Goal: Task Accomplishment & Management: Manage account settings

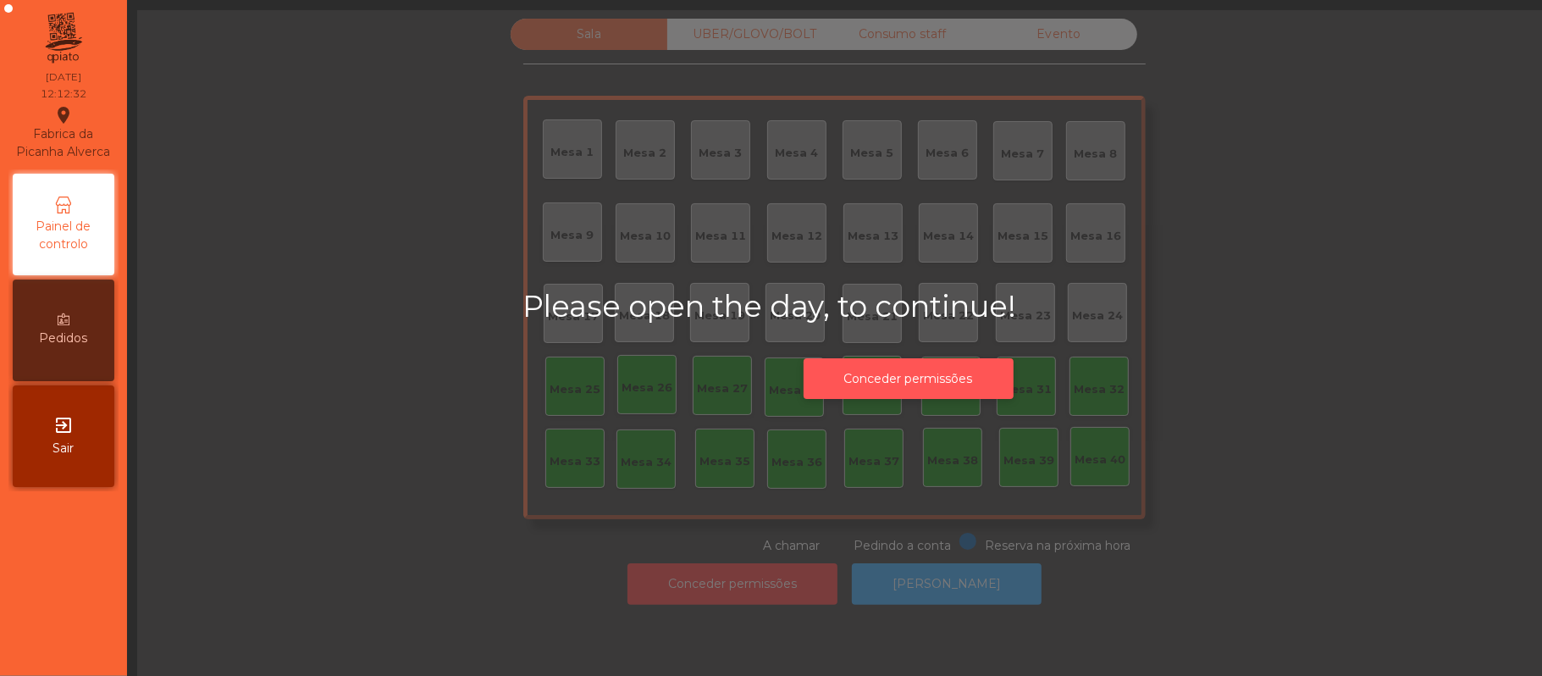
click at [931, 377] on button "Conceder permissões" at bounding box center [908, 378] width 210 height 41
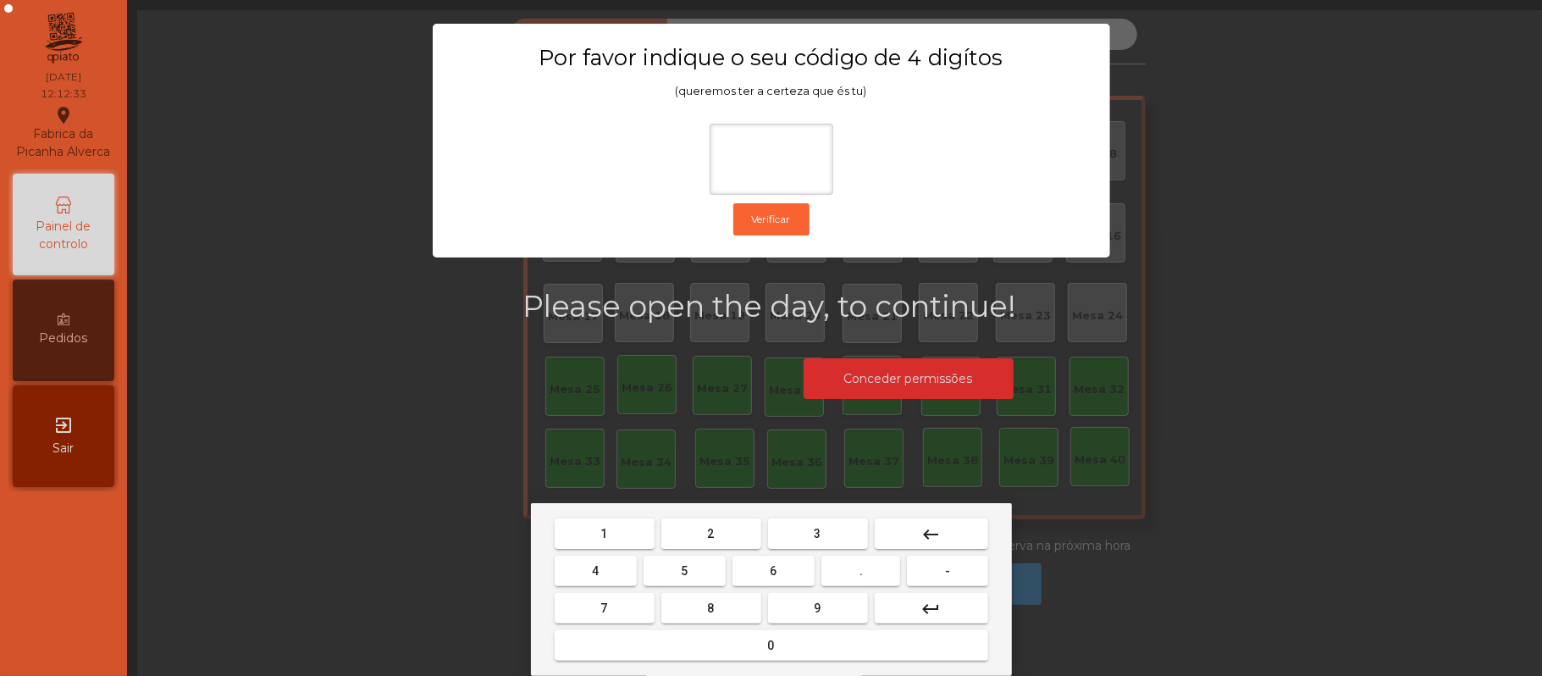
click at [708, 527] on span "2" at bounding box center [711, 534] width 7 height 14
click at [776, 566] on span "6" at bounding box center [773, 571] width 7 height 14
click at [634, 526] on button "1" at bounding box center [605, 533] width 100 height 30
click at [685, 569] on span "5" at bounding box center [684, 571] width 7 height 14
type input "****"
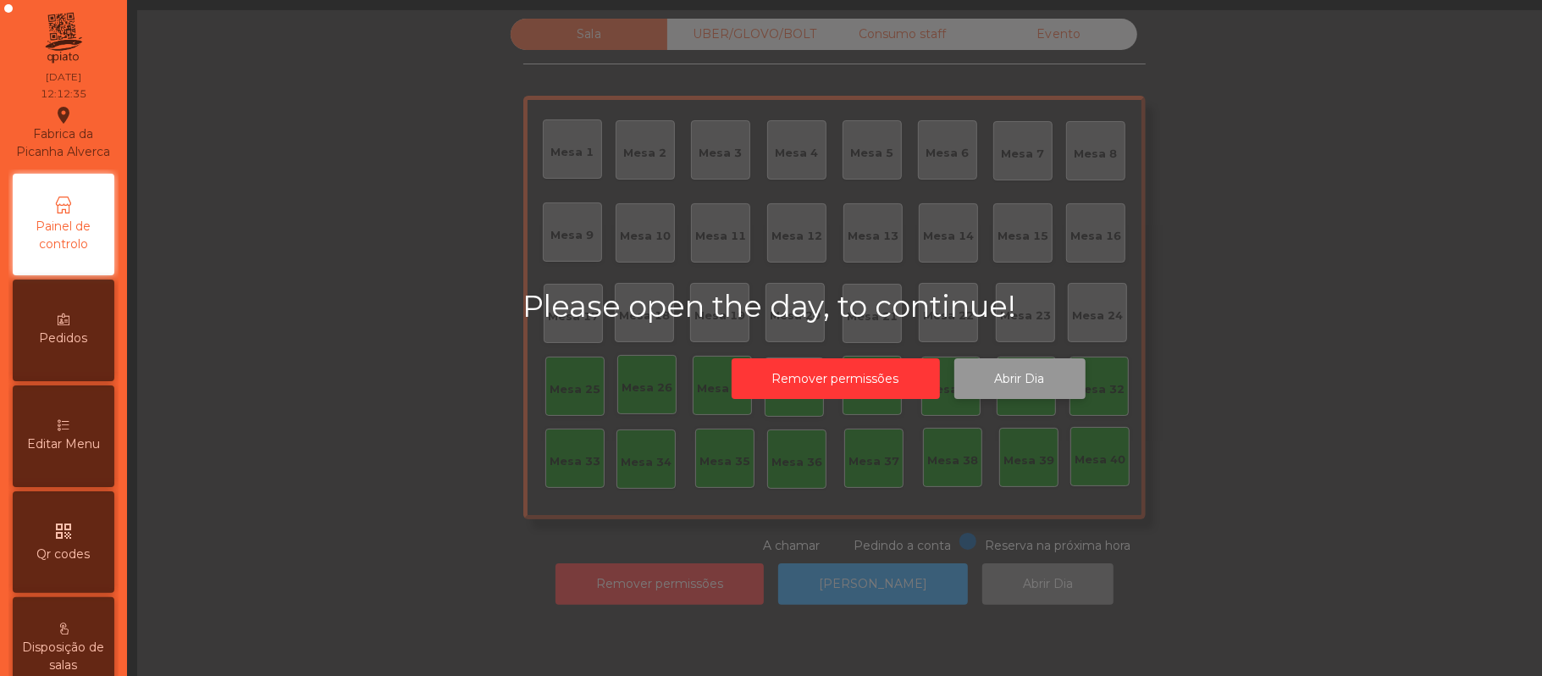
click at [1034, 379] on button "Abrir Dia" at bounding box center [1019, 378] width 131 height 41
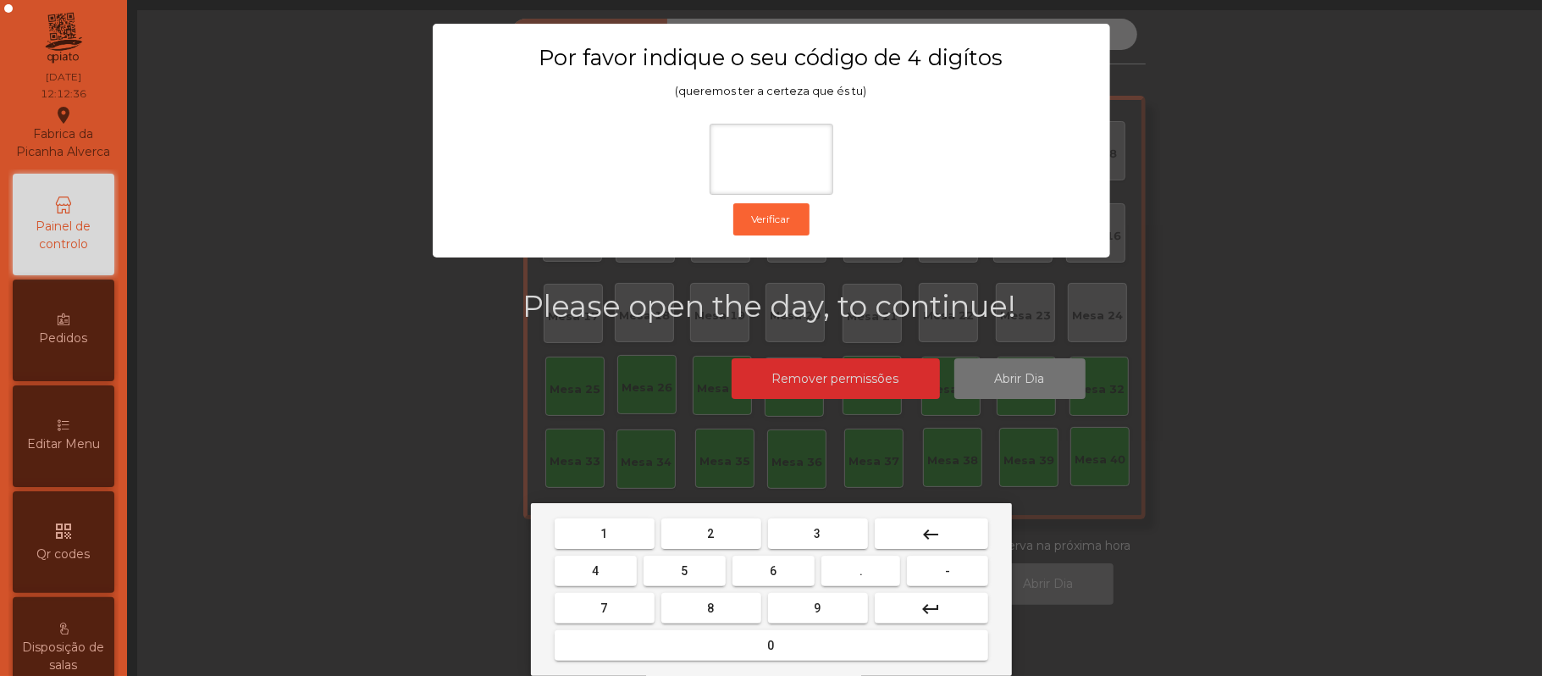
click at [709, 533] on span "2" at bounding box center [711, 534] width 7 height 14
click at [770, 569] on span "6" at bounding box center [773, 571] width 7 height 14
click at [615, 536] on button "1" at bounding box center [605, 533] width 100 height 30
click at [686, 573] on span "5" at bounding box center [684, 571] width 7 height 14
type input "****"
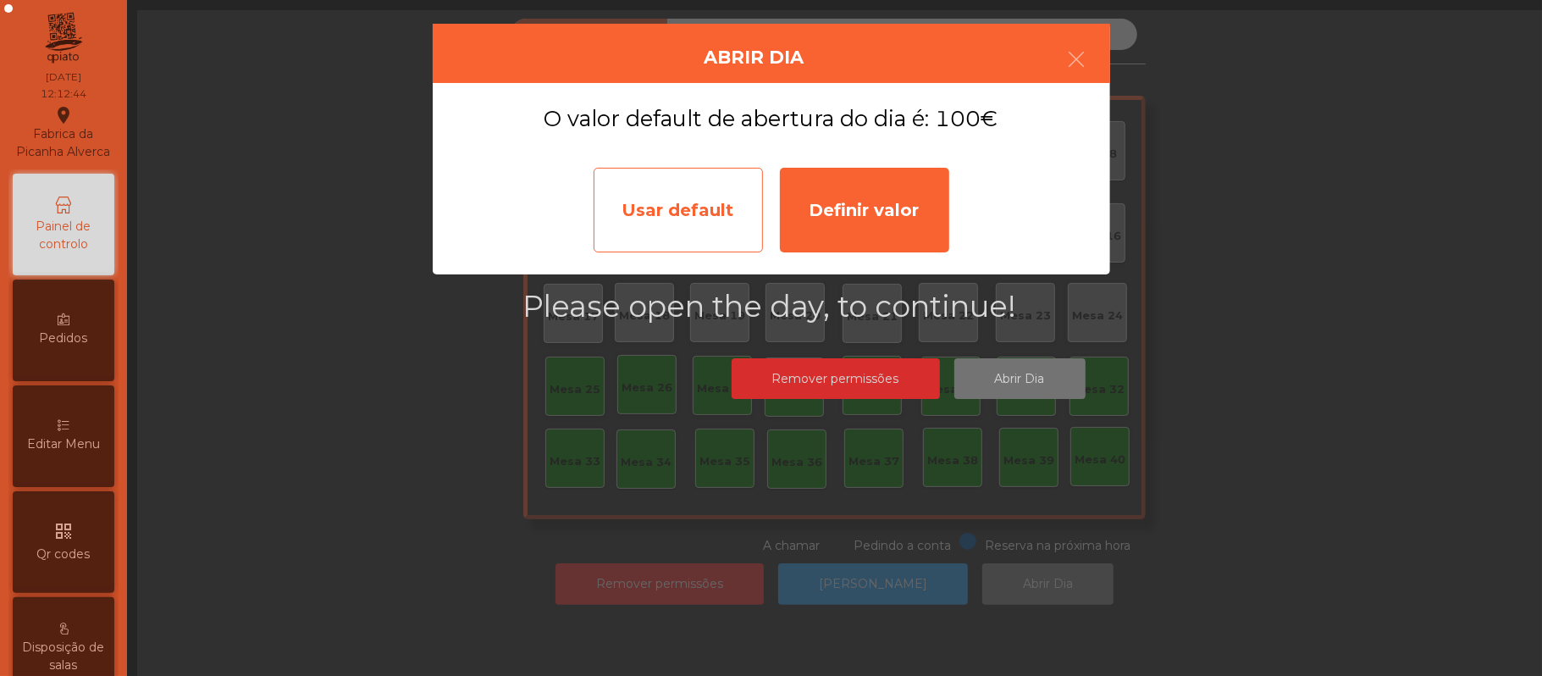
click at [691, 221] on div "Usar default" at bounding box center [677, 210] width 169 height 85
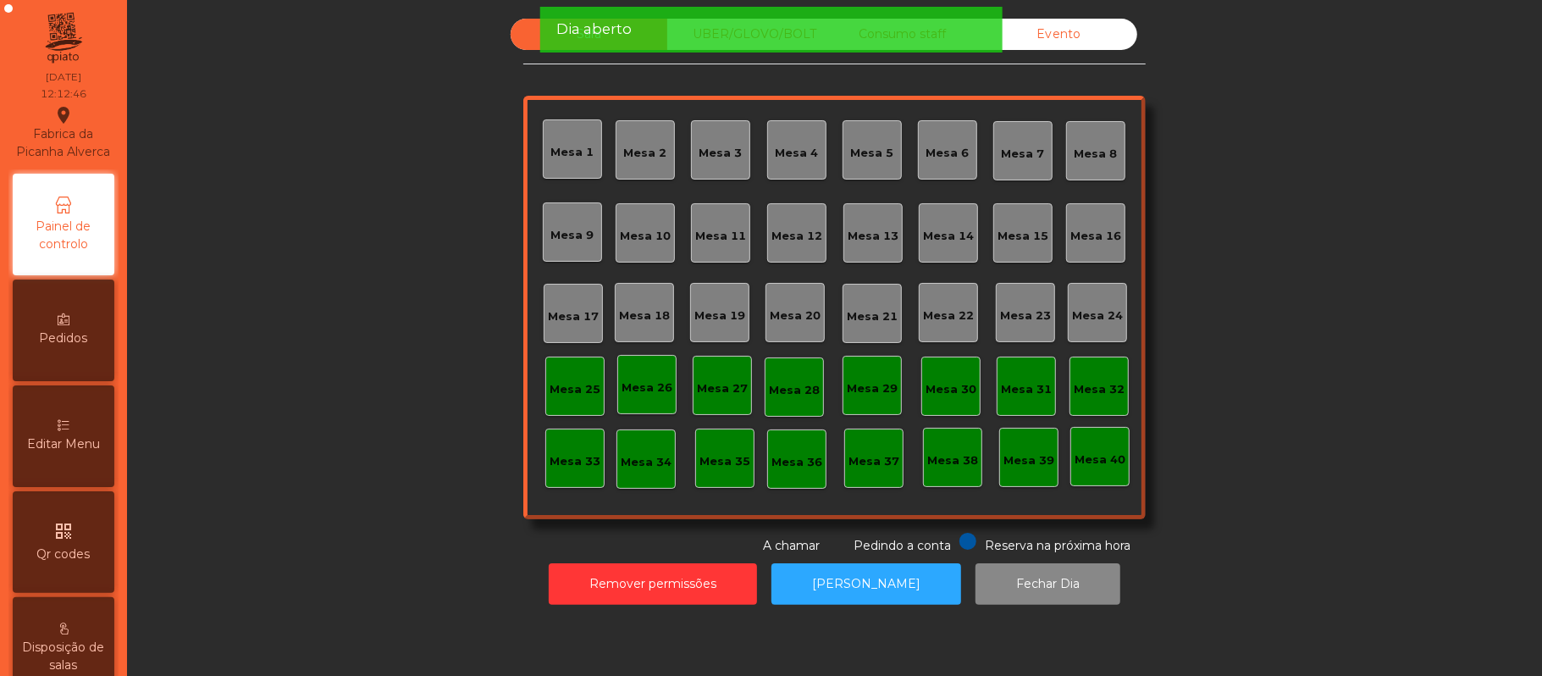
click at [1016, 459] on div "Mesa 39" at bounding box center [1028, 460] width 51 height 17
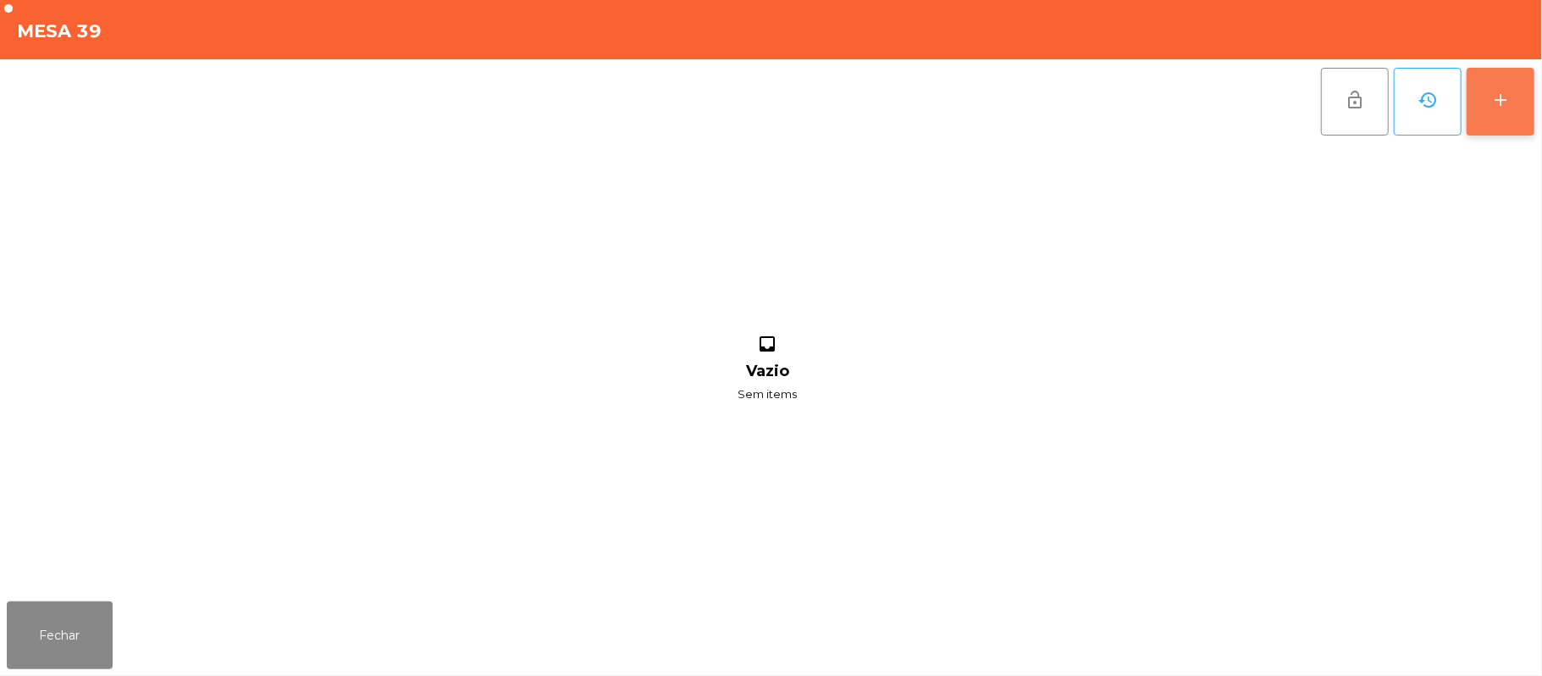
click at [1491, 119] on button "add" at bounding box center [1500, 102] width 68 height 68
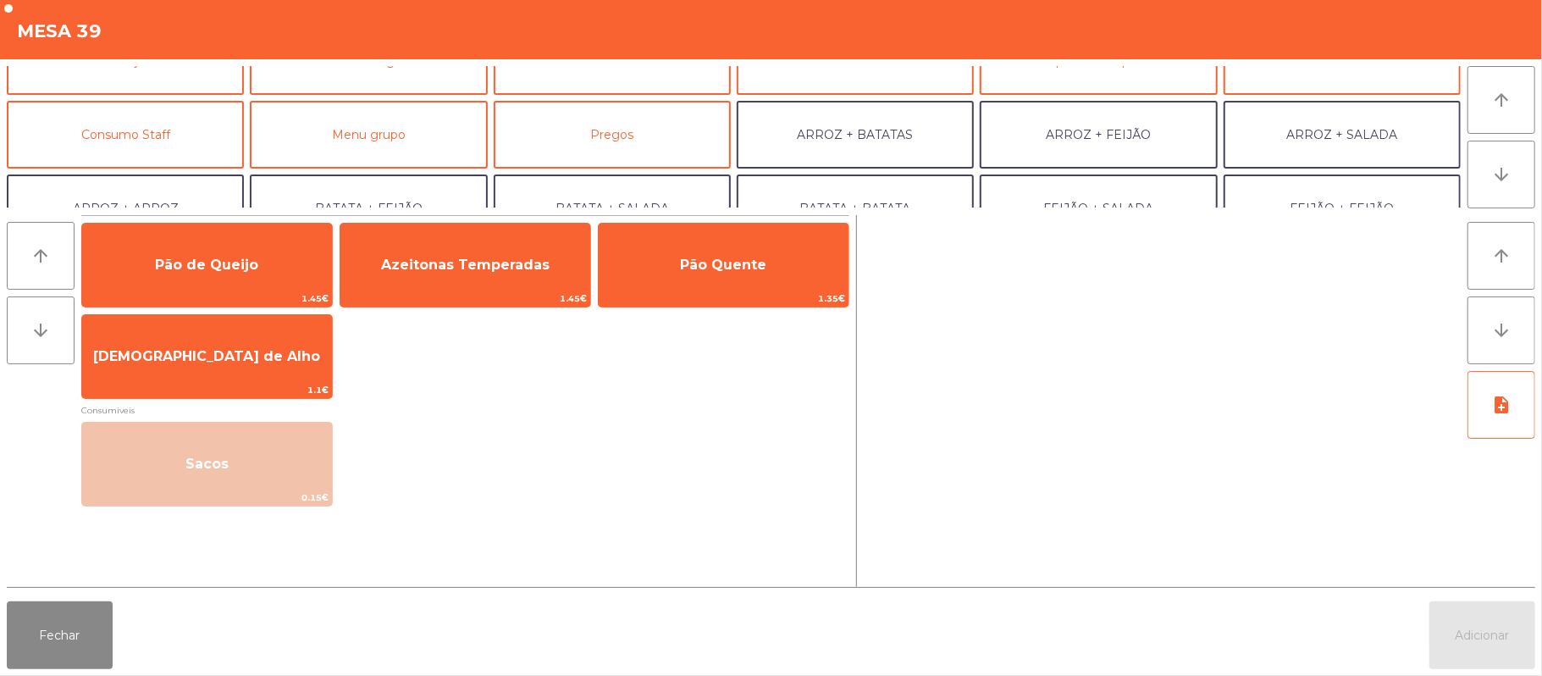
scroll to position [112, 0]
click at [174, 143] on button "Consumo Staff" at bounding box center [125, 136] width 237 height 68
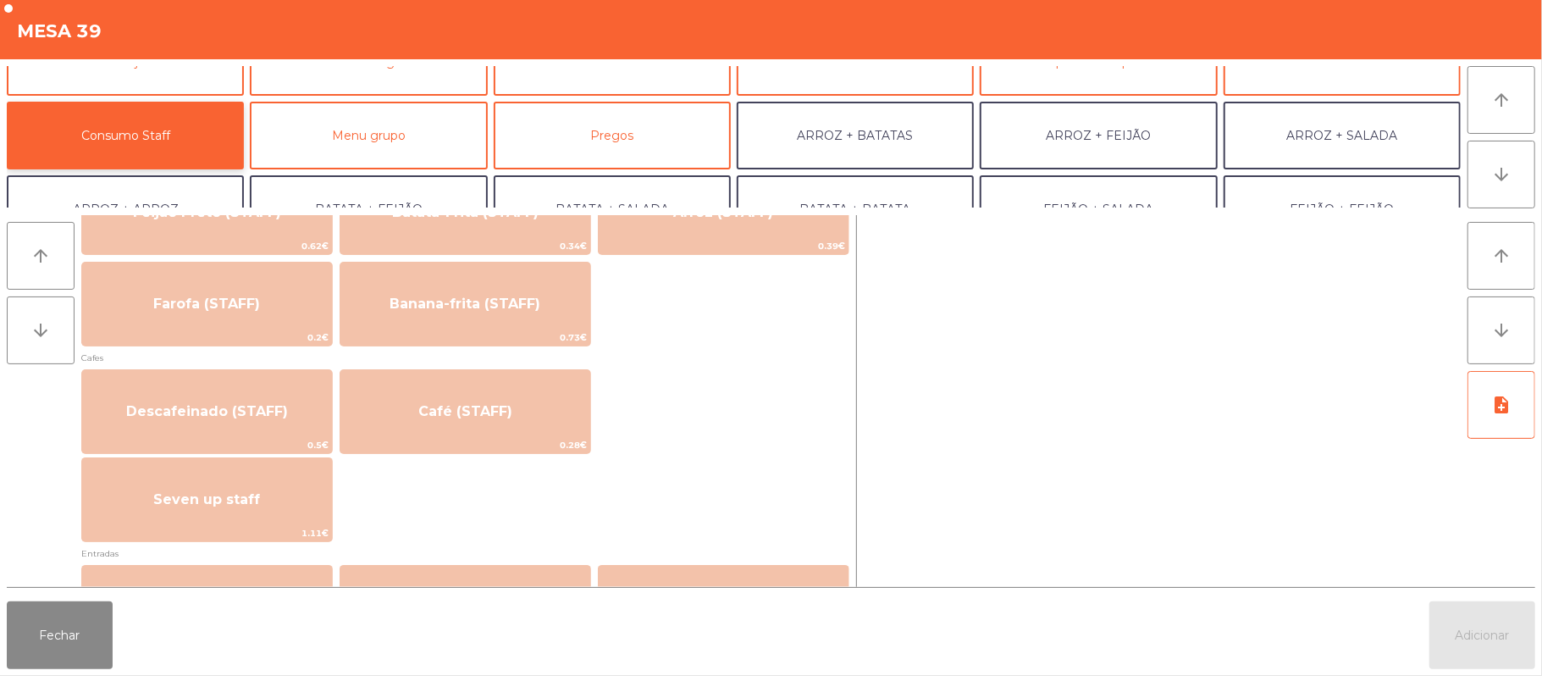
scroll to position [878, 0]
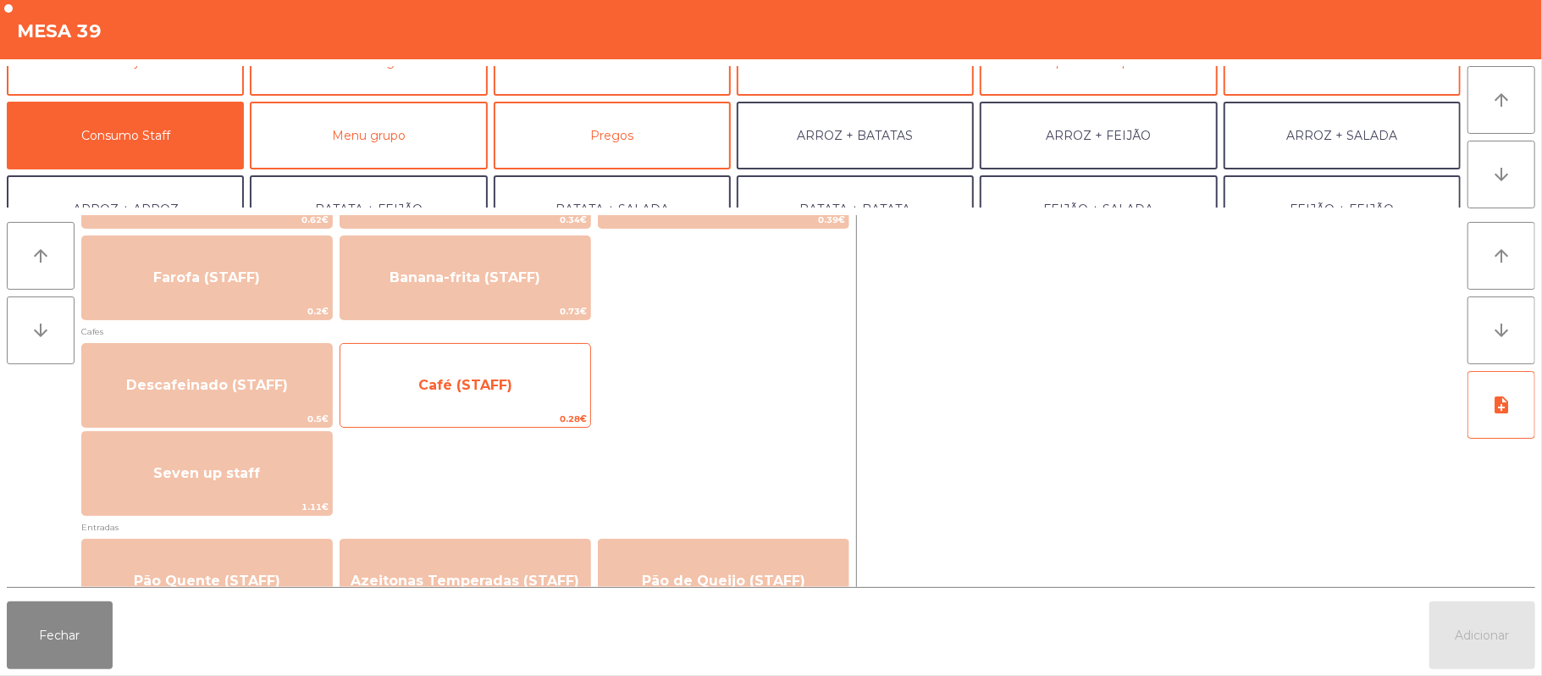
click at [536, 400] on span "Café (STAFF)" at bounding box center [465, 385] width 250 height 46
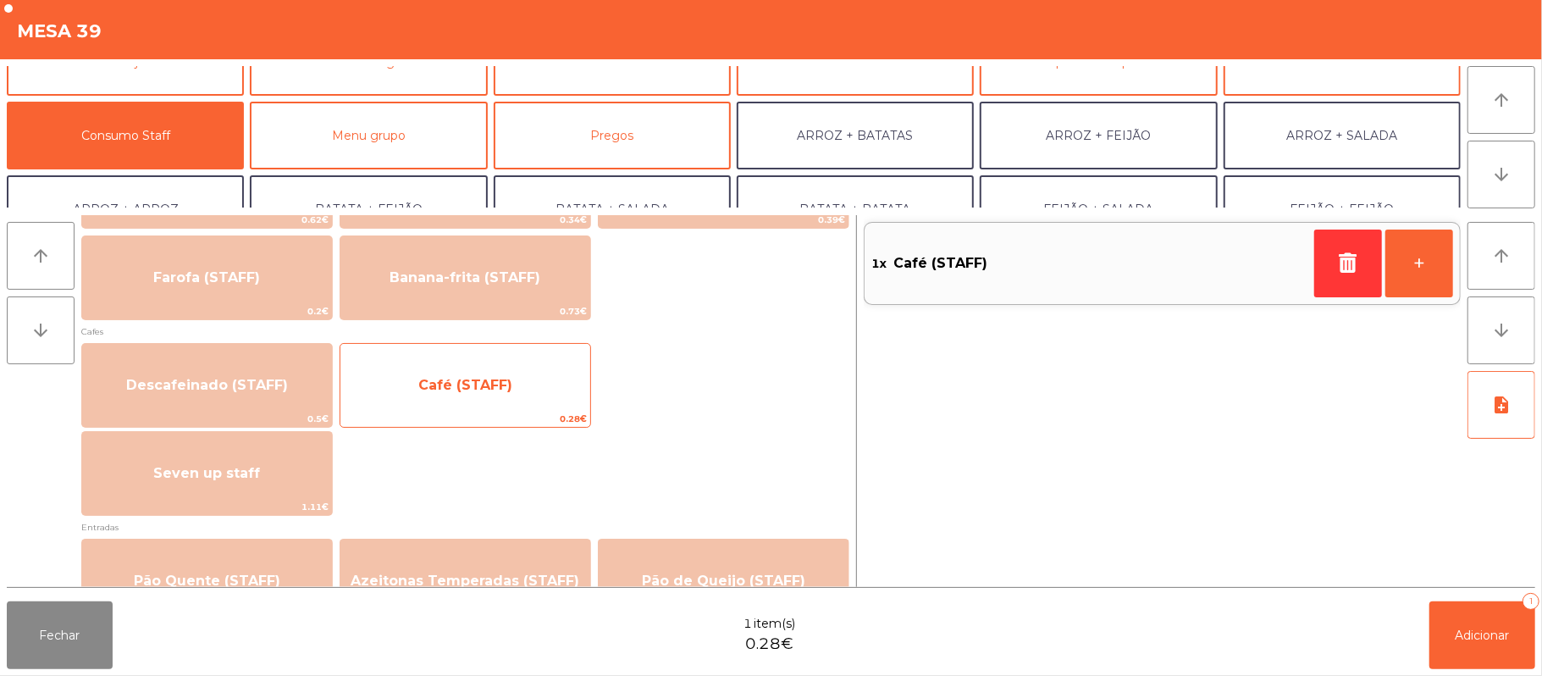
click at [525, 384] on span "Café (STAFF)" at bounding box center [465, 385] width 250 height 46
click at [536, 379] on span "Café (STAFF)" at bounding box center [465, 385] width 250 height 46
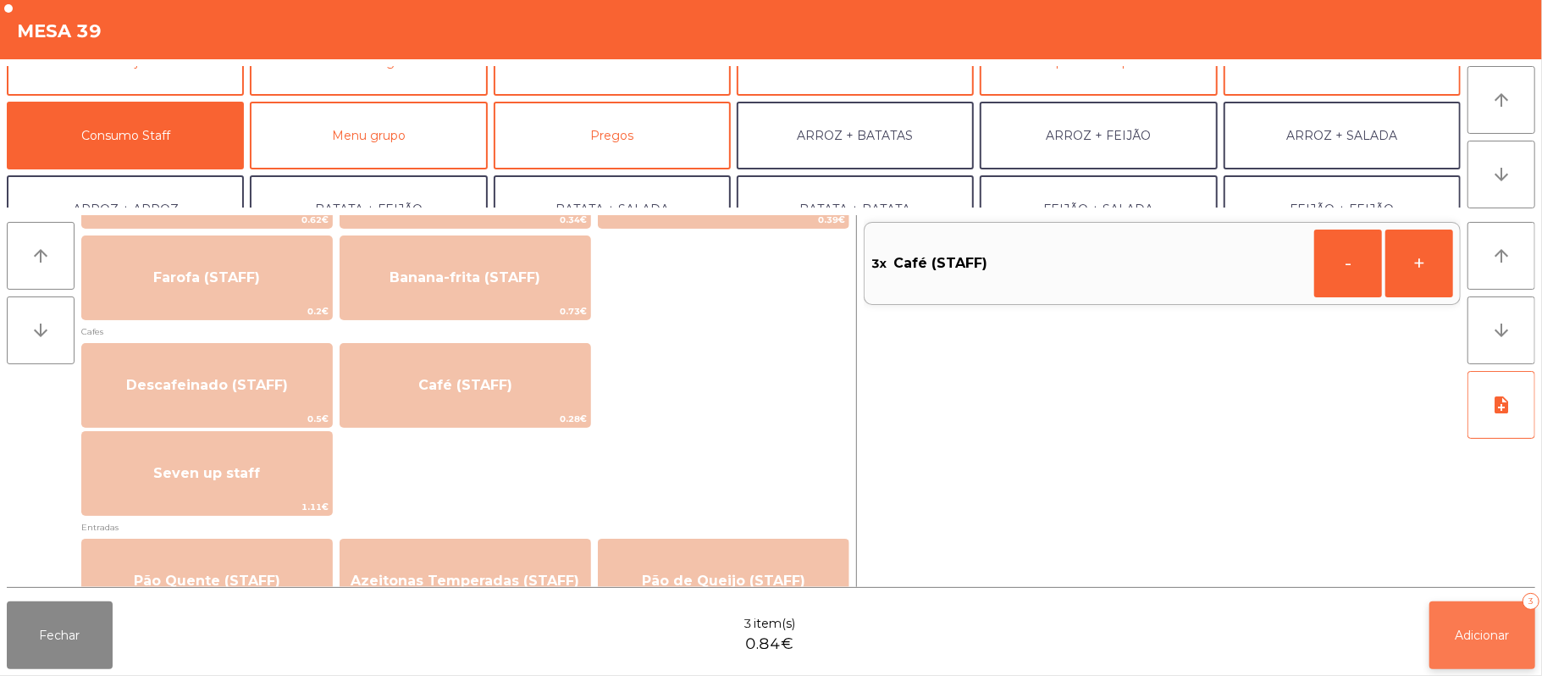
click at [1481, 630] on span "Adicionar" at bounding box center [1482, 634] width 54 height 15
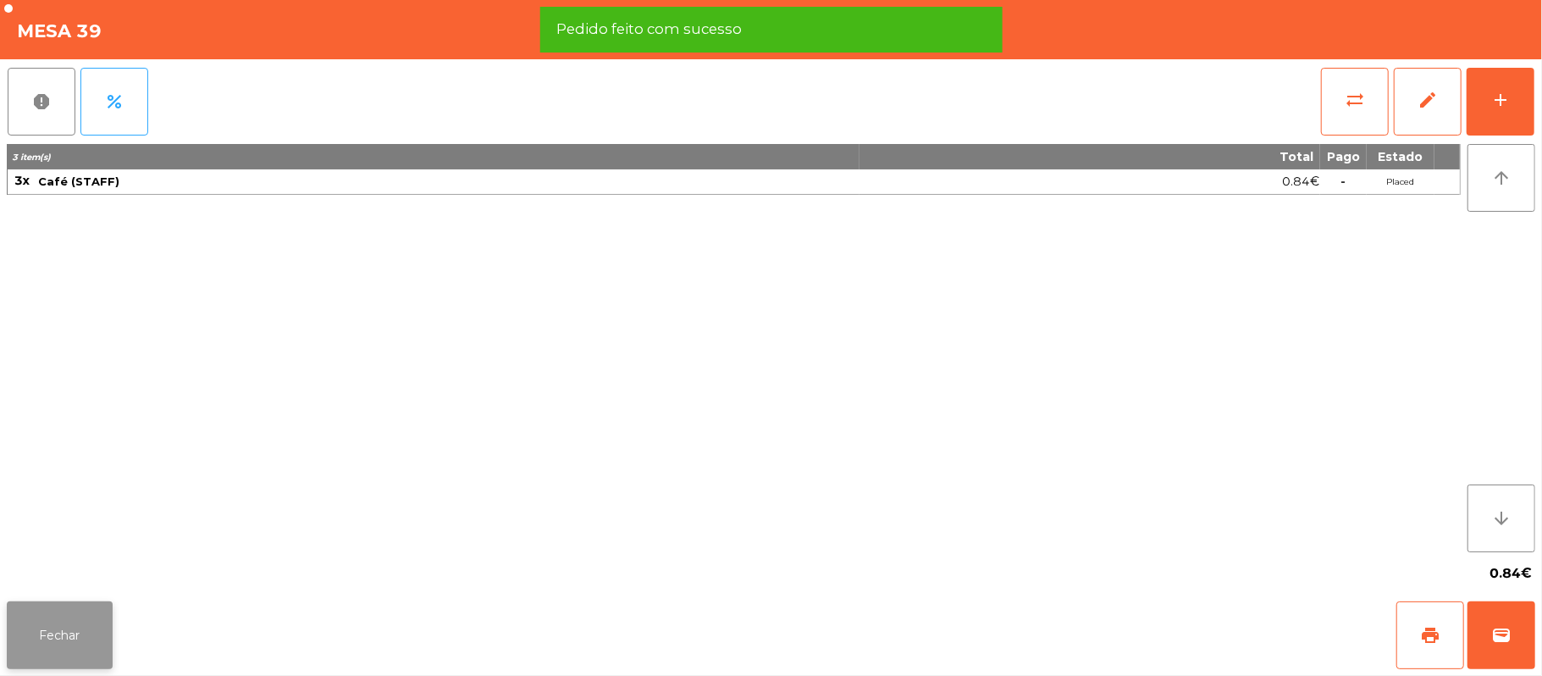
click at [76, 638] on button "Fechar" at bounding box center [60, 635] width 106 height 68
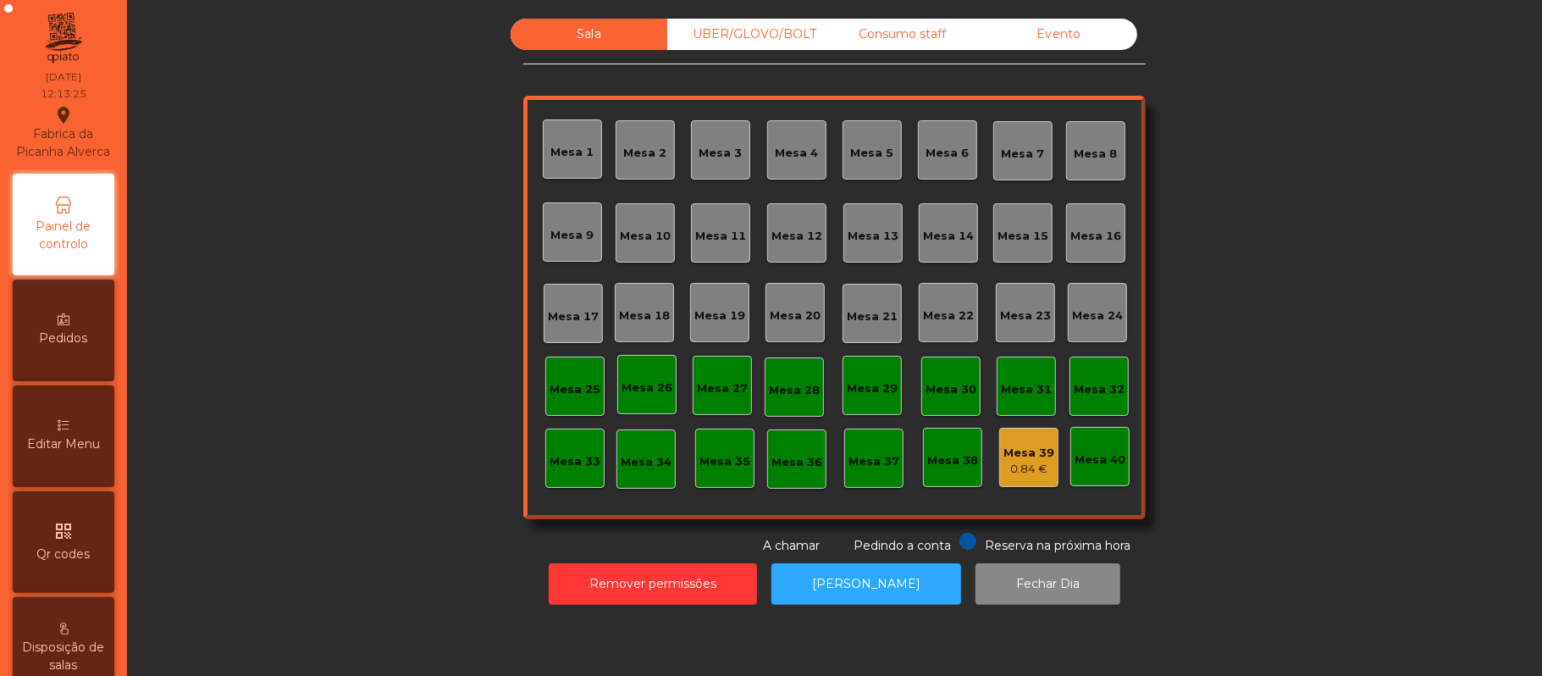
click at [875, 464] on div "Mesa 37" at bounding box center [873, 461] width 51 height 17
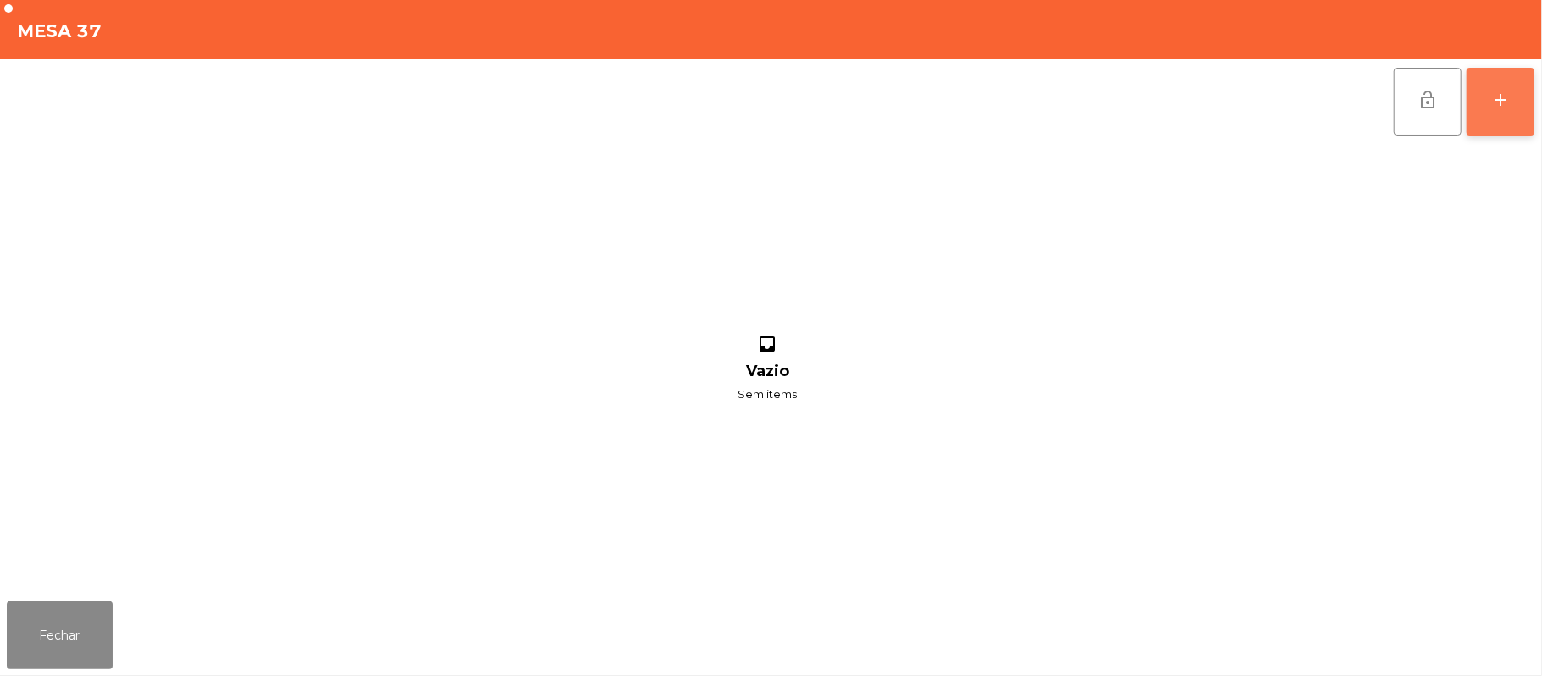
click at [1498, 107] on div "add" at bounding box center [1500, 100] width 20 height 20
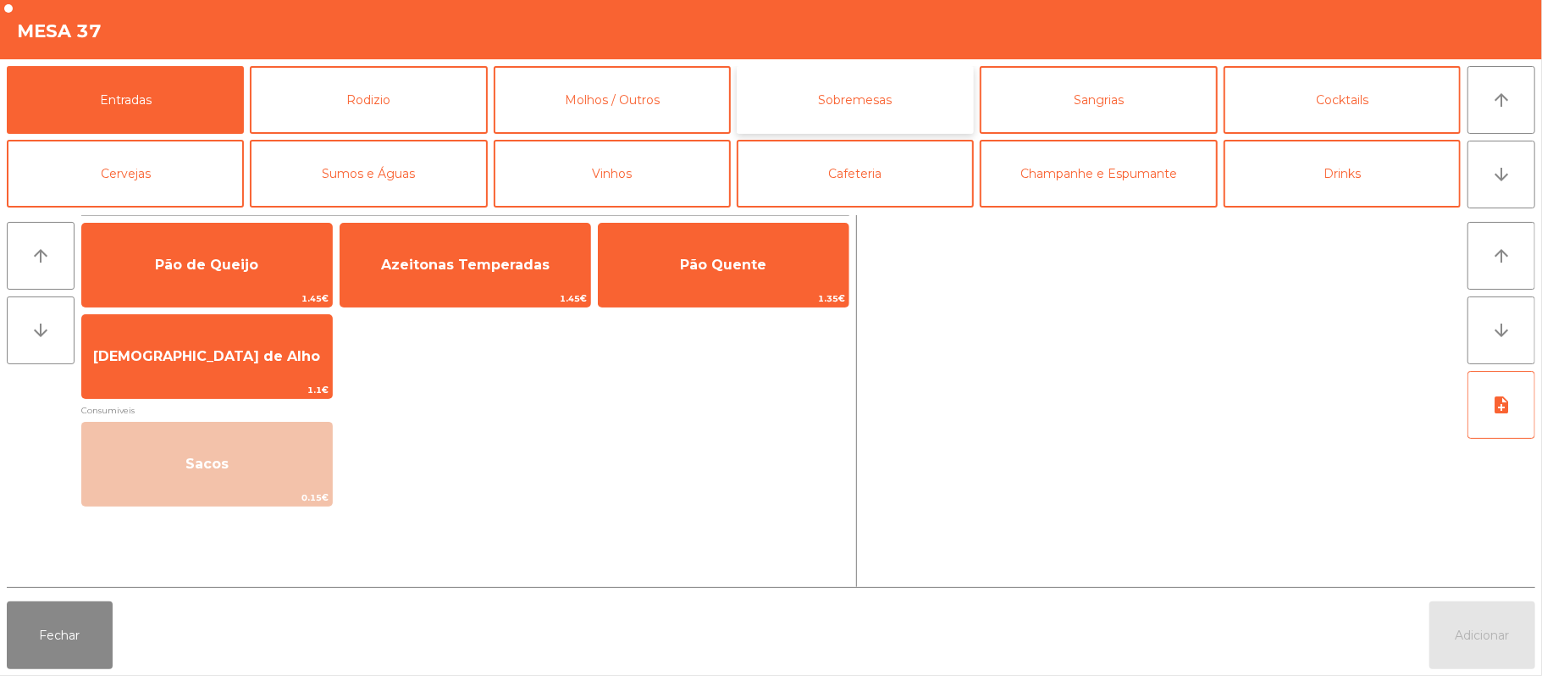
click at [850, 99] on button "Sobremesas" at bounding box center [855, 100] width 237 height 68
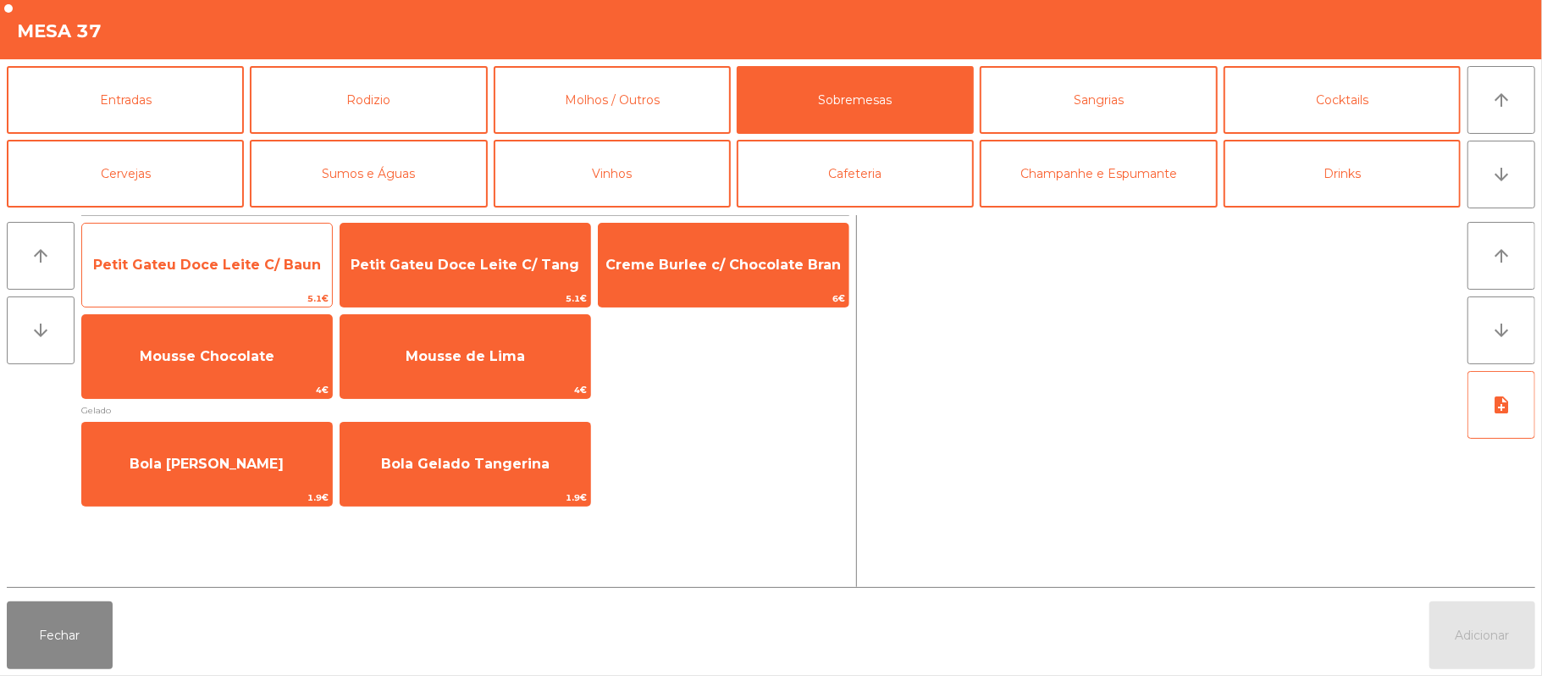
click at [239, 264] on span "Petit Gateu Doce Leite C/ Baun" at bounding box center [207, 265] width 228 height 16
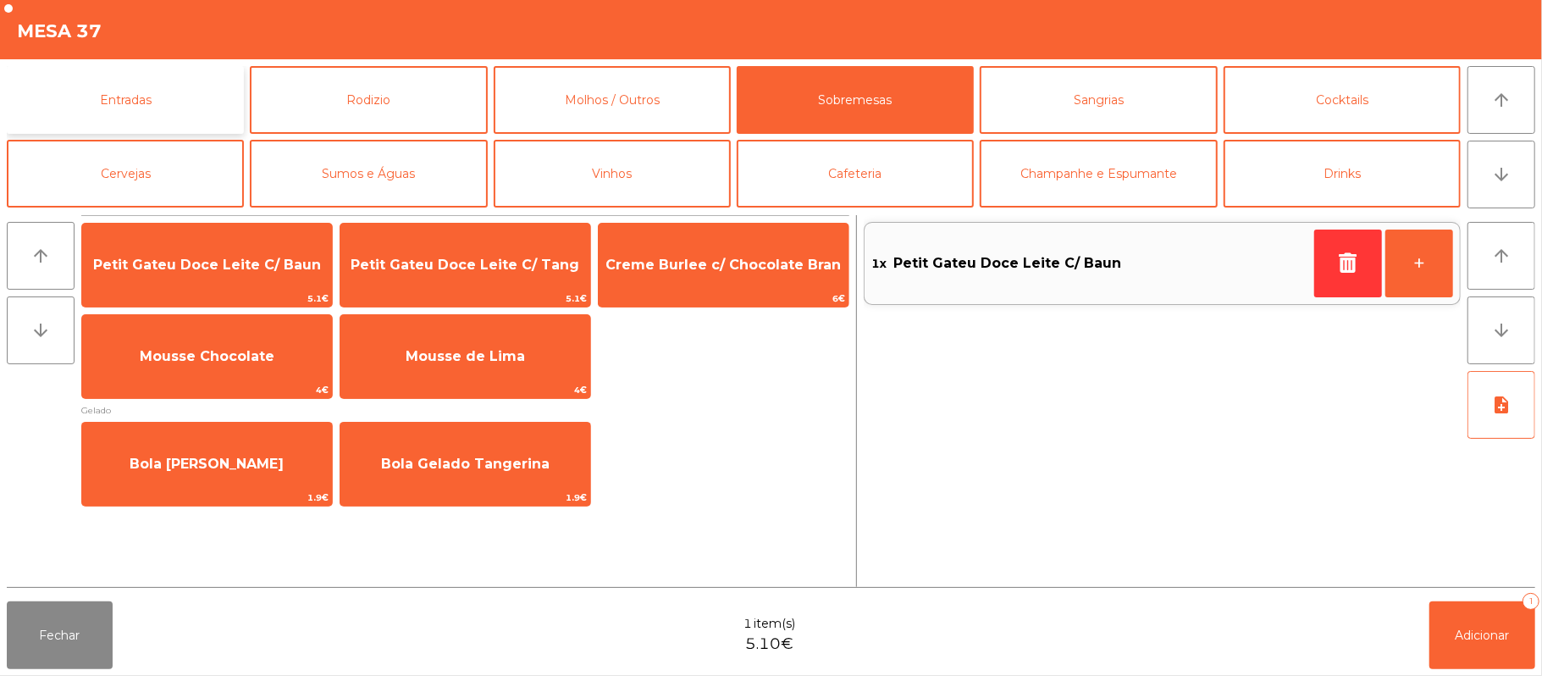
click at [174, 98] on button "Entradas" at bounding box center [125, 100] width 237 height 68
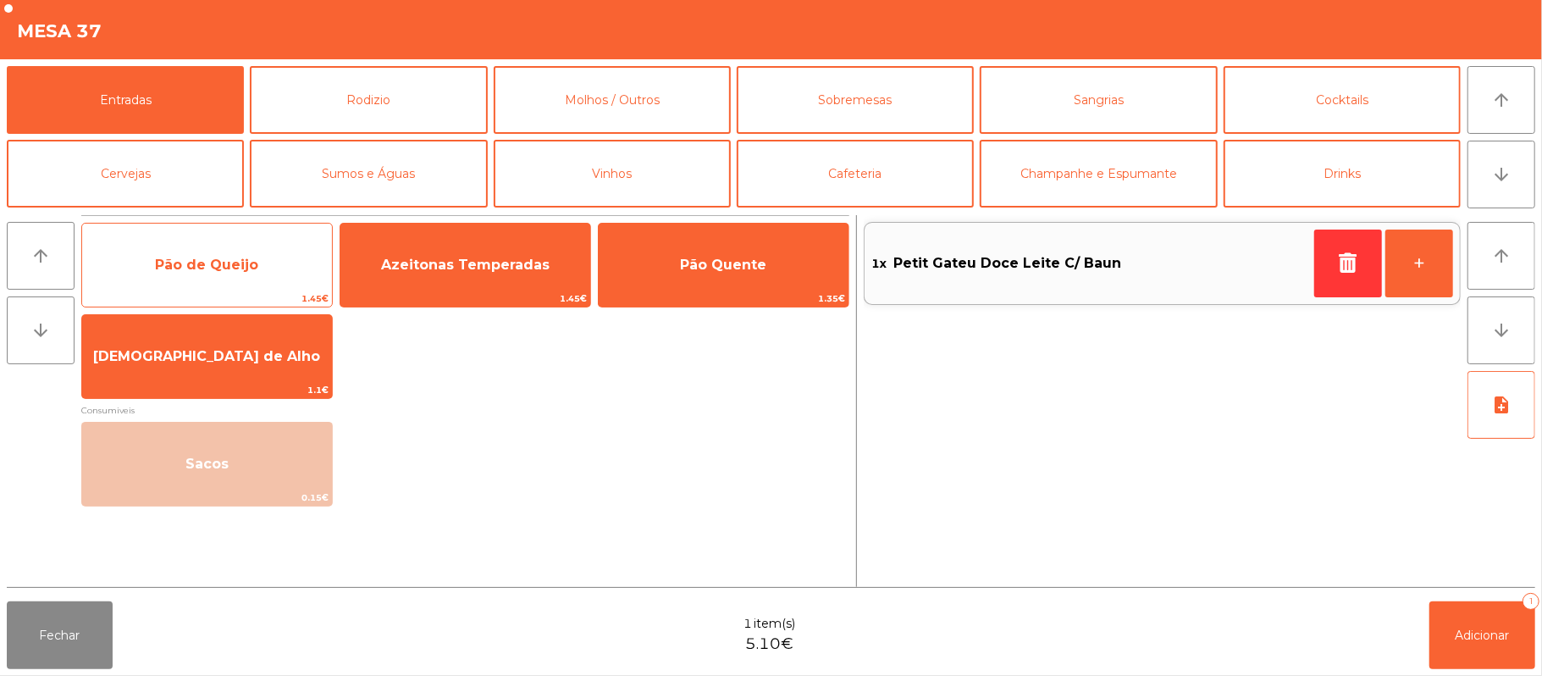
click at [201, 264] on span "Pão de Queijo" at bounding box center [206, 265] width 103 height 16
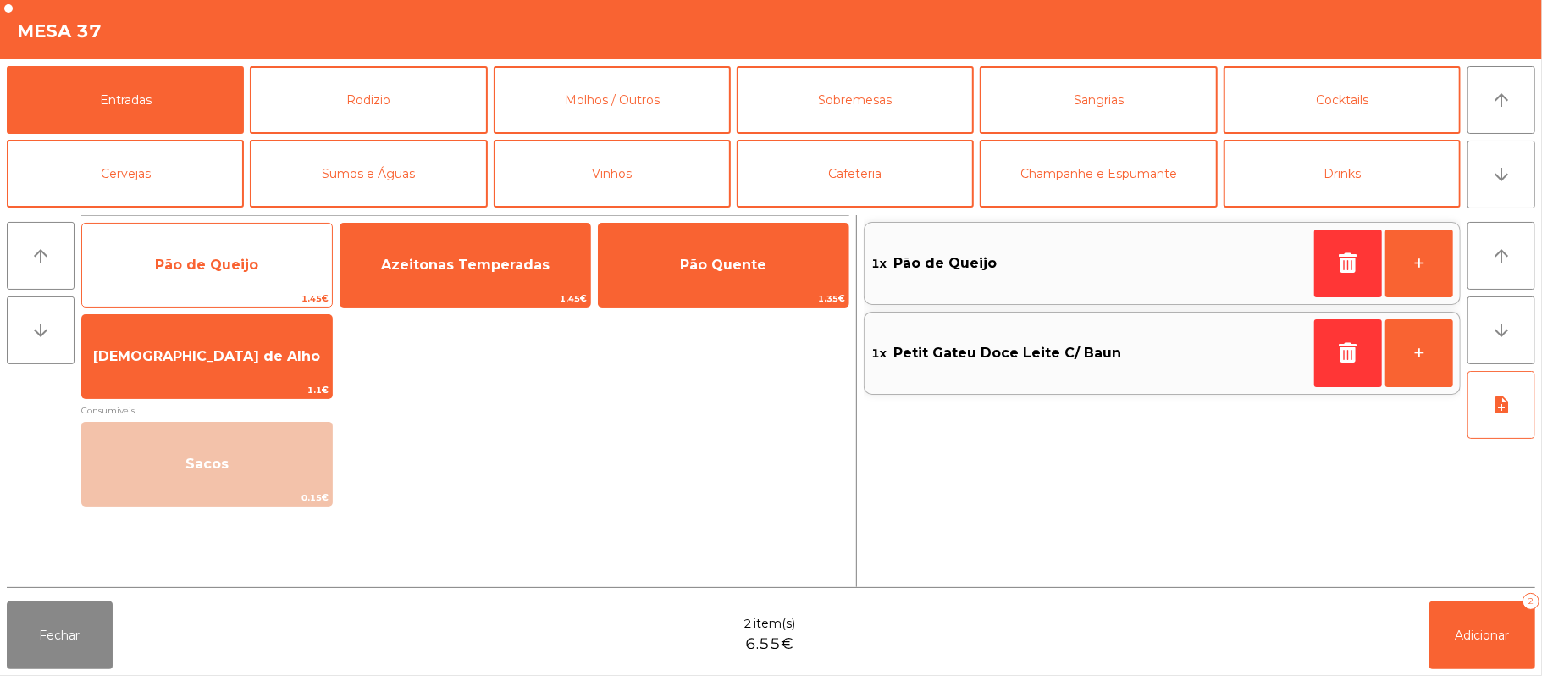
click at [196, 265] on span "Pão de Queijo" at bounding box center [206, 265] width 103 height 16
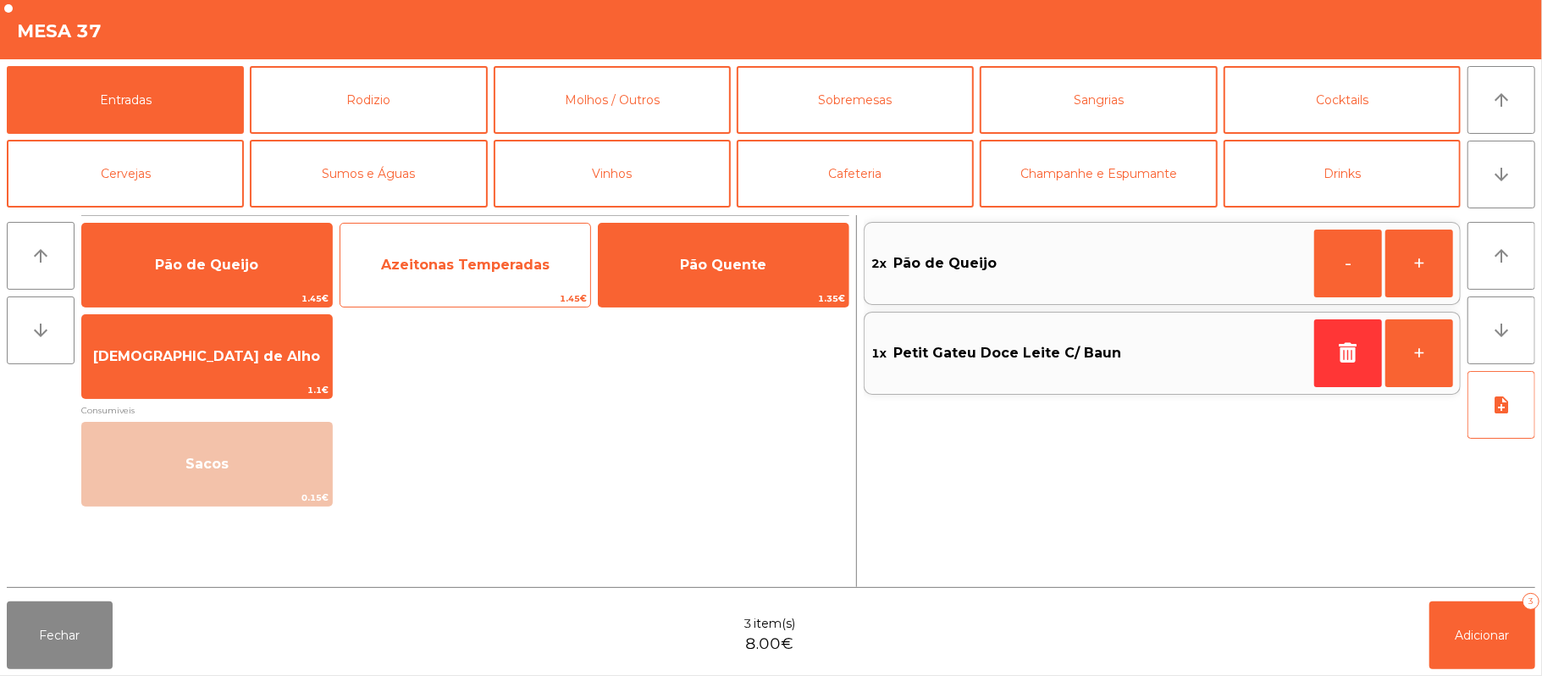
click at [532, 268] on span "Azeitonas Temperadas" at bounding box center [465, 265] width 168 height 16
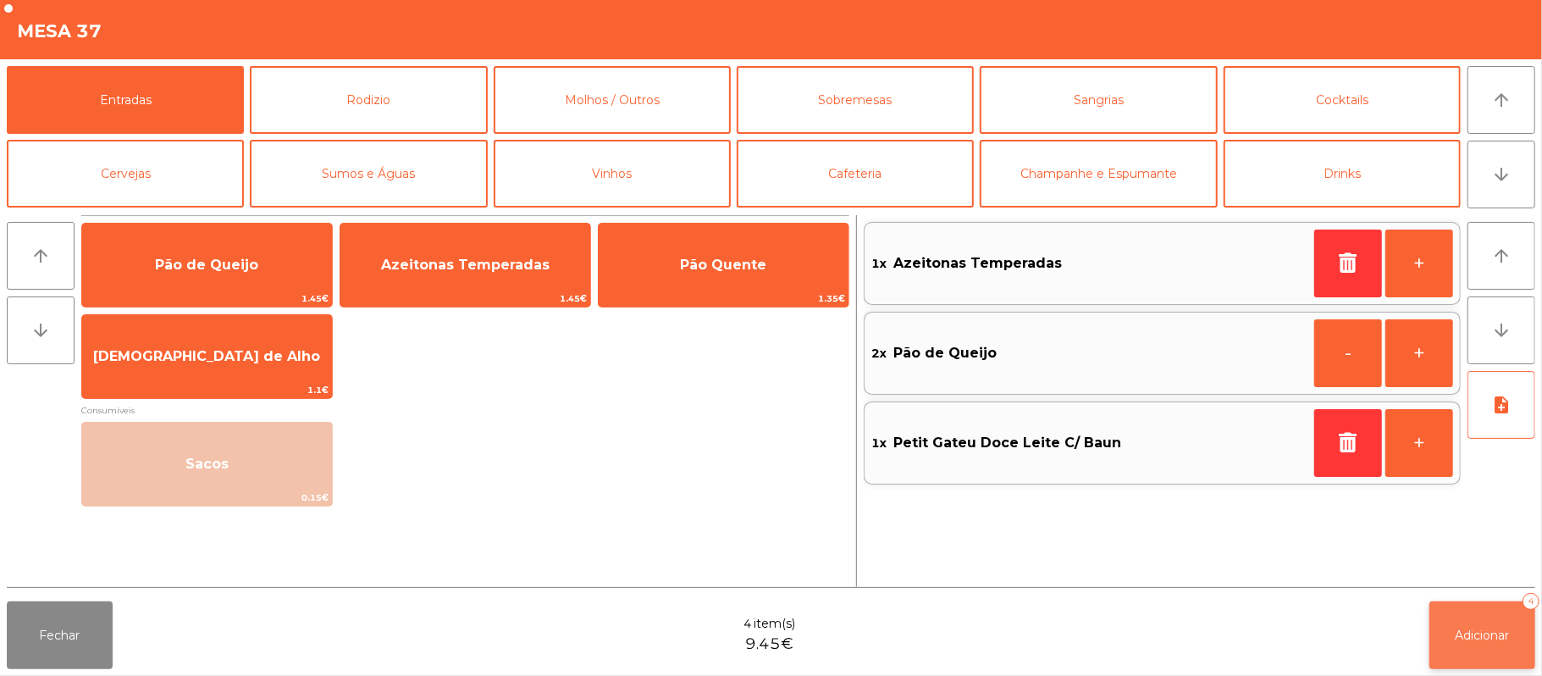
click at [1485, 634] on span "Adicionar" at bounding box center [1482, 634] width 54 height 15
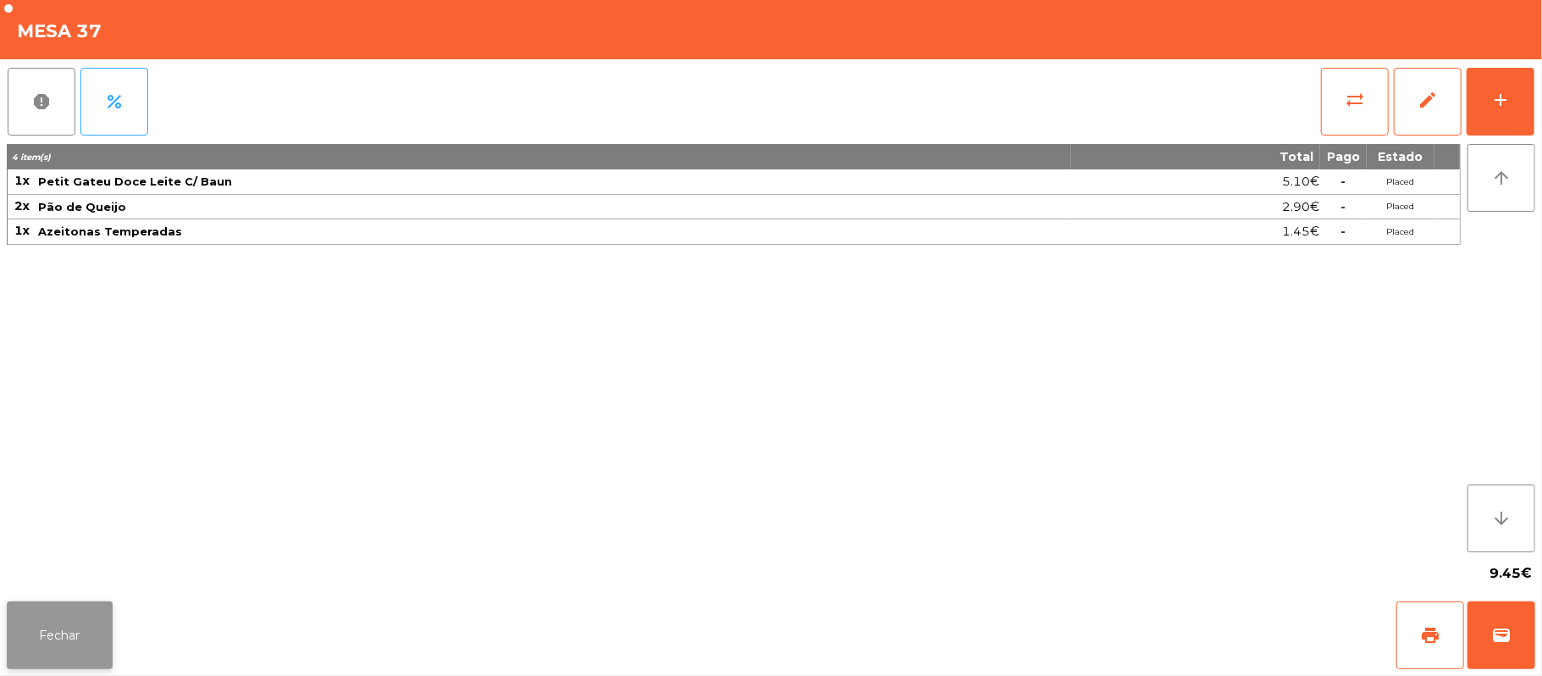
click at [51, 627] on button "Fechar" at bounding box center [60, 635] width 106 height 68
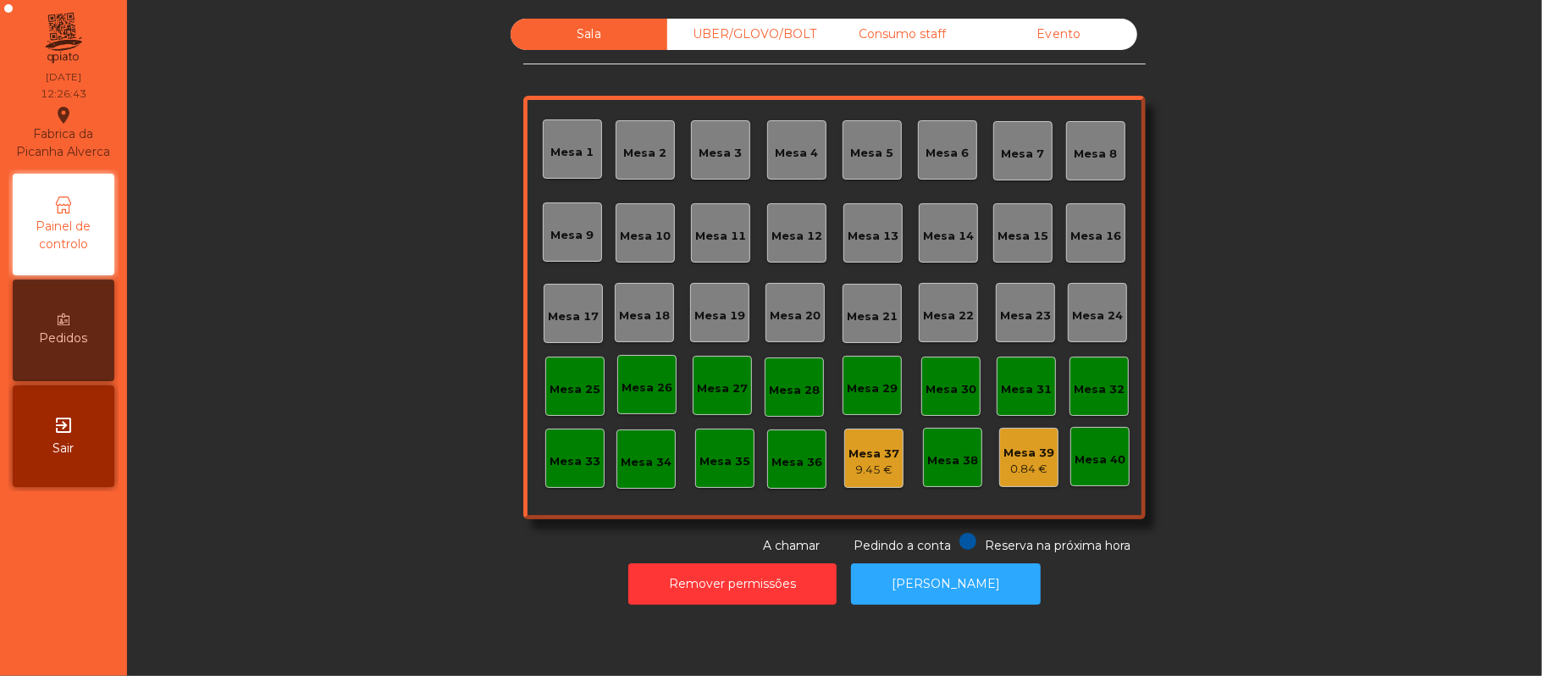
click at [925, 35] on div "Consumo staff" at bounding box center [902, 34] width 157 height 31
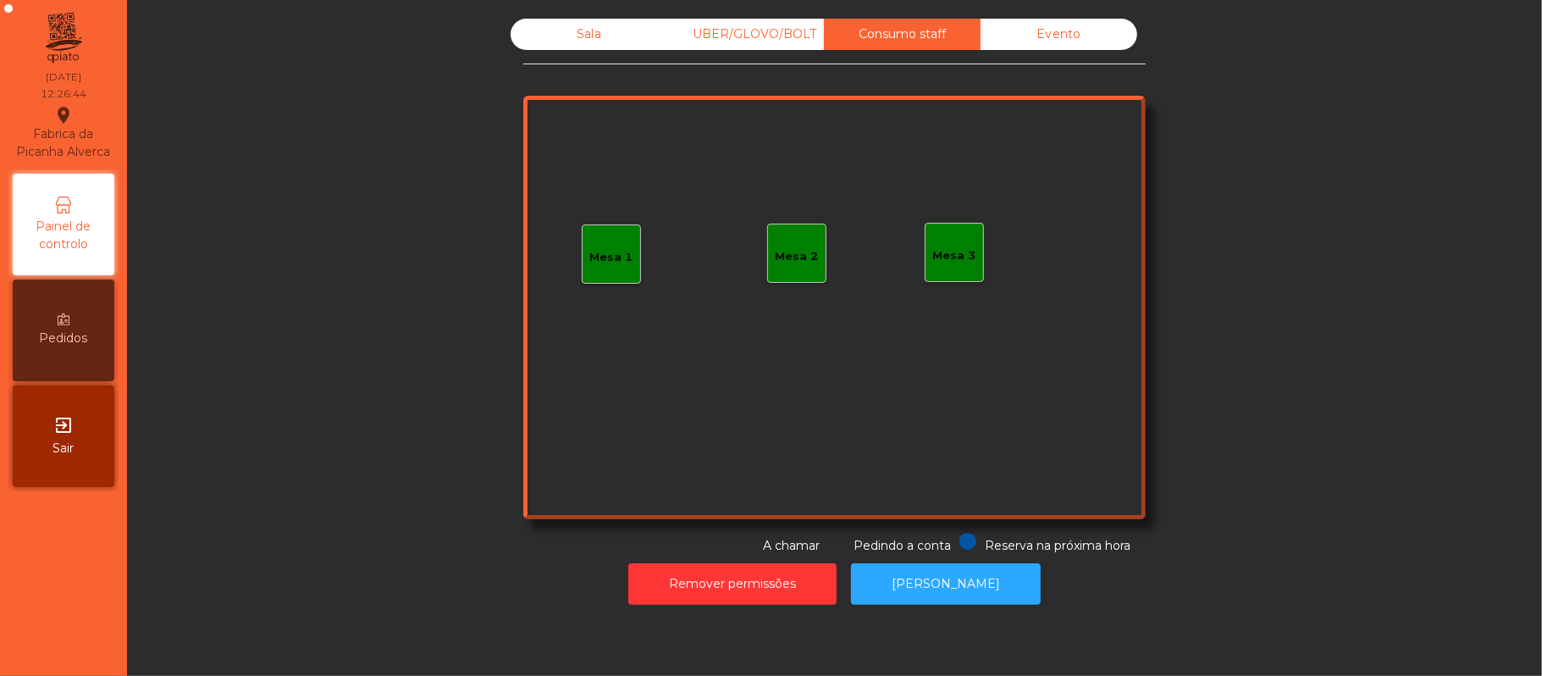
click at [943, 247] on div "Mesa 3" at bounding box center [954, 255] width 43 height 17
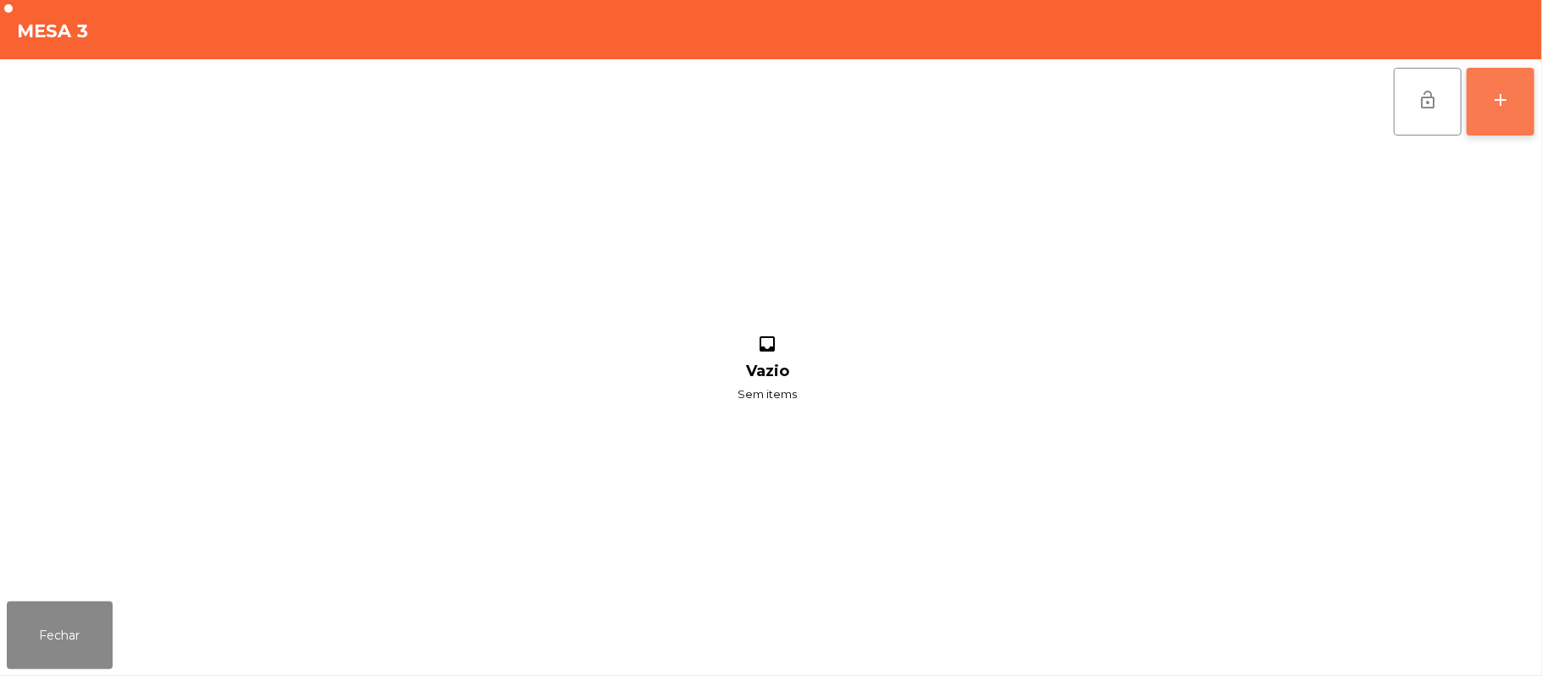
click at [1504, 106] on div "add" at bounding box center [1500, 100] width 20 height 20
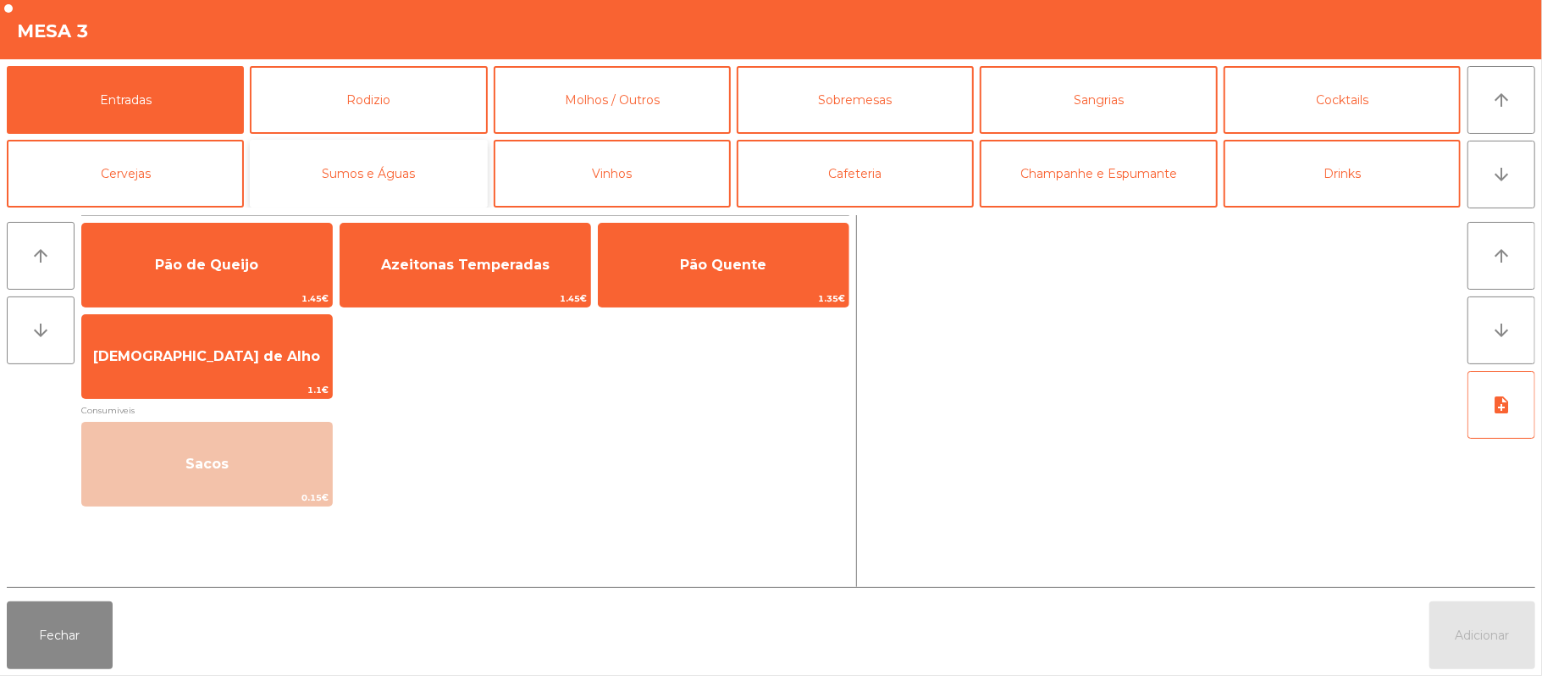
click at [400, 179] on button "Sumos e Águas" at bounding box center [368, 174] width 237 height 68
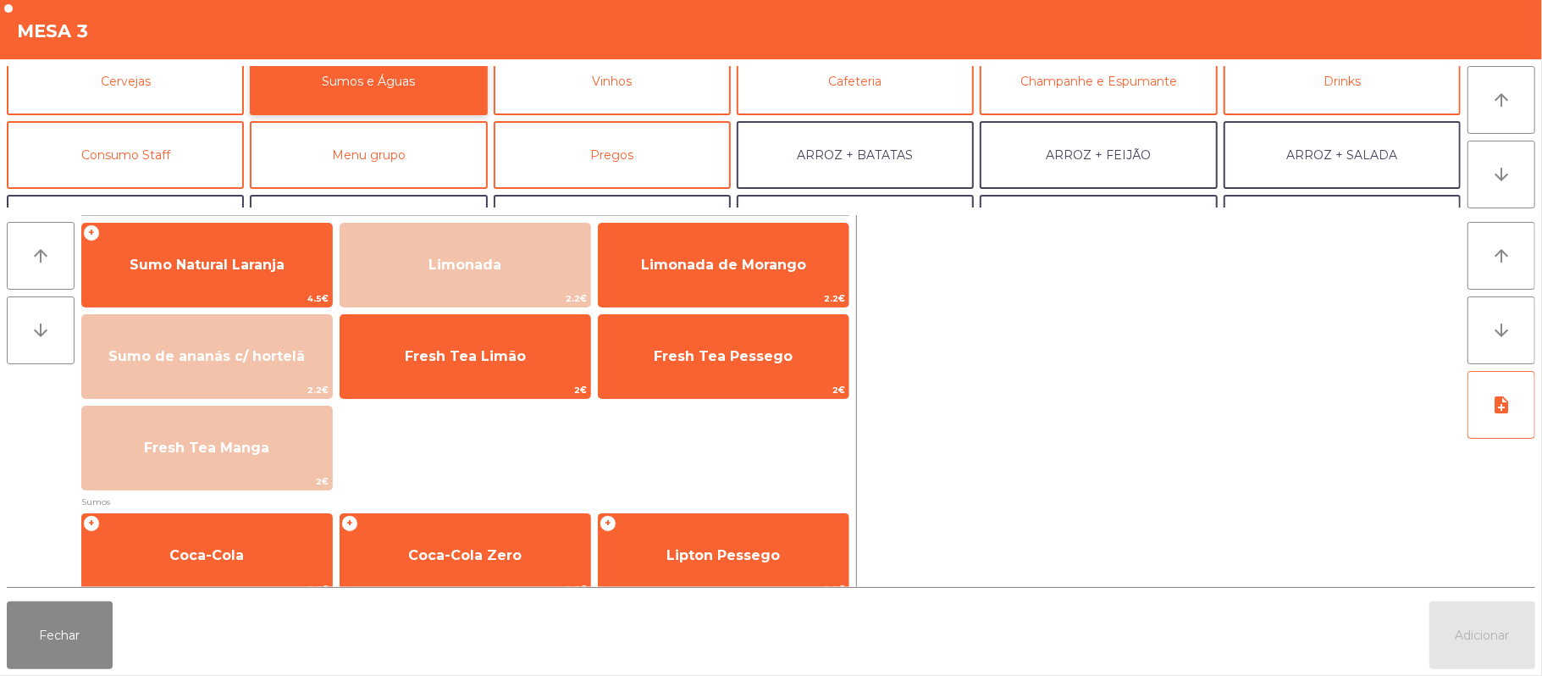
scroll to position [113, 0]
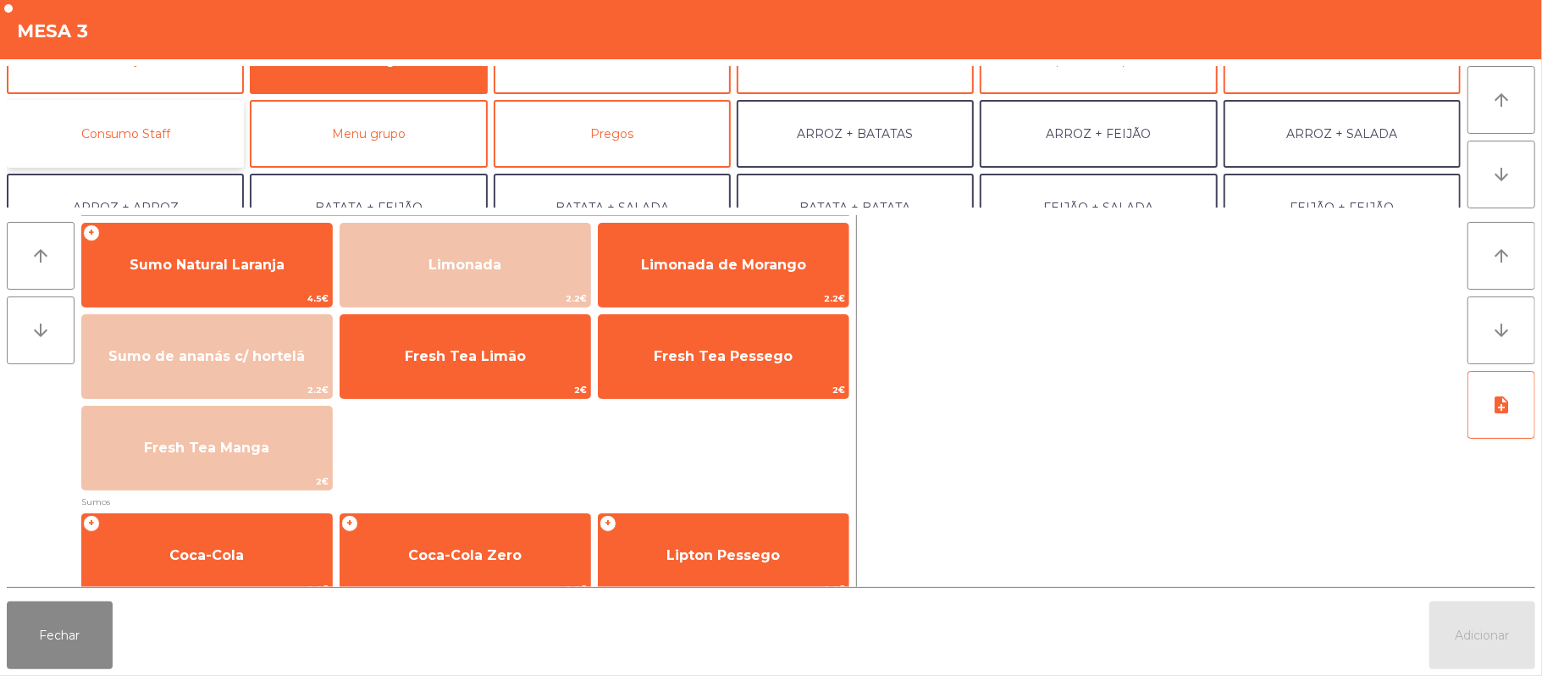
click at [171, 144] on button "Consumo Staff" at bounding box center [125, 134] width 237 height 68
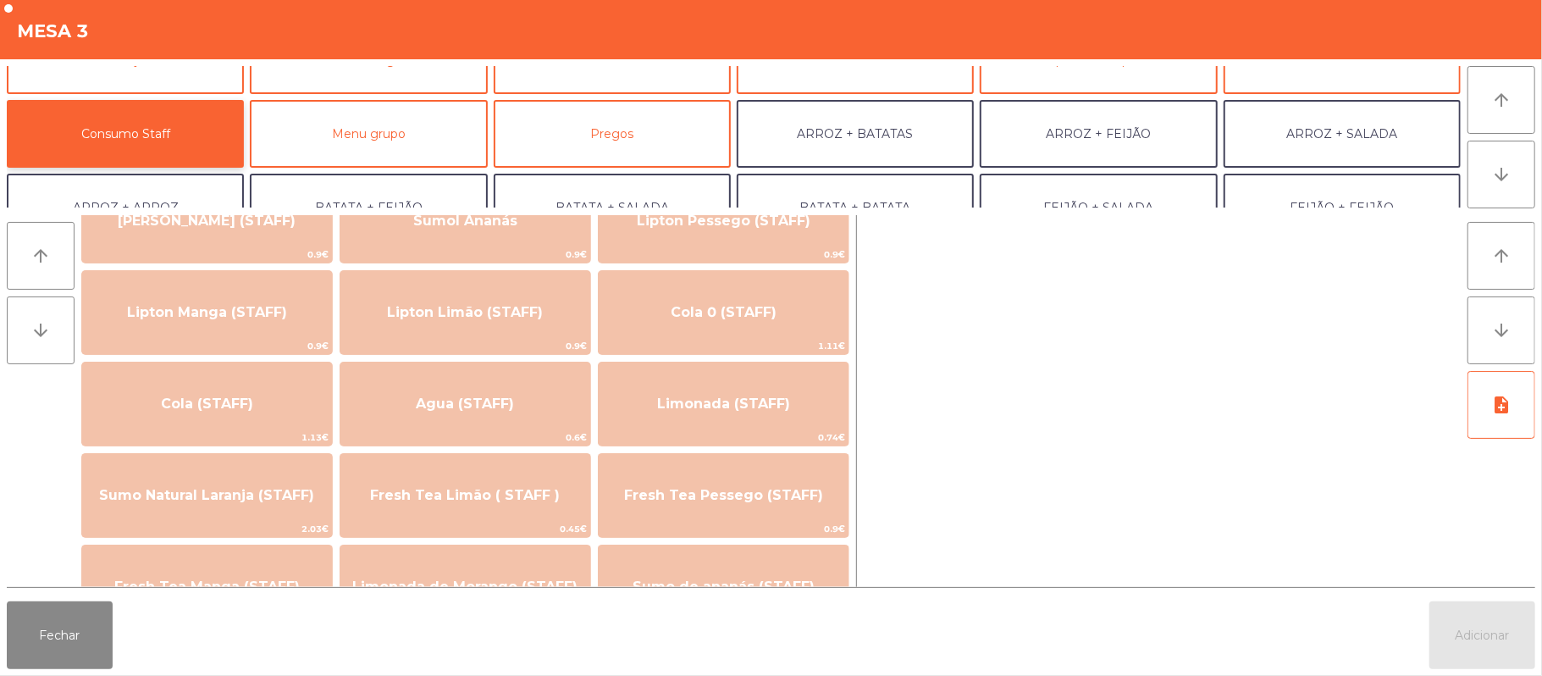
scroll to position [298, 0]
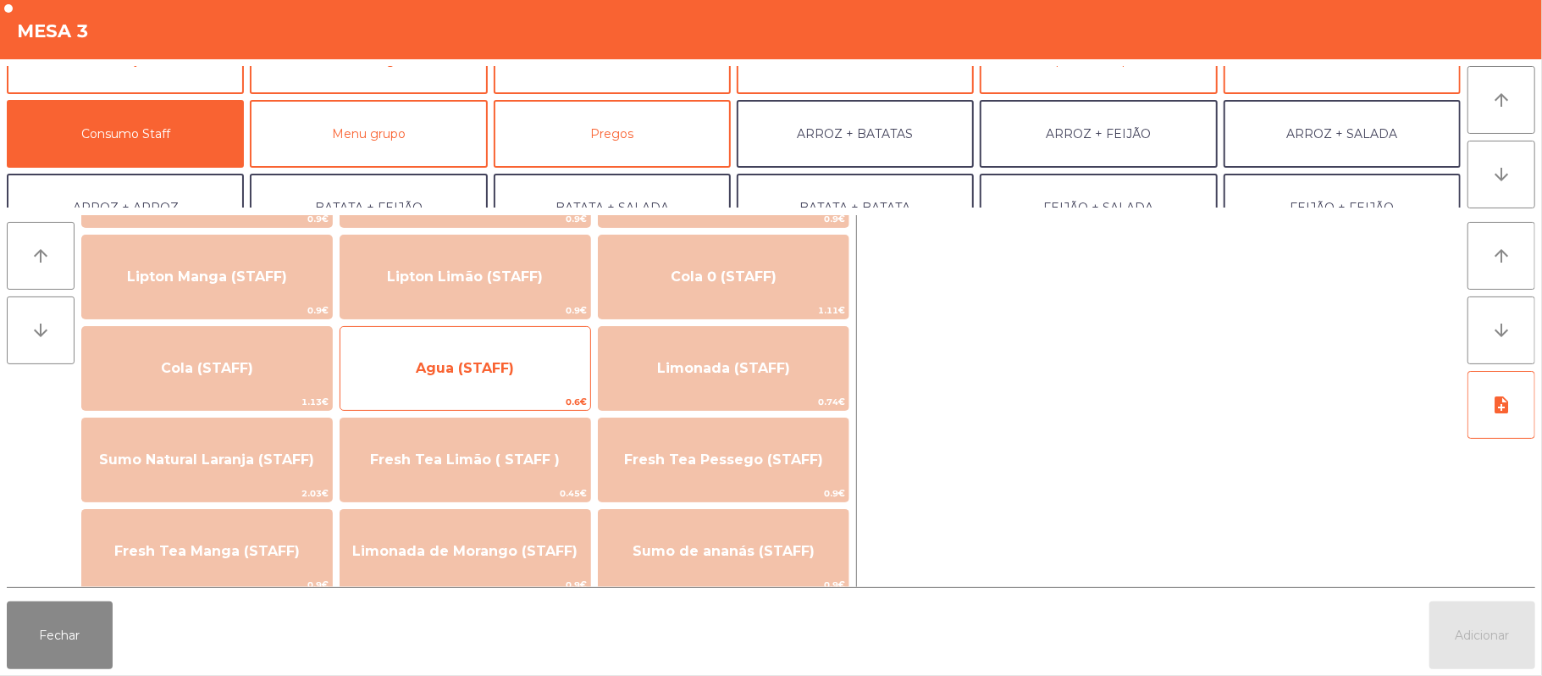
click at [489, 370] on span "Agua (STAFF)" at bounding box center [465, 368] width 98 height 16
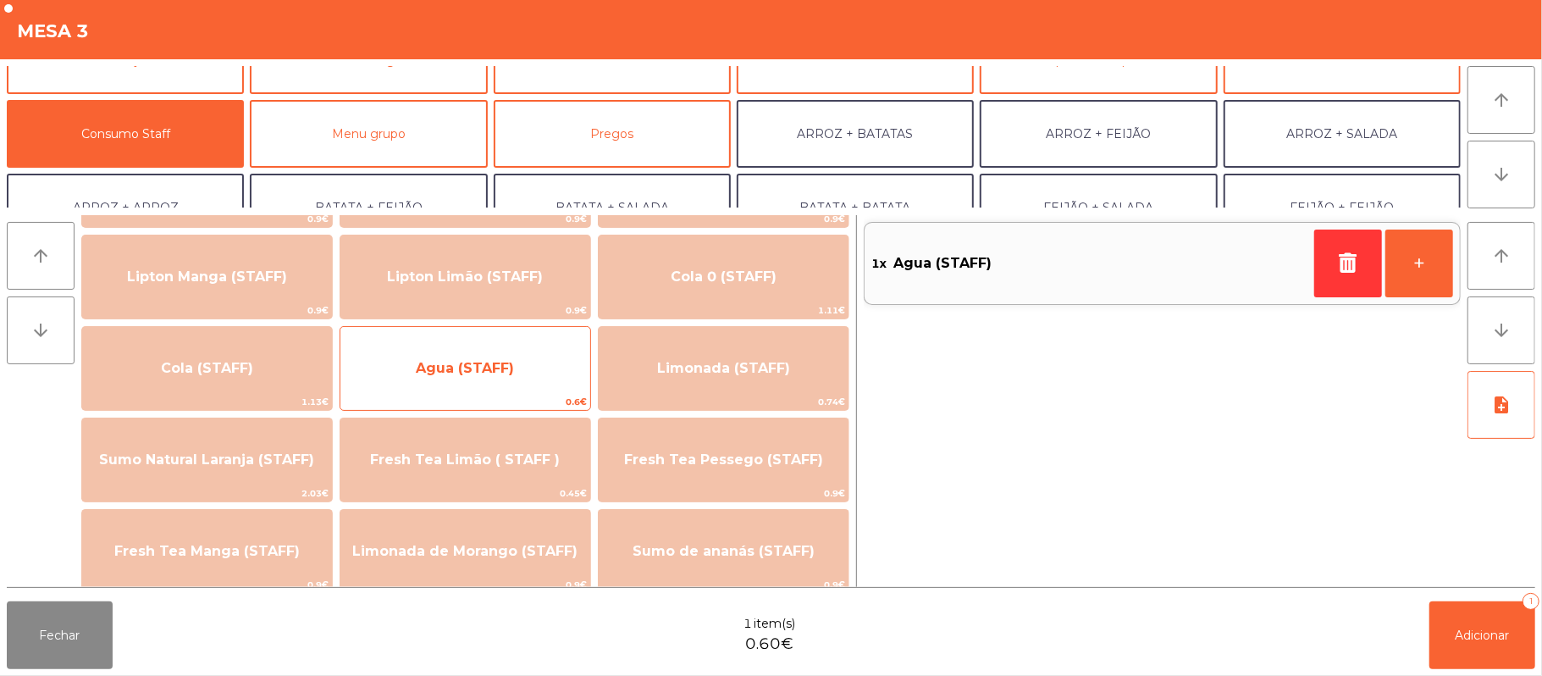
click at [493, 371] on span "Agua (STAFF)" at bounding box center [465, 368] width 98 height 16
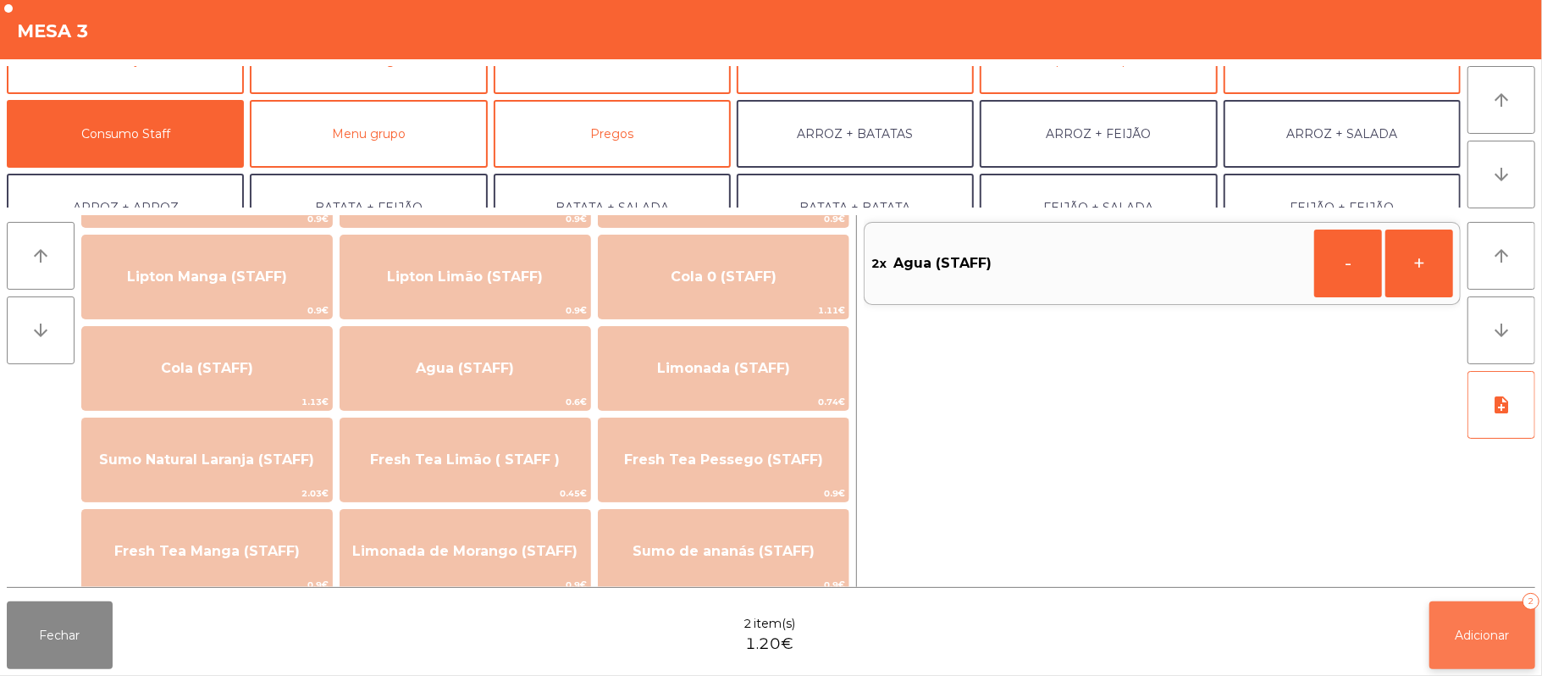
click at [1480, 634] on span "Adicionar" at bounding box center [1482, 634] width 54 height 15
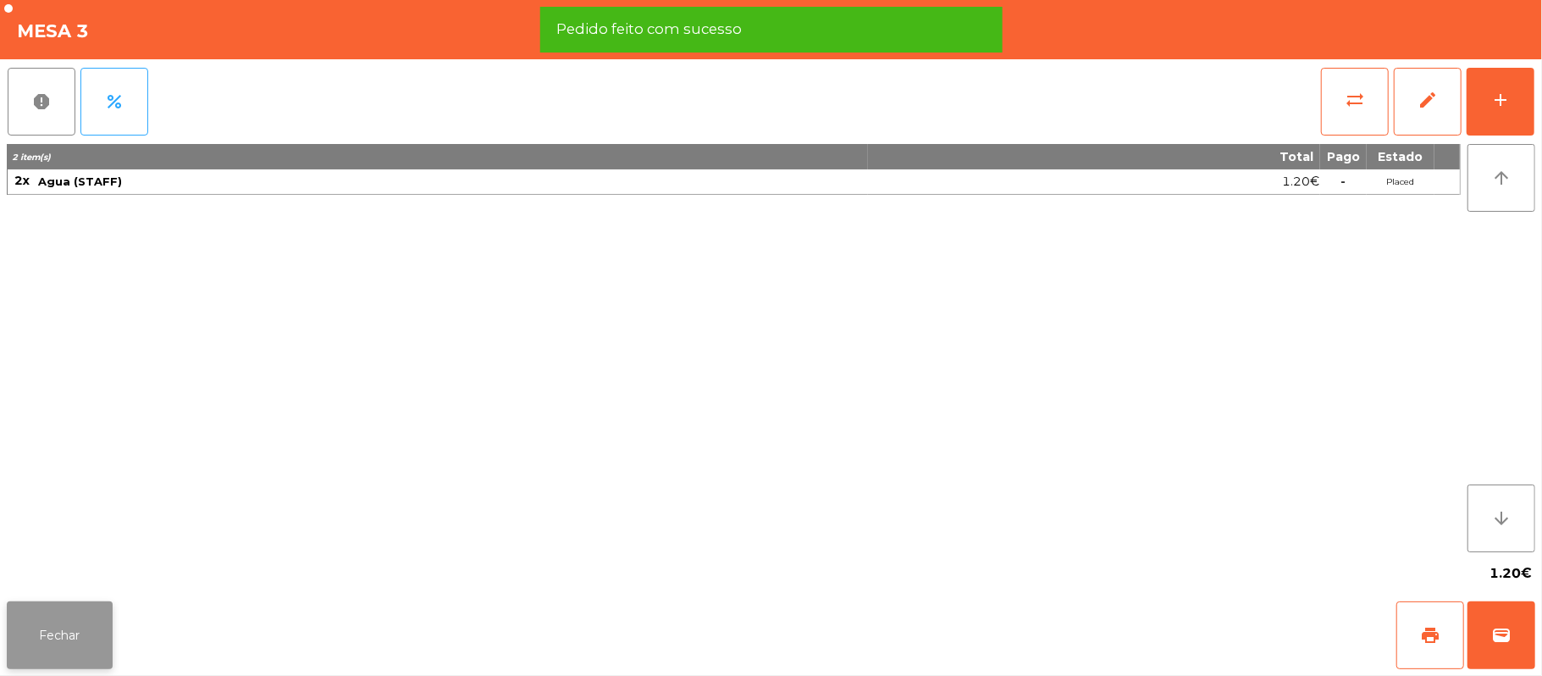
click at [58, 623] on button "Fechar" at bounding box center [60, 635] width 106 height 68
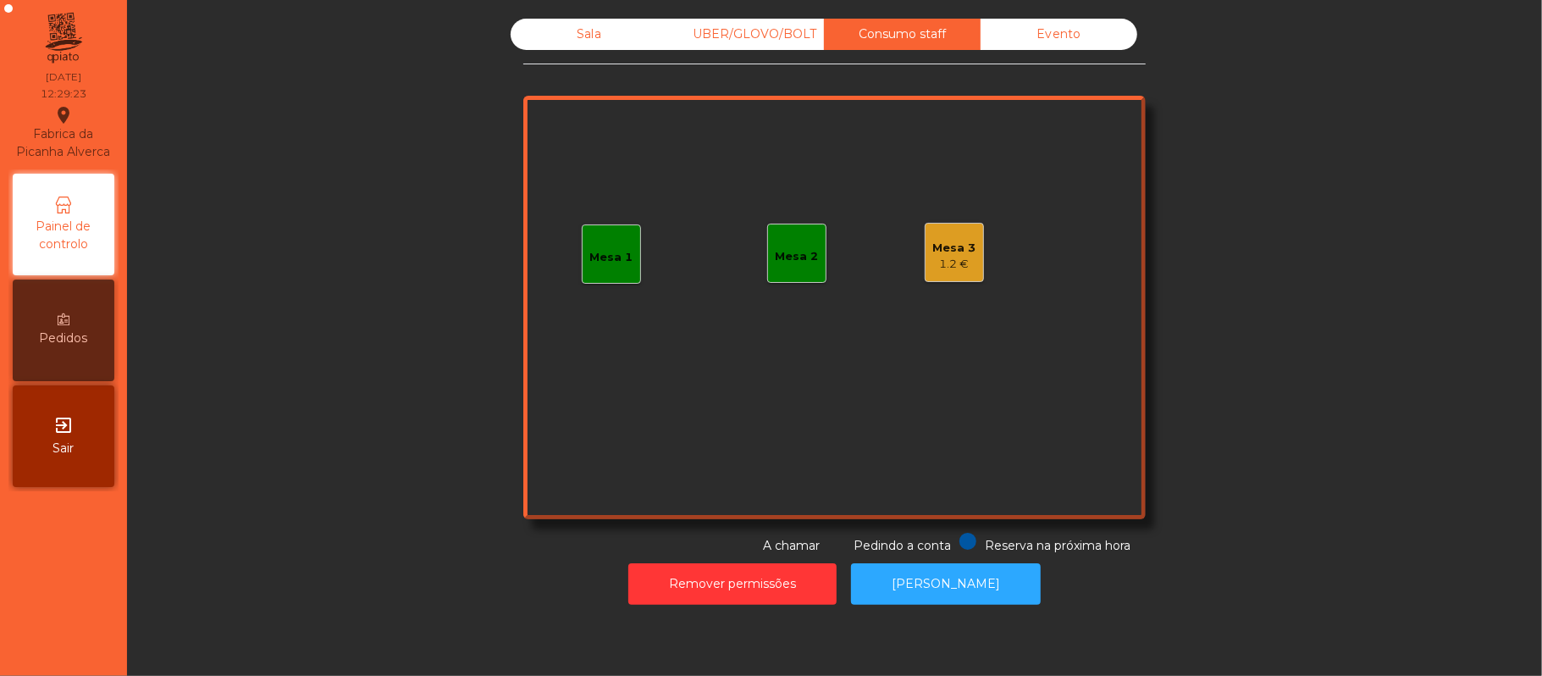
click at [533, 32] on div "Sala" at bounding box center [589, 34] width 157 height 31
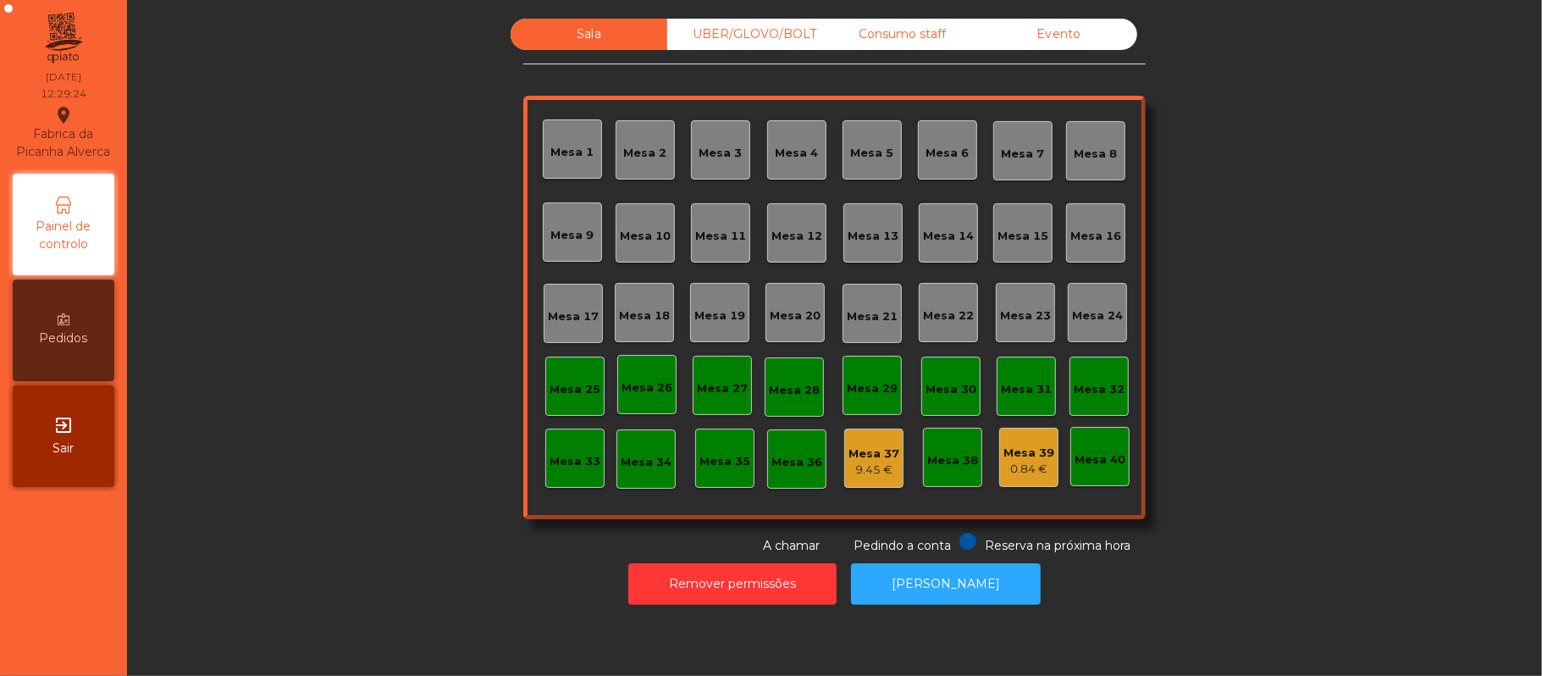
click at [1013, 467] on div "0.84 €" at bounding box center [1028, 469] width 51 height 17
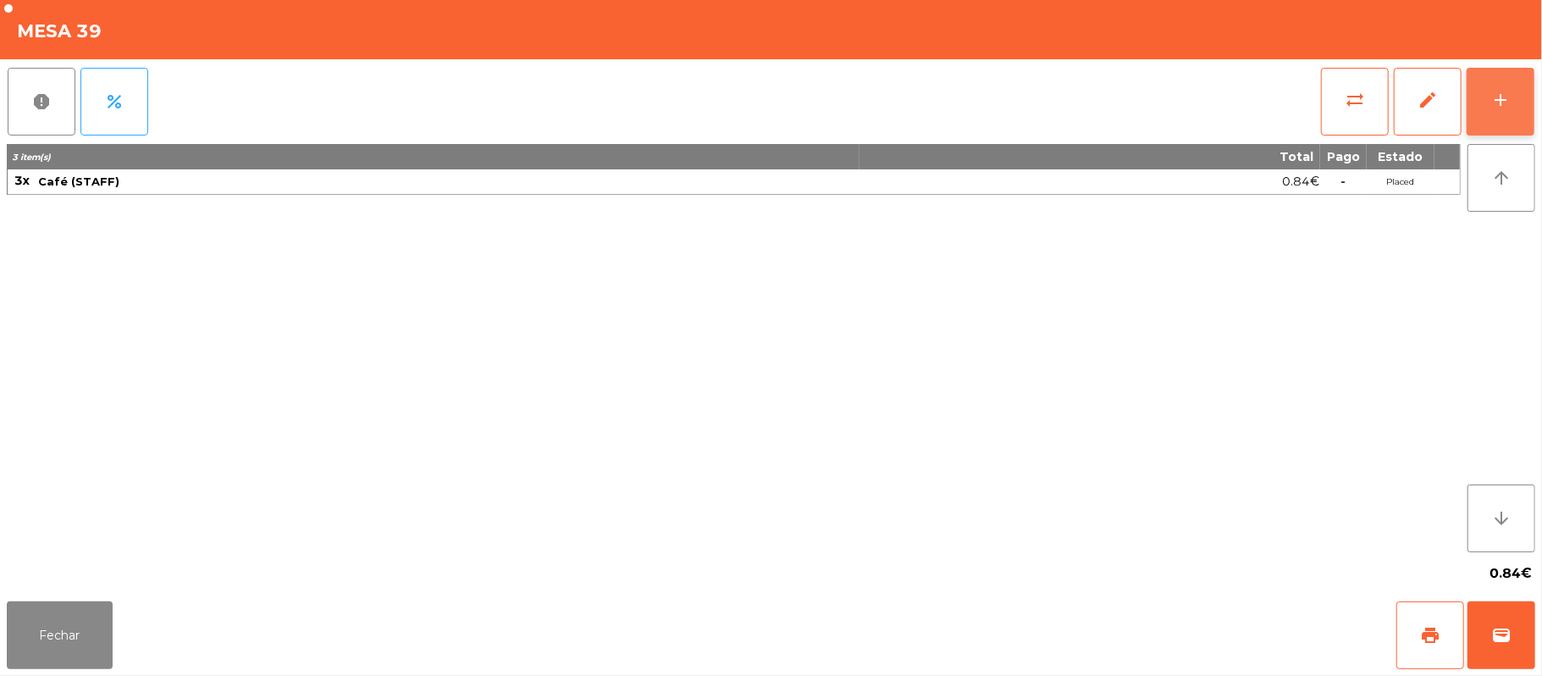
click at [1474, 132] on button "add" at bounding box center [1500, 102] width 68 height 68
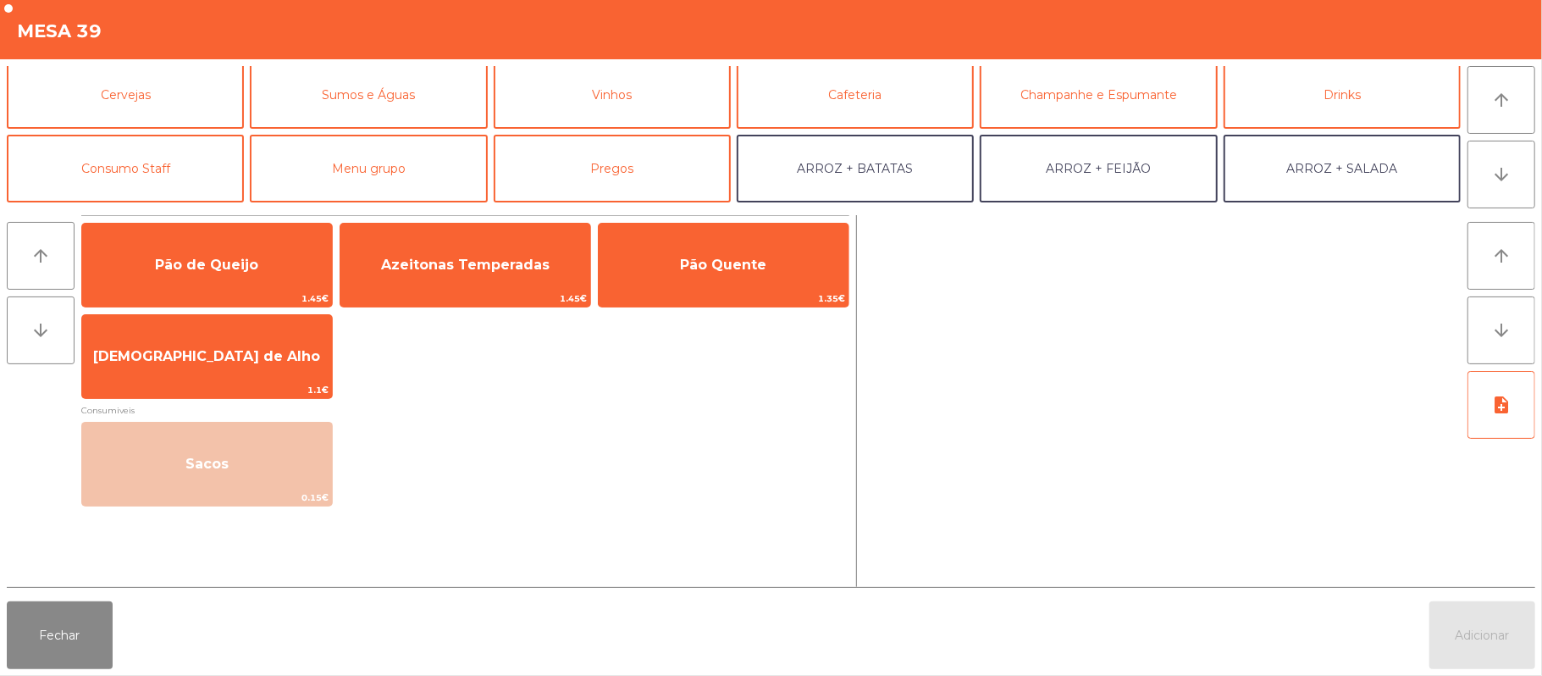
scroll to position [86, 0]
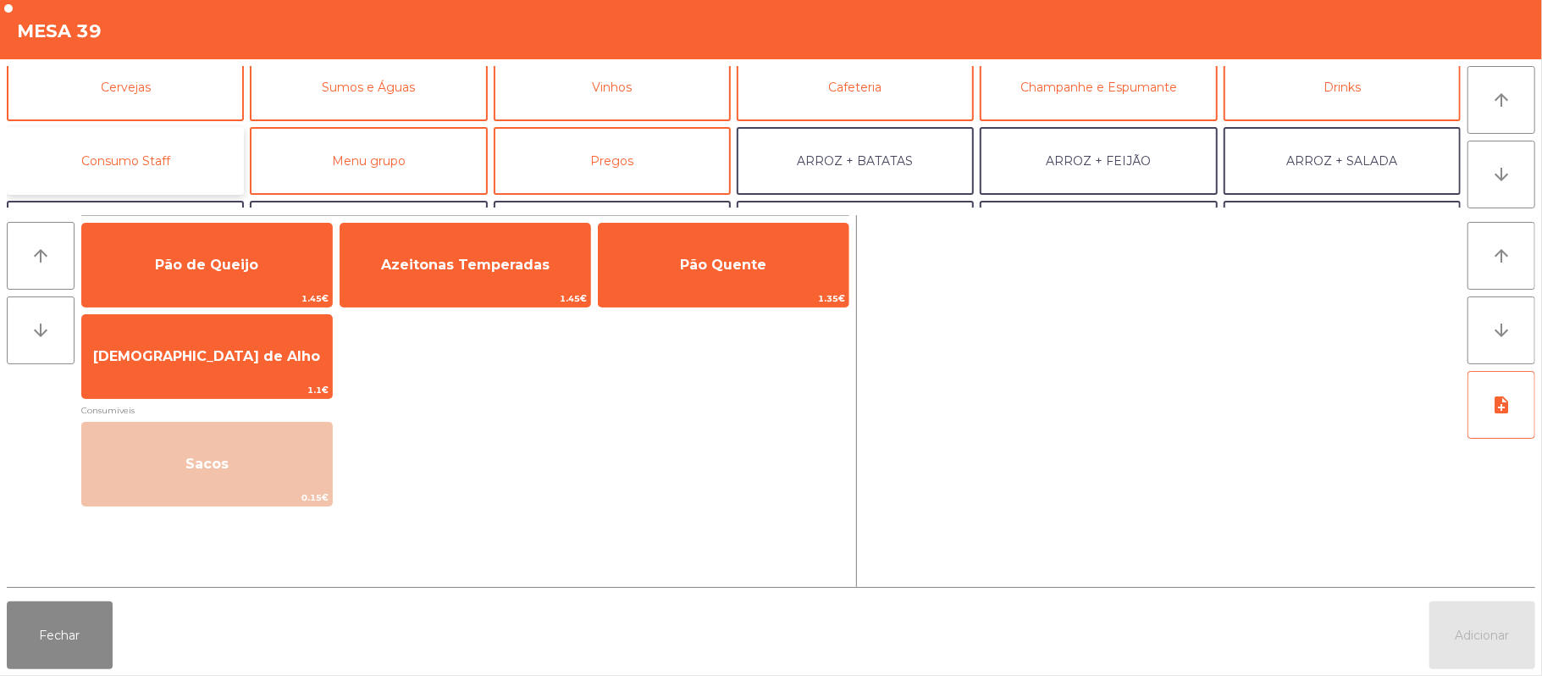
click at [160, 161] on button "Consumo Staff" at bounding box center [125, 161] width 237 height 68
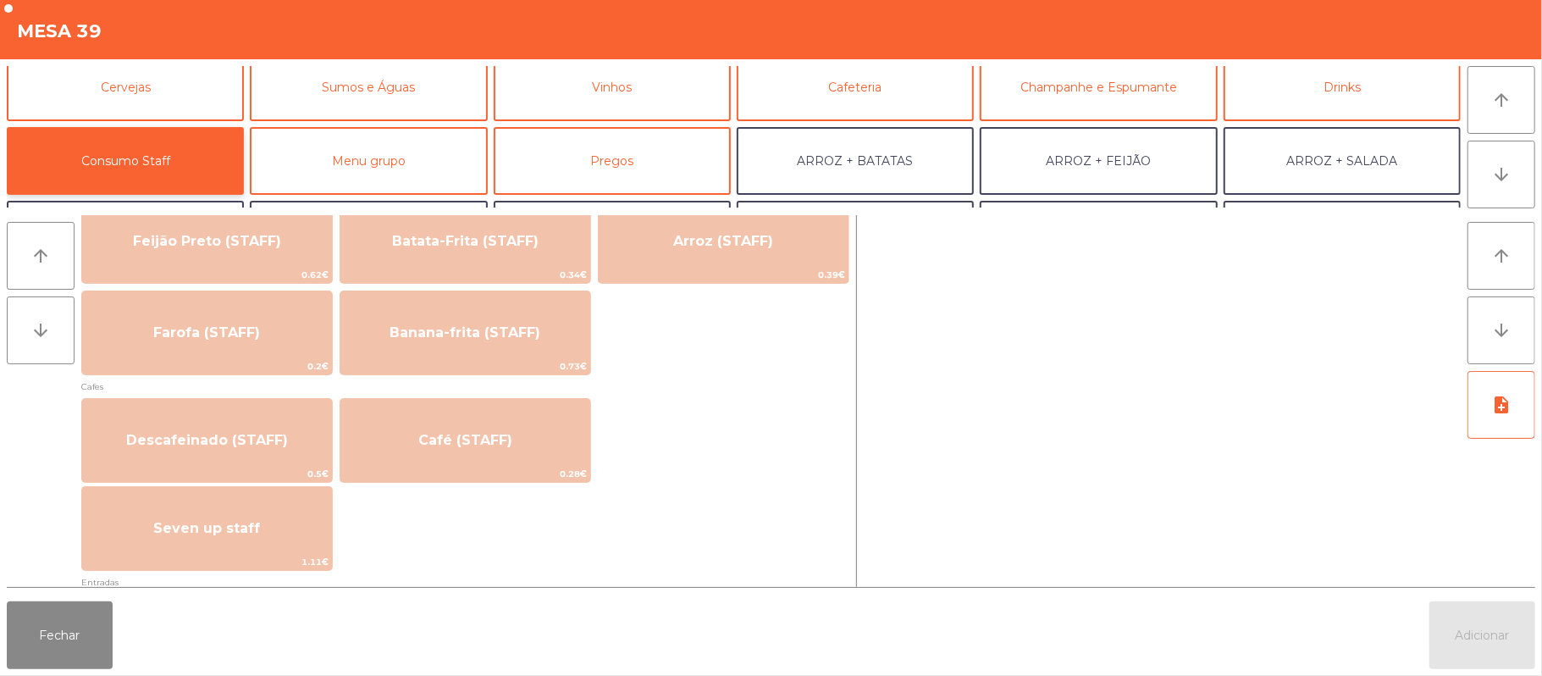
scroll to position [824, 0]
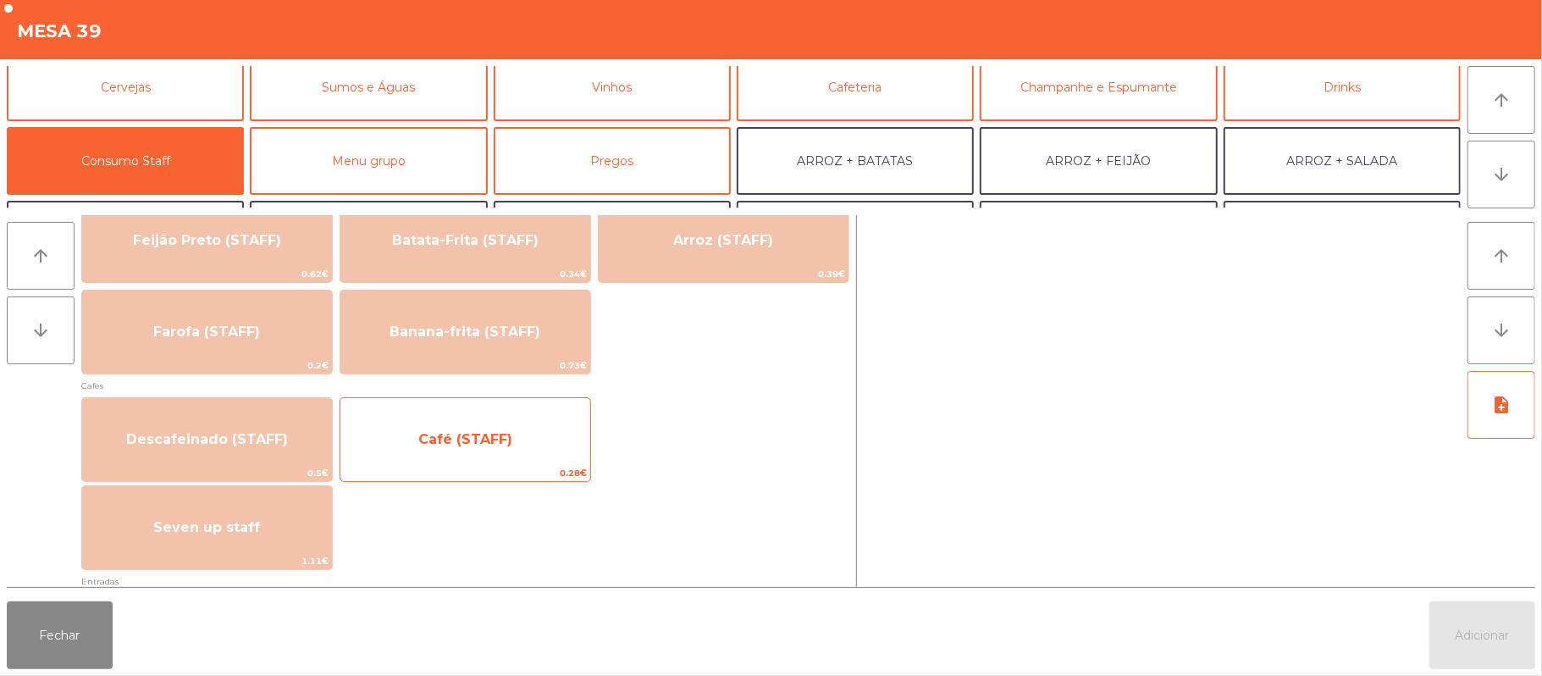
click at [491, 462] on div "Café (STAFF) 0.28€" at bounding box center [465, 439] width 251 height 85
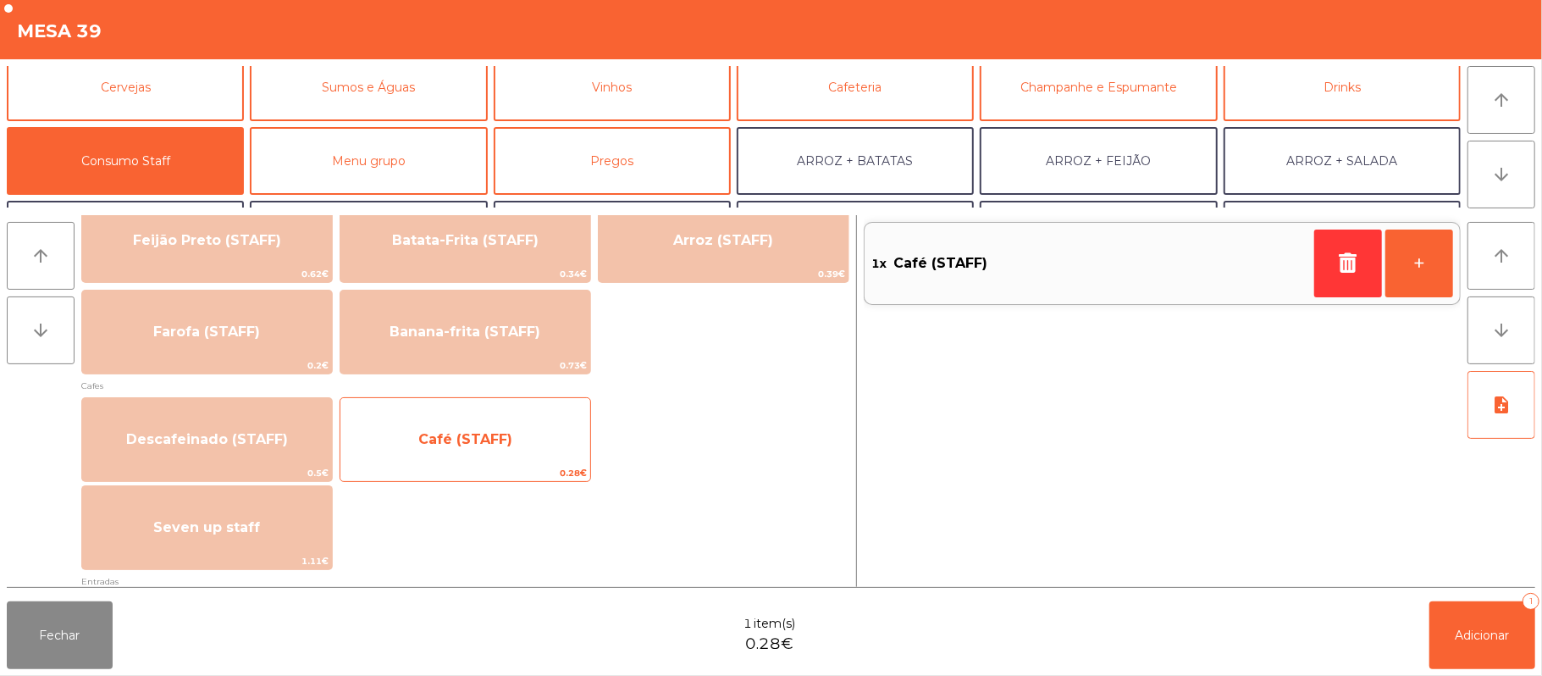
click at [472, 455] on span "Café (STAFF)" at bounding box center [465, 440] width 250 height 46
click at [465, 459] on span "Café (STAFF)" at bounding box center [465, 440] width 250 height 46
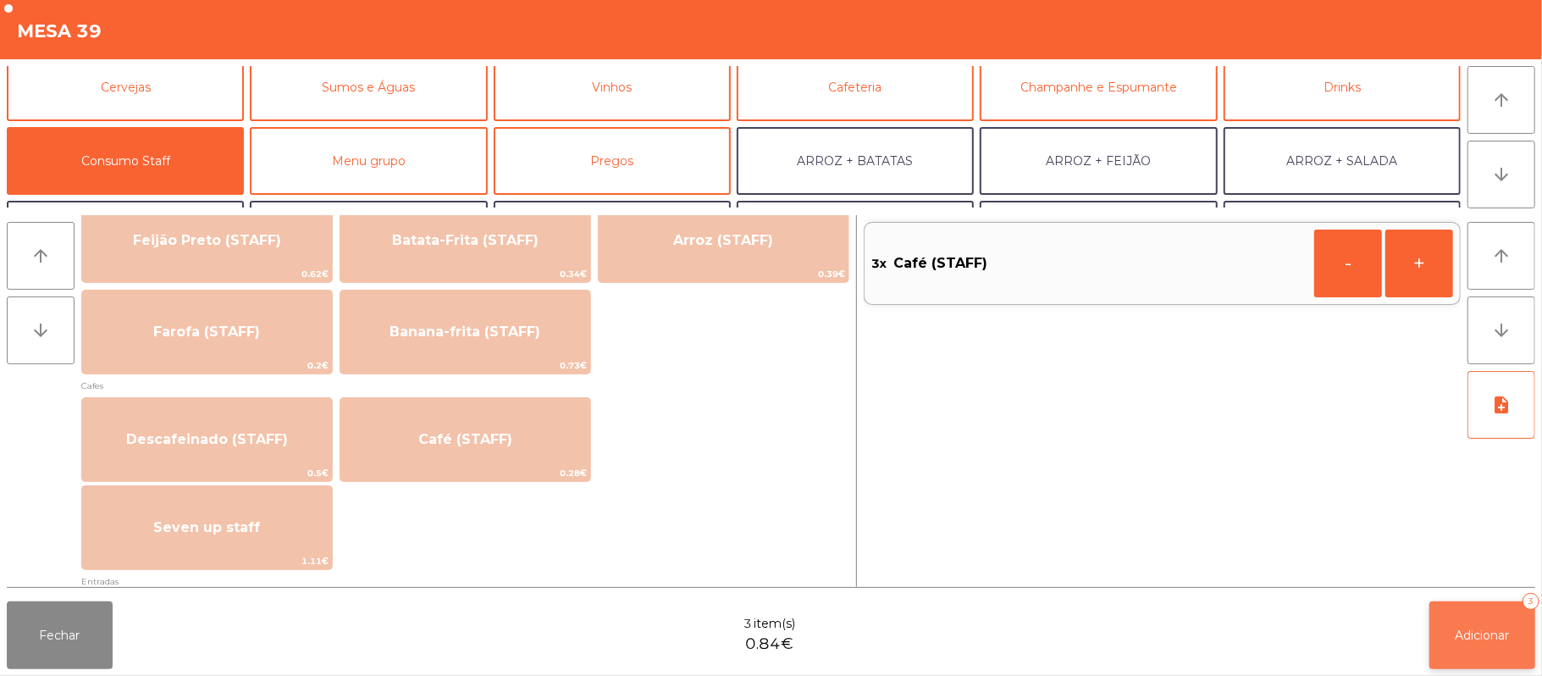
click at [1448, 645] on button "Adicionar 3" at bounding box center [1482, 635] width 106 height 68
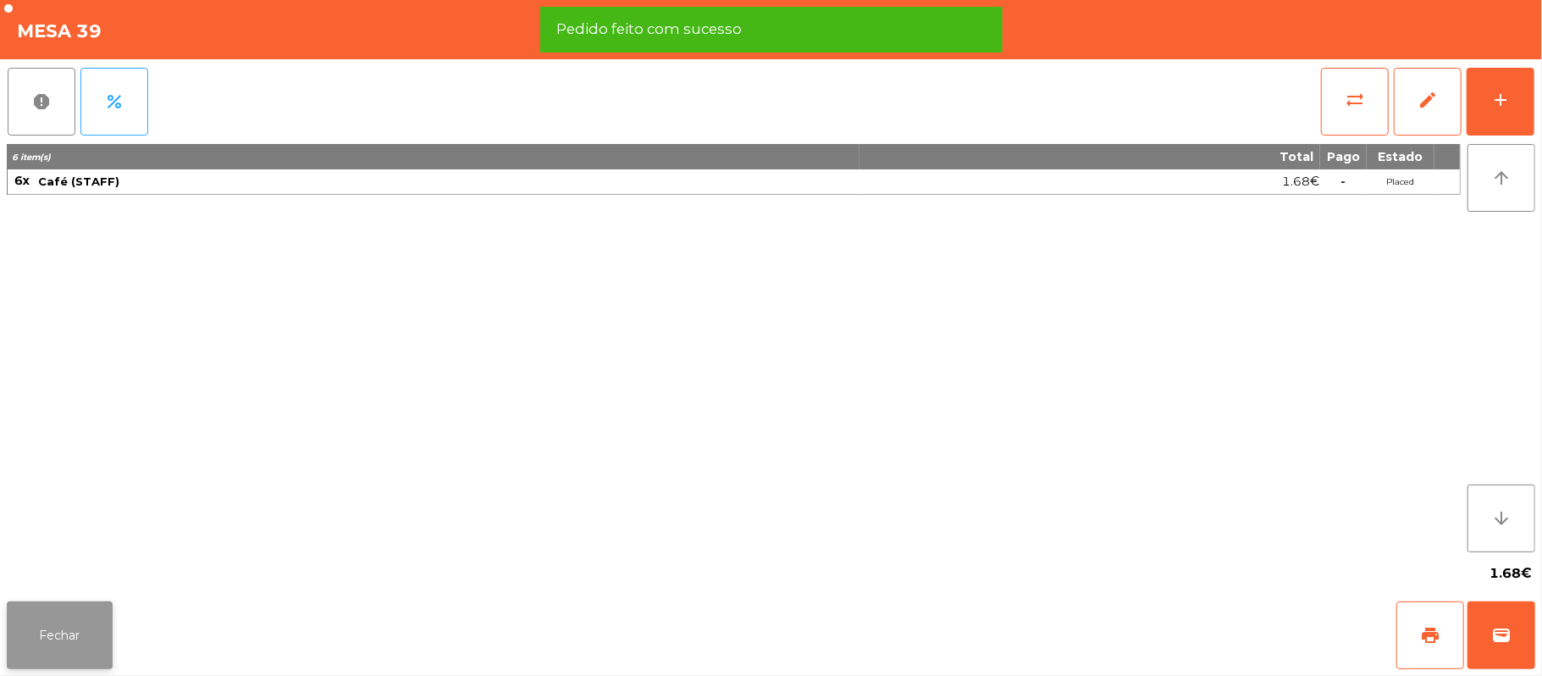
click at [72, 633] on button "Fechar" at bounding box center [60, 635] width 106 height 68
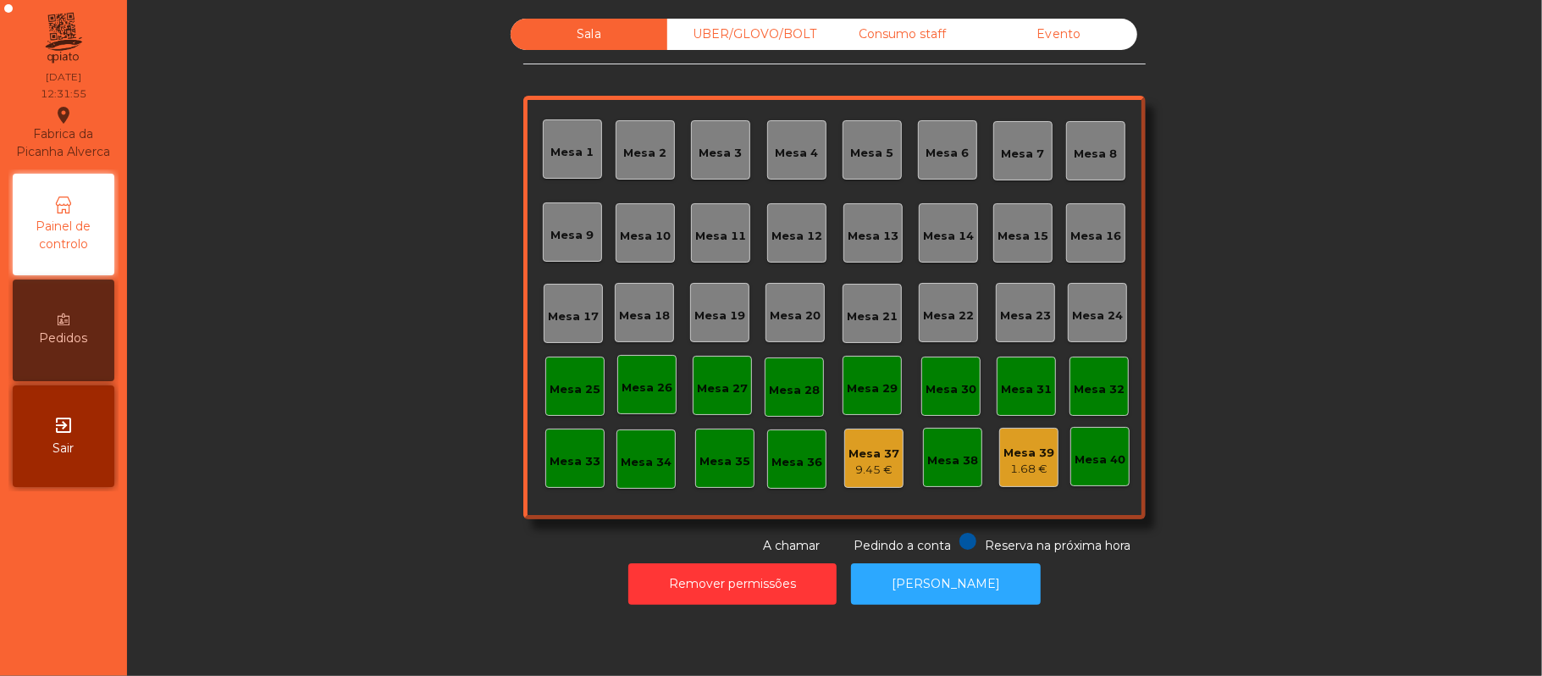
click at [1077, 234] on div "Mesa 16" at bounding box center [1095, 236] width 51 height 17
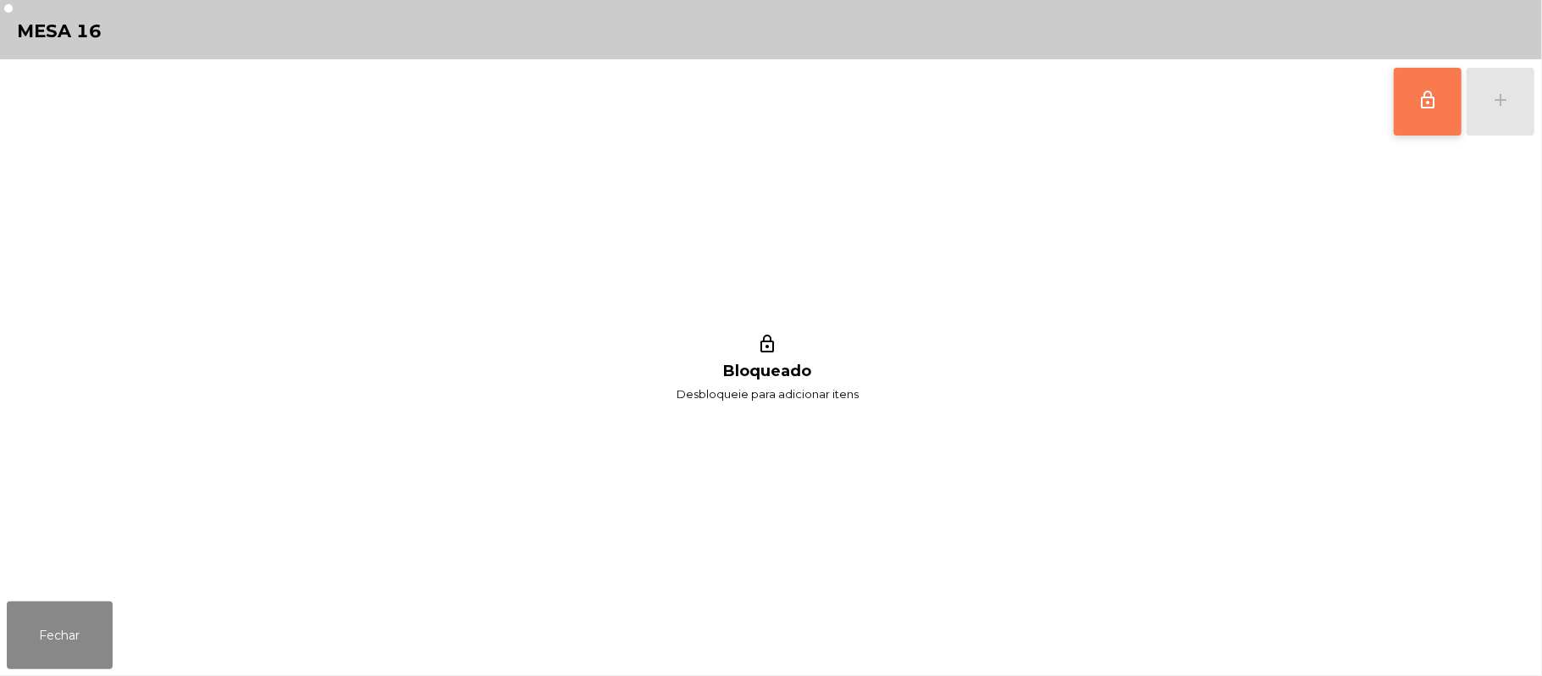
click at [1407, 113] on button "lock_outline" at bounding box center [1428, 102] width 68 height 68
click at [1517, 108] on button "add" at bounding box center [1500, 102] width 68 height 68
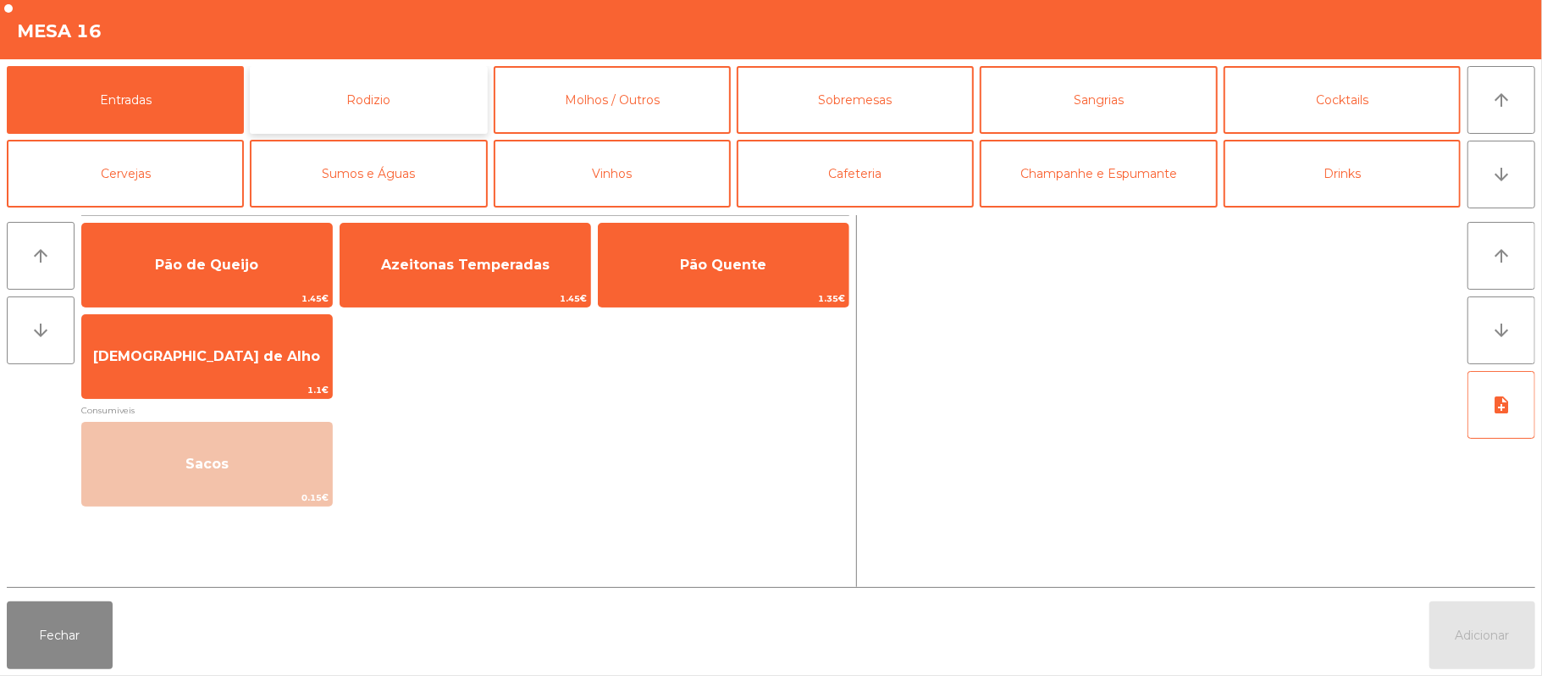
click at [394, 93] on button "Rodizio" at bounding box center [368, 100] width 237 height 68
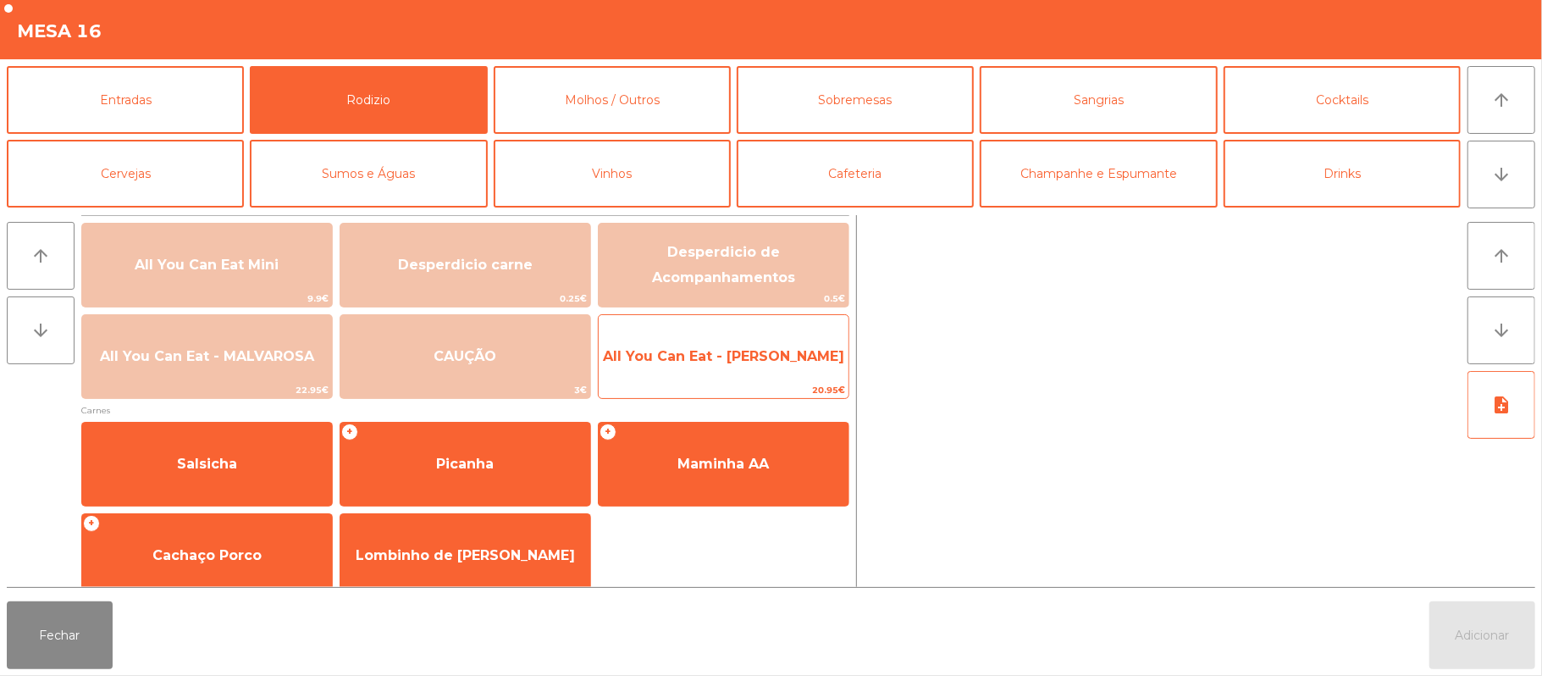
click at [797, 370] on span "All You Can Eat - [PERSON_NAME]" at bounding box center [724, 357] width 250 height 46
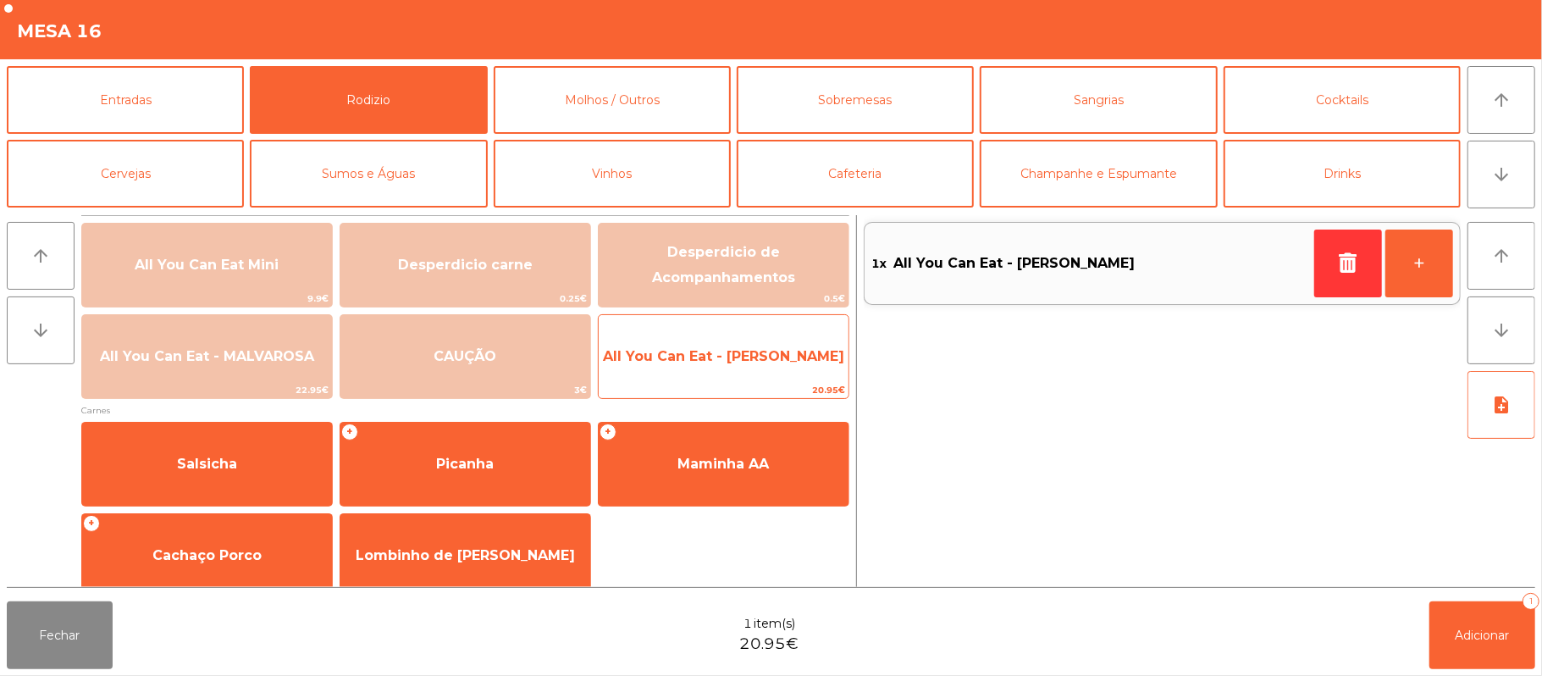
click at [770, 367] on span "All You Can Eat - [PERSON_NAME]" at bounding box center [724, 357] width 250 height 46
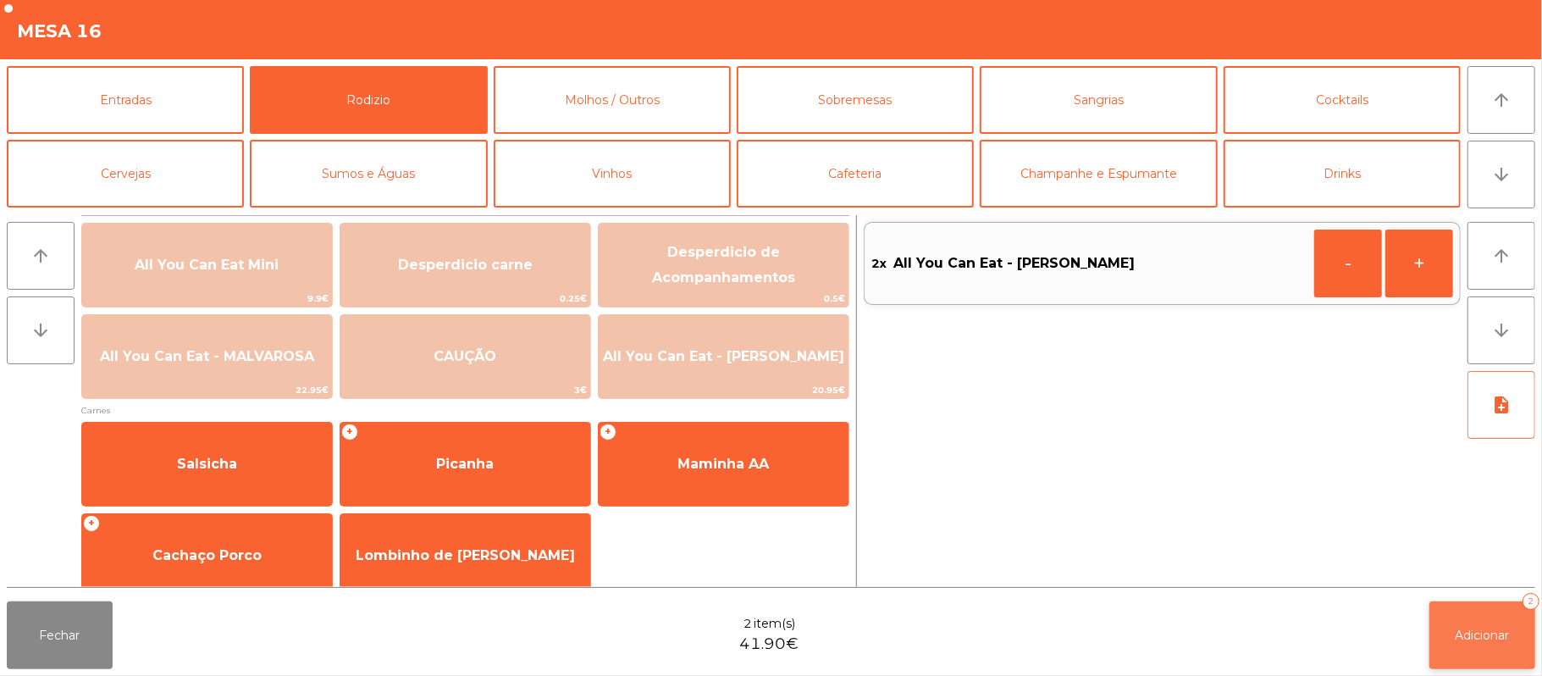
click at [1477, 630] on span "Adicionar" at bounding box center [1482, 634] width 54 height 15
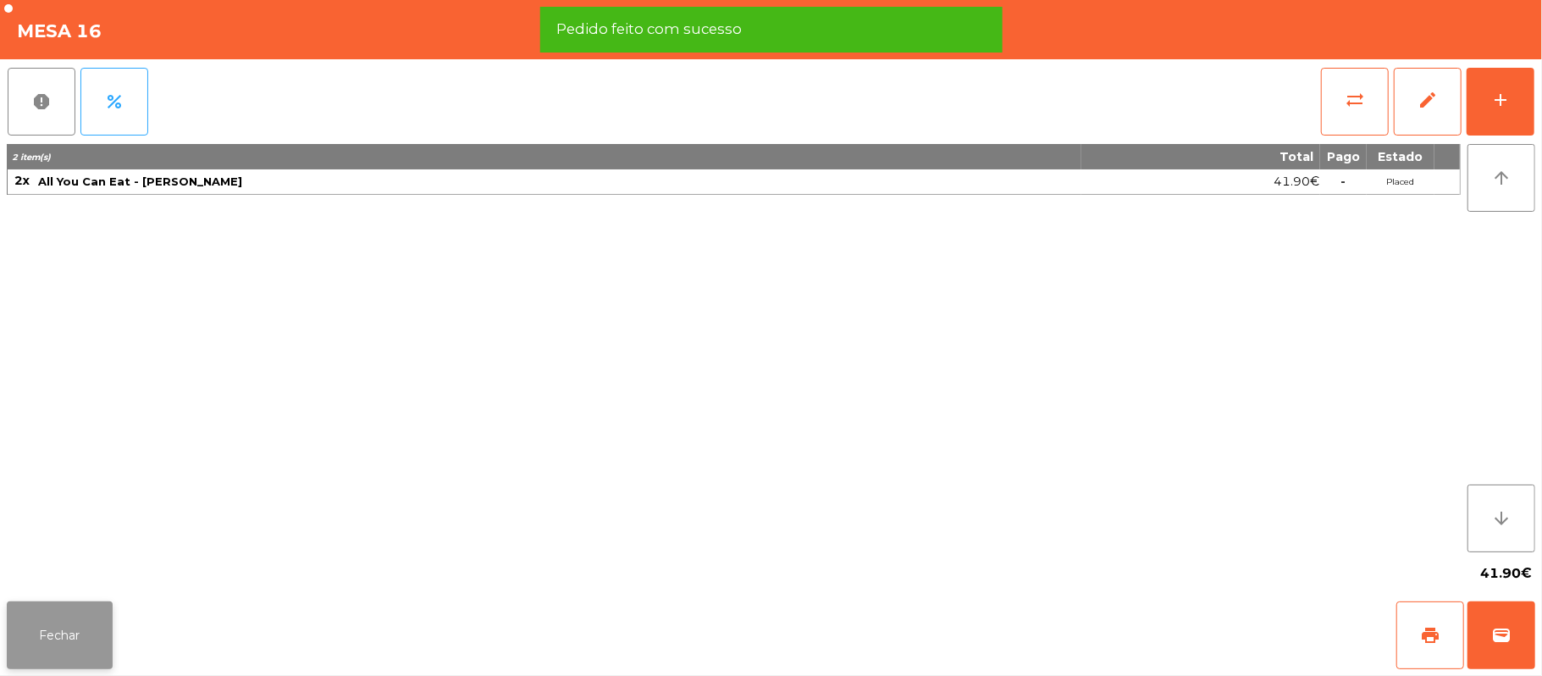
click at [62, 655] on button "Fechar" at bounding box center [60, 635] width 106 height 68
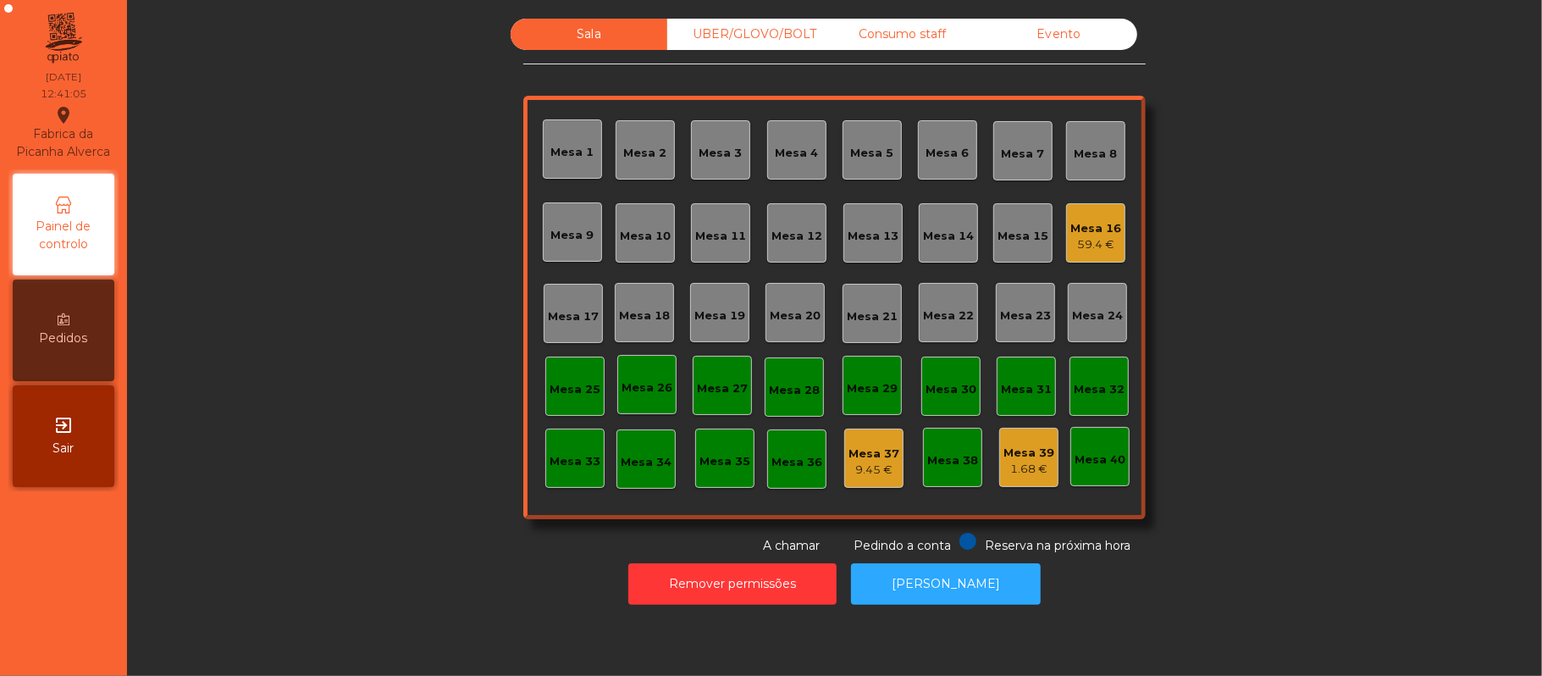
click at [719, 307] on div "Mesa 19" at bounding box center [719, 315] width 51 height 17
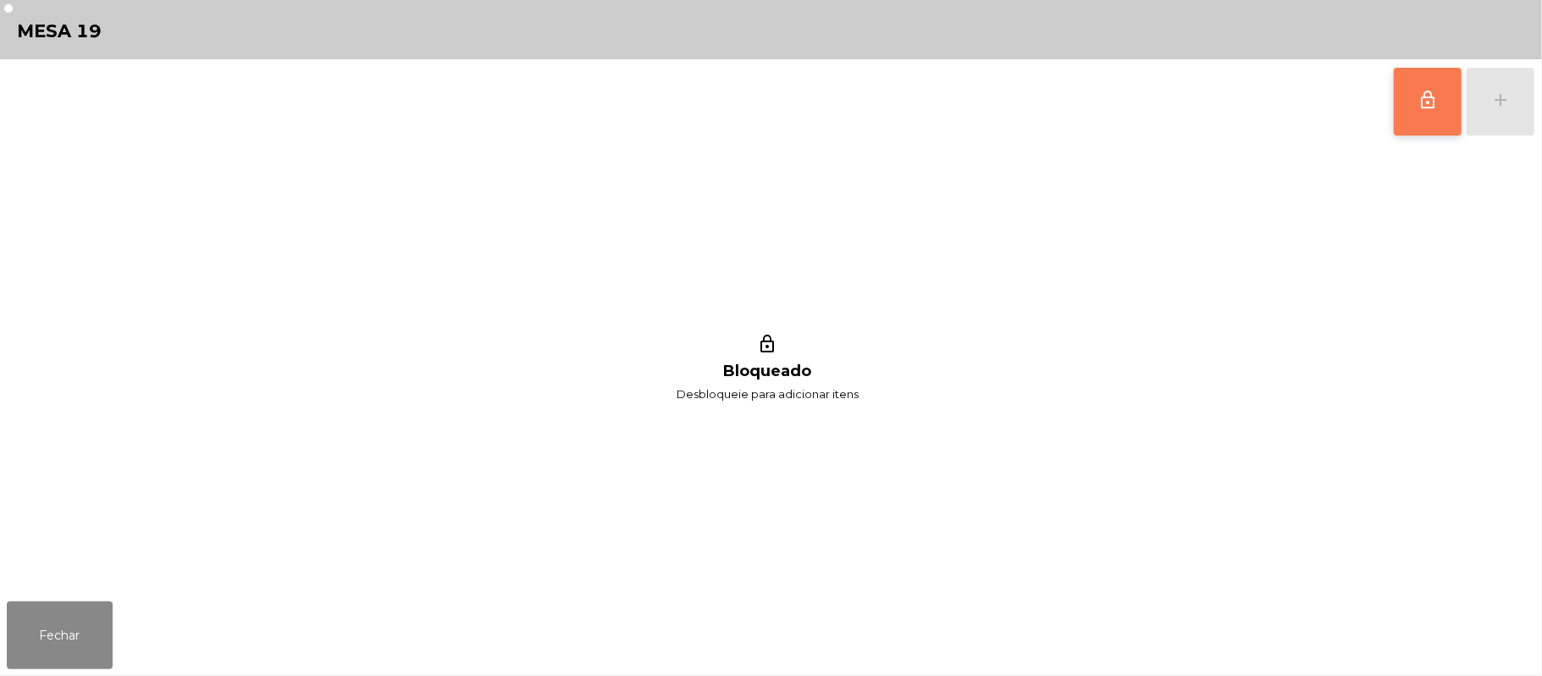
click at [1416, 110] on button "lock_outline" at bounding box center [1428, 102] width 68 height 68
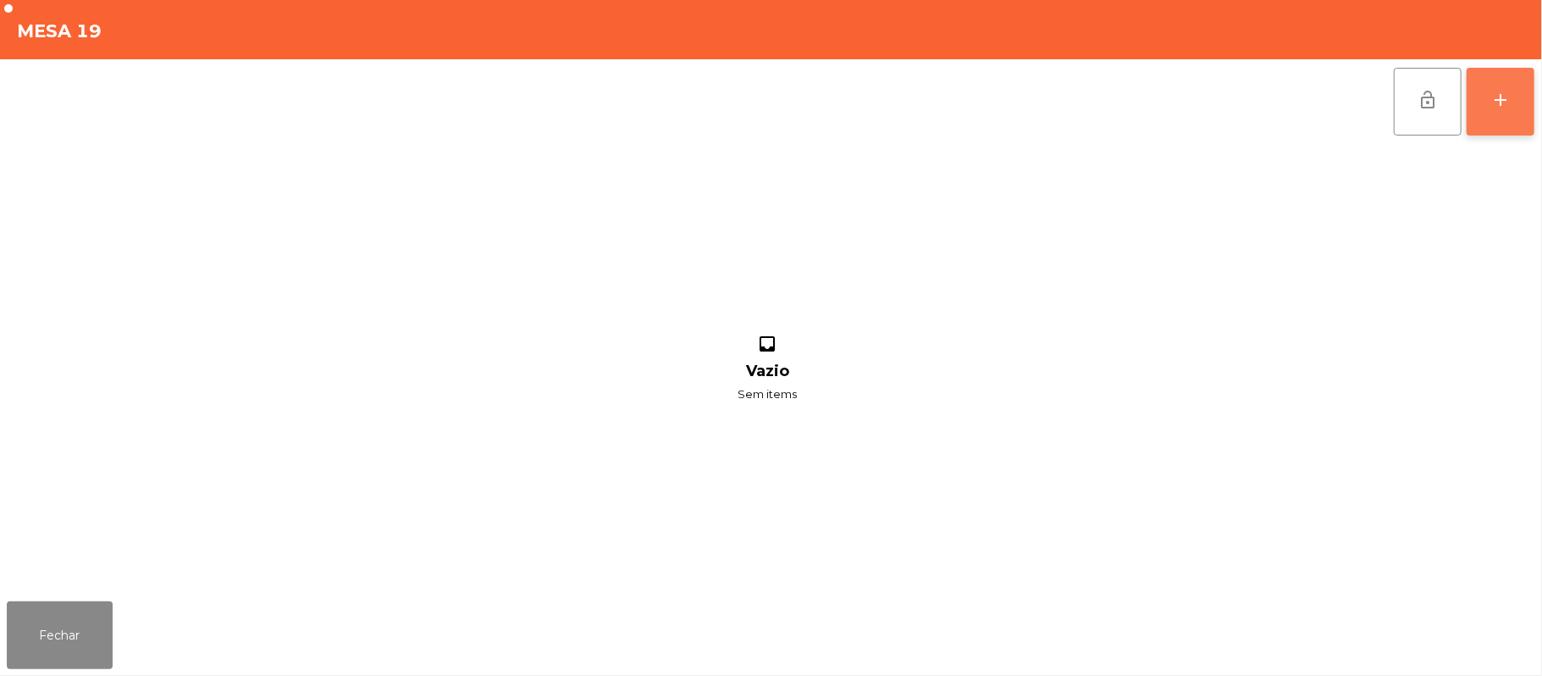
click at [1490, 105] on div "add" at bounding box center [1500, 100] width 20 height 20
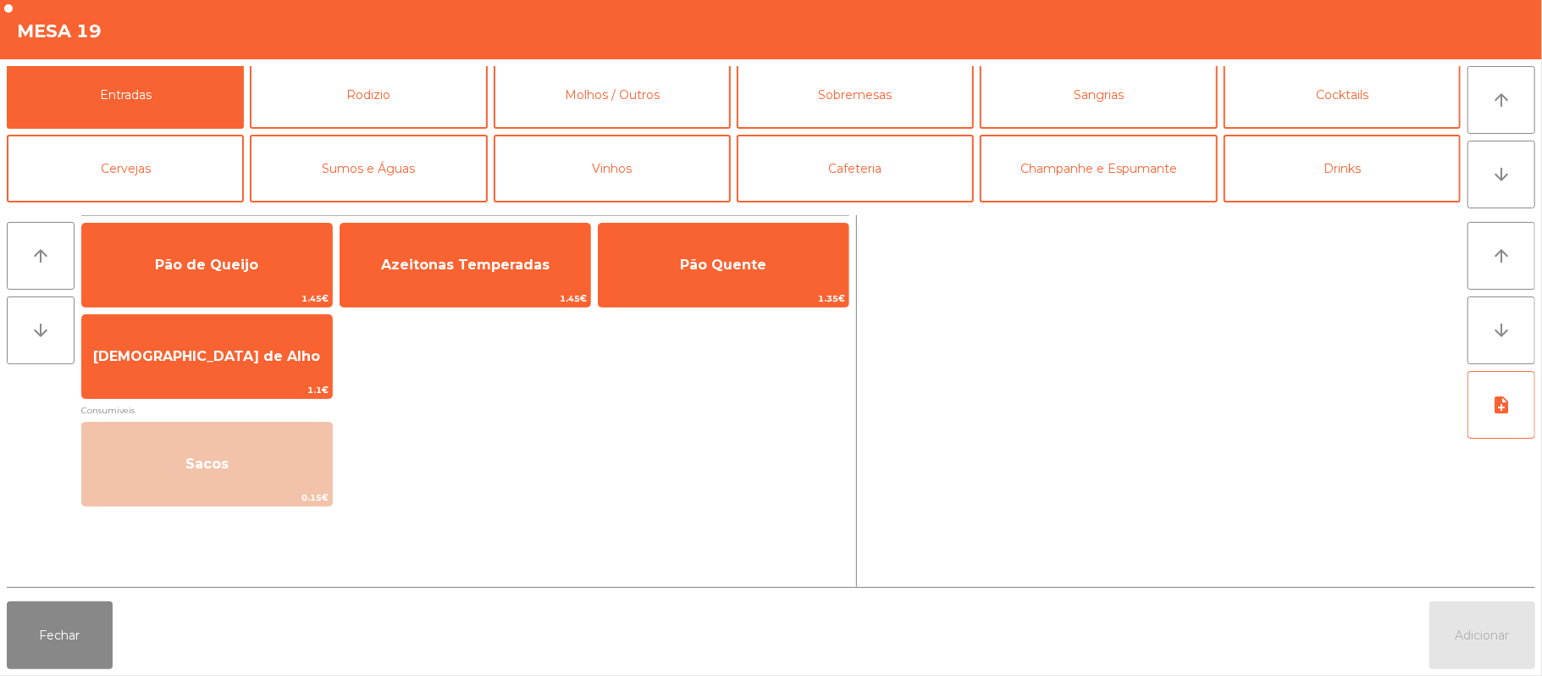
scroll to position [4, 0]
click at [397, 80] on button "Rodizio" at bounding box center [368, 96] width 237 height 68
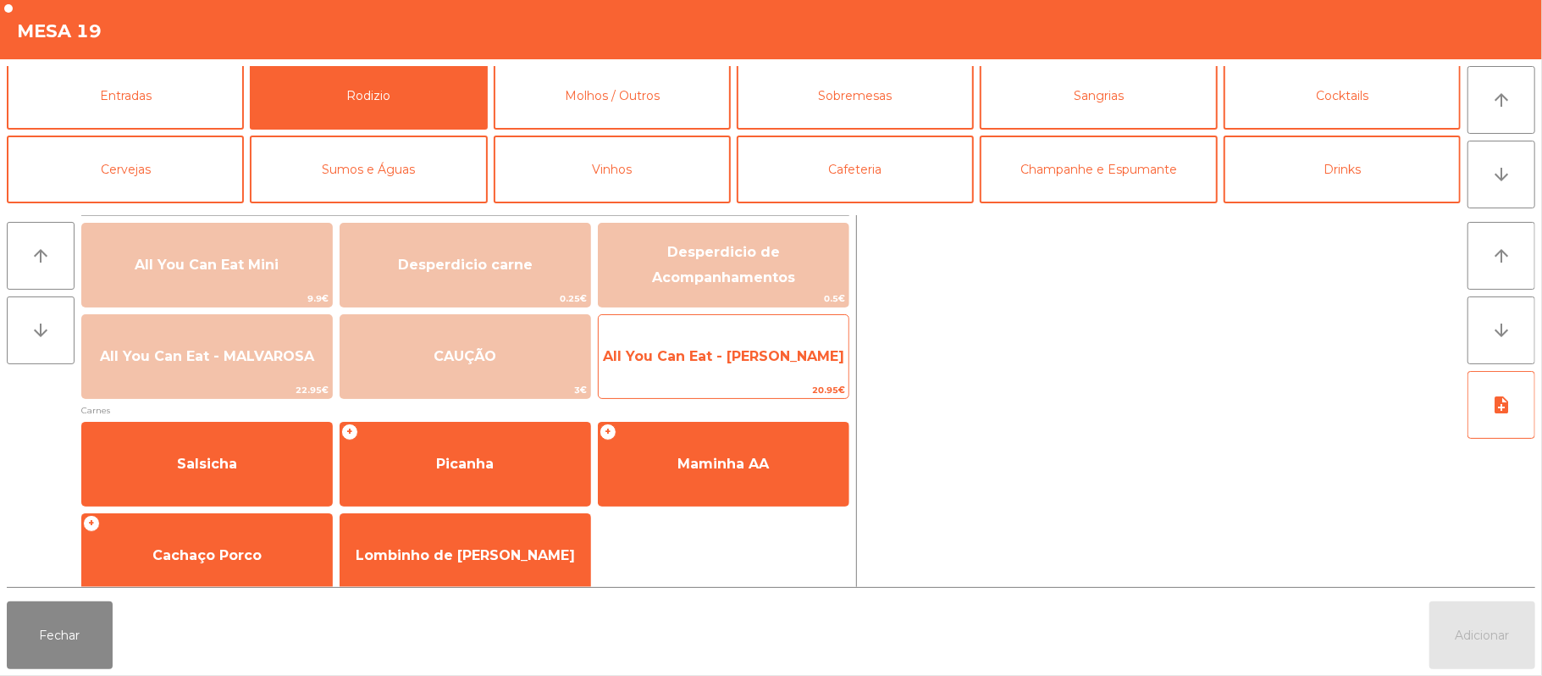
click at [759, 367] on span "All You Can Eat - [PERSON_NAME]" at bounding box center [724, 357] width 250 height 46
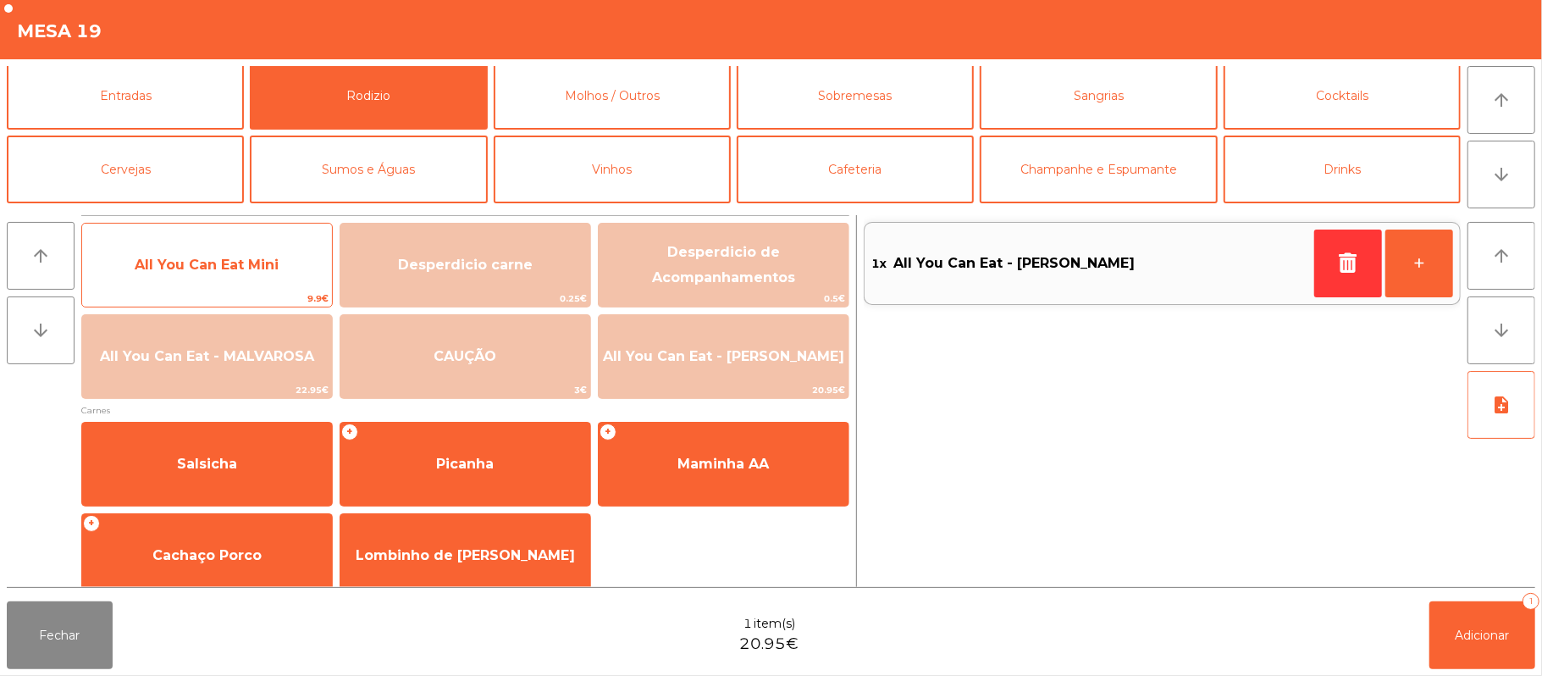
click at [220, 251] on span "All You Can Eat Mini" at bounding box center [207, 265] width 250 height 46
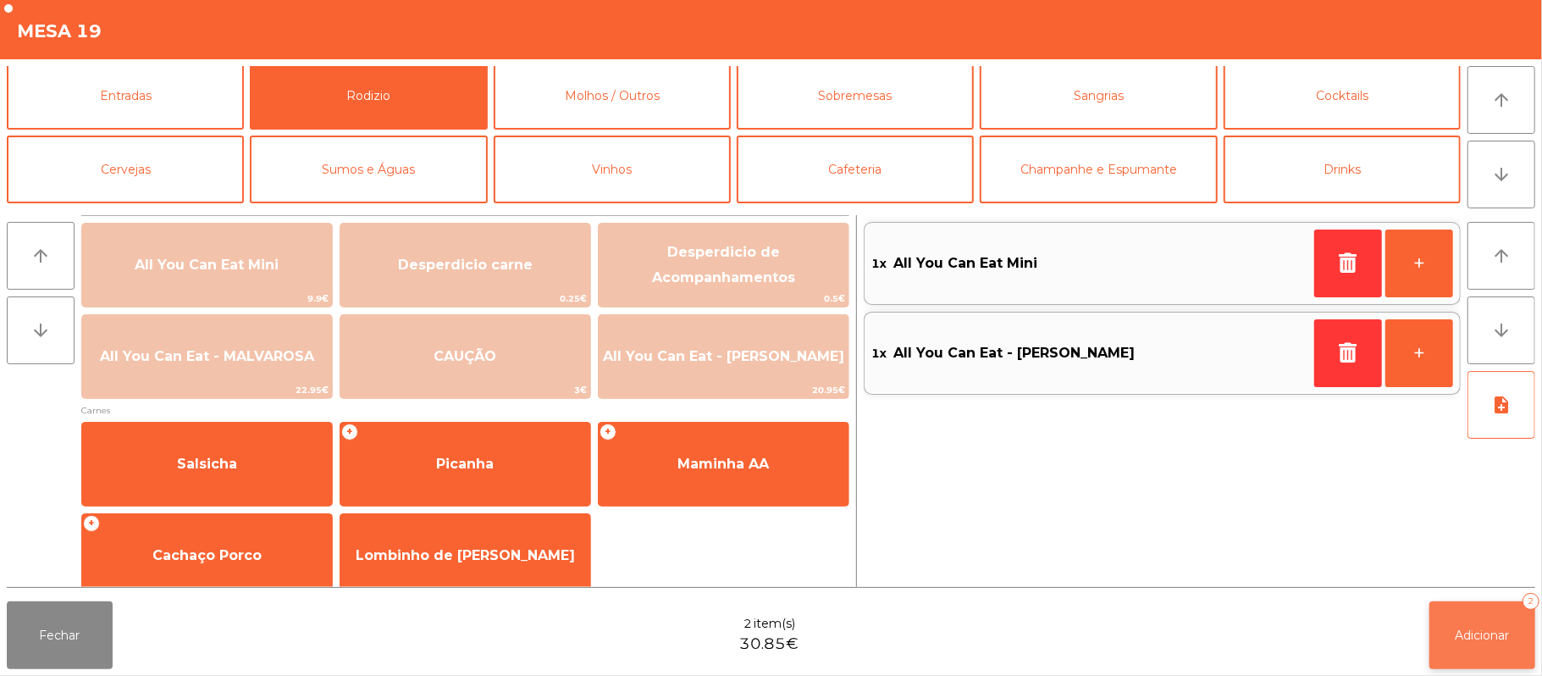
click at [1478, 627] on span "Adicionar" at bounding box center [1482, 634] width 54 height 15
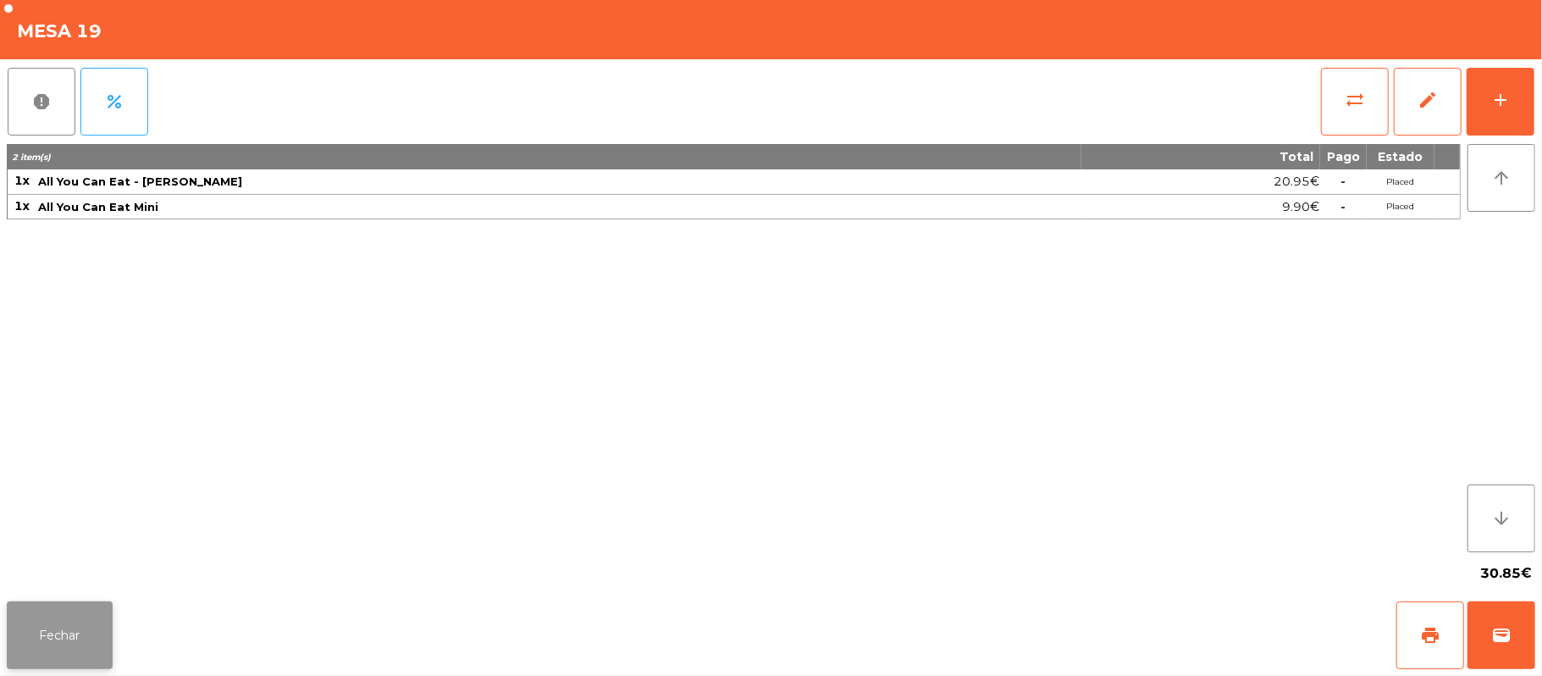
click at [63, 621] on button "Fechar" at bounding box center [60, 635] width 106 height 68
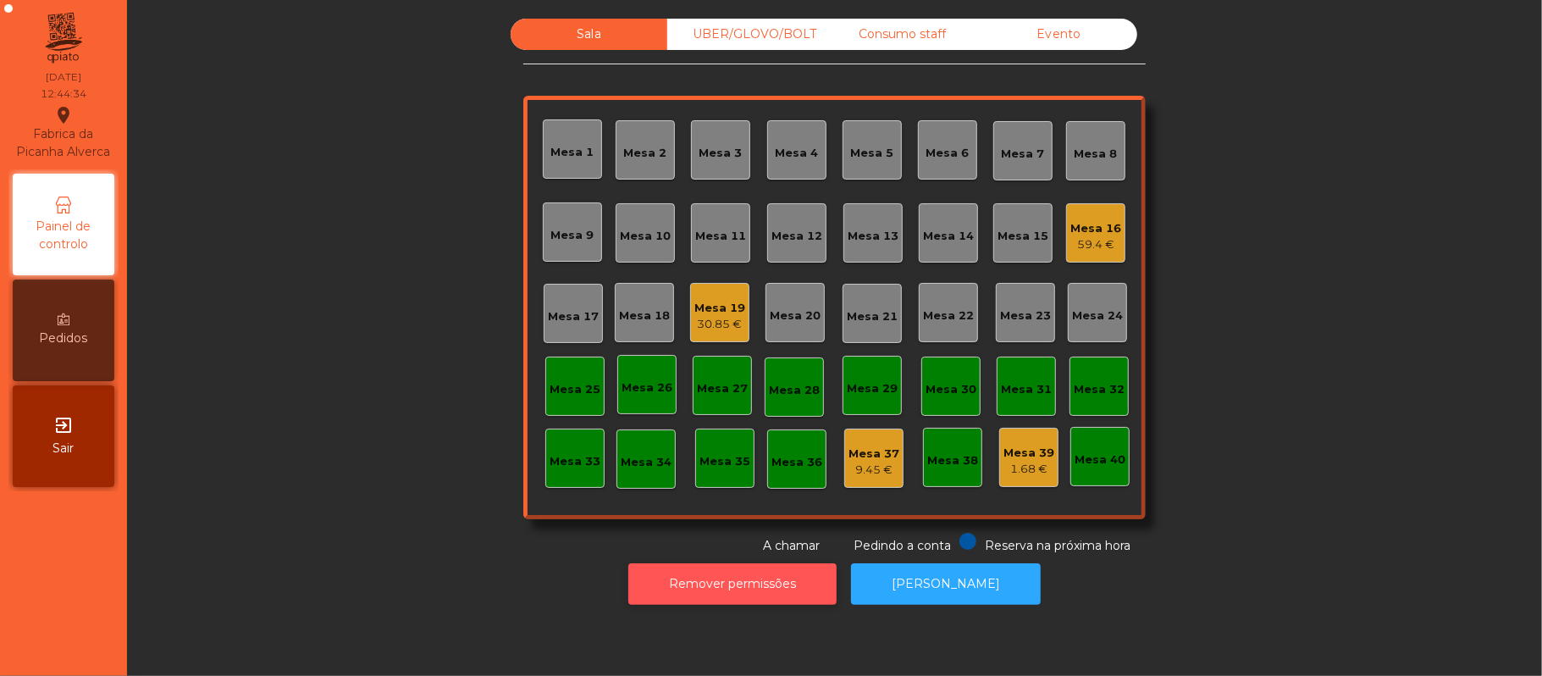
click at [776, 581] on button "Remover permissões" at bounding box center [732, 583] width 208 height 41
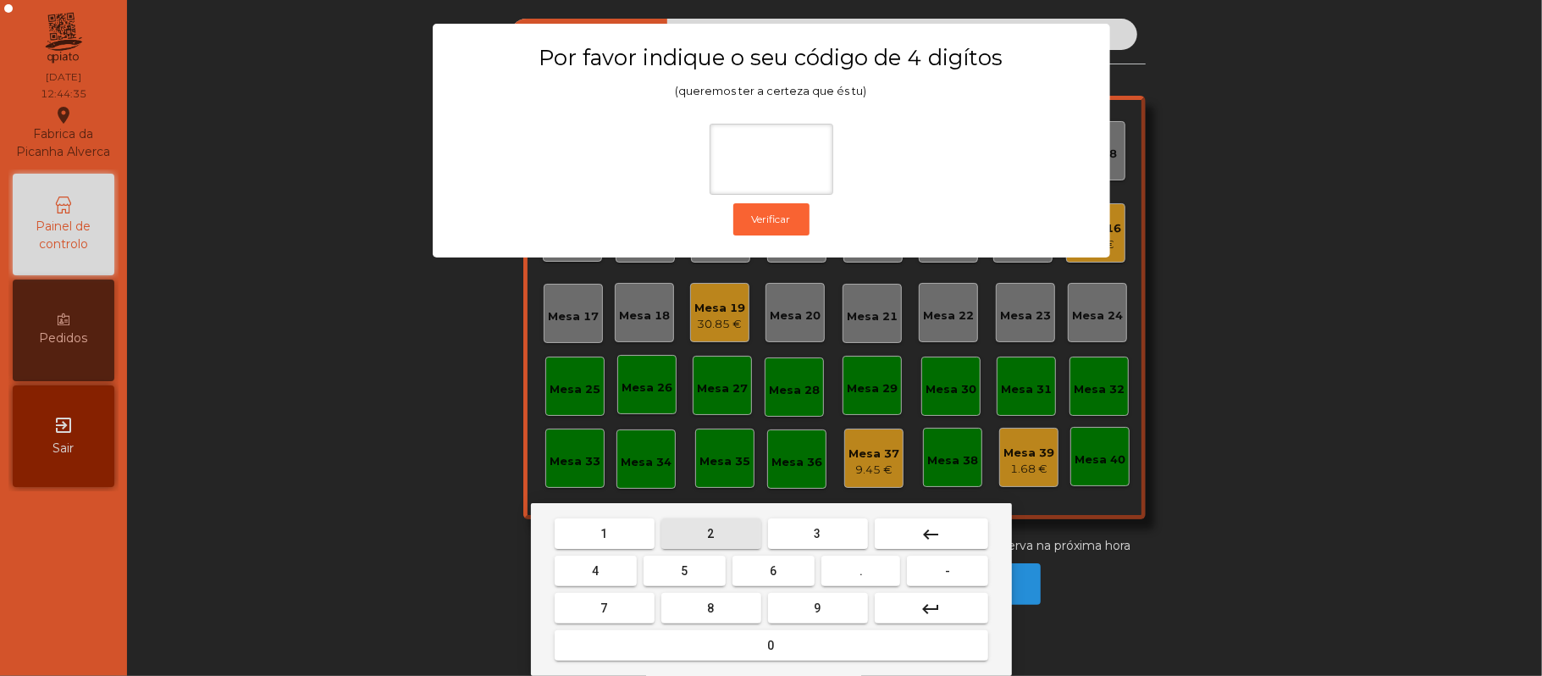
click at [709, 533] on span "2" at bounding box center [711, 534] width 7 height 14
click at [773, 571] on span "6" at bounding box center [773, 571] width 7 height 14
click at [606, 527] on span "1" at bounding box center [604, 534] width 7 height 14
click at [668, 566] on button "5" at bounding box center [684, 570] width 82 height 30
type input "****"
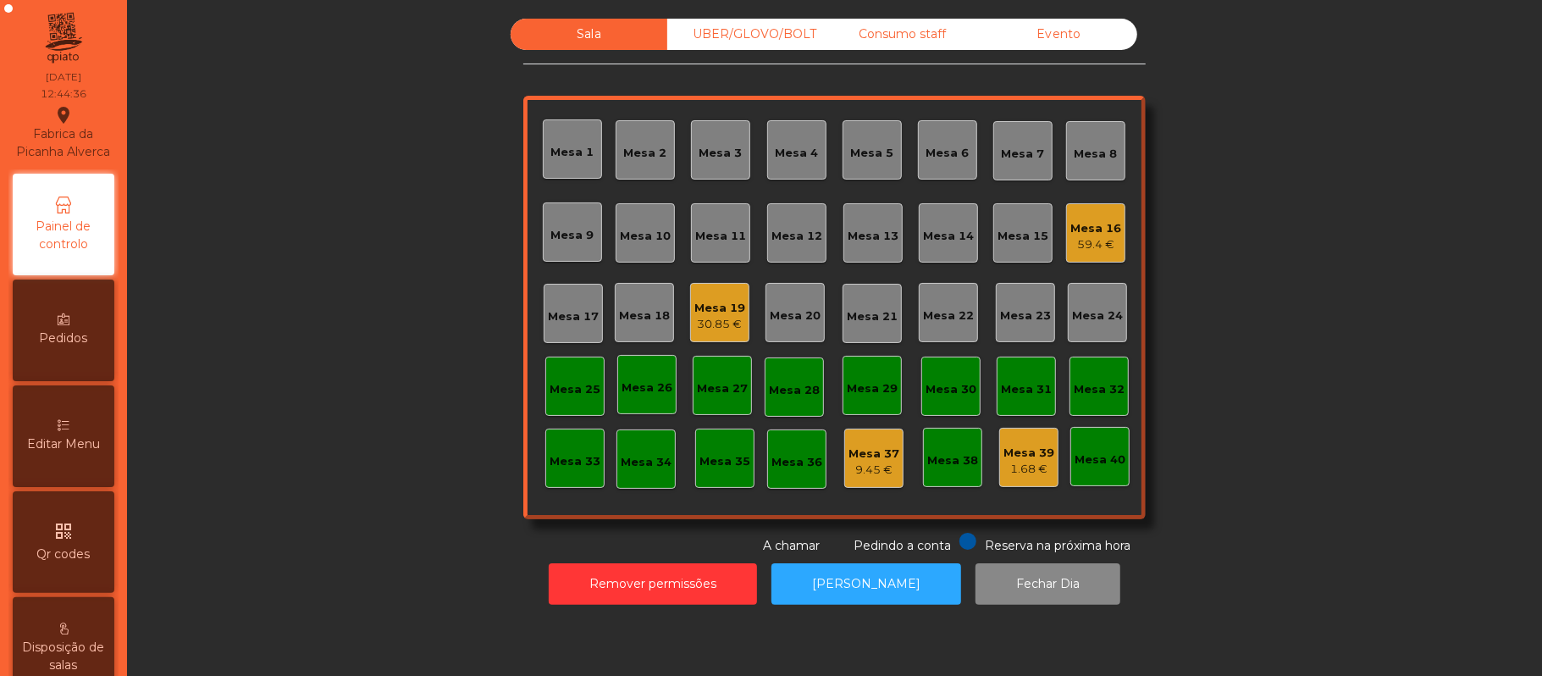
click at [80, 445] on div "Editar Menu" at bounding box center [64, 436] width 102 height 102
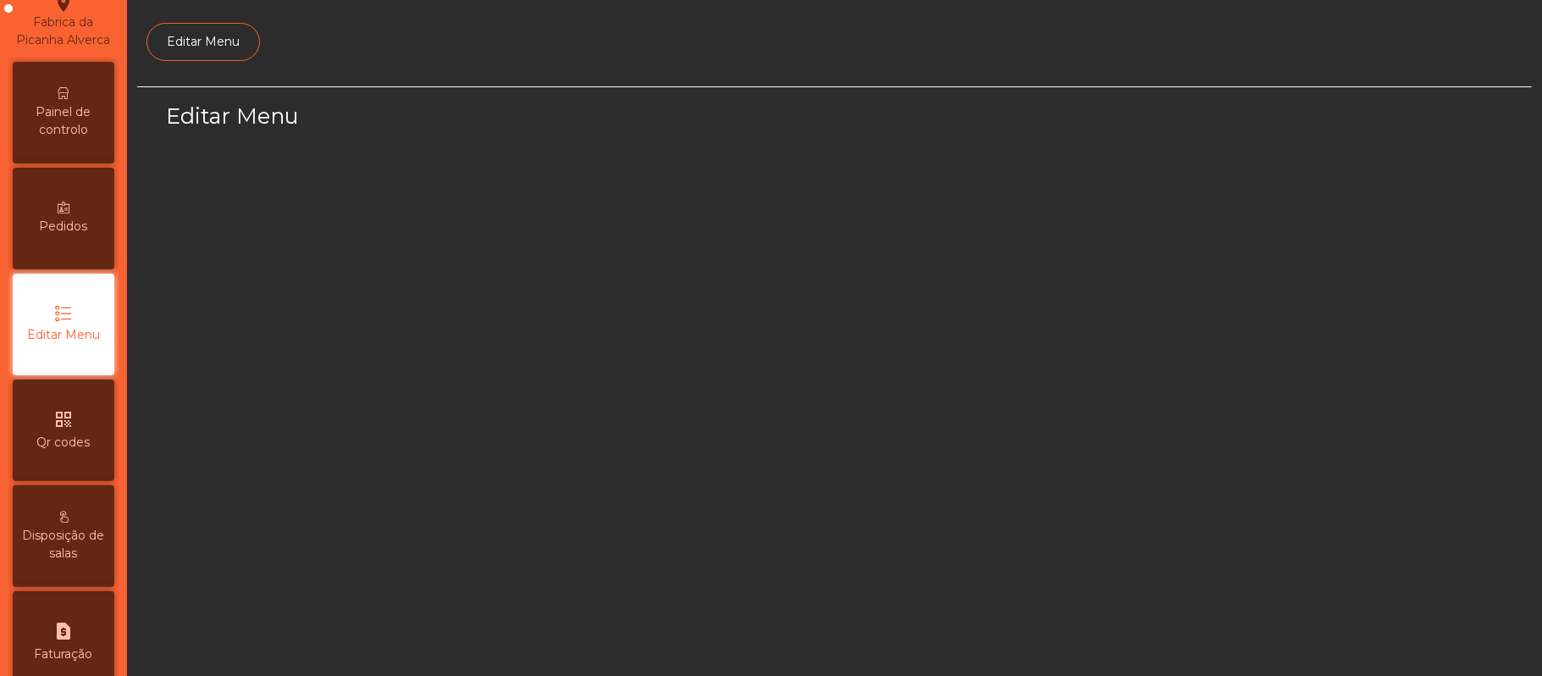
scroll to position [116, 0]
select select "*"
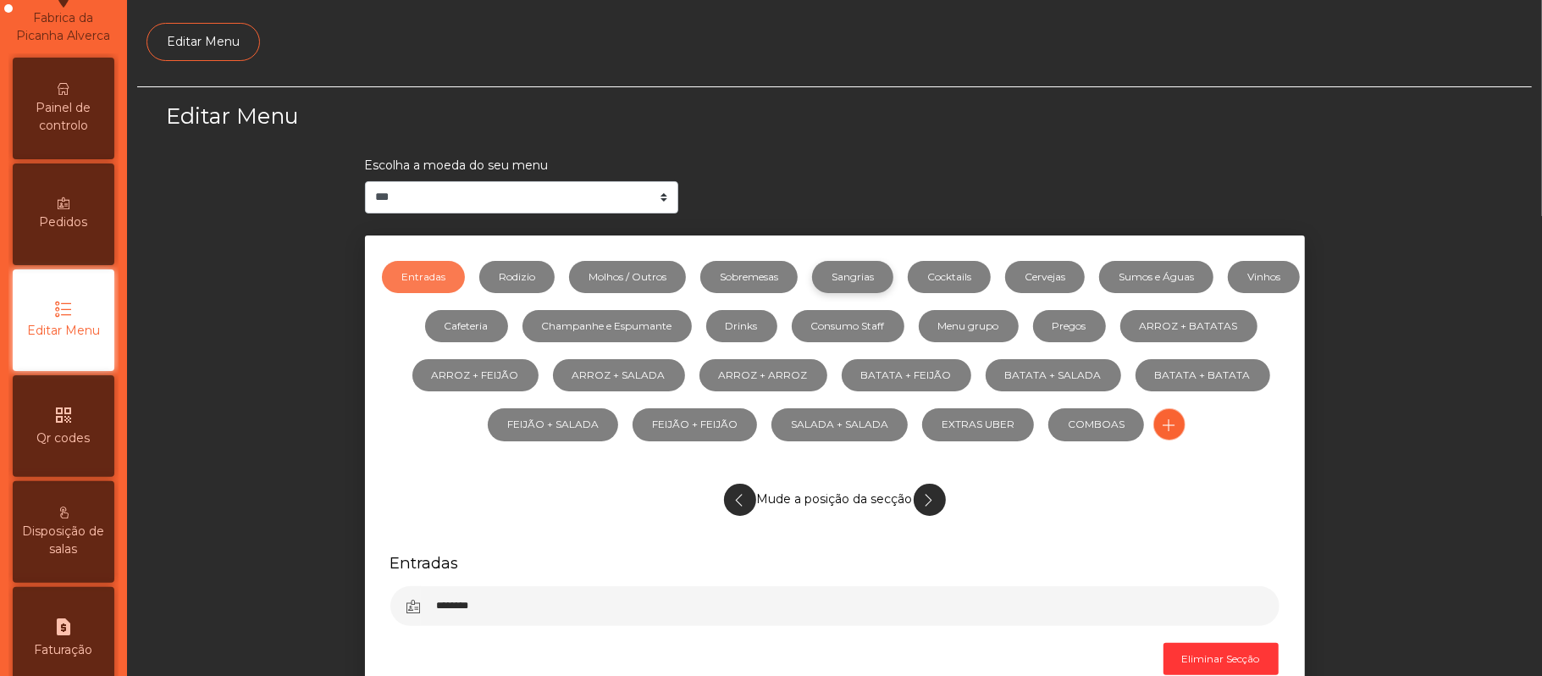
click at [889, 274] on link "Sangrias" at bounding box center [852, 277] width 81 height 32
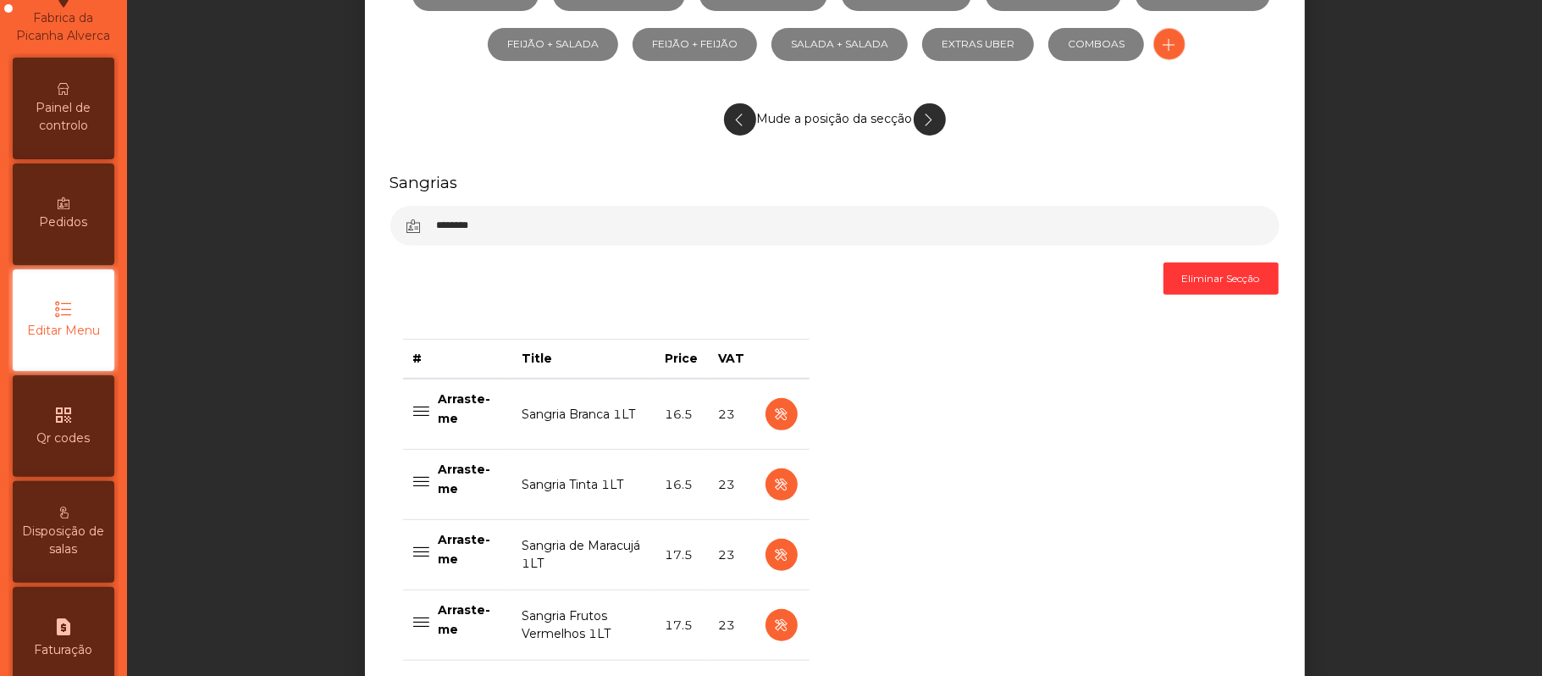
scroll to position [583, 0]
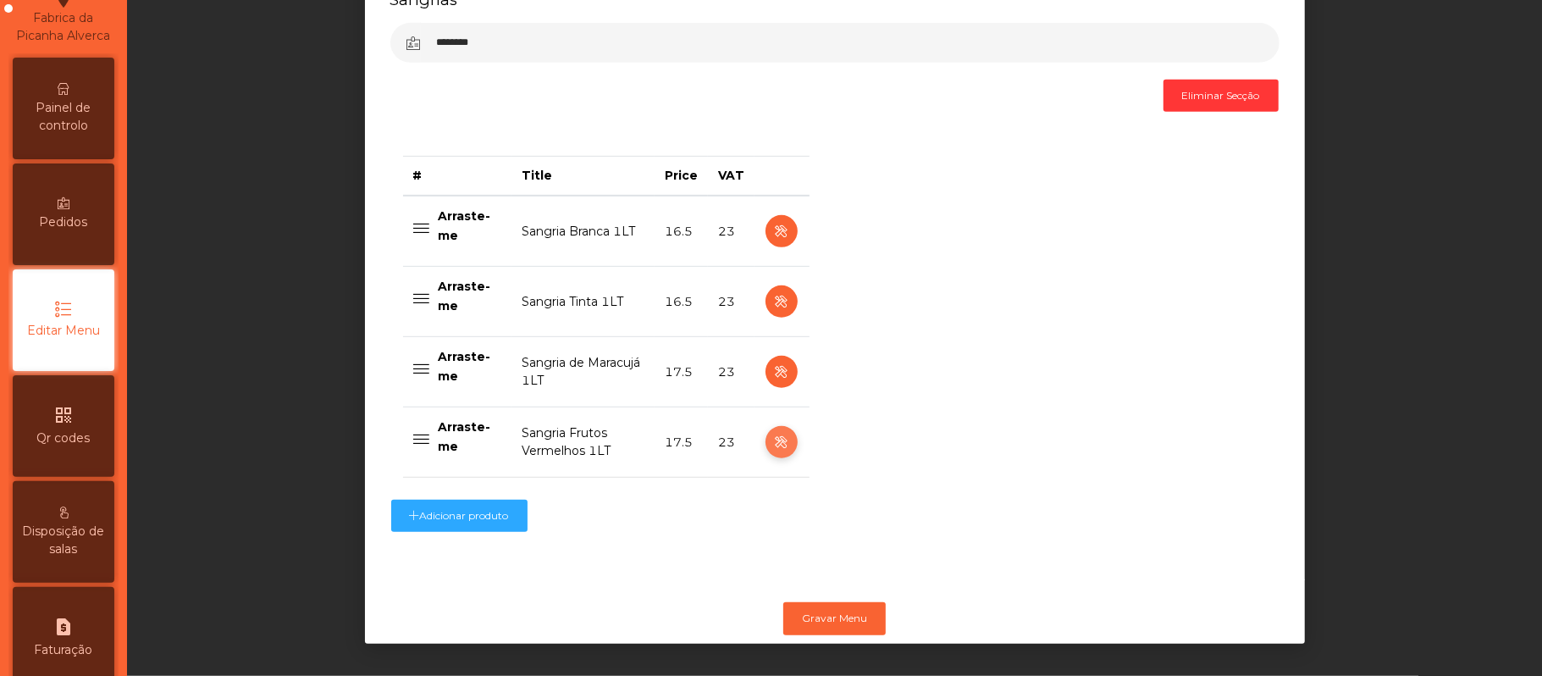
click at [771, 432] on icon "button" at bounding box center [780, 442] width 19 height 21
select select "***"
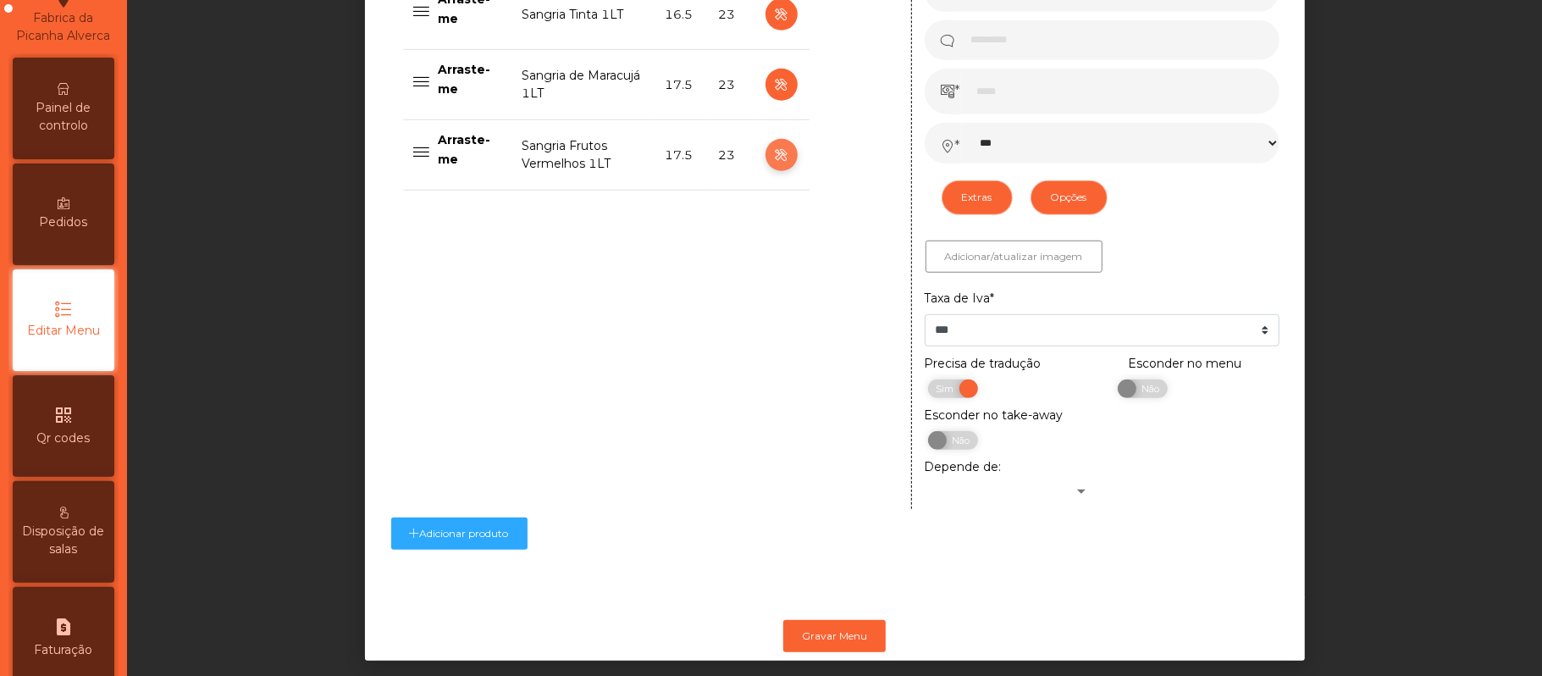
scroll to position [857, 0]
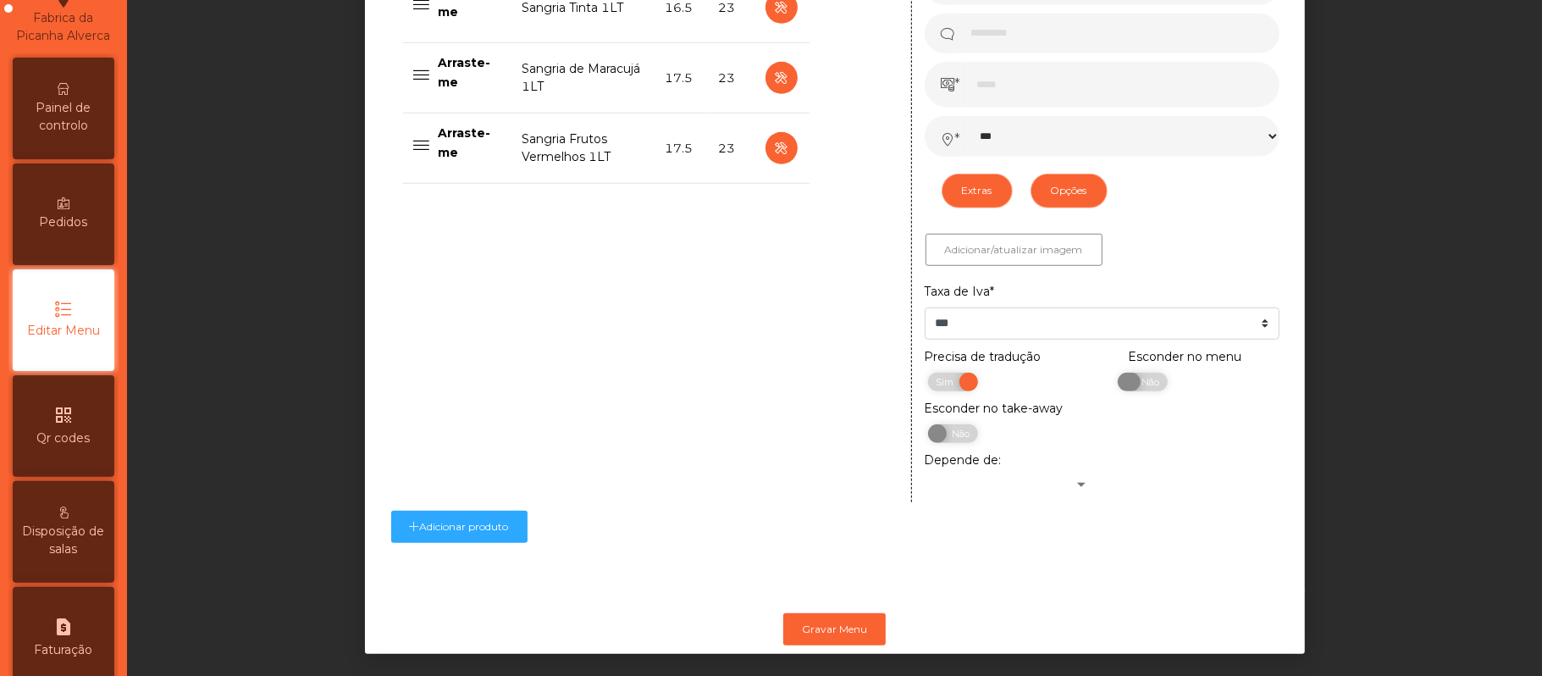
click at [1143, 389] on span "Não" at bounding box center [1148, 382] width 42 height 19
click at [847, 634] on button "Gravar Menu" at bounding box center [834, 629] width 102 height 32
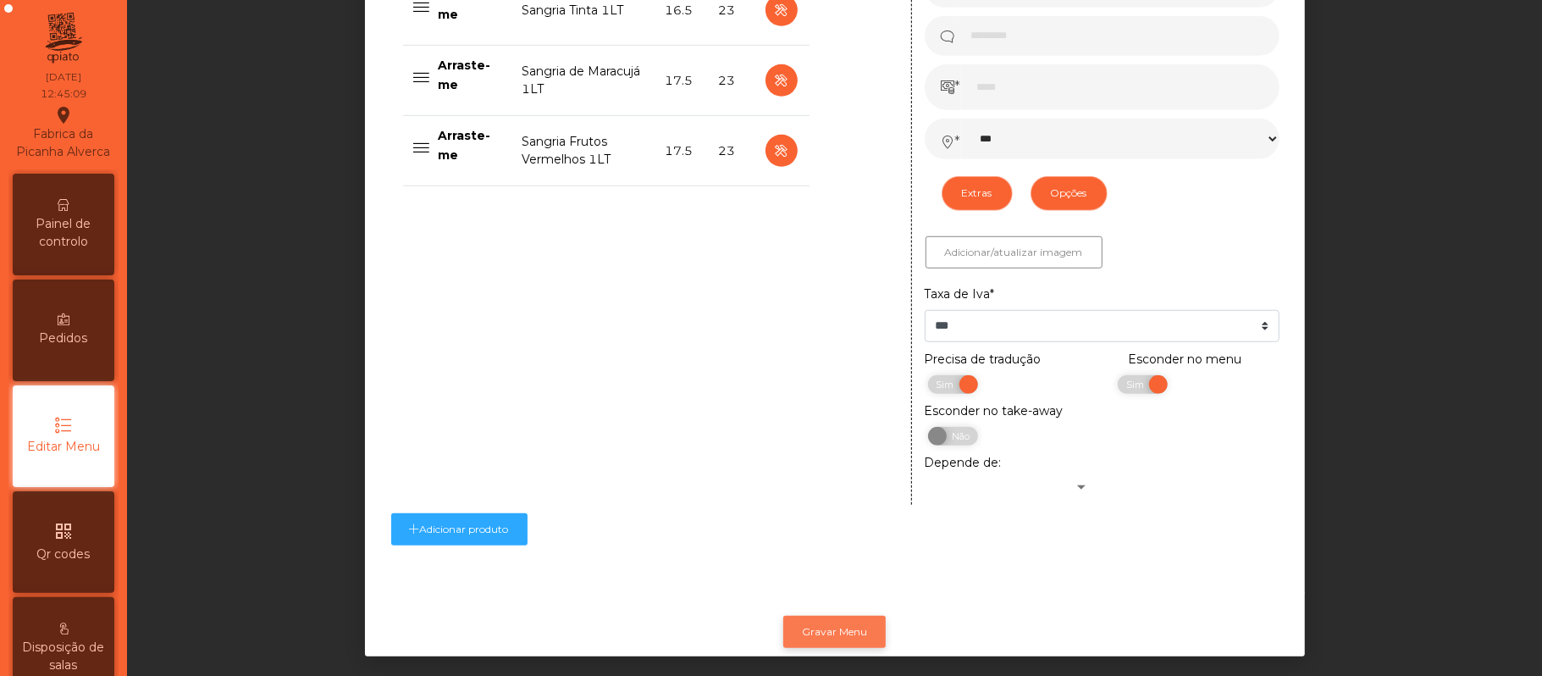
scroll to position [892, 0]
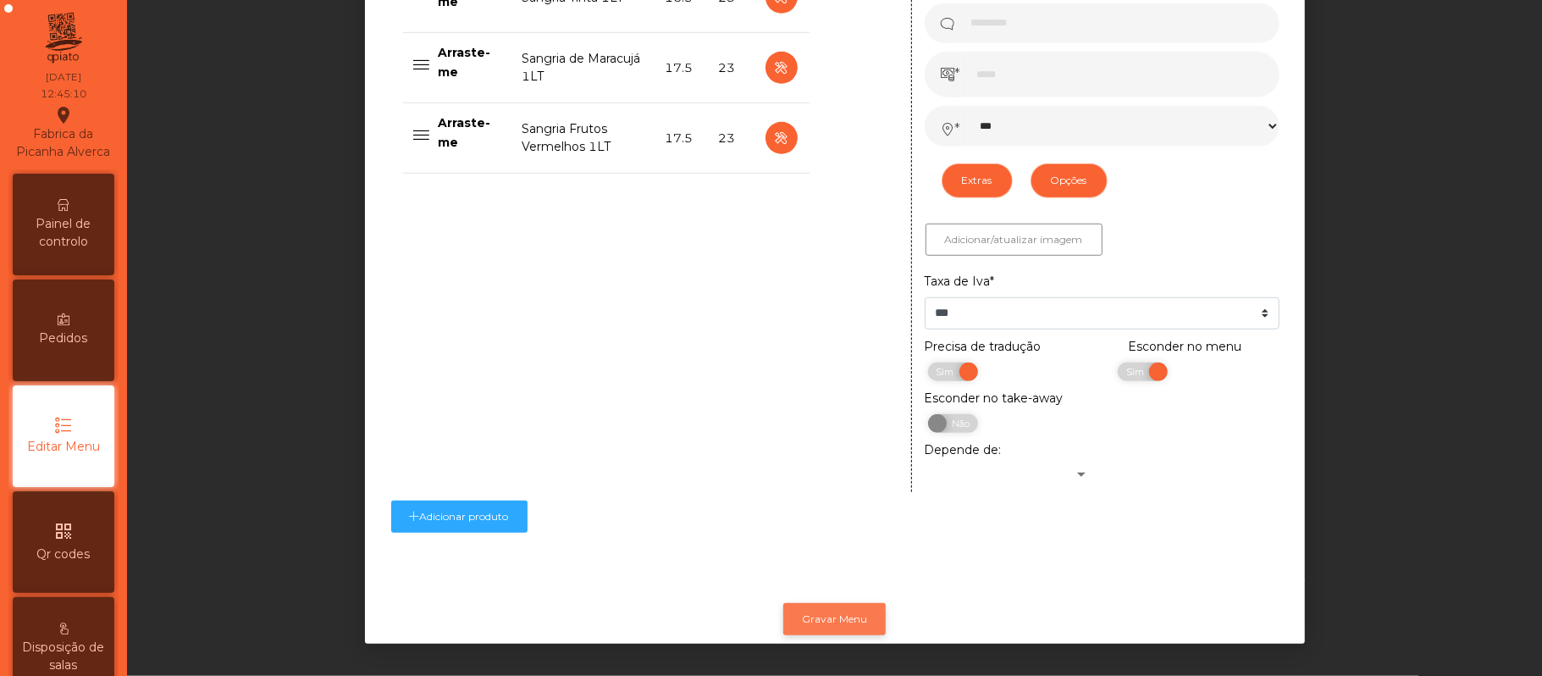
click at [834, 603] on button "Gravar Menu" at bounding box center [834, 619] width 102 height 32
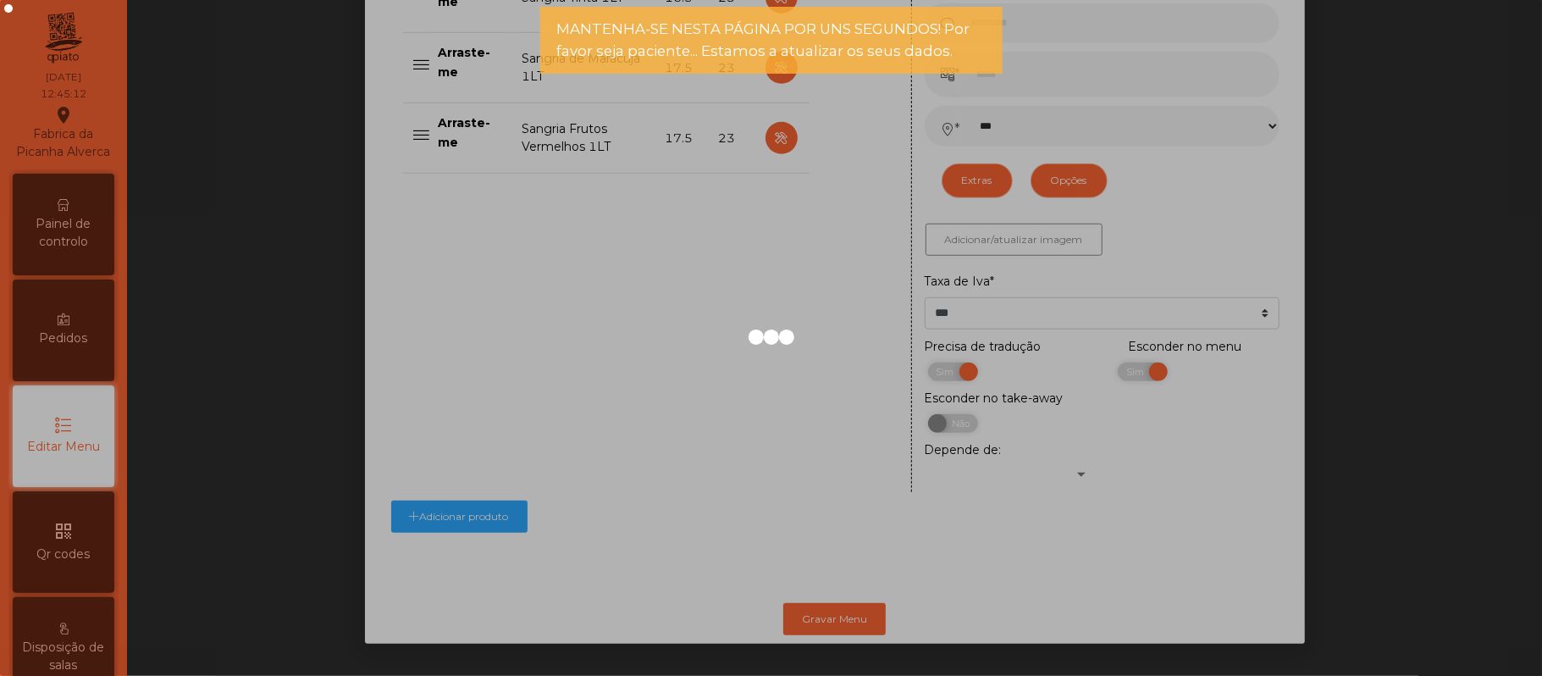
click at [86, 238] on div at bounding box center [771, 338] width 1542 height 676
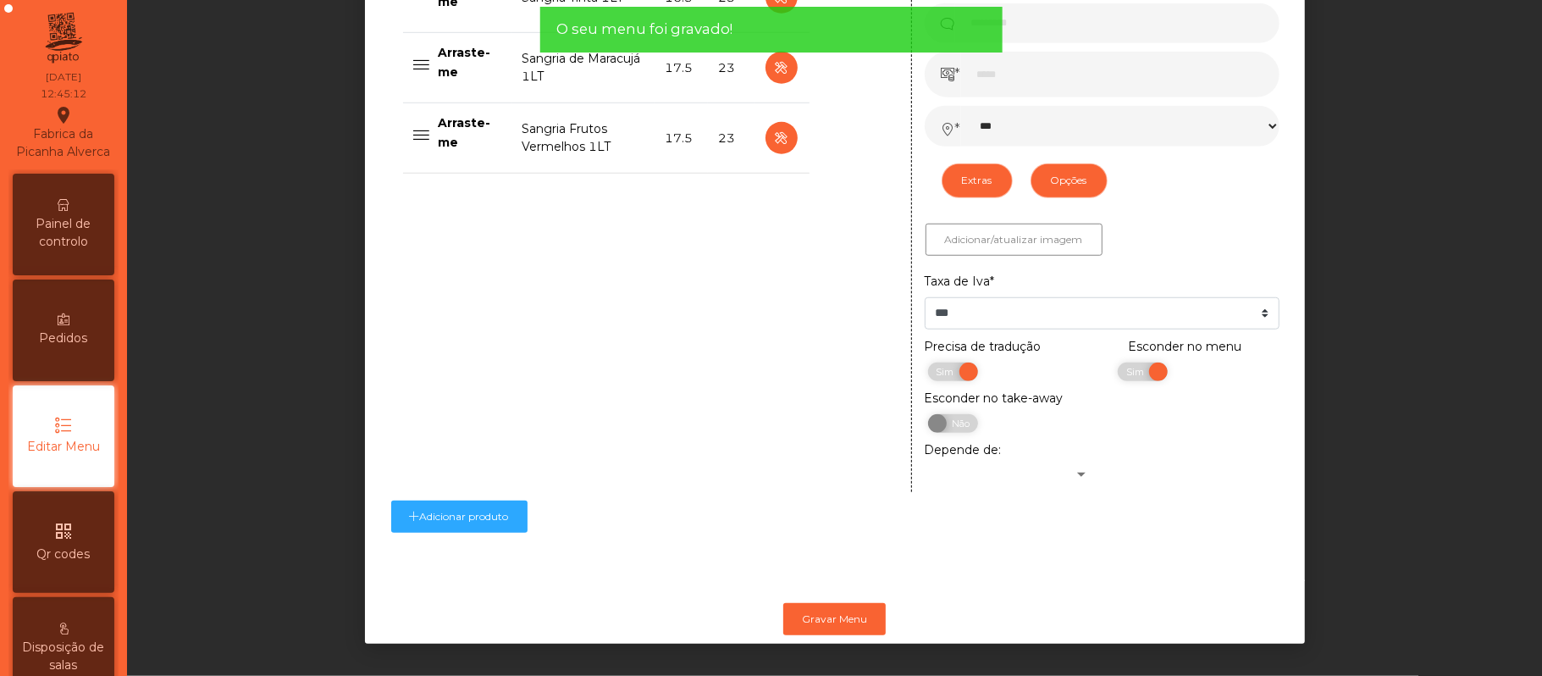
click at [82, 240] on span "Painel de controlo" at bounding box center [63, 233] width 93 height 36
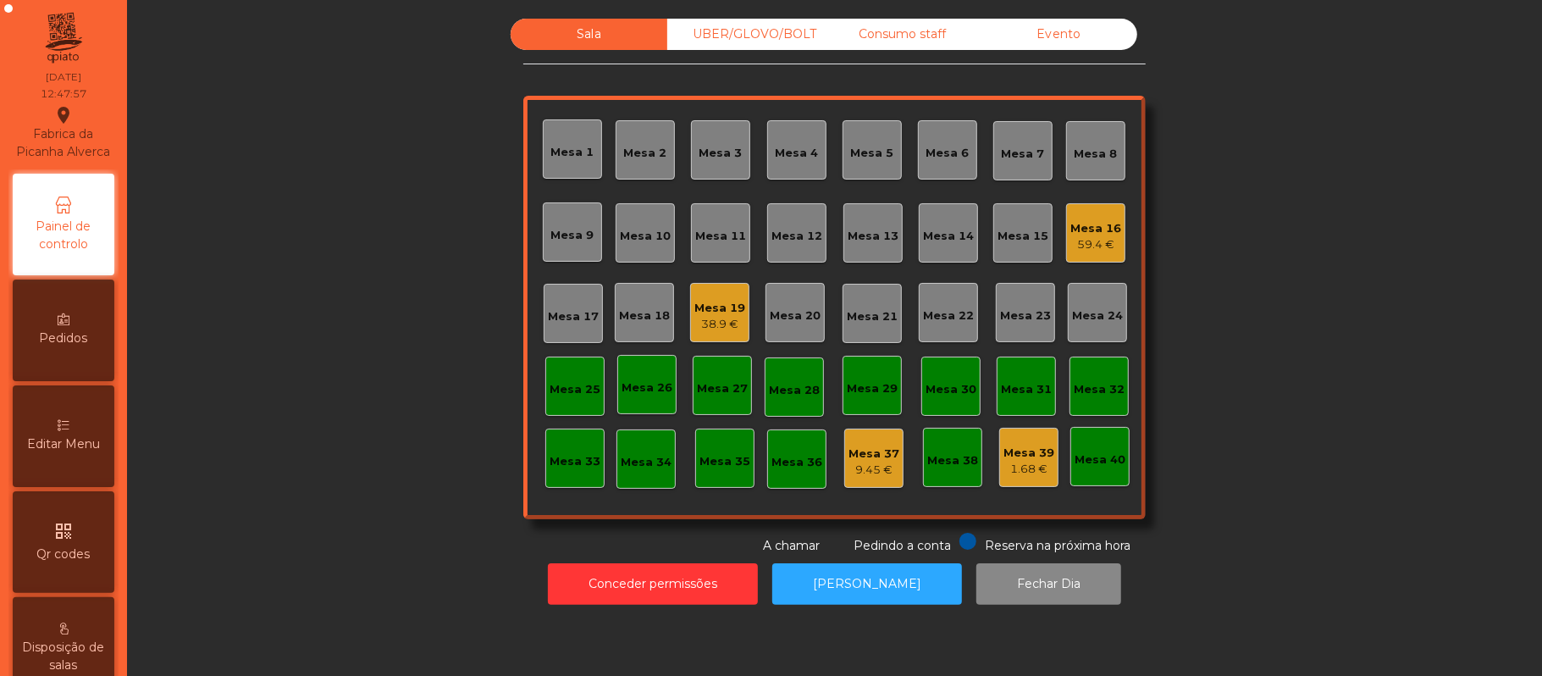
click at [930, 312] on div "Mesa 22" at bounding box center [948, 315] width 51 height 17
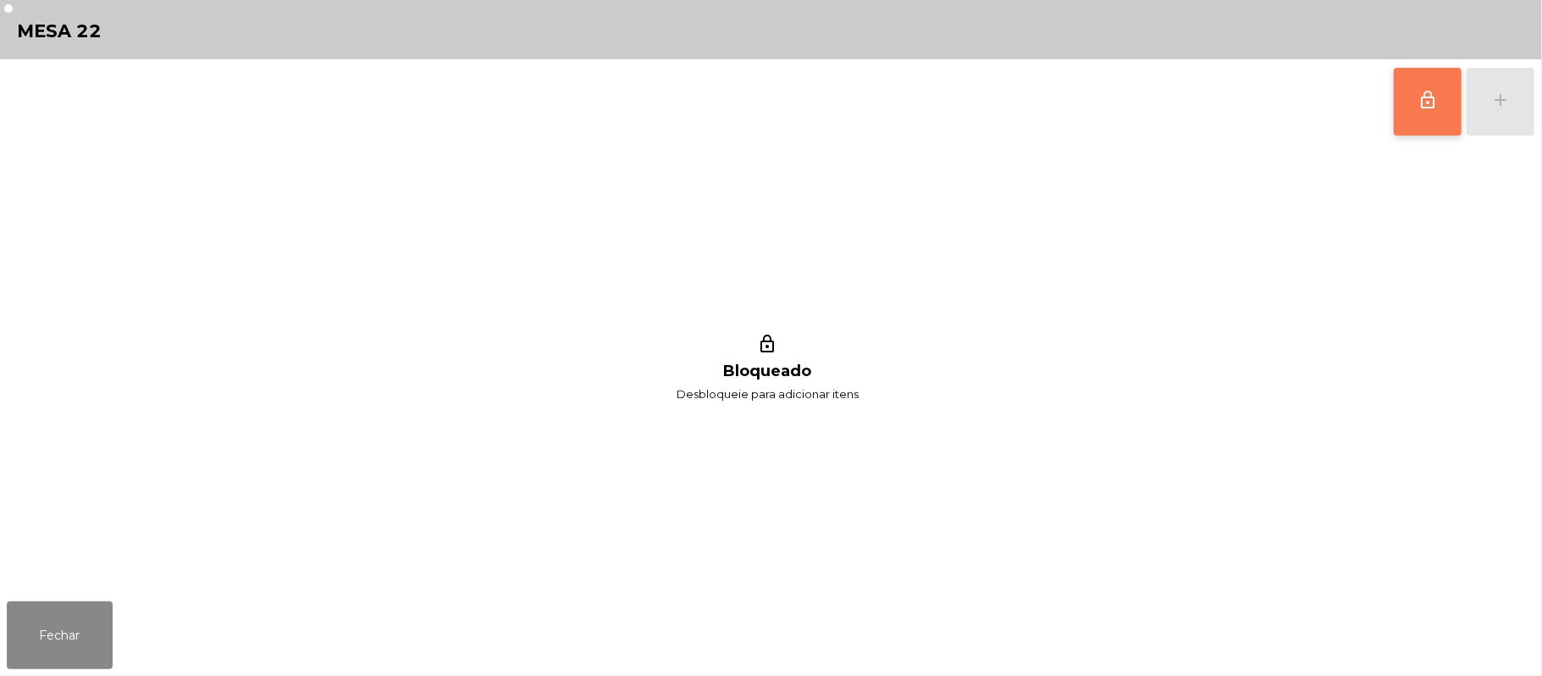
click at [1426, 107] on span "lock_outline" at bounding box center [1427, 100] width 20 height 20
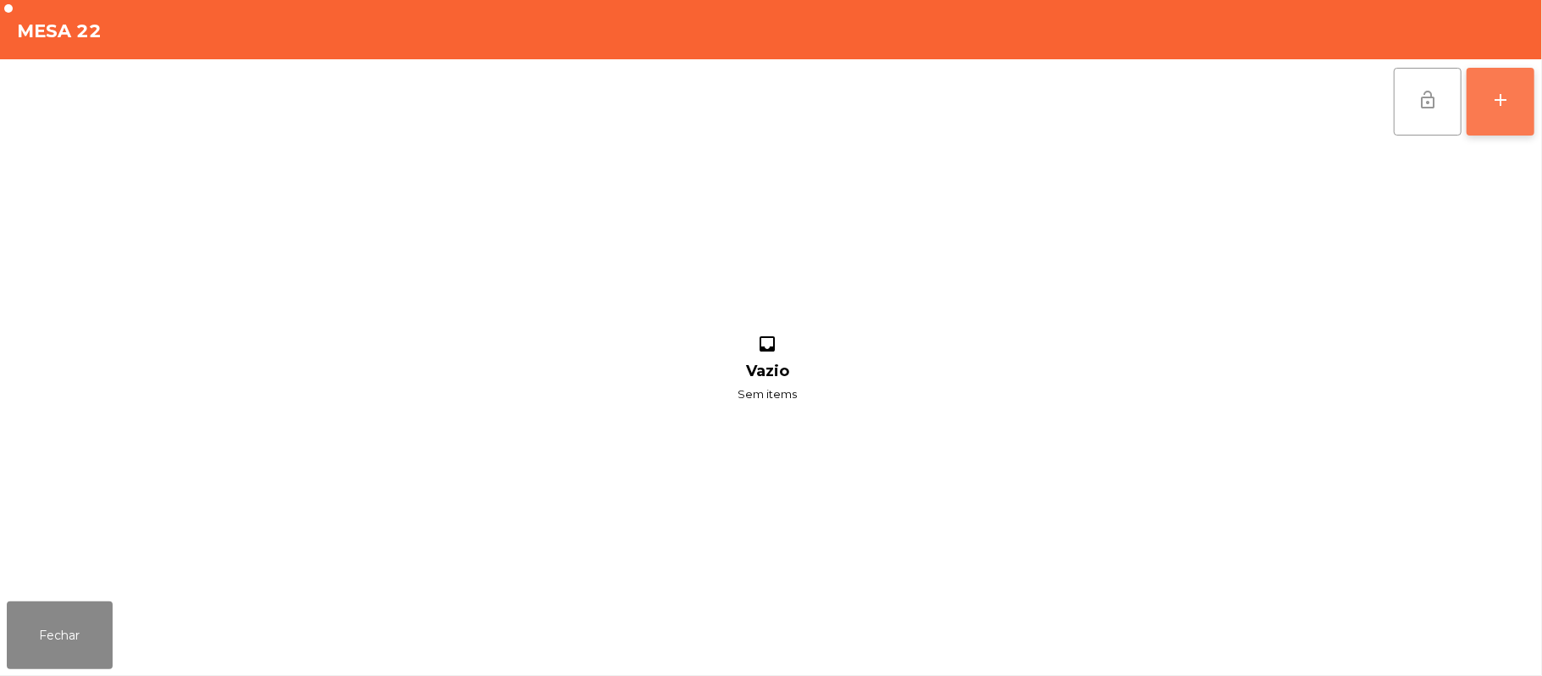
click at [1488, 105] on button "add" at bounding box center [1500, 102] width 68 height 68
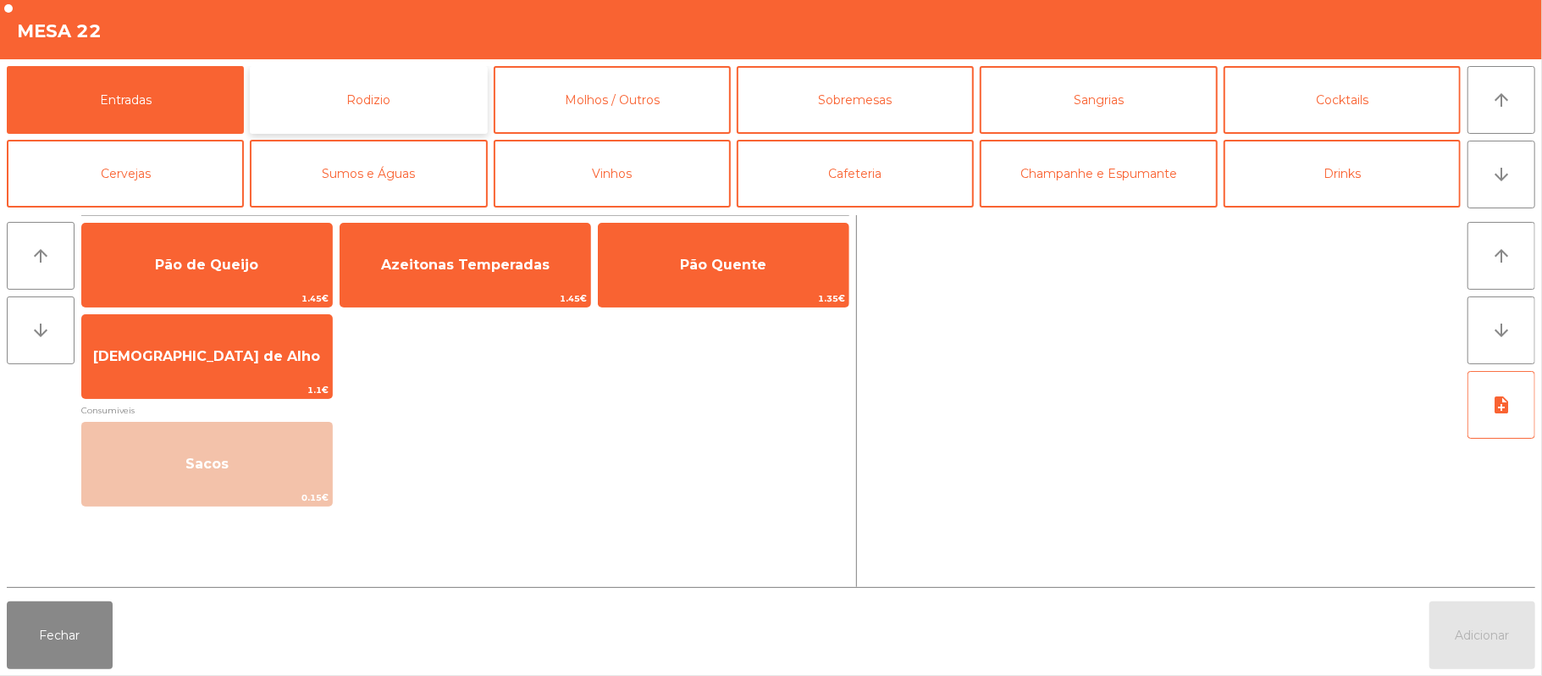
click at [394, 108] on button "Rodizio" at bounding box center [368, 100] width 237 height 68
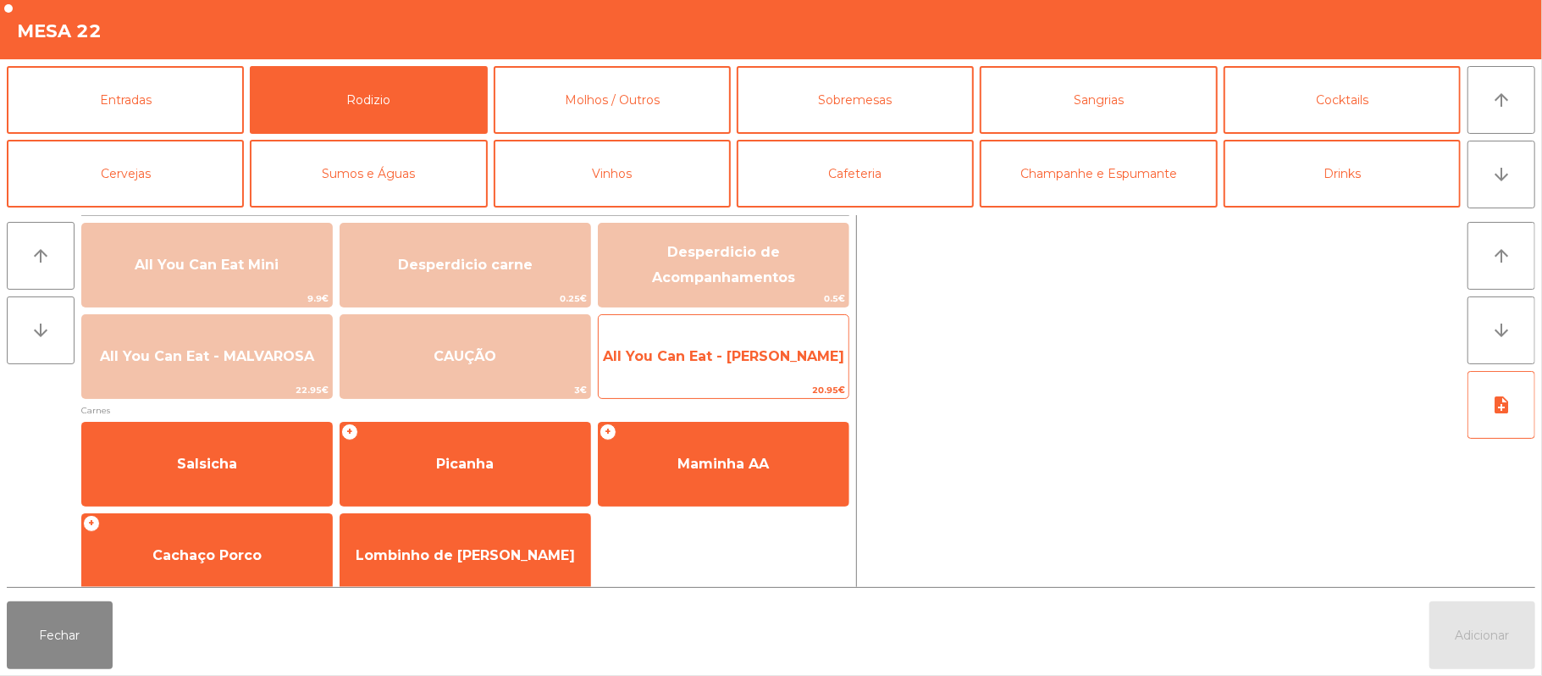
click at [767, 363] on span "All You Can Eat - [PERSON_NAME]" at bounding box center [723, 356] width 241 height 16
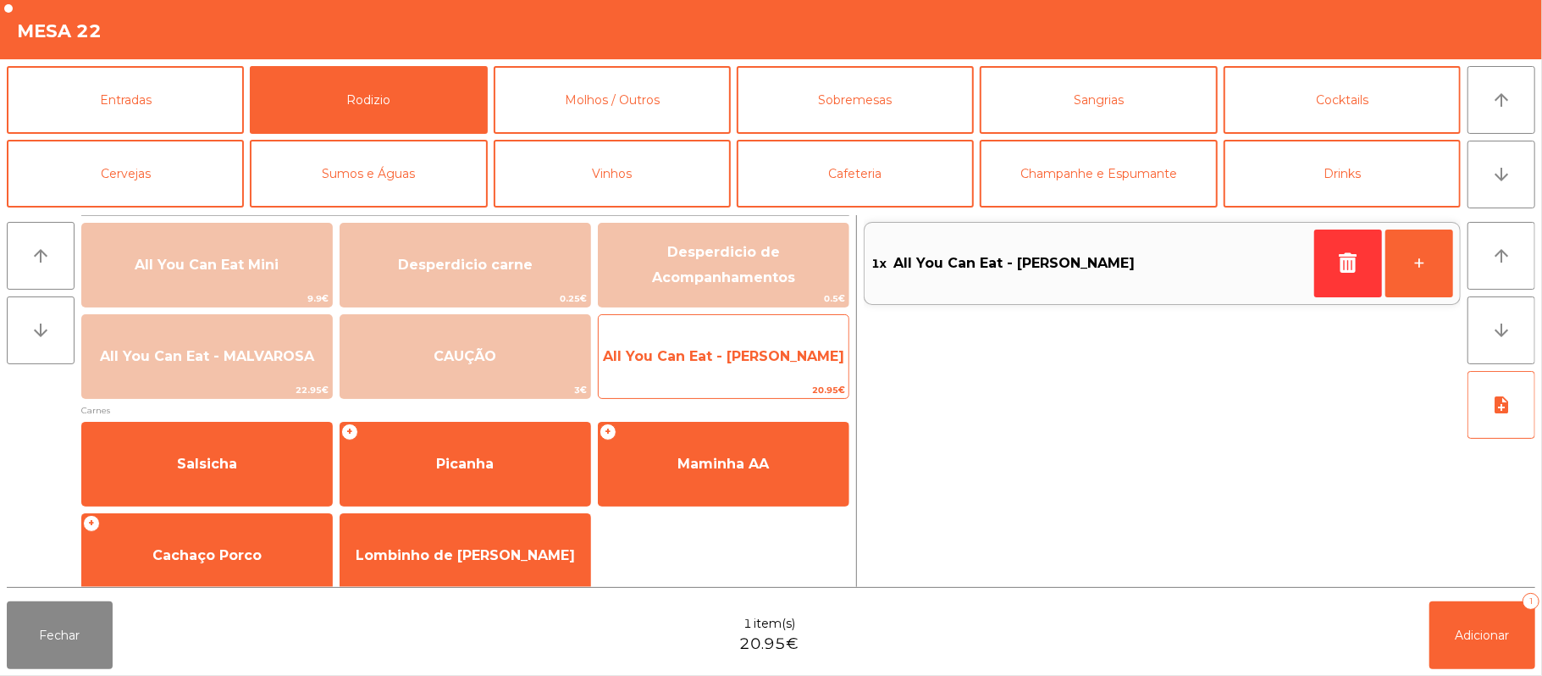
click at [752, 356] on span "All You Can Eat - [PERSON_NAME]" at bounding box center [723, 356] width 241 height 16
click at [760, 366] on span "All You Can Eat - [PERSON_NAME]" at bounding box center [724, 357] width 250 height 46
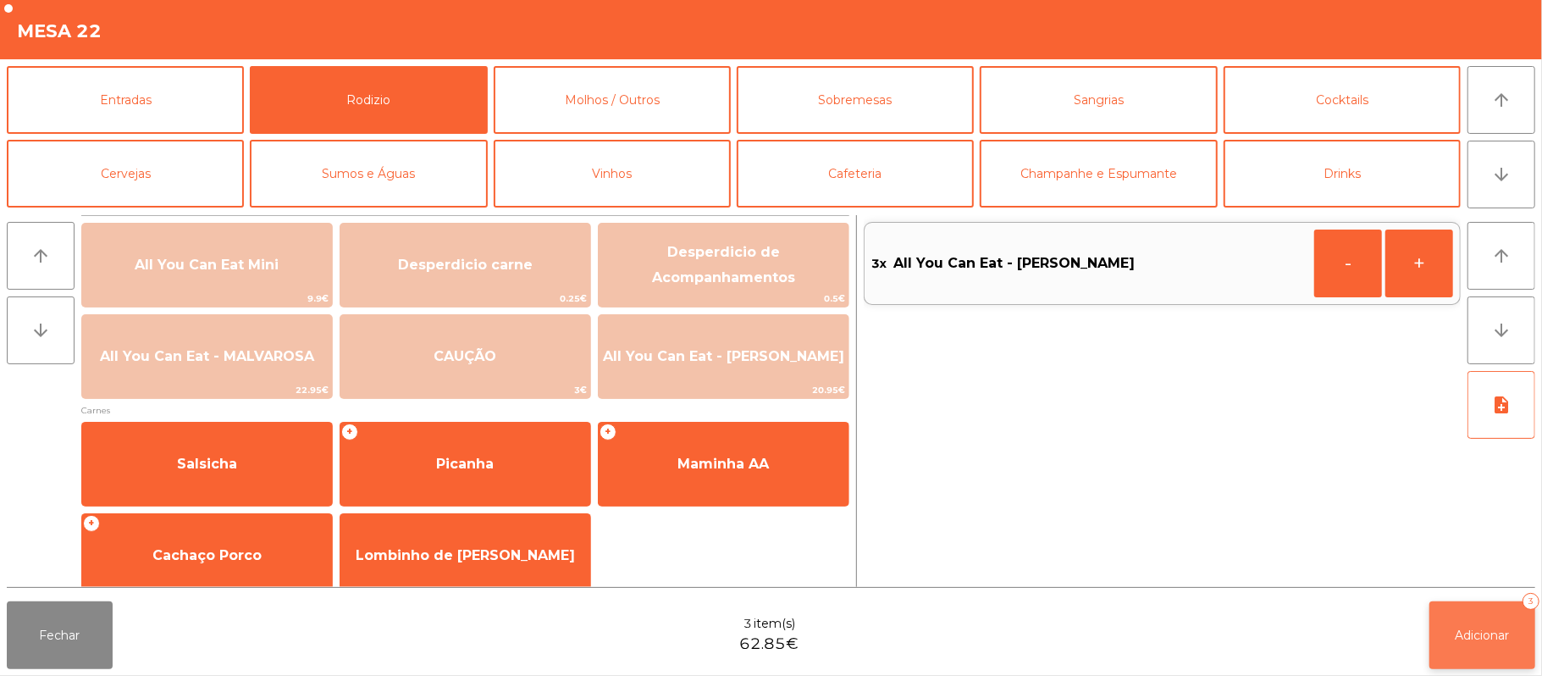
click at [1470, 641] on span "Adicionar" at bounding box center [1482, 634] width 54 height 15
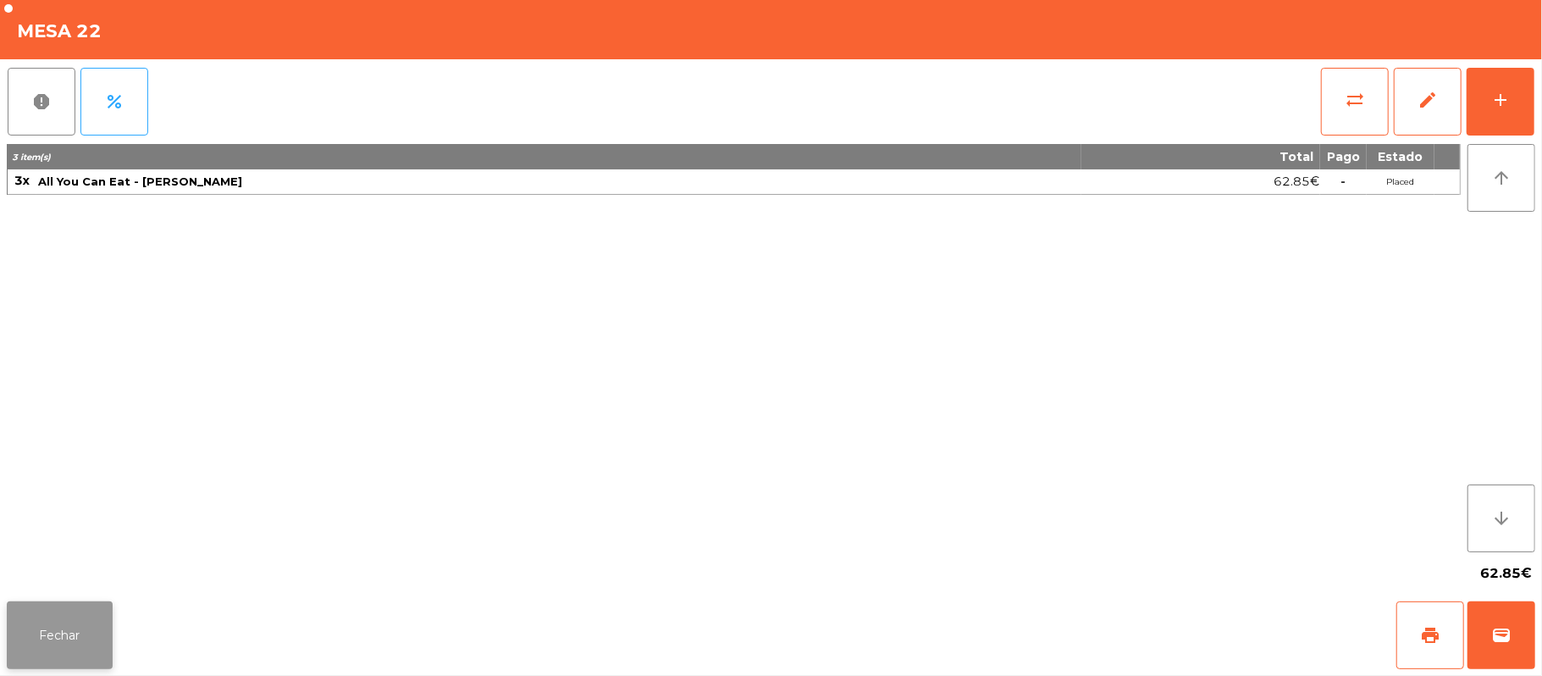
click at [64, 631] on button "Fechar" at bounding box center [60, 635] width 106 height 68
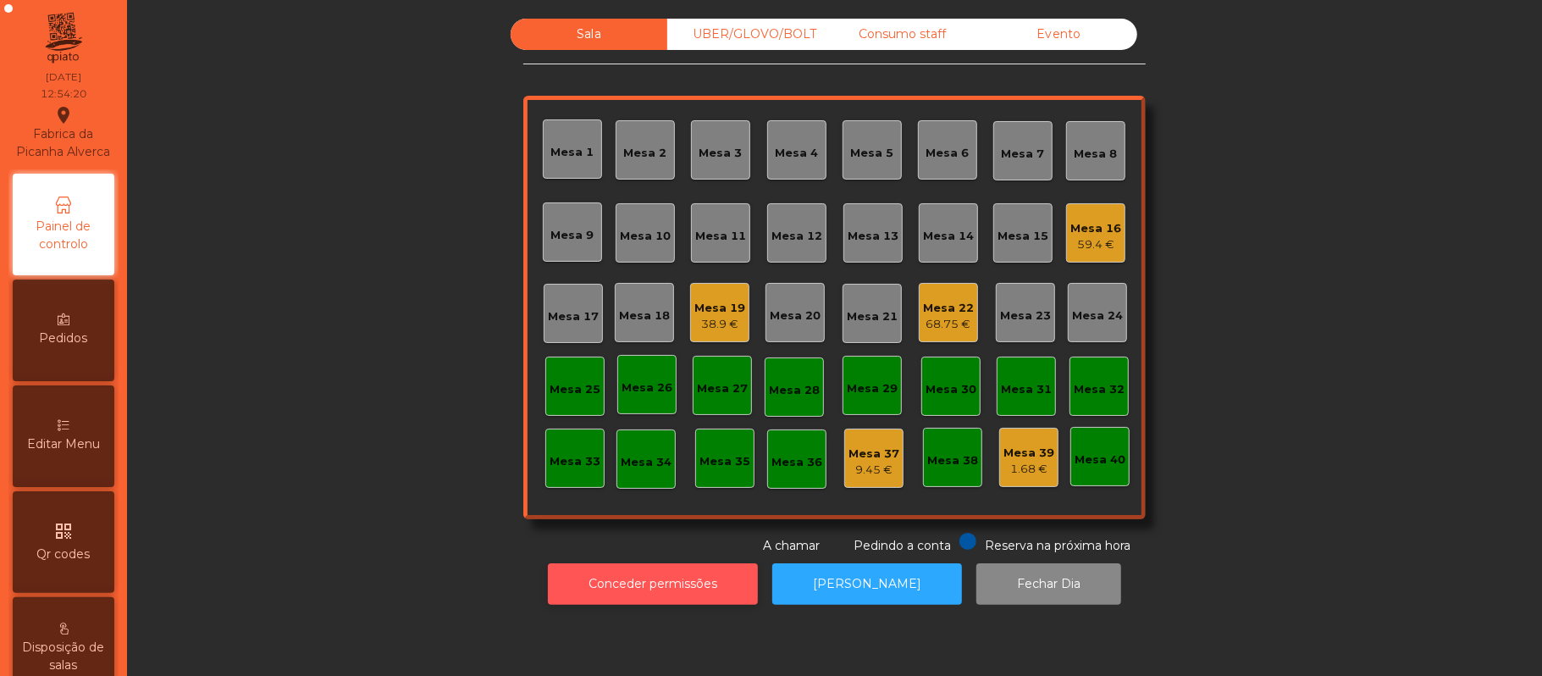
click at [701, 588] on button "Conceder permissões" at bounding box center [653, 583] width 210 height 41
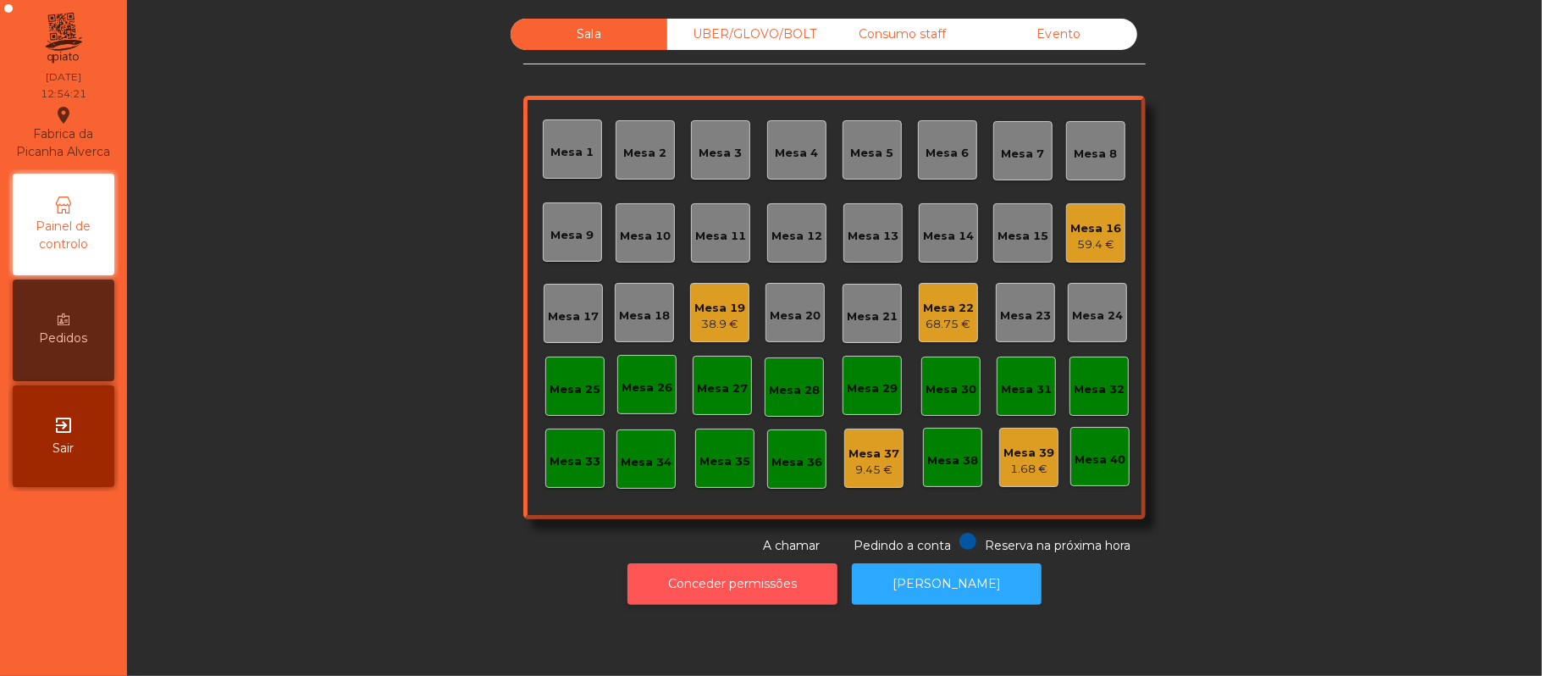
click at [753, 583] on button "Conceder permissões" at bounding box center [732, 583] width 210 height 41
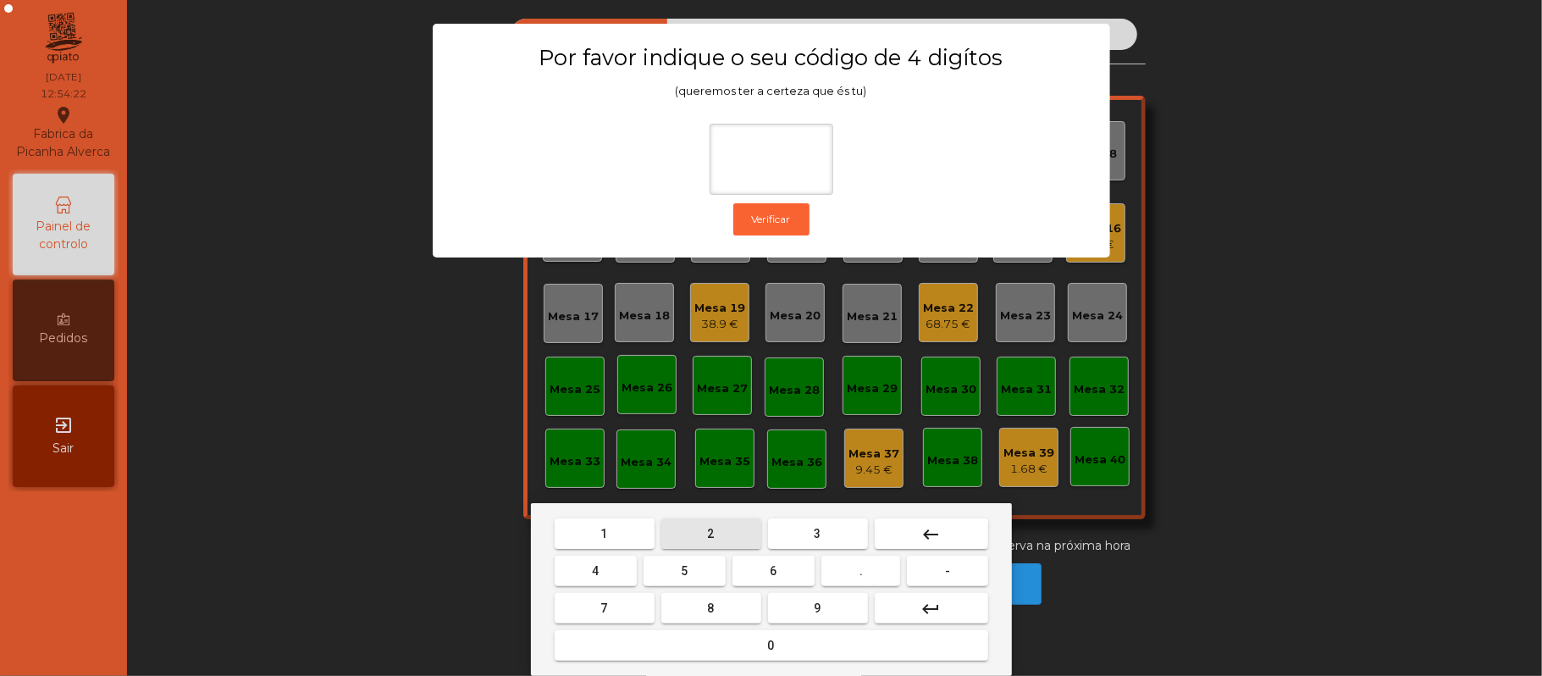
click at [709, 533] on span "2" at bounding box center [711, 534] width 7 height 14
click at [772, 566] on span "6" at bounding box center [773, 571] width 7 height 14
click at [617, 540] on button "1" at bounding box center [605, 533] width 100 height 30
click at [693, 593] on button "8" at bounding box center [711, 608] width 100 height 30
type input "****"
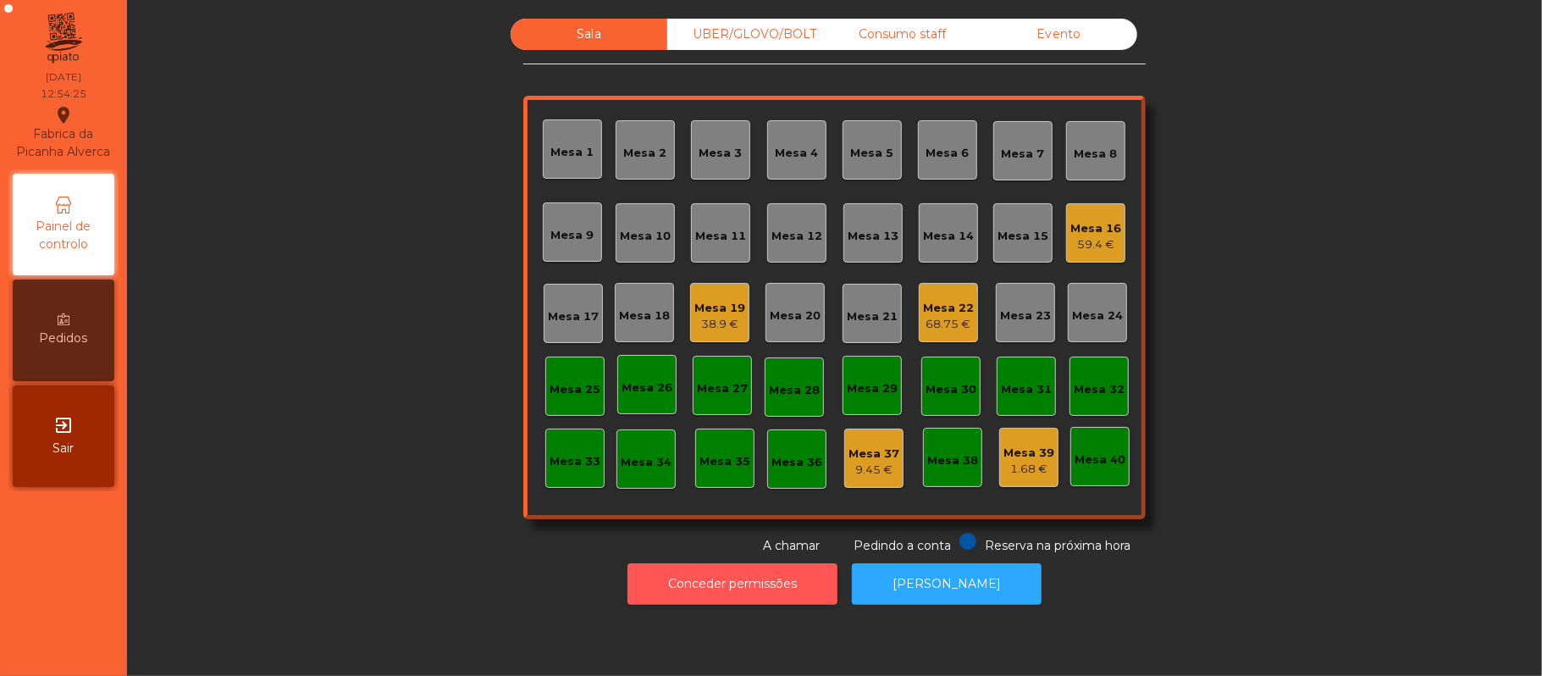
click at [723, 583] on button "Conceder permissões" at bounding box center [732, 583] width 210 height 41
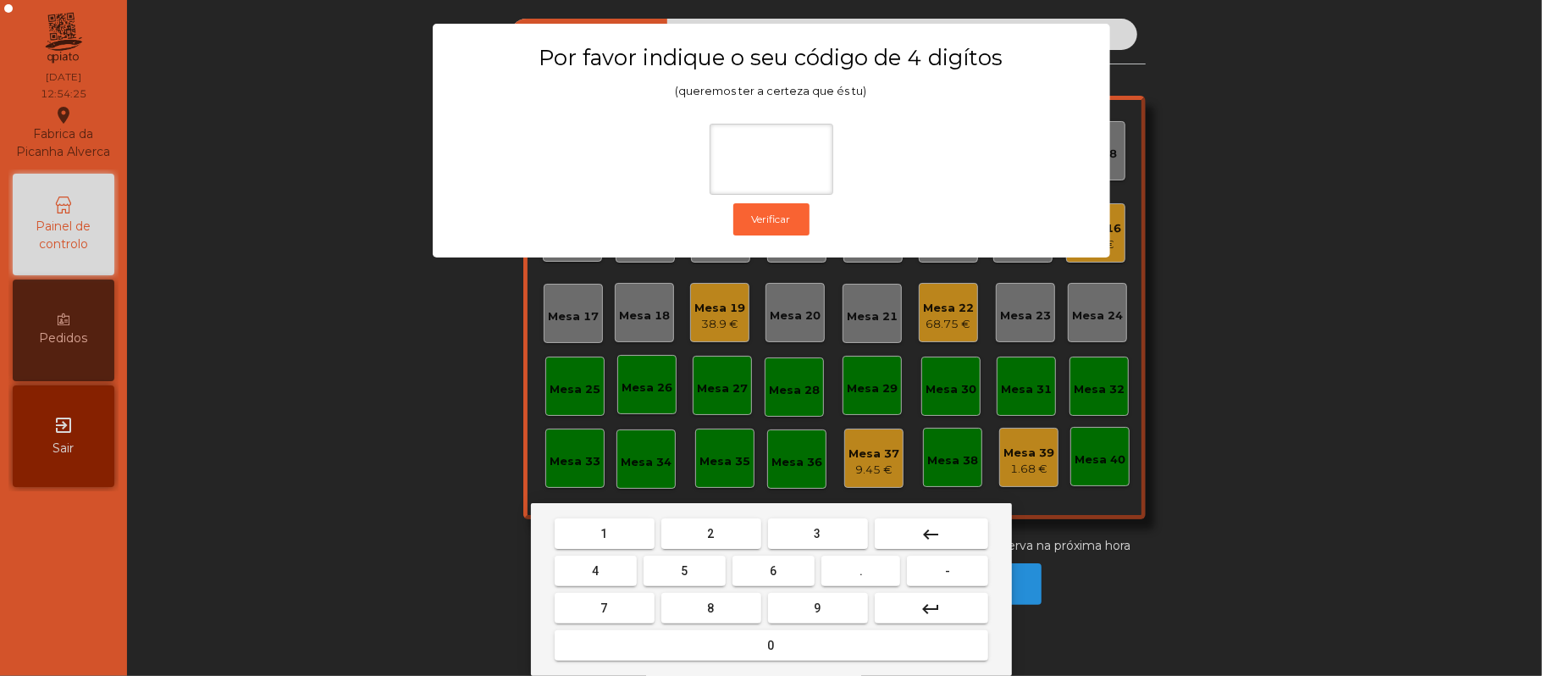
click at [709, 533] on span "2" at bounding box center [711, 534] width 7 height 14
click at [773, 571] on span "6" at bounding box center [773, 571] width 7 height 14
click at [604, 533] on span "1" at bounding box center [604, 534] width 7 height 14
click at [665, 573] on button "5" at bounding box center [684, 570] width 82 height 30
type input "****"
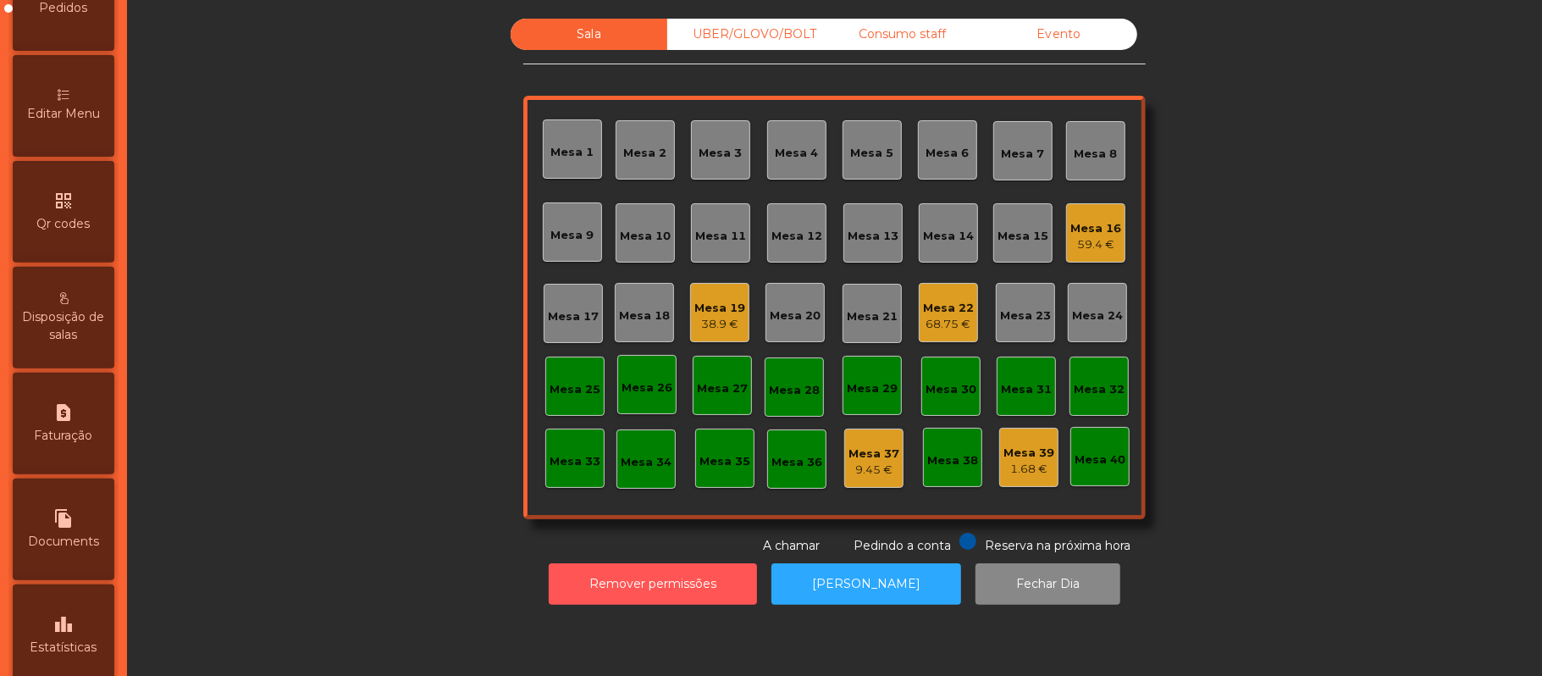
scroll to position [476, 0]
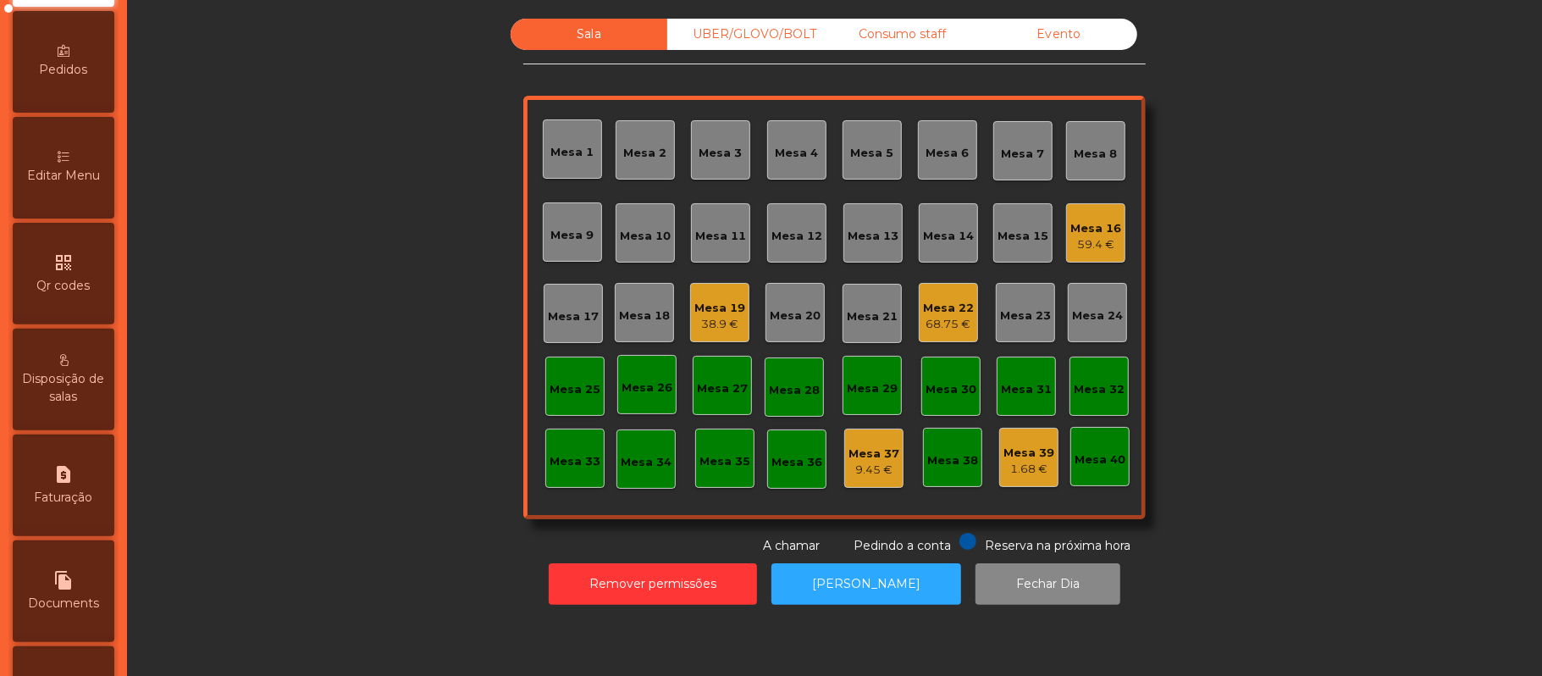
click at [90, 161] on div "Editar Menu" at bounding box center [64, 168] width 102 height 102
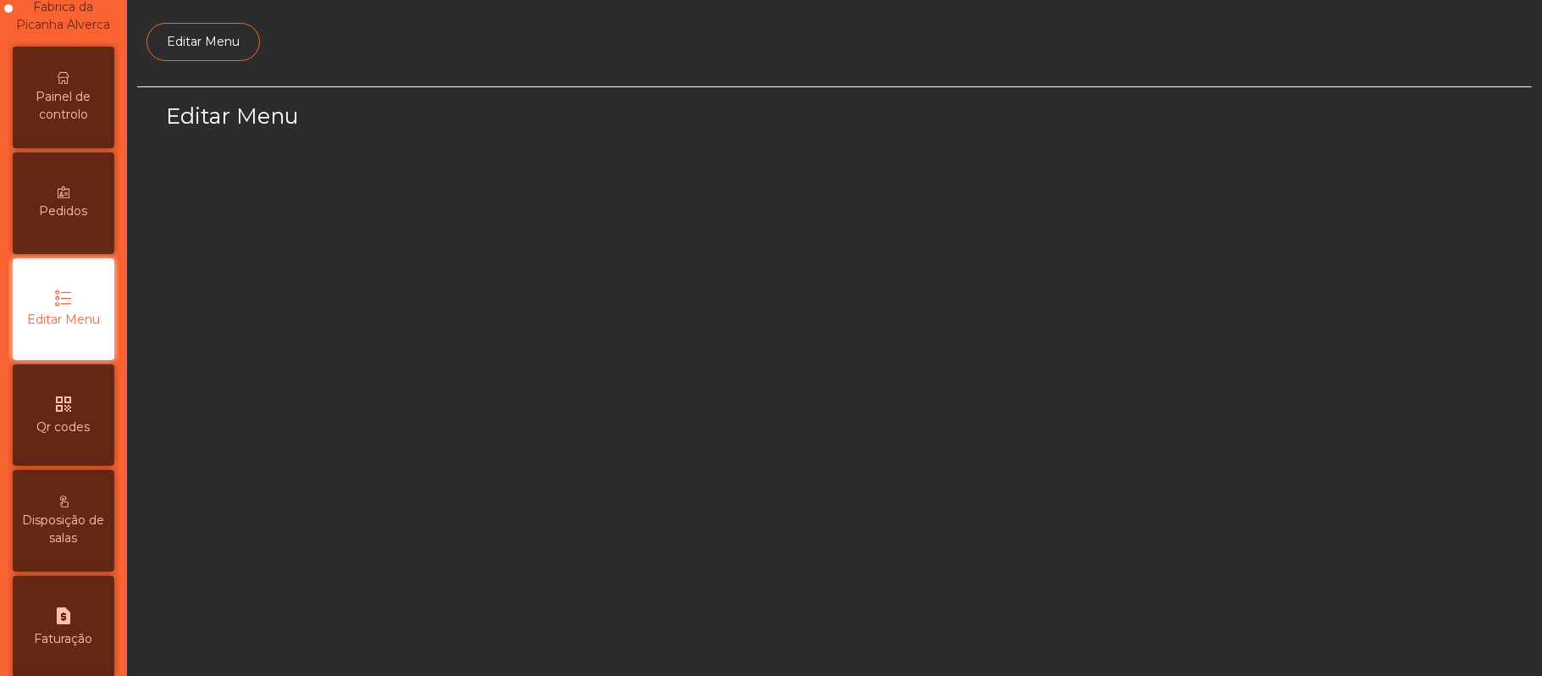
scroll to position [116, 0]
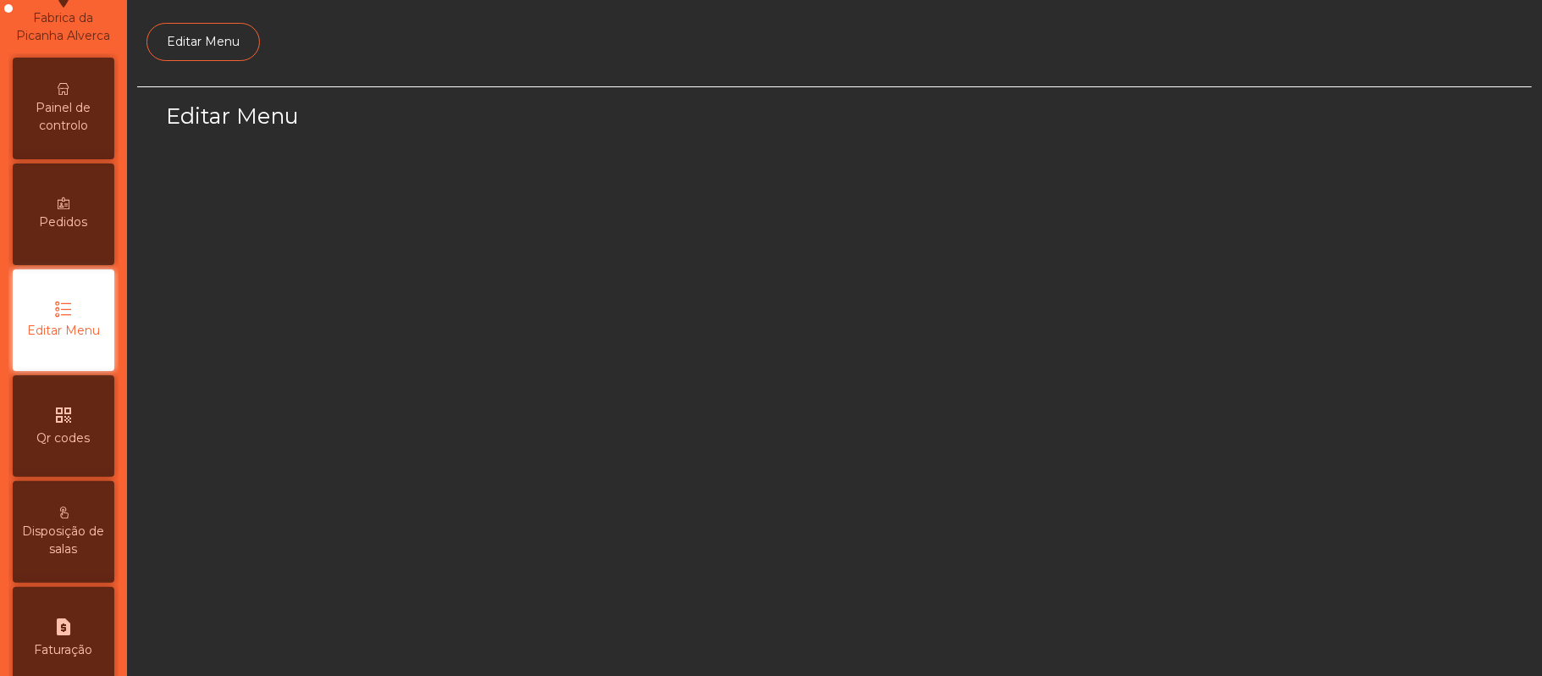
select select "*"
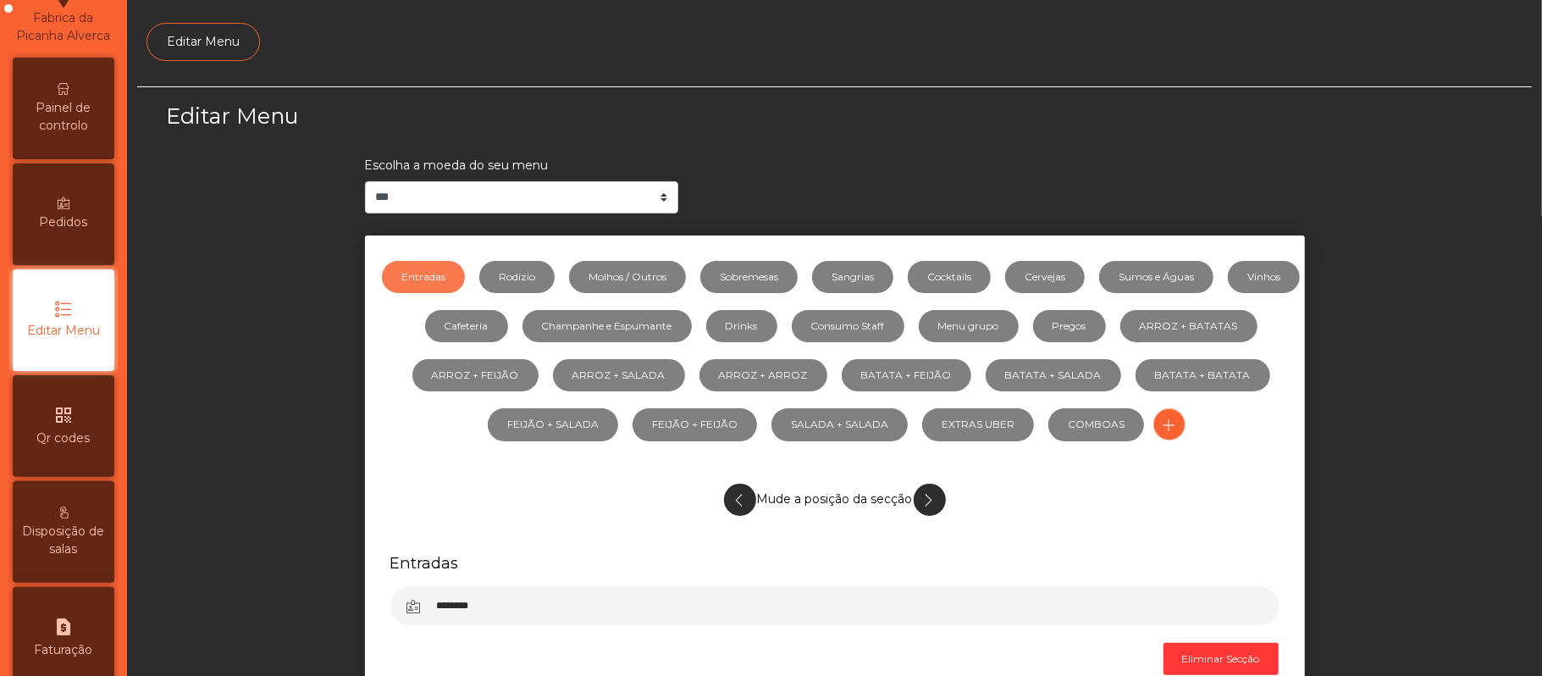
scroll to position [0, 0]
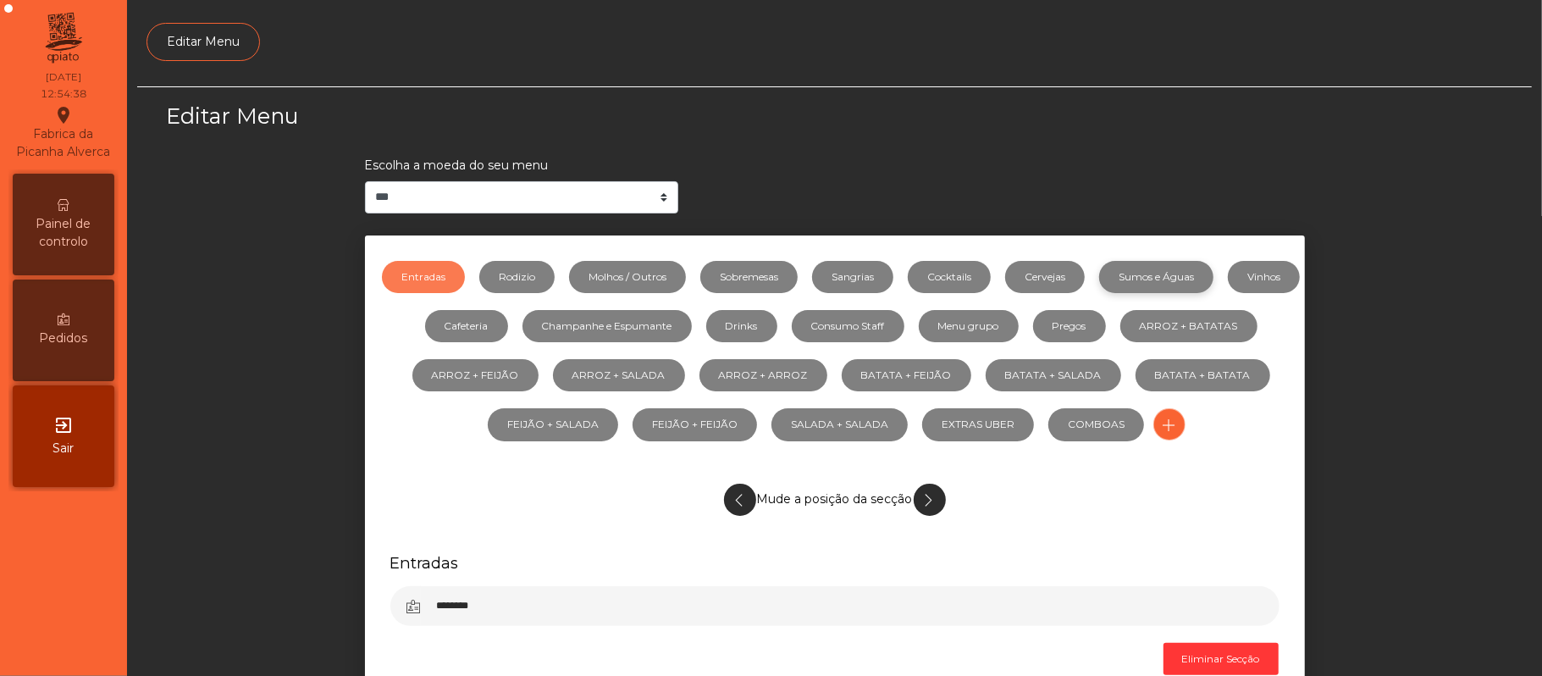
click at [1213, 282] on link "Sumos e Águas" at bounding box center [1156, 277] width 114 height 32
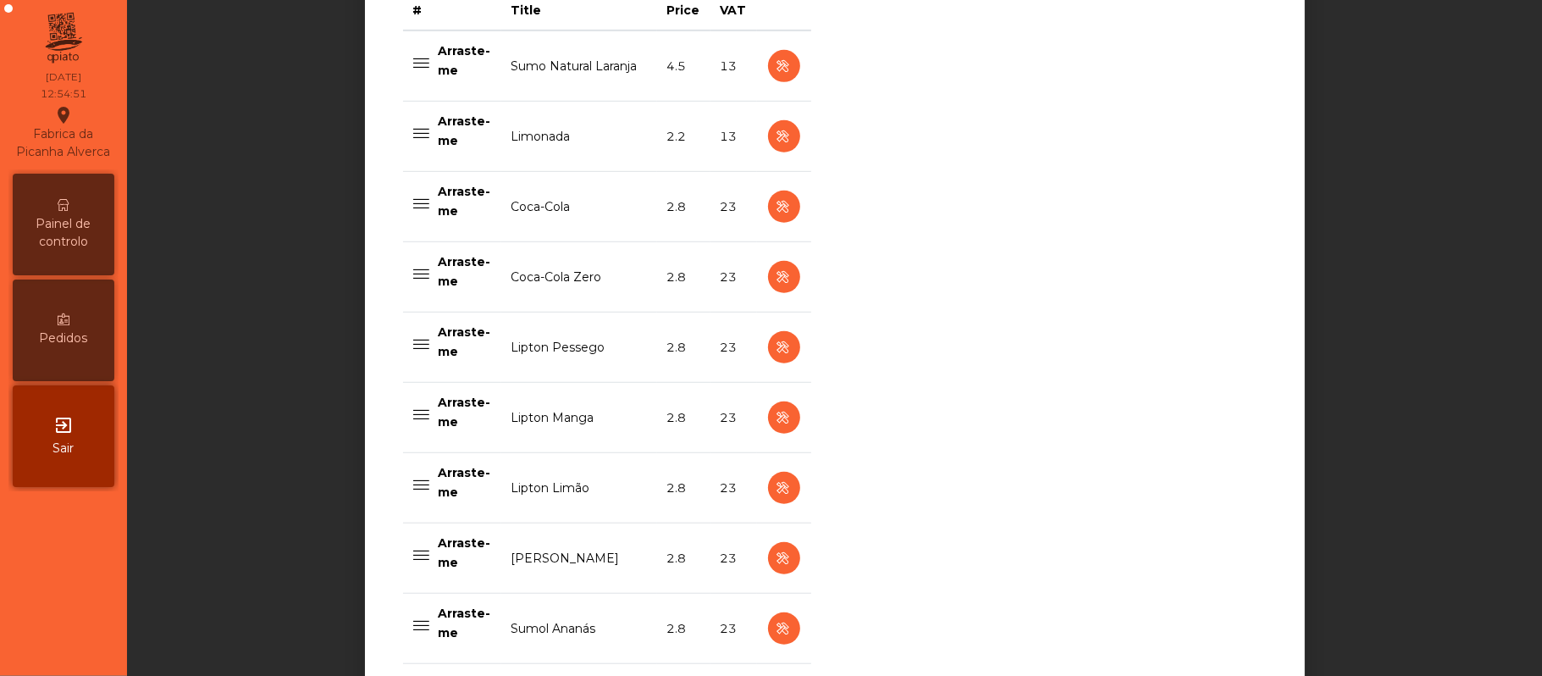
scroll to position [689, 0]
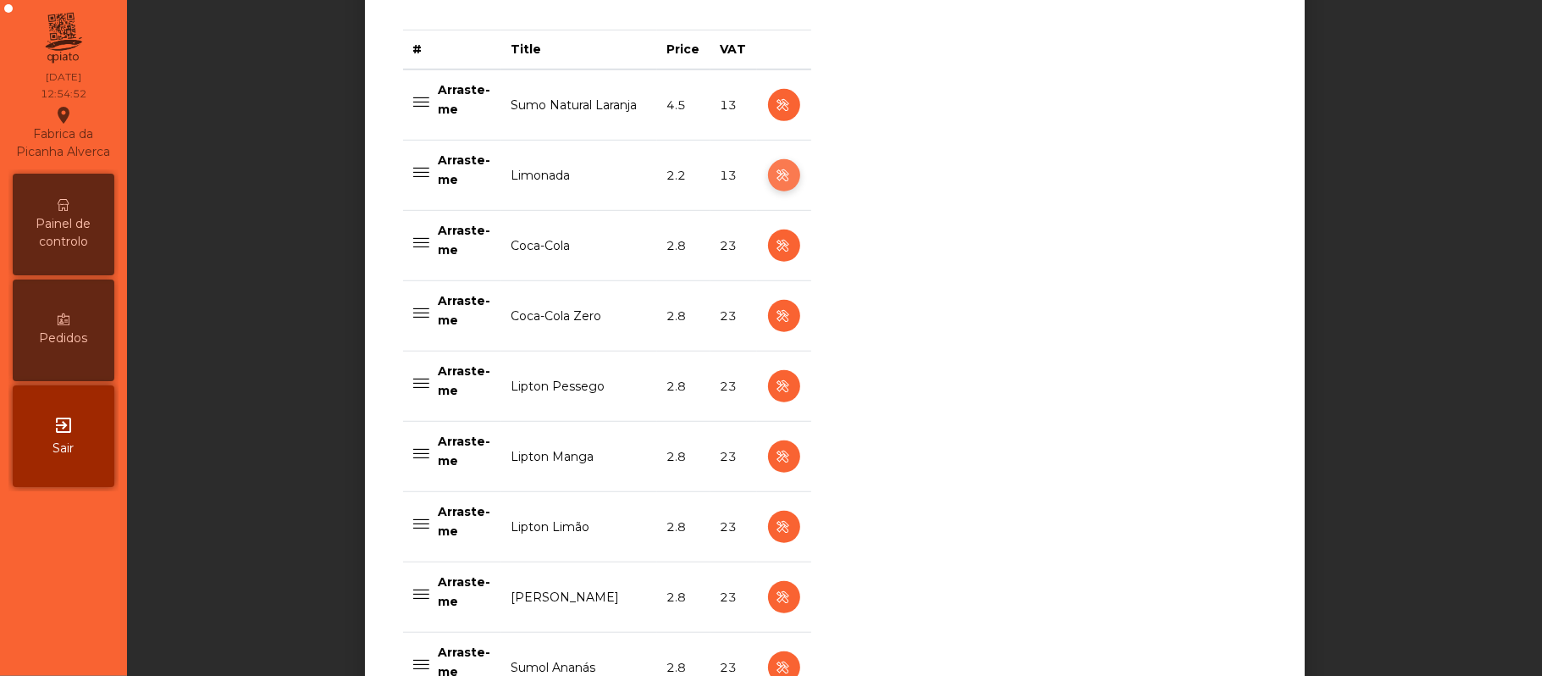
click at [774, 174] on icon "button" at bounding box center [783, 175] width 19 height 21
select select "***"
select select "**"
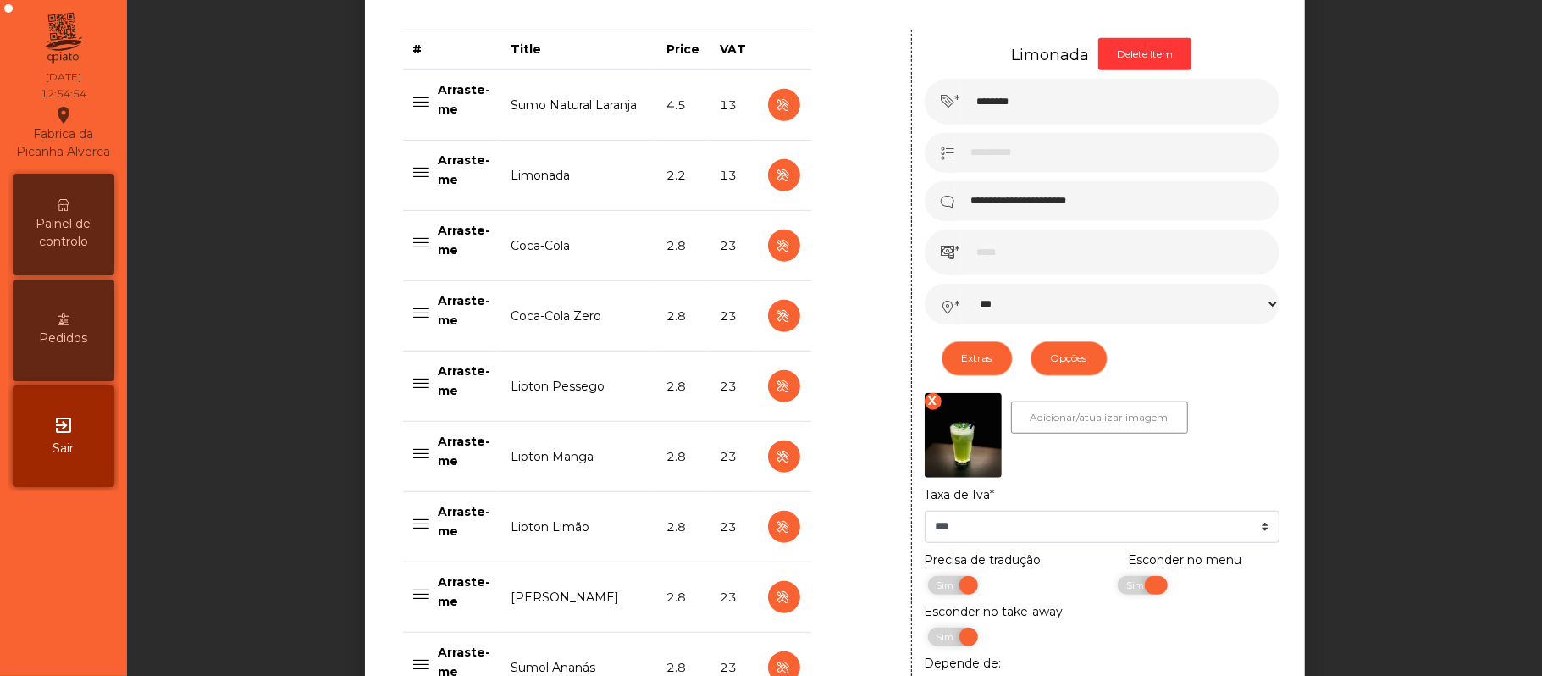
click at [1136, 593] on span "Sim" at bounding box center [1137, 585] width 42 height 19
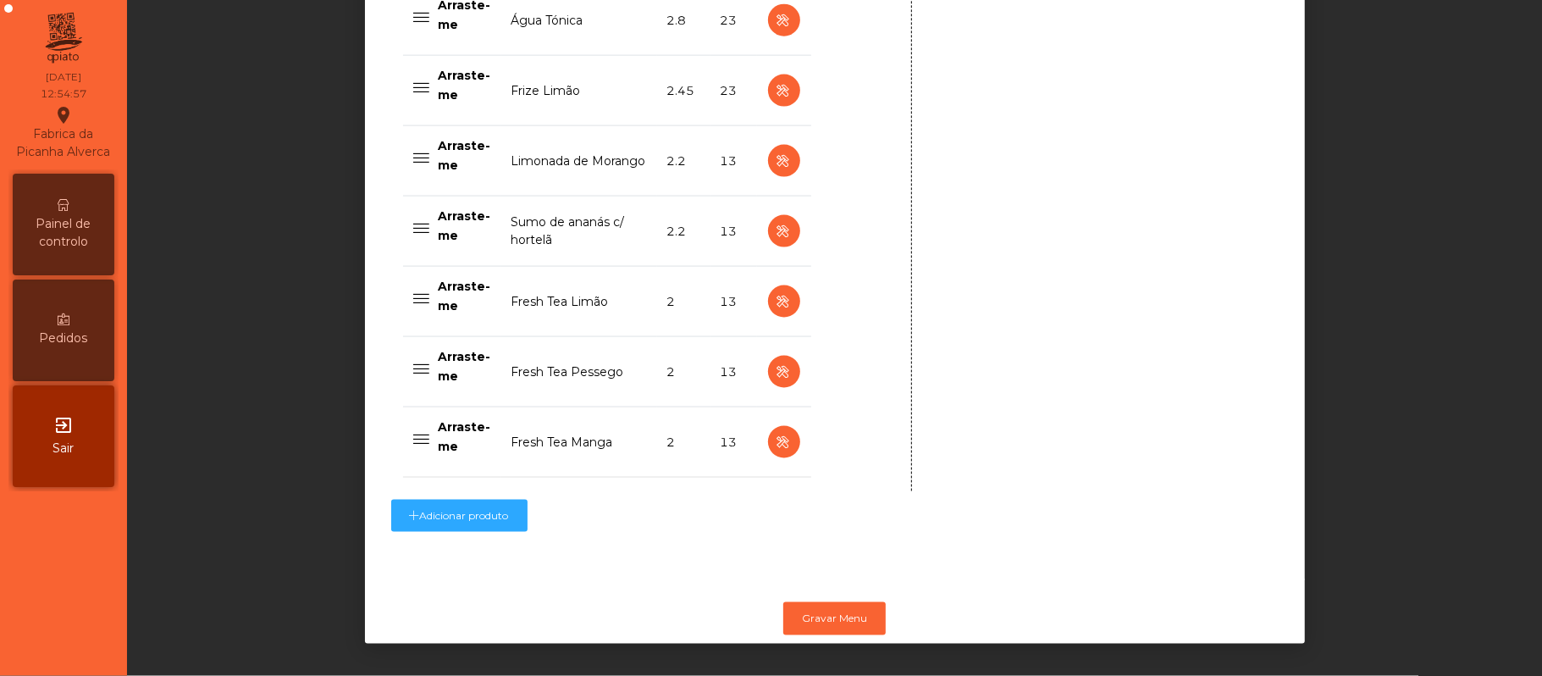
scroll to position [1701, 0]
click at [842, 611] on button "Gravar Menu" at bounding box center [834, 618] width 102 height 32
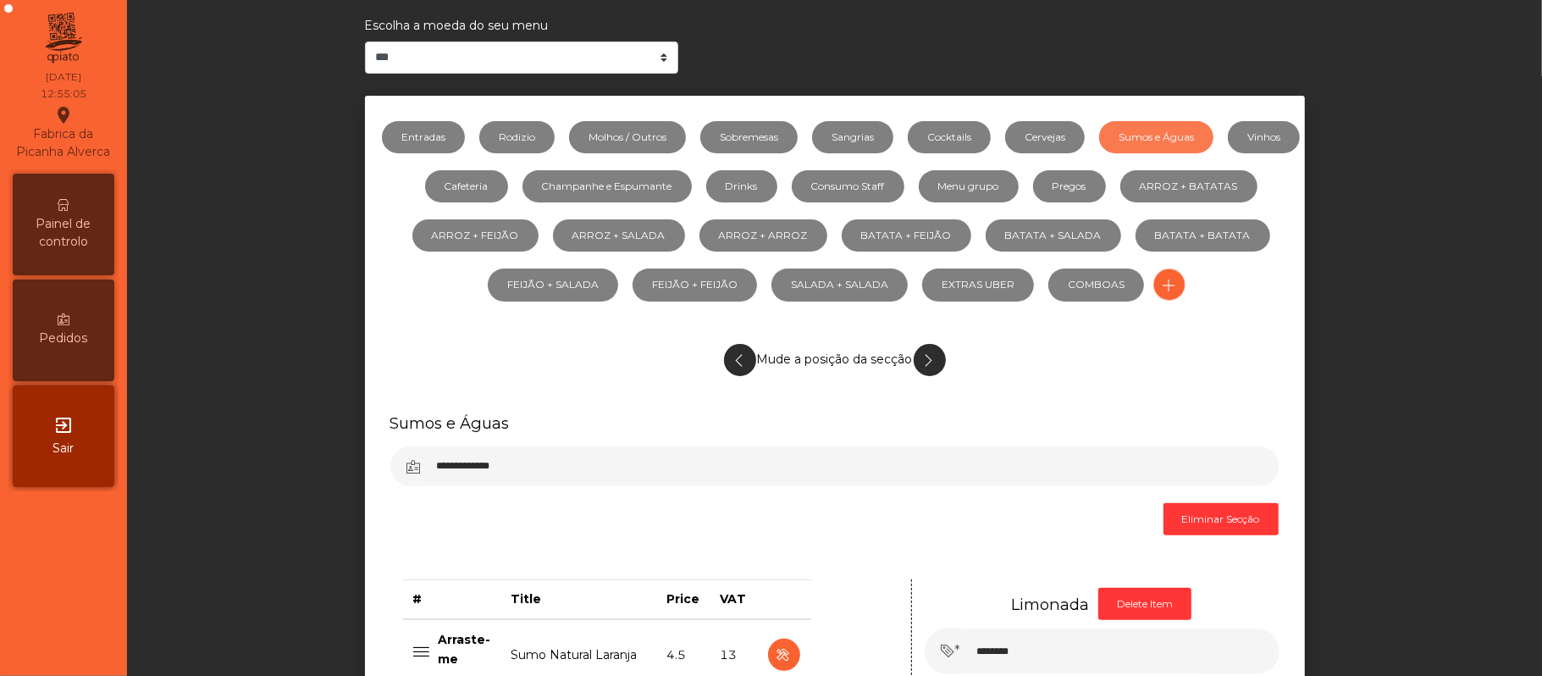
scroll to position [0, 0]
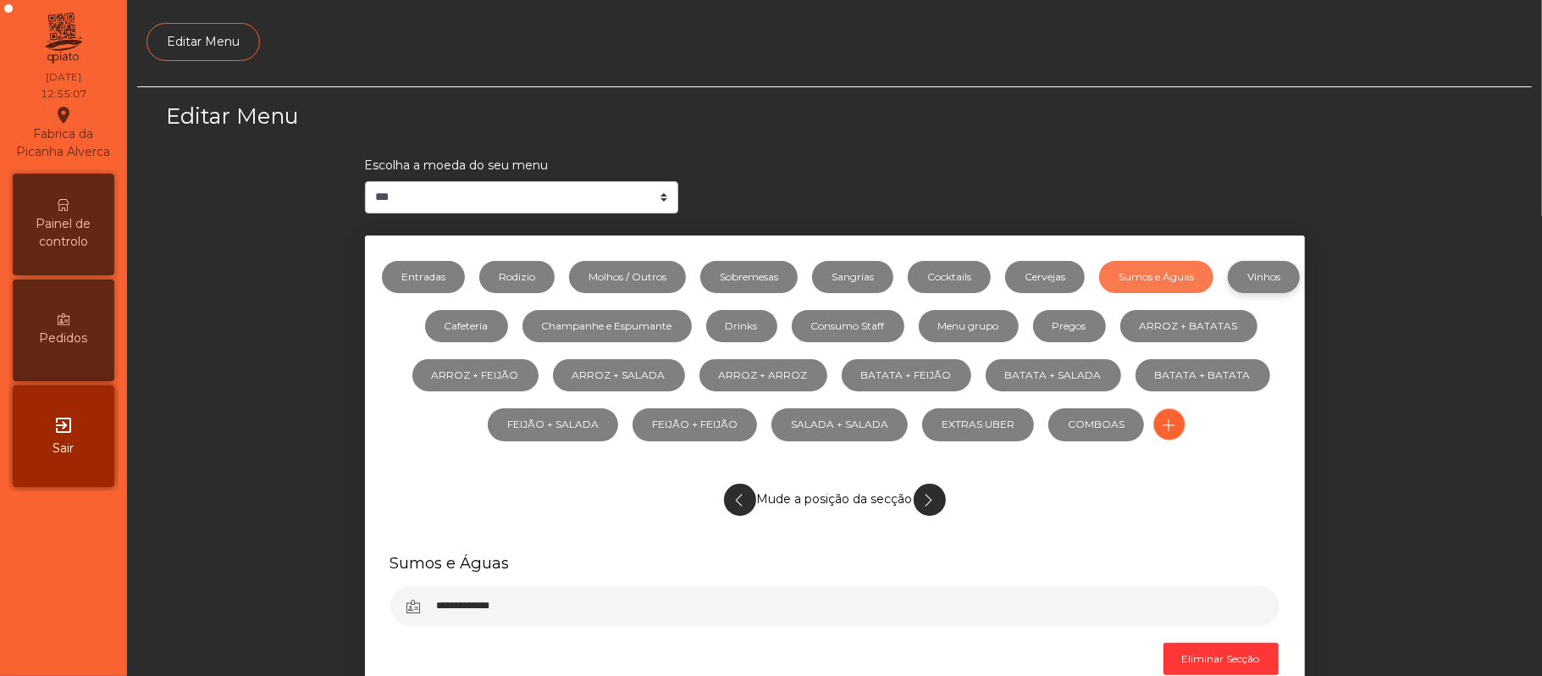
click at [1228, 293] on link "Vinhos" at bounding box center [1264, 277] width 72 height 32
select select "***"
select select "**"
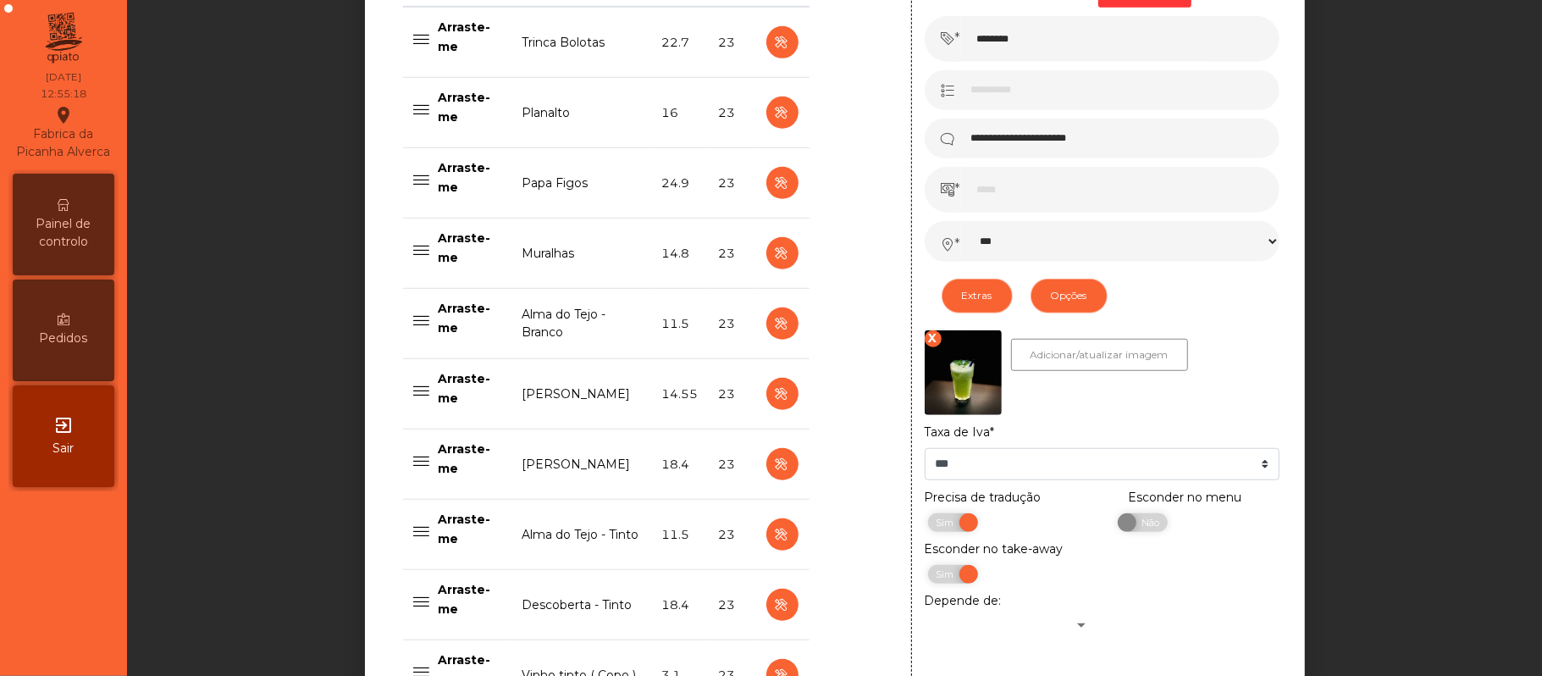
scroll to position [753, 0]
click at [774, 258] on icon "button" at bounding box center [781, 252] width 19 height 21
type input "********"
type input "******"
type input "**********"
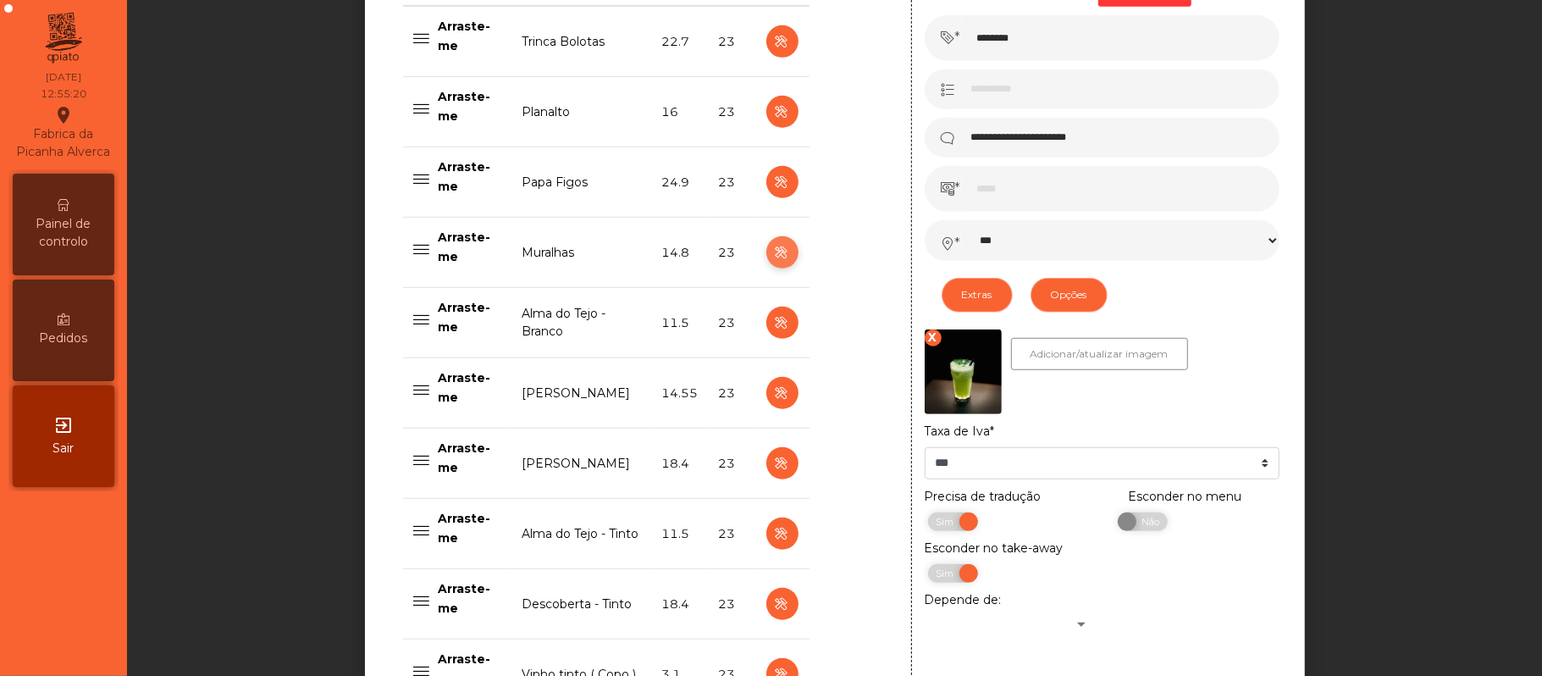
type input "****"
select select "***"
select select "**"
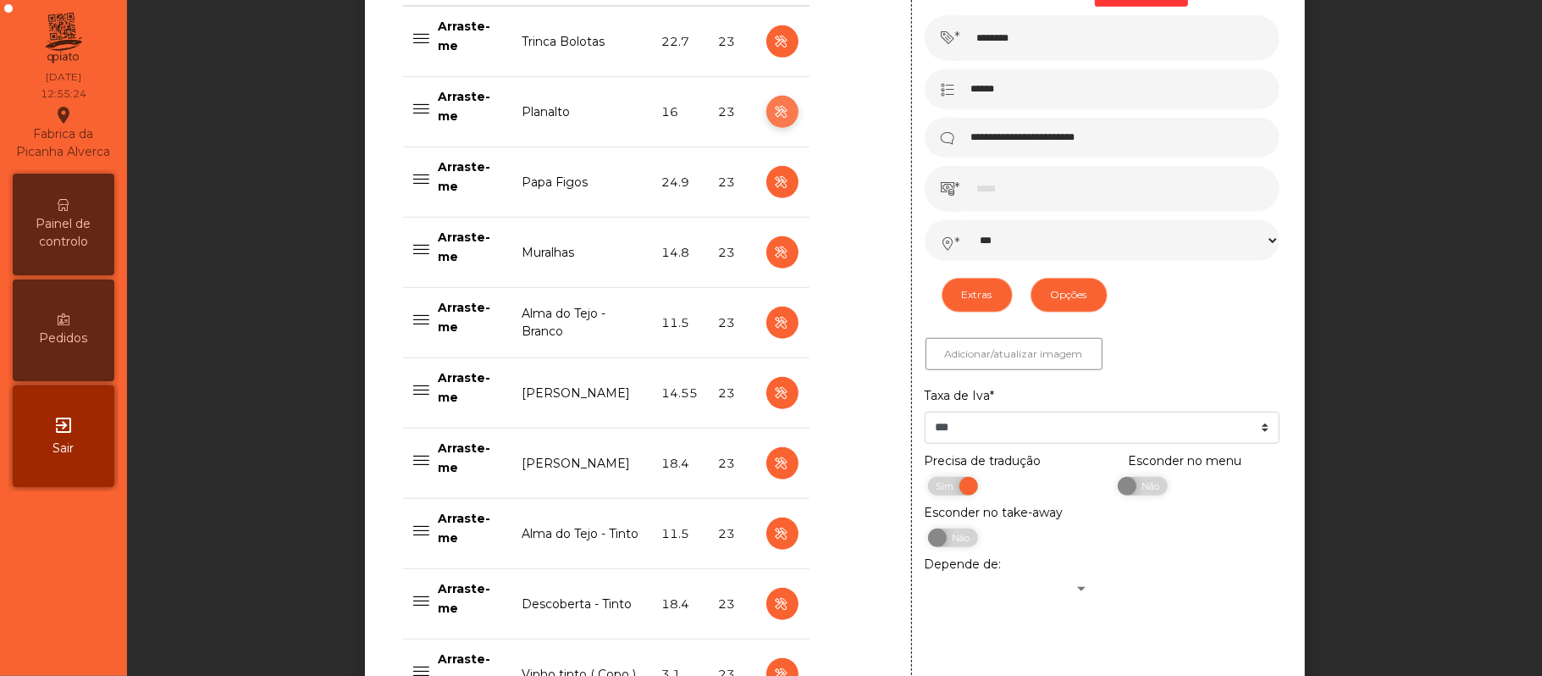
click at [774, 115] on icon "button" at bounding box center [781, 112] width 19 height 21
type input "********"
type input "**********"
type input "**"
select select "***"
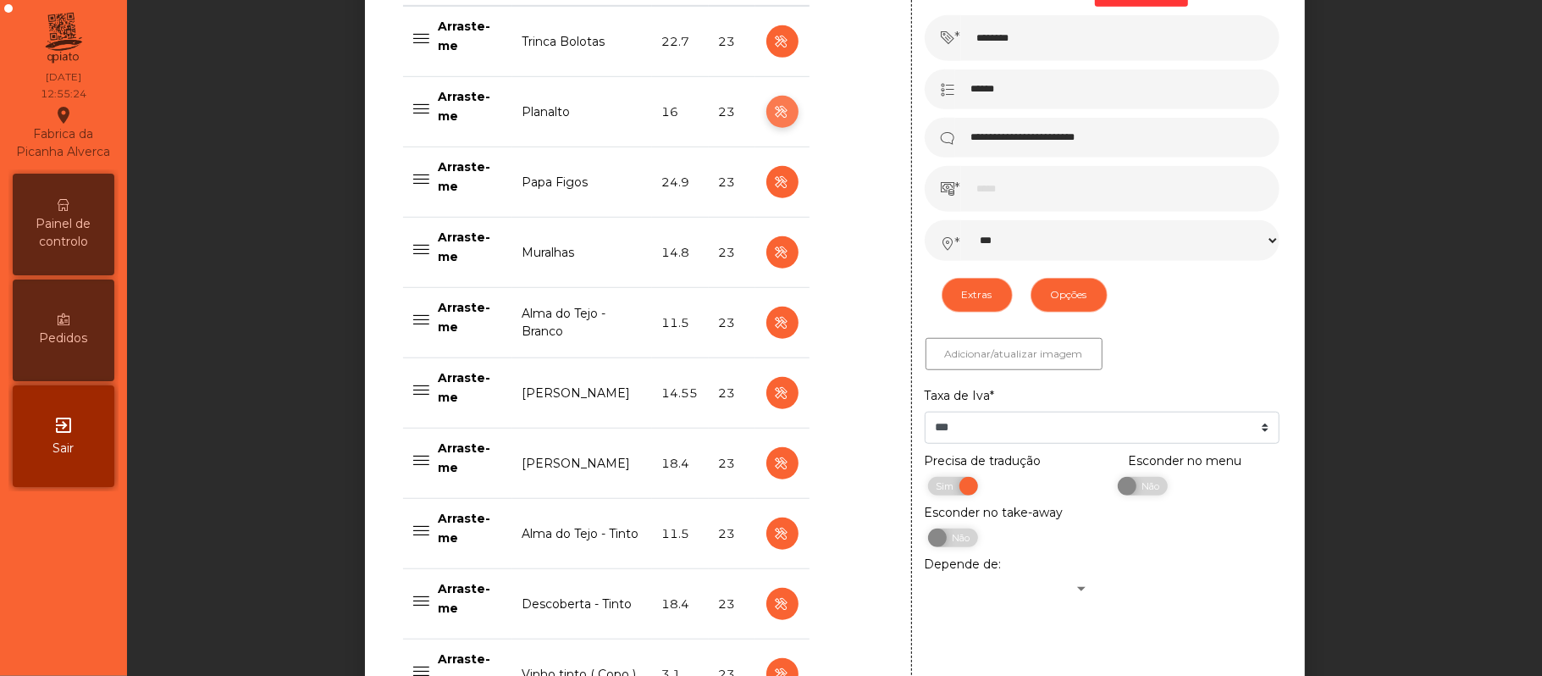
select select "**"
click at [1116, 489] on span "Sim" at bounding box center [1137, 486] width 42 height 19
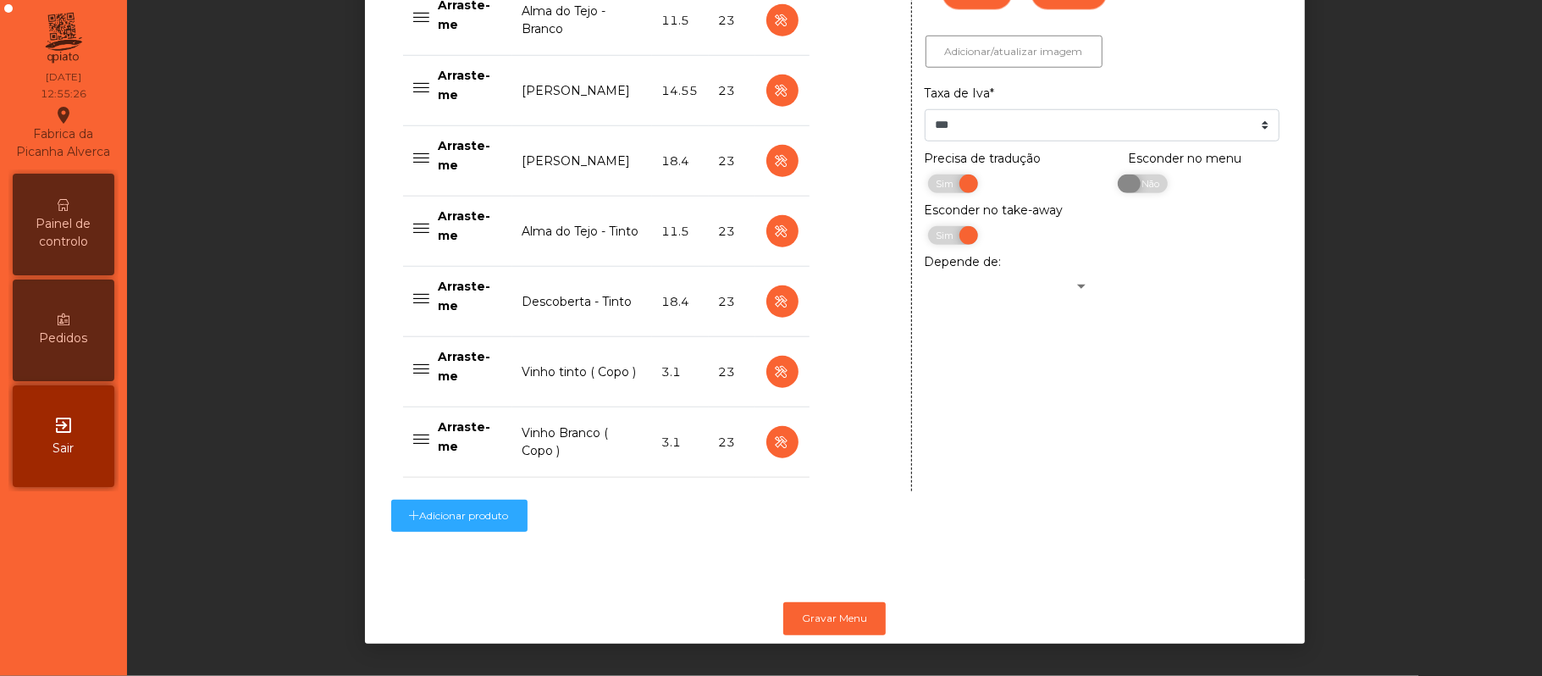
scroll to position [1077, 0]
click at [842, 602] on button "Gravar Menu" at bounding box center [834, 618] width 102 height 32
click at [773, 432] on icon "button" at bounding box center [781, 442] width 19 height 21
type input "**********"
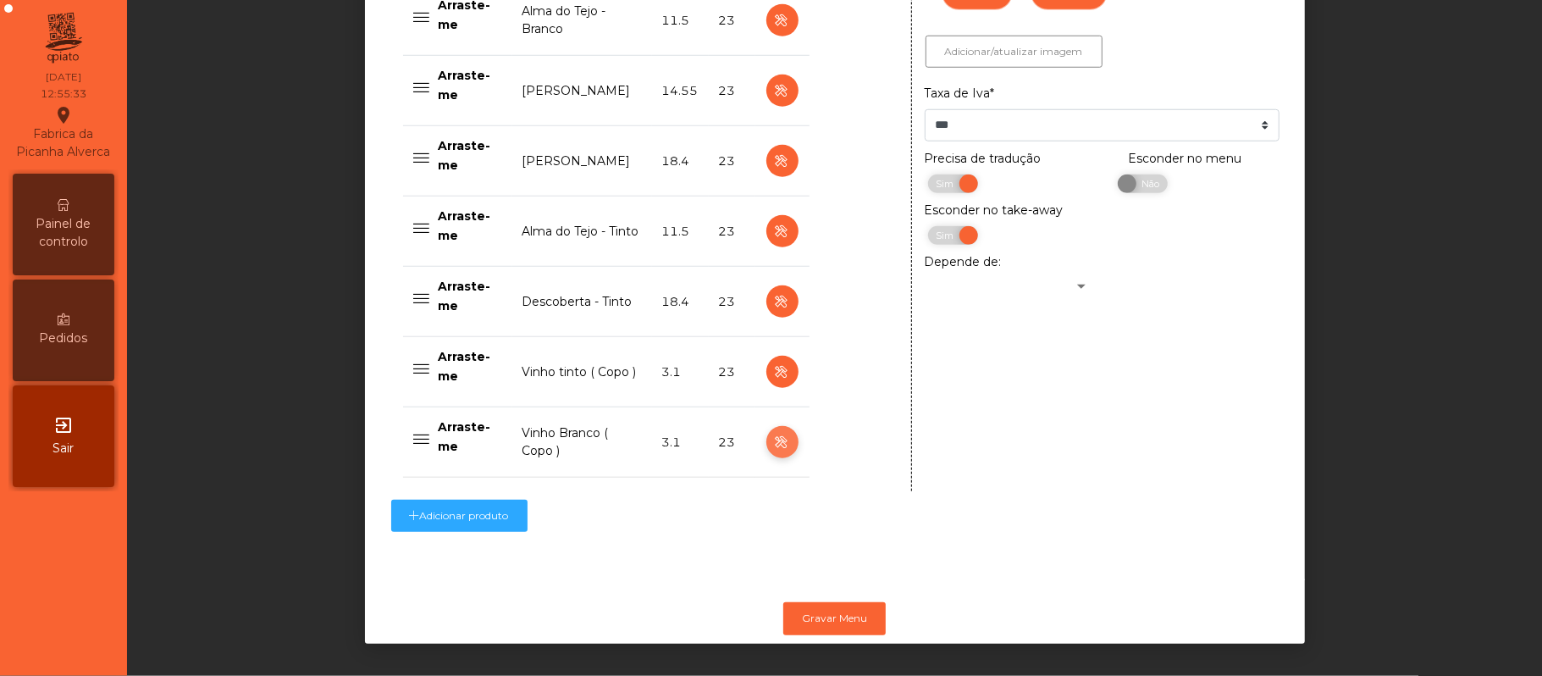
type input "***"
select select "***"
select select "**"
click at [1131, 174] on span "Não" at bounding box center [1148, 183] width 42 height 19
click at [1138, 174] on span "Sim" at bounding box center [1137, 183] width 42 height 19
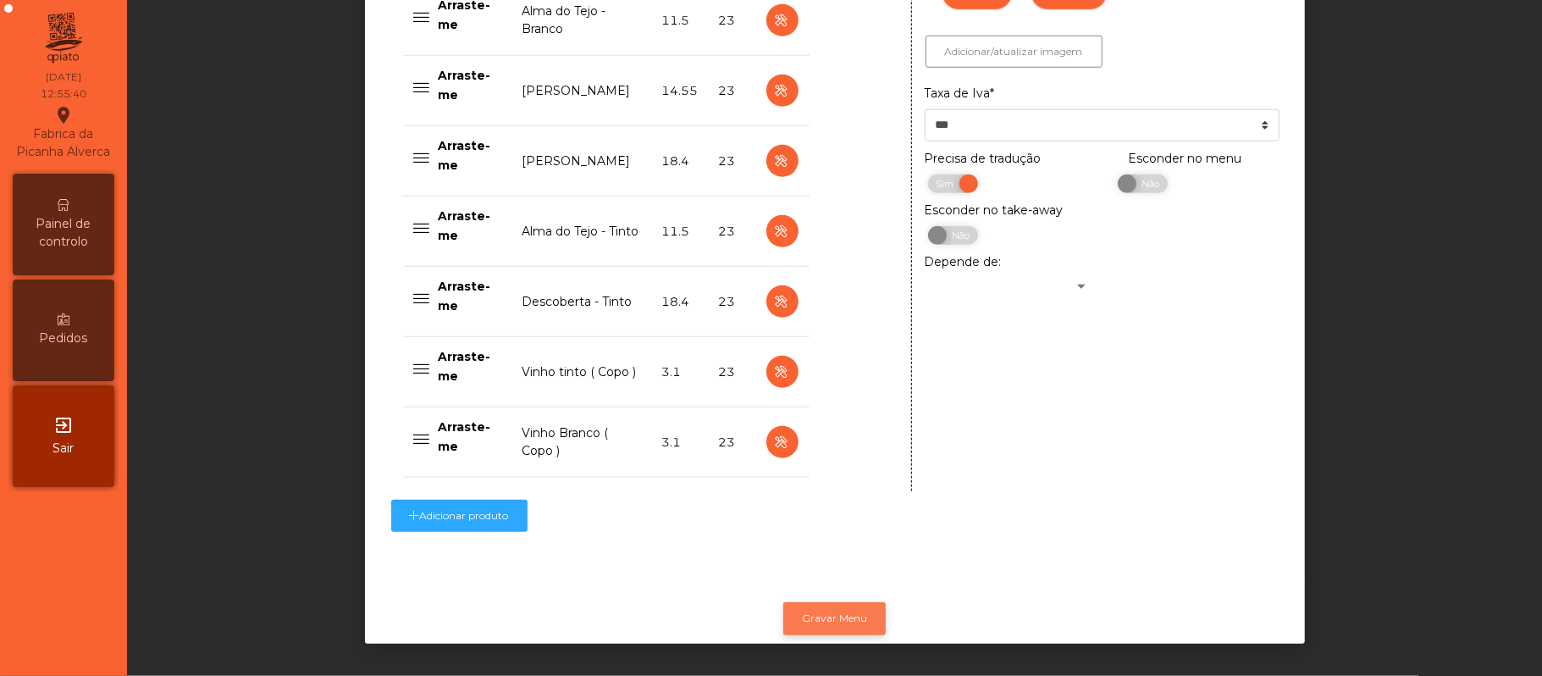
click at [830, 602] on button "Gravar Menu" at bounding box center [834, 618] width 102 height 32
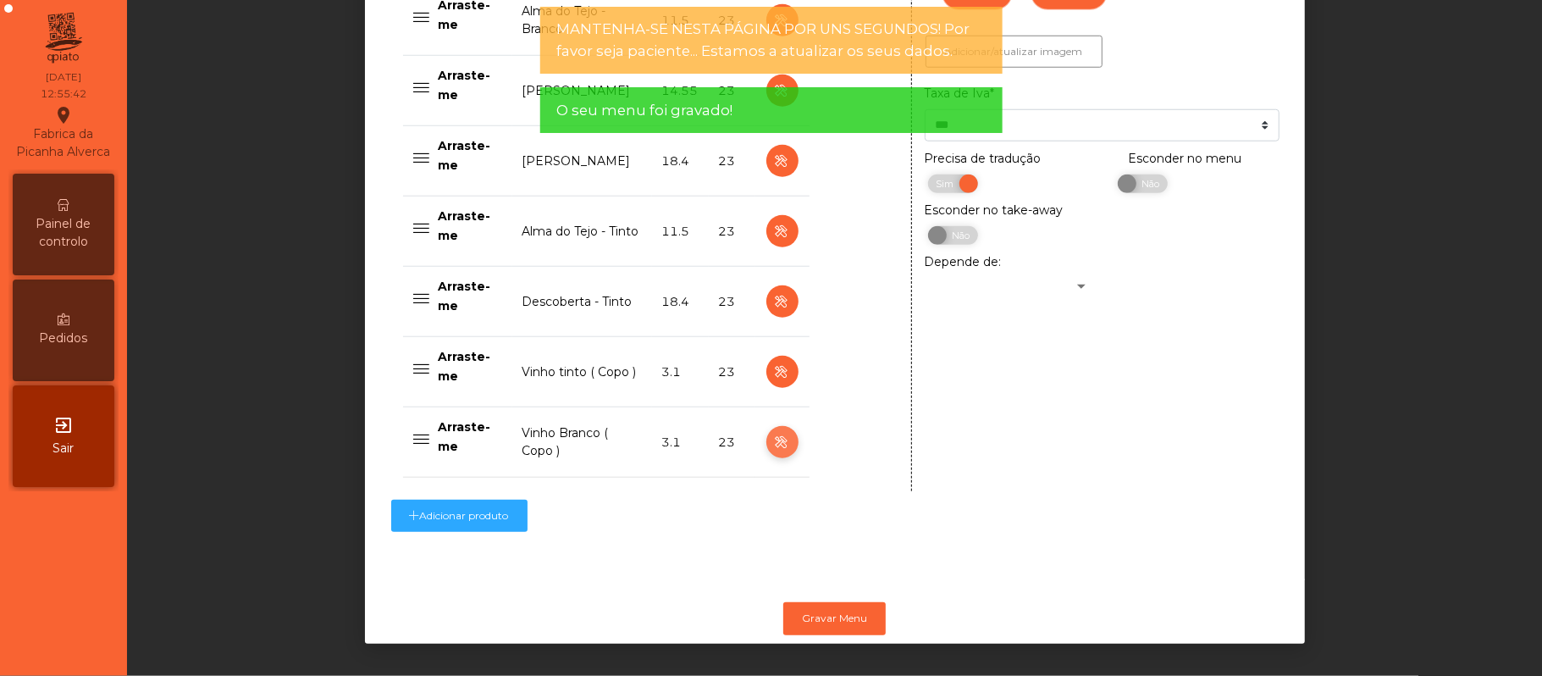
click at [773, 432] on icon "button" at bounding box center [781, 442] width 19 height 21
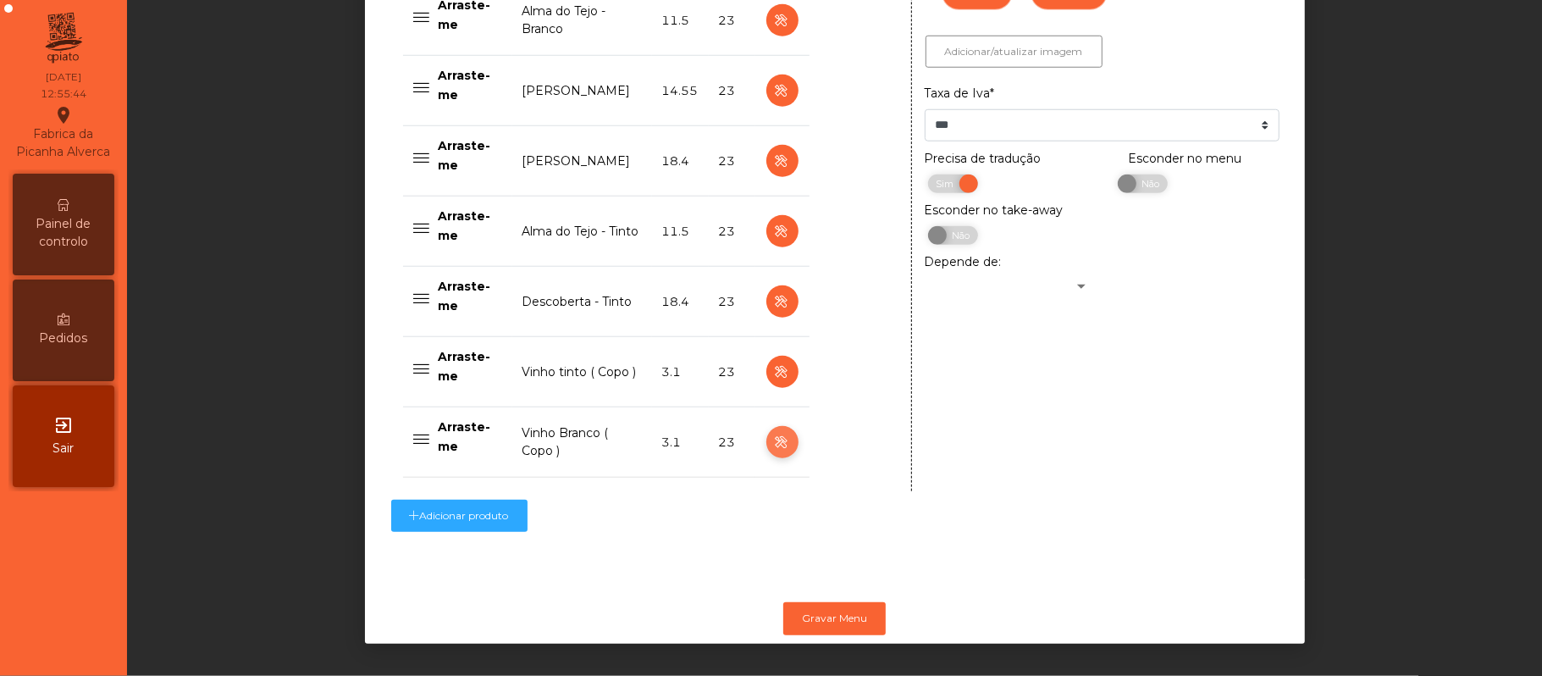
click at [773, 432] on icon "button" at bounding box center [781, 442] width 19 height 21
click at [776, 432] on icon "button" at bounding box center [781, 442] width 19 height 21
click at [773, 362] on icon "button" at bounding box center [781, 372] width 19 height 21
type input "**********"
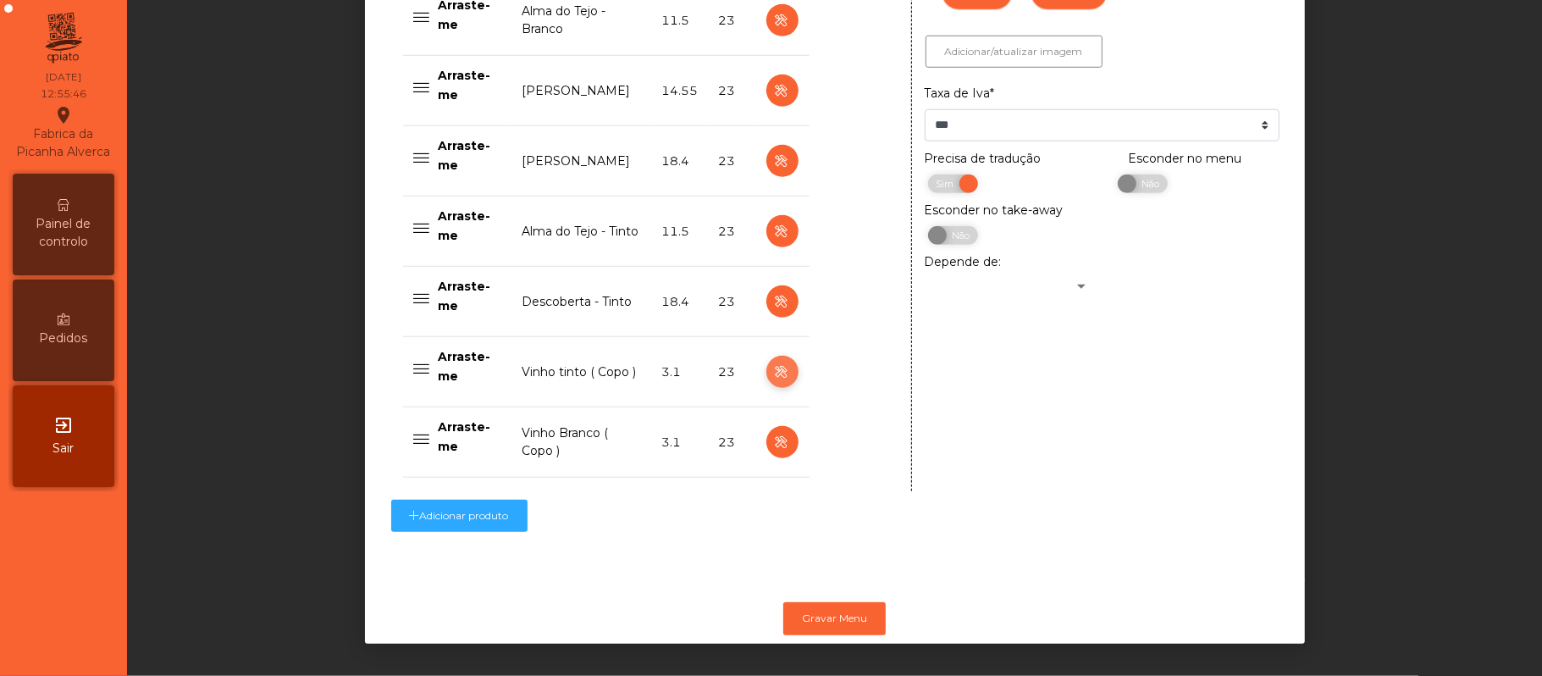
select select "***"
select select "**"
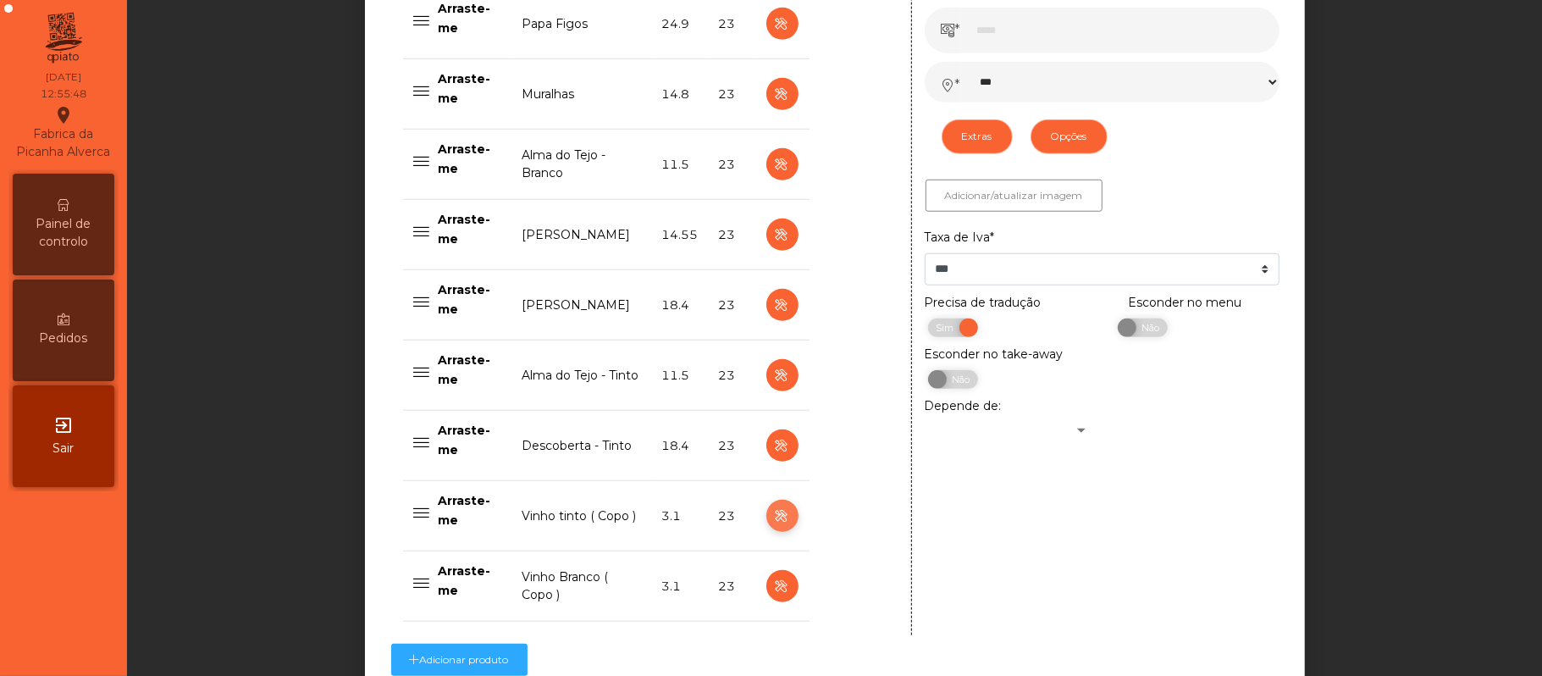
scroll to position [1040, 0]
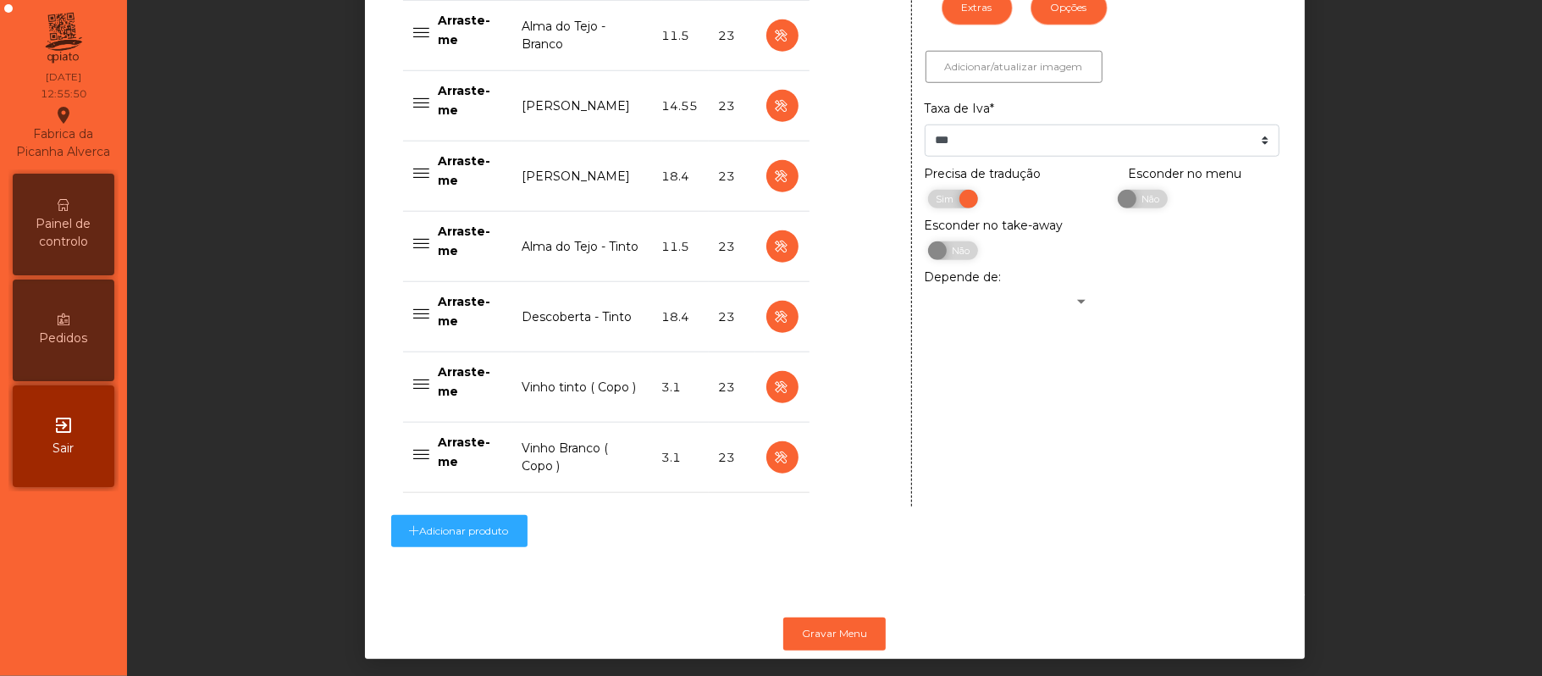
click at [587, 455] on td "Vinho Branco ( Copo )" at bounding box center [582, 457] width 140 height 70
click at [512, 449] on td "Vinho Branco ( Copo )" at bounding box center [582, 457] width 140 height 70
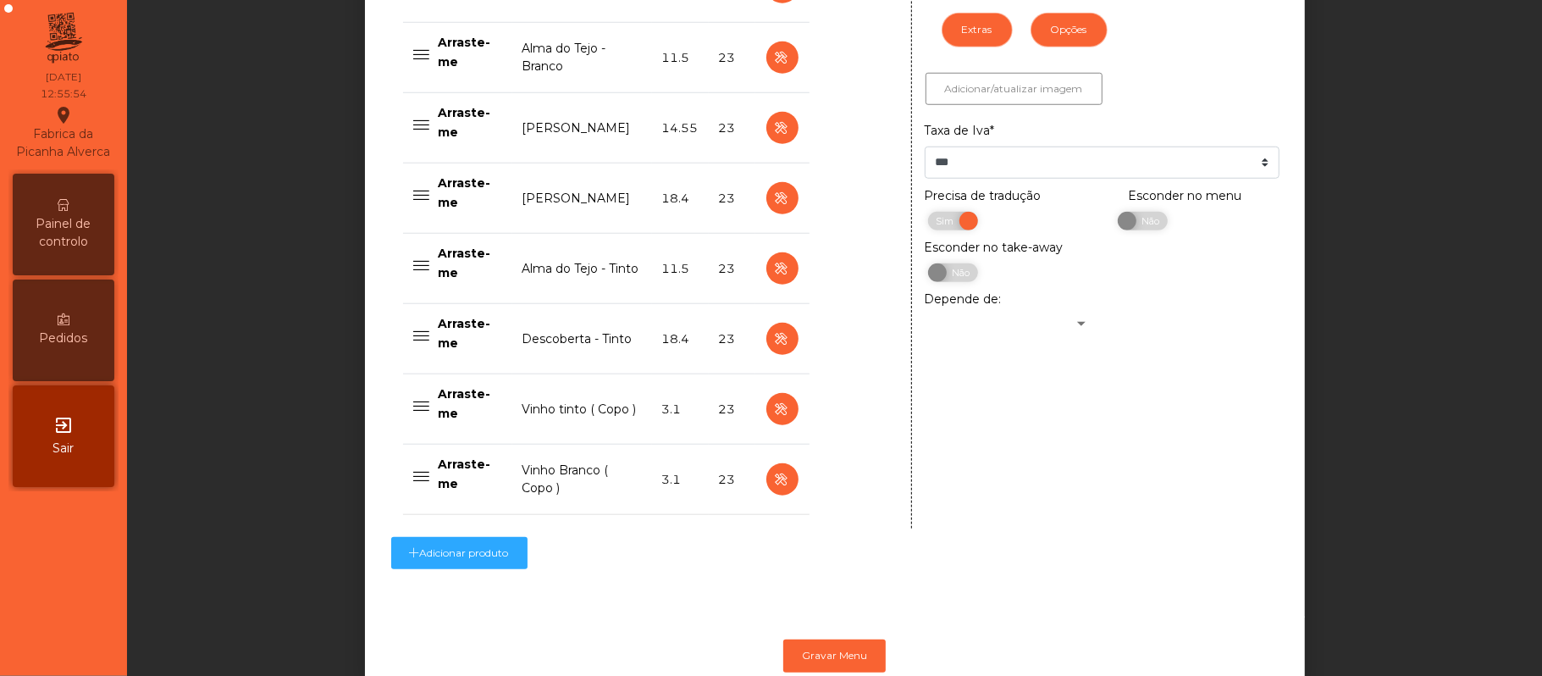
scroll to position [1028, 0]
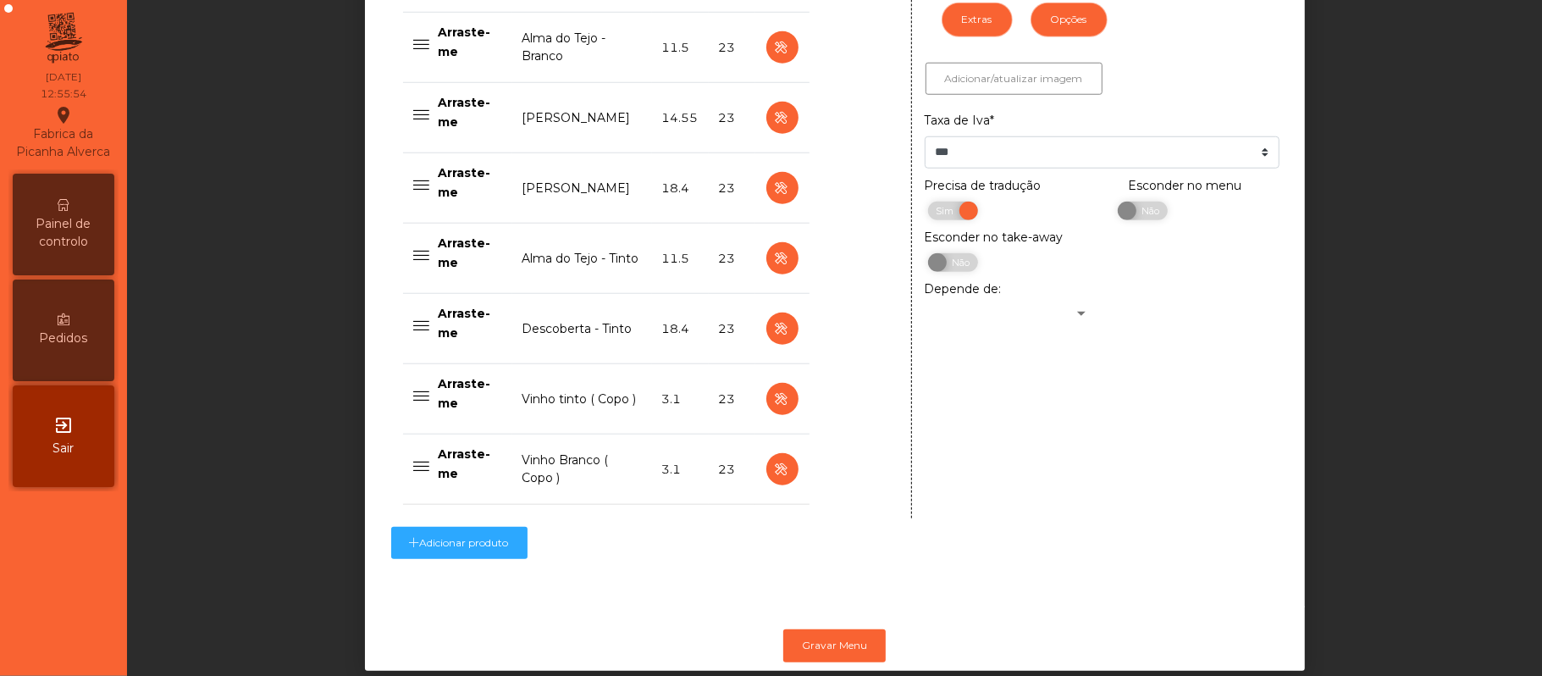
click at [542, 455] on td "Vinho Branco ( Copo )" at bounding box center [582, 469] width 140 height 70
click at [468, 469] on p "Arraste-me" at bounding box center [470, 463] width 63 height 38
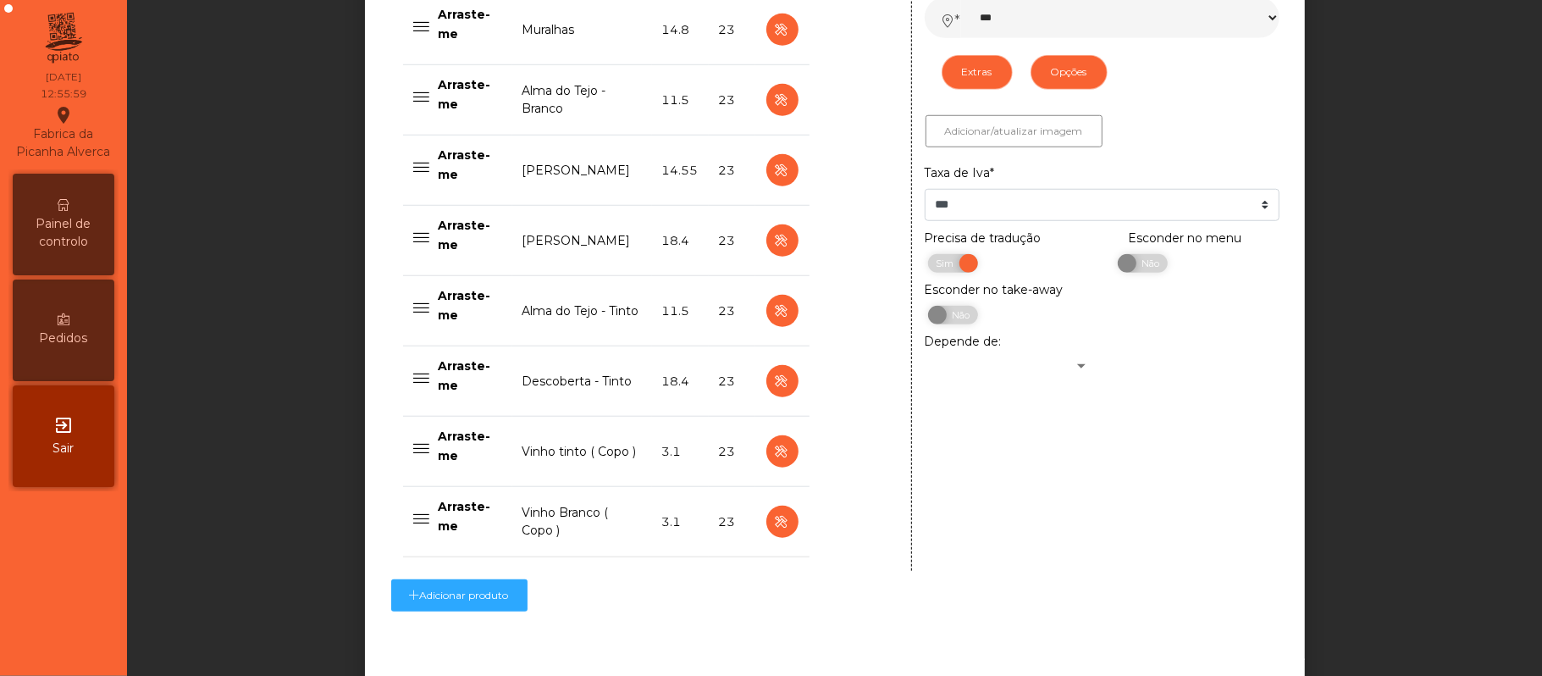
scroll to position [1077, 0]
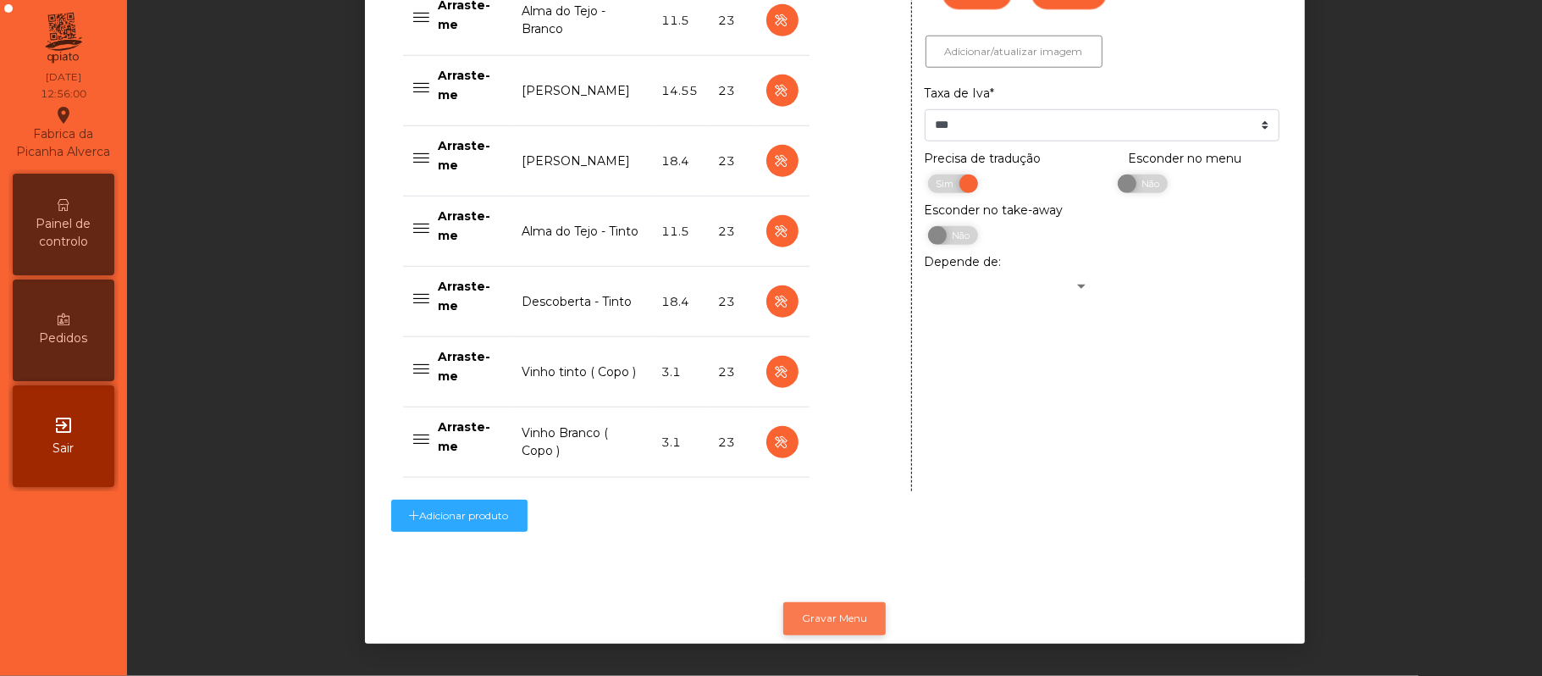
click at [840, 602] on button "Gravar Menu" at bounding box center [834, 618] width 102 height 32
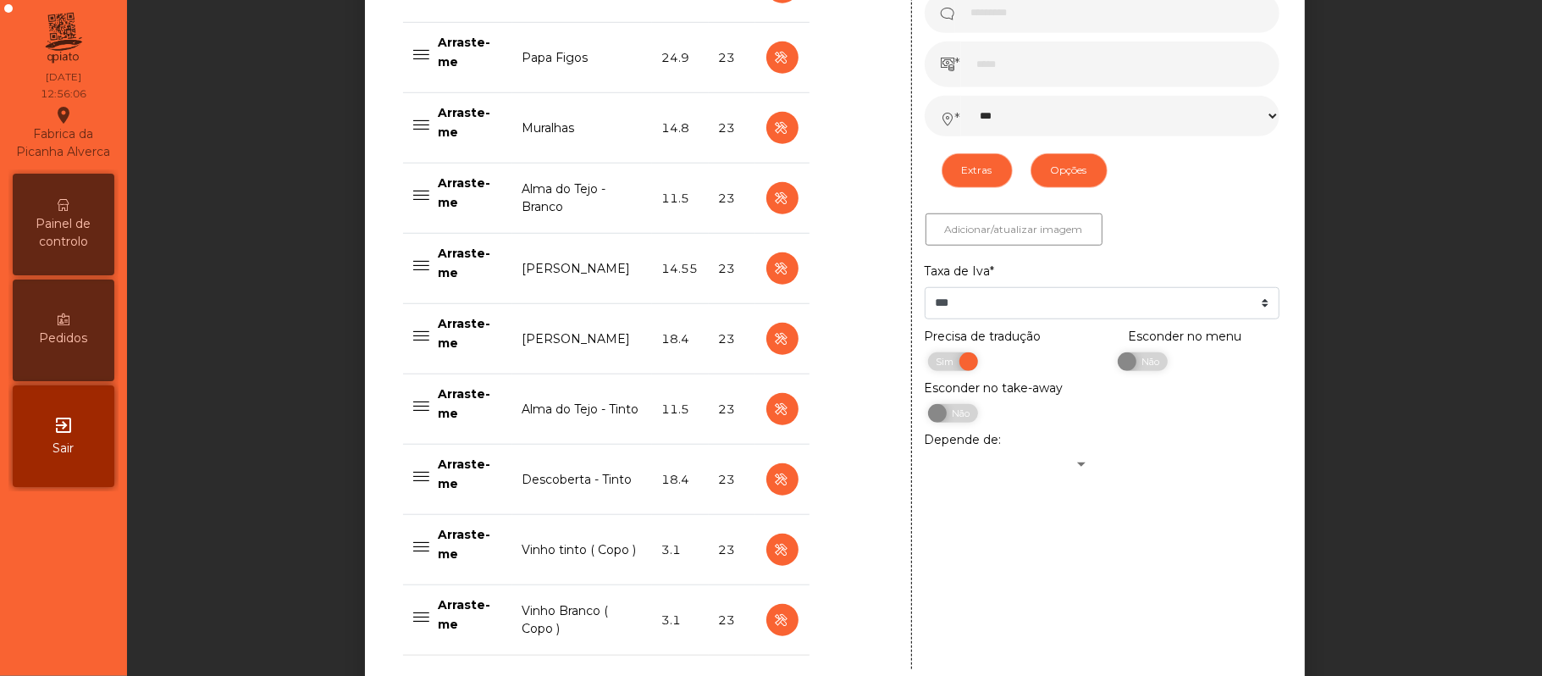
scroll to position [875, 0]
click at [420, 482] on icon at bounding box center [421, 481] width 17 height 17
click at [439, 481] on p "Arraste-me" at bounding box center [470, 475] width 63 height 38
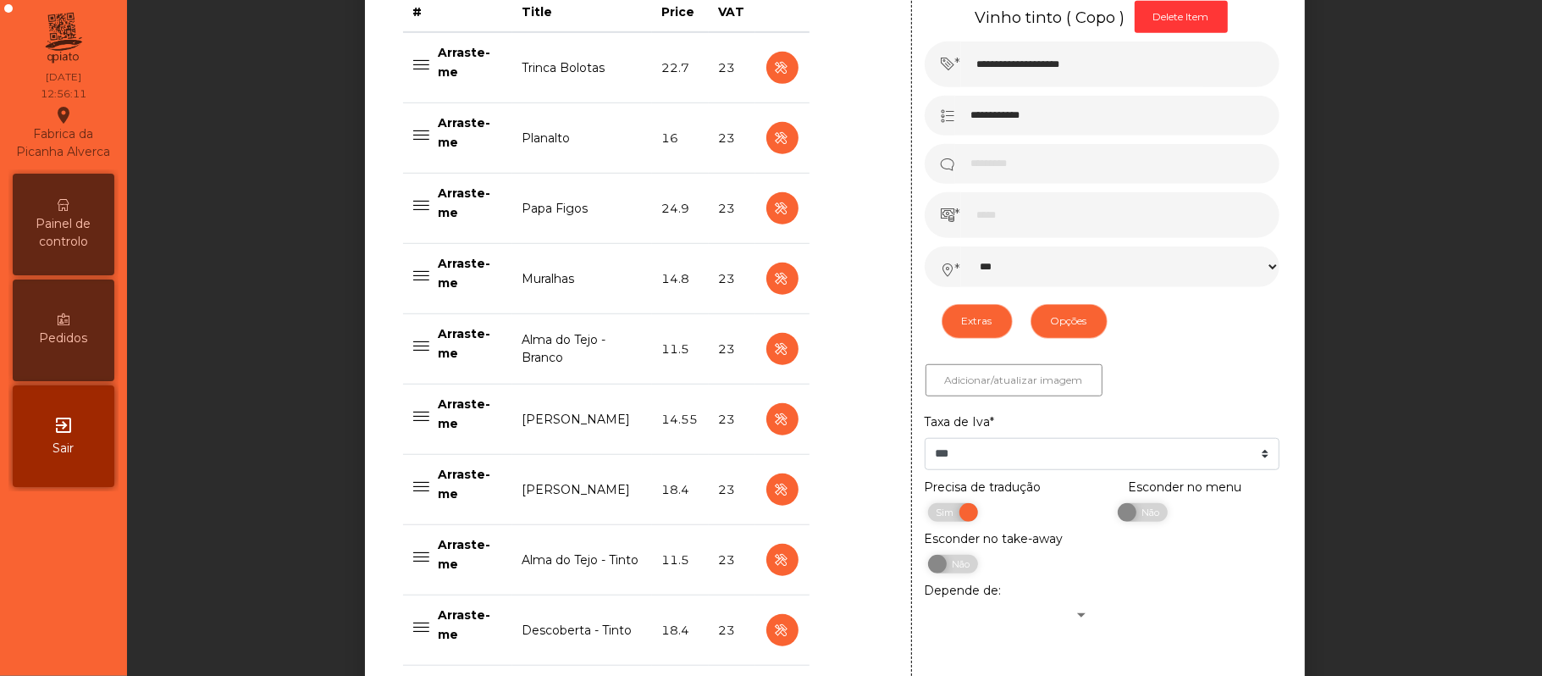
scroll to position [722, 0]
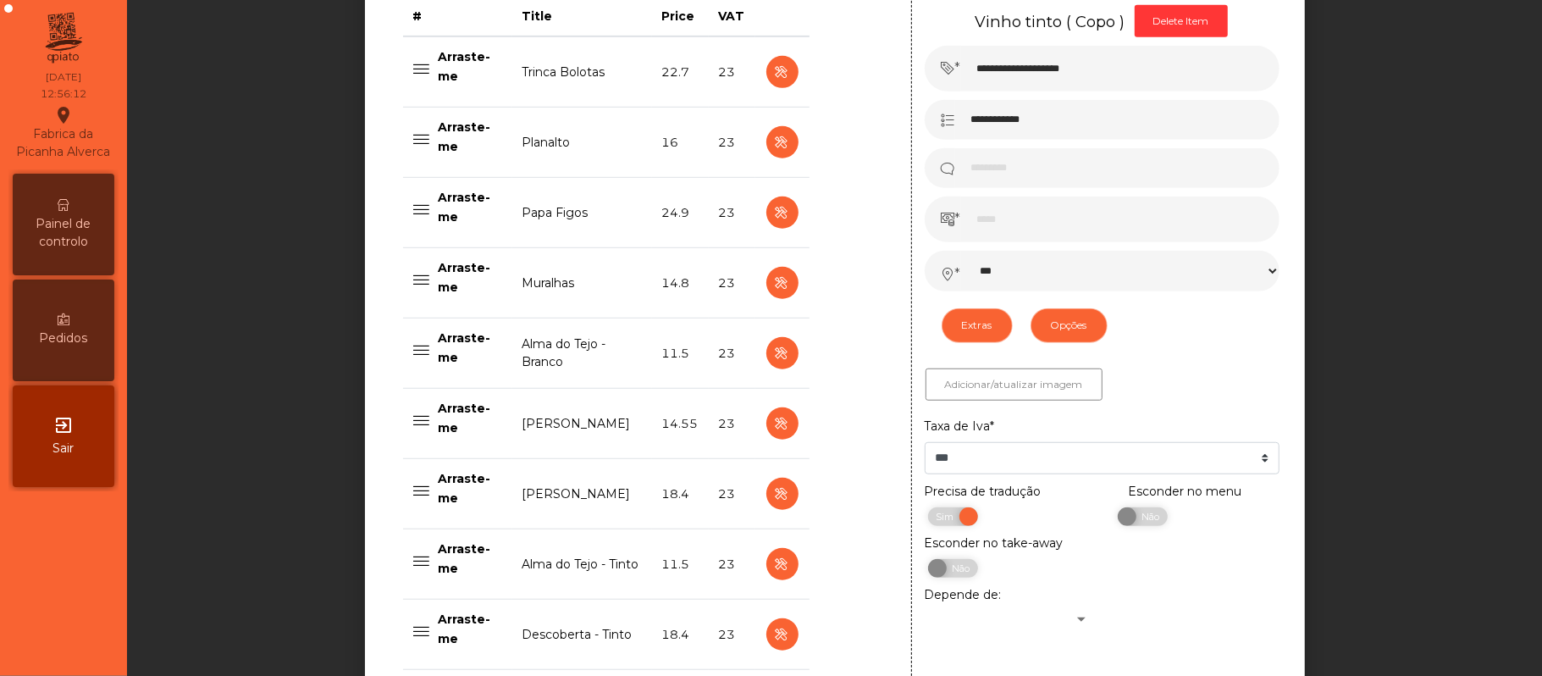
click at [461, 133] on p "Arraste-me" at bounding box center [470, 137] width 63 height 38
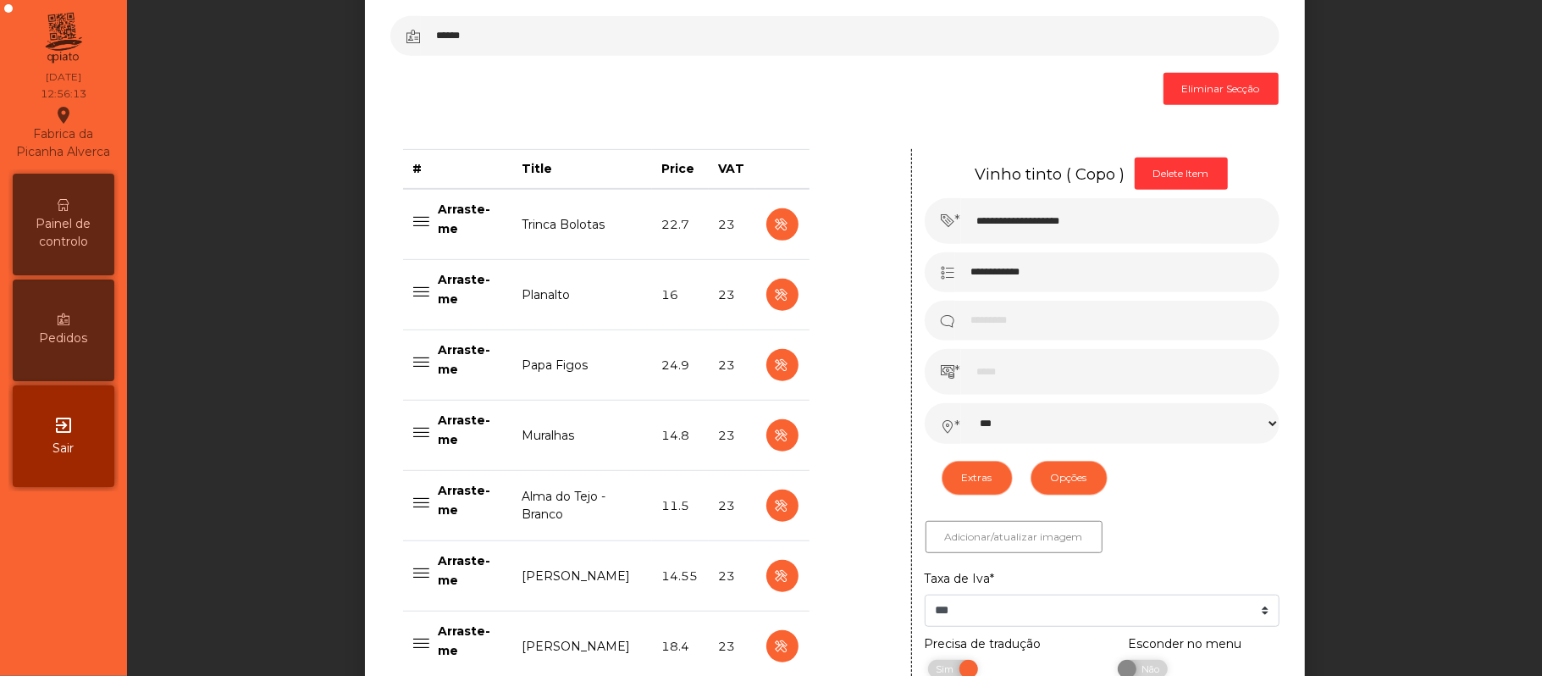
scroll to position [572, 0]
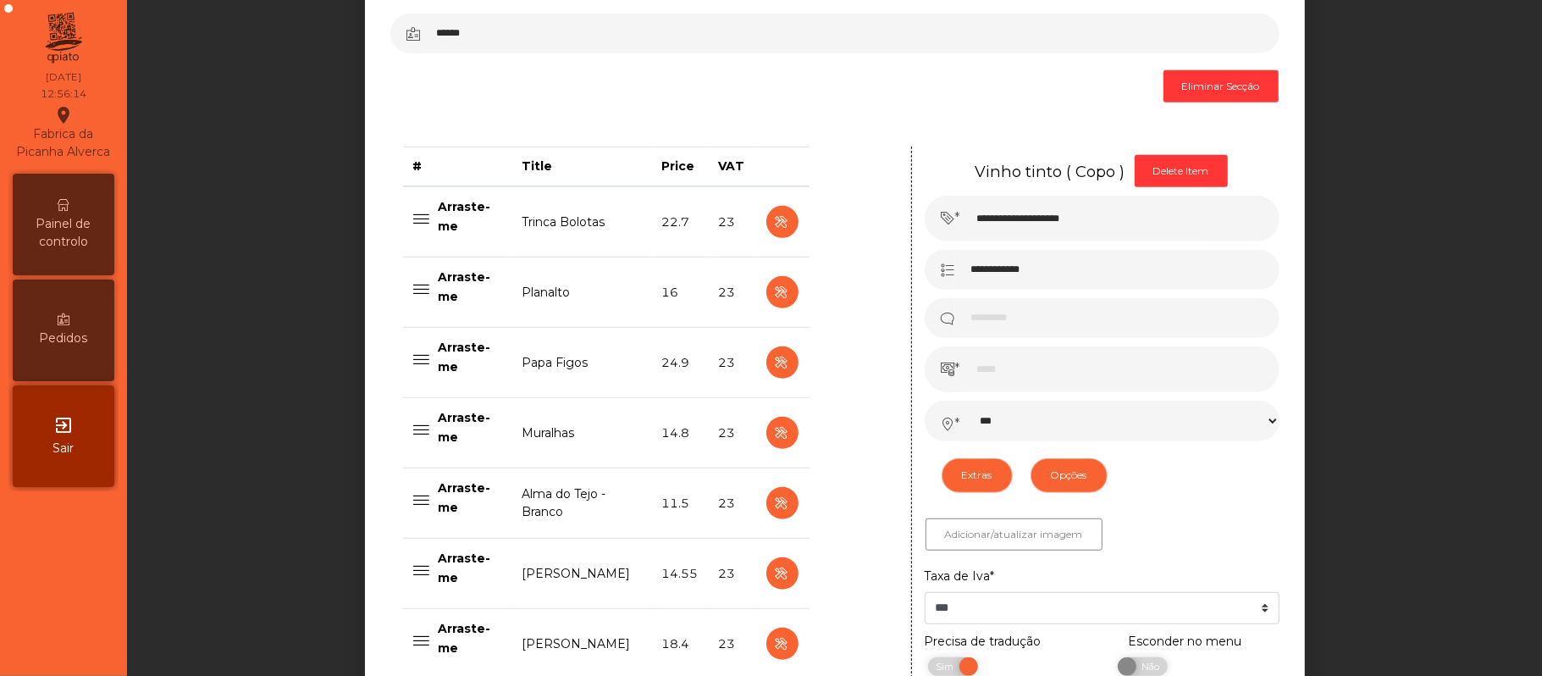
click at [428, 360] on div "Arraste-me" at bounding box center [457, 357] width 89 height 38
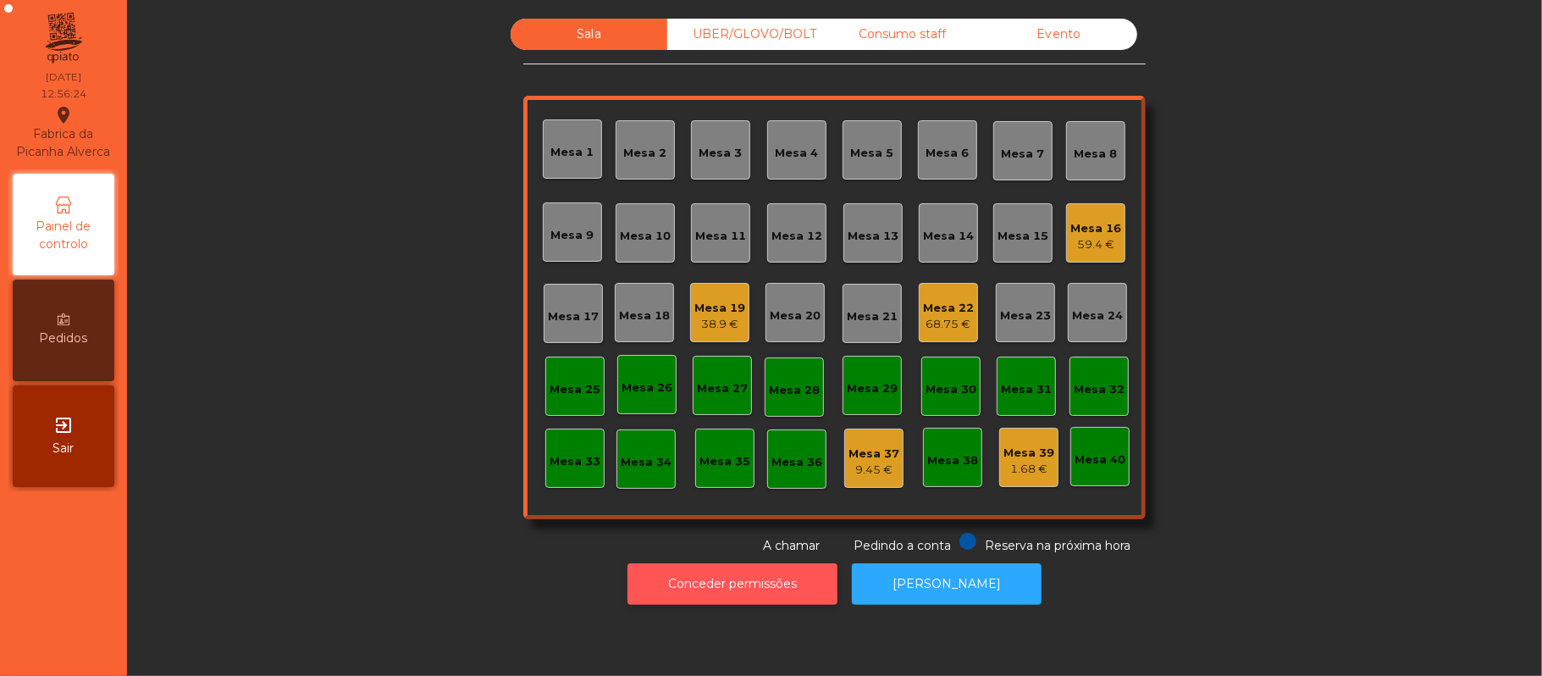
click at [742, 598] on button "Conceder permissões" at bounding box center [732, 583] width 210 height 41
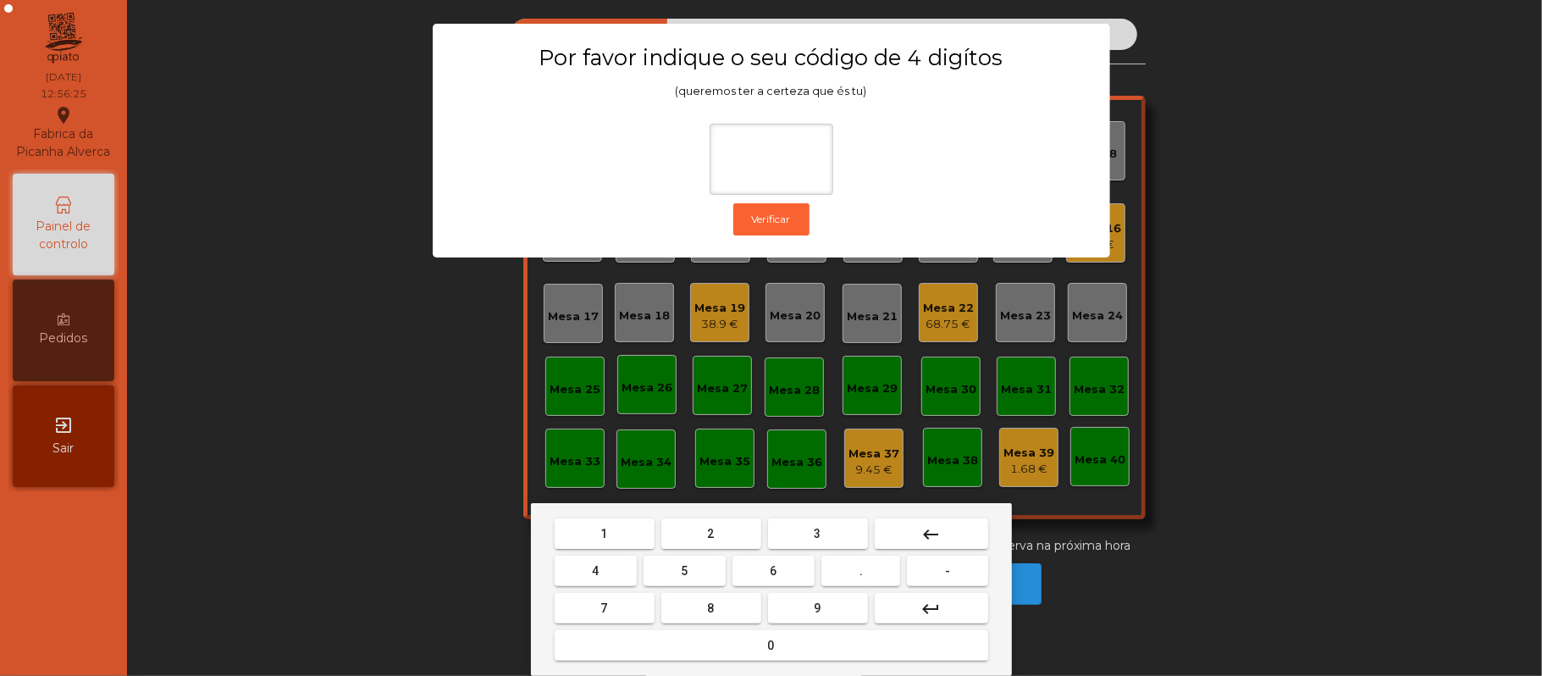
click at [718, 533] on button "2" at bounding box center [711, 533] width 100 height 30
click at [773, 571] on span "6" at bounding box center [773, 571] width 7 height 14
click at [613, 536] on button "1" at bounding box center [605, 533] width 100 height 30
click at [687, 574] on span "5" at bounding box center [684, 571] width 7 height 14
type input "****"
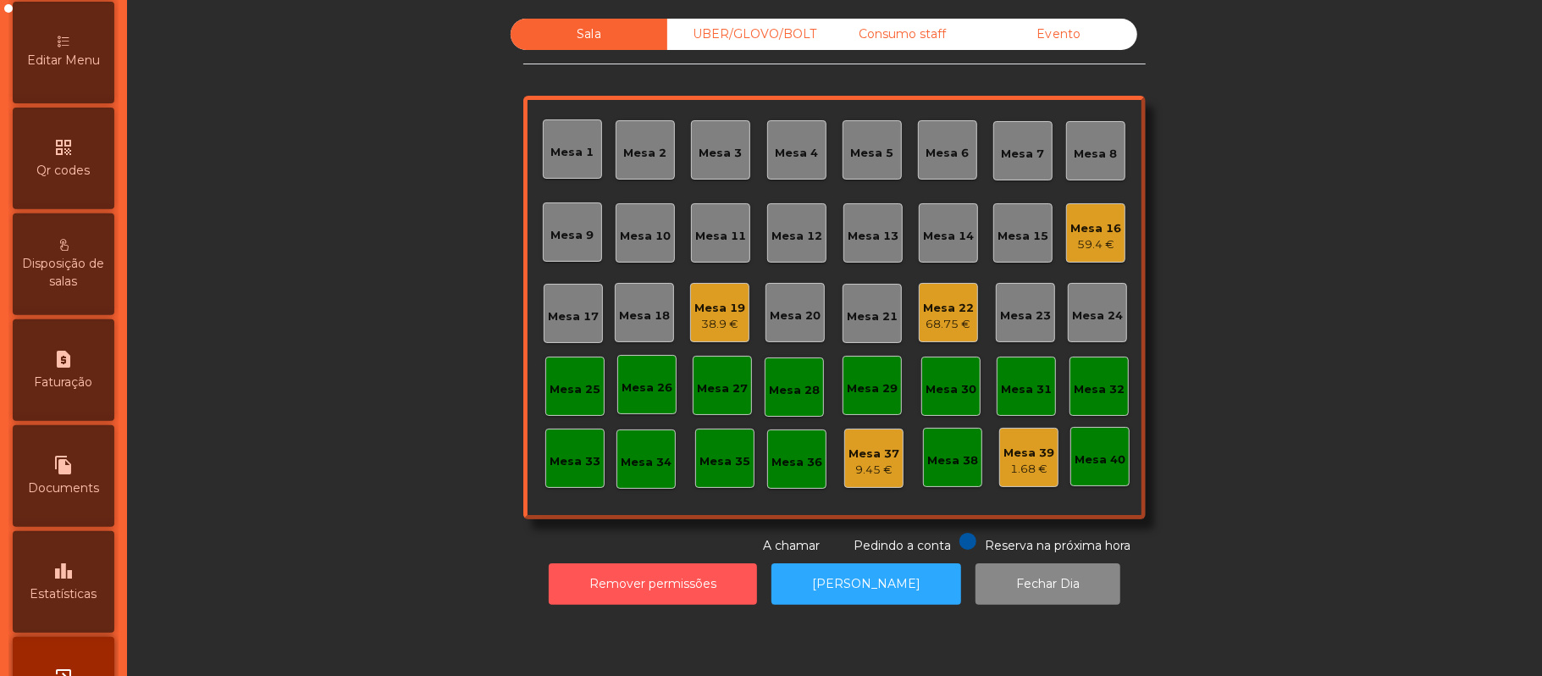
scroll to position [388, 0]
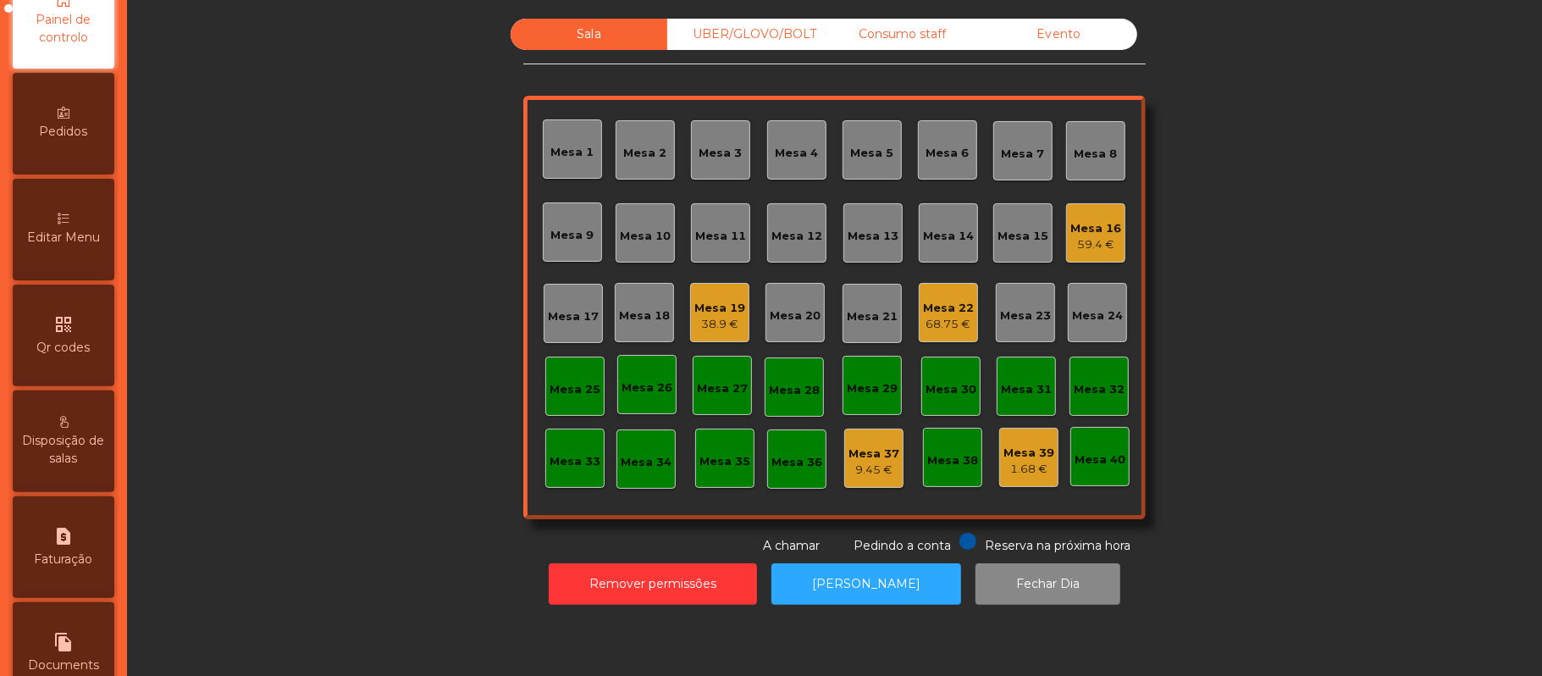
click at [88, 225] on div "Editar Menu" at bounding box center [64, 230] width 102 height 102
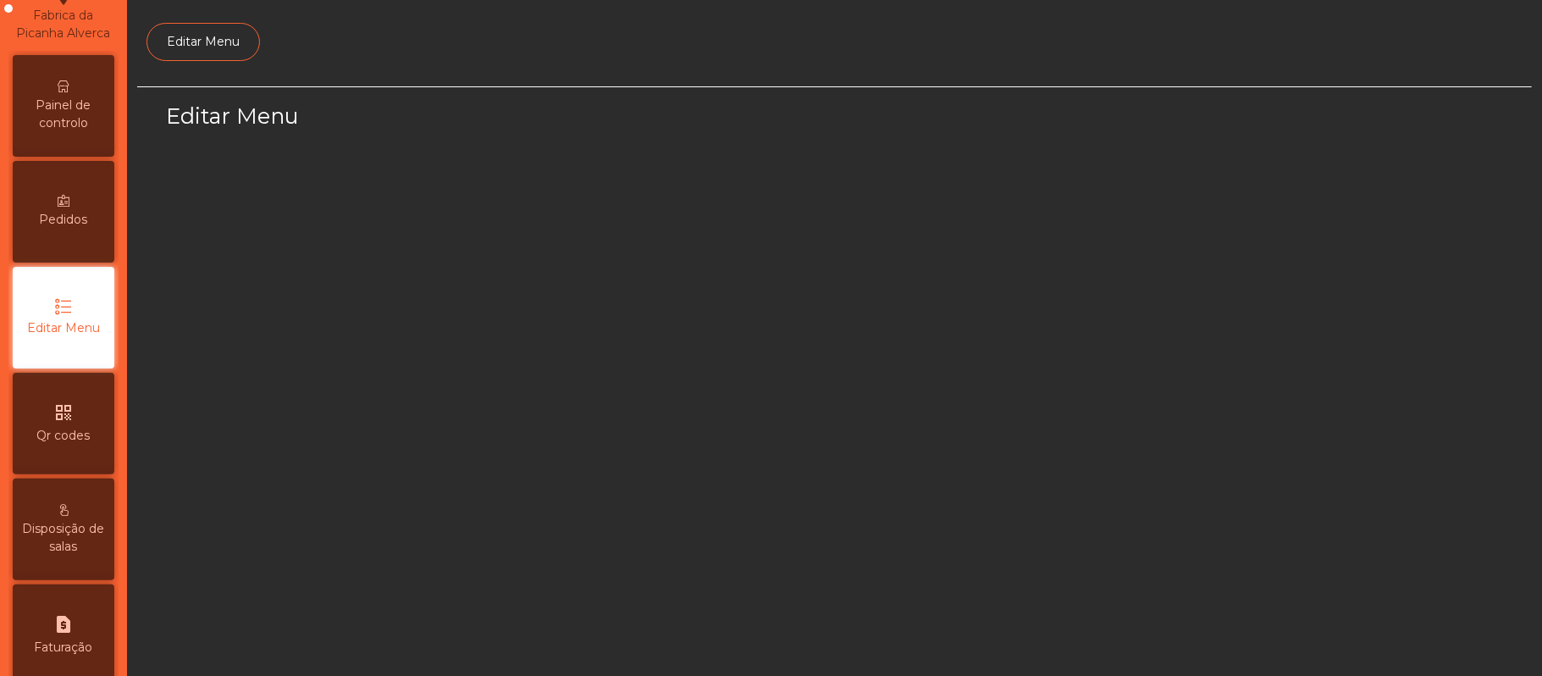
scroll to position [116, 0]
select select "*"
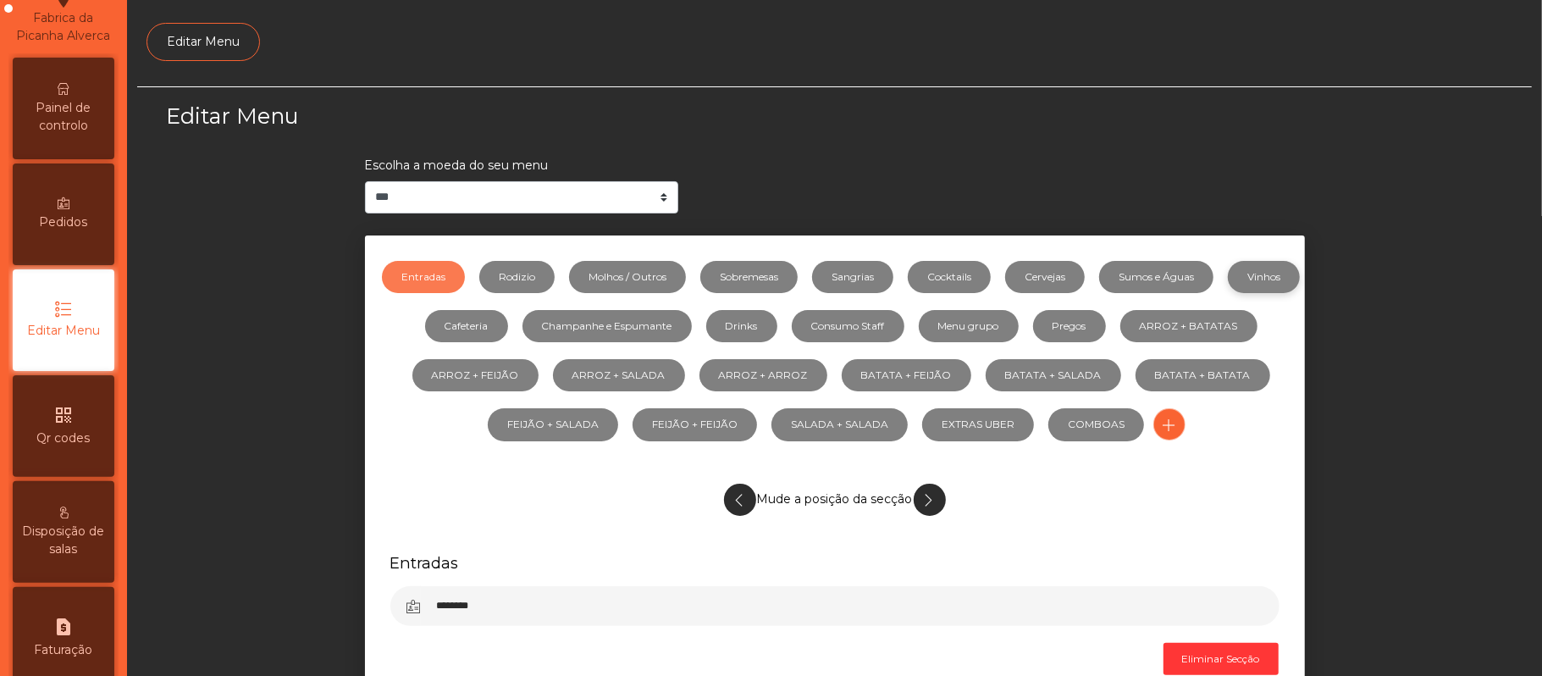
click at [1228, 293] on link "Vinhos" at bounding box center [1264, 277] width 72 height 32
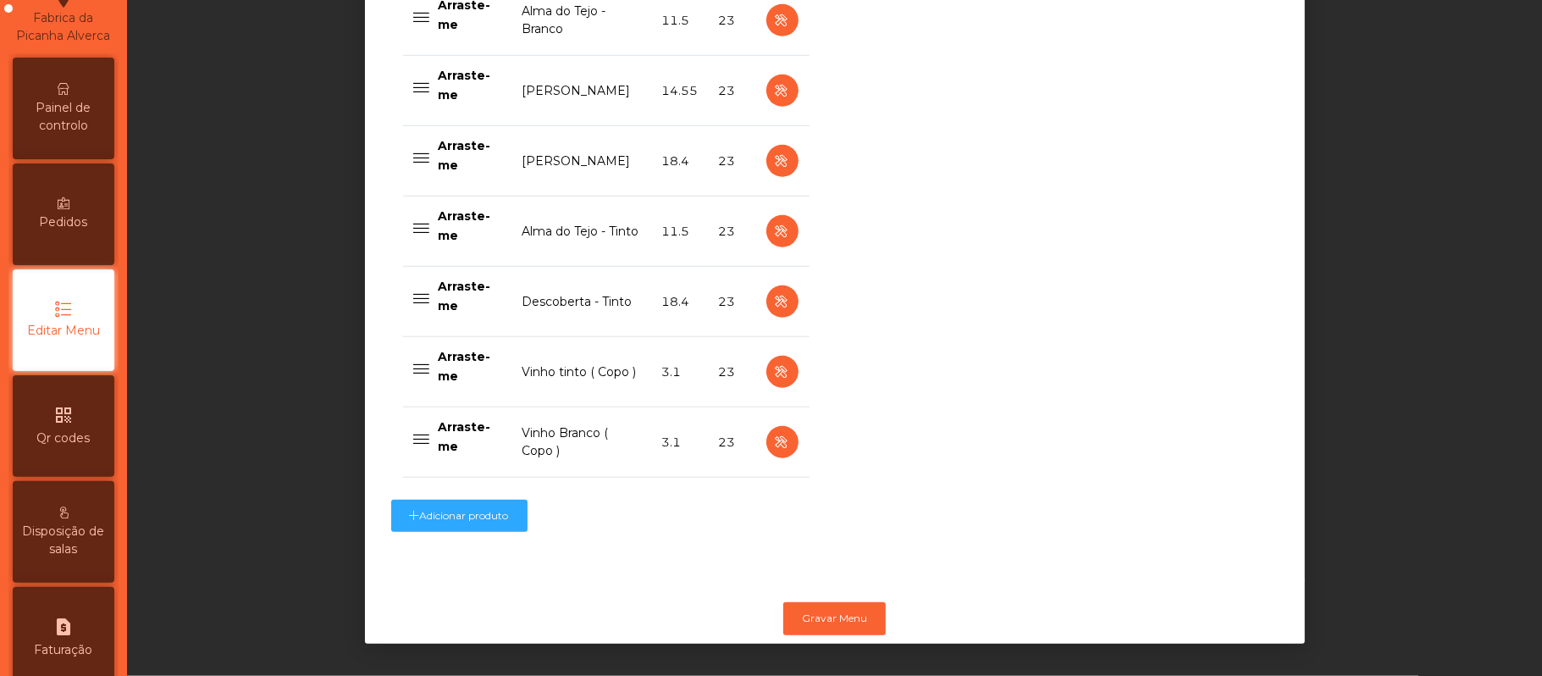
scroll to position [1075, 0]
click at [772, 432] on icon "button" at bounding box center [781, 442] width 19 height 21
select select "***"
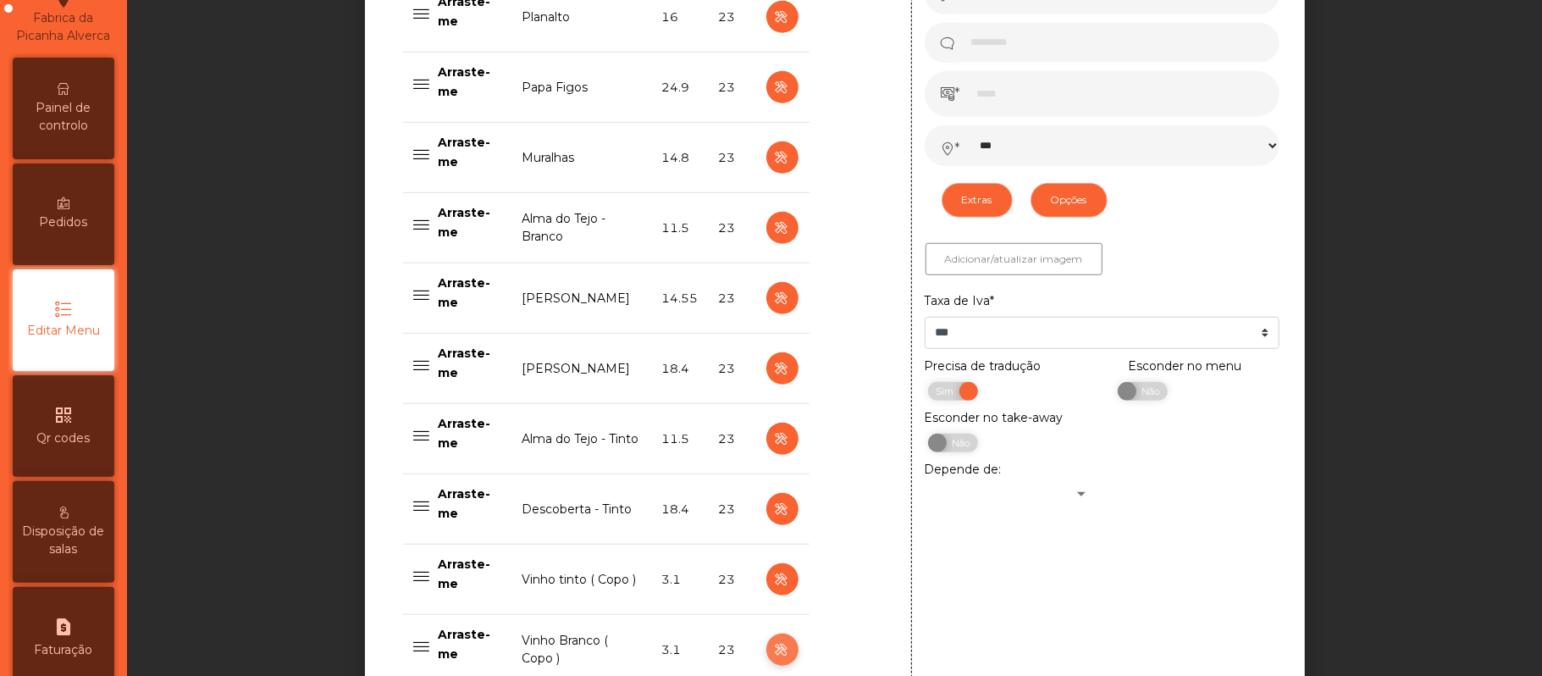
scroll to position [834, 0]
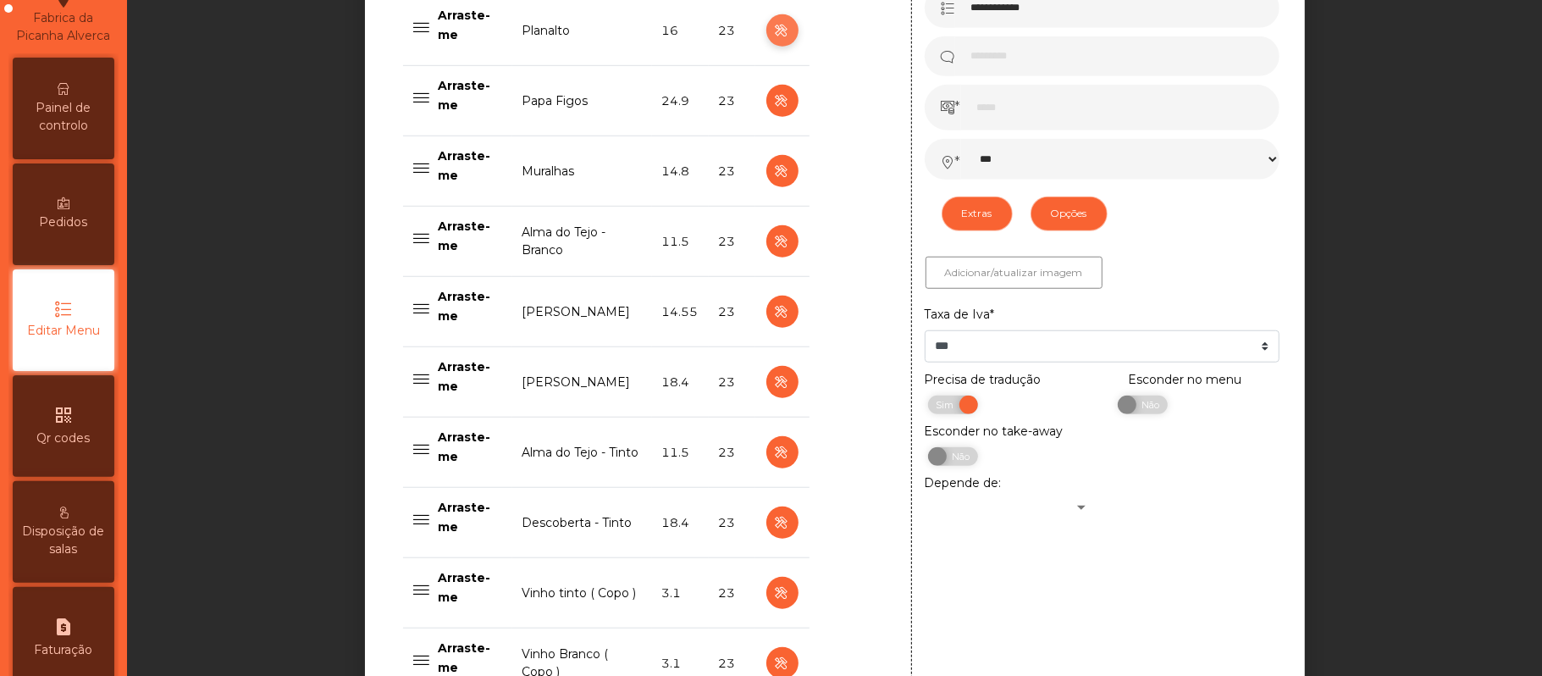
click at [776, 35] on icon "button" at bounding box center [781, 30] width 19 height 21
type input "********"
type input "******"
type input "**********"
type input "**"
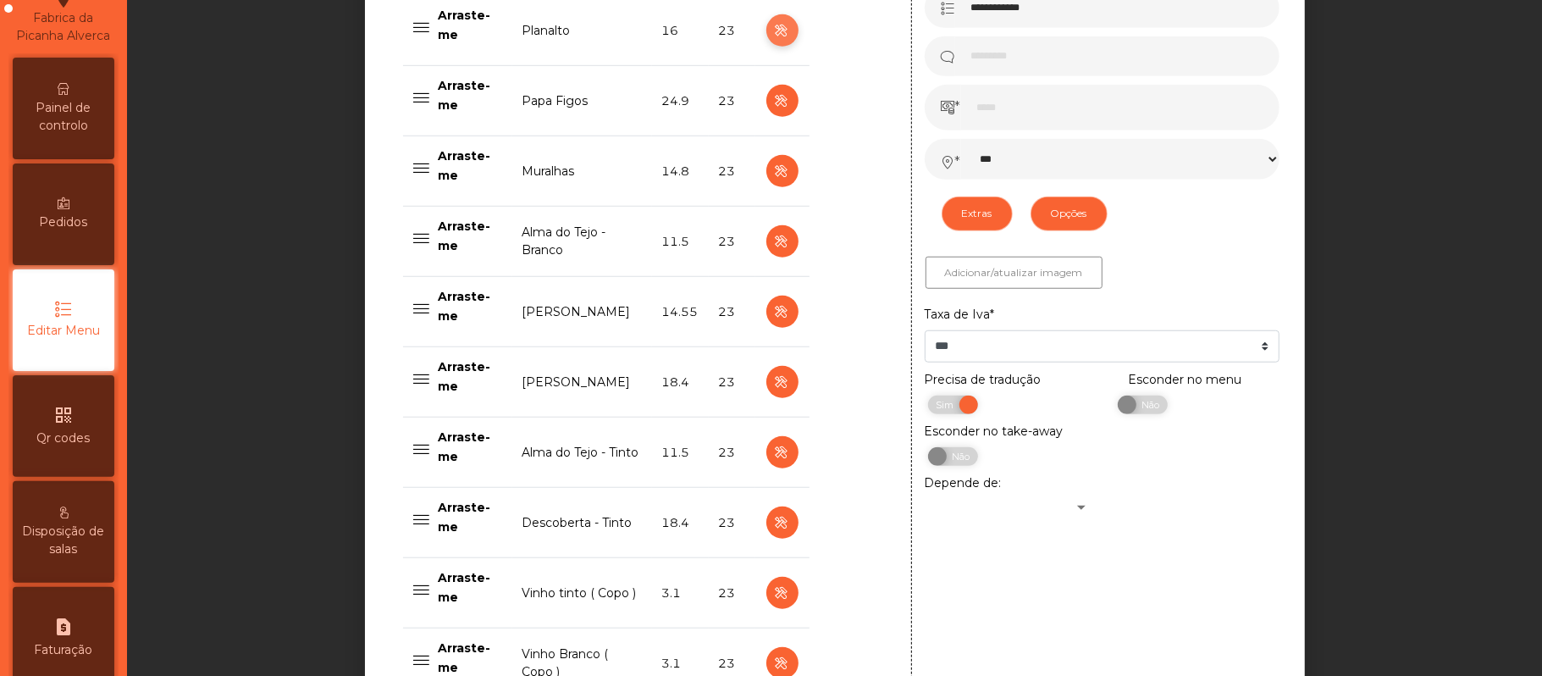
select select "***"
select select "**"
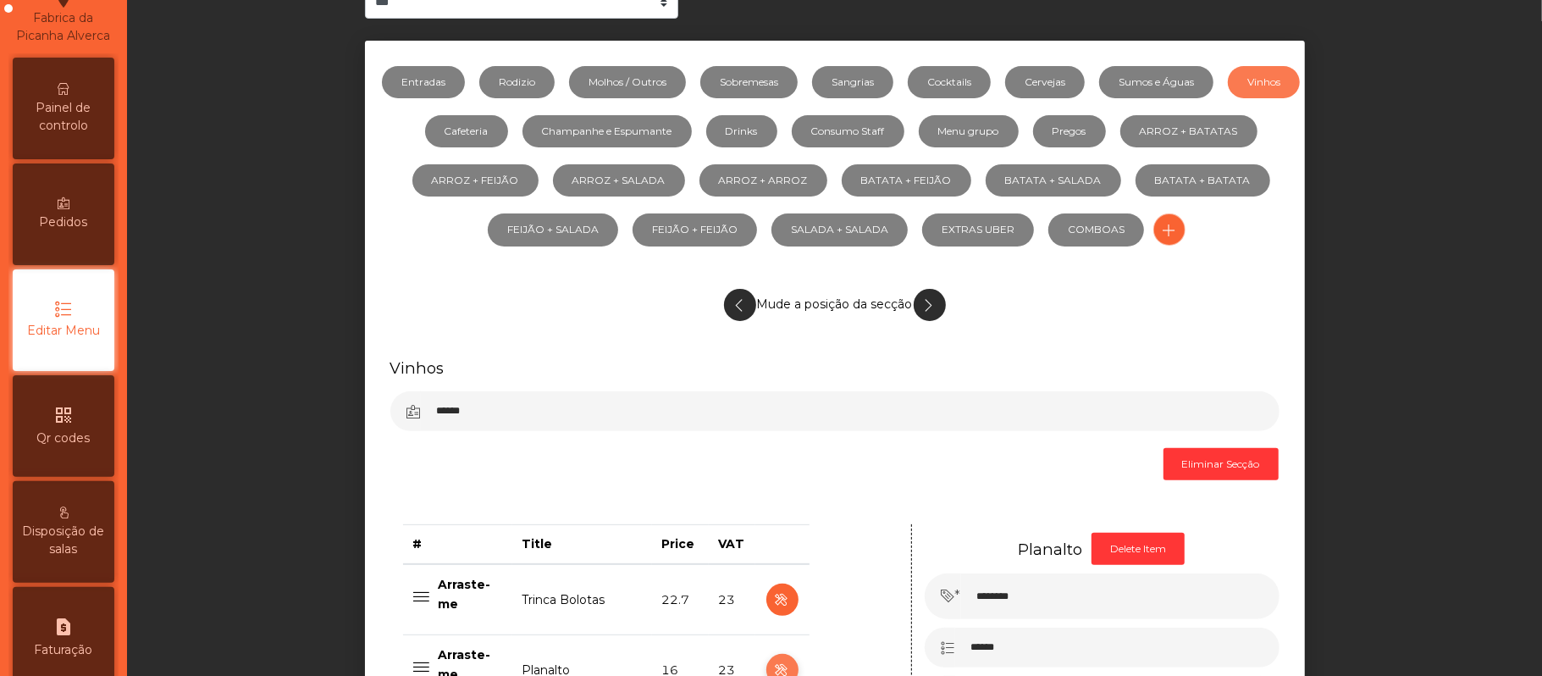
scroll to position [44, 0]
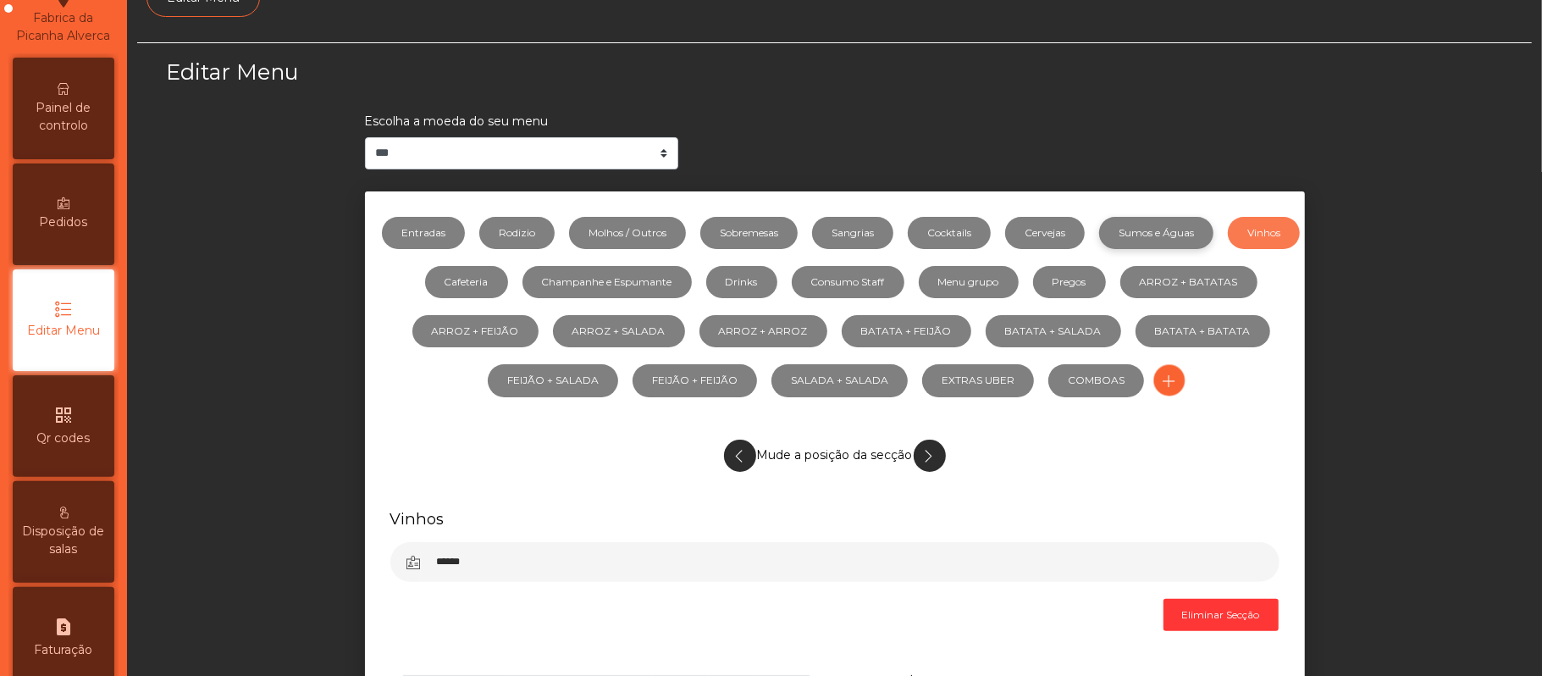
click at [1202, 230] on link "Sumos e Águas" at bounding box center [1156, 233] width 114 height 32
select select "***"
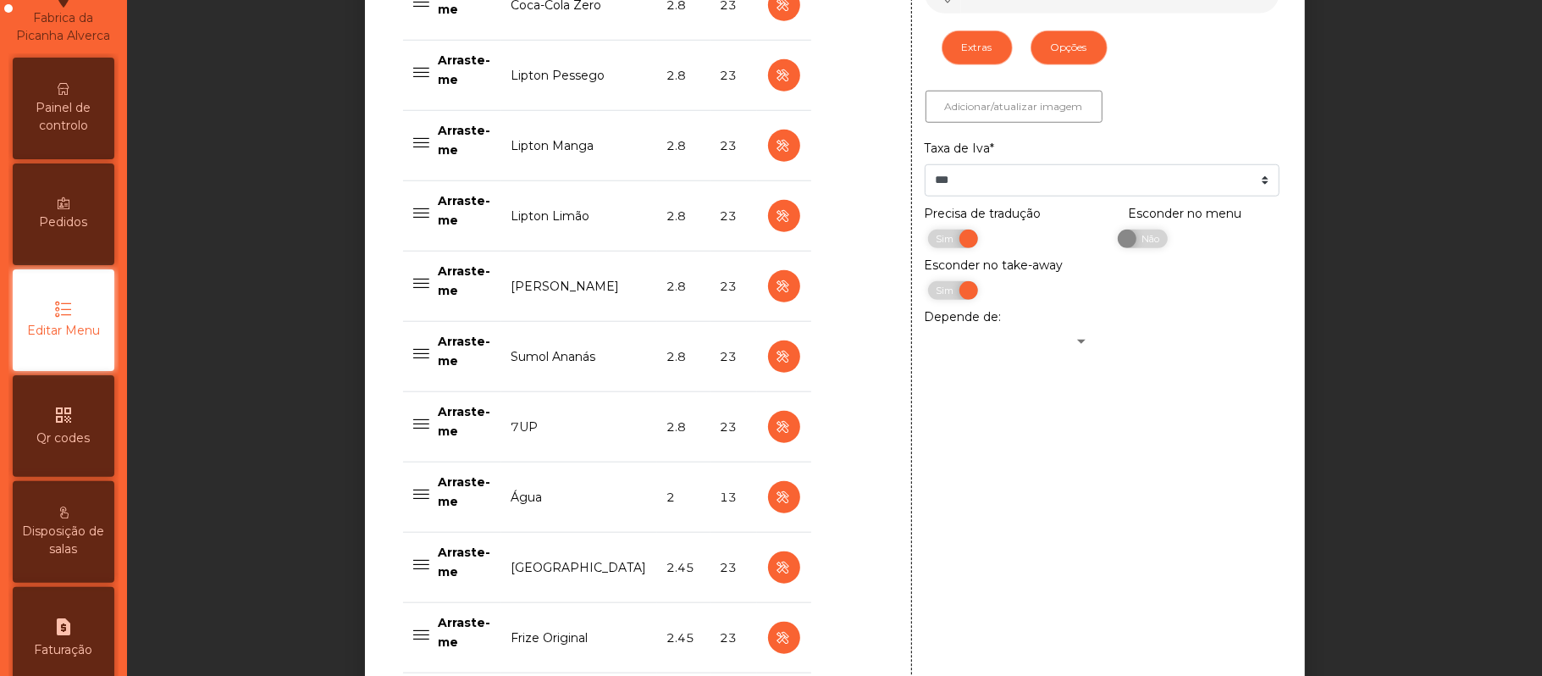
scroll to position [1001, 0]
click at [776, 141] on icon "button" at bounding box center [783, 145] width 19 height 21
type input "**********"
type input "*****"
type input "***"
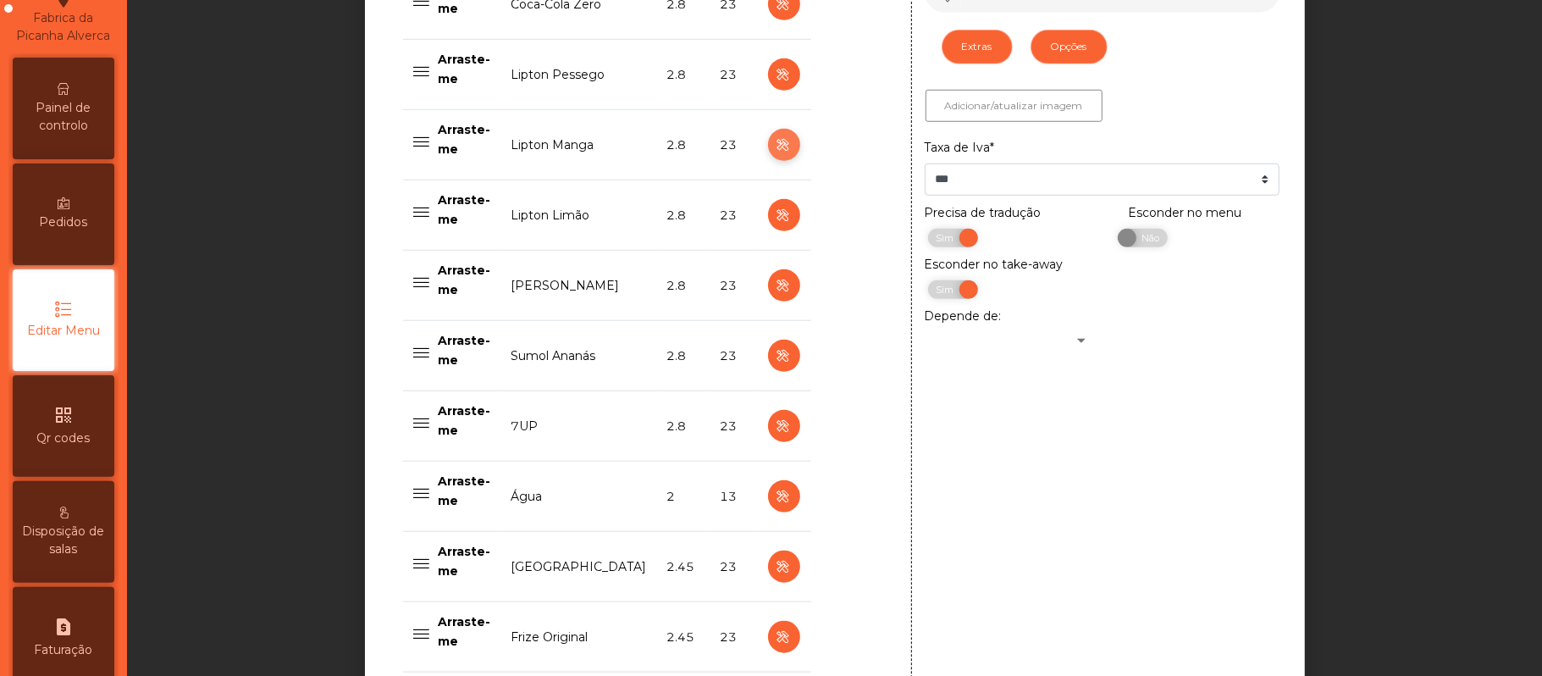
select select "***"
select select "**"
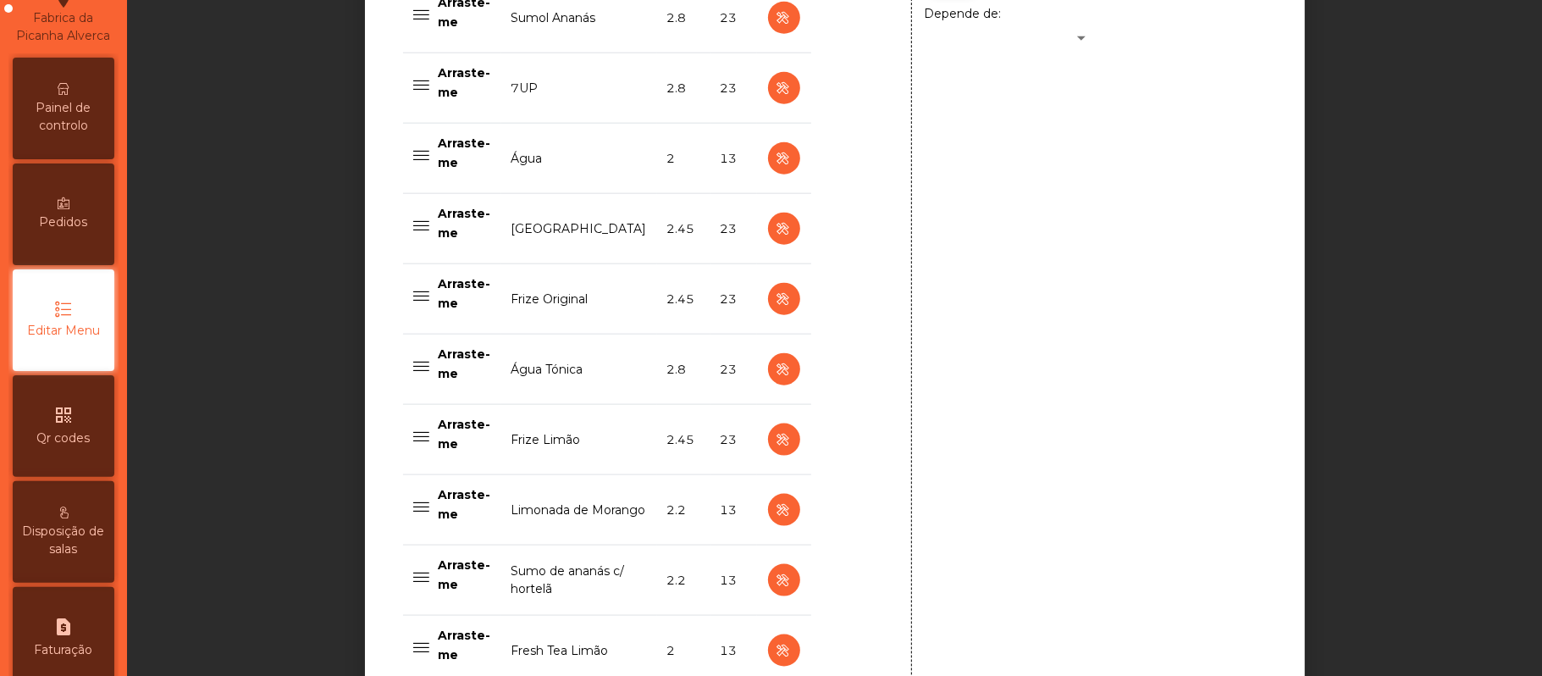
scroll to position [1360, 0]
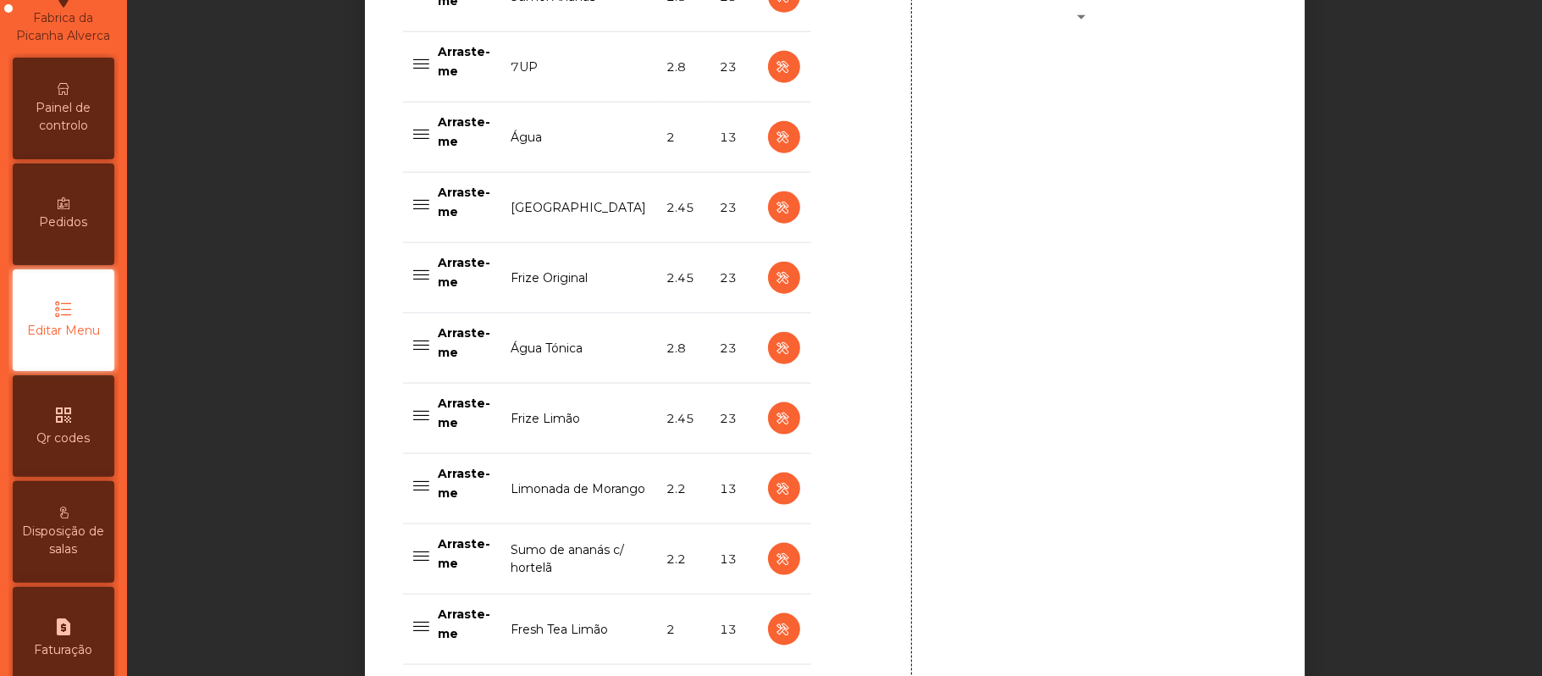
click at [86, 113] on div "Painel de controlo" at bounding box center [64, 109] width 102 height 102
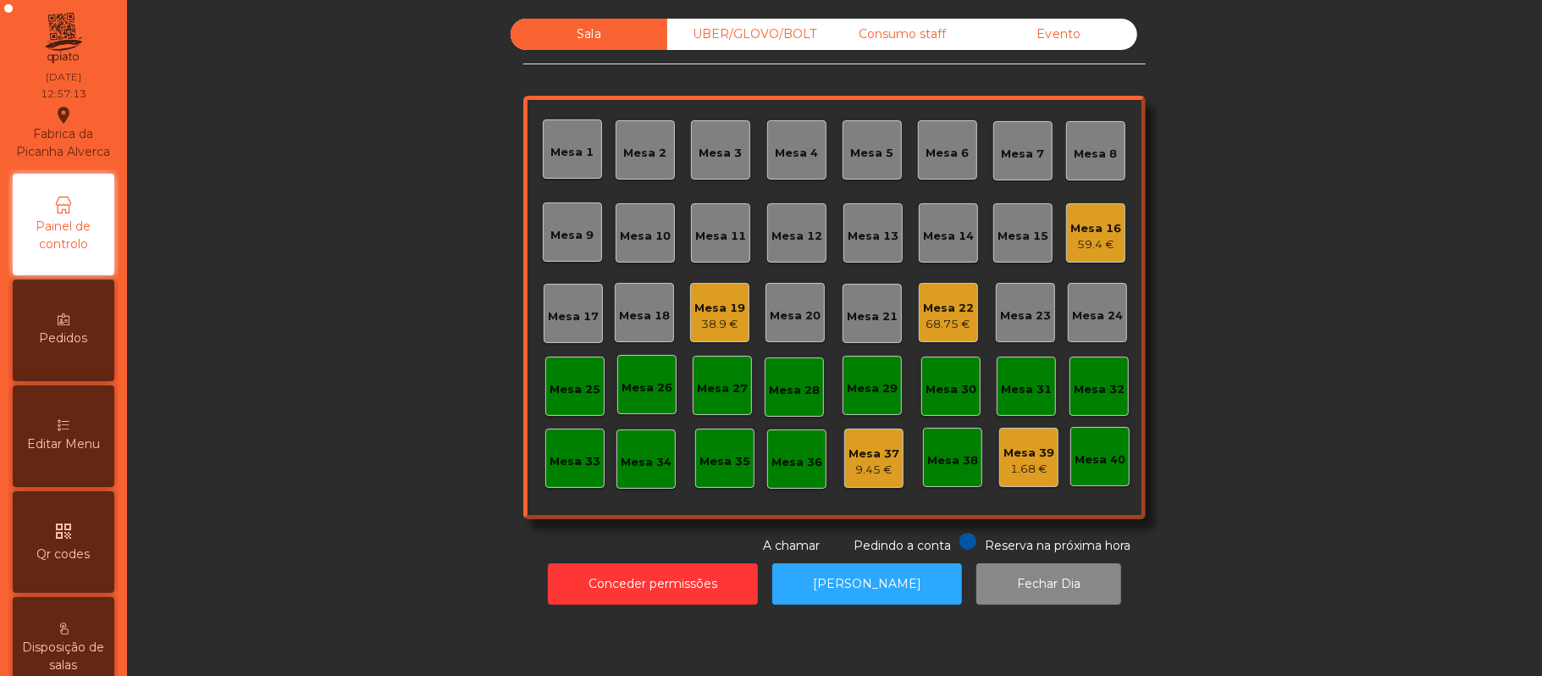
click at [928, 308] on div "Mesa 22" at bounding box center [948, 308] width 51 height 17
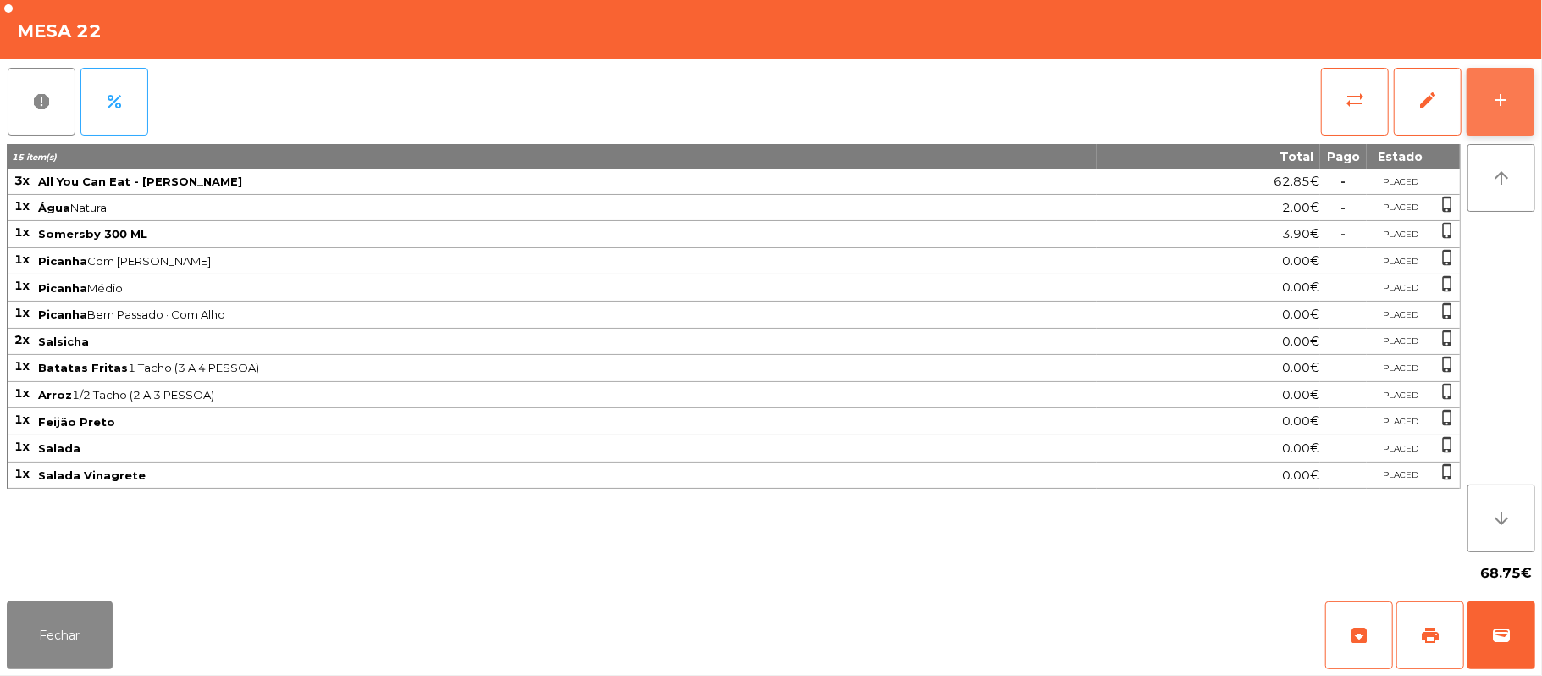
click at [1485, 92] on button "add" at bounding box center [1500, 102] width 68 height 68
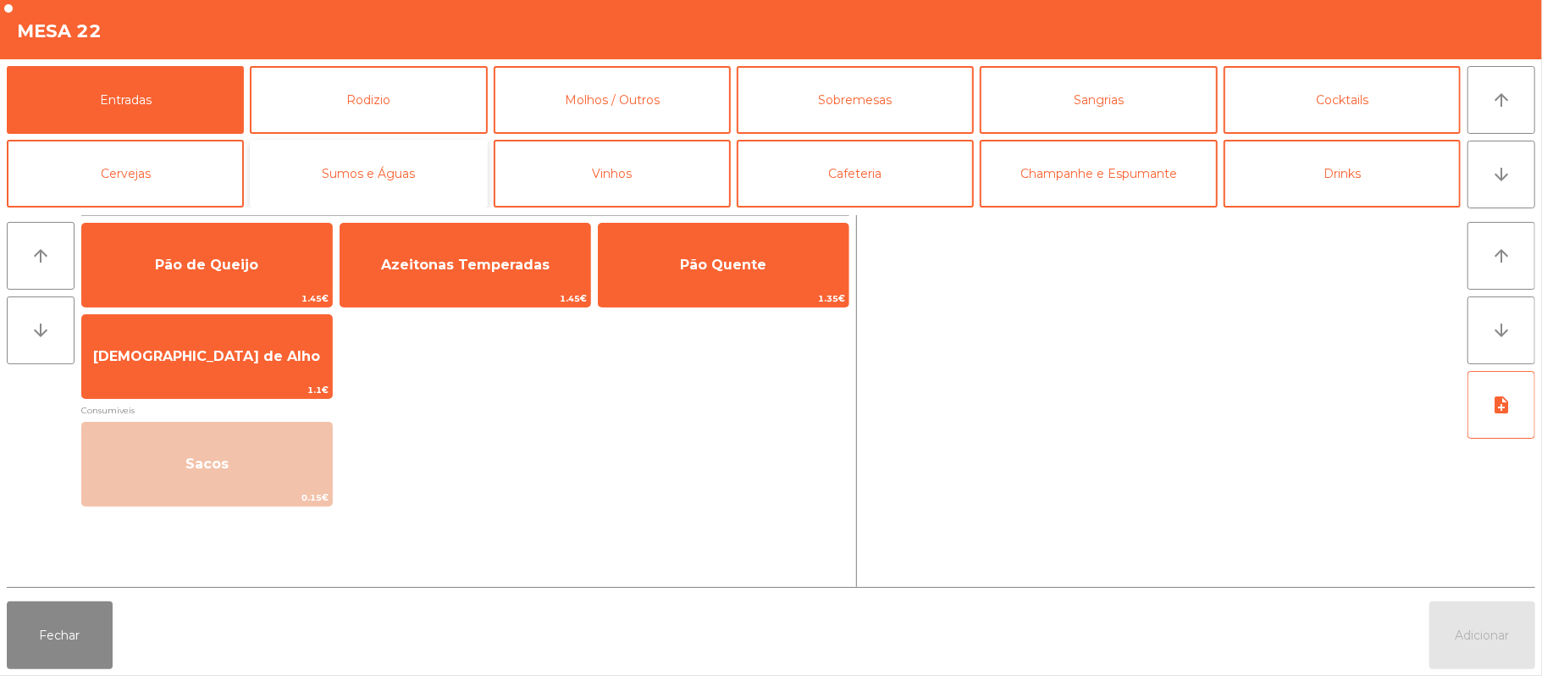
click at [411, 184] on button "Sumos e Águas" at bounding box center [368, 174] width 237 height 68
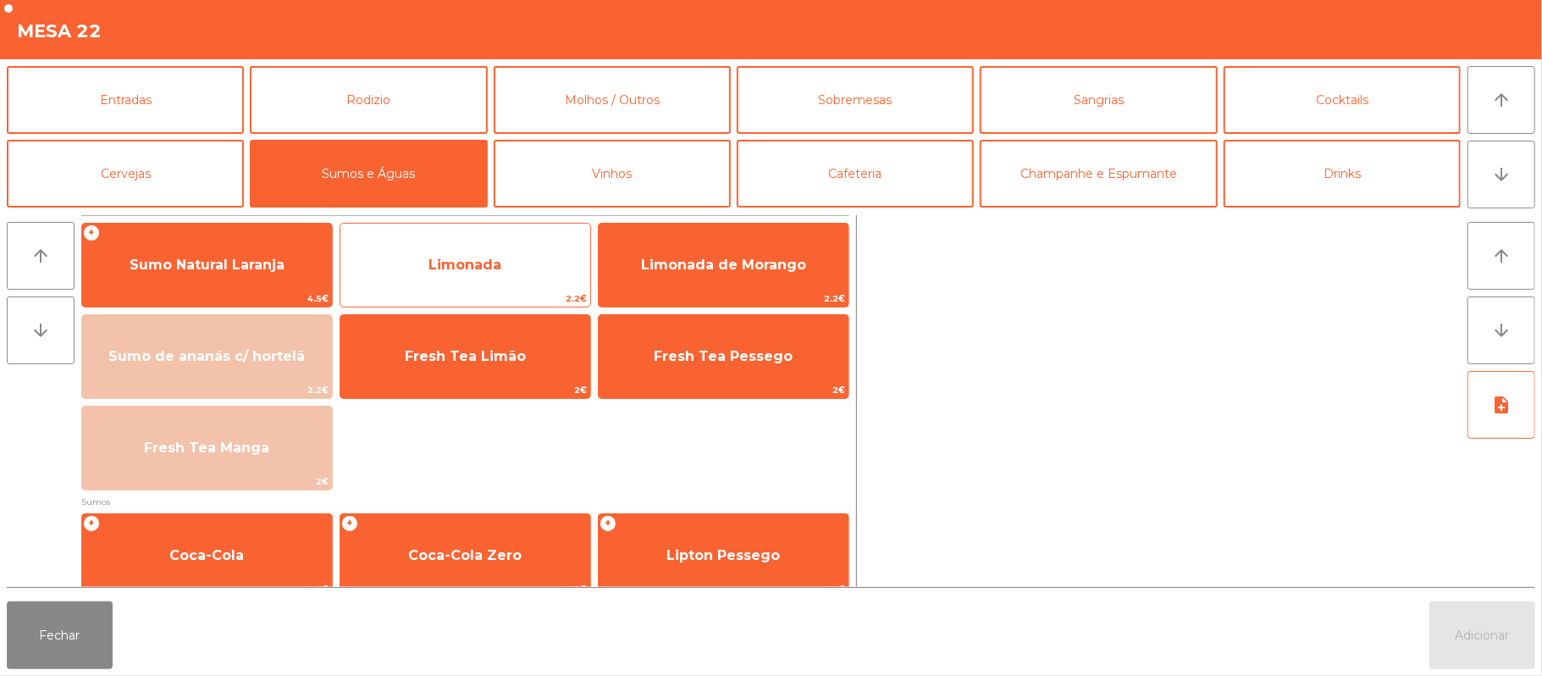
click at [476, 266] on span "Limonada" at bounding box center [464, 265] width 73 height 16
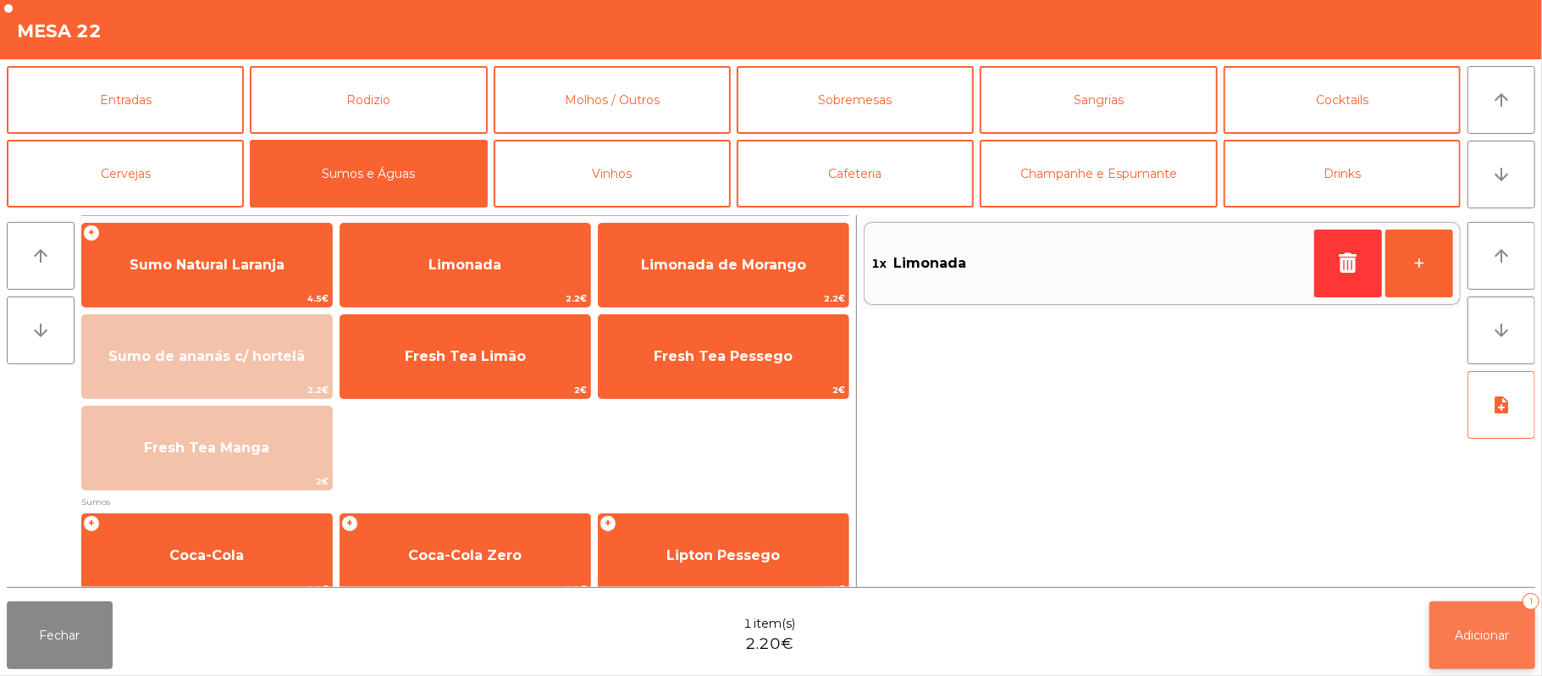
click at [1451, 638] on button "Adicionar 1" at bounding box center [1482, 635] width 106 height 68
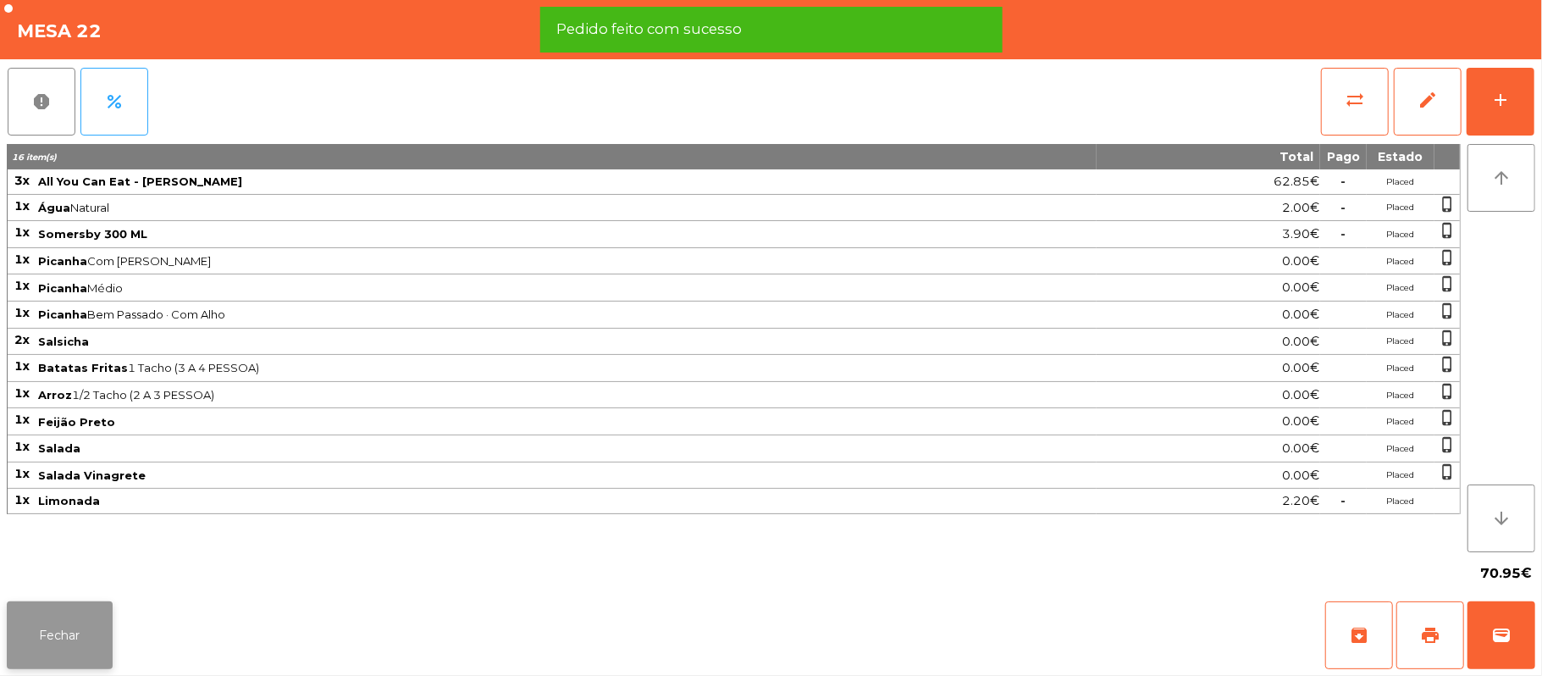
click at [64, 627] on button "Fechar" at bounding box center [60, 635] width 106 height 68
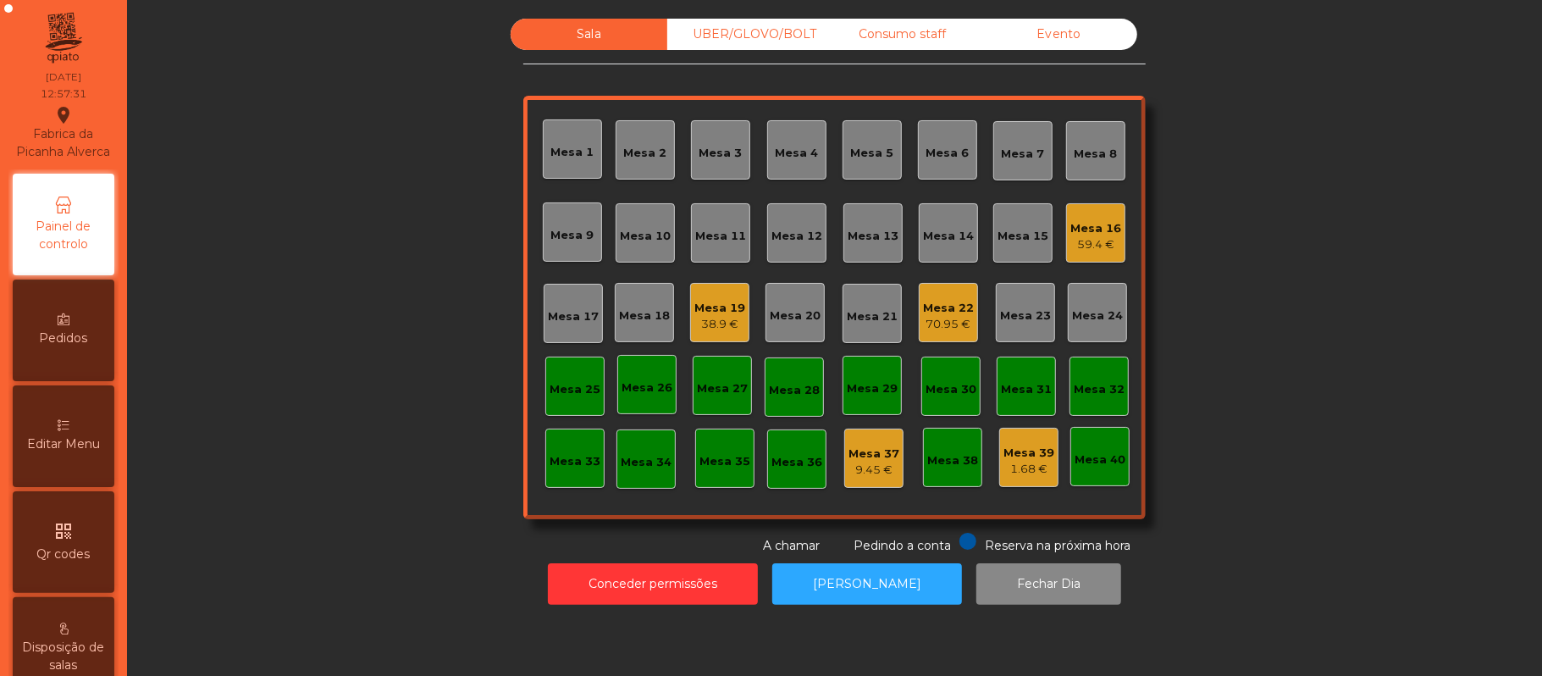
click at [76, 428] on div "Editar Menu" at bounding box center [64, 436] width 102 height 102
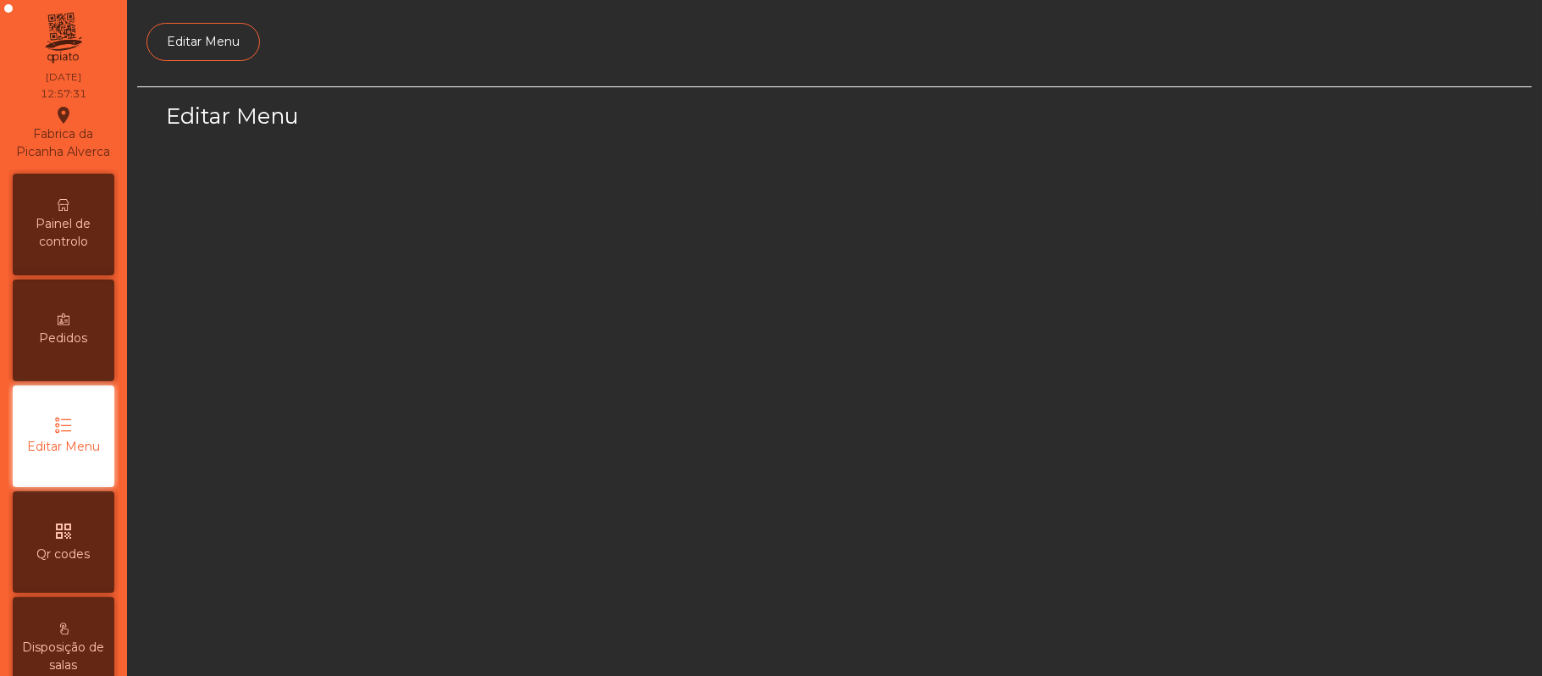
scroll to position [116, 0]
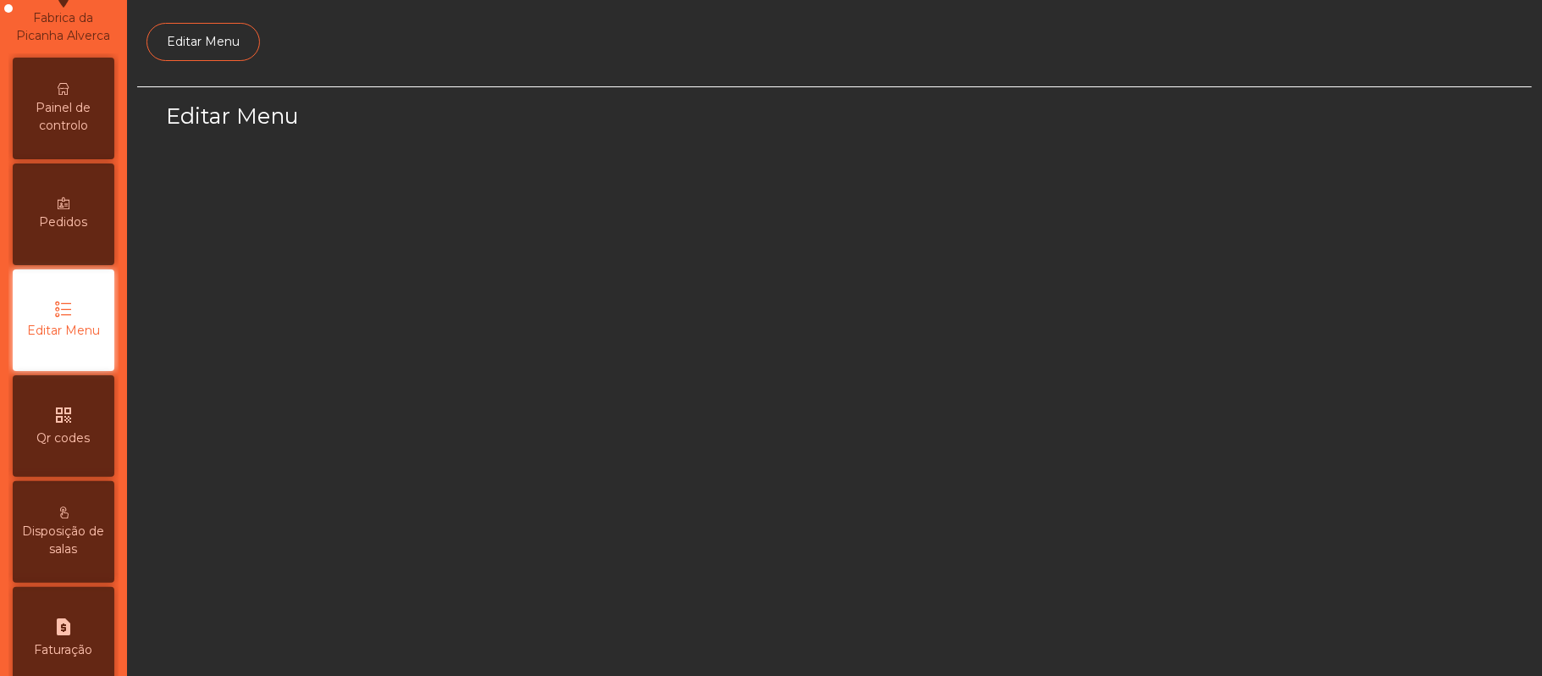
select select "*"
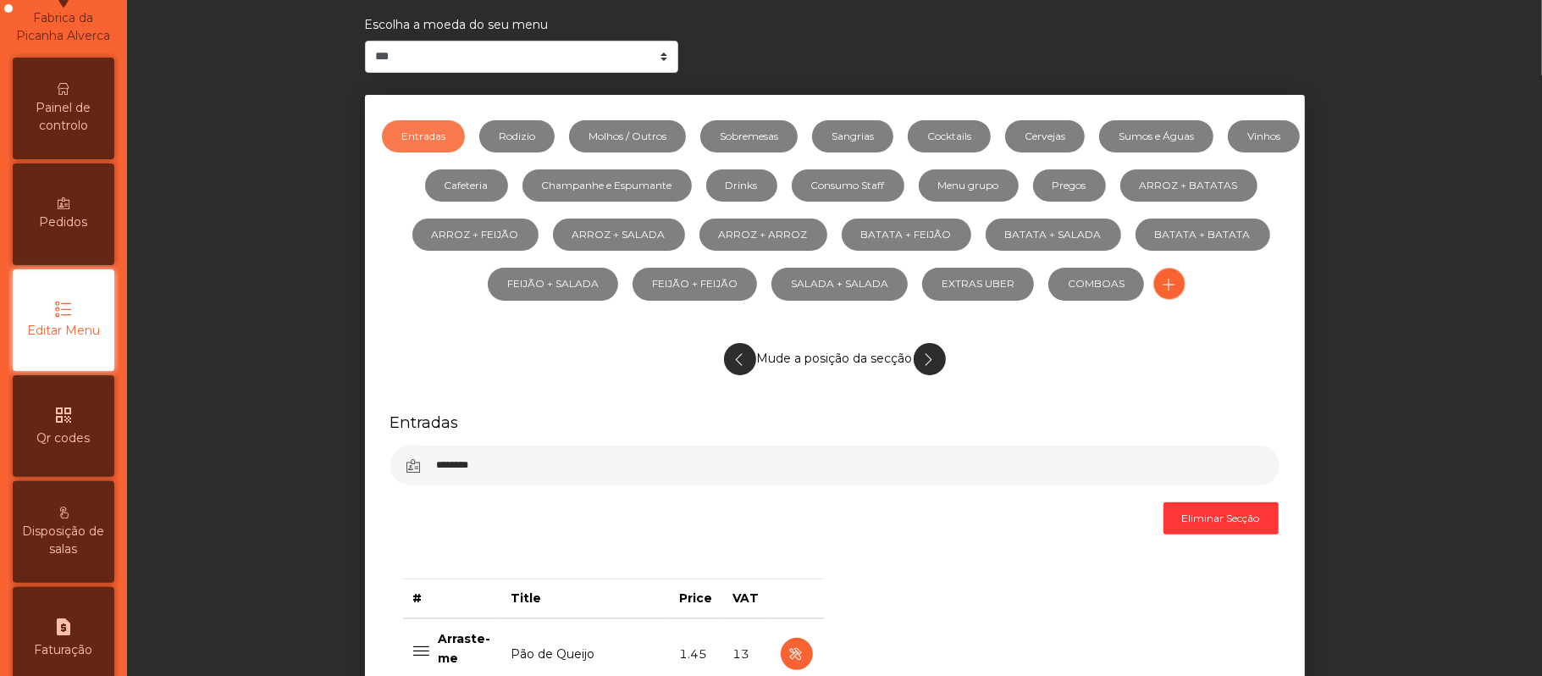
scroll to position [0, 0]
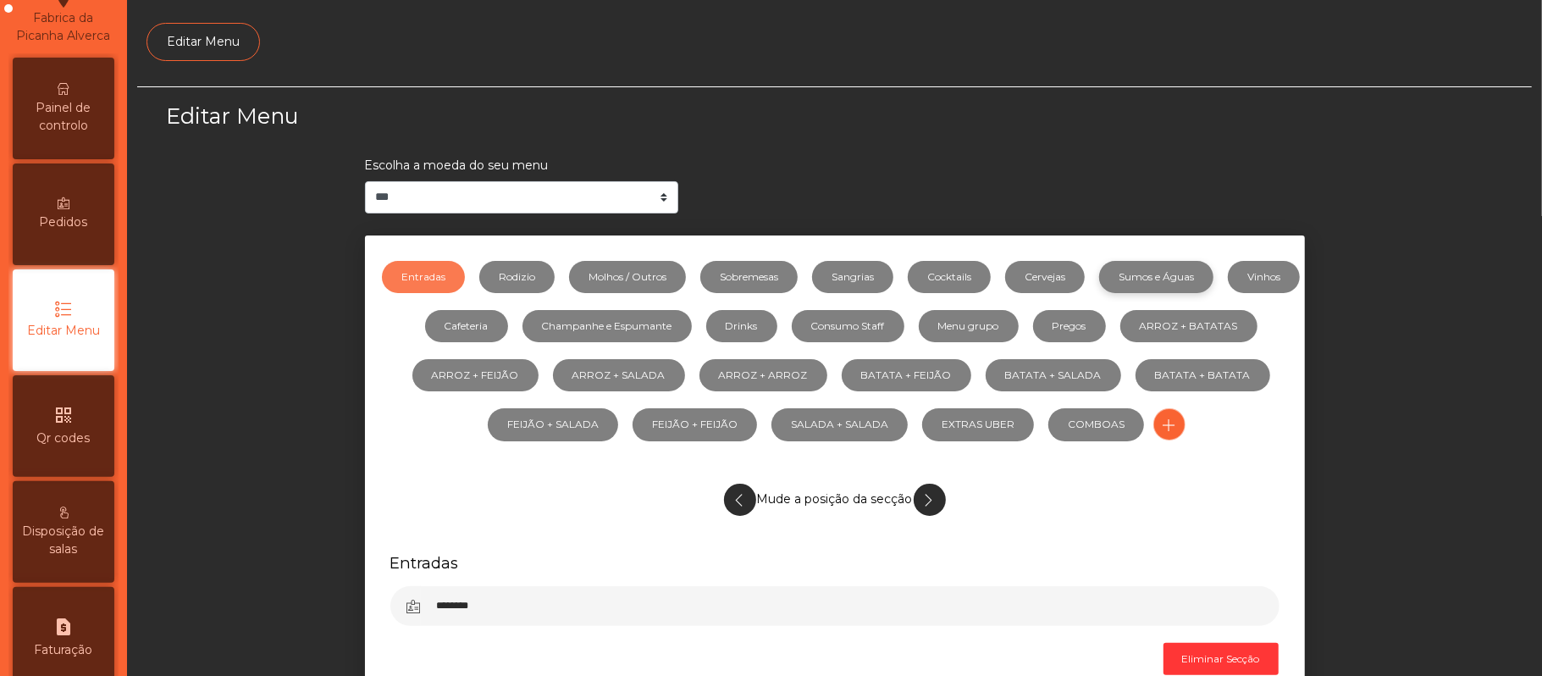
click at [1189, 276] on link "Sumos e Águas" at bounding box center [1156, 277] width 114 height 32
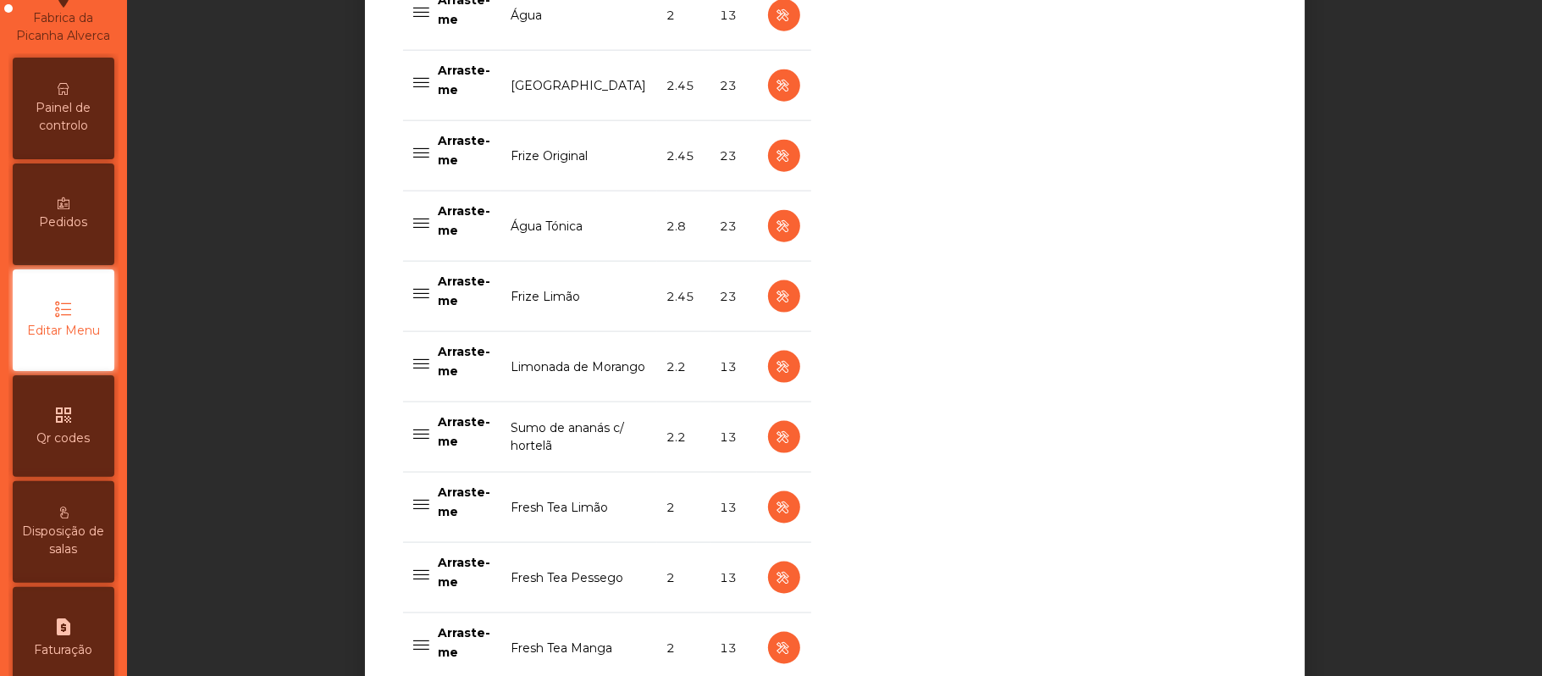
scroll to position [1494, 0]
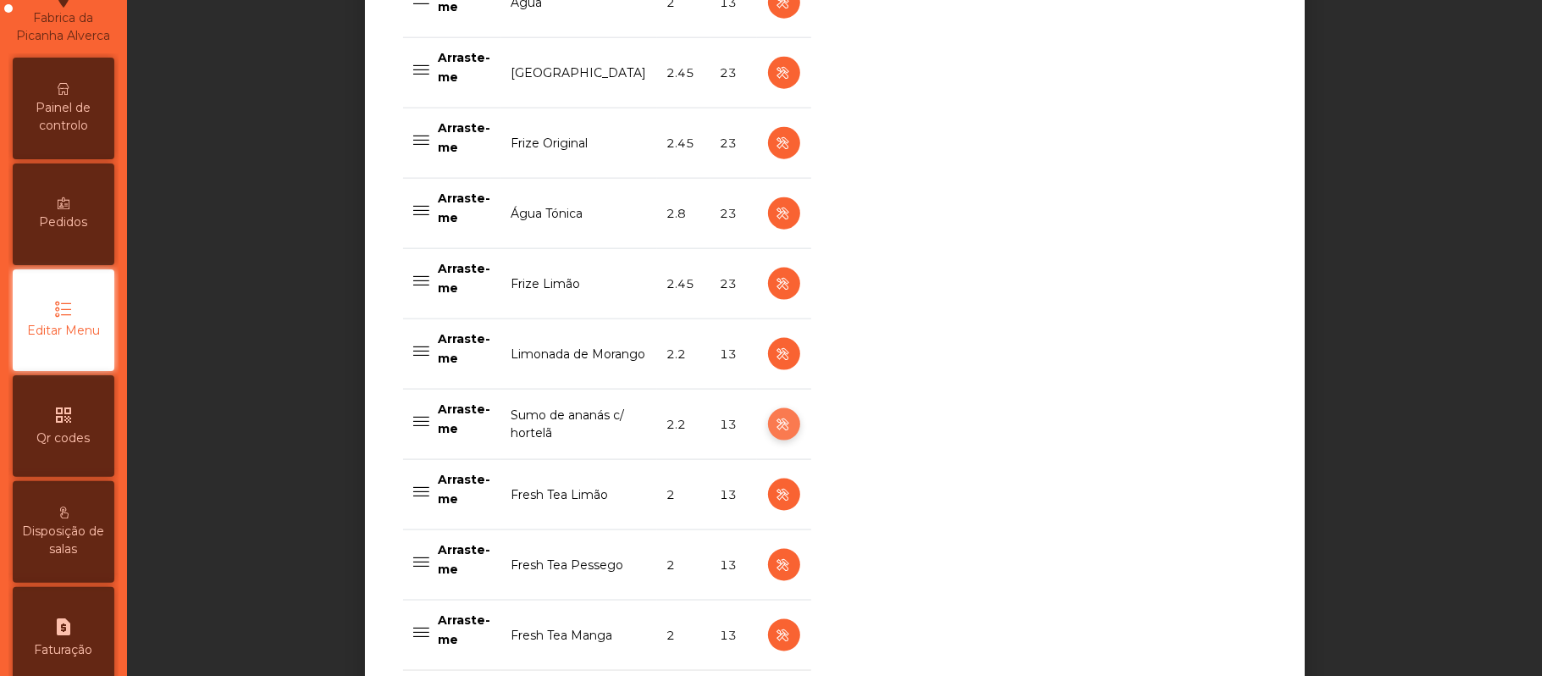
click at [776, 425] on icon "button" at bounding box center [783, 424] width 19 height 21
select select "***"
select select "**"
click at [774, 433] on icon "button" at bounding box center [783, 424] width 19 height 21
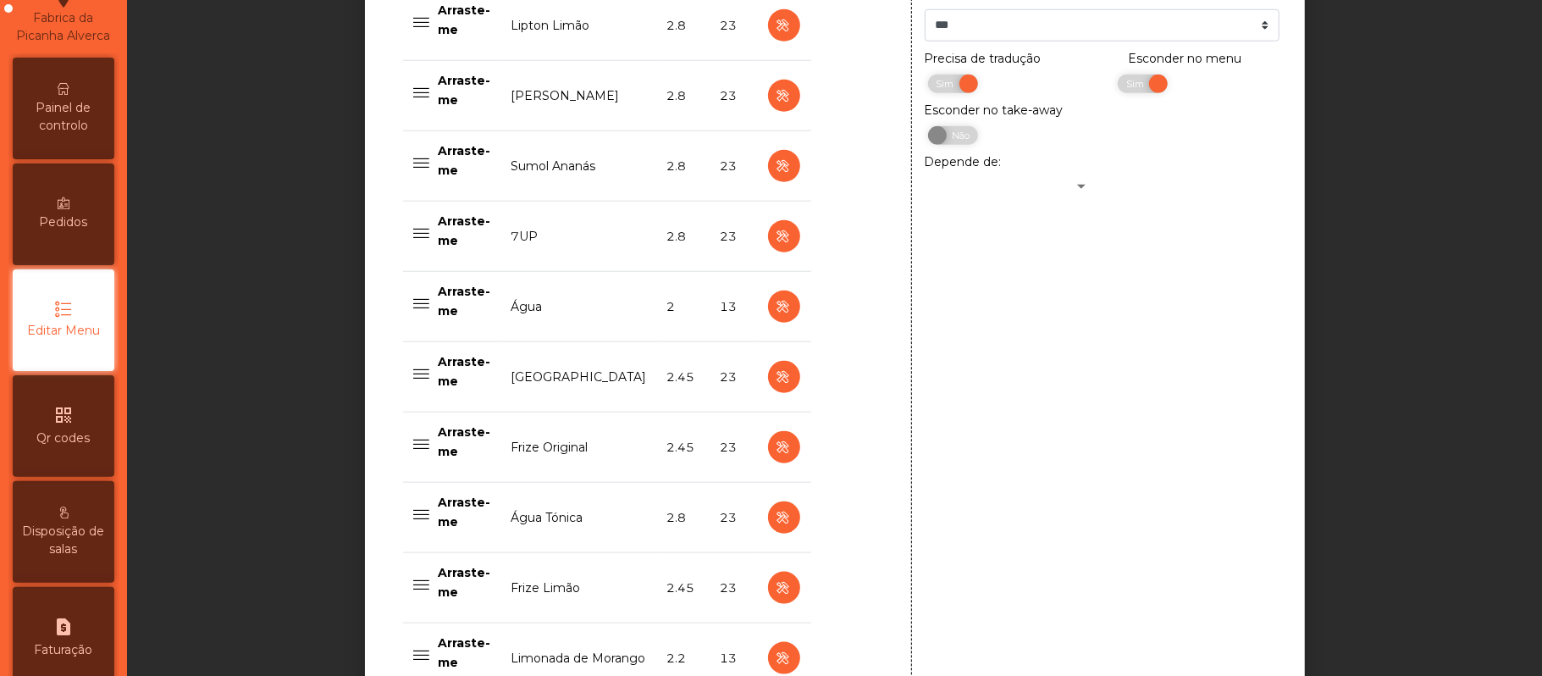
scroll to position [1192, 0]
click at [1116, 86] on span "Sim" at bounding box center [1137, 82] width 42 height 19
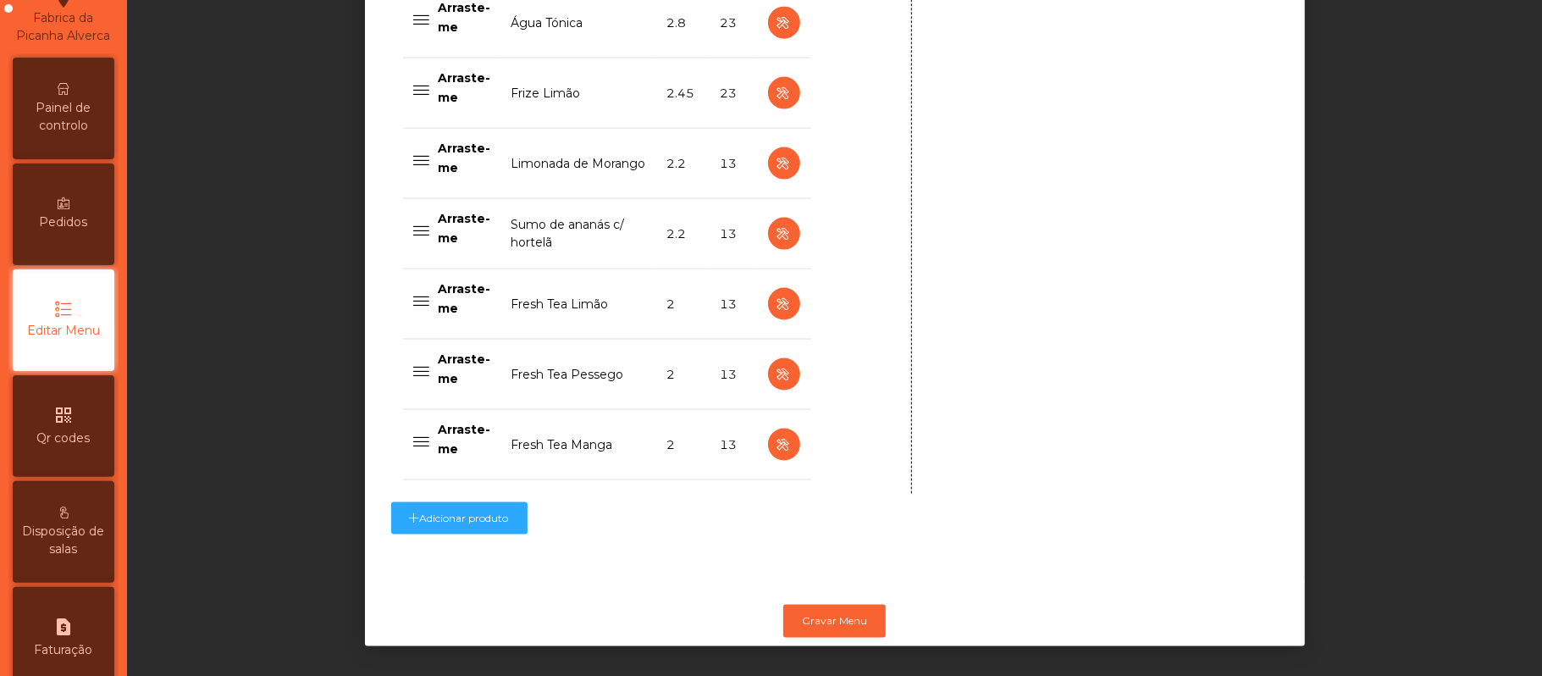
scroll to position [1712, 0]
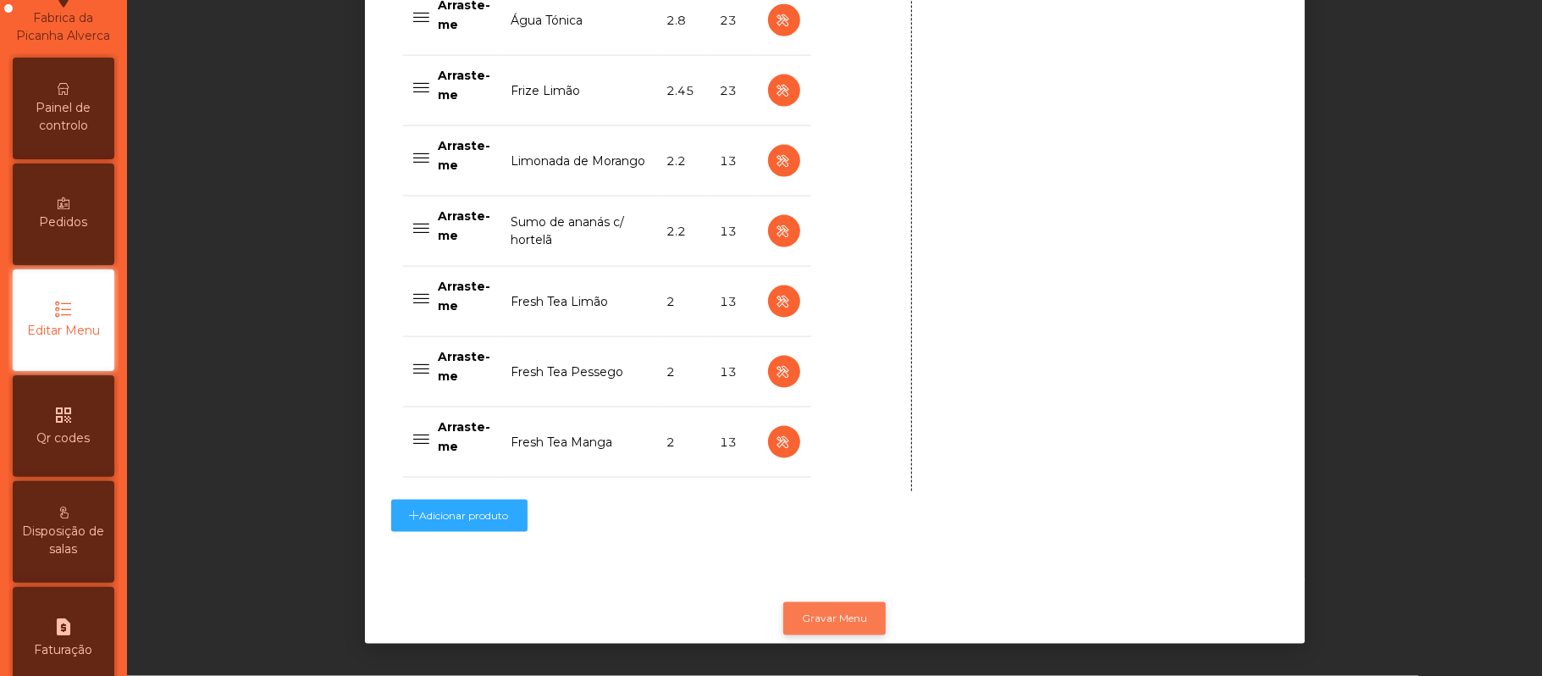
click at [838, 602] on button "Gravar Menu" at bounding box center [834, 618] width 102 height 32
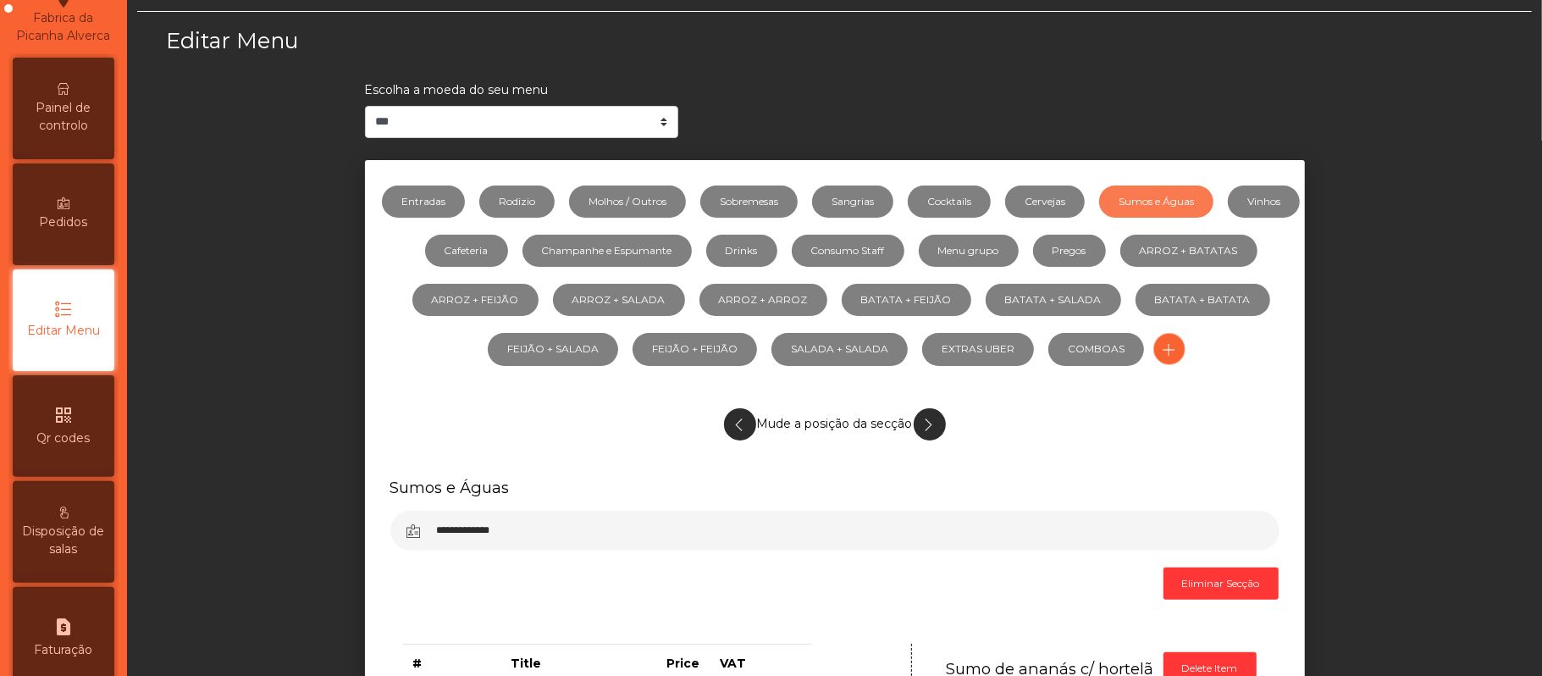
scroll to position [65, 0]
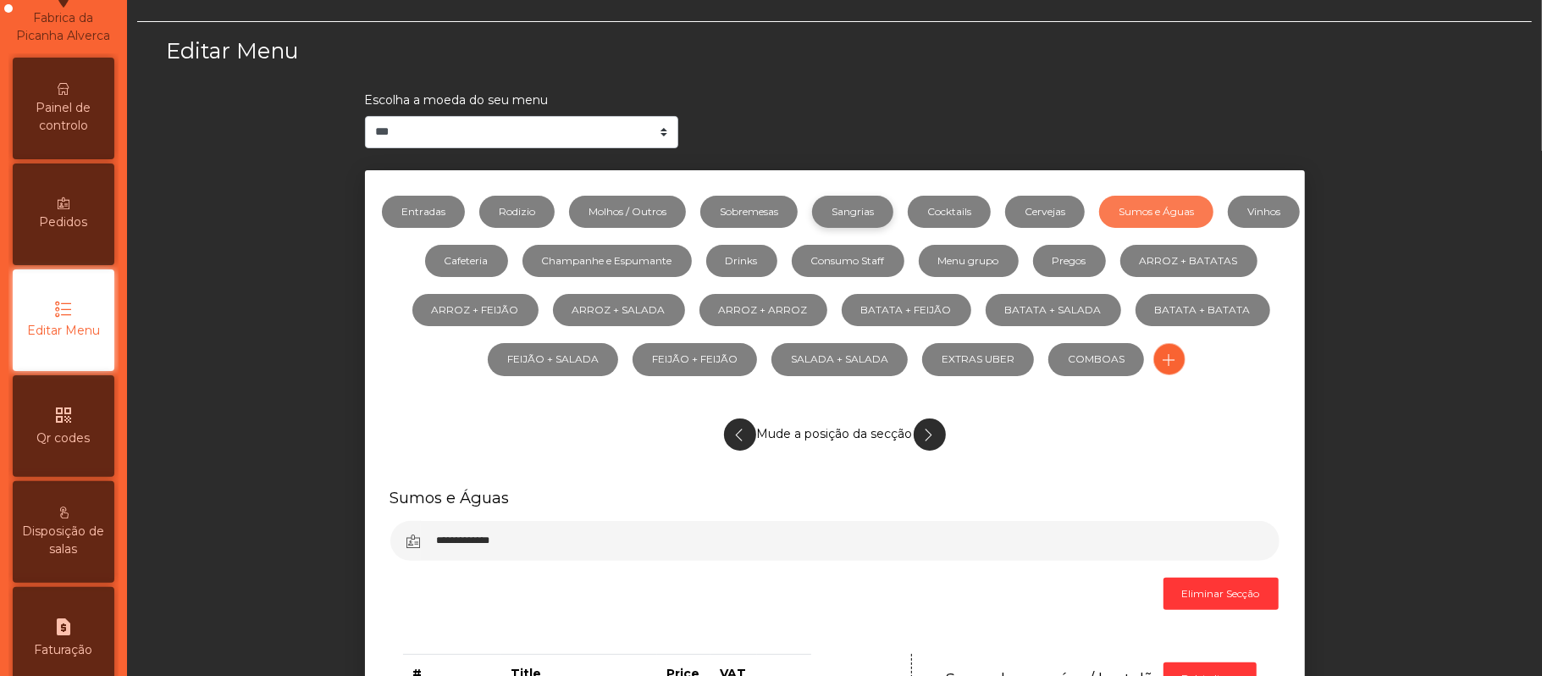
click at [892, 212] on link "Sangrias" at bounding box center [852, 212] width 81 height 32
select select "***"
select select "**"
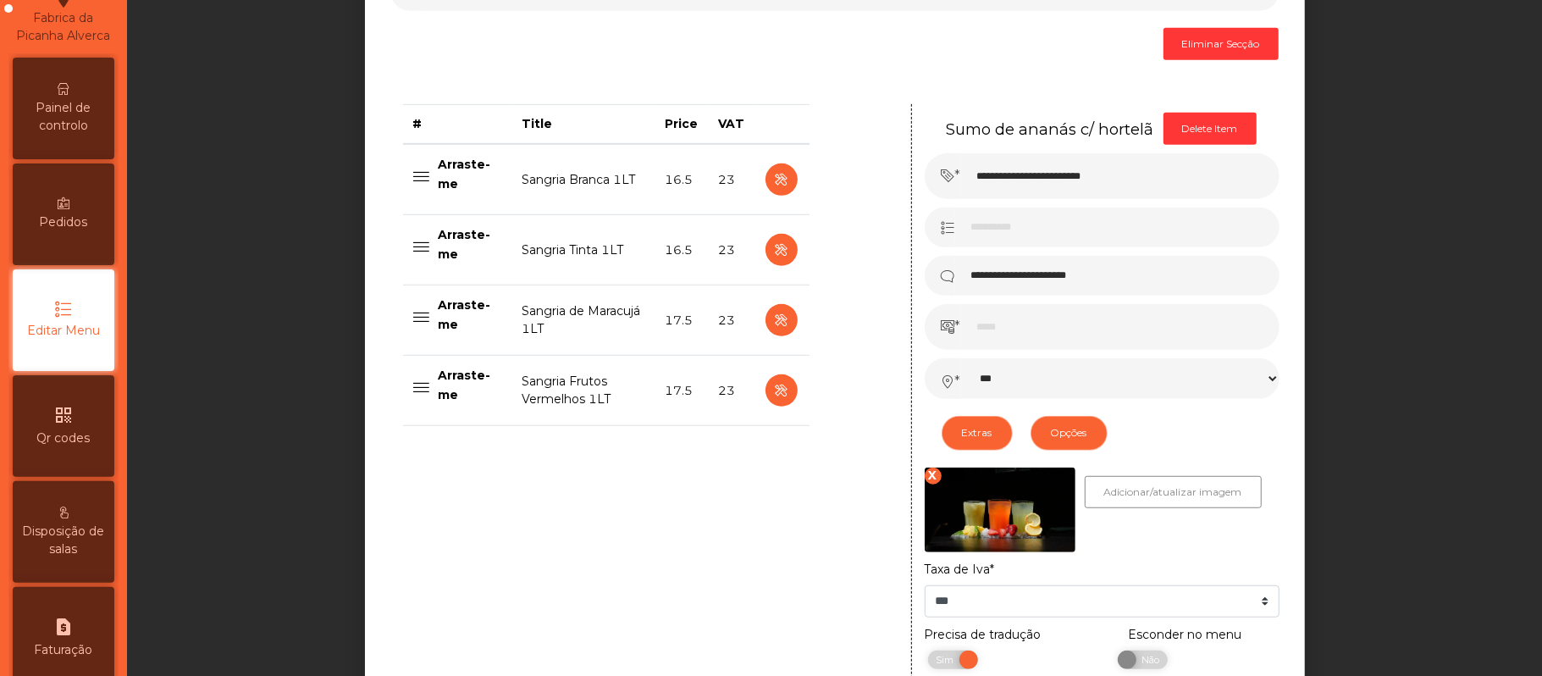
scroll to position [621, 0]
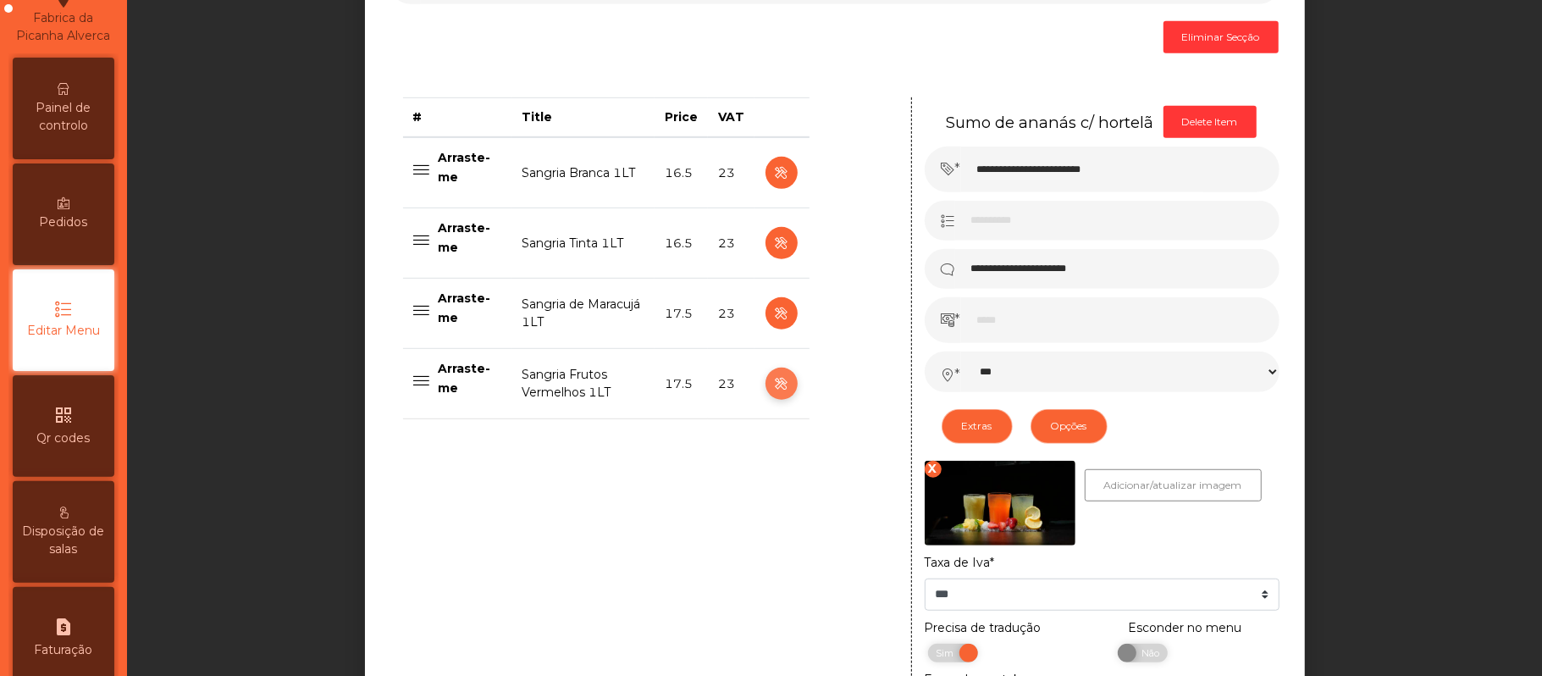
click at [772, 387] on icon "button" at bounding box center [780, 383] width 19 height 21
type input "**********"
type input "********"
type input "****"
select select "***"
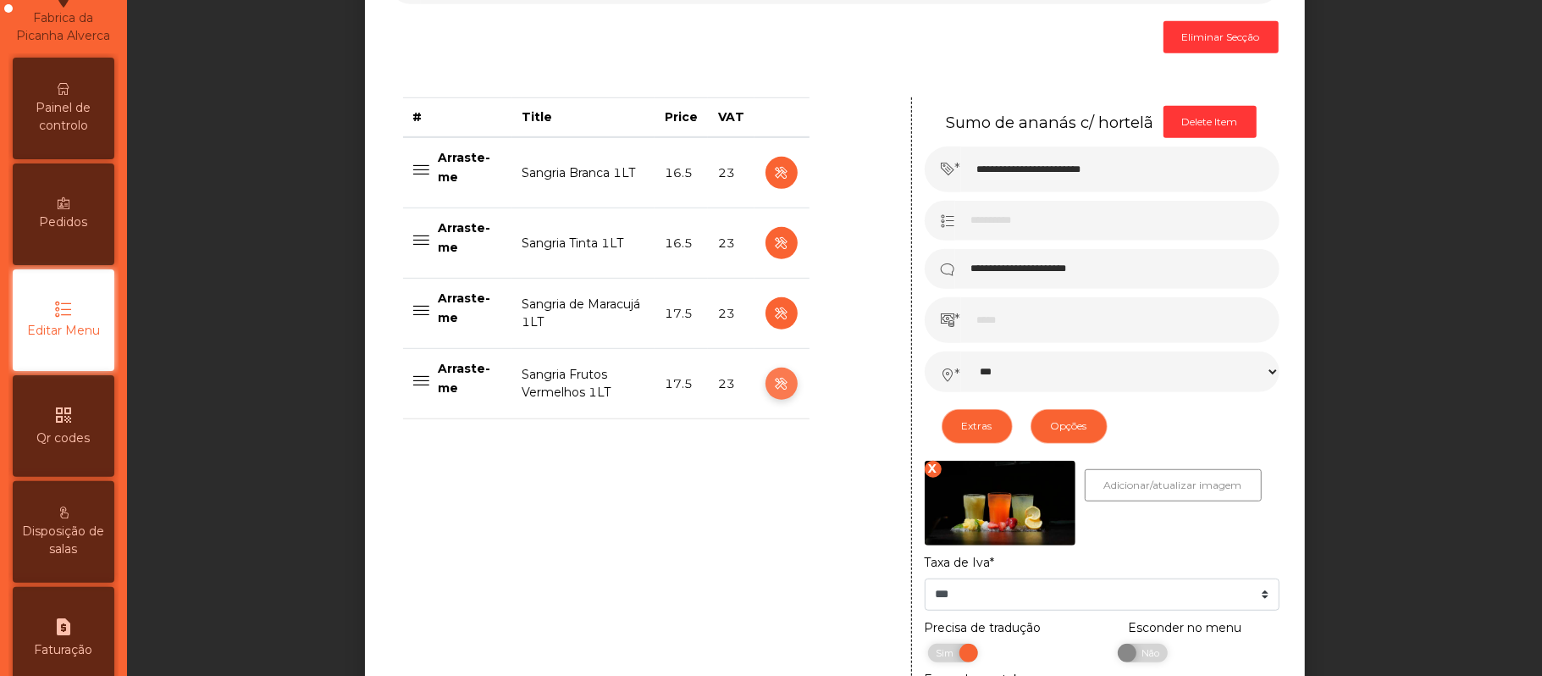
select select "**"
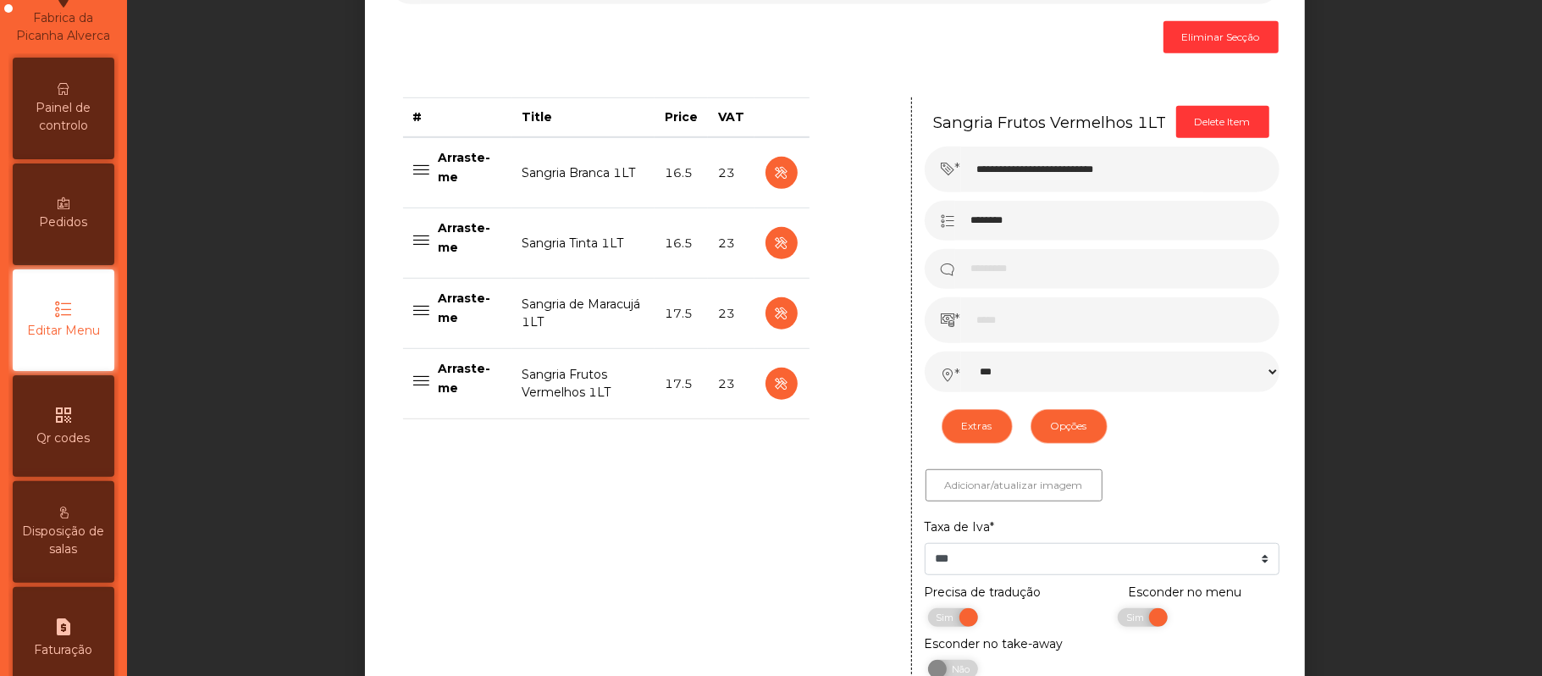
click at [85, 117] on span "Painel de controlo" at bounding box center [63, 117] width 93 height 36
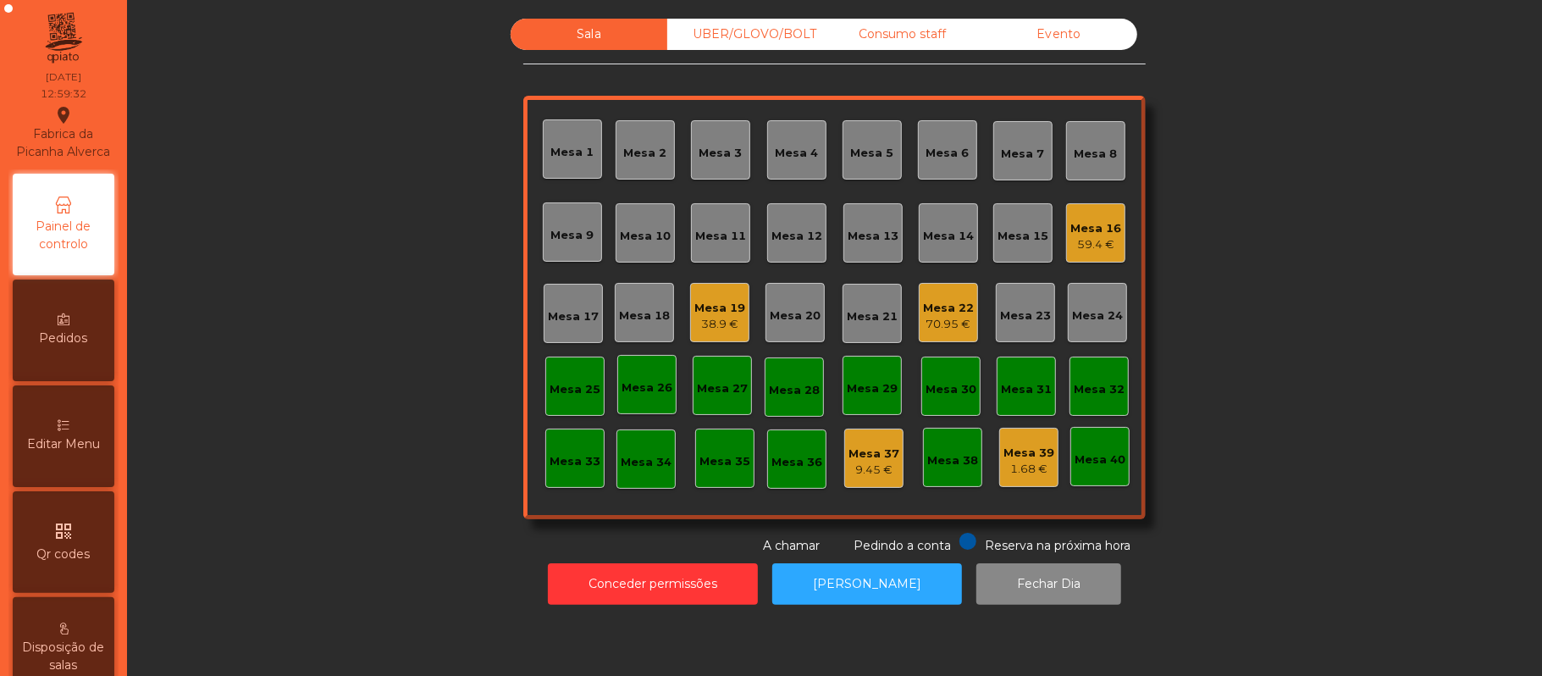
click at [793, 323] on div "Mesa 20" at bounding box center [794, 312] width 59 height 59
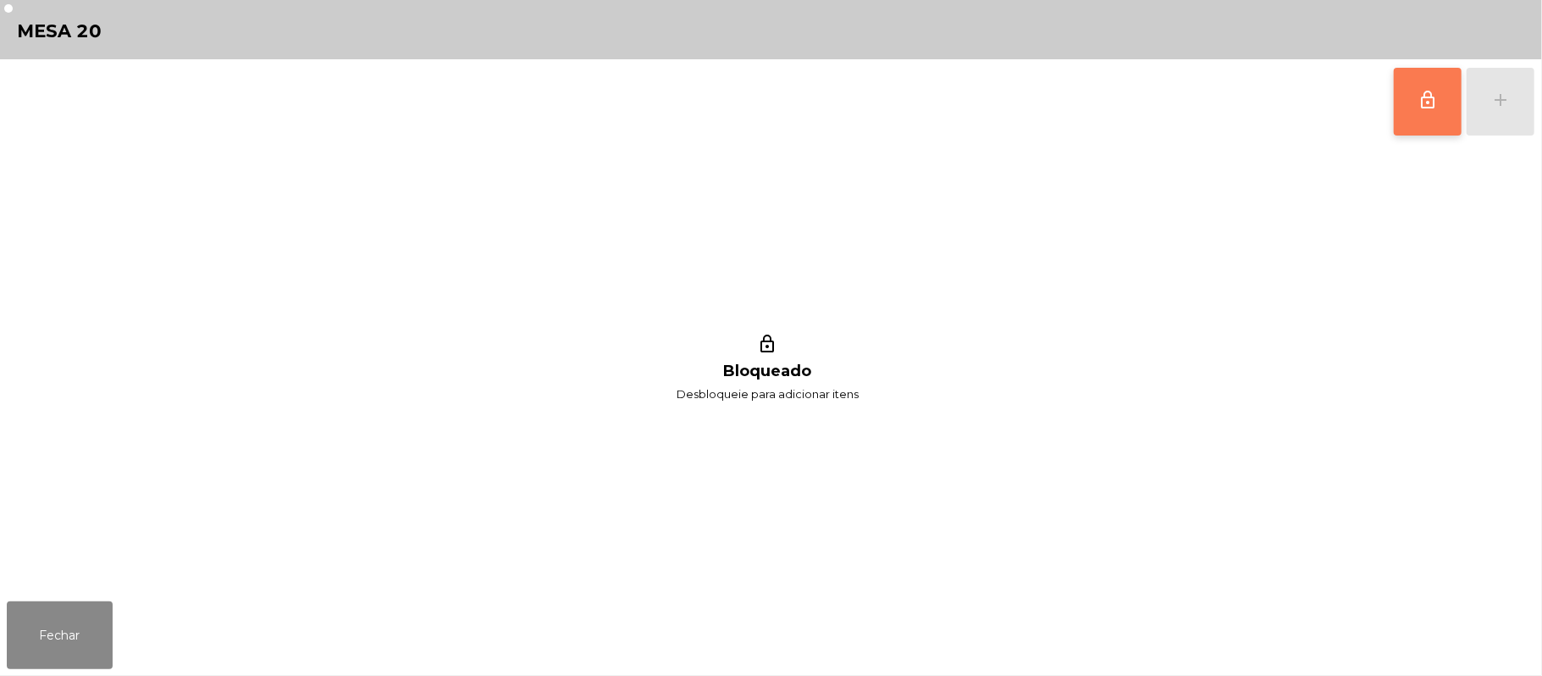
click at [1395, 103] on button "lock_outline" at bounding box center [1428, 102] width 68 height 68
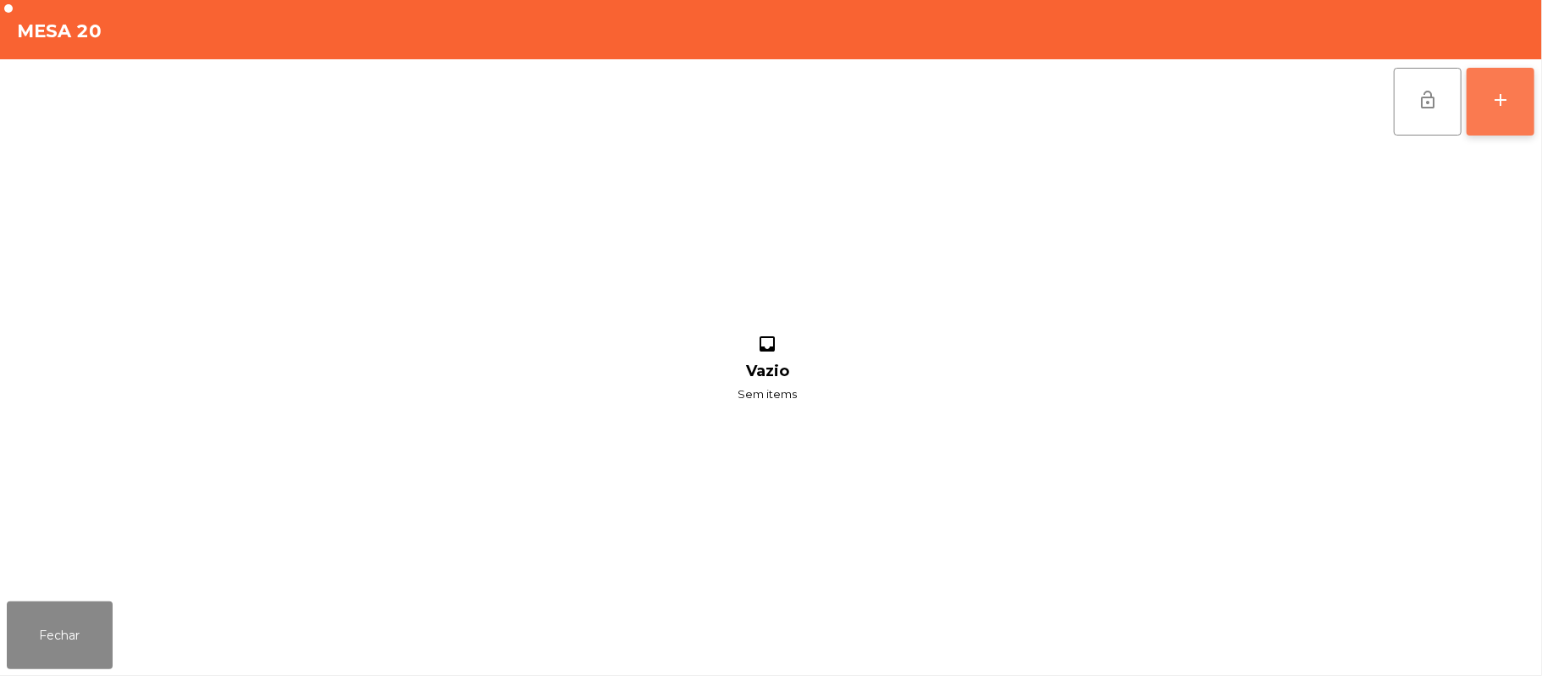
click at [1493, 98] on div "add" at bounding box center [1500, 100] width 20 height 20
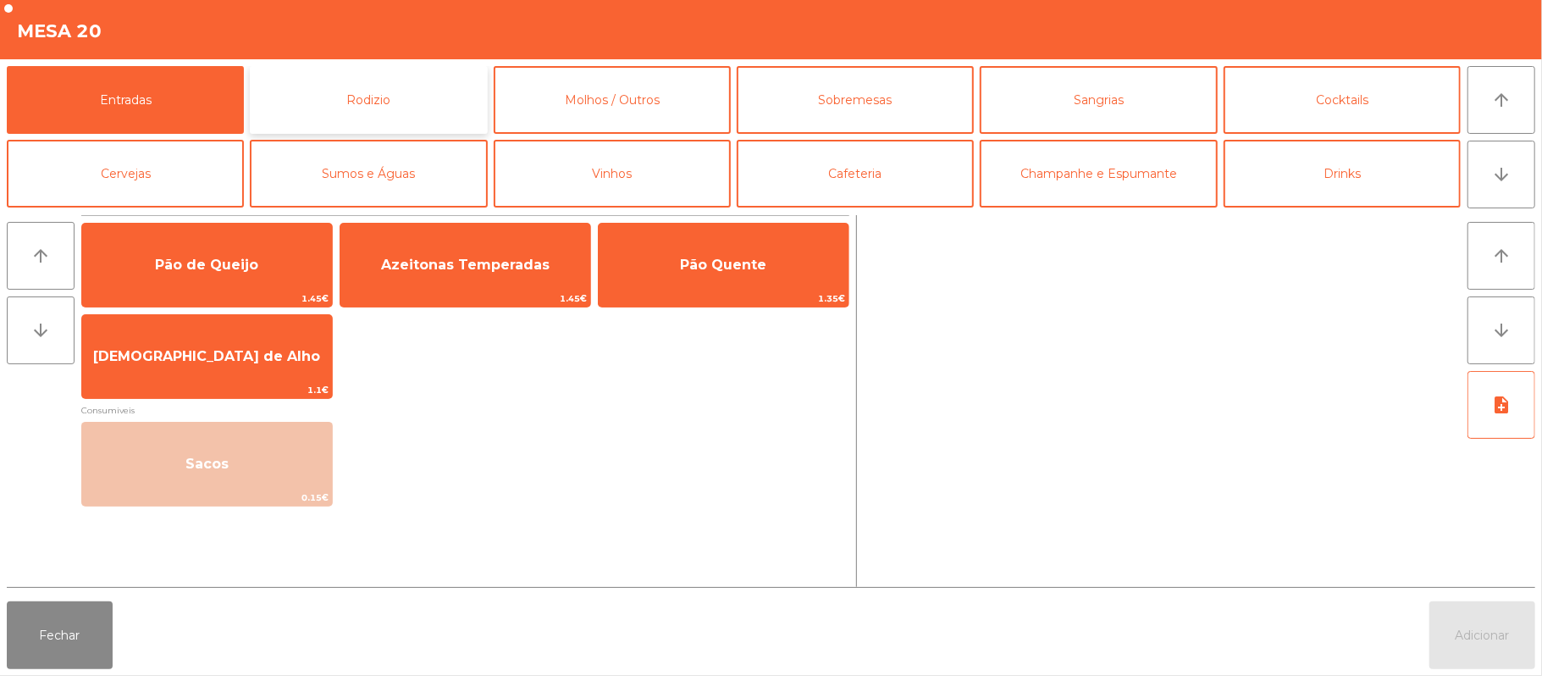
click at [420, 98] on button "Rodizio" at bounding box center [368, 100] width 237 height 68
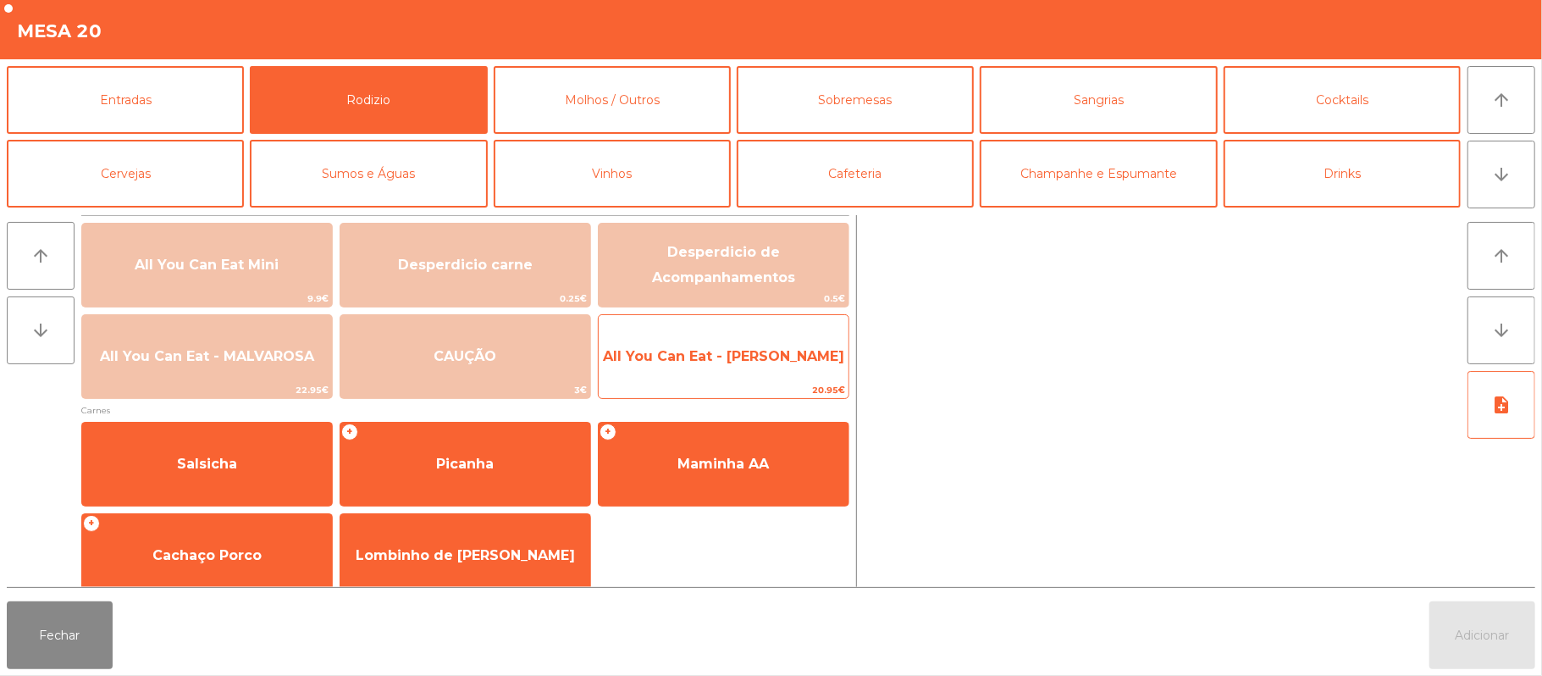
click at [735, 356] on span "All You Can Eat - [PERSON_NAME]" at bounding box center [723, 356] width 241 height 16
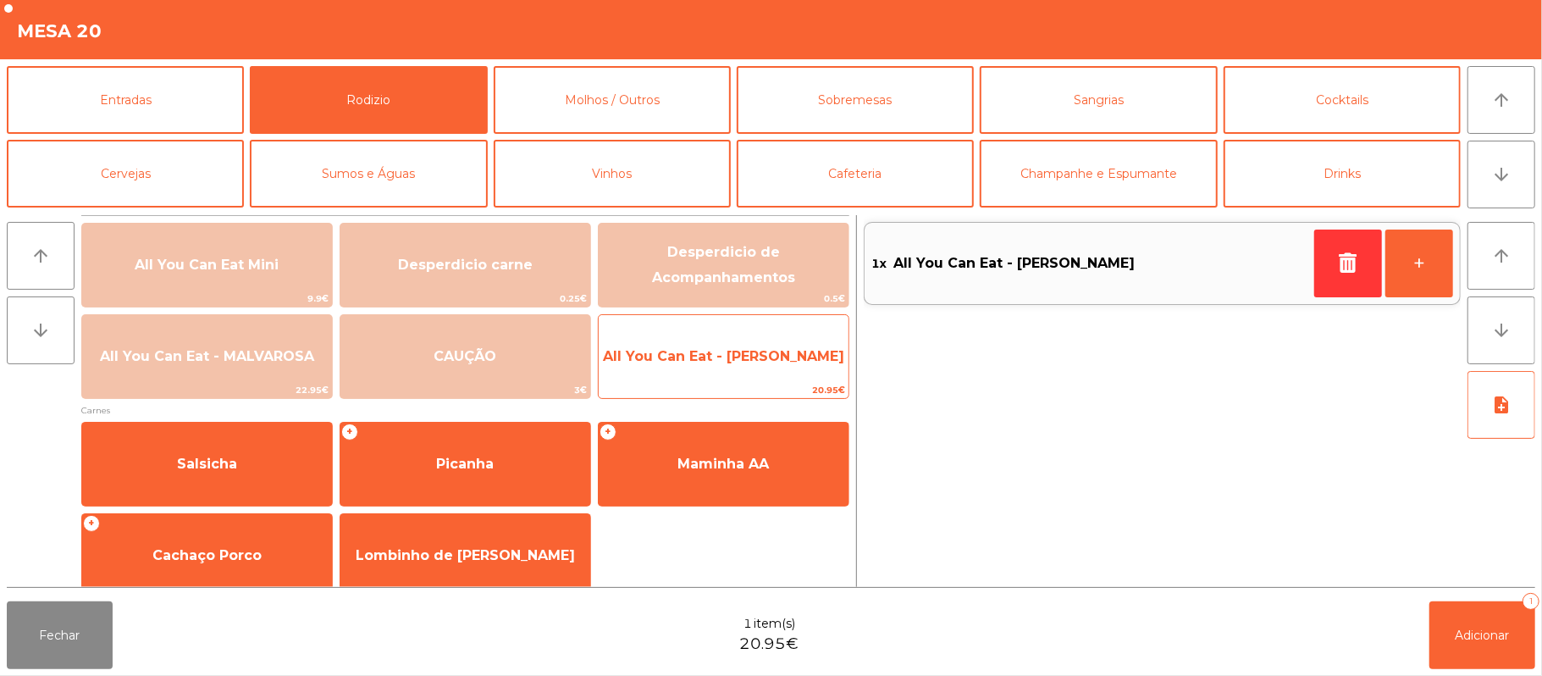
click at [709, 353] on span "All You Can Eat - [PERSON_NAME]" at bounding box center [723, 356] width 241 height 16
click at [699, 336] on span "All You Can Eat - [PERSON_NAME]" at bounding box center [724, 357] width 250 height 46
click at [709, 340] on span "All You Can Eat - [PERSON_NAME]" at bounding box center [724, 357] width 250 height 46
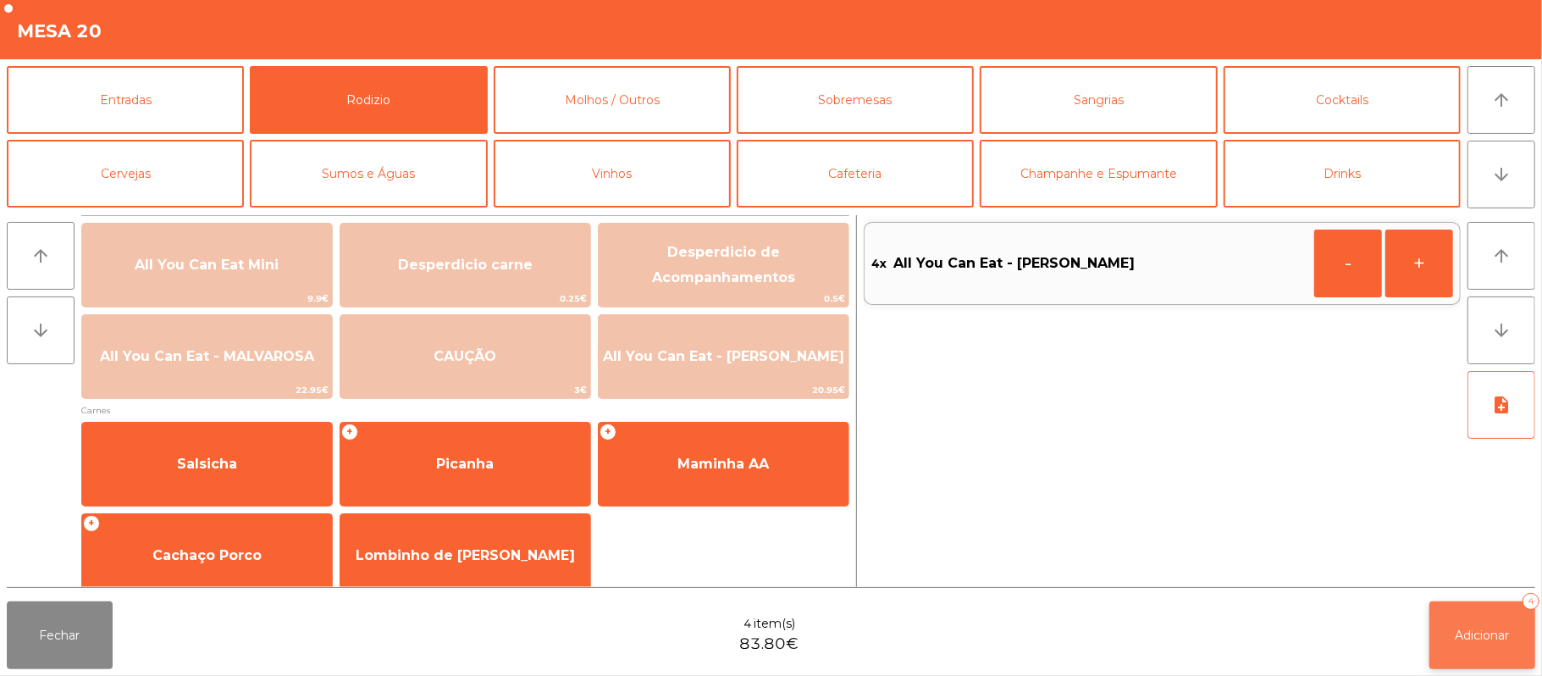
click at [1488, 630] on span "Adicionar" at bounding box center [1482, 634] width 54 height 15
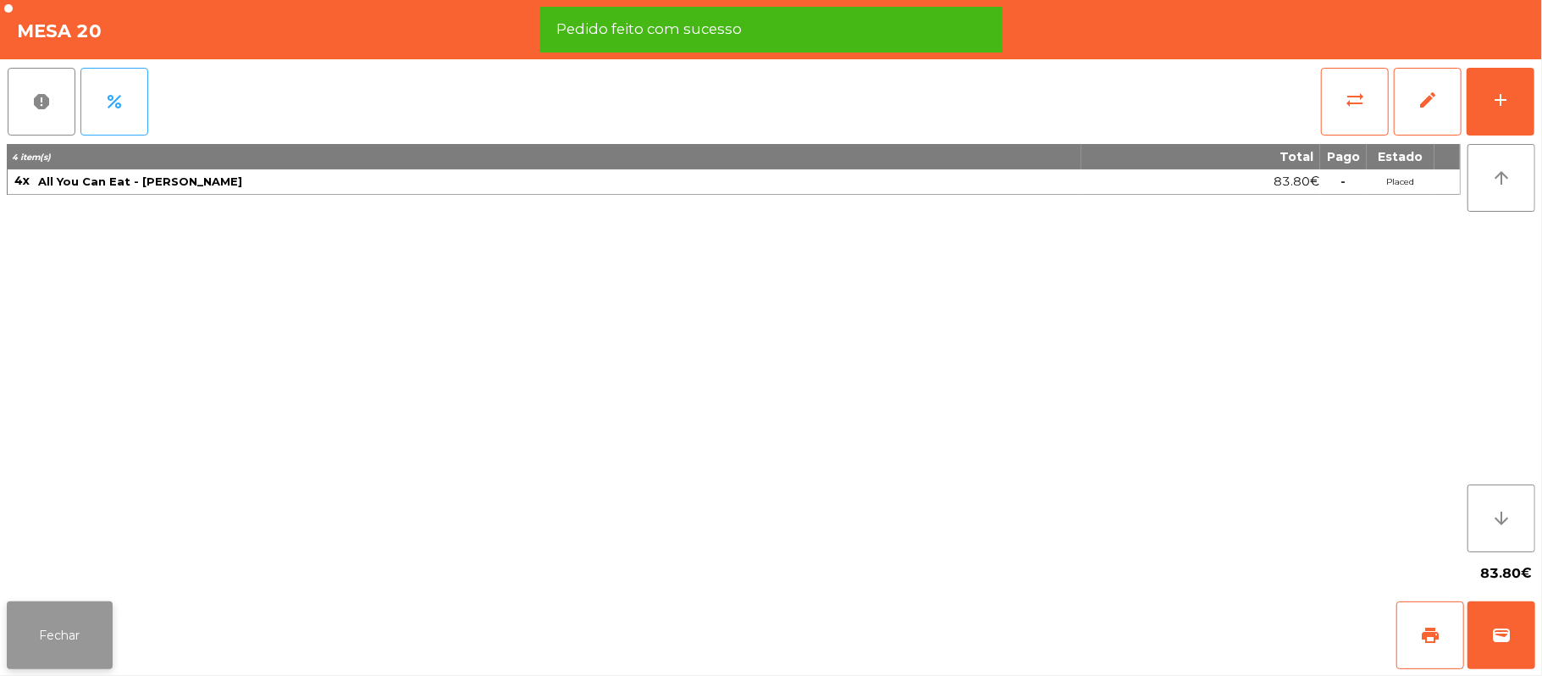
click at [62, 655] on button "Fechar" at bounding box center [60, 635] width 106 height 68
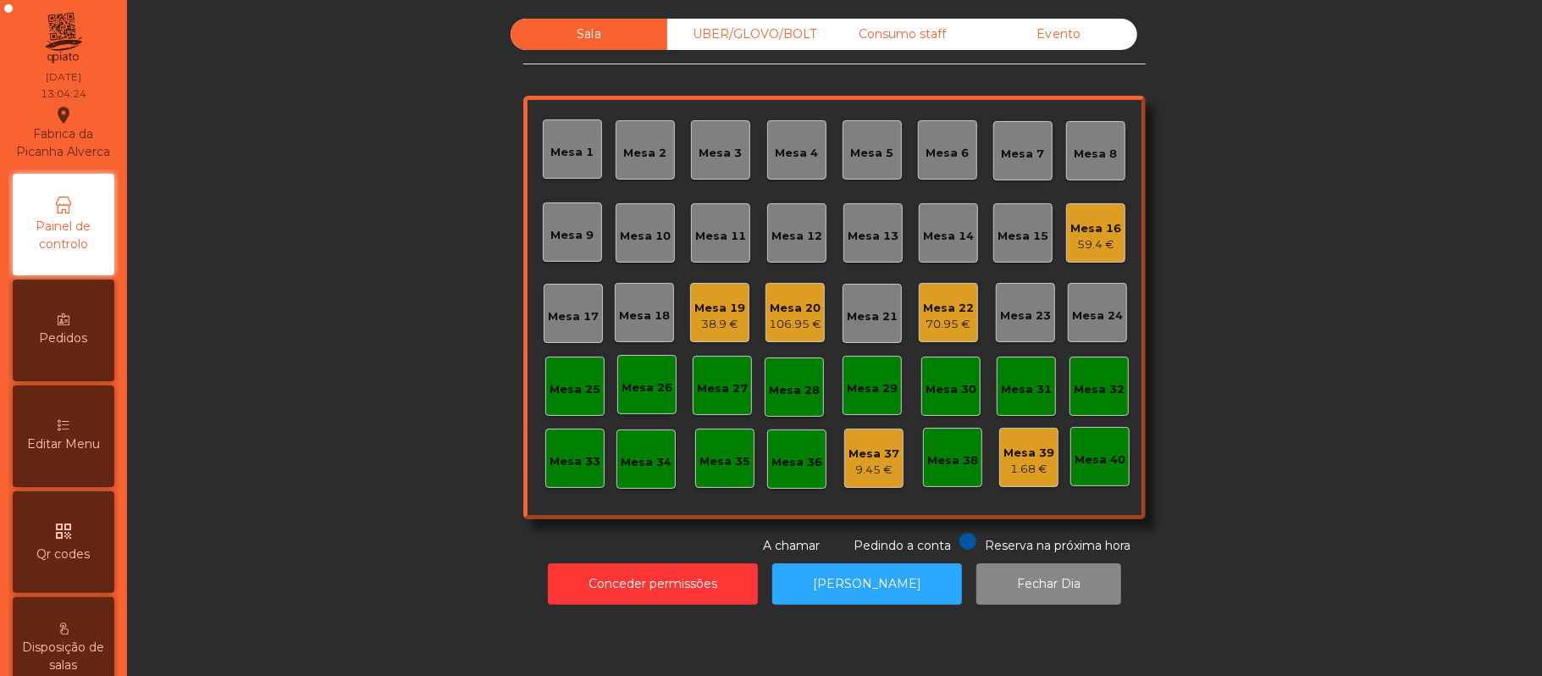
click at [925, 327] on div "70.95 €" at bounding box center [948, 324] width 51 height 17
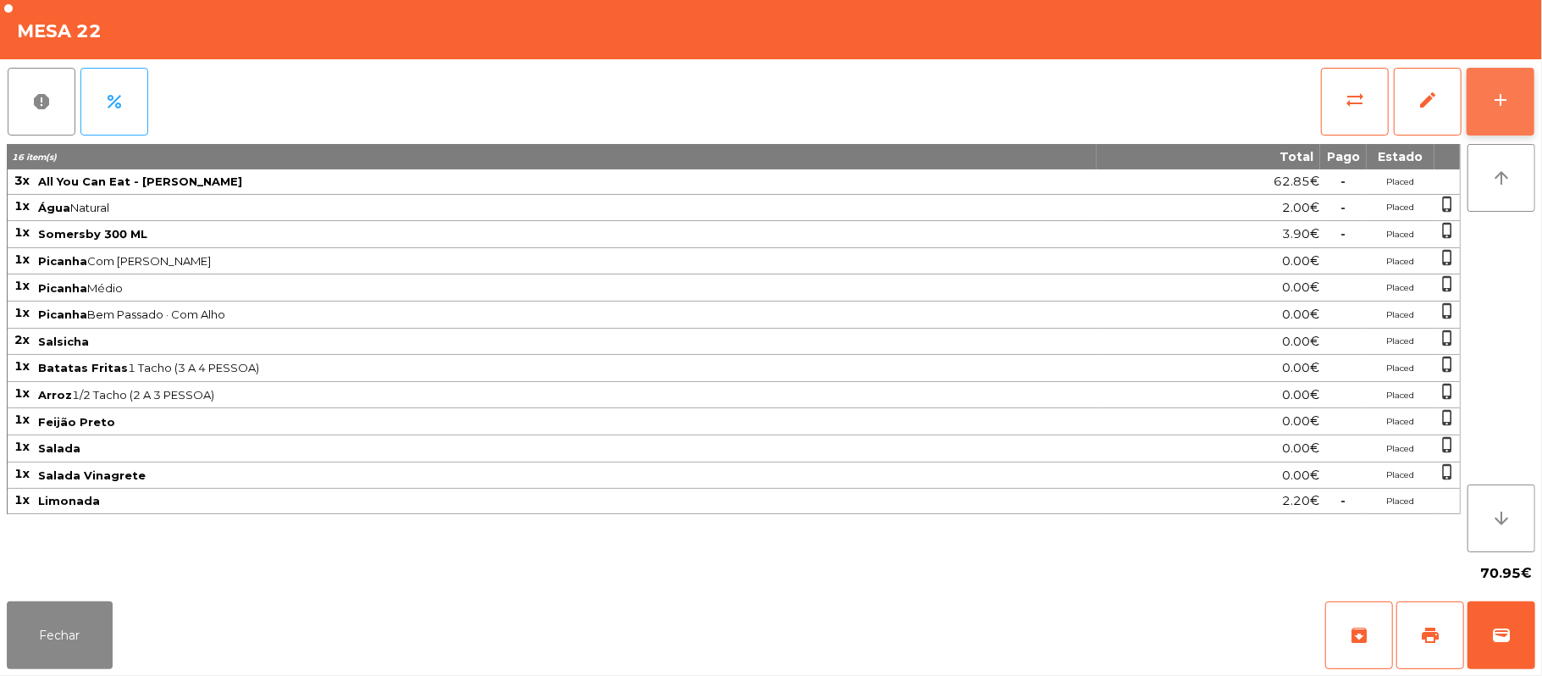
click at [1502, 102] on div "add" at bounding box center [1500, 100] width 20 height 20
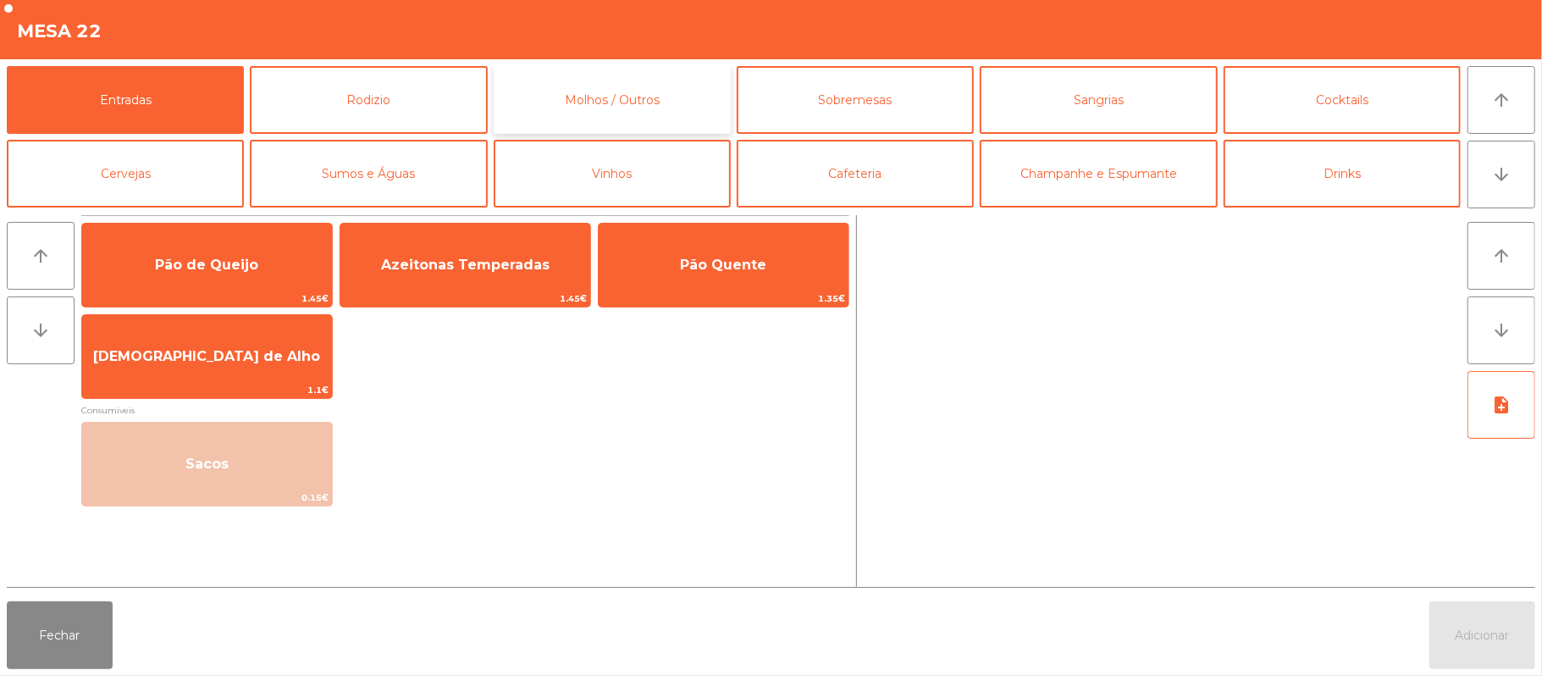
click at [657, 106] on button "Molhos / Outros" at bounding box center [612, 100] width 237 height 68
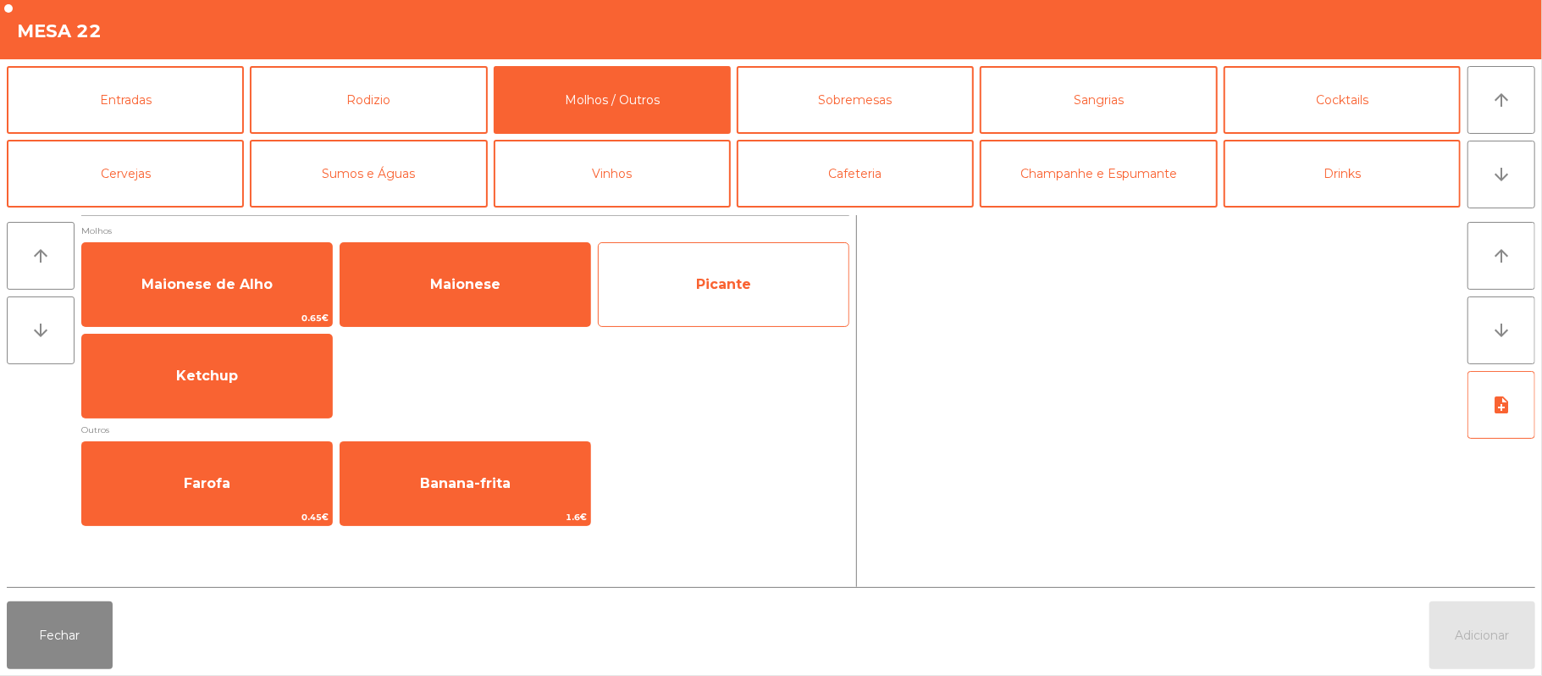
click at [760, 278] on span "Picante" at bounding box center [724, 285] width 250 height 46
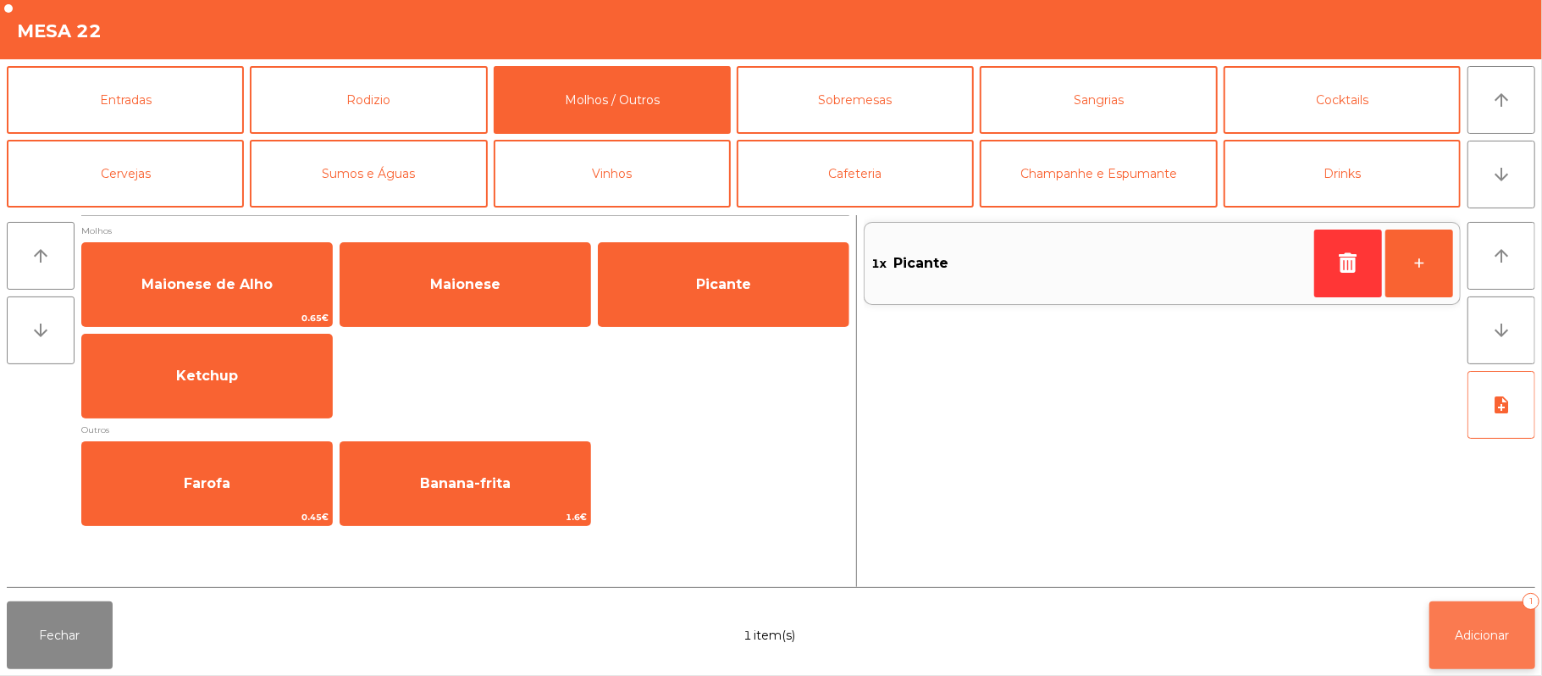
click at [1477, 641] on span "Adicionar" at bounding box center [1482, 634] width 54 height 15
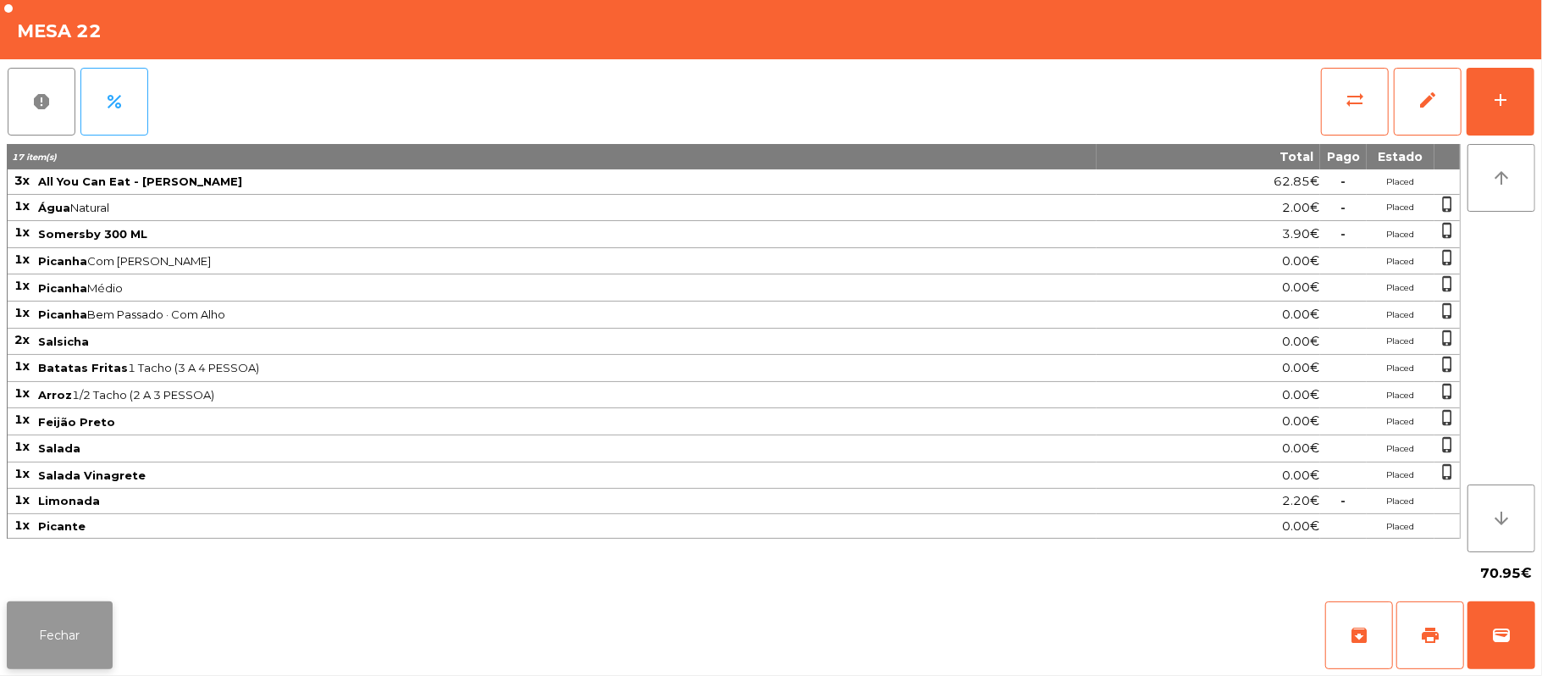
click at [64, 654] on button "Fechar" at bounding box center [60, 635] width 106 height 68
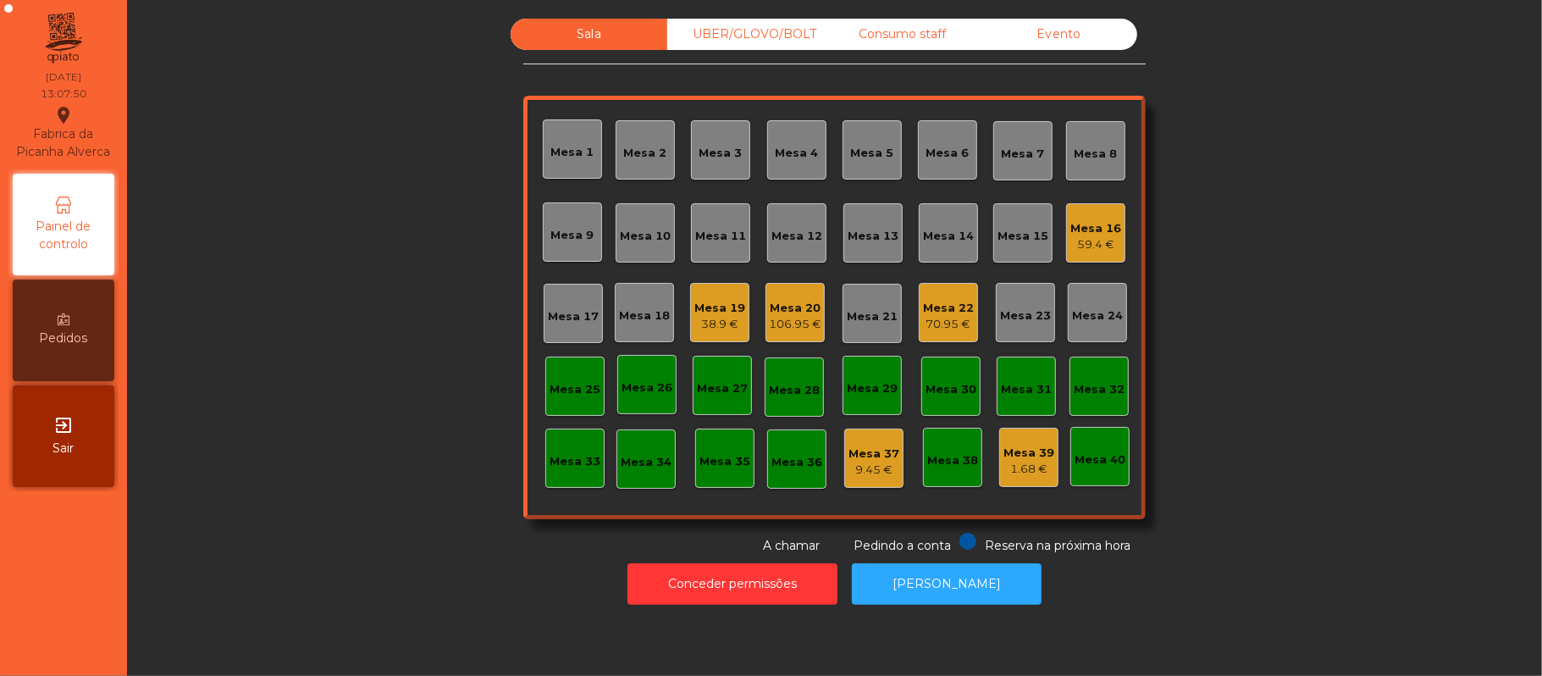
click at [739, 34] on div "UBER/GLOVO/BOLT" at bounding box center [745, 34] width 157 height 31
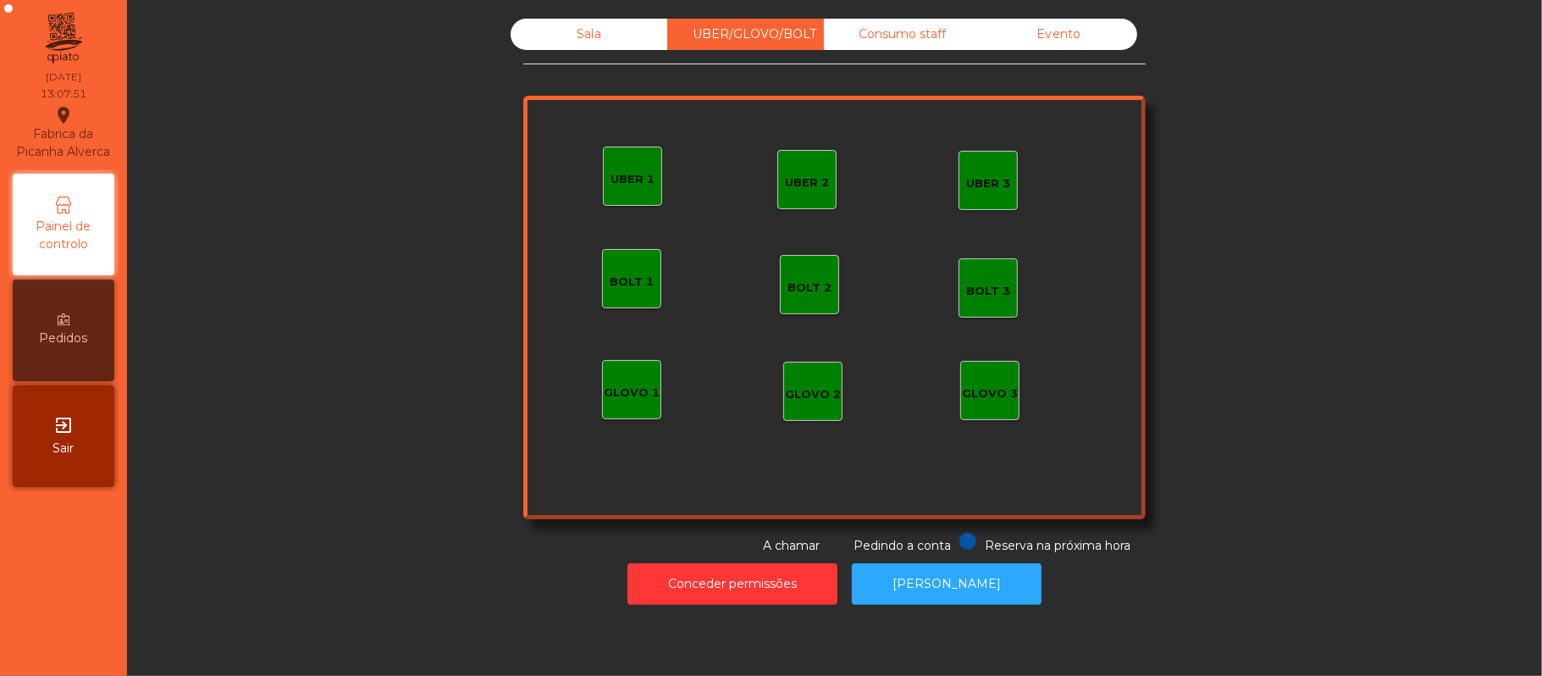
click at [610, 183] on div "UBER 1" at bounding box center [632, 179] width 44 height 17
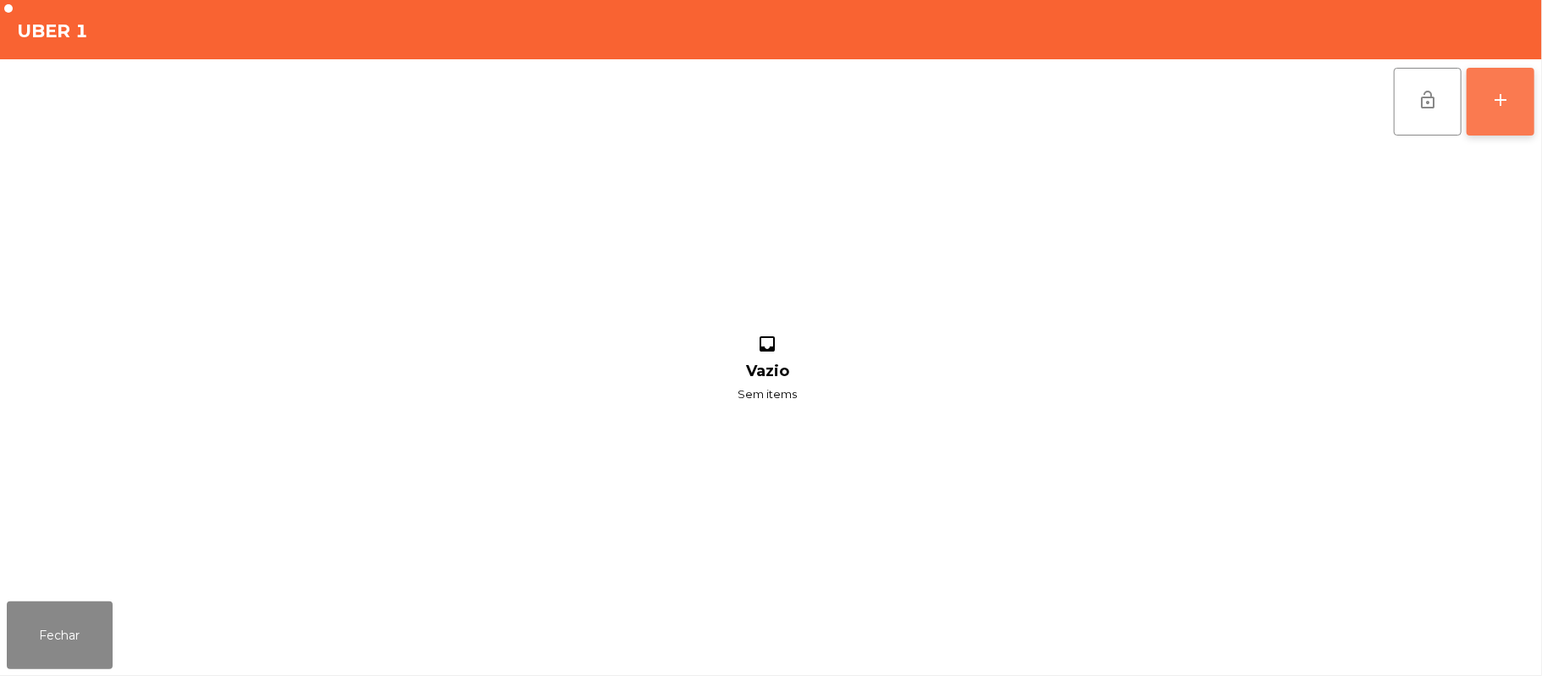
click at [1528, 113] on button "add" at bounding box center [1500, 102] width 68 height 68
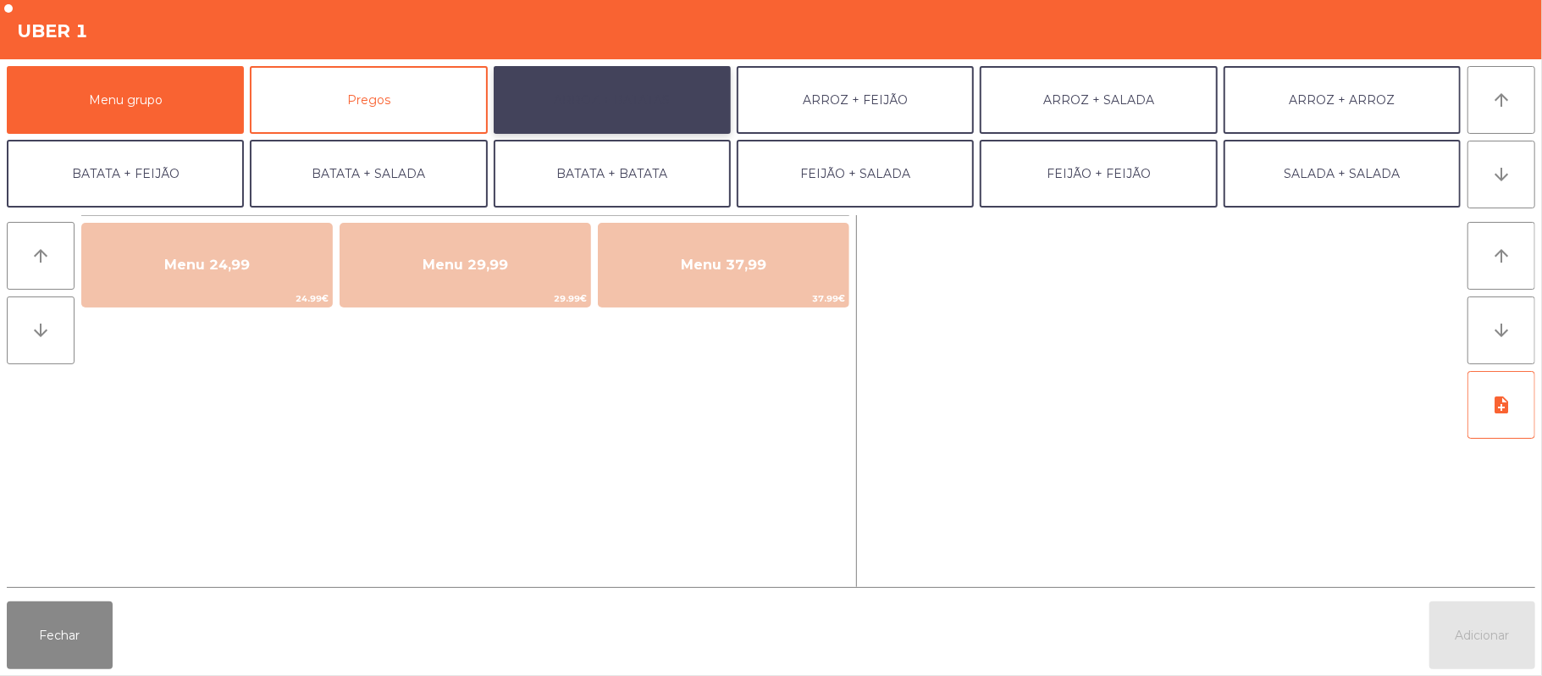
click at [630, 105] on button "ARROZ + BATATAS" at bounding box center [612, 100] width 237 height 68
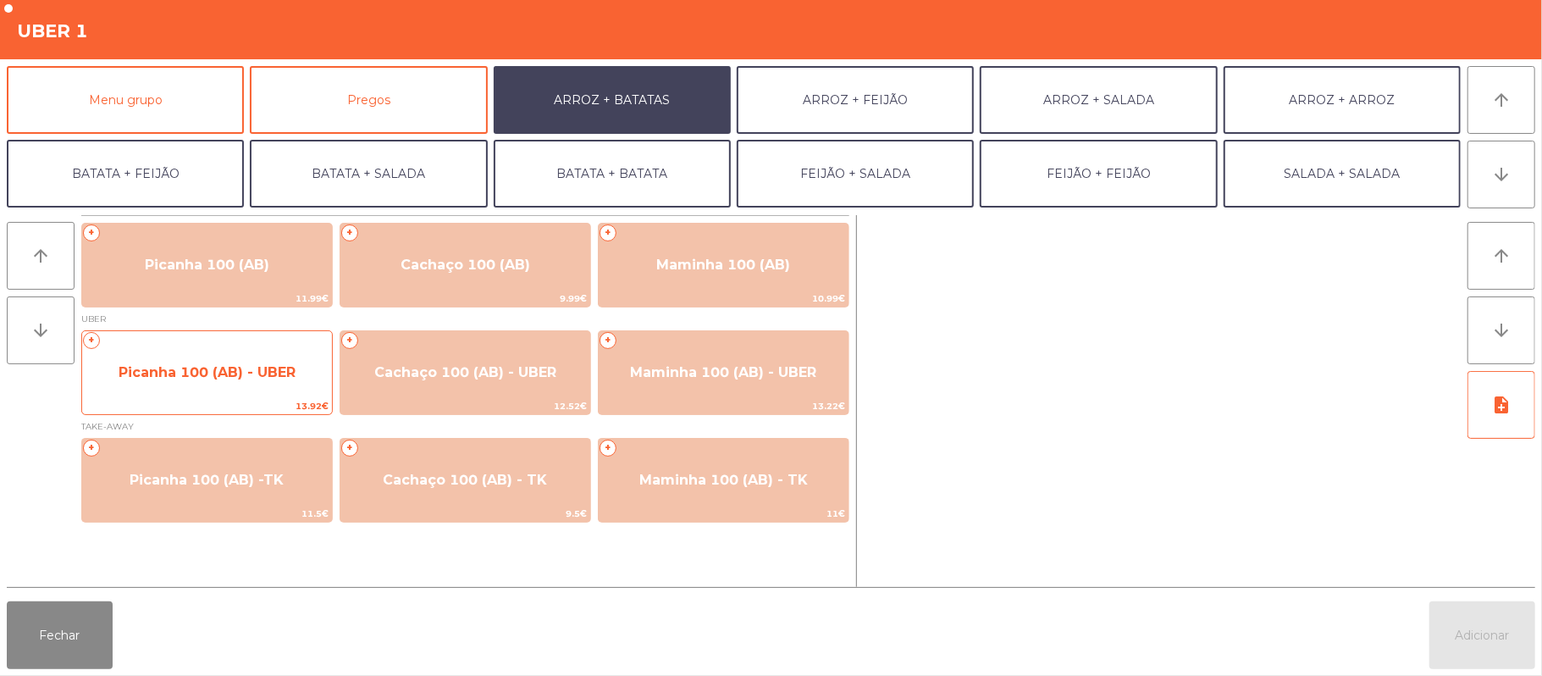
click at [200, 367] on span "Picanha 100 (AB) - UBER" at bounding box center [207, 372] width 177 height 16
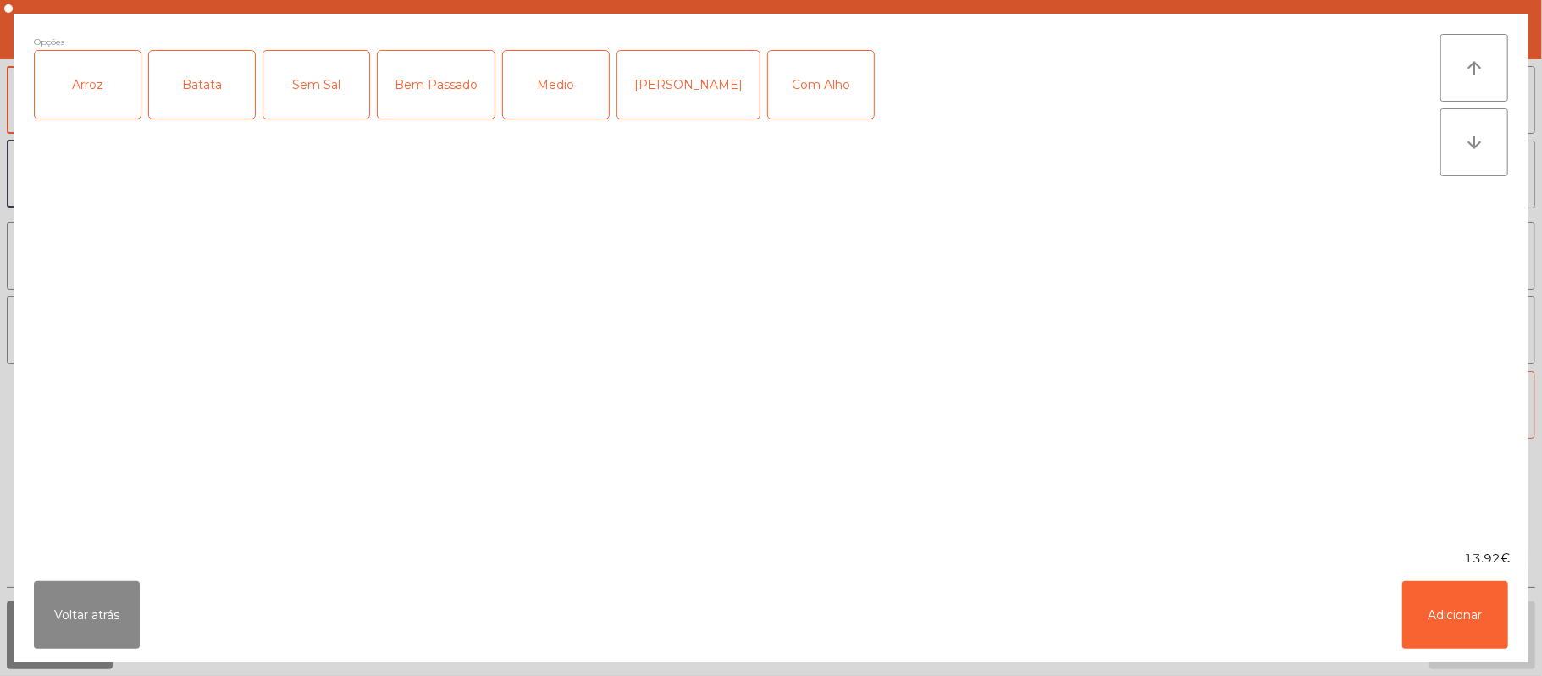
click at [90, 116] on div "Arroz" at bounding box center [88, 85] width 106 height 68
click at [214, 91] on div "Batata" at bounding box center [202, 85] width 106 height 68
click at [549, 97] on div "Medio" at bounding box center [556, 85] width 106 height 68
click at [1466, 604] on button "Adicionar" at bounding box center [1455, 615] width 106 height 68
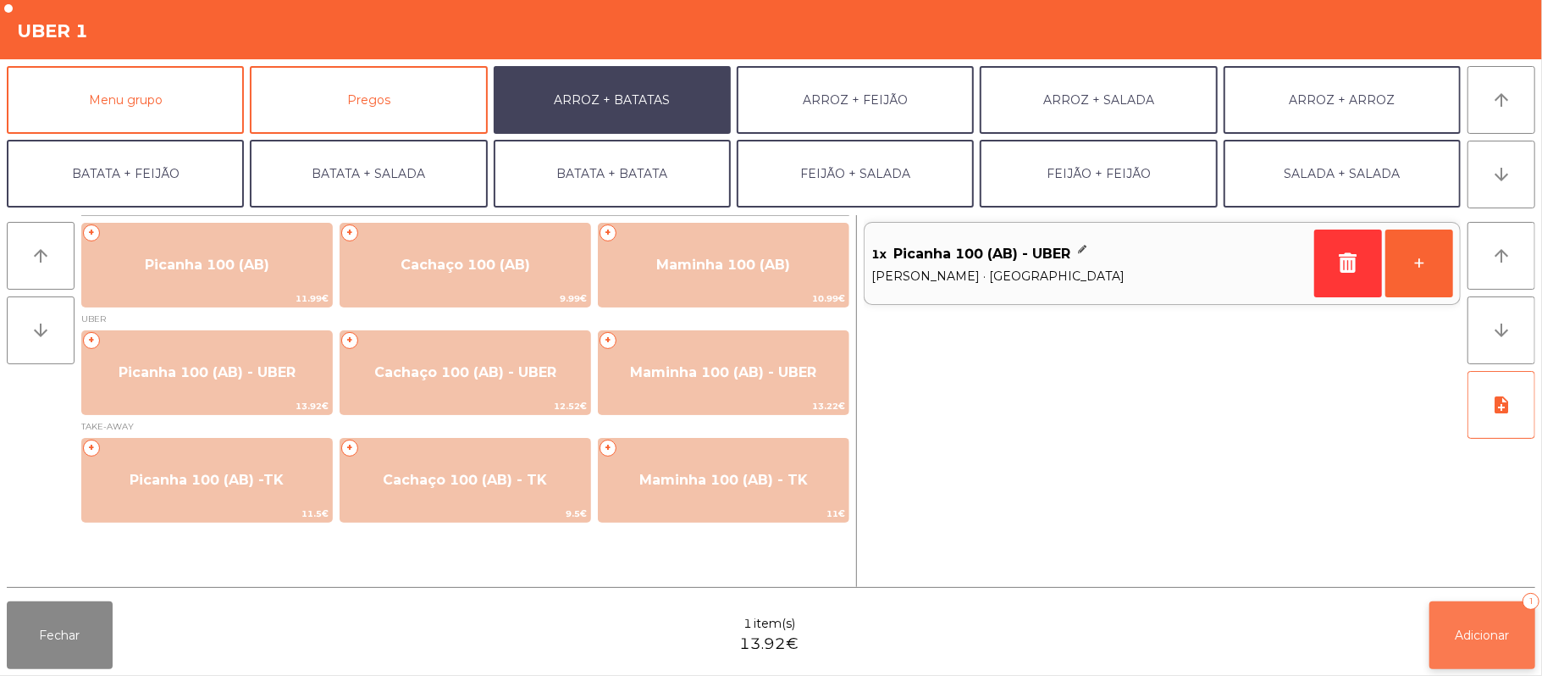
click at [1483, 627] on span "Adicionar" at bounding box center [1482, 634] width 54 height 15
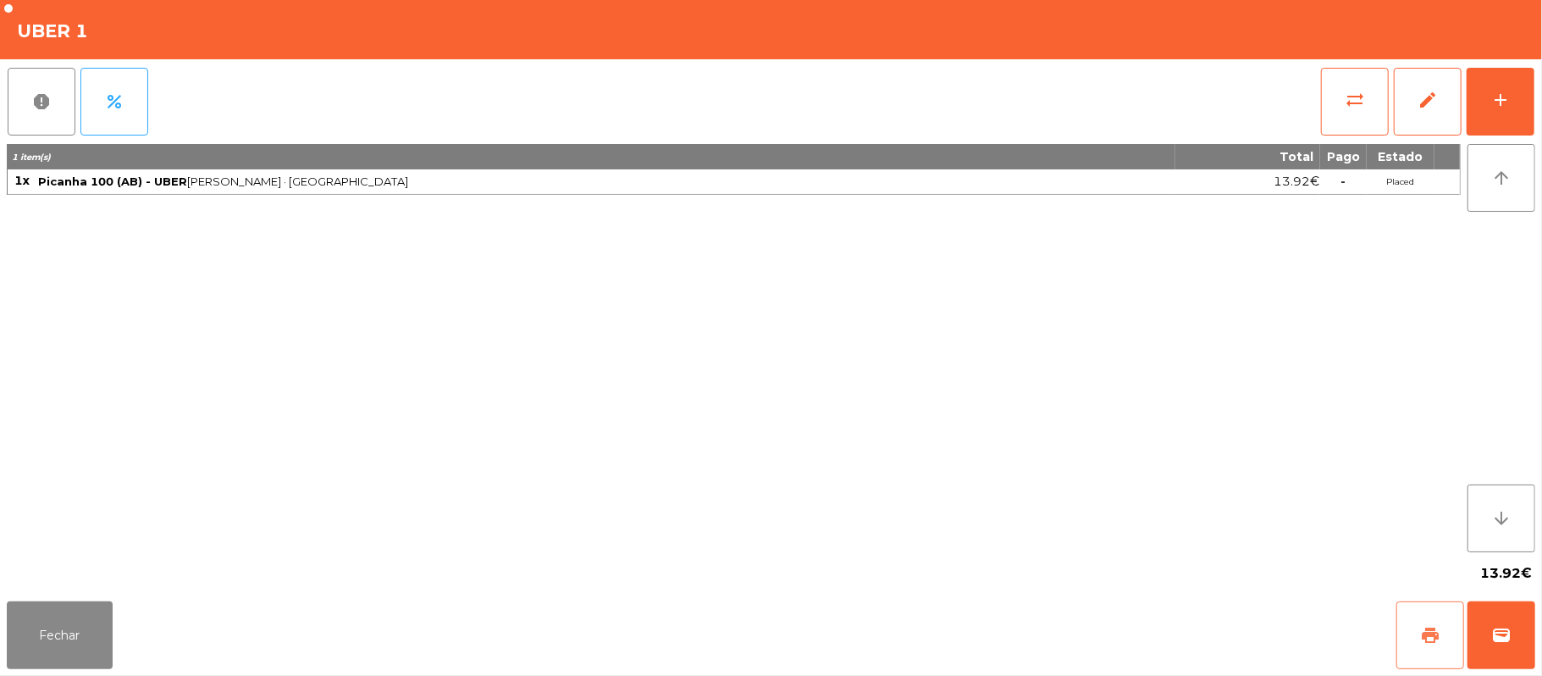
click at [1419, 647] on button "print" at bounding box center [1430, 635] width 68 height 68
click at [75, 632] on button "Fechar" at bounding box center [60, 635] width 106 height 68
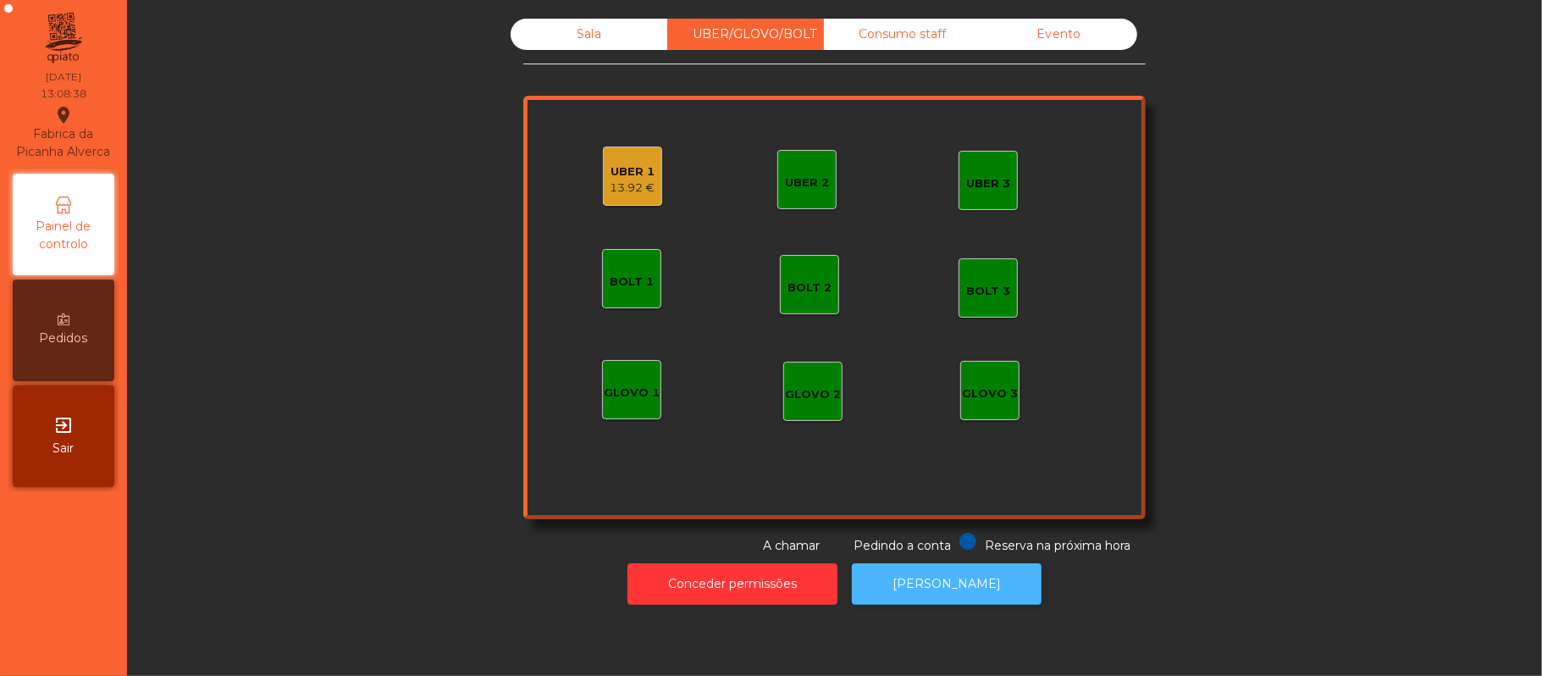
click at [963, 569] on button "[PERSON_NAME]" at bounding box center [947, 583] width 190 height 41
click at [621, 186] on div "13.92 €" at bounding box center [632, 187] width 45 height 17
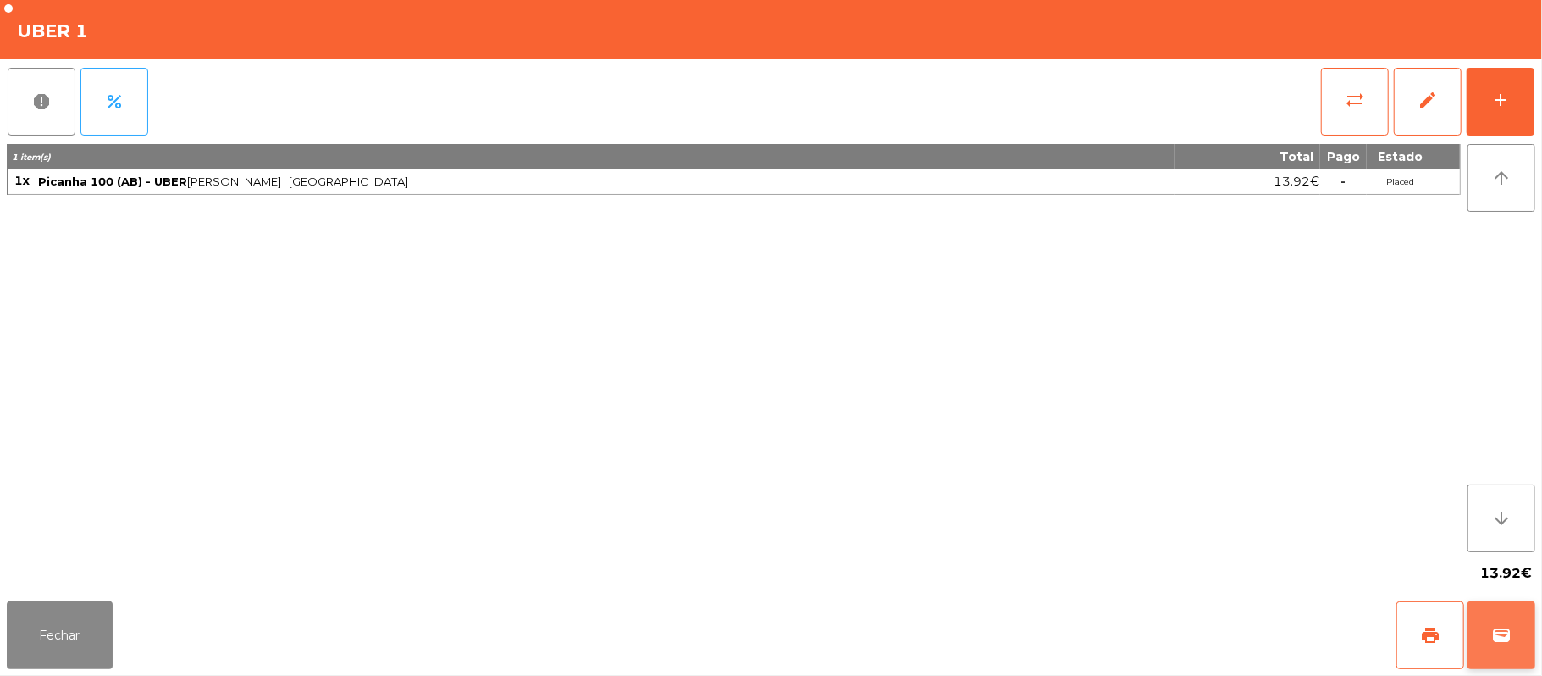
click at [1480, 633] on button "wallet" at bounding box center [1501, 635] width 68 height 68
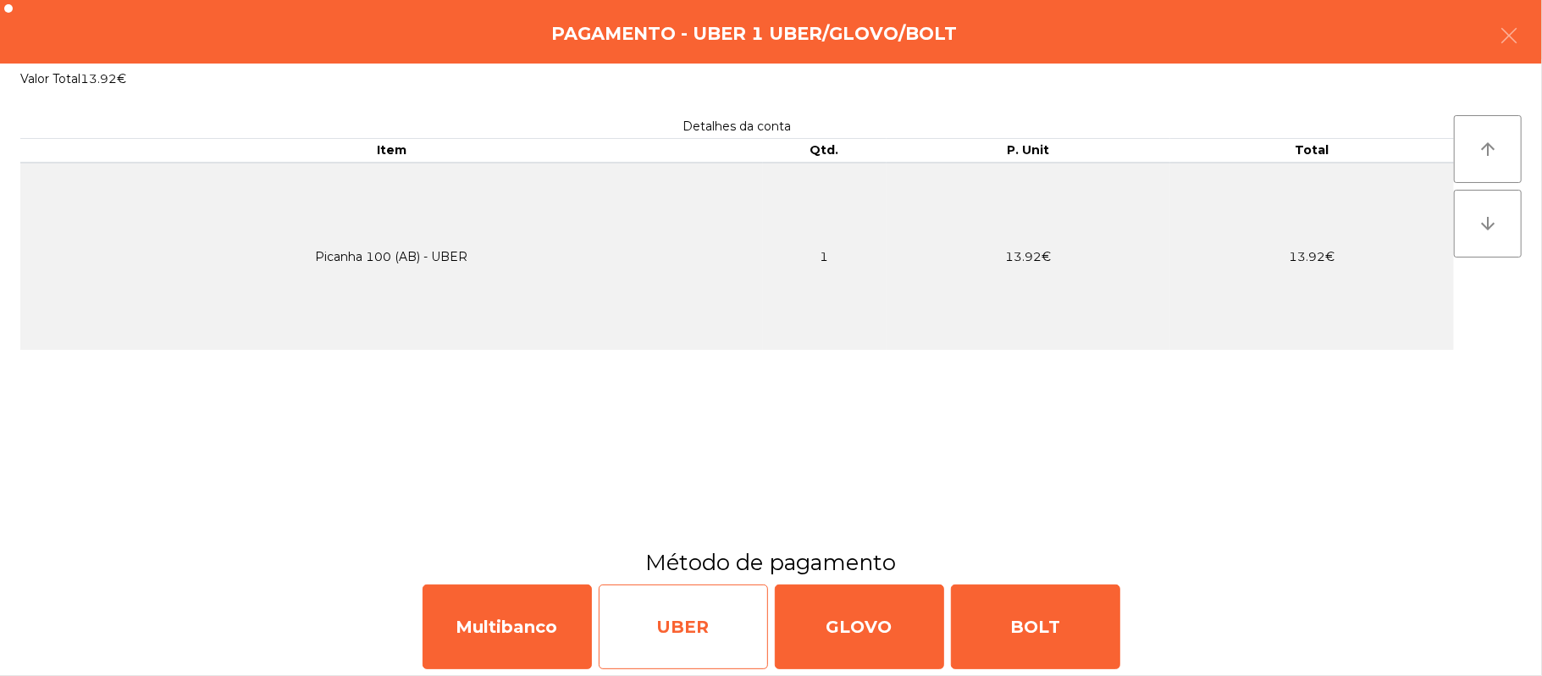
click at [668, 638] on div "UBER" at bounding box center [683, 626] width 169 height 85
select select "**"
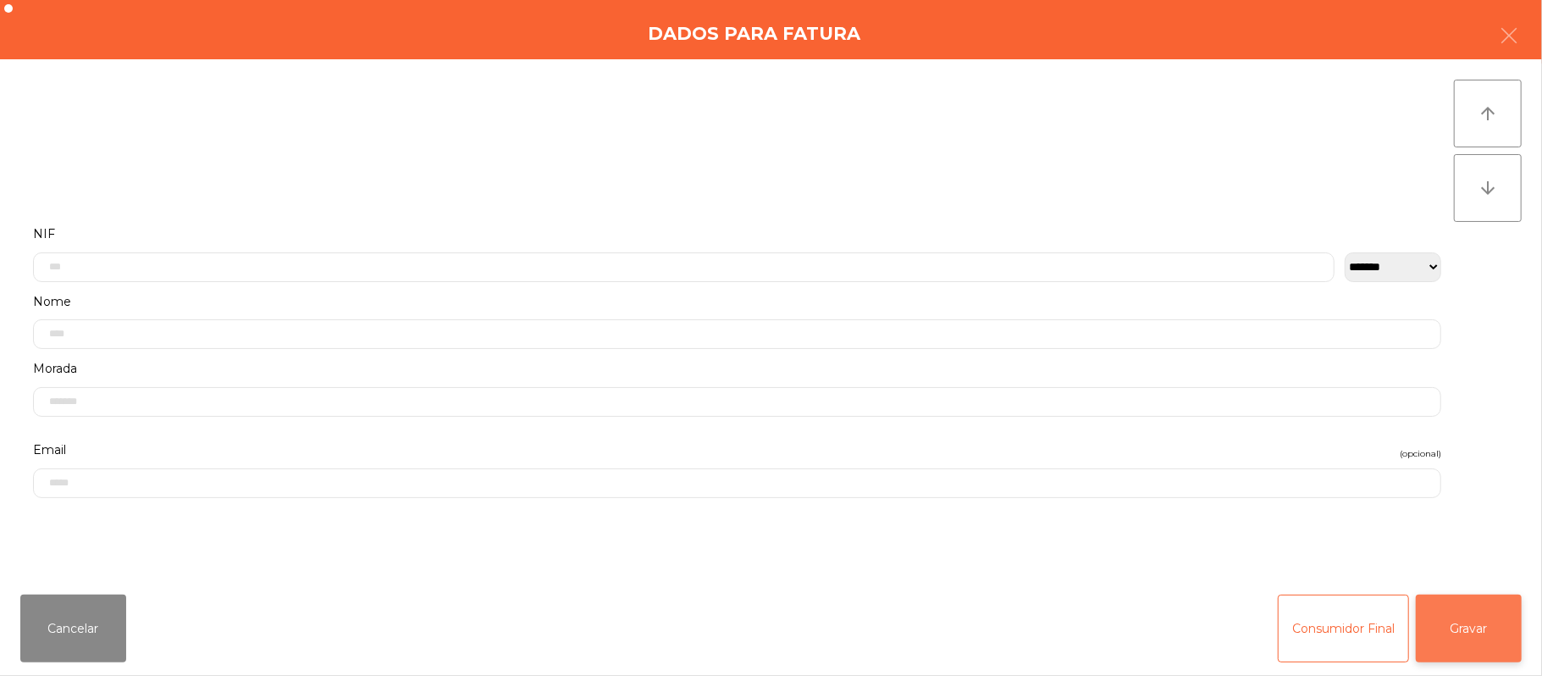
click at [1519, 623] on button "Gravar" at bounding box center [1469, 628] width 106 height 68
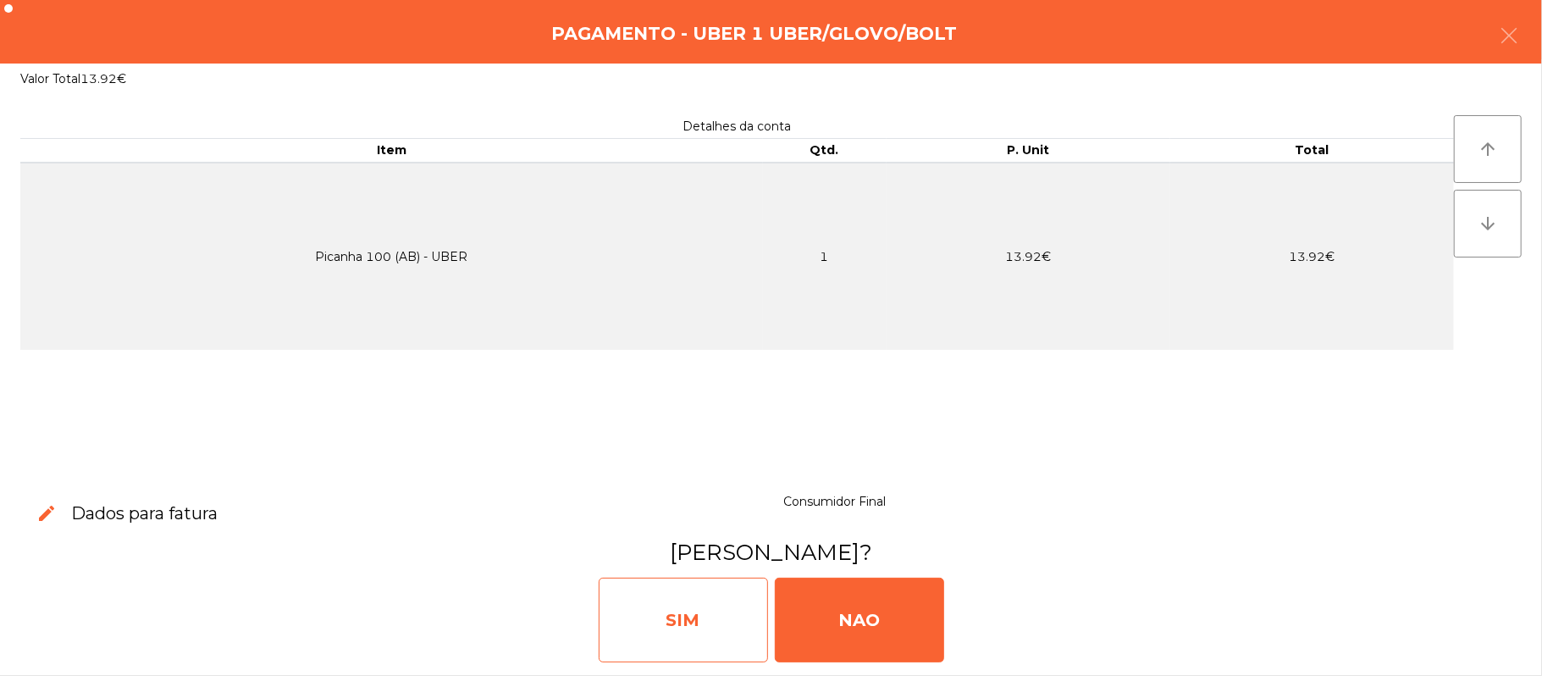
click at [716, 631] on div "SIM" at bounding box center [683, 619] width 169 height 85
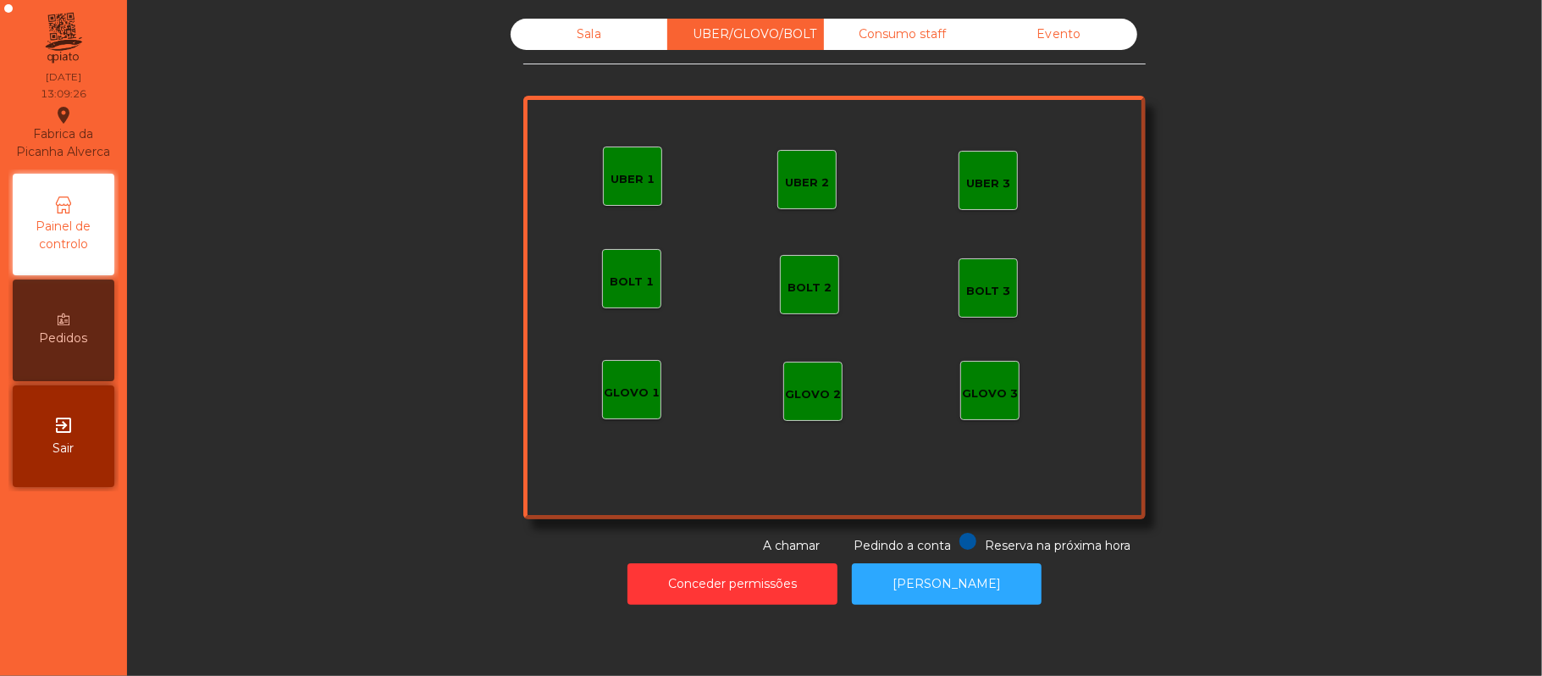
click at [801, 181] on div "UBER 2" at bounding box center [807, 182] width 44 height 17
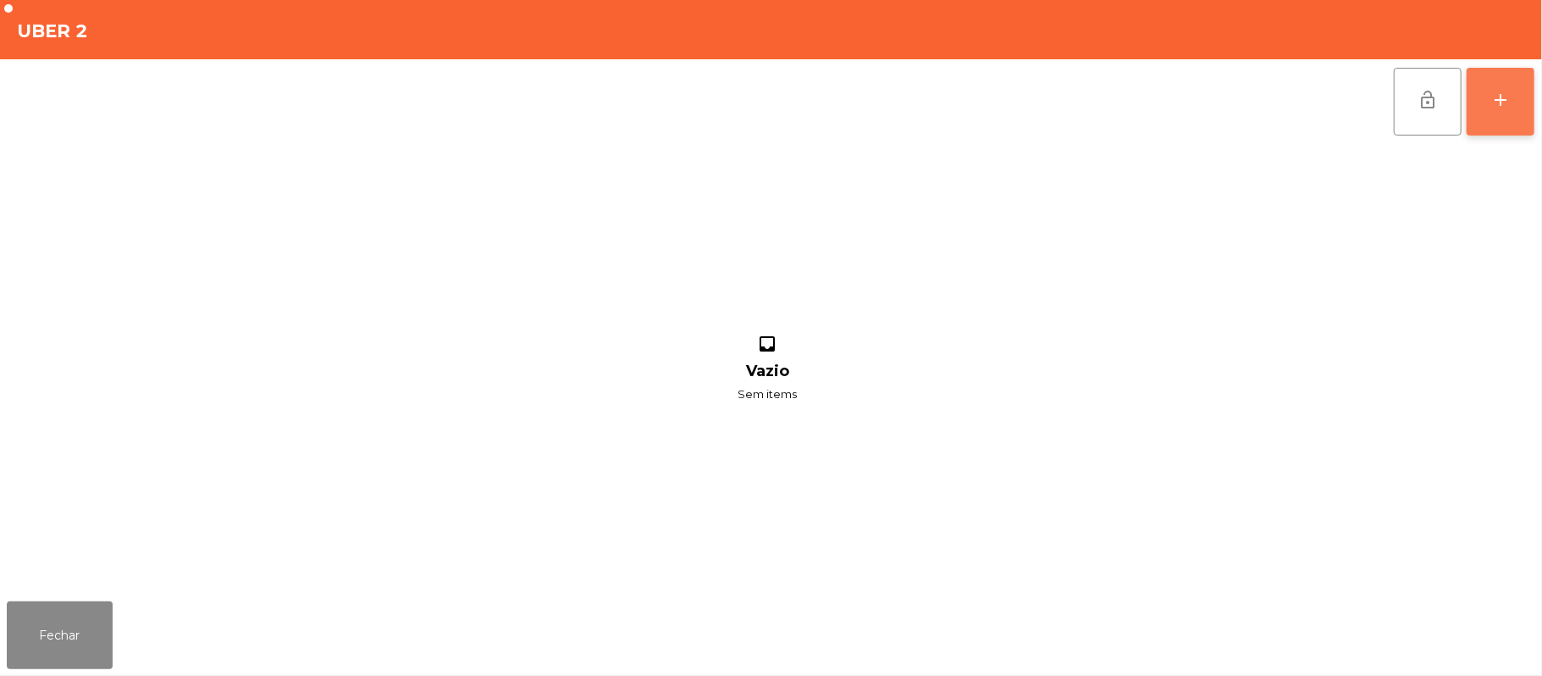
click at [1532, 116] on button "add" at bounding box center [1500, 102] width 68 height 68
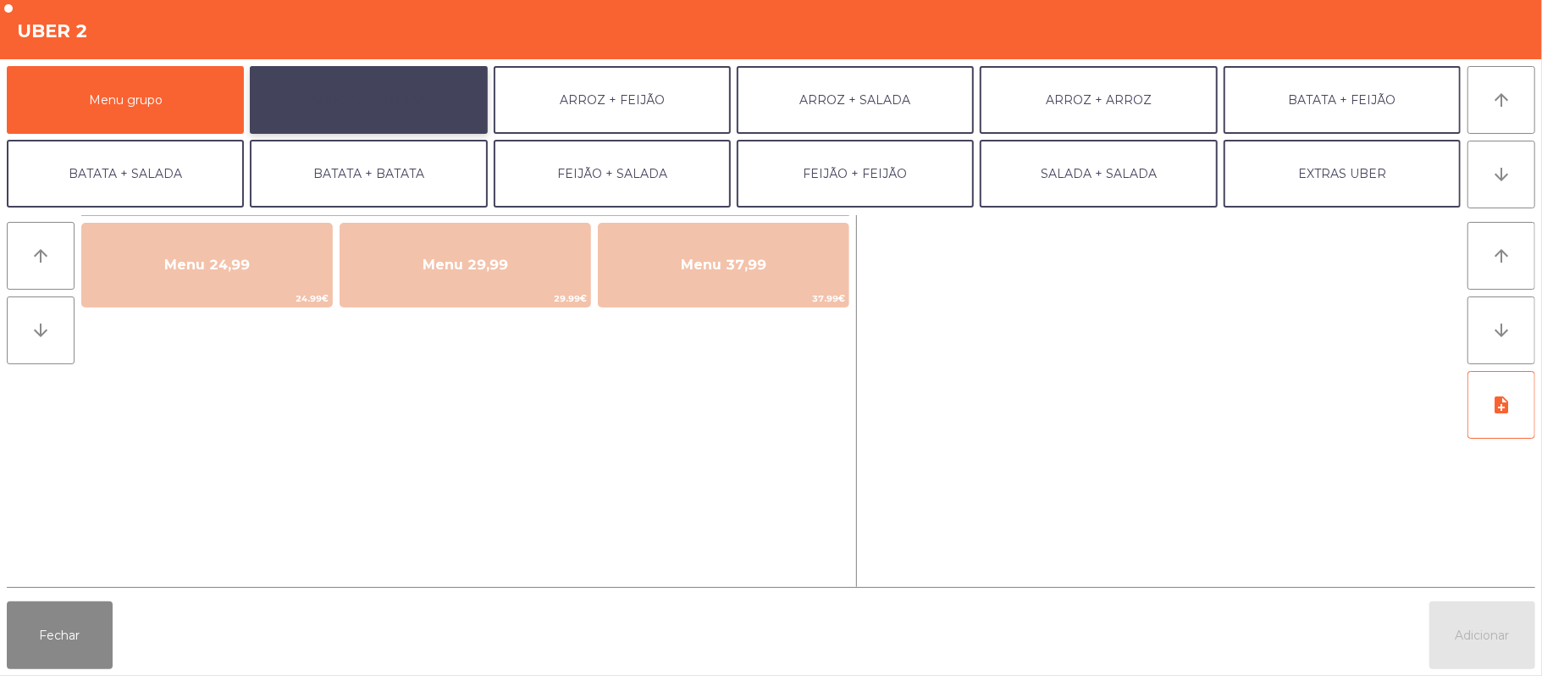
click at [428, 99] on button "ARROZ + BATATAS" at bounding box center [368, 100] width 237 height 68
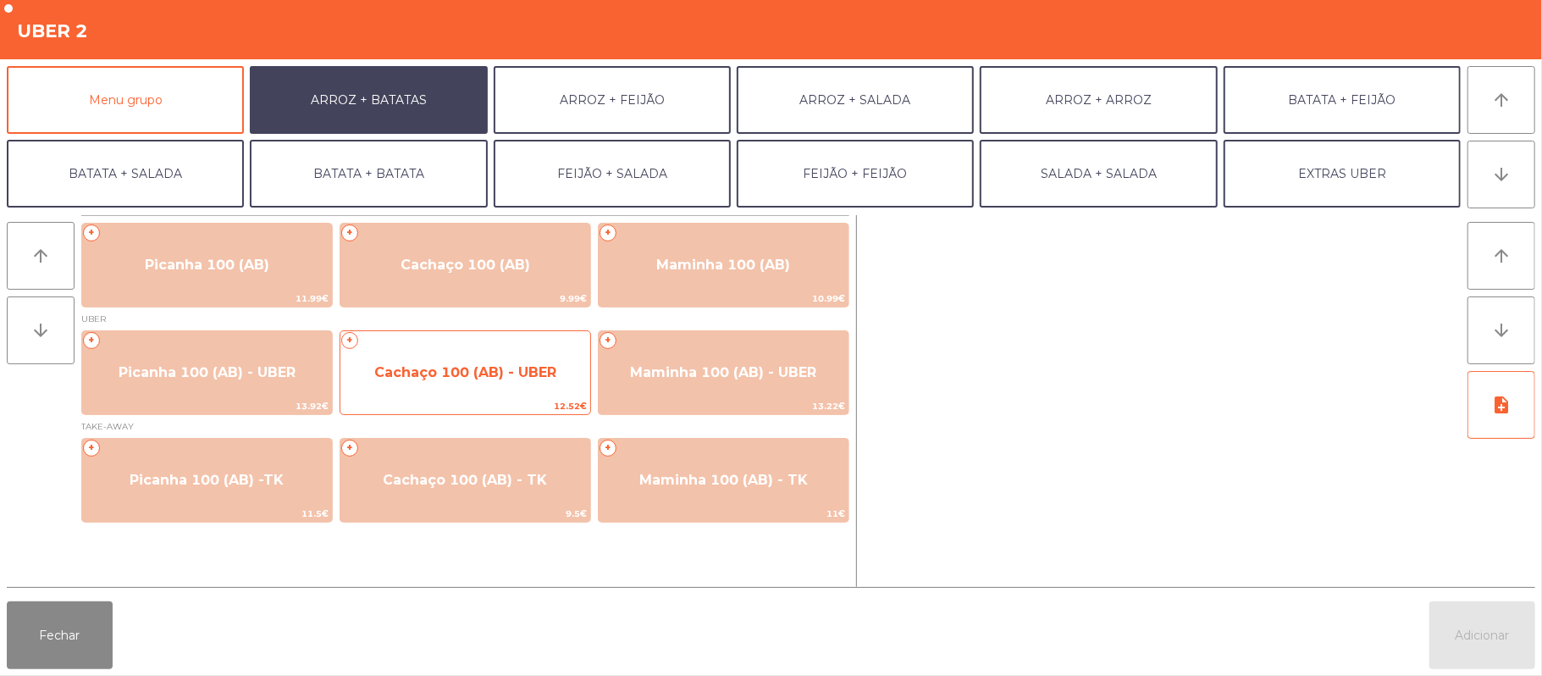
click at [439, 378] on span "Cachaço 100 (AB) - UBER" at bounding box center [465, 372] width 182 height 16
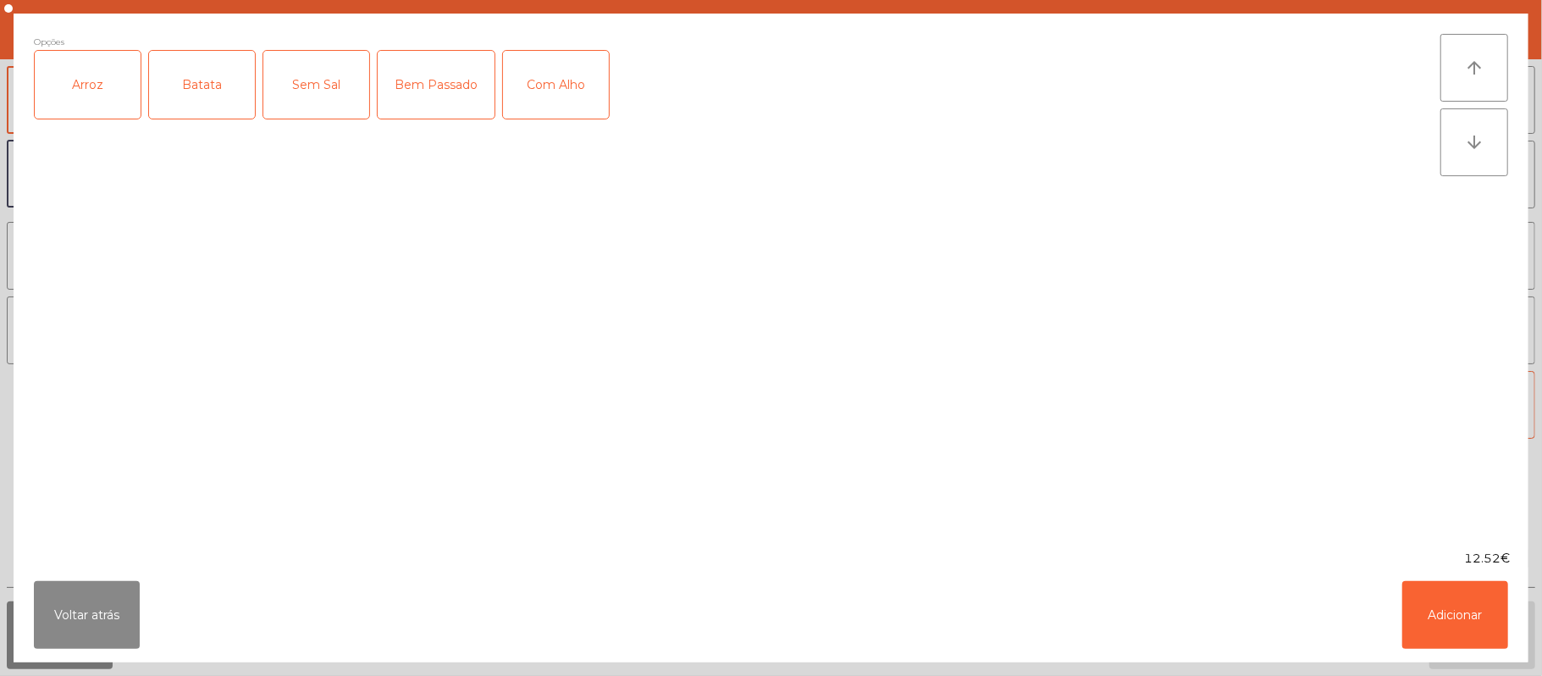
click at [108, 86] on div "Arroz" at bounding box center [88, 85] width 106 height 68
click at [204, 83] on div "Batata" at bounding box center [202, 85] width 106 height 68
click at [427, 86] on div "Bem Passado" at bounding box center [436, 85] width 117 height 68
click at [538, 113] on div "Com Alho" at bounding box center [556, 85] width 106 height 68
click at [1464, 608] on button "Adicionar" at bounding box center [1455, 615] width 106 height 68
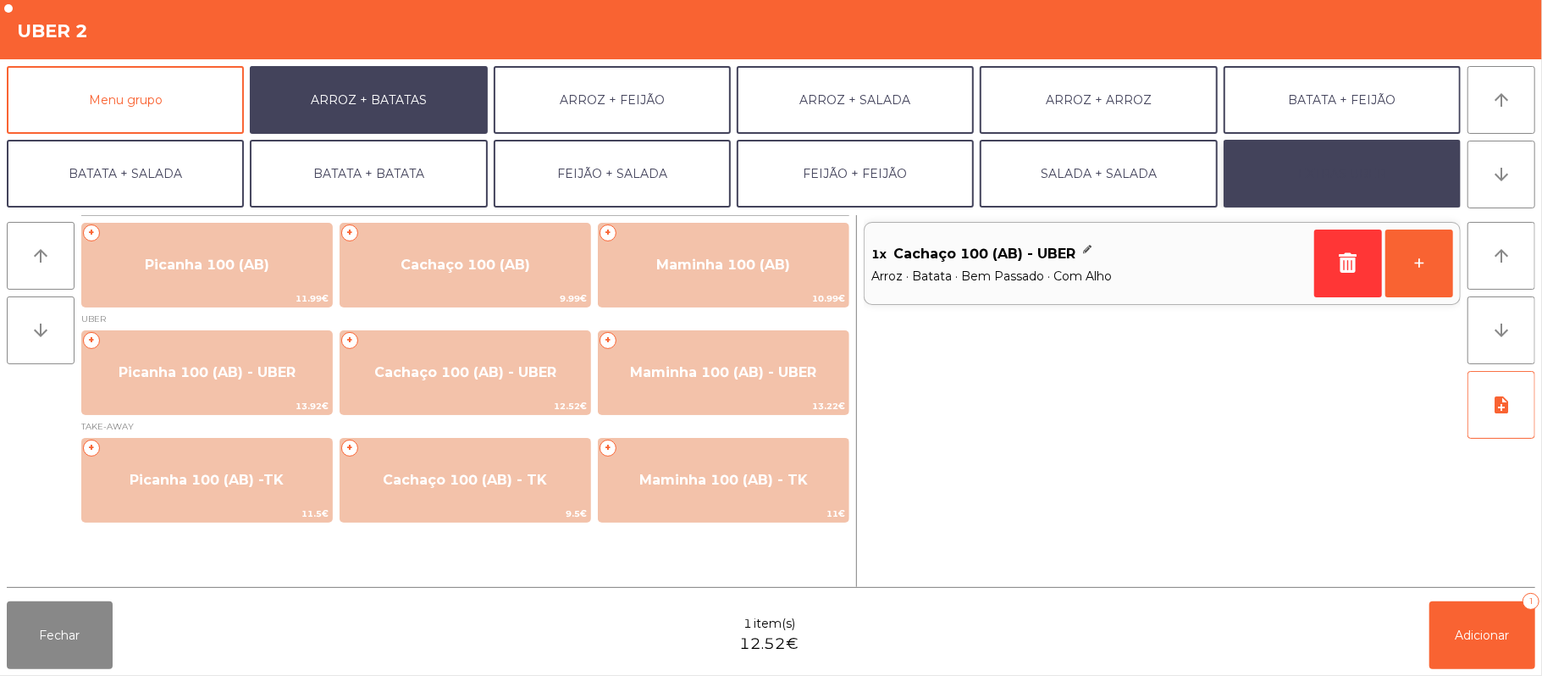
click at [1376, 164] on button "EXTRAS UBER" at bounding box center [1341, 174] width 237 height 68
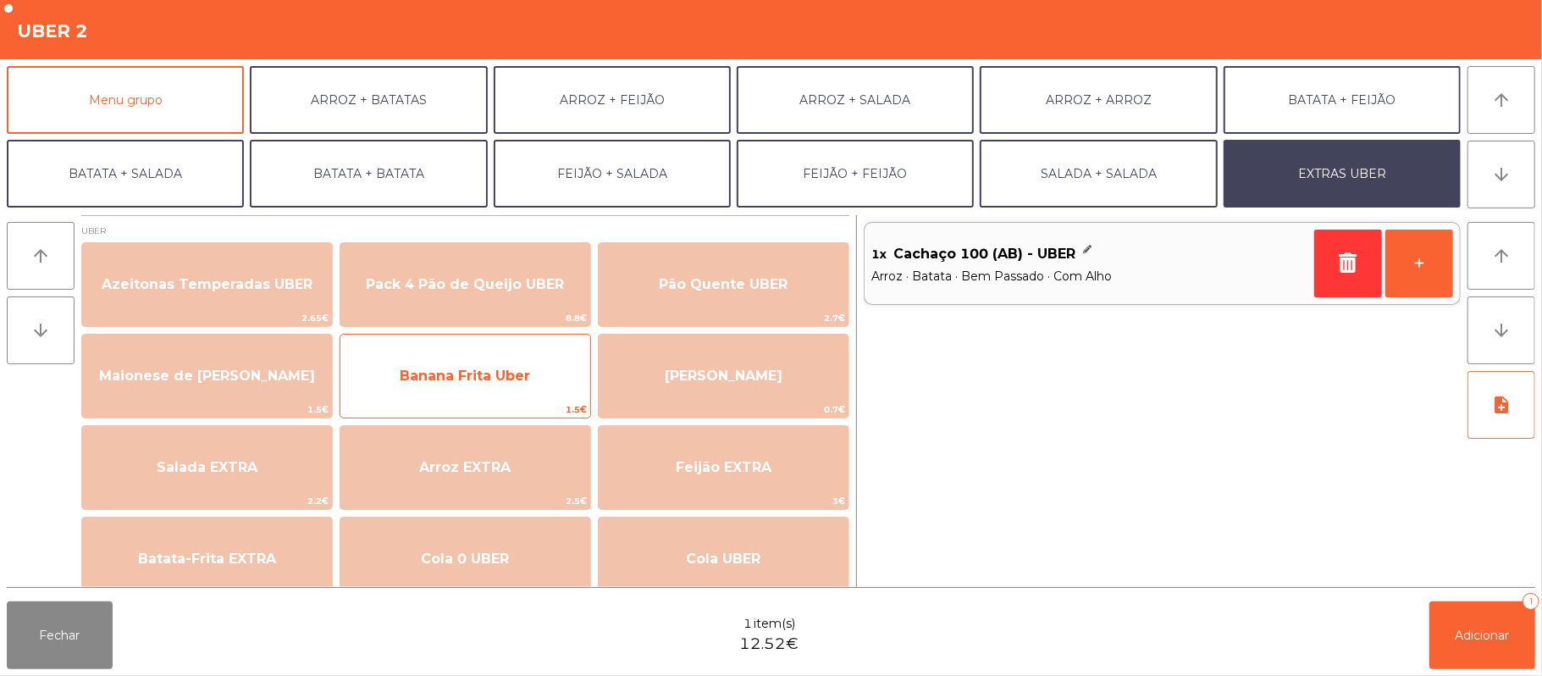
click at [438, 388] on span "Banana Frita Uber" at bounding box center [465, 376] width 250 height 46
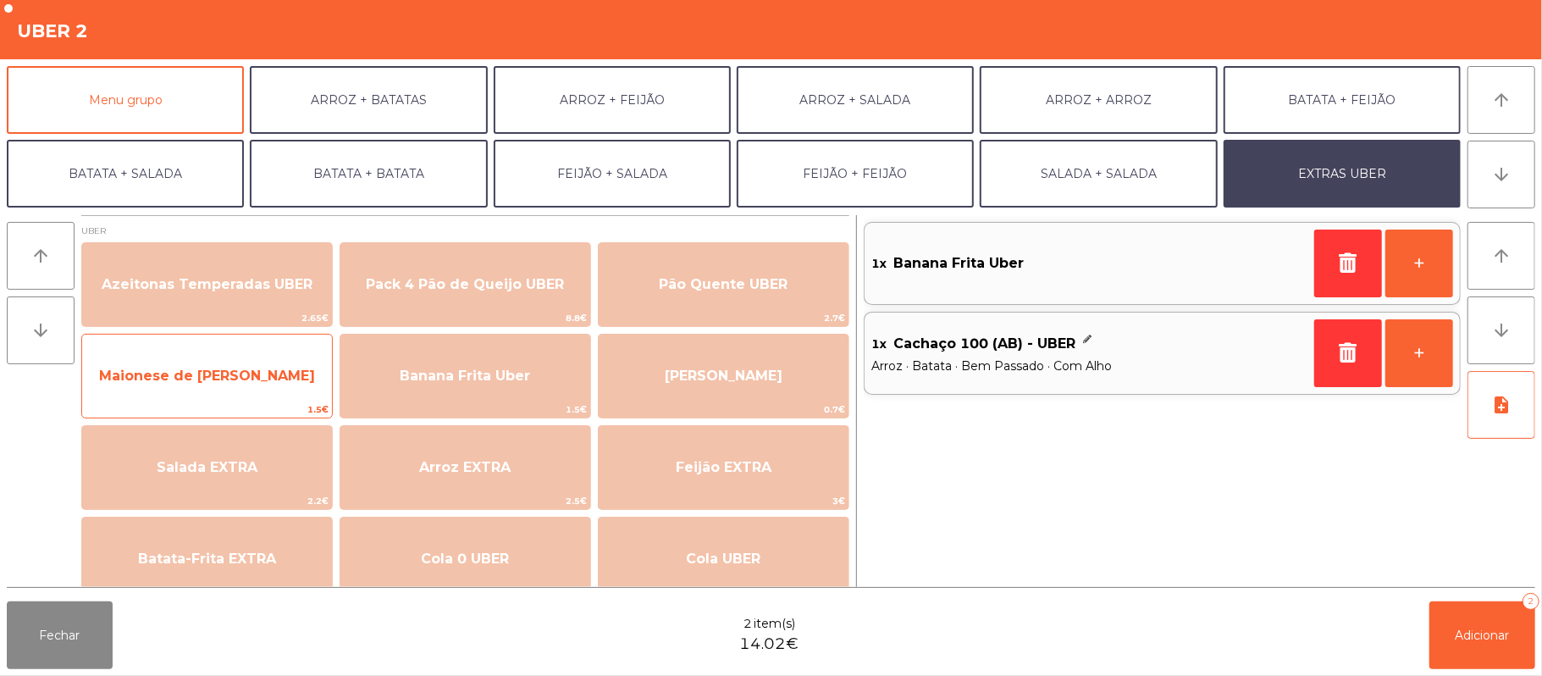
click at [237, 377] on span "Maionese de [PERSON_NAME]" at bounding box center [207, 375] width 216 height 16
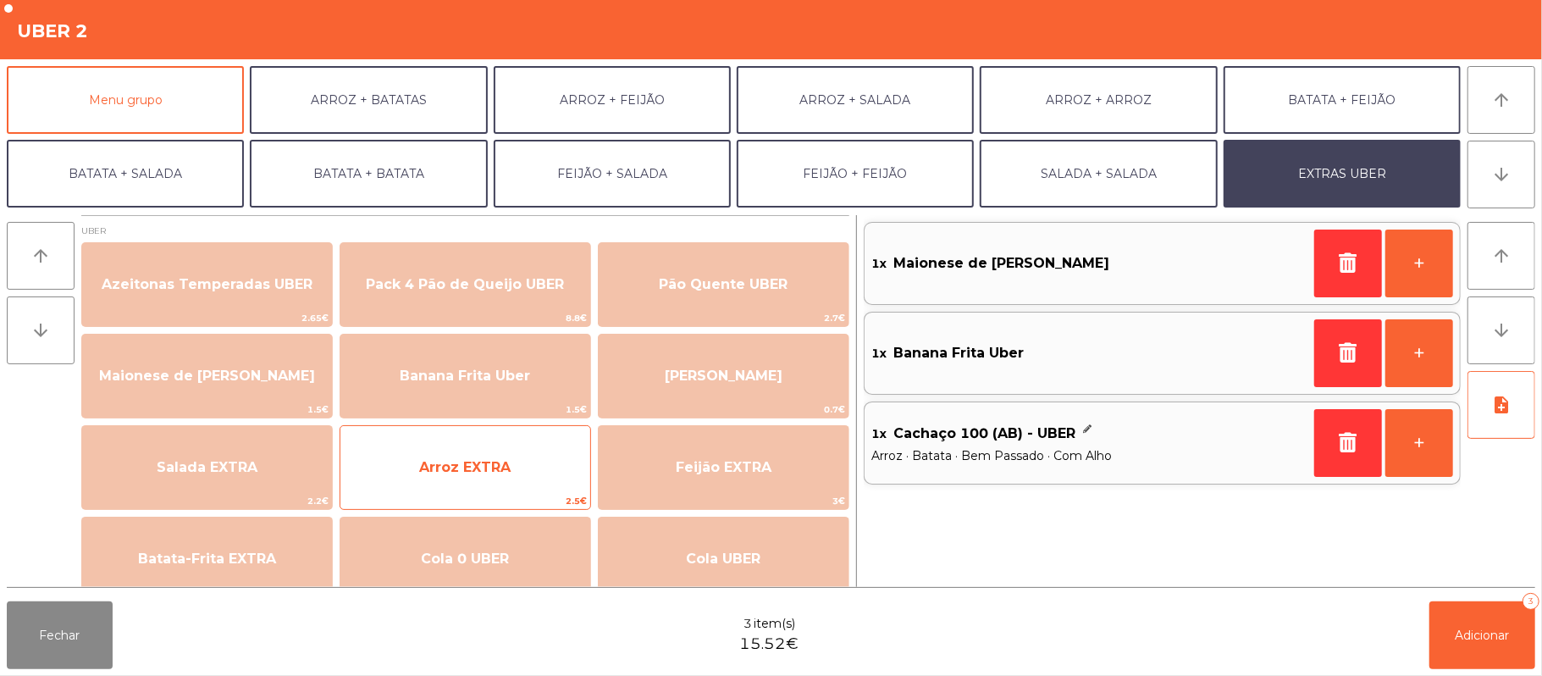
click at [471, 462] on span "Arroz EXTRA" at bounding box center [464, 467] width 91 height 16
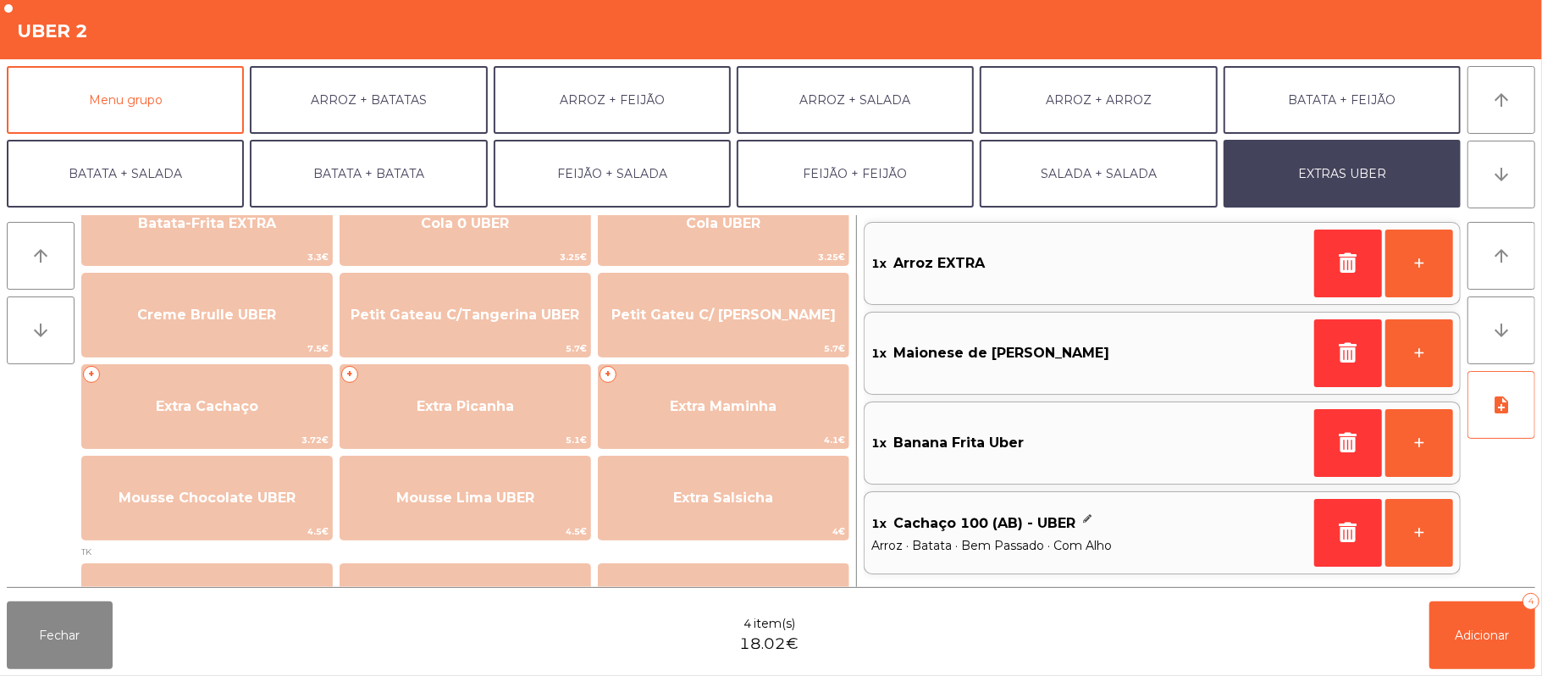
scroll to position [395, 0]
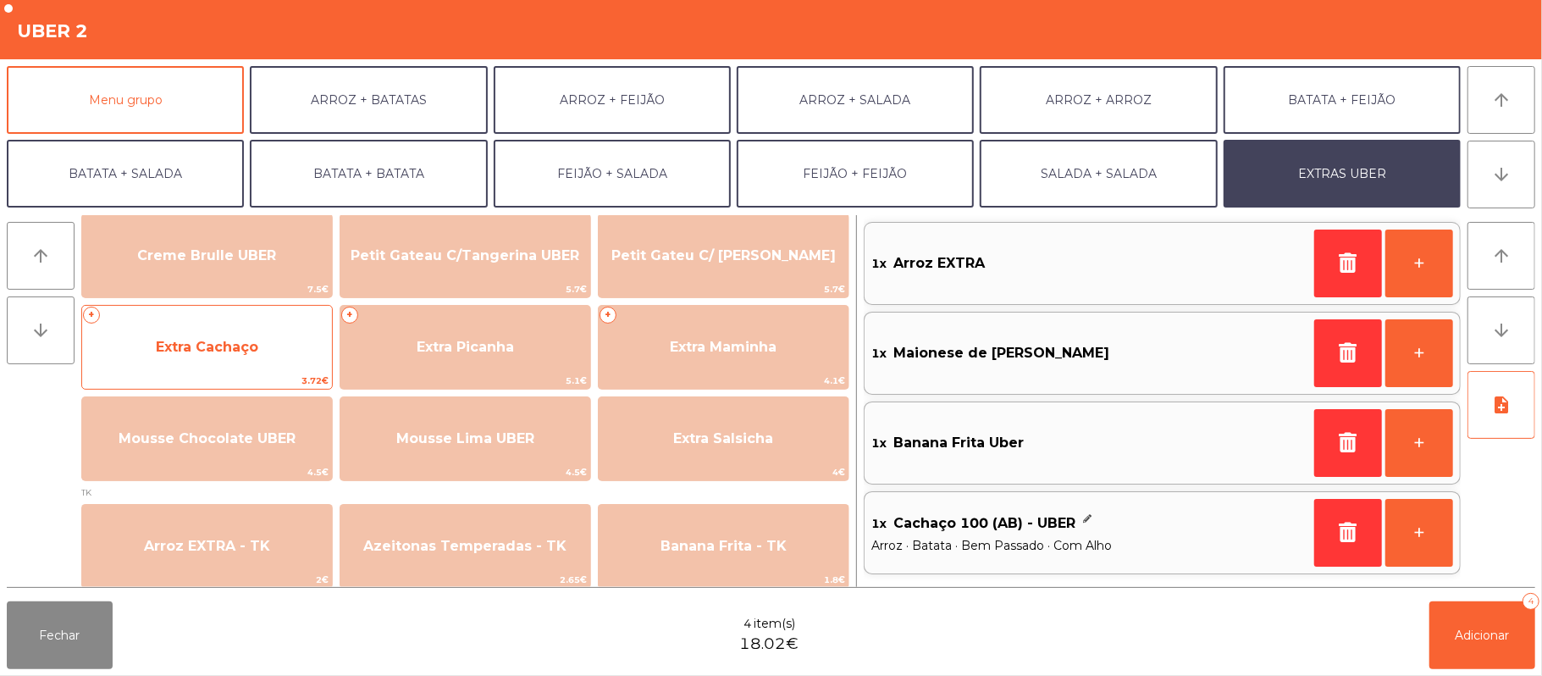
click at [244, 343] on span "Extra Cachaço" at bounding box center [207, 347] width 102 height 16
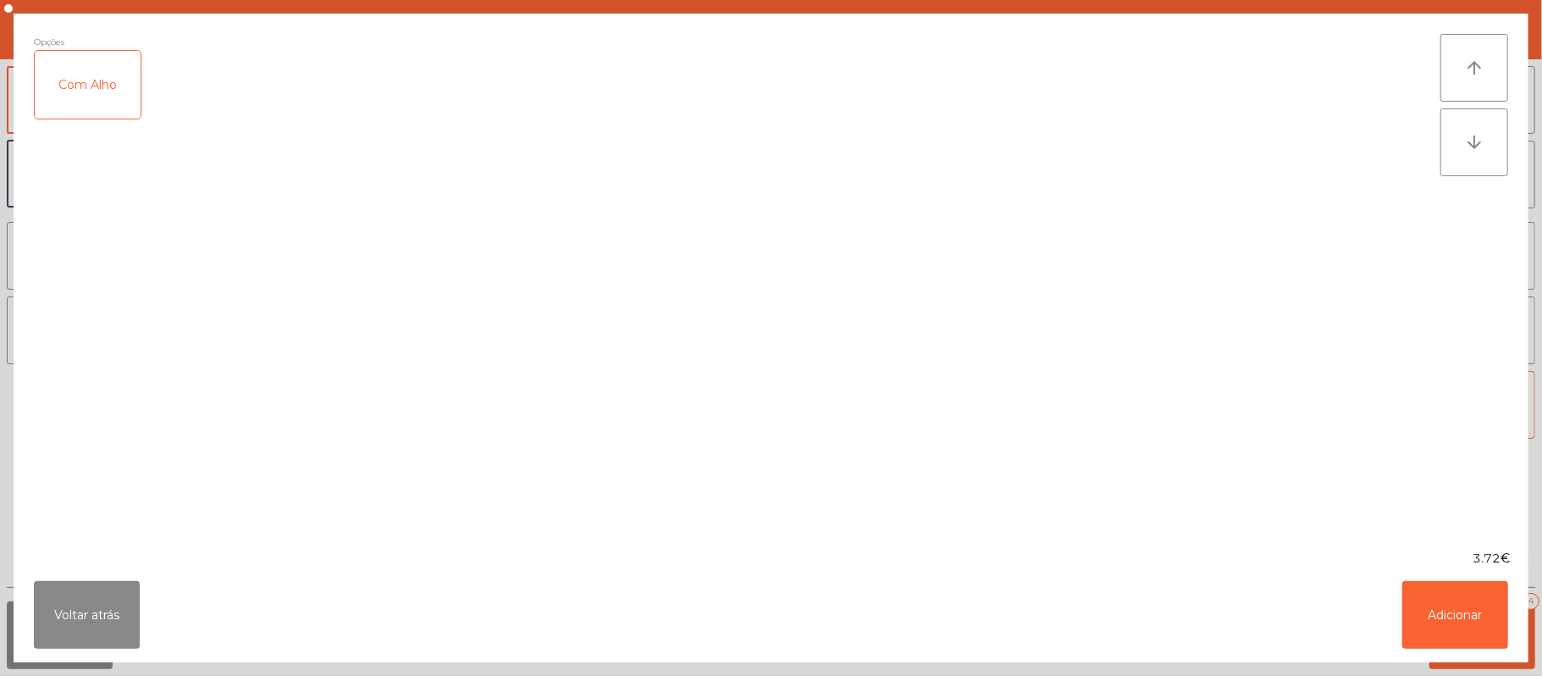
click at [95, 85] on div "Com Alho" at bounding box center [88, 85] width 106 height 68
click at [1454, 618] on button "Adicionar" at bounding box center [1455, 615] width 106 height 68
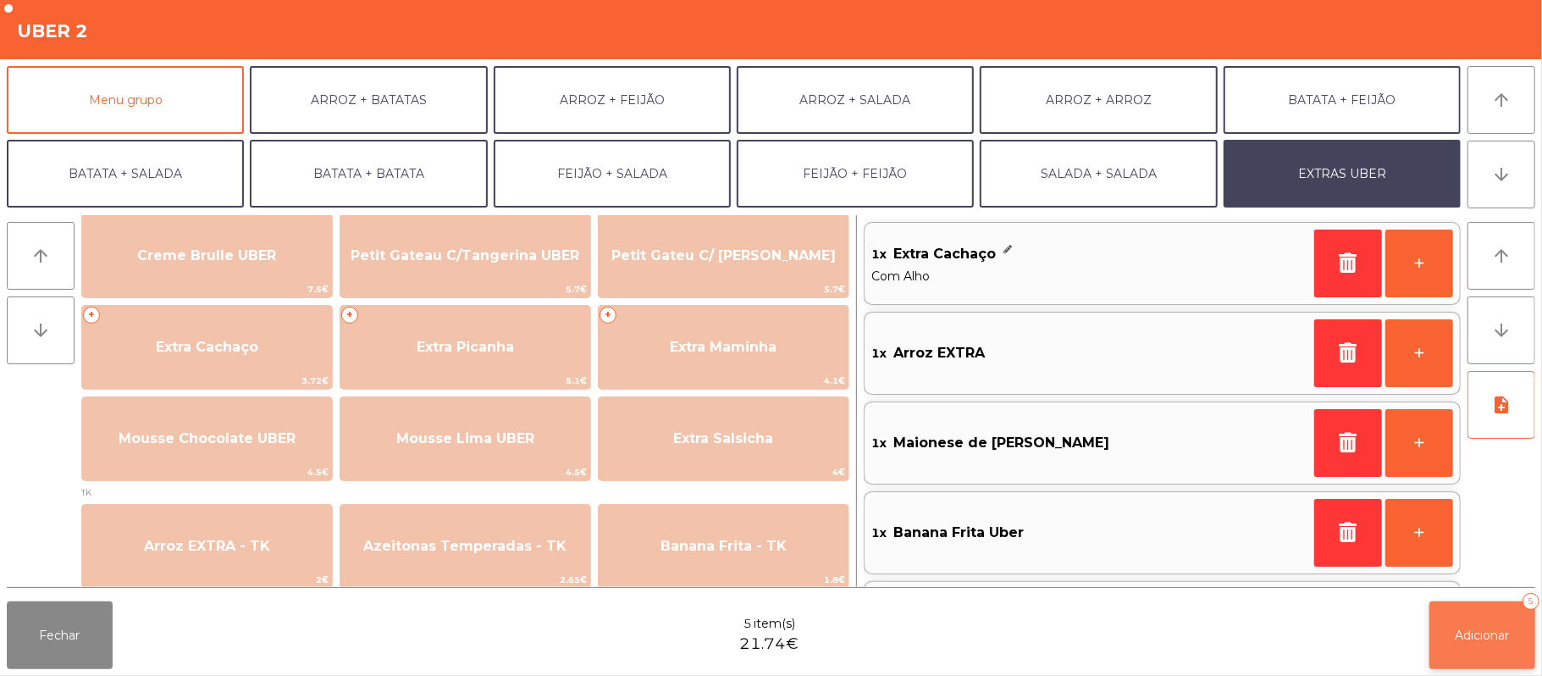
click at [1473, 632] on span "Adicionar" at bounding box center [1482, 634] width 54 height 15
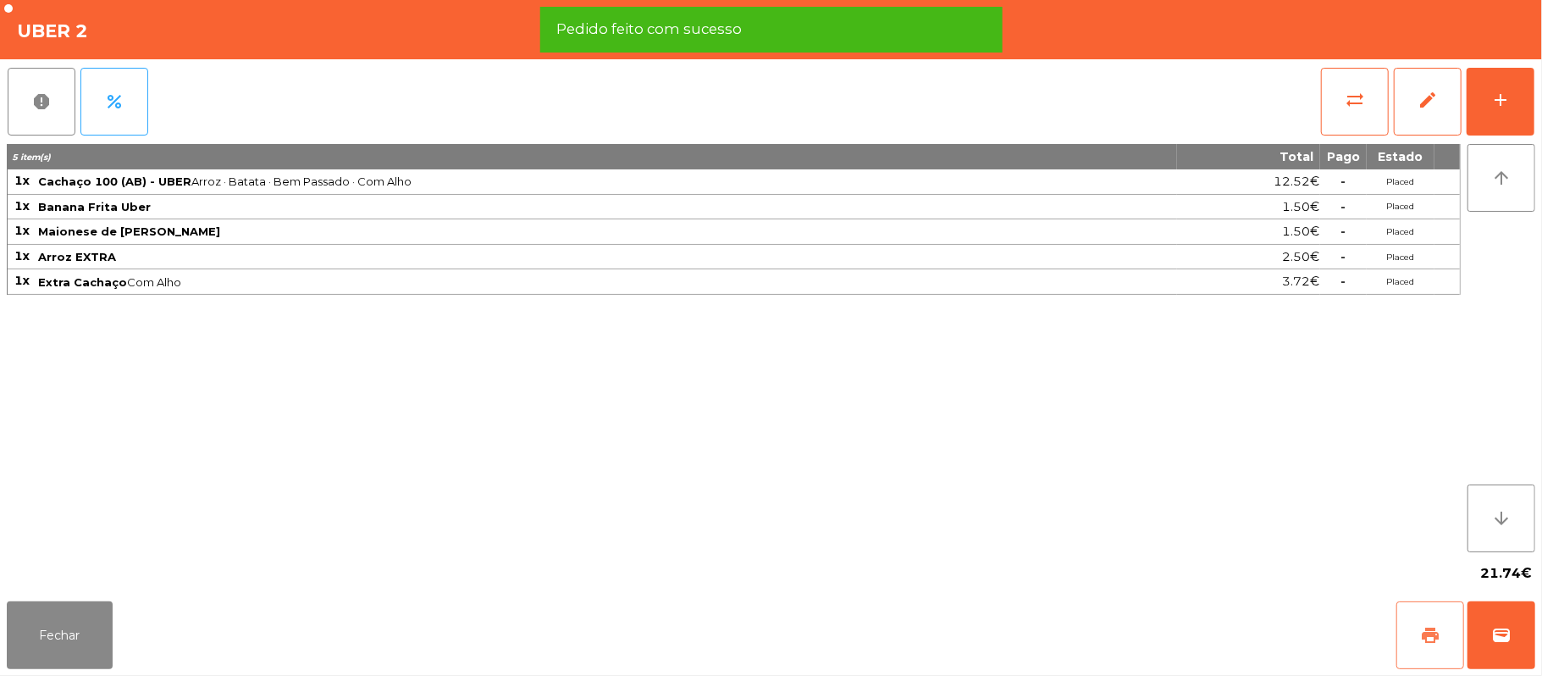
click at [1414, 634] on button "print" at bounding box center [1430, 635] width 68 height 68
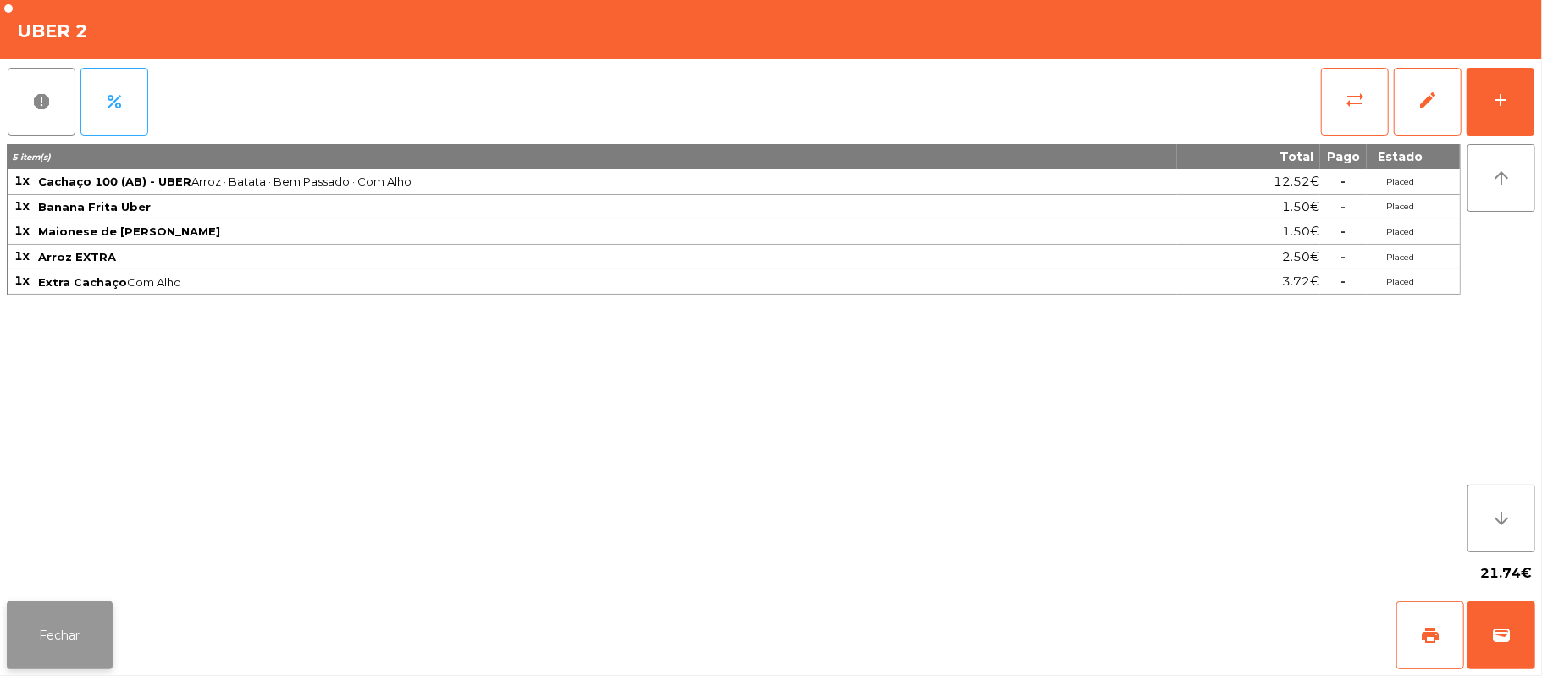
click at [37, 640] on button "Fechar" at bounding box center [60, 635] width 106 height 68
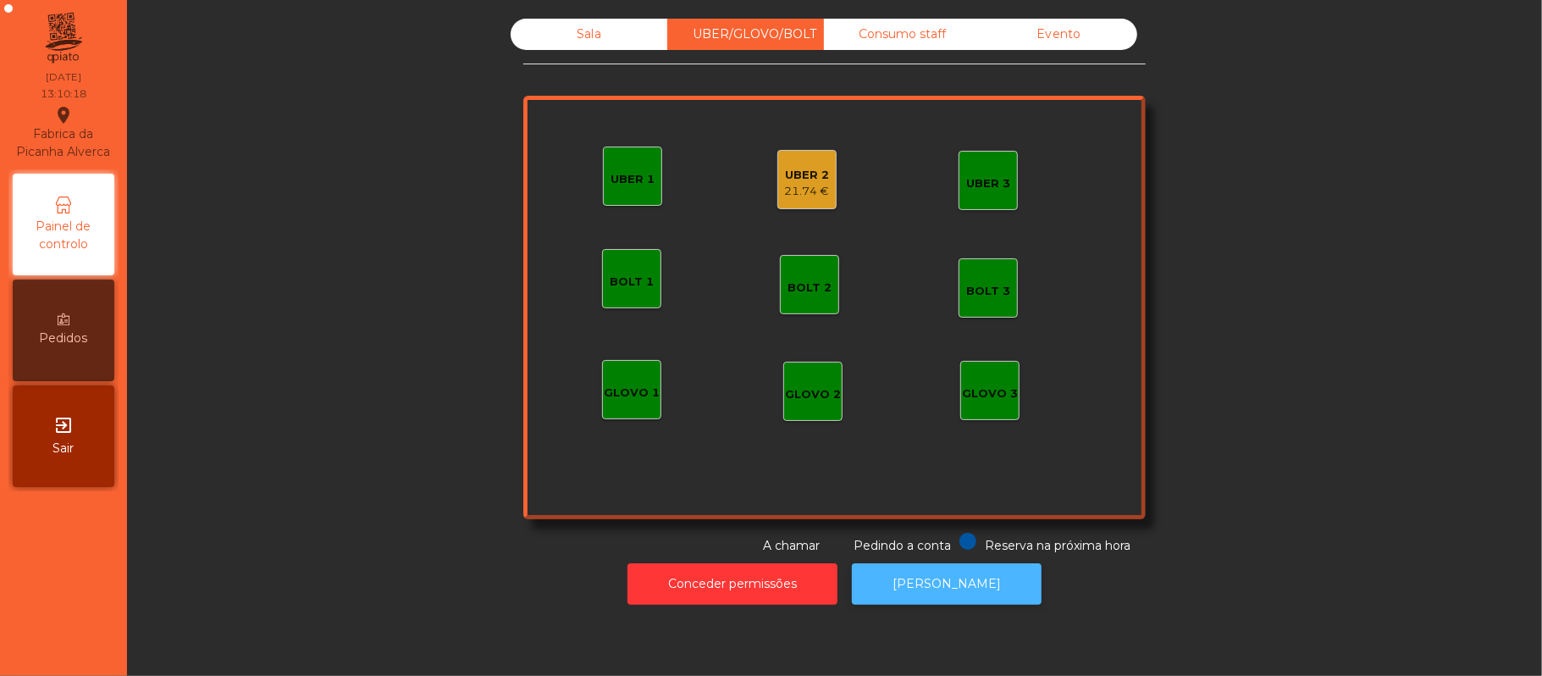
click at [922, 584] on button "[PERSON_NAME]" at bounding box center [947, 583] width 190 height 41
click at [785, 184] on div "21.74 €" at bounding box center [807, 191] width 45 height 17
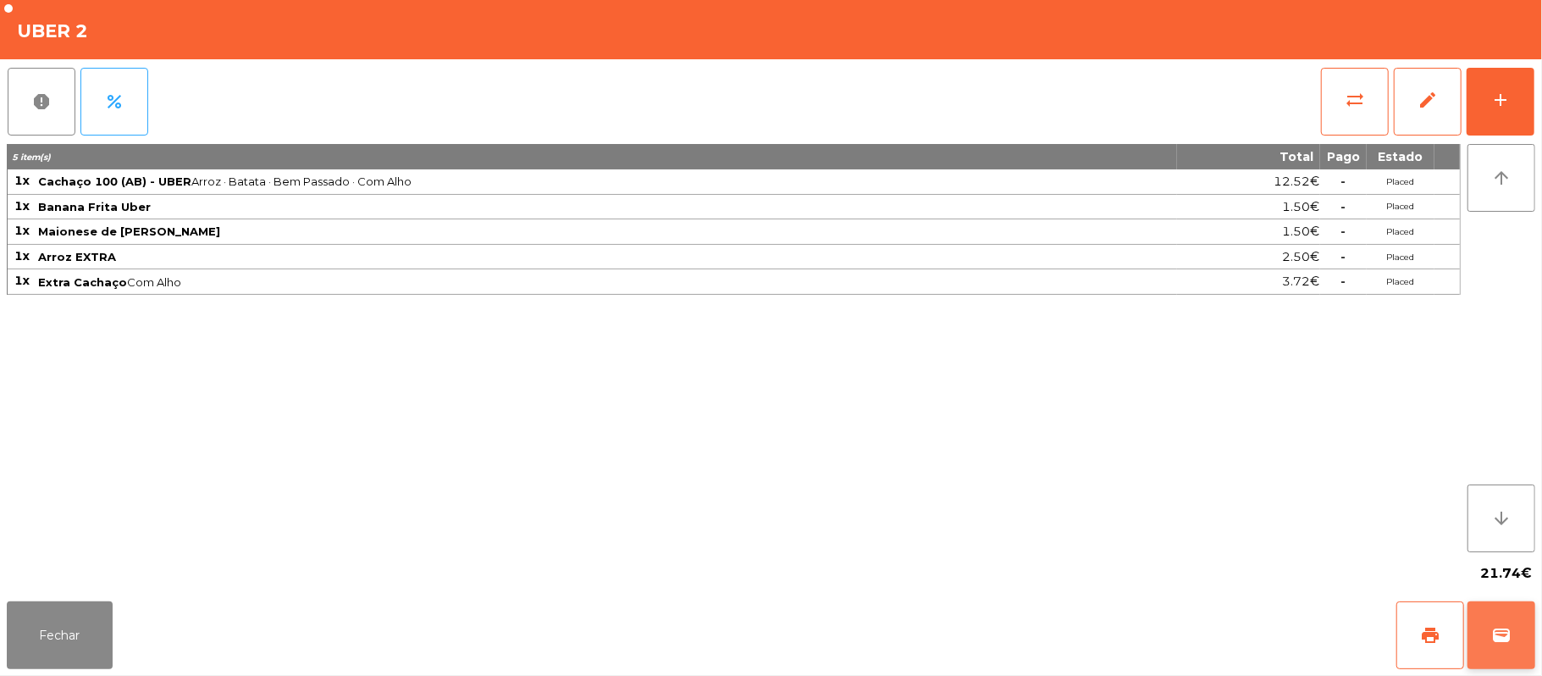
click at [1527, 644] on button "wallet" at bounding box center [1501, 635] width 68 height 68
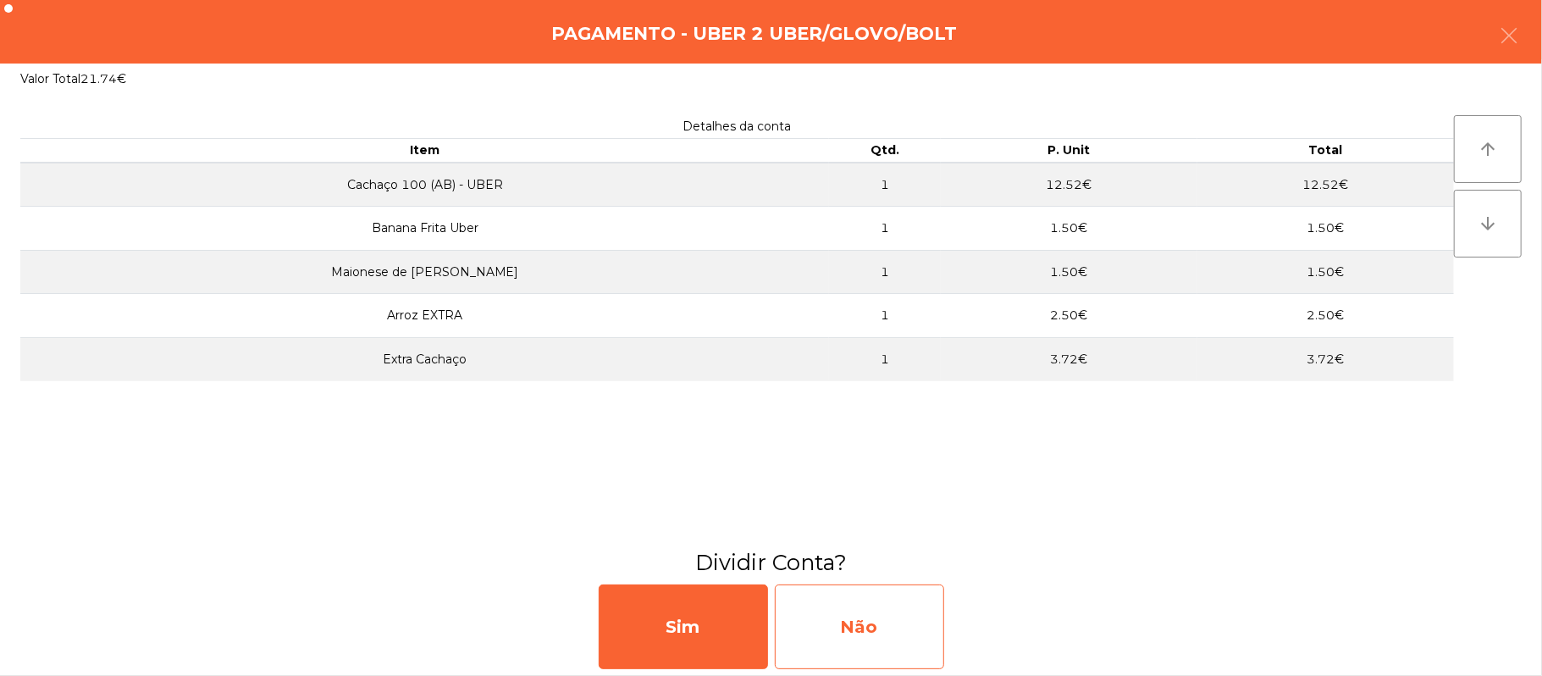
click at [894, 621] on div "Não" at bounding box center [859, 626] width 169 height 85
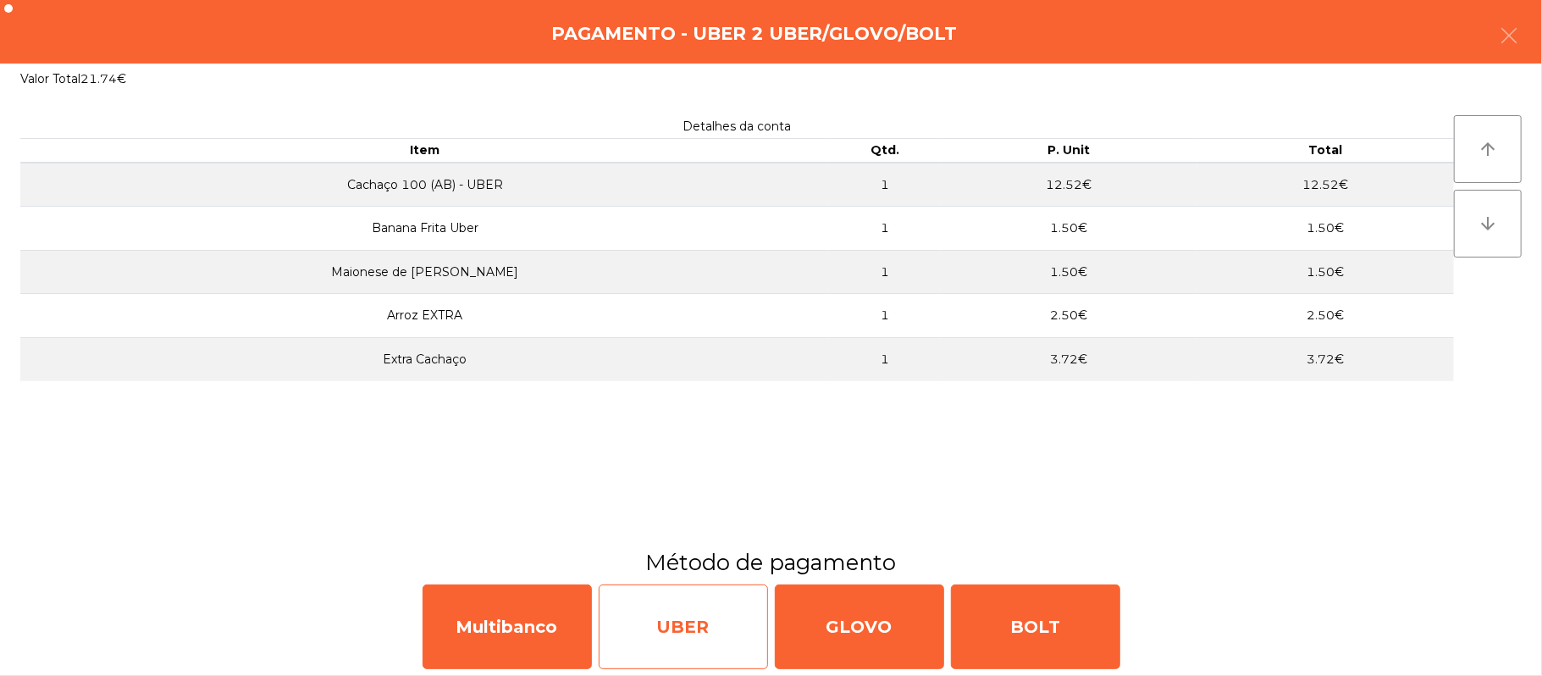
click at [688, 633] on div "UBER" at bounding box center [683, 626] width 169 height 85
select select "**"
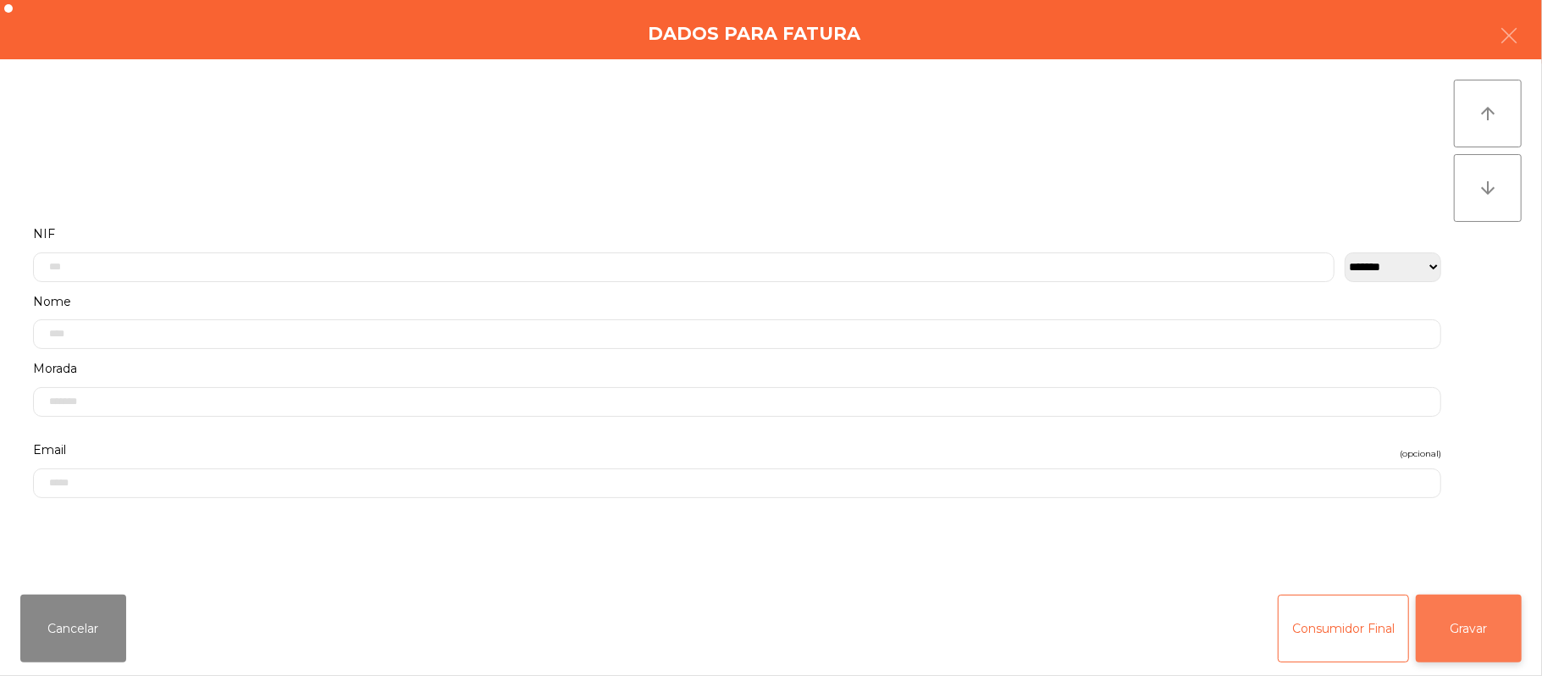
click at [1444, 640] on button "Gravar" at bounding box center [1469, 628] width 106 height 68
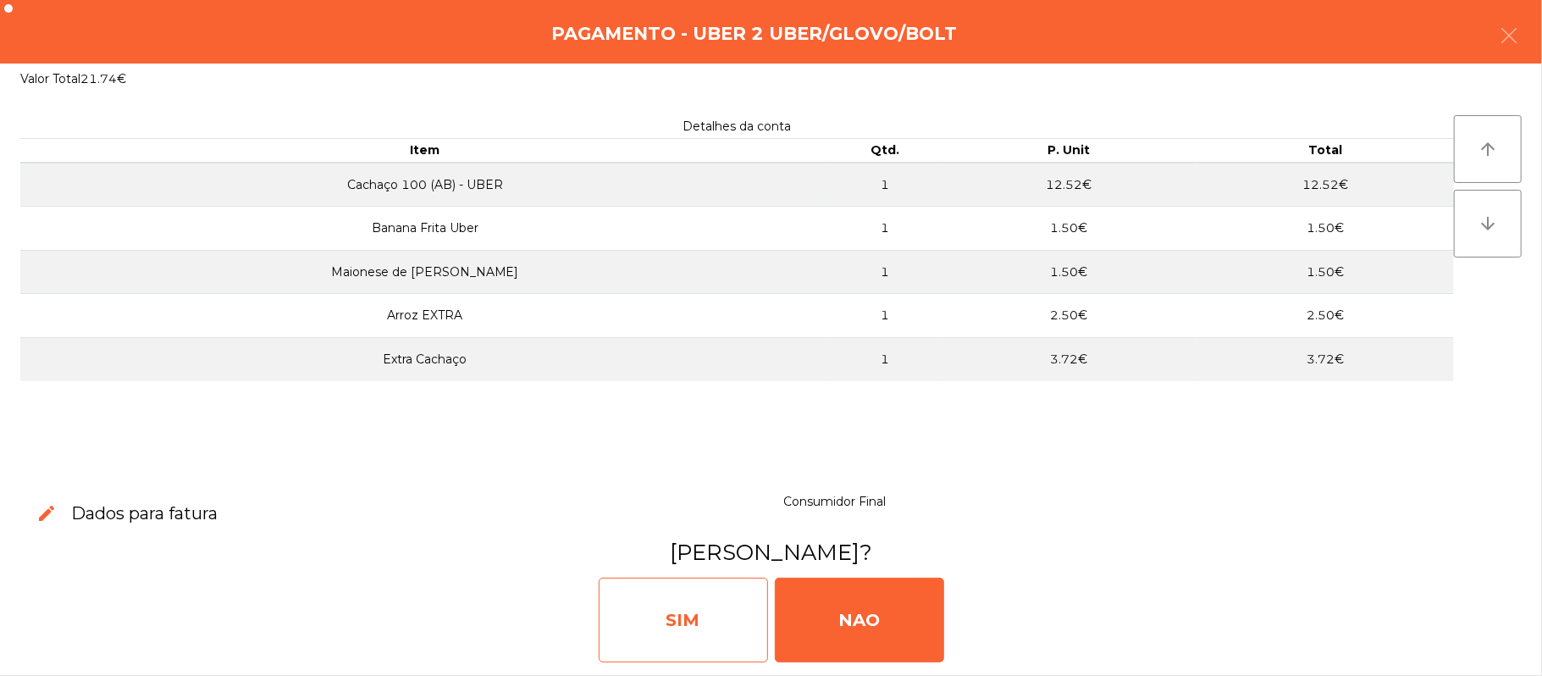
click at [674, 621] on div "SIM" at bounding box center [683, 619] width 169 height 85
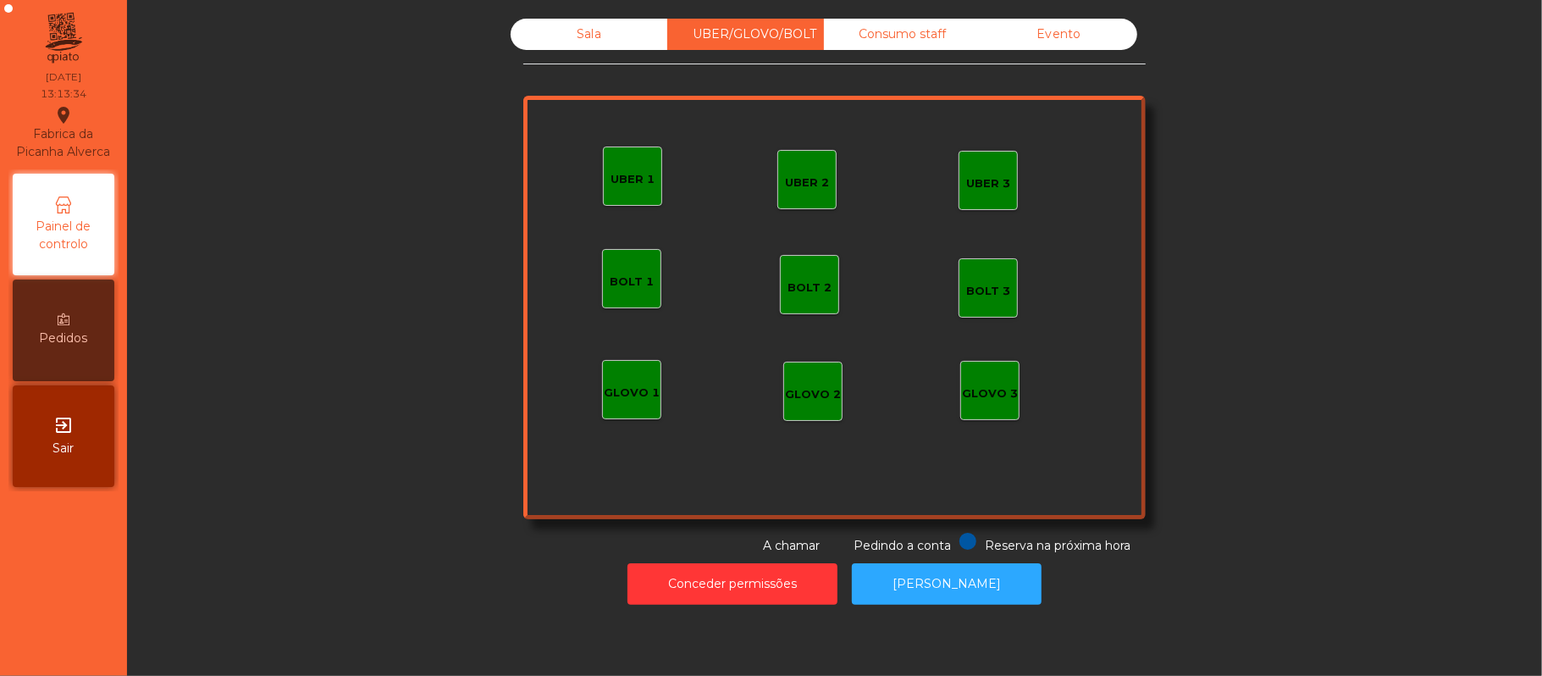
click at [992, 193] on div "UBER 3" at bounding box center [987, 180] width 59 height 59
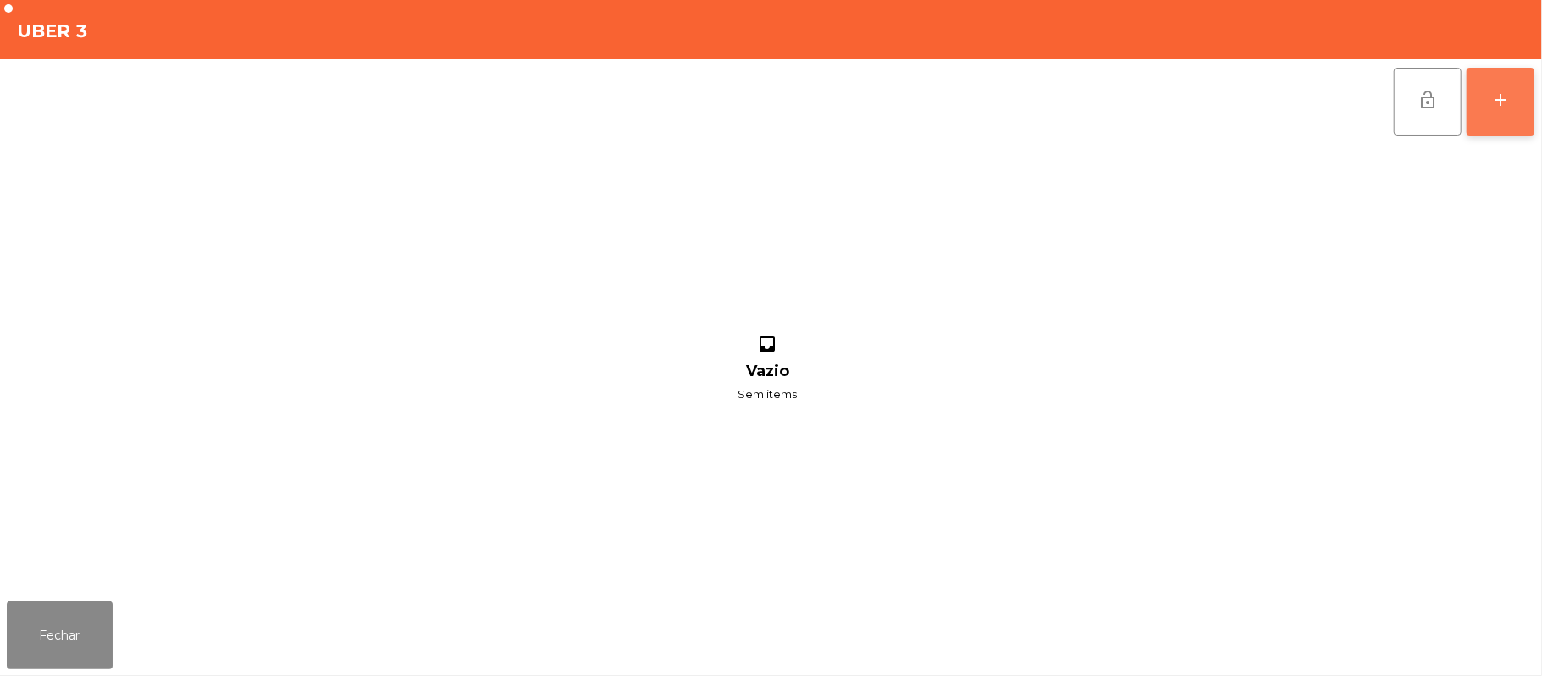
click at [1491, 98] on div "add" at bounding box center [1500, 100] width 20 height 20
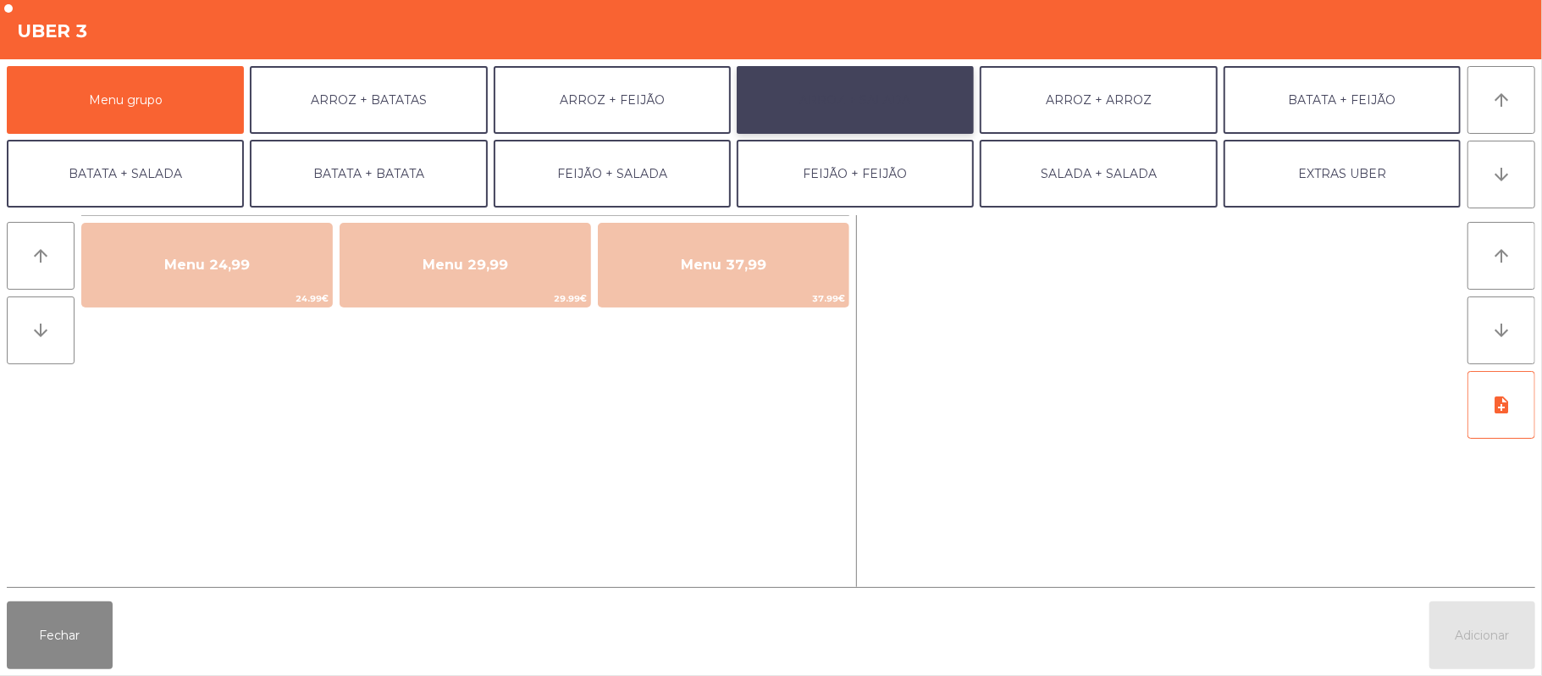
click at [925, 96] on button "ARROZ + SALADA" at bounding box center [855, 100] width 237 height 68
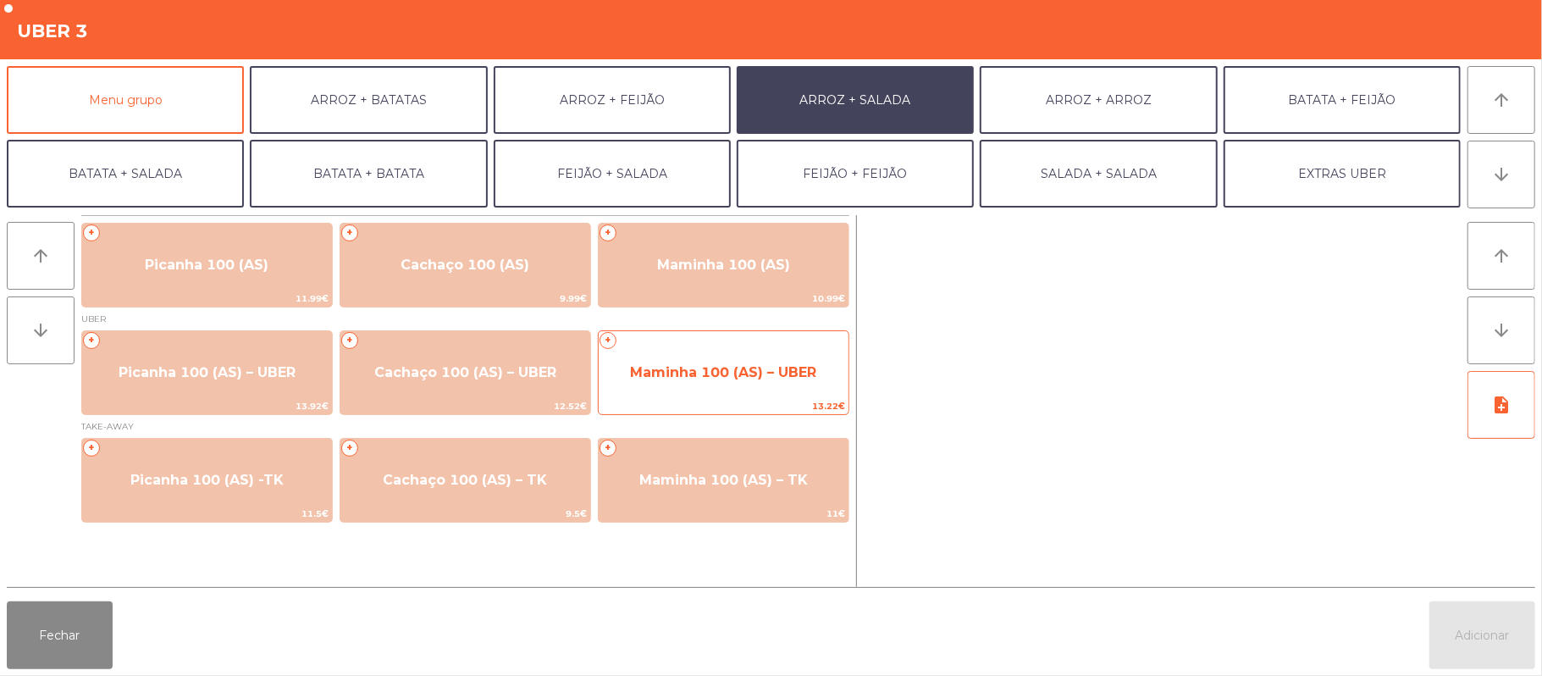
click at [728, 390] on span "Maminha 100 (AS) – UBER" at bounding box center [724, 373] width 250 height 46
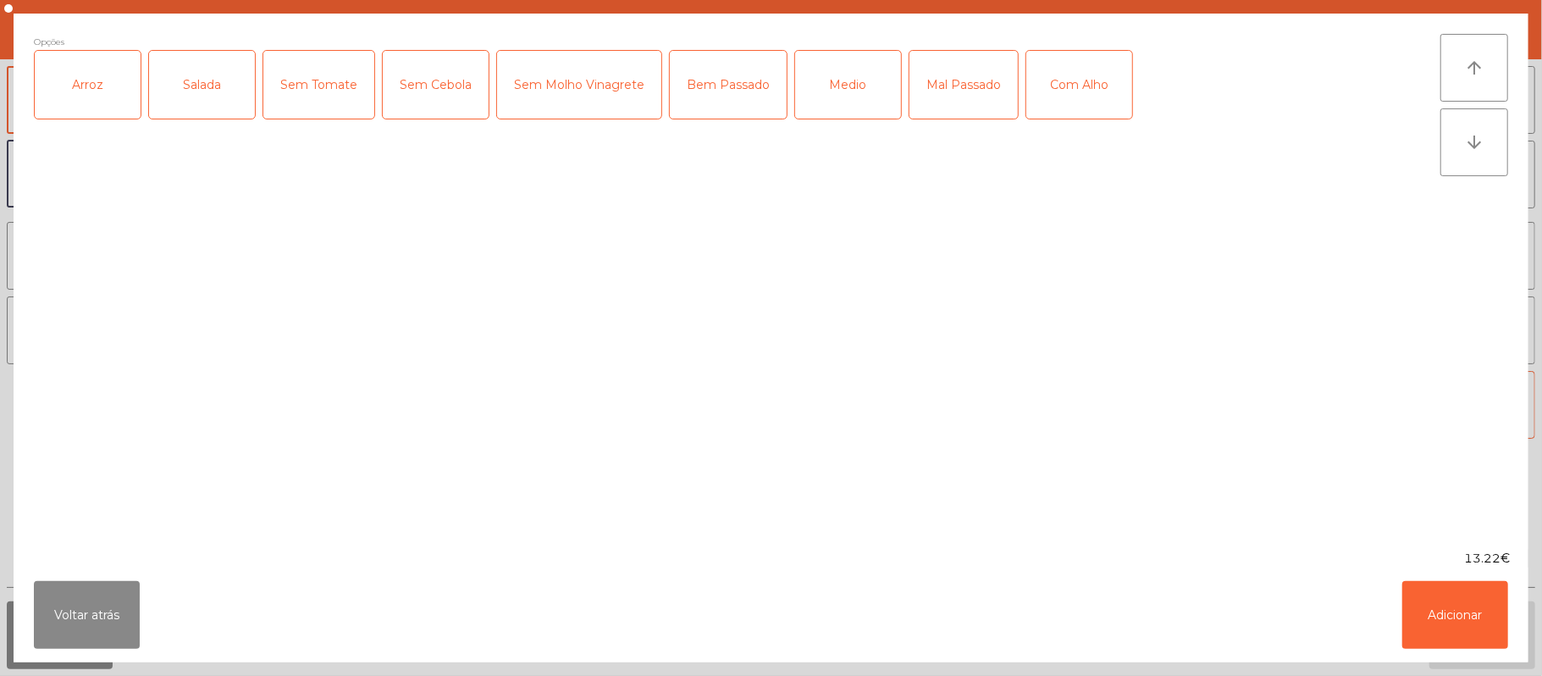
click at [119, 102] on div "Arroz" at bounding box center [88, 85] width 106 height 68
click at [220, 91] on div "Salada" at bounding box center [202, 85] width 106 height 68
click at [817, 102] on div "Medio" at bounding box center [848, 85] width 106 height 68
click at [1464, 628] on button "Adicionar" at bounding box center [1455, 615] width 106 height 68
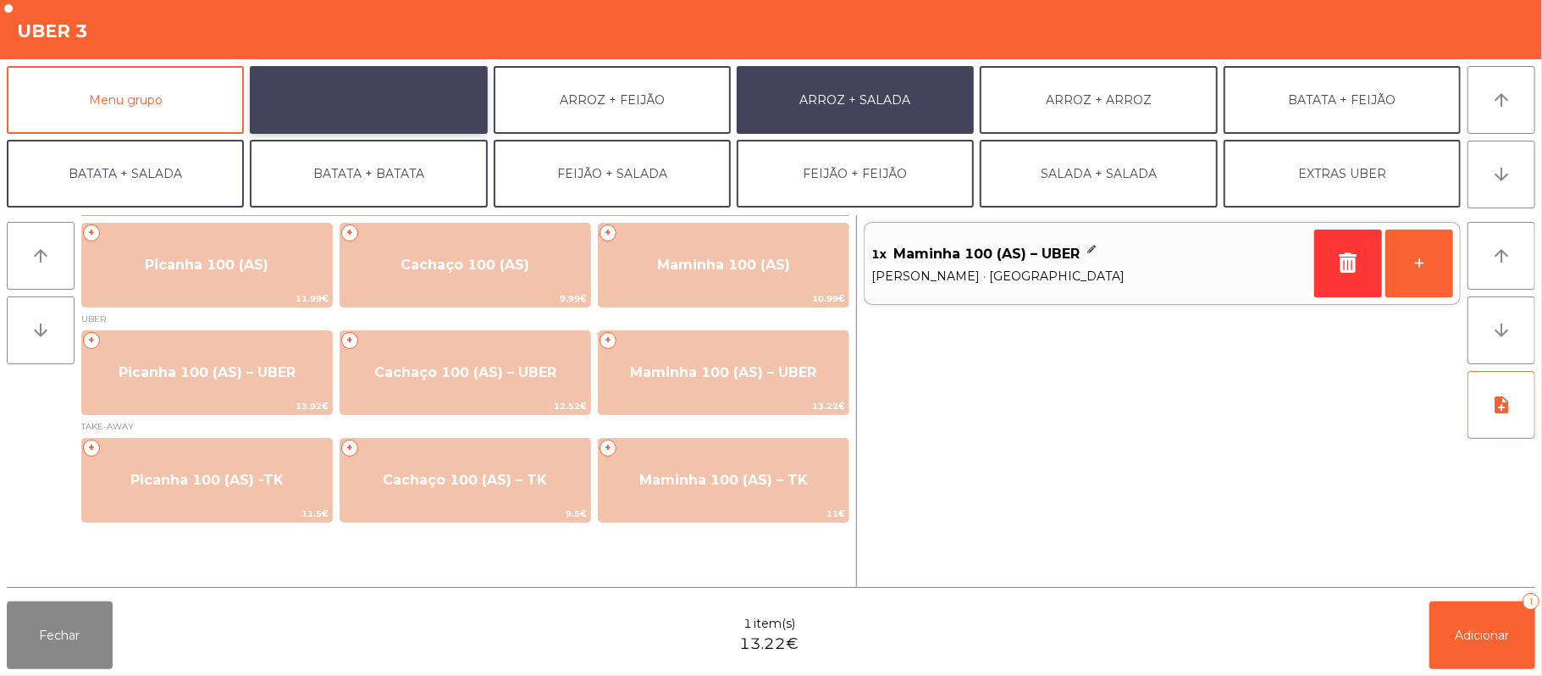
click at [389, 102] on button "ARROZ + BATATAS" at bounding box center [368, 100] width 237 height 68
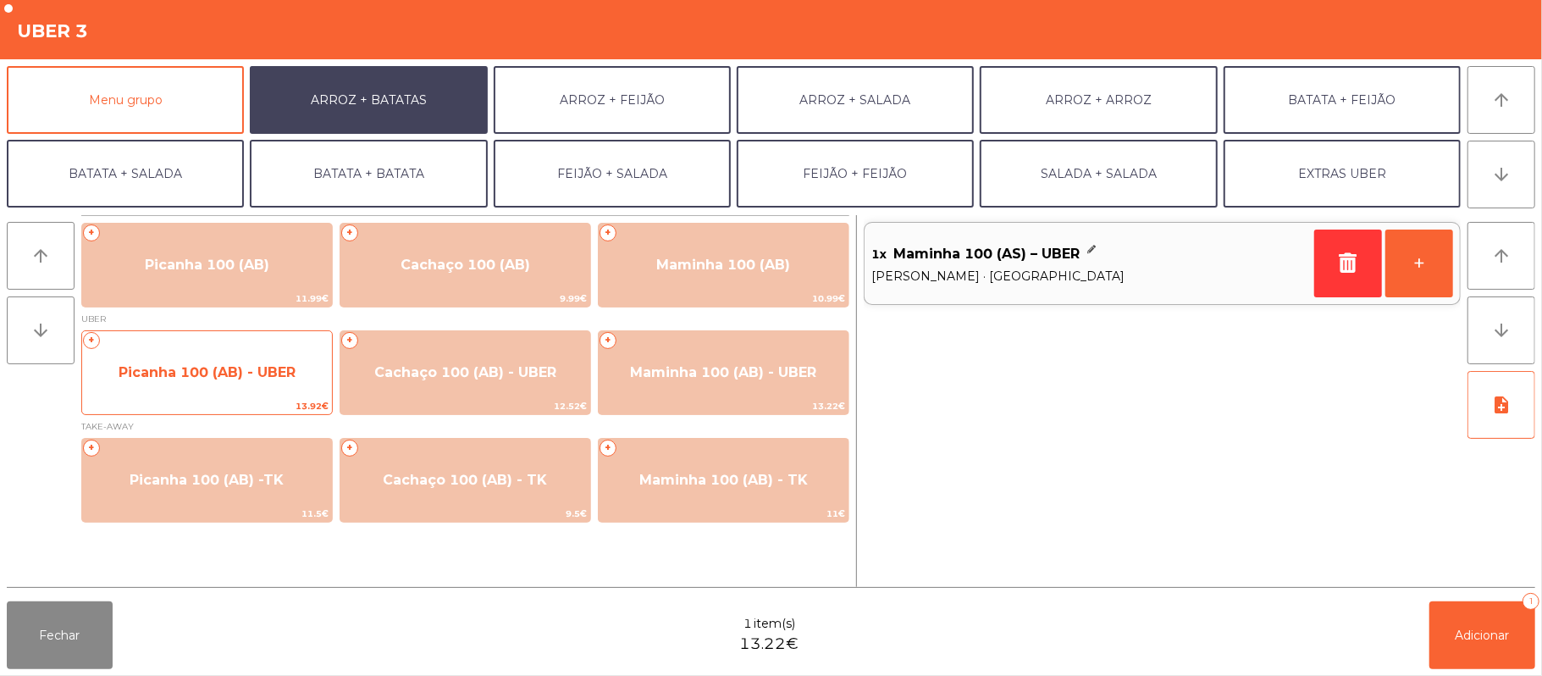
click at [201, 371] on span "Picanha 100 (AB) - UBER" at bounding box center [207, 372] width 177 height 16
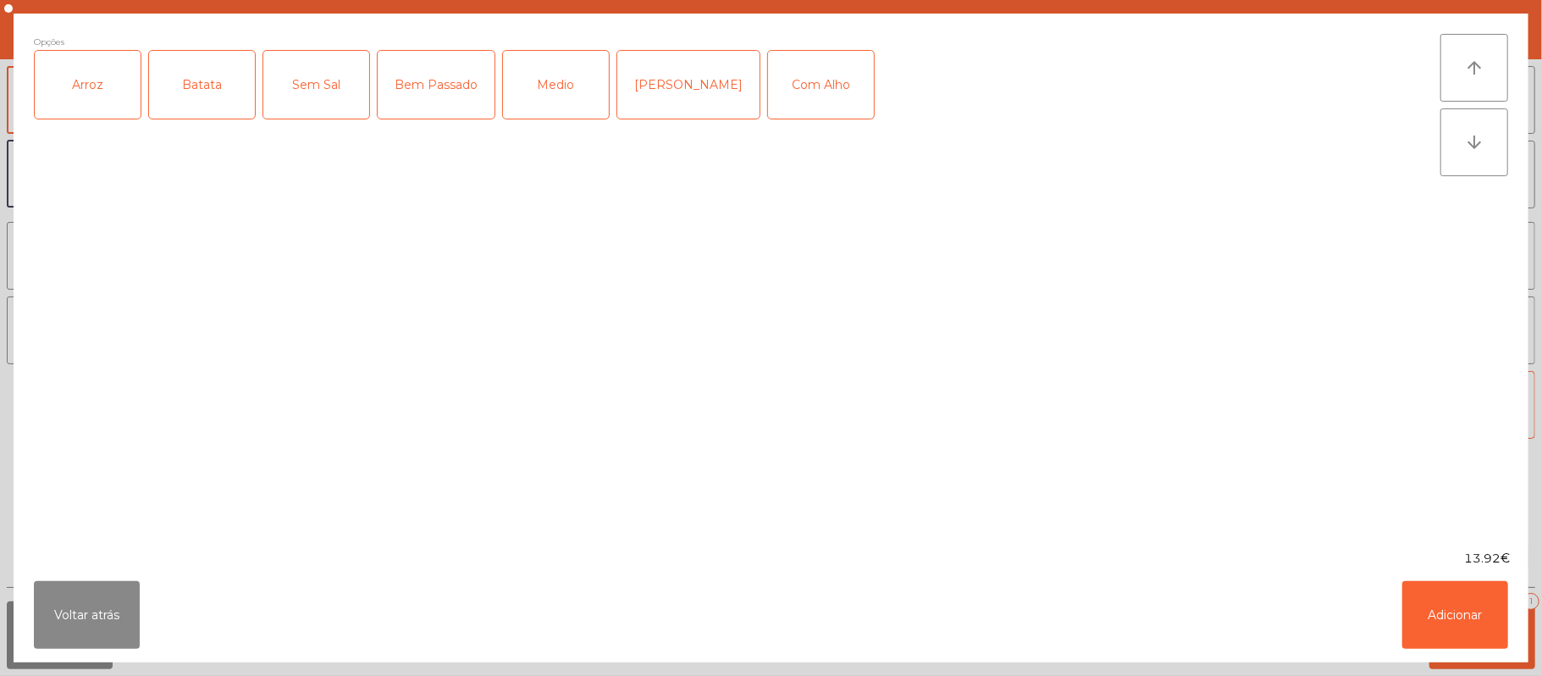
click at [95, 91] on div "Arroz" at bounding box center [88, 85] width 106 height 68
click at [210, 95] on div "Batata" at bounding box center [202, 85] width 106 height 68
click at [540, 100] on div "Medio" at bounding box center [556, 85] width 106 height 68
click at [1460, 615] on button "Adicionar" at bounding box center [1455, 615] width 106 height 68
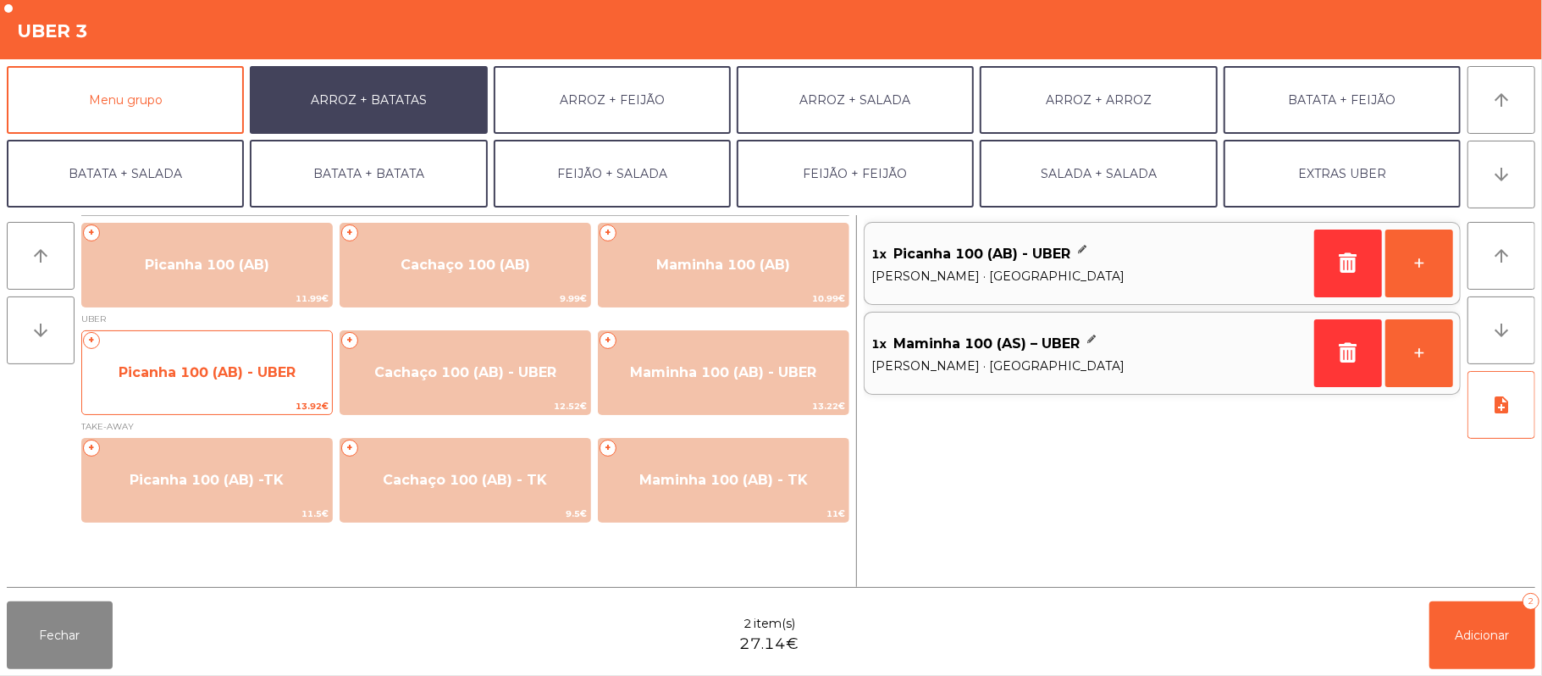
click at [159, 389] on span "Picanha 100 (AB) - UBER" at bounding box center [207, 373] width 250 height 46
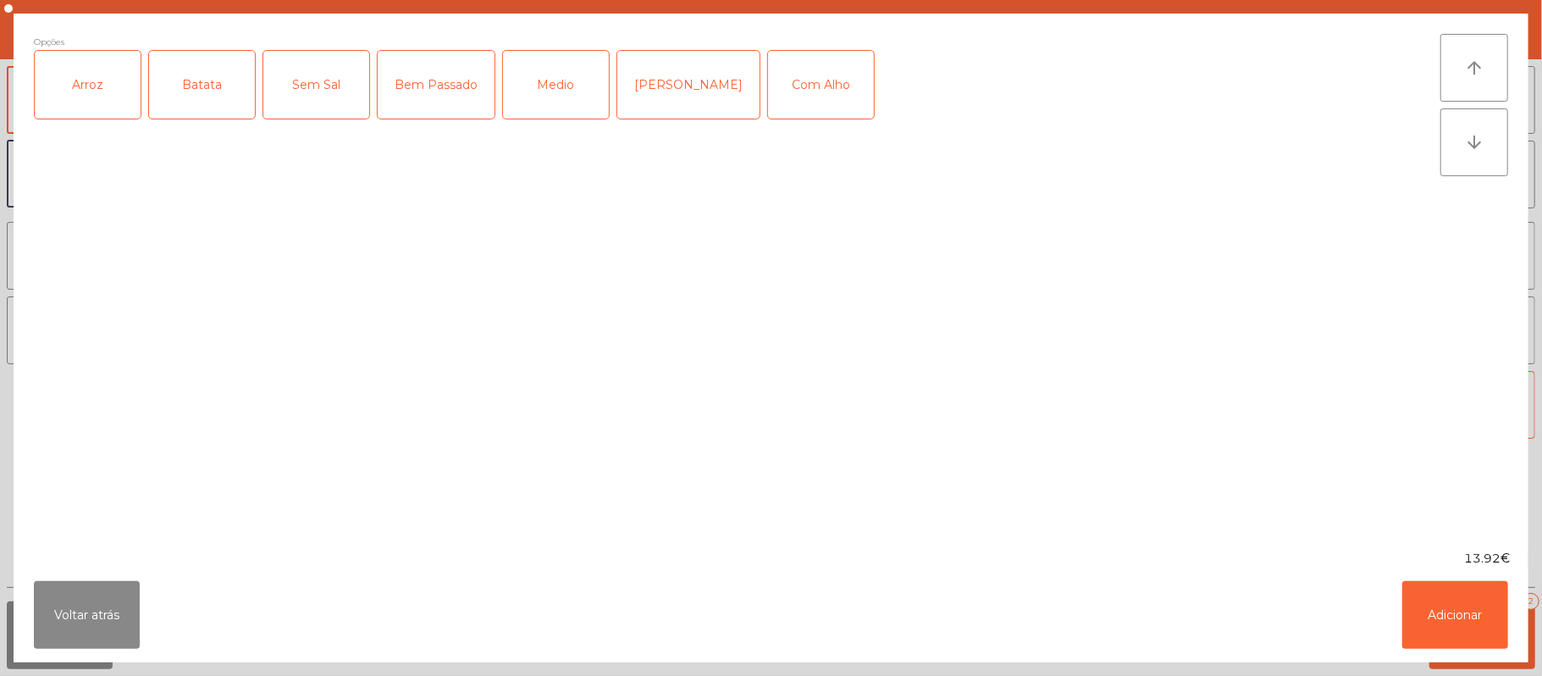
click at [99, 98] on div "Arroz" at bounding box center [88, 85] width 106 height 68
click at [196, 98] on div "Batata" at bounding box center [202, 85] width 106 height 68
click at [542, 109] on div "Medio" at bounding box center [556, 85] width 106 height 68
click at [1449, 634] on button "Adicionar" at bounding box center [1455, 615] width 106 height 68
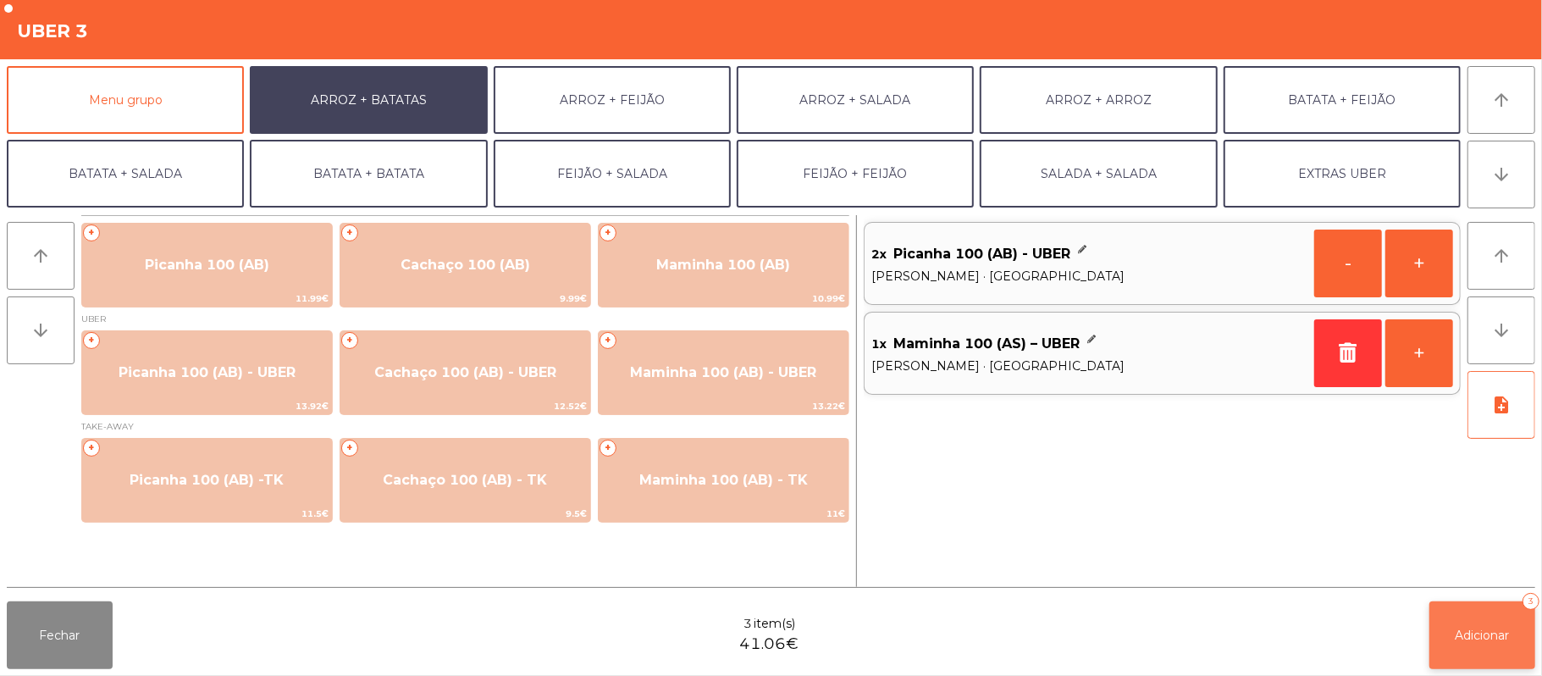
click at [1477, 635] on span "Adicionar" at bounding box center [1482, 634] width 54 height 15
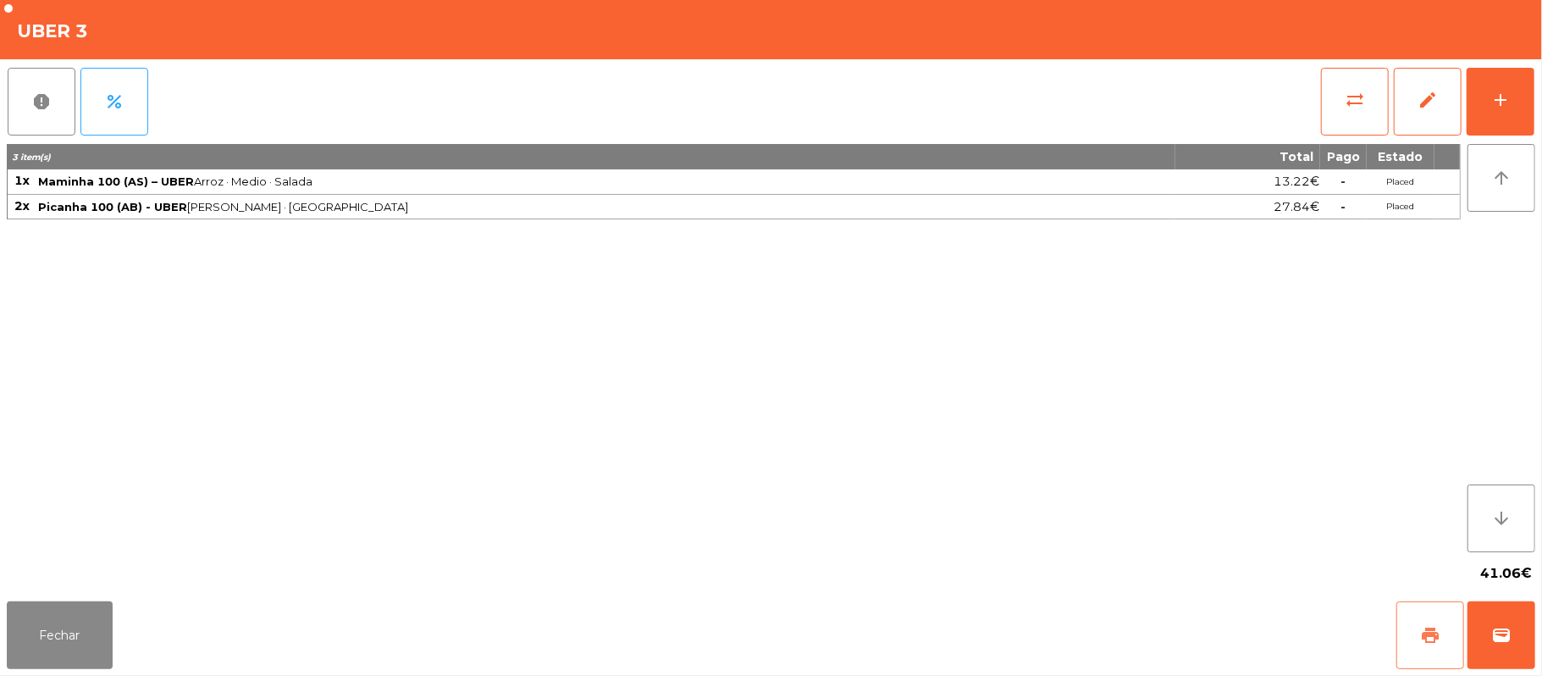
click at [1431, 638] on span "print" at bounding box center [1430, 635] width 20 height 20
click at [55, 631] on button "Fechar" at bounding box center [60, 635] width 106 height 68
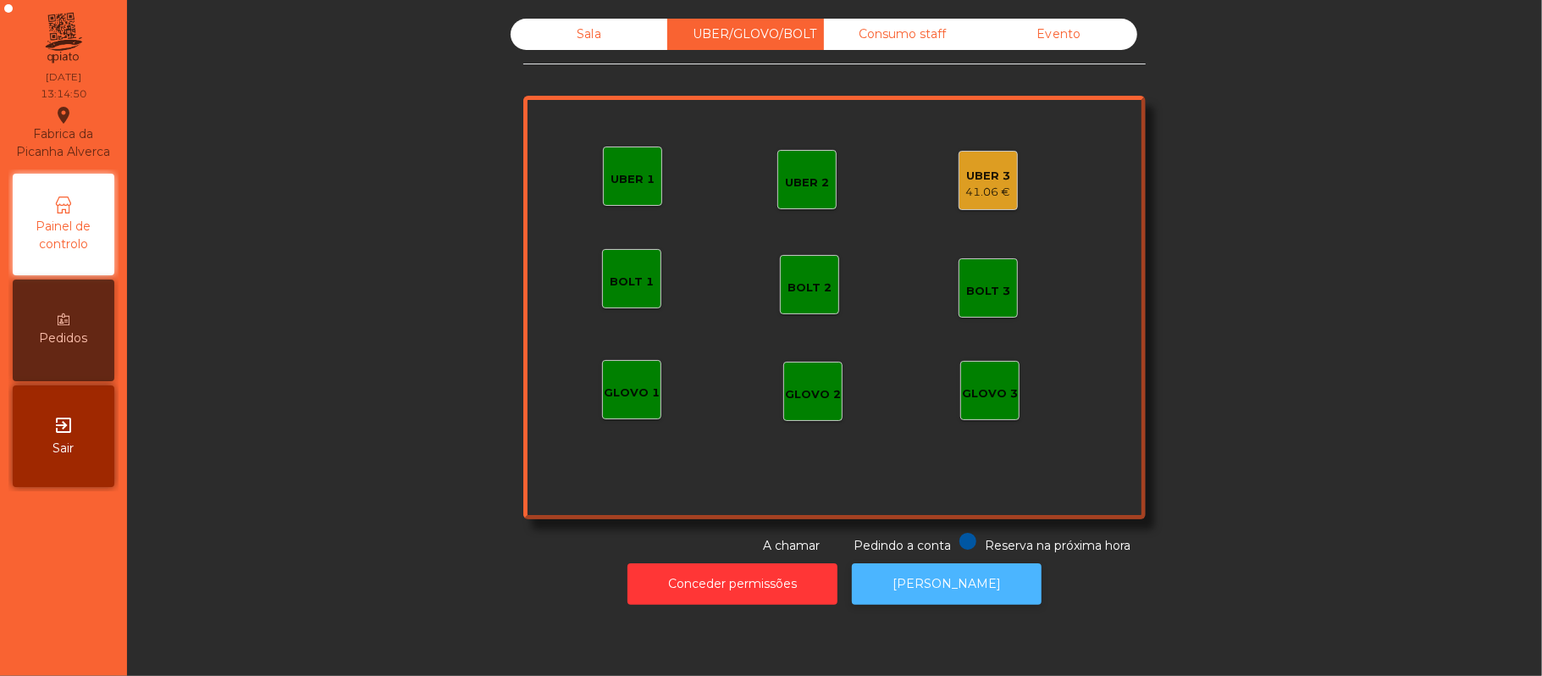
click at [926, 582] on button "[PERSON_NAME]" at bounding box center [947, 583] width 190 height 41
click at [967, 193] on div "41.06 €" at bounding box center [988, 192] width 45 height 17
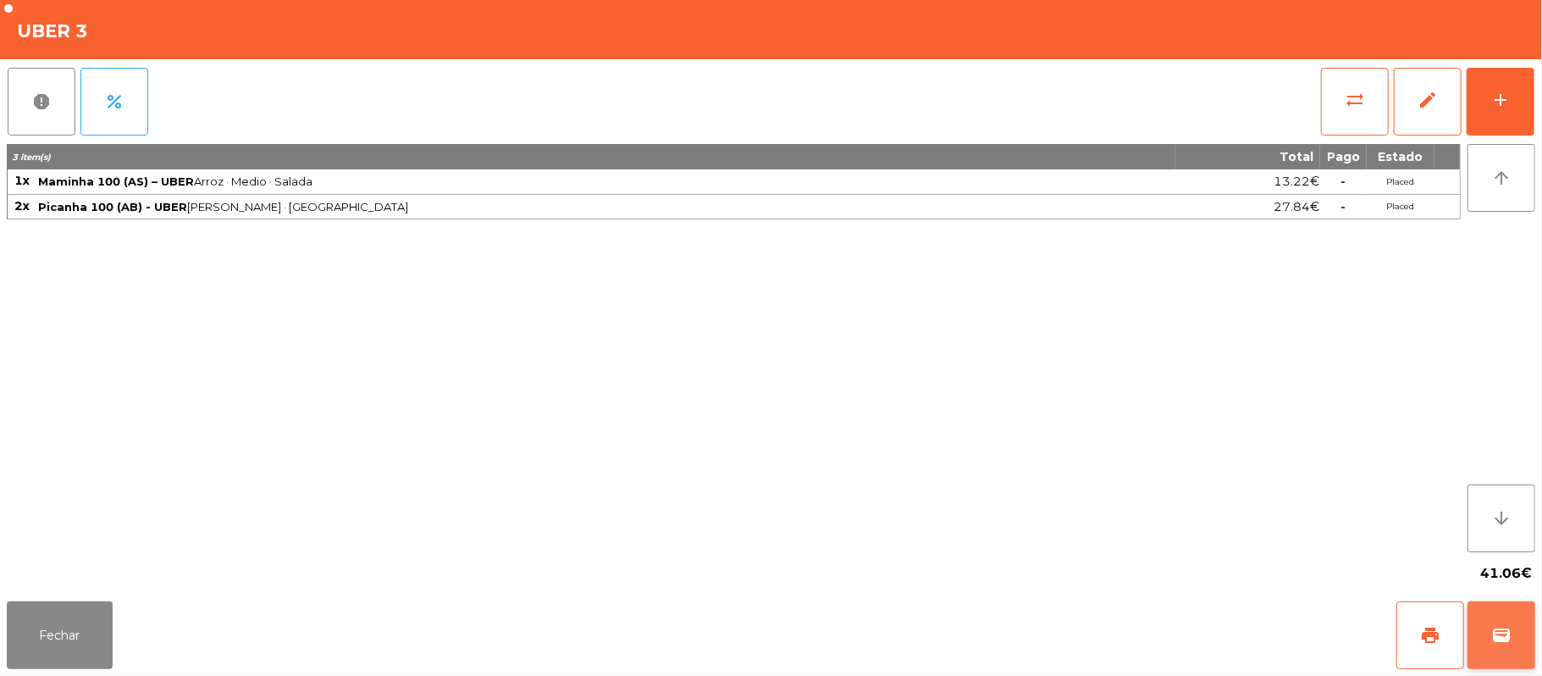
click at [1493, 654] on button "wallet" at bounding box center [1501, 635] width 68 height 68
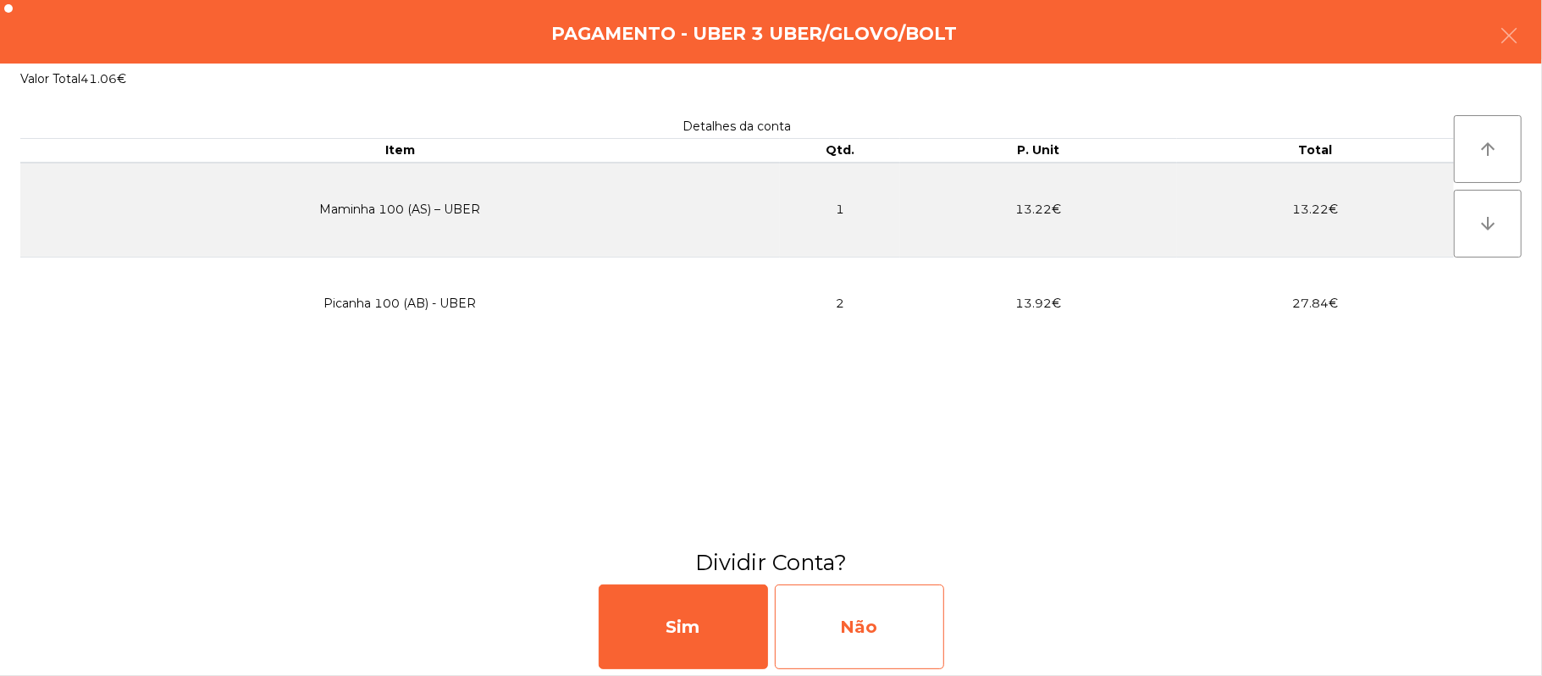
click at [843, 621] on div "Não" at bounding box center [859, 626] width 169 height 85
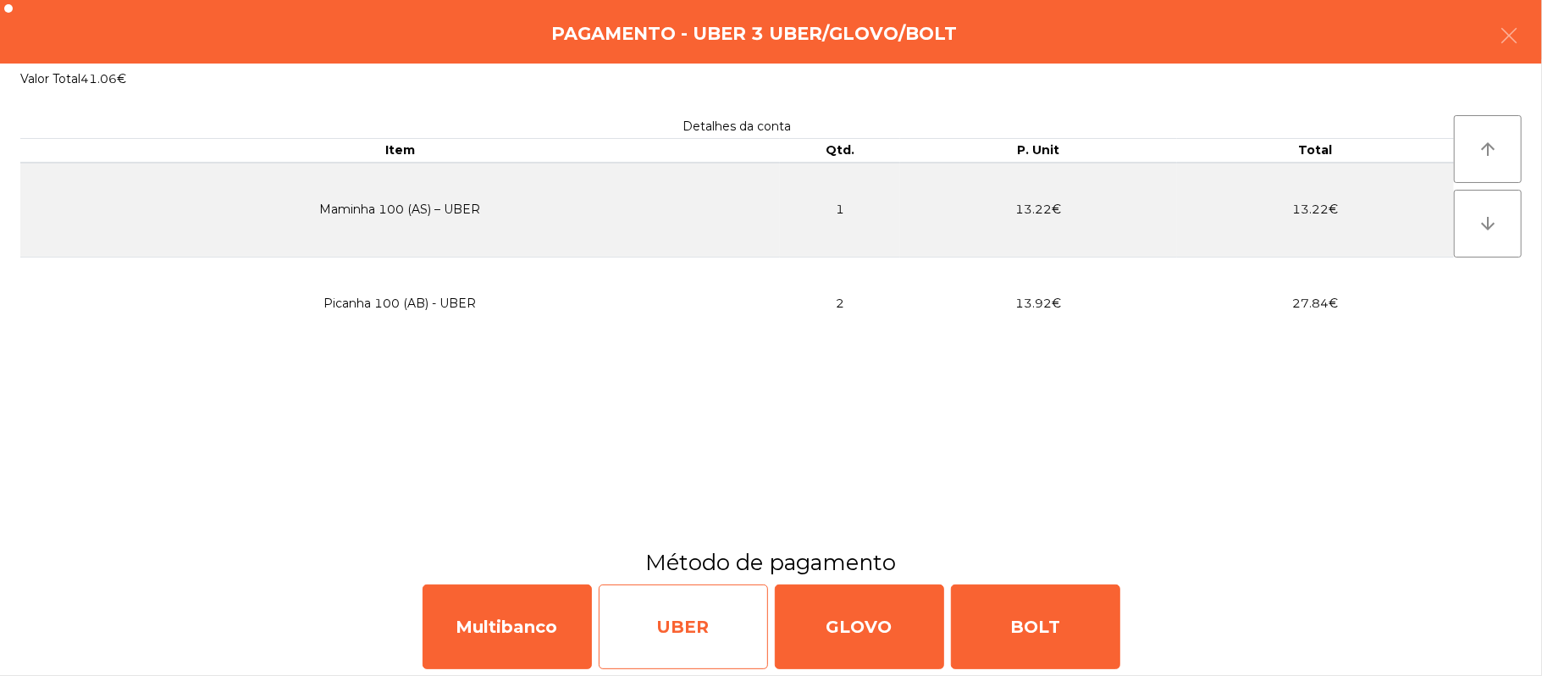
click at [665, 621] on div "UBER" at bounding box center [683, 626] width 169 height 85
select select "**"
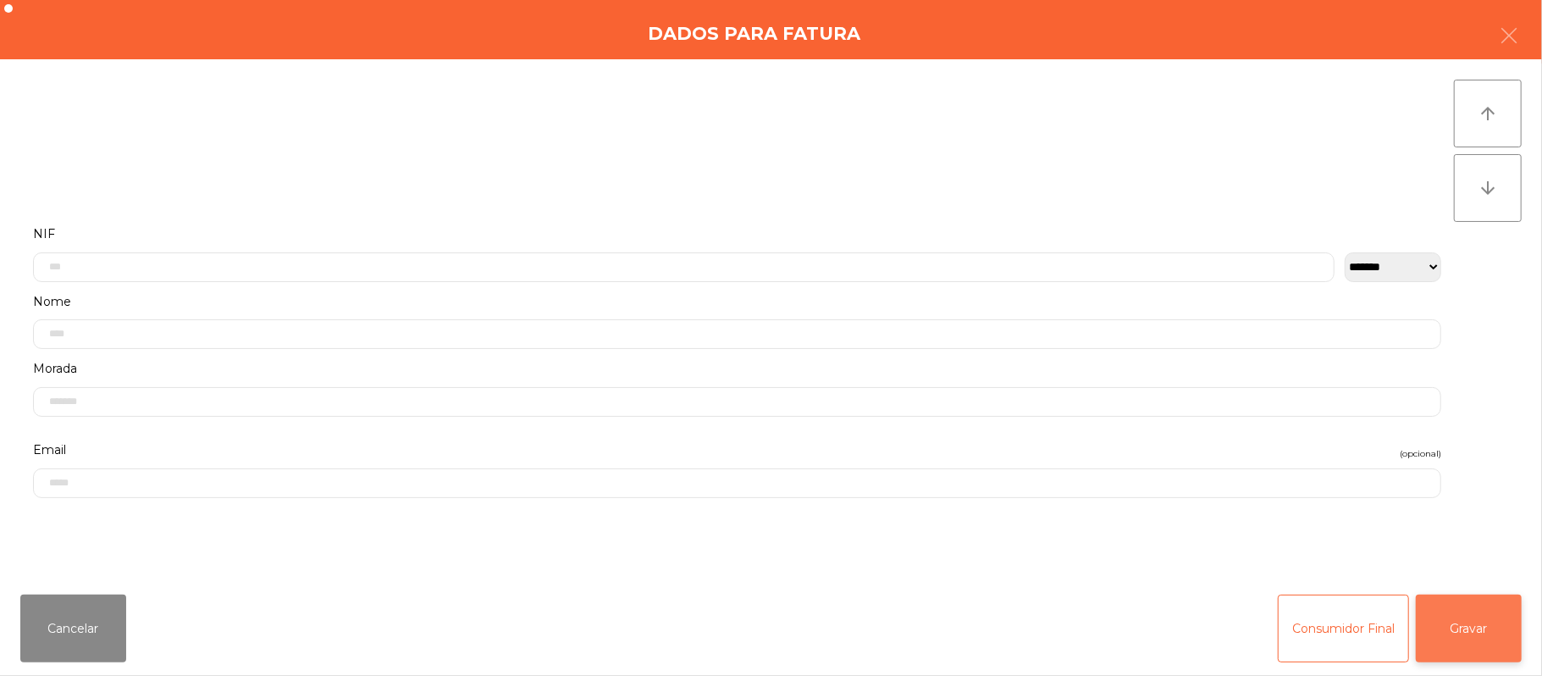
click at [1463, 628] on button "Gravar" at bounding box center [1469, 628] width 106 height 68
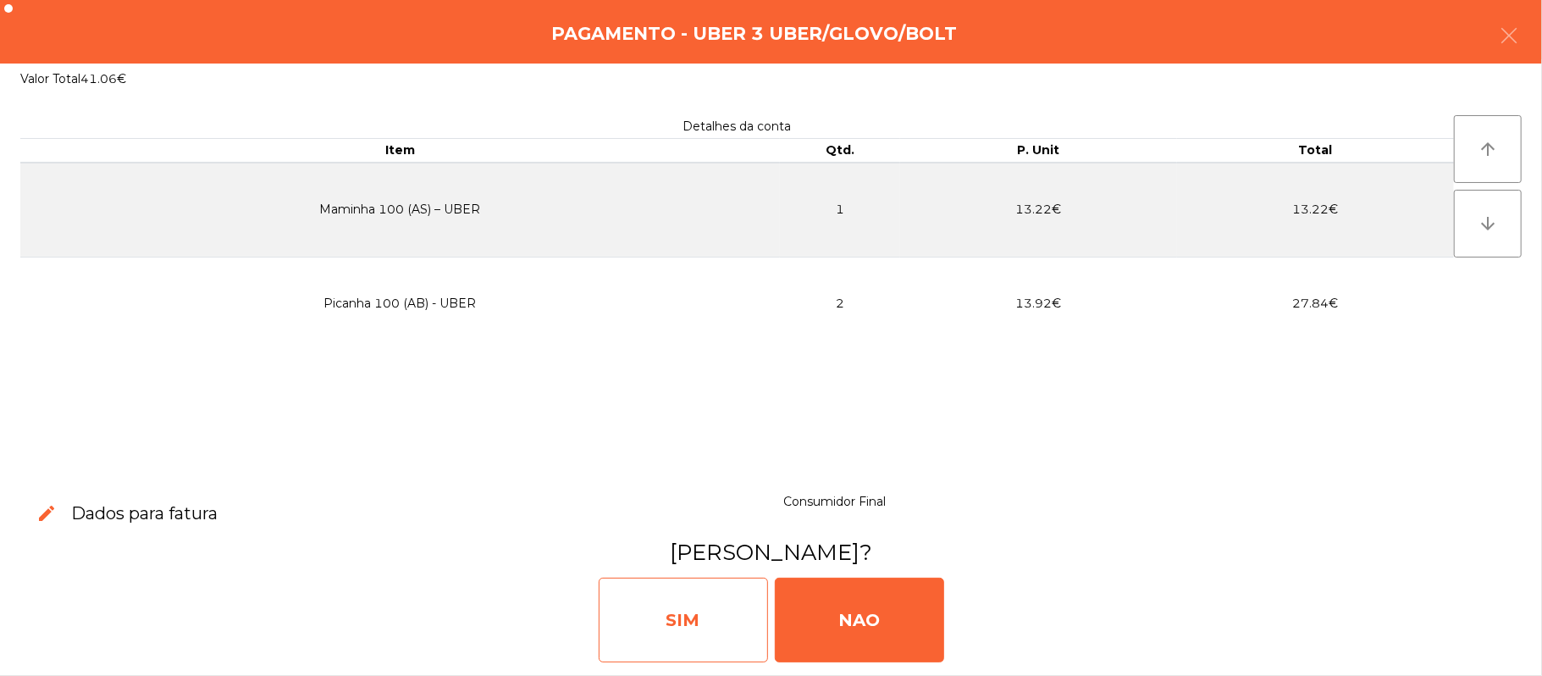
click at [671, 628] on div "SIM" at bounding box center [683, 619] width 169 height 85
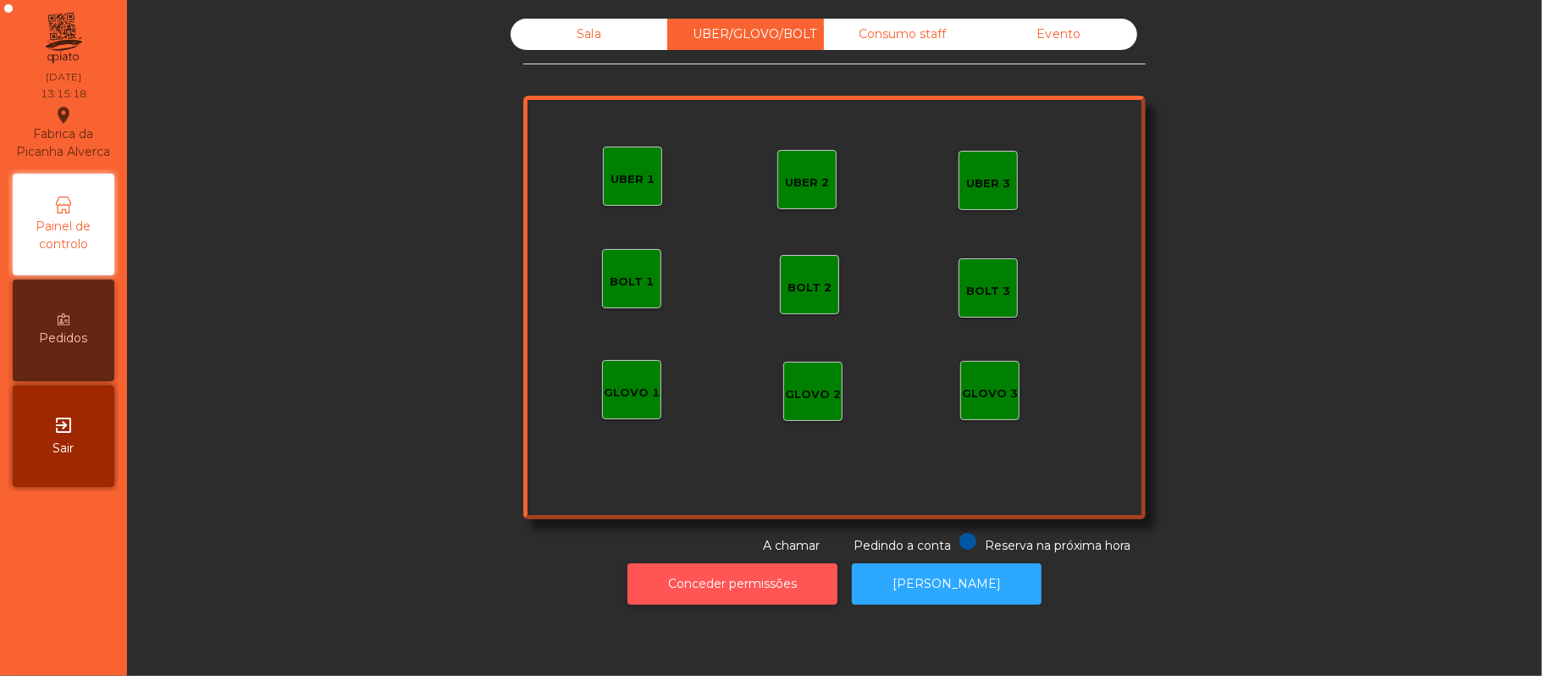
click at [752, 601] on button "Conceder permissões" at bounding box center [732, 583] width 210 height 41
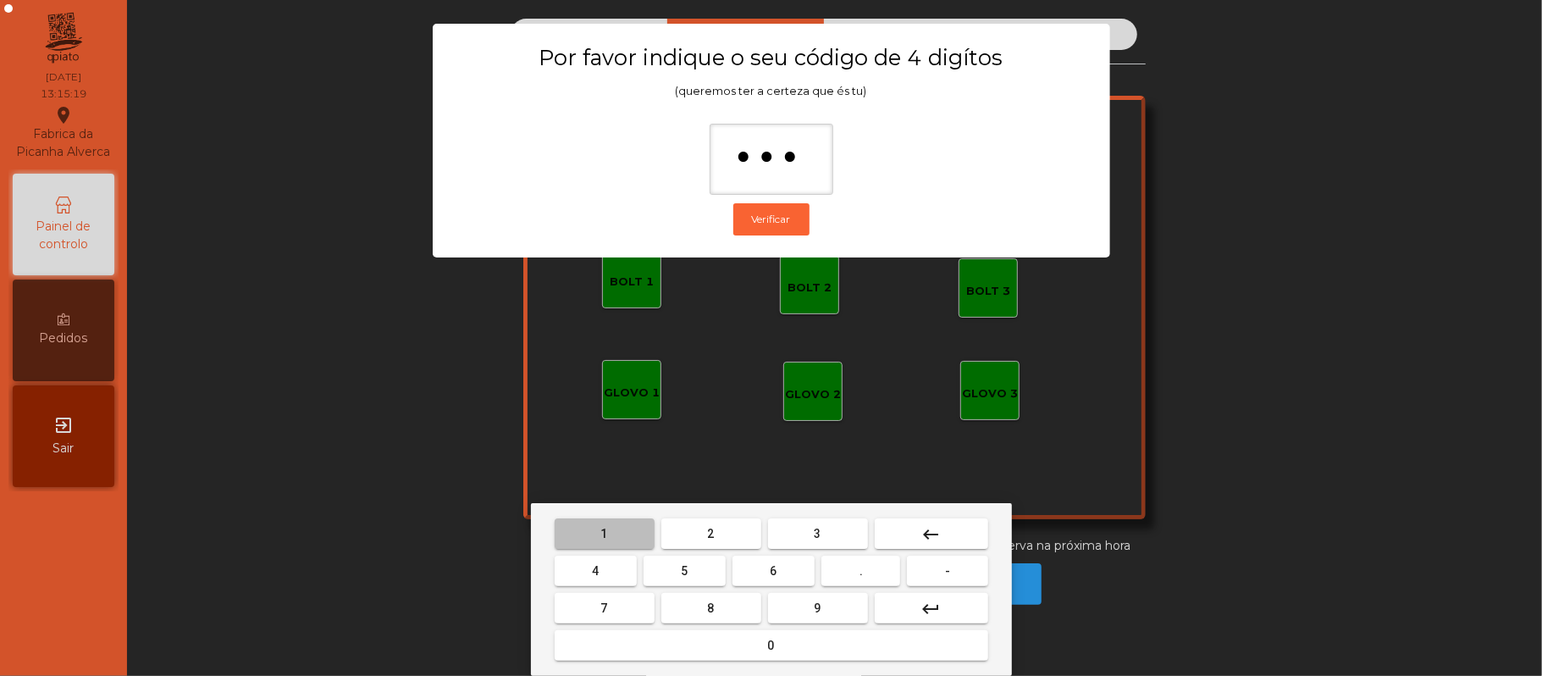
type input "****"
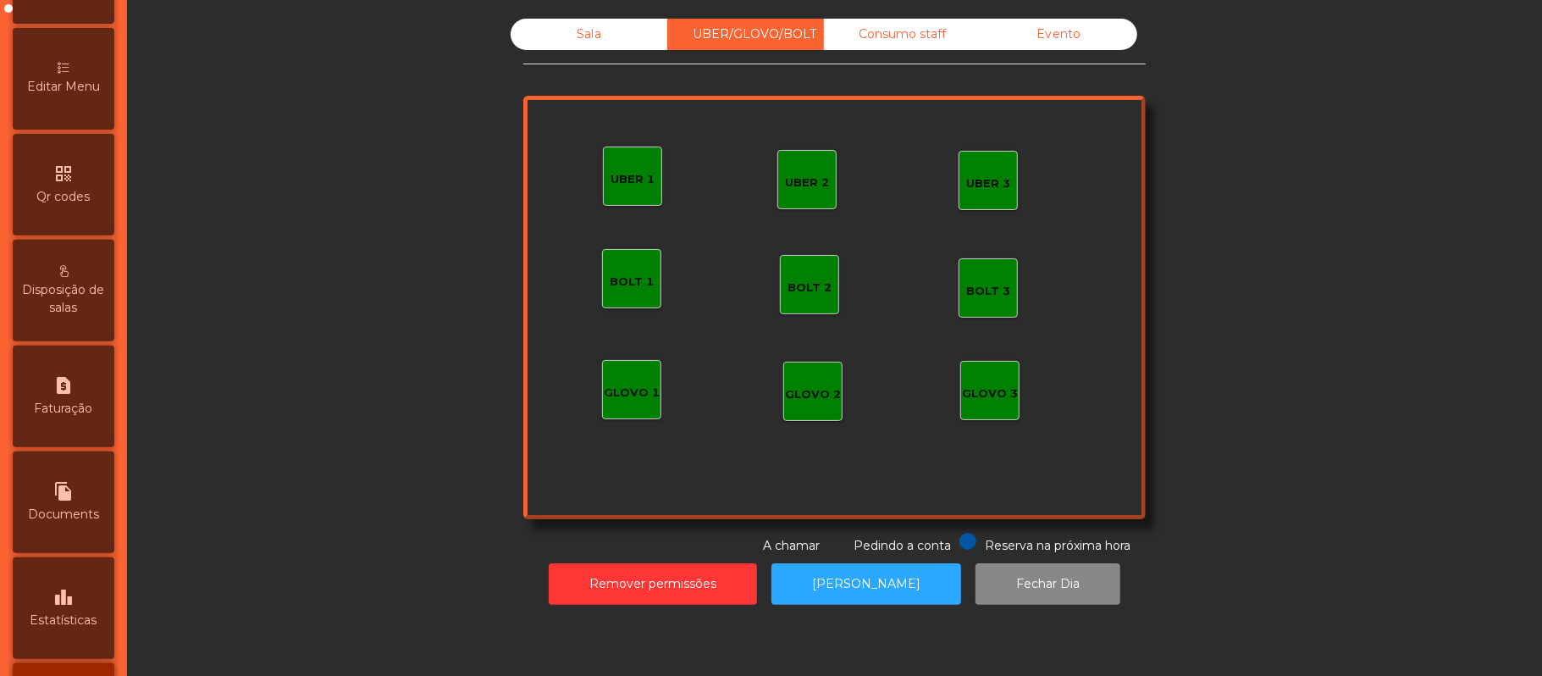
click at [76, 417] on span "Faturação" at bounding box center [64, 409] width 58 height 18
select select "*"
select select "****"
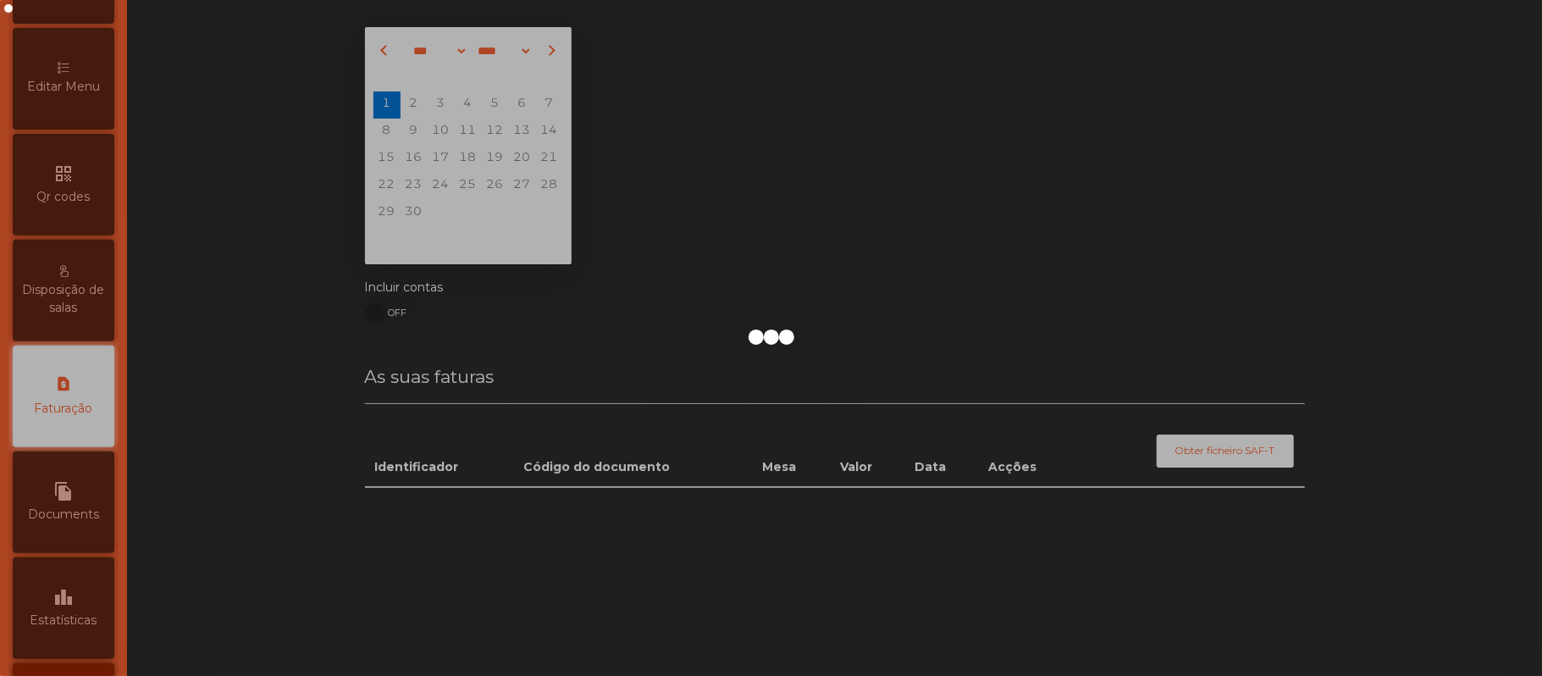
scroll to position [433, 0]
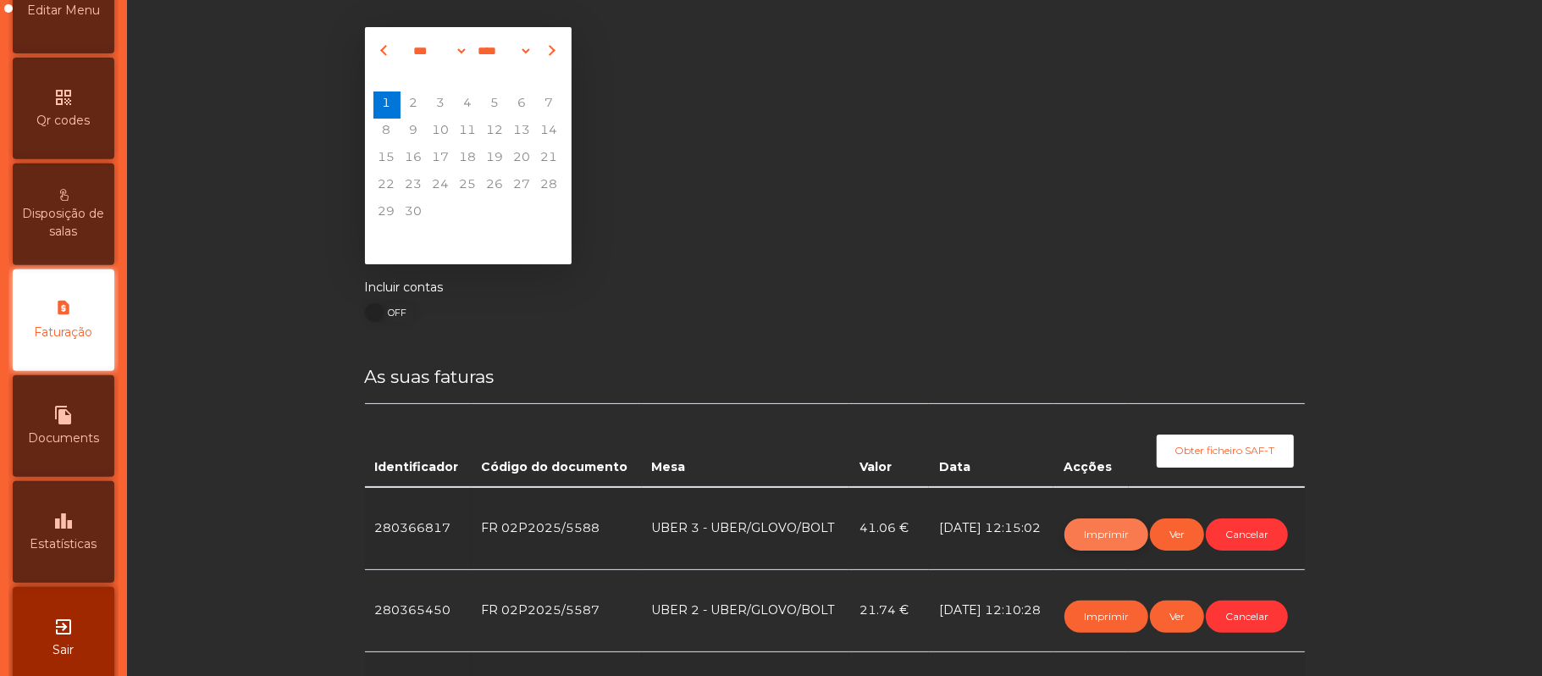
click at [1104, 533] on button "Imprimir" at bounding box center [1106, 534] width 84 height 32
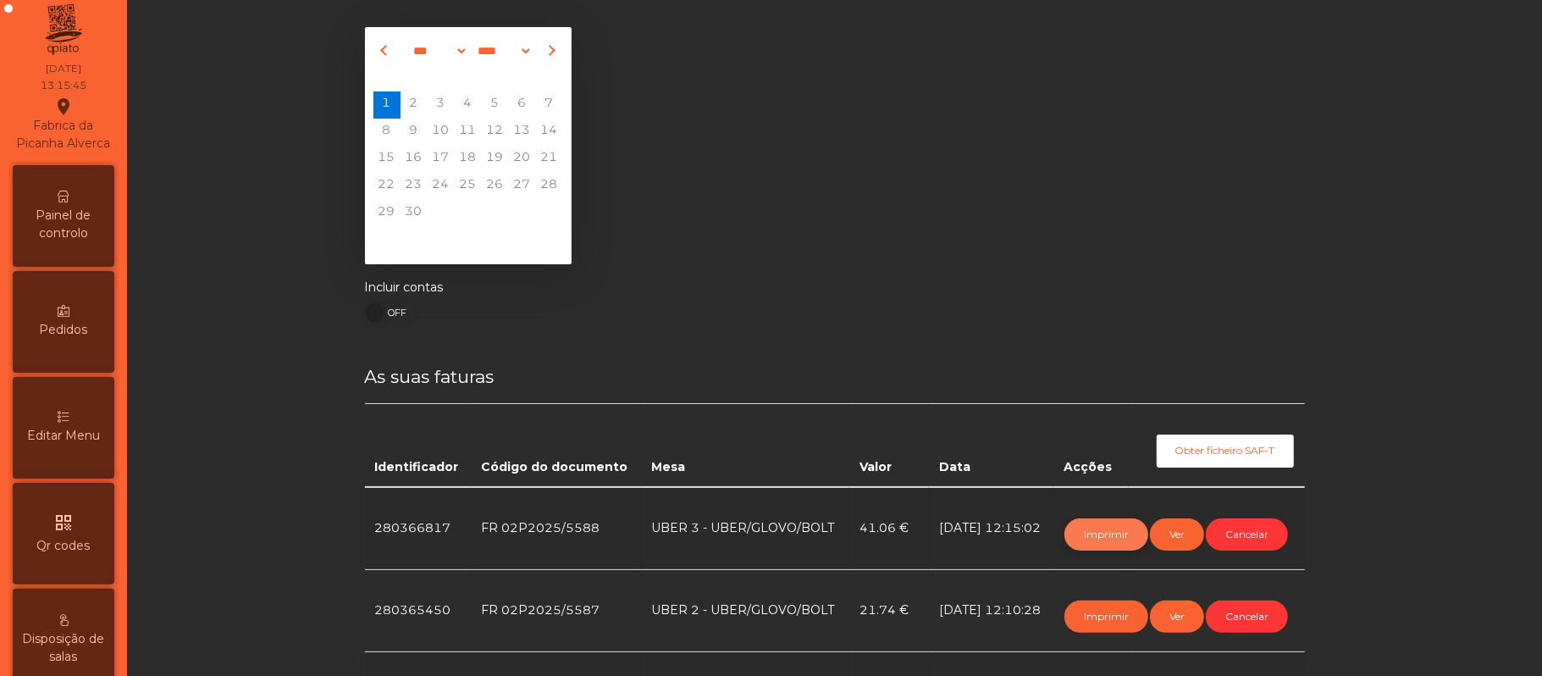
scroll to position [0, 0]
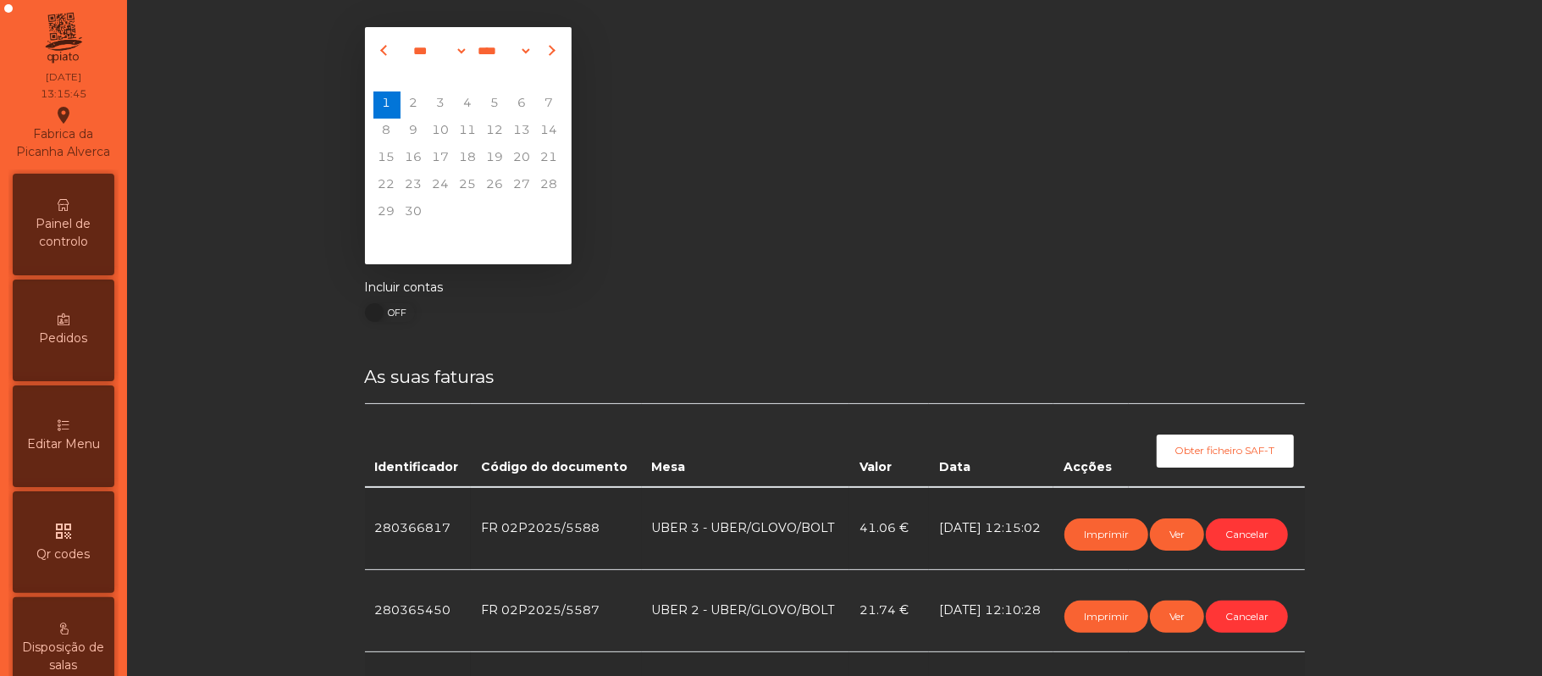
click at [96, 251] on span "Painel de controlo" at bounding box center [63, 233] width 93 height 36
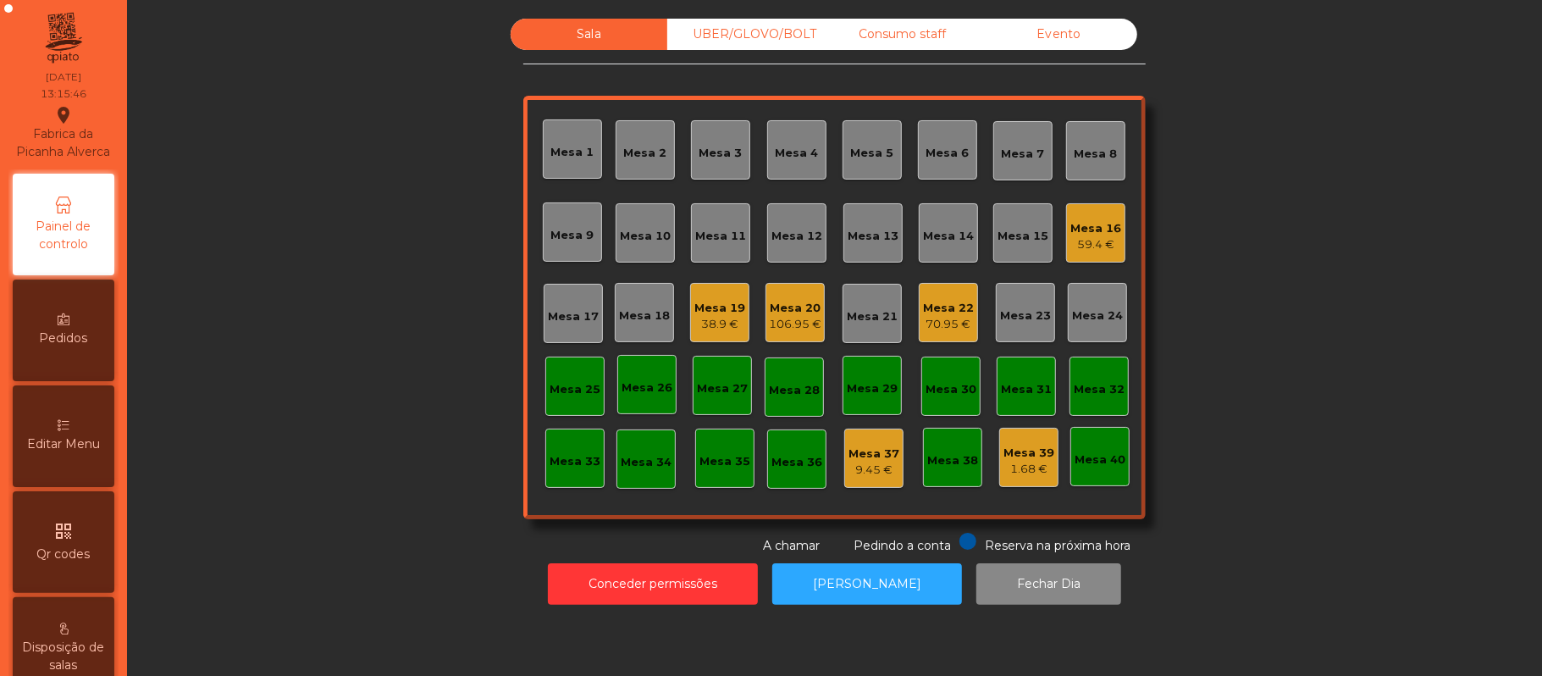
click at [754, 35] on div "UBER/GLOVO/BOLT" at bounding box center [745, 34] width 157 height 31
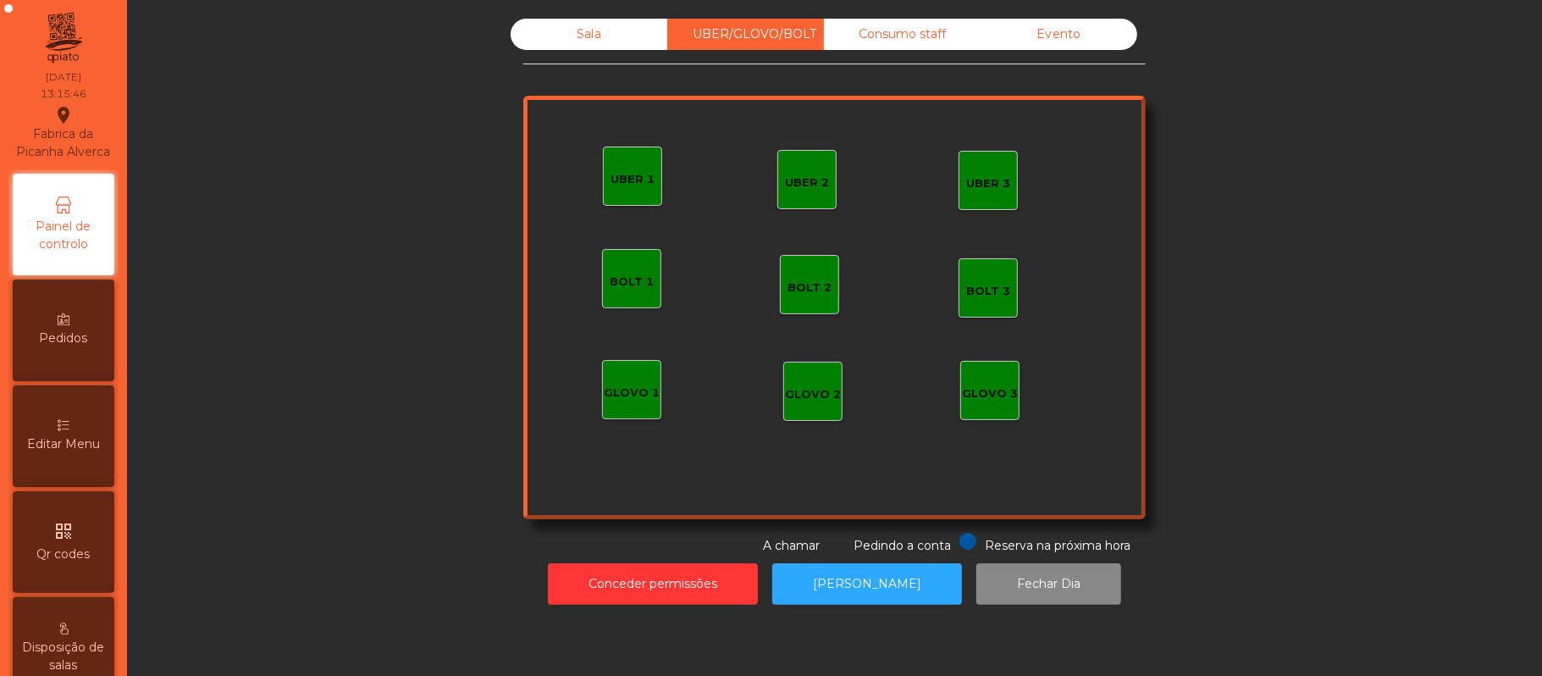
click at [620, 204] on div "UBER 1" at bounding box center [632, 175] width 59 height 59
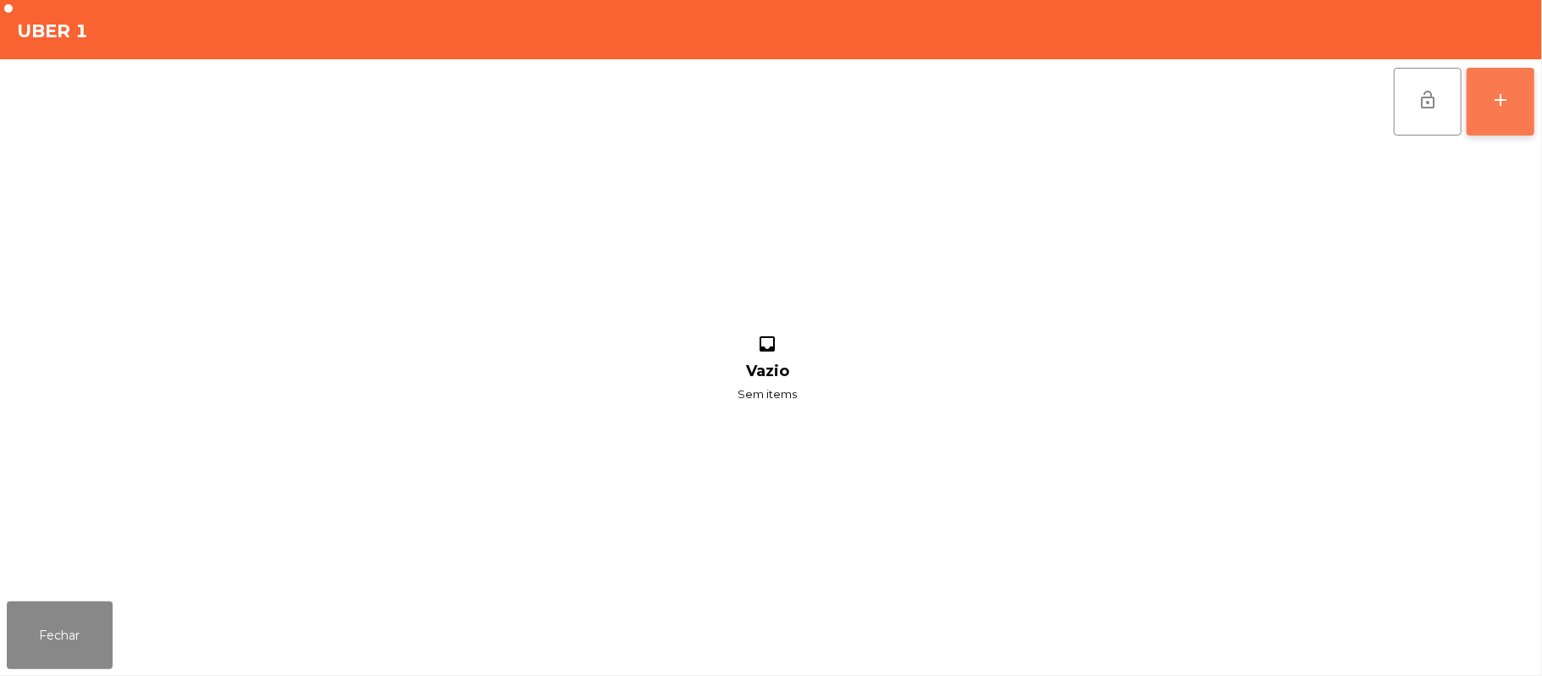
click at [1525, 113] on button "add" at bounding box center [1500, 102] width 68 height 68
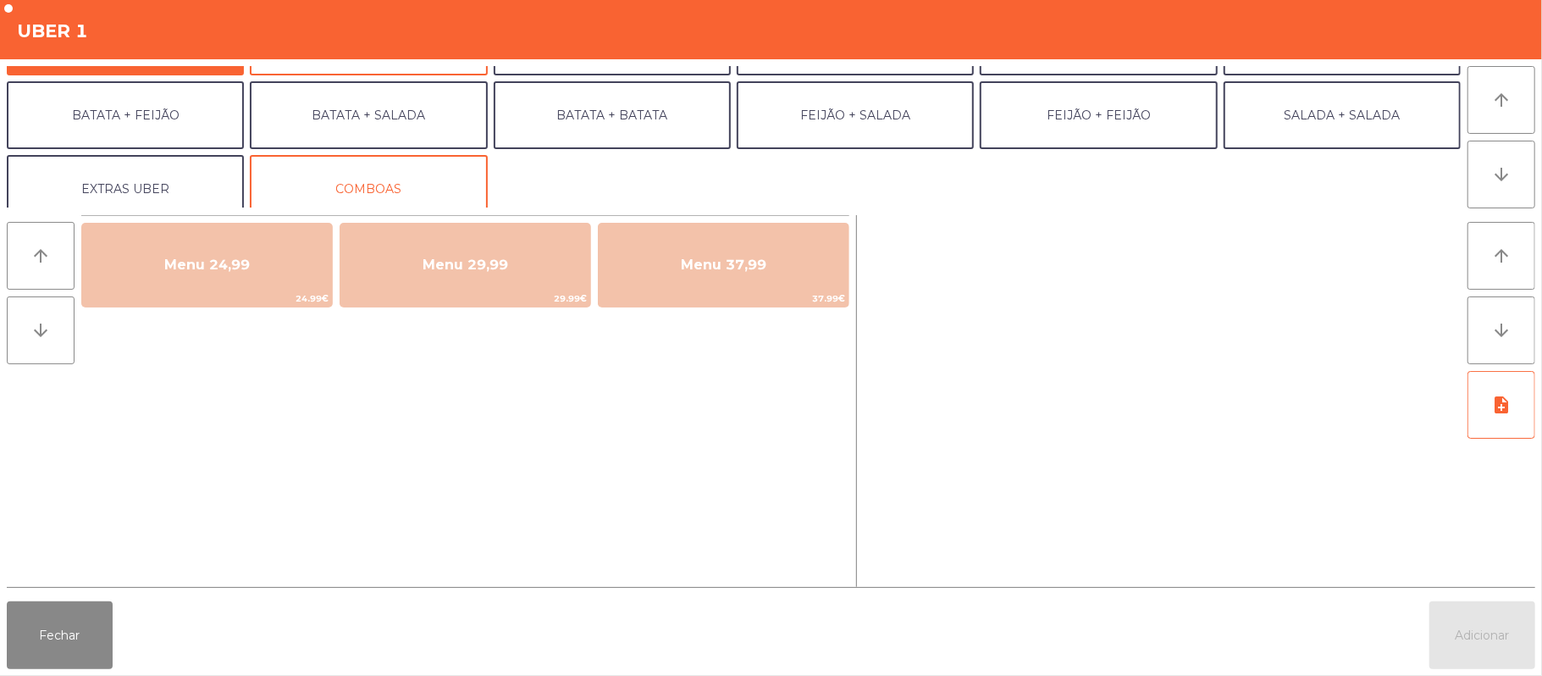
scroll to position [65, 0]
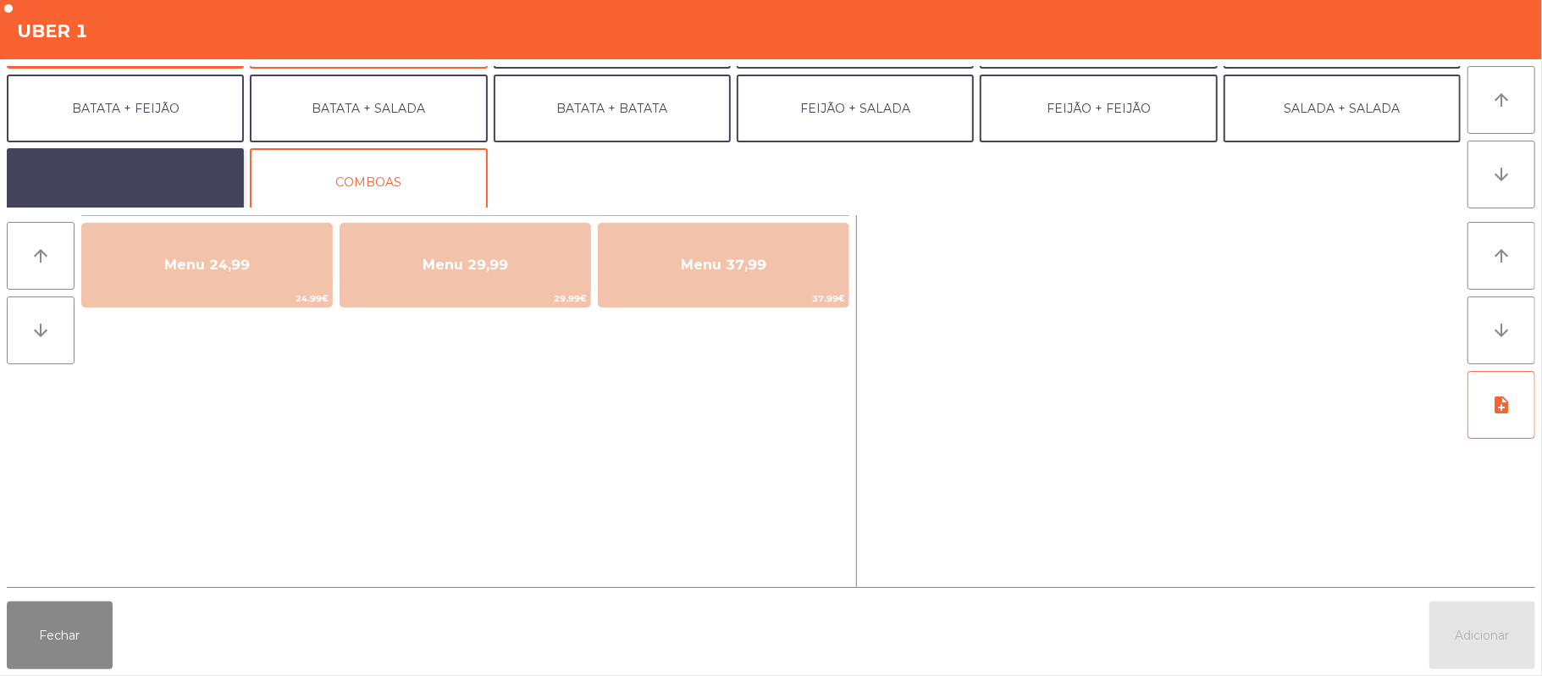
click at [130, 168] on button "EXTRAS UBER" at bounding box center [125, 182] width 237 height 68
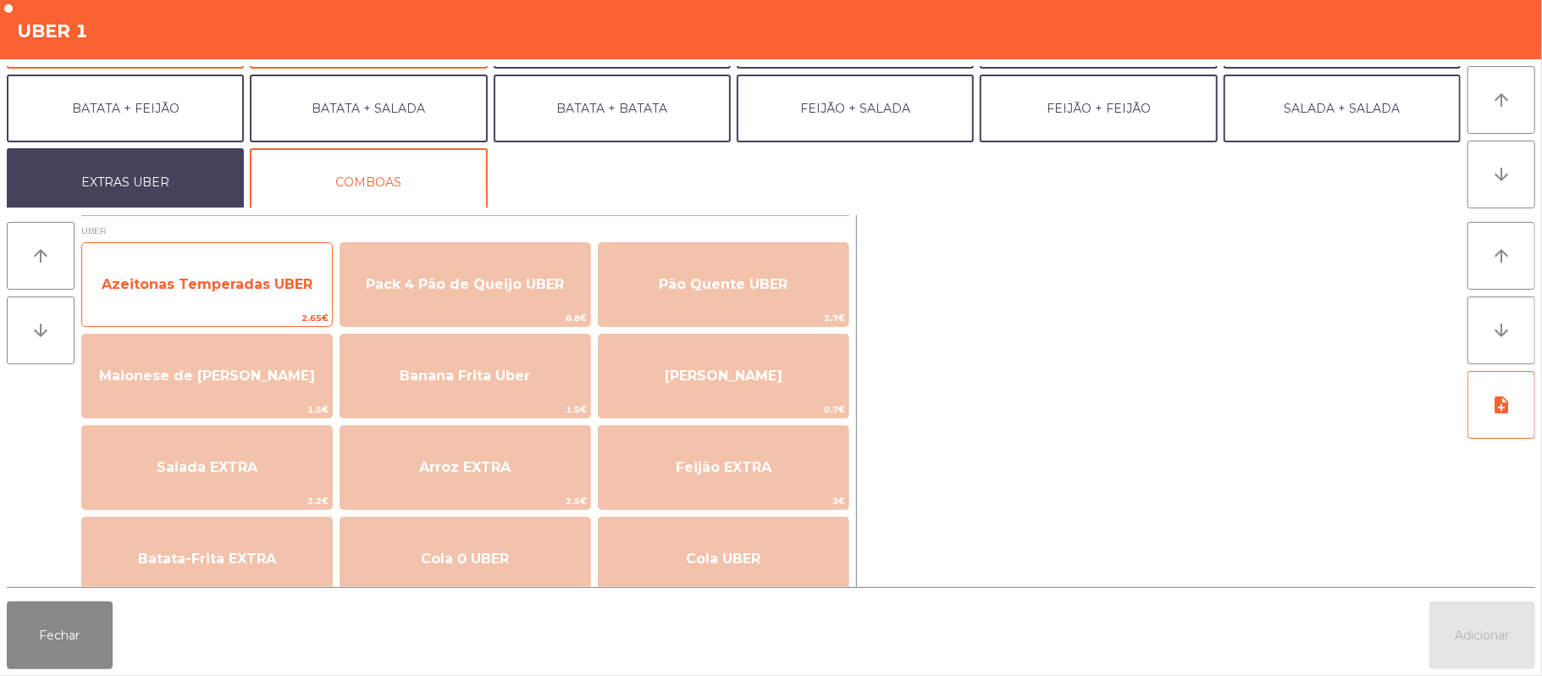
click at [174, 284] on span "Azeitonas Temperadas UBER" at bounding box center [207, 284] width 211 height 16
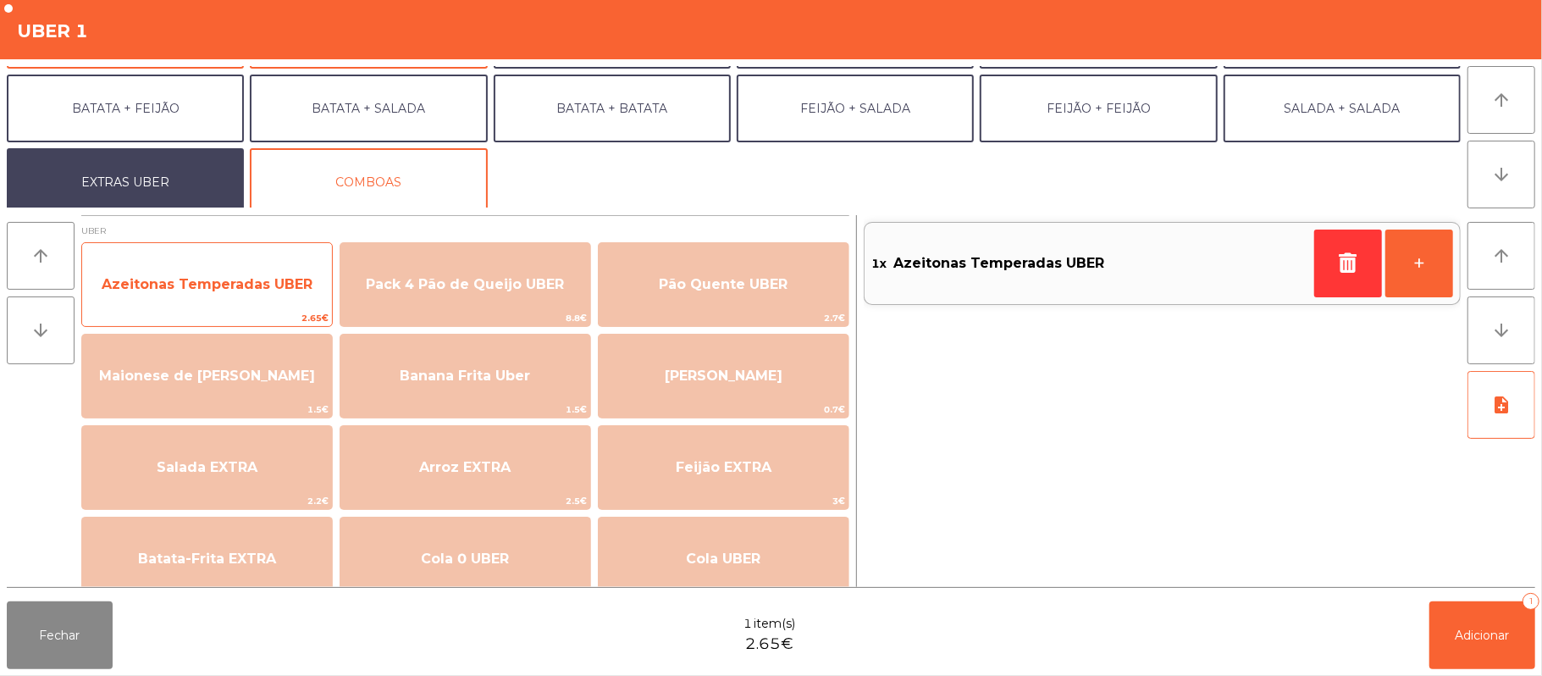
scroll to position [0, 0]
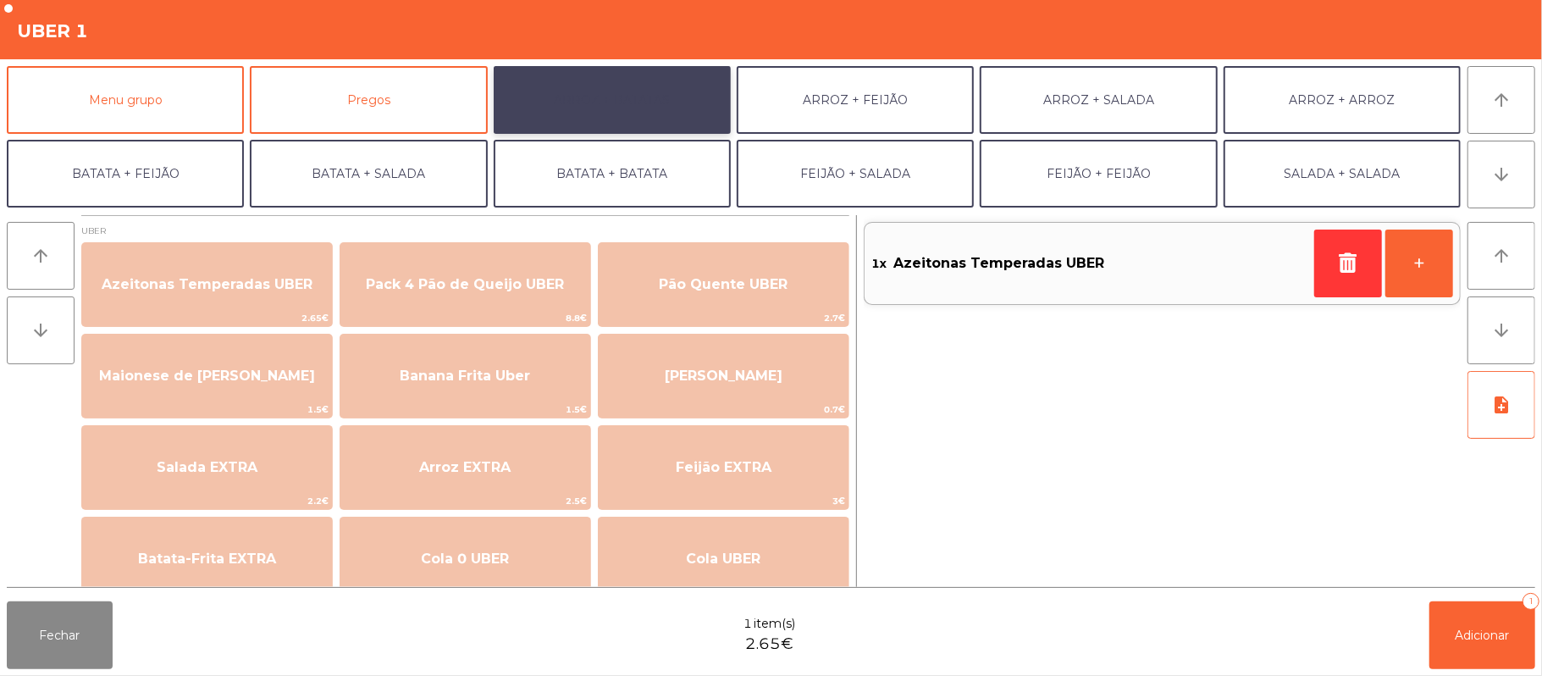
click at [630, 95] on button "ARROZ + BATATAS" at bounding box center [612, 100] width 237 height 68
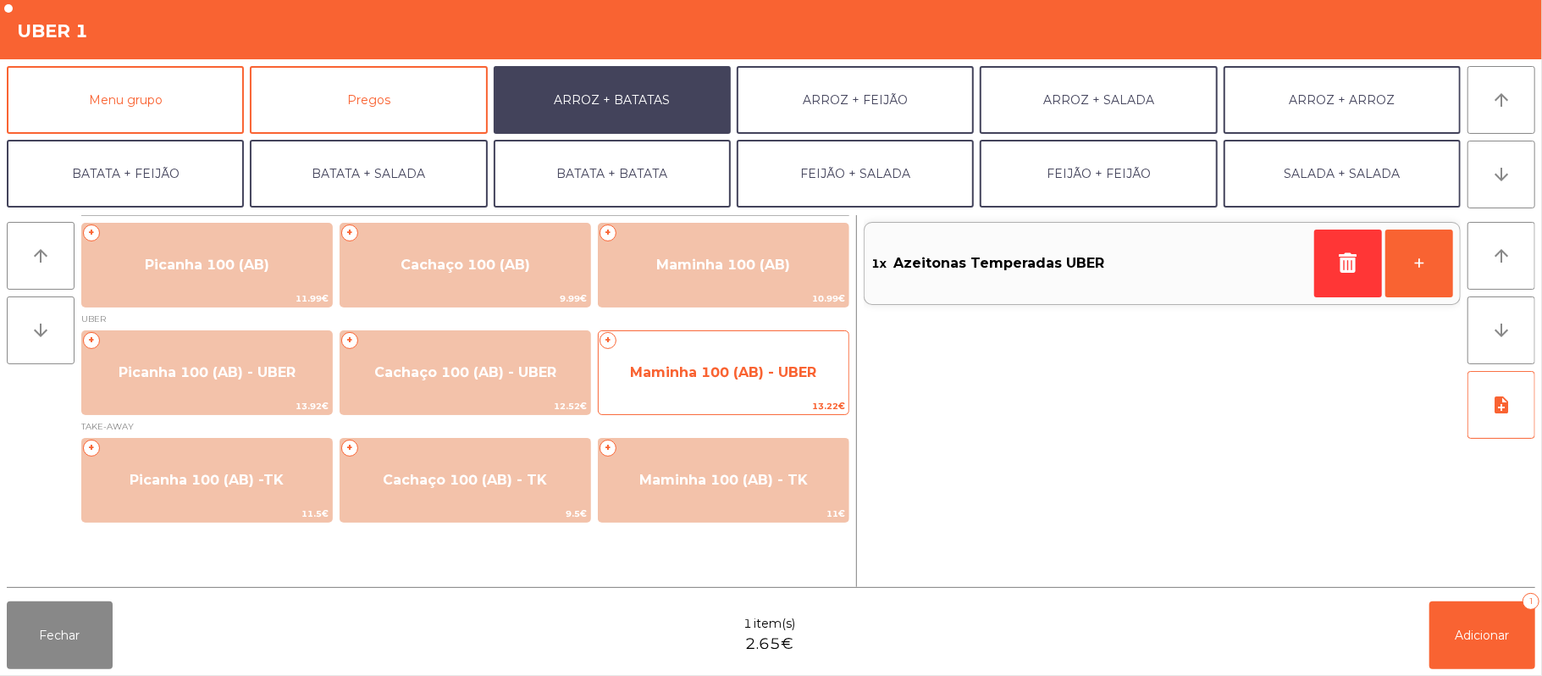
click at [735, 367] on span "Maminha 100 (AB) - UBER" at bounding box center [723, 372] width 186 height 16
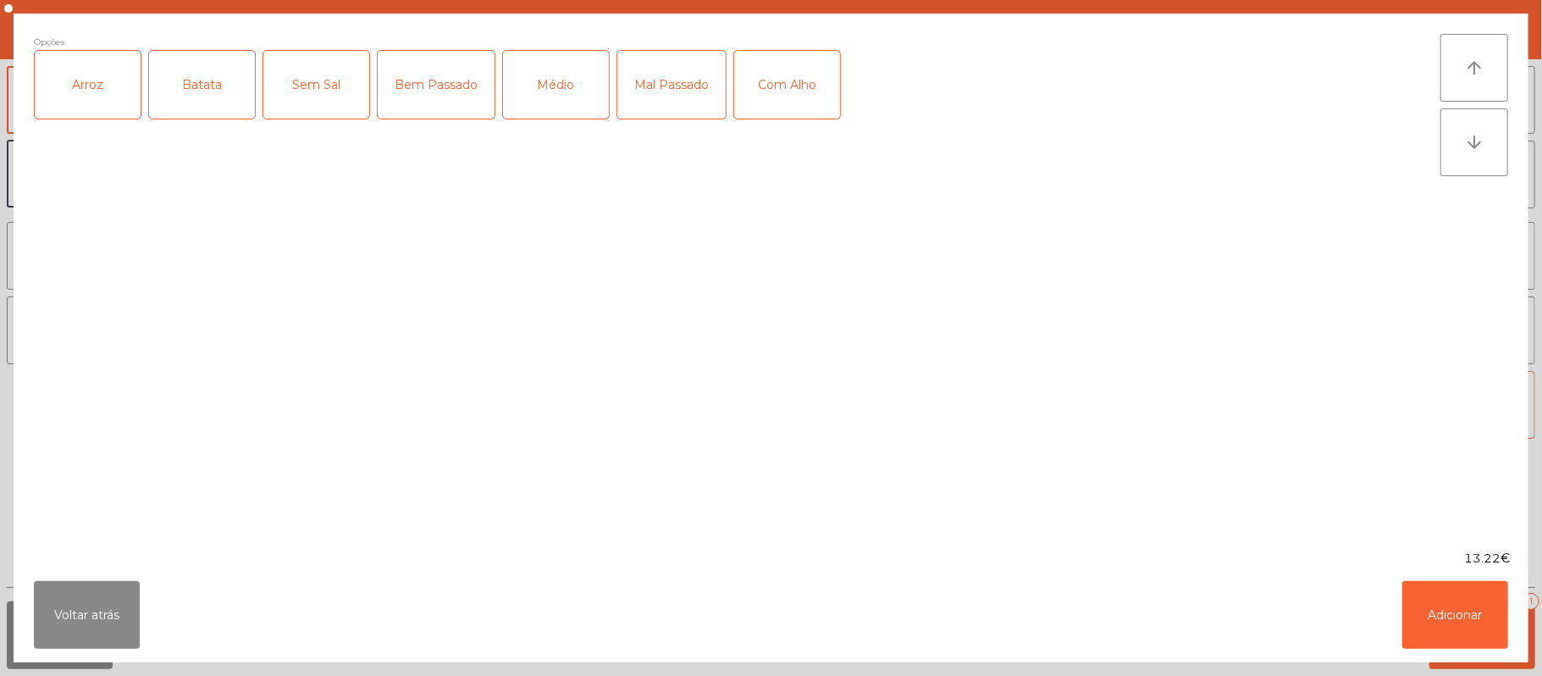
click at [79, 76] on div "Arroz" at bounding box center [88, 85] width 106 height 68
click at [190, 83] on div "Batata" at bounding box center [202, 85] width 106 height 68
click at [560, 89] on div "Médio" at bounding box center [556, 85] width 106 height 68
click at [1449, 618] on button "Adicionar" at bounding box center [1455, 615] width 106 height 68
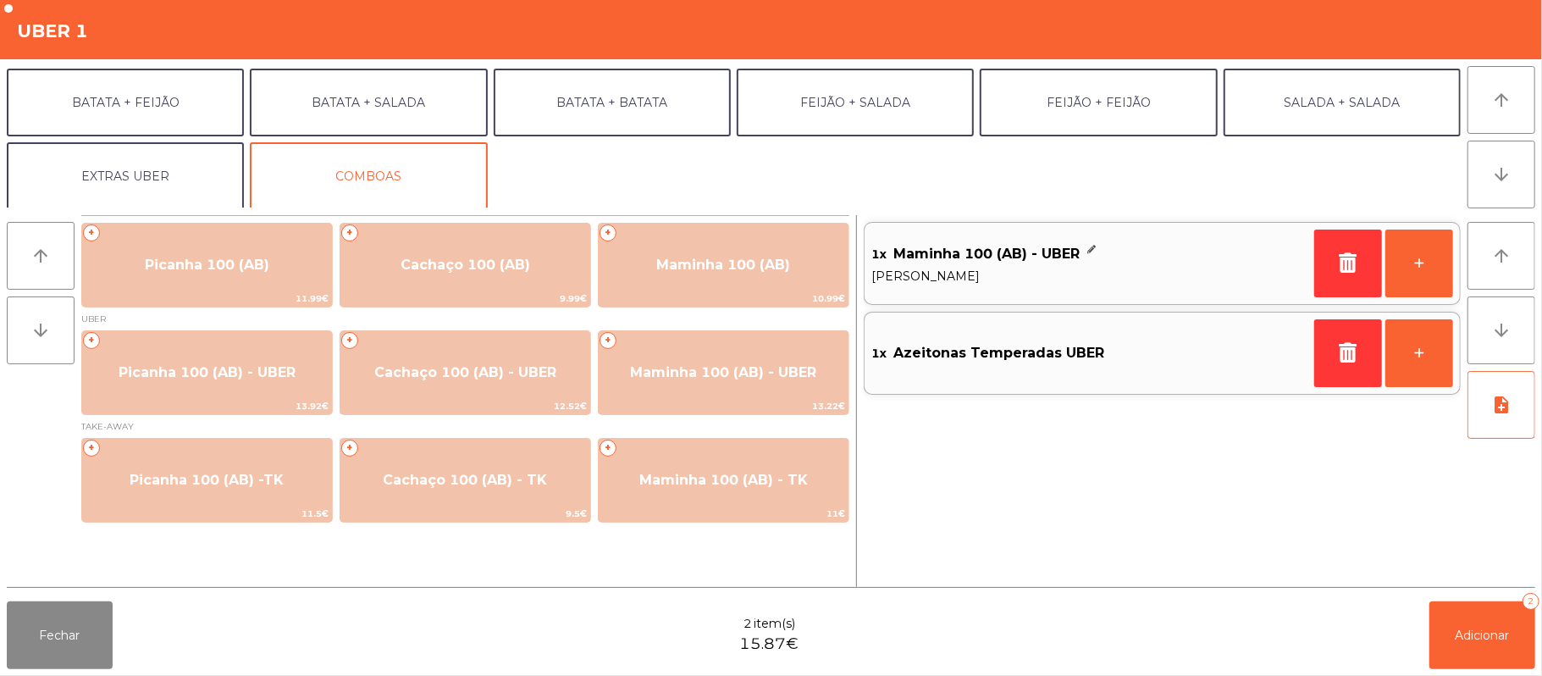
scroll to position [73, 0]
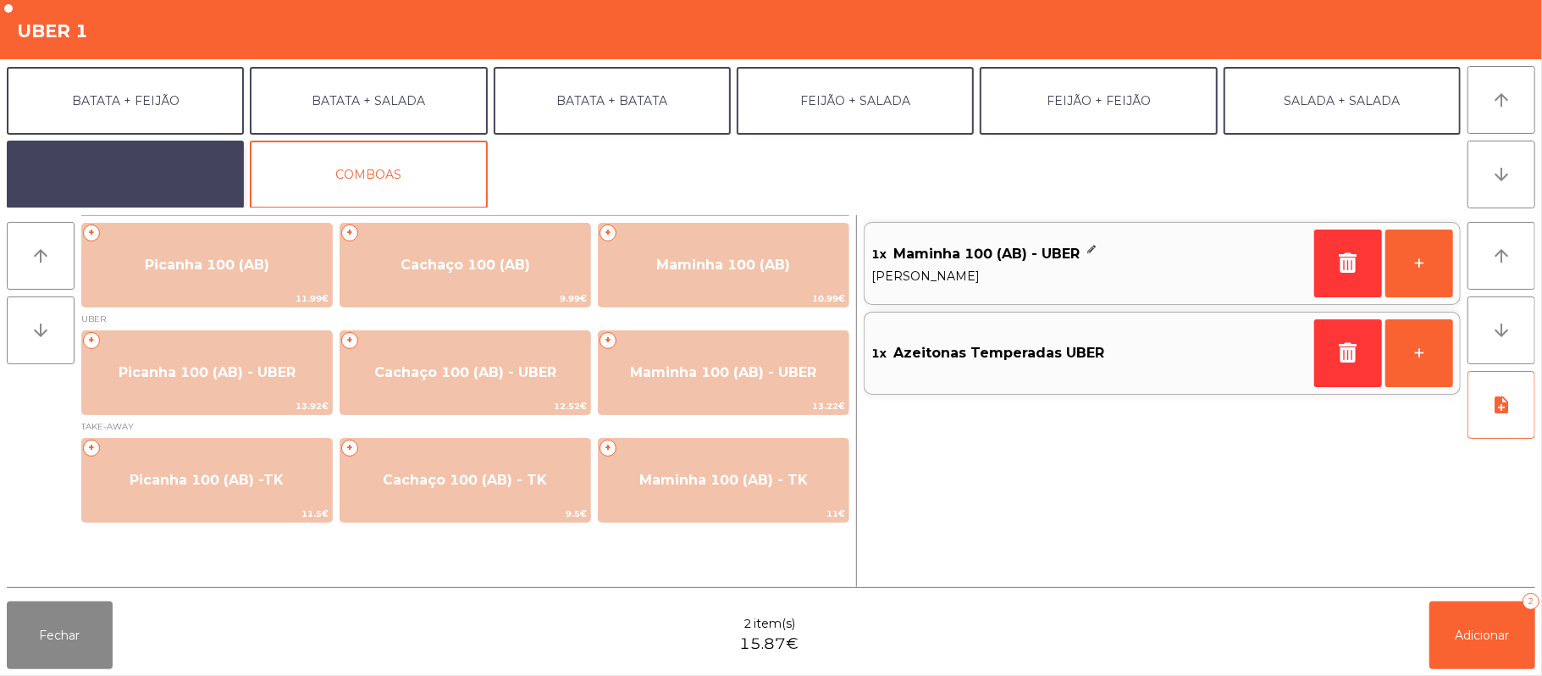
click at [119, 170] on button "EXTRAS UBER" at bounding box center [125, 175] width 237 height 68
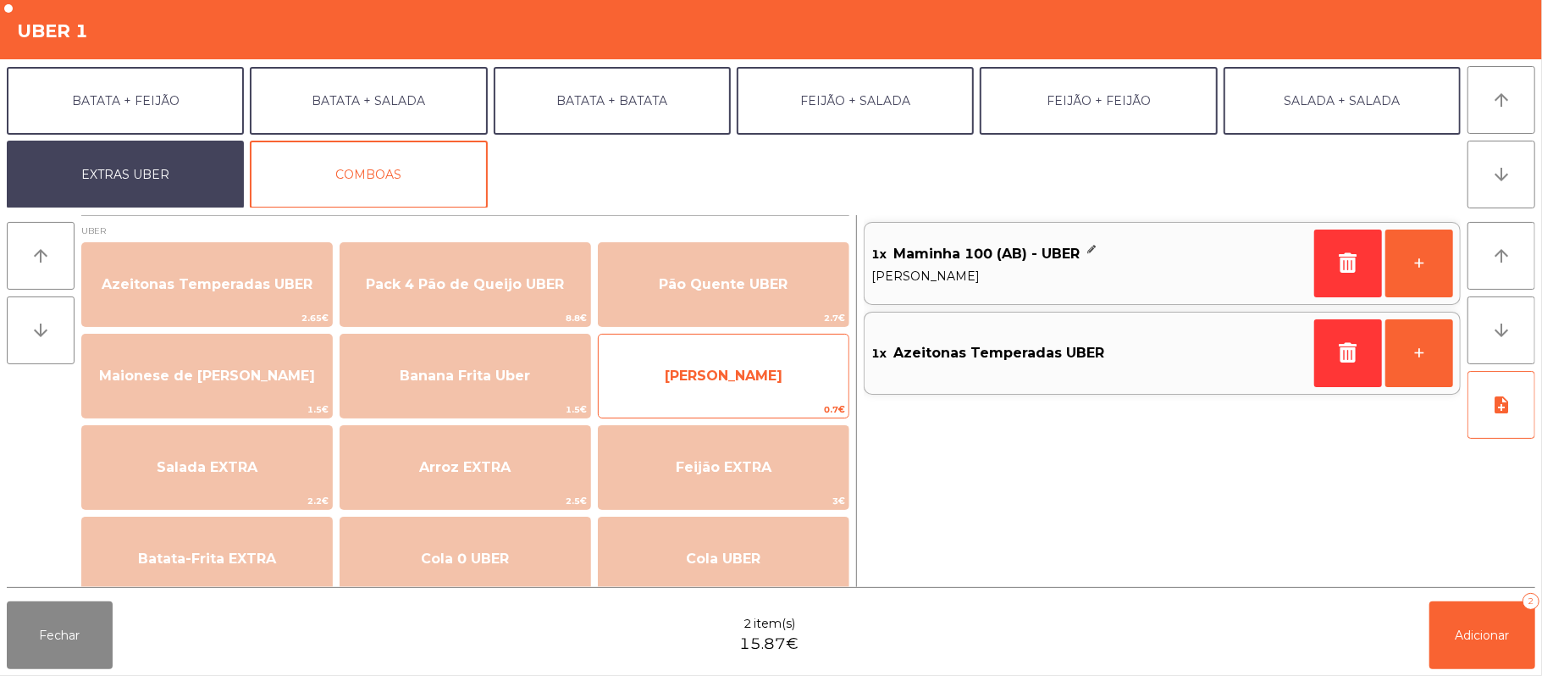
click at [709, 377] on span "[PERSON_NAME]" at bounding box center [724, 375] width 118 height 16
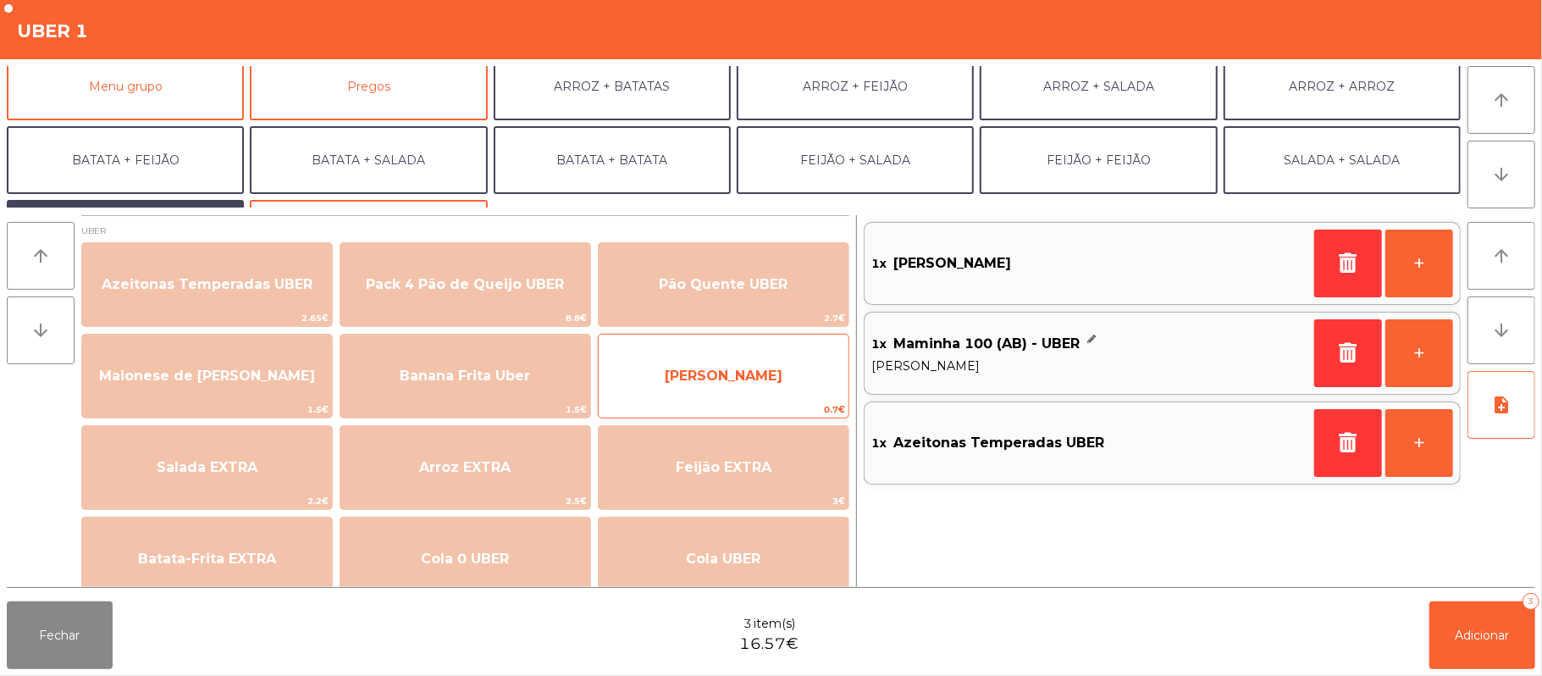
scroll to position [0, 0]
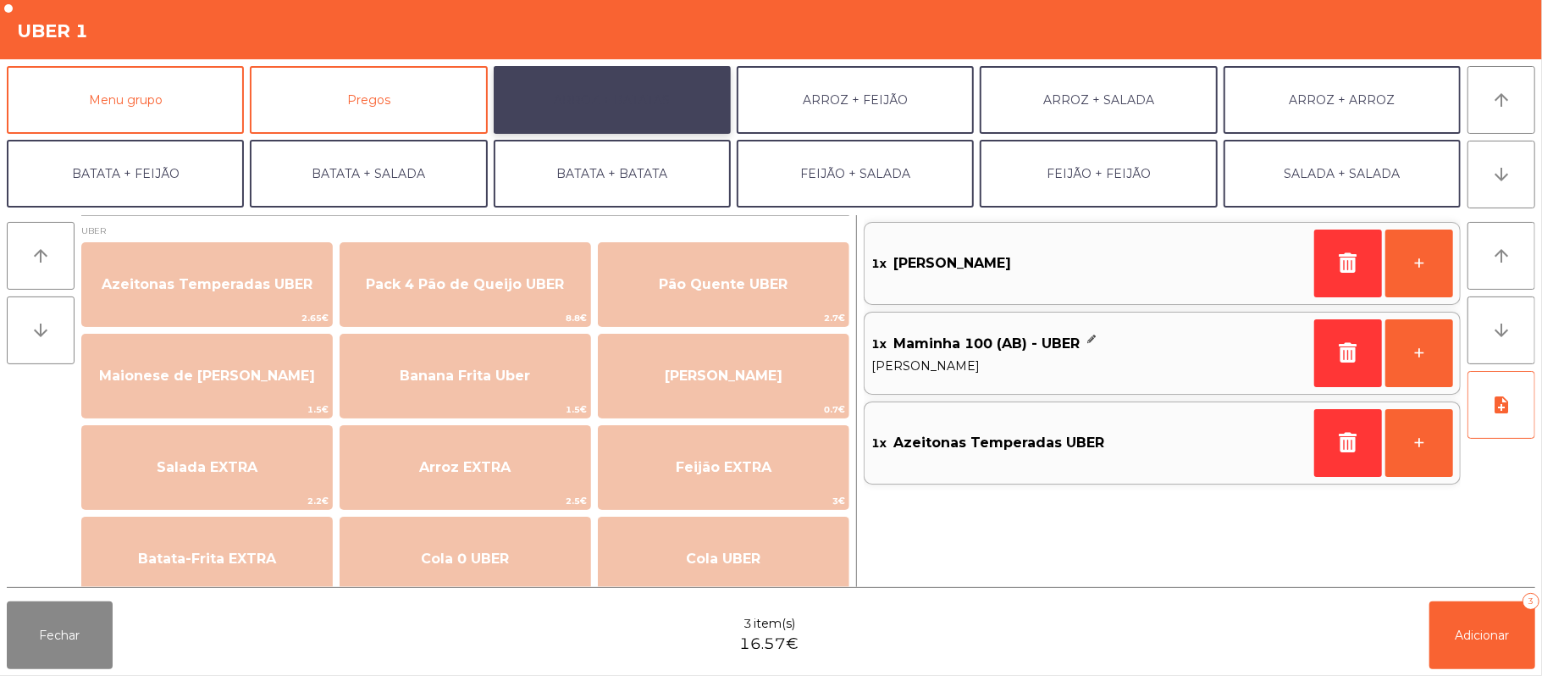
click at [650, 99] on button "ARROZ + BATATAS" at bounding box center [612, 100] width 237 height 68
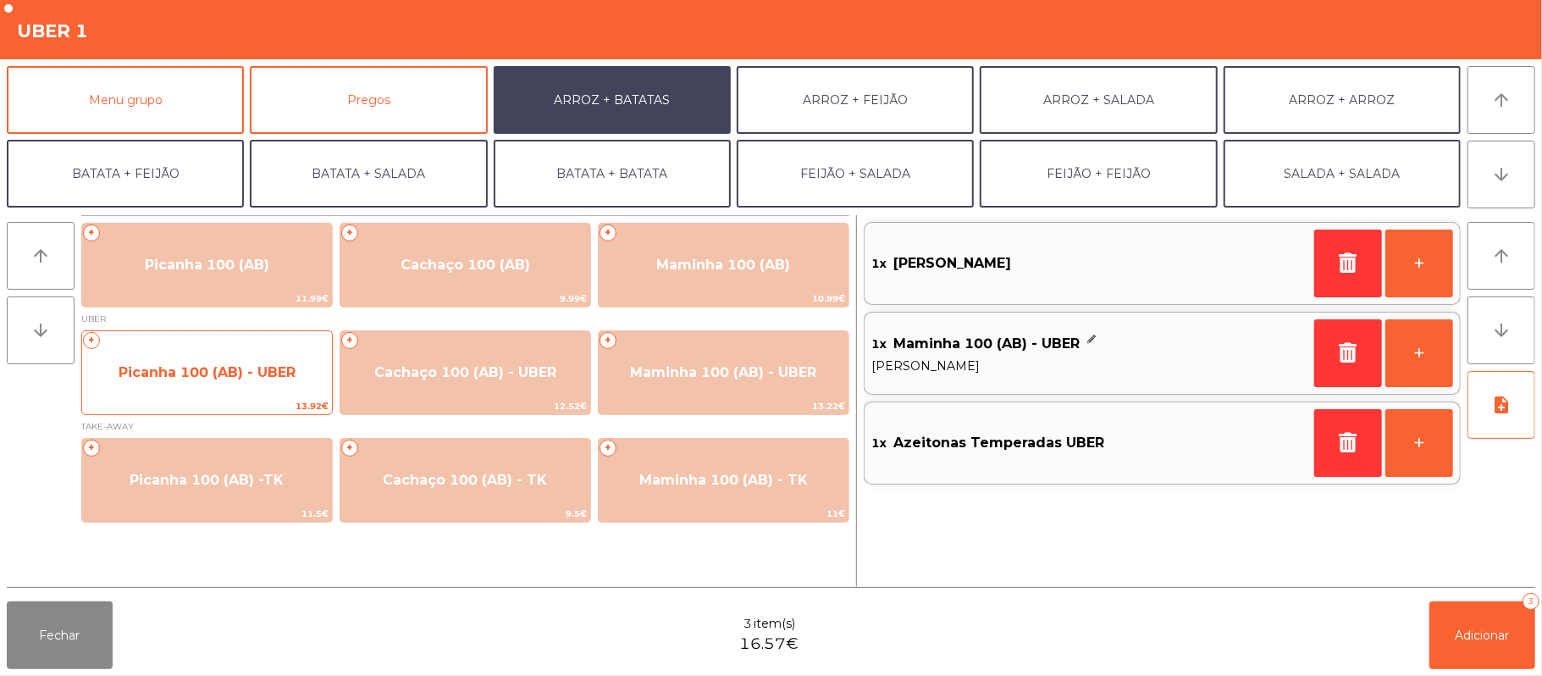
click at [193, 374] on span "Picanha 100 (AB) - UBER" at bounding box center [207, 372] width 177 height 16
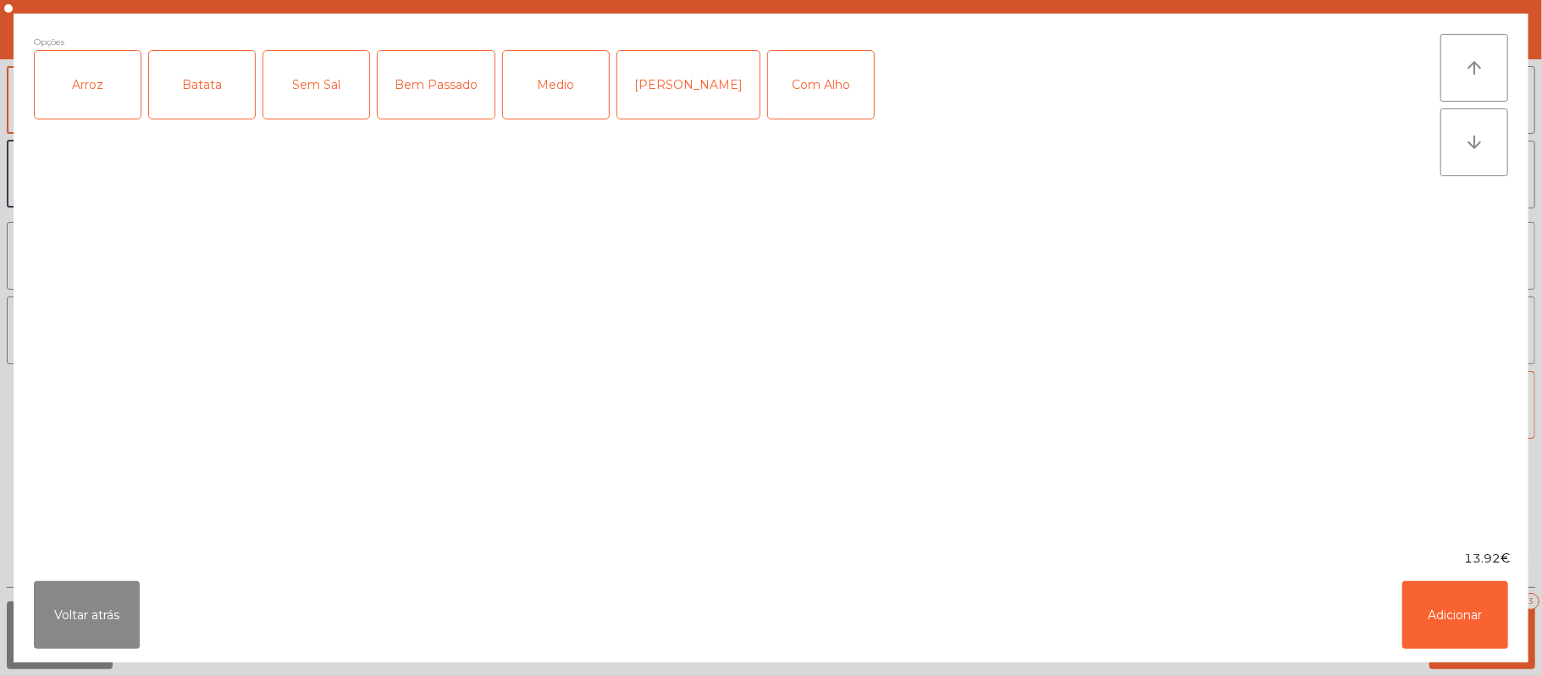
click at [109, 96] on div "Arroz" at bounding box center [88, 85] width 106 height 68
click at [205, 92] on div "Batata" at bounding box center [202, 85] width 106 height 68
click at [545, 90] on div "Medio" at bounding box center [556, 85] width 106 height 68
click at [1449, 614] on button "Adicionar" at bounding box center [1455, 615] width 106 height 68
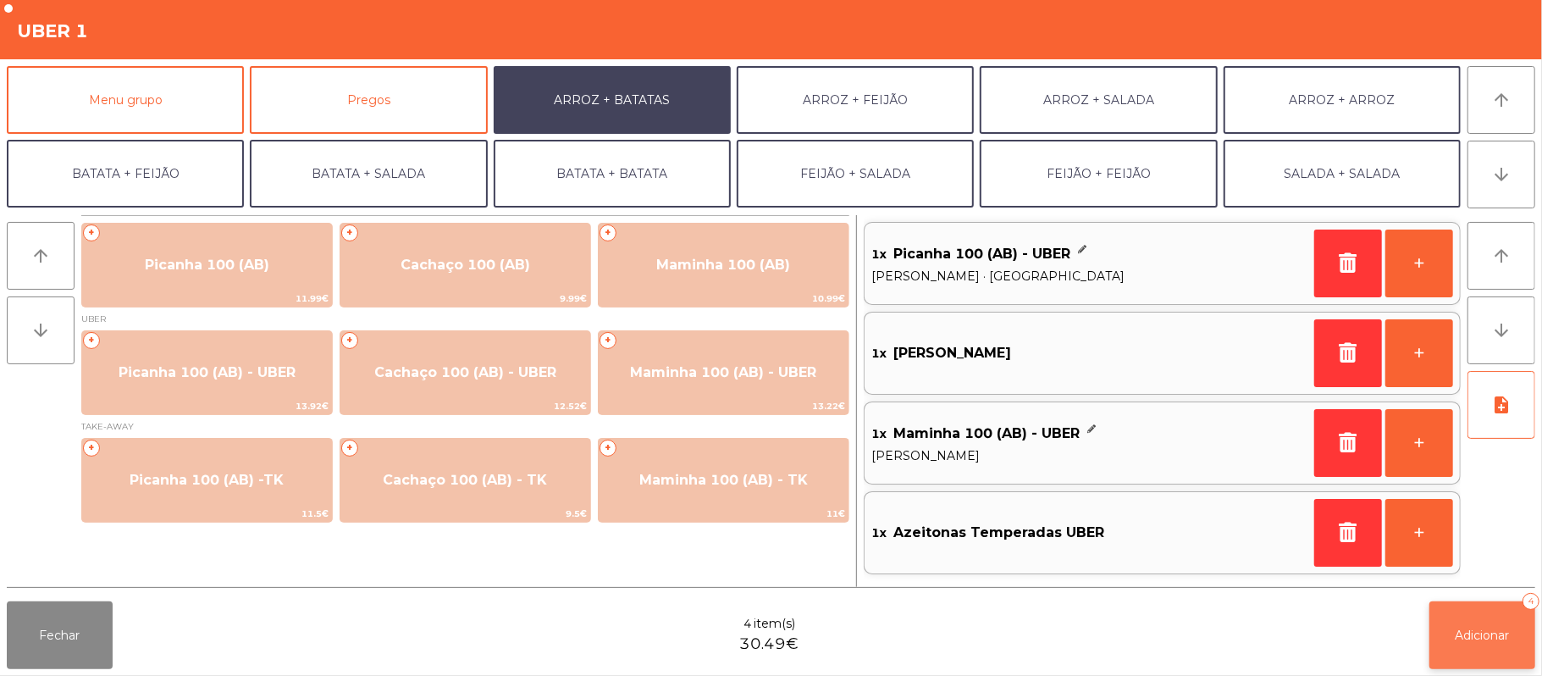
click at [1481, 658] on button "Adicionar 4" at bounding box center [1482, 635] width 106 height 68
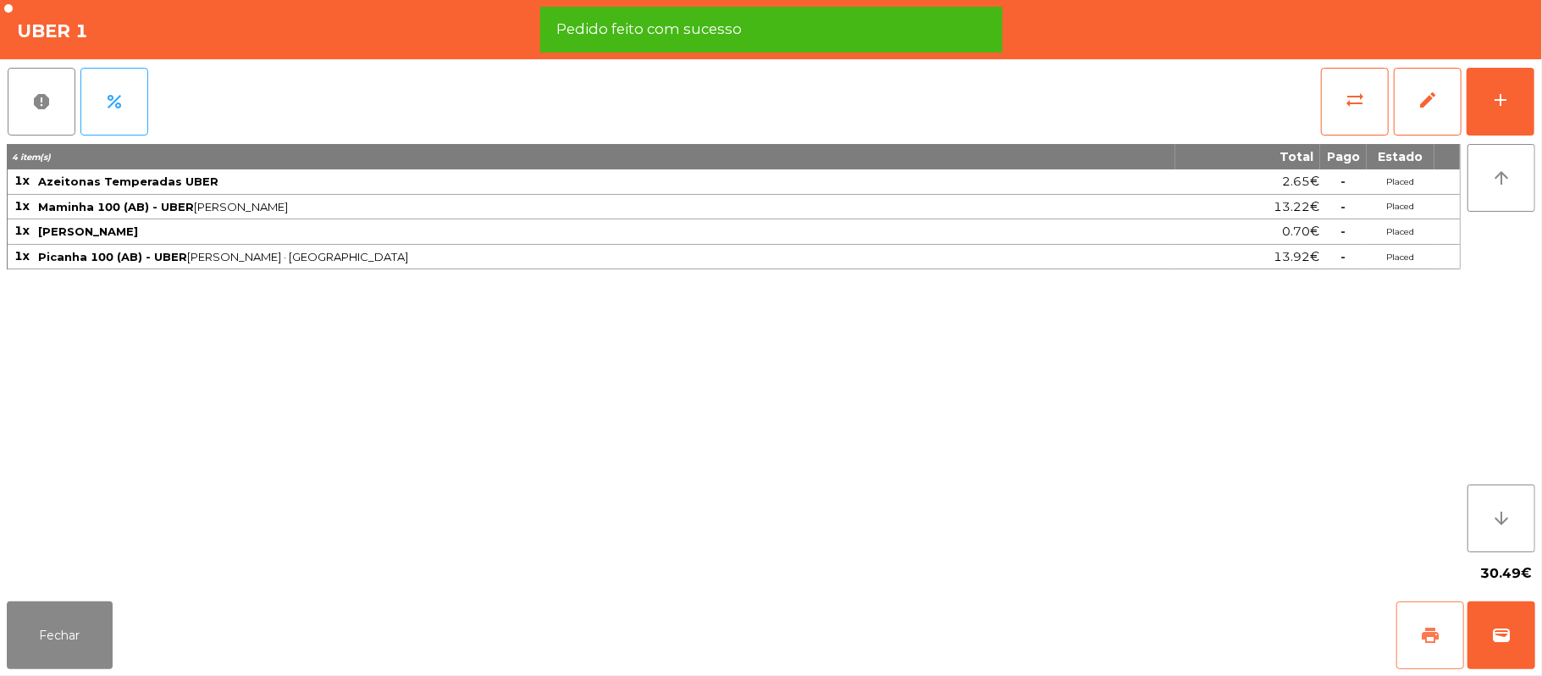
click at [1416, 635] on button "print" at bounding box center [1430, 635] width 68 height 68
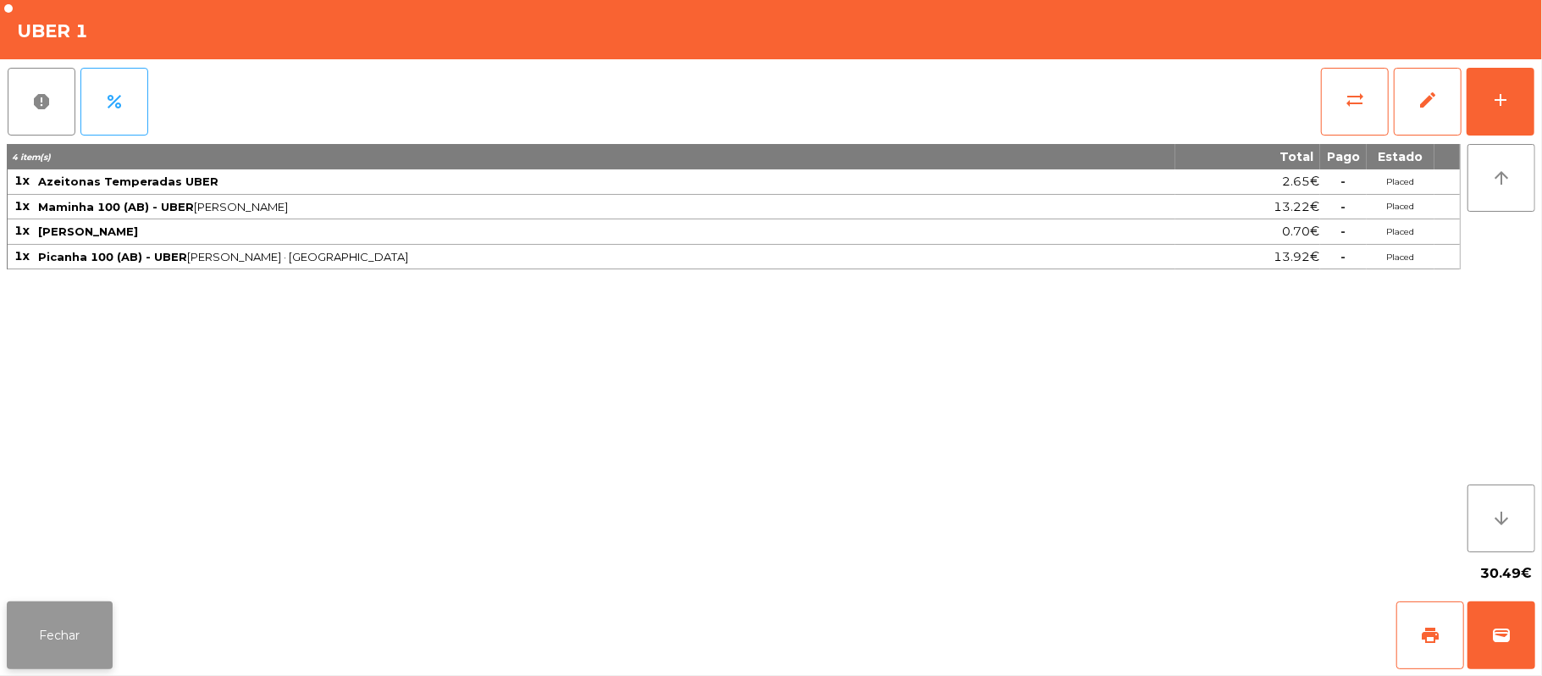
click at [65, 634] on button "Fechar" at bounding box center [60, 635] width 106 height 68
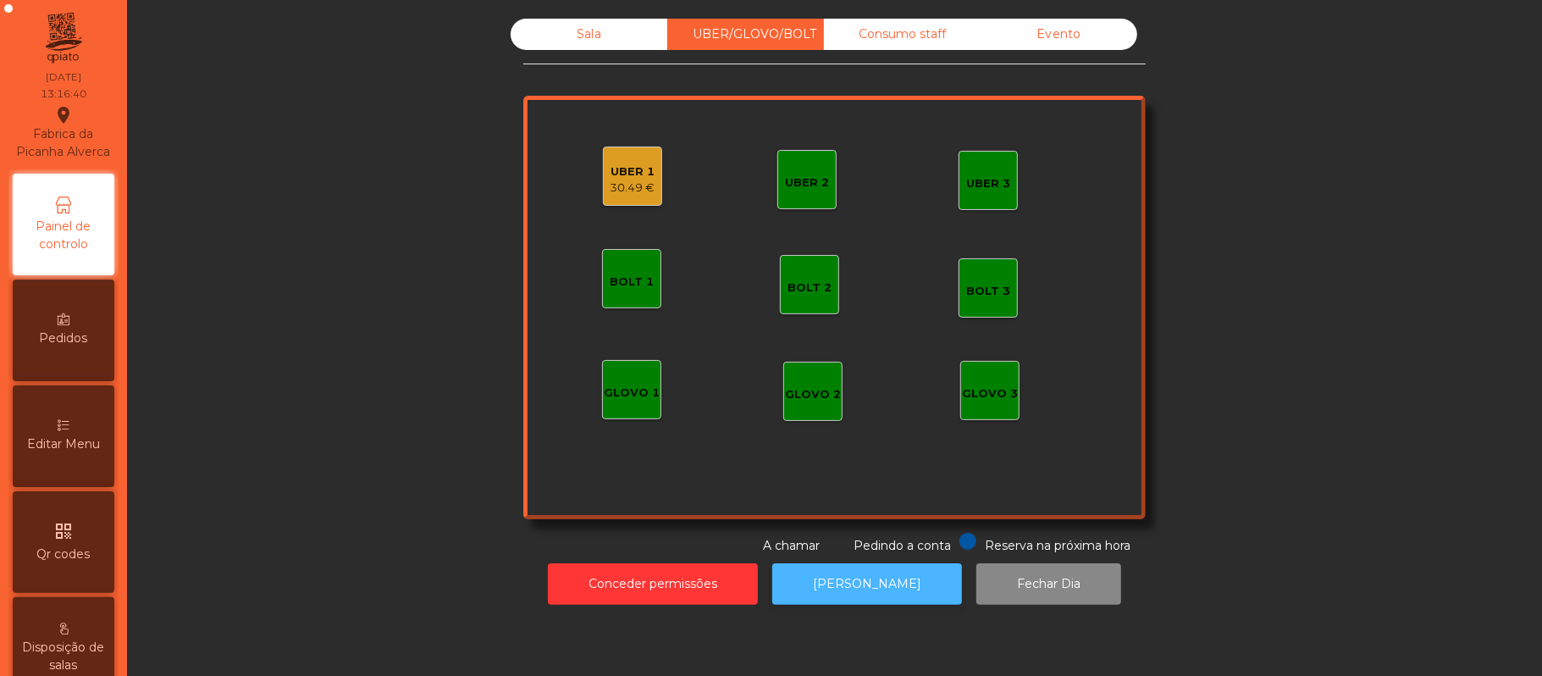
click at [865, 583] on button "[PERSON_NAME]" at bounding box center [867, 583] width 190 height 41
click at [616, 166] on div "UBER 1" at bounding box center [632, 171] width 45 height 17
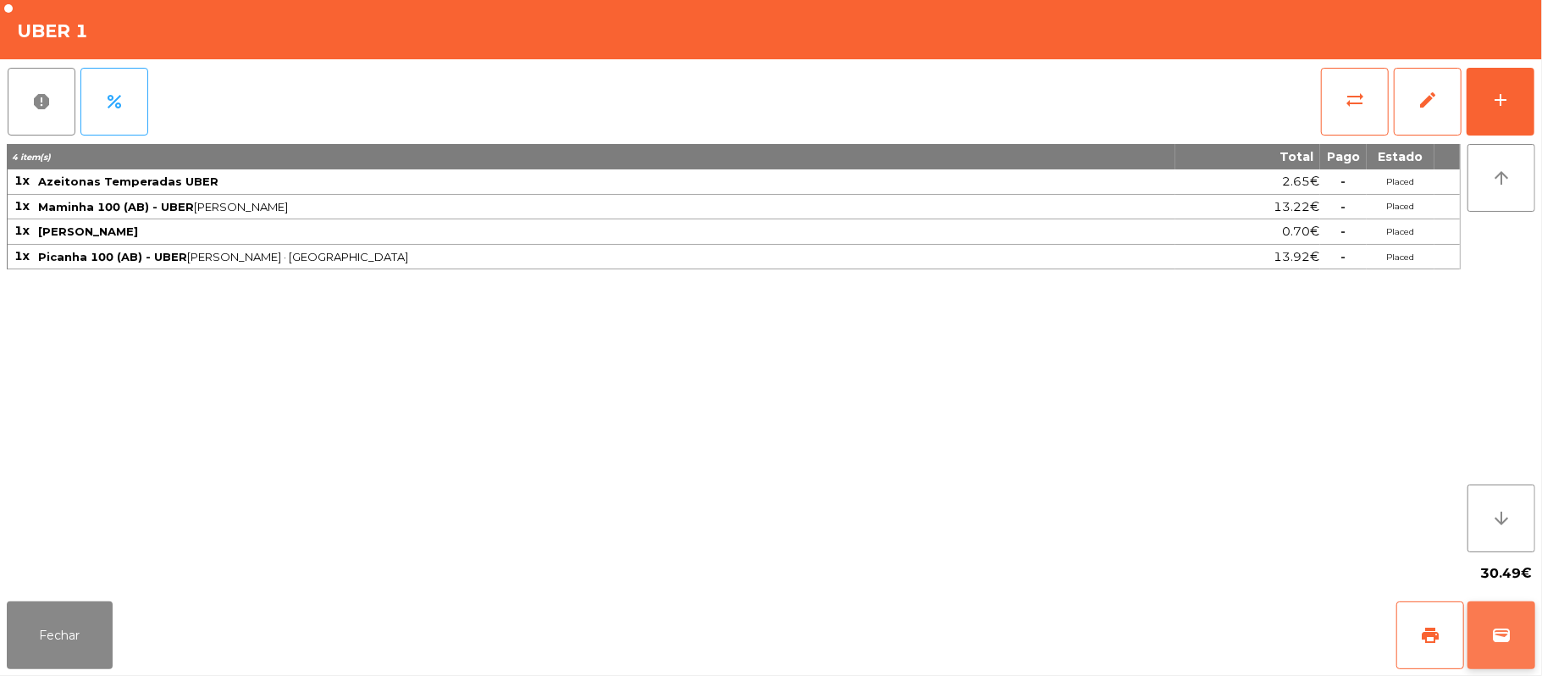
click at [1495, 645] on button "wallet" at bounding box center [1501, 635] width 68 height 68
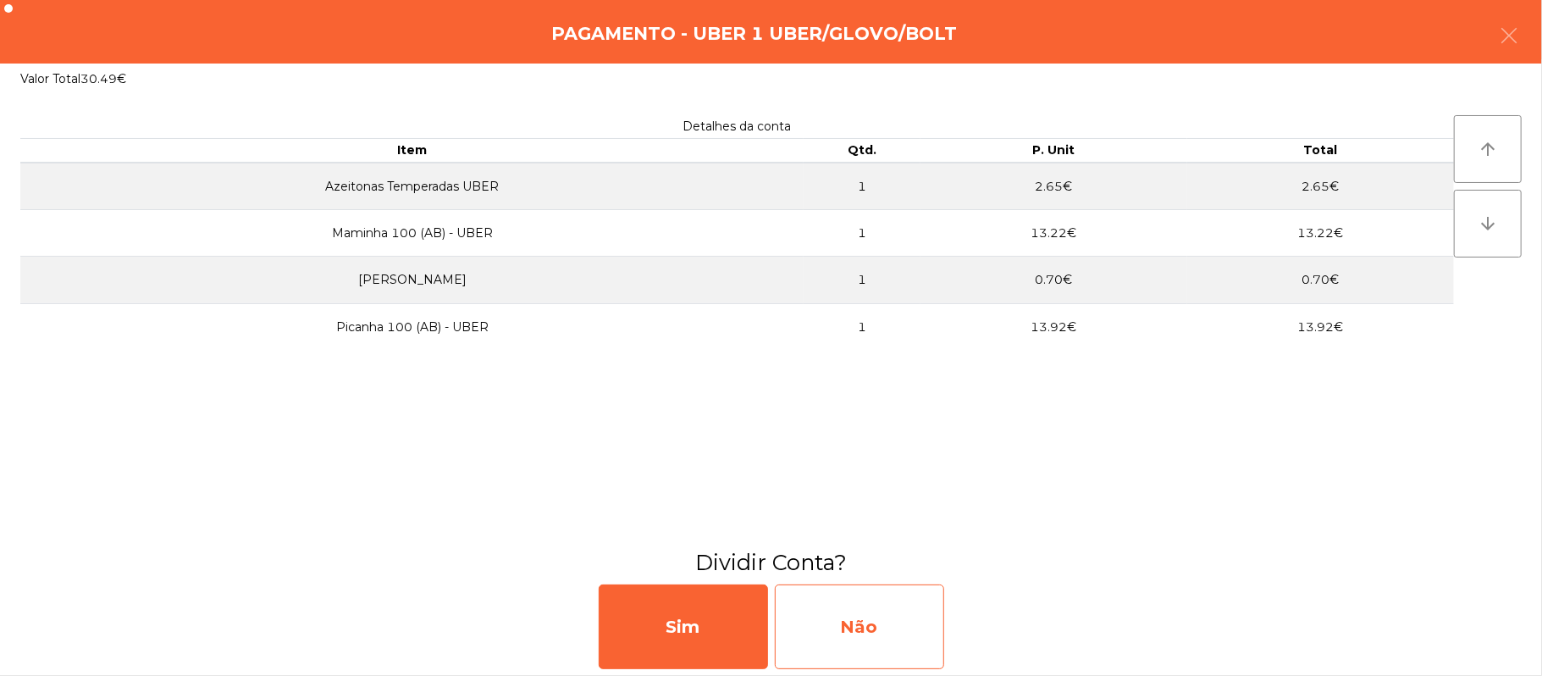
click at [885, 627] on div "Não" at bounding box center [859, 626] width 169 height 85
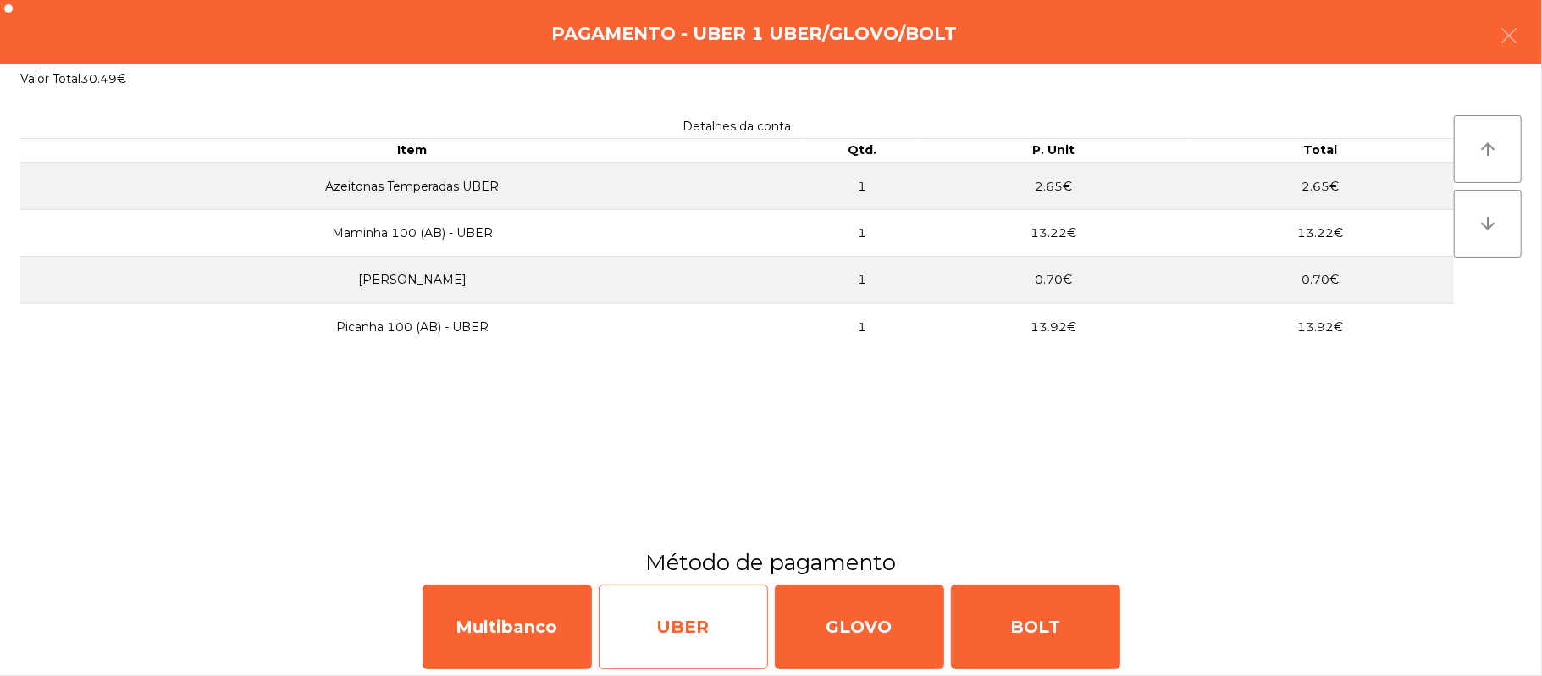
click at [699, 616] on div "UBER" at bounding box center [683, 626] width 169 height 85
select select "**"
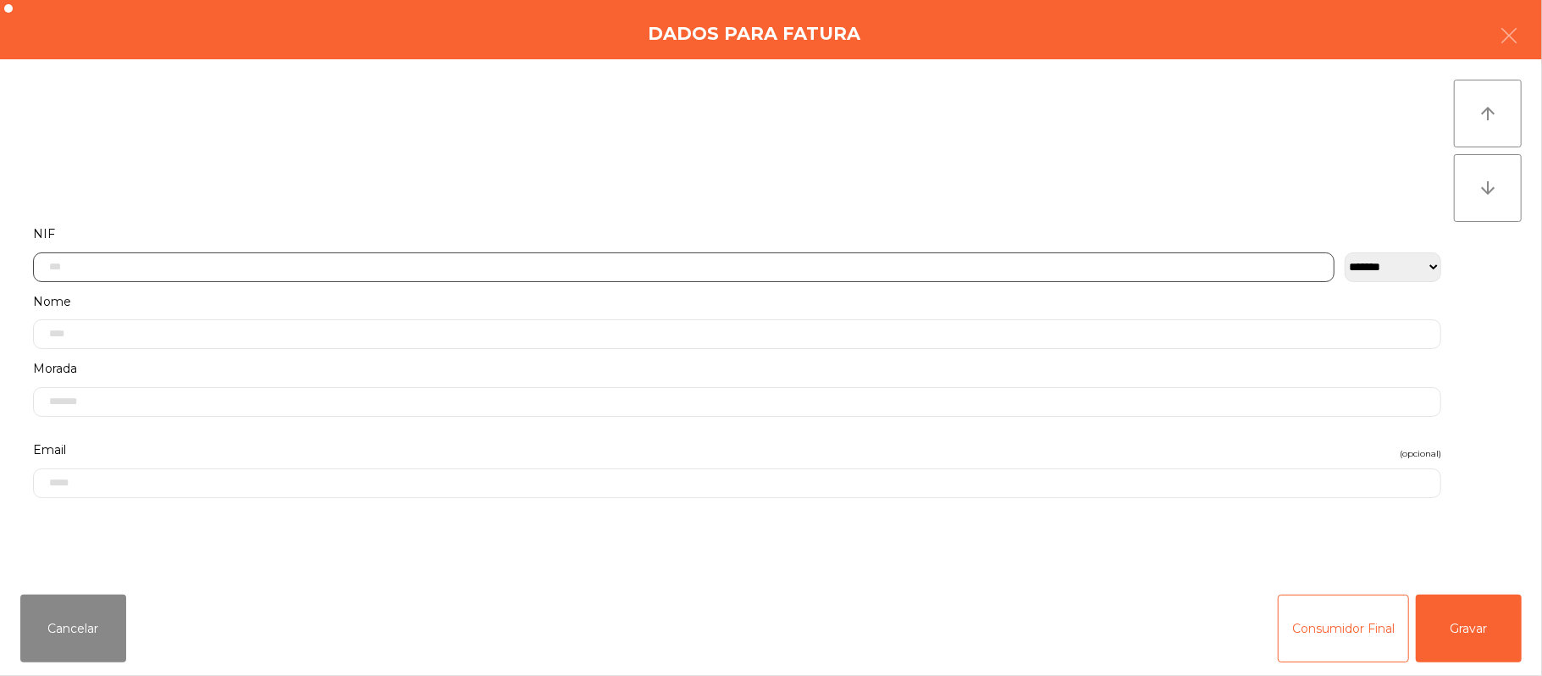
click at [658, 264] on input "text" at bounding box center [683, 267] width 1301 height 30
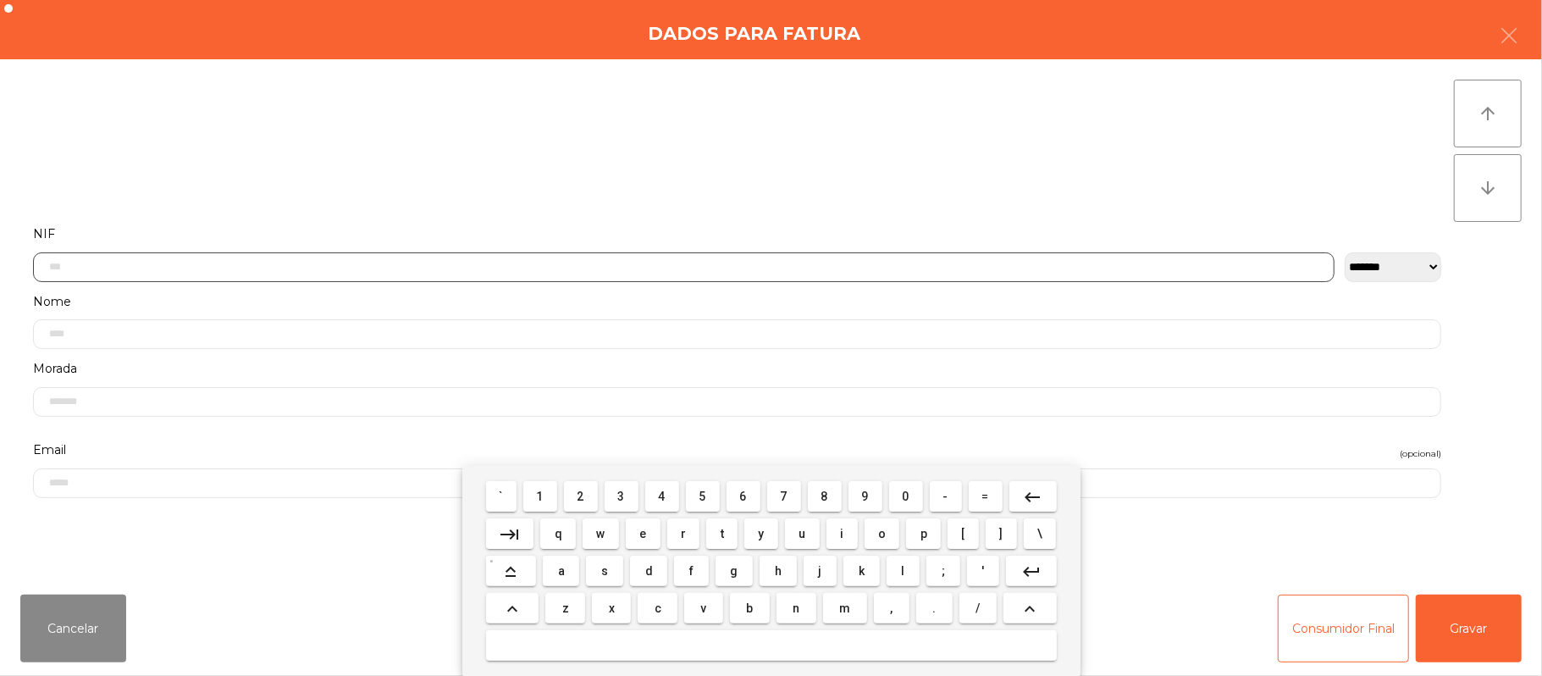
scroll to position [142, 0]
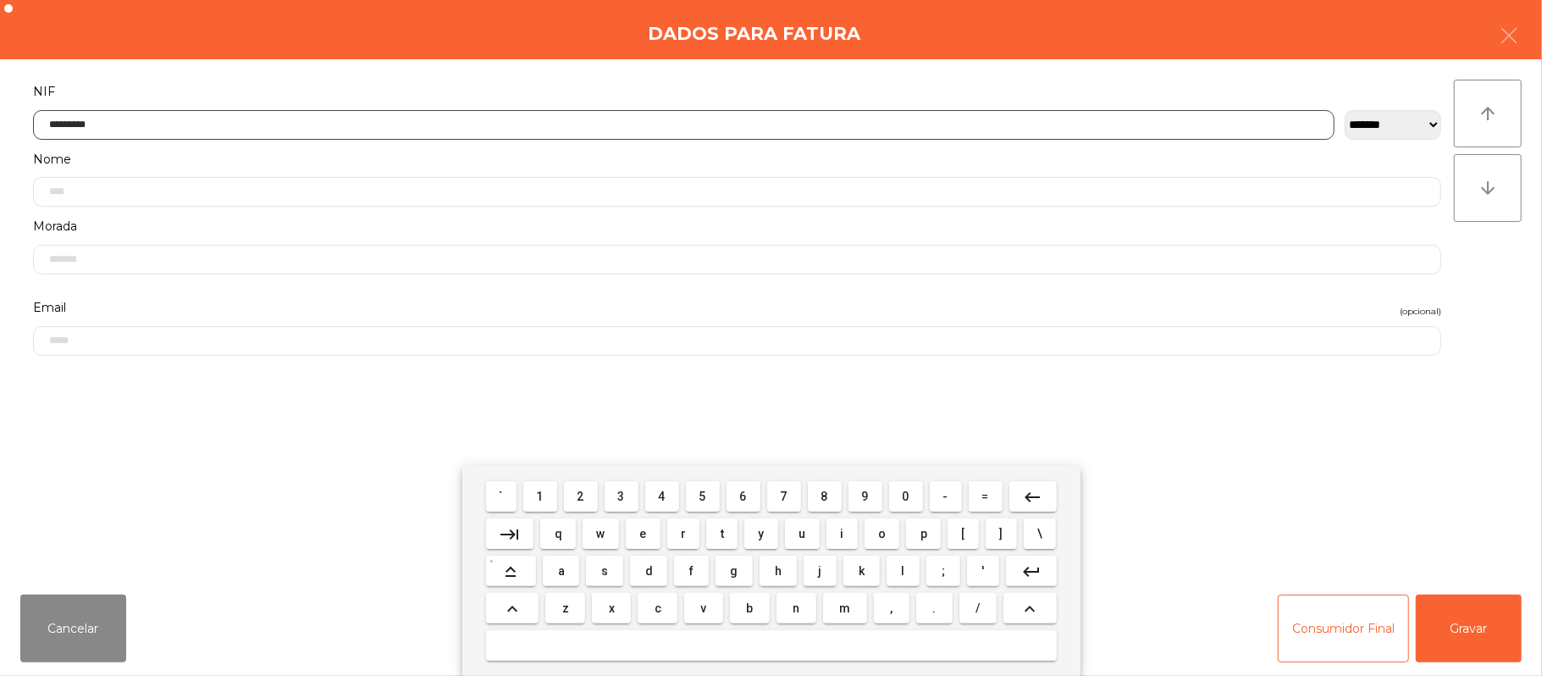
type input "*********"
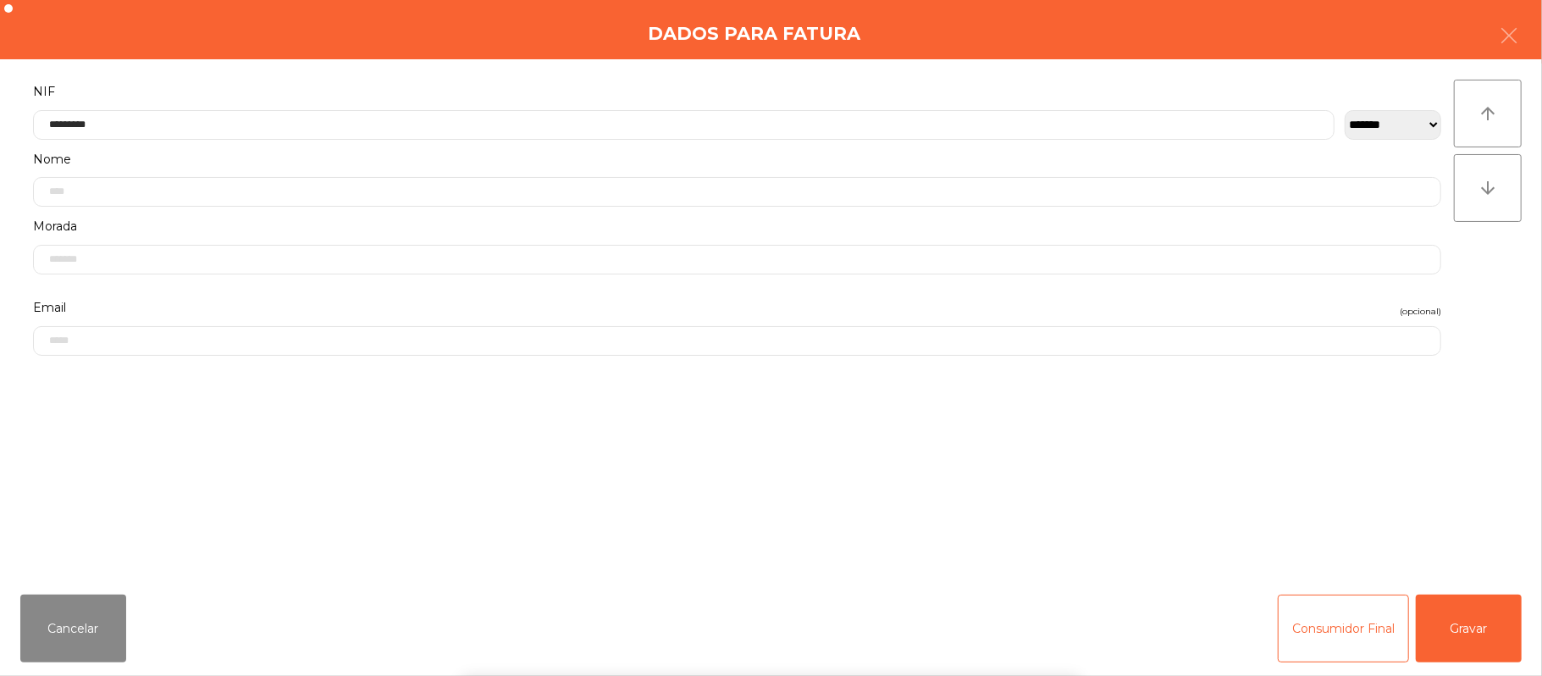
click at [1439, 631] on div "` 1 2 3 4 5 6 7 8 9 0 - = keyboard_backspace keyboard_tab q w e r t y u i o p […" at bounding box center [771, 571] width 1542 height 210
click at [1475, 624] on div "` 1 2 3 4 5 6 7 8 9 0 - = keyboard_backspace keyboard_tab q w e r t y u i o p […" at bounding box center [771, 571] width 1542 height 210
click at [1470, 632] on button "Gravar" at bounding box center [1469, 628] width 106 height 68
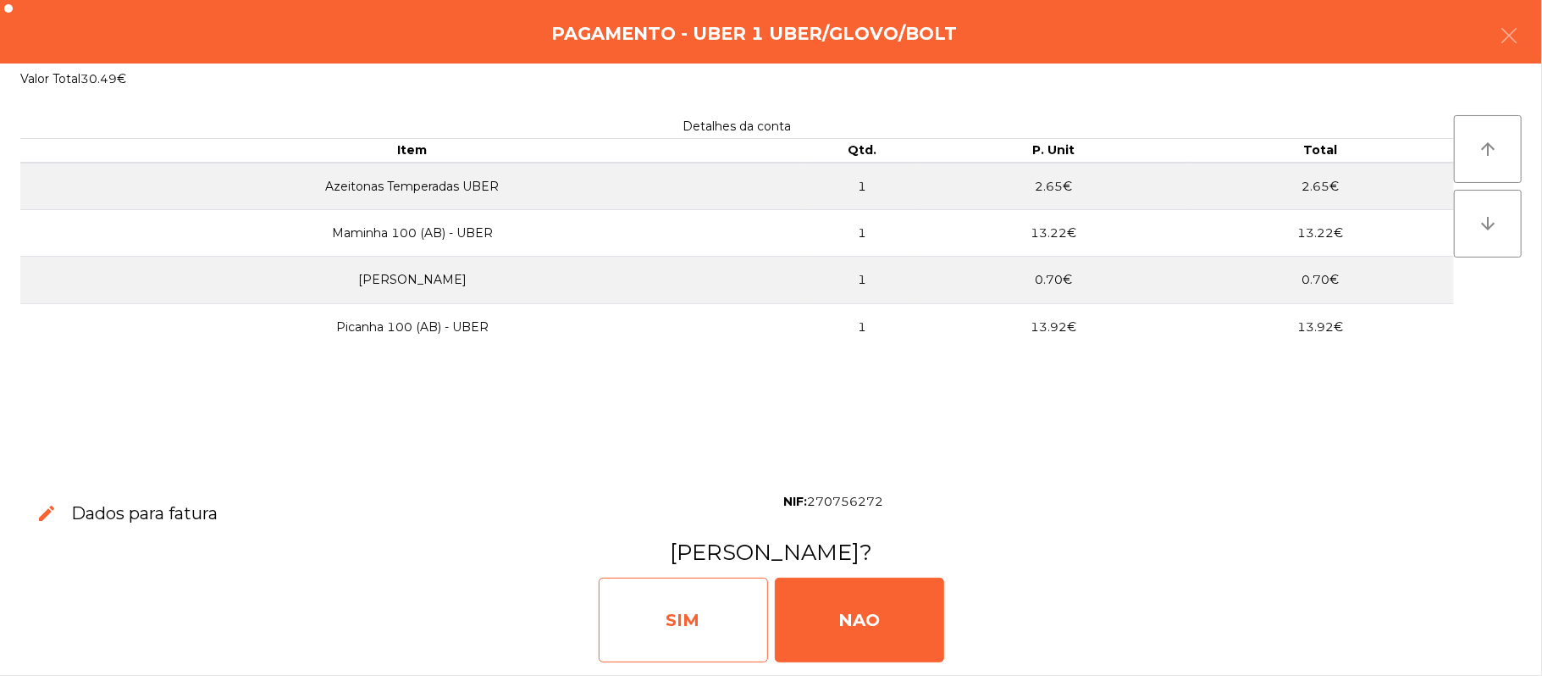
click at [661, 647] on div "SIM" at bounding box center [683, 619] width 169 height 85
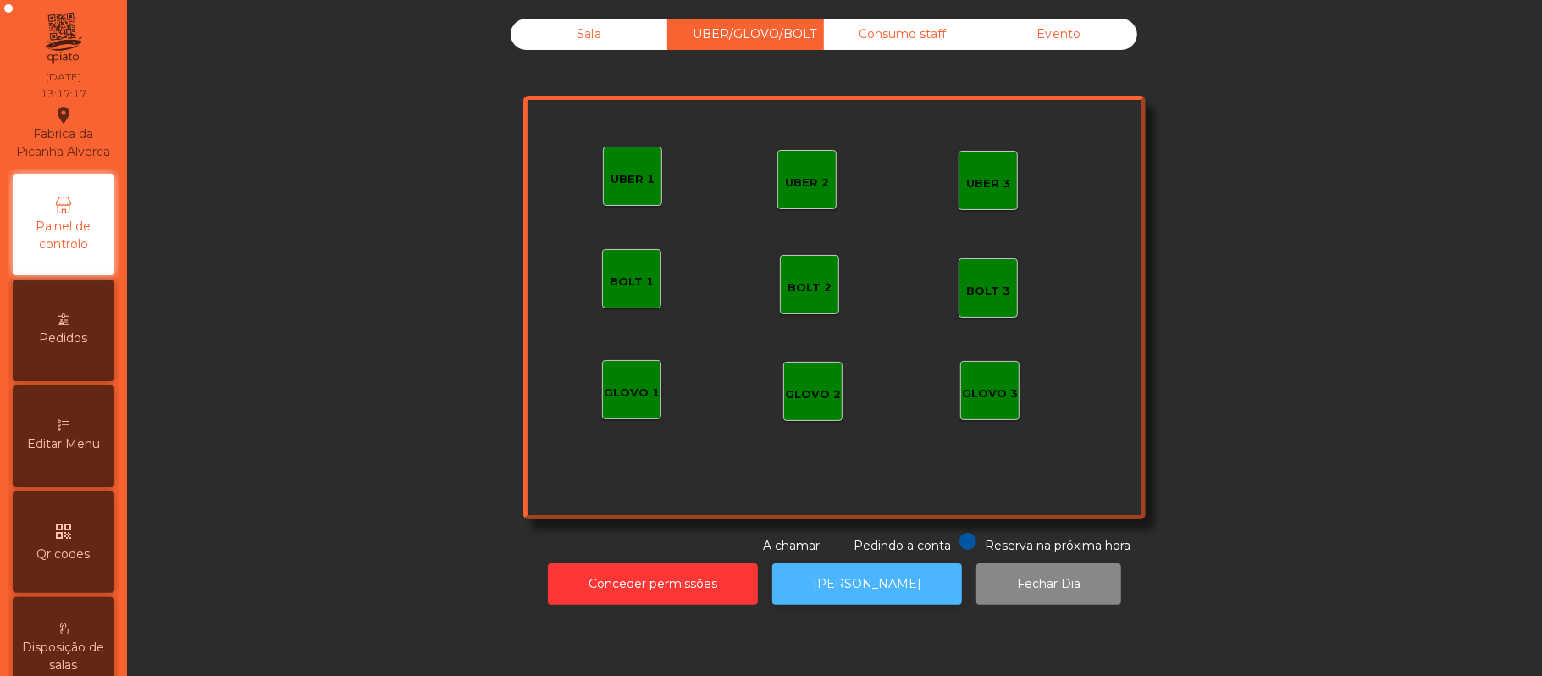
click at [881, 587] on button "[PERSON_NAME]" at bounding box center [867, 583] width 190 height 41
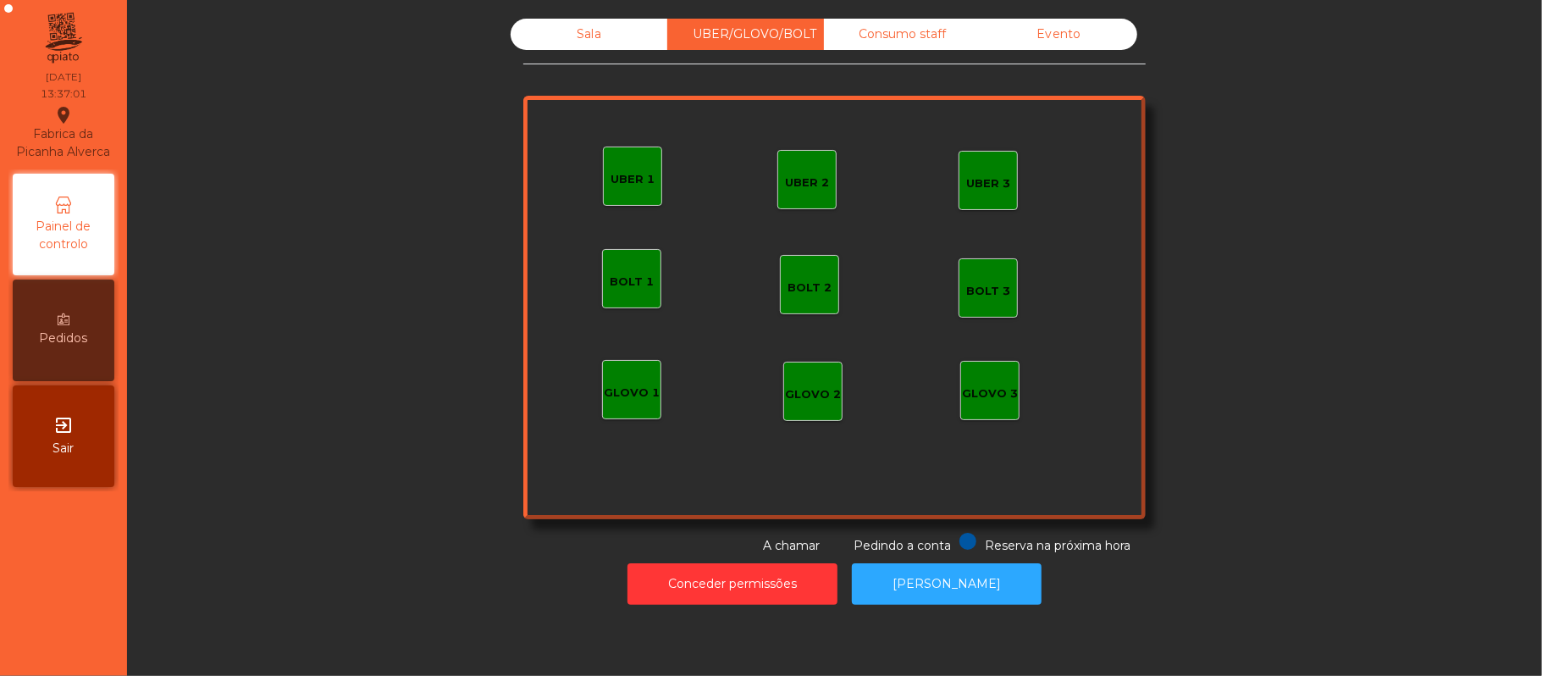
click at [580, 35] on div "Sala" at bounding box center [589, 34] width 157 height 31
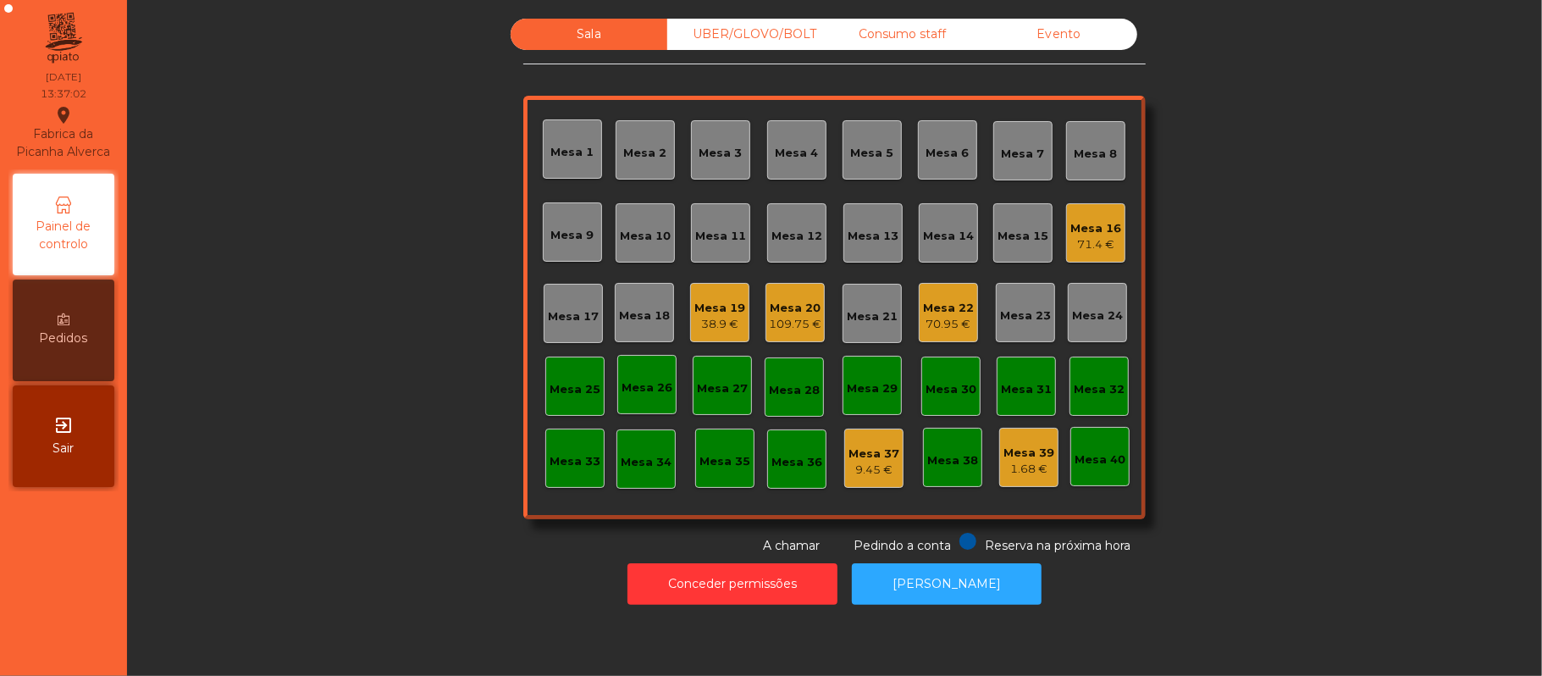
click at [952, 322] on div "70.95 €" at bounding box center [948, 324] width 51 height 17
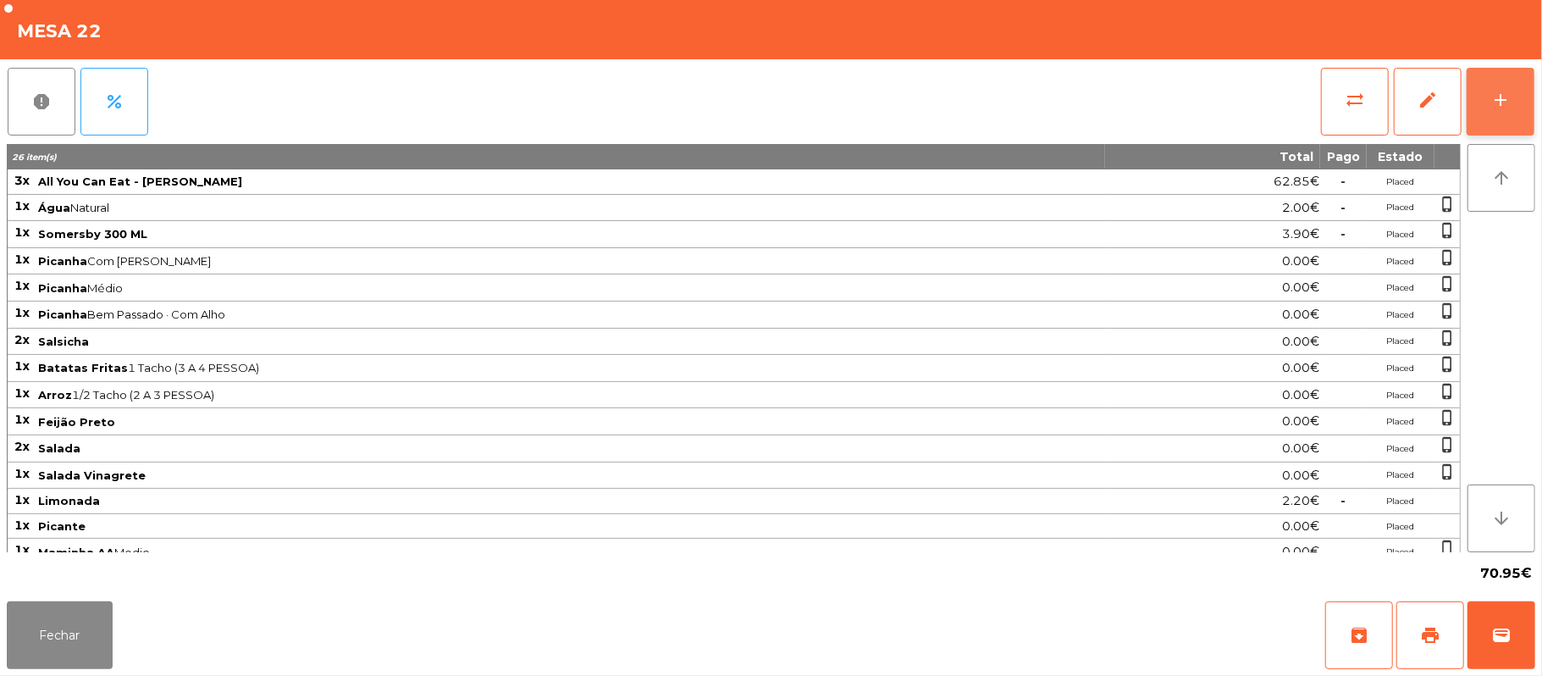
click at [1487, 115] on button "add" at bounding box center [1500, 102] width 68 height 68
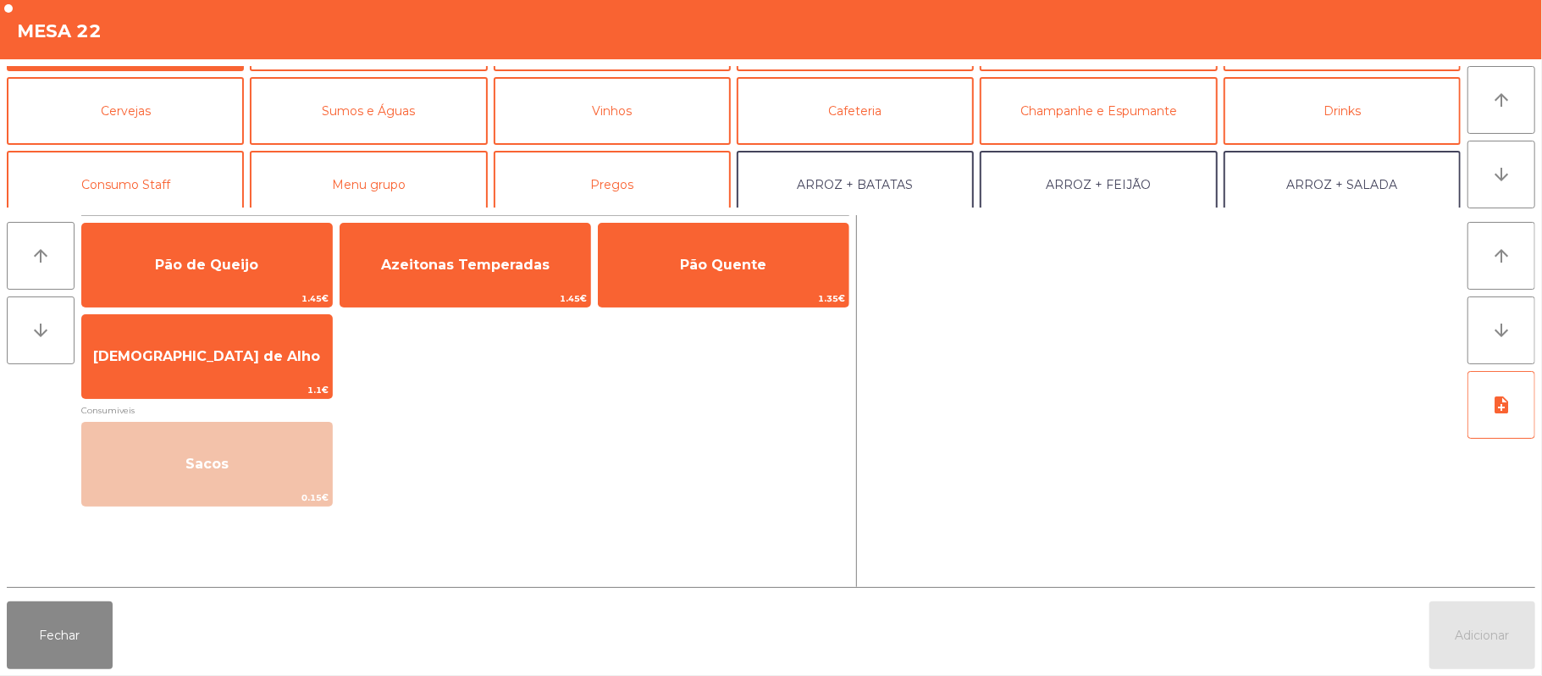
scroll to position [61, 0]
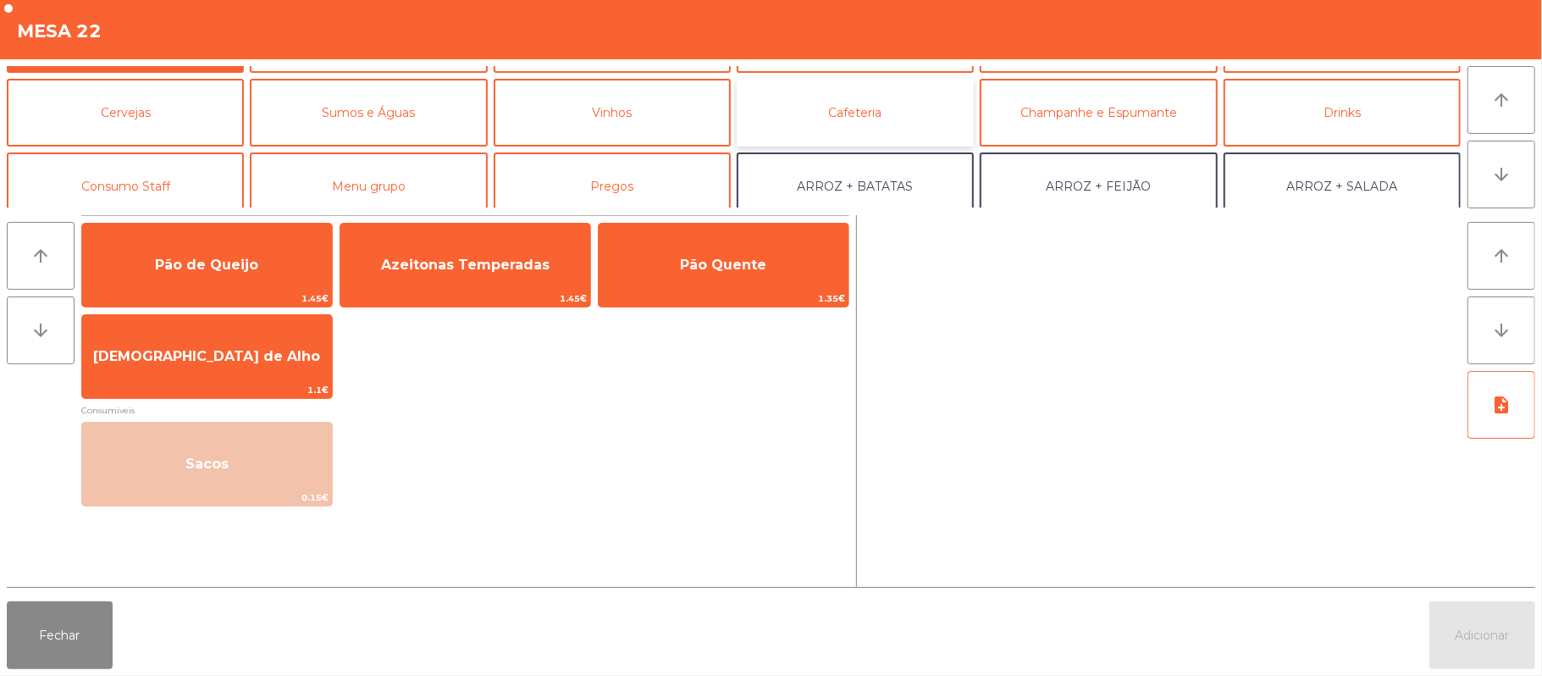
click at [877, 122] on button "Cafeteria" at bounding box center [855, 113] width 237 height 68
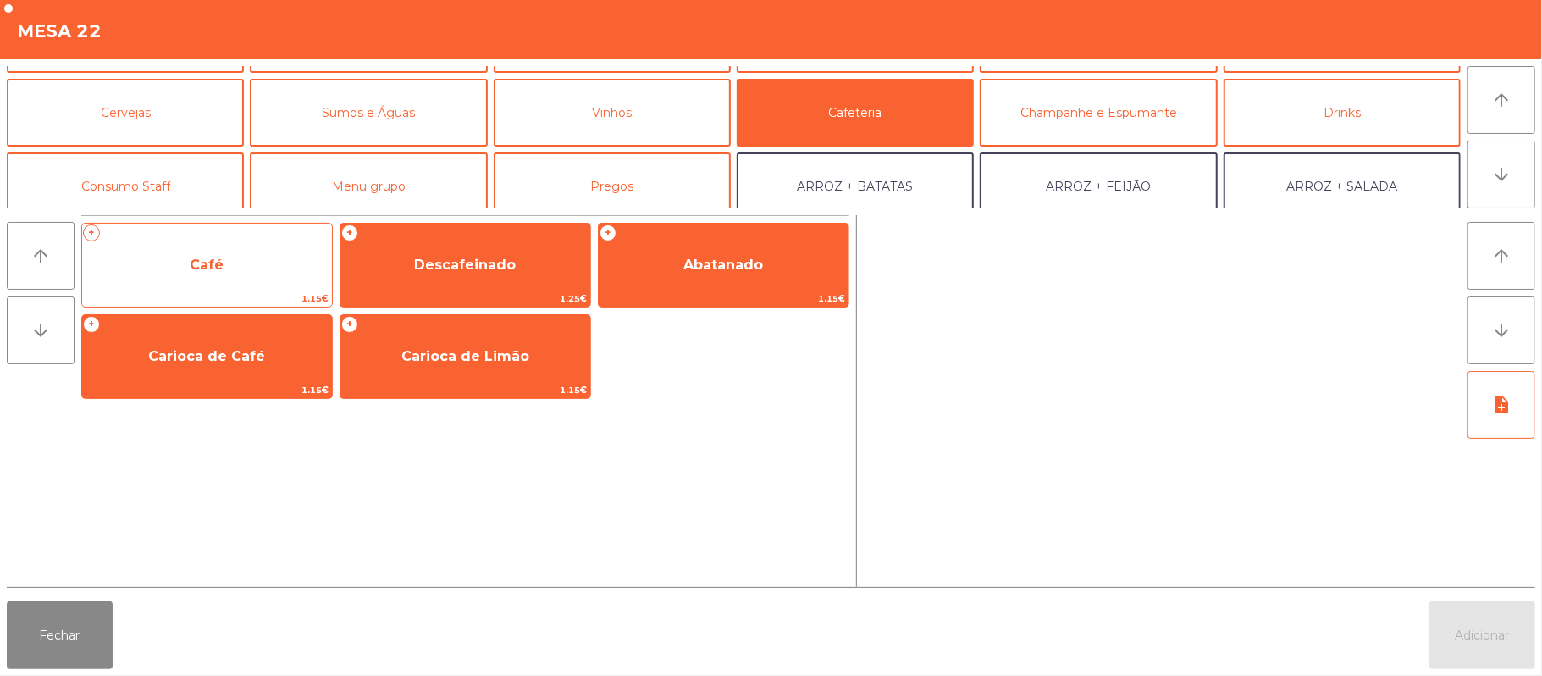
click at [242, 259] on span "Café" at bounding box center [207, 265] width 250 height 46
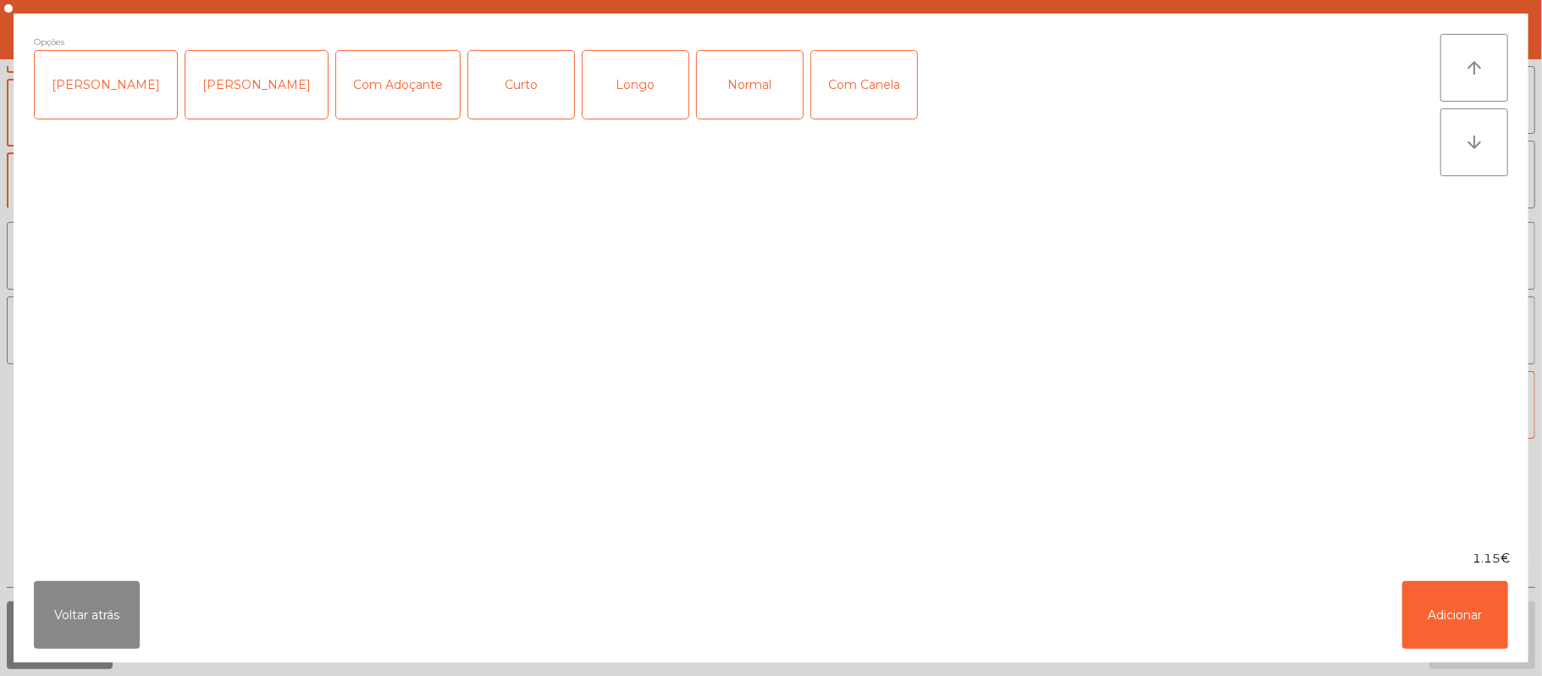
click at [736, 78] on div "Normal" at bounding box center [750, 85] width 106 height 68
click at [1460, 642] on button "Adicionar" at bounding box center [1455, 615] width 106 height 68
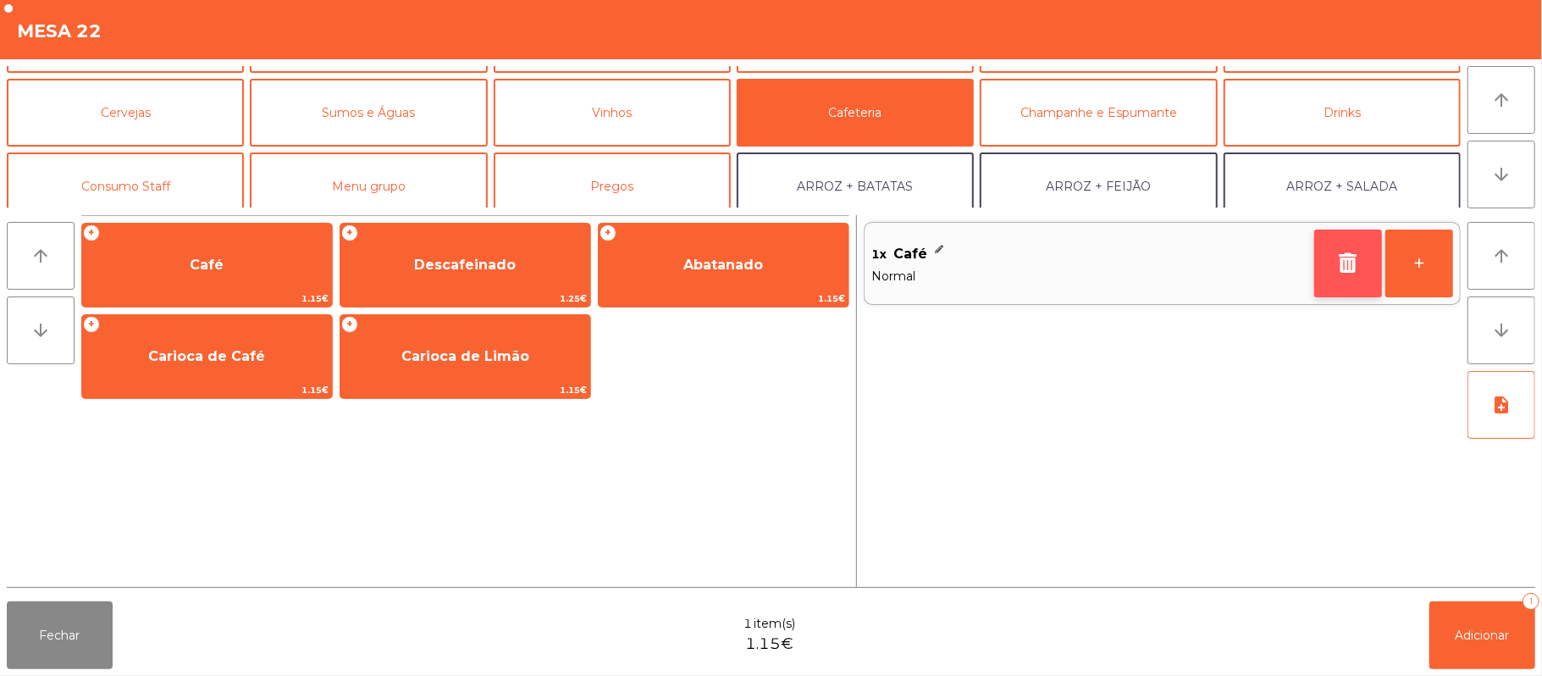
click at [1329, 262] on button "button" at bounding box center [1348, 263] width 68 height 68
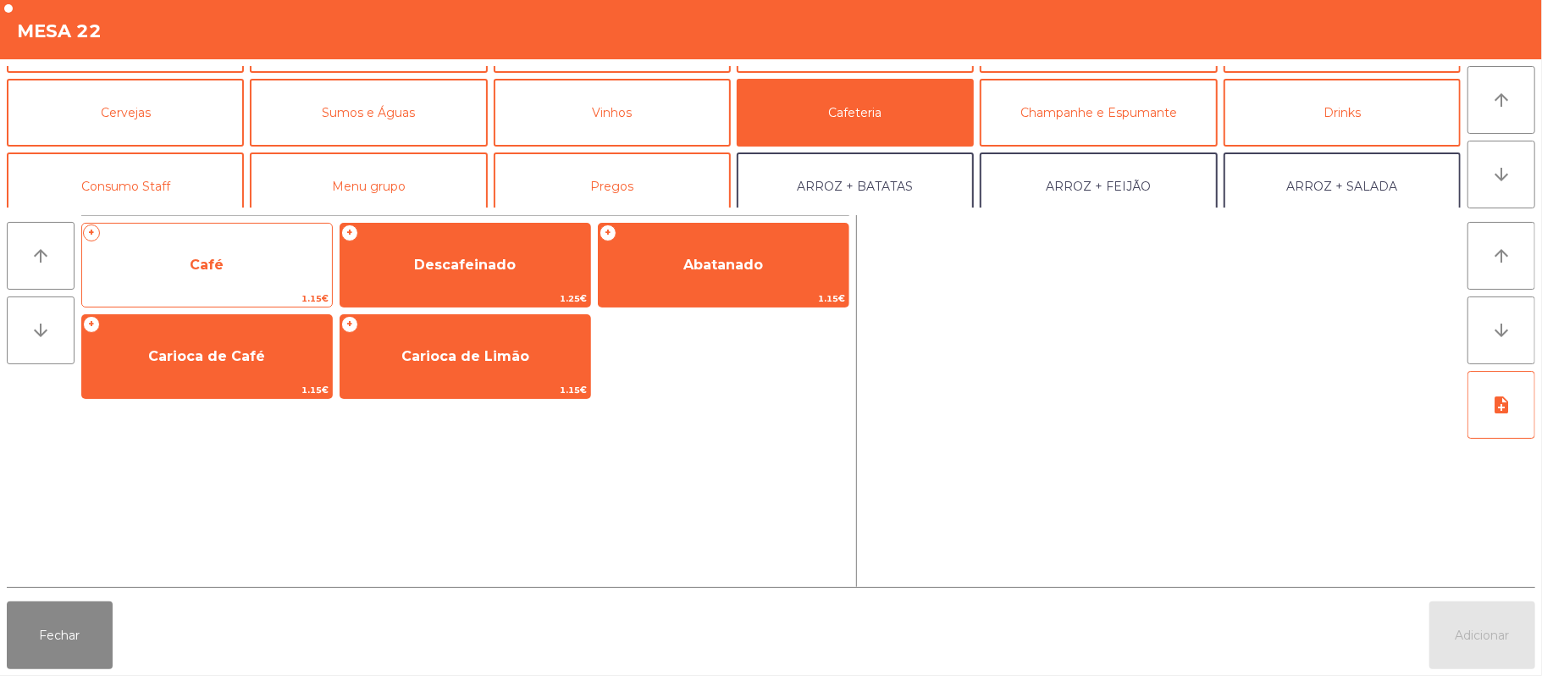
click at [241, 262] on span "Café" at bounding box center [207, 265] width 250 height 46
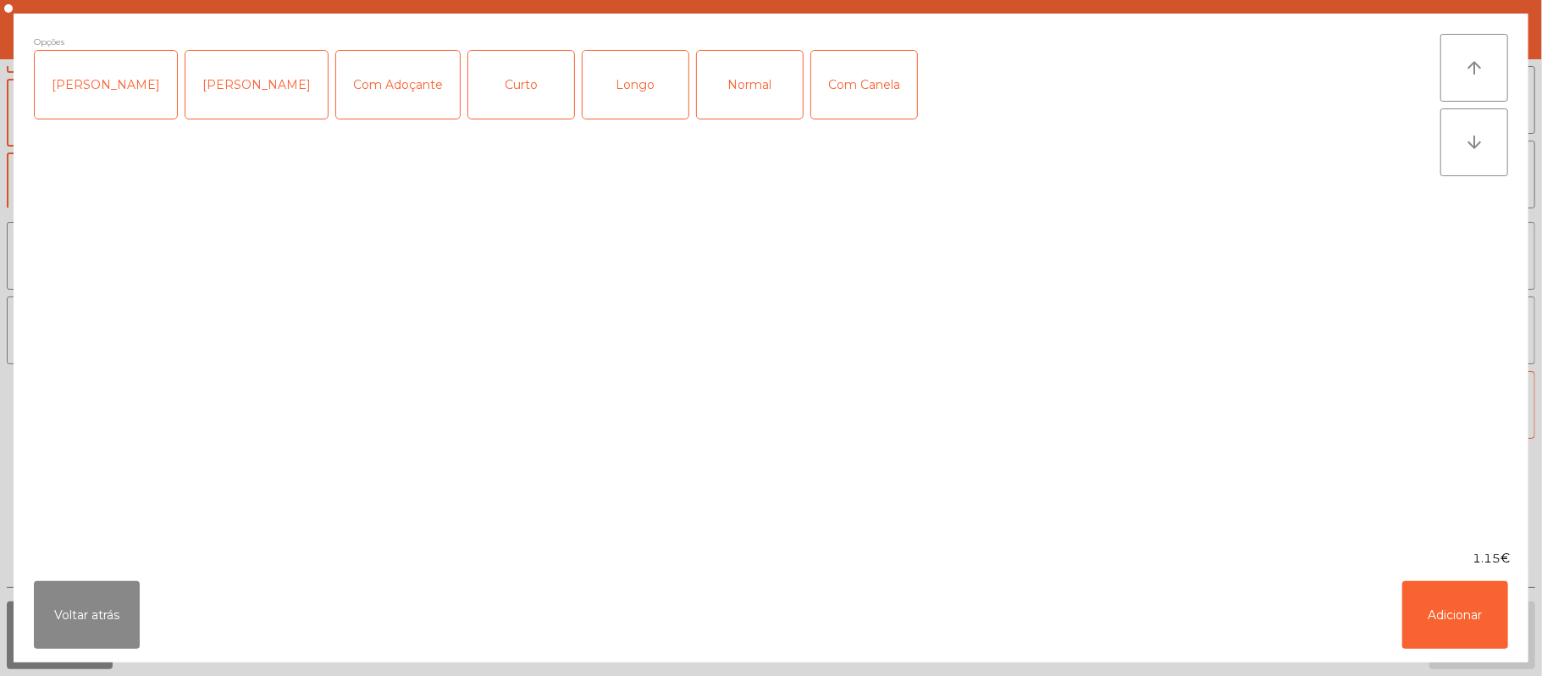
click at [739, 72] on div "Normal" at bounding box center [750, 85] width 106 height 68
click at [1454, 606] on button "Adicionar" at bounding box center [1455, 615] width 106 height 68
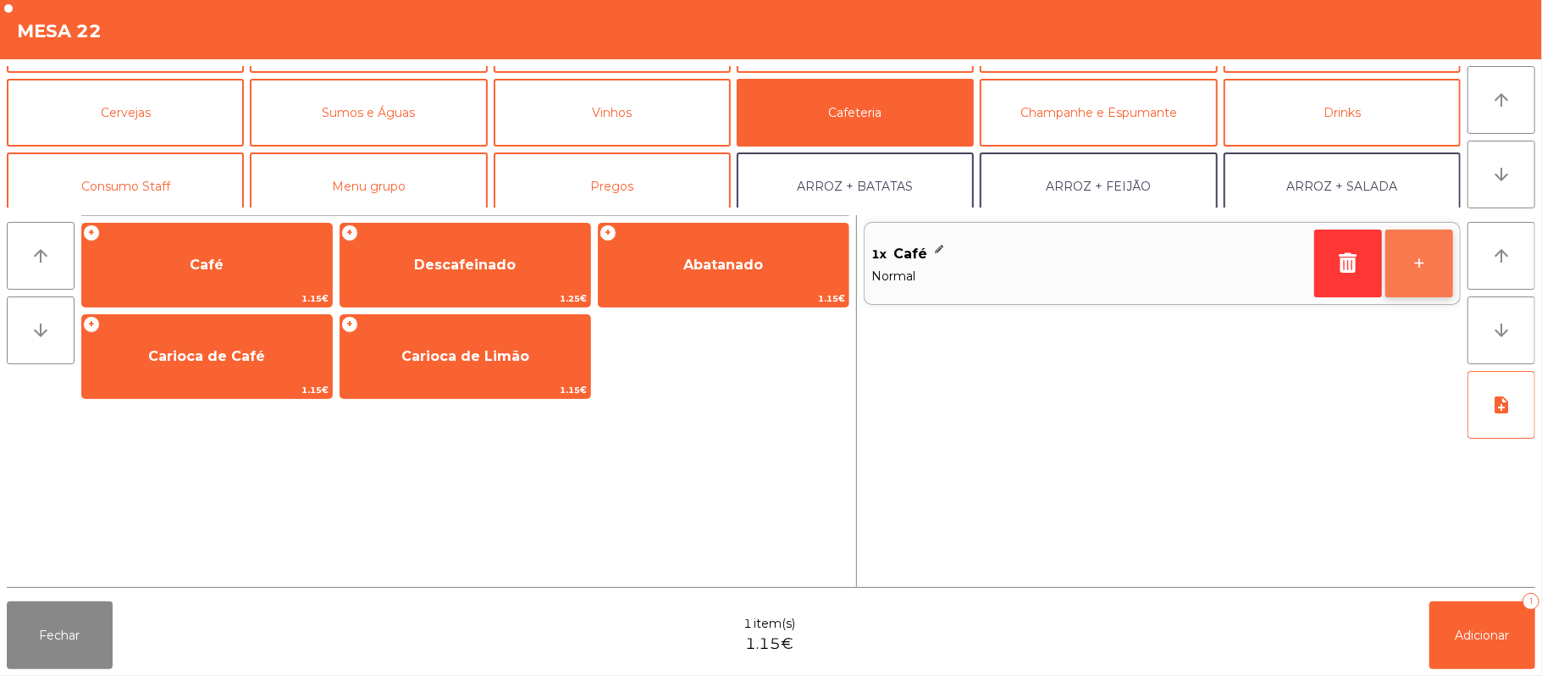
click at [1406, 257] on button "+" at bounding box center [1419, 263] width 68 height 68
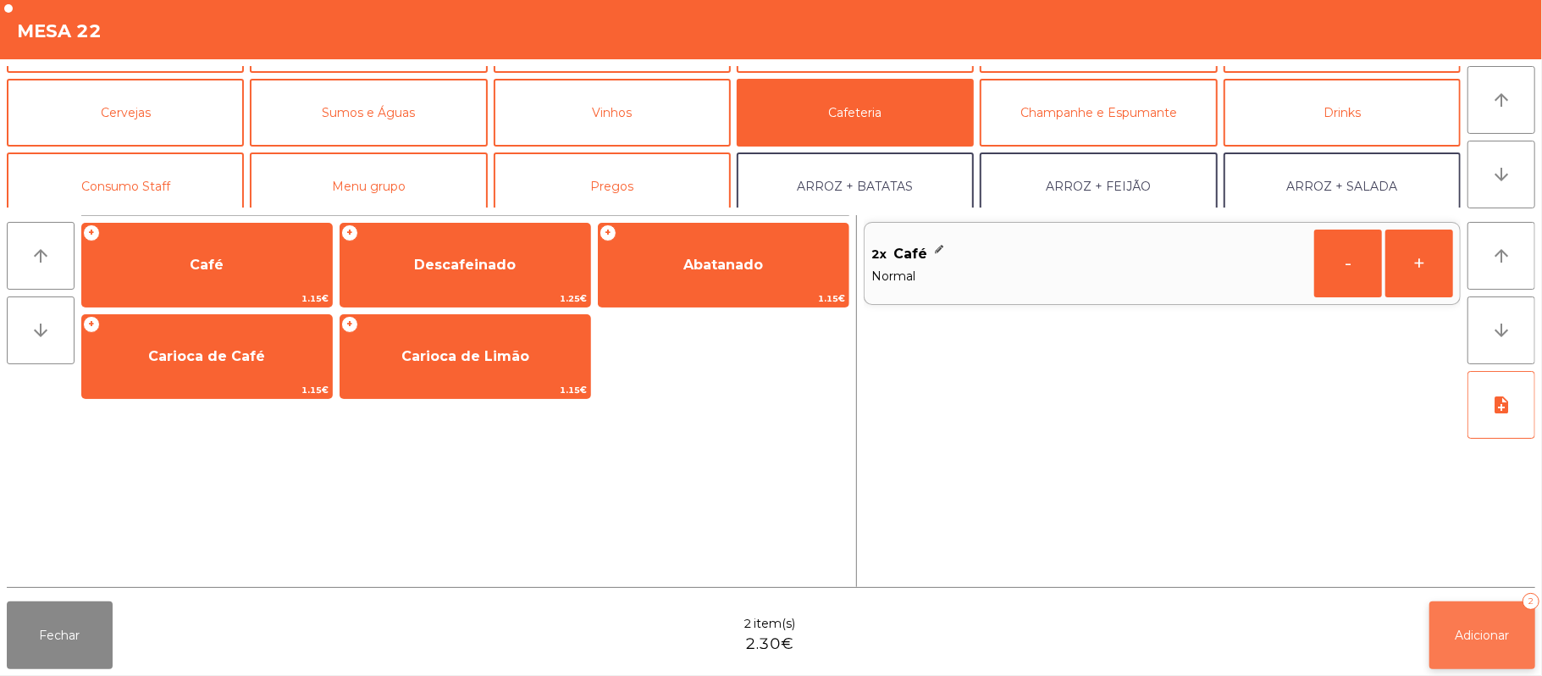
click at [1471, 625] on button "Adicionar 2" at bounding box center [1482, 635] width 106 height 68
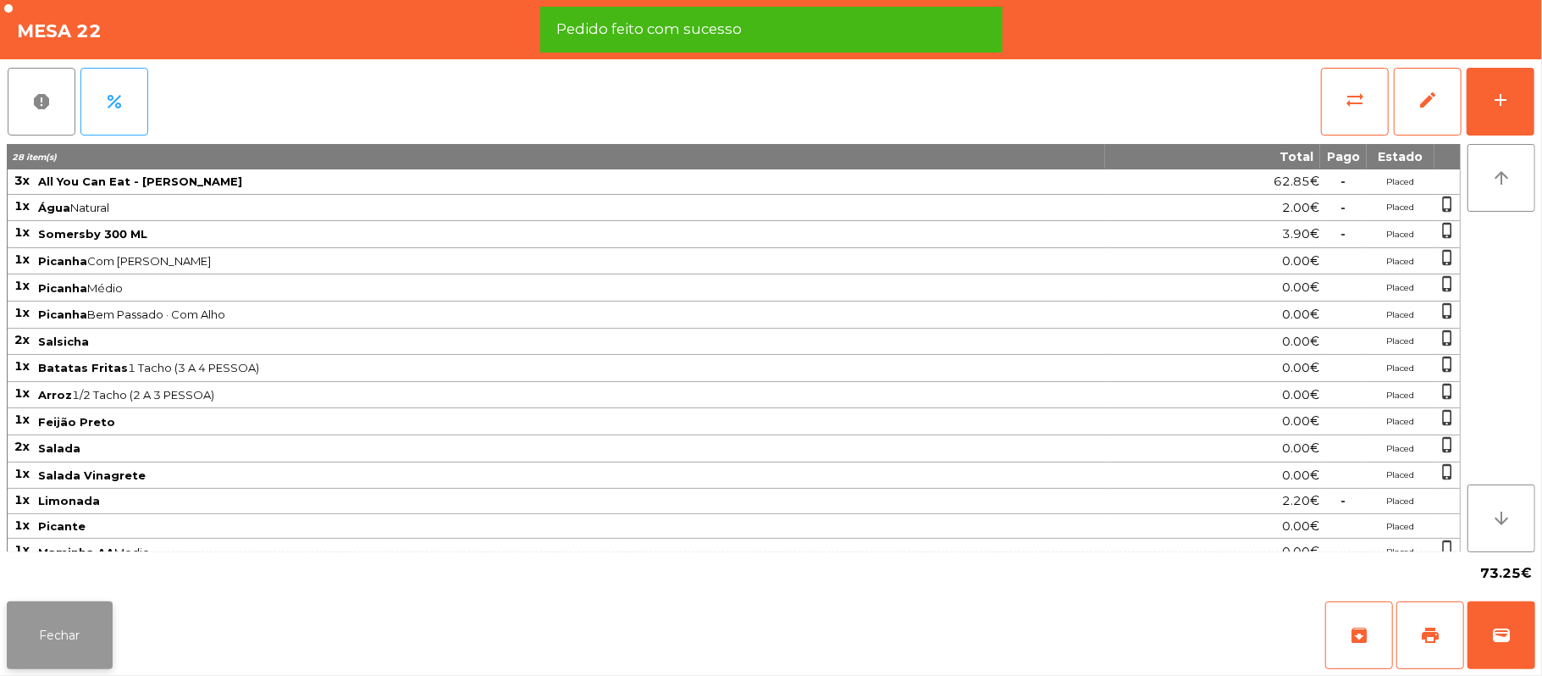
click at [61, 615] on button "Fechar" at bounding box center [60, 635] width 106 height 68
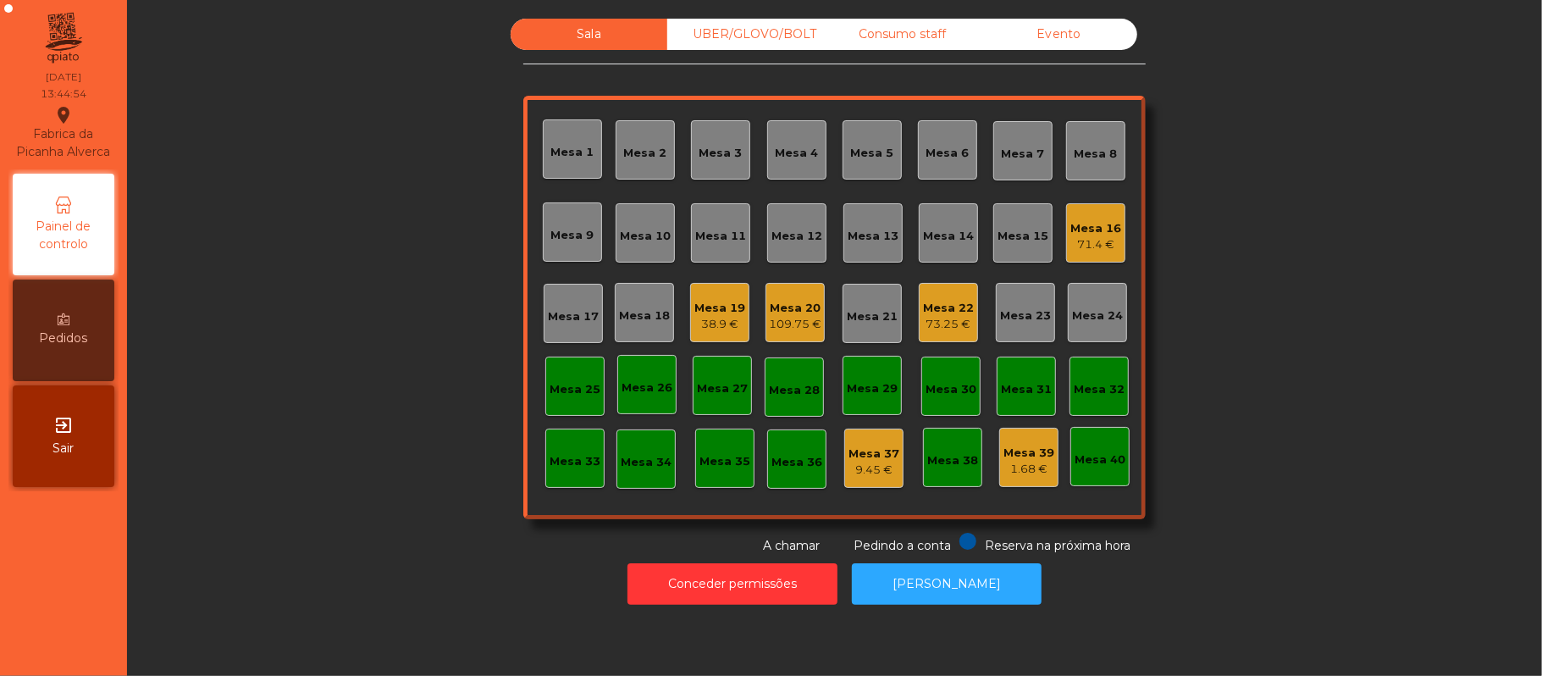
click at [946, 305] on div "Mesa 22" at bounding box center [948, 308] width 51 height 17
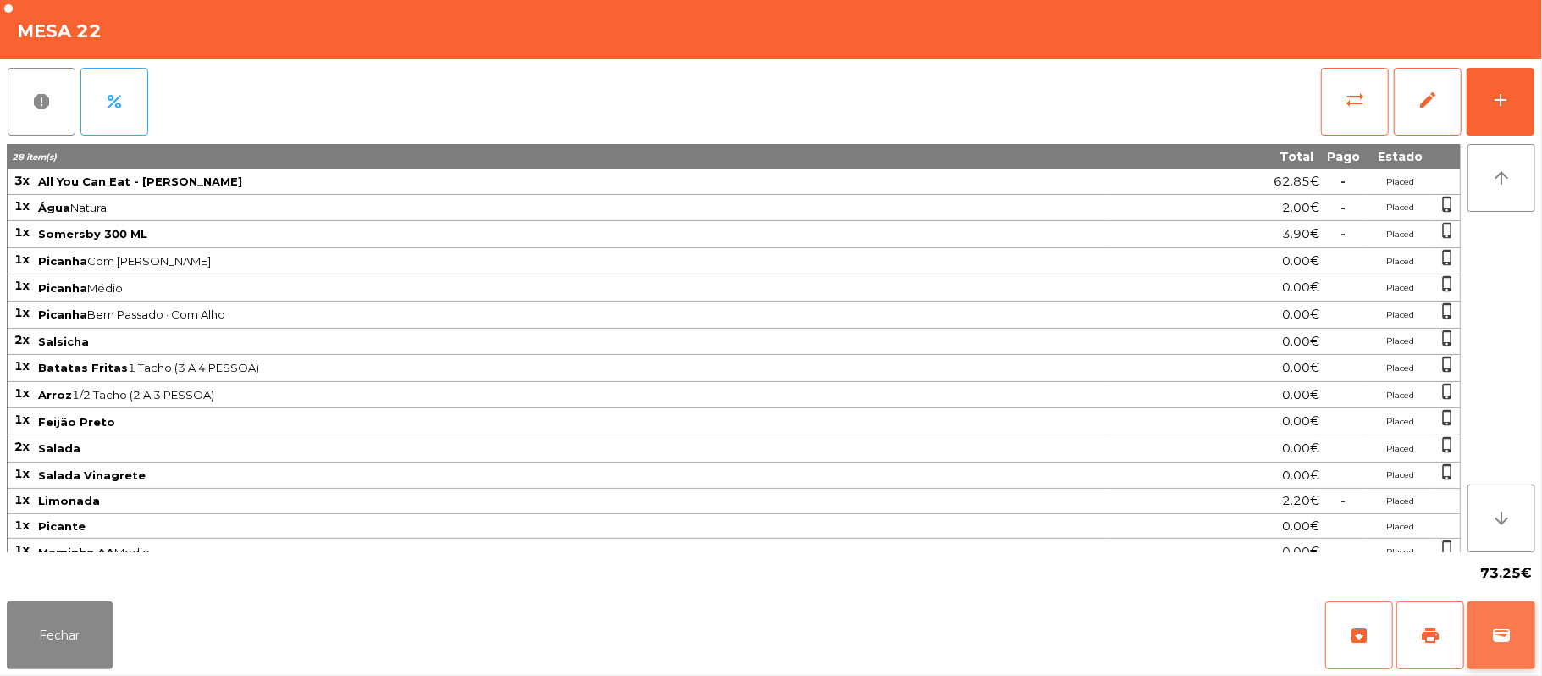
click at [1501, 638] on span "wallet" at bounding box center [1501, 635] width 20 height 20
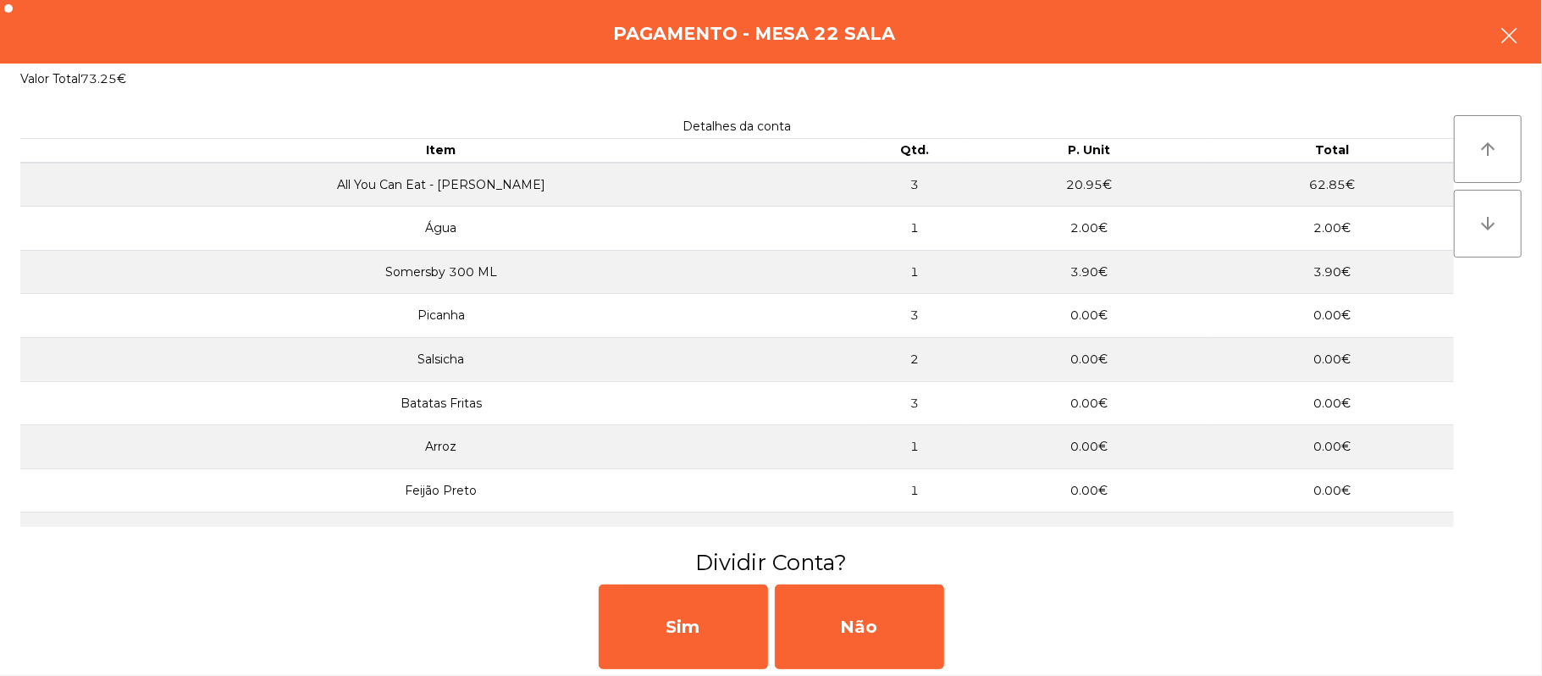
click at [1512, 36] on icon "button" at bounding box center [1509, 35] width 20 height 20
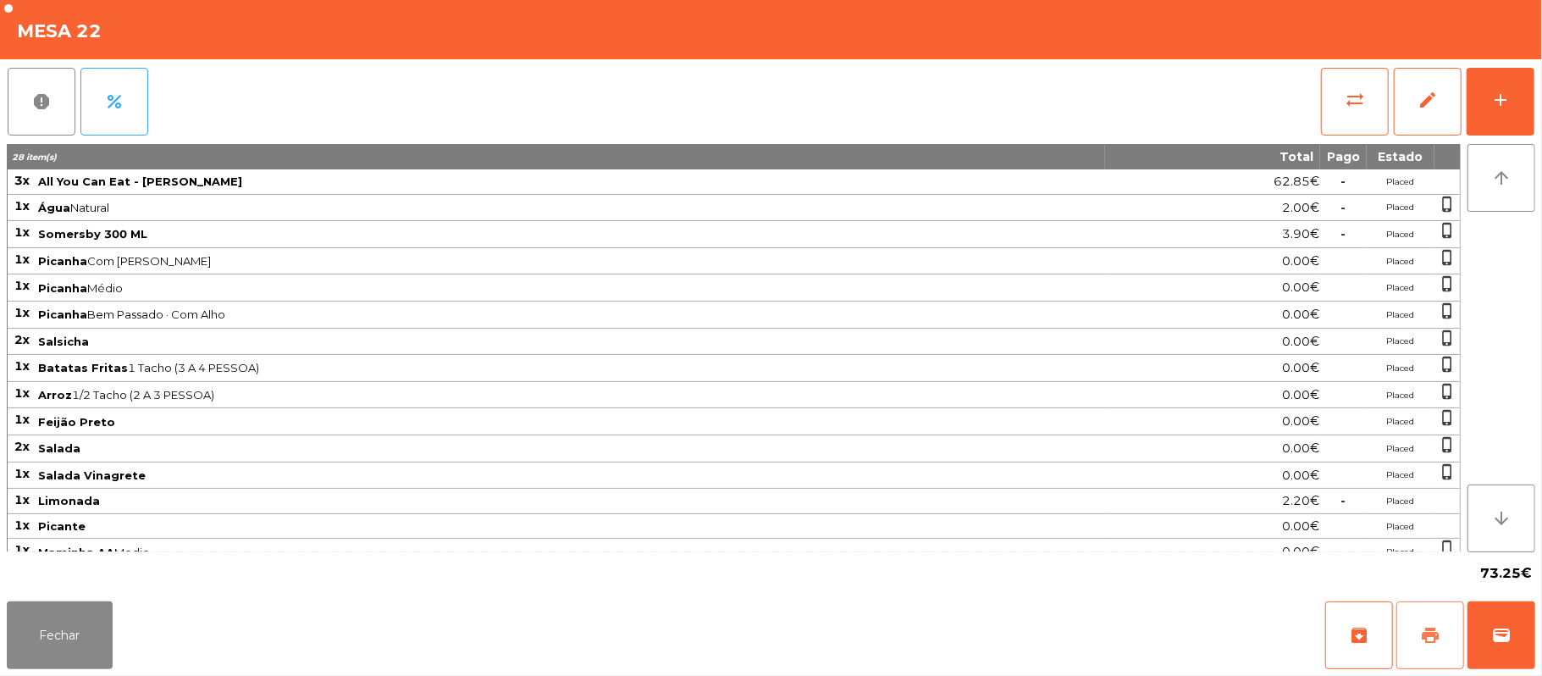
click at [1417, 635] on button "print" at bounding box center [1430, 635] width 68 height 68
click at [1507, 635] on span "wallet" at bounding box center [1501, 635] width 20 height 20
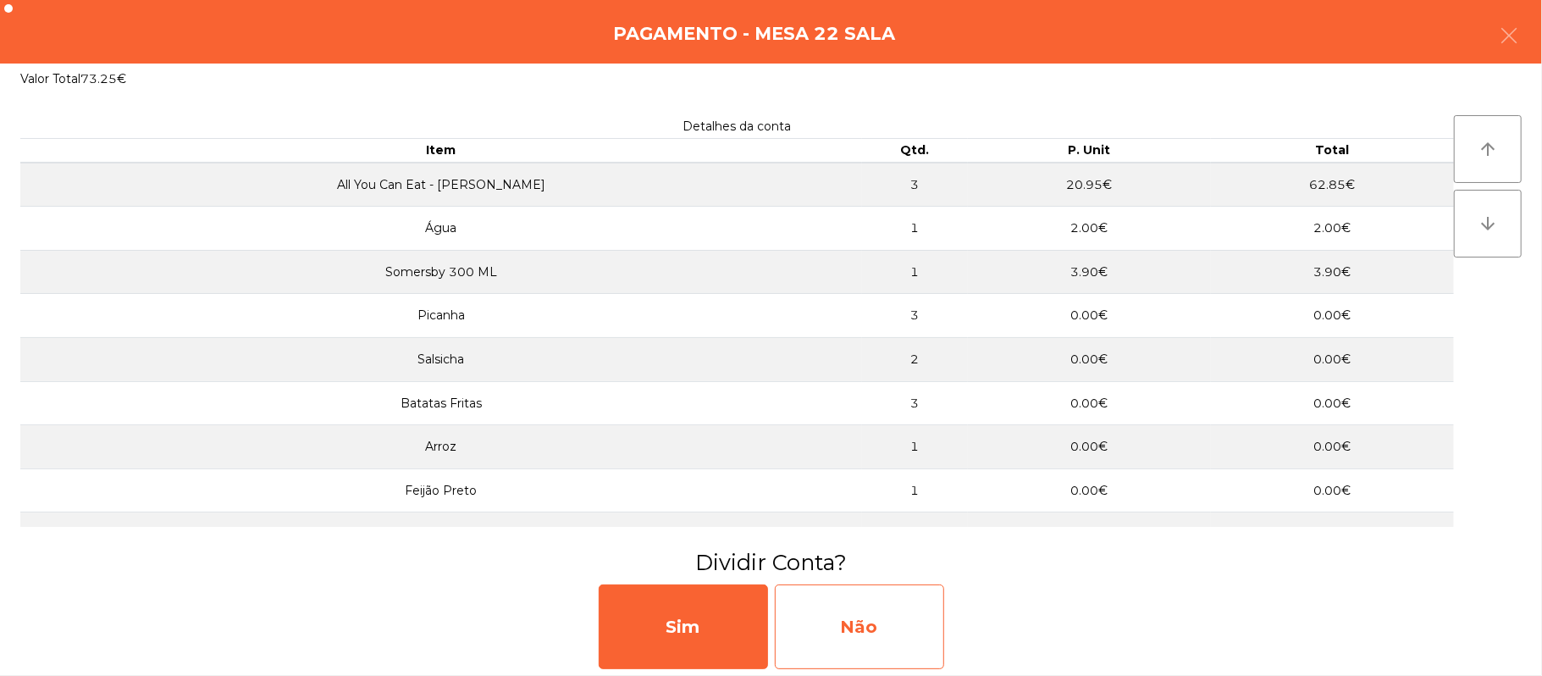
click at [915, 606] on div "Não" at bounding box center [859, 626] width 169 height 85
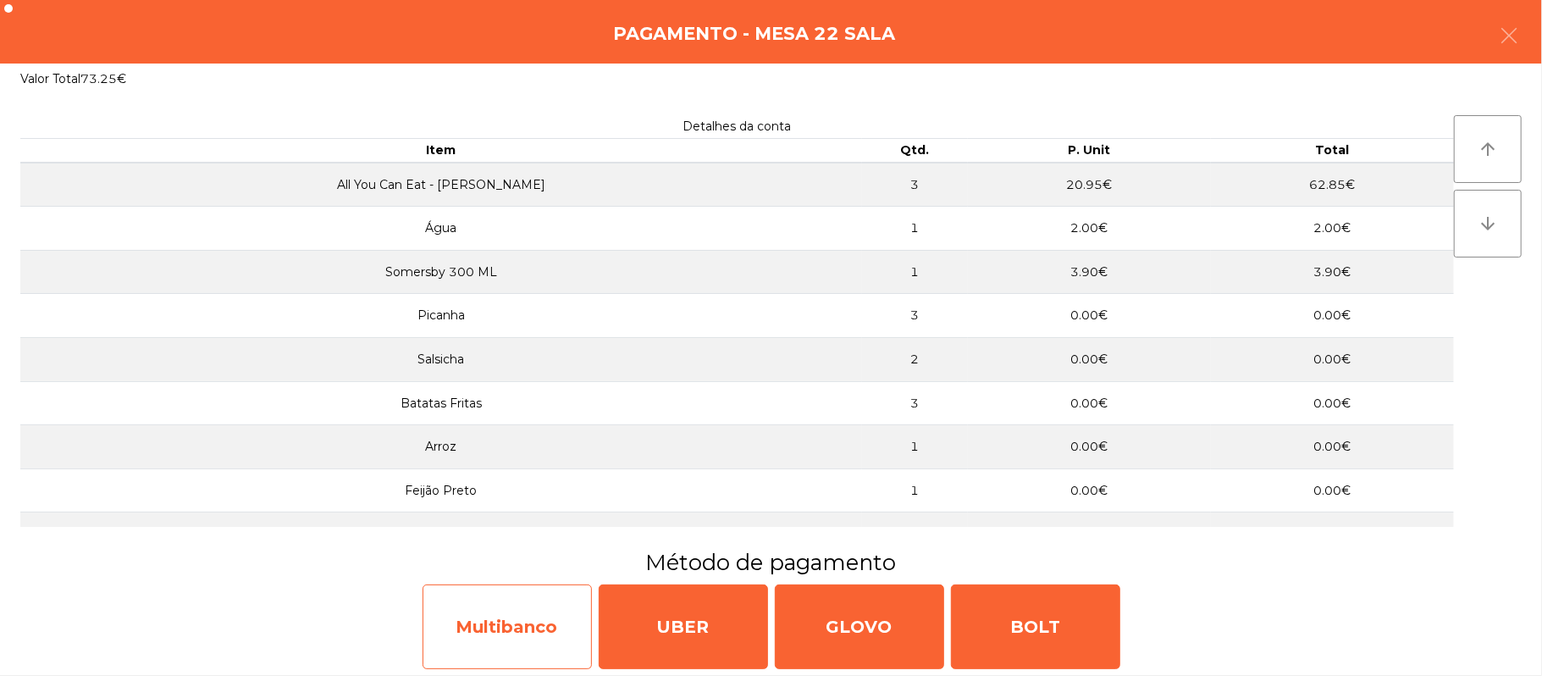
click at [474, 621] on div "Multibanco" at bounding box center [506, 626] width 169 height 85
select select "**"
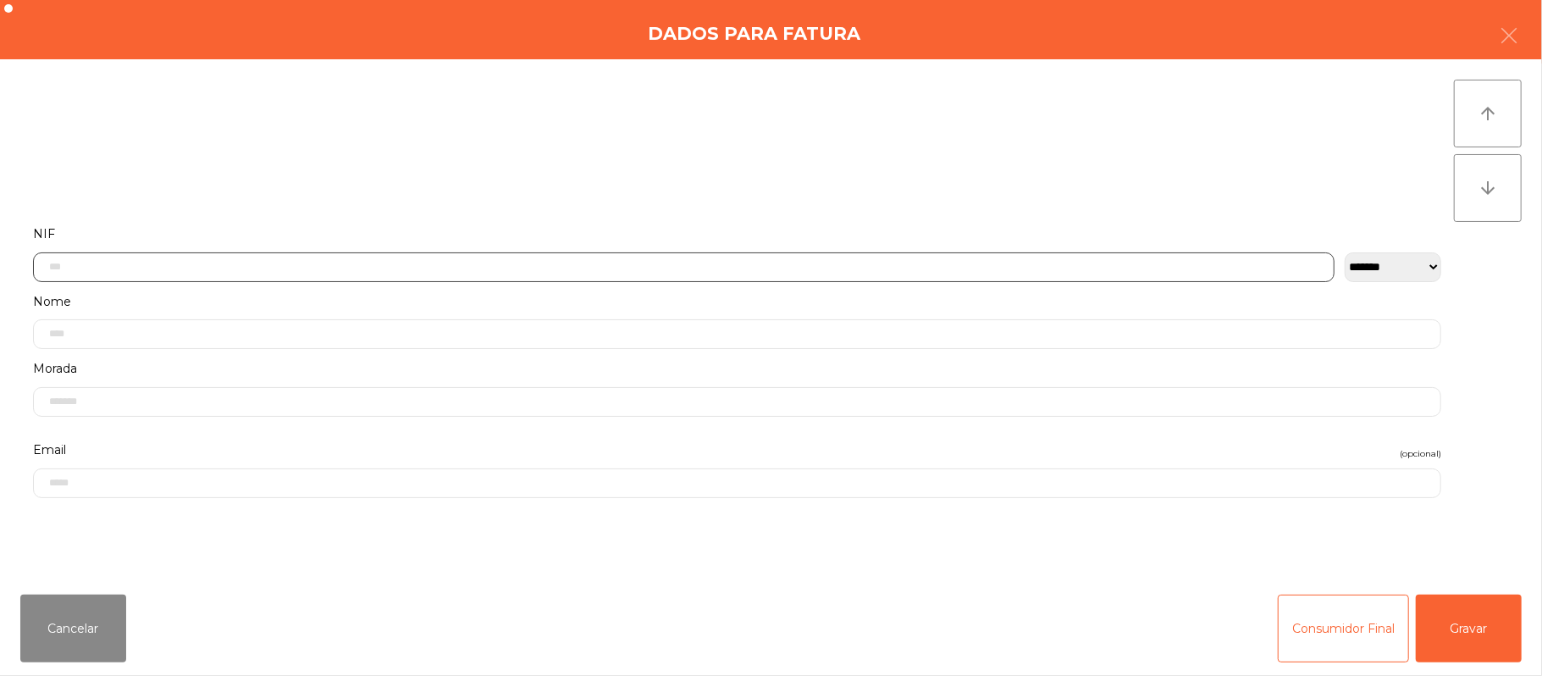
click at [515, 265] on input "text" at bounding box center [683, 267] width 1301 height 30
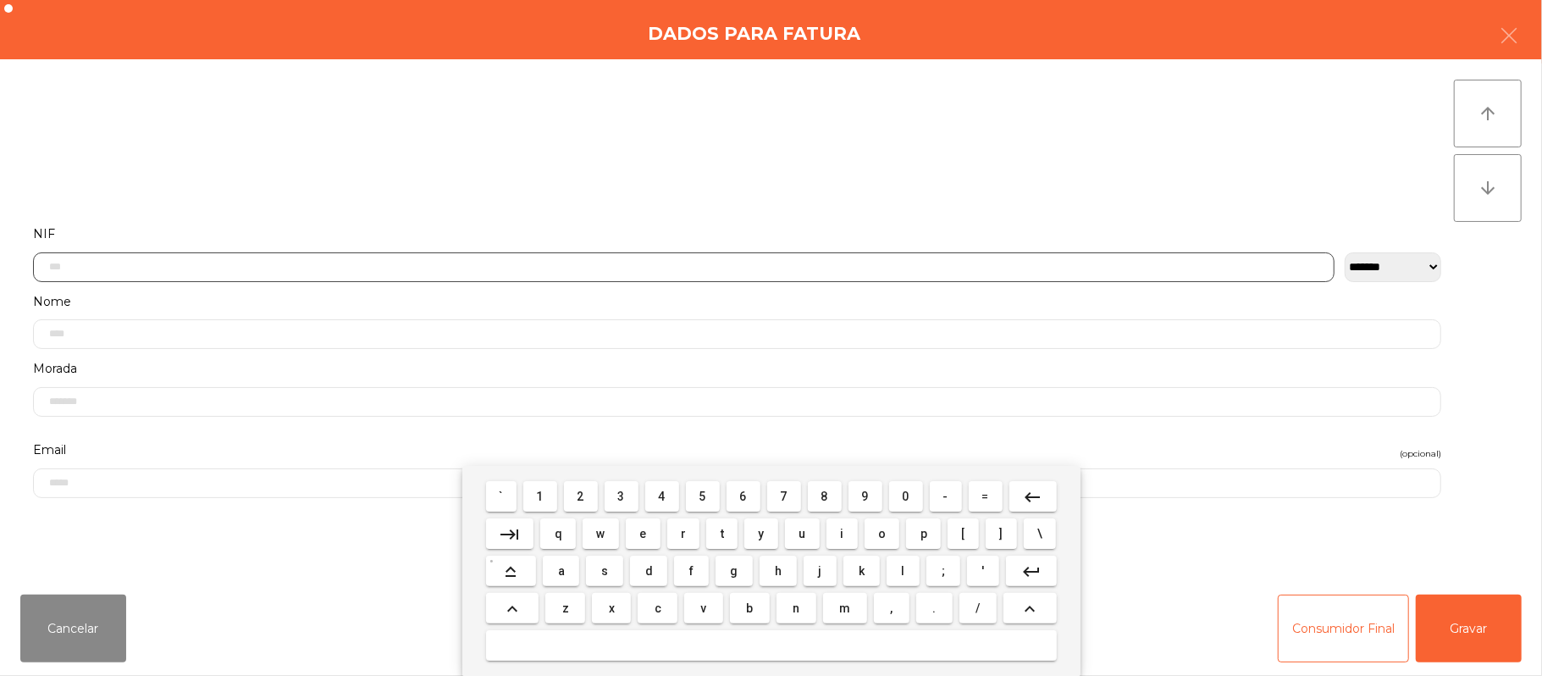
scroll to position [142, 0]
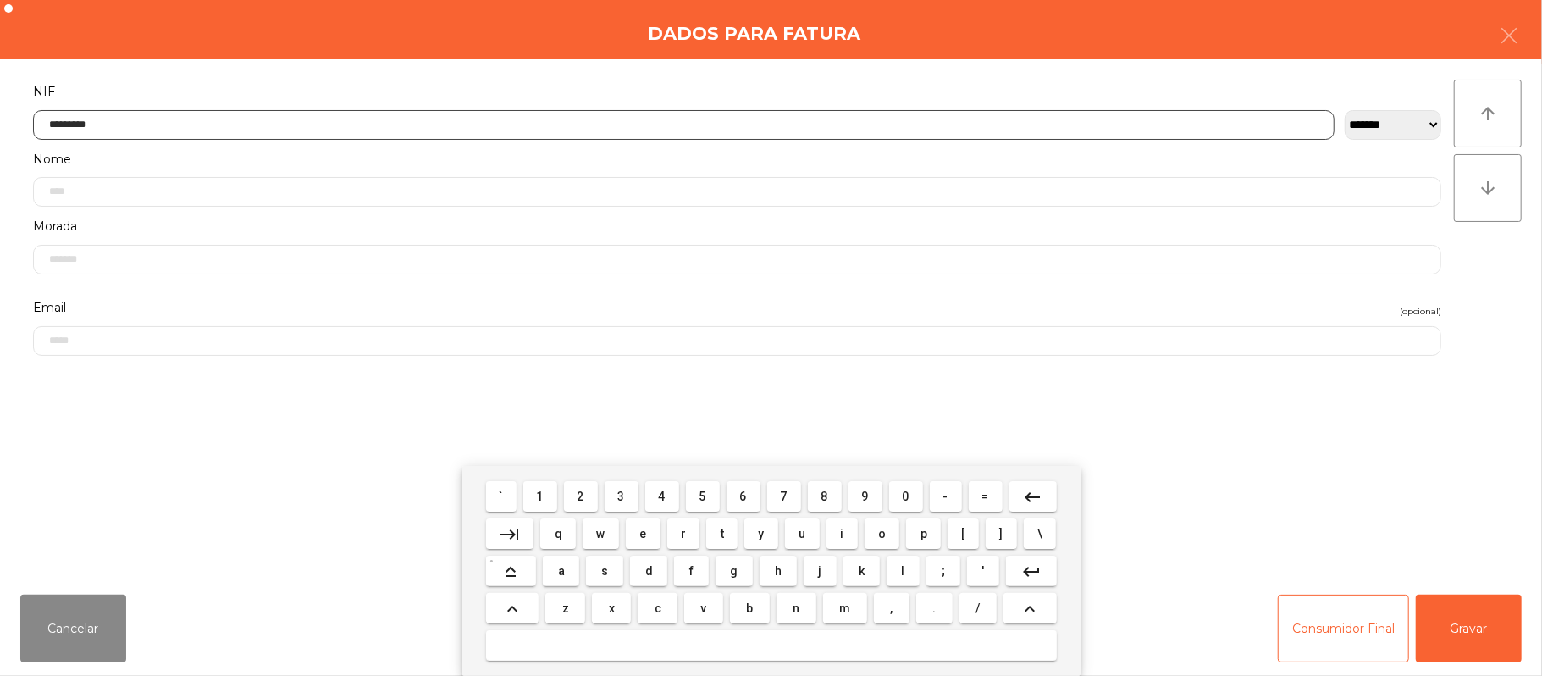
type input "*********"
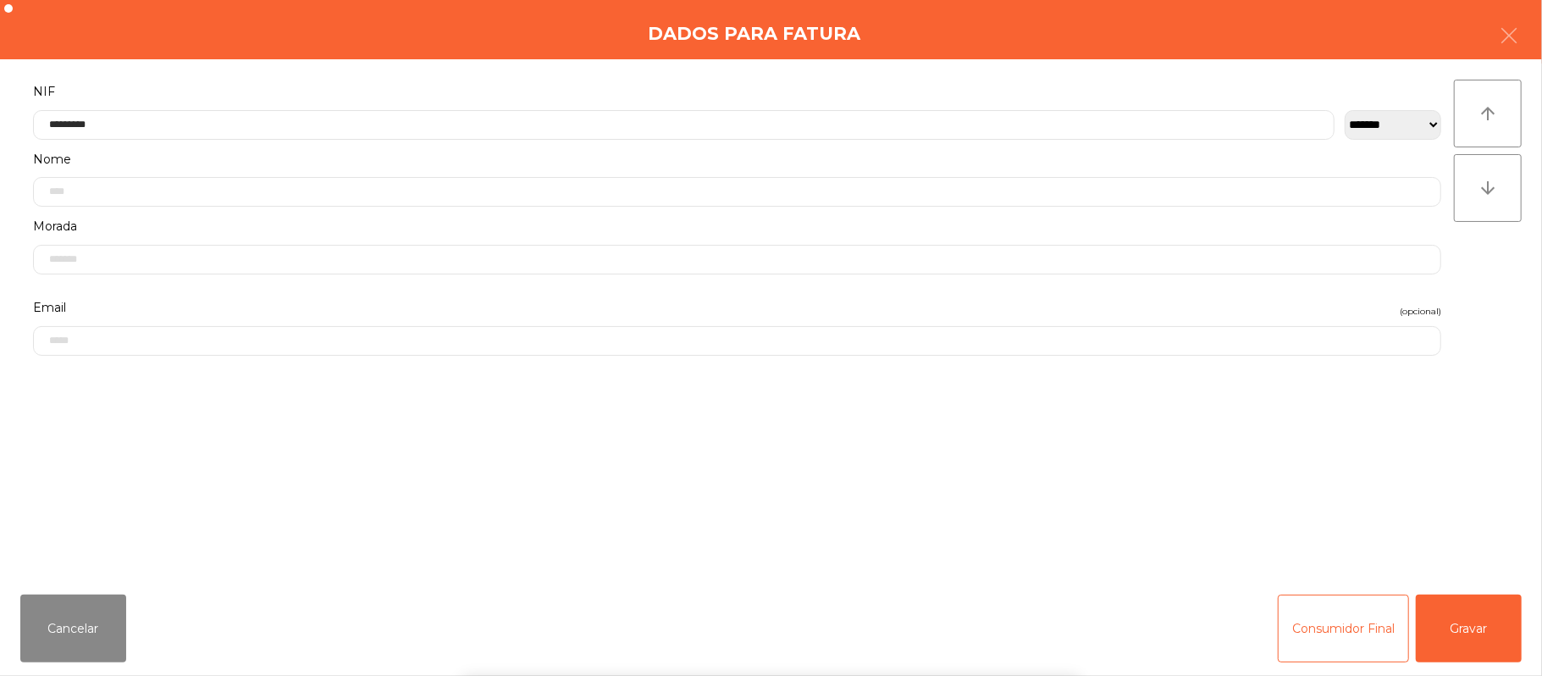
click at [1467, 620] on div "` 1 2 3 4 5 6 7 8 9 0 - = keyboard_backspace keyboard_tab q w e r t y u i o p […" at bounding box center [771, 571] width 1542 height 210
click at [1461, 621] on button "Gravar" at bounding box center [1469, 628] width 106 height 68
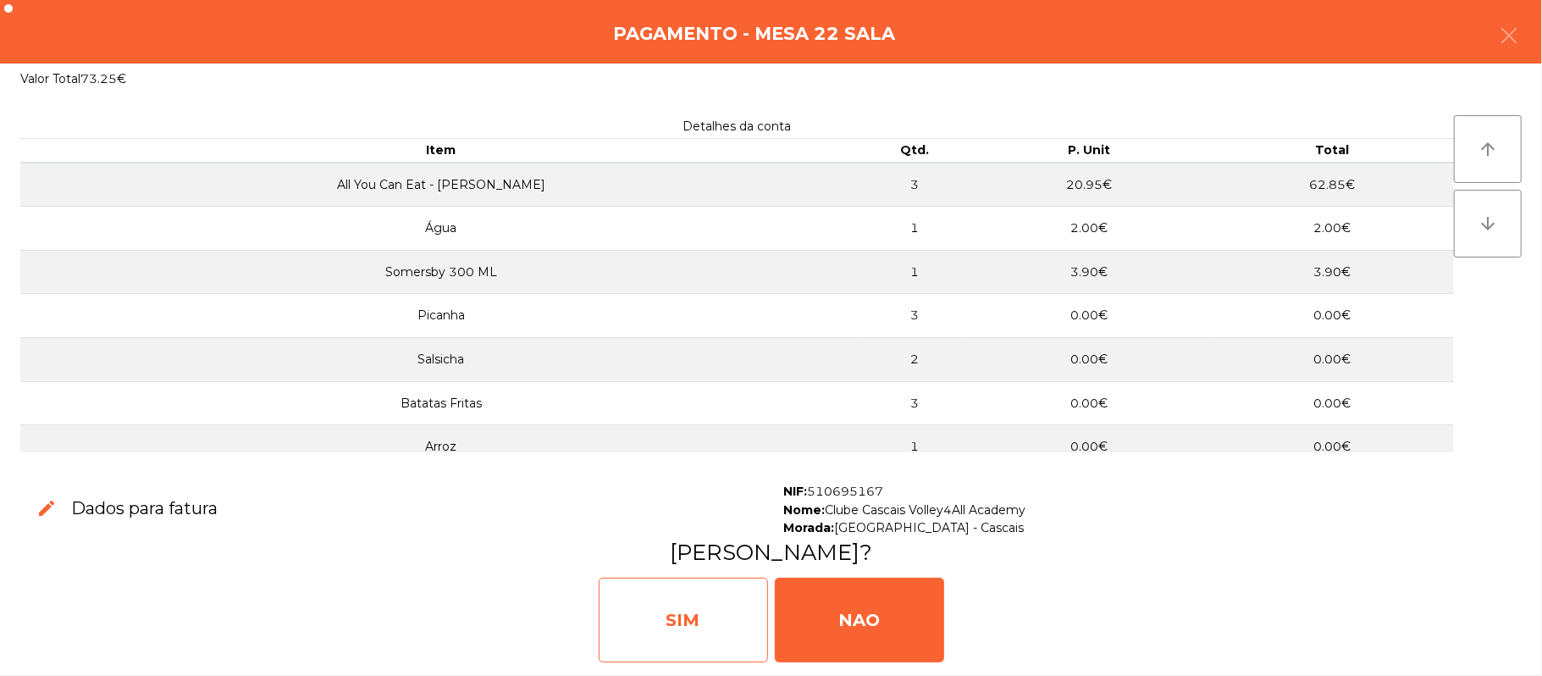
click at [689, 608] on div "SIM" at bounding box center [683, 619] width 169 height 85
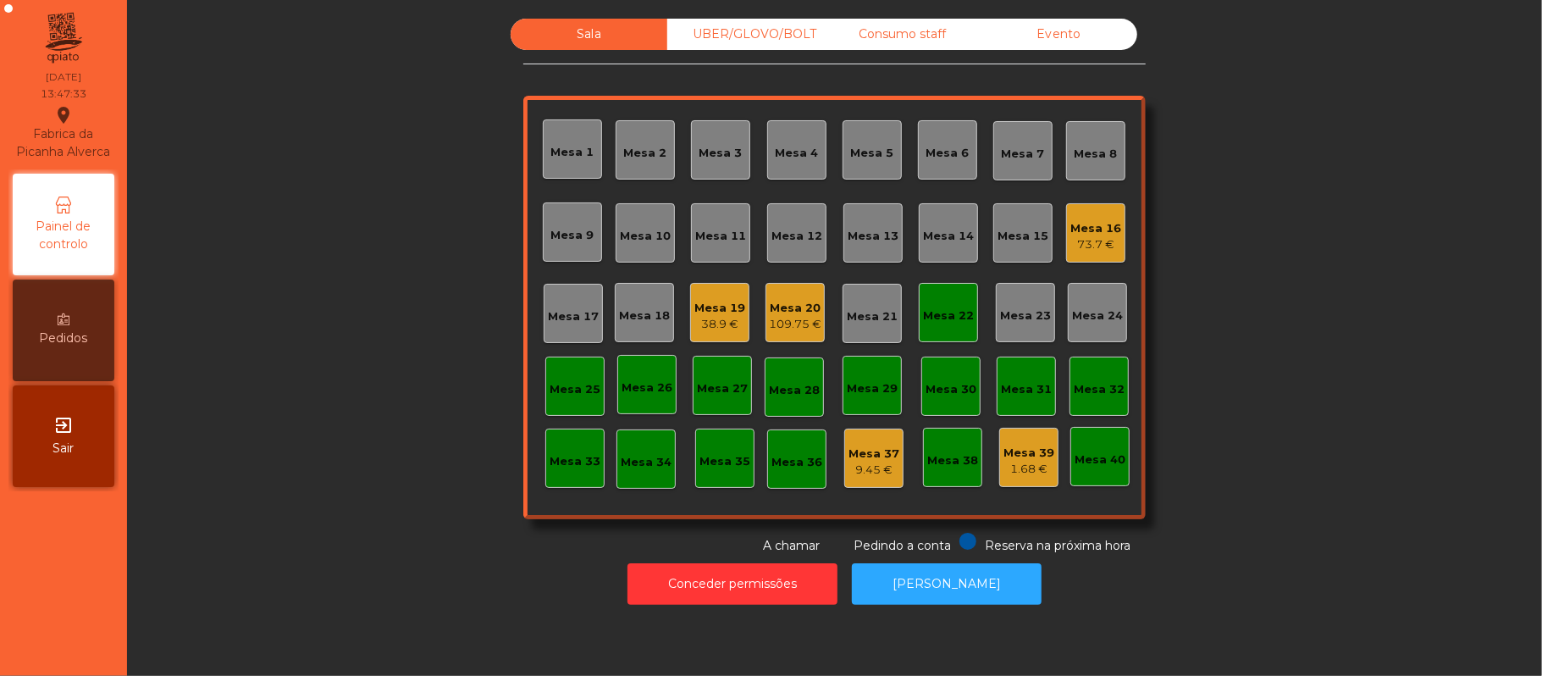
click at [936, 301] on div "Mesa 22" at bounding box center [948, 313] width 51 height 24
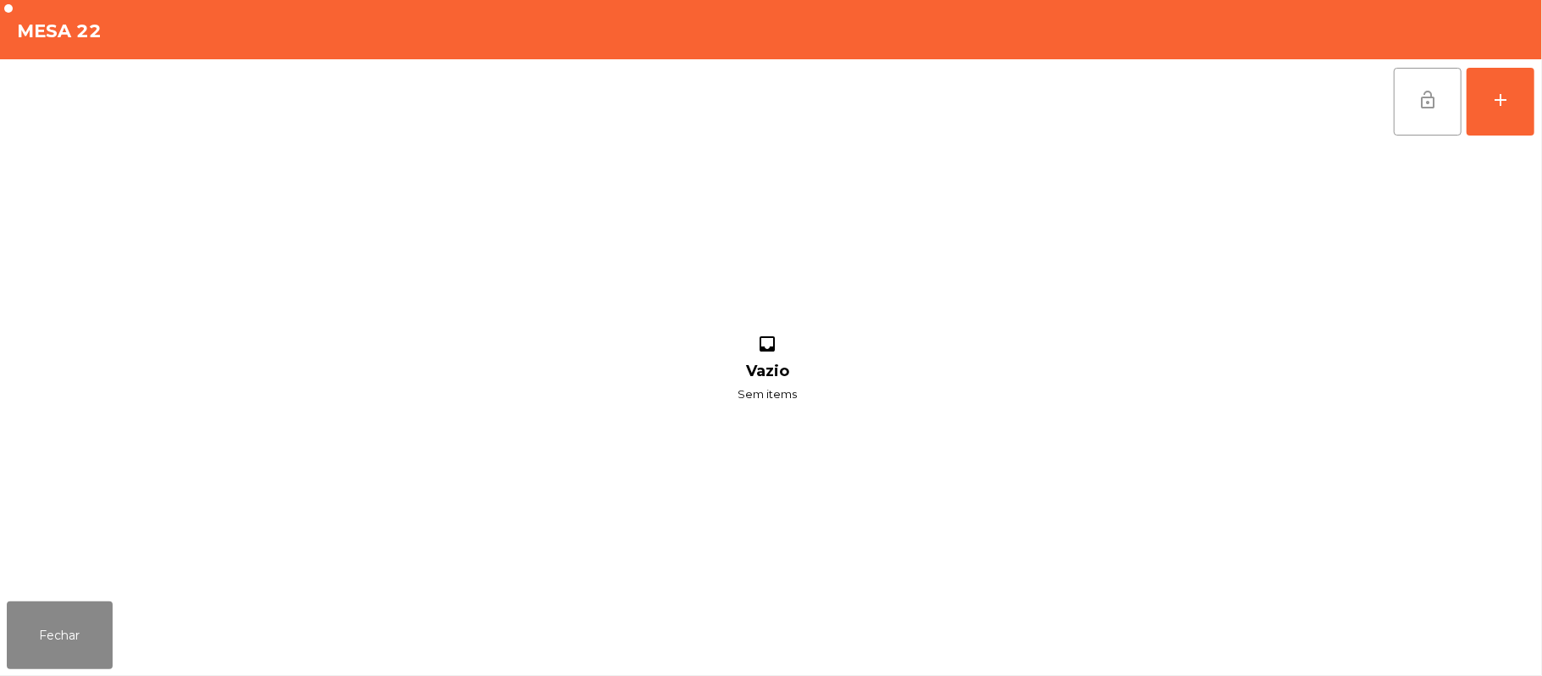
click at [1416, 79] on button "lock_open" at bounding box center [1428, 102] width 68 height 68
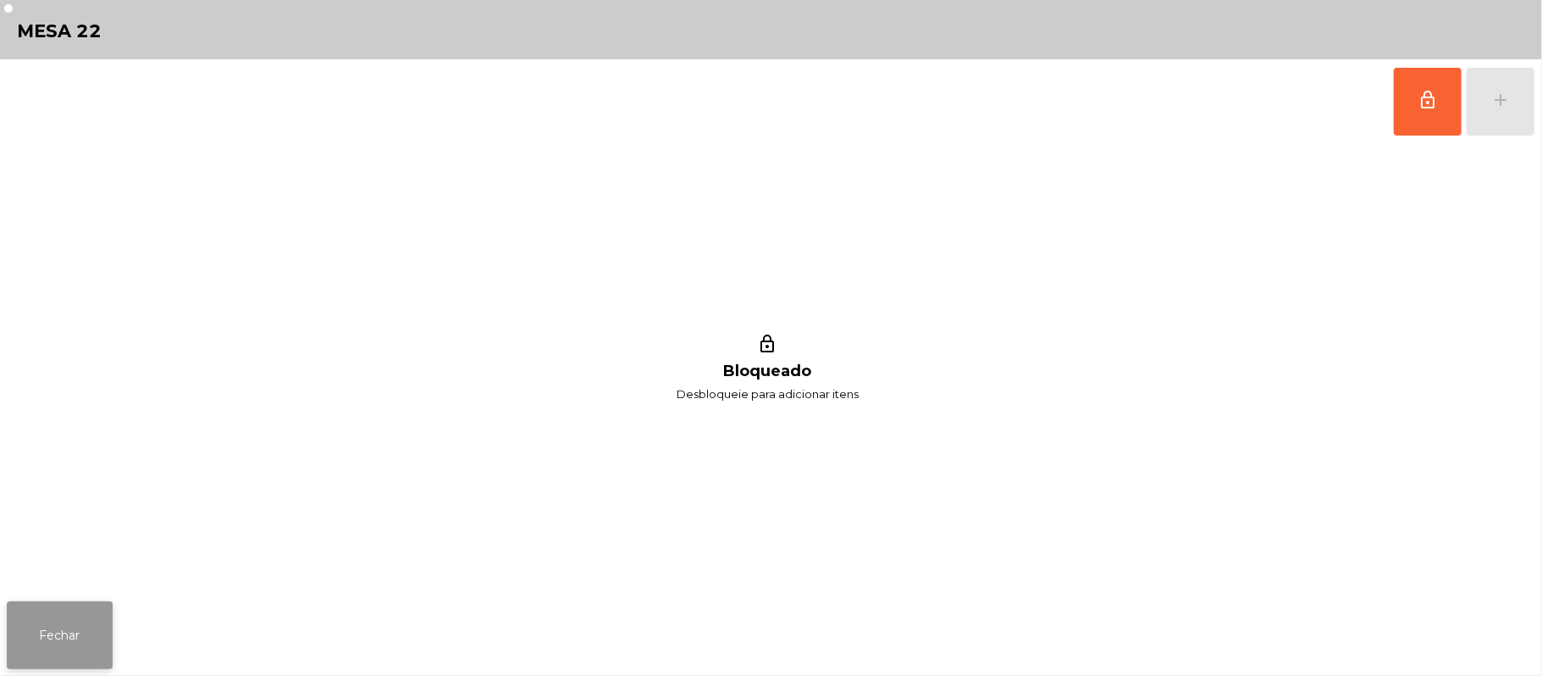
click at [45, 628] on button "Fechar" at bounding box center [60, 635] width 106 height 68
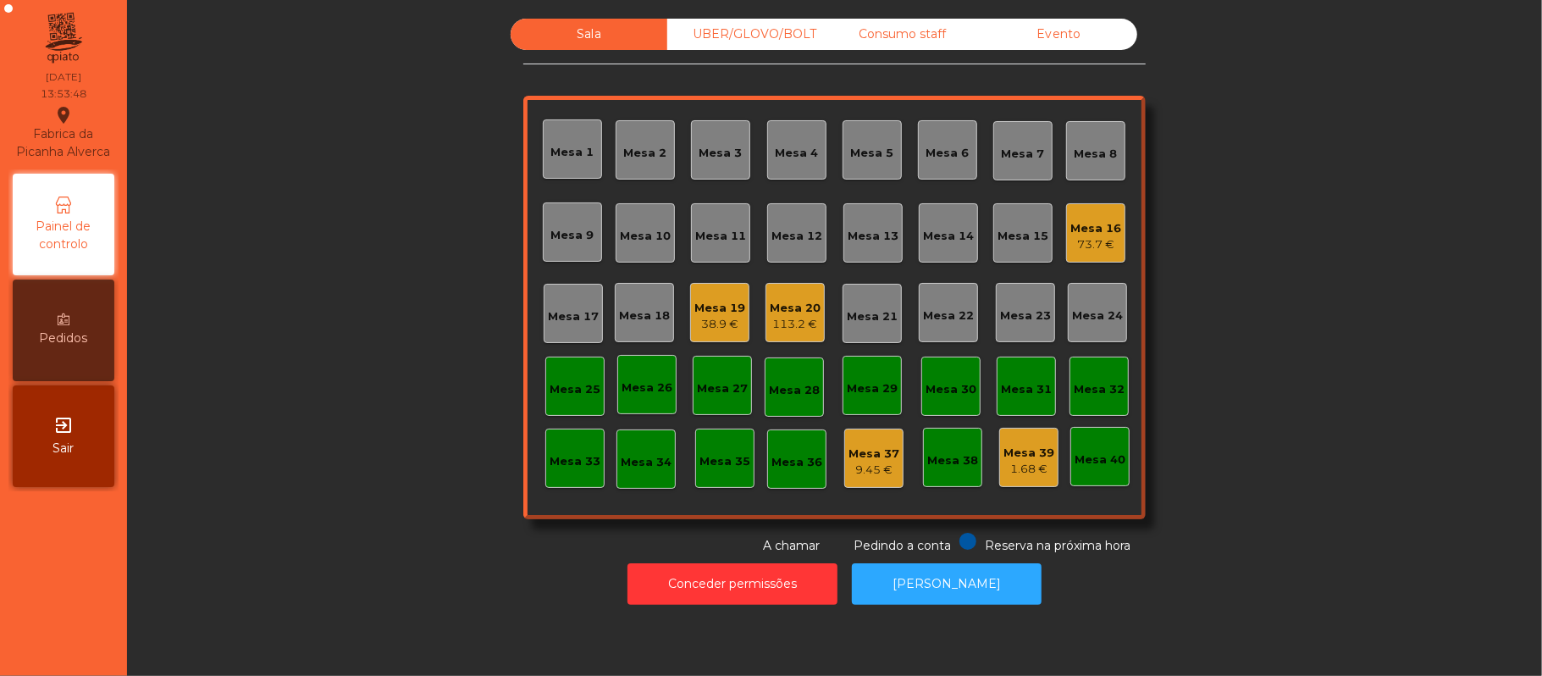
click at [867, 248] on div "Mesa 13" at bounding box center [872, 232] width 59 height 59
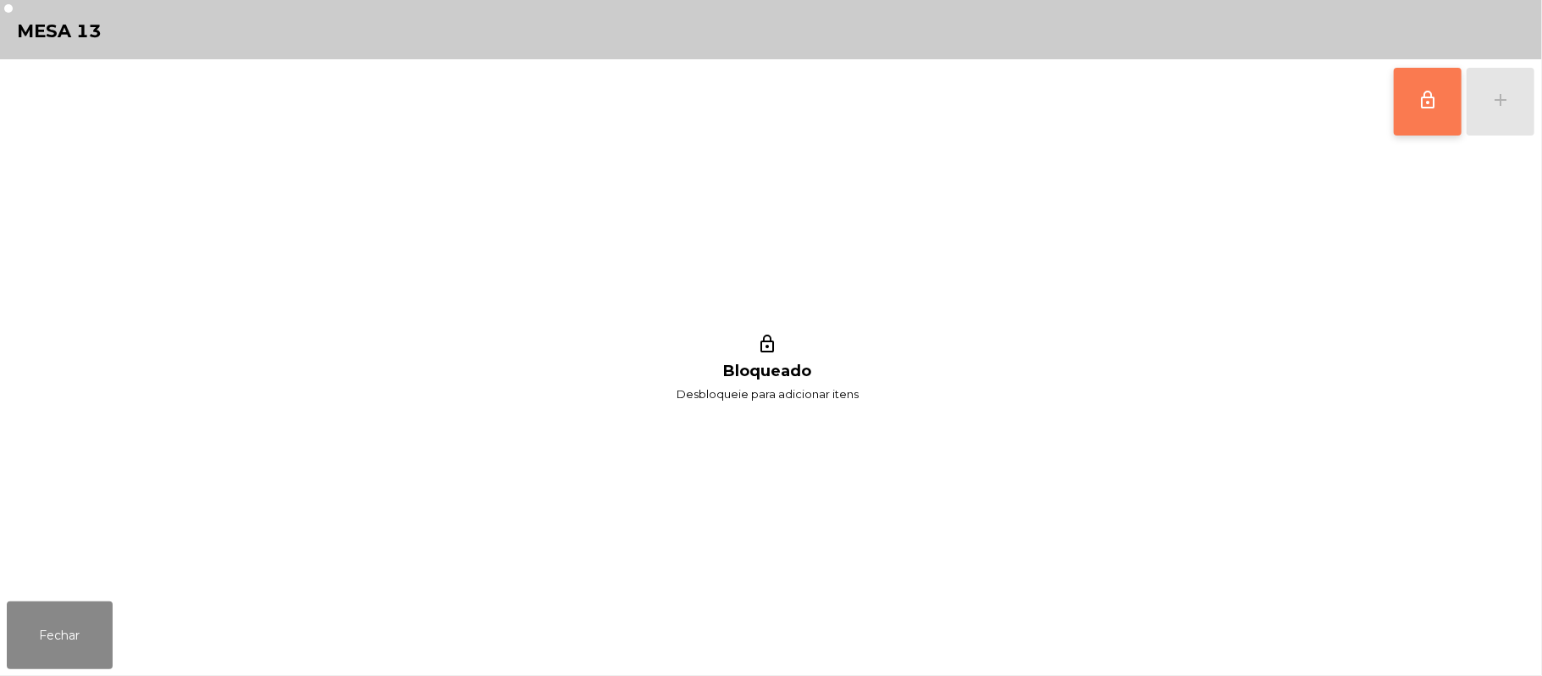
click at [1447, 123] on button "lock_outline" at bounding box center [1428, 102] width 68 height 68
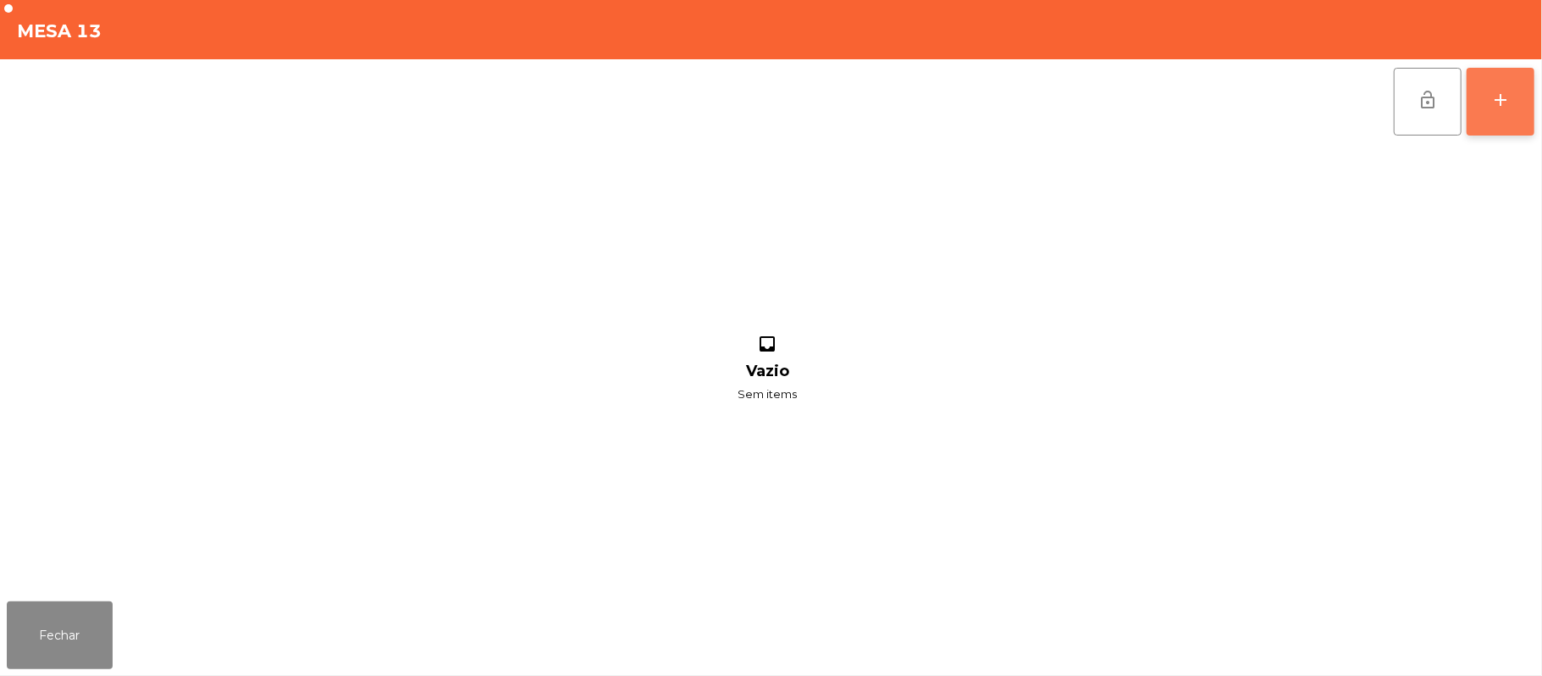
click at [1484, 113] on button "add" at bounding box center [1500, 102] width 68 height 68
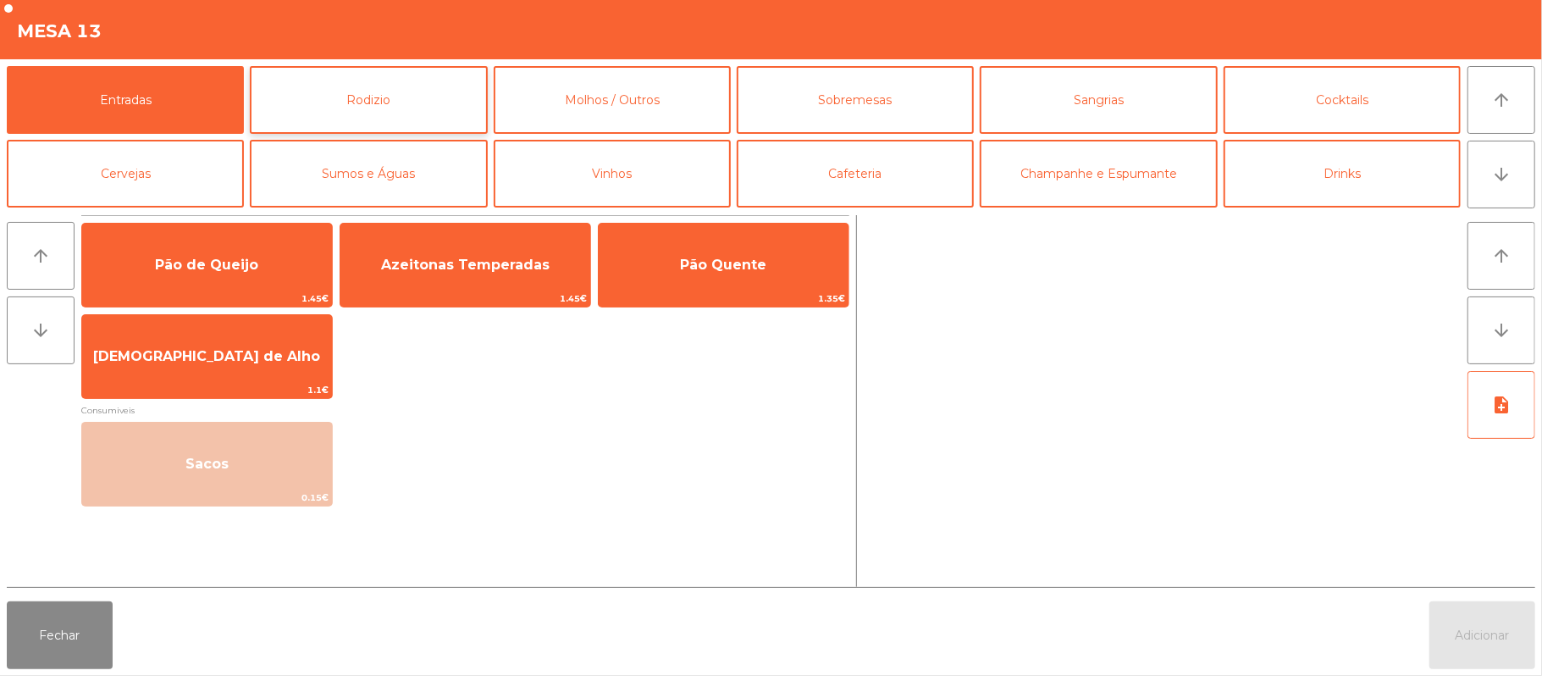
click at [356, 102] on button "Rodizio" at bounding box center [368, 100] width 237 height 68
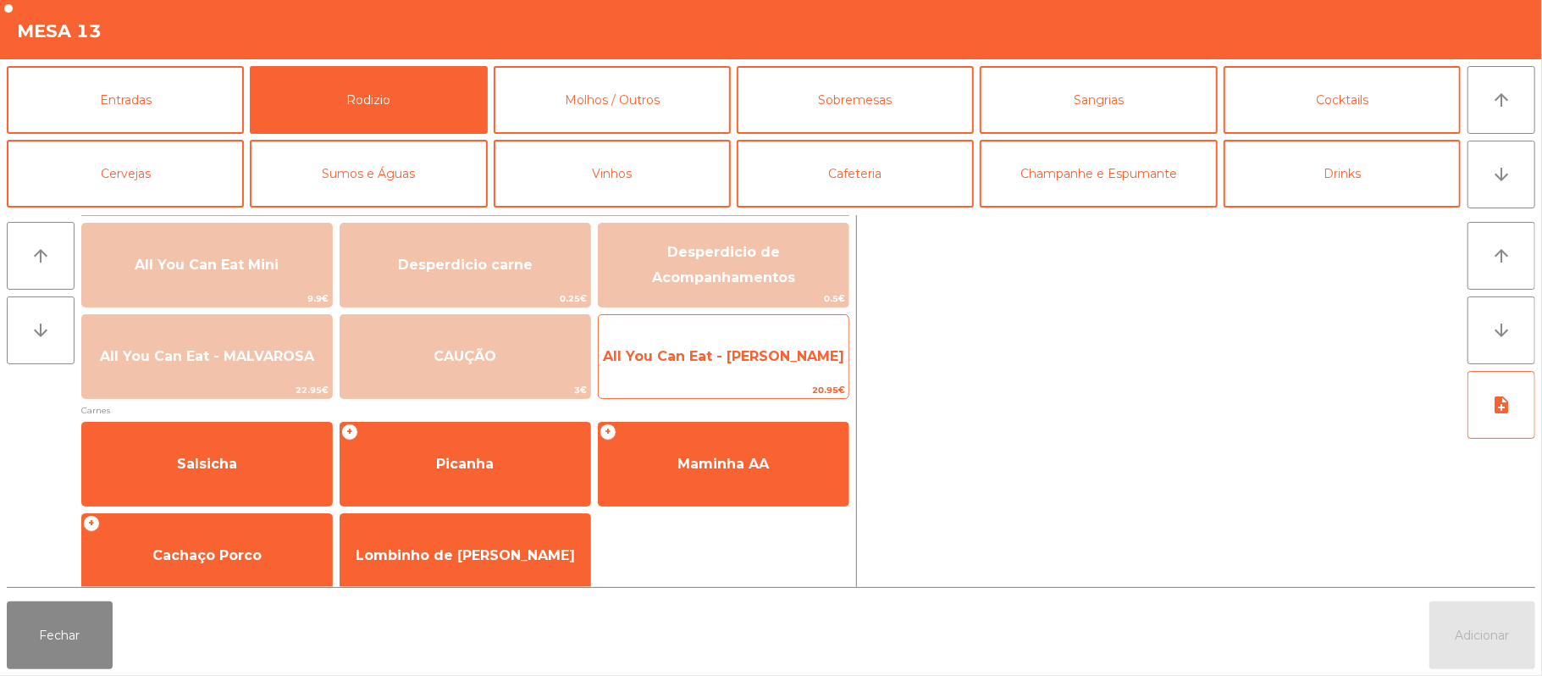
click at [689, 337] on span "All You Can Eat - [PERSON_NAME]" at bounding box center [724, 357] width 250 height 46
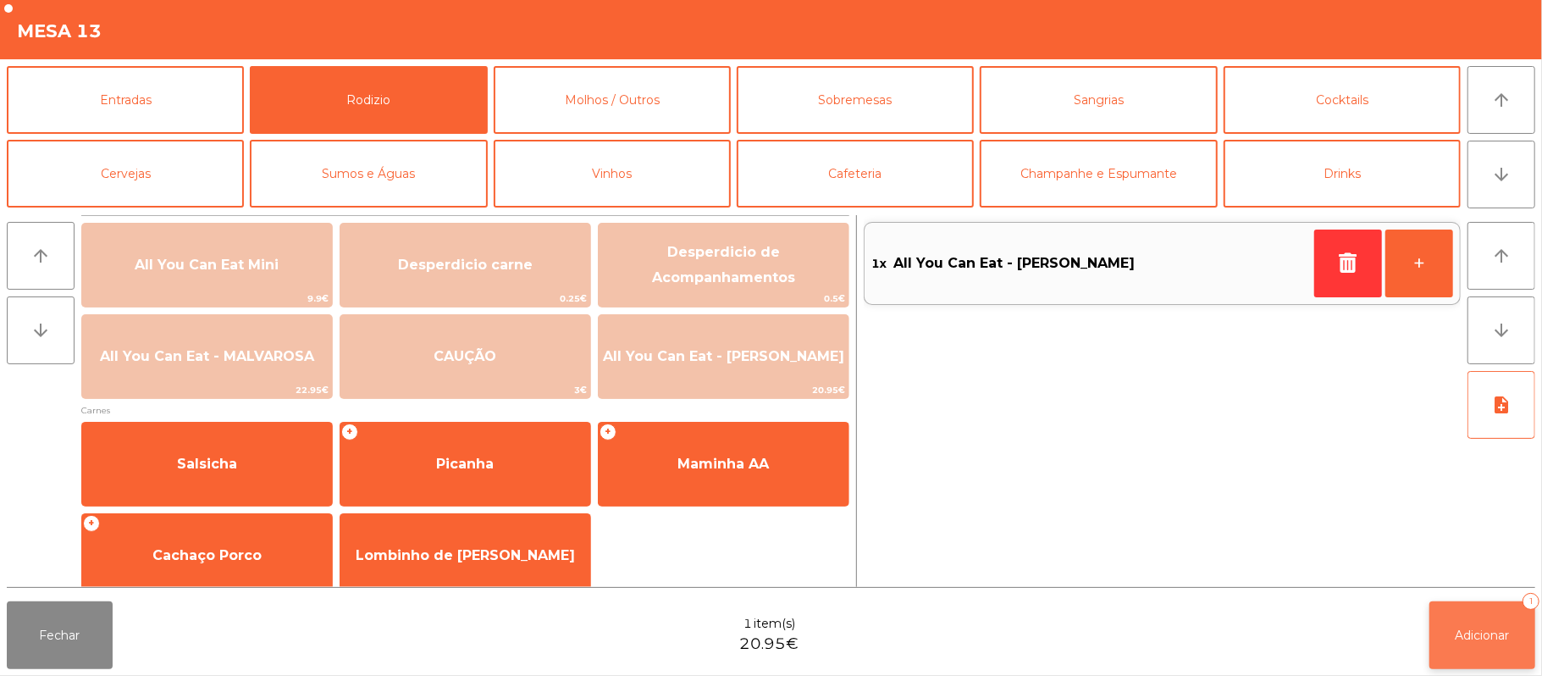
click at [1460, 635] on span "Adicionar" at bounding box center [1482, 634] width 54 height 15
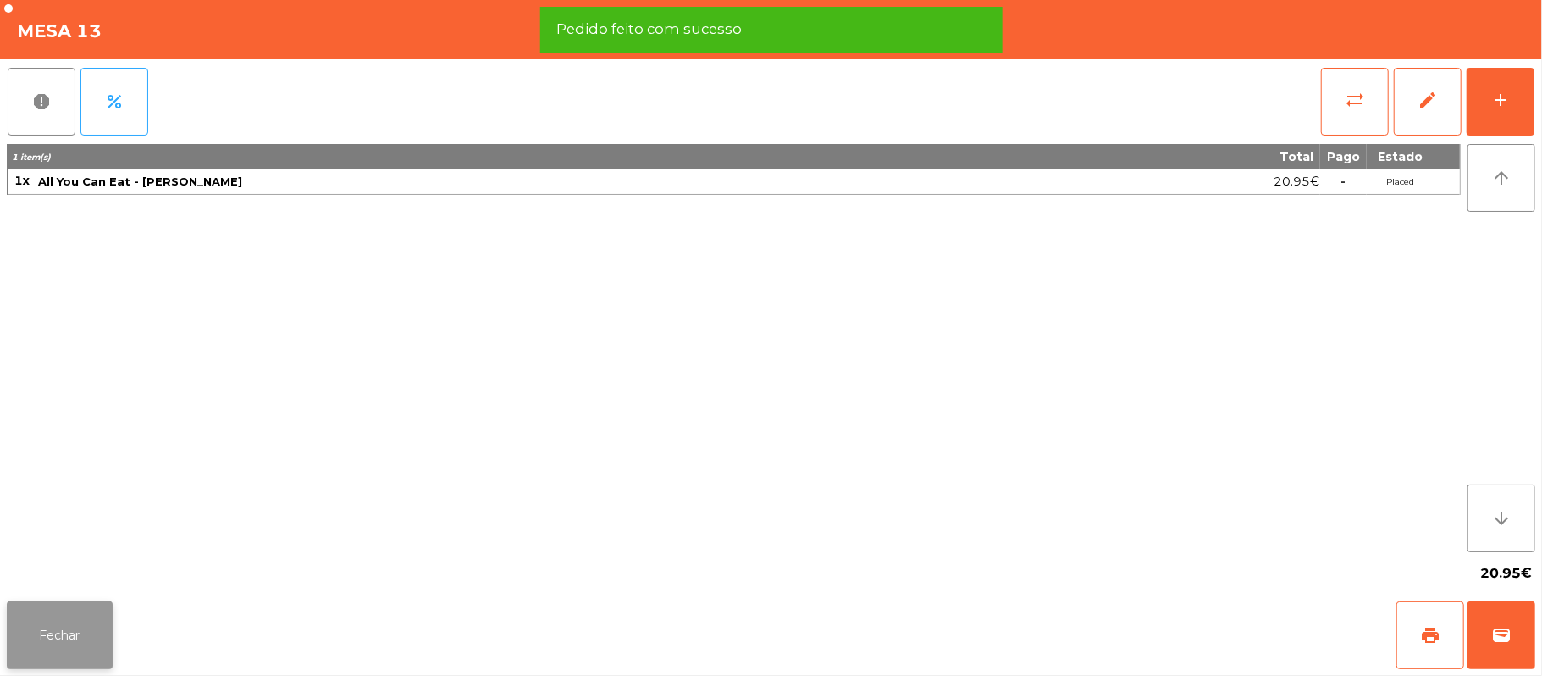
click at [52, 634] on button "Fechar" at bounding box center [60, 635] width 106 height 68
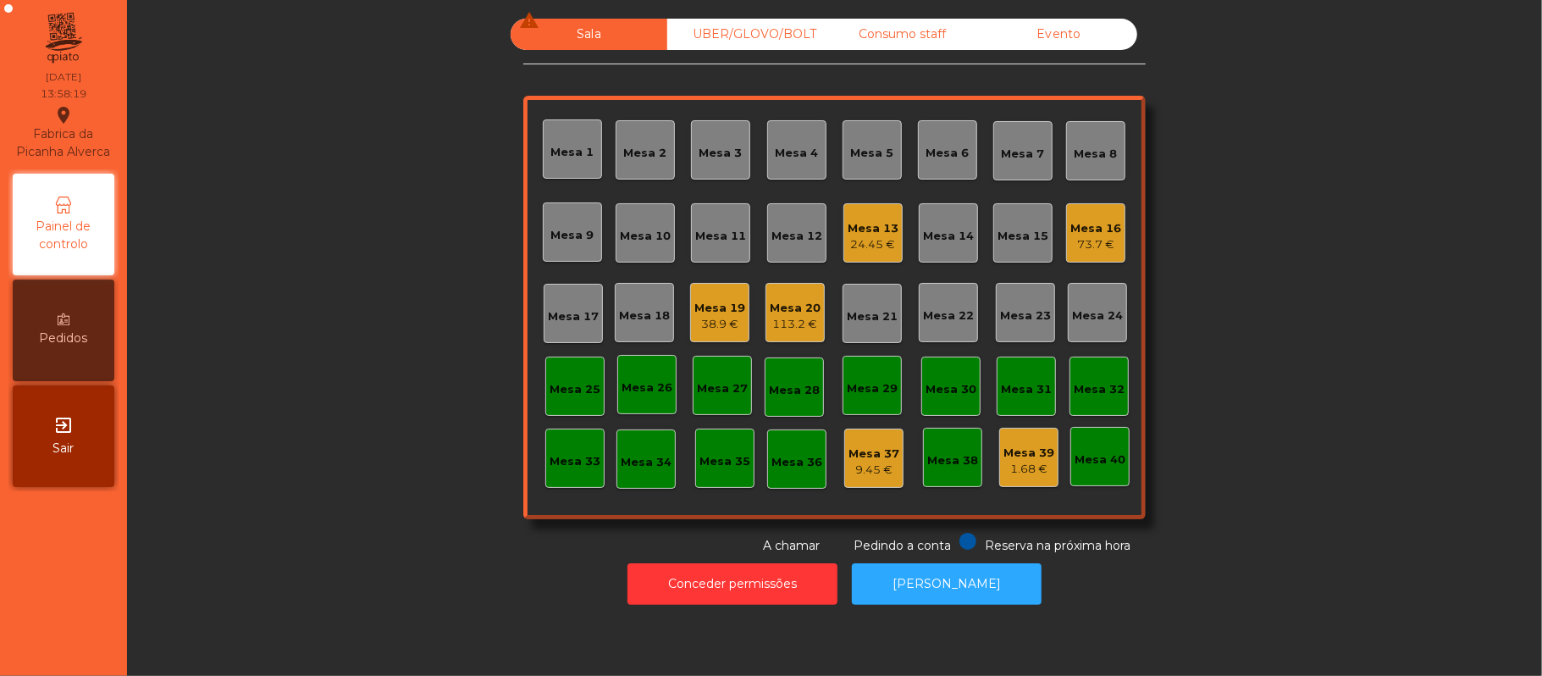
click at [1074, 258] on div "Mesa 16 73.7 €" at bounding box center [1095, 232] width 59 height 59
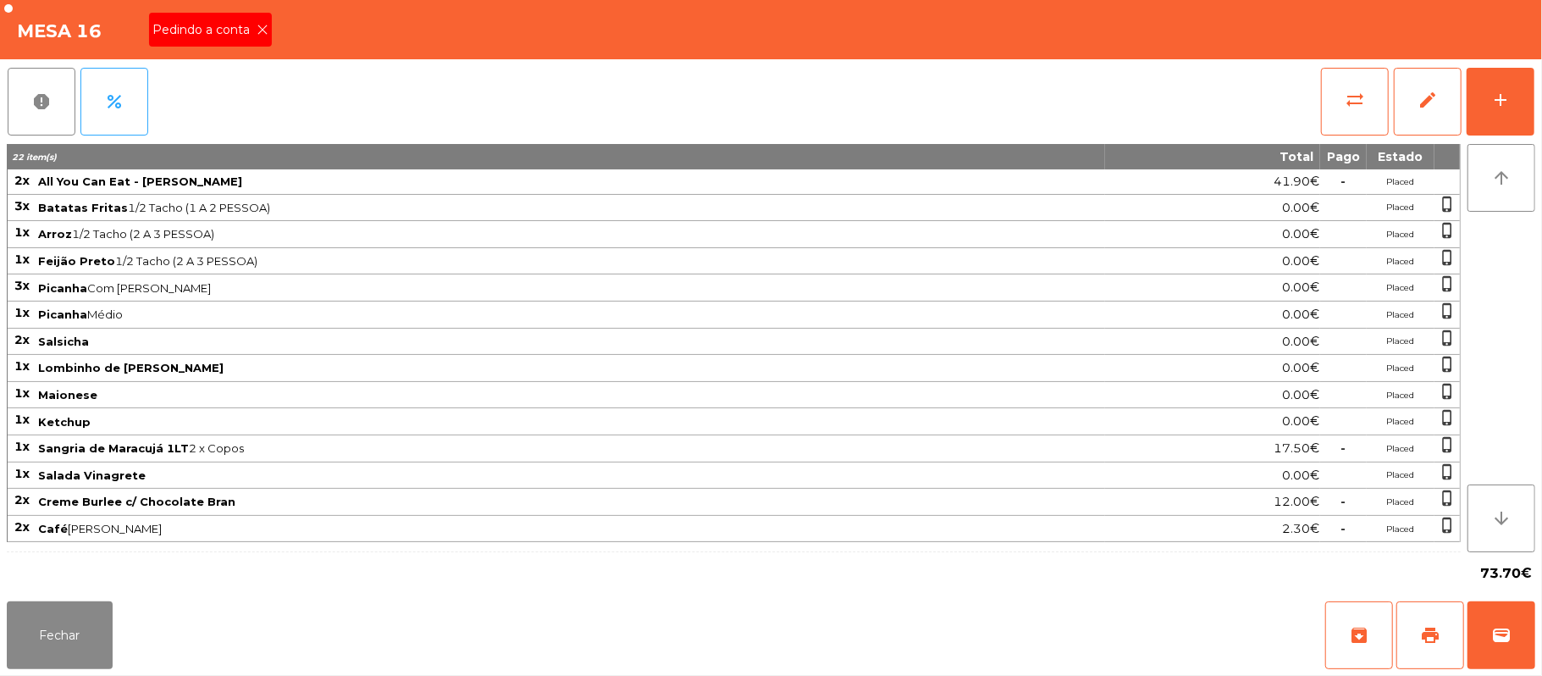
click at [261, 28] on icon at bounding box center [263, 30] width 12 height 12
click at [1416, 645] on button "print" at bounding box center [1430, 635] width 68 height 68
click at [1355, 115] on button "sync_alt" at bounding box center [1355, 102] width 68 height 68
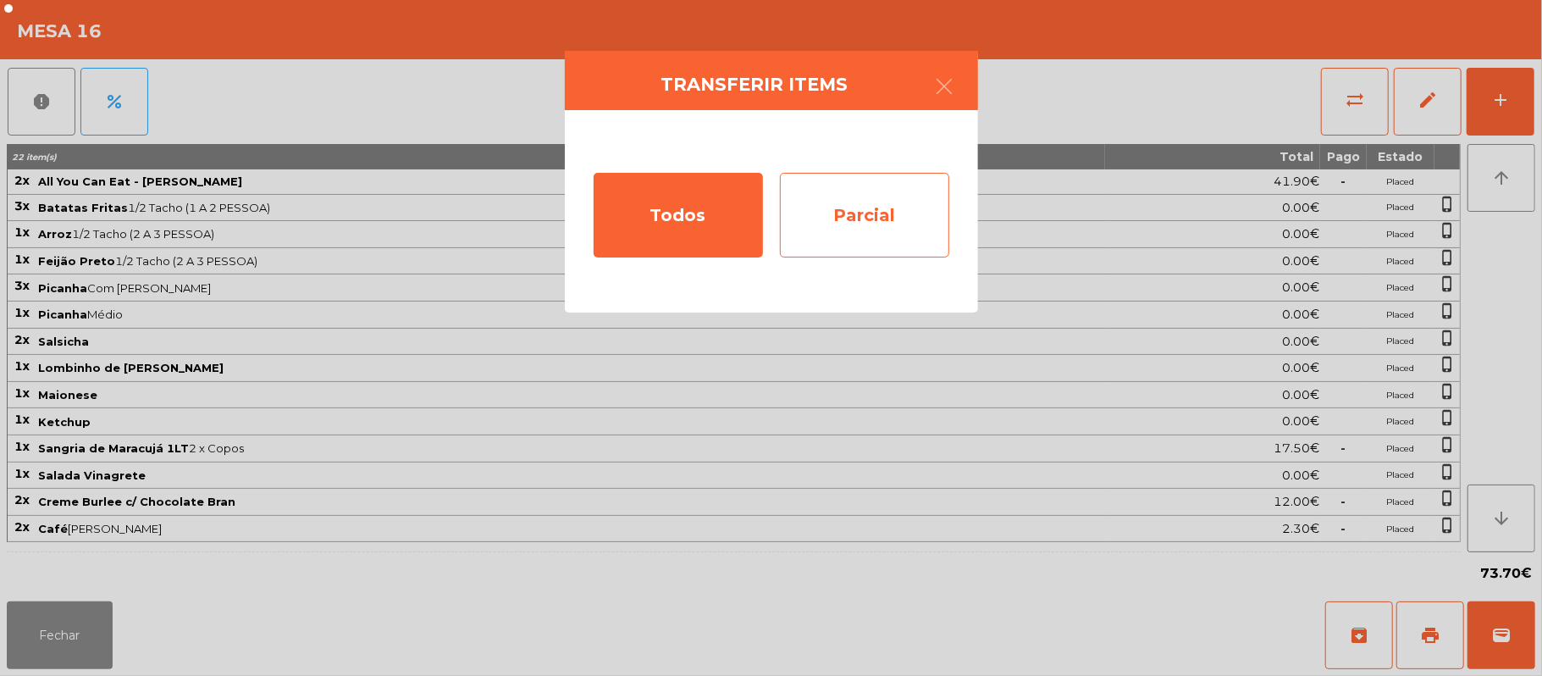
click at [837, 225] on div "Parcial" at bounding box center [864, 215] width 169 height 85
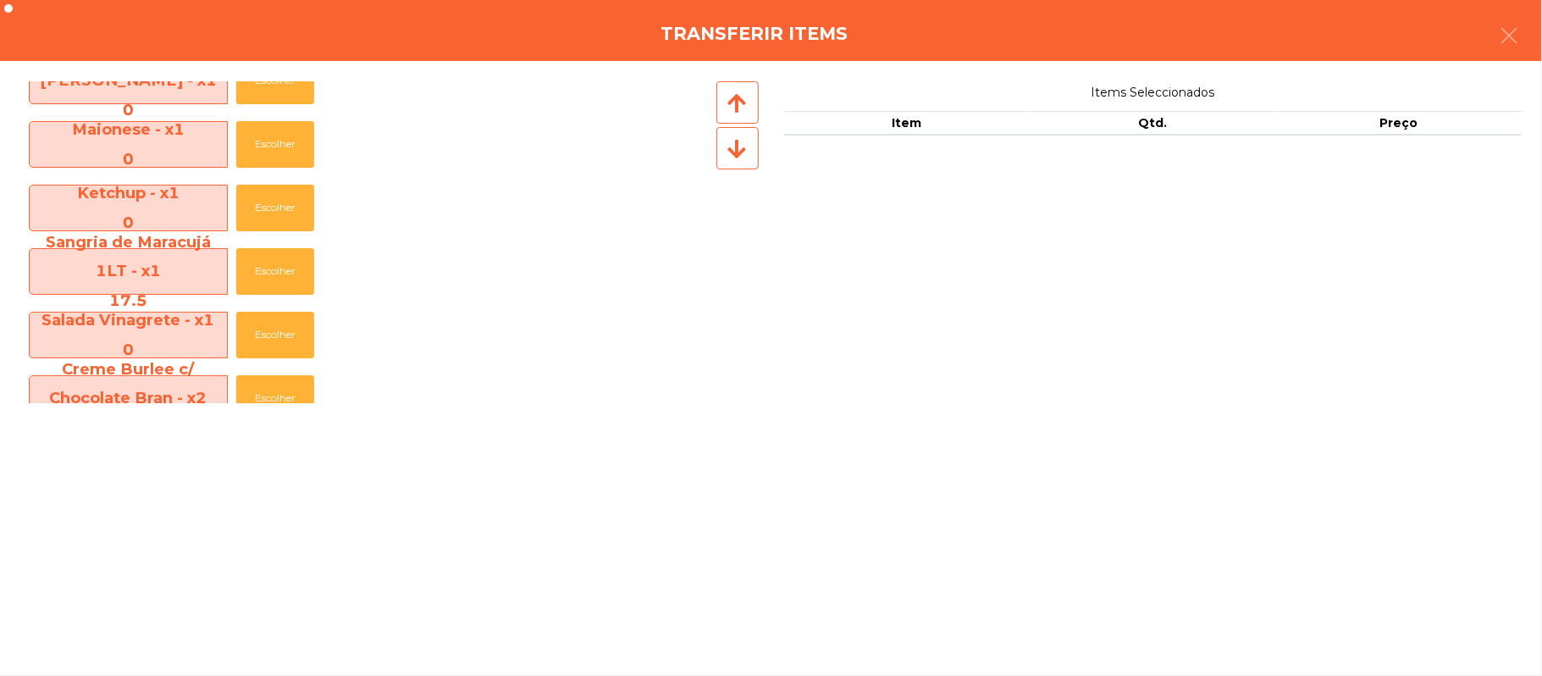
scroll to position [503, 0]
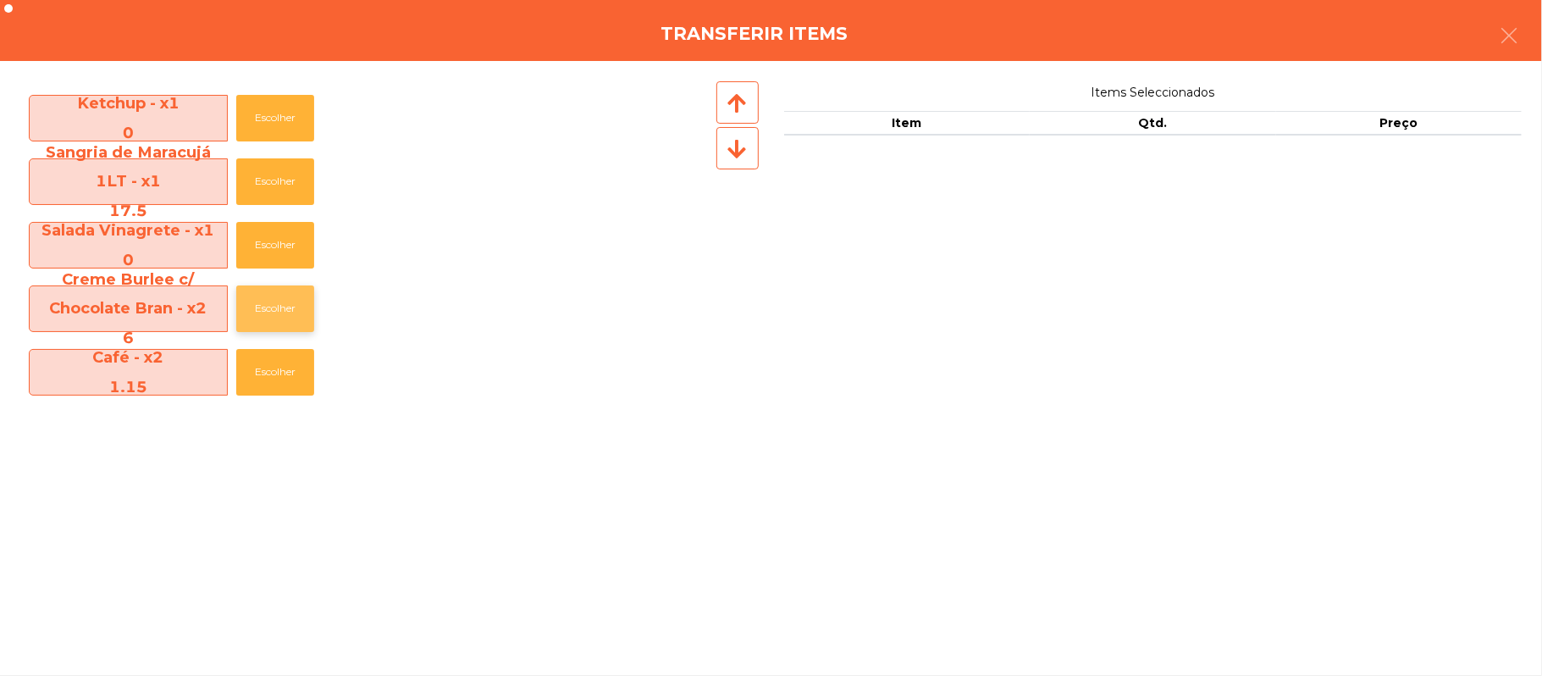
click at [271, 322] on button "Escolher" at bounding box center [275, 308] width 78 height 47
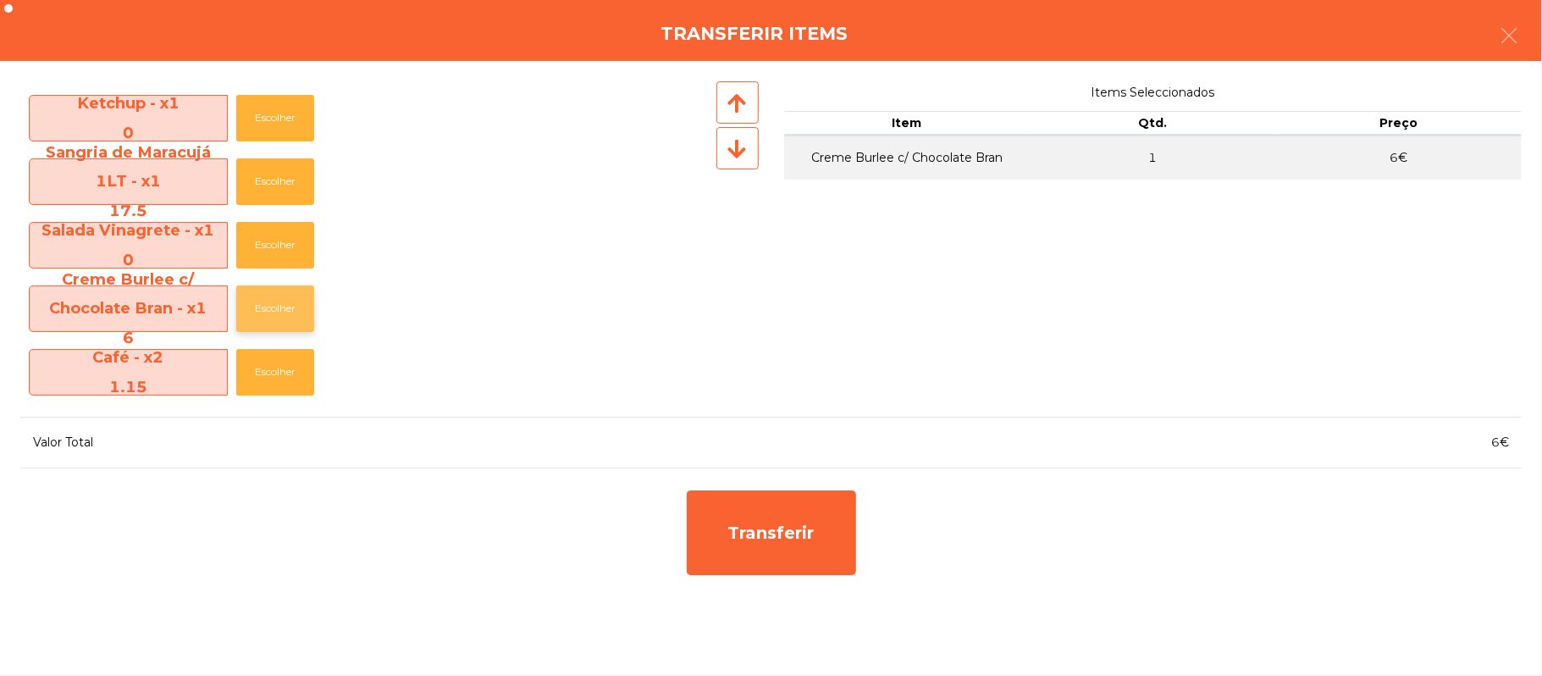
click at [273, 306] on button "Escolher" at bounding box center [275, 308] width 78 height 47
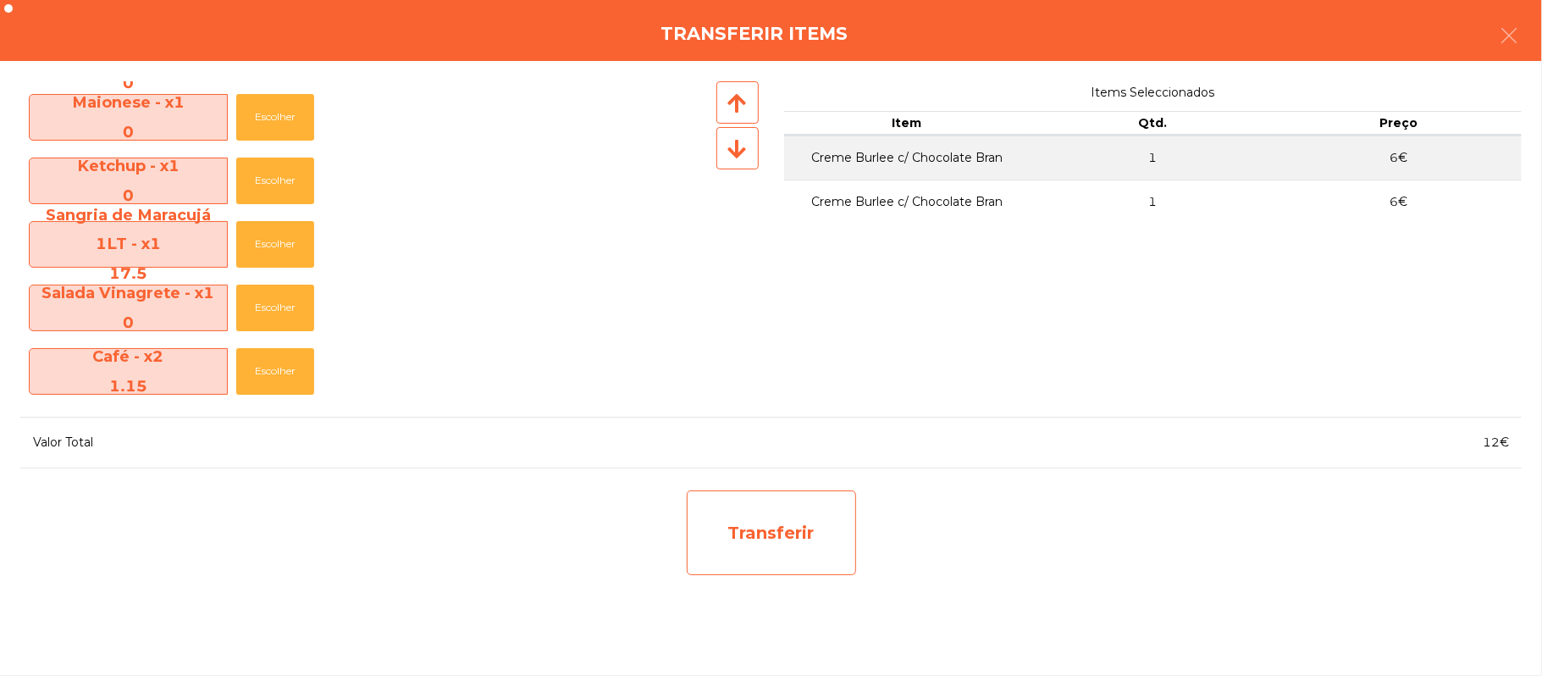
click at [797, 549] on div "Transferir" at bounding box center [771, 532] width 169 height 85
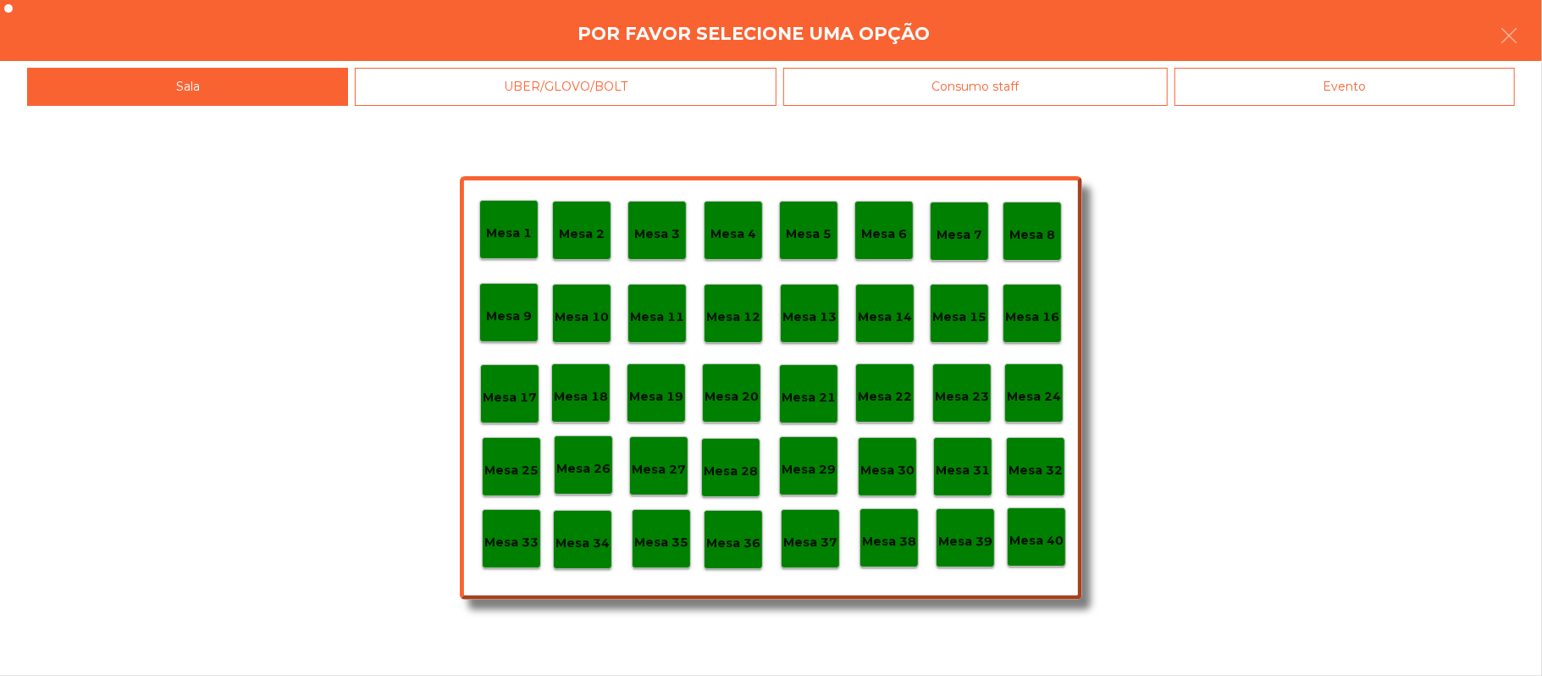
click at [955, 555] on div "Mesa 39" at bounding box center [965, 537] width 59 height 59
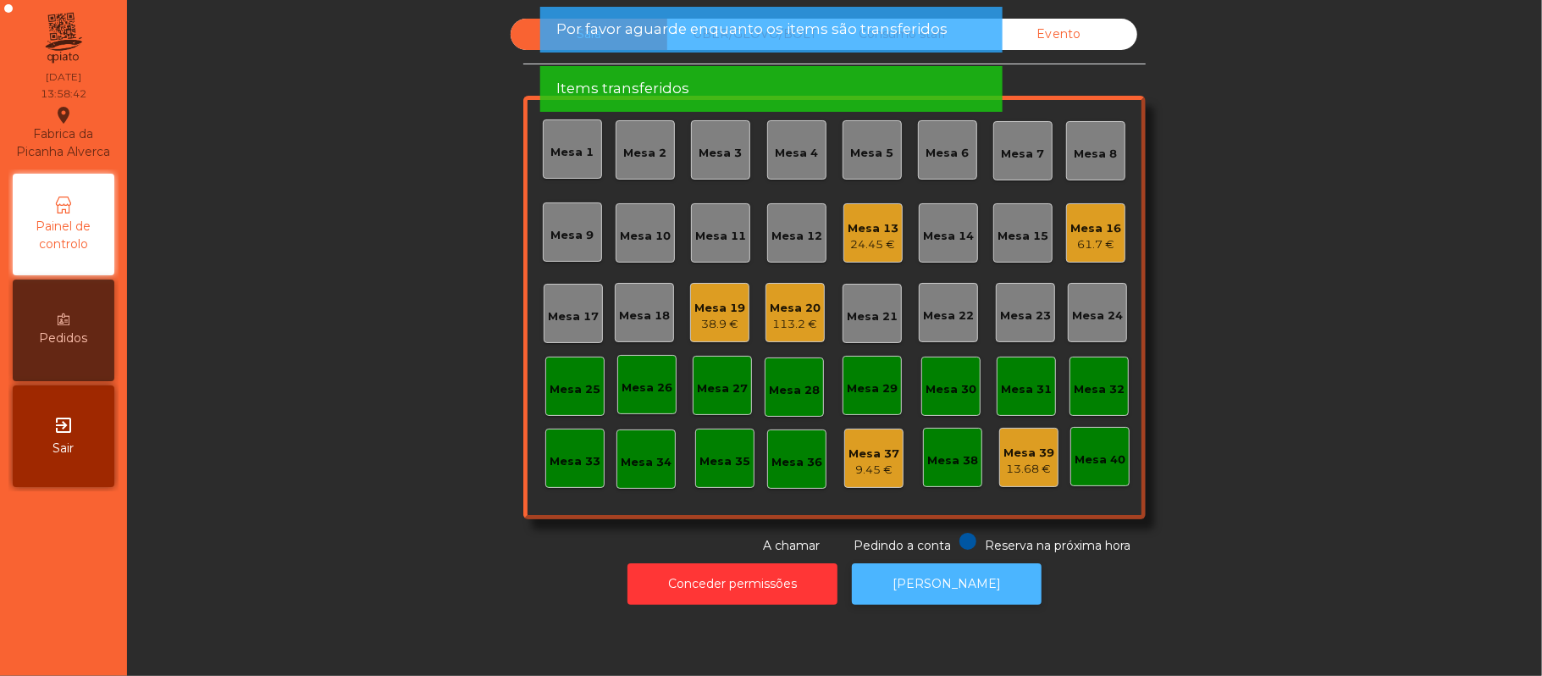
click at [952, 583] on button "[PERSON_NAME]" at bounding box center [947, 583] width 190 height 41
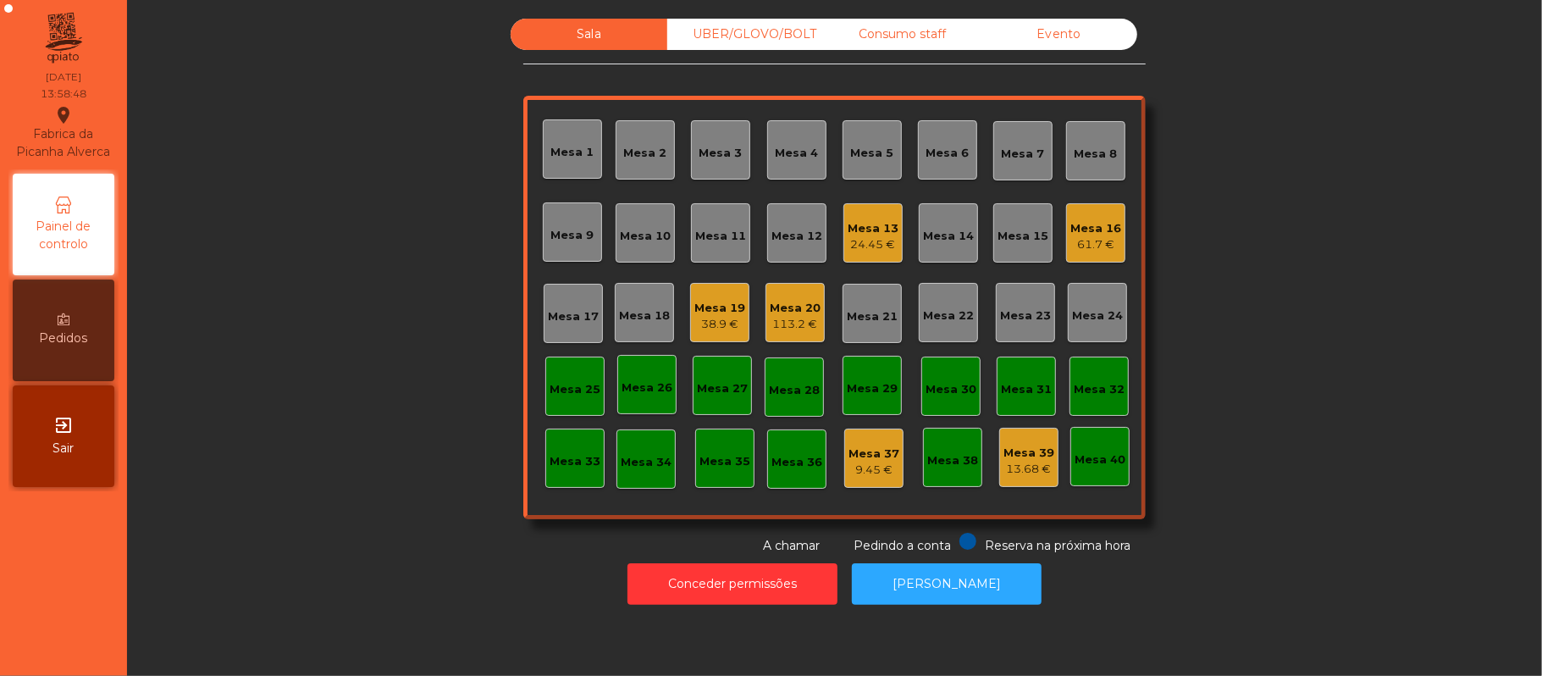
click at [1097, 251] on div "61.7 €" at bounding box center [1095, 244] width 51 height 17
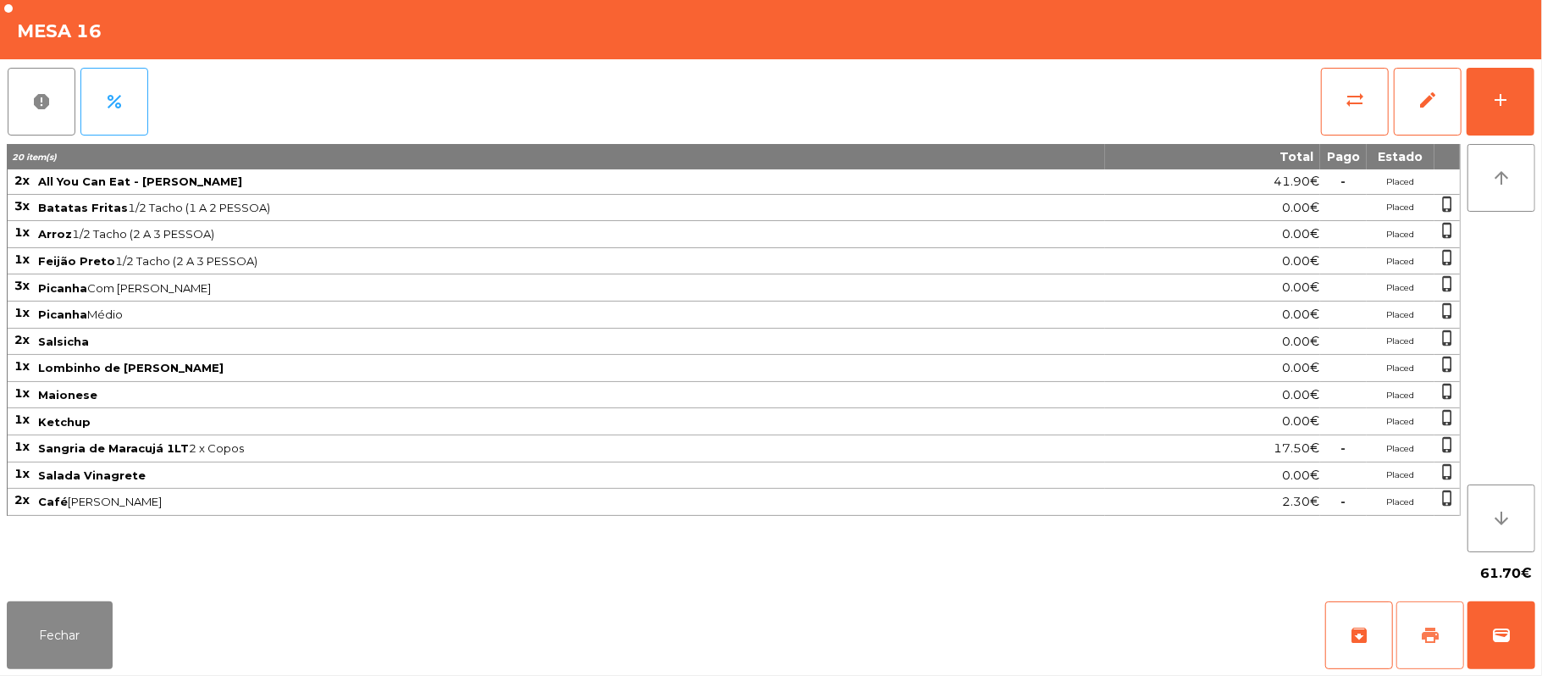
click at [1427, 643] on span "print" at bounding box center [1430, 635] width 20 height 20
click at [1488, 658] on button "wallet" at bounding box center [1501, 635] width 68 height 68
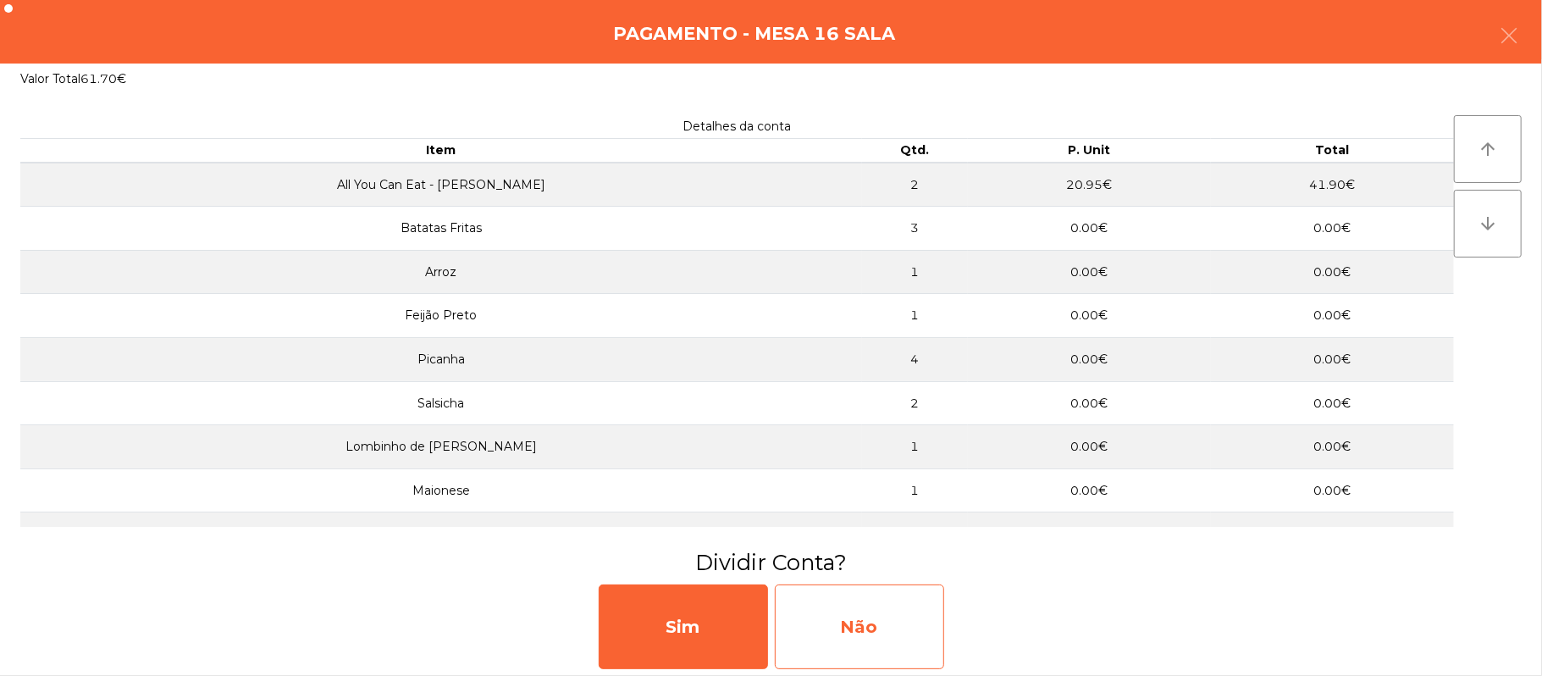
click at [817, 635] on div "Não" at bounding box center [859, 626] width 169 height 85
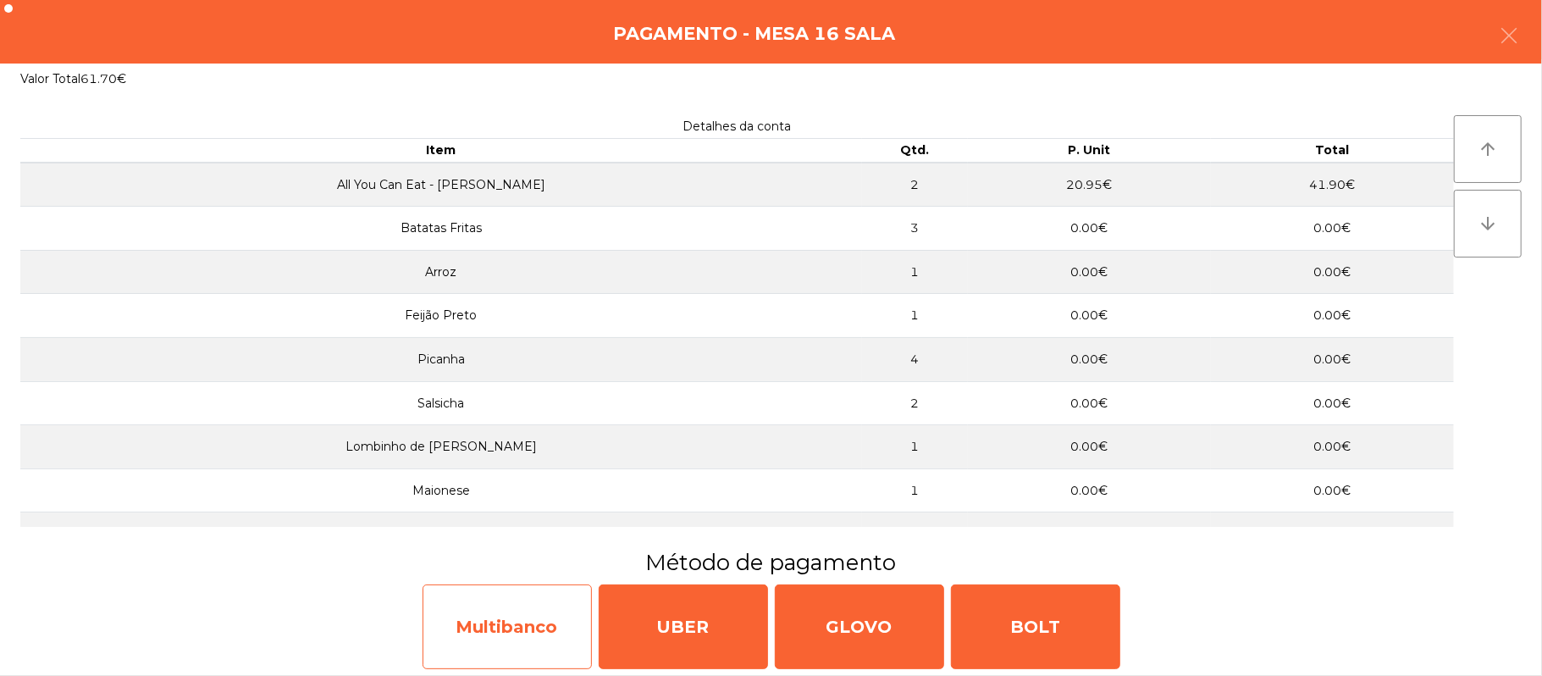
click at [505, 627] on div "Multibanco" at bounding box center [506, 626] width 169 height 85
select select "**"
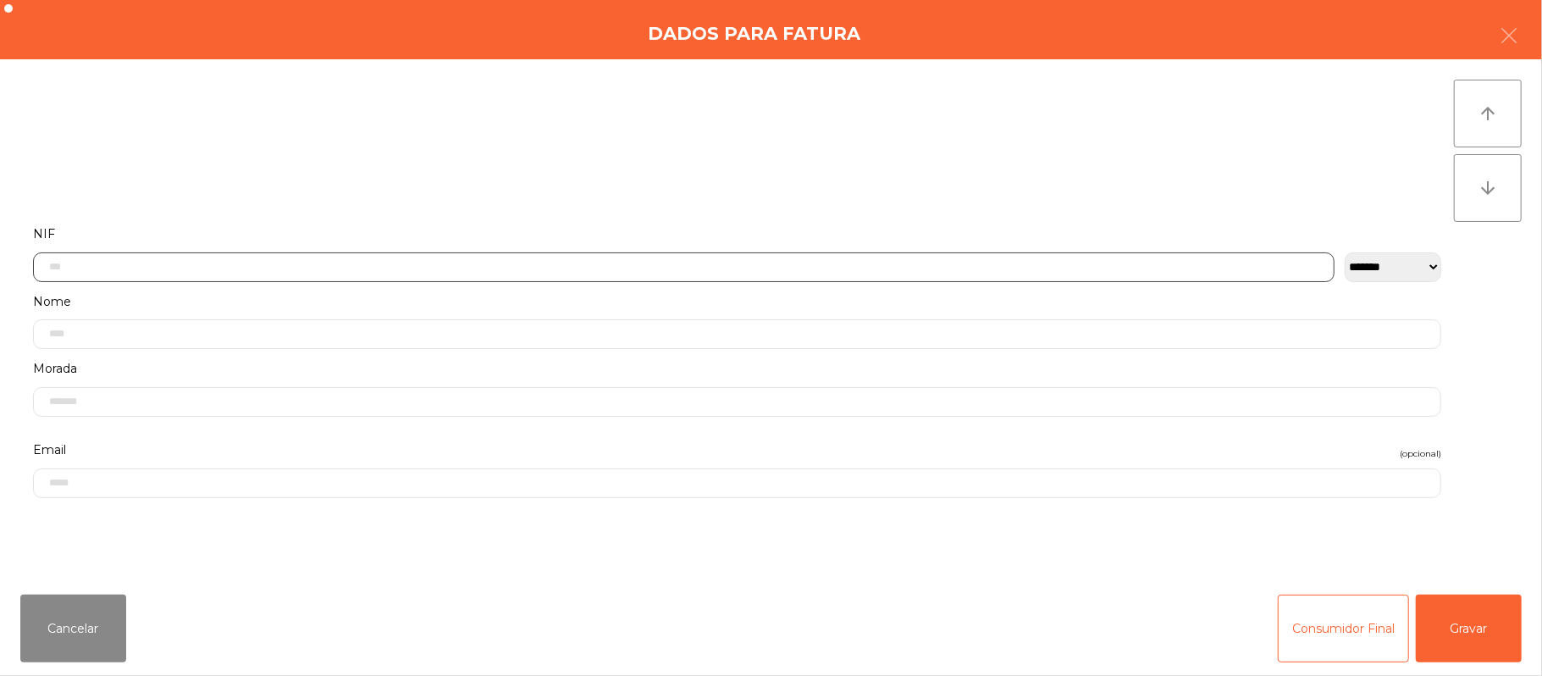
click at [543, 266] on input "text" at bounding box center [683, 267] width 1301 height 30
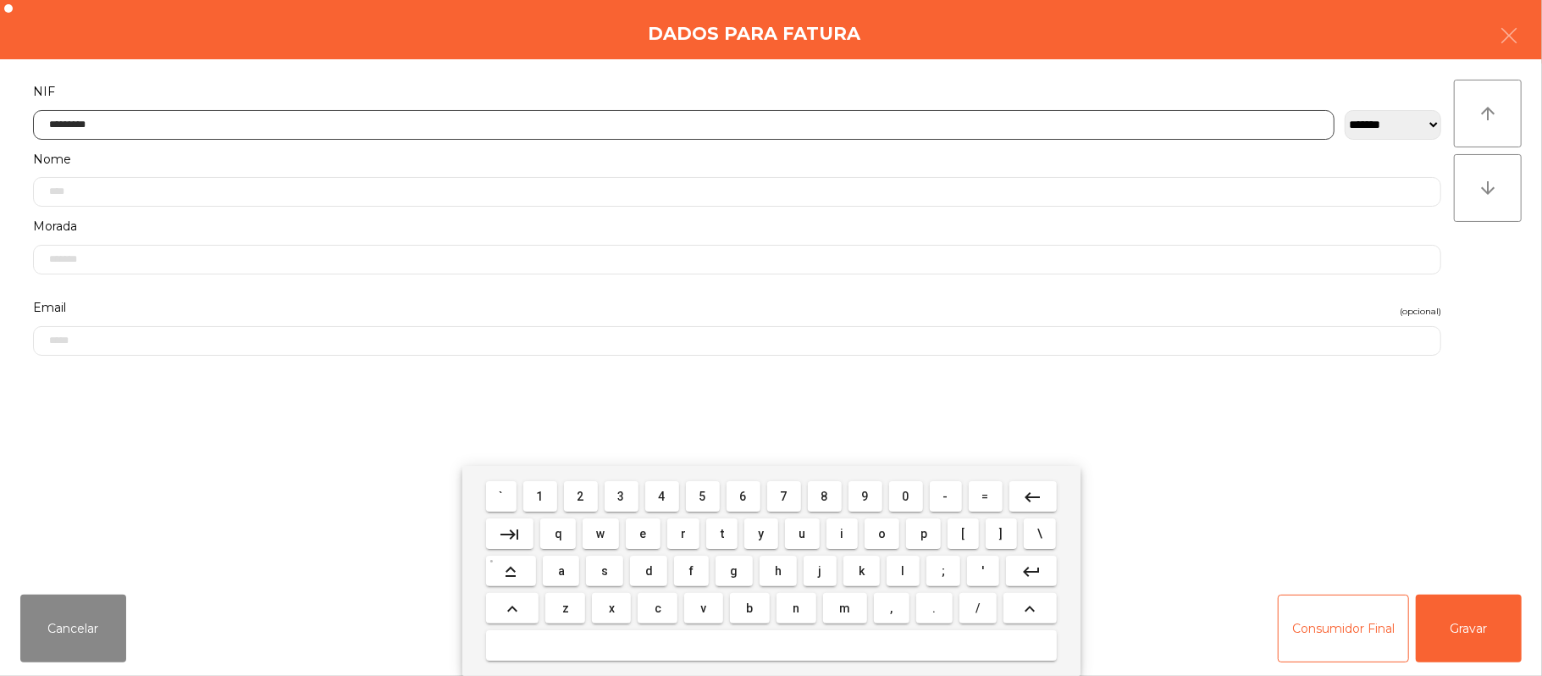
type input "*********"
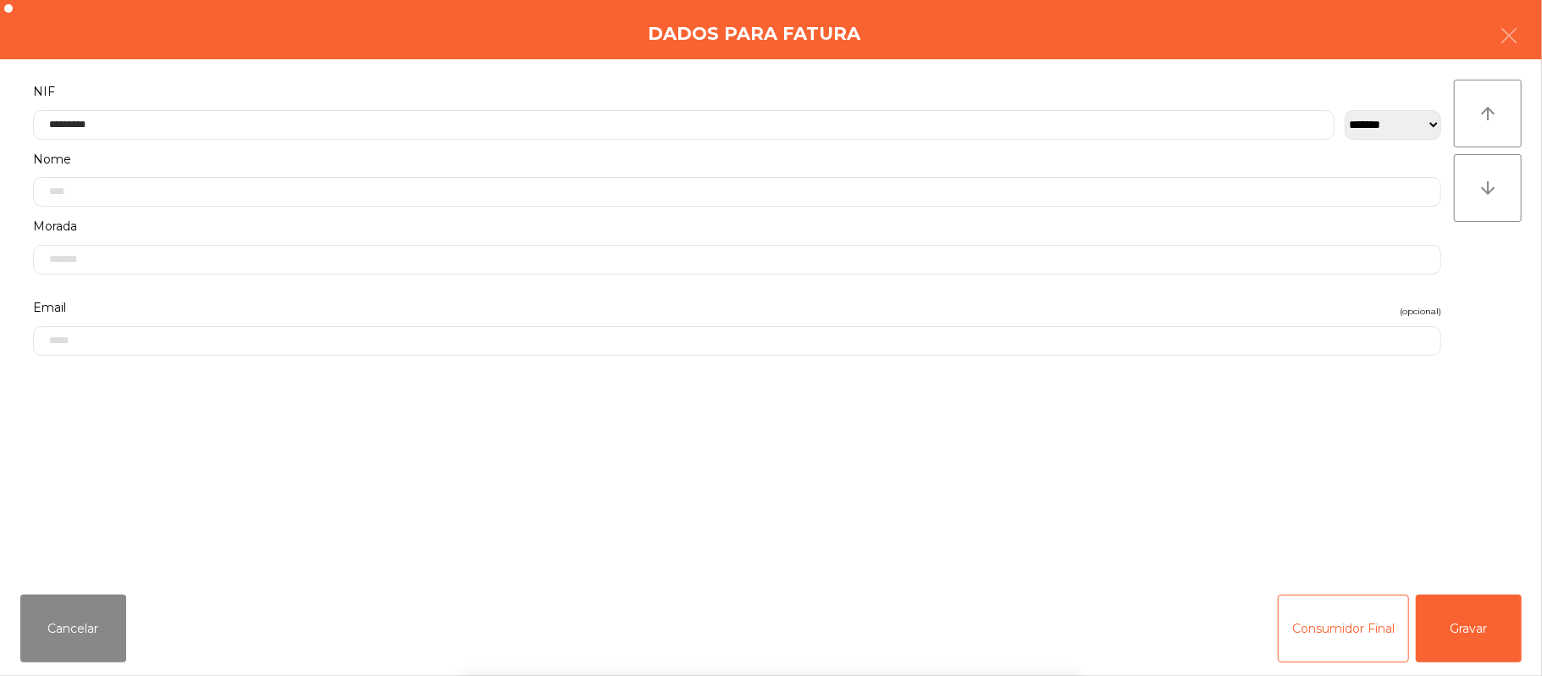
click at [1492, 634] on div "` 1 2 3 4 5 6 7 8 9 0 - = keyboard_backspace keyboard_tab q w e r t y u i o p […" at bounding box center [771, 571] width 1542 height 210
click at [1483, 624] on button "Gravar" at bounding box center [1469, 628] width 106 height 68
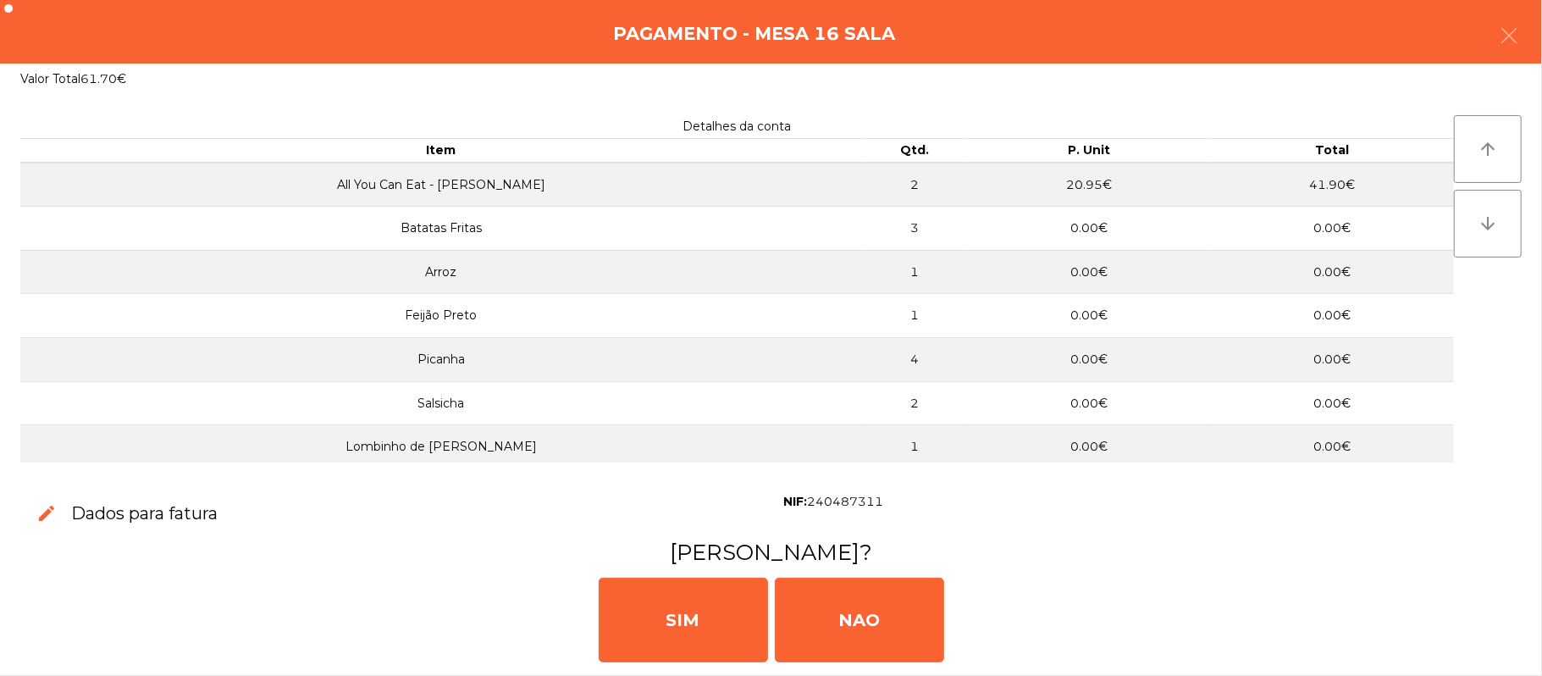
click at [1481, 621] on div "[PERSON_NAME]" at bounding box center [771, 618] width 1528 height 102
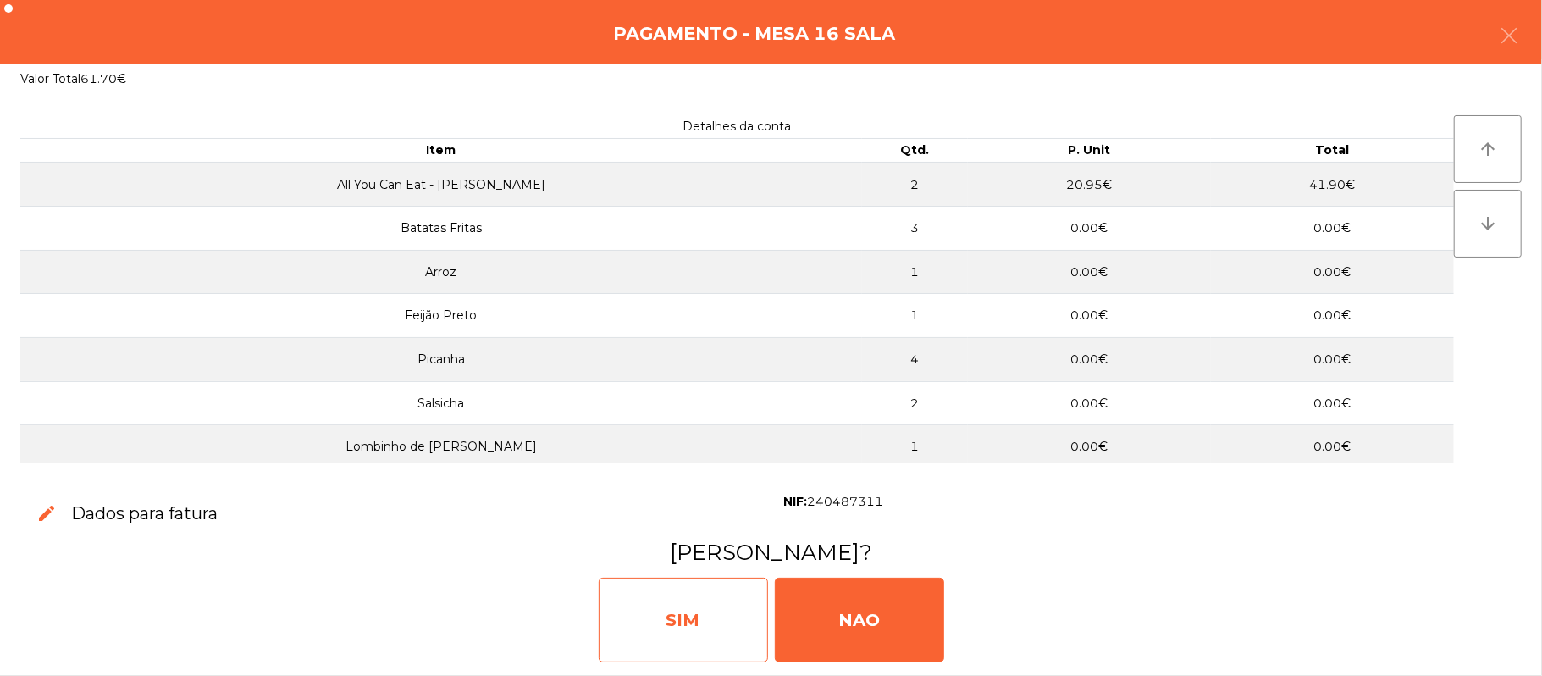
click at [678, 607] on div "SIM" at bounding box center [683, 619] width 169 height 85
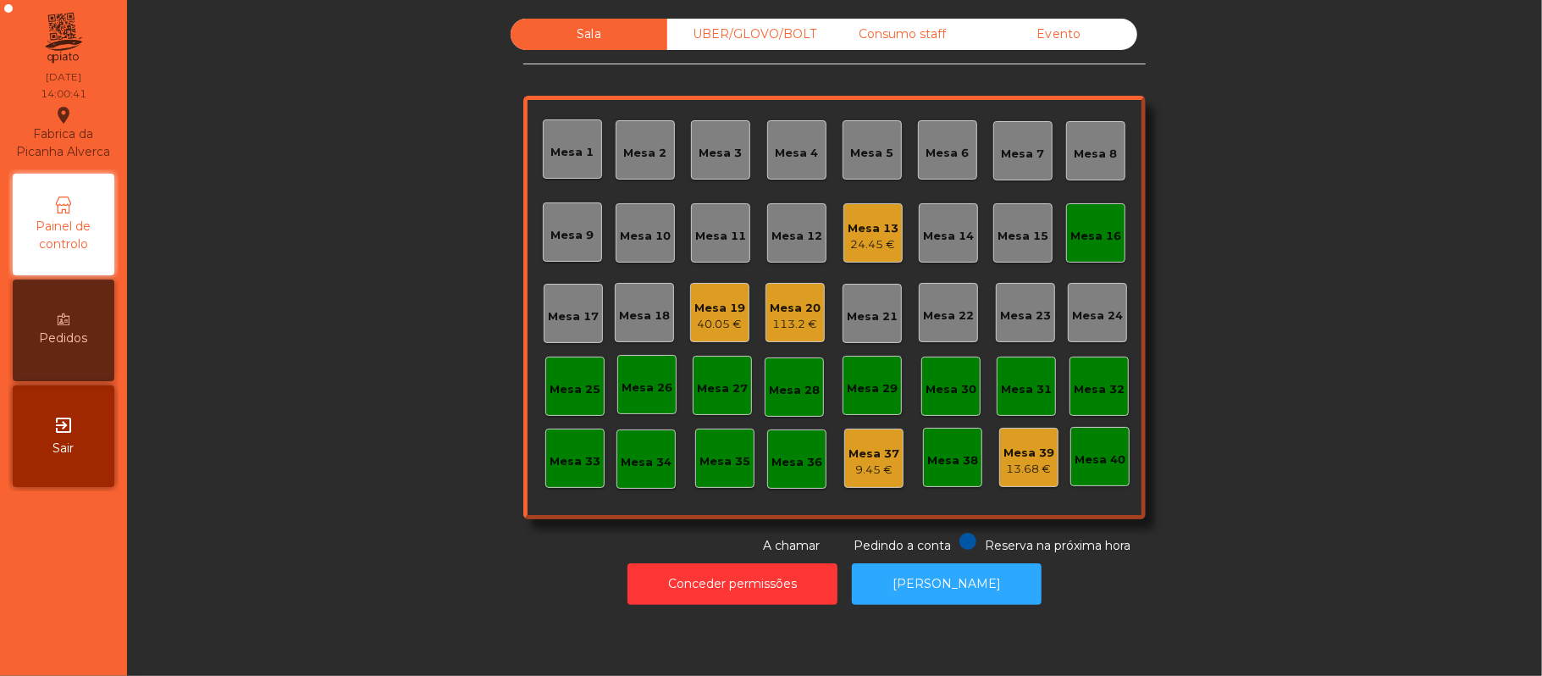
click at [1071, 222] on div "Mesa 16" at bounding box center [1095, 233] width 51 height 24
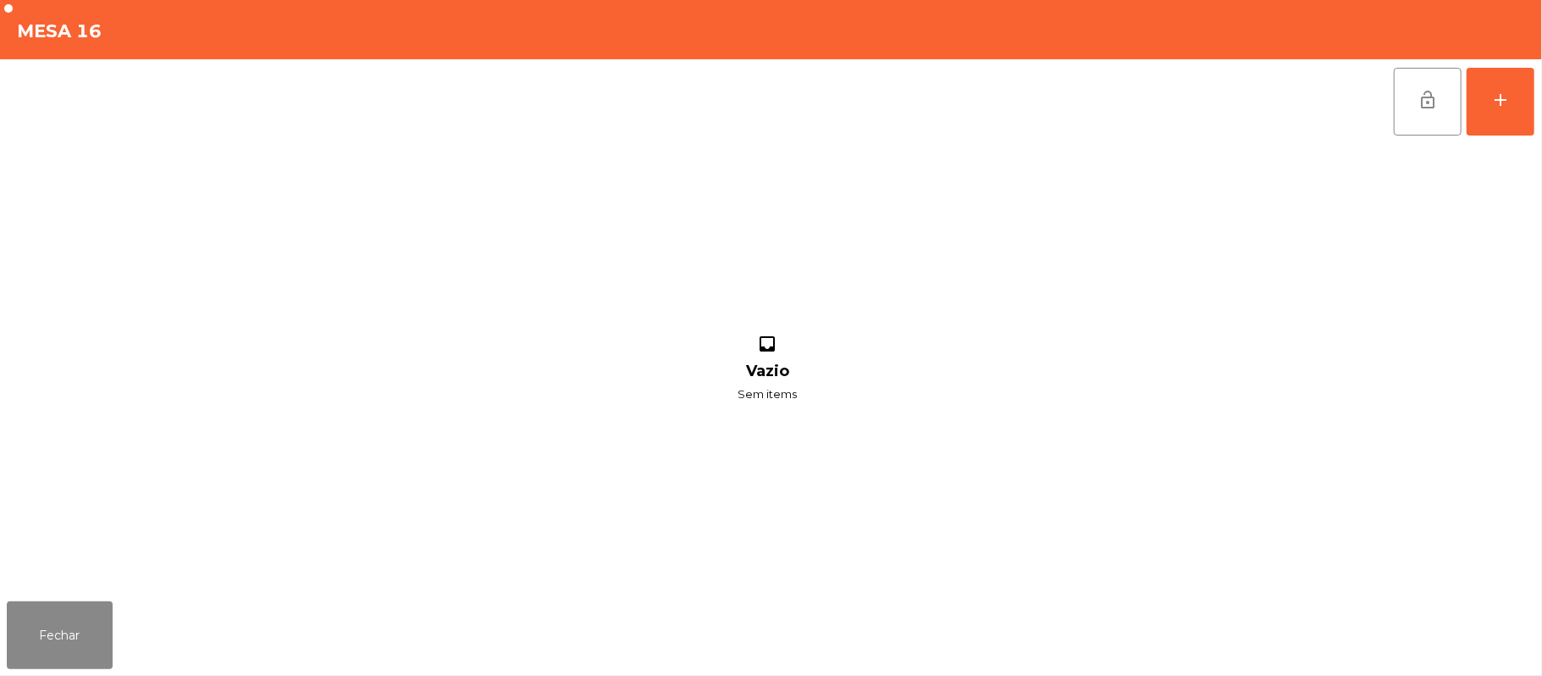
click at [1417, 93] on span "lock_open" at bounding box center [1427, 100] width 20 height 20
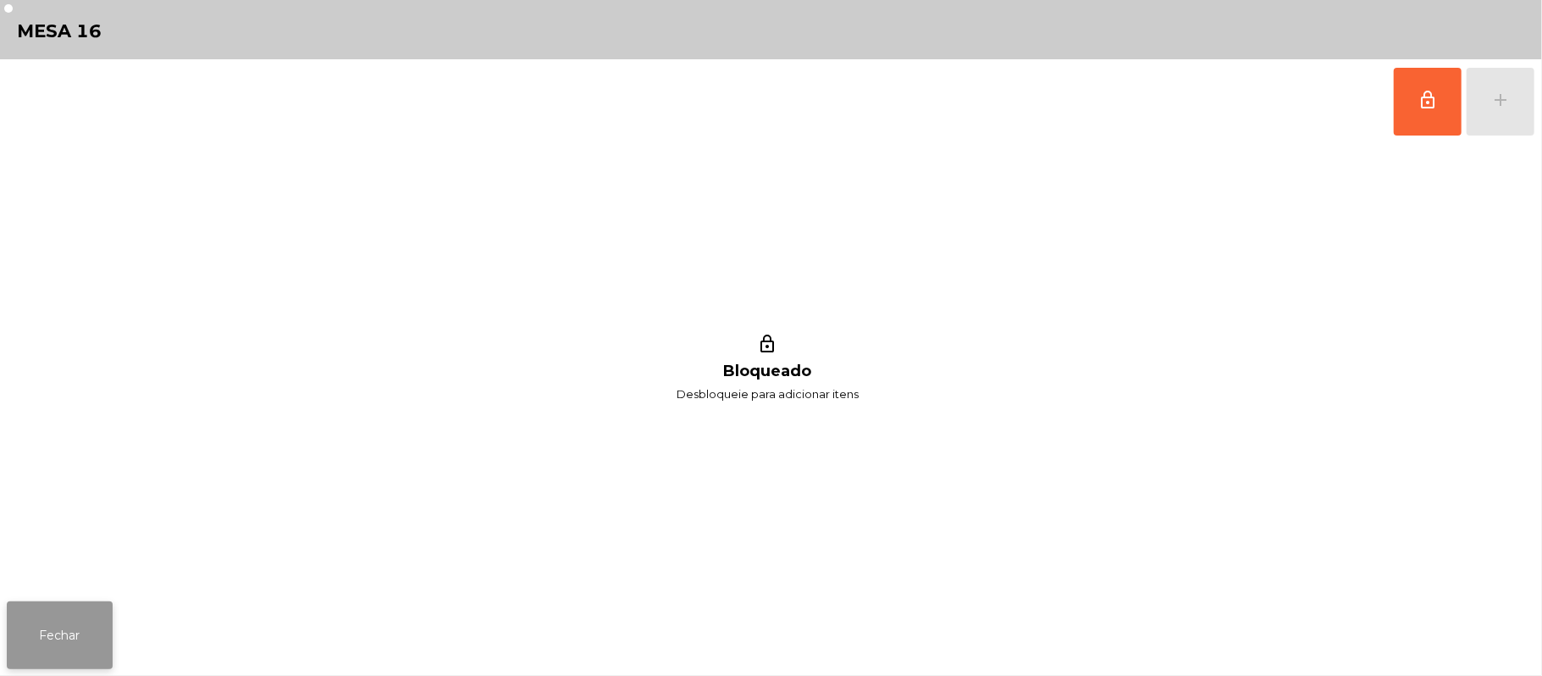
click at [69, 607] on button "Fechar" at bounding box center [60, 635] width 106 height 68
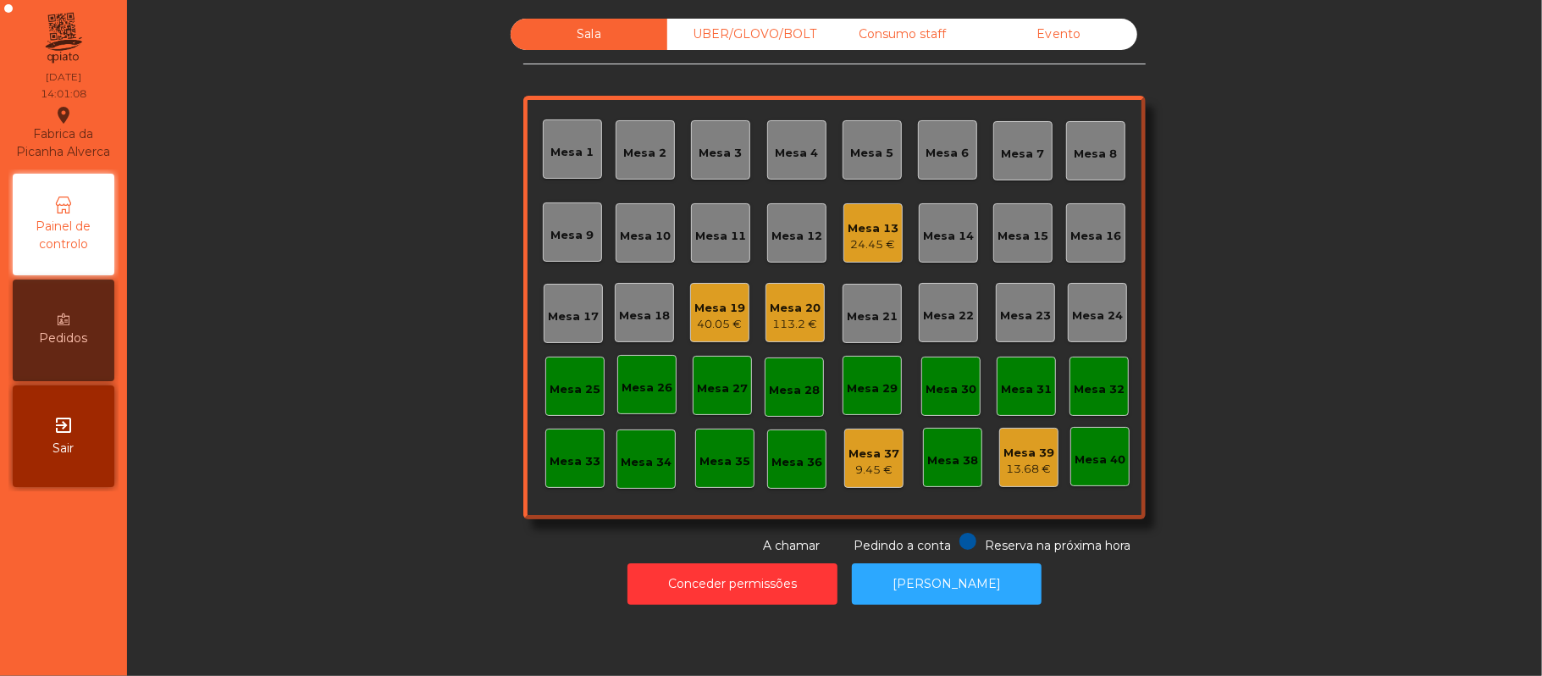
click at [701, 249] on div "Mesa 11" at bounding box center [720, 232] width 59 height 59
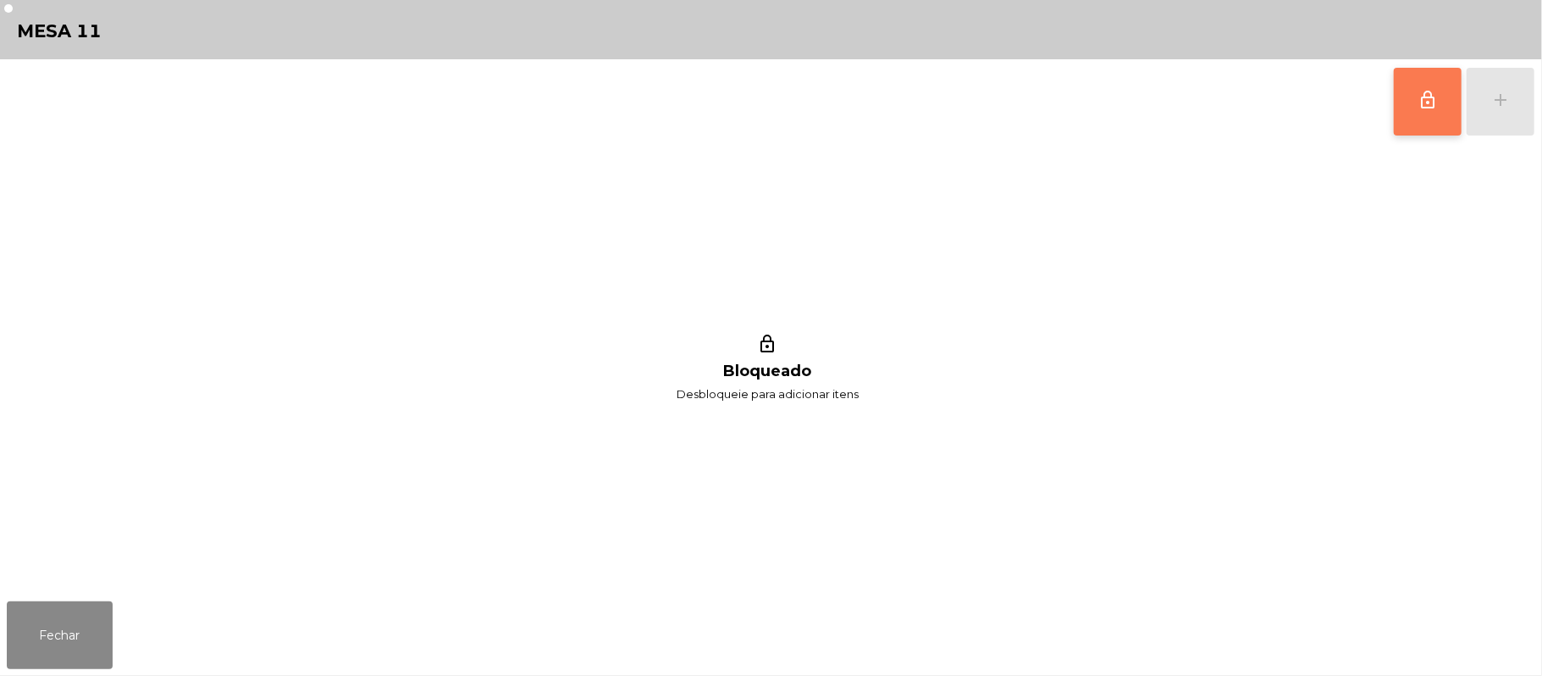
click at [1419, 103] on span "lock_outline" at bounding box center [1427, 100] width 20 height 20
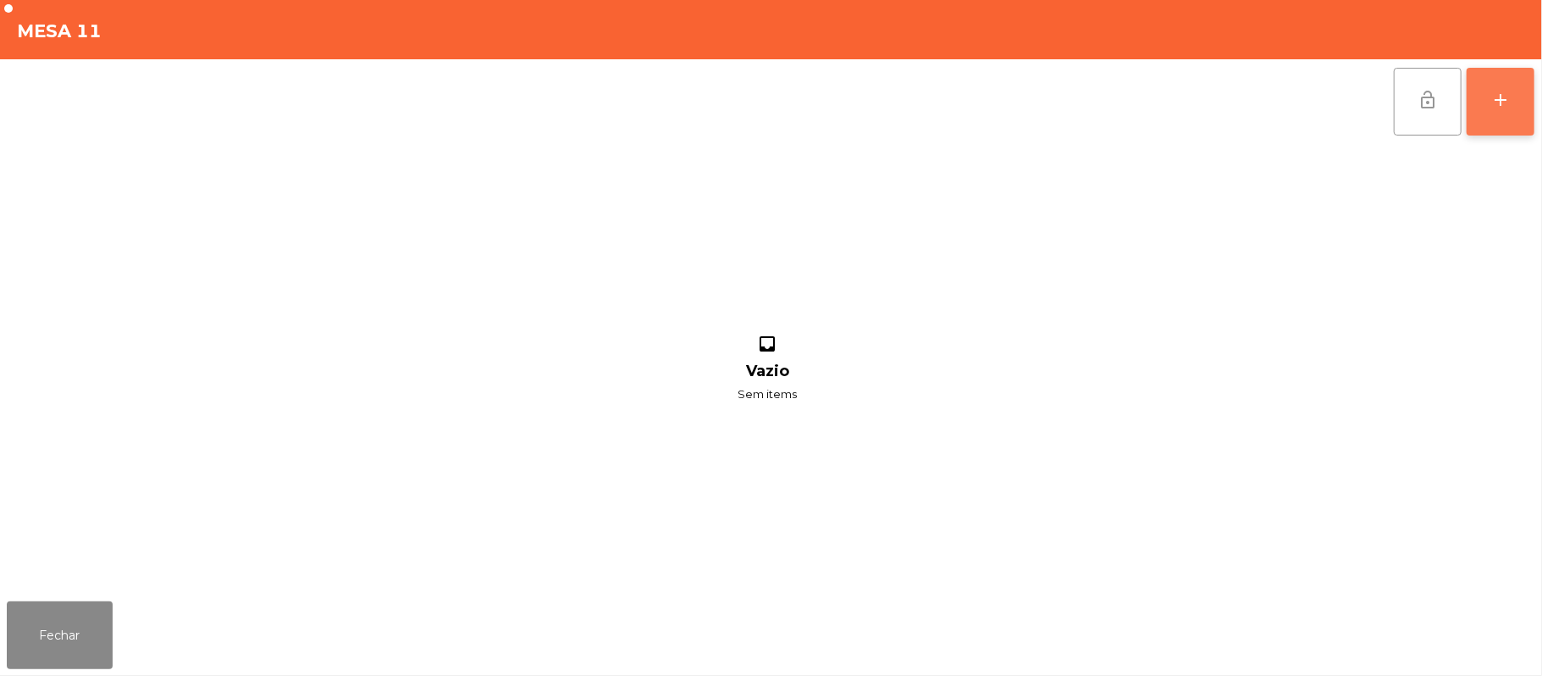
click at [1494, 113] on button "add" at bounding box center [1500, 102] width 68 height 68
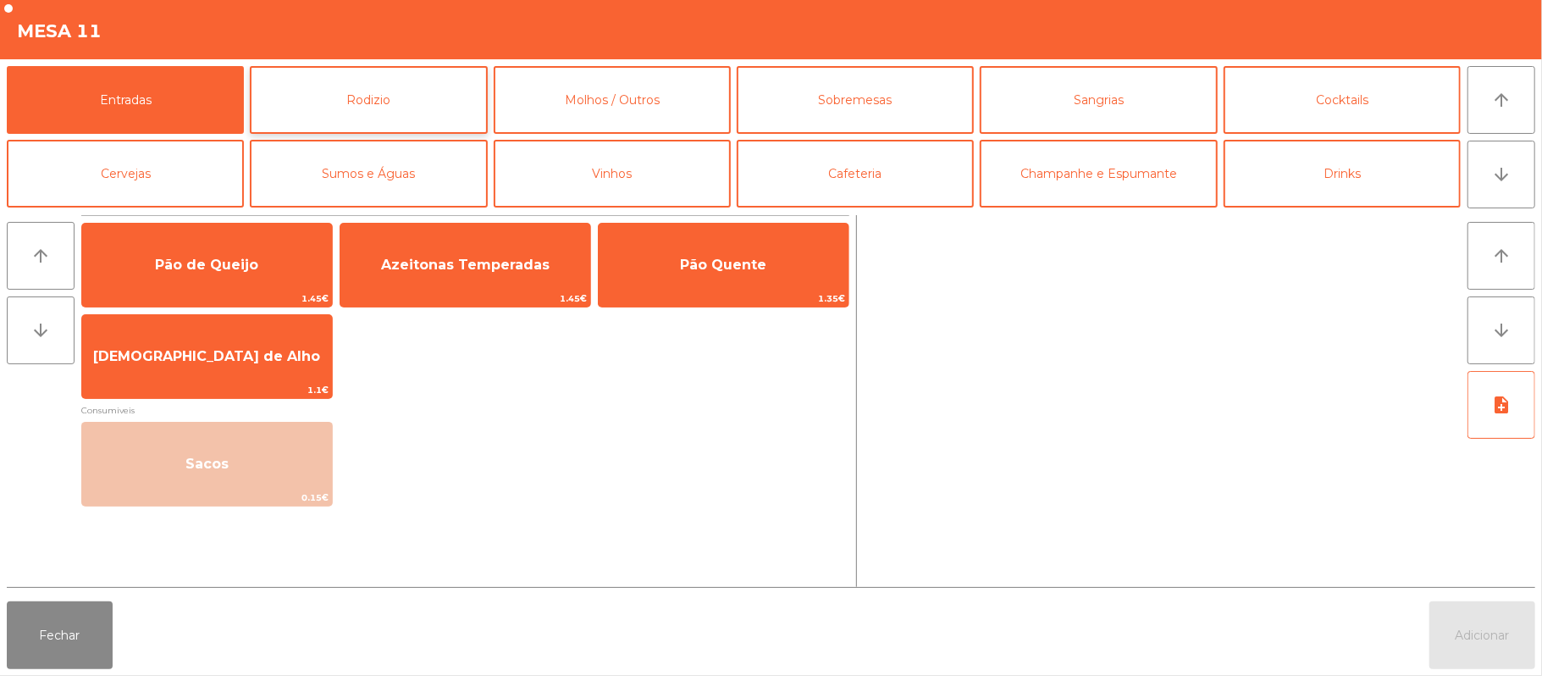
click at [400, 99] on button "Rodizio" at bounding box center [368, 100] width 237 height 68
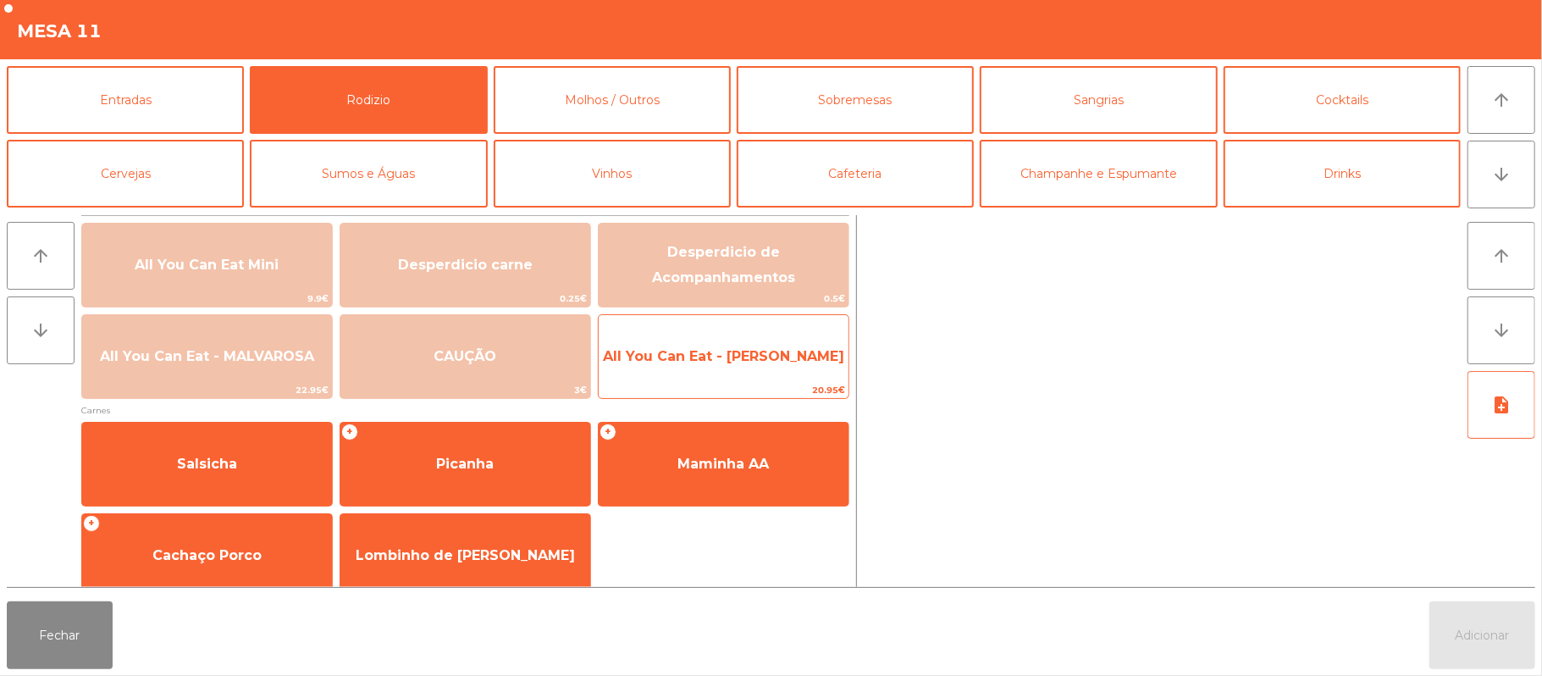
click at [773, 369] on span "All You Can Eat - [PERSON_NAME]" at bounding box center [724, 357] width 250 height 46
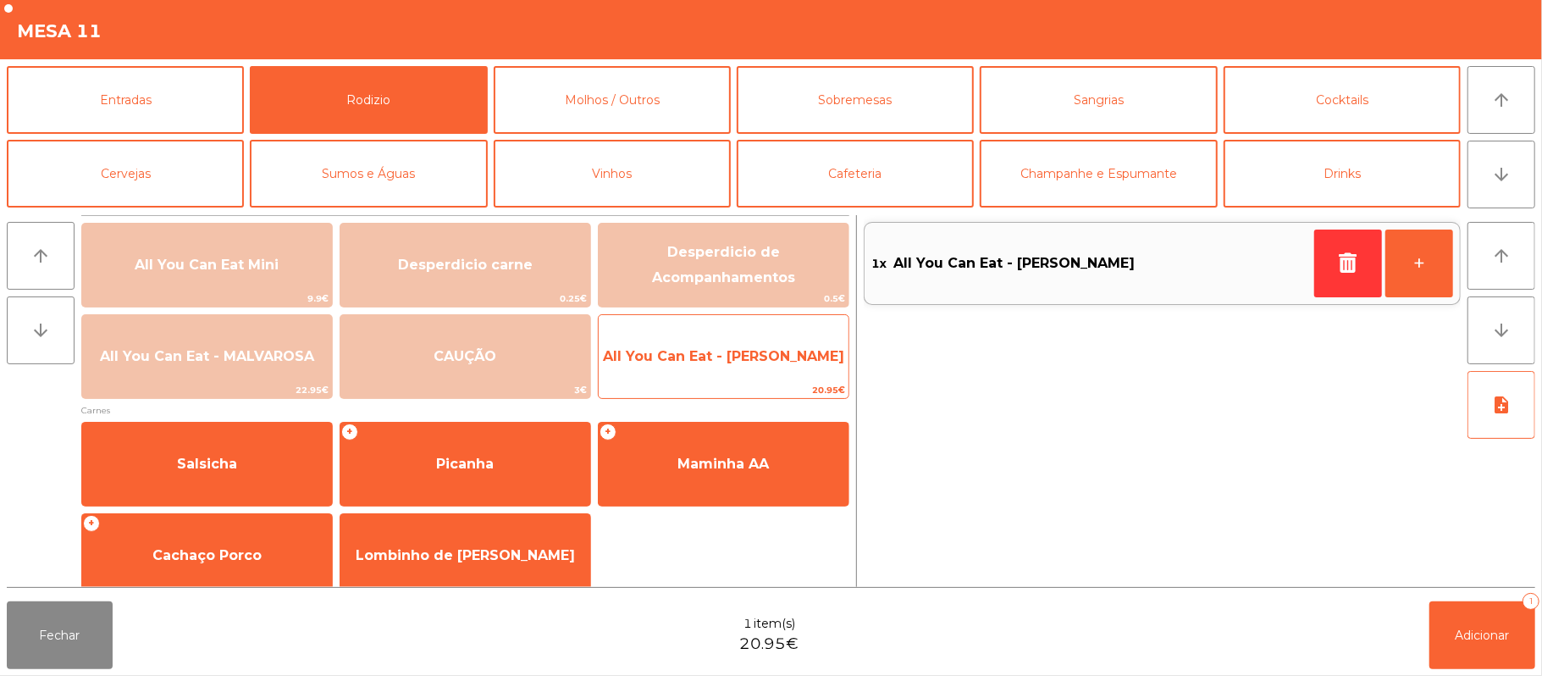
click at [754, 362] on span "All You Can Eat - [PERSON_NAME]" at bounding box center [723, 356] width 241 height 16
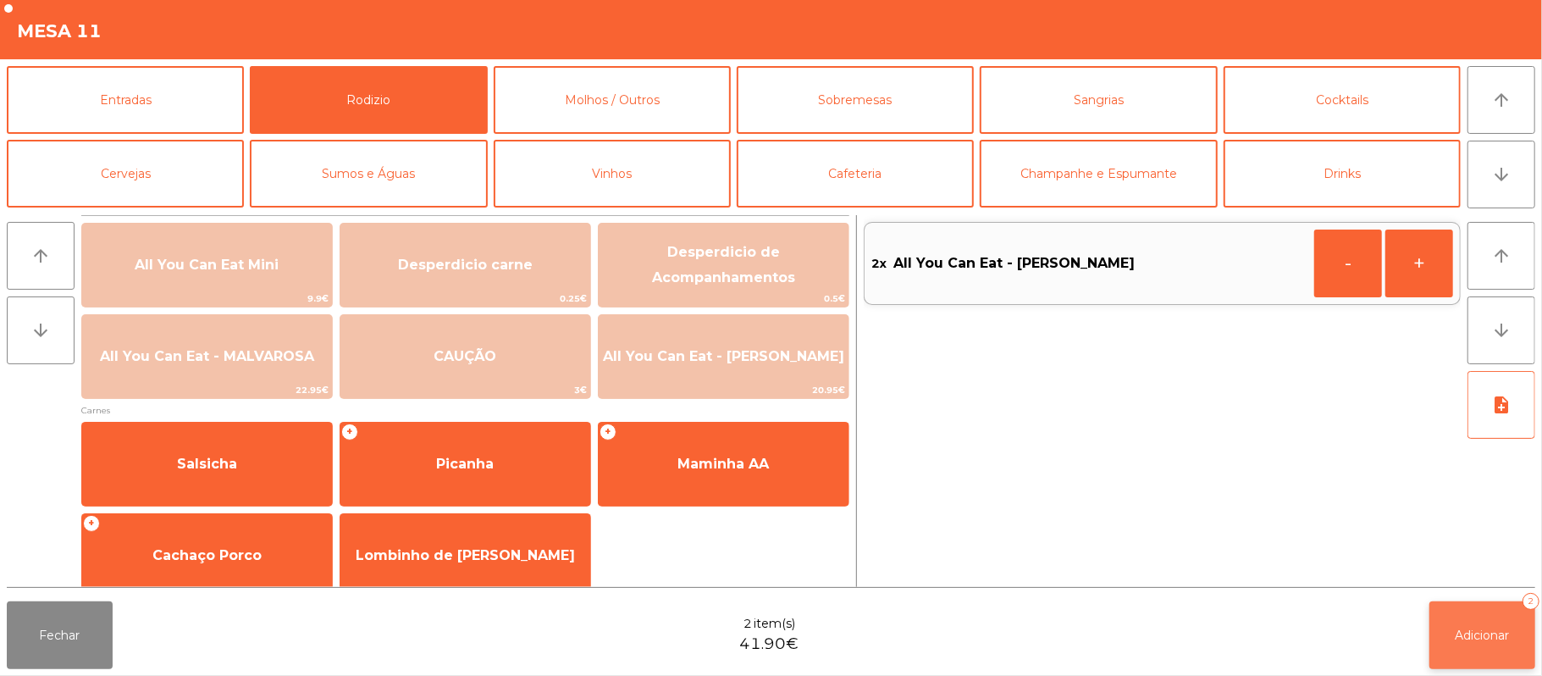
click at [1473, 647] on button "Adicionar 2" at bounding box center [1482, 635] width 106 height 68
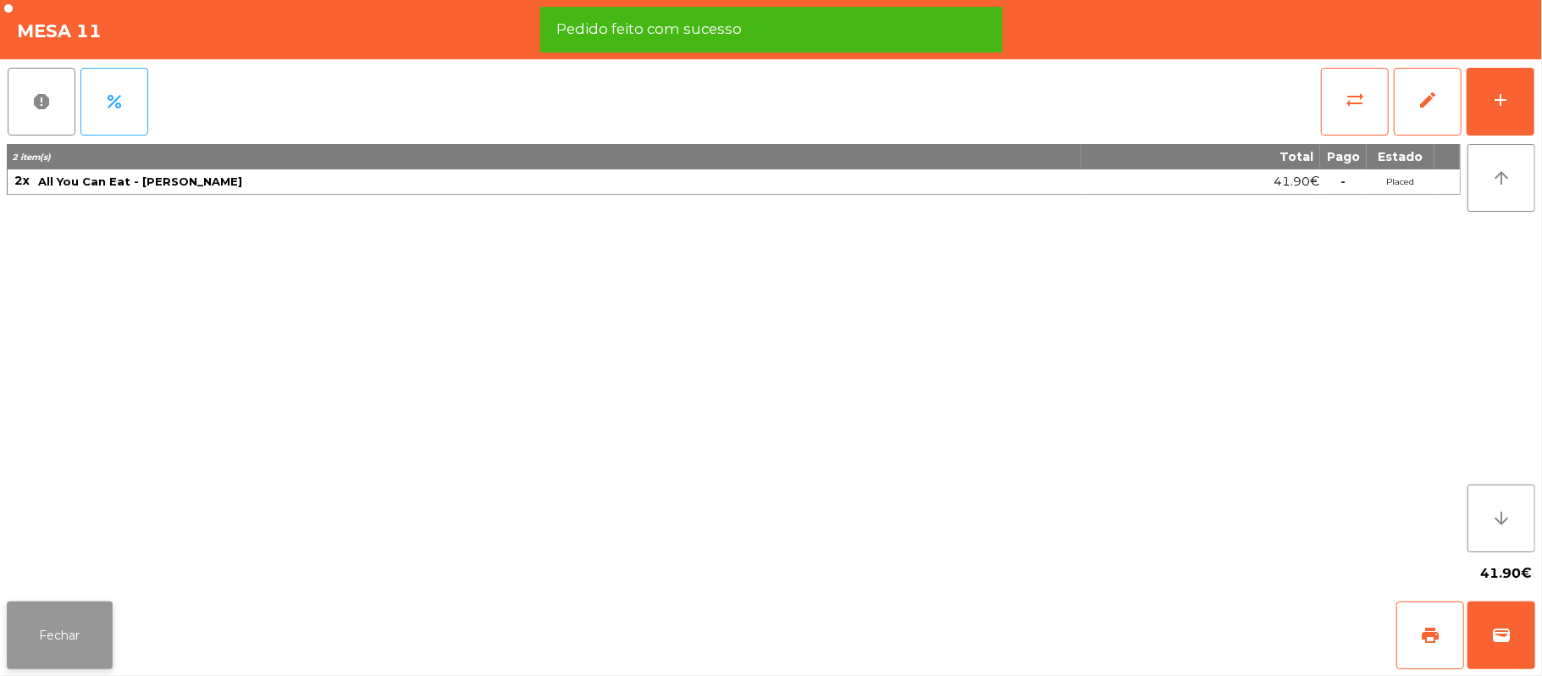
click at [51, 642] on button "Fechar" at bounding box center [60, 635] width 106 height 68
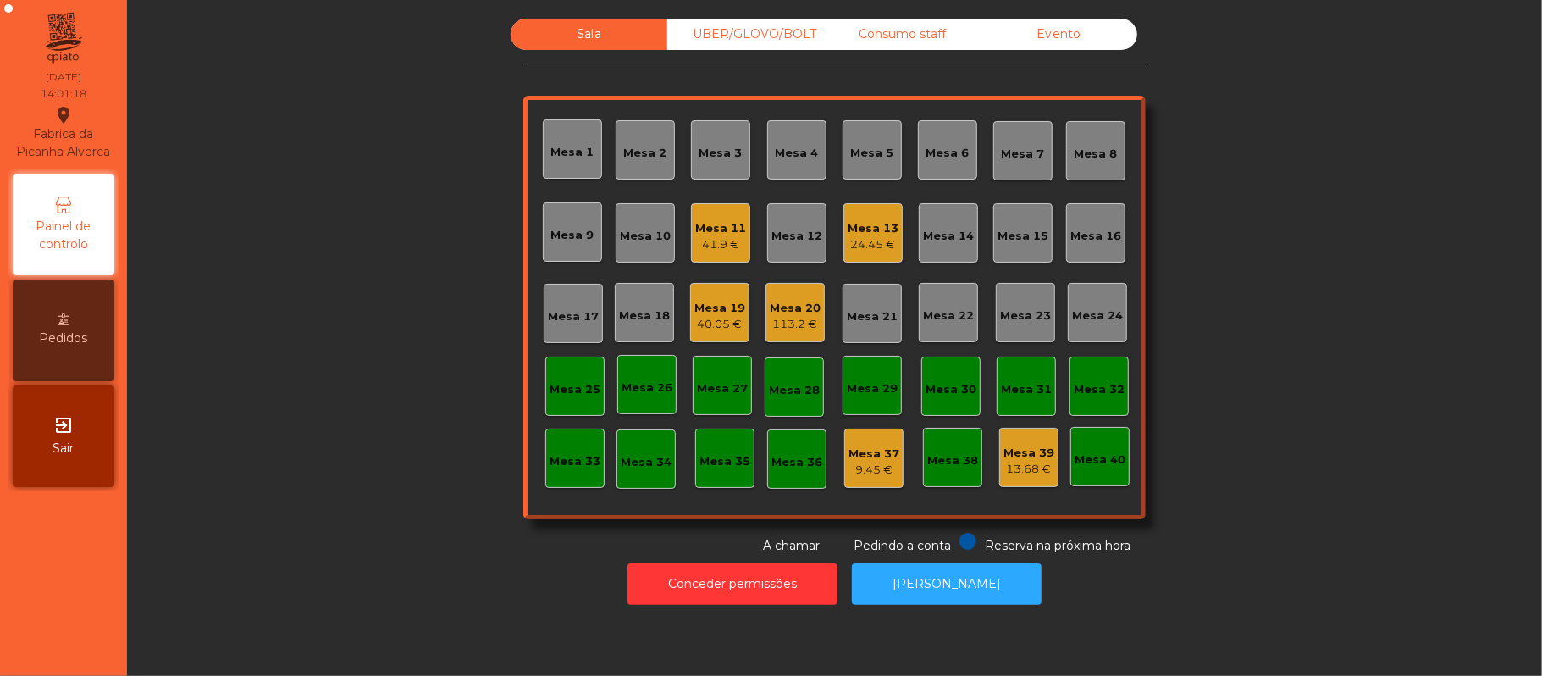
click at [770, 302] on div "Mesa 20" at bounding box center [795, 308] width 51 height 17
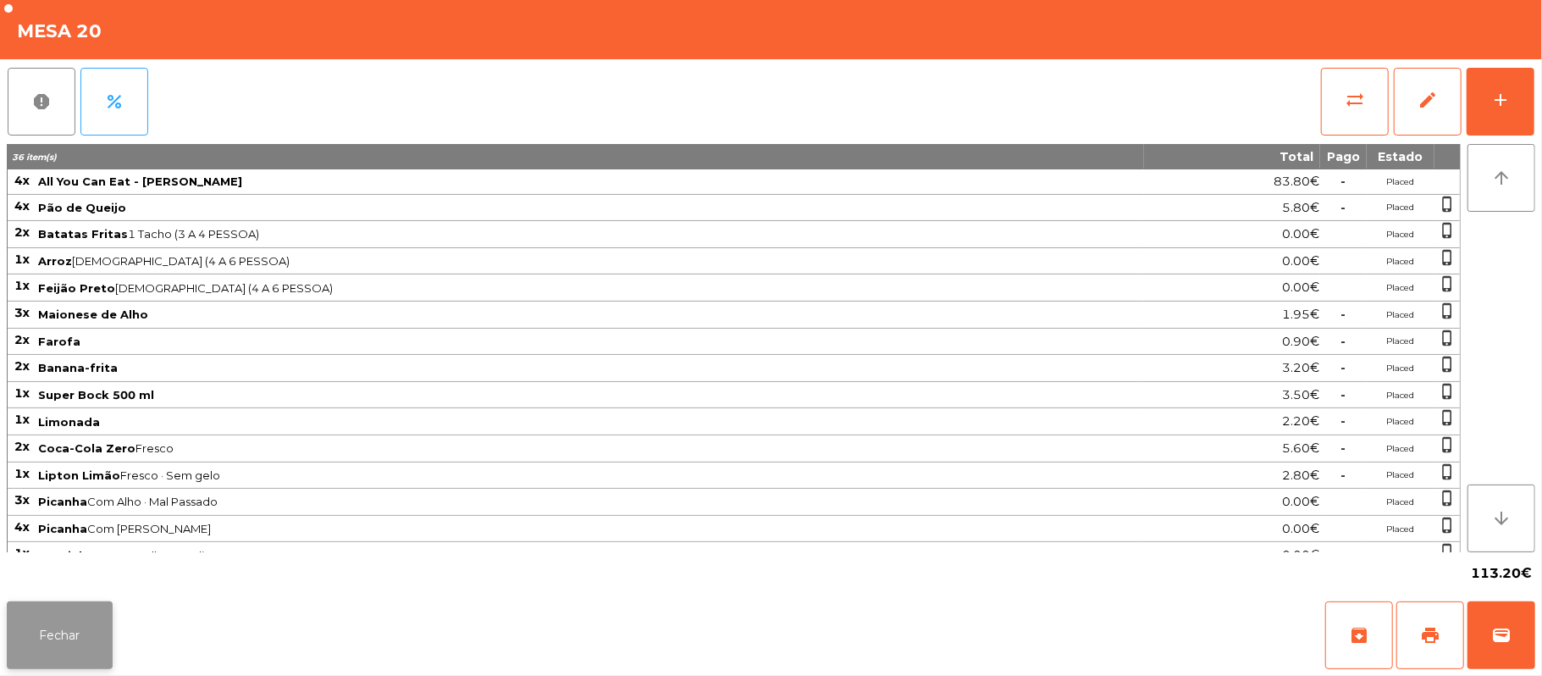
click at [20, 627] on button "Fechar" at bounding box center [60, 635] width 106 height 68
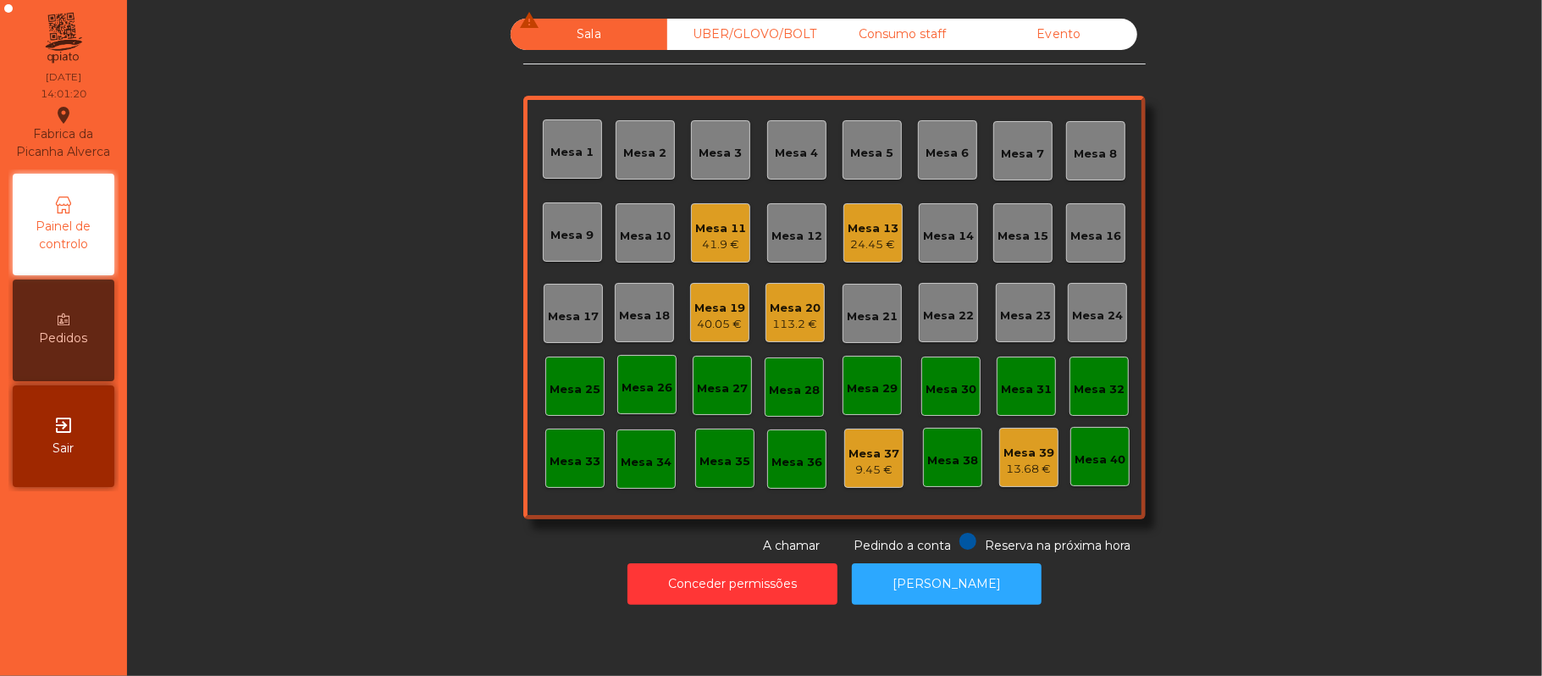
click at [699, 301] on div "Mesa 19" at bounding box center [719, 308] width 51 height 17
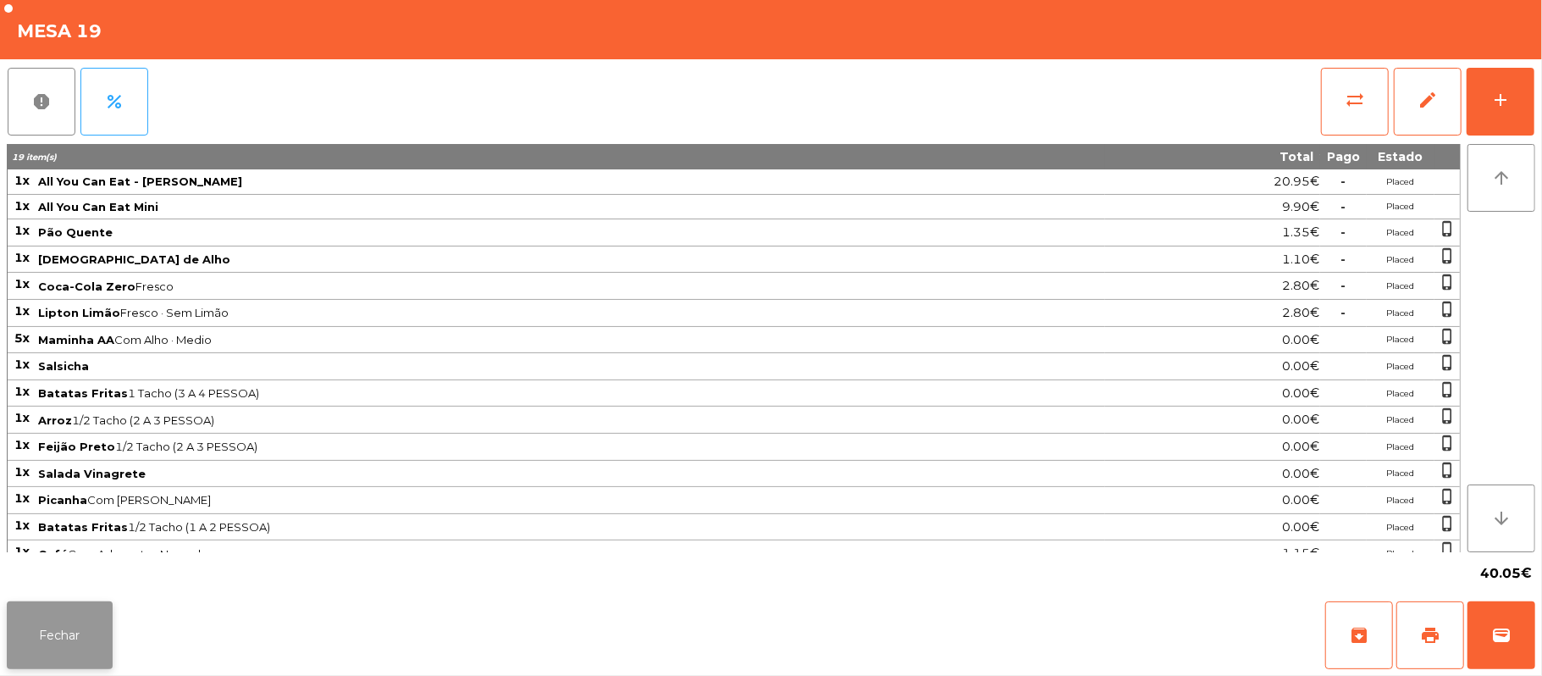
click at [55, 651] on button "Fechar" at bounding box center [60, 635] width 106 height 68
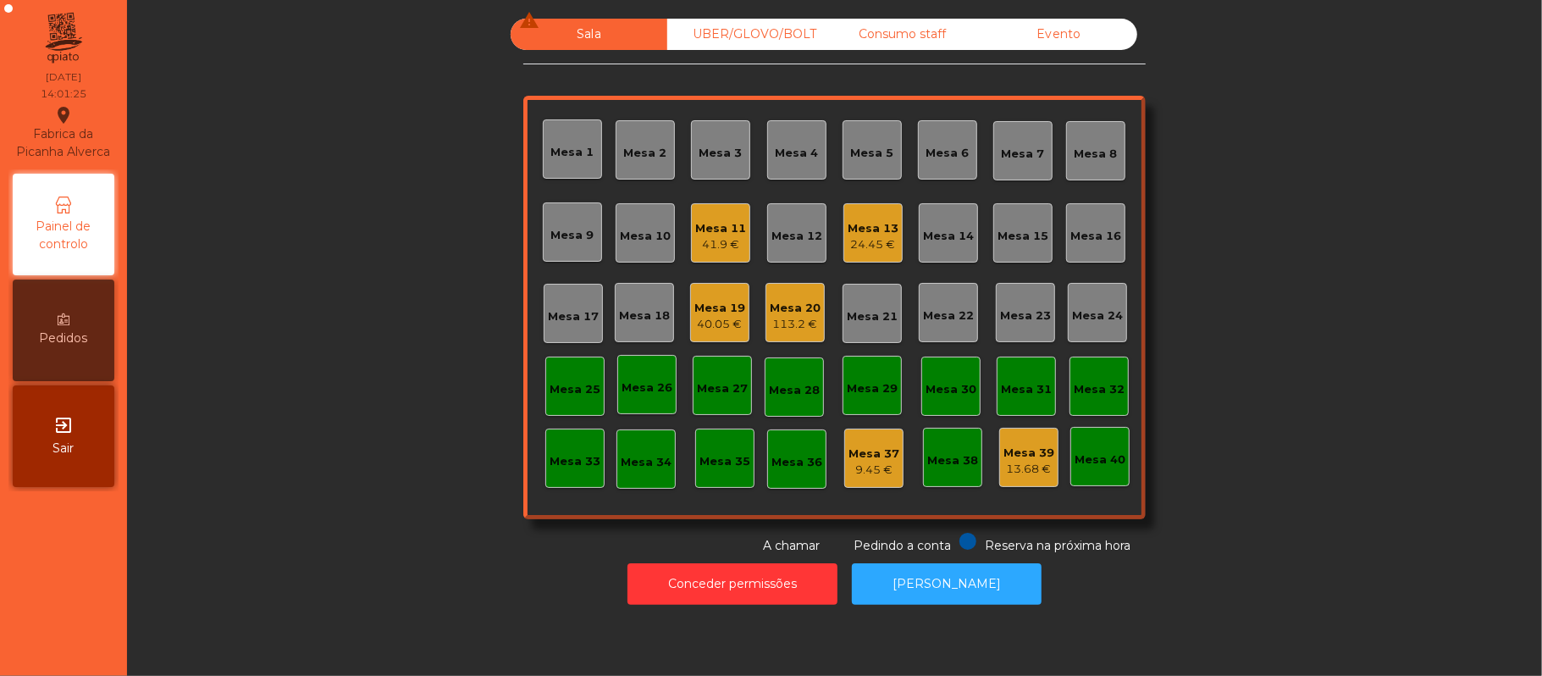
click at [780, 317] on div "113.2 €" at bounding box center [795, 324] width 51 height 17
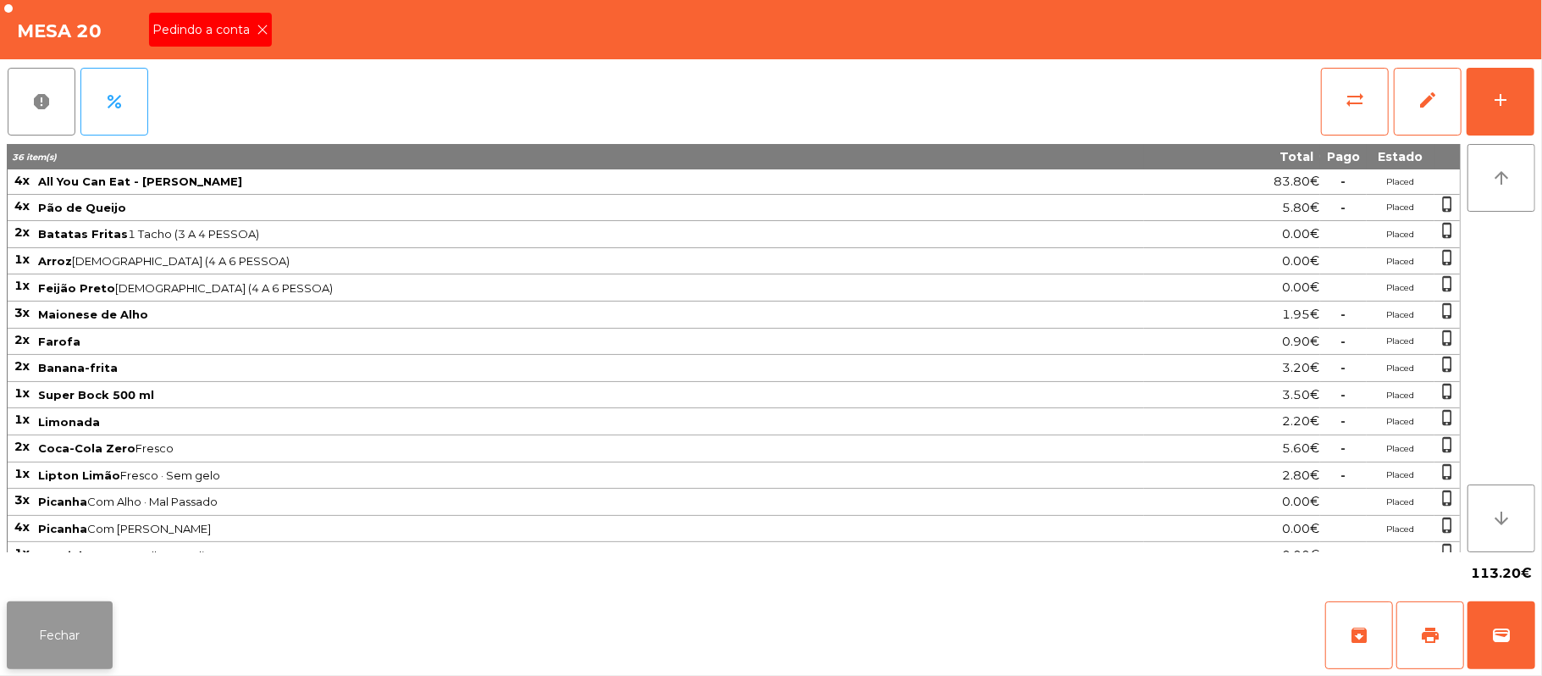
click at [66, 618] on button "Fechar" at bounding box center [60, 635] width 106 height 68
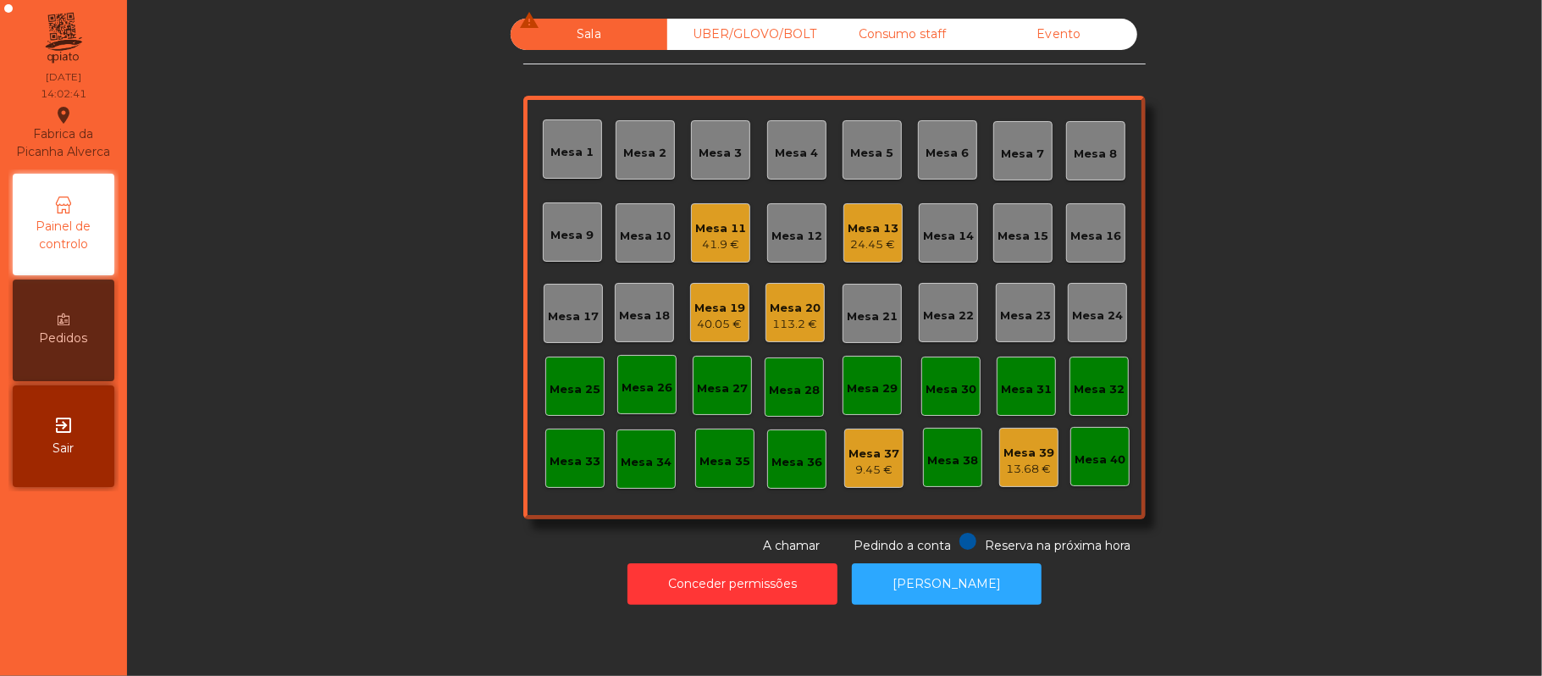
click at [808, 323] on div "113.2 €" at bounding box center [795, 324] width 51 height 17
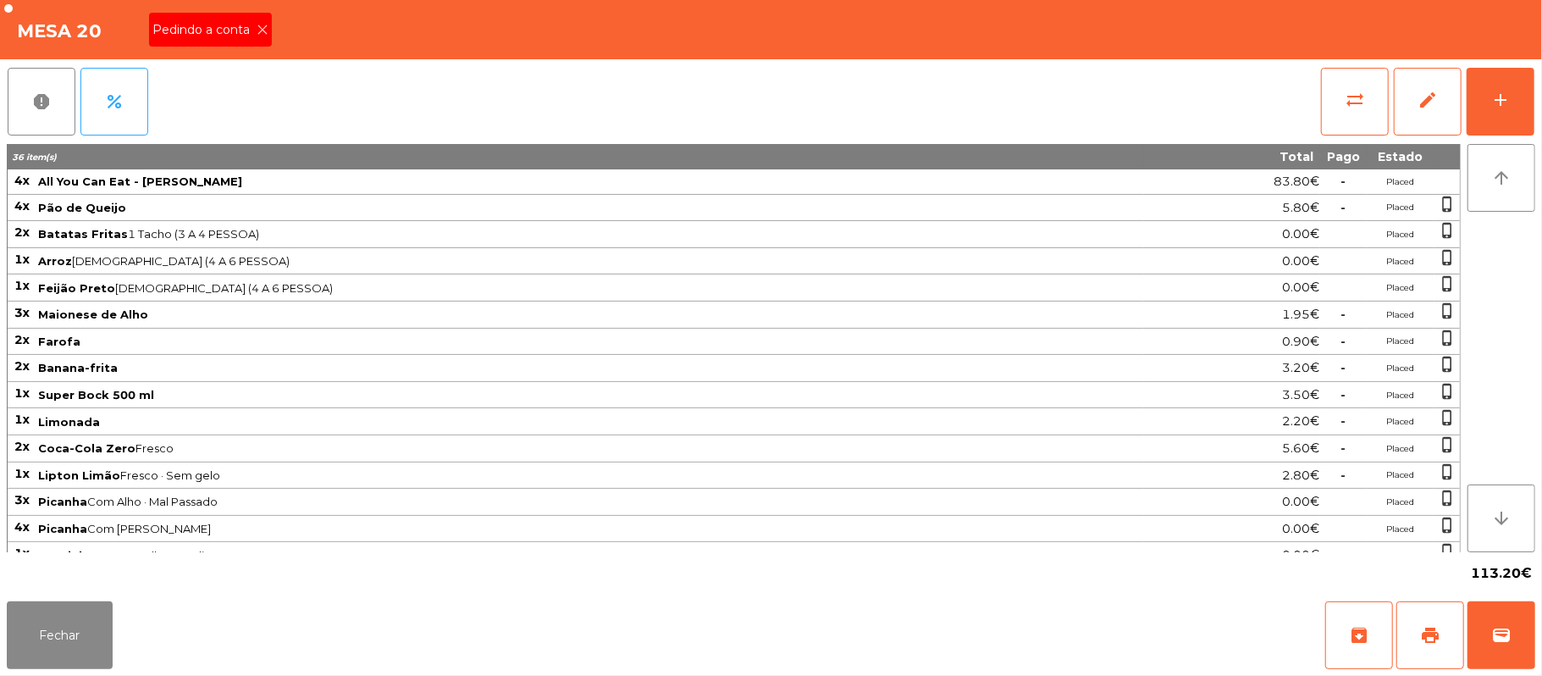
click at [248, 32] on span "Pedindo a conta" at bounding box center [204, 30] width 104 height 18
click at [1419, 640] on button "print" at bounding box center [1430, 635] width 68 height 68
click at [1450, 627] on button "print" at bounding box center [1430, 635] width 68 height 68
click at [1485, 625] on button "wallet" at bounding box center [1501, 635] width 68 height 68
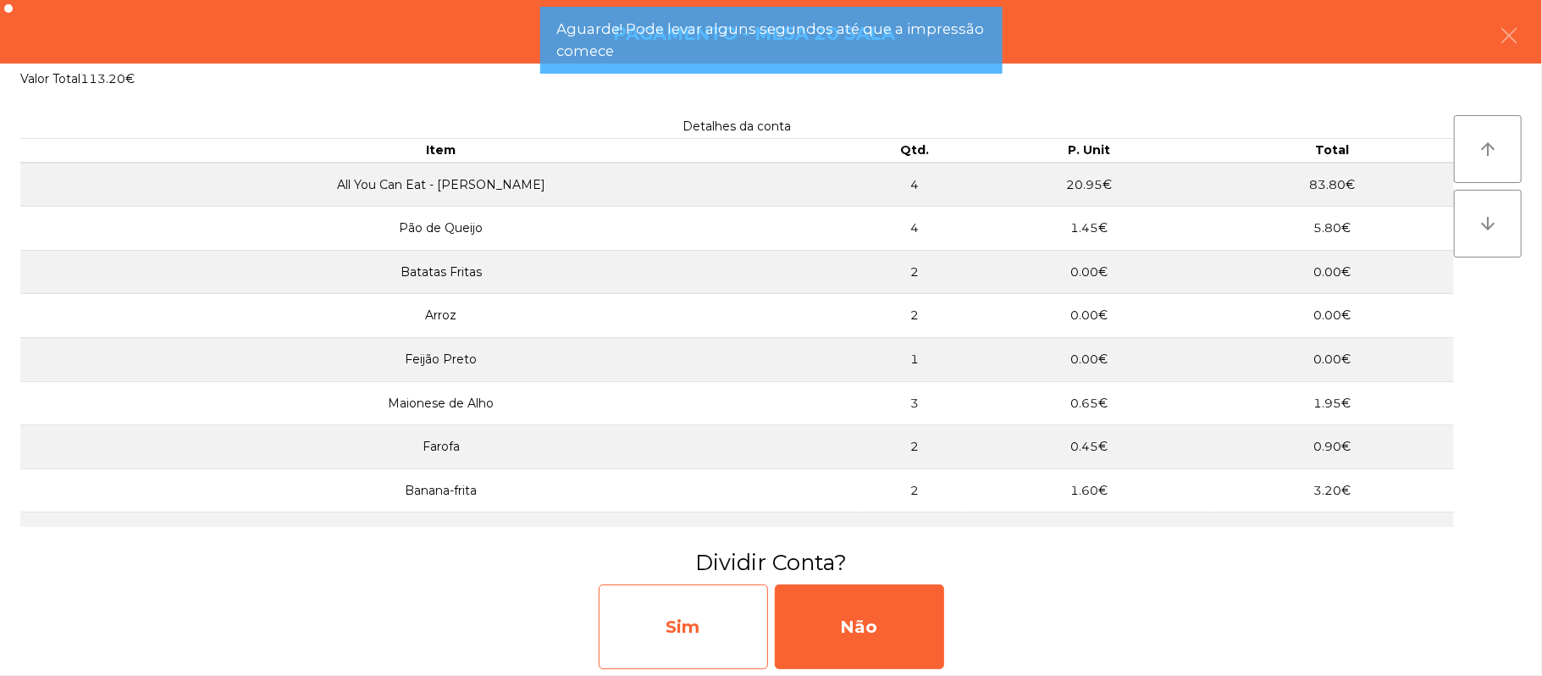
click at [669, 630] on div "Sim" at bounding box center [683, 626] width 169 height 85
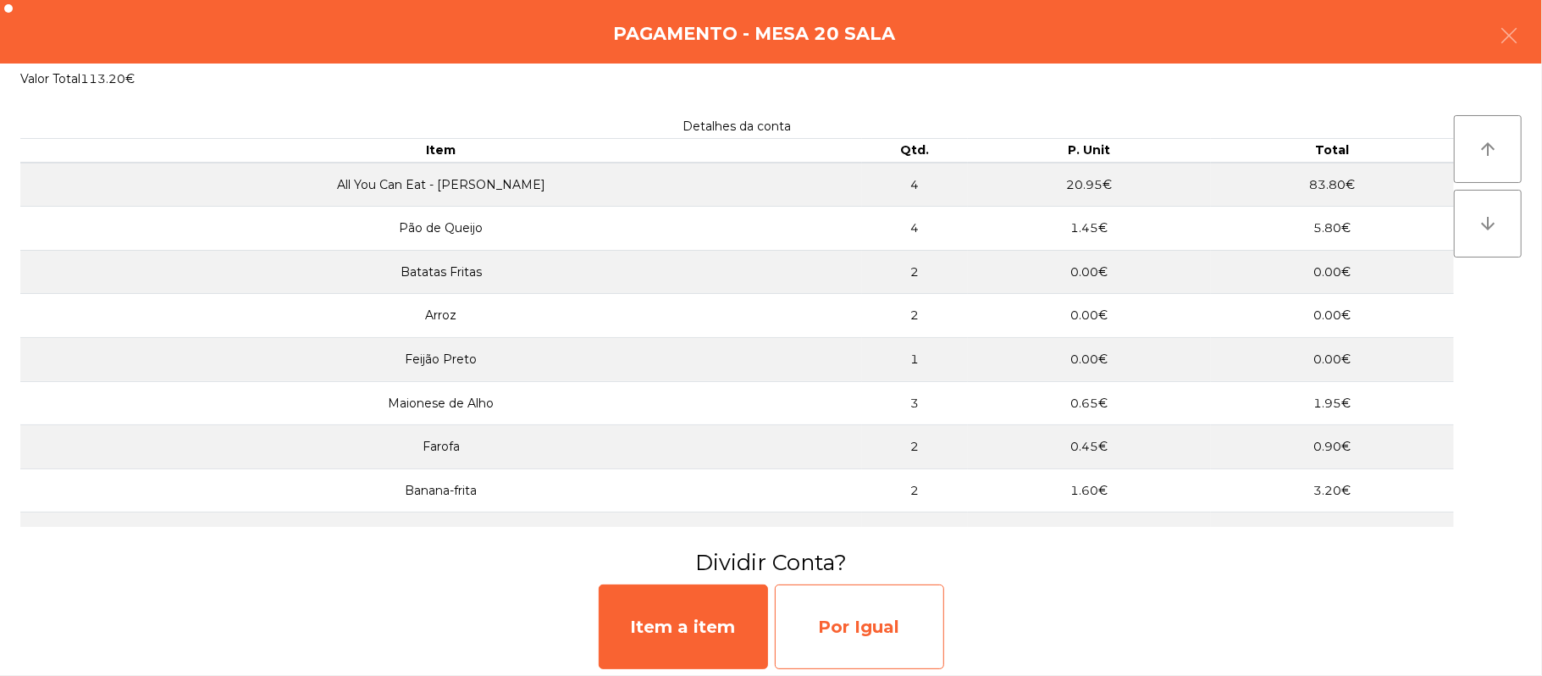
click at [877, 631] on div "Por Igual" at bounding box center [859, 626] width 169 height 85
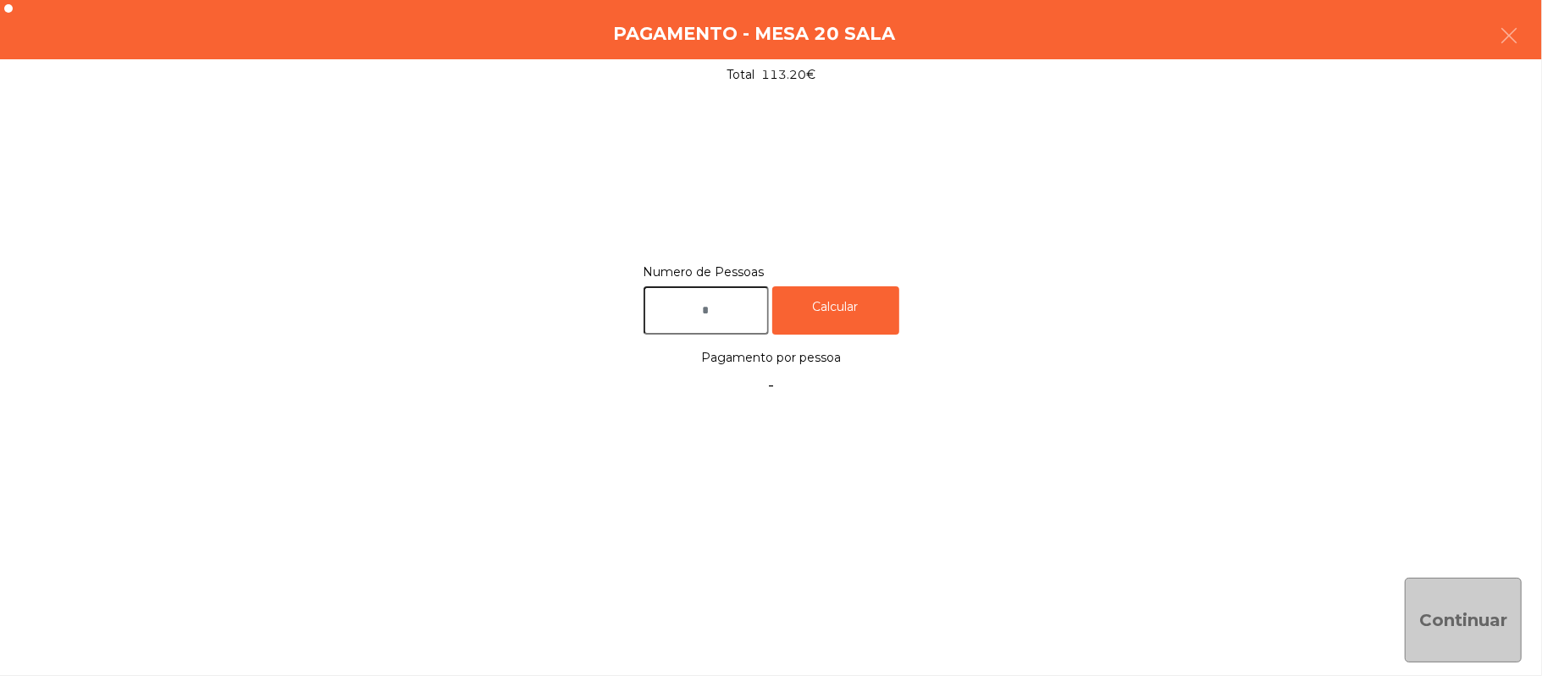
click at [731, 312] on input "text" at bounding box center [705, 310] width 125 height 48
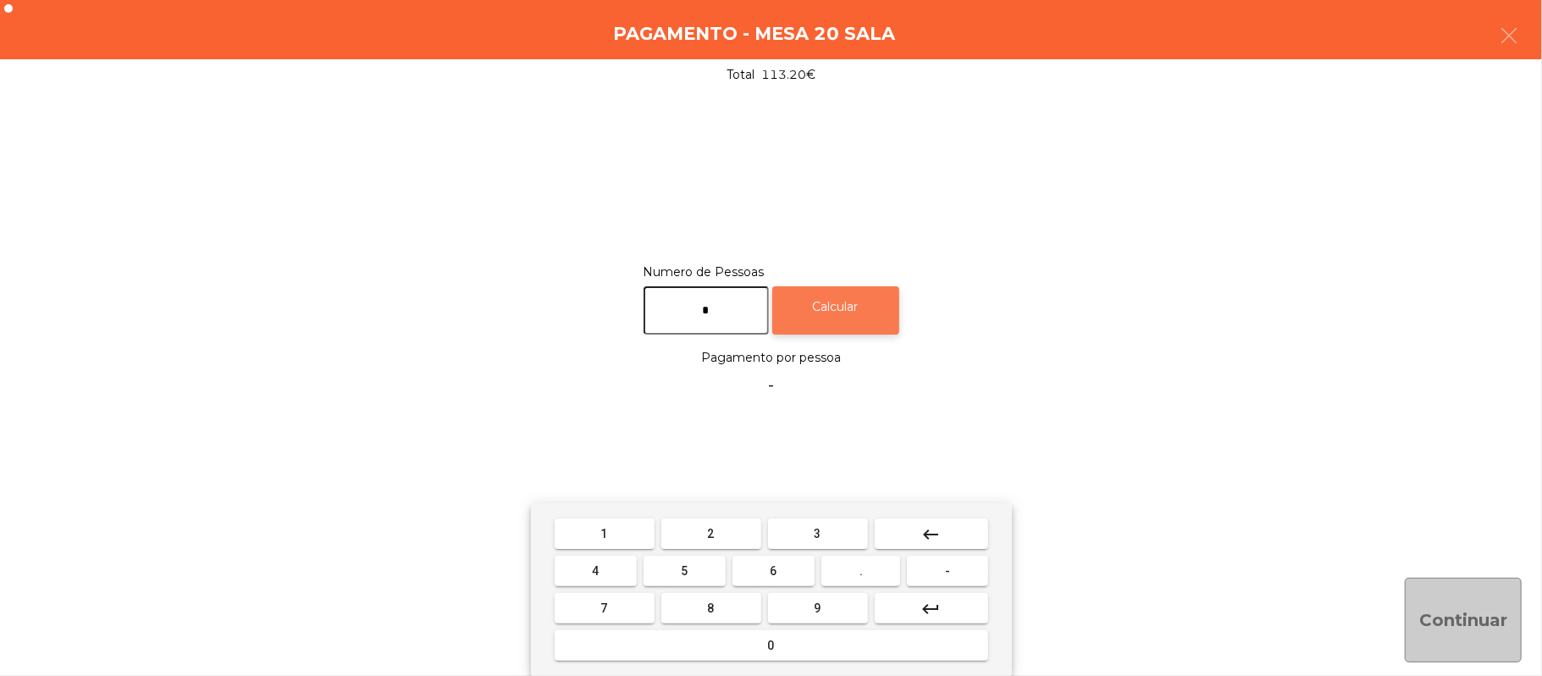
type input "*"
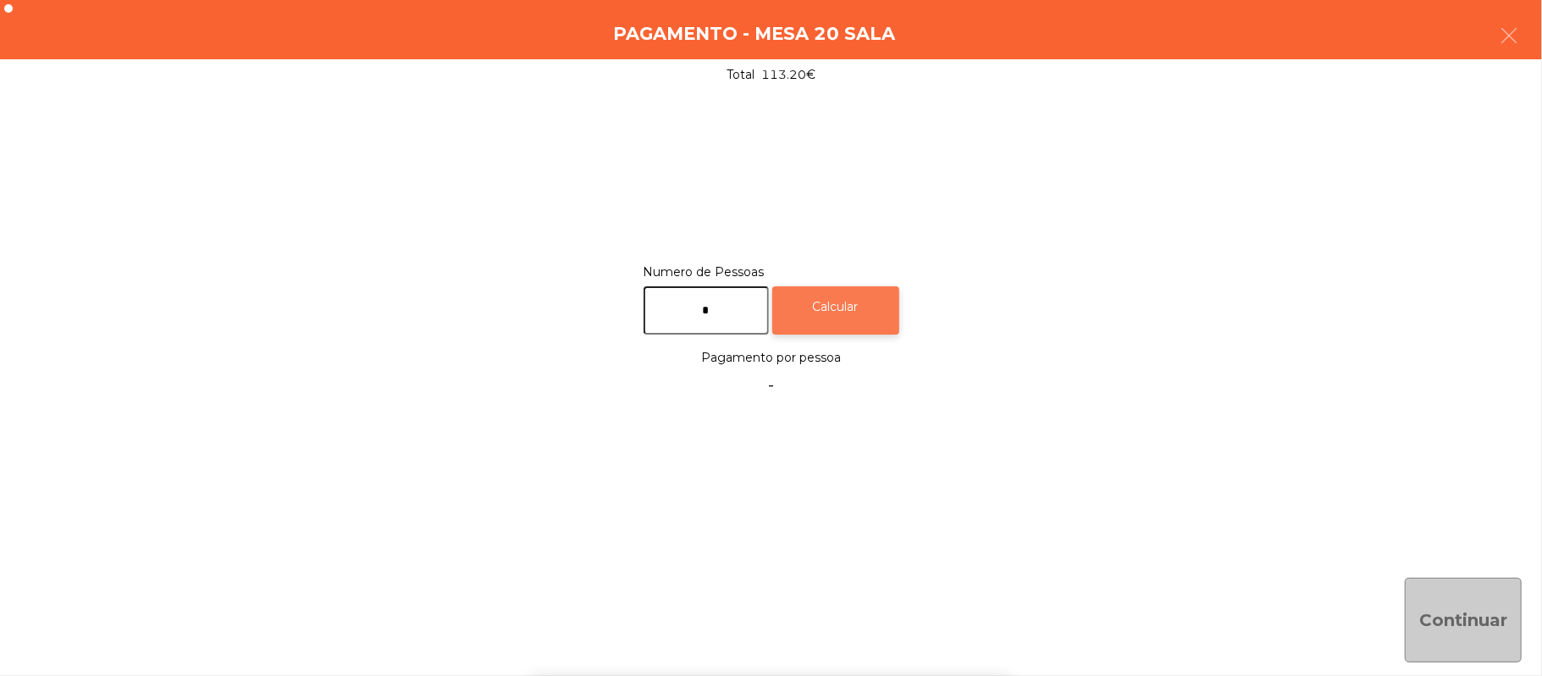
click at [864, 306] on div "Calcular" at bounding box center [835, 310] width 127 height 48
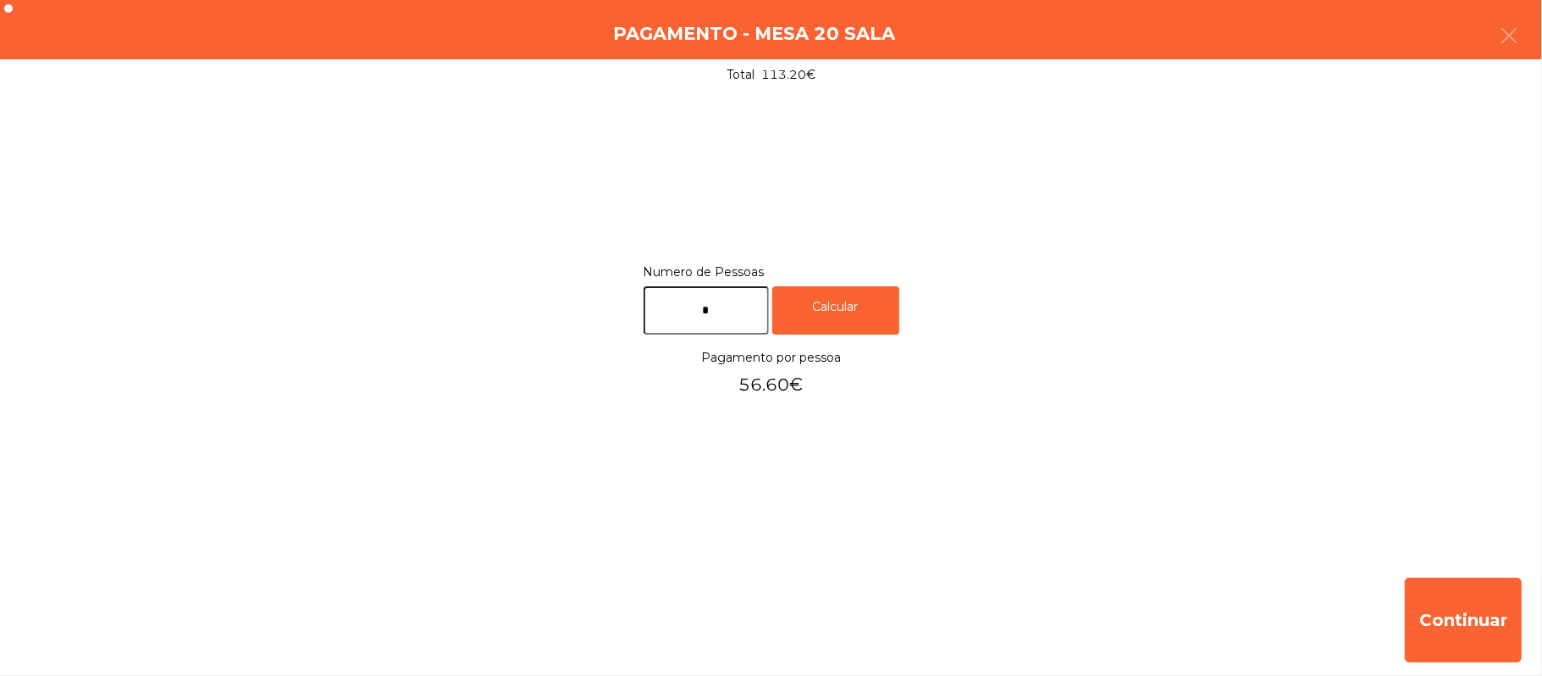
click at [1538, 30] on div "Pagamento - Mesa 20 Sala" at bounding box center [771, 29] width 1542 height 59
click at [1526, 41] on button "button" at bounding box center [1508, 37] width 47 height 51
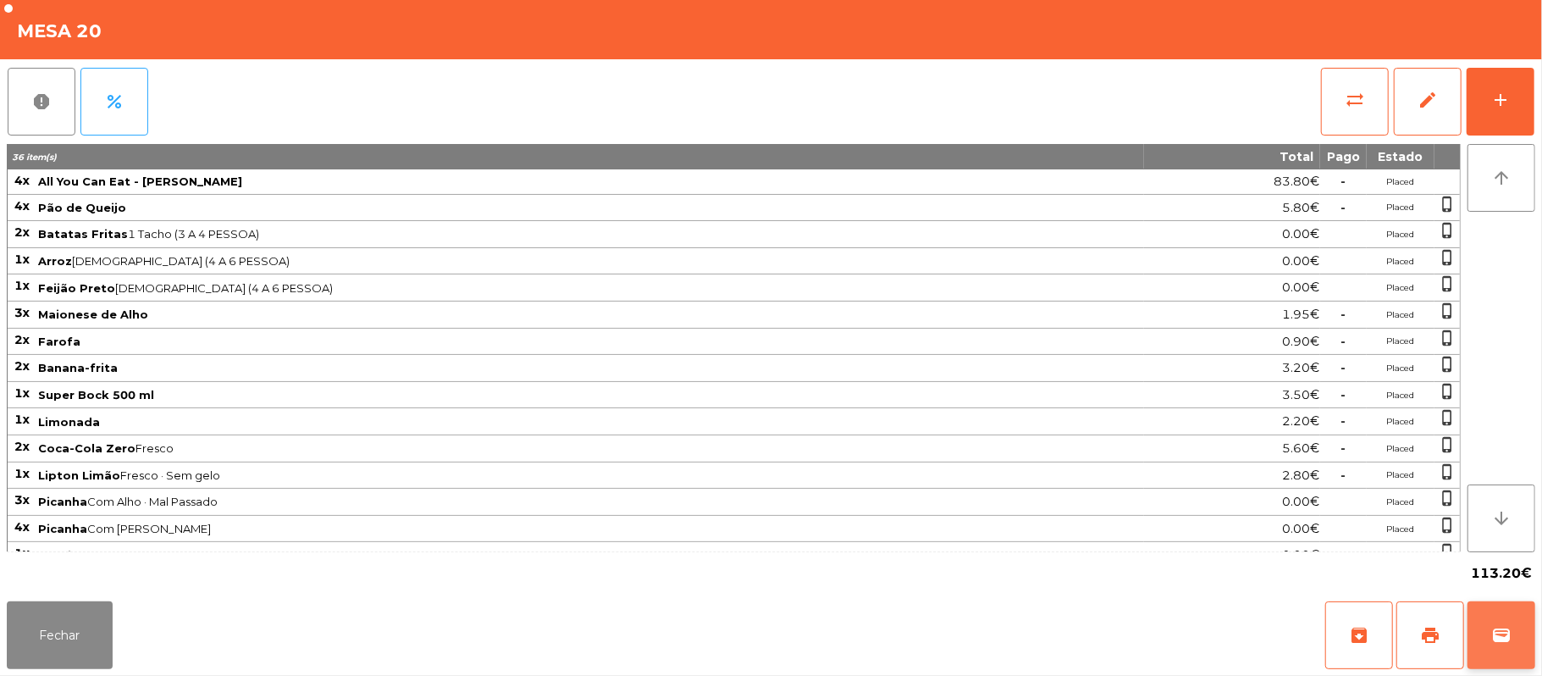
click at [1483, 643] on button "wallet" at bounding box center [1501, 635] width 68 height 68
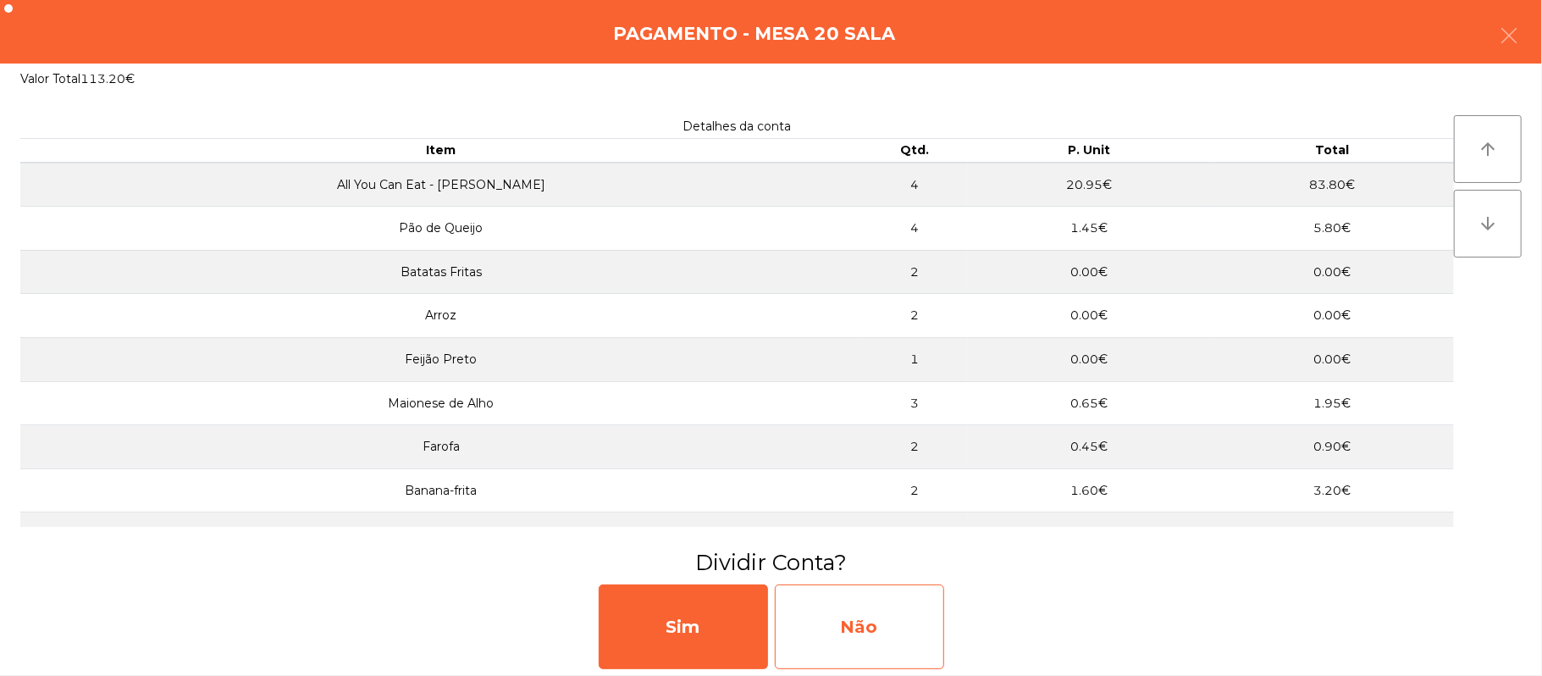
click at [884, 640] on div "Não" at bounding box center [859, 626] width 169 height 85
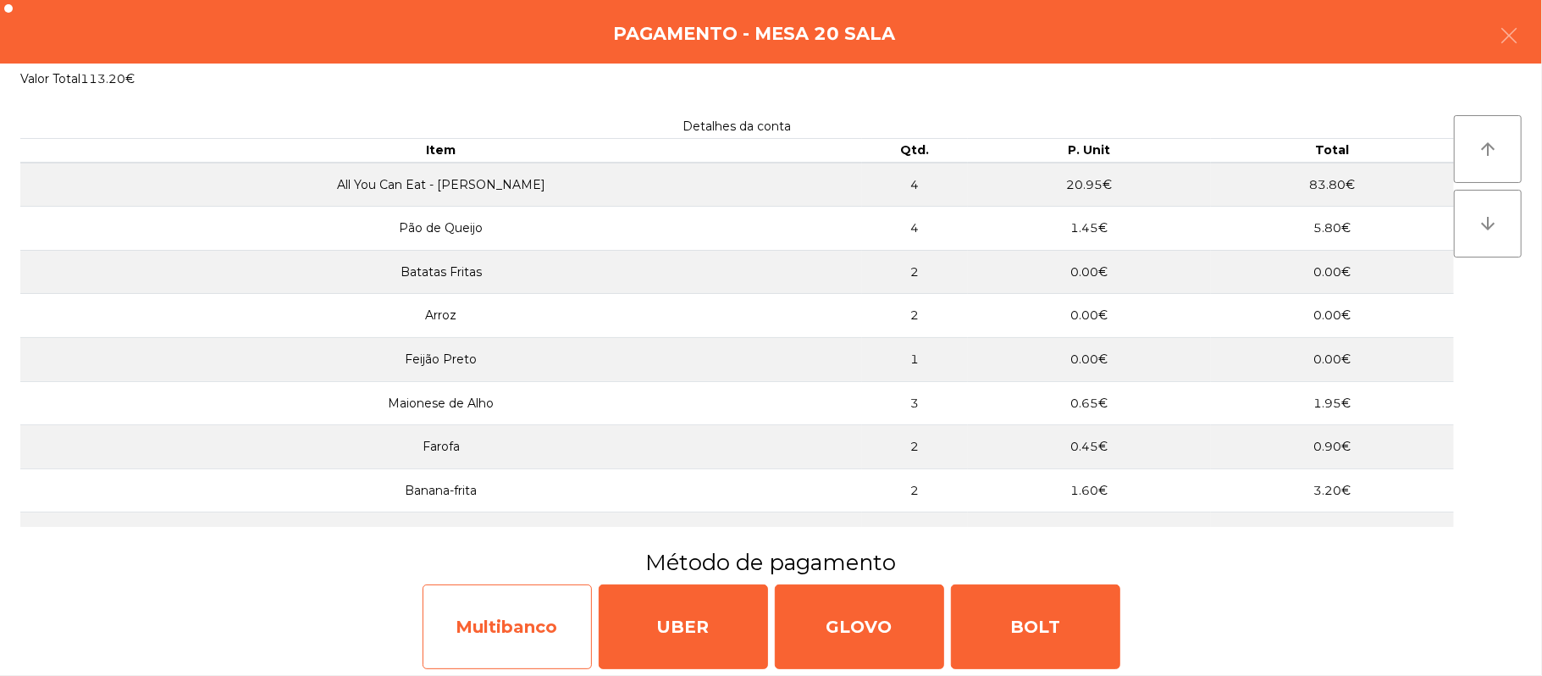
click at [505, 631] on div "Multibanco" at bounding box center [506, 626] width 169 height 85
select select "**"
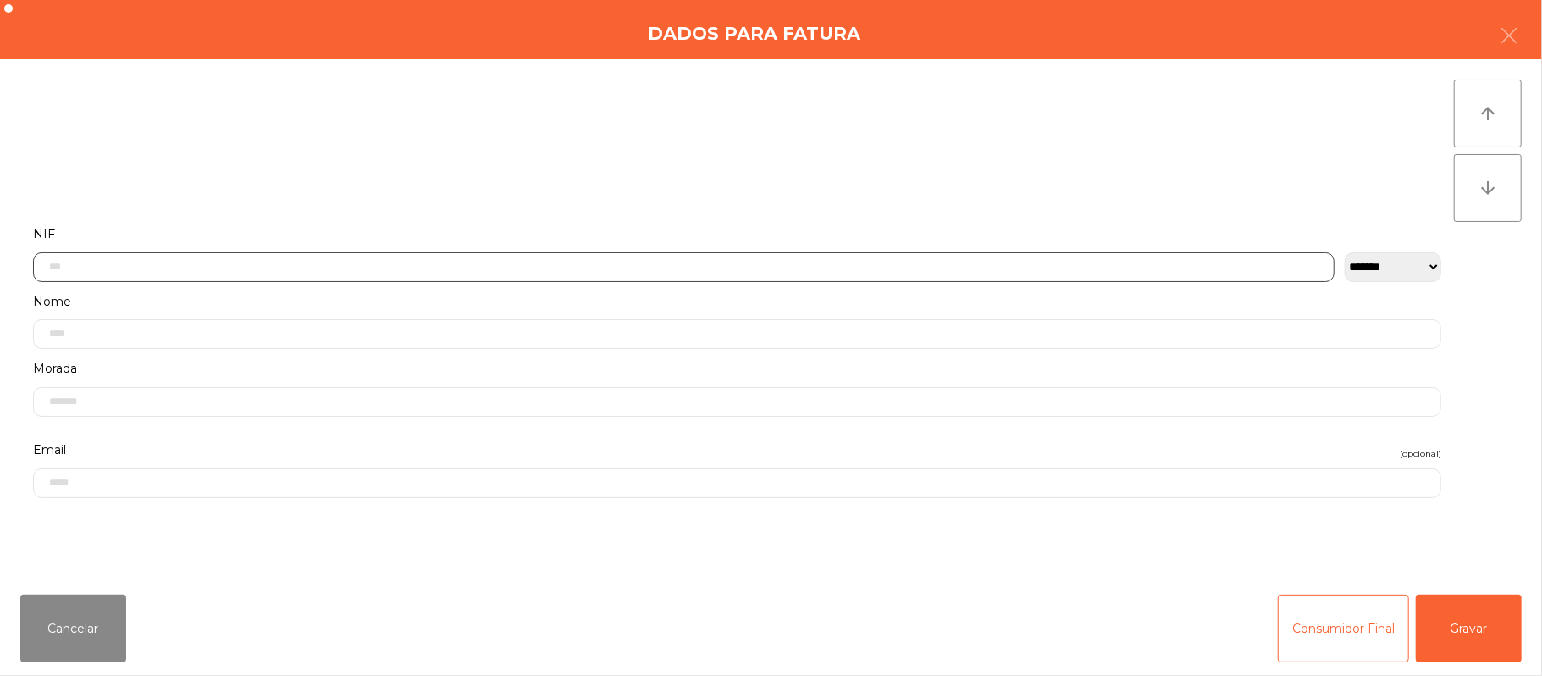
click at [361, 268] on input "text" at bounding box center [683, 267] width 1301 height 30
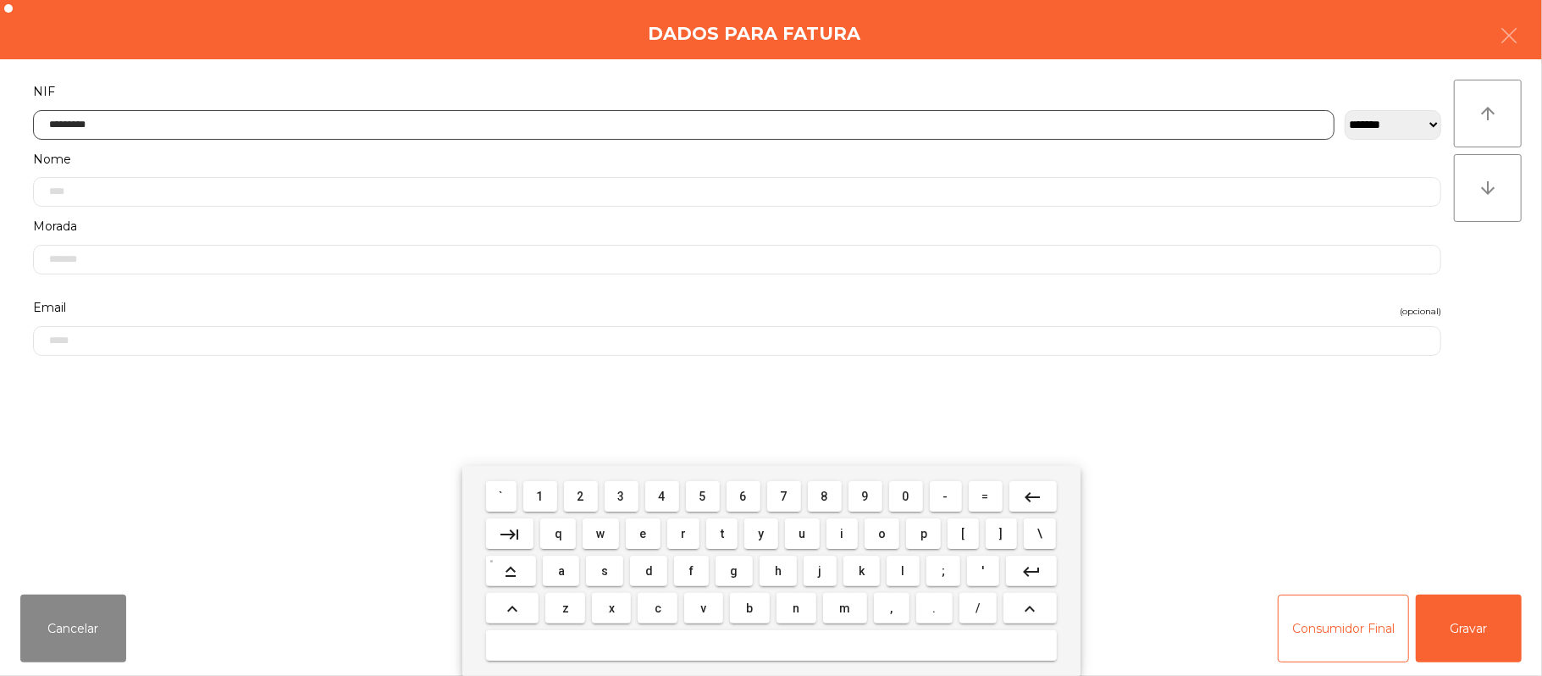
type input "*********"
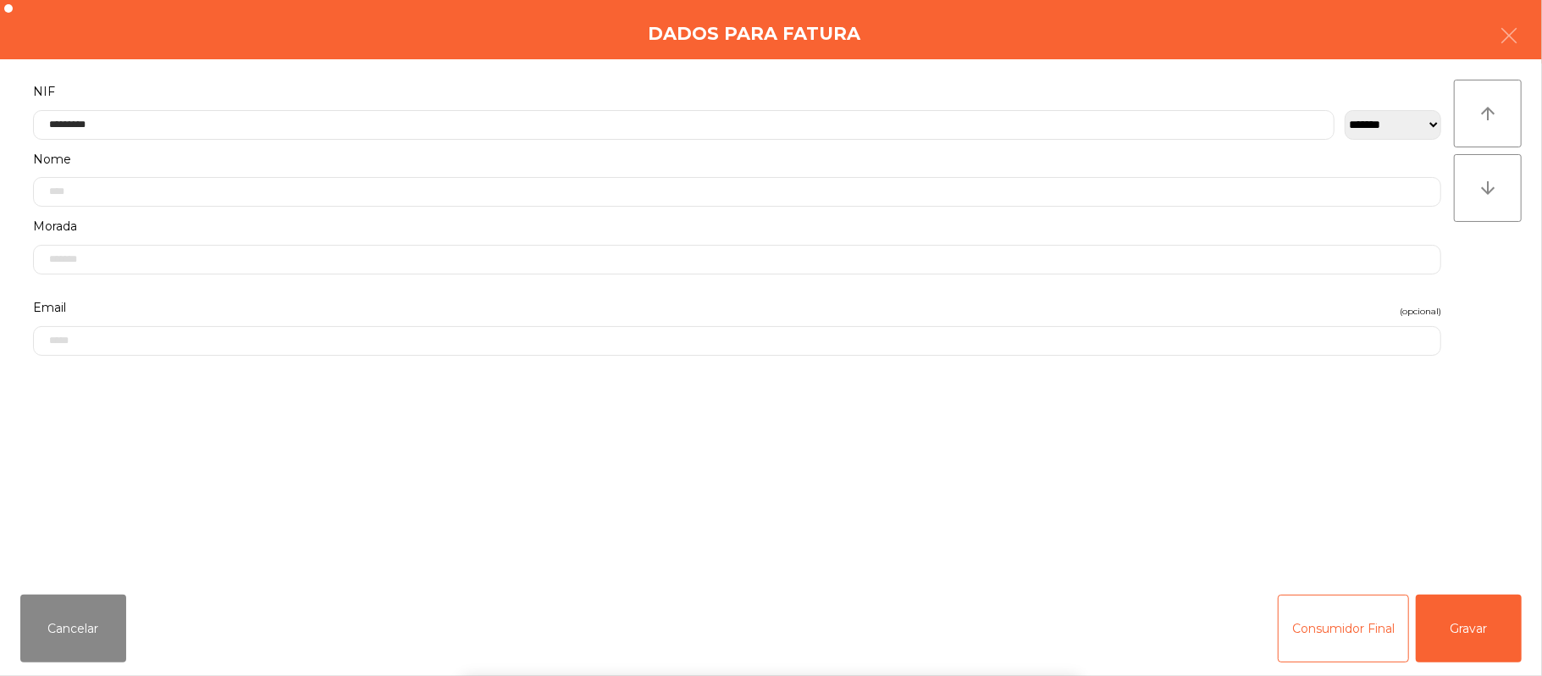
click at [1487, 644] on div "` 1 2 3 4 5 6 7 8 9 0 - = keyboard_backspace keyboard_tab q w e r t y u i o p […" at bounding box center [771, 571] width 1542 height 210
click at [1475, 610] on div "` 1 2 3 4 5 6 7 8 9 0 - = keyboard_backspace keyboard_tab q w e r t y u i o p […" at bounding box center [771, 571] width 1542 height 210
click at [1485, 613] on button "Gravar" at bounding box center [1469, 628] width 106 height 68
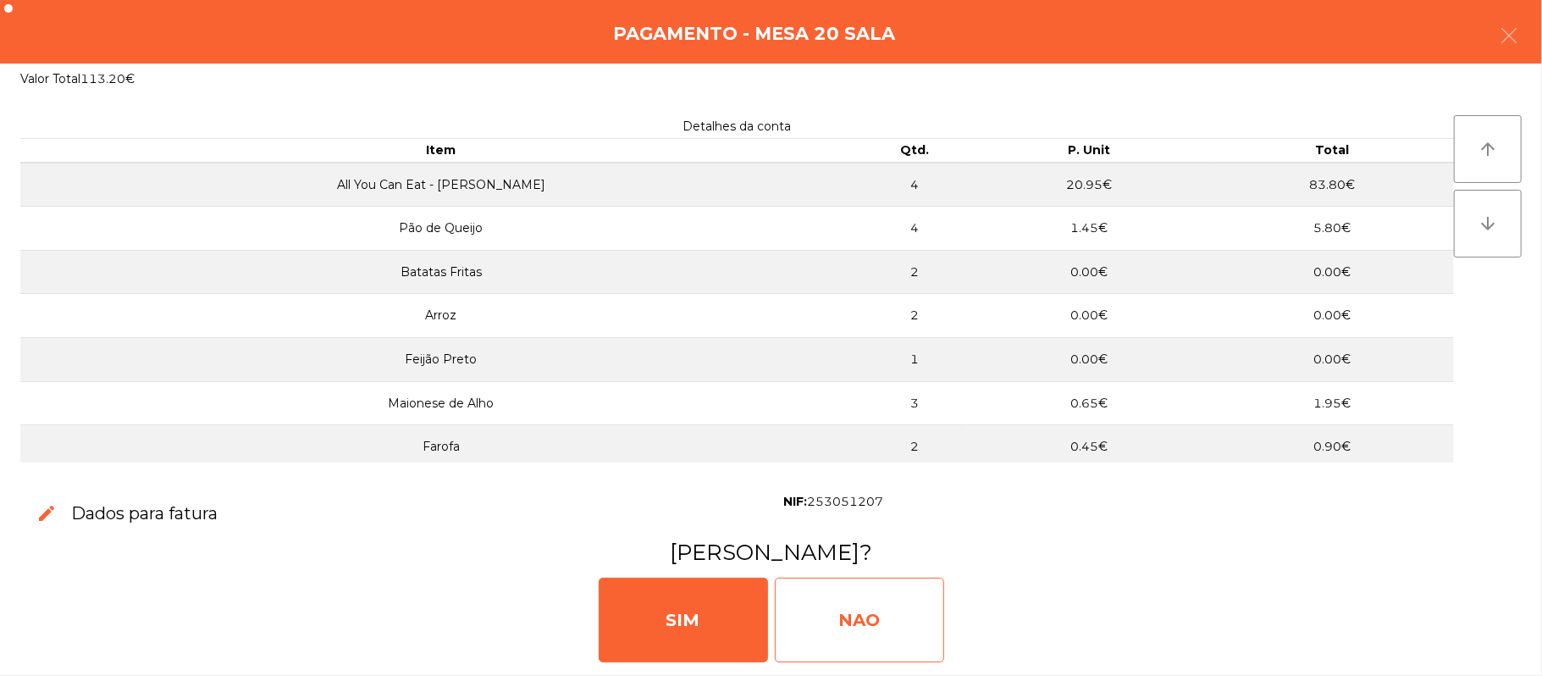
click at [847, 618] on div "NAO" at bounding box center [859, 619] width 169 height 85
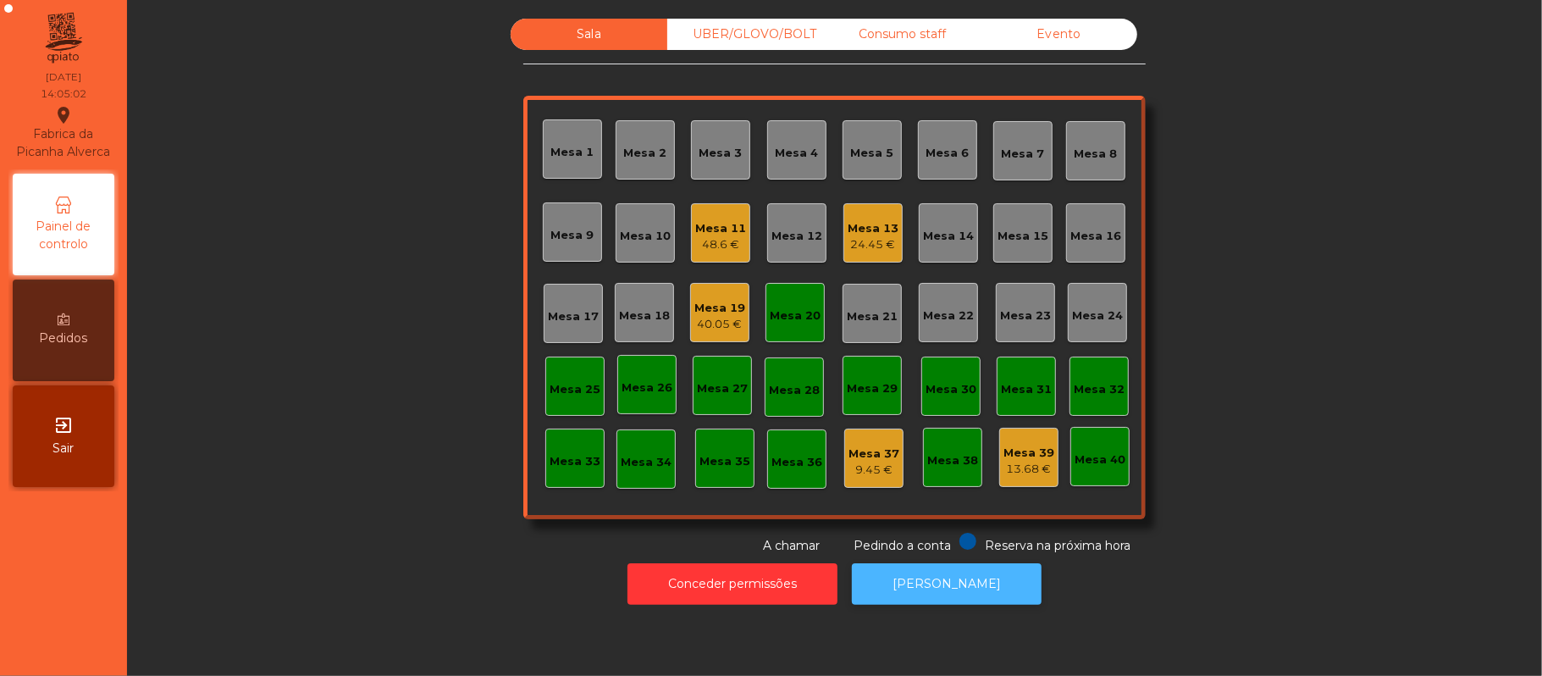
click at [958, 583] on button "[PERSON_NAME]" at bounding box center [947, 583] width 190 height 41
click at [779, 323] on div "Mesa 20" at bounding box center [795, 315] width 51 height 17
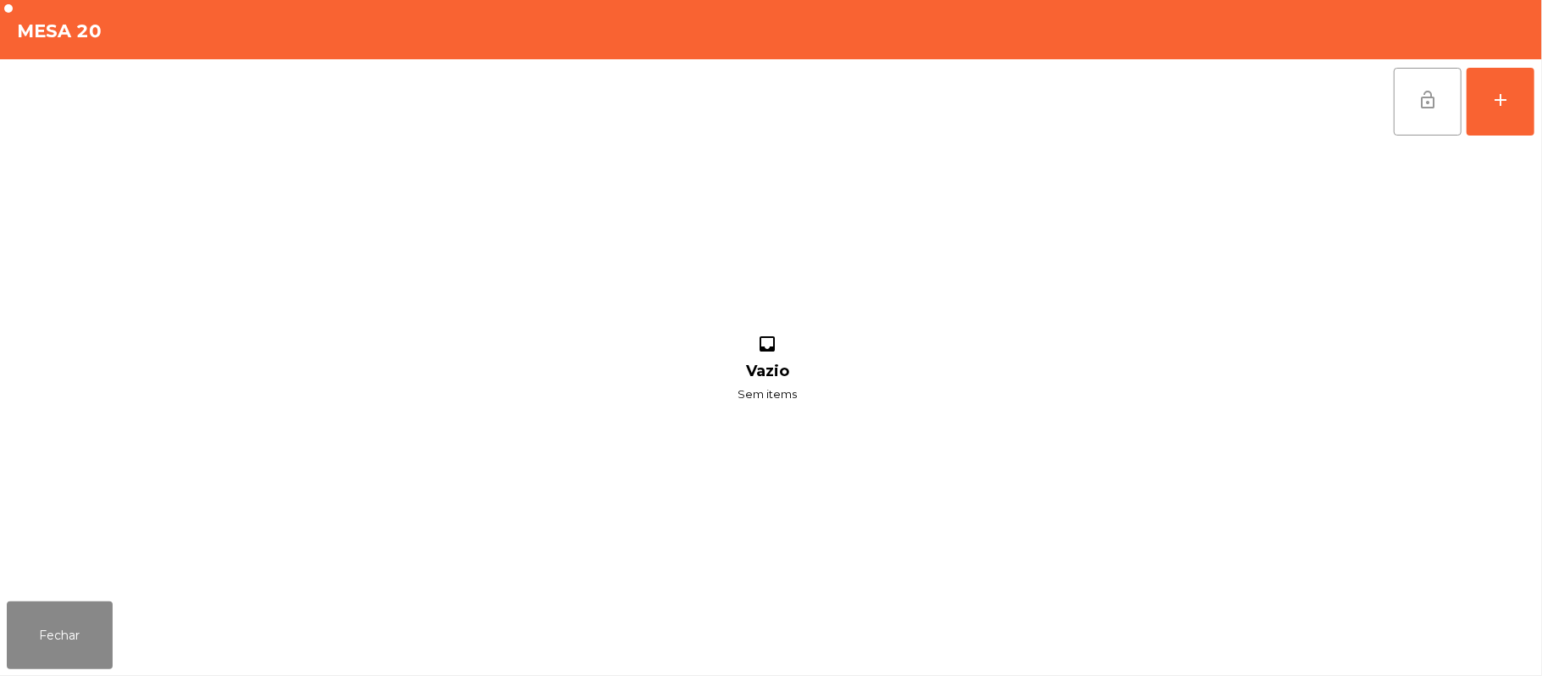
click at [1417, 99] on span "lock_open" at bounding box center [1427, 100] width 20 height 20
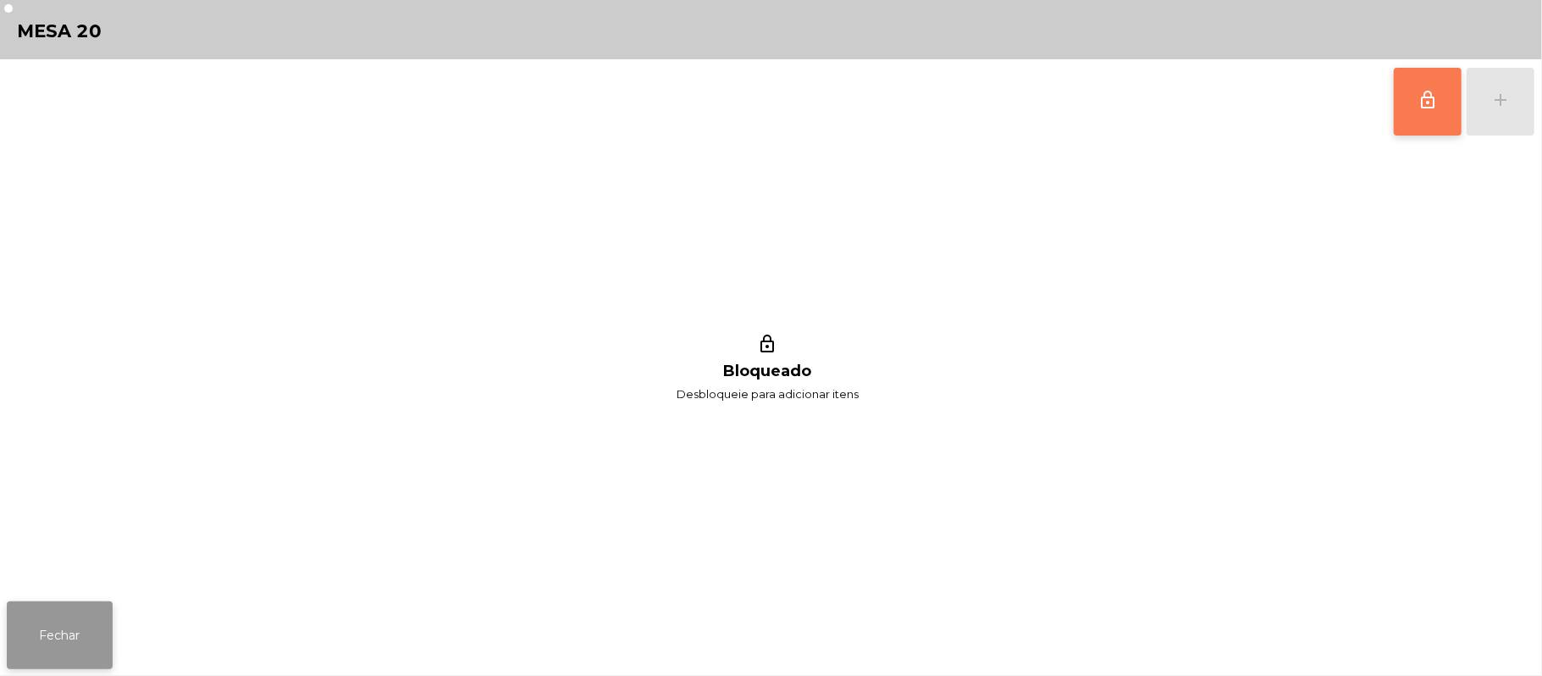
click at [48, 614] on button "Fechar" at bounding box center [60, 635] width 106 height 68
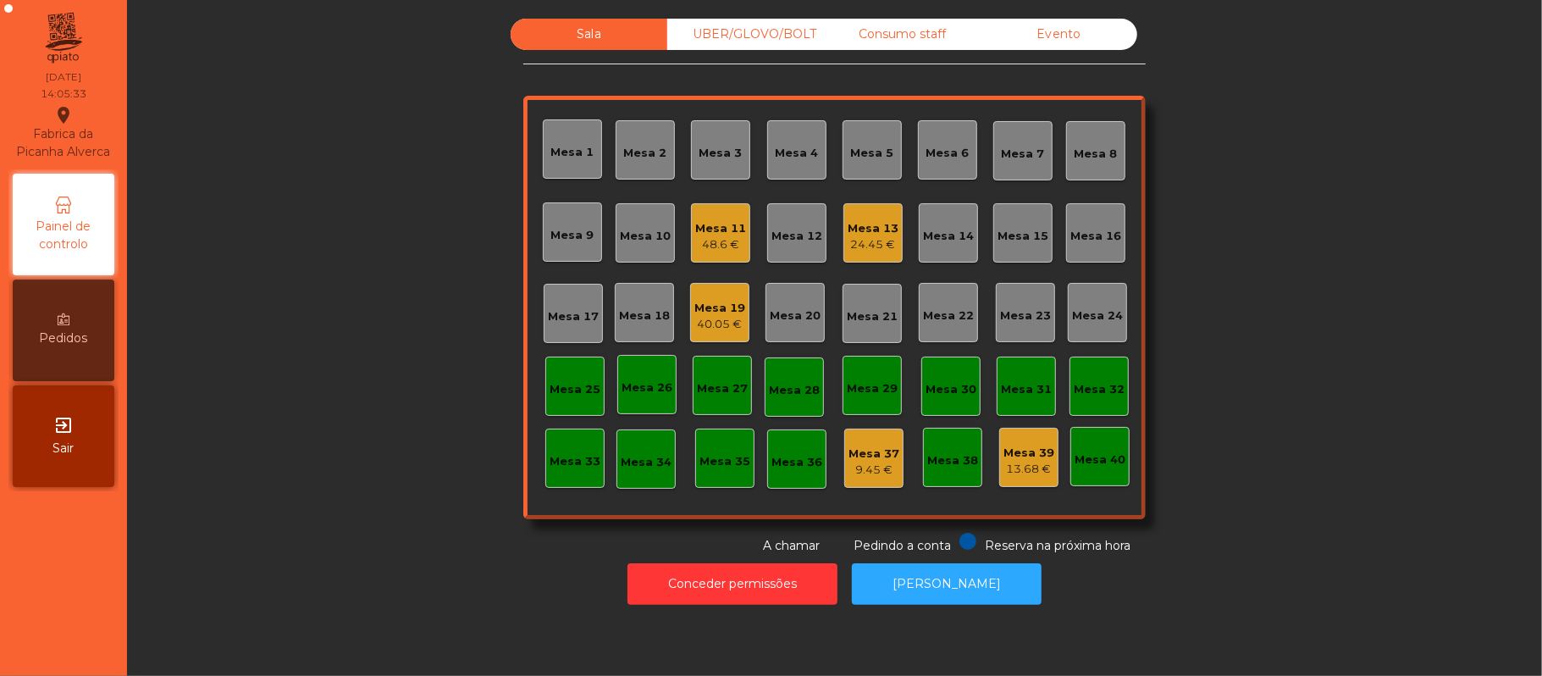
click at [919, 217] on div "Mesa 14" at bounding box center [948, 232] width 59 height 59
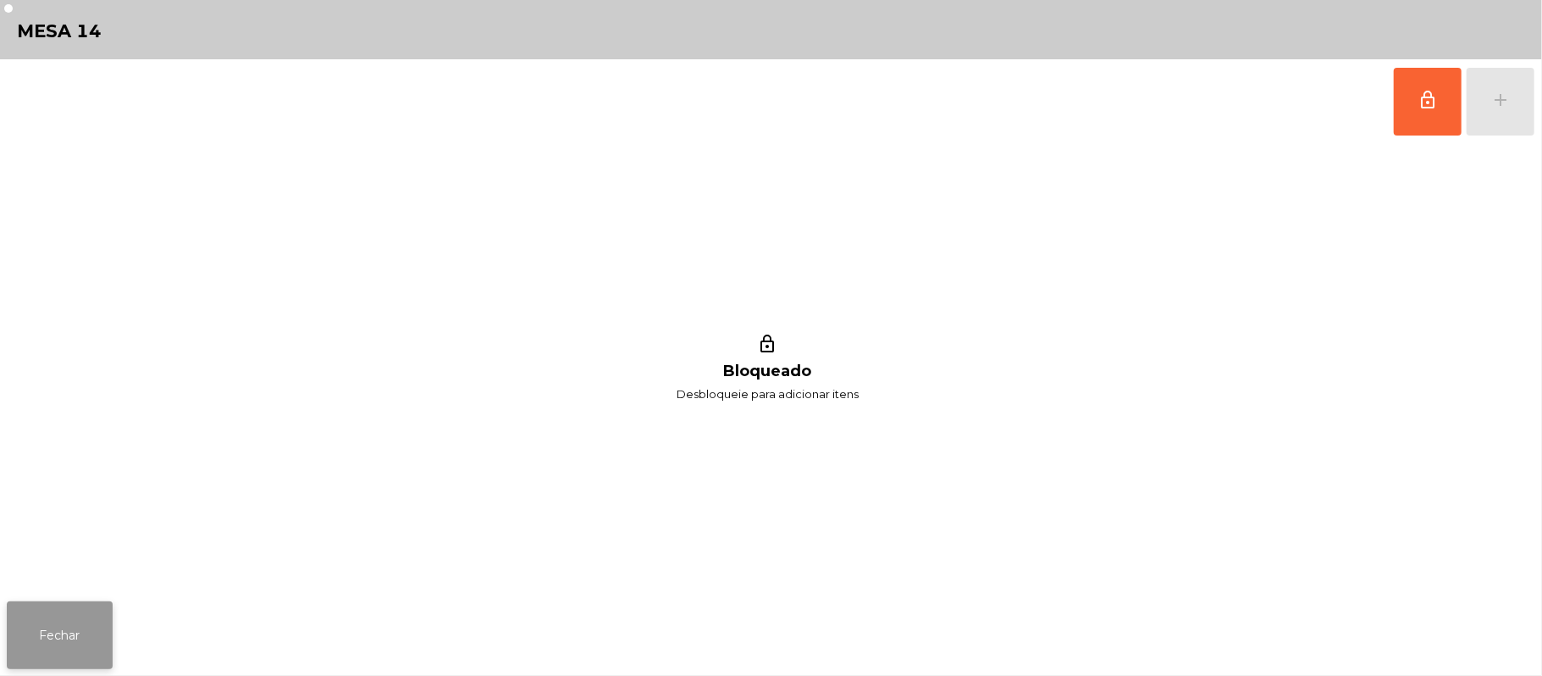
click at [15, 640] on button "Fechar" at bounding box center [60, 635] width 106 height 68
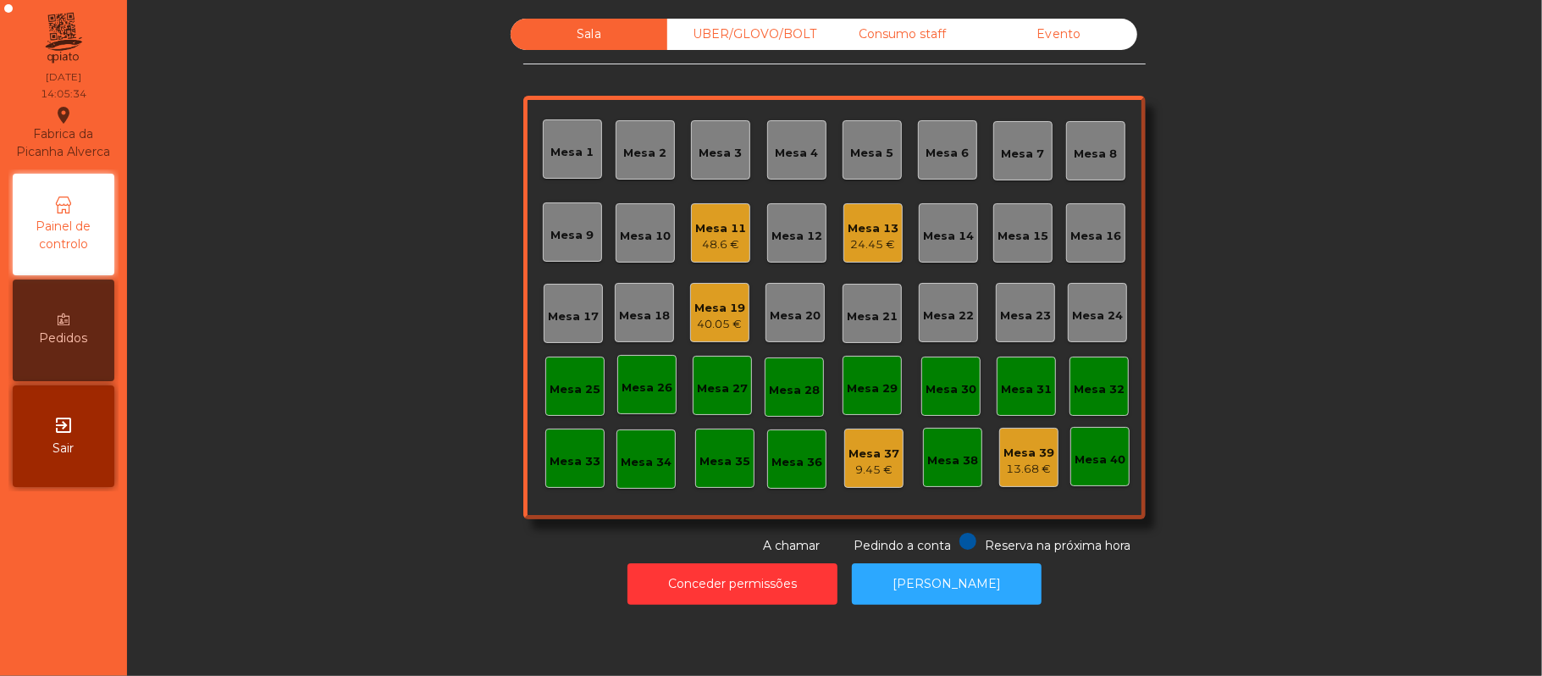
click at [847, 241] on div "24.45 €" at bounding box center [872, 244] width 51 height 17
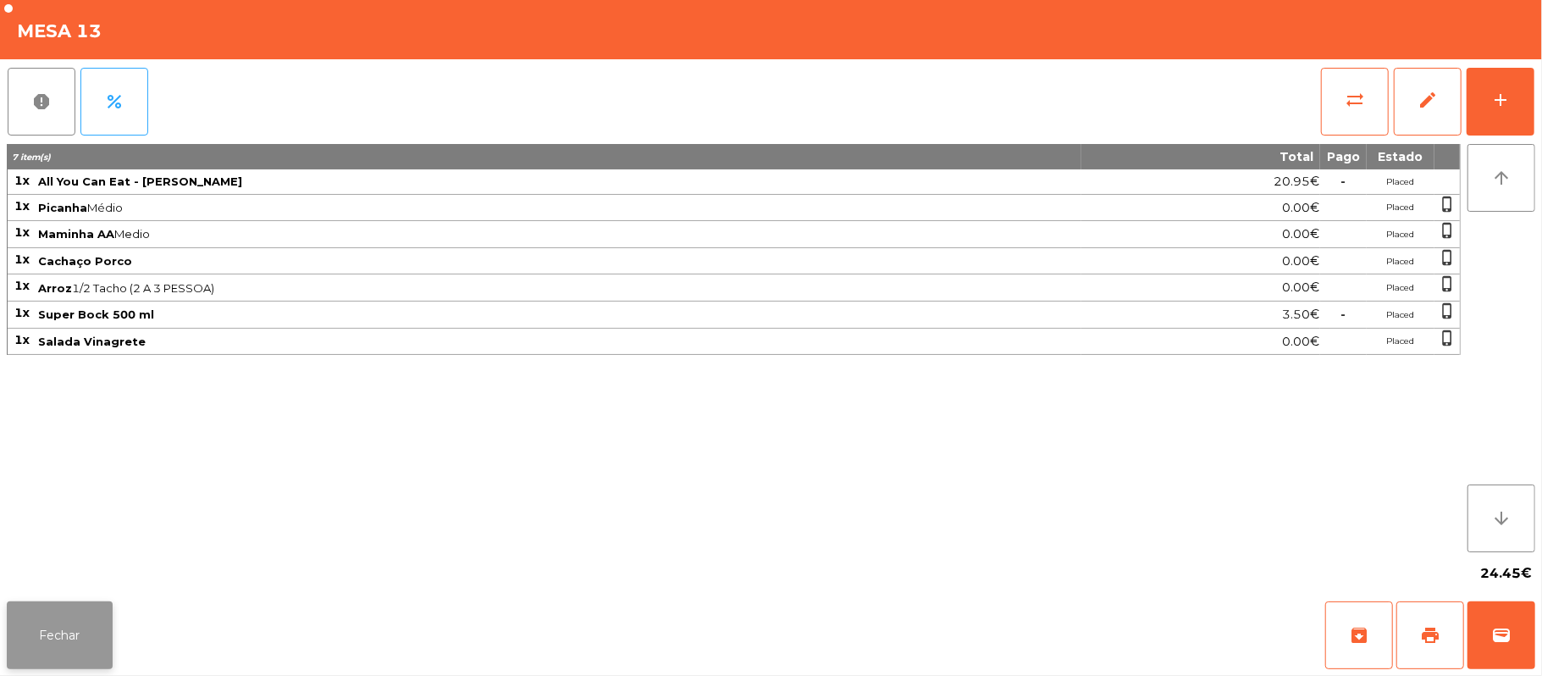
click at [52, 642] on button "Fechar" at bounding box center [60, 635] width 106 height 68
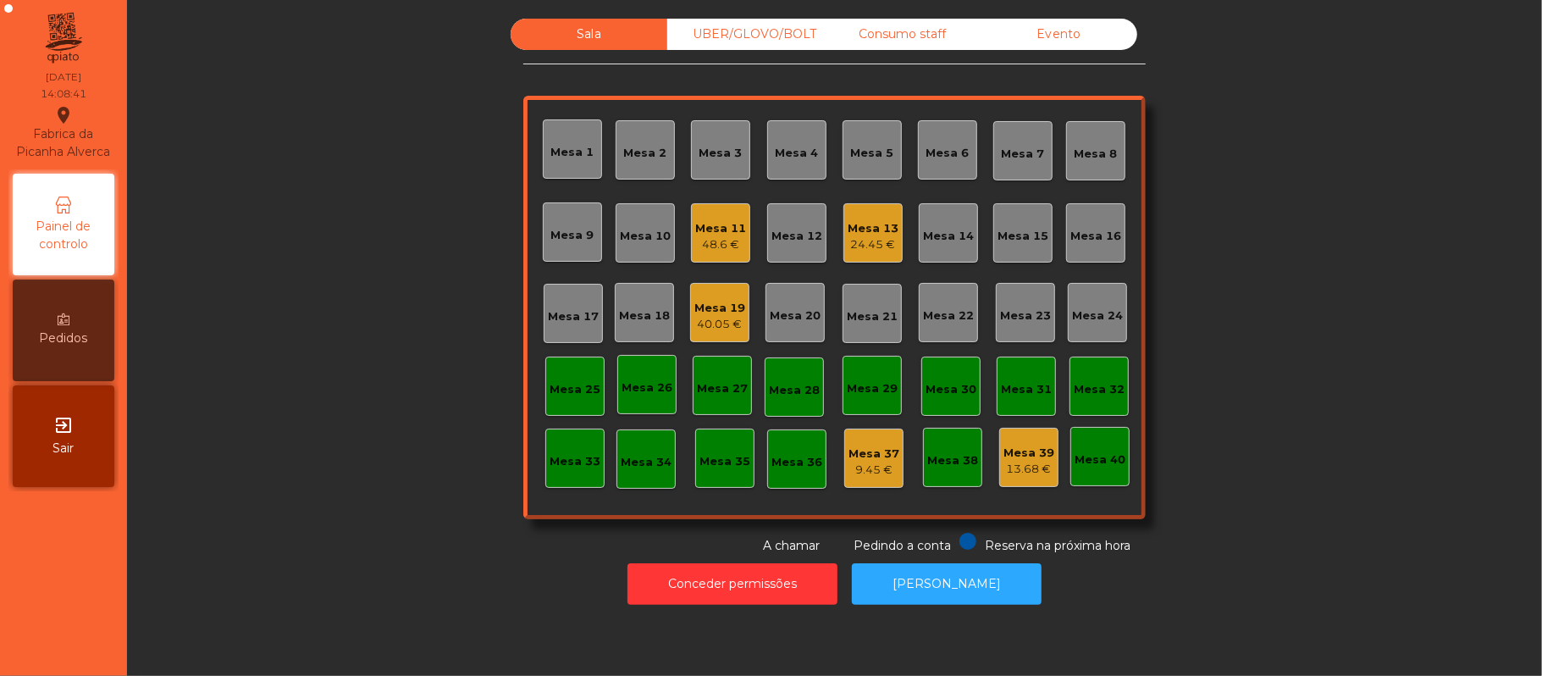
click at [754, 37] on div "UBER/GLOVO/BOLT" at bounding box center [745, 34] width 157 height 31
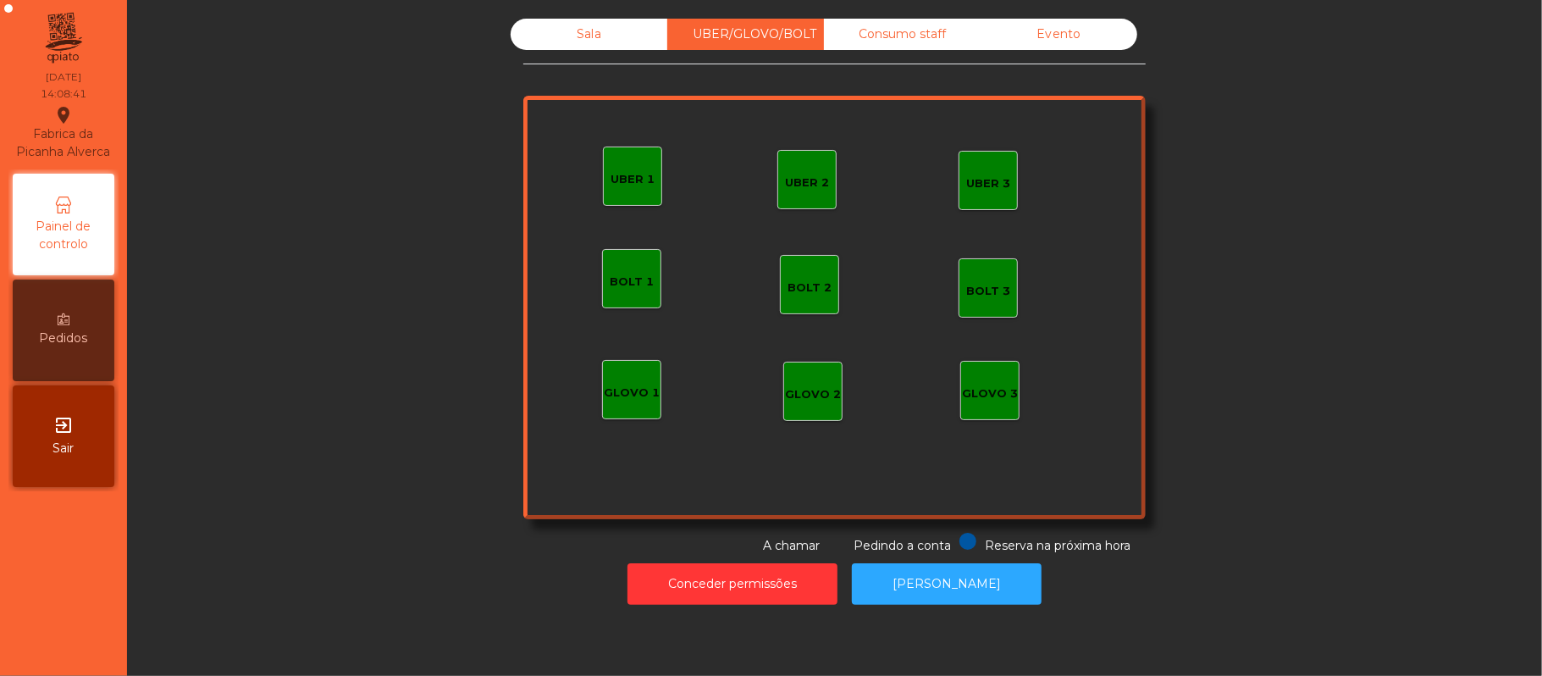
click at [630, 410] on div "GLOVO 1" at bounding box center [631, 389] width 59 height 59
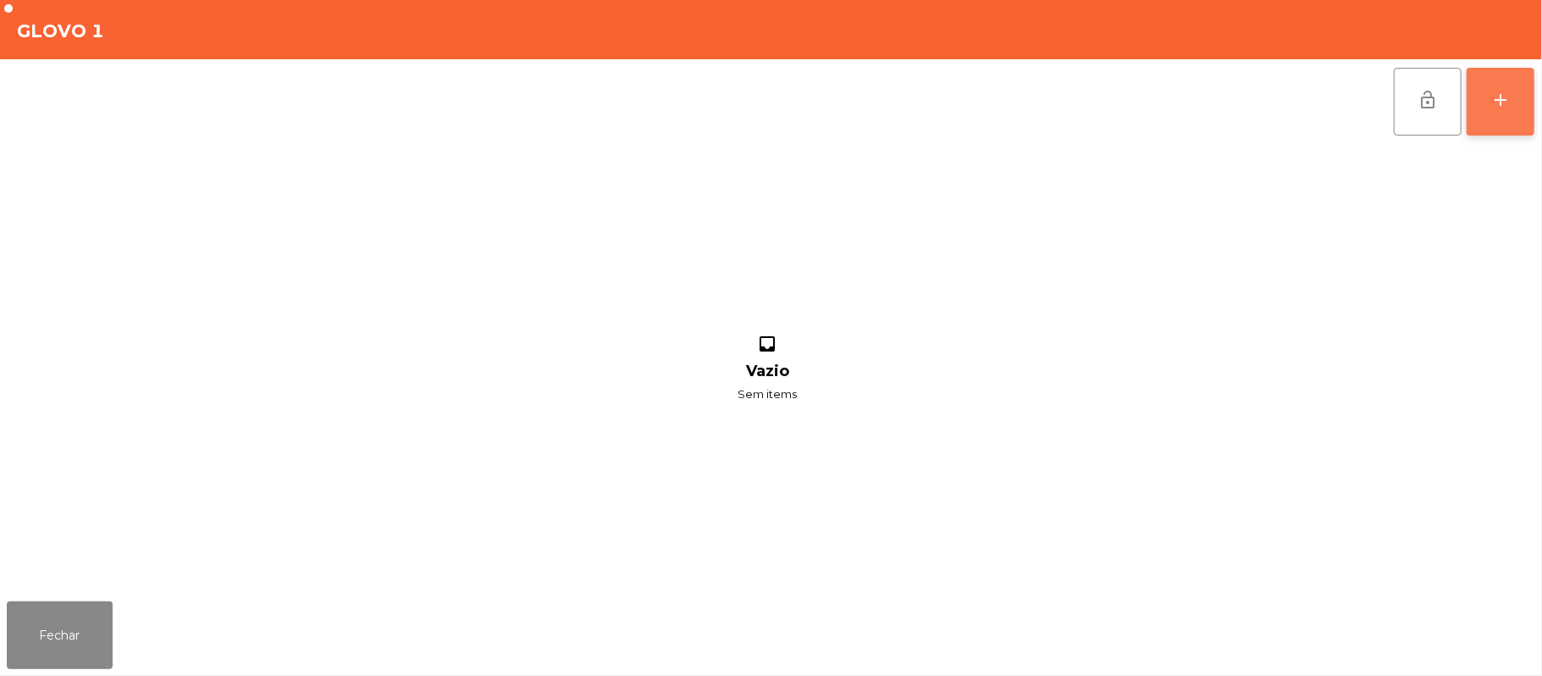
click at [1491, 119] on button "add" at bounding box center [1500, 102] width 68 height 68
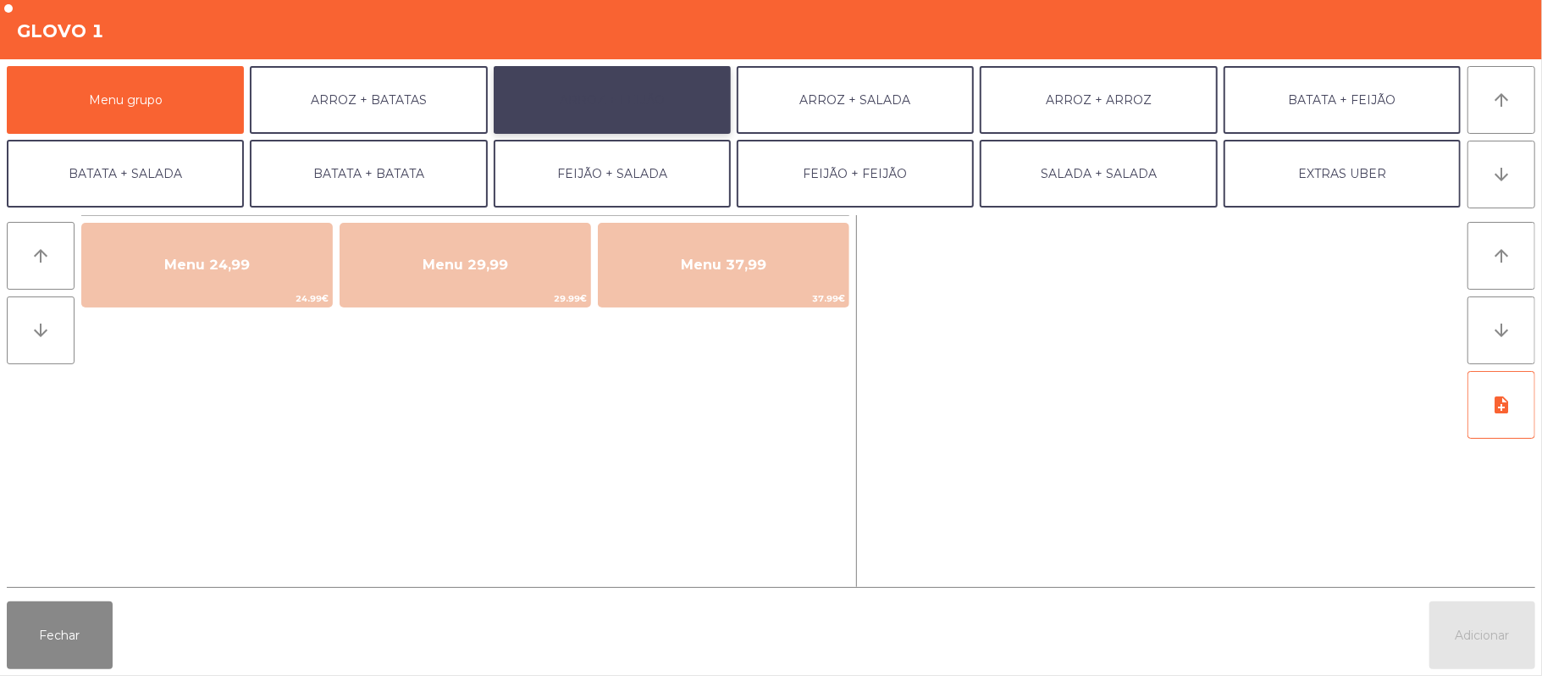
click at [623, 117] on button "ARROZ + FEIJÃO" at bounding box center [612, 100] width 237 height 68
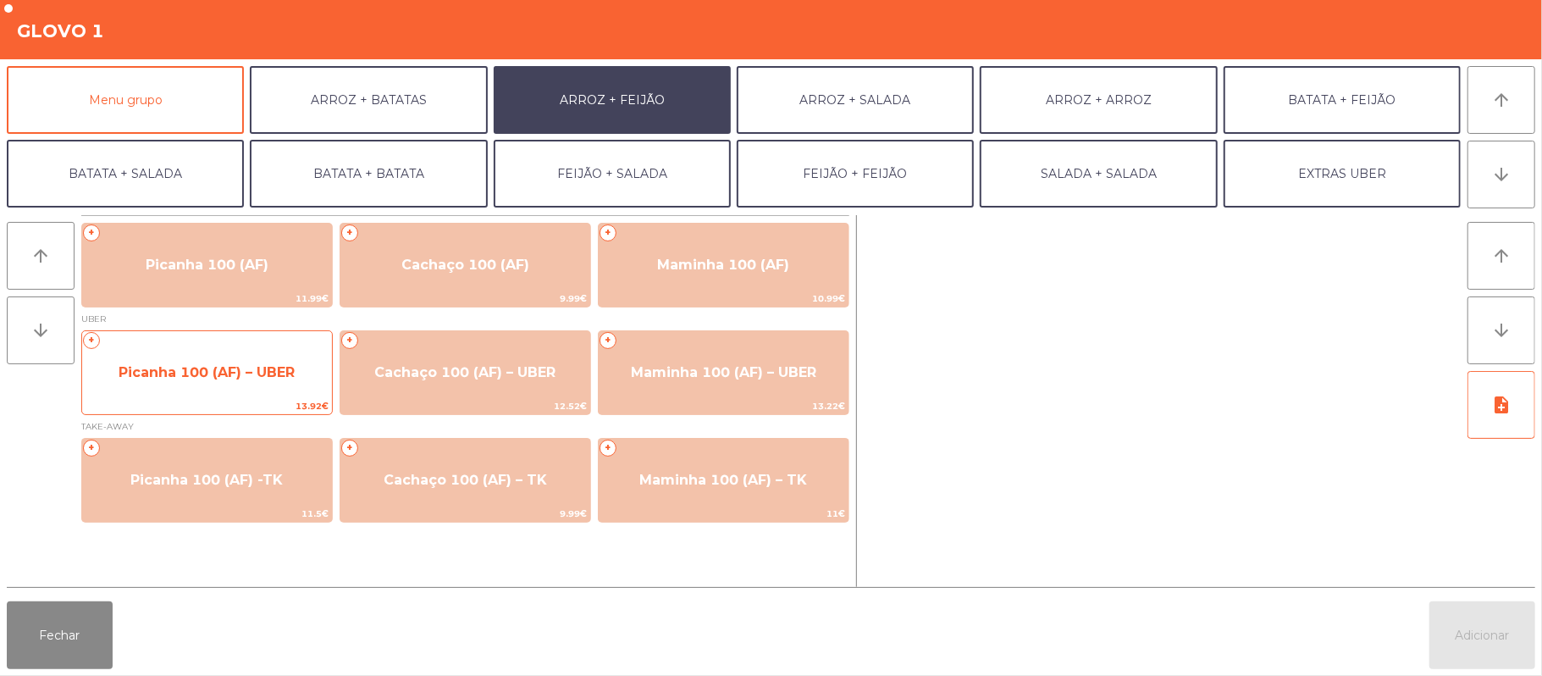
click at [207, 376] on span "Picanha 100 (AF) – UBER" at bounding box center [207, 372] width 176 height 16
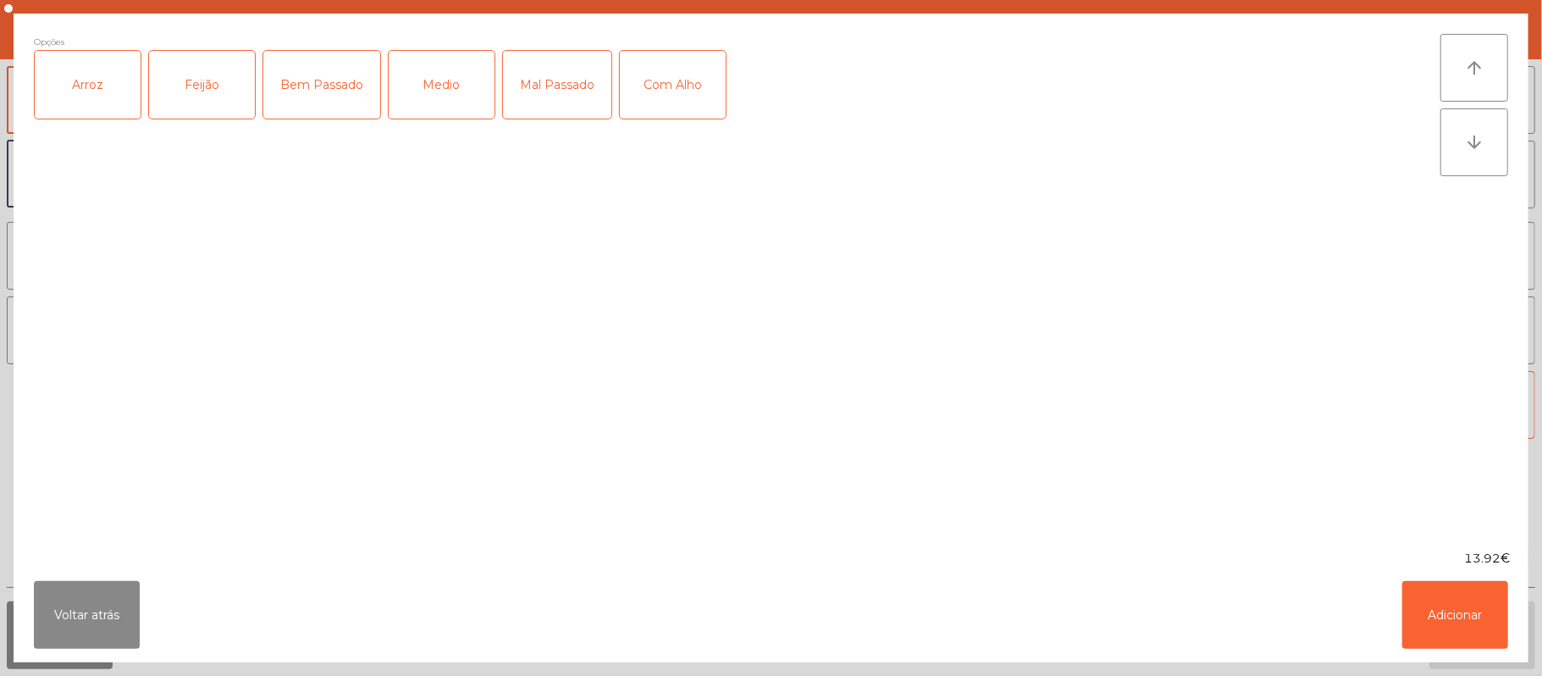
click at [108, 96] on div "Arroz" at bounding box center [88, 85] width 106 height 68
click at [201, 82] on div "Feijão" at bounding box center [202, 85] width 106 height 68
click at [444, 92] on div "Medio" at bounding box center [442, 85] width 106 height 68
click at [1453, 627] on button "Adicionar" at bounding box center [1455, 615] width 106 height 68
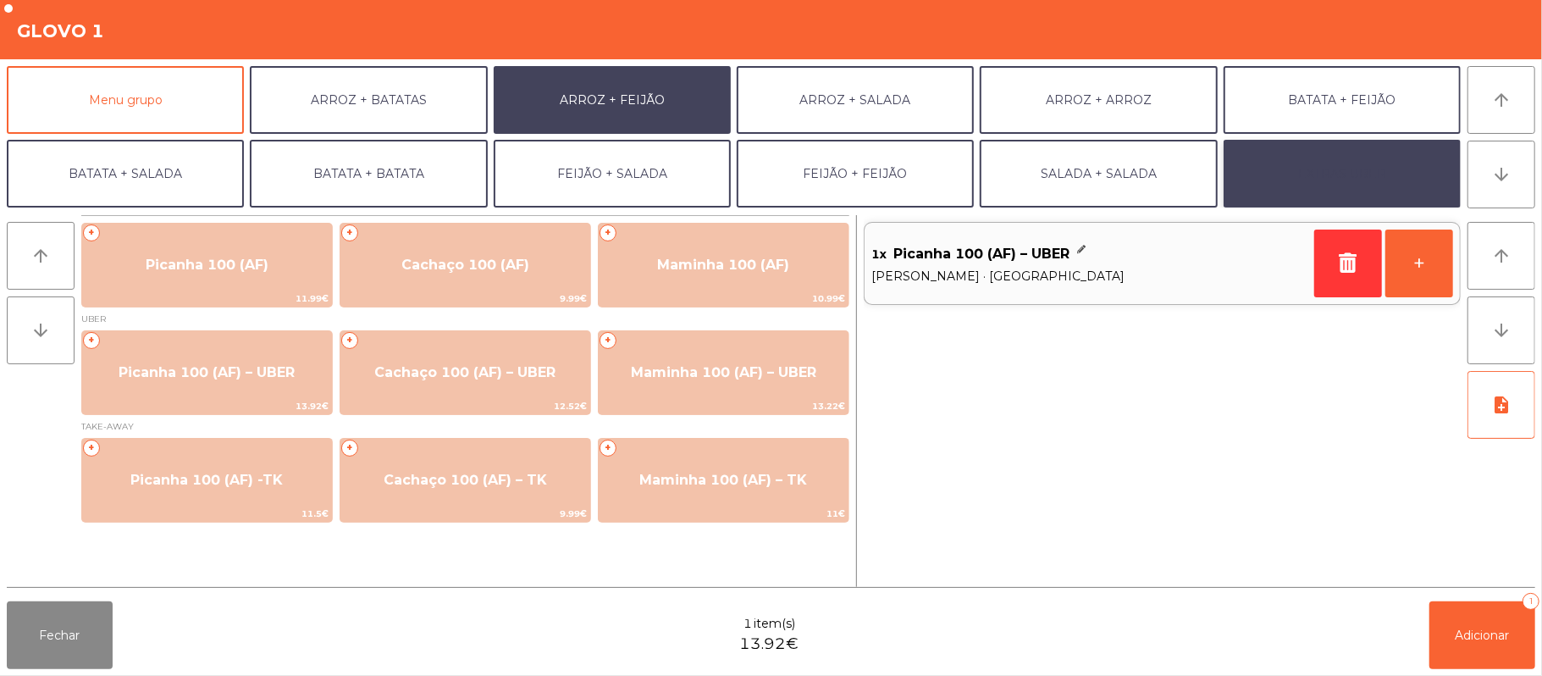
click at [1377, 191] on button "EXTRAS UBER" at bounding box center [1341, 174] width 237 height 68
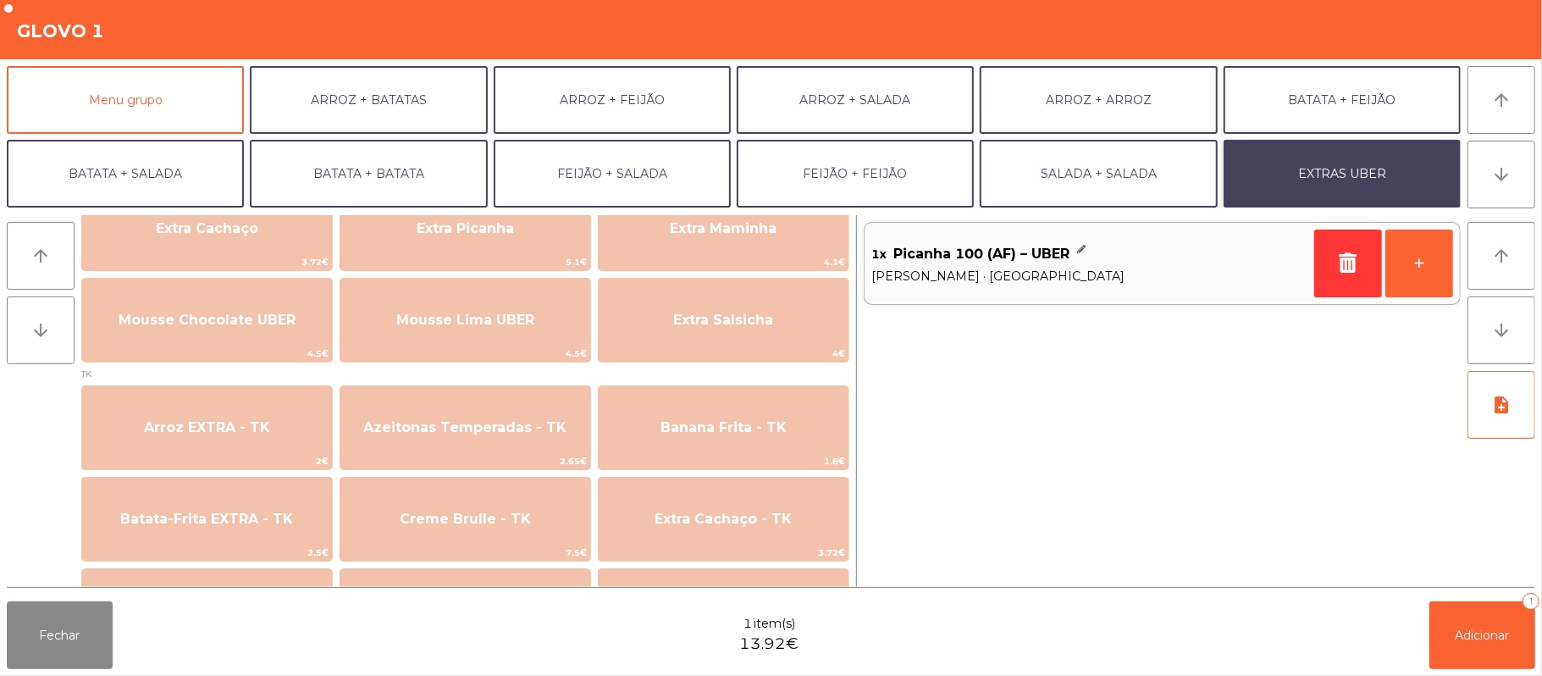
scroll to position [515, 0]
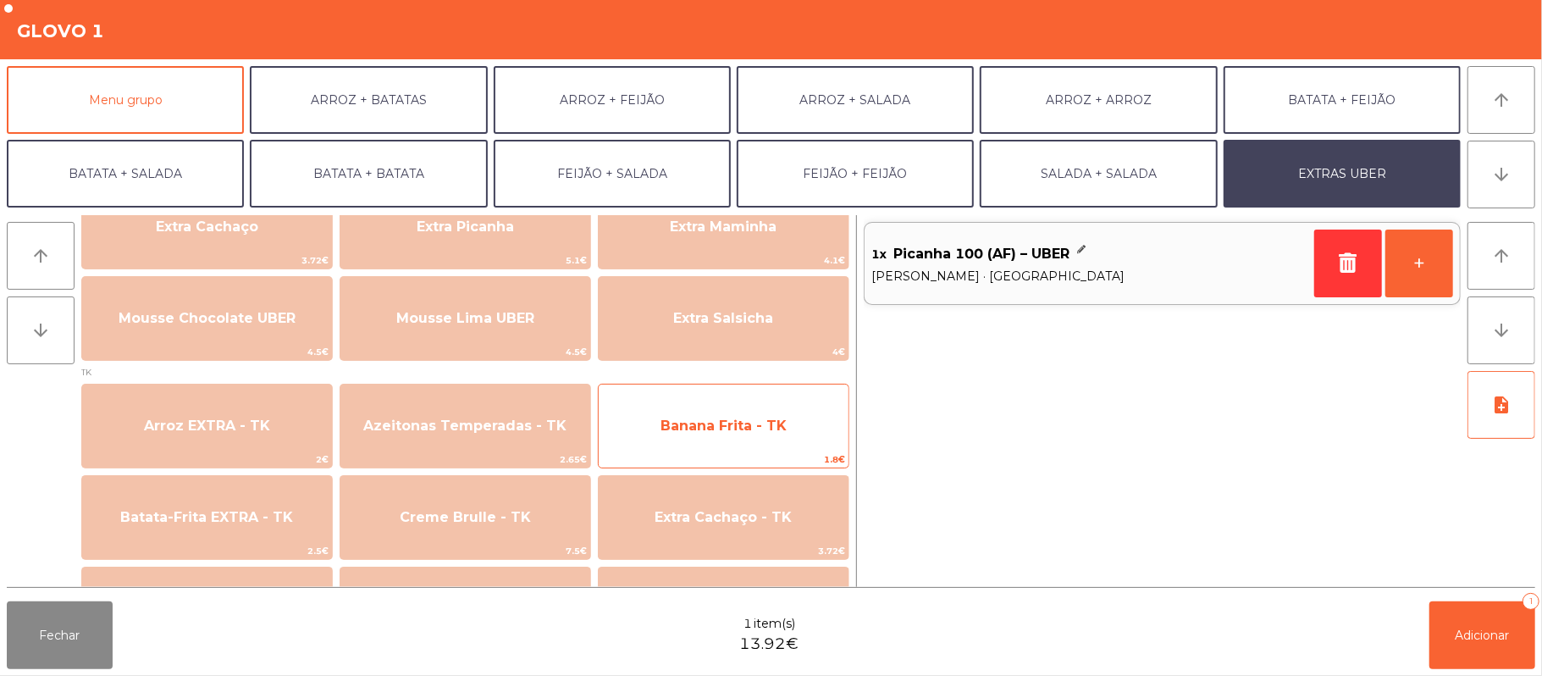
click at [712, 432] on span "Banana Frita - TK" at bounding box center [723, 425] width 126 height 16
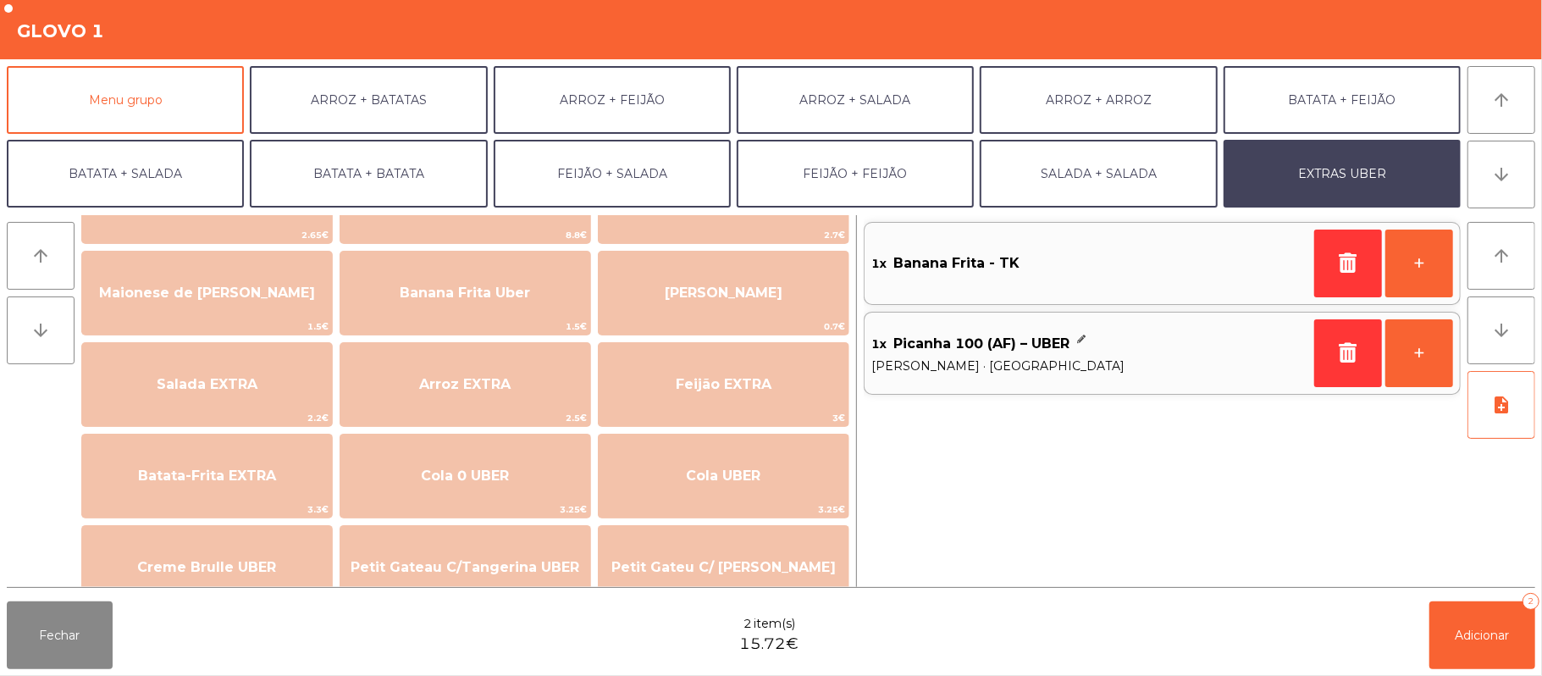
scroll to position [82, 0]
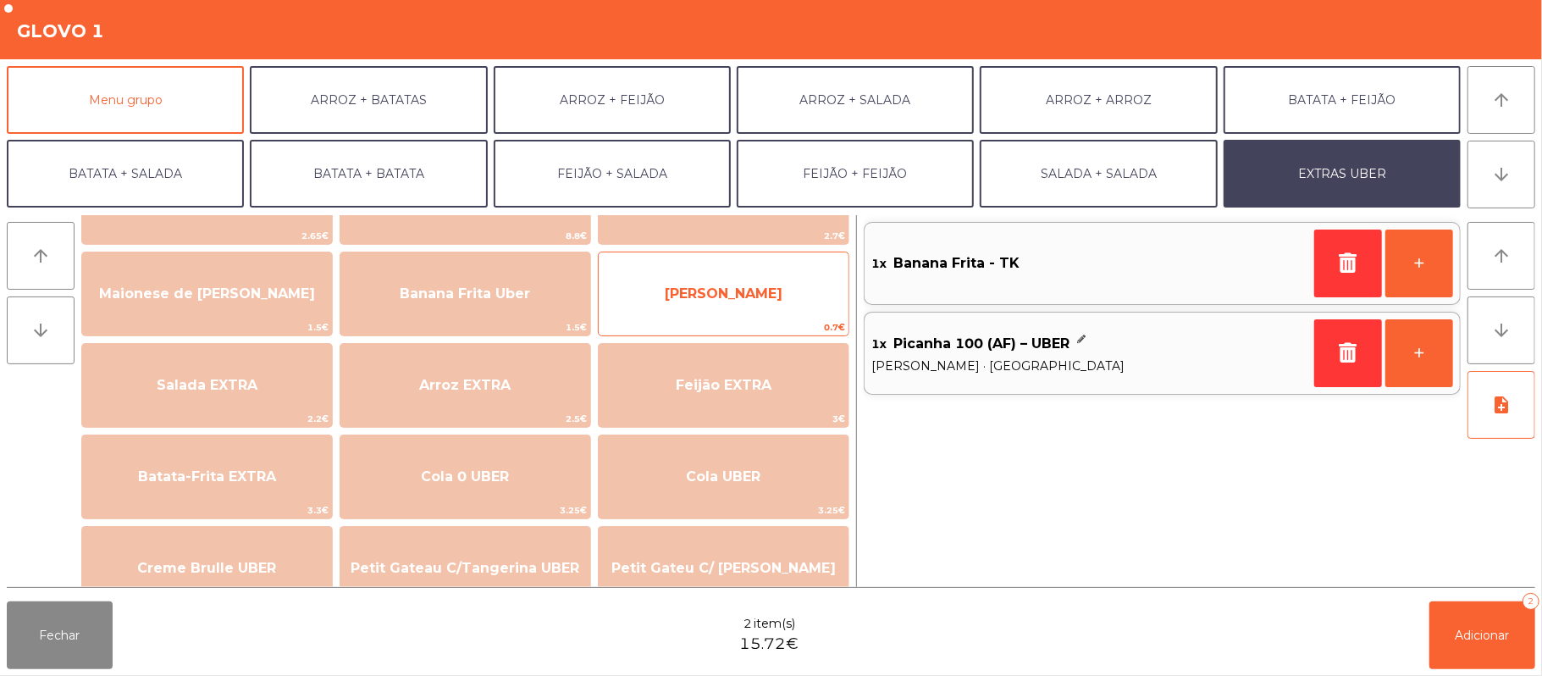
click at [715, 313] on span "[PERSON_NAME]" at bounding box center [724, 294] width 250 height 46
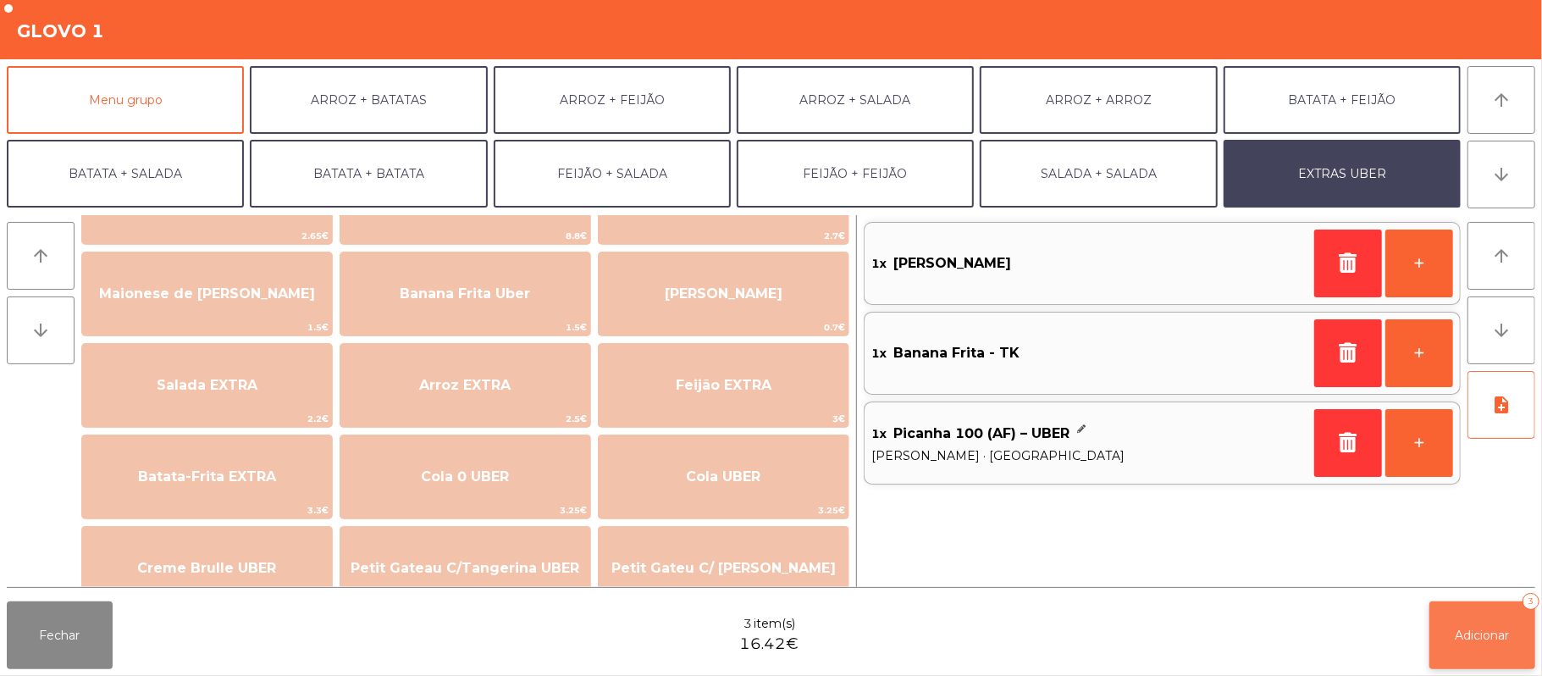
click at [1483, 634] on span "Adicionar" at bounding box center [1482, 634] width 54 height 15
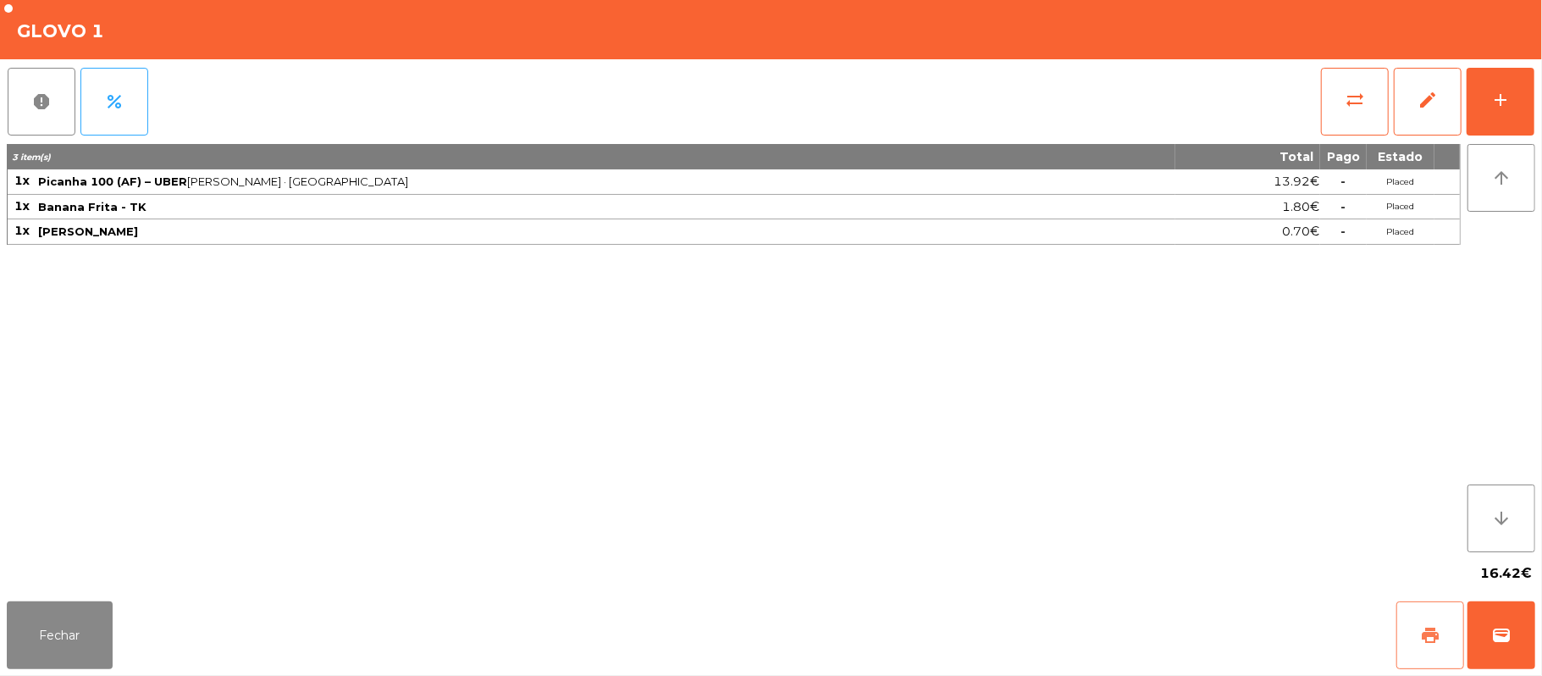
click at [1426, 631] on span "print" at bounding box center [1430, 635] width 20 height 20
click at [62, 610] on button "Fechar" at bounding box center [60, 635] width 106 height 68
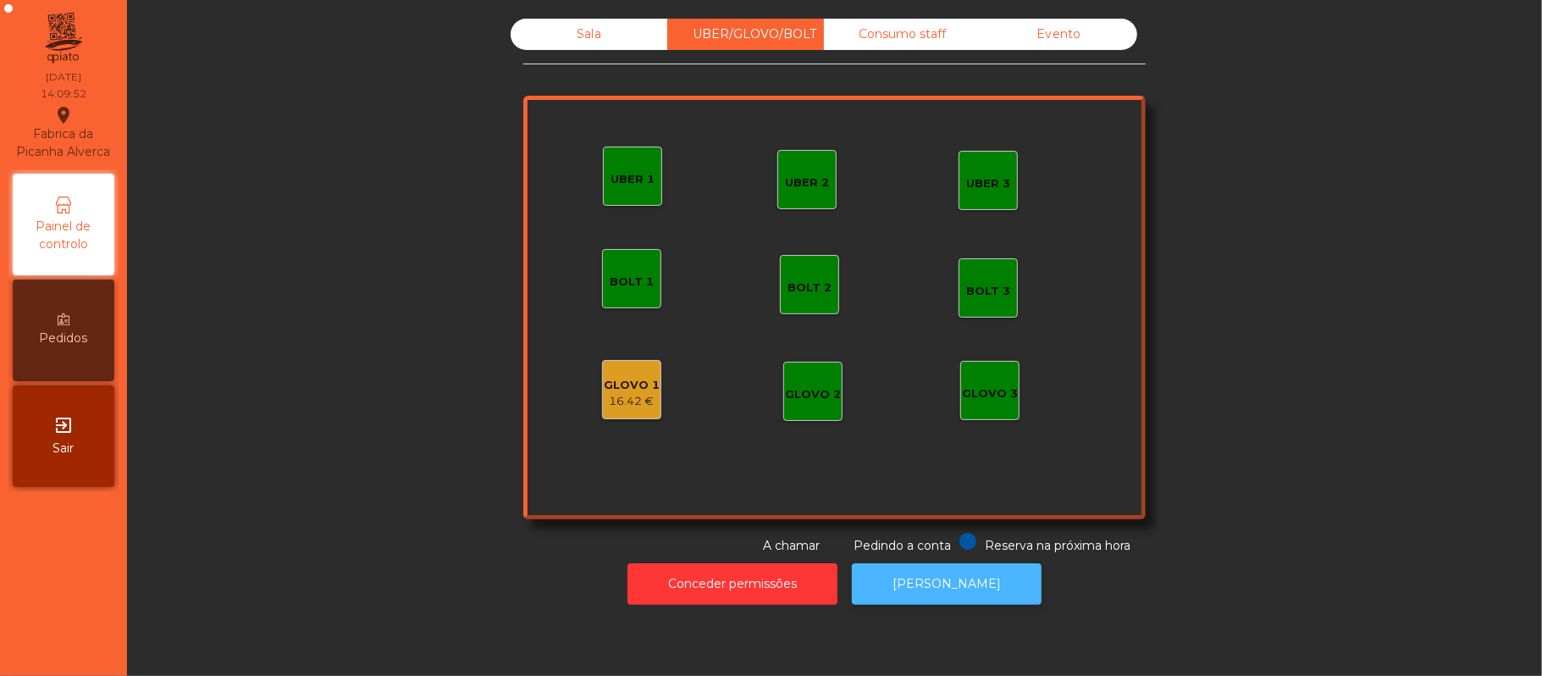
click at [963, 593] on button "[PERSON_NAME]" at bounding box center [947, 583] width 190 height 41
click at [631, 393] on div "16.42 €" at bounding box center [632, 401] width 56 height 17
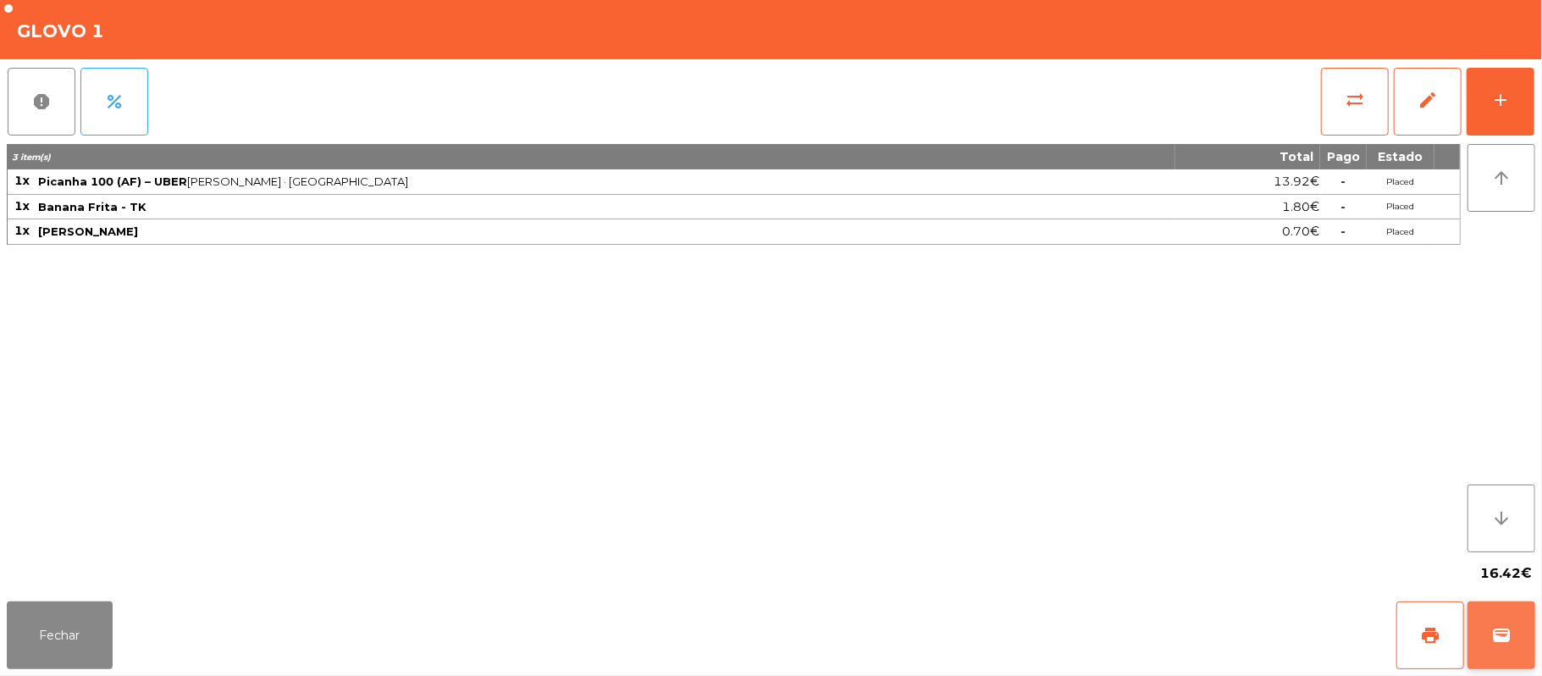
click at [1491, 642] on span "wallet" at bounding box center [1501, 635] width 20 height 20
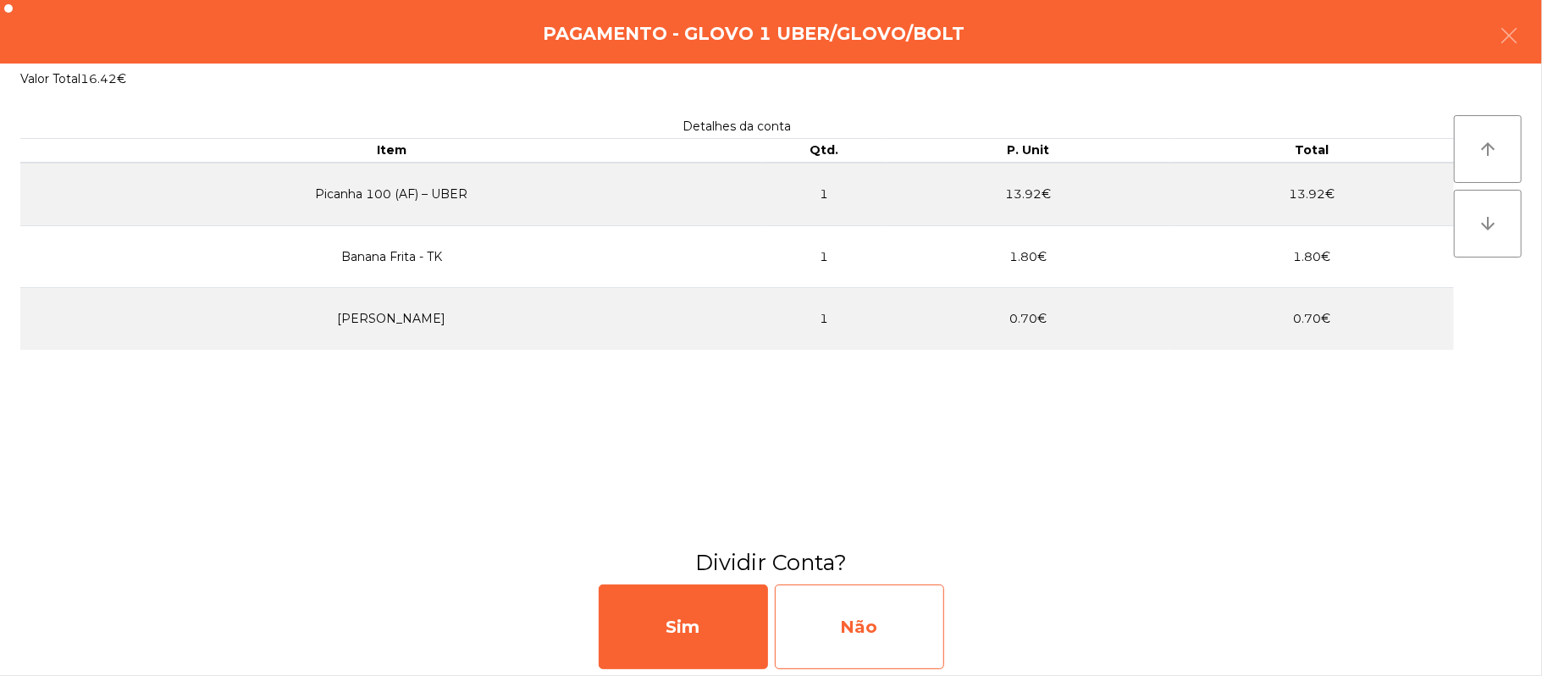
click at [879, 621] on div "Não" at bounding box center [859, 626] width 169 height 85
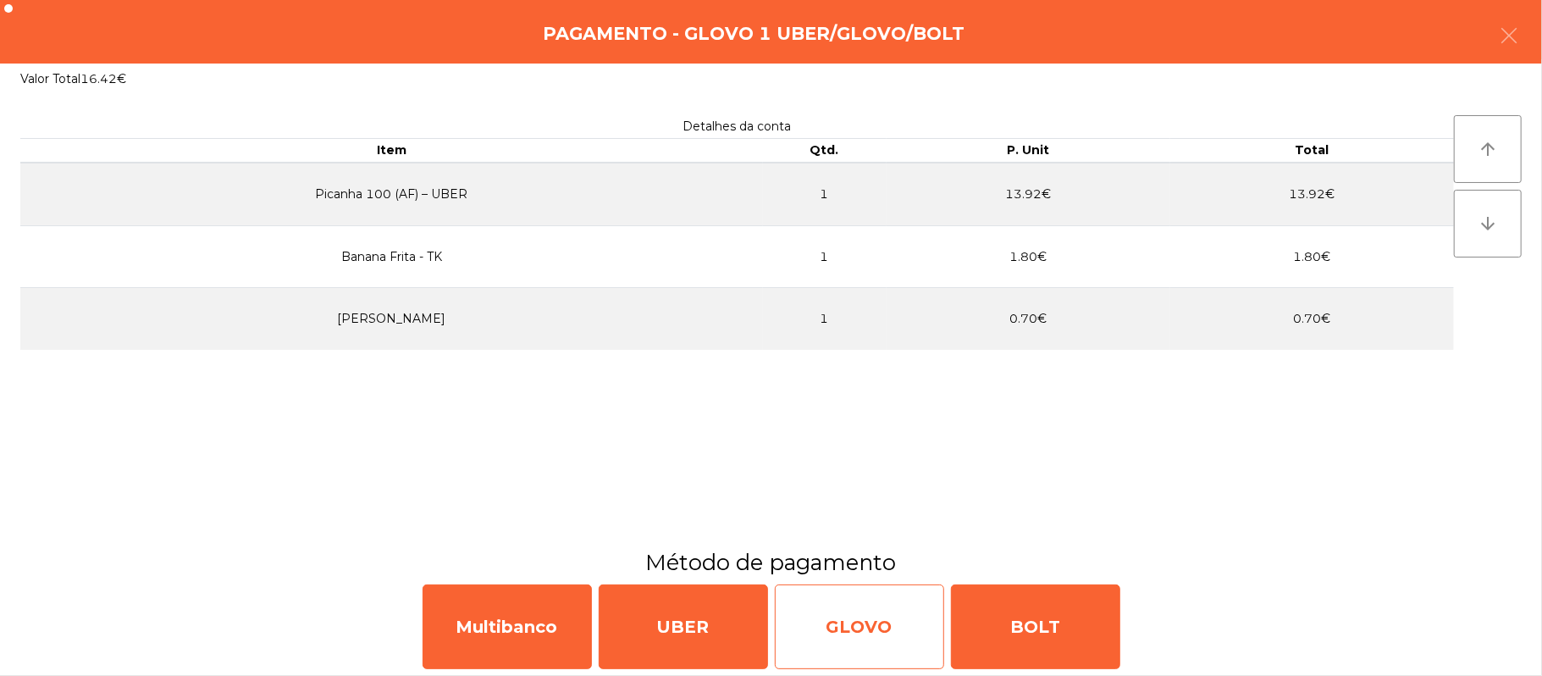
click at [817, 627] on div "GLOVO" at bounding box center [859, 626] width 169 height 85
select select "**"
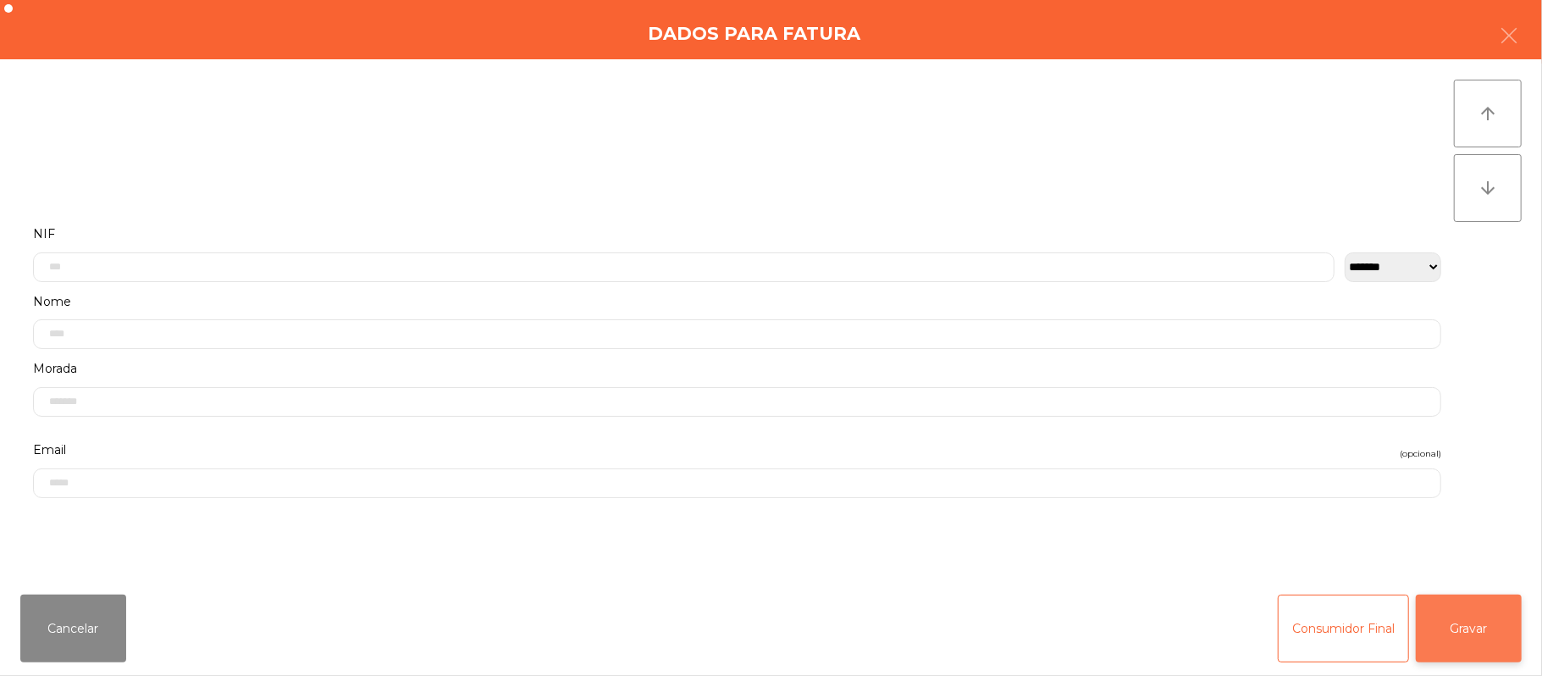
click at [1488, 638] on button "Gravar" at bounding box center [1469, 628] width 106 height 68
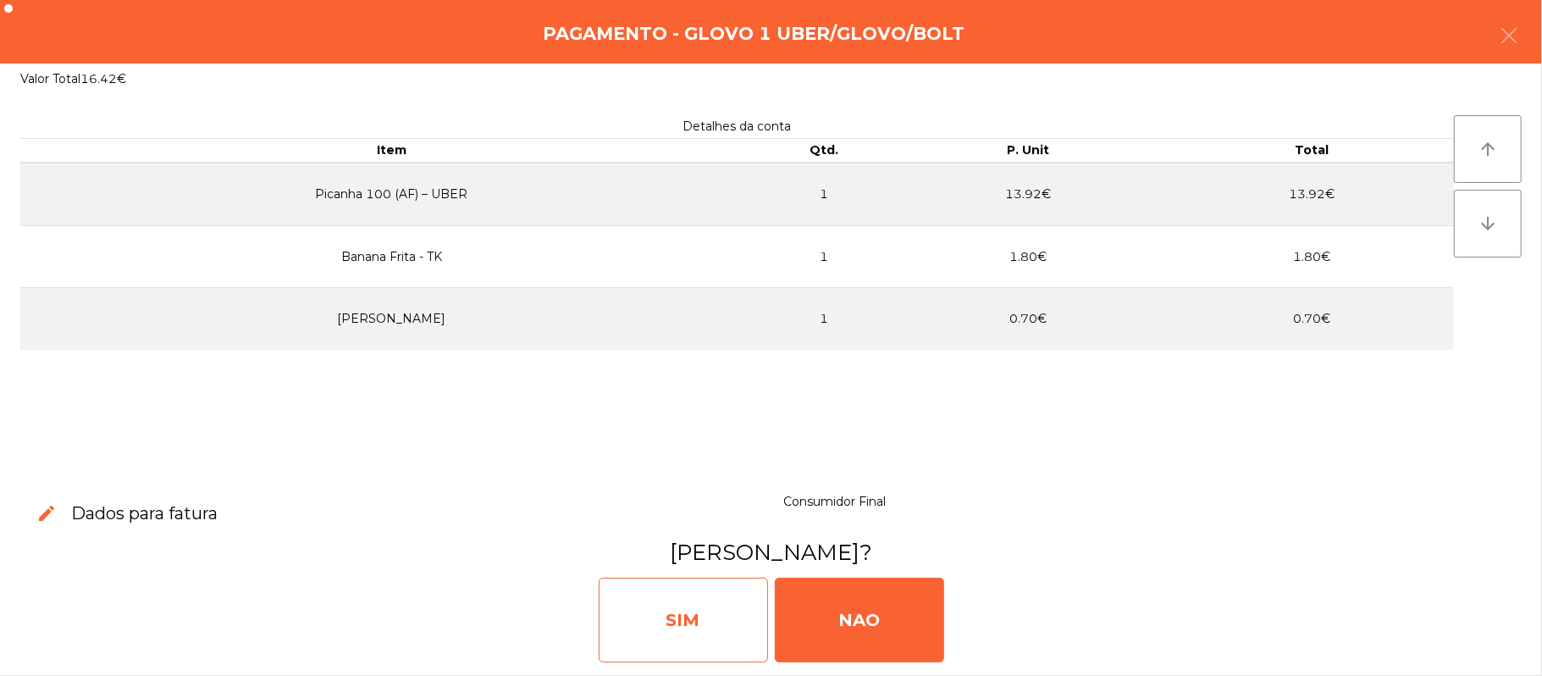
click at [696, 593] on div "SIM" at bounding box center [683, 619] width 169 height 85
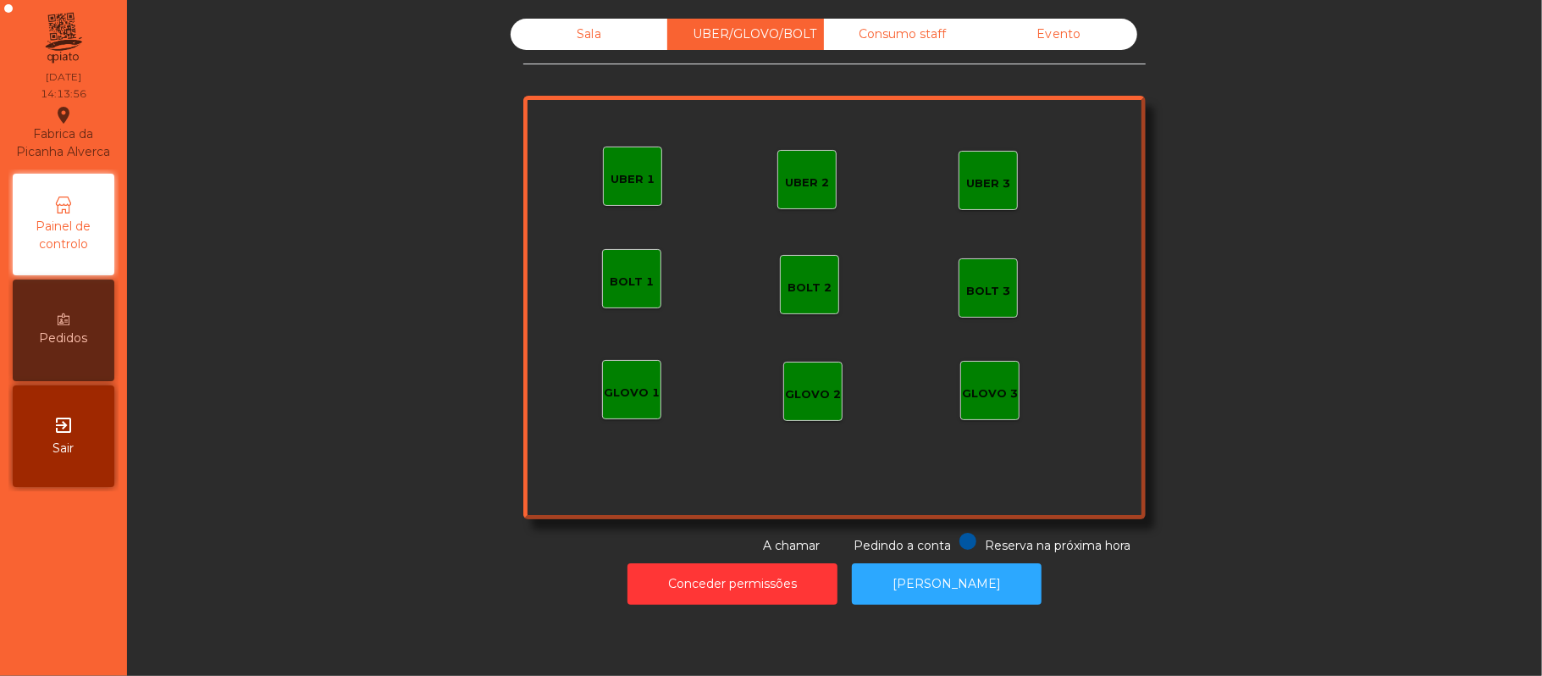
click at [617, 181] on div "UBER 1" at bounding box center [632, 179] width 44 height 17
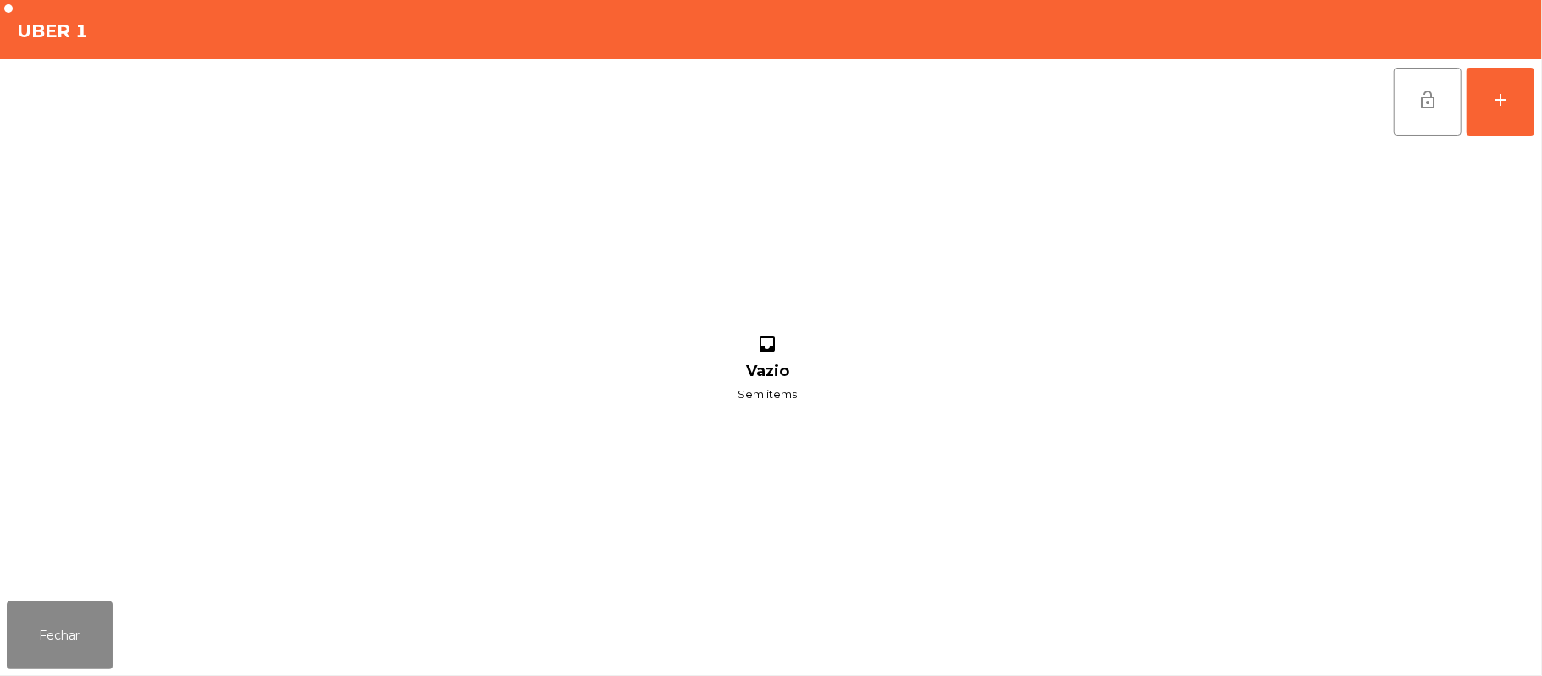
click at [1537, 105] on div "lock_open add inbox Vazio Sem items" at bounding box center [771, 326] width 1542 height 535
click at [1493, 119] on button "add" at bounding box center [1500, 102] width 68 height 68
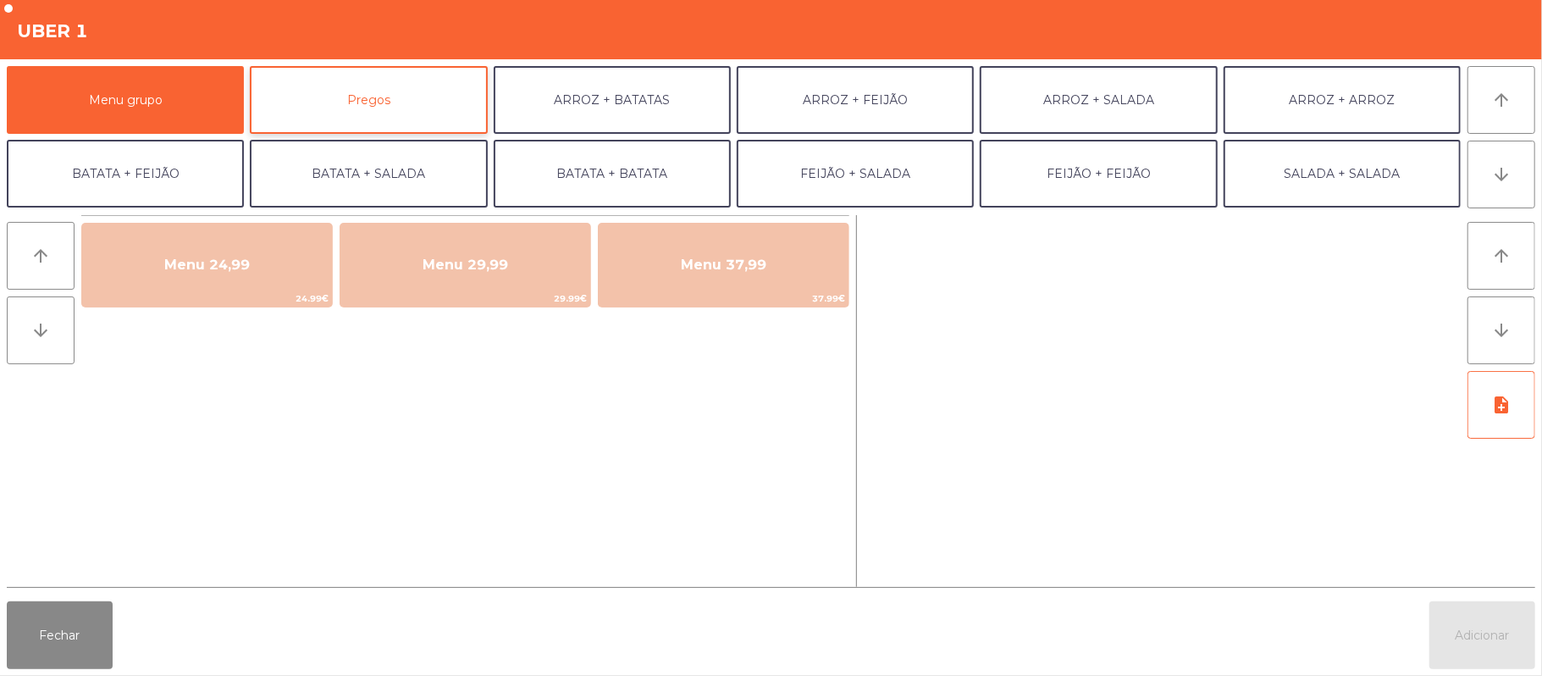
click at [359, 102] on button "Pregos" at bounding box center [368, 100] width 237 height 68
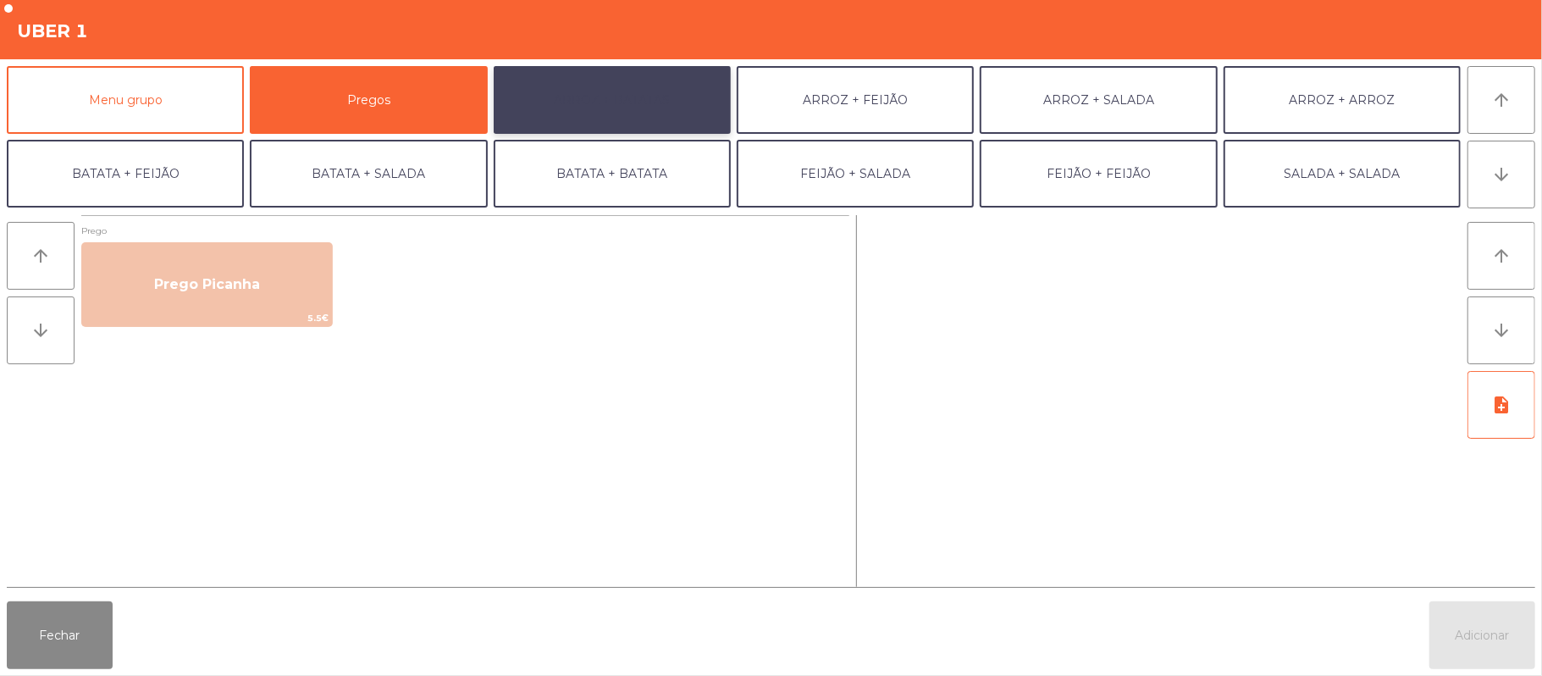
click at [616, 92] on button "ARROZ + BATATAS" at bounding box center [612, 100] width 237 height 68
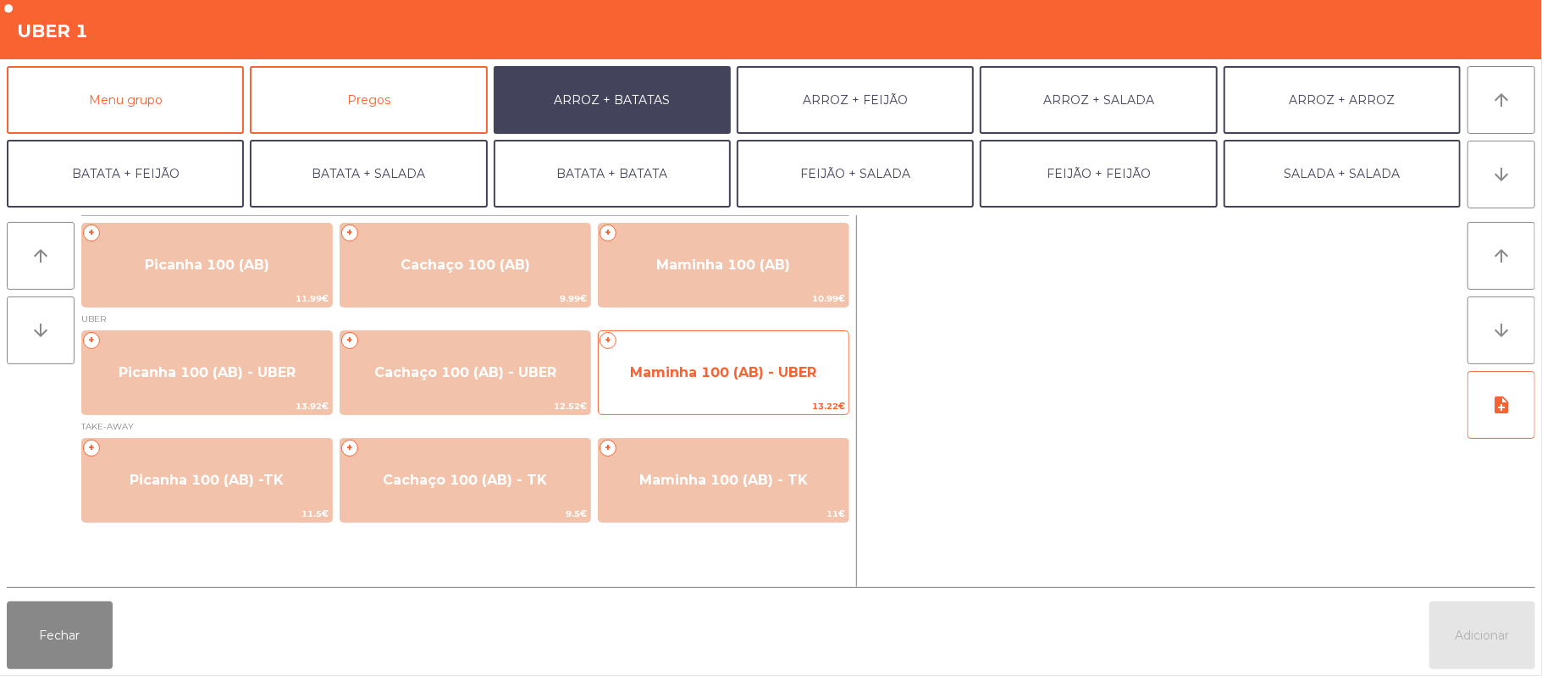
click at [702, 359] on span "Maminha 100 (AB) - UBER" at bounding box center [724, 373] width 250 height 46
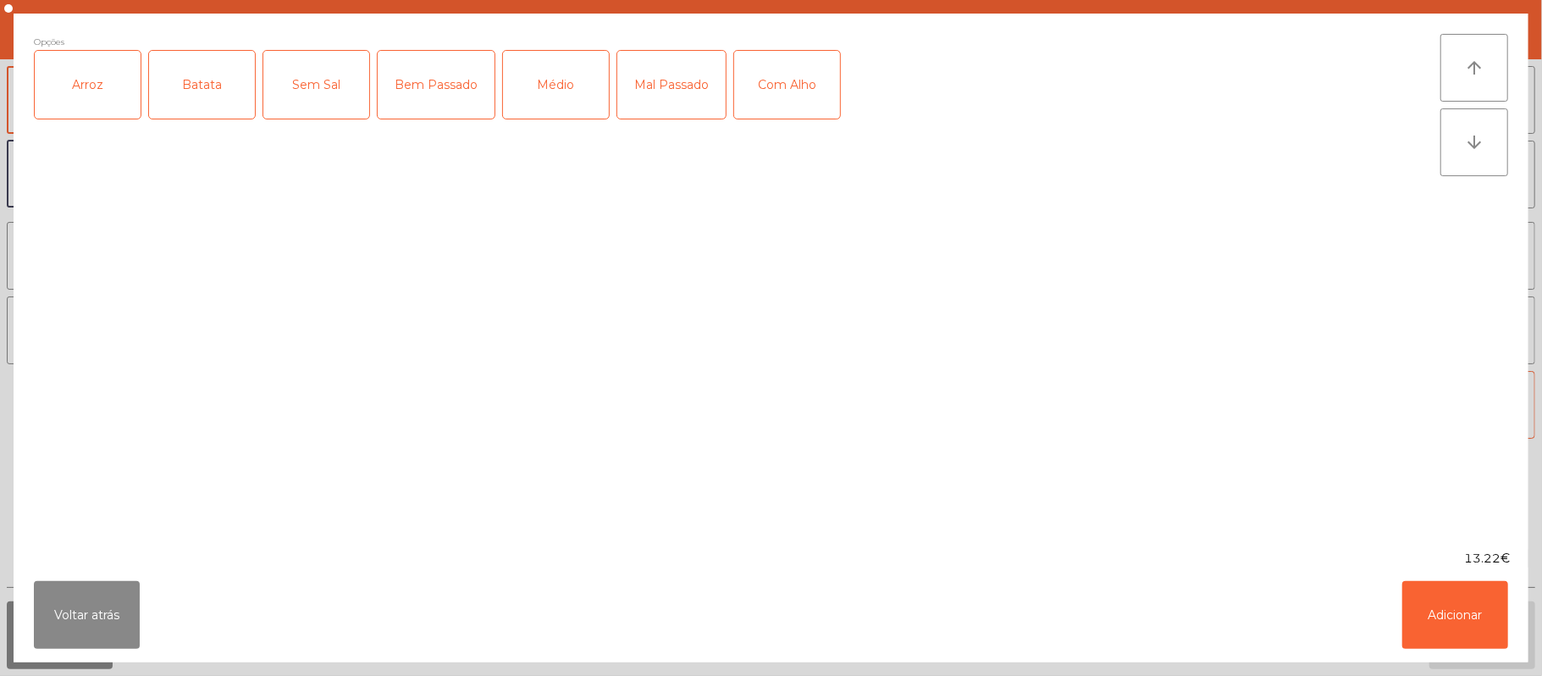
click at [100, 97] on div "Arroz" at bounding box center [88, 85] width 106 height 68
click at [179, 89] on div "Batata" at bounding box center [202, 85] width 106 height 68
click at [570, 81] on div "Médio" at bounding box center [556, 85] width 106 height 68
click at [782, 88] on div "Com Alho" at bounding box center [787, 85] width 106 height 68
click at [1456, 616] on button "Adicionar" at bounding box center [1455, 615] width 106 height 68
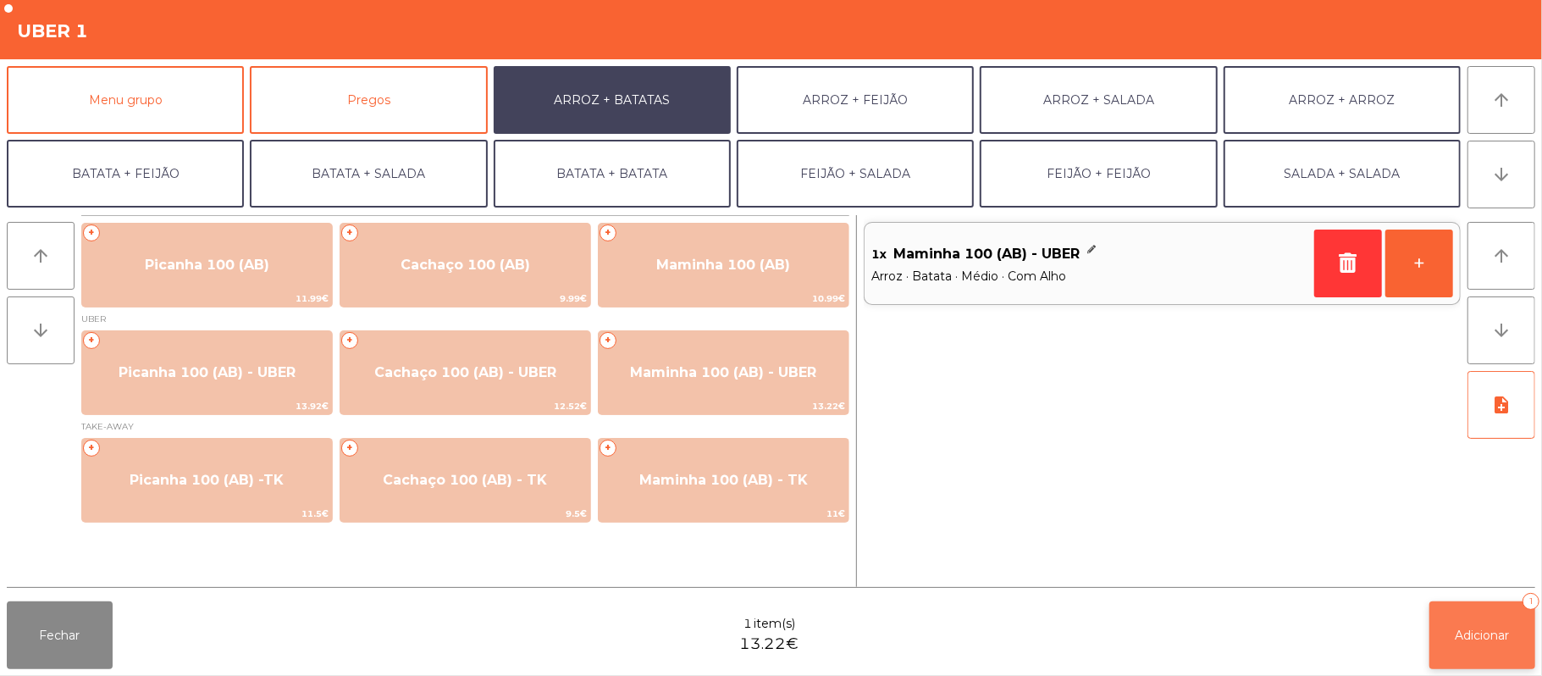
click at [1477, 624] on button "Adicionar 1" at bounding box center [1482, 635] width 106 height 68
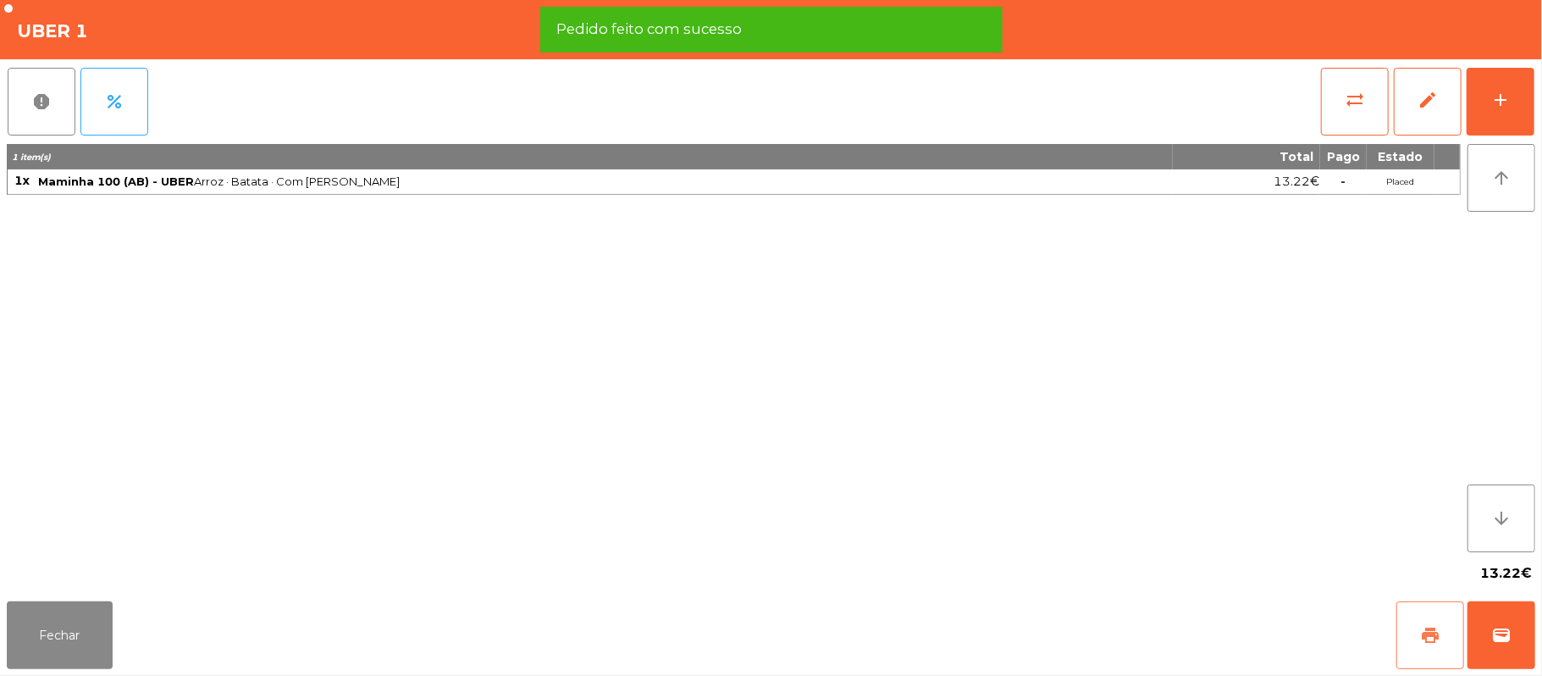
click at [1409, 627] on button "print" at bounding box center [1430, 635] width 68 height 68
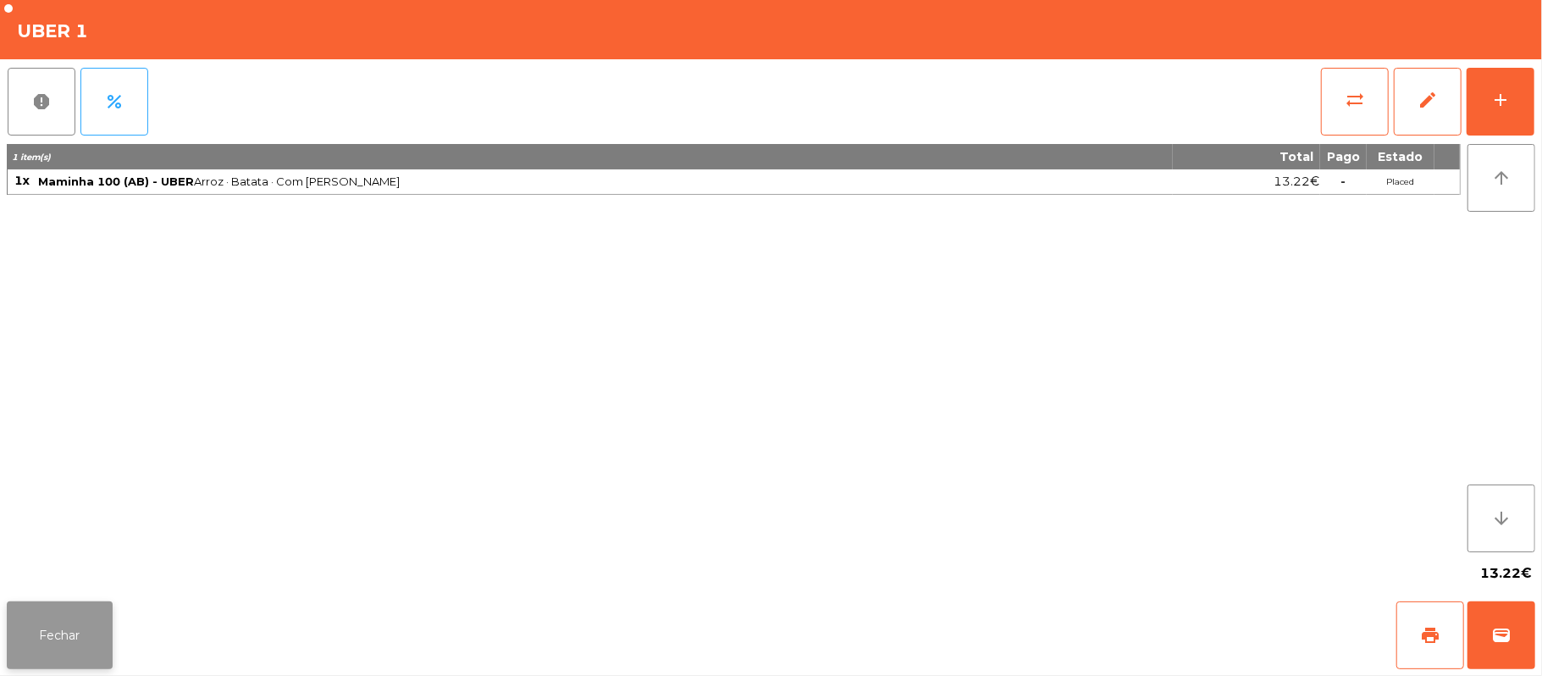
click at [24, 610] on button "Fechar" at bounding box center [60, 635] width 106 height 68
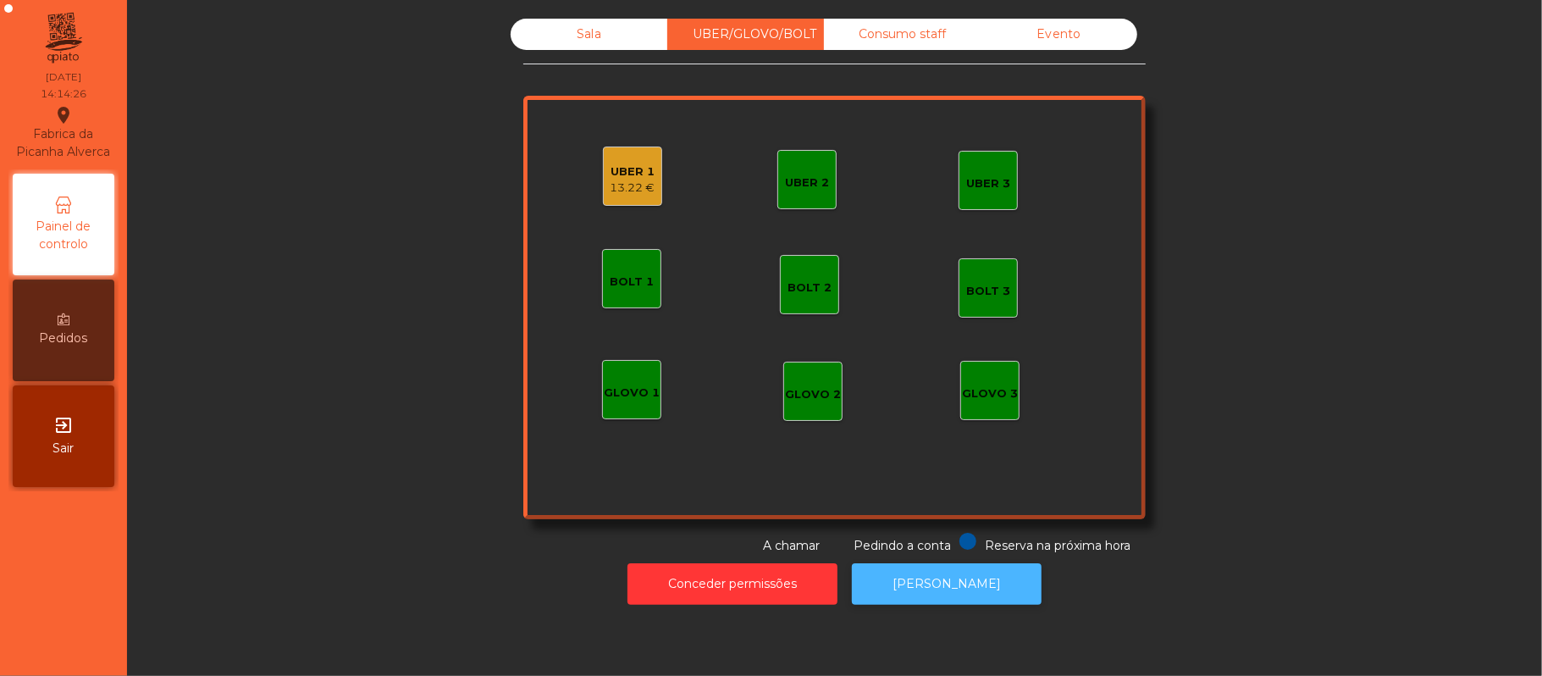
click at [969, 603] on button "[PERSON_NAME]" at bounding box center [947, 583] width 190 height 41
click at [632, 187] on div "13.22 €" at bounding box center [632, 187] width 45 height 17
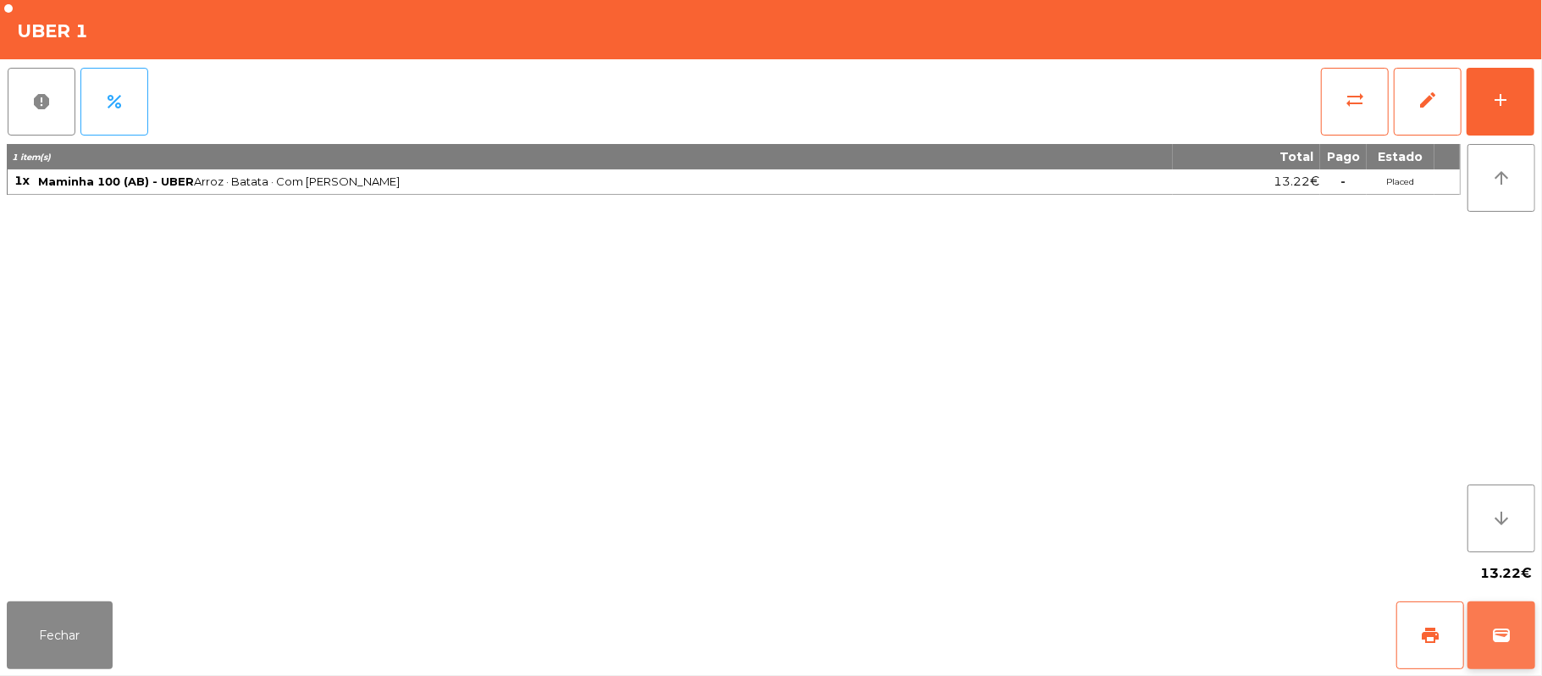
click at [1532, 654] on button "wallet" at bounding box center [1501, 635] width 68 height 68
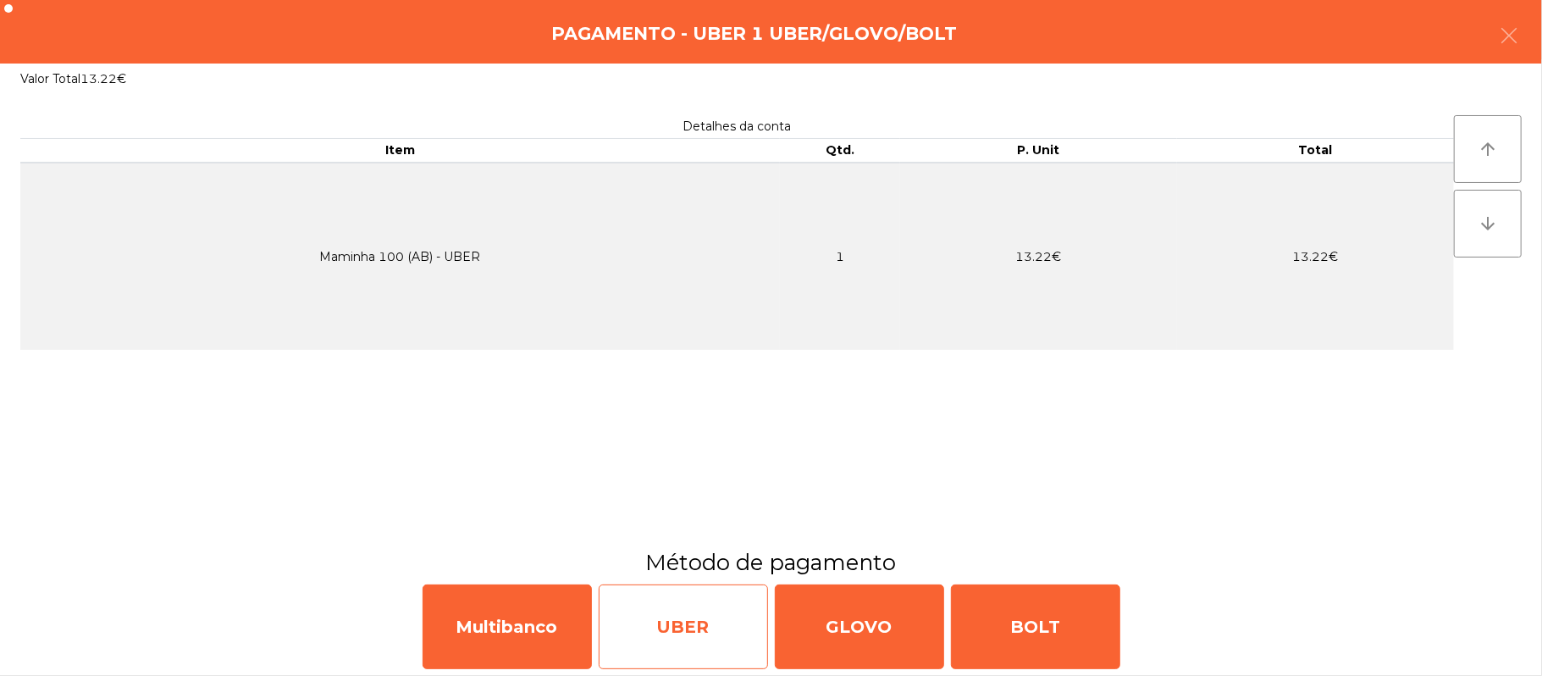
click at [682, 635] on div "UBER" at bounding box center [683, 626] width 169 height 85
select select "**"
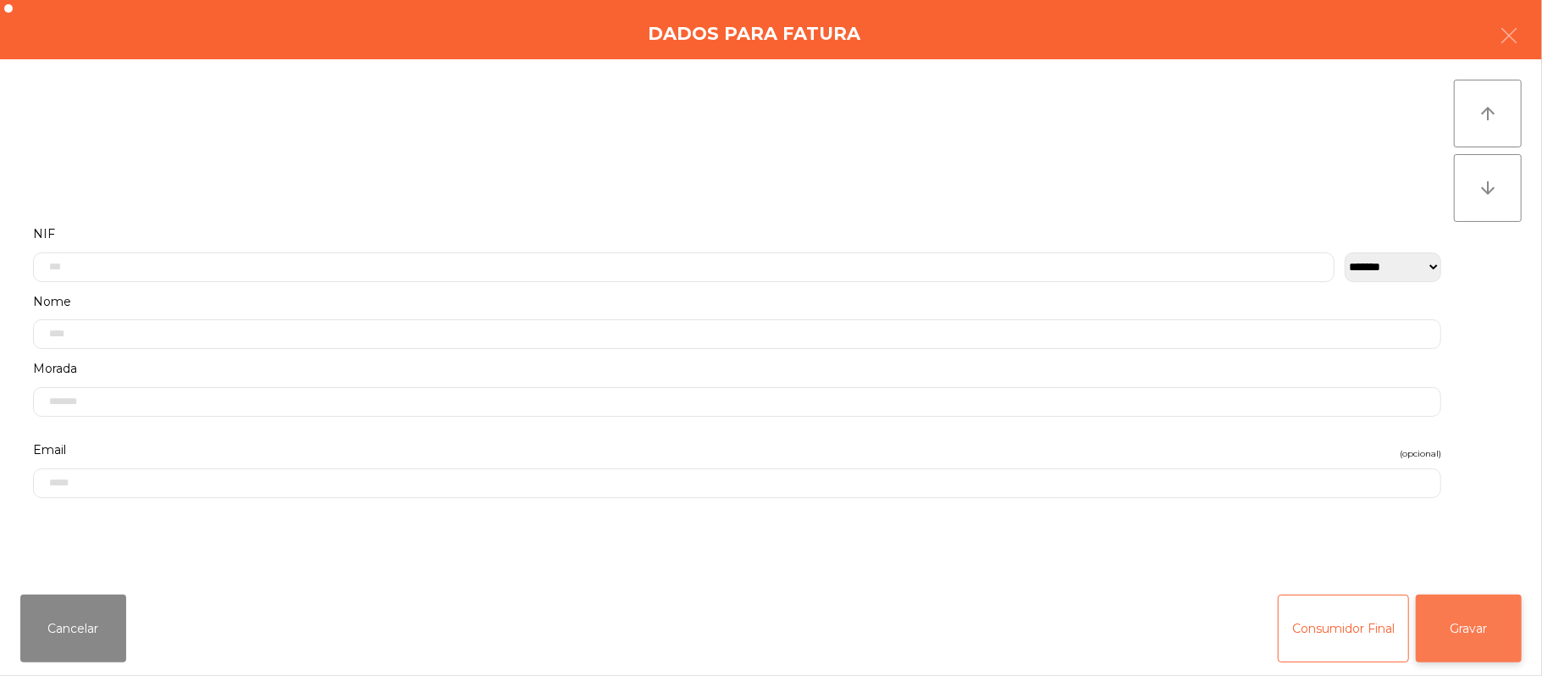
click at [1455, 632] on button "Gravar" at bounding box center [1469, 628] width 106 height 68
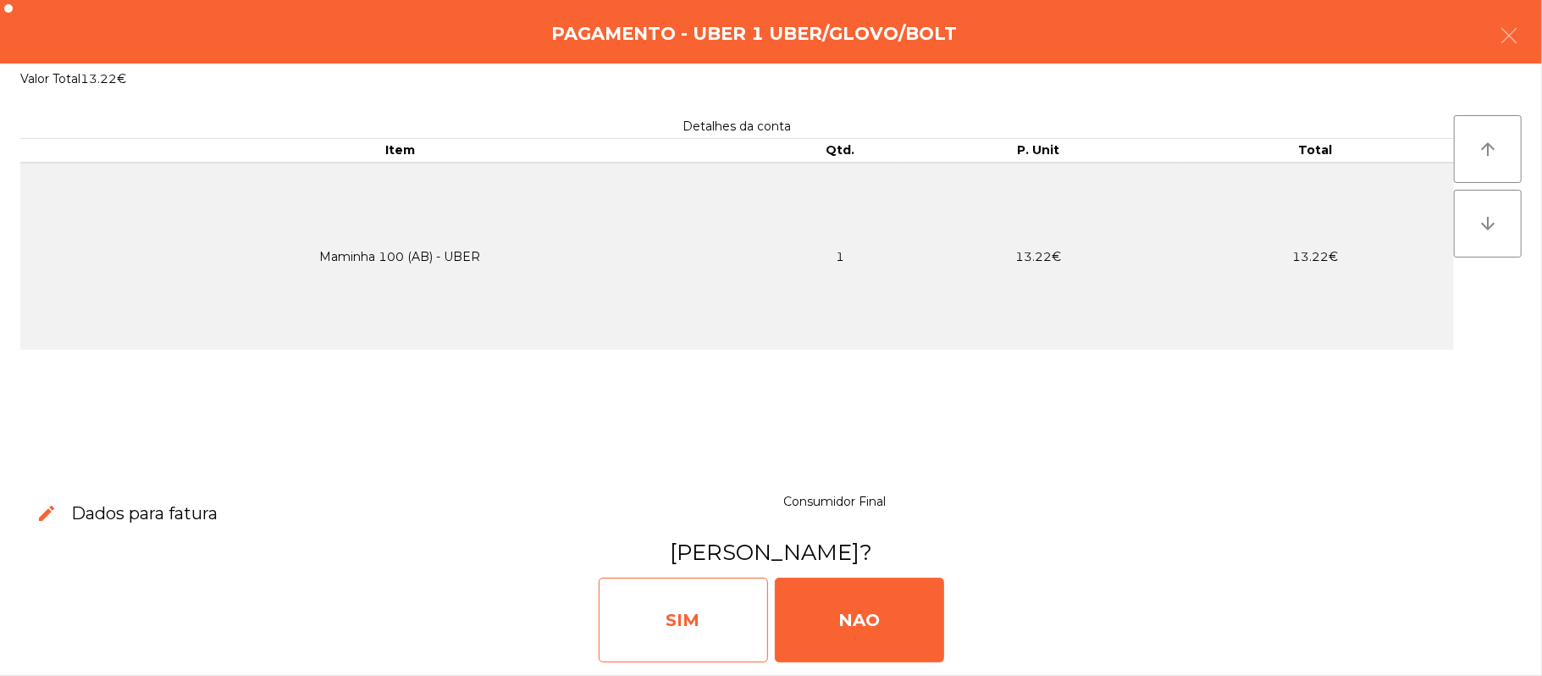
click at [725, 621] on div "SIM" at bounding box center [683, 619] width 169 height 85
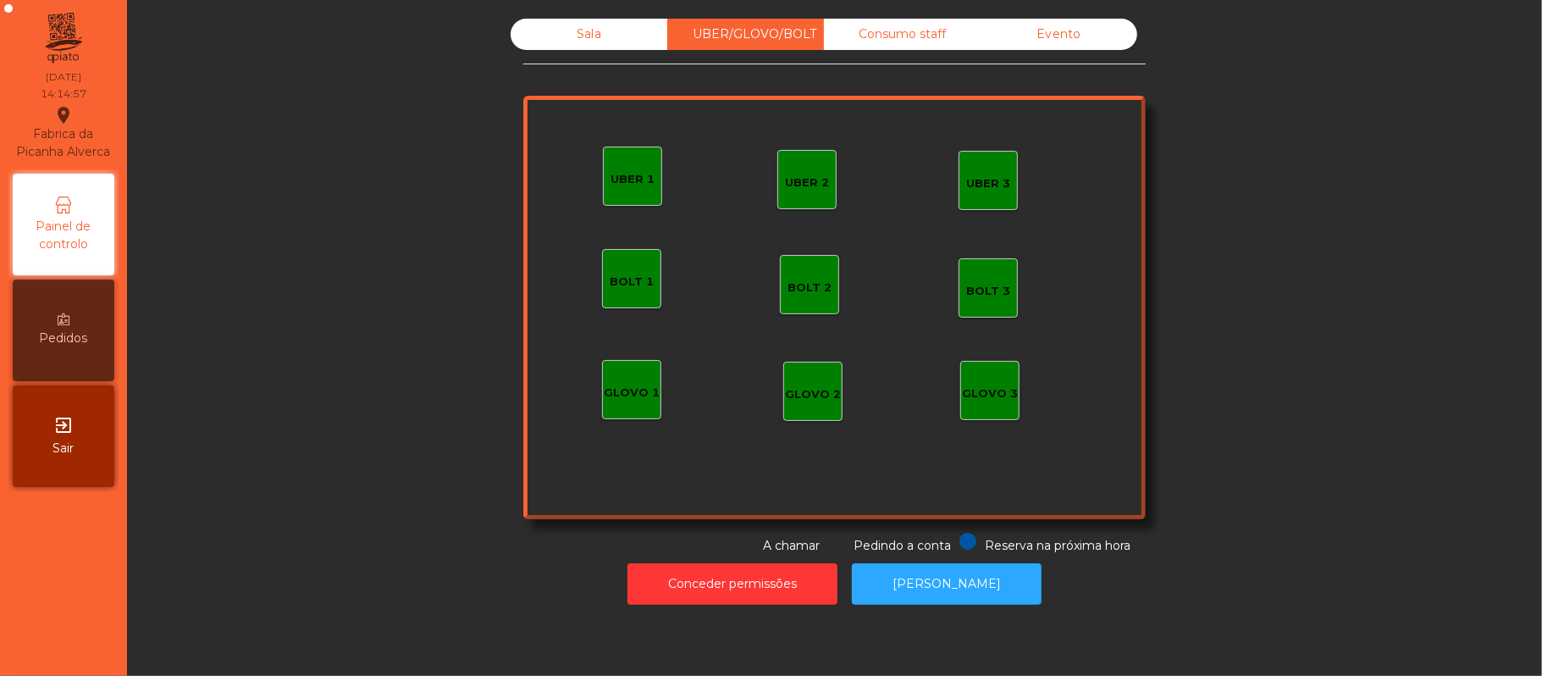
click at [610, 384] on div "GLOVO 1" at bounding box center [632, 392] width 56 height 17
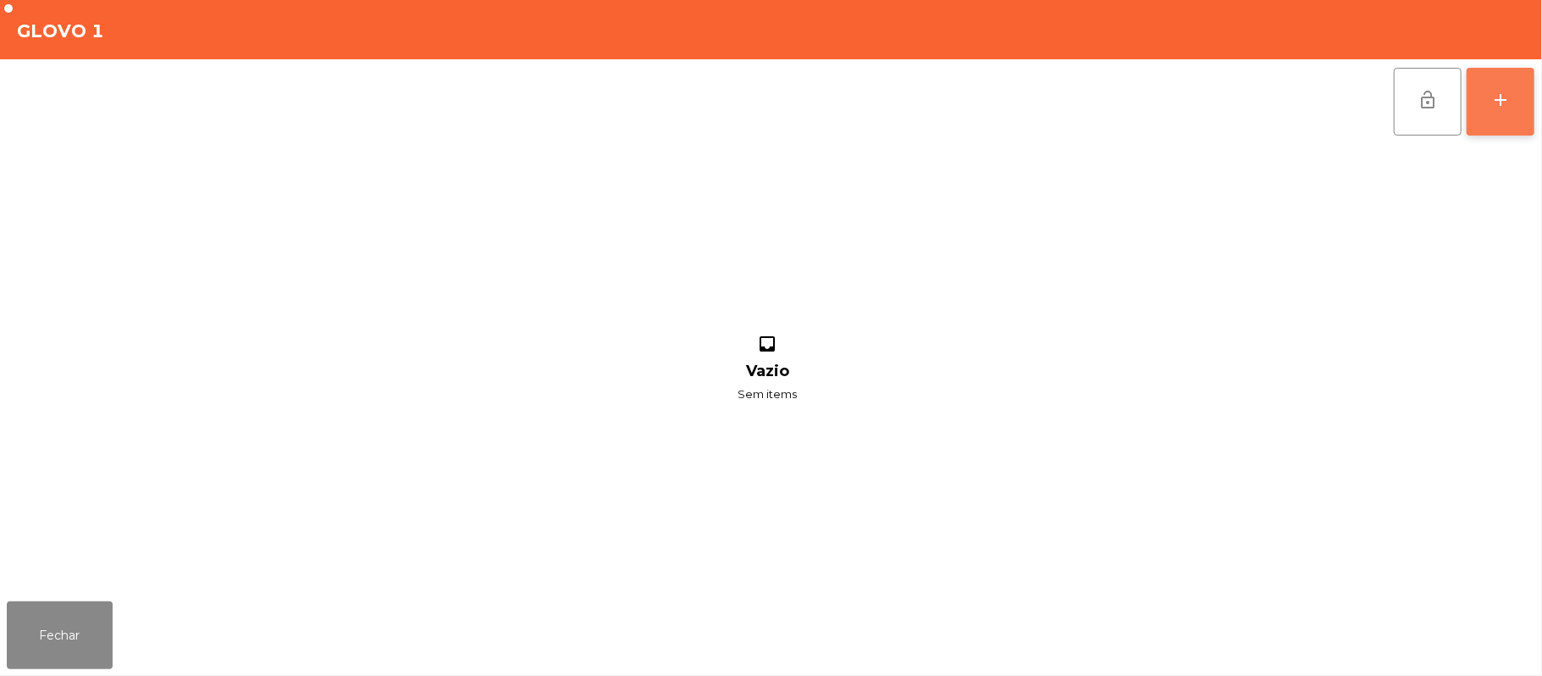
click at [1488, 113] on button "add" at bounding box center [1500, 102] width 68 height 68
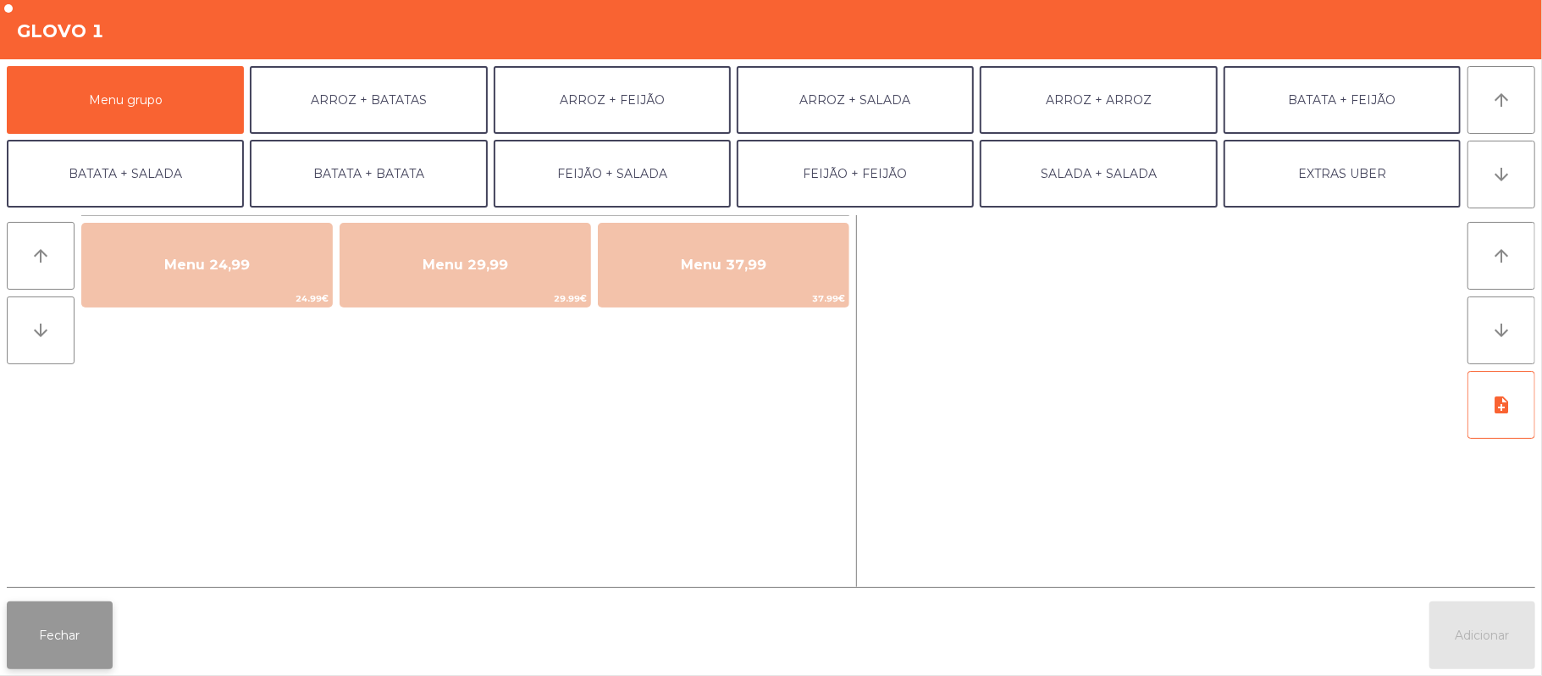
click at [54, 617] on button "Fechar" at bounding box center [60, 635] width 106 height 68
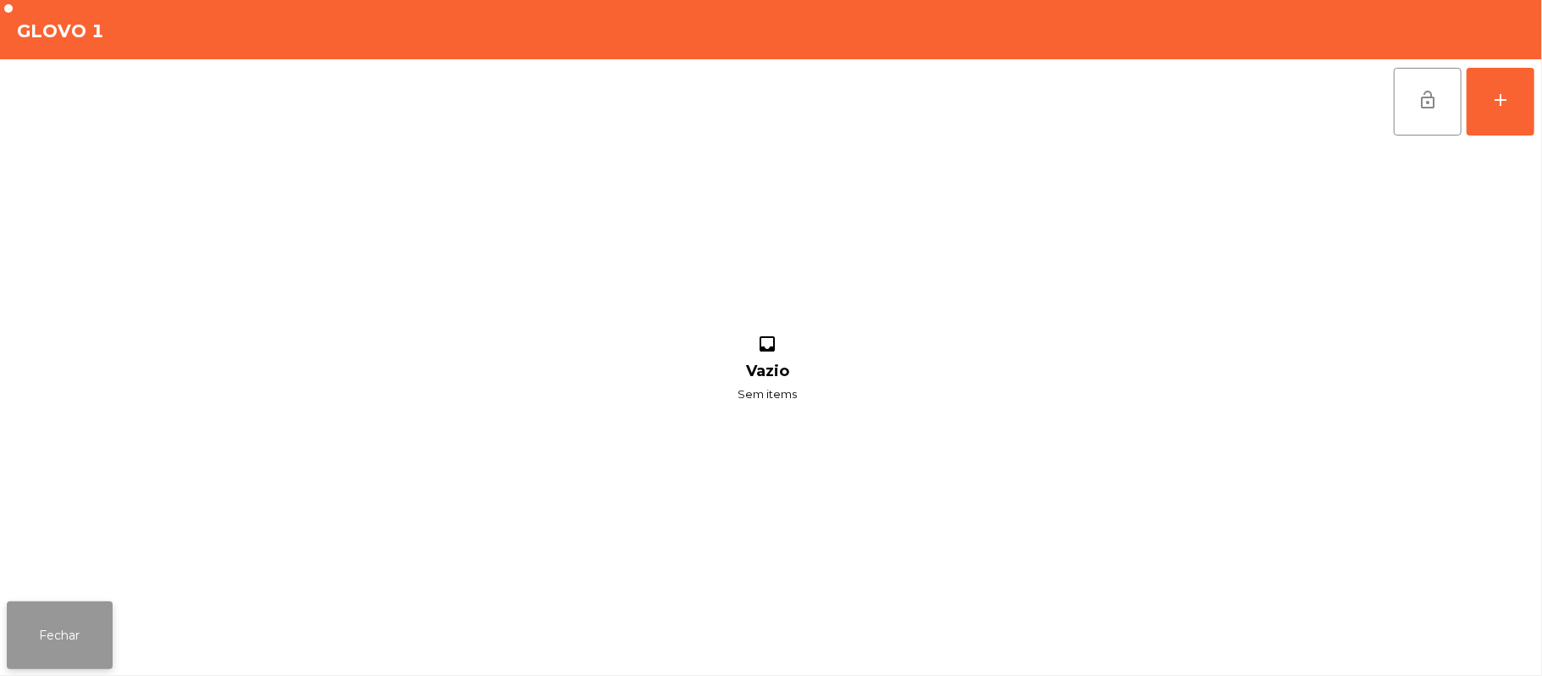
click at [64, 633] on button "Fechar" at bounding box center [60, 635] width 106 height 68
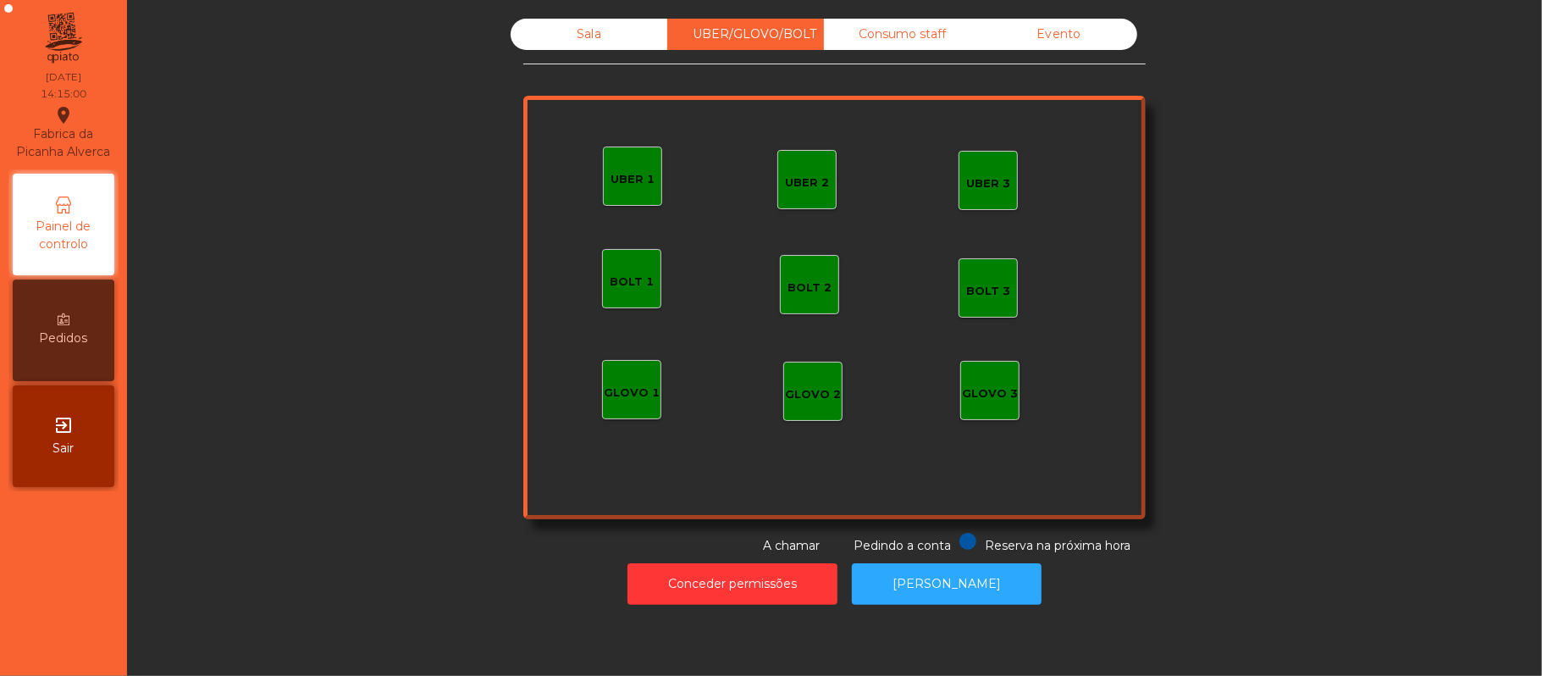
click at [807, 410] on div "GLOVO 2" at bounding box center [812, 391] width 59 height 59
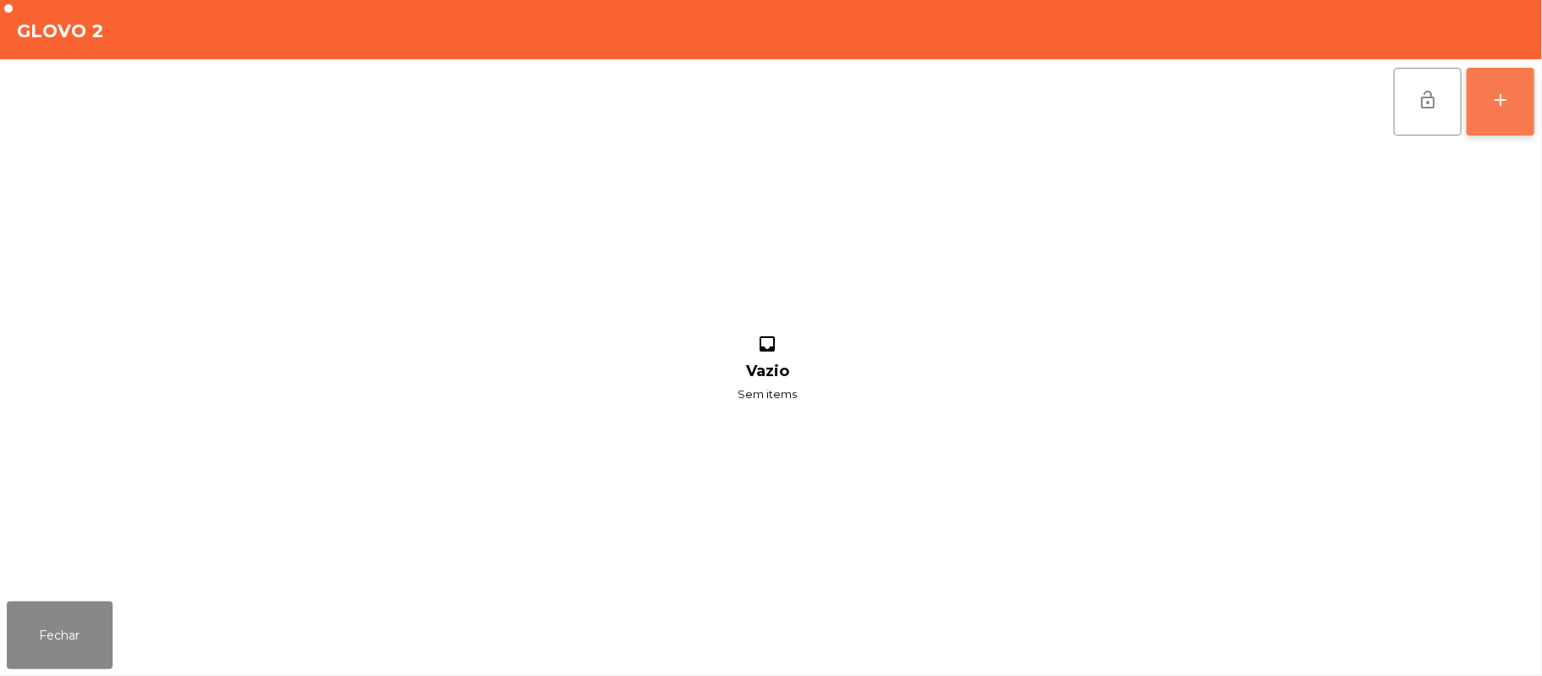
click at [1518, 132] on button "add" at bounding box center [1500, 102] width 68 height 68
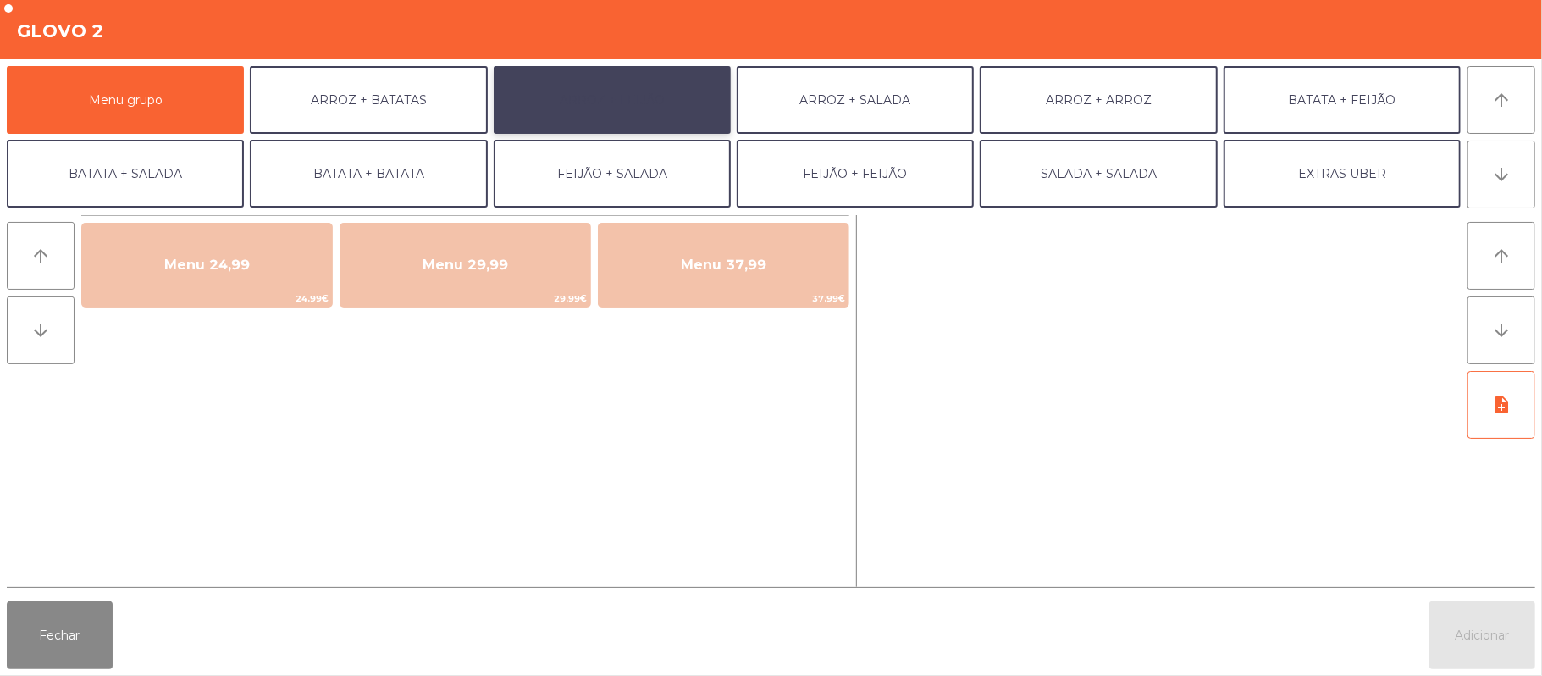
click at [632, 112] on button "ARROZ + FEIJÃO" at bounding box center [612, 100] width 237 height 68
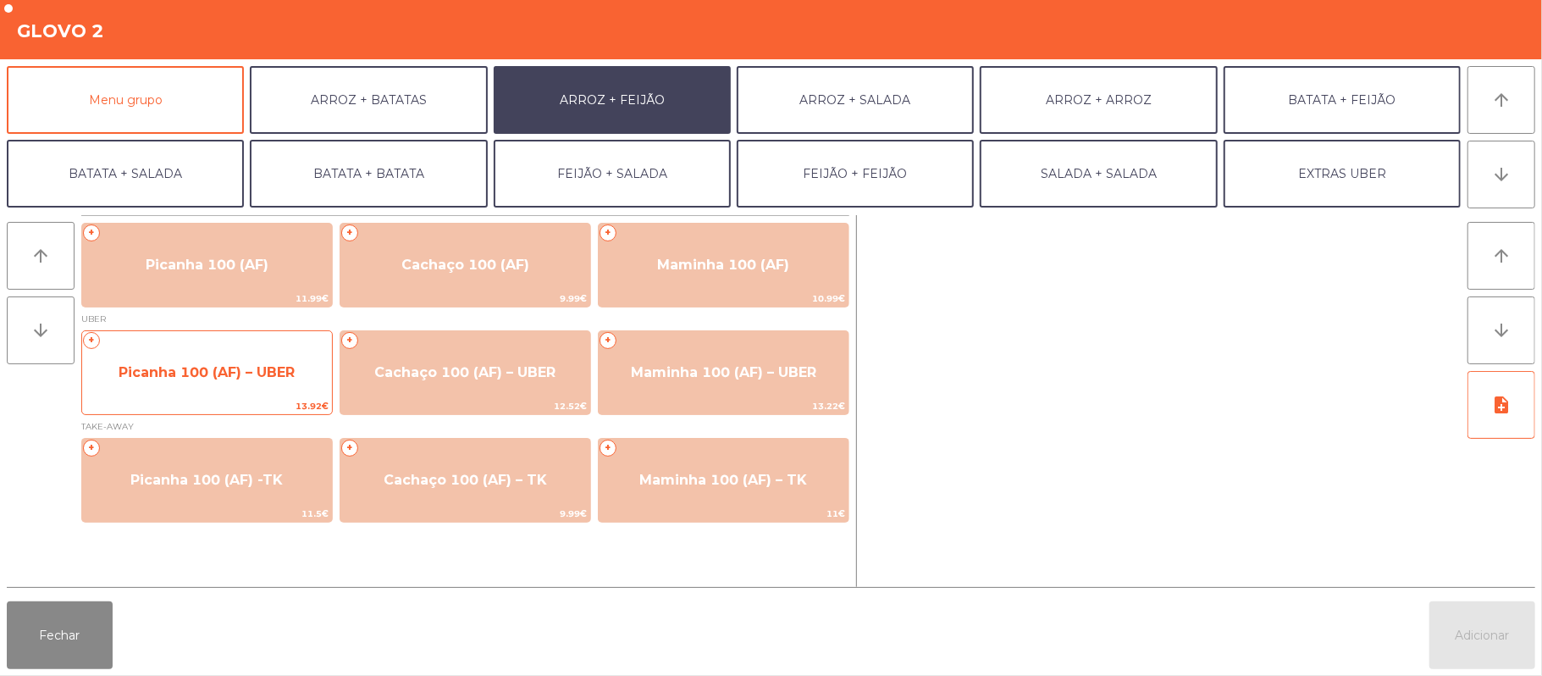
click at [201, 370] on span "Picanha 100 (AF) – UBER" at bounding box center [207, 372] width 176 height 16
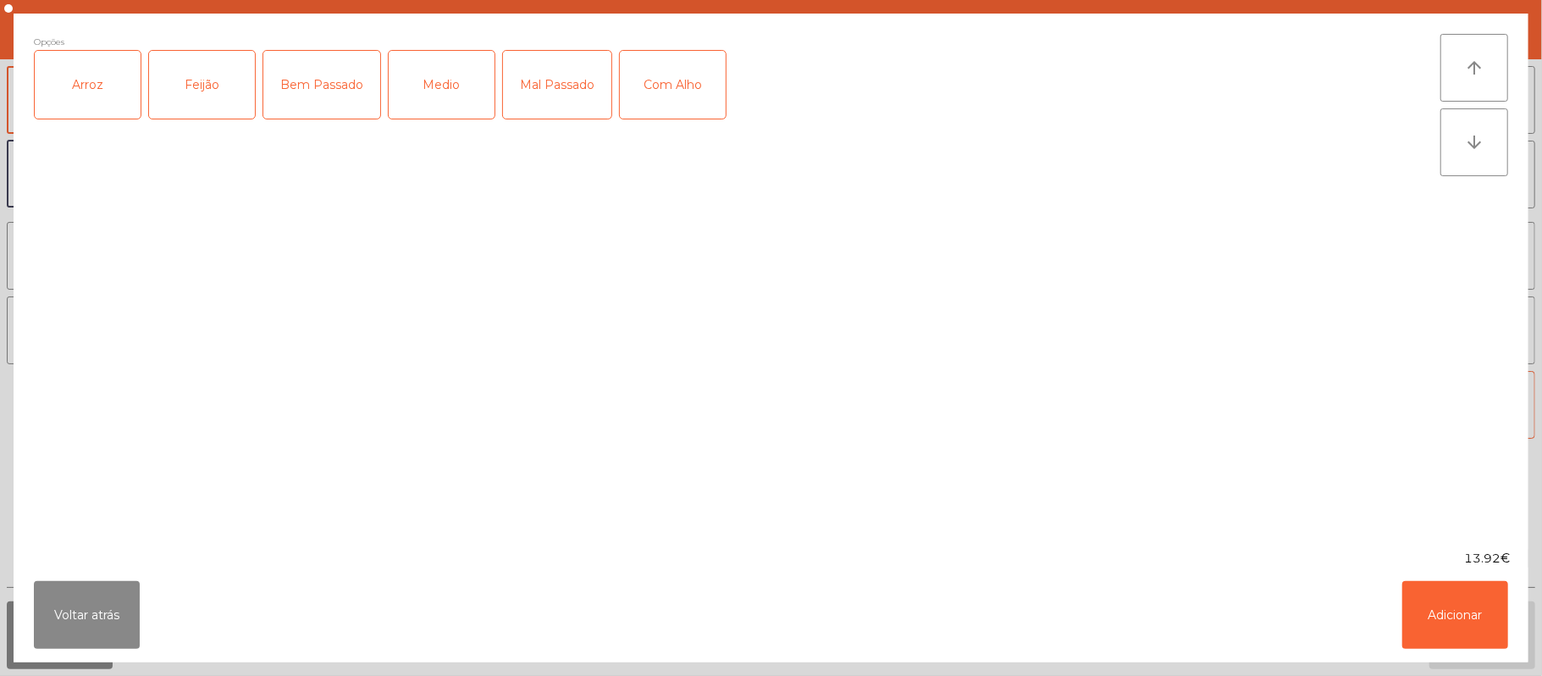
click at [97, 97] on div "Arroz" at bounding box center [88, 85] width 106 height 68
click at [205, 81] on div "Feijão" at bounding box center [202, 85] width 106 height 68
click at [337, 96] on div "Bem Passado" at bounding box center [321, 85] width 117 height 68
click at [676, 103] on div "Com Alho" at bounding box center [673, 85] width 106 height 68
click at [1449, 615] on button "Adicionar" at bounding box center [1455, 615] width 106 height 68
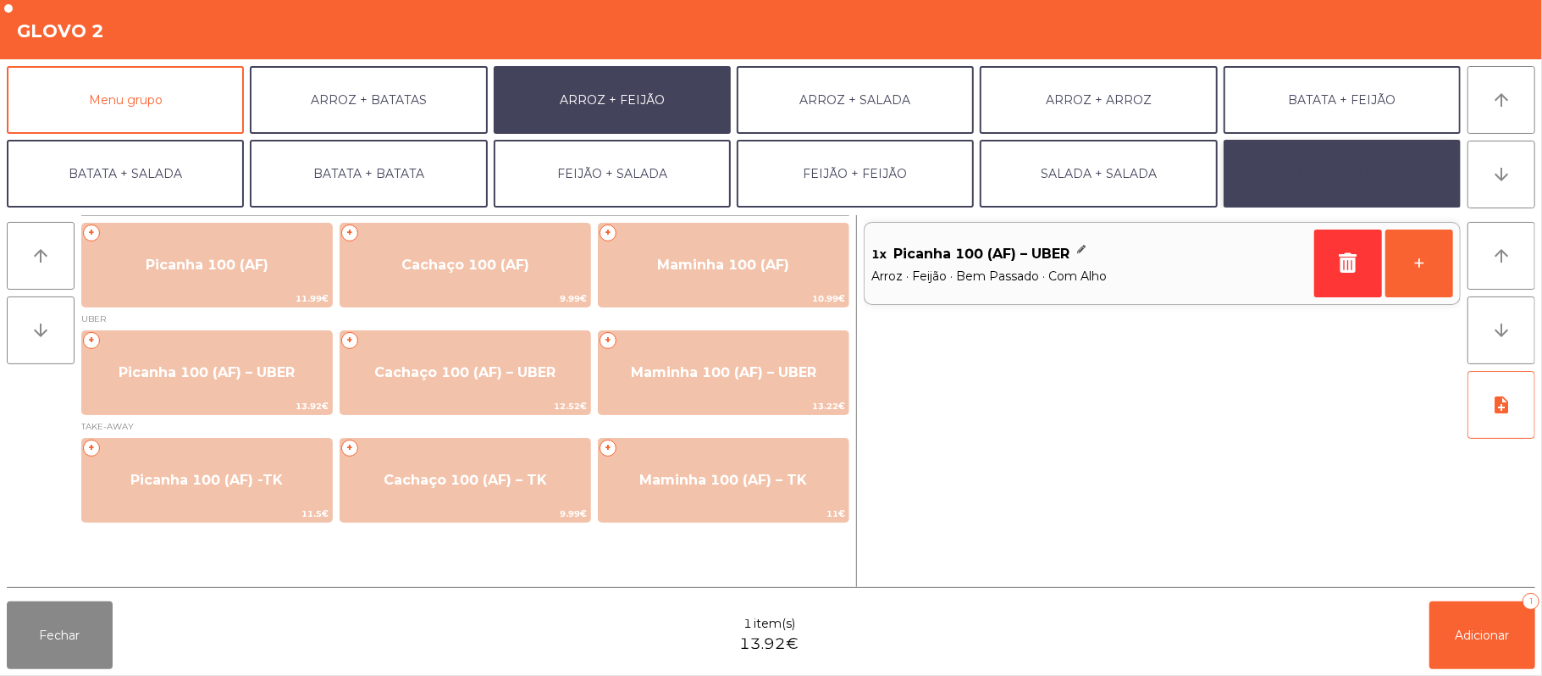
click at [1359, 181] on button "EXTRAS UBER" at bounding box center [1341, 174] width 237 height 68
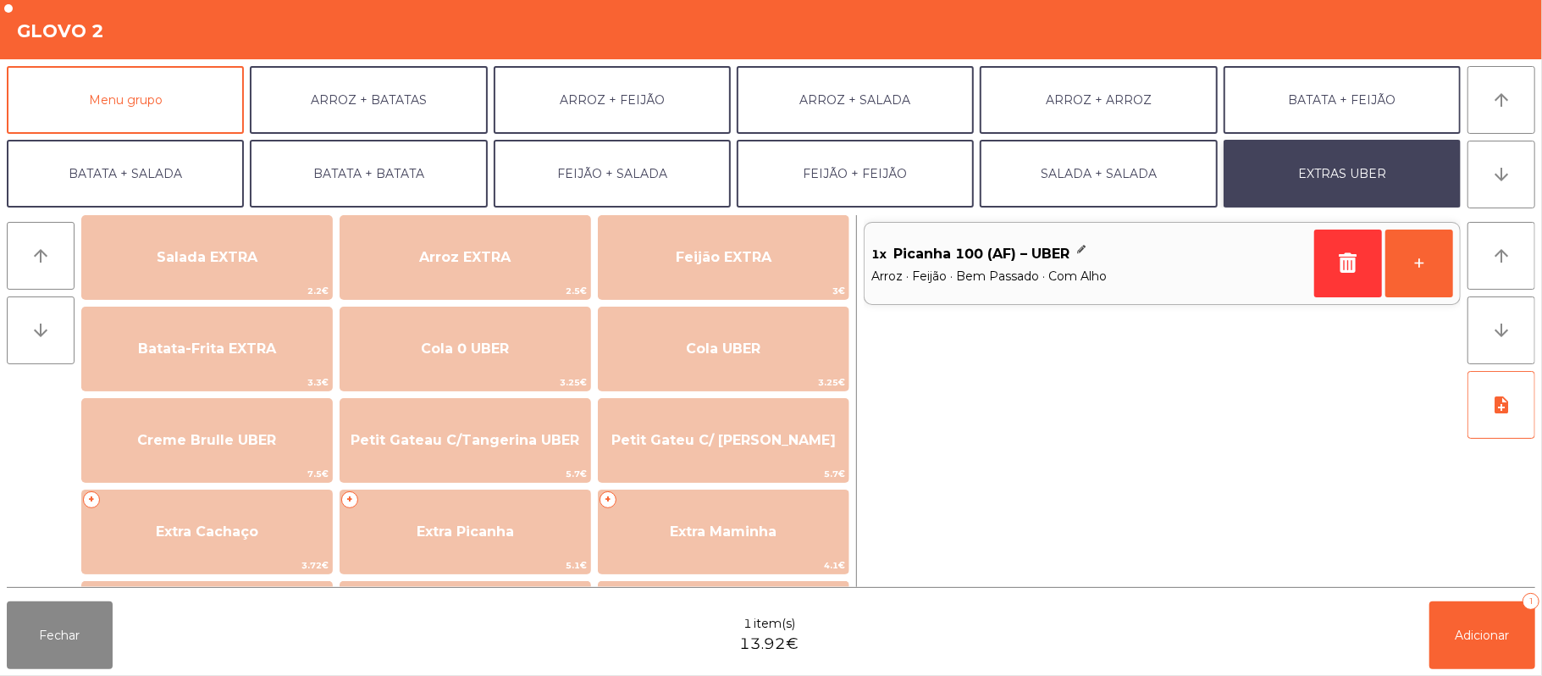
scroll to position [218, 0]
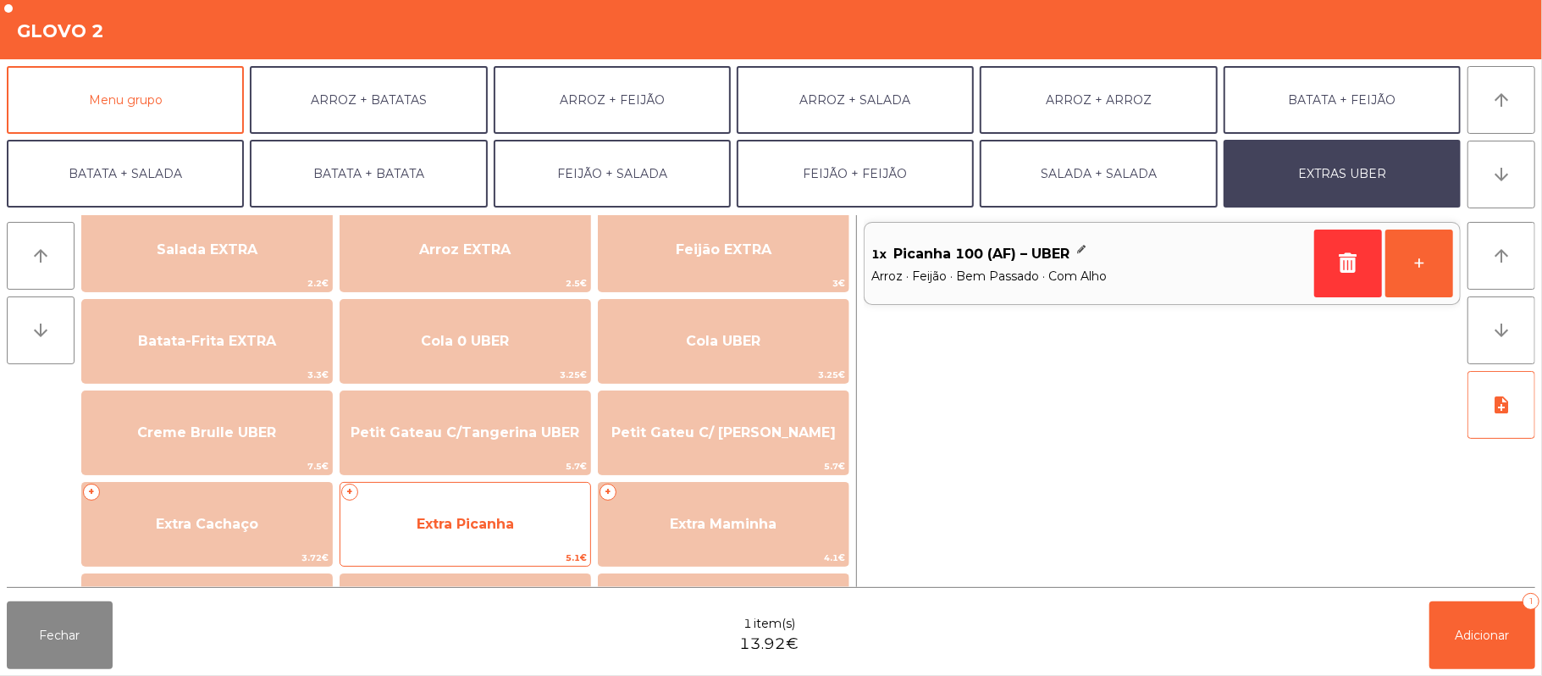
click at [441, 530] on span "Extra Picanha" at bounding box center [465, 524] width 97 height 16
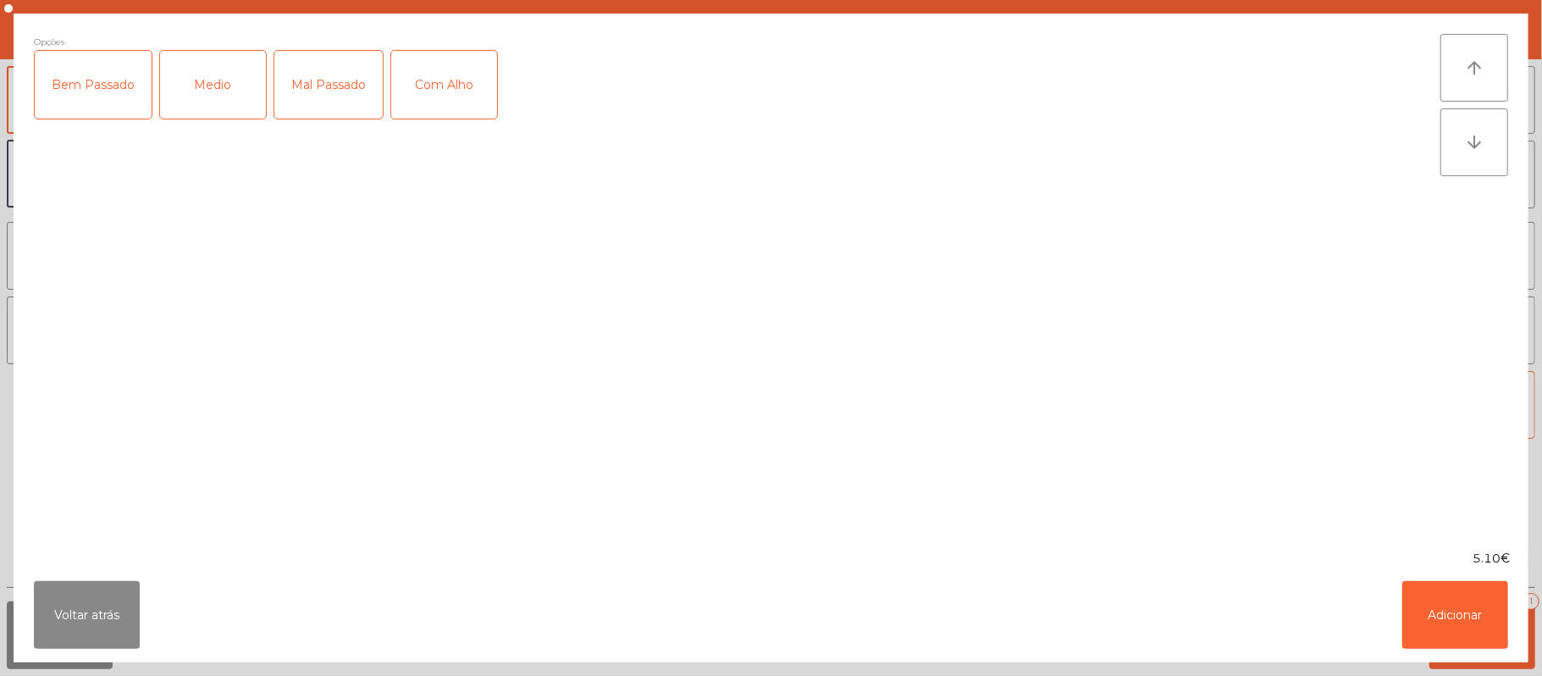
click at [102, 95] on div "Bem Passado" at bounding box center [93, 85] width 117 height 68
click at [448, 95] on div "Com Alho" at bounding box center [444, 85] width 106 height 68
click at [1454, 621] on button "Adicionar" at bounding box center [1455, 615] width 106 height 68
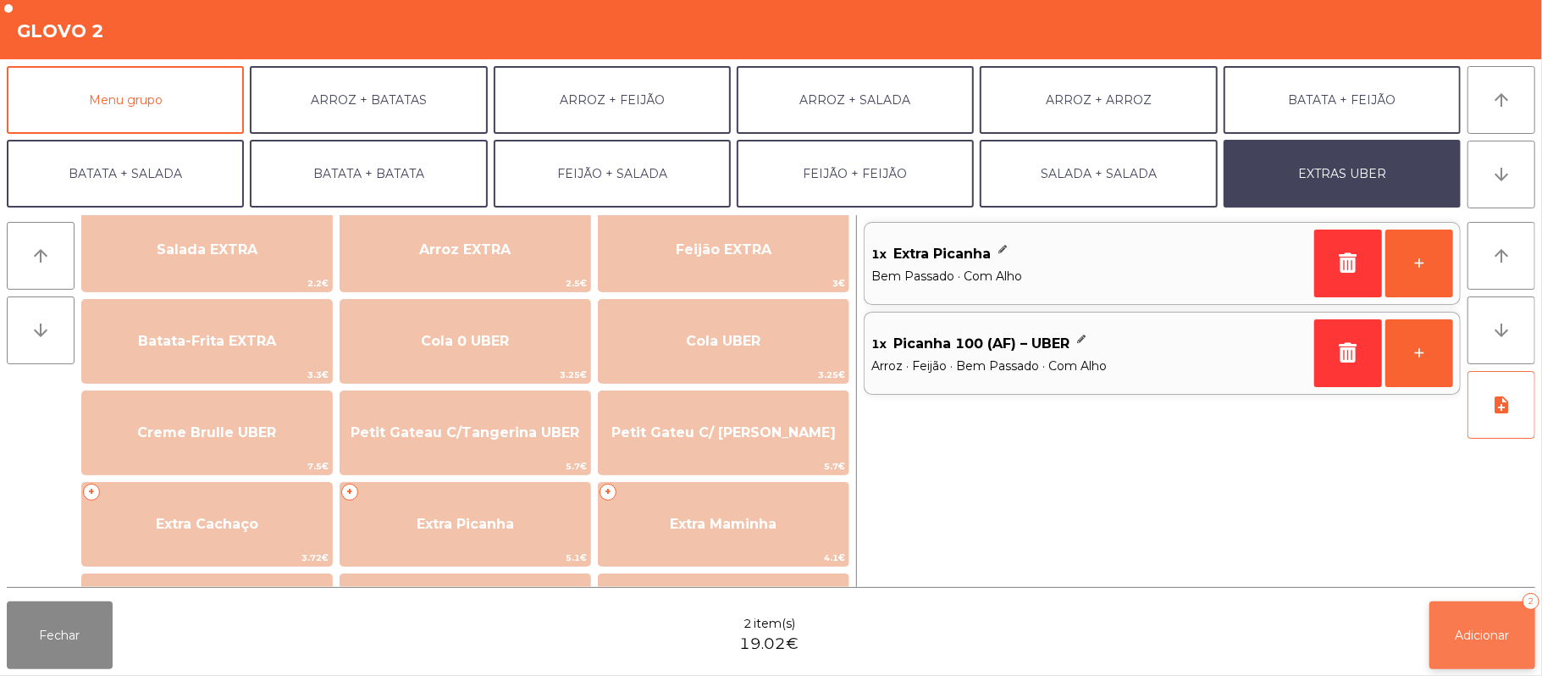
click at [1458, 625] on button "Adicionar 2" at bounding box center [1482, 635] width 106 height 68
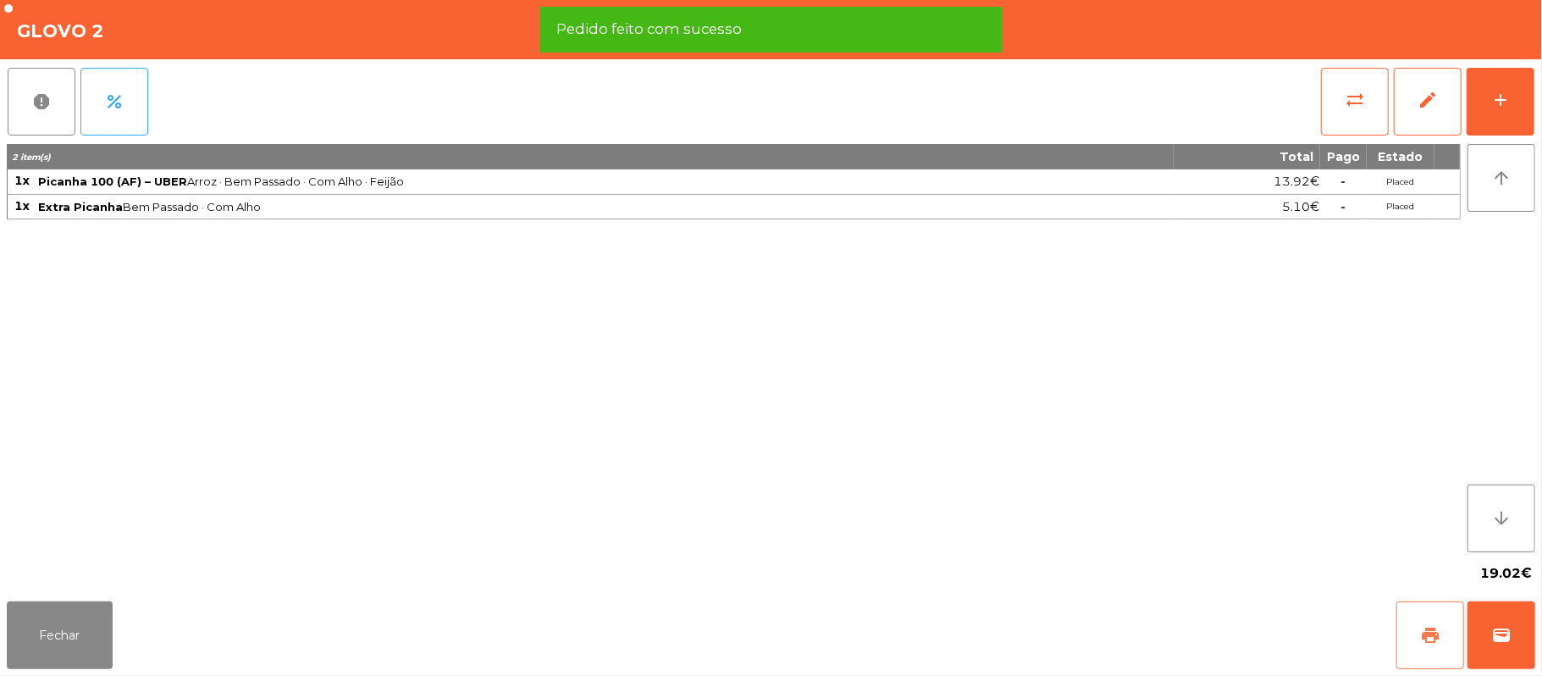
click at [1427, 625] on span "print" at bounding box center [1430, 635] width 20 height 20
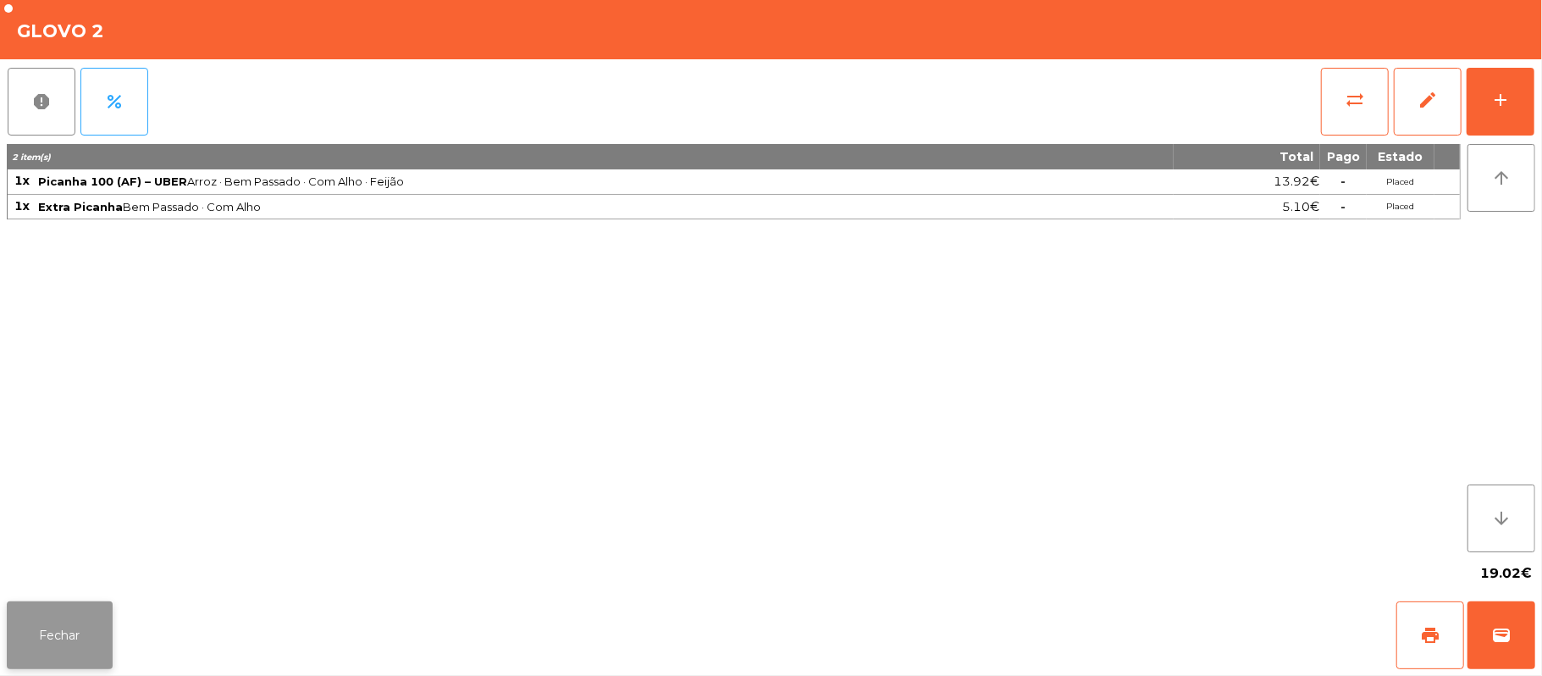
click at [54, 631] on button "Fechar" at bounding box center [60, 635] width 106 height 68
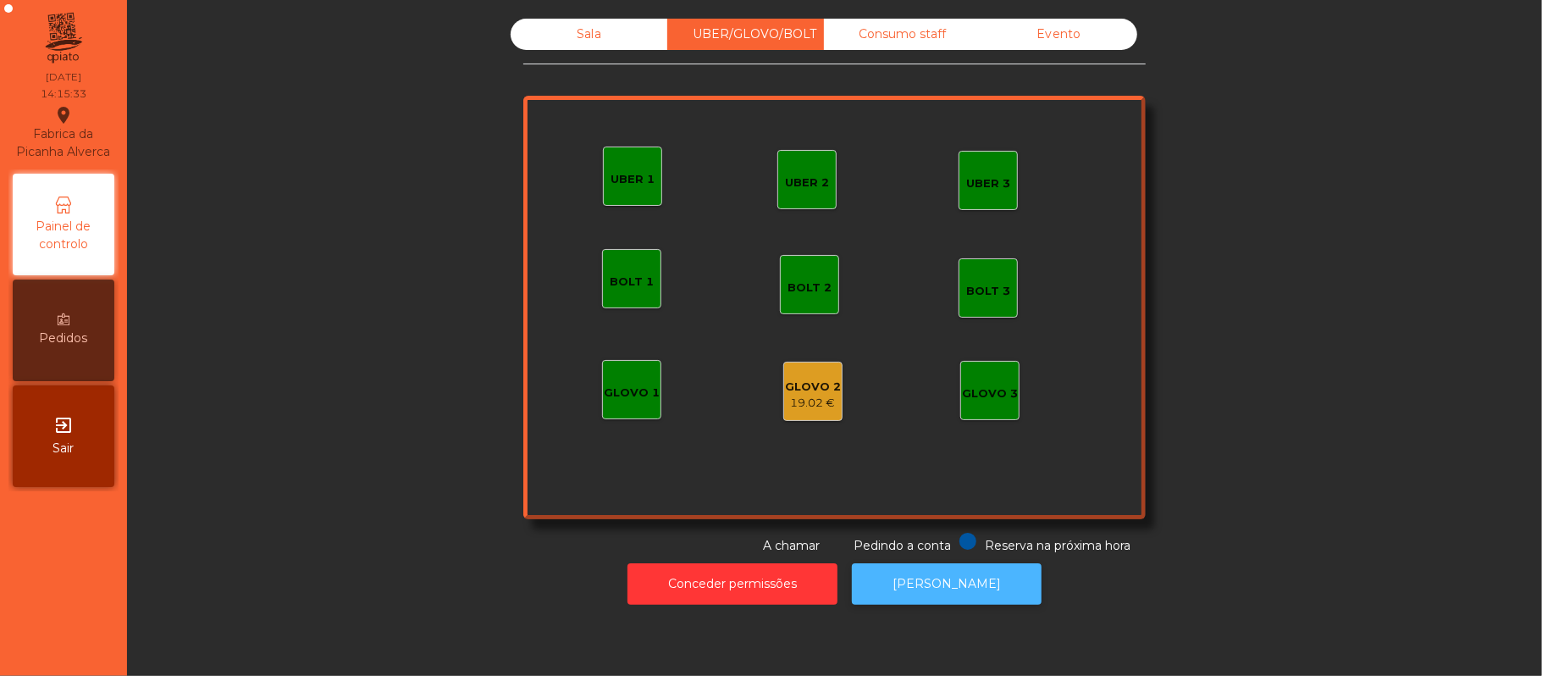
click at [970, 593] on button "[PERSON_NAME]" at bounding box center [947, 583] width 190 height 41
click at [783, 377] on div "GLOVO 2 19.02 €" at bounding box center [812, 391] width 59 height 59
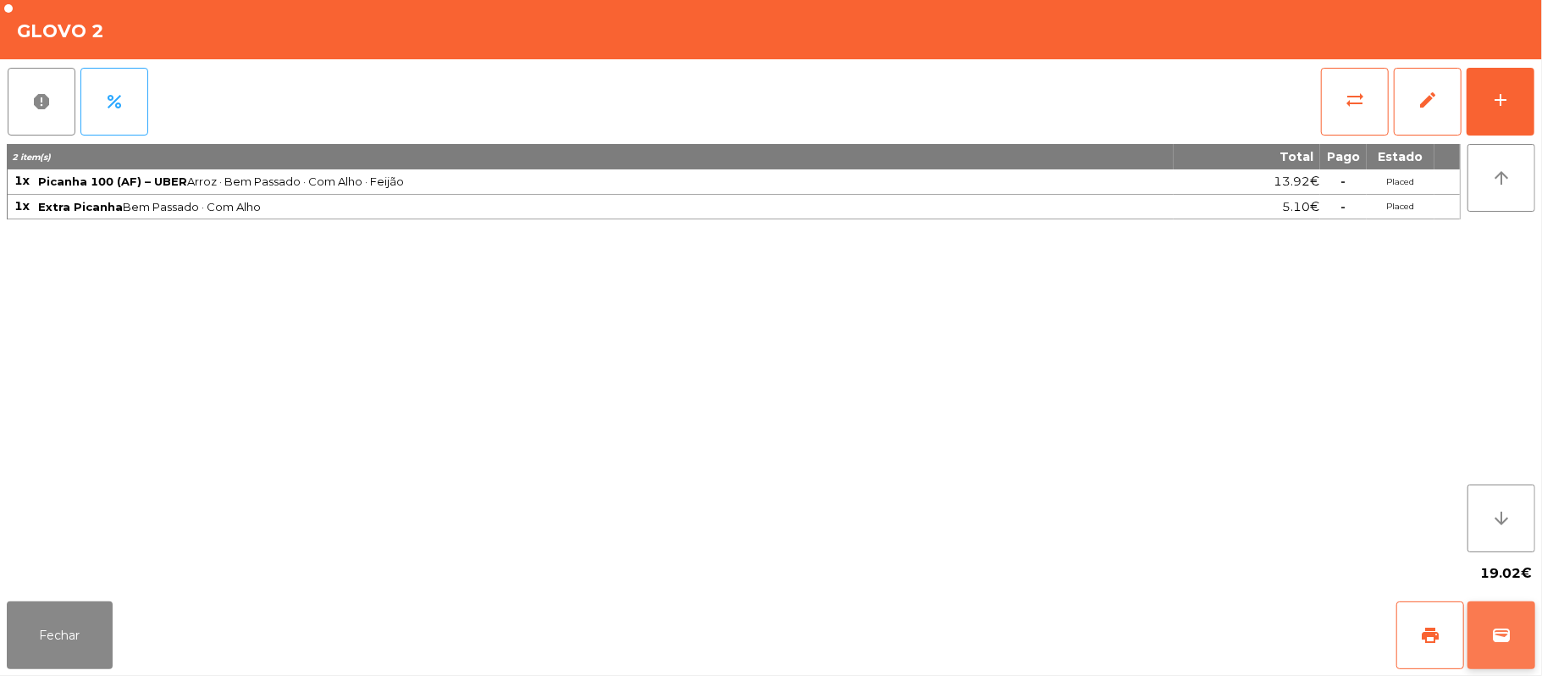
click at [1491, 647] on button "wallet" at bounding box center [1501, 635] width 68 height 68
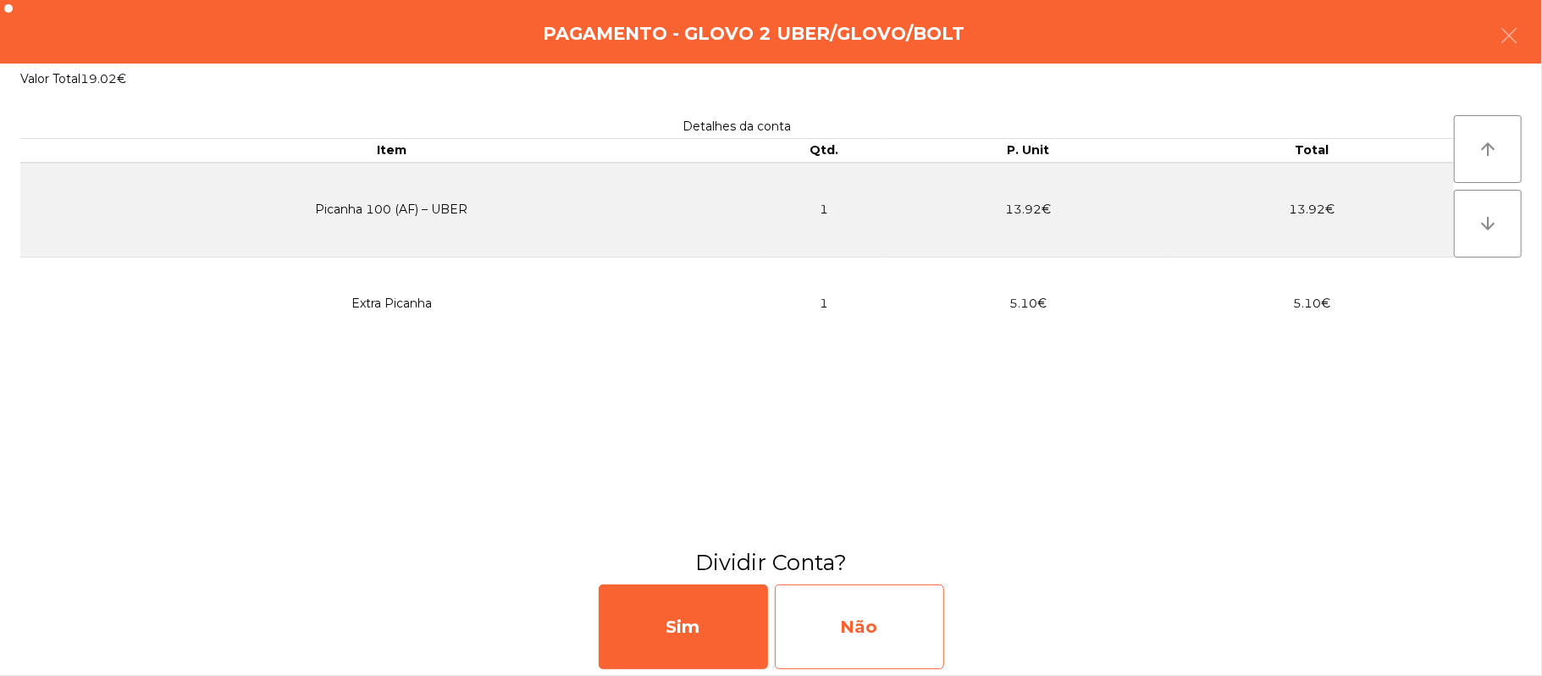
click at [845, 617] on div "Não" at bounding box center [859, 626] width 169 height 85
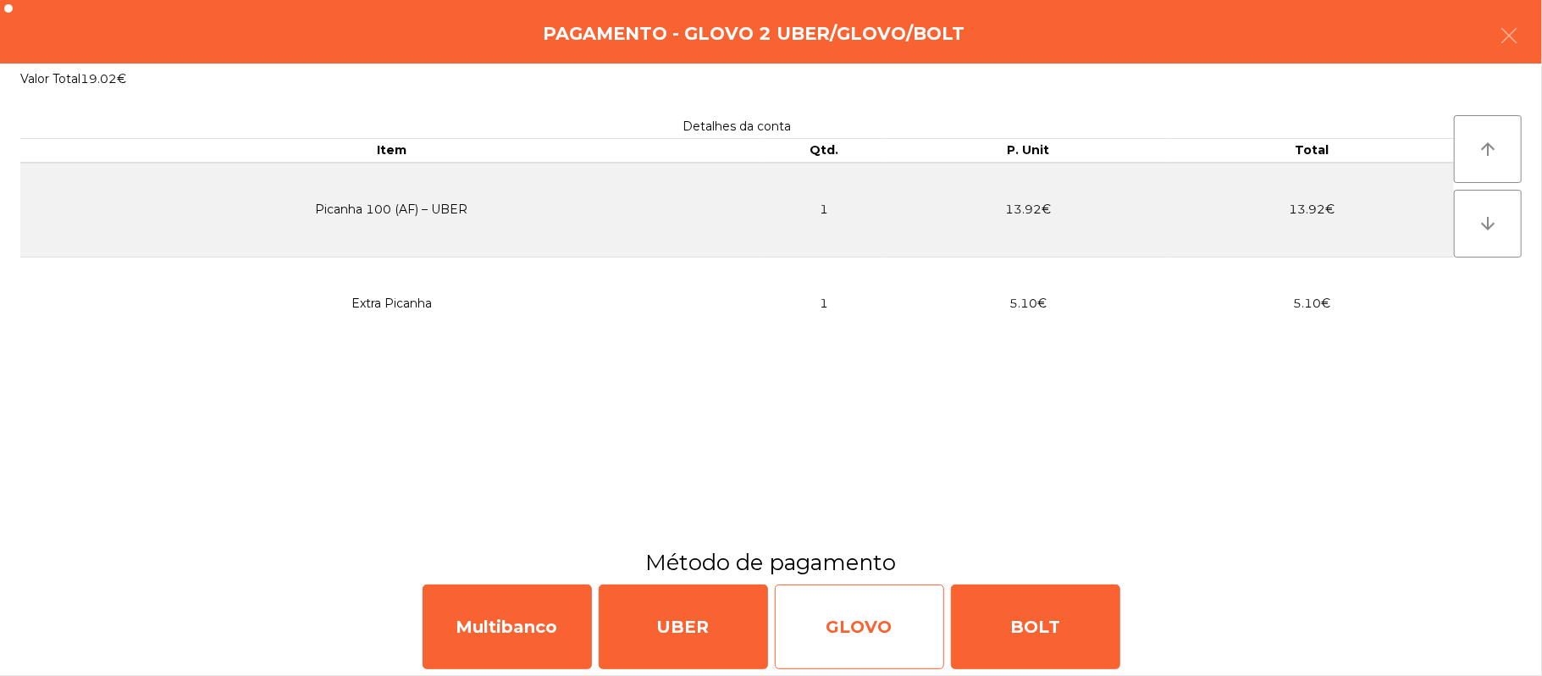
click at [875, 615] on div "GLOVO" at bounding box center [859, 626] width 169 height 85
select select "**"
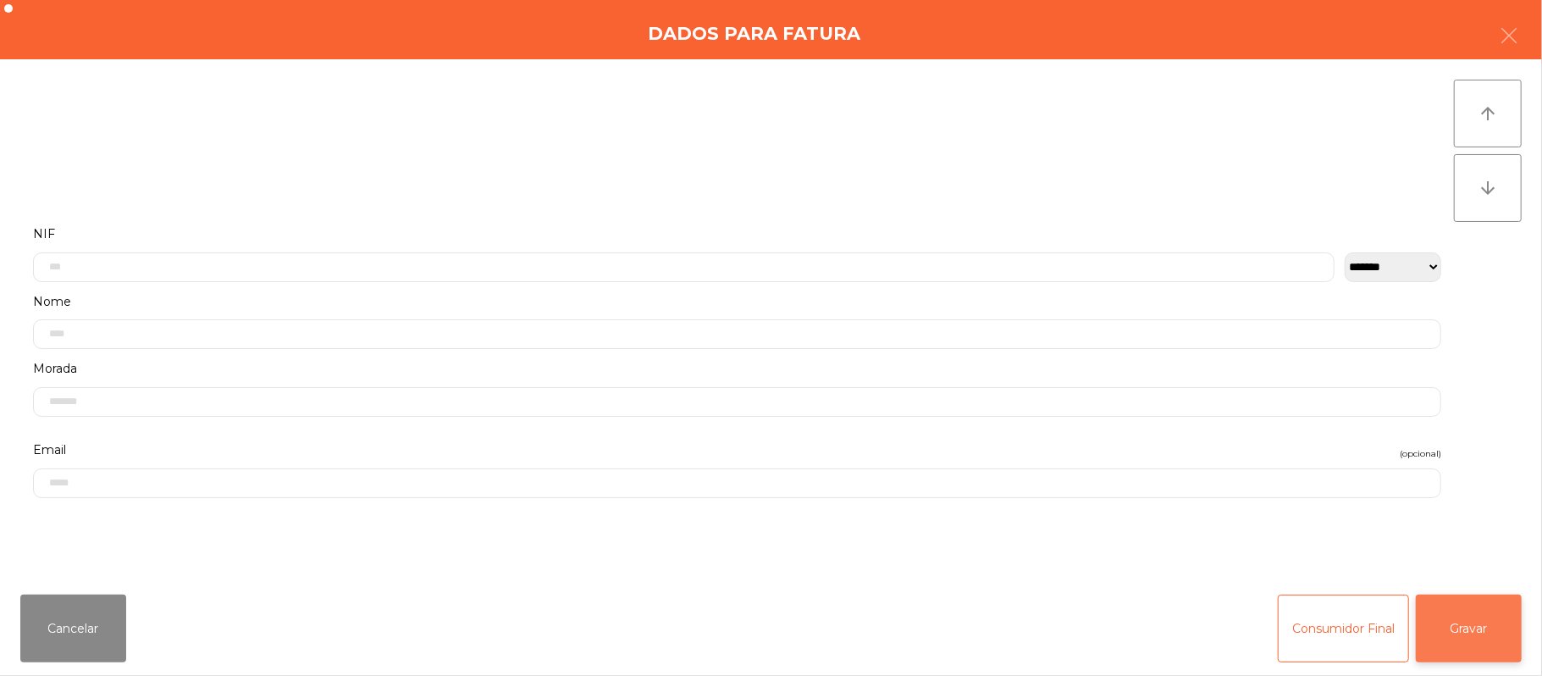
click at [1477, 621] on button "Gravar" at bounding box center [1469, 628] width 106 height 68
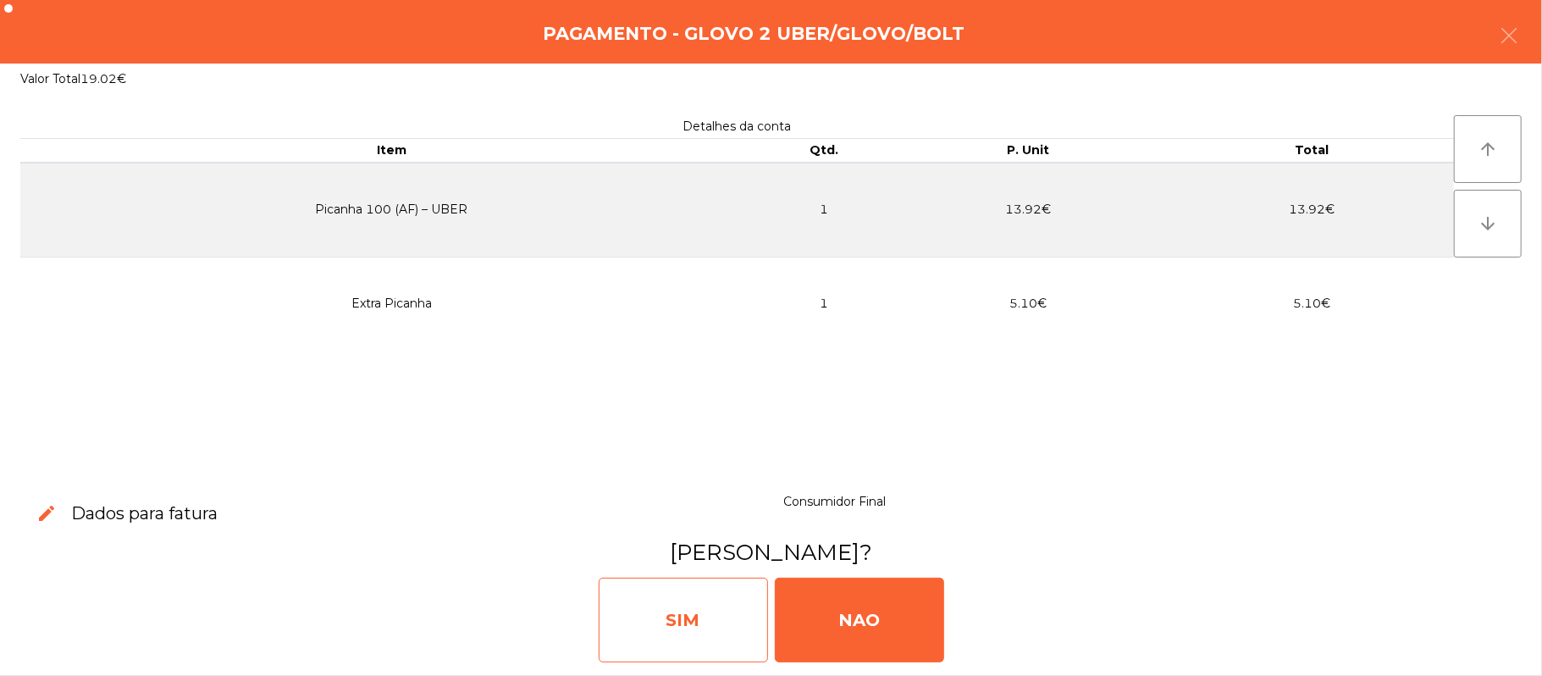
click at [681, 614] on div "SIM" at bounding box center [683, 619] width 169 height 85
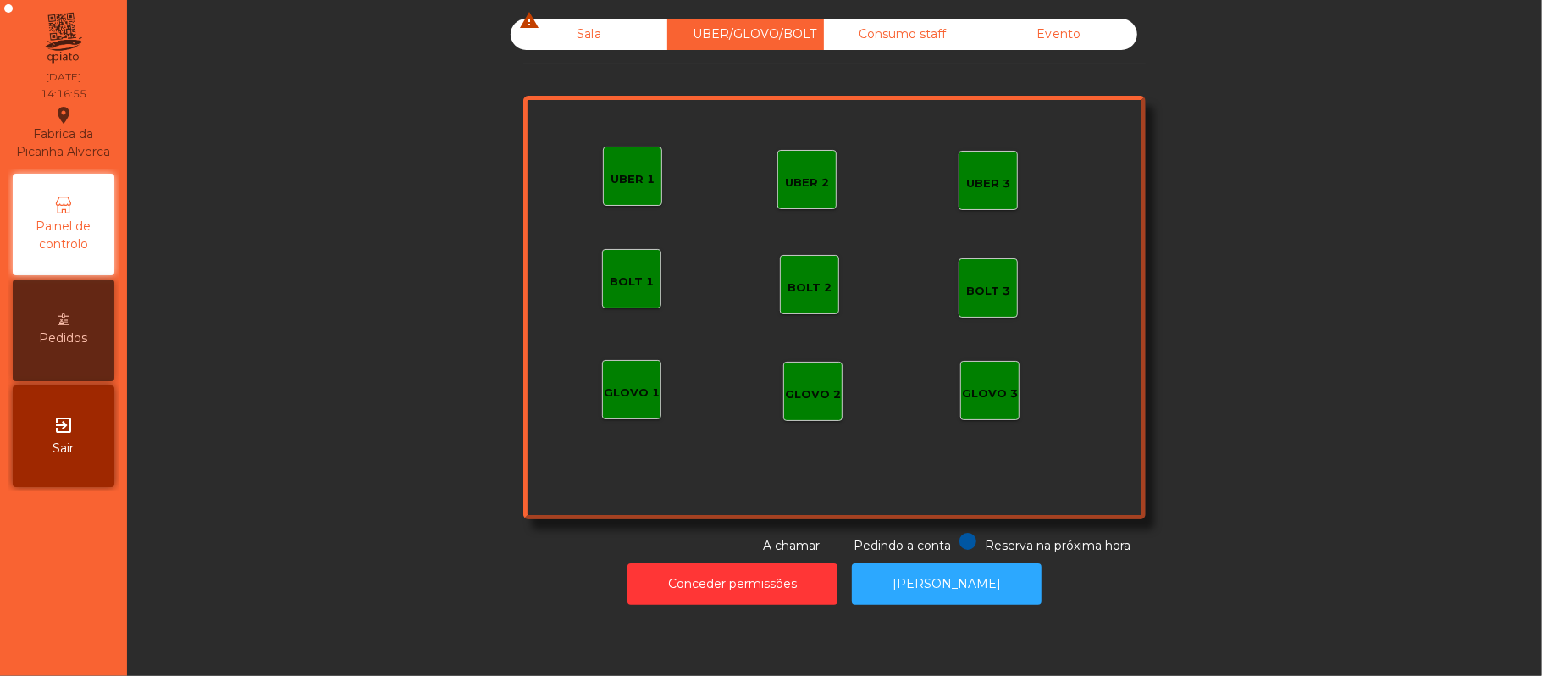
click at [583, 35] on div "Sala warning" at bounding box center [589, 34] width 157 height 31
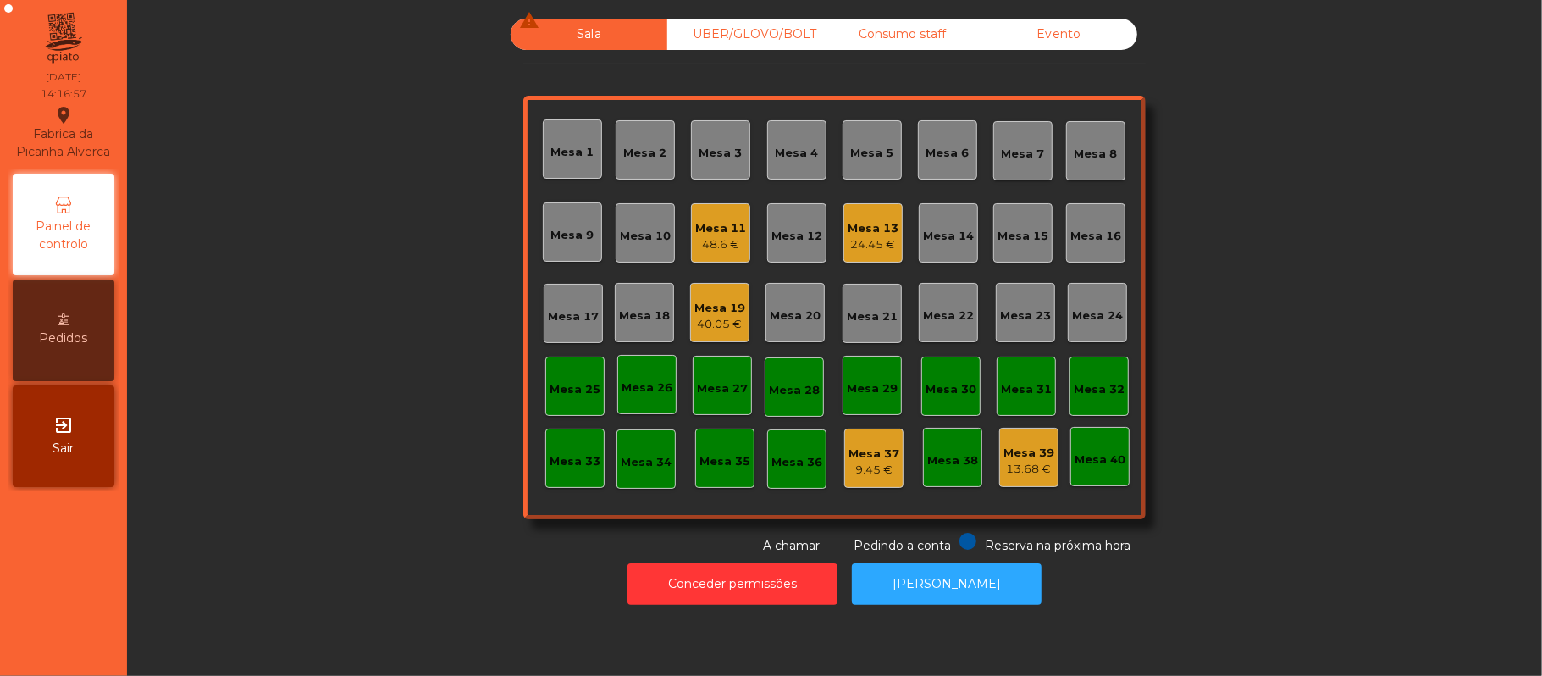
click at [709, 323] on div "40.05 €" at bounding box center [719, 324] width 51 height 17
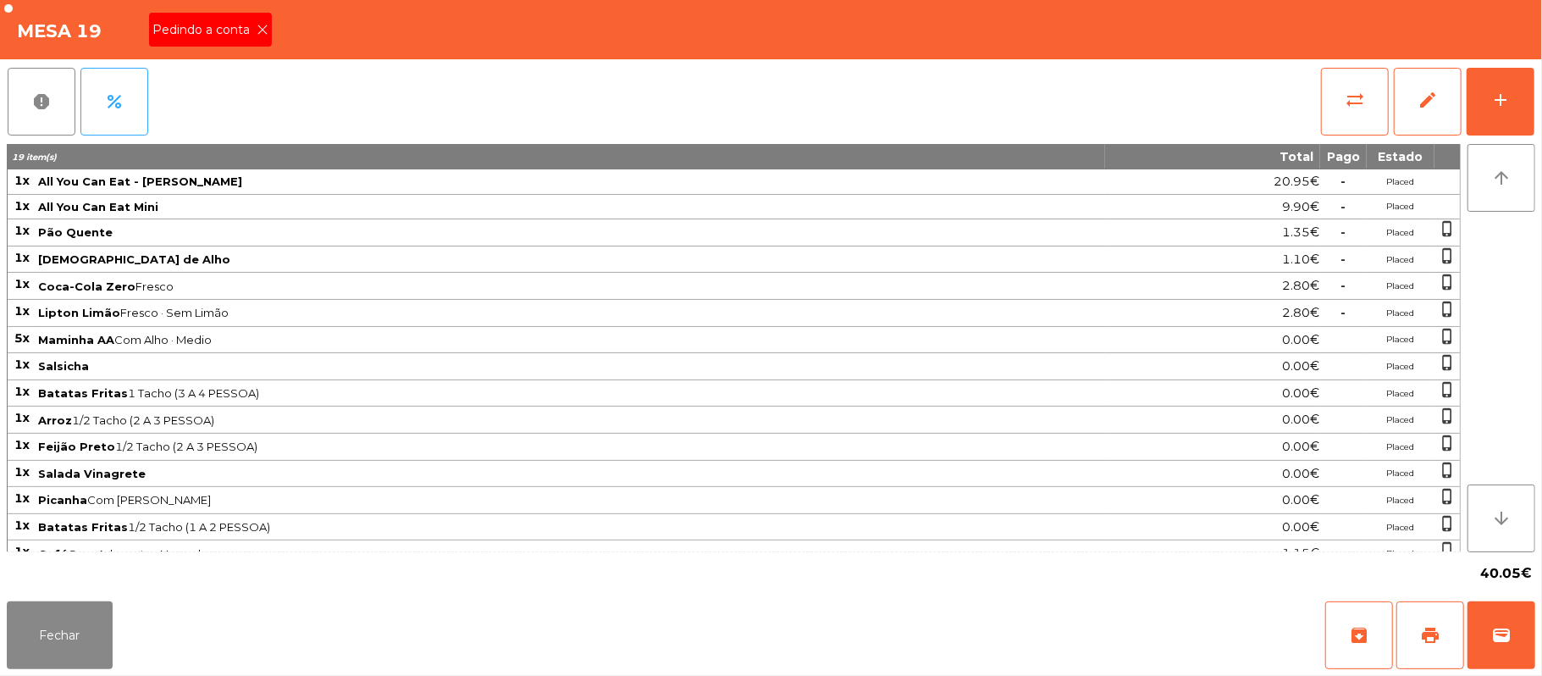
click at [229, 34] on span "Pedindo a conta" at bounding box center [204, 30] width 104 height 18
click at [1424, 621] on button "print" at bounding box center [1430, 635] width 68 height 68
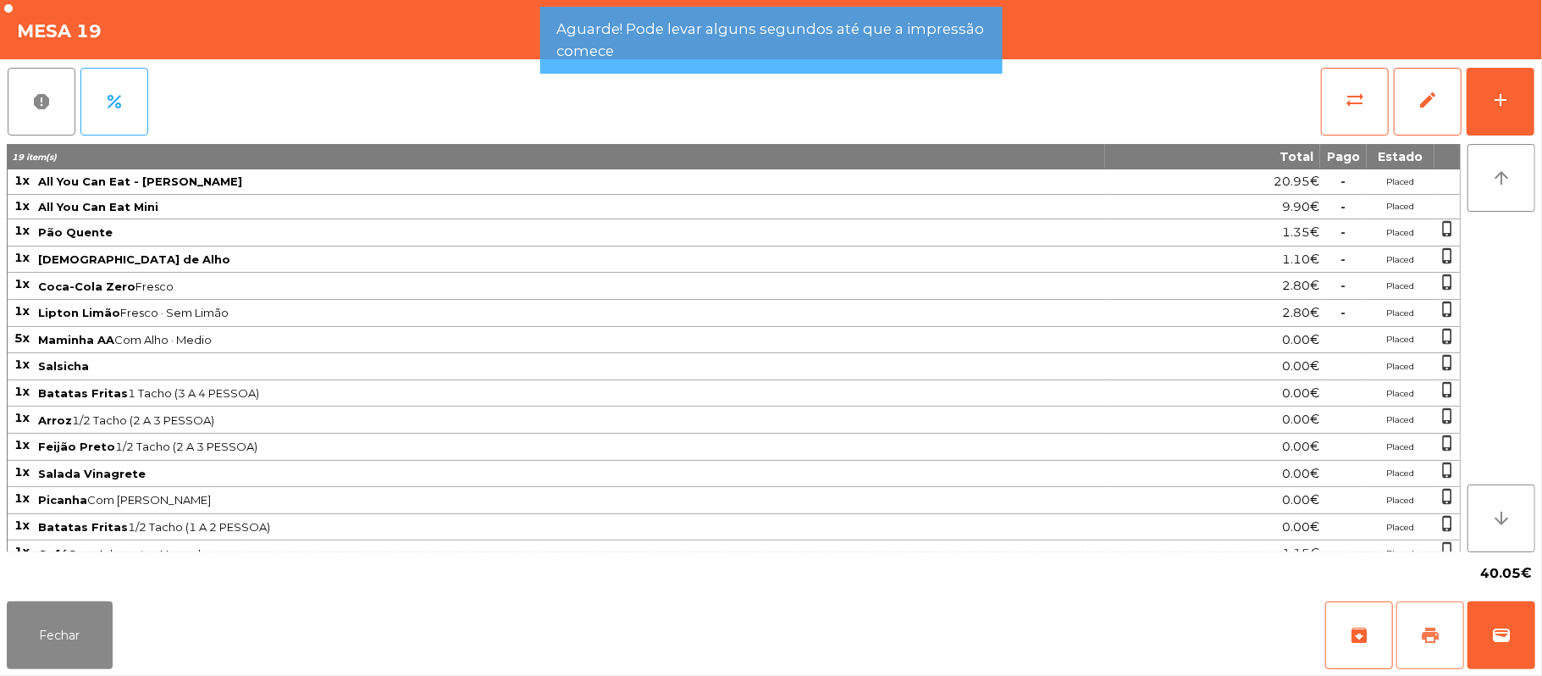
click at [1416, 625] on button "print" at bounding box center [1430, 635] width 68 height 68
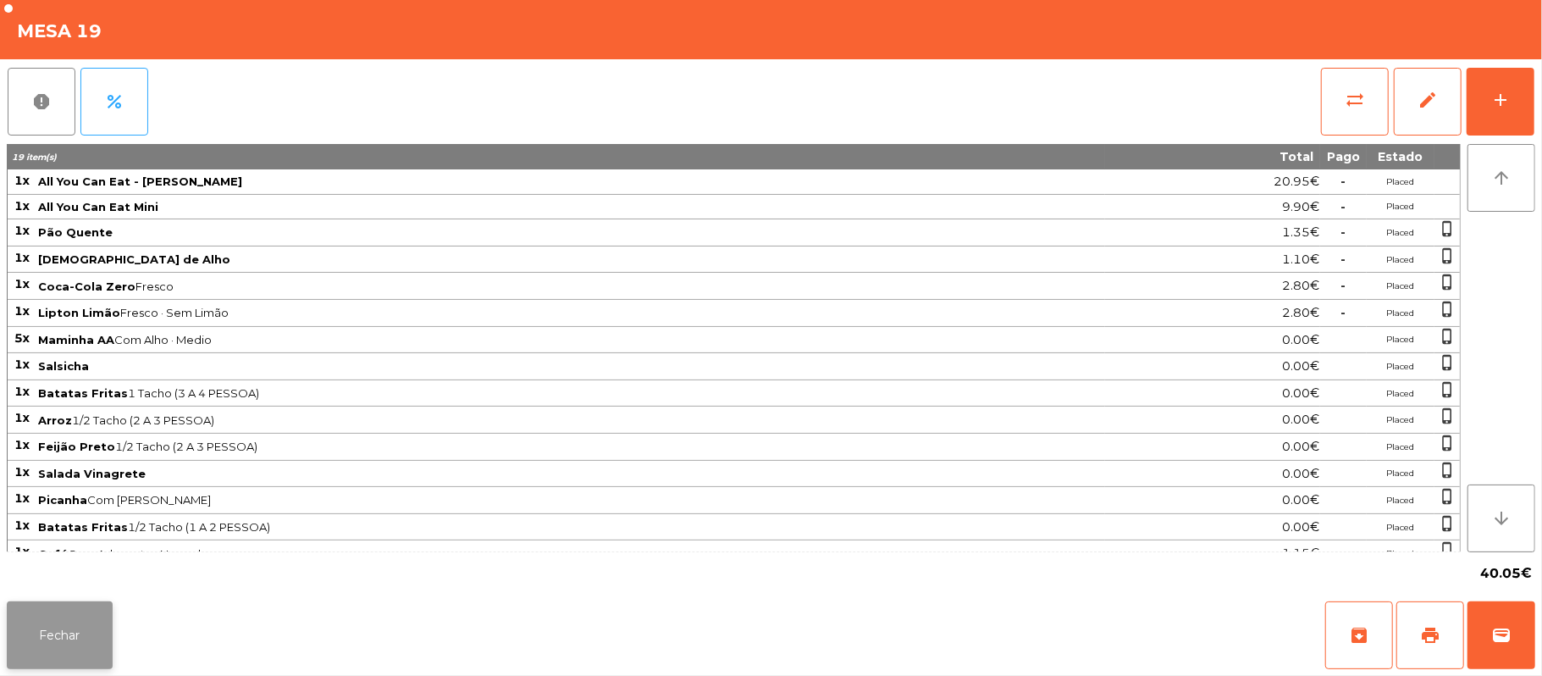
click at [65, 658] on button "Fechar" at bounding box center [60, 635] width 106 height 68
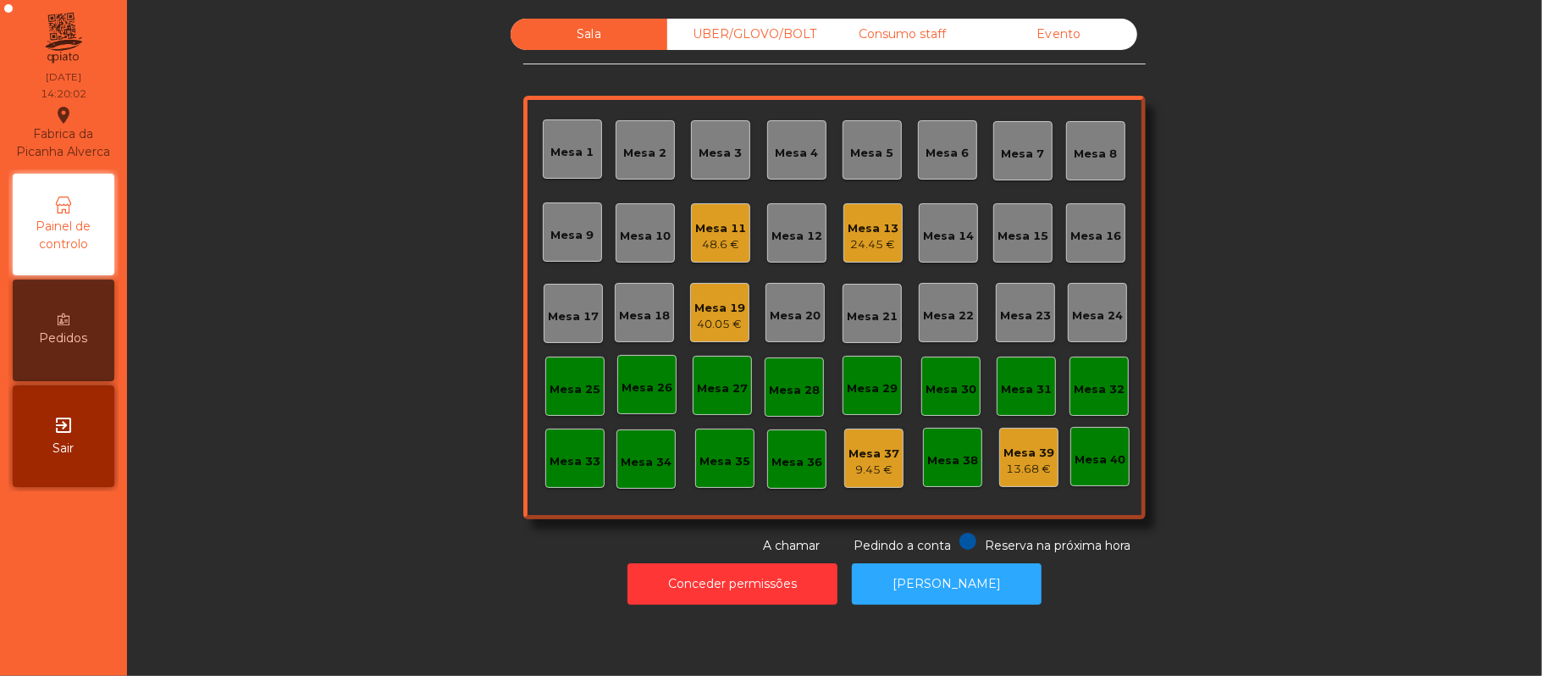
click at [709, 326] on div "40.05 €" at bounding box center [719, 324] width 51 height 17
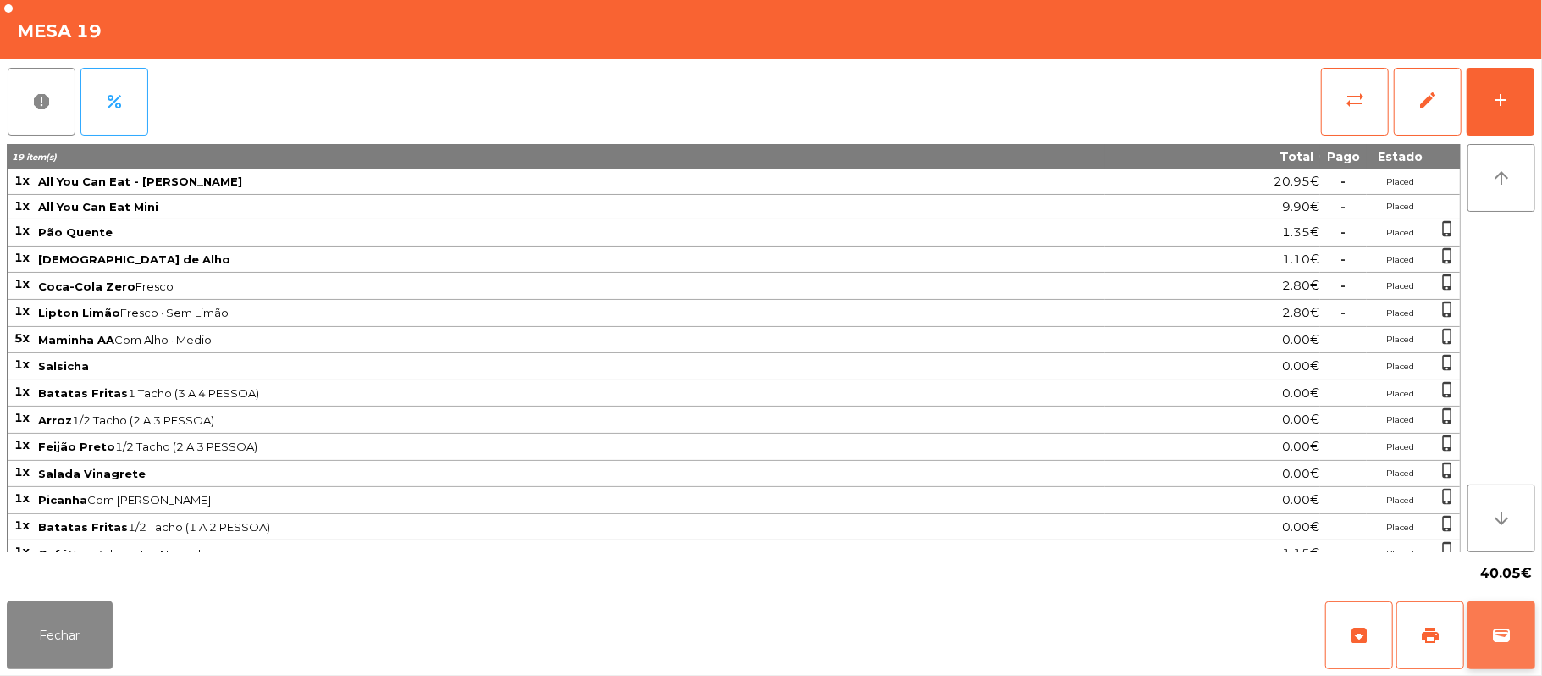
click at [1488, 638] on button "wallet" at bounding box center [1501, 635] width 68 height 68
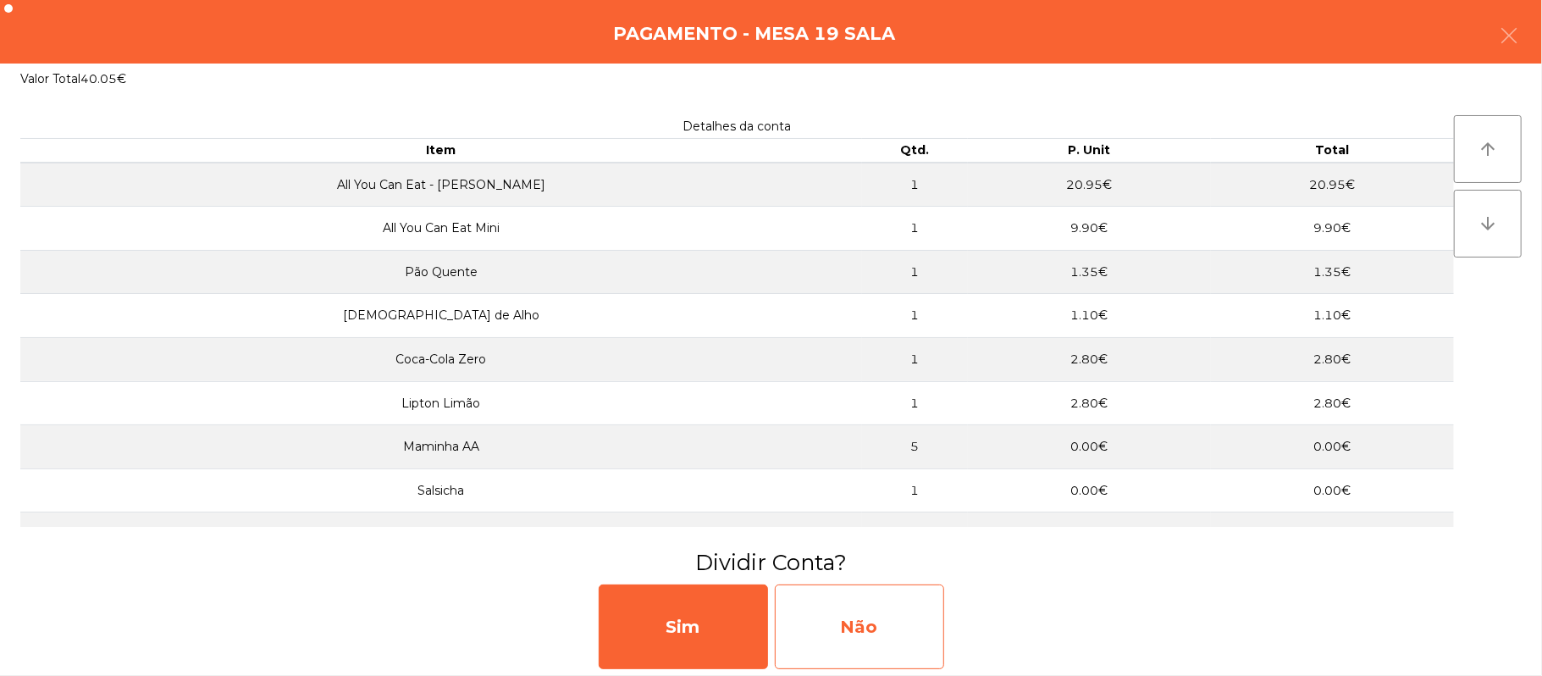
click at [898, 610] on div "Não" at bounding box center [859, 626] width 169 height 85
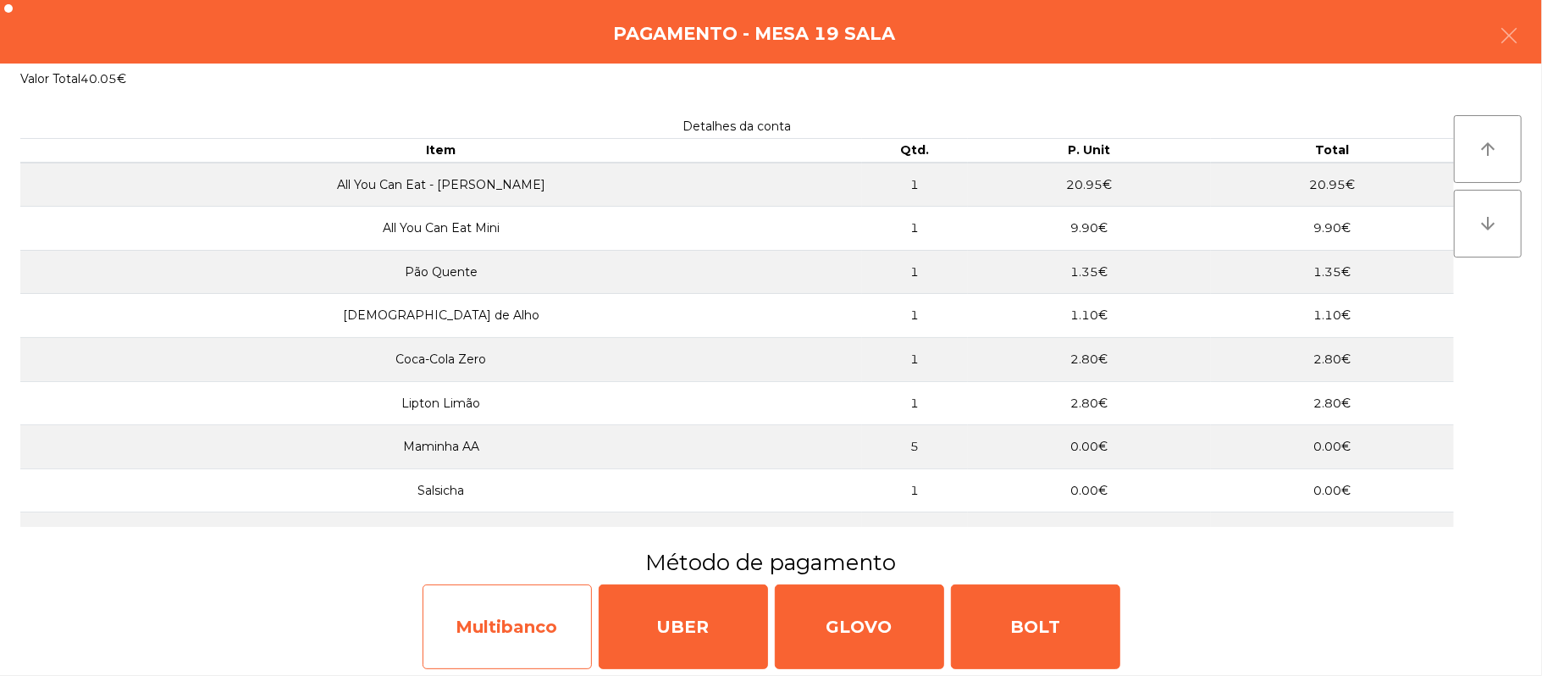
click at [515, 630] on div "Multibanco" at bounding box center [506, 626] width 169 height 85
select select "**"
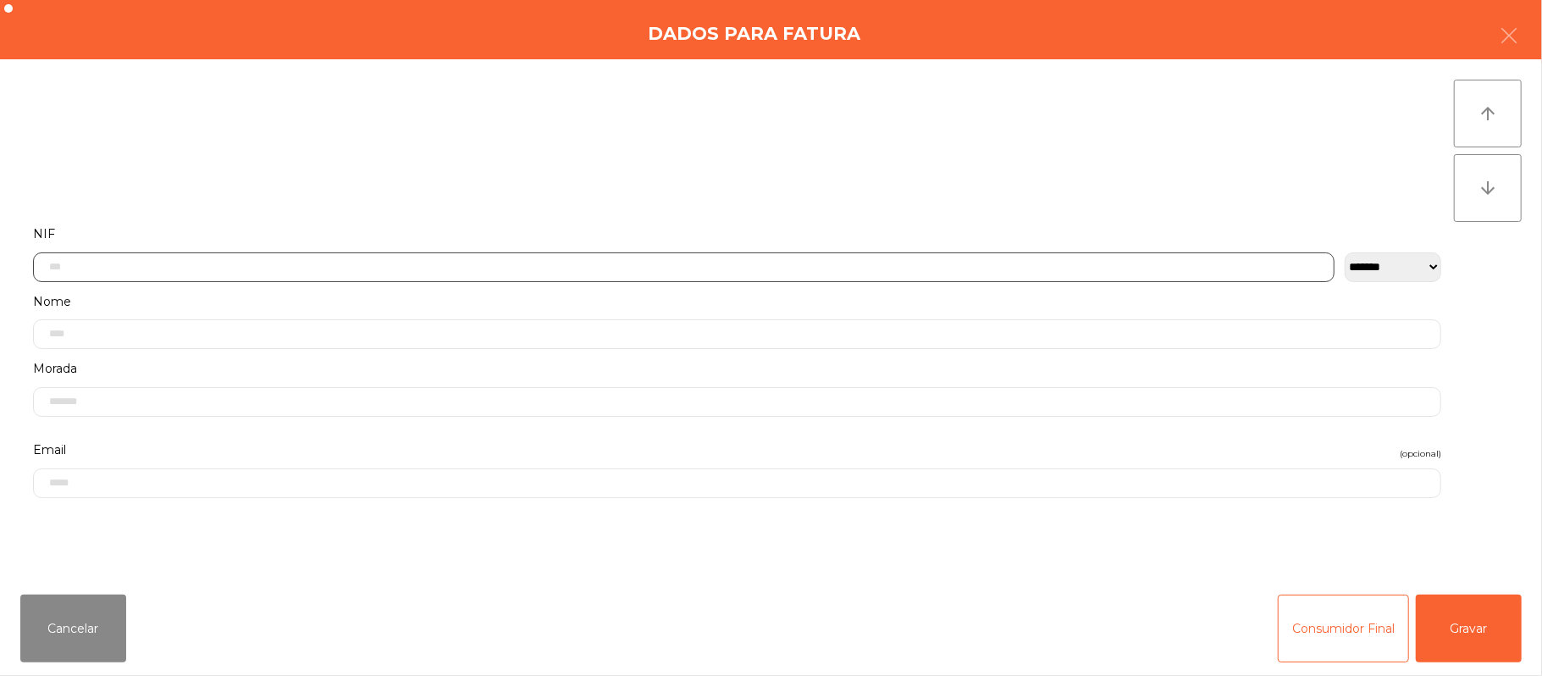
click at [881, 266] on input "text" at bounding box center [683, 267] width 1301 height 30
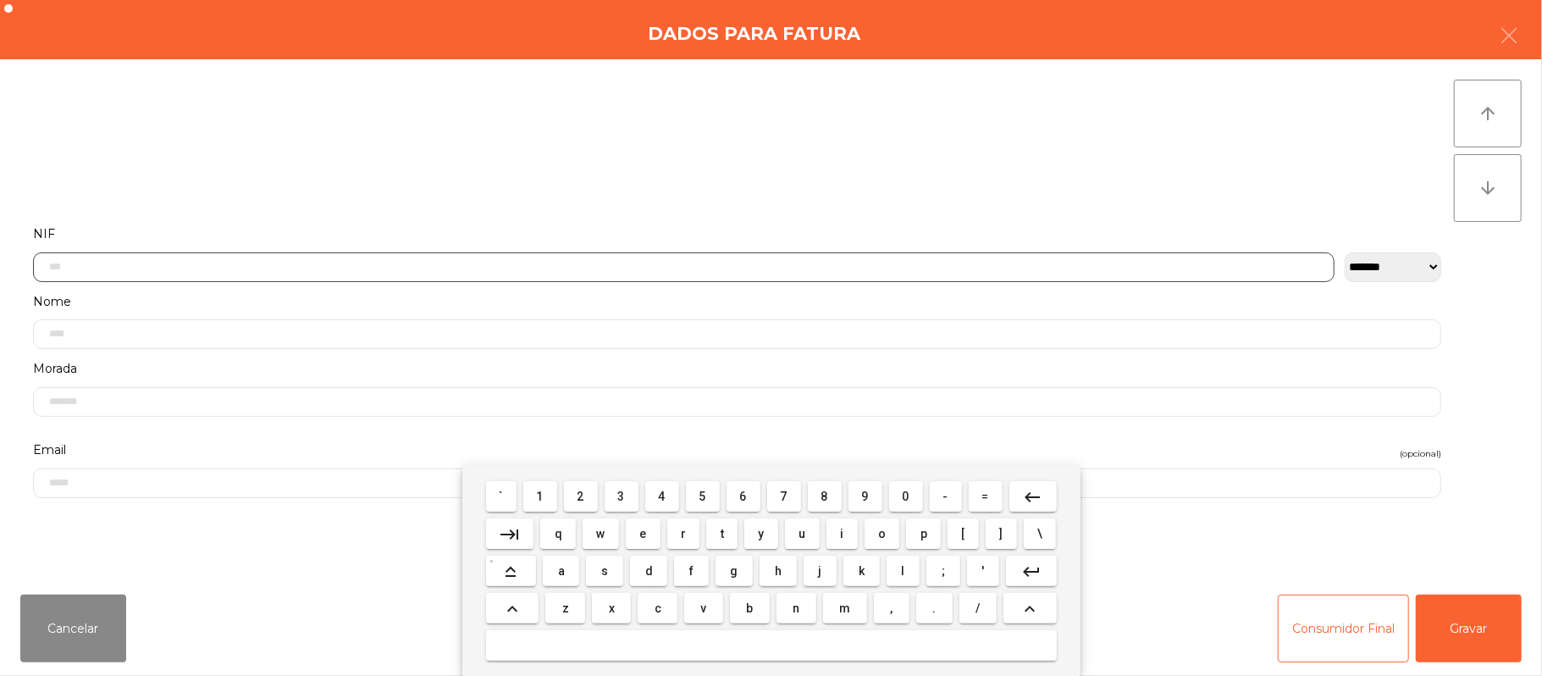
scroll to position [142, 0]
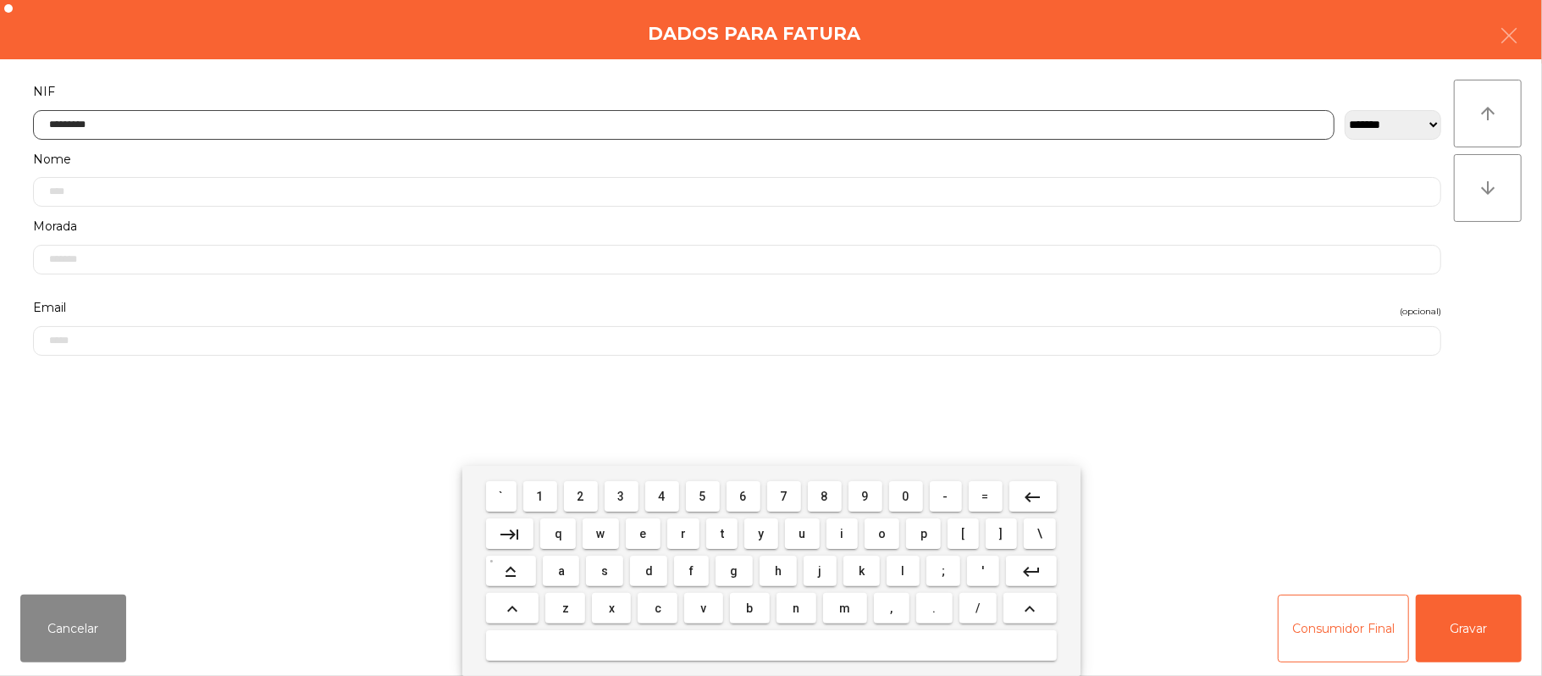
type input "*********"
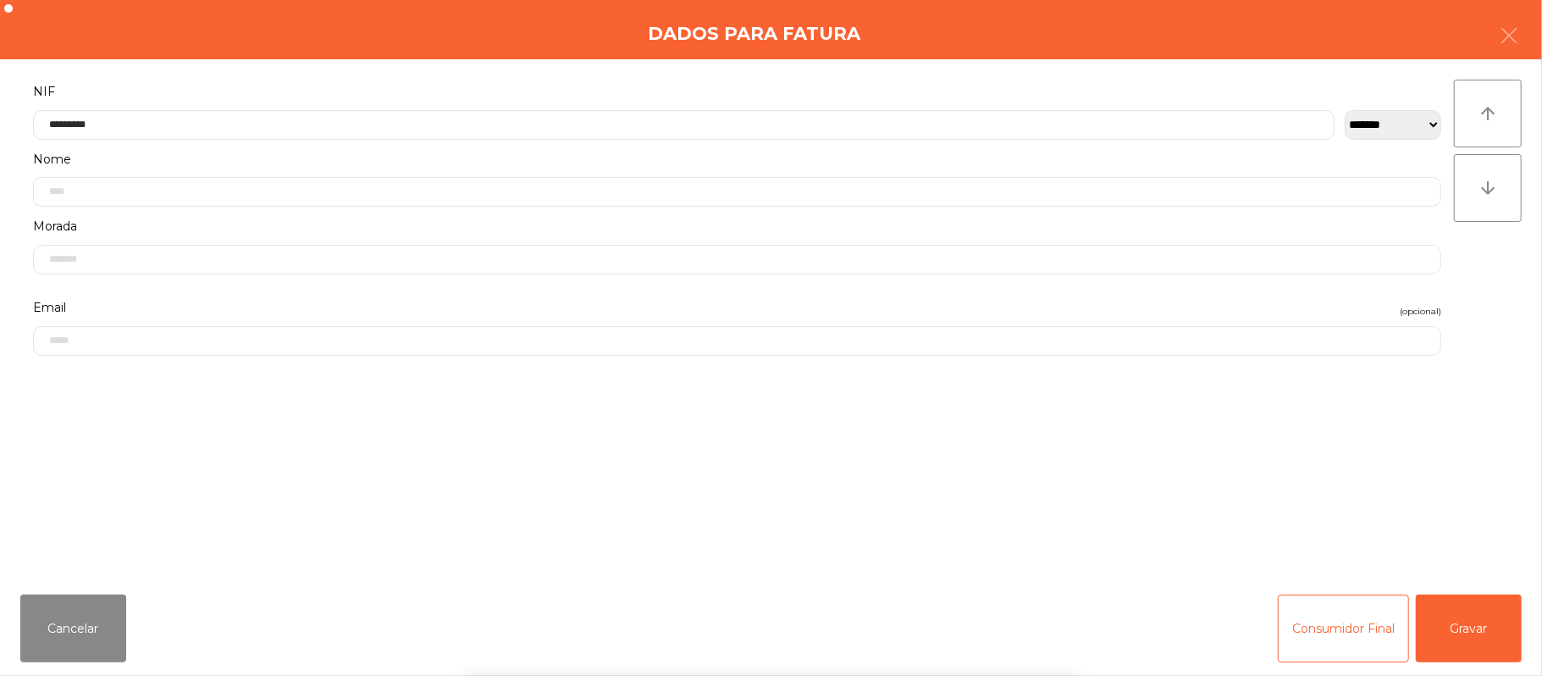
click at [1473, 628] on div "` 1 2 3 4 5 6 7 8 9 0 - = keyboard_backspace keyboard_tab q w e r t y u i o p […" at bounding box center [771, 571] width 1542 height 210
click at [1474, 624] on button "Gravar" at bounding box center [1469, 628] width 106 height 68
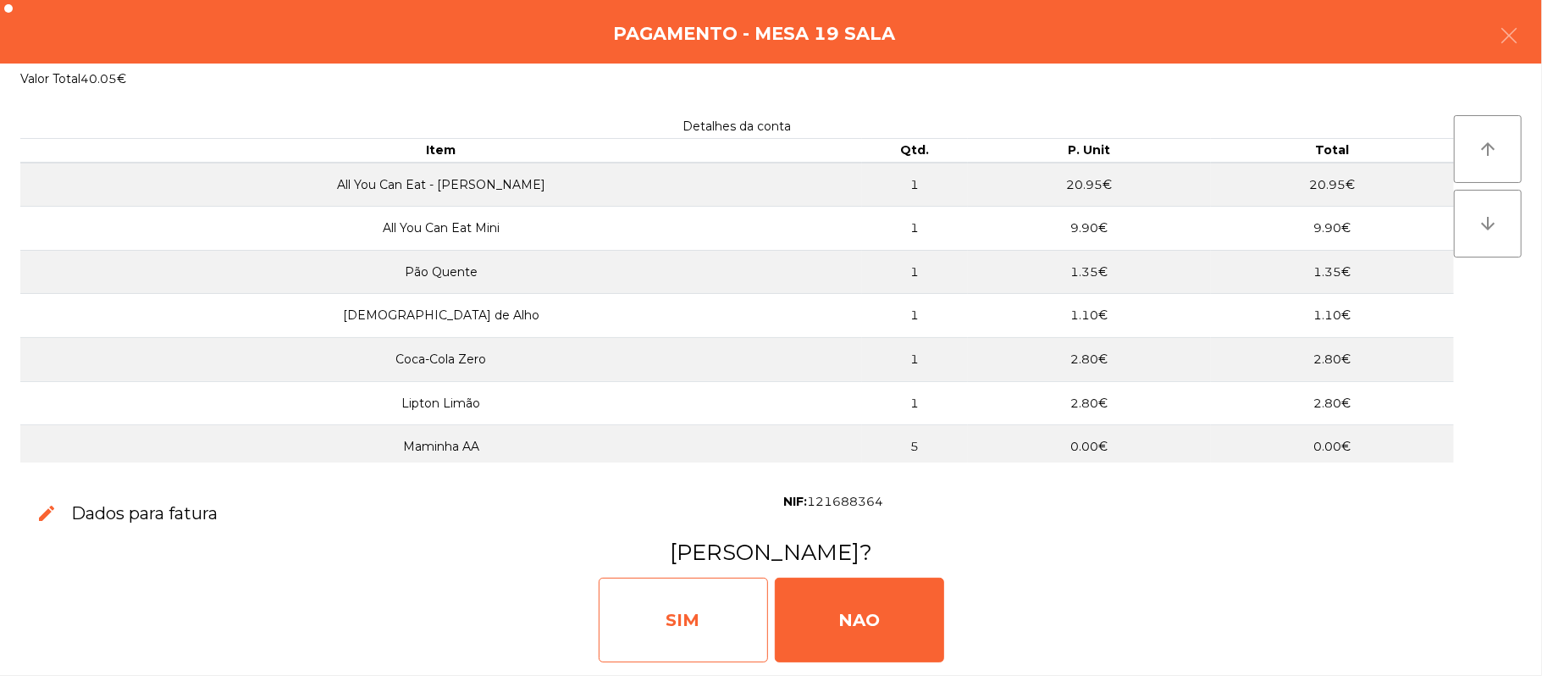
click at [679, 610] on div "SIM" at bounding box center [683, 619] width 169 height 85
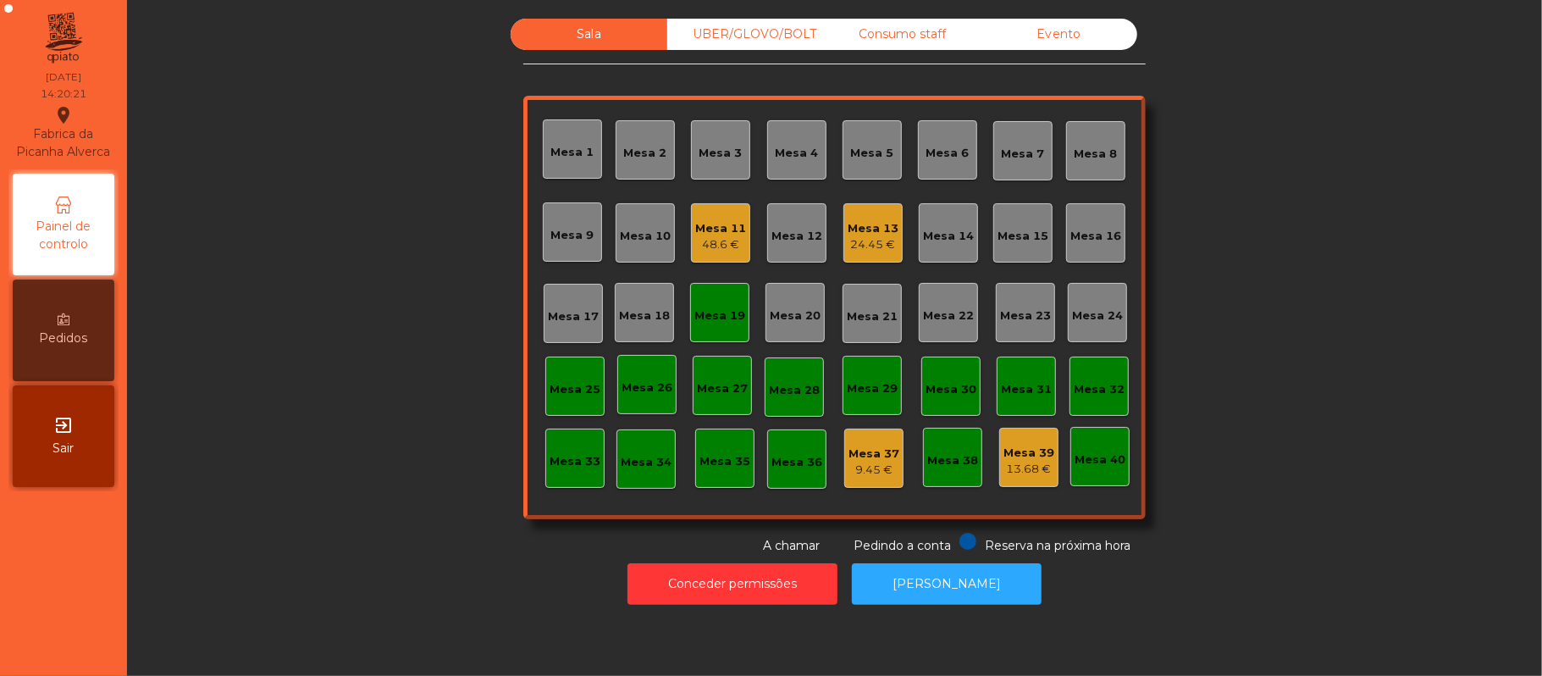
click at [713, 303] on div "Mesa 19" at bounding box center [719, 313] width 51 height 24
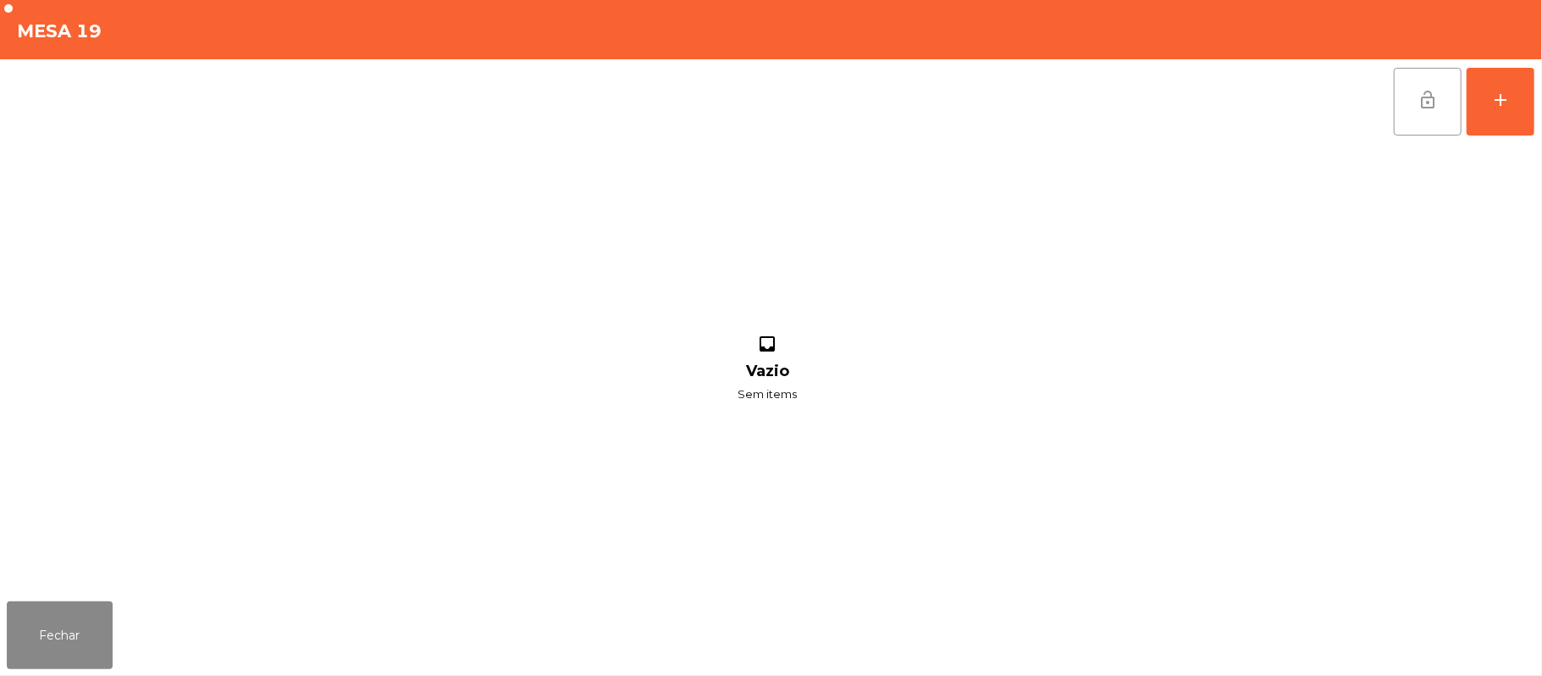
click at [1416, 108] on button "lock_open" at bounding box center [1428, 102] width 68 height 68
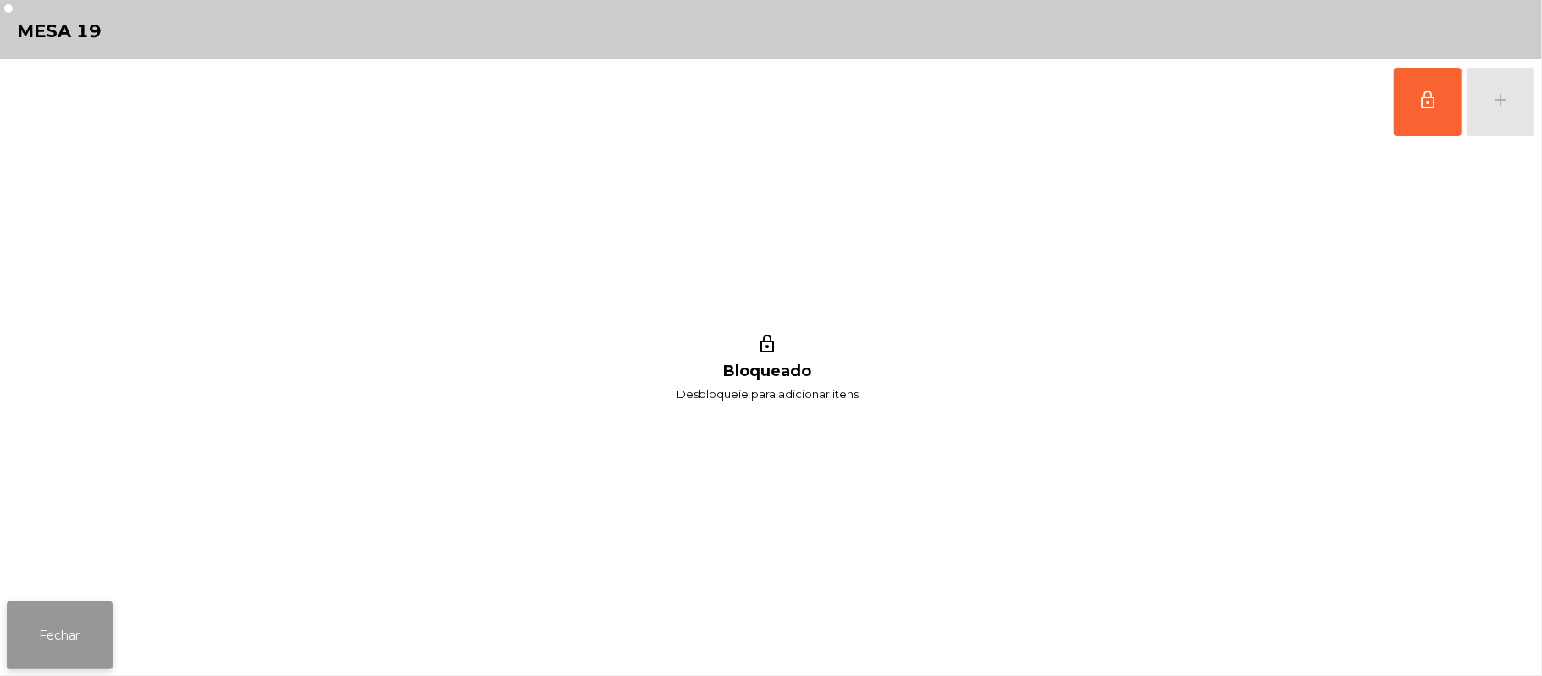
click at [46, 608] on button "Fechar" at bounding box center [60, 635] width 106 height 68
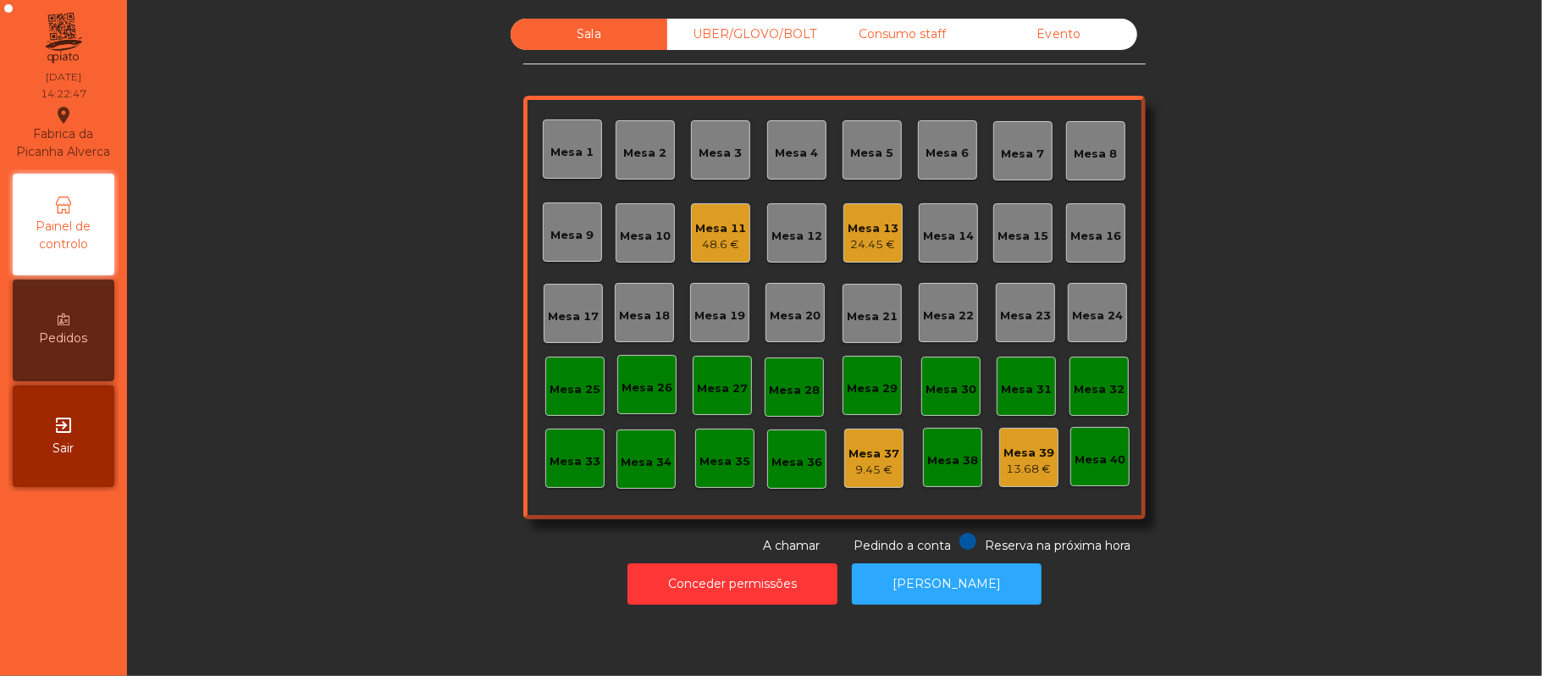
click at [712, 35] on div "UBER/GLOVO/BOLT" at bounding box center [745, 34] width 157 height 31
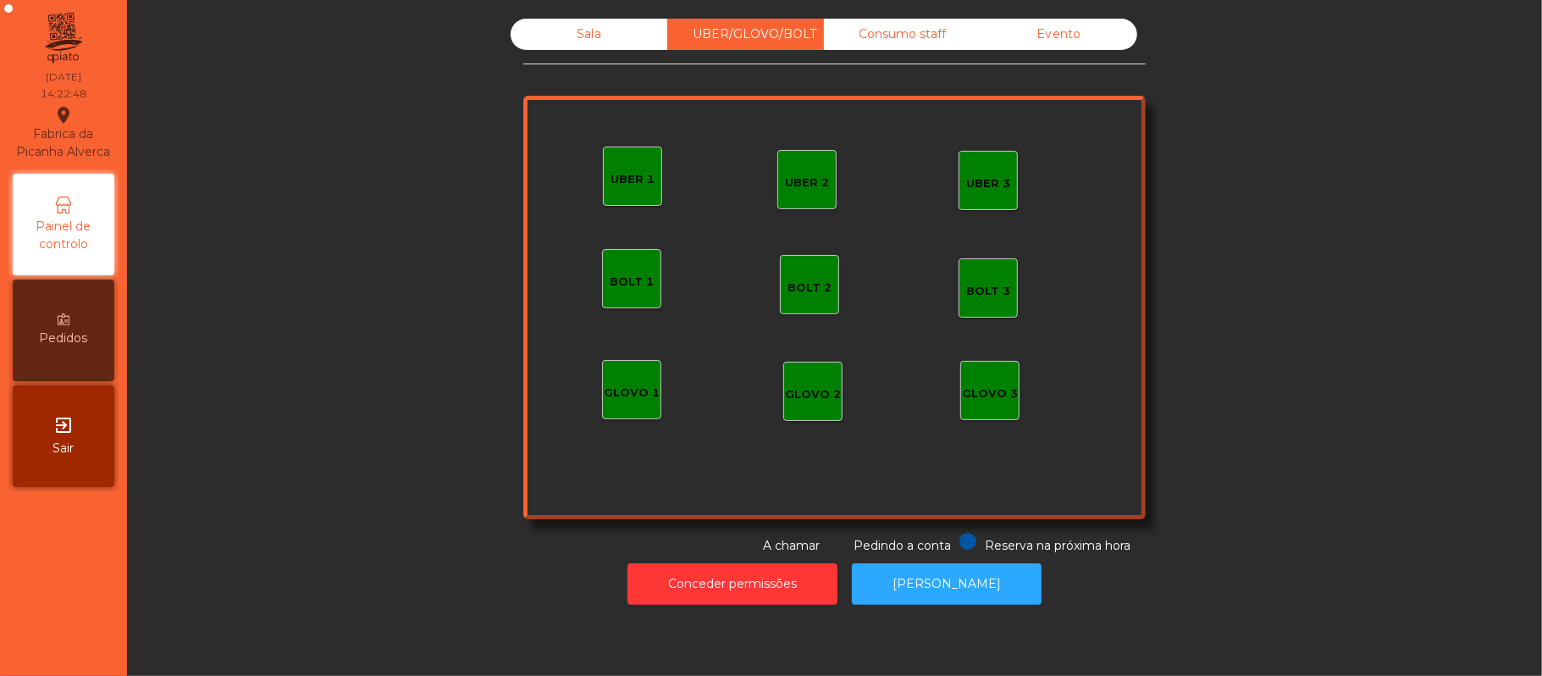
click at [986, 175] on div "UBER 3" at bounding box center [988, 183] width 44 height 17
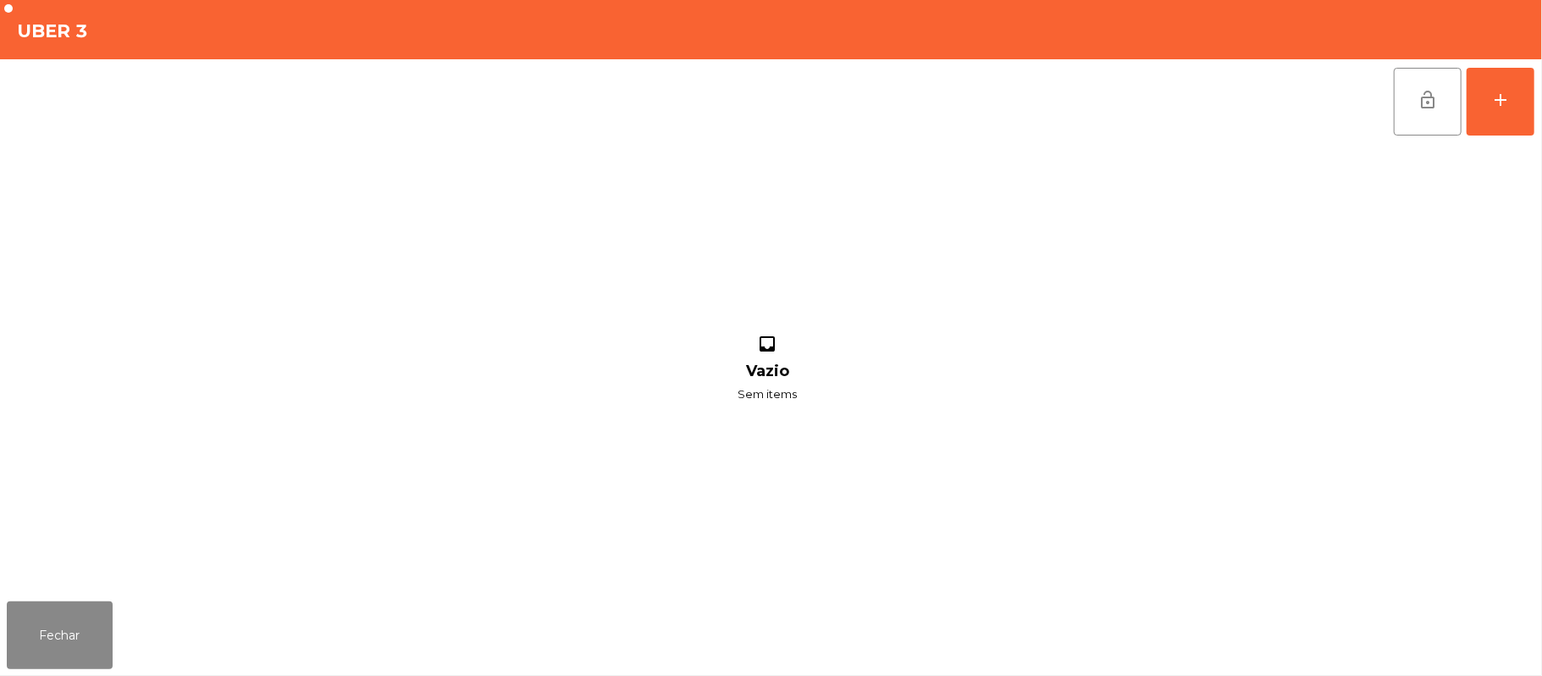
click at [1449, 86] on button "lock_open" at bounding box center [1428, 102] width 68 height 68
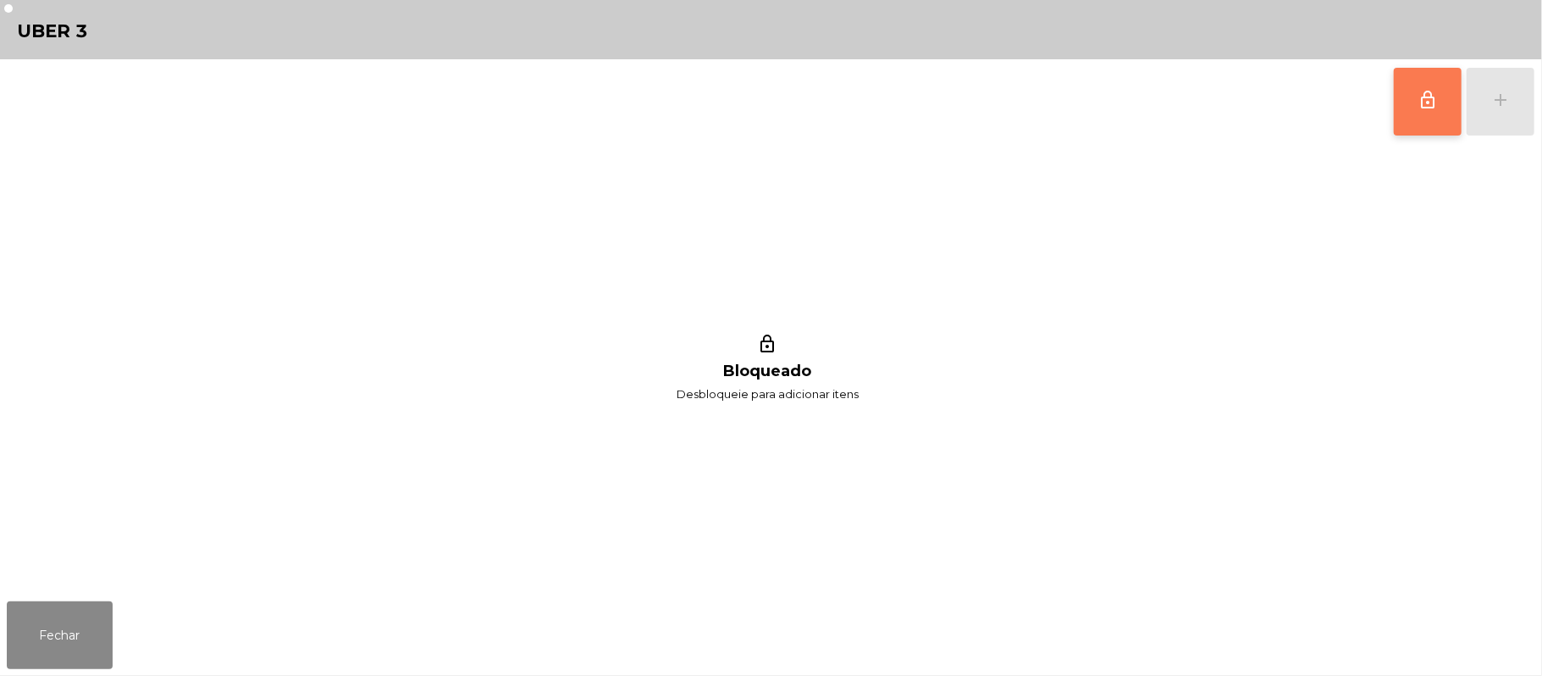
click at [1430, 119] on button "lock_outline" at bounding box center [1428, 102] width 68 height 68
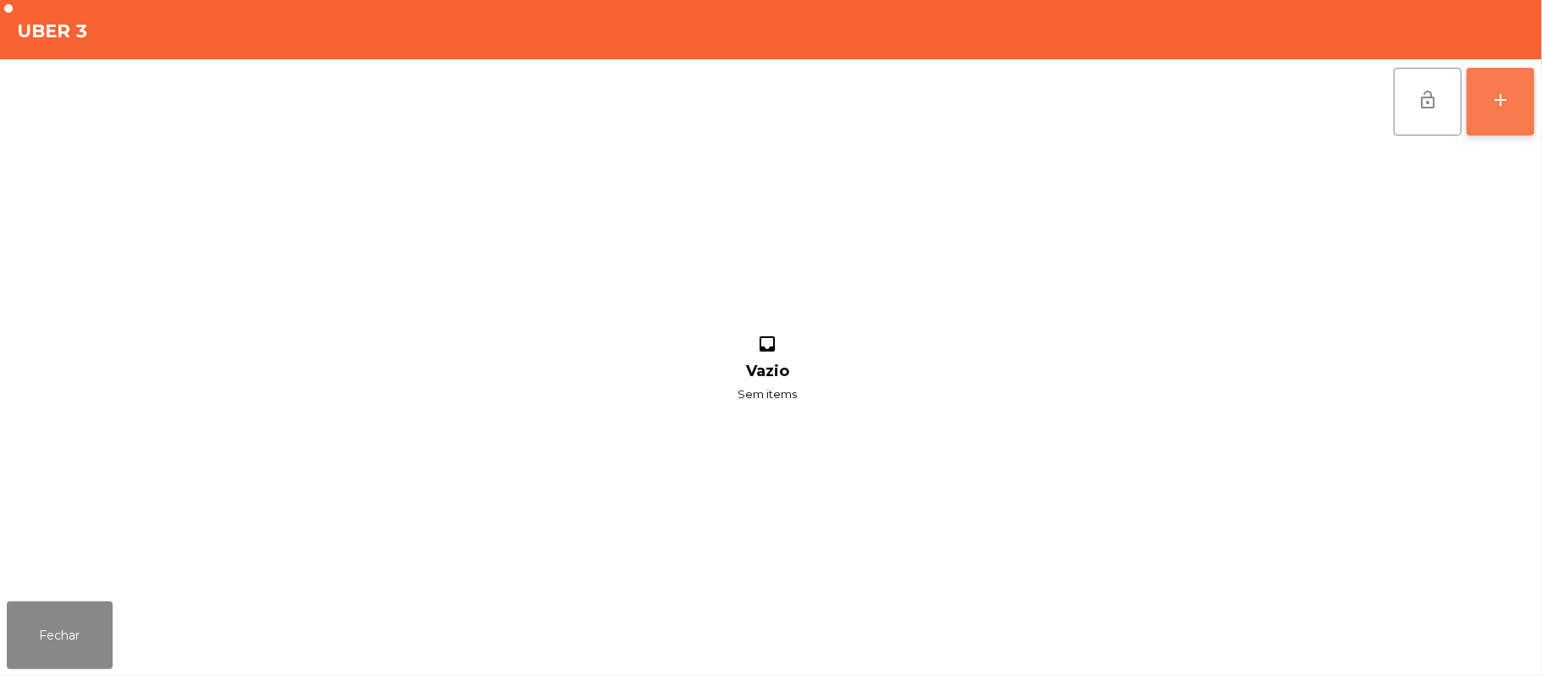
click at [1493, 102] on div "add" at bounding box center [1500, 100] width 20 height 20
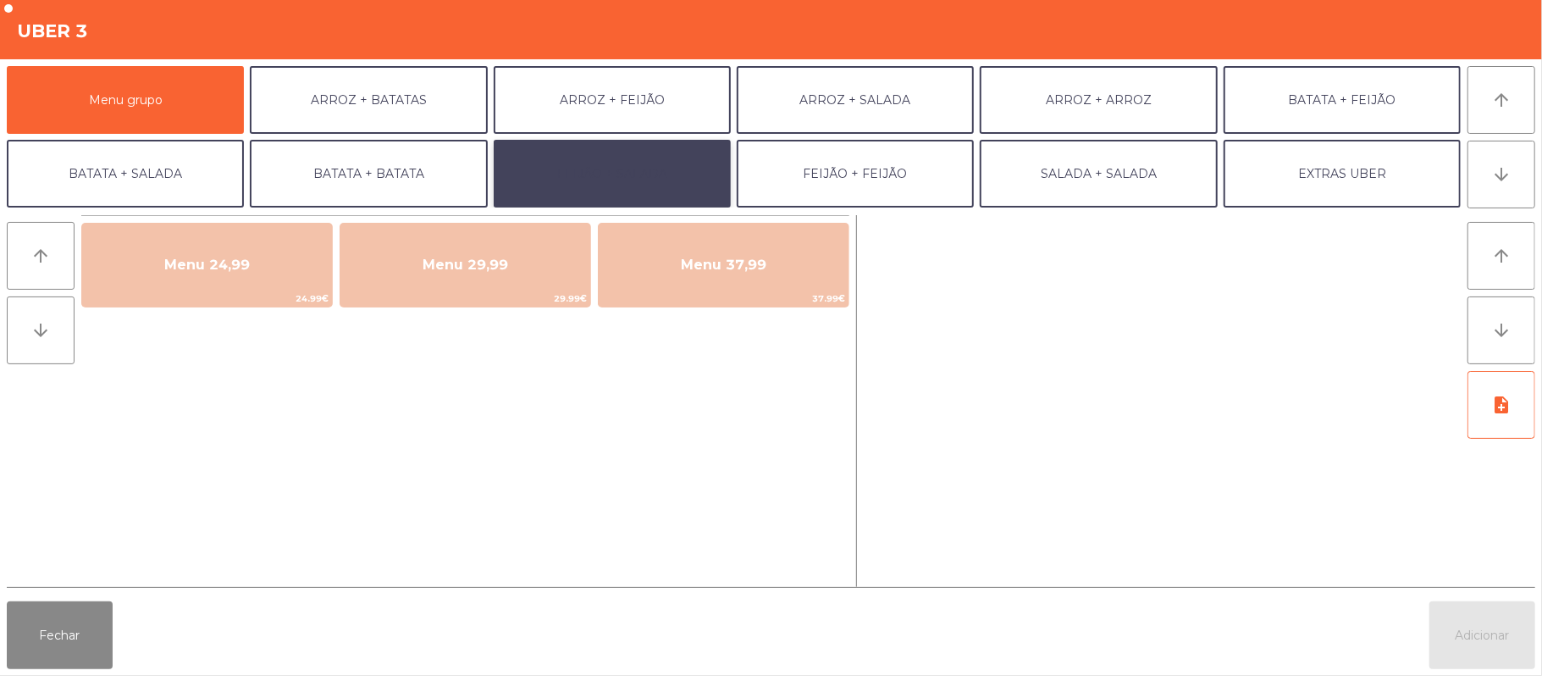
click at [654, 167] on button "FEIJÃO + SALADA" at bounding box center [612, 174] width 237 height 68
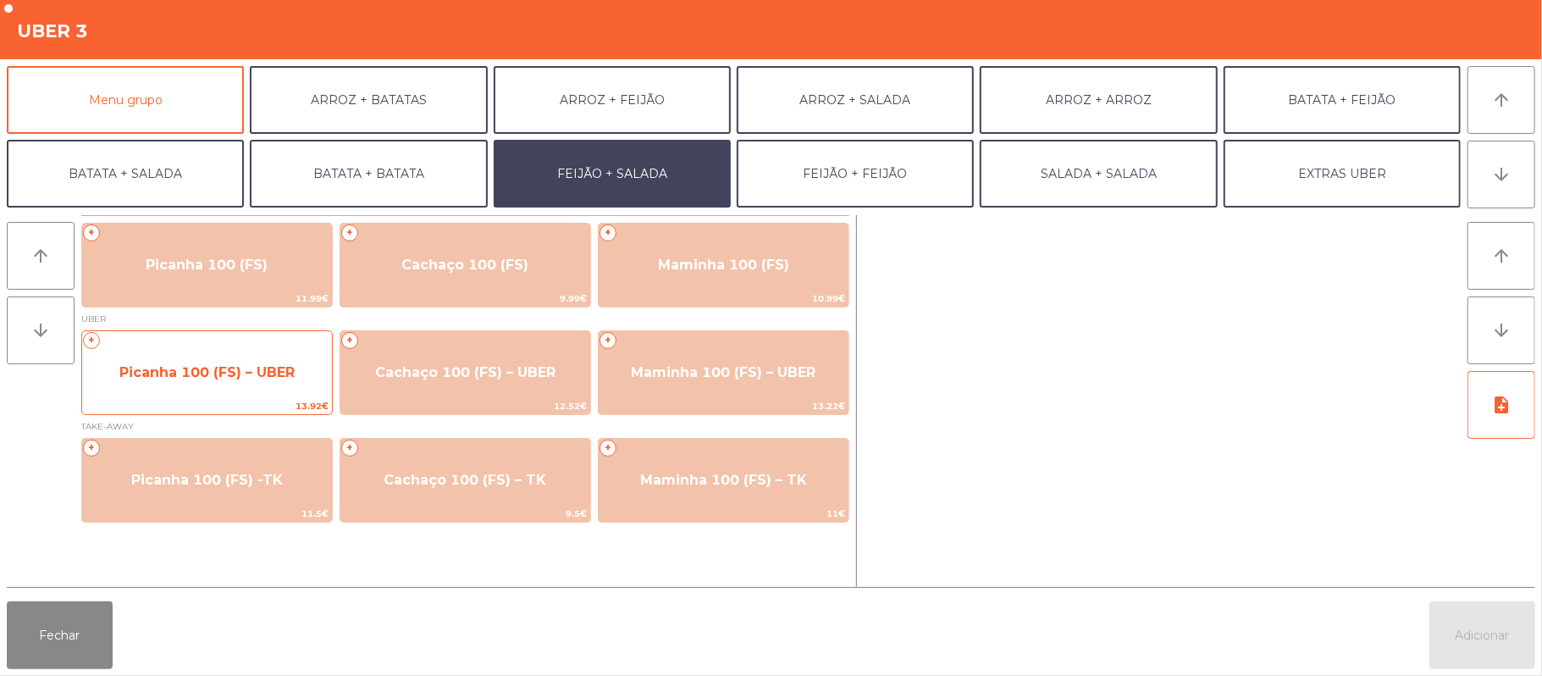
click at [184, 374] on span "Picanha 100 (FS) – UBER" at bounding box center [206, 372] width 175 height 16
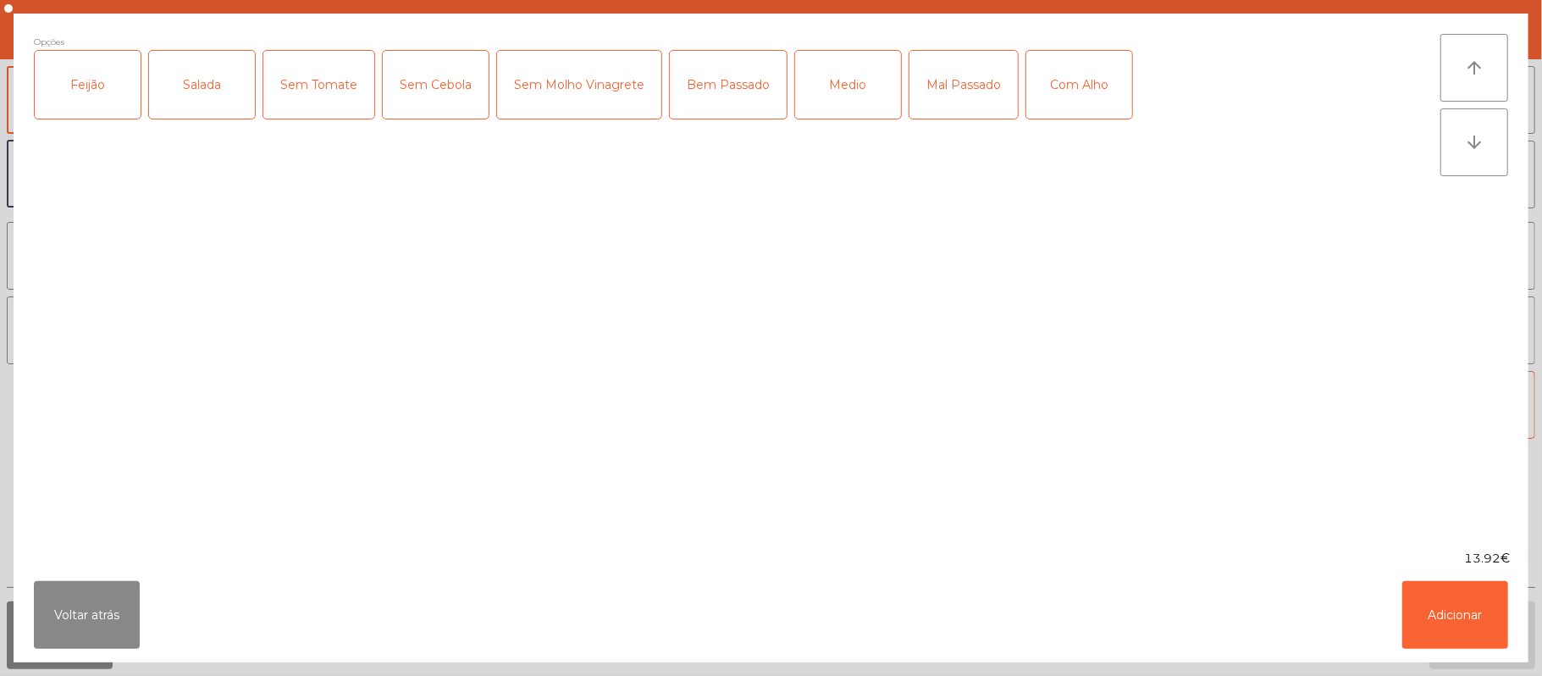
click at [88, 116] on div "Feijão" at bounding box center [88, 85] width 106 height 68
click at [191, 89] on div "Salada" at bounding box center [202, 85] width 106 height 68
click at [842, 79] on div "Medio" at bounding box center [848, 85] width 106 height 68
click at [1074, 86] on div "Com Alho" at bounding box center [1079, 85] width 106 height 68
click at [1478, 617] on button "Adicionar" at bounding box center [1455, 615] width 106 height 68
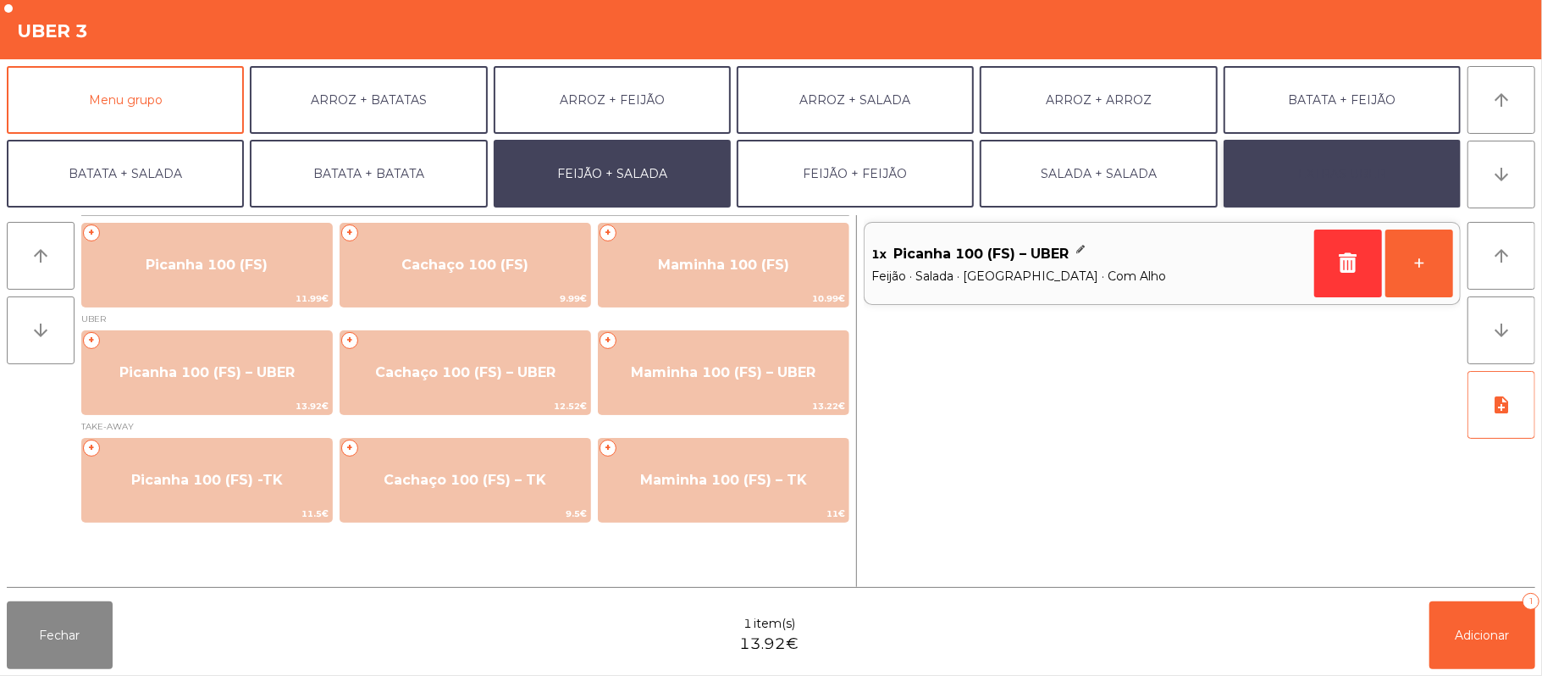
click at [1382, 180] on button "EXTRAS UBER" at bounding box center [1341, 174] width 237 height 68
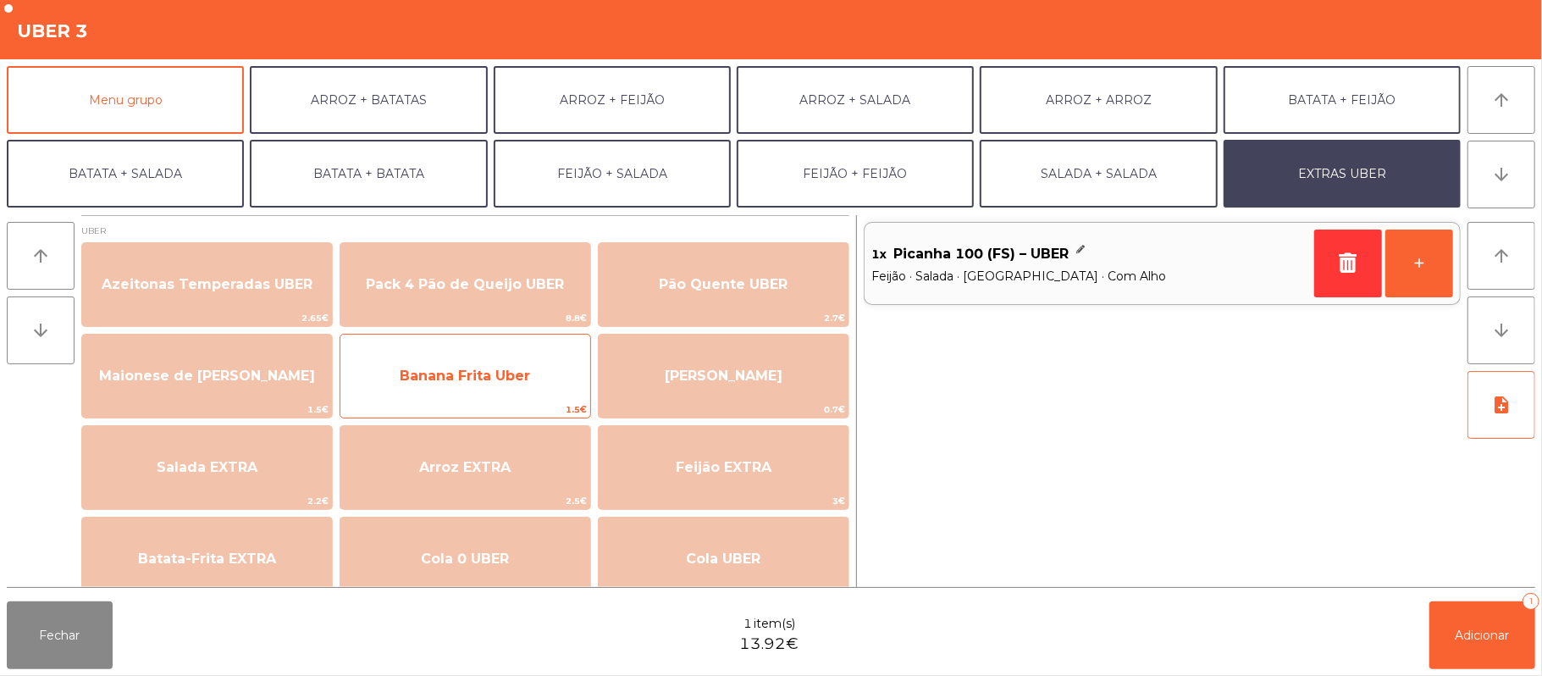
click at [423, 378] on span "Banana Frita Uber" at bounding box center [465, 375] width 130 height 16
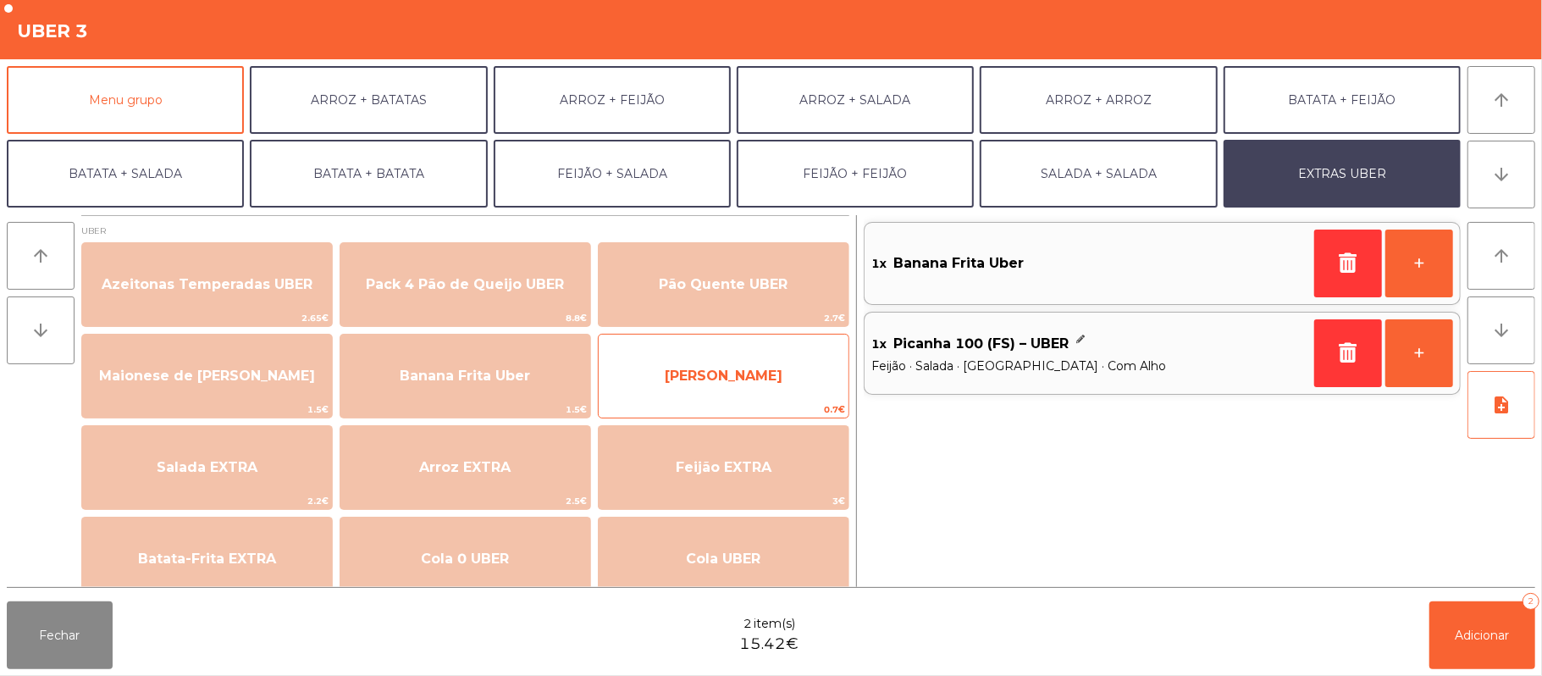
click at [696, 378] on span "[PERSON_NAME]" at bounding box center [724, 375] width 118 height 16
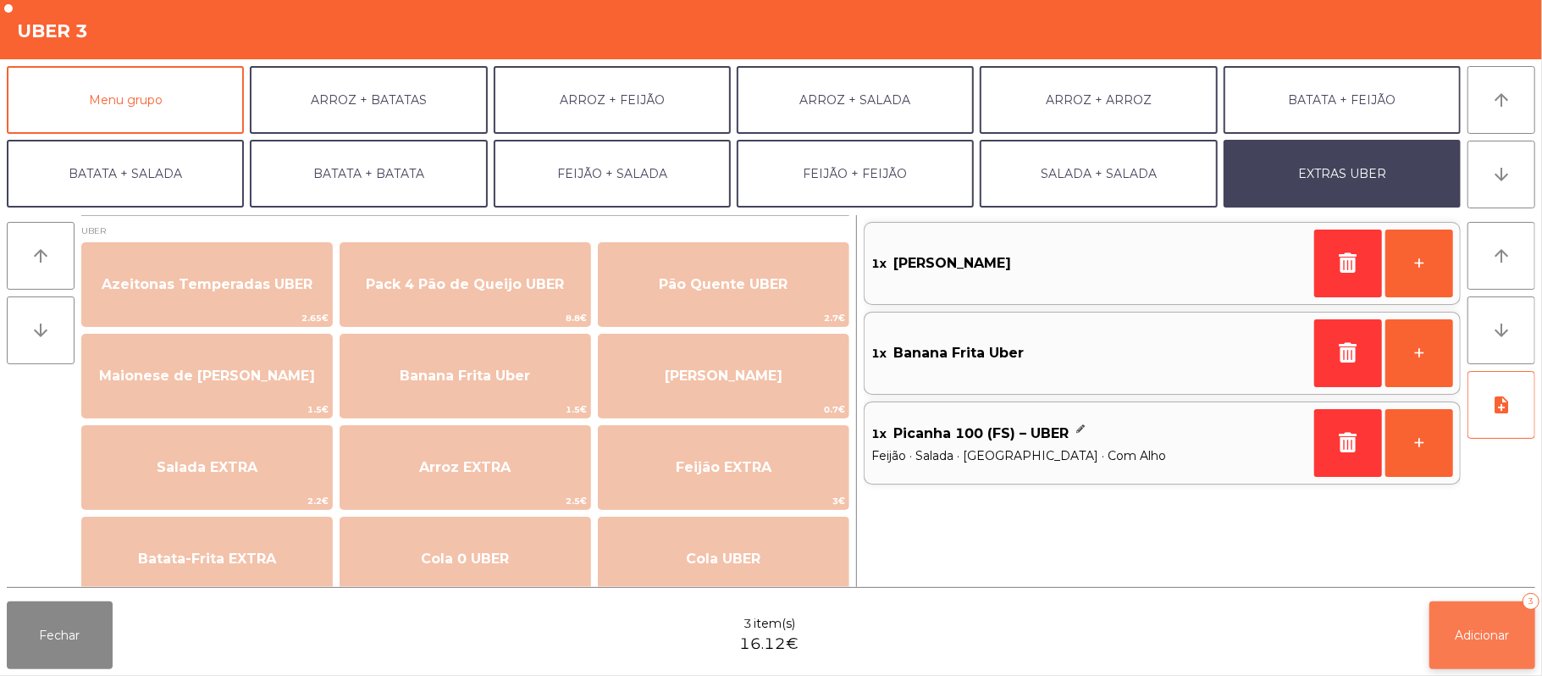
click at [1488, 633] on span "Adicionar" at bounding box center [1482, 634] width 54 height 15
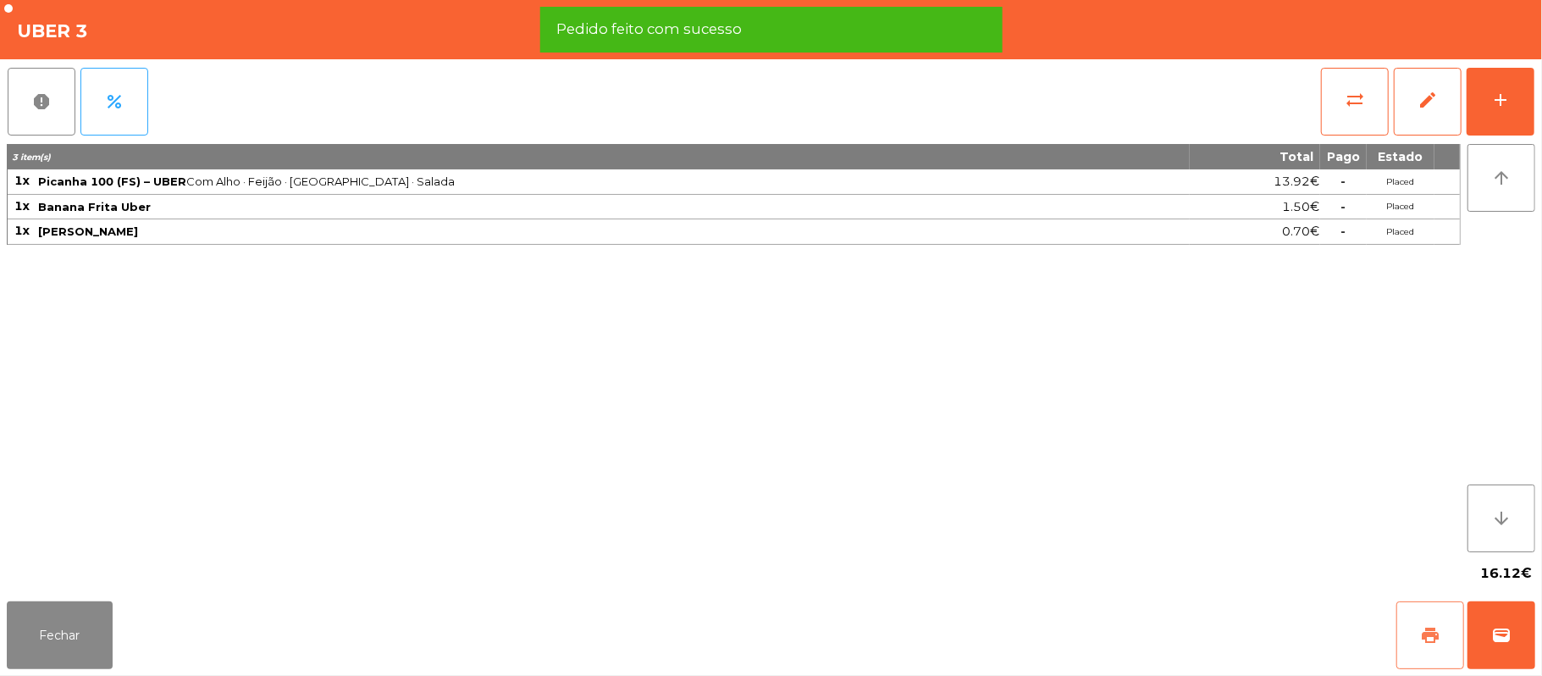
click at [1419, 638] on button "print" at bounding box center [1430, 635] width 68 height 68
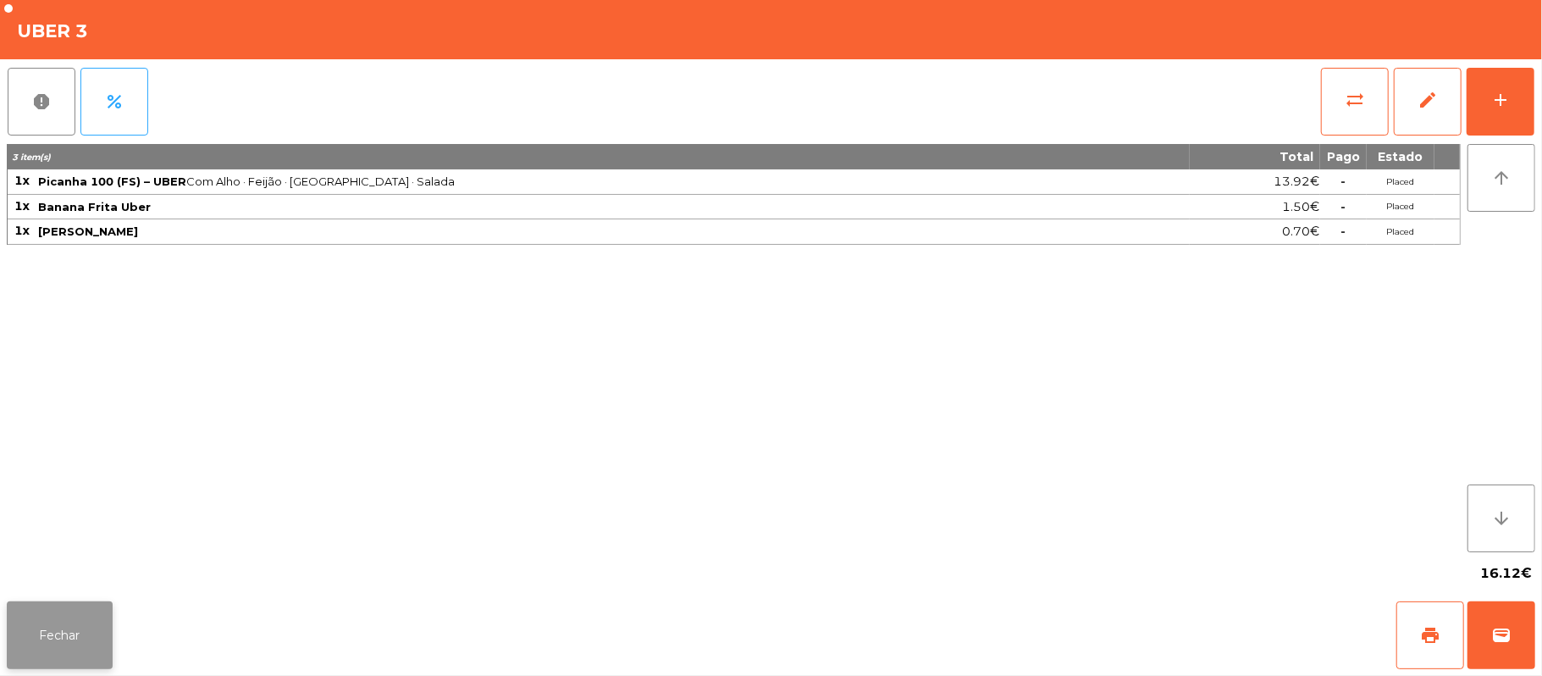
click at [48, 637] on button "Fechar" at bounding box center [60, 635] width 106 height 68
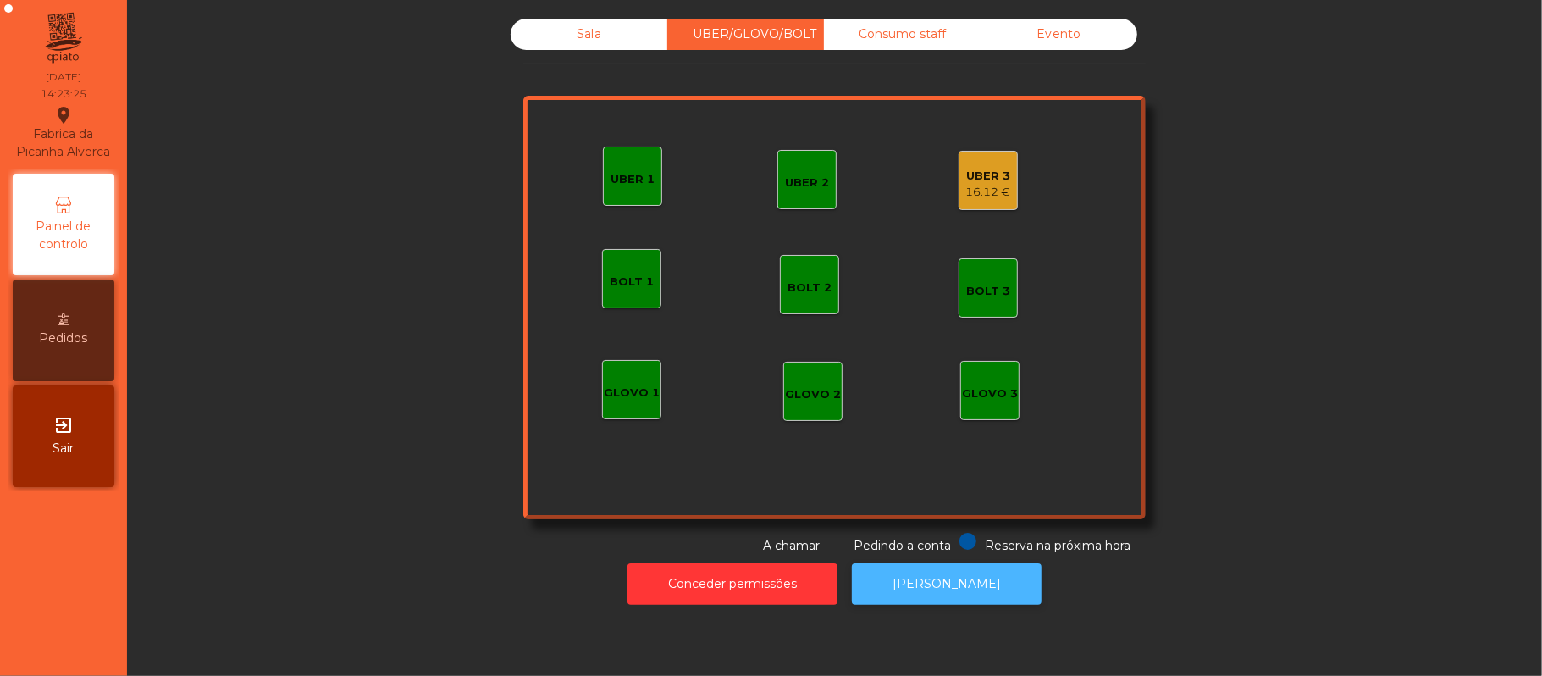
click at [926, 598] on button "[PERSON_NAME]" at bounding box center [947, 583] width 190 height 41
click at [974, 157] on div "UBER 3 16.12 €" at bounding box center [987, 180] width 59 height 59
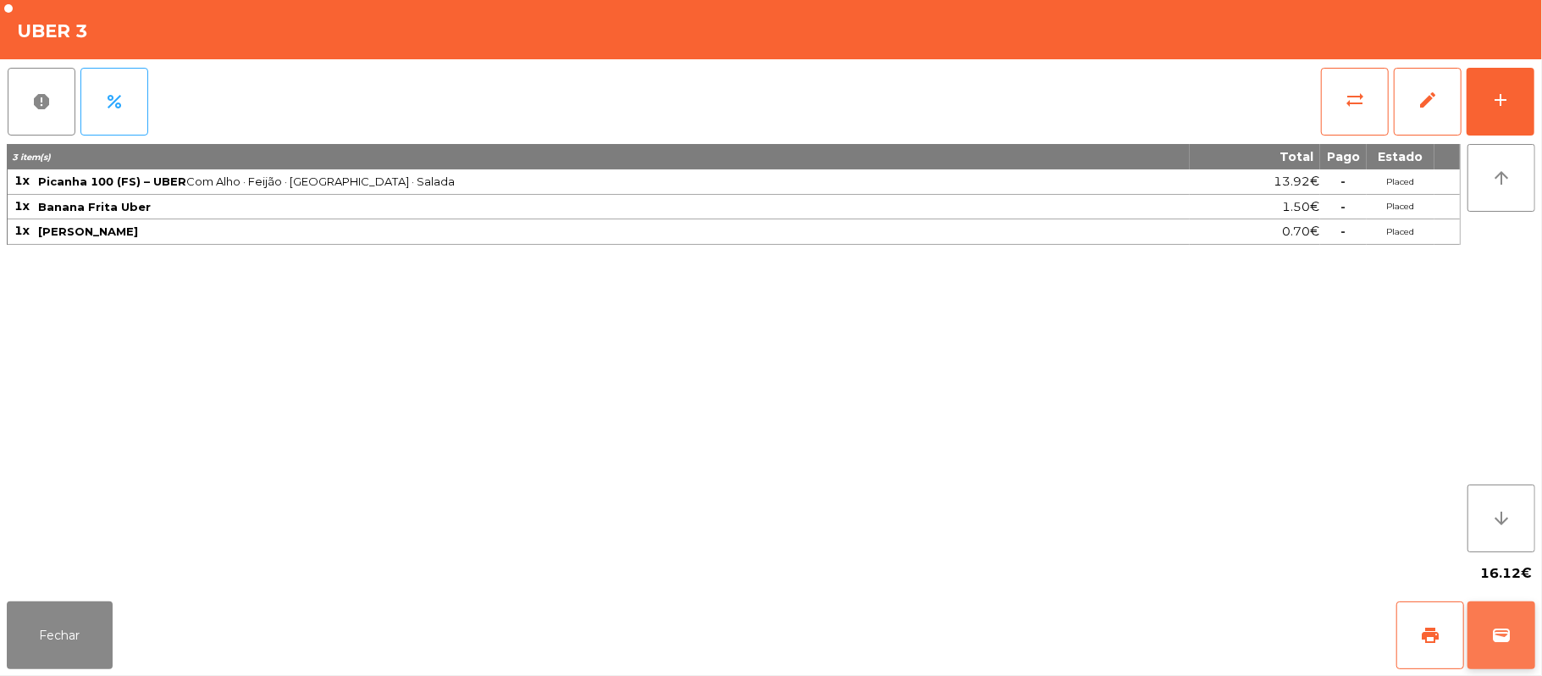
click at [1491, 642] on span "wallet" at bounding box center [1501, 635] width 20 height 20
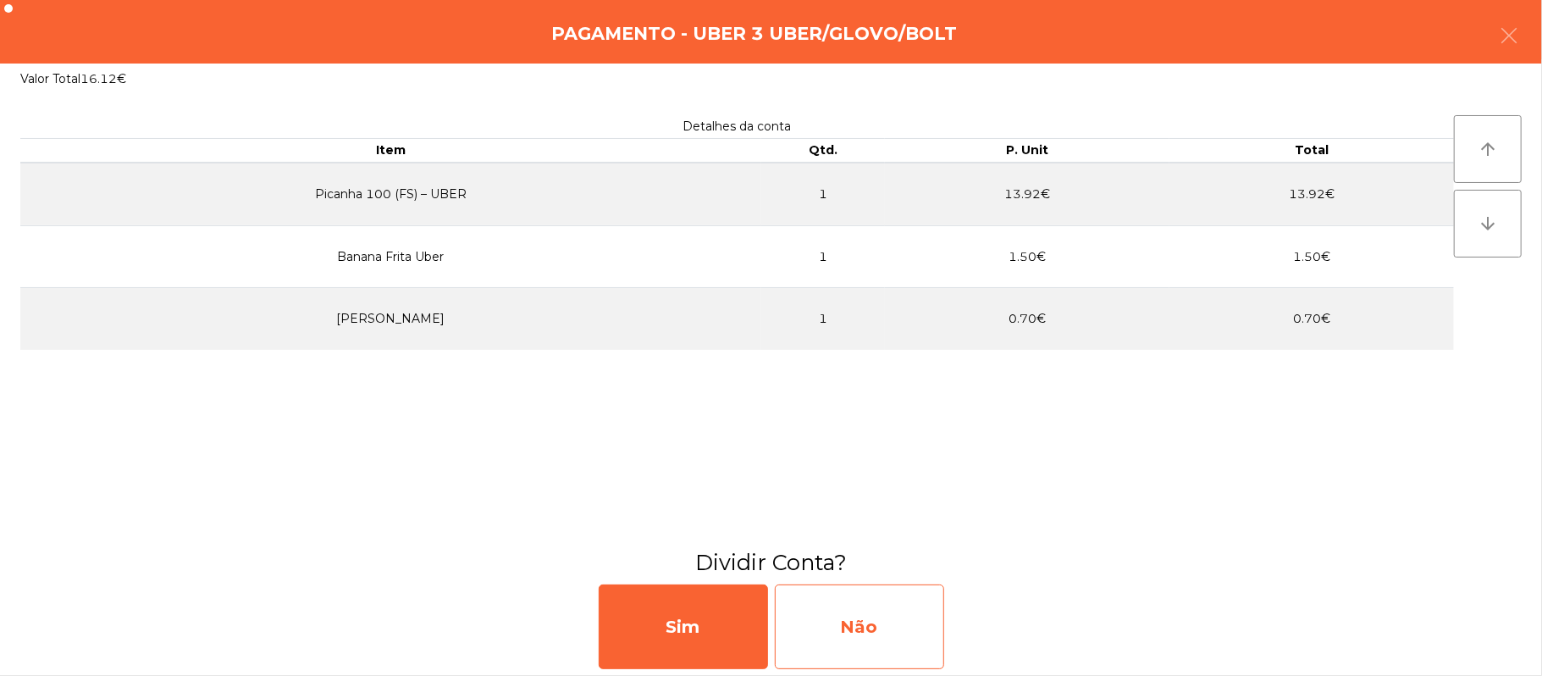
click at [858, 625] on div "Não" at bounding box center [859, 626] width 169 height 85
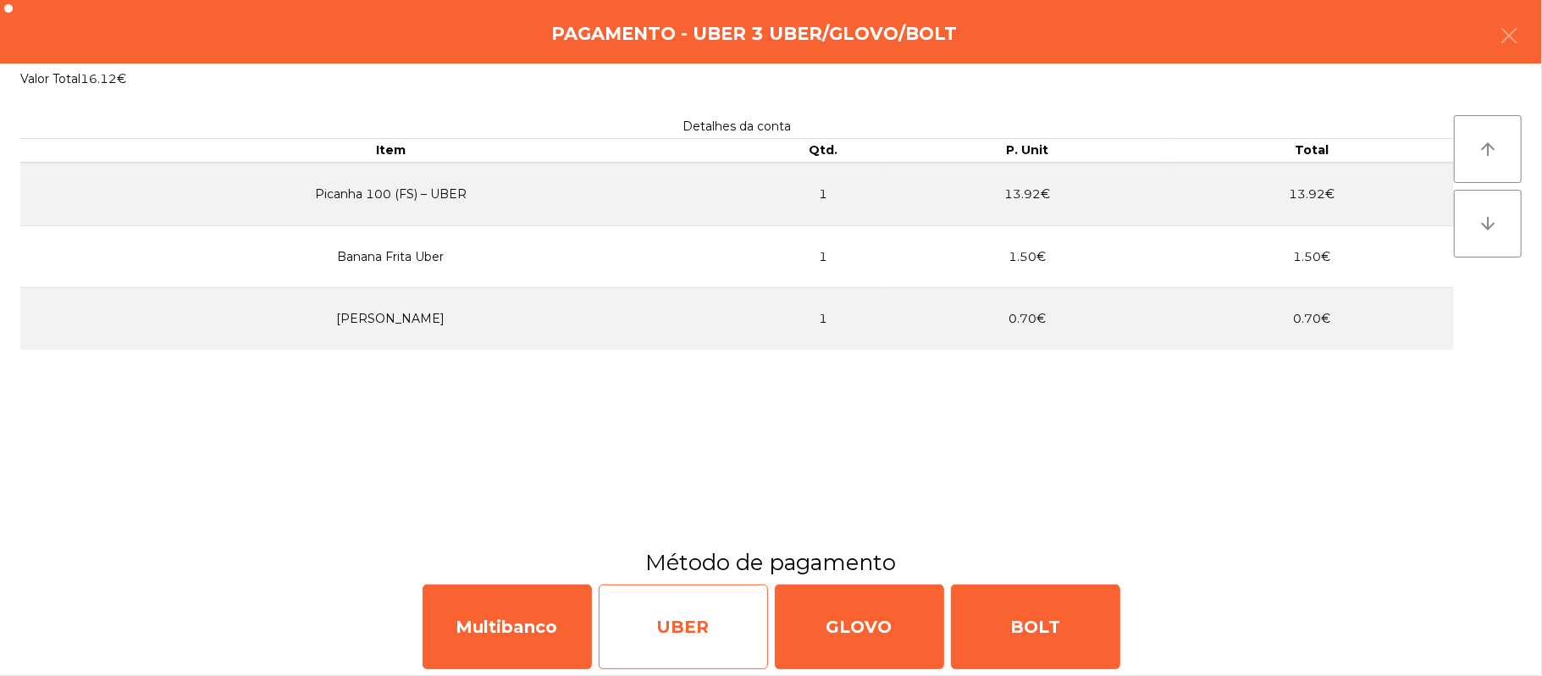
click at [682, 630] on div "UBER" at bounding box center [683, 626] width 169 height 85
select select "**"
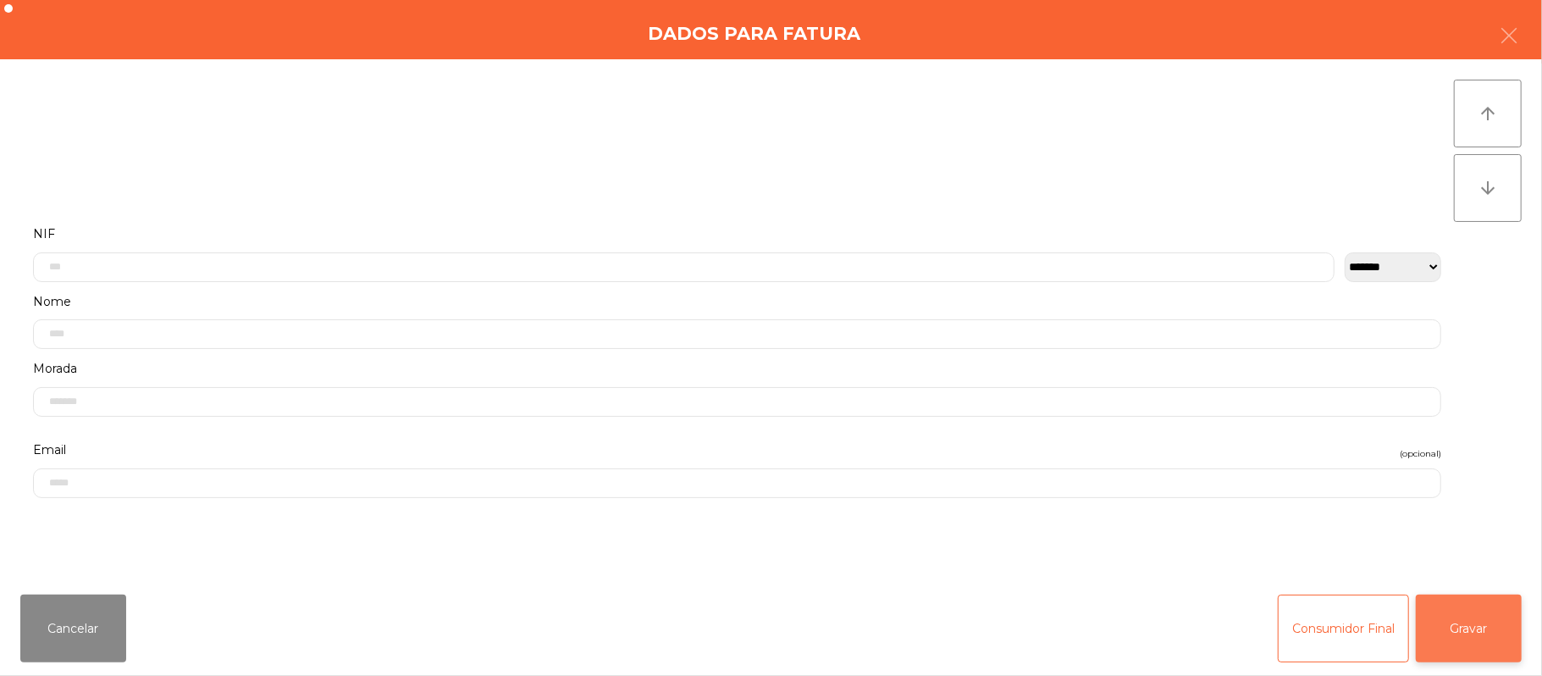
click at [1477, 641] on button "Gravar" at bounding box center [1469, 628] width 106 height 68
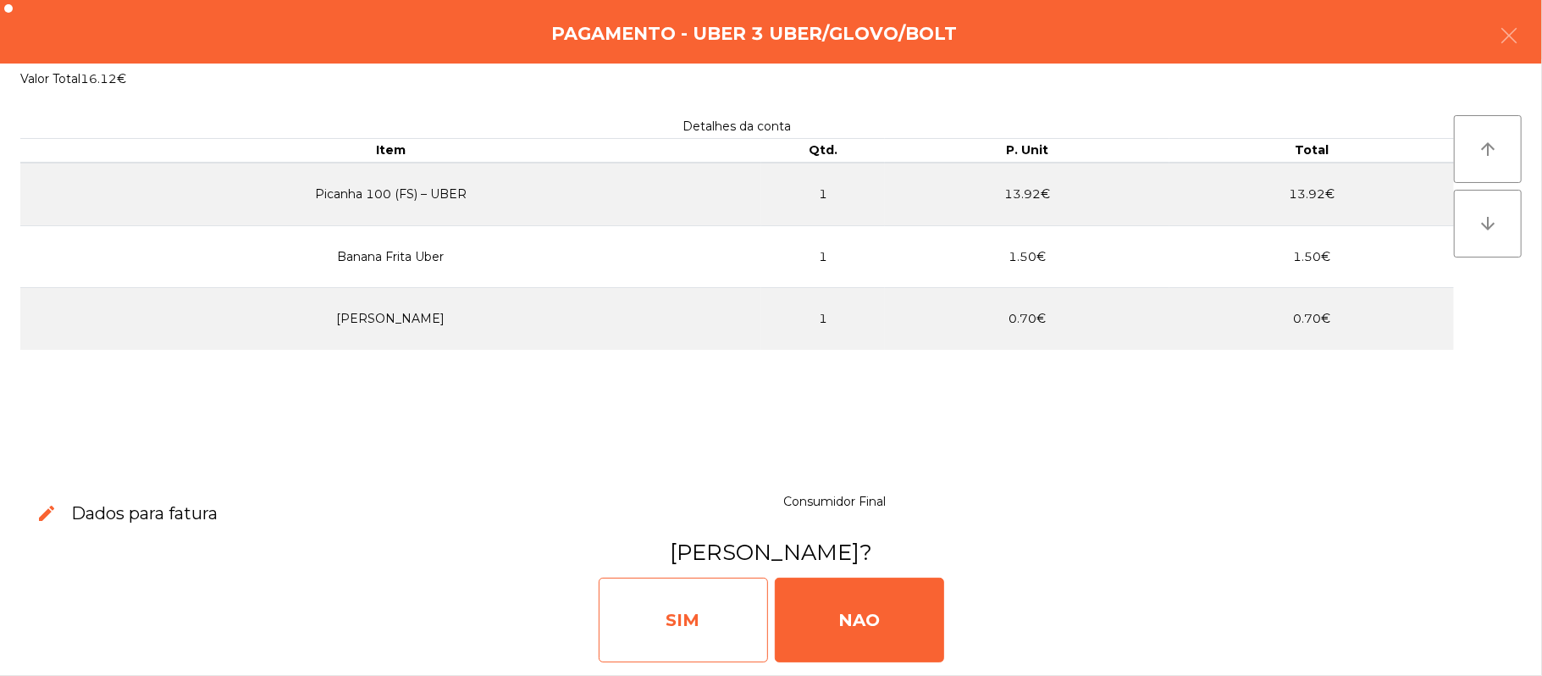
click at [665, 613] on div "SIM" at bounding box center [683, 619] width 169 height 85
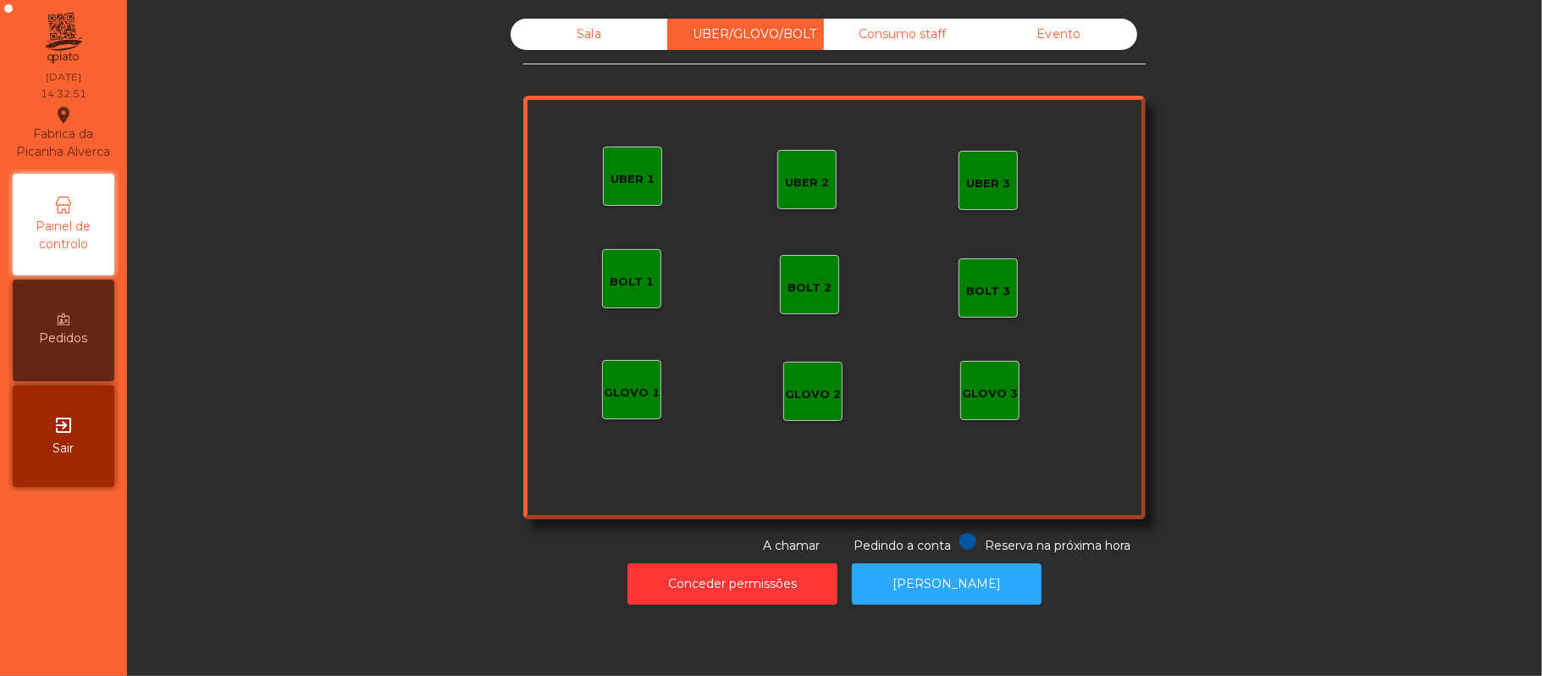
click at [990, 400] on div "GLOVO 3" at bounding box center [990, 393] width 56 height 17
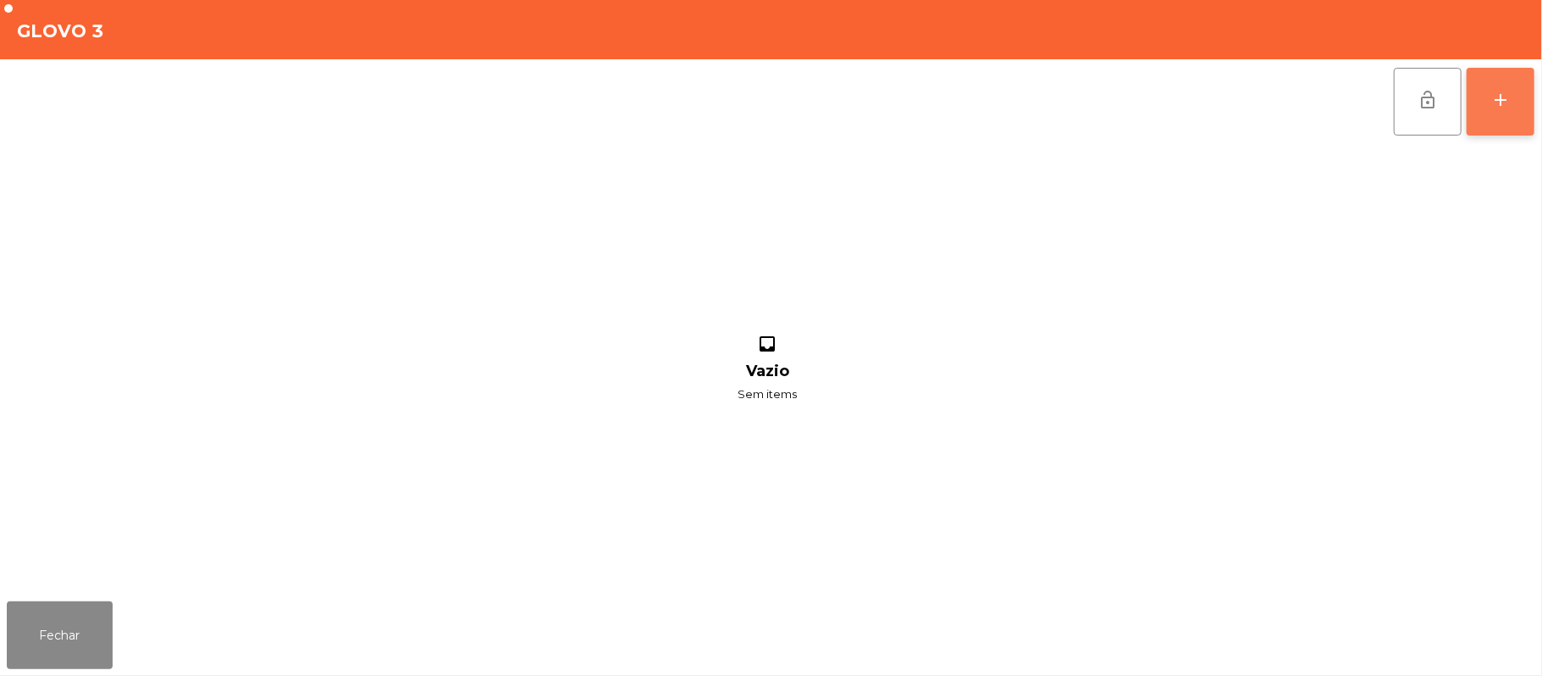
click at [1481, 97] on button "add" at bounding box center [1500, 102] width 68 height 68
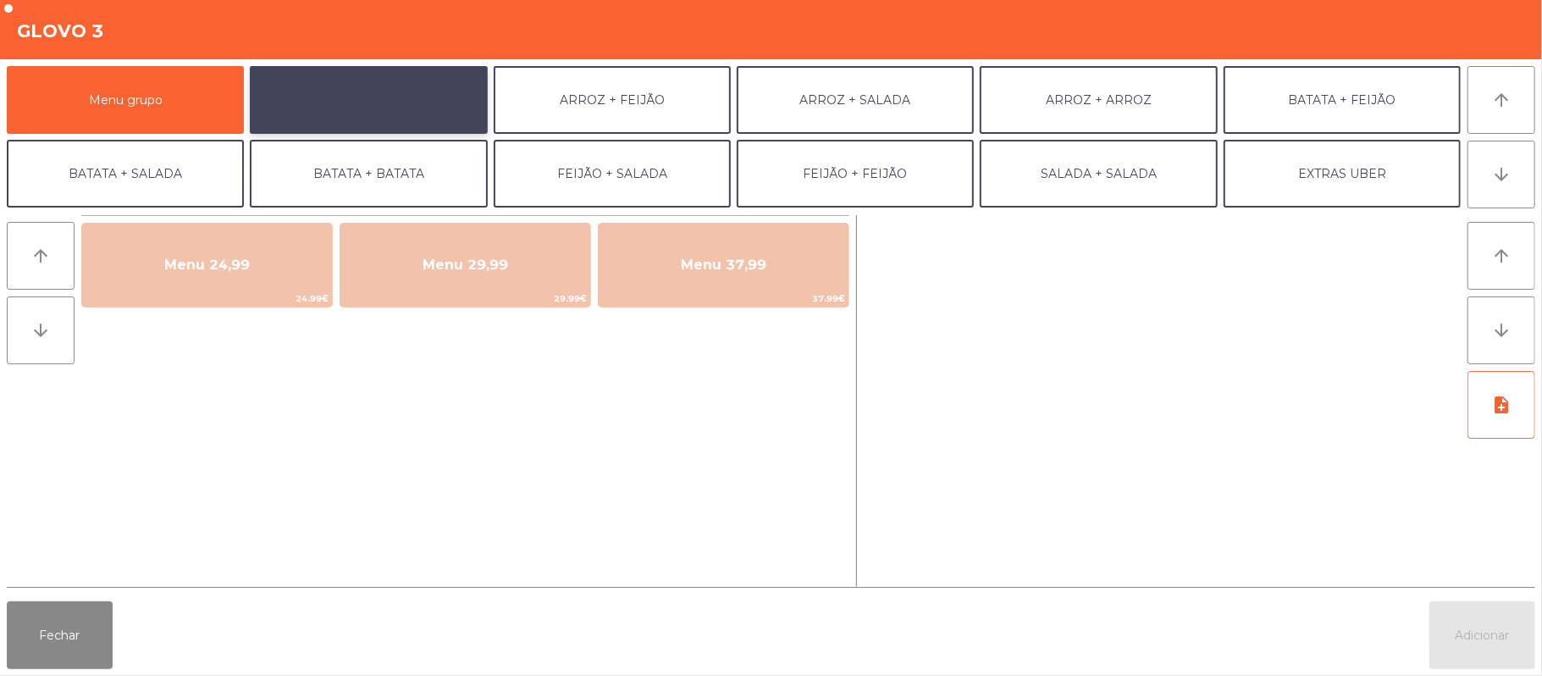
click at [343, 103] on button "ARROZ + BATATAS" at bounding box center [368, 100] width 237 height 68
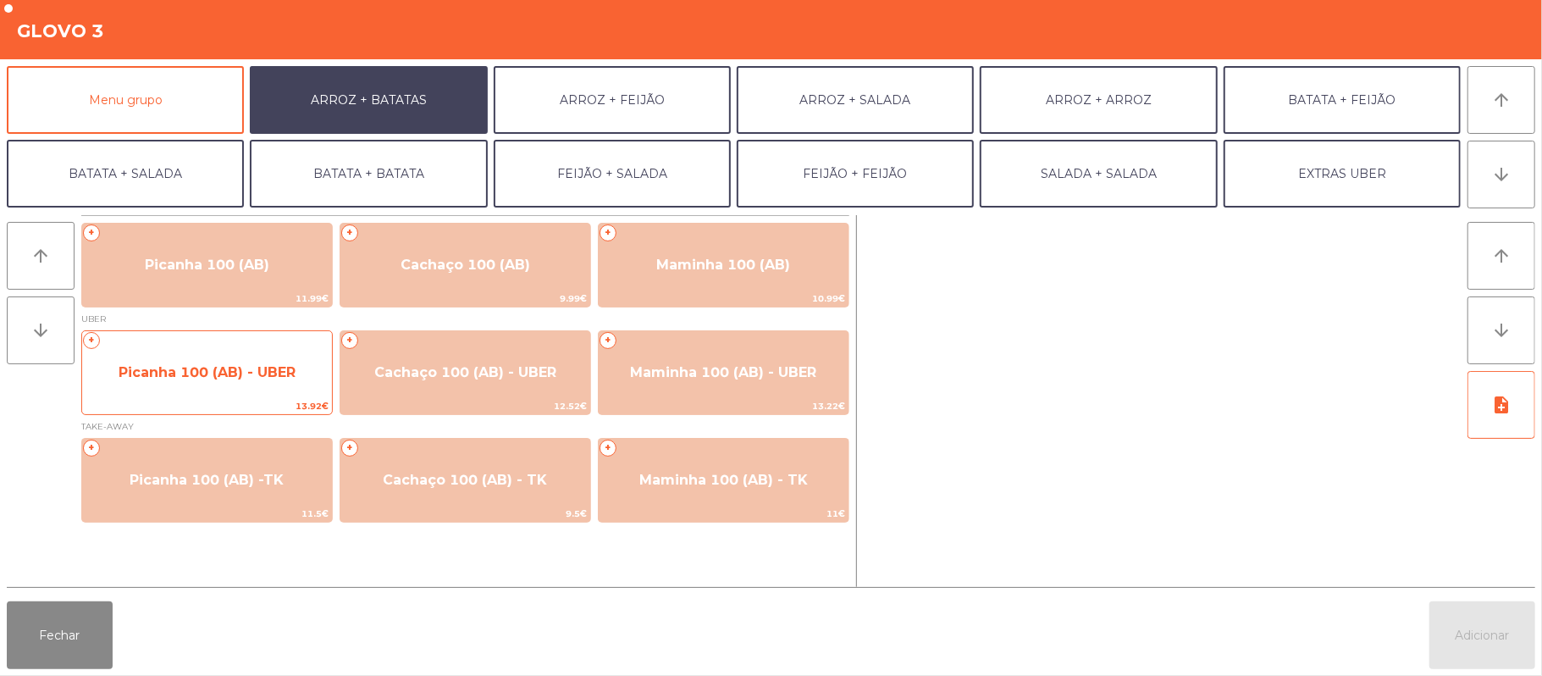
click at [213, 345] on div "+ Picanha 100 (AB) - UBER 13.92€" at bounding box center [206, 372] width 251 height 85
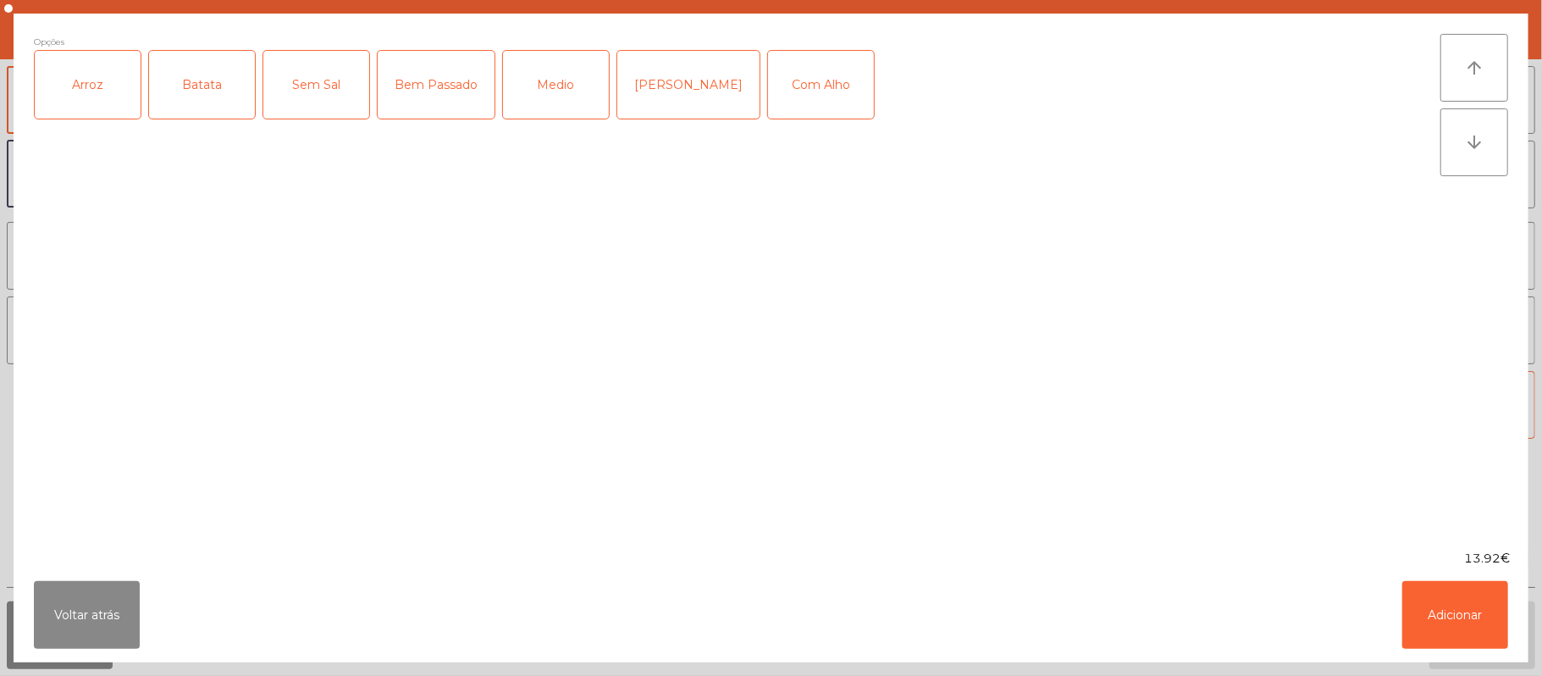
click at [92, 92] on div "Arroz" at bounding box center [88, 85] width 106 height 68
click at [205, 102] on div "Batata" at bounding box center [202, 85] width 106 height 68
click at [427, 103] on div "Bem Passado" at bounding box center [436, 85] width 117 height 68
click at [1467, 623] on button "Adicionar" at bounding box center [1455, 615] width 106 height 68
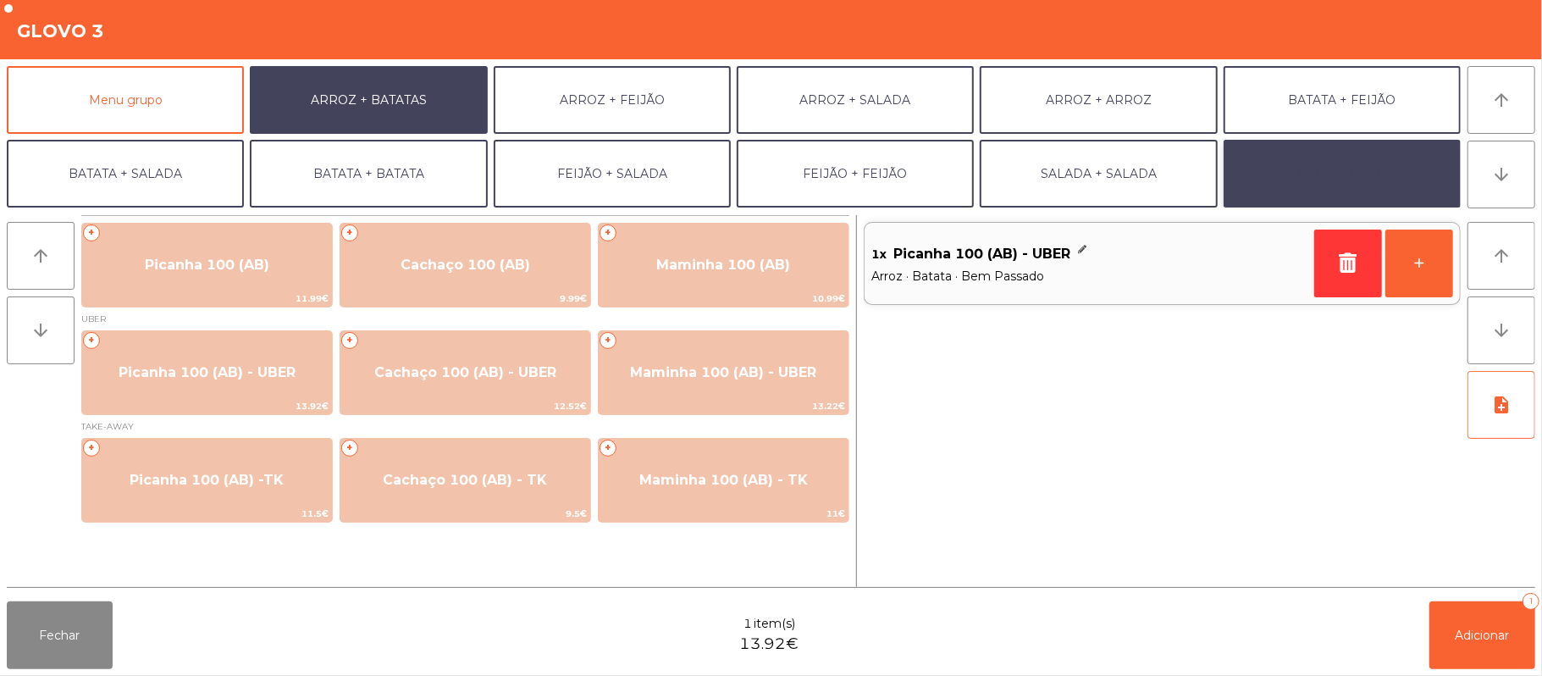
click at [1358, 176] on button "EXTRAS UBER" at bounding box center [1341, 174] width 237 height 68
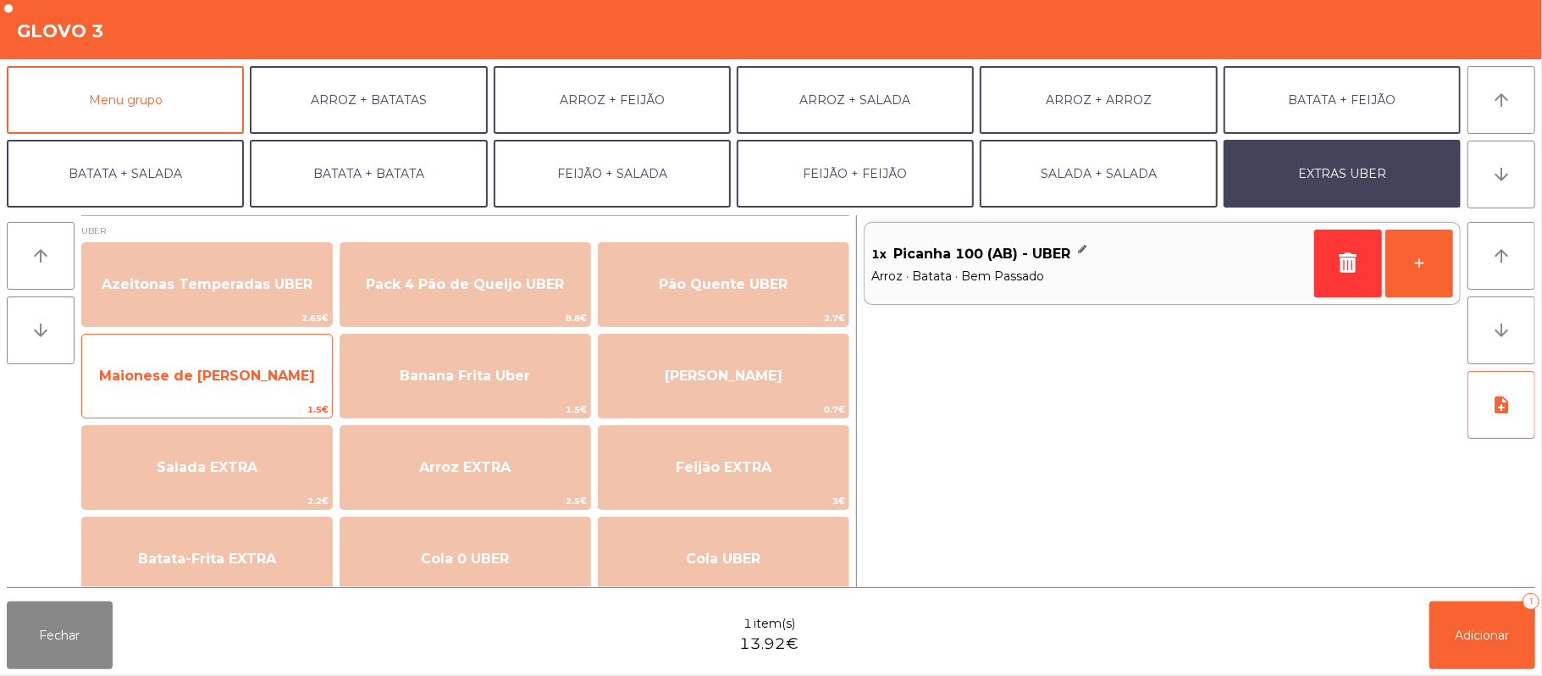
click at [190, 387] on span "Maionese de [PERSON_NAME]" at bounding box center [207, 376] width 250 height 46
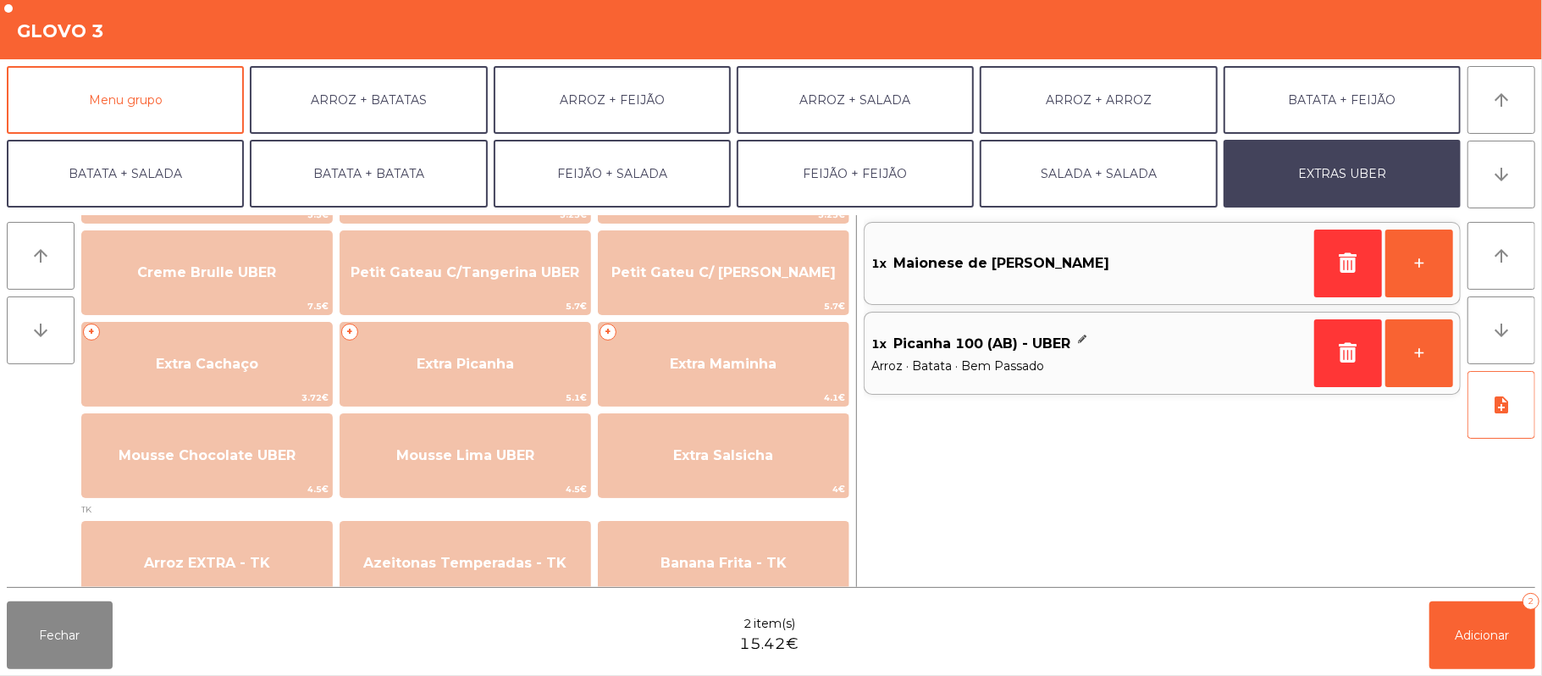
scroll to position [391, 0]
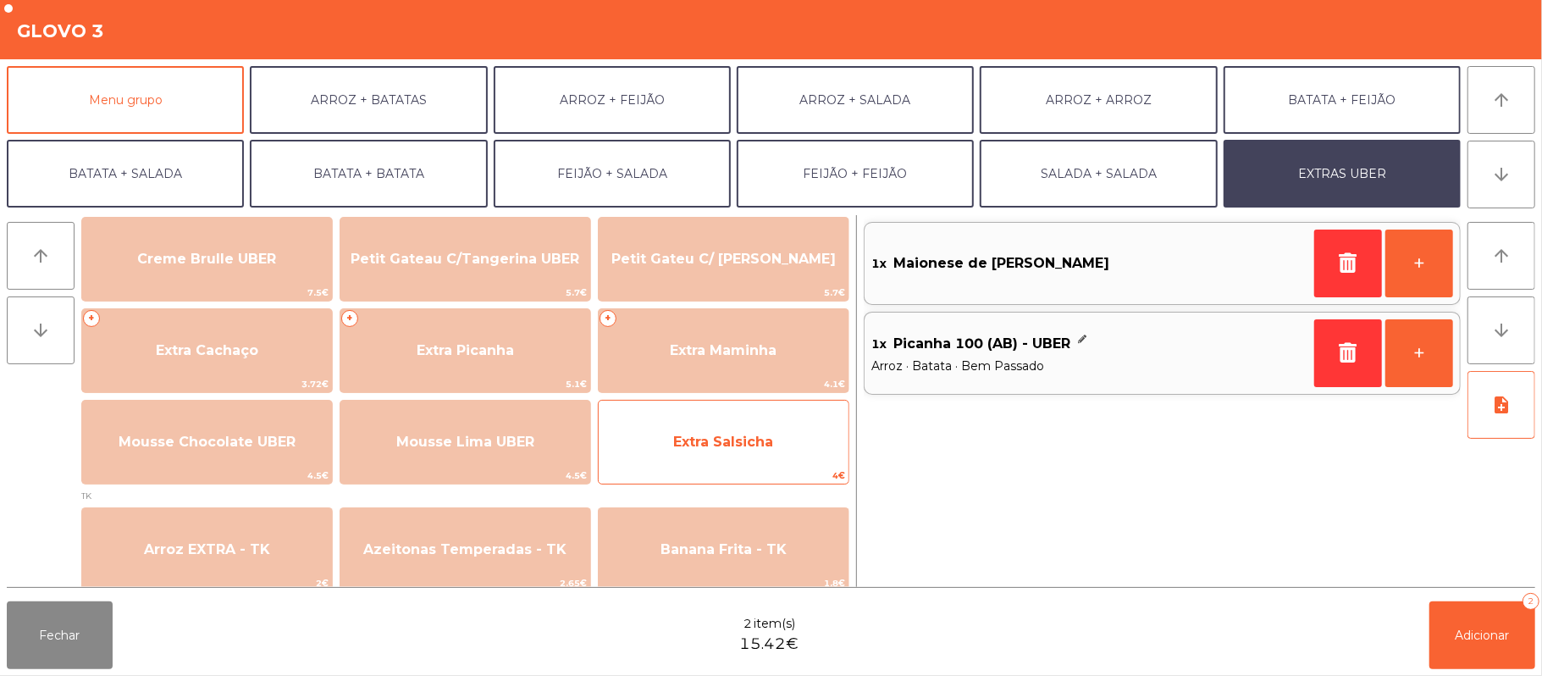
click at [720, 444] on span "Extra Salsicha" at bounding box center [723, 441] width 100 height 16
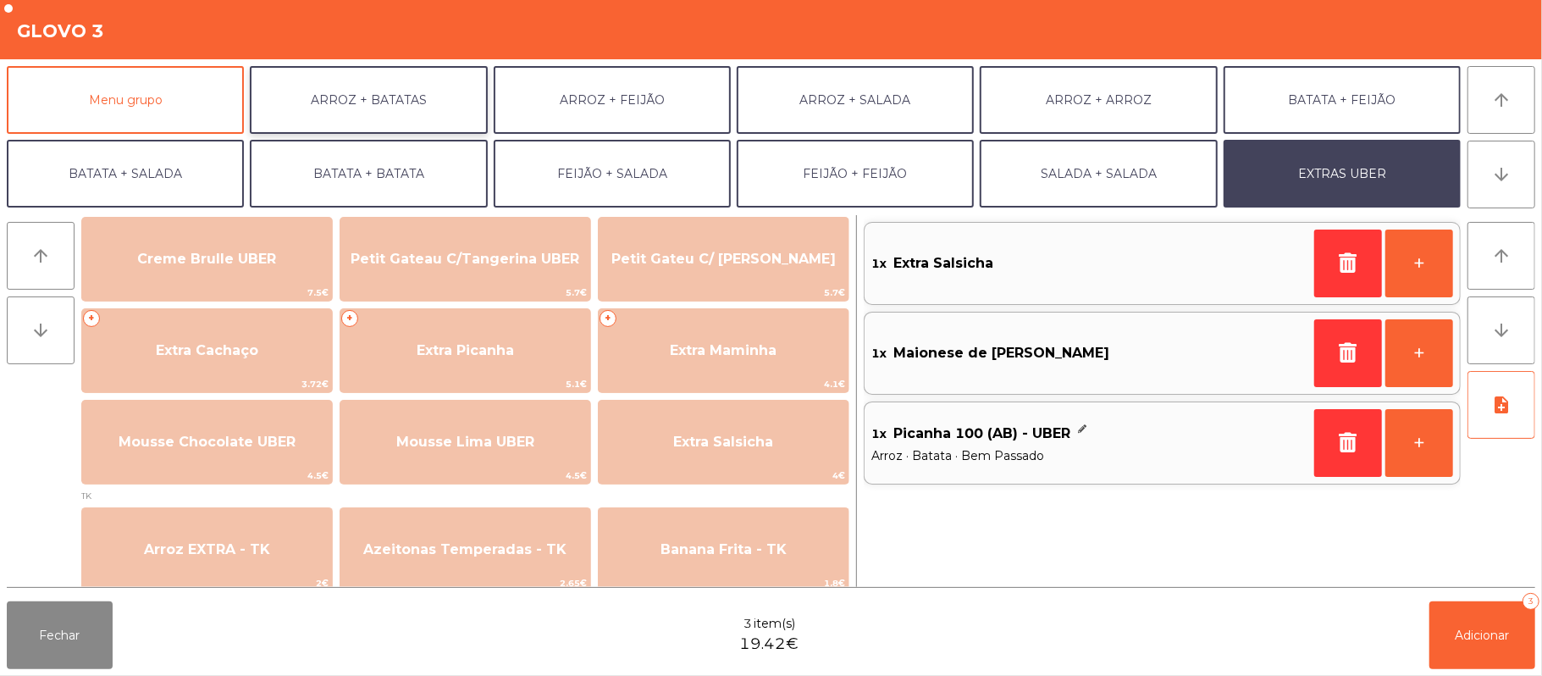
click at [396, 106] on button "ARROZ + BATATAS" at bounding box center [368, 100] width 237 height 68
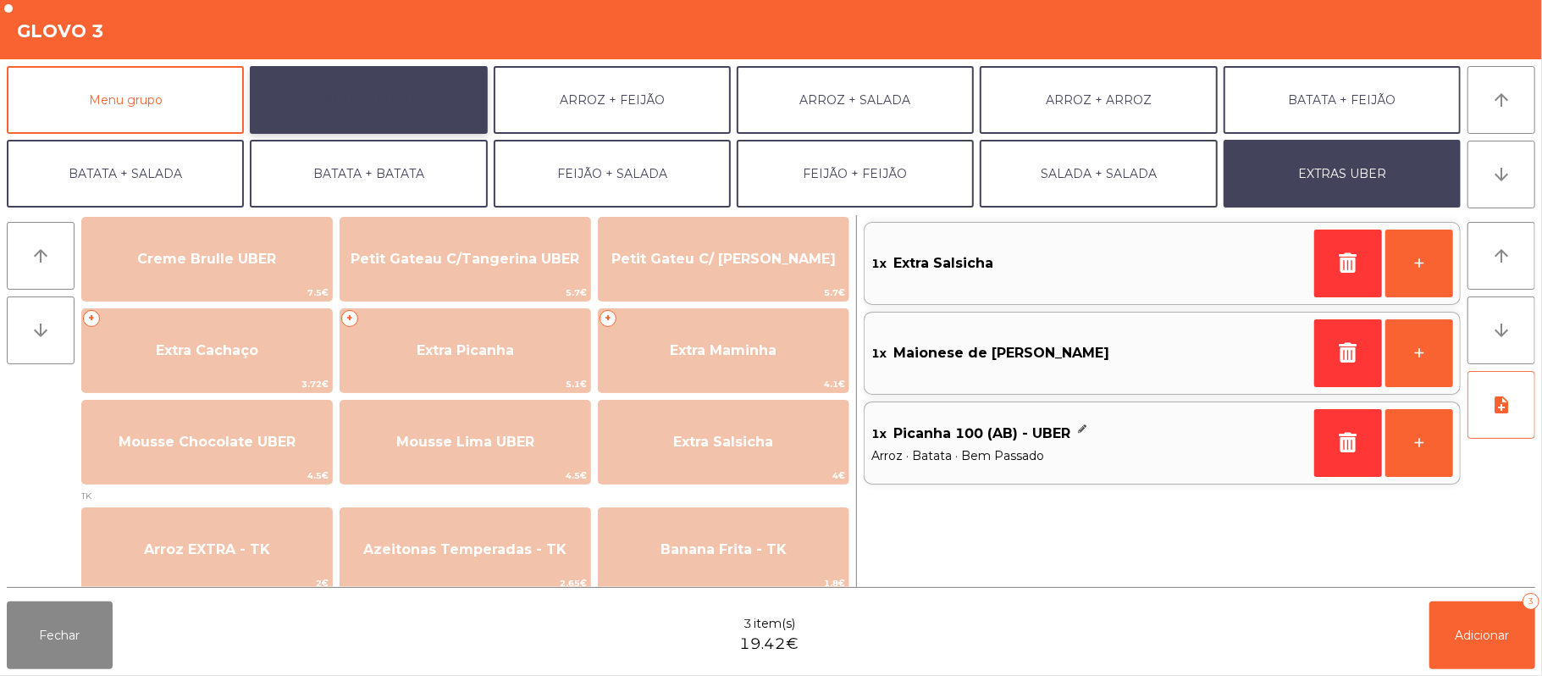
scroll to position [0, 0]
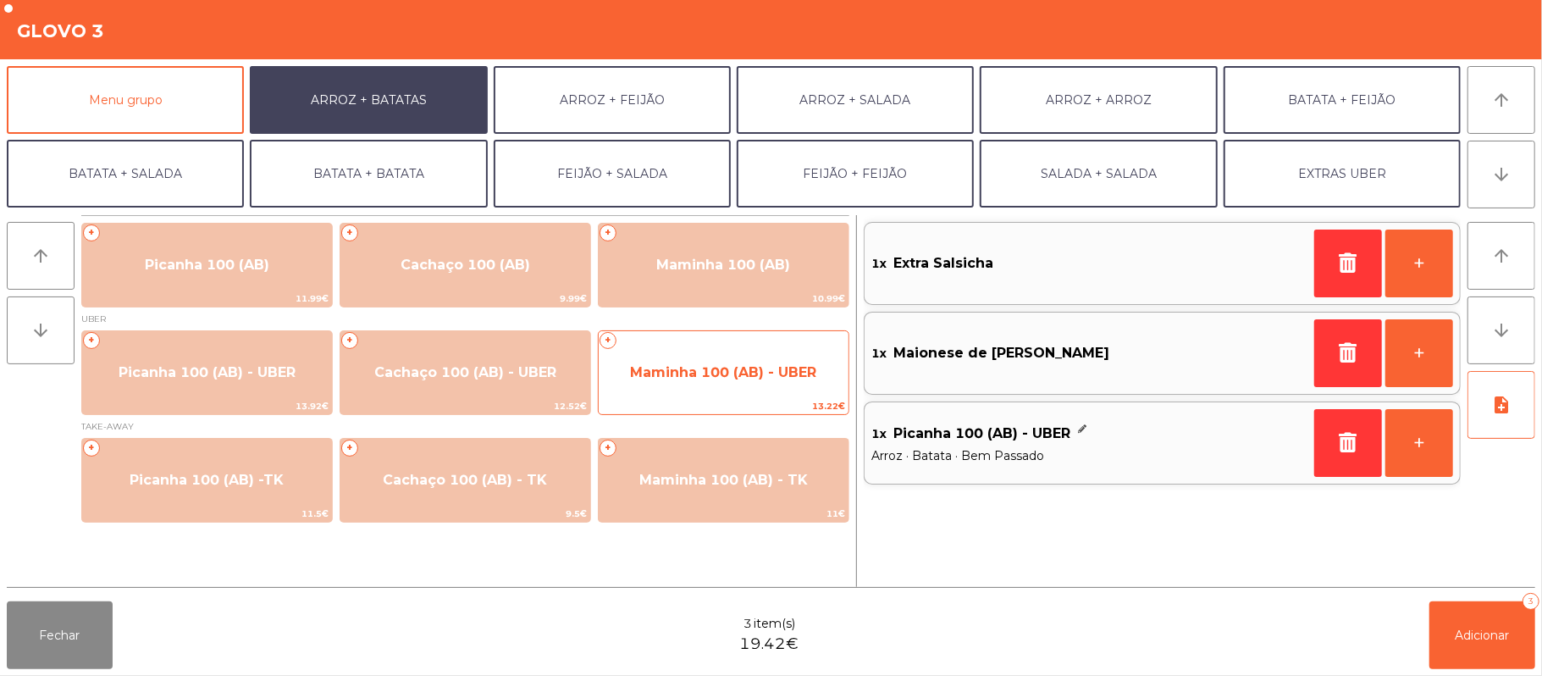
click at [688, 373] on span "Maminha 100 (AB) - UBER" at bounding box center [723, 372] width 186 height 16
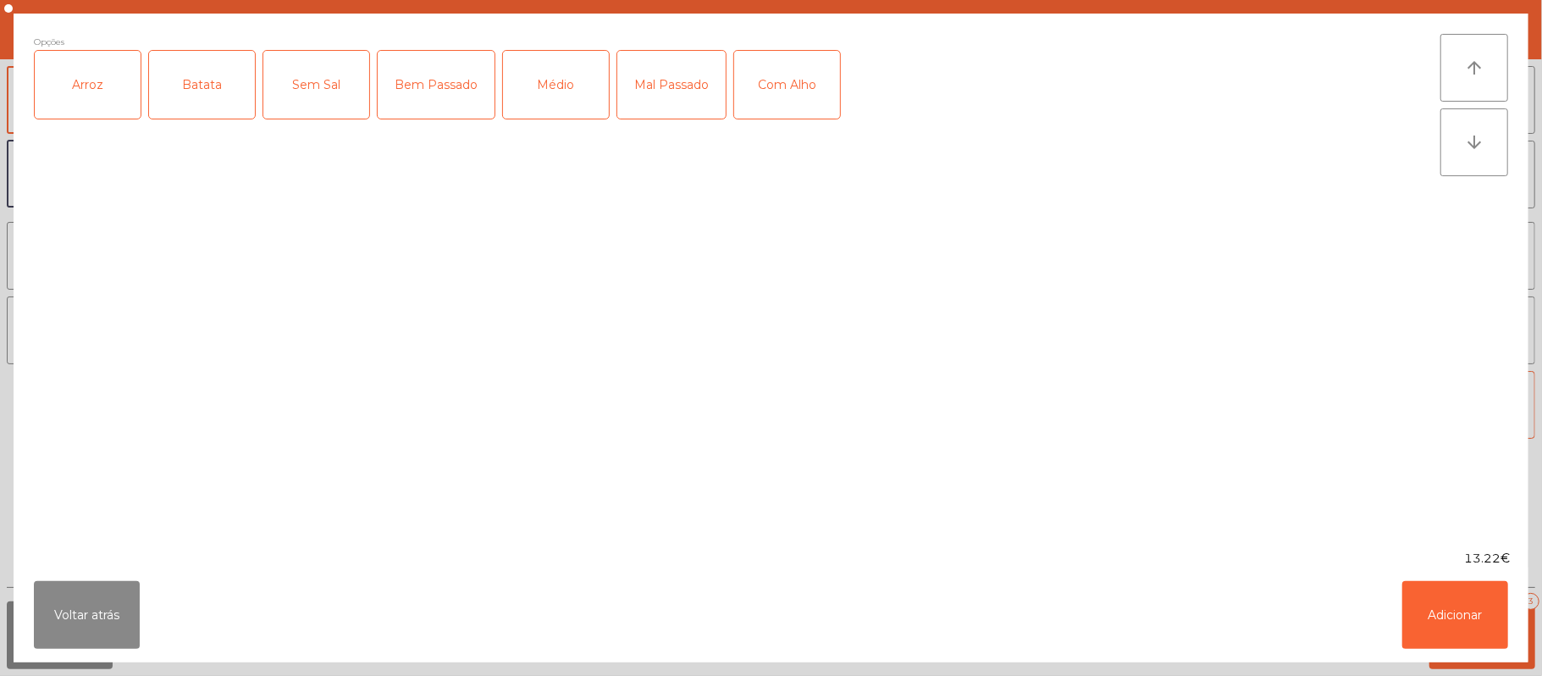
click at [99, 78] on div "Arroz" at bounding box center [88, 85] width 106 height 68
click at [188, 85] on div "Batata" at bounding box center [202, 85] width 106 height 68
click at [549, 90] on div "Médio" at bounding box center [556, 85] width 106 height 68
click at [1443, 603] on button "Adicionar" at bounding box center [1455, 615] width 106 height 68
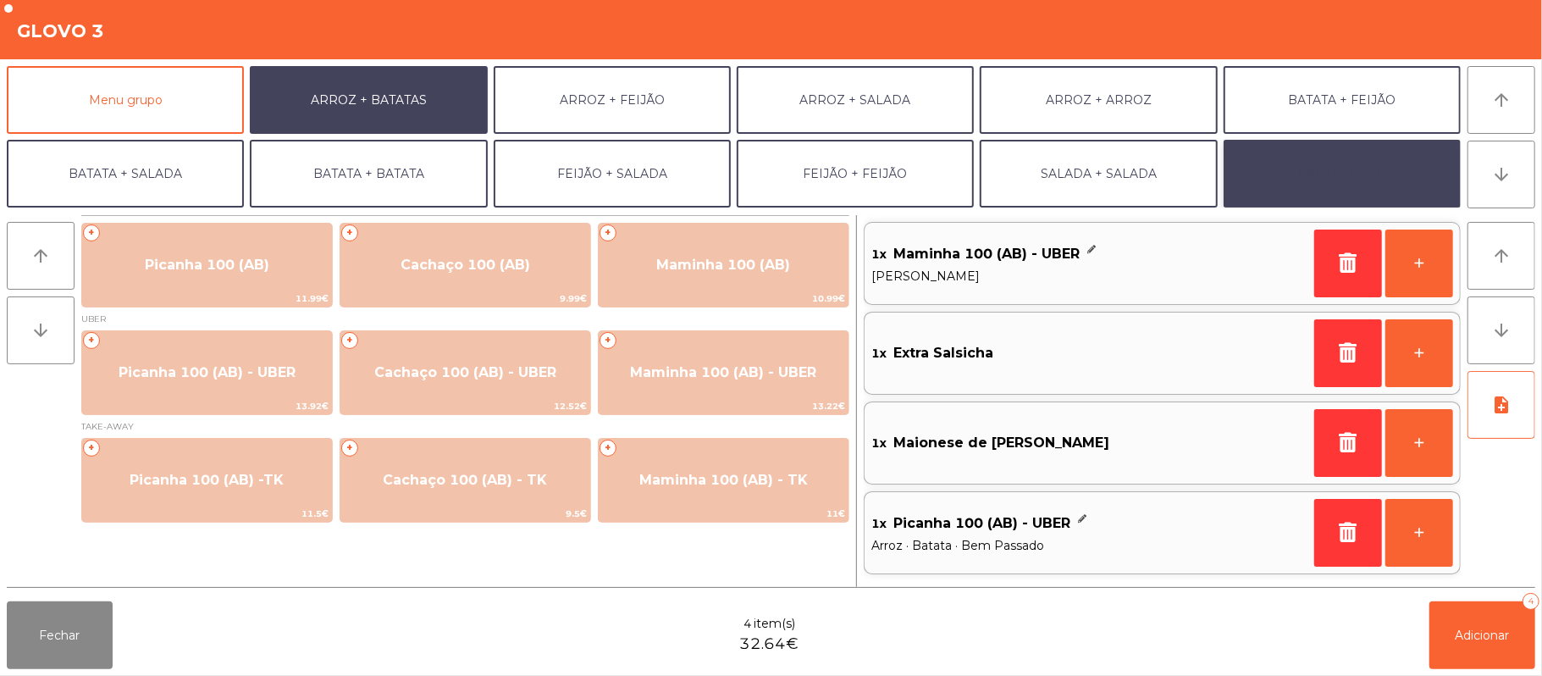
click at [1346, 174] on button "EXTRAS UBER" at bounding box center [1341, 174] width 237 height 68
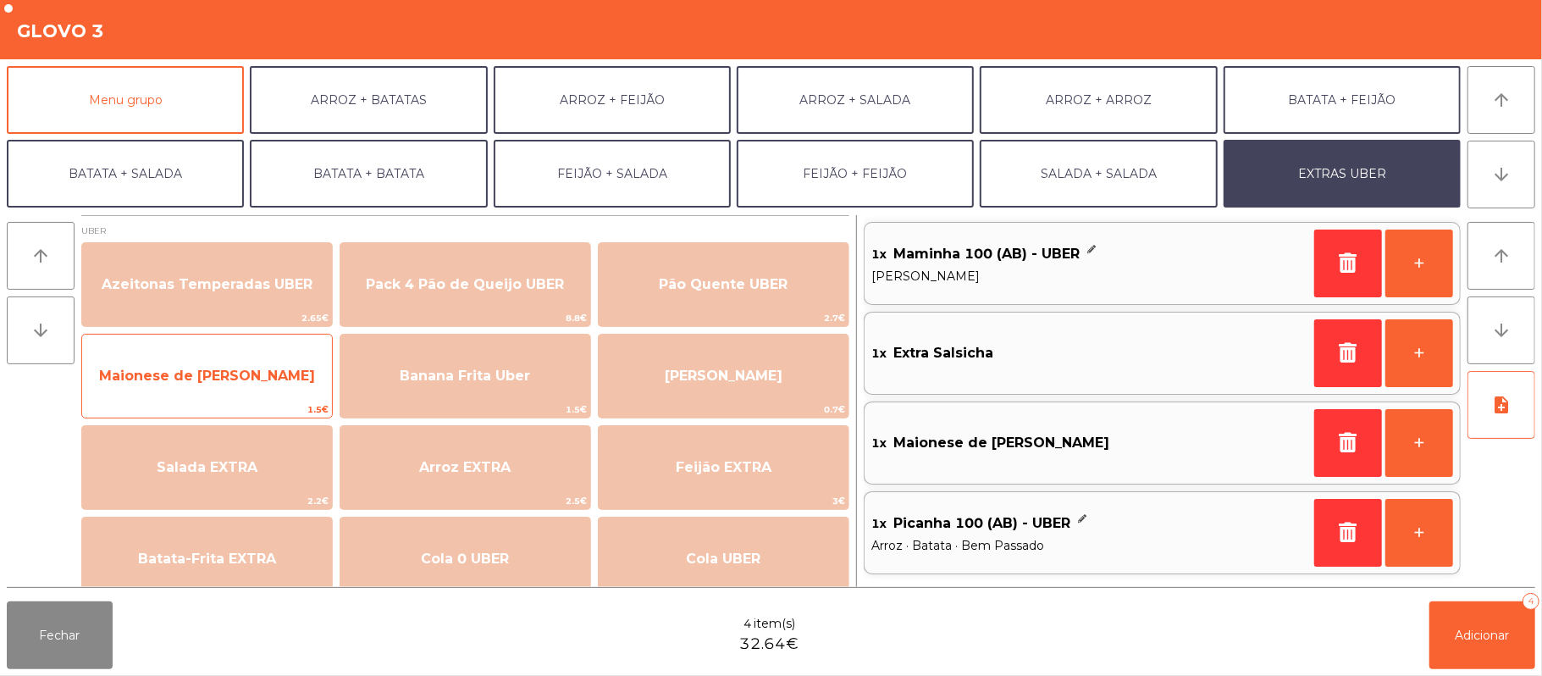
click at [193, 374] on span "Maionese de [PERSON_NAME]" at bounding box center [207, 375] width 216 height 16
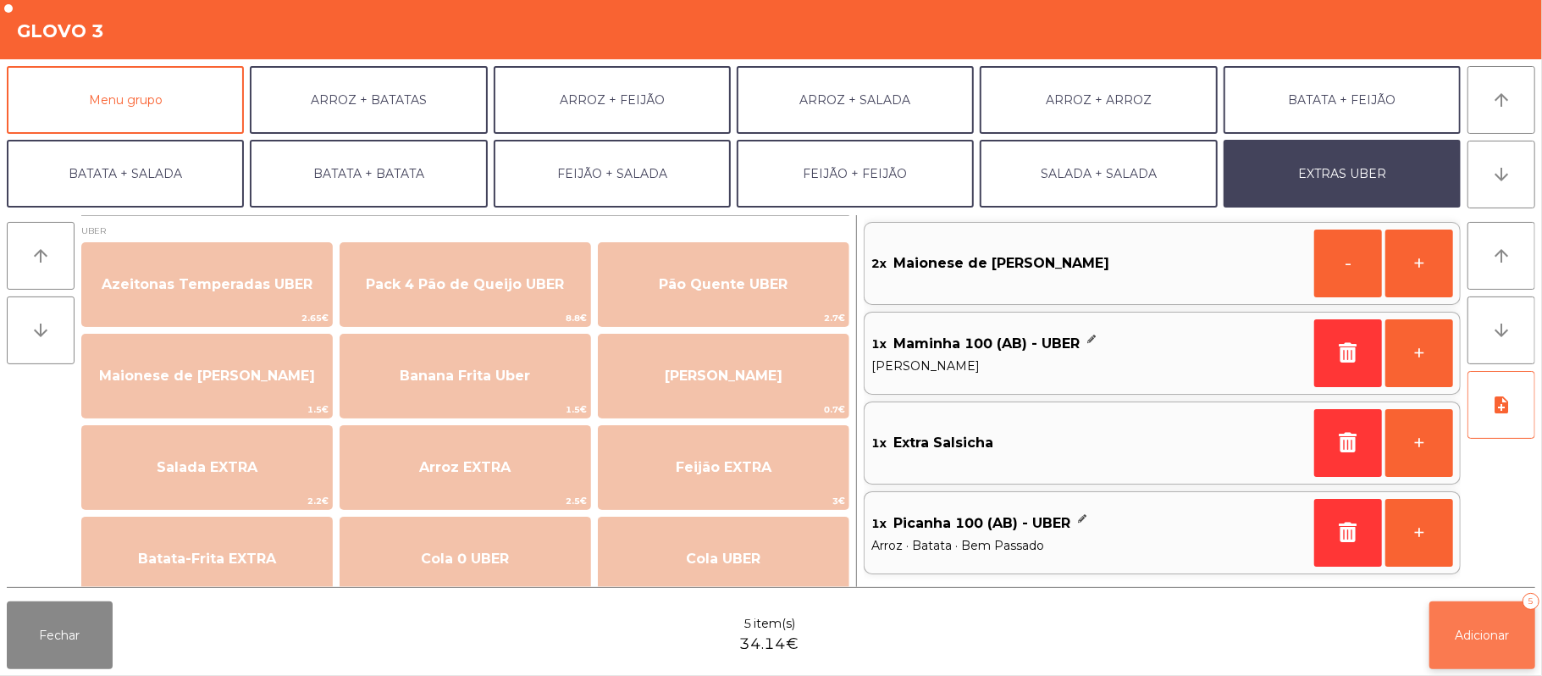
click at [1473, 633] on span "Adicionar" at bounding box center [1482, 634] width 54 height 15
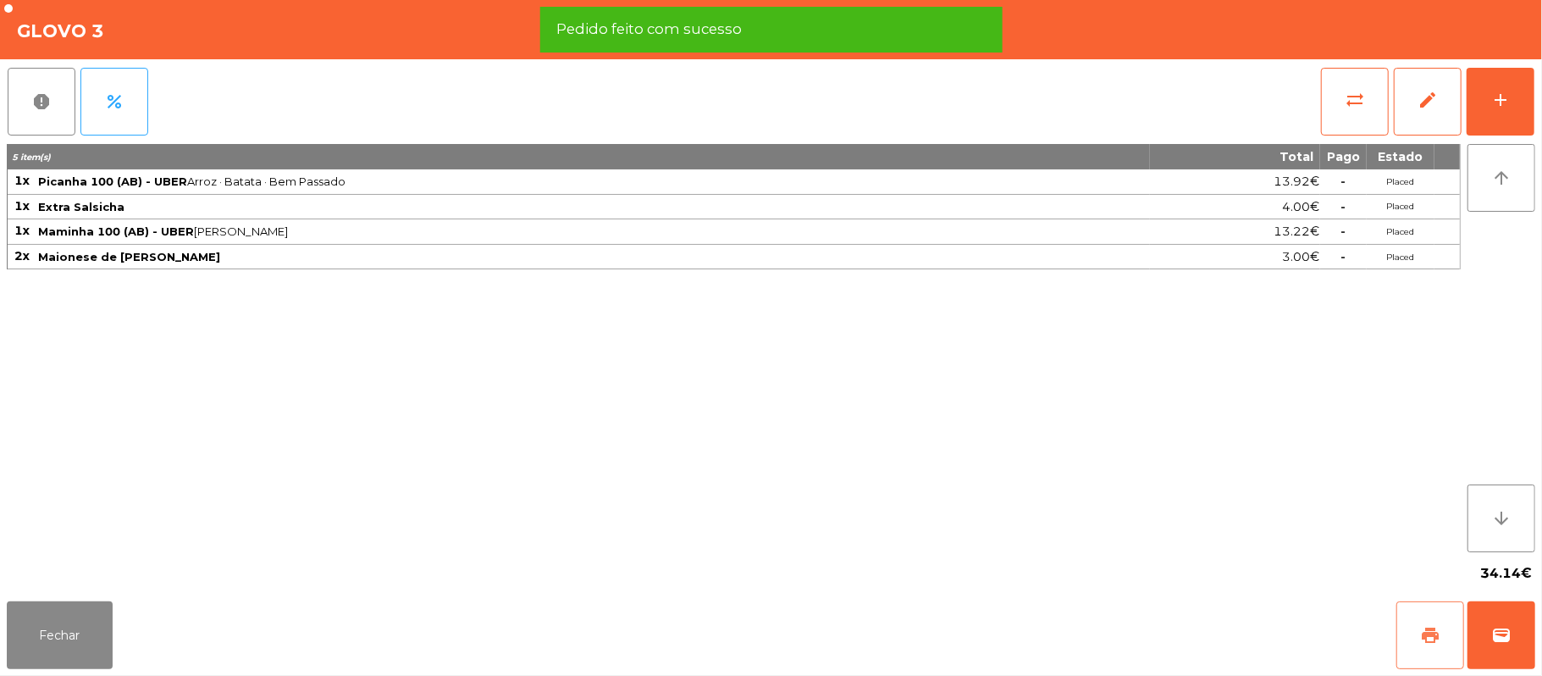
click at [1422, 617] on button "print" at bounding box center [1430, 635] width 68 height 68
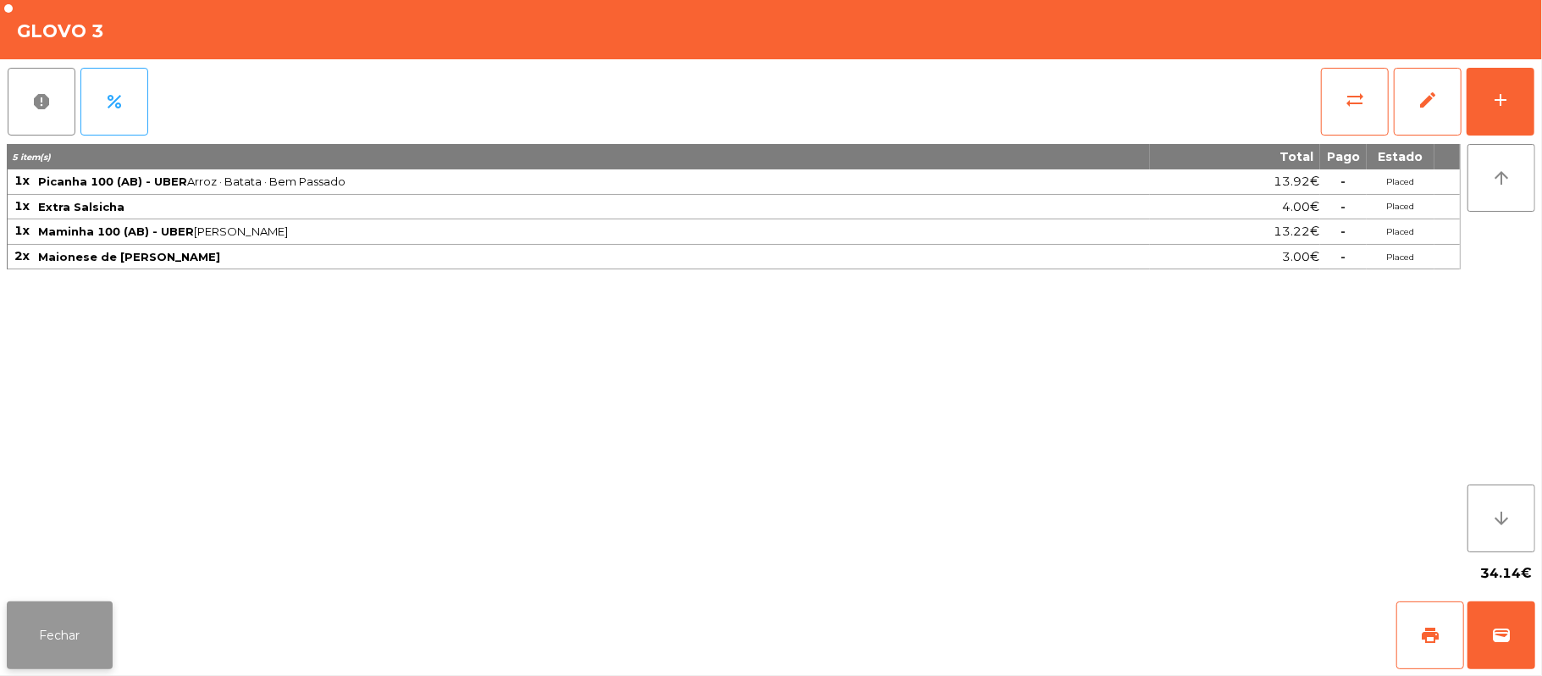
click at [75, 634] on button "Fechar" at bounding box center [60, 635] width 106 height 68
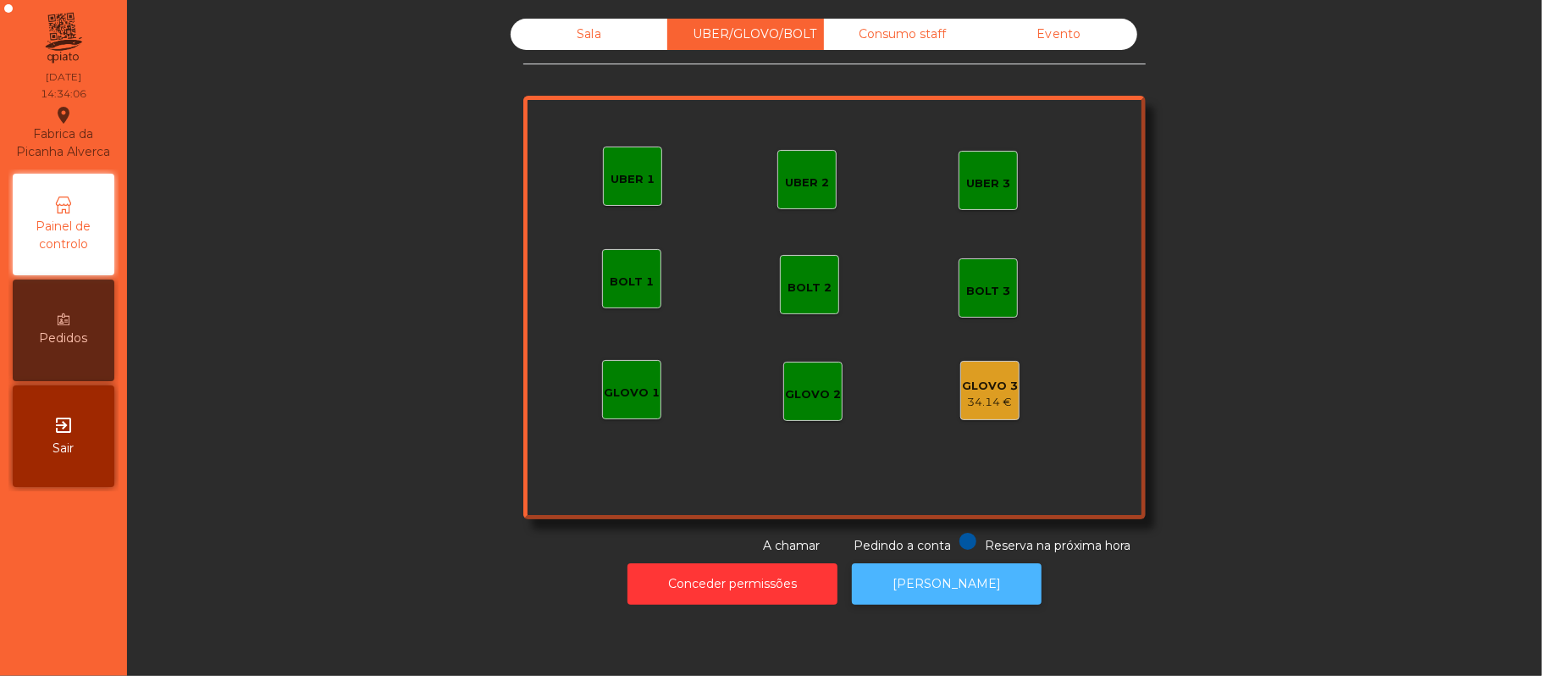
click at [922, 579] on button "[PERSON_NAME]" at bounding box center [947, 583] width 190 height 41
click at [973, 406] on div "34.14 €" at bounding box center [990, 402] width 56 height 17
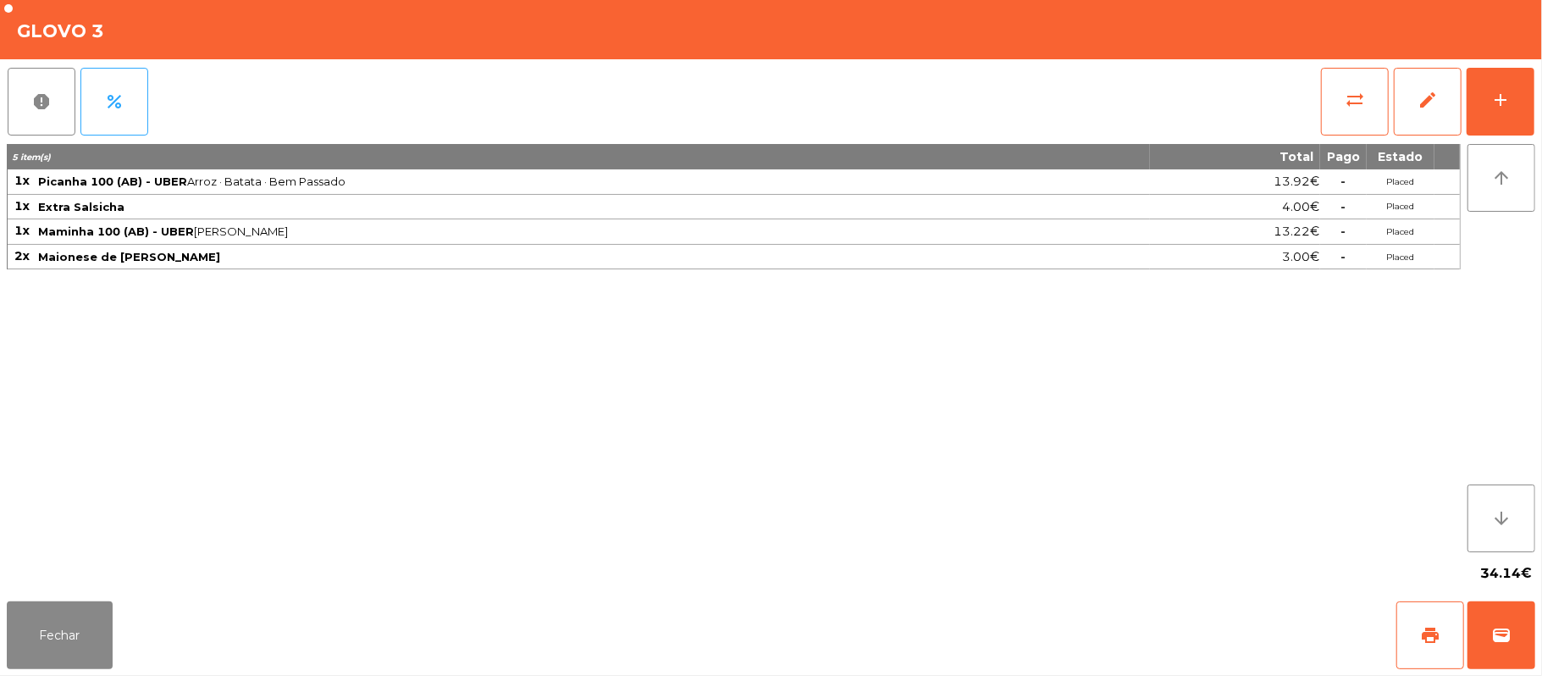
click at [1535, 621] on div "Fechar print wallet" at bounding box center [771, 634] width 1542 height 81
click at [1487, 640] on button "wallet" at bounding box center [1501, 635] width 68 height 68
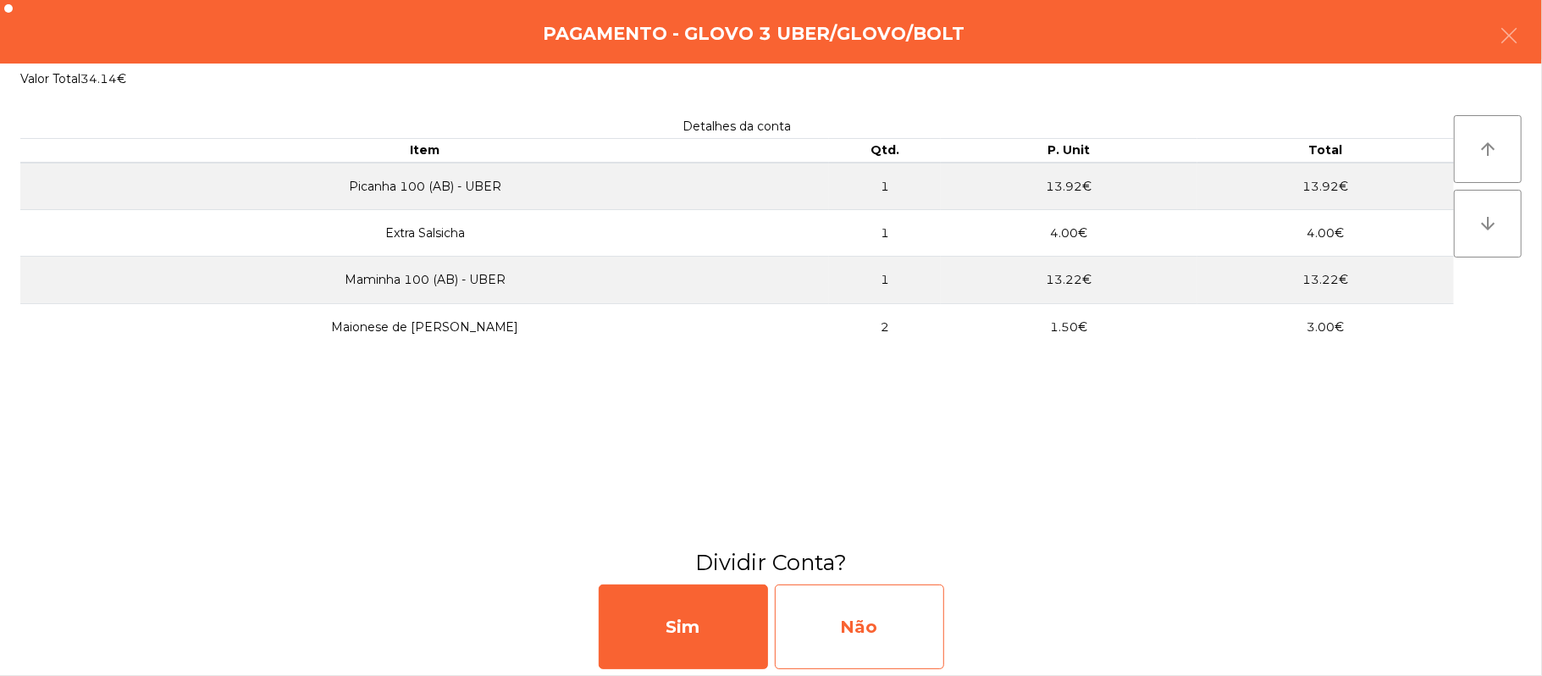
click at [854, 638] on div "Não" at bounding box center [859, 626] width 169 height 85
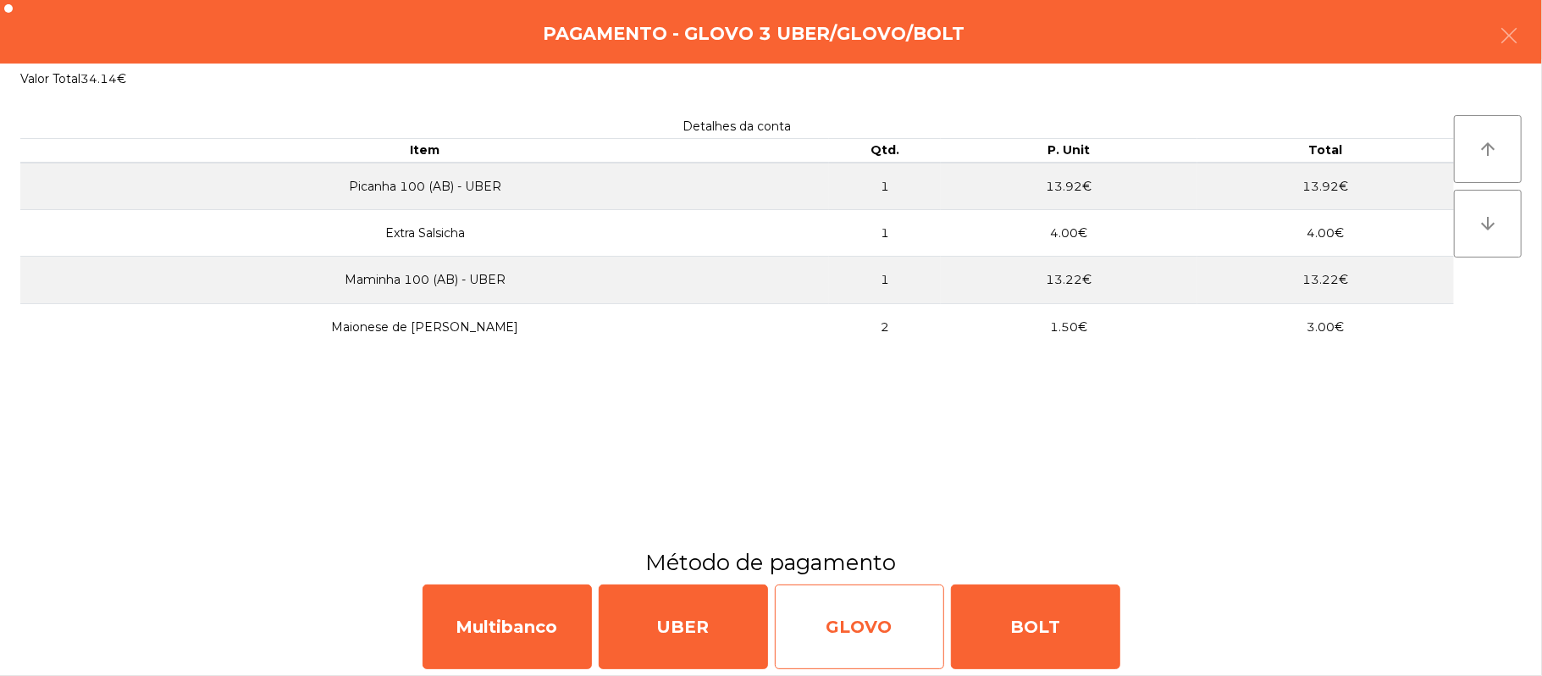
click at [848, 610] on div "GLOVO" at bounding box center [859, 626] width 169 height 85
select select "**"
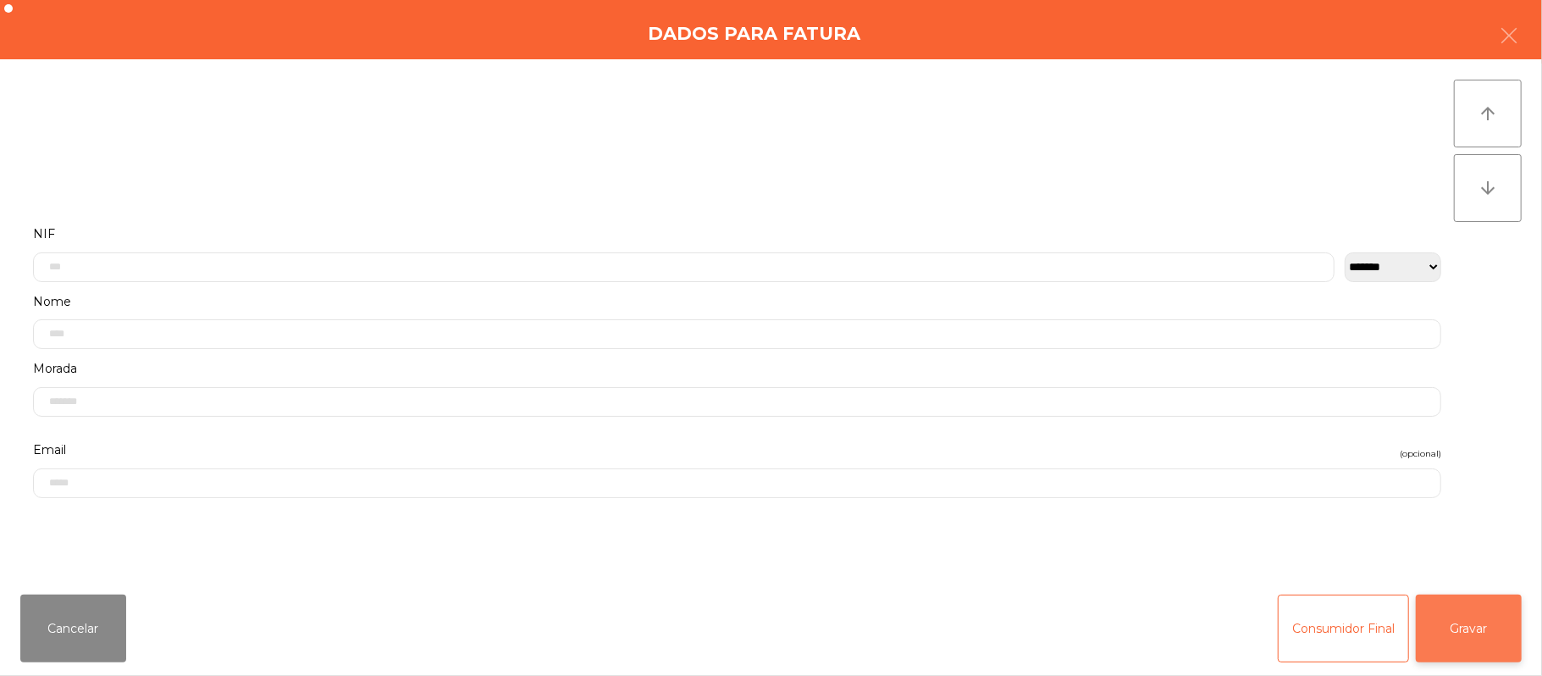
click at [1463, 648] on button "Gravar" at bounding box center [1469, 628] width 106 height 68
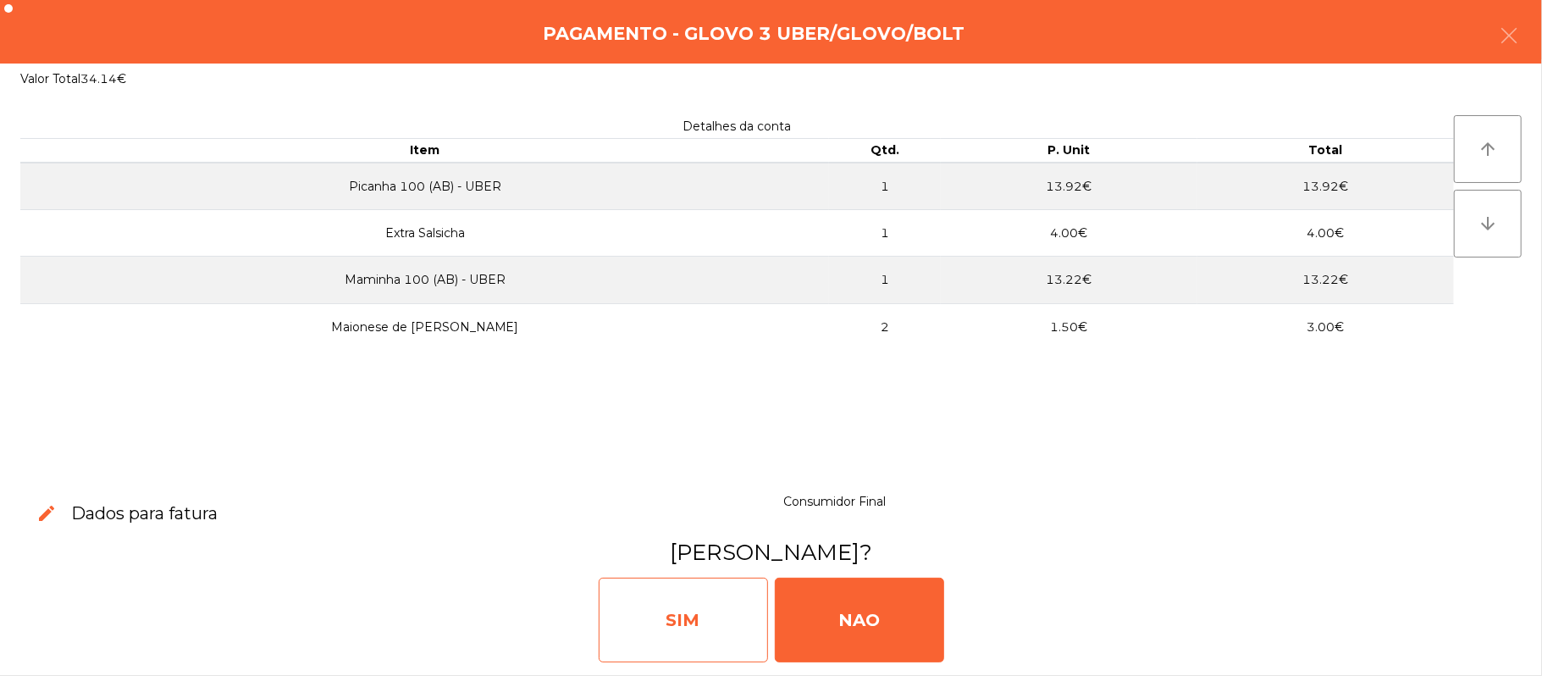
click at [668, 625] on div "SIM" at bounding box center [683, 619] width 169 height 85
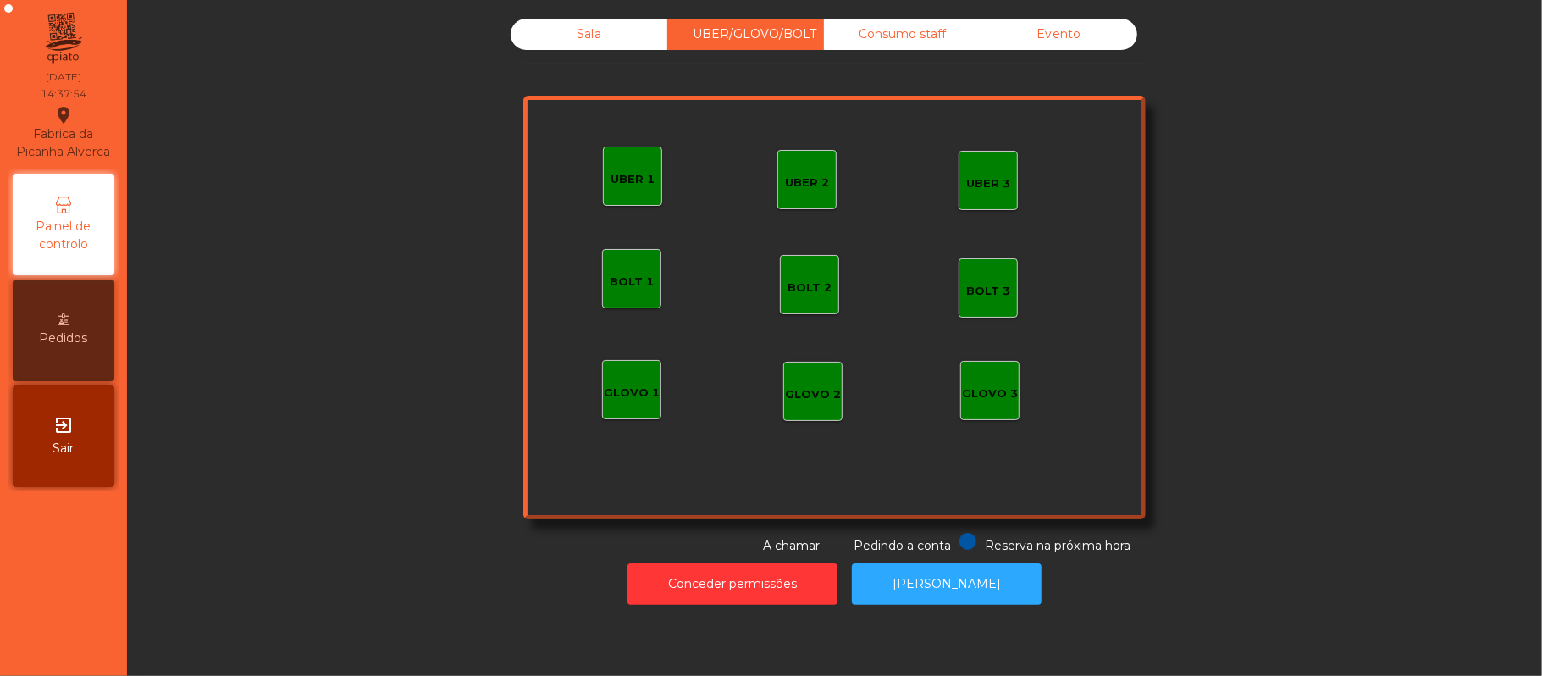
click at [576, 35] on div "Sala" at bounding box center [589, 34] width 157 height 31
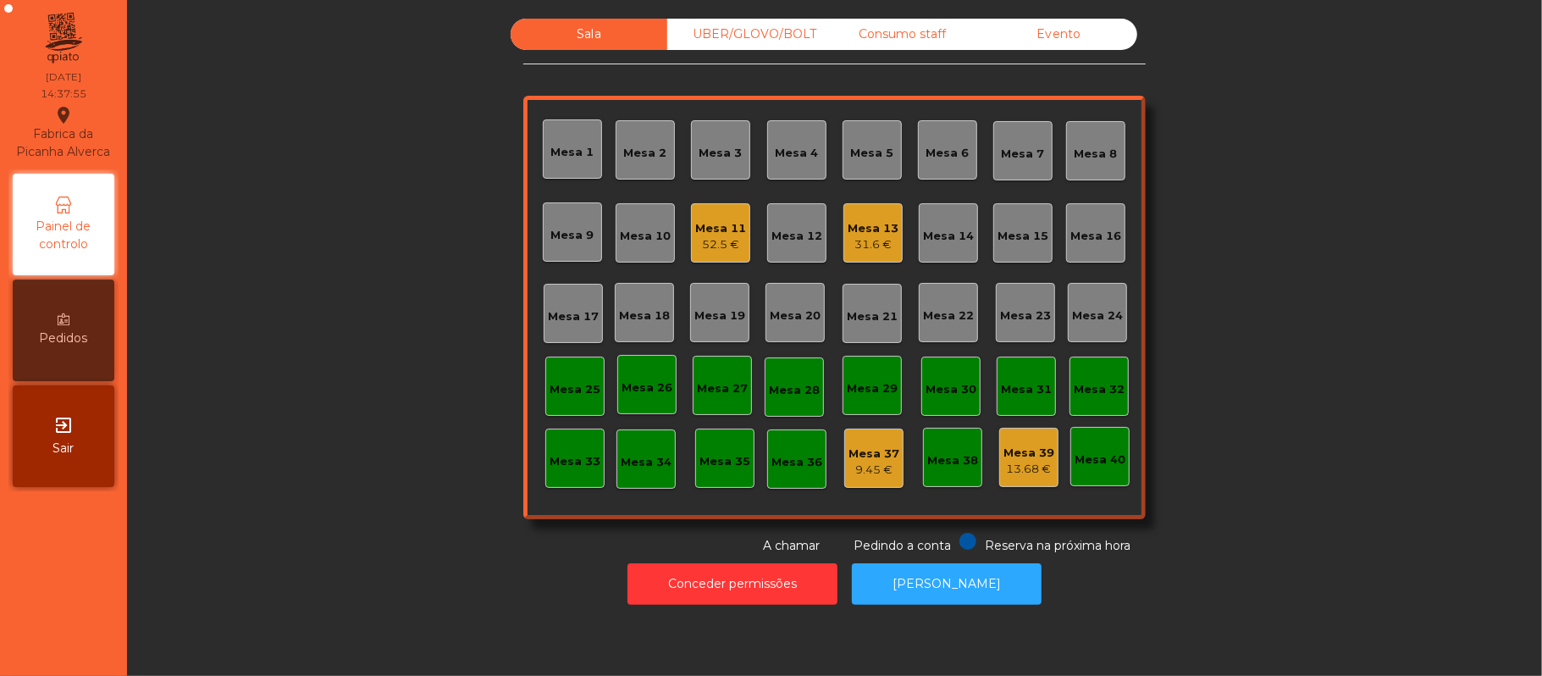
click at [865, 245] on div "31.6 €" at bounding box center [872, 244] width 51 height 17
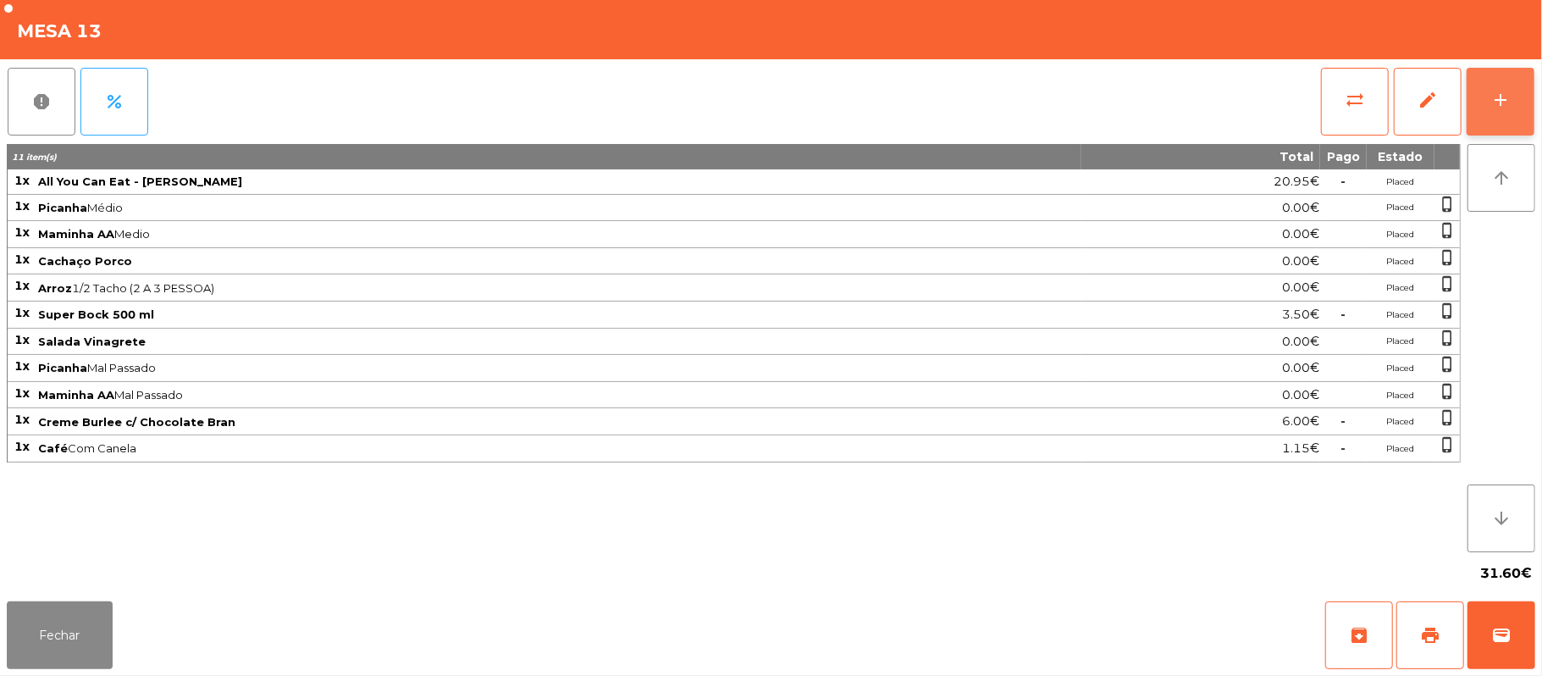
click at [1484, 100] on button "add" at bounding box center [1500, 102] width 68 height 68
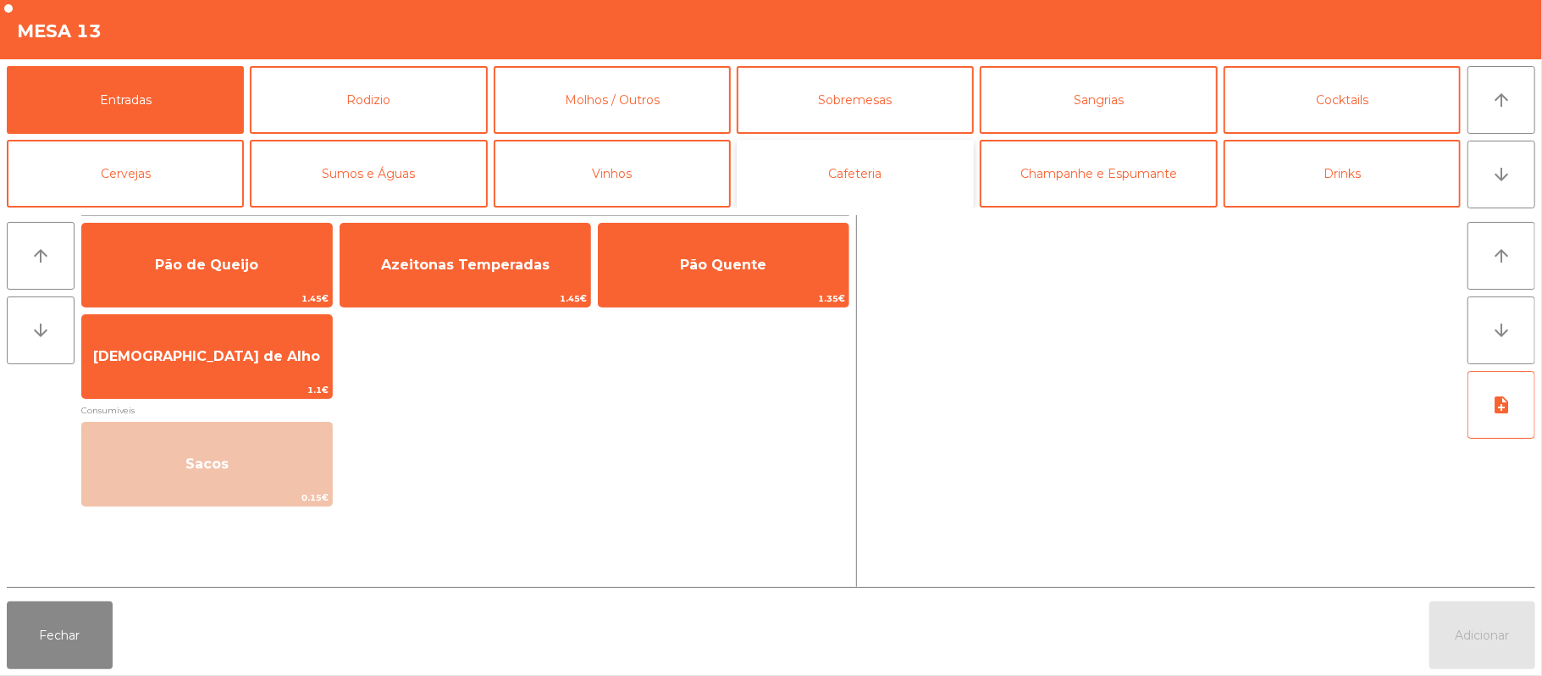
click at [884, 180] on button "Cafeteria" at bounding box center [855, 174] width 237 height 68
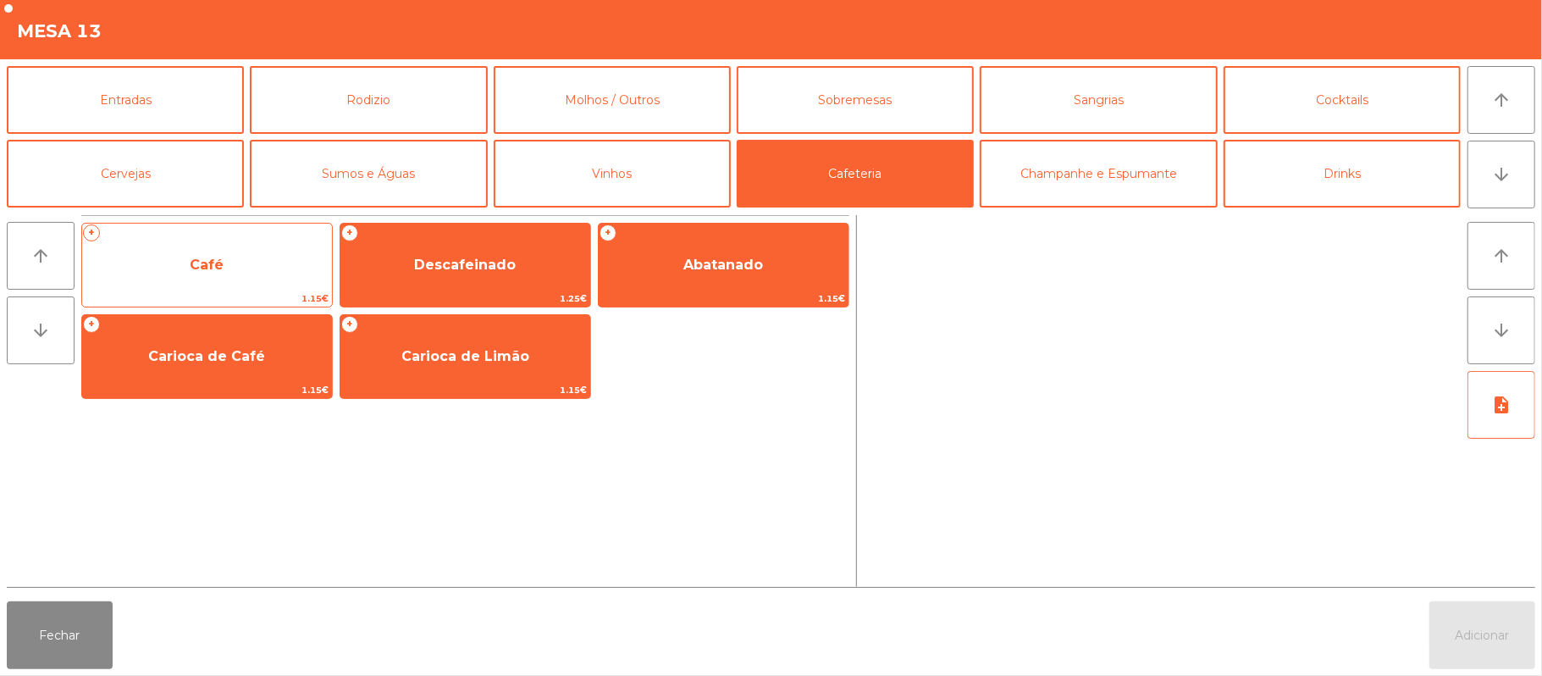
click at [249, 259] on span "Café" at bounding box center [207, 265] width 250 height 46
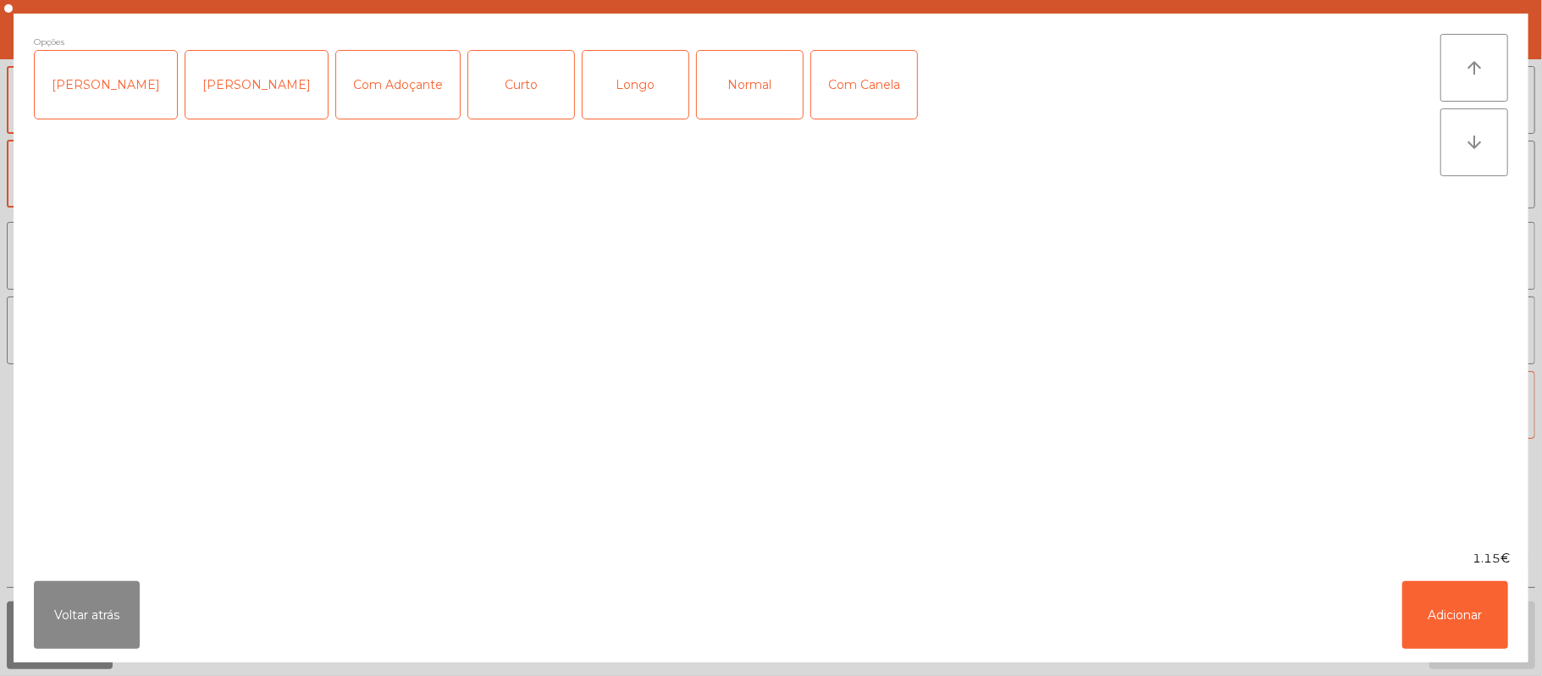
click at [736, 93] on div "Normal" at bounding box center [750, 85] width 106 height 68
click at [1449, 611] on button "Adicionar" at bounding box center [1455, 615] width 106 height 68
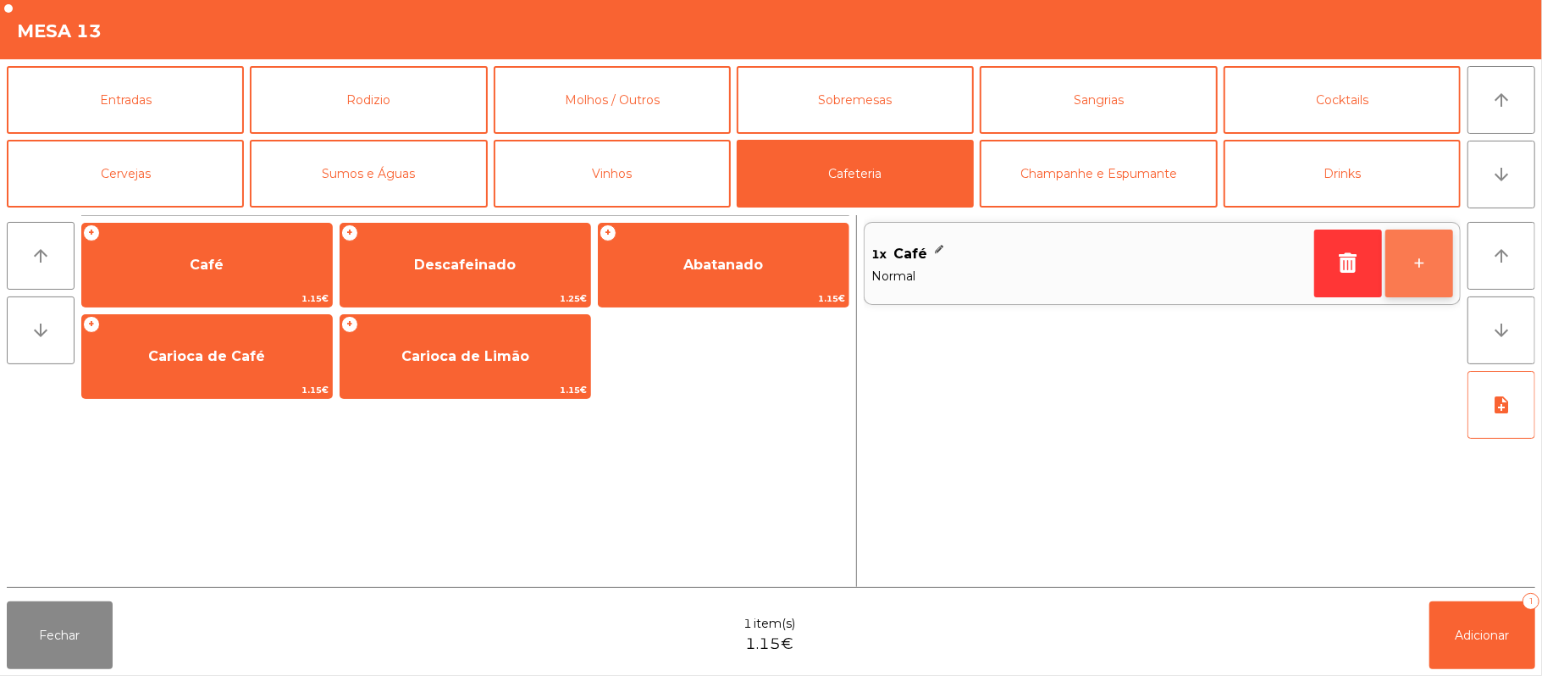
click at [1414, 261] on button "+" at bounding box center [1419, 263] width 68 height 68
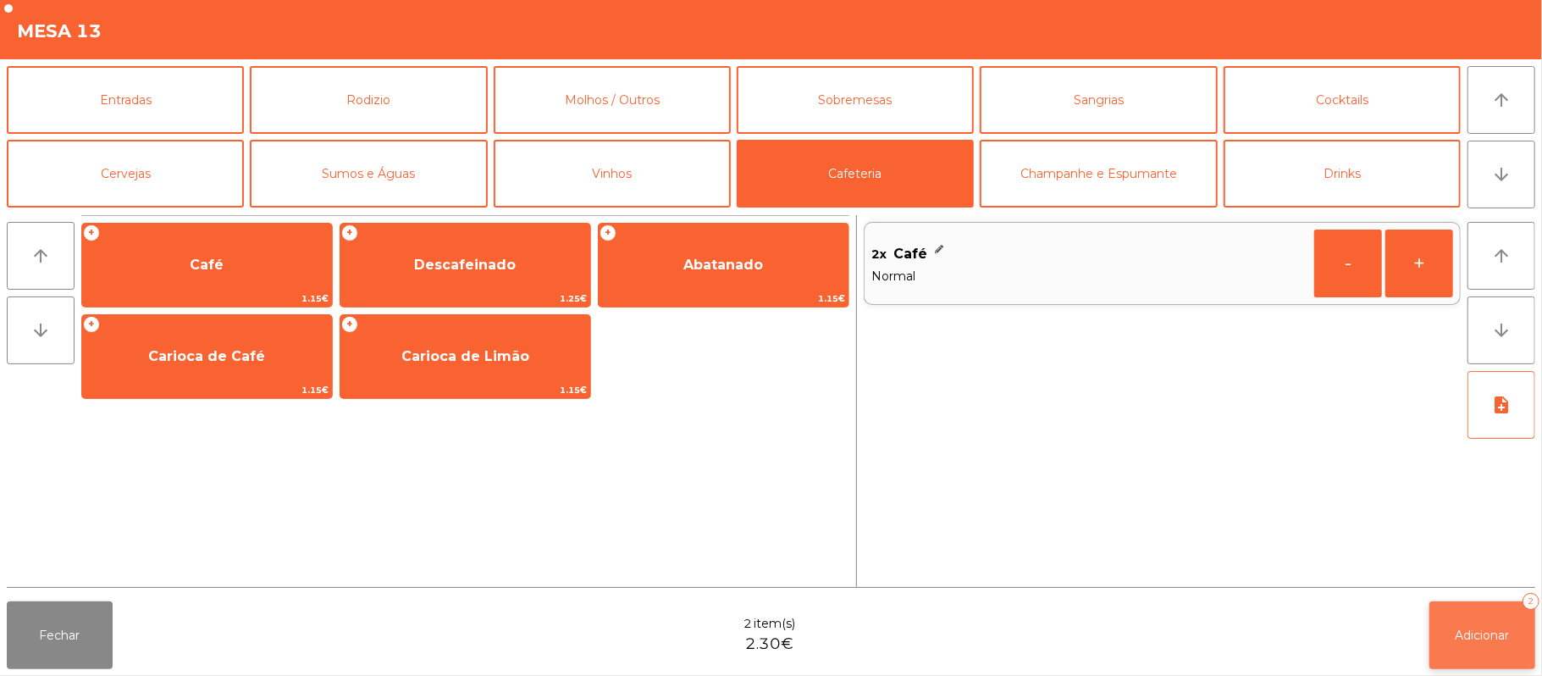
click at [1485, 627] on span "Adicionar" at bounding box center [1482, 634] width 54 height 15
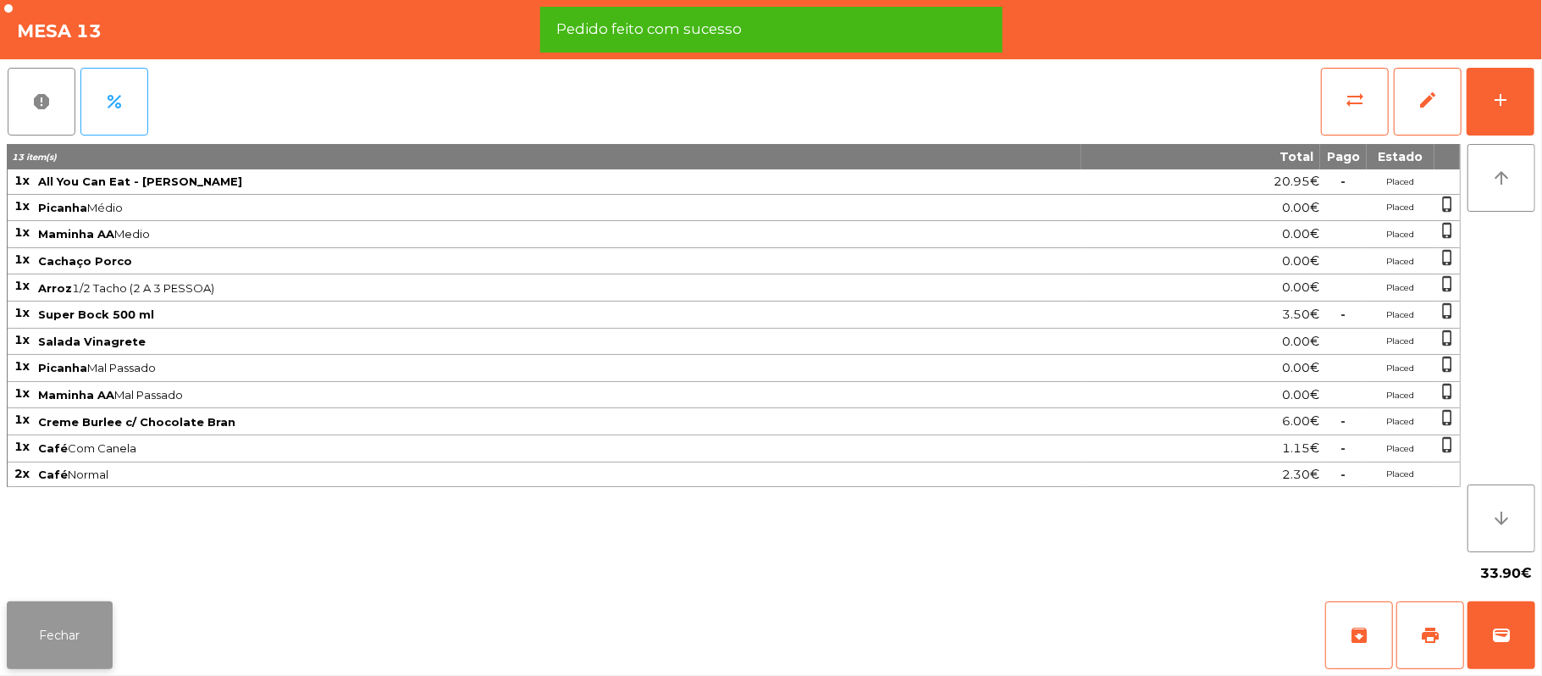
click at [48, 662] on button "Fechar" at bounding box center [60, 635] width 106 height 68
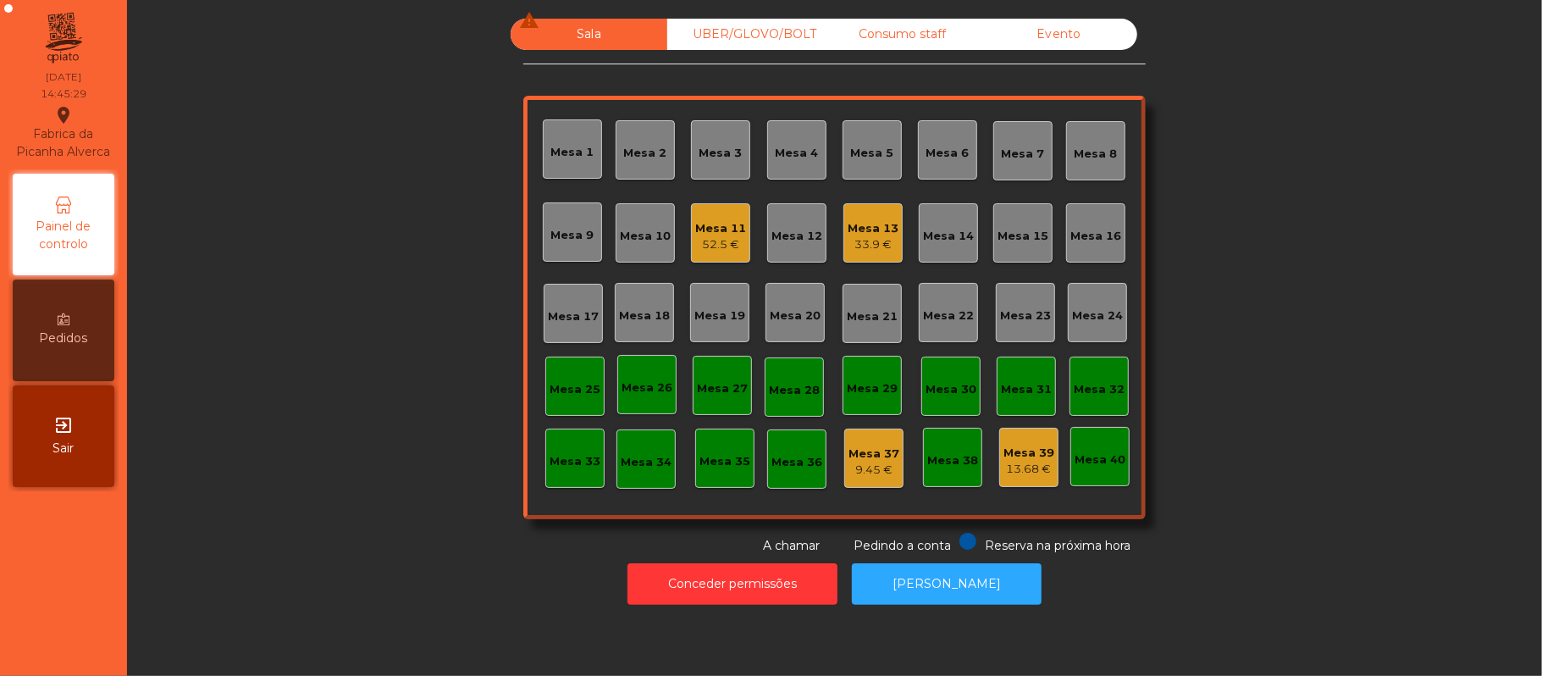
click at [853, 227] on div "Mesa 13" at bounding box center [872, 228] width 51 height 17
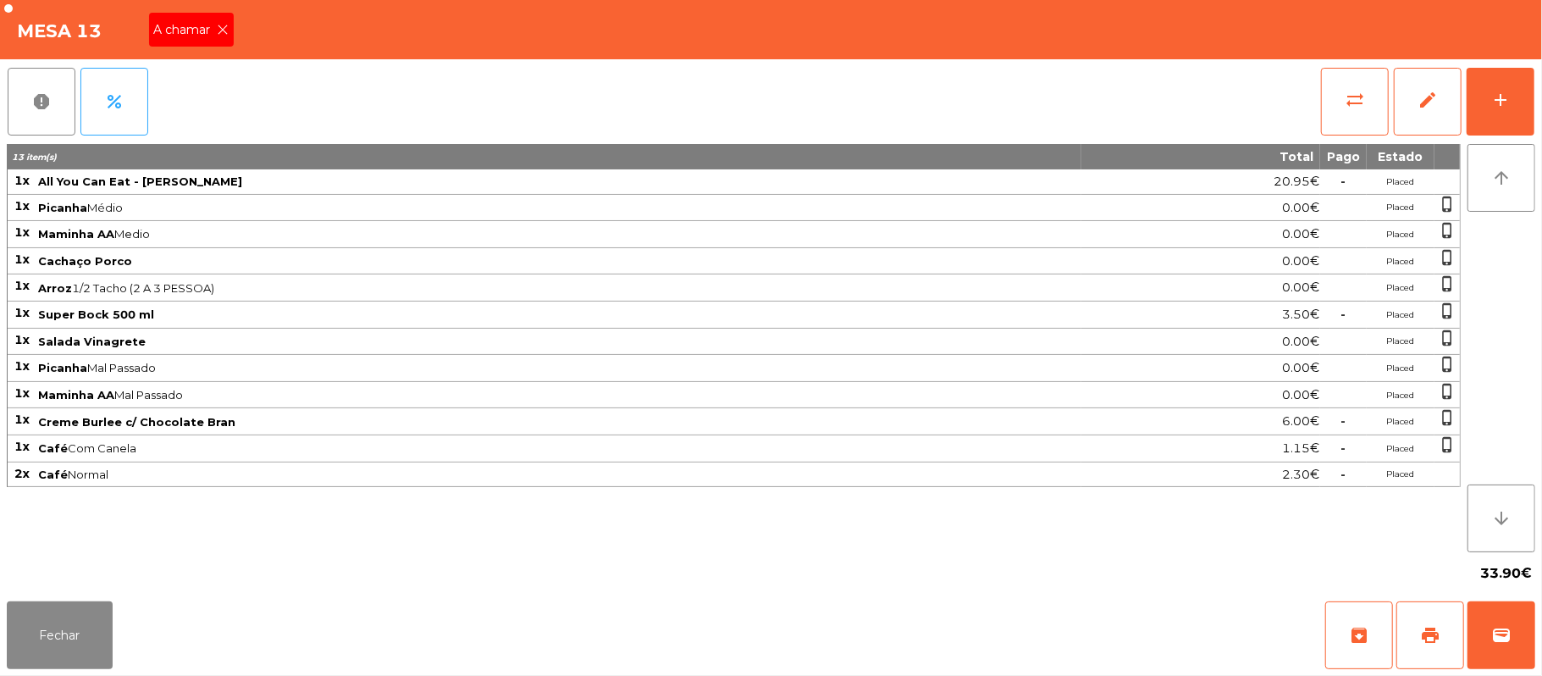
click at [204, 25] on span "A chamar" at bounding box center [185, 30] width 63 height 18
click at [1427, 630] on span "print" at bounding box center [1430, 635] width 20 height 20
click at [1348, 90] on span "sync_alt" at bounding box center [1354, 100] width 20 height 20
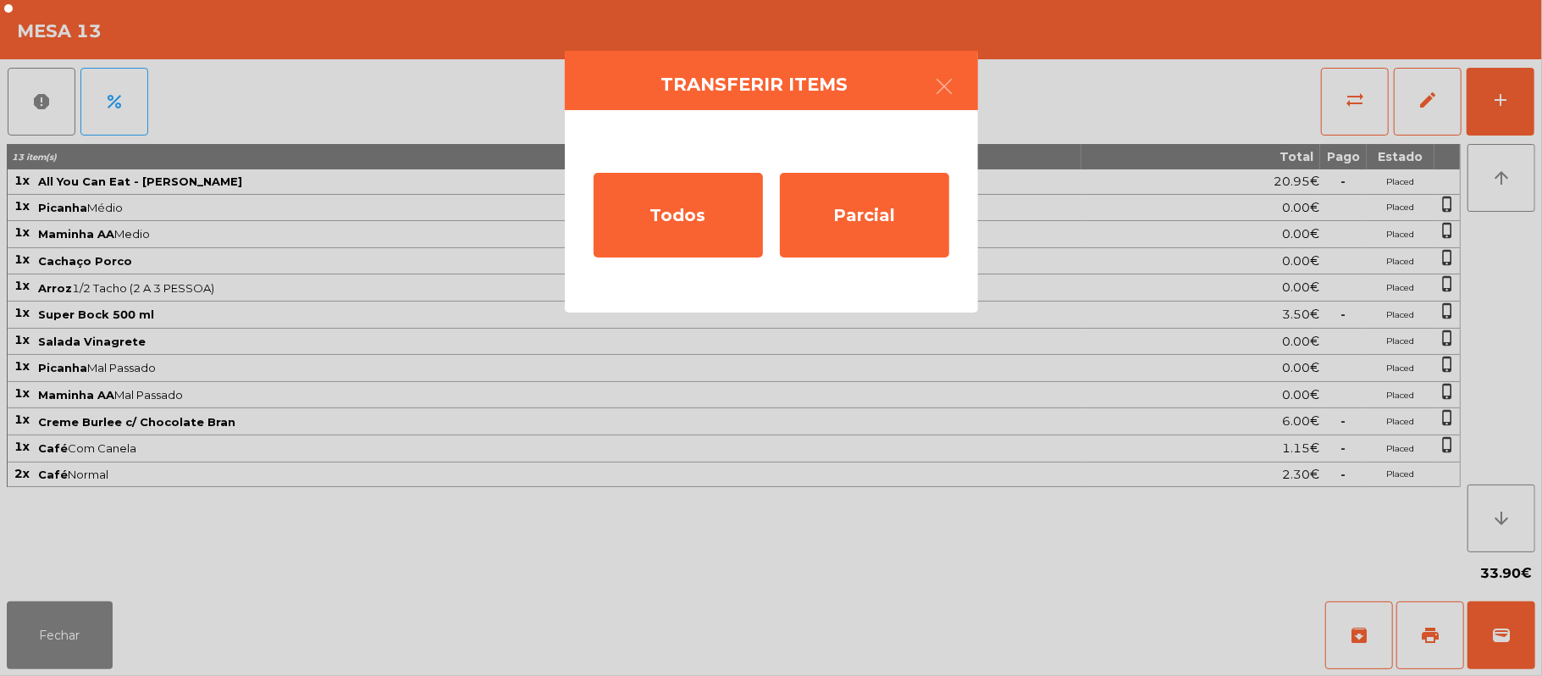
click at [992, 449] on ngb-modal-window "Transferir items Todos Parcial" at bounding box center [771, 338] width 1542 height 676
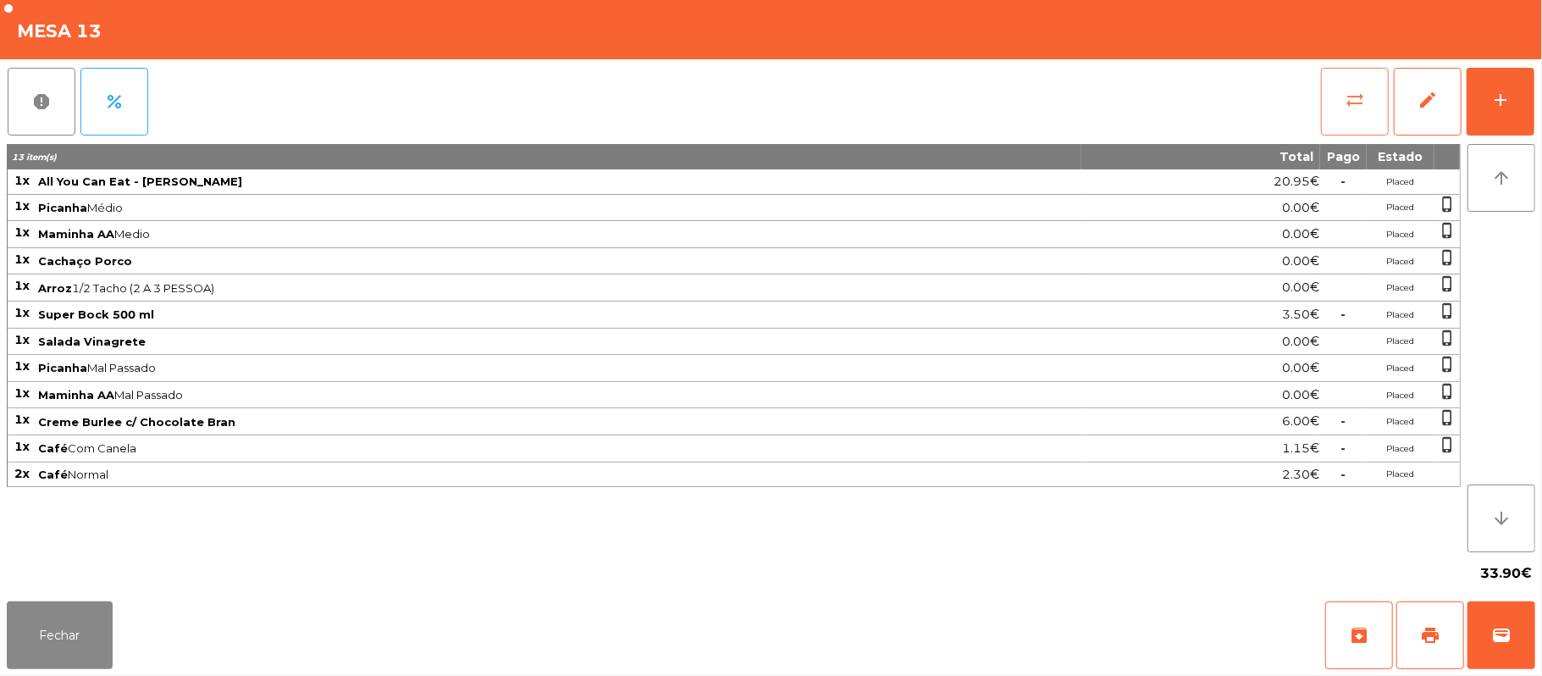
click at [1341, 99] on button "sync_alt" at bounding box center [1355, 102] width 68 height 68
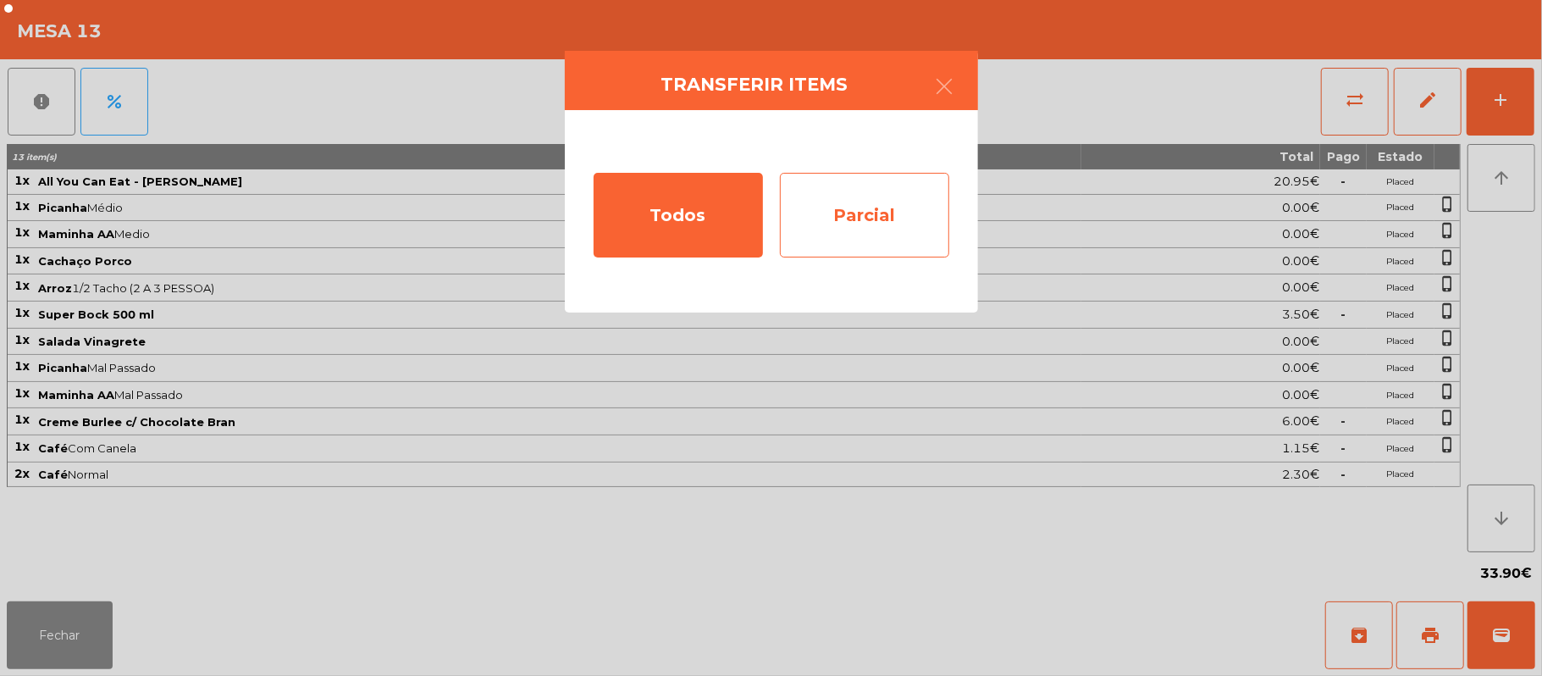
click at [885, 212] on div "Parcial" at bounding box center [864, 215] width 169 height 85
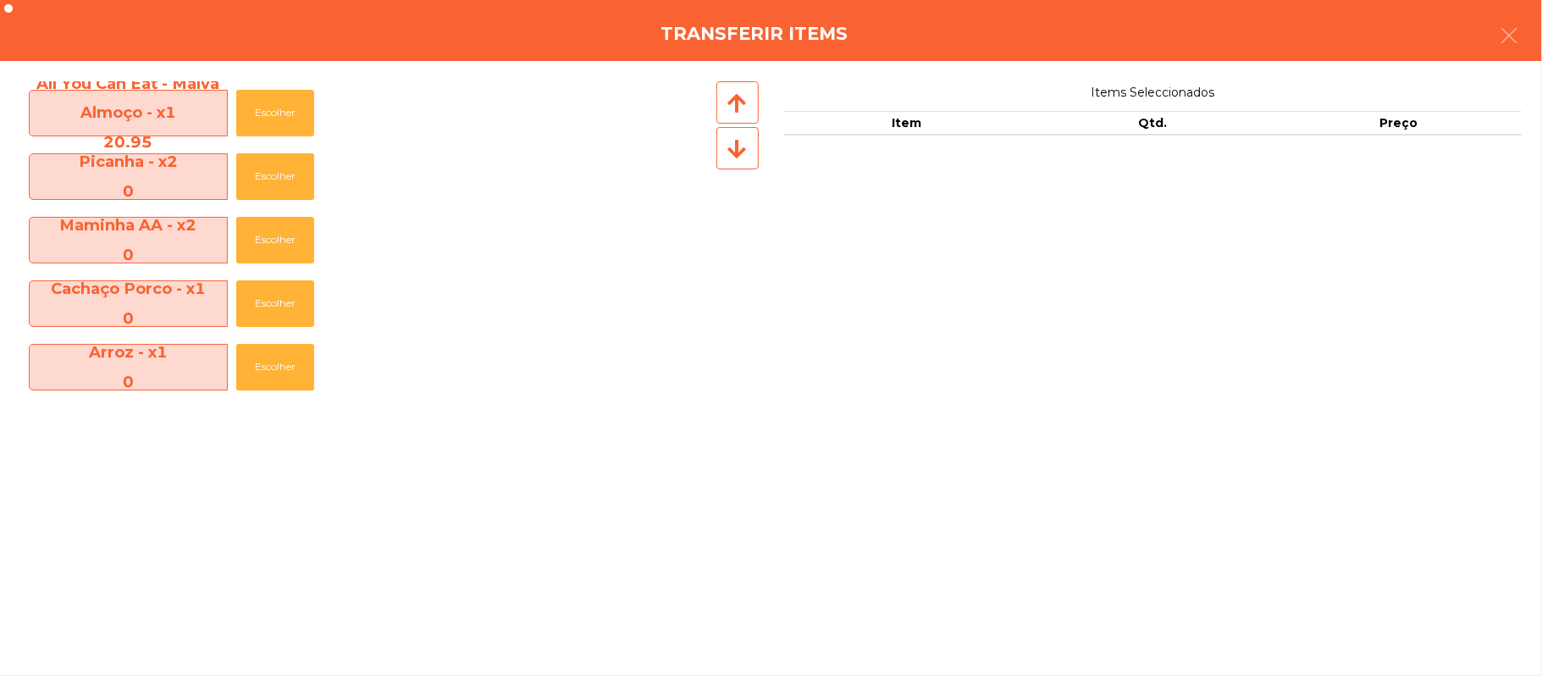
scroll to position [249, 0]
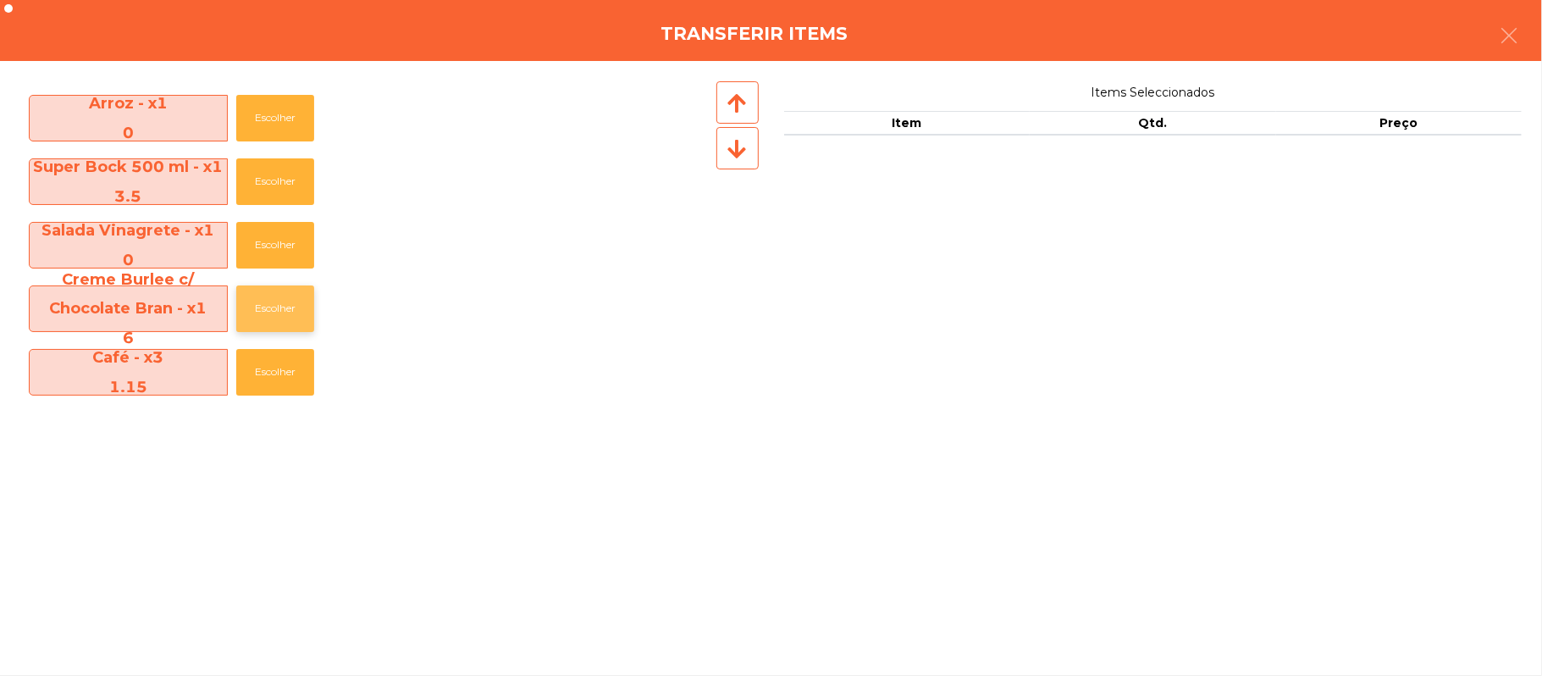
click at [279, 306] on button "Escolher" at bounding box center [275, 308] width 78 height 47
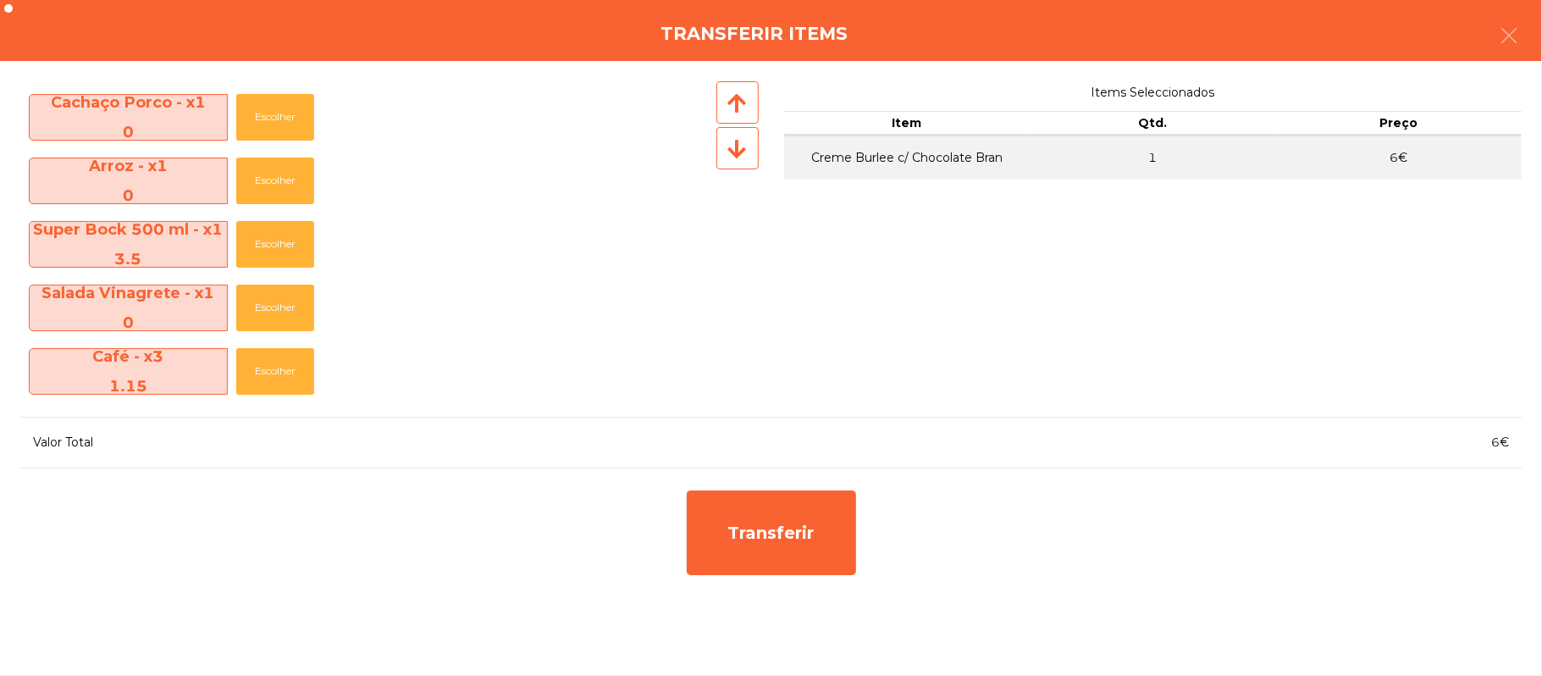
scroll to position [186, 0]
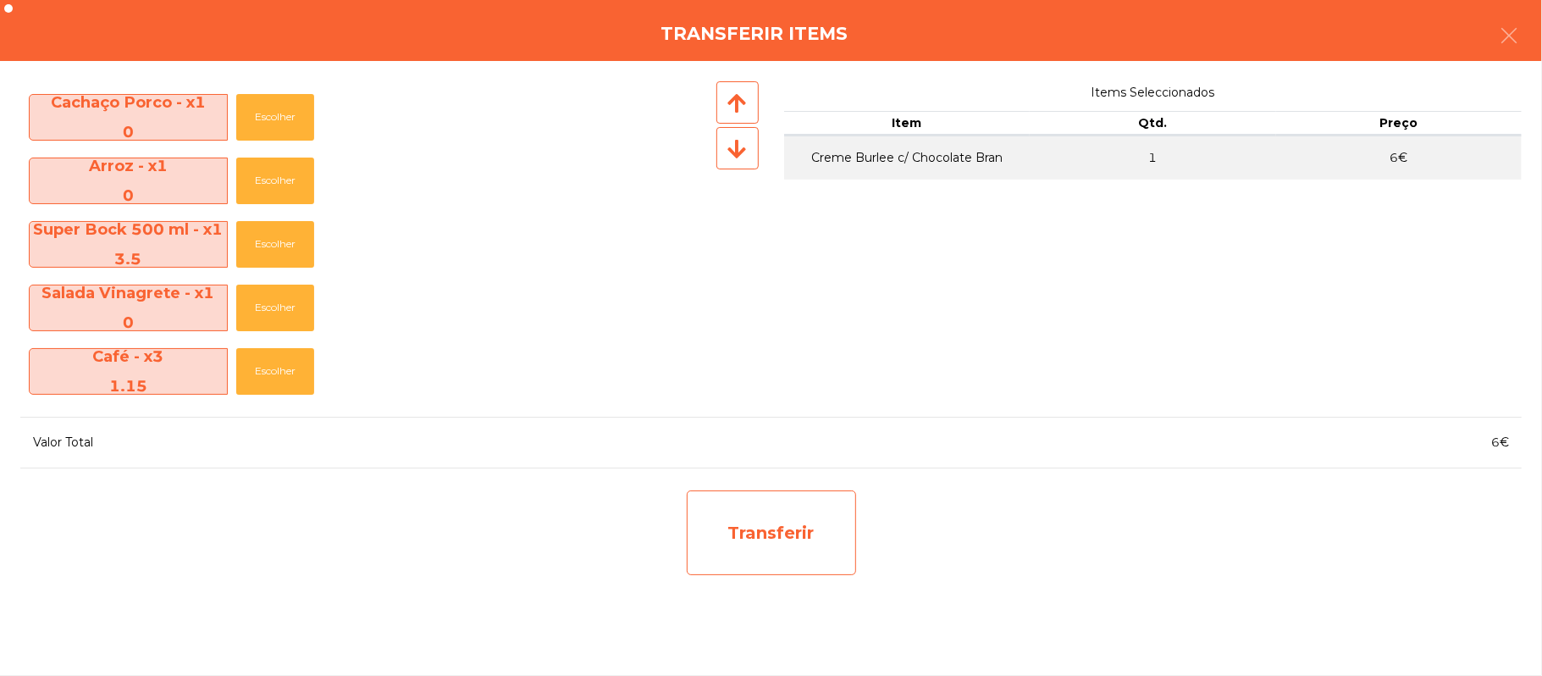
click at [784, 530] on div "Transferir" at bounding box center [771, 532] width 169 height 85
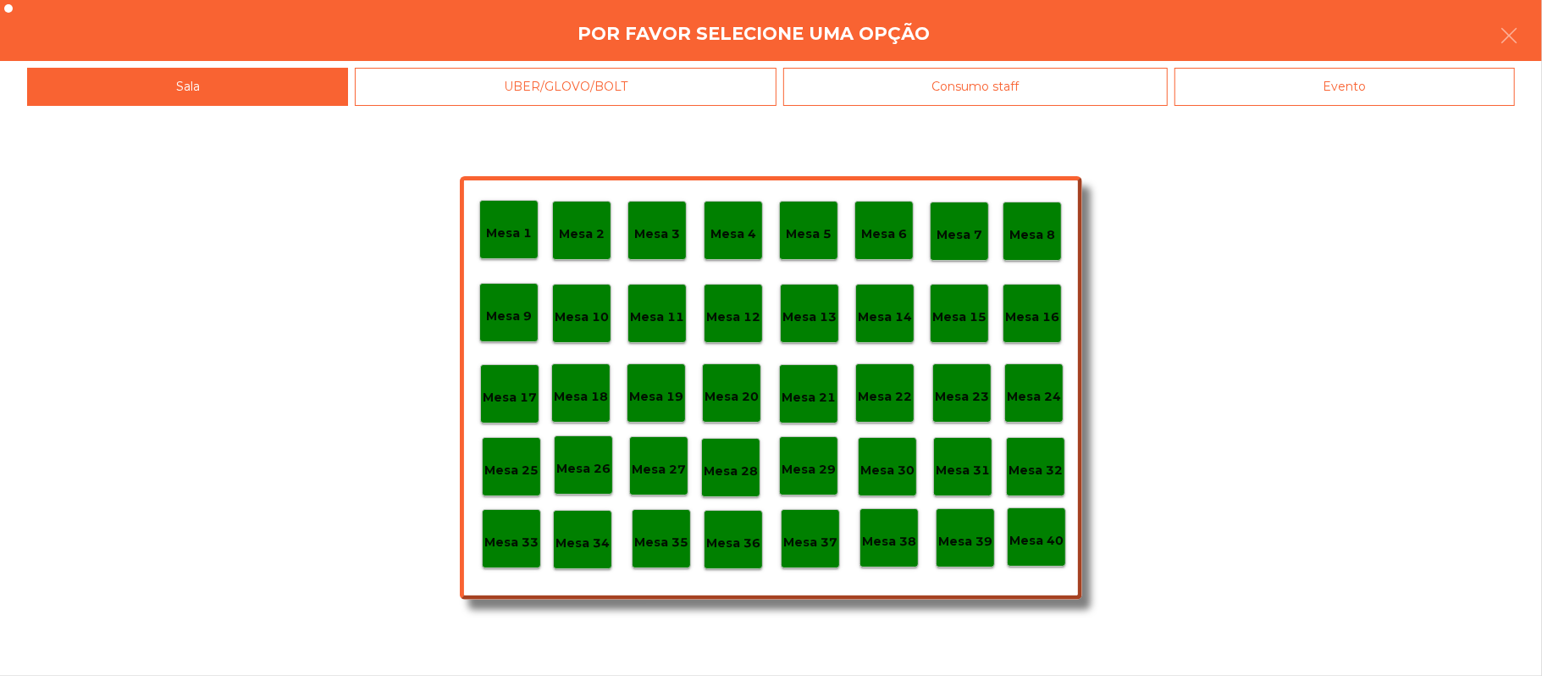
click at [959, 544] on p "Mesa 39" at bounding box center [965, 541] width 54 height 19
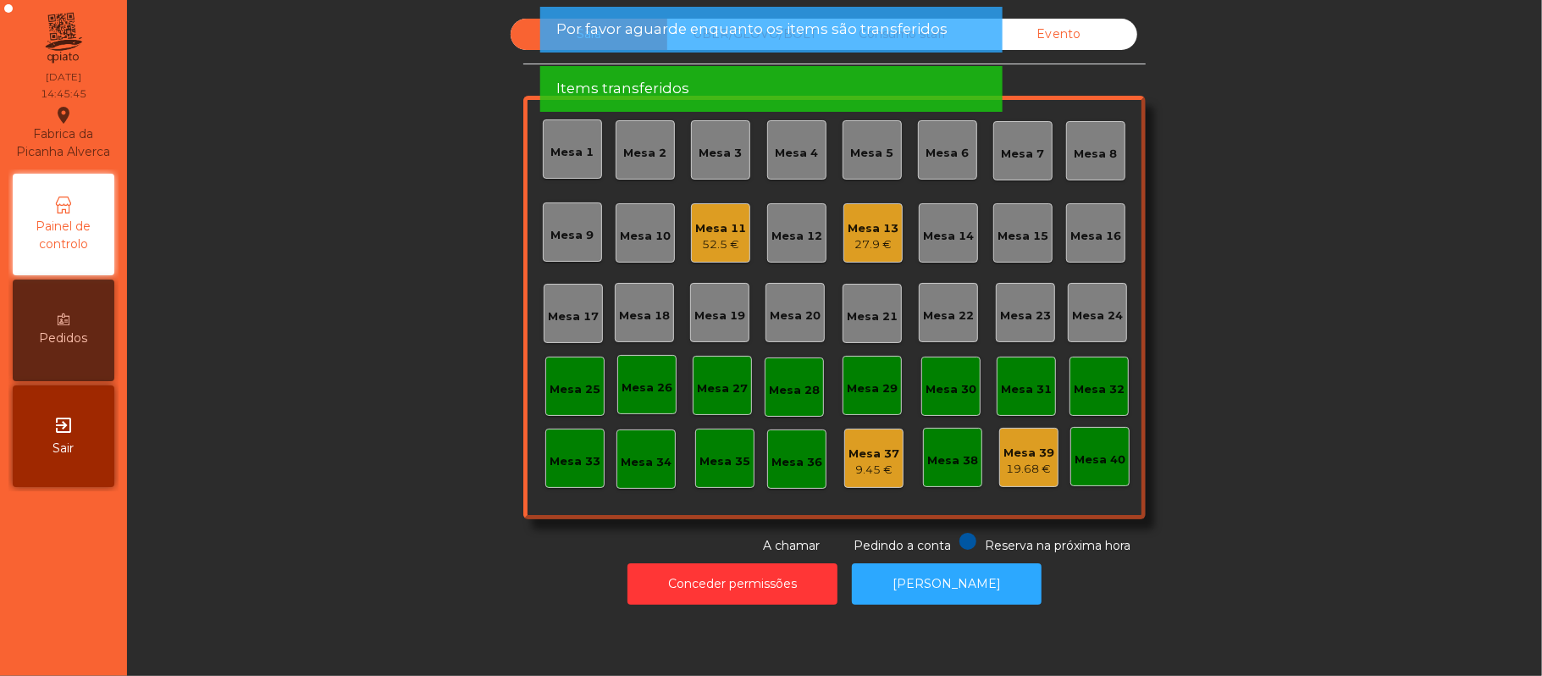
click at [854, 231] on div "Mesa 13" at bounding box center [872, 228] width 51 height 17
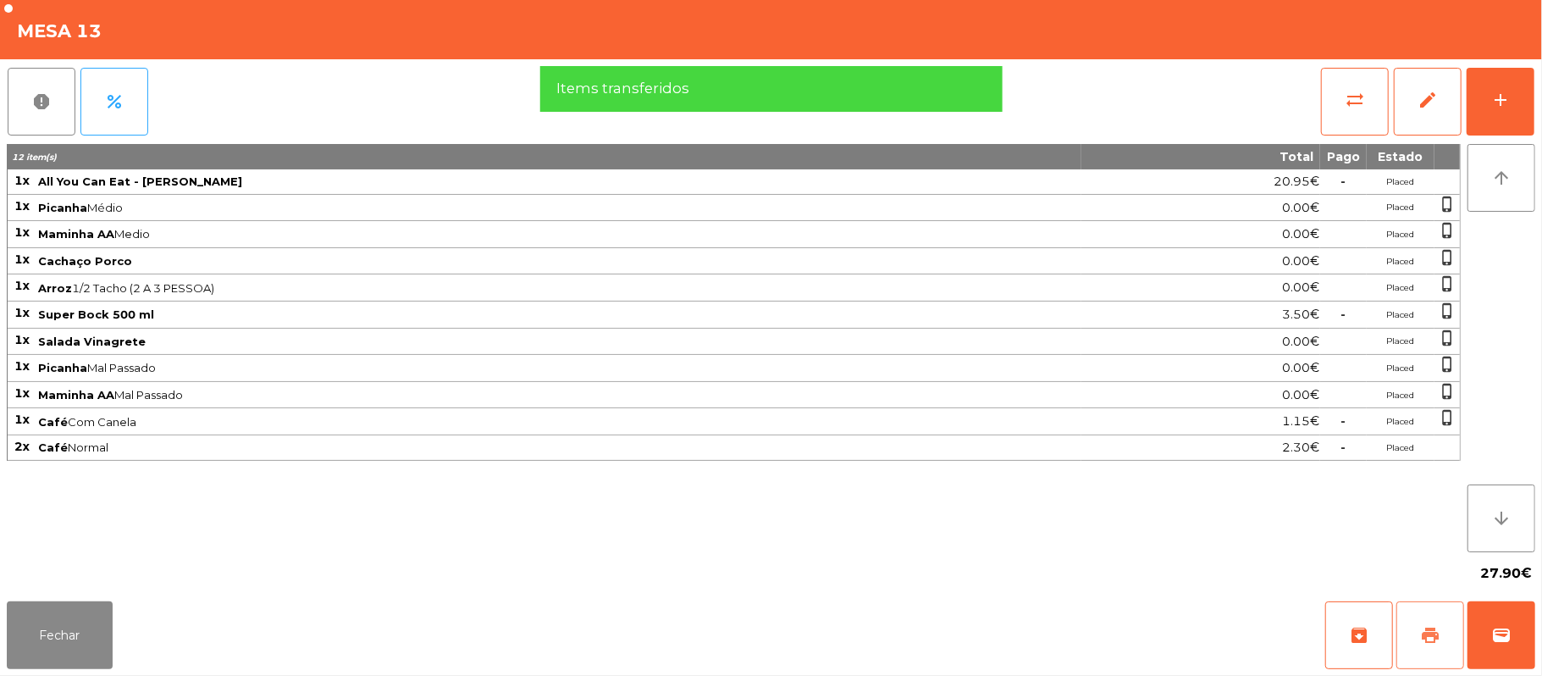
click at [1412, 624] on button "print" at bounding box center [1430, 635] width 68 height 68
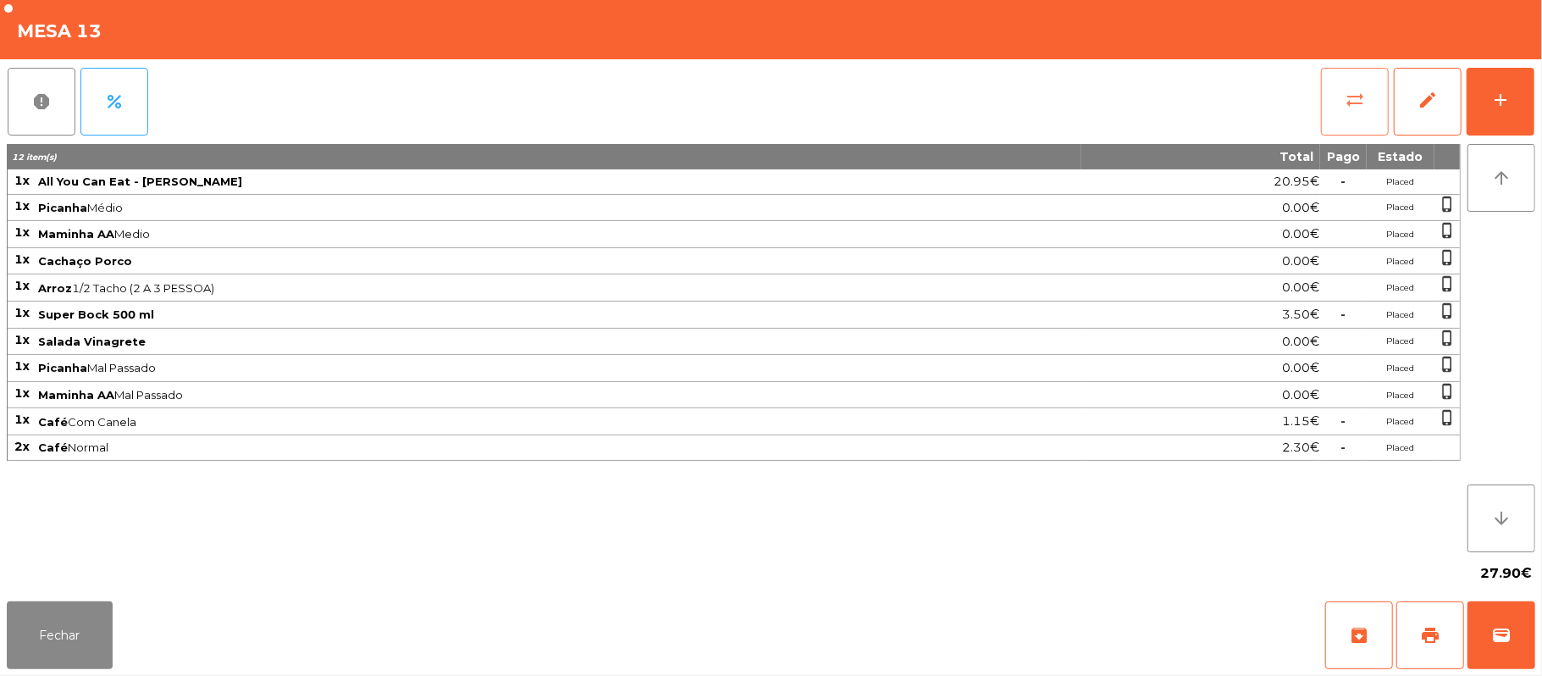
click at [1370, 112] on button "sync_alt" at bounding box center [1355, 102] width 68 height 68
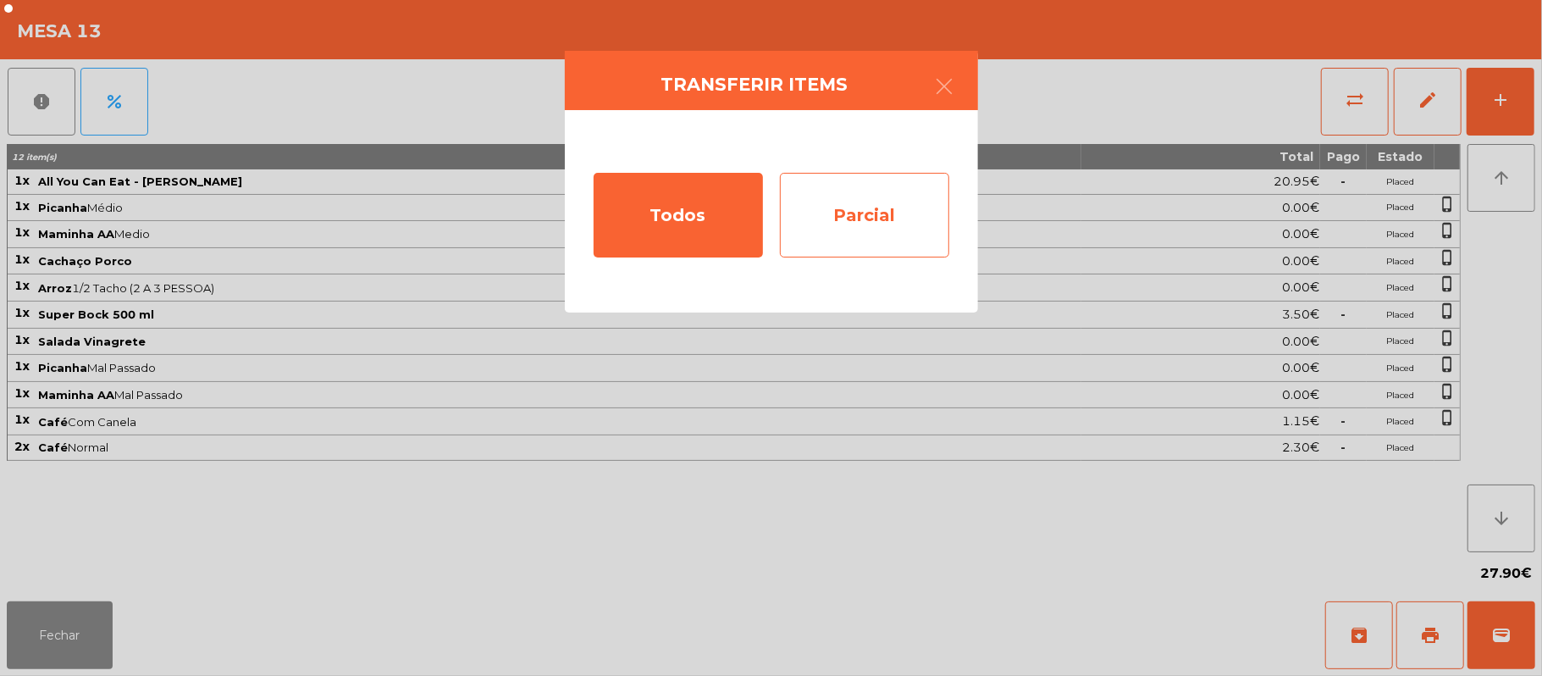
click at [887, 224] on div "Parcial" at bounding box center [864, 215] width 169 height 85
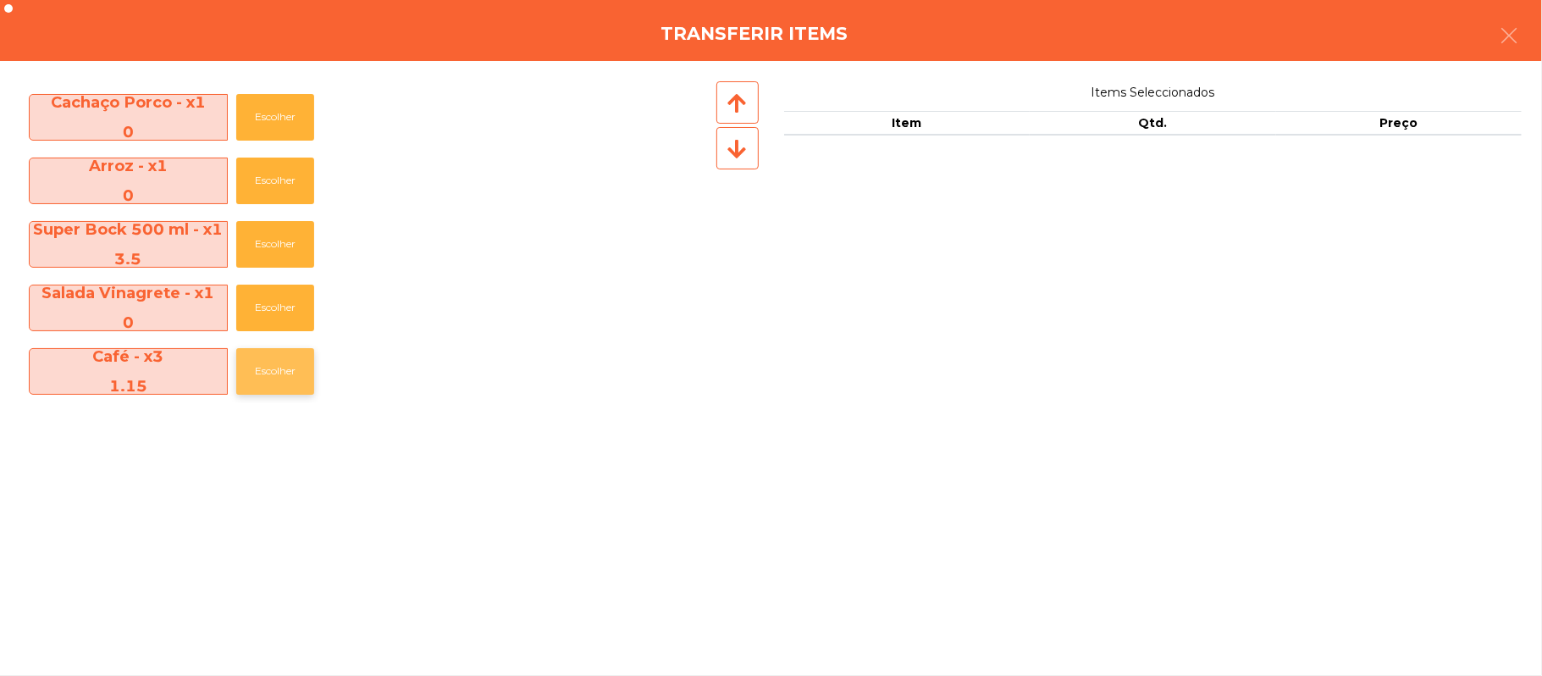
click at [309, 363] on button "Escolher" at bounding box center [275, 371] width 78 height 47
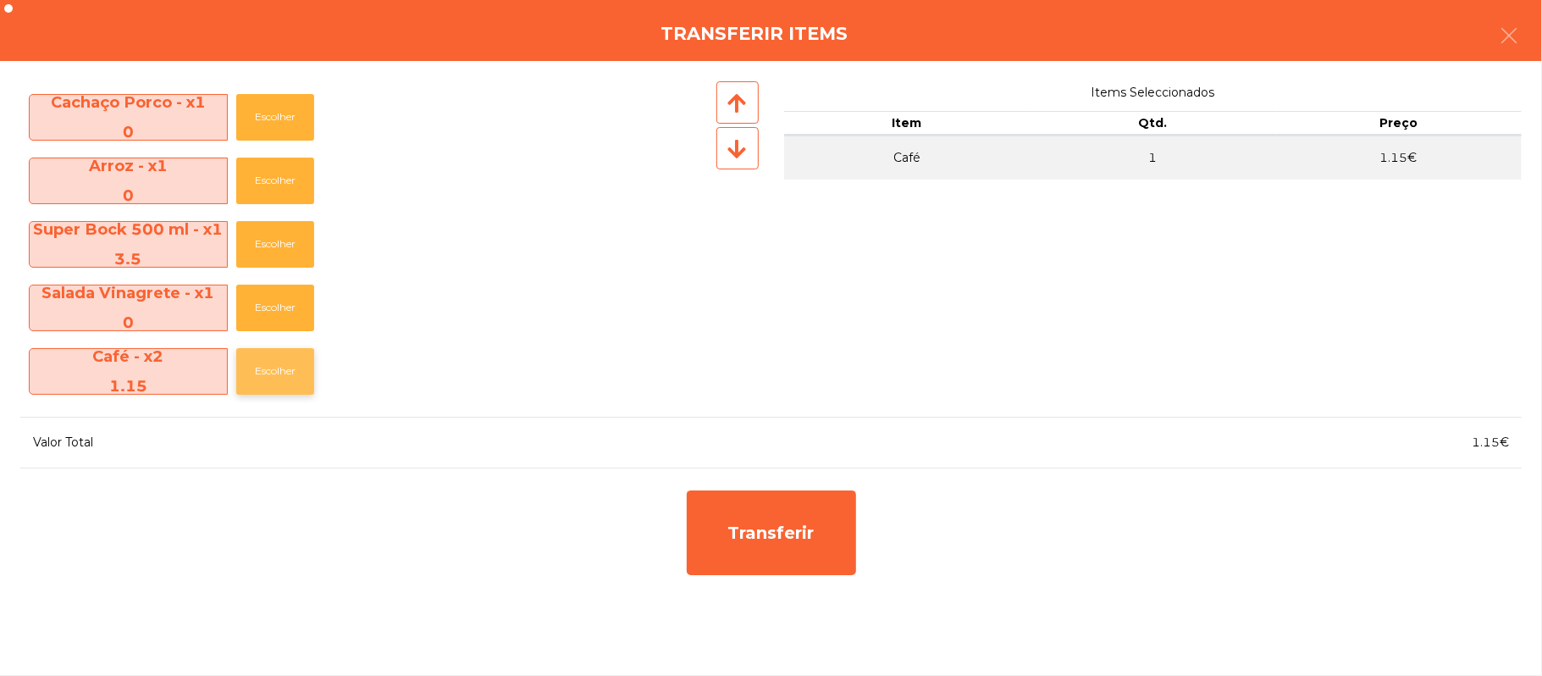
click at [312, 369] on button "Escolher" at bounding box center [275, 371] width 78 height 47
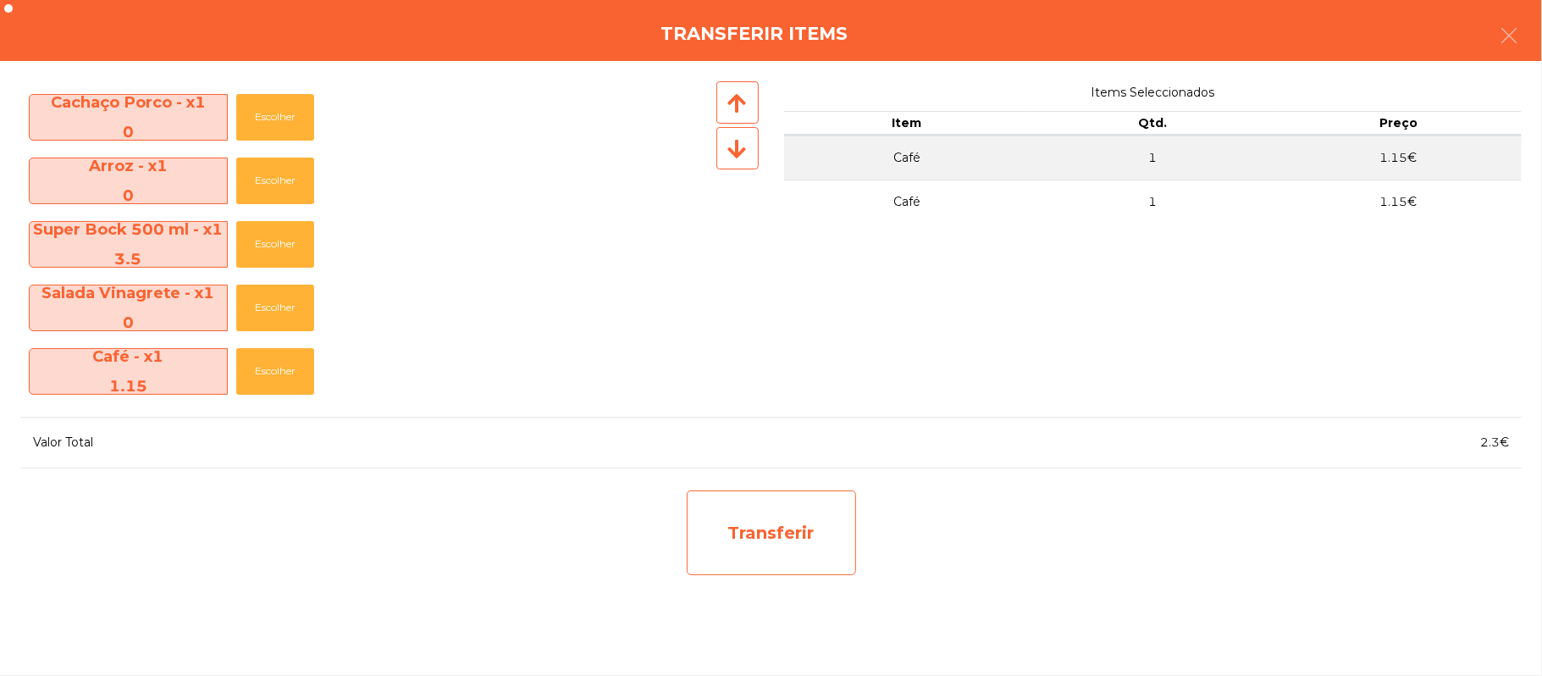
click at [797, 559] on div "Transferir" at bounding box center [771, 532] width 169 height 85
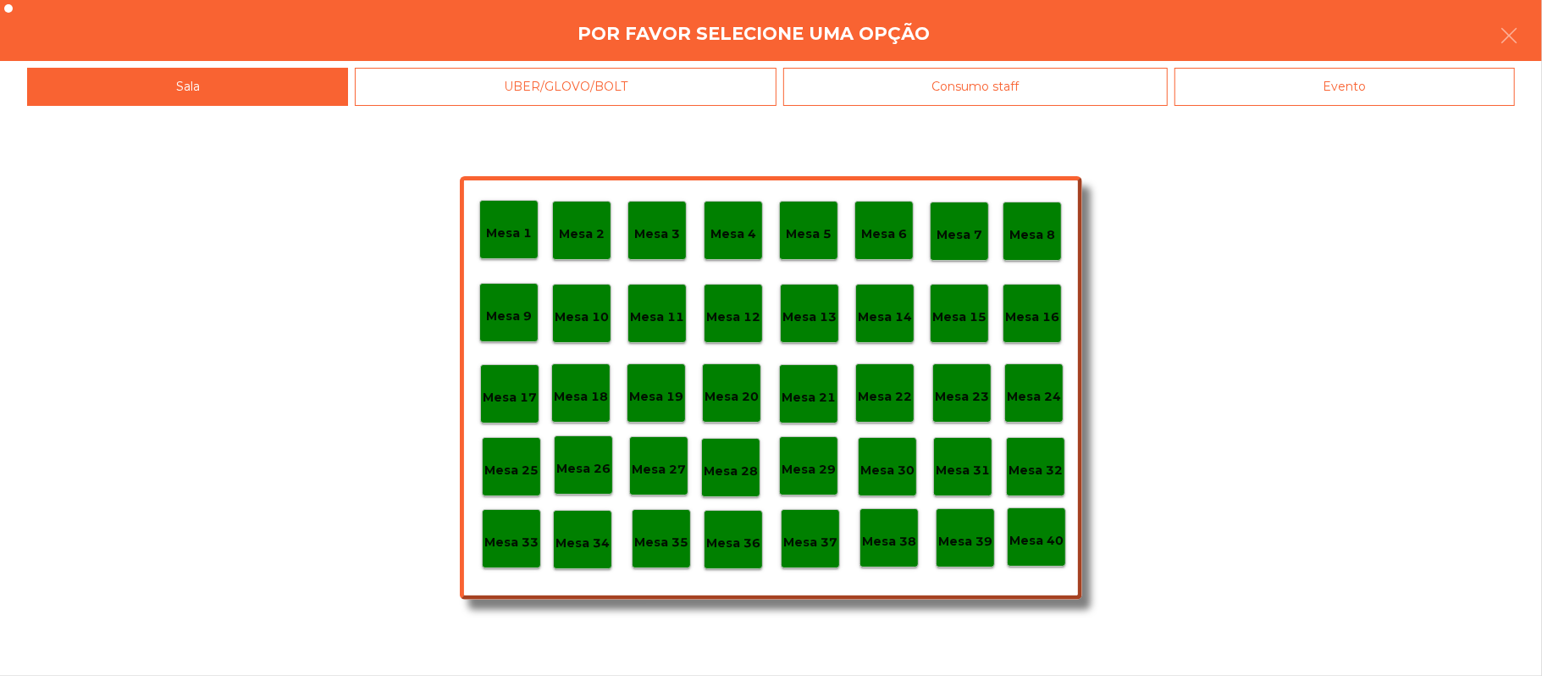
click at [652, 307] on p "Mesa 11" at bounding box center [657, 316] width 54 height 19
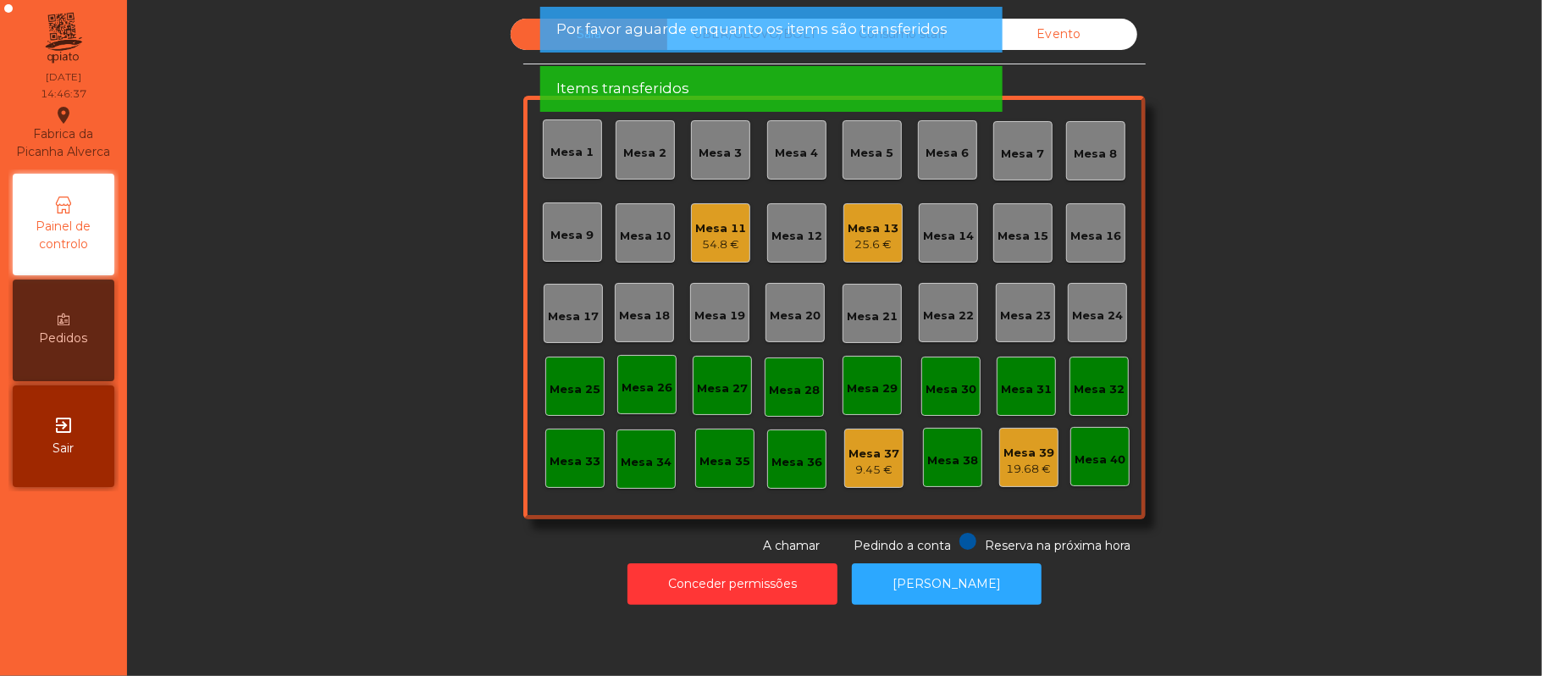
click at [853, 231] on div "Mesa 13" at bounding box center [872, 228] width 51 height 17
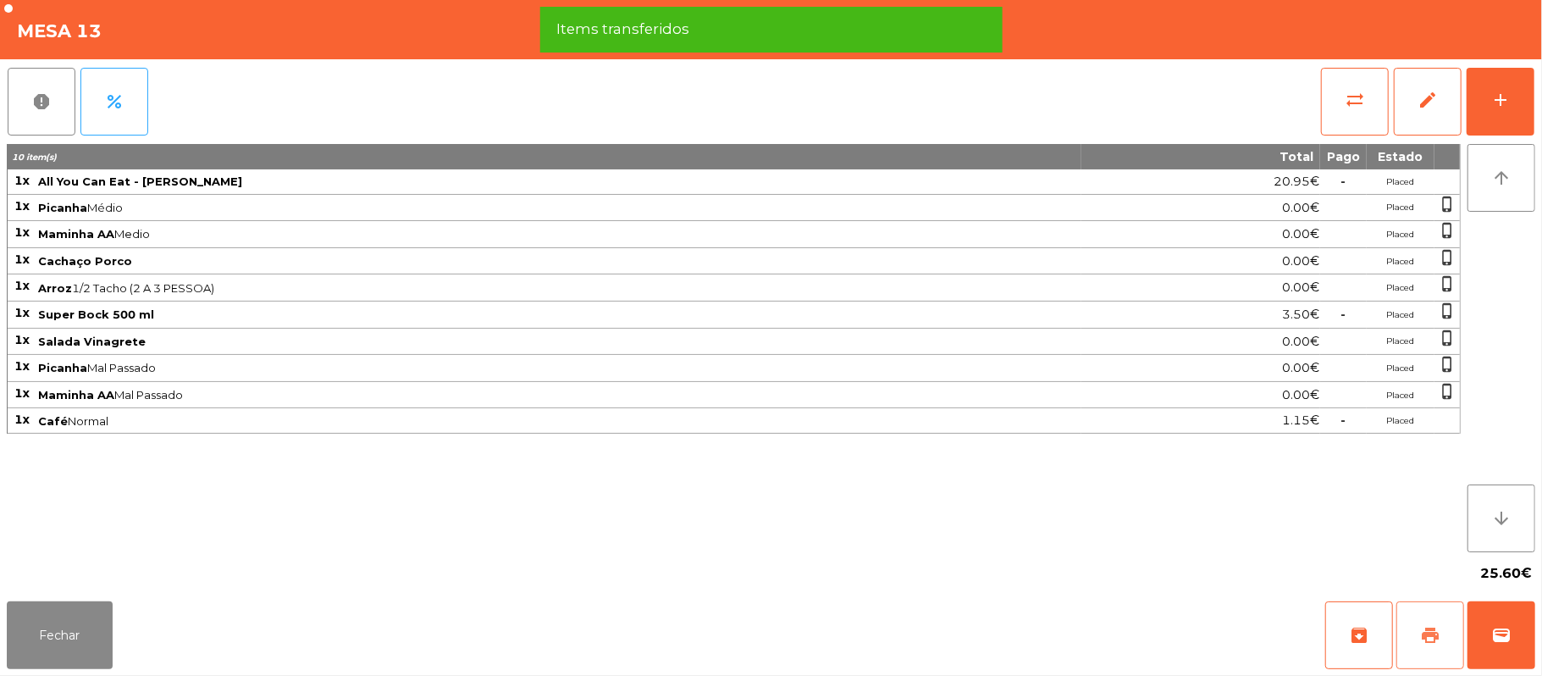
click at [1416, 642] on button "print" at bounding box center [1430, 635] width 68 height 68
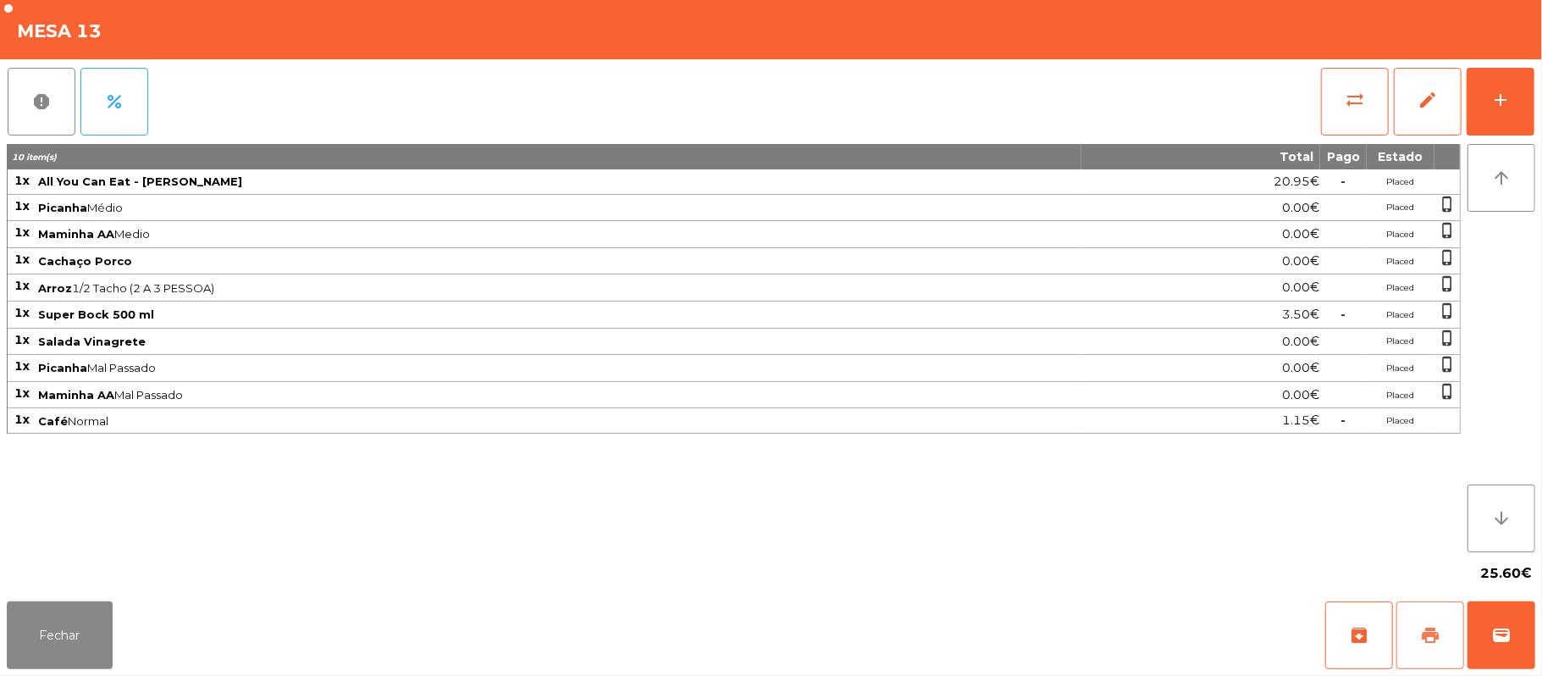
click at [1429, 635] on span "print" at bounding box center [1430, 635] width 20 height 20
click at [1336, 86] on button "sync_alt" at bounding box center [1355, 102] width 68 height 68
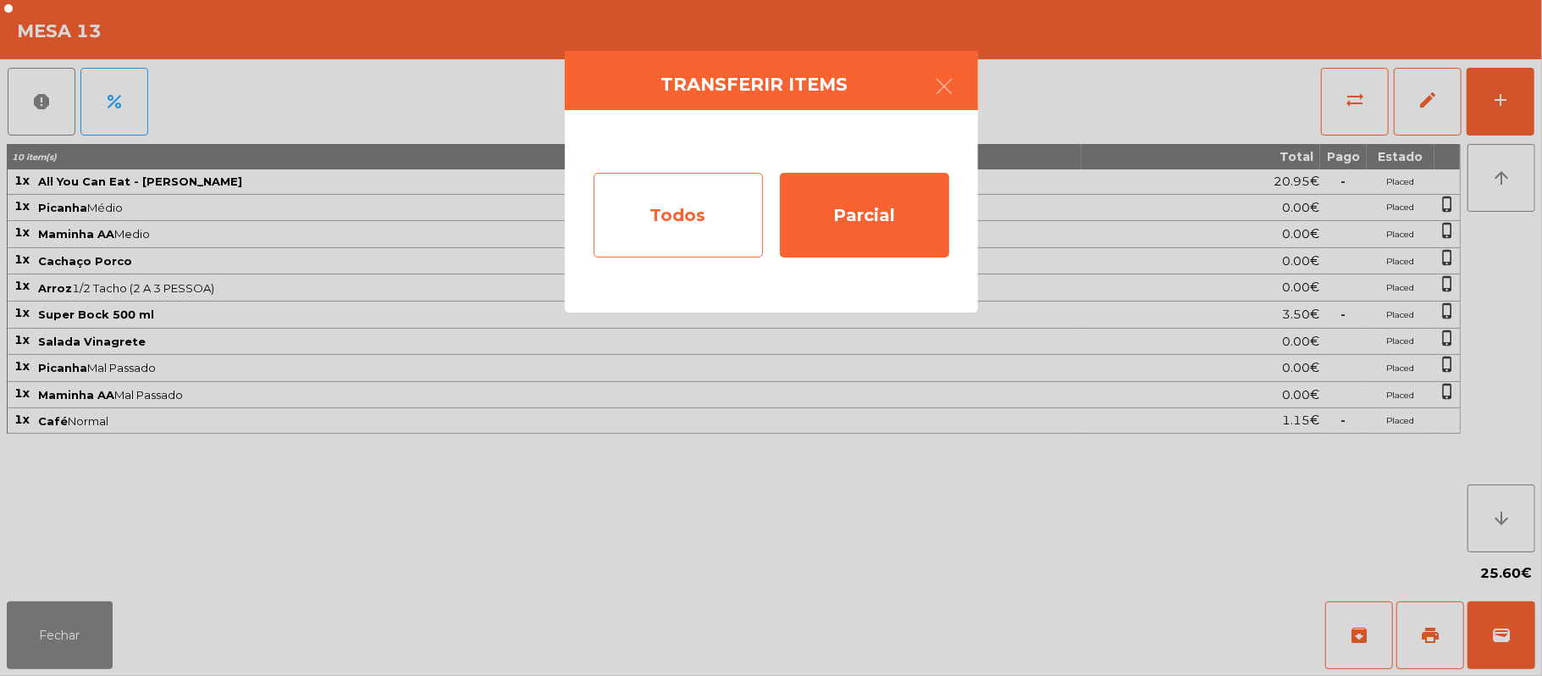
click at [682, 221] on div "Todos" at bounding box center [677, 215] width 169 height 85
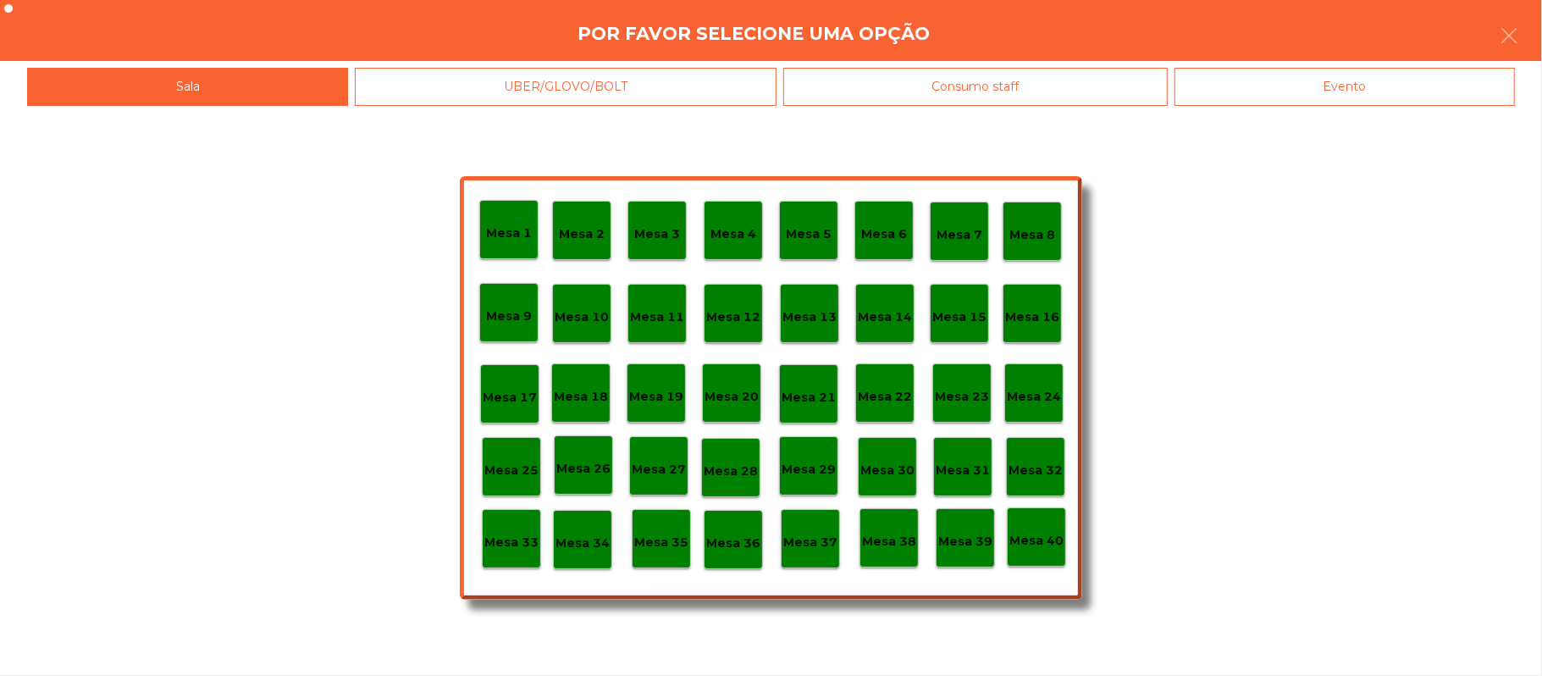
click at [1409, 97] on div "Evento" at bounding box center [1344, 87] width 340 height 38
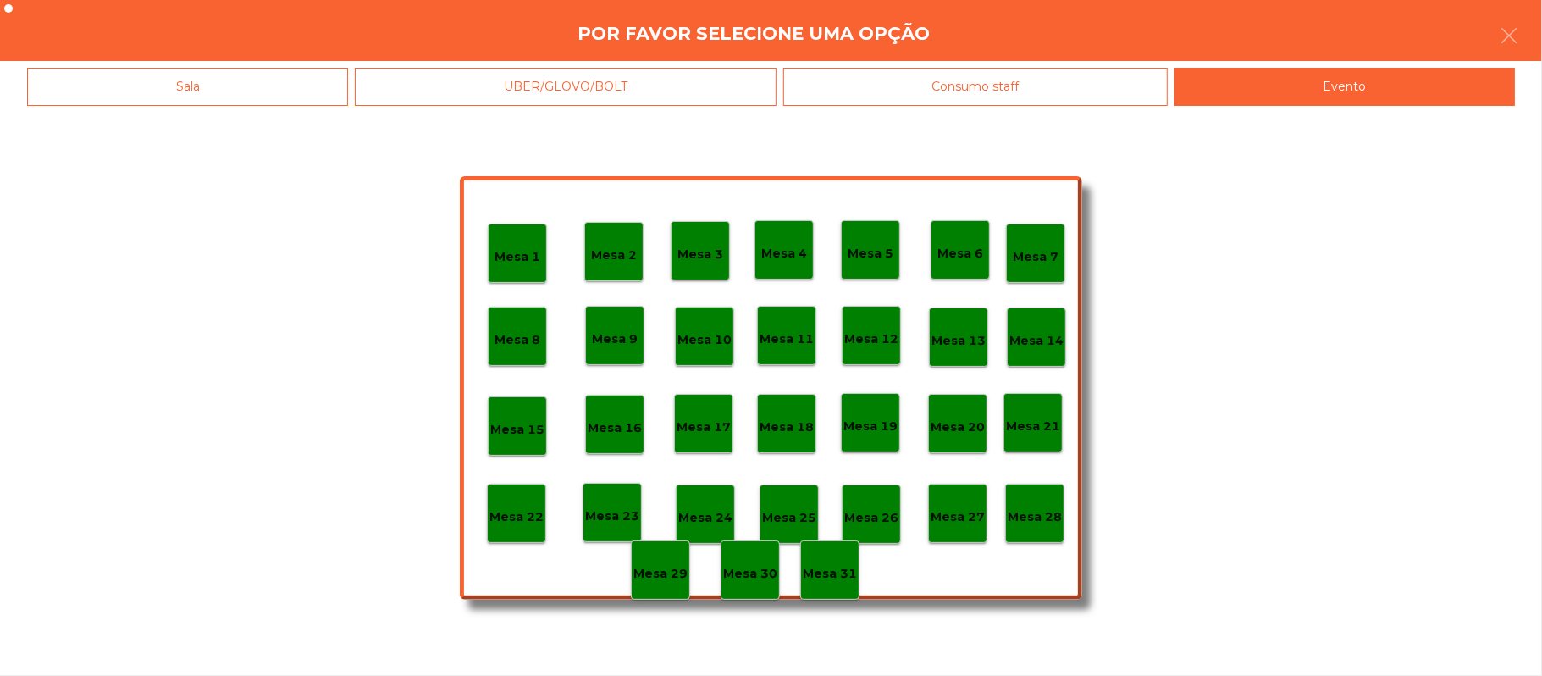
click at [1036, 503] on div "Mesa 28" at bounding box center [1034, 513] width 54 height 26
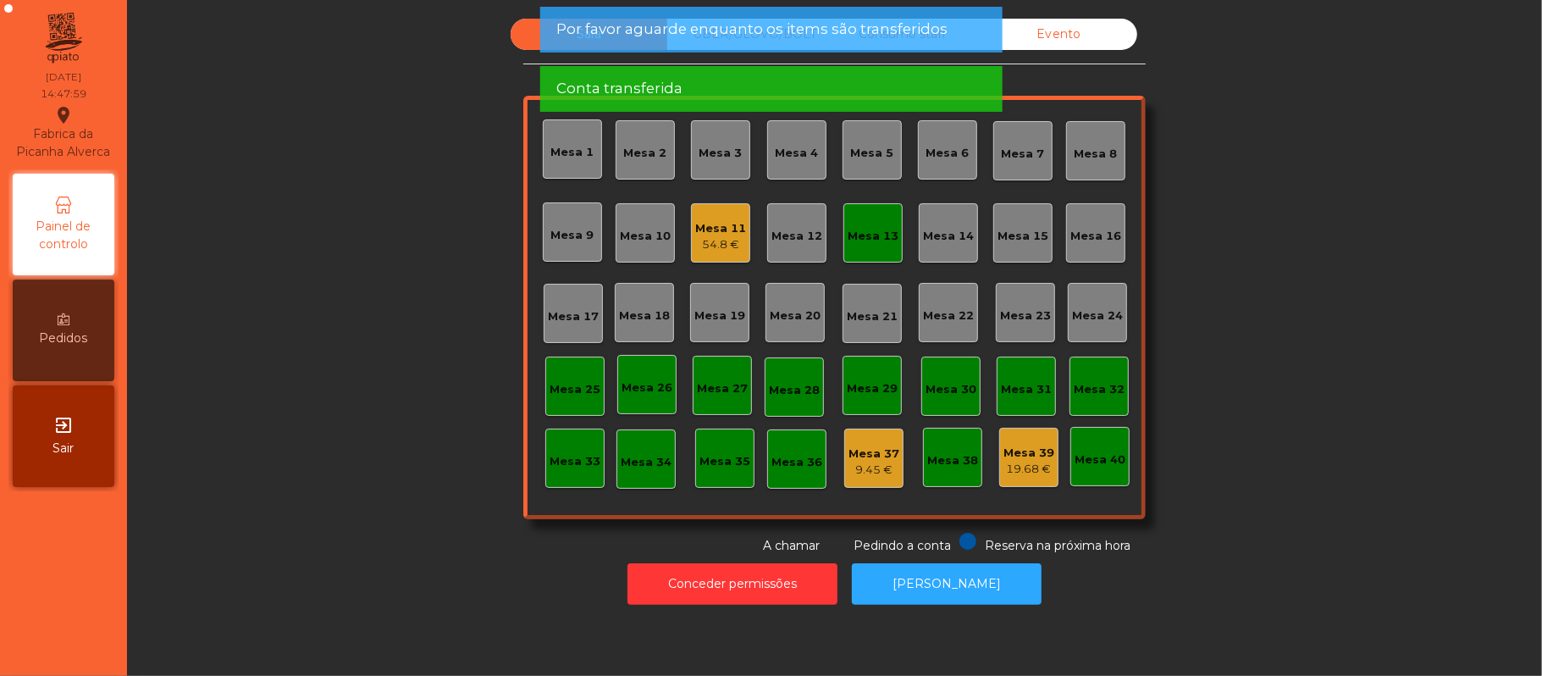
click at [874, 222] on div "Mesa 13" at bounding box center [872, 233] width 51 height 24
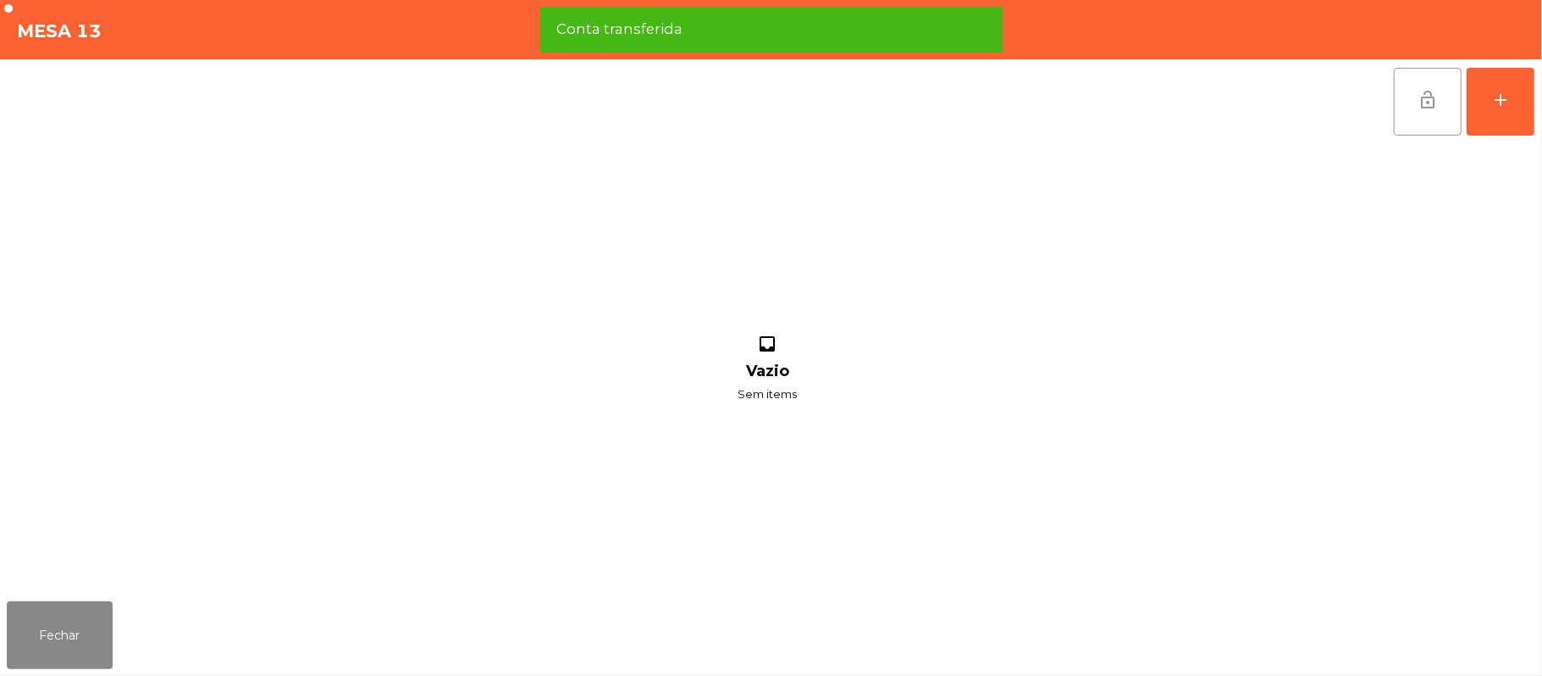
click at [1399, 91] on button "lock_open" at bounding box center [1428, 102] width 68 height 68
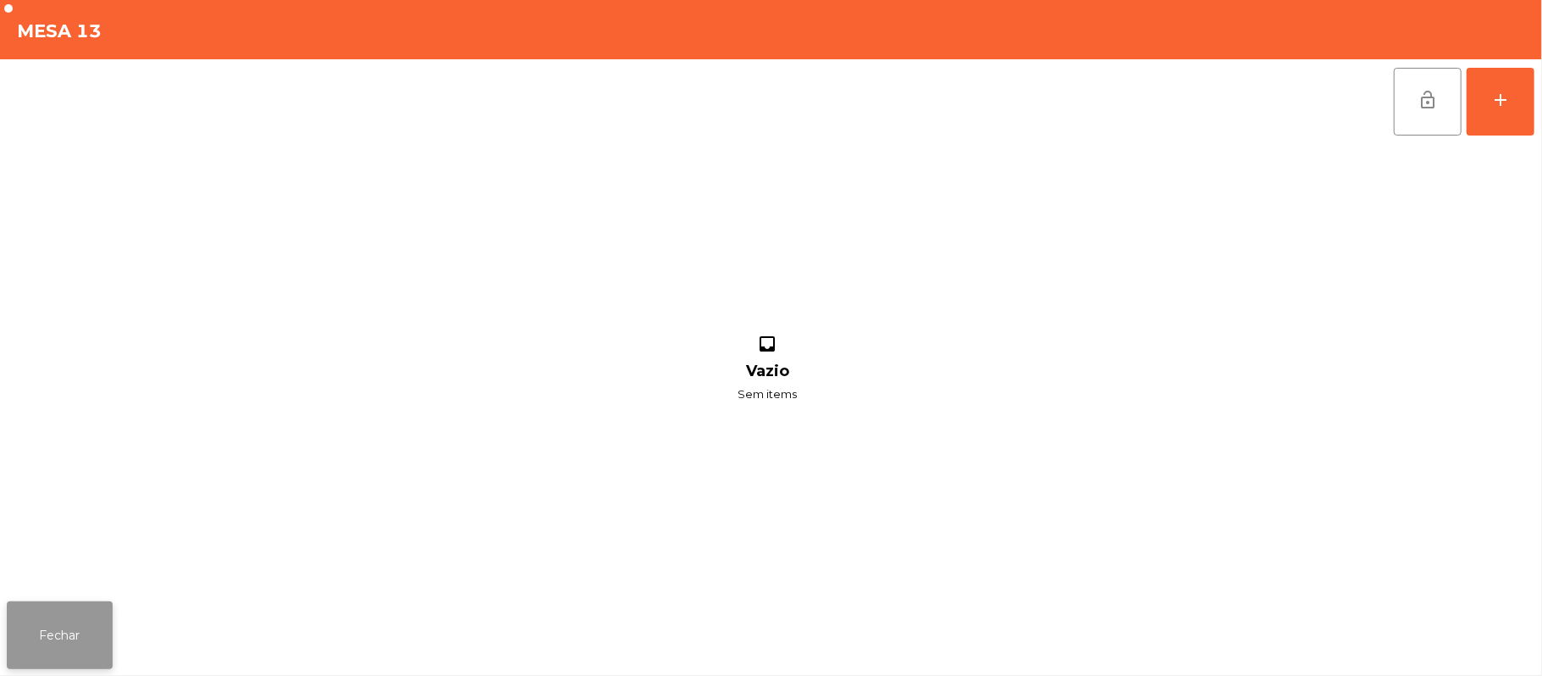
click at [58, 616] on button "Fechar" at bounding box center [60, 635] width 106 height 68
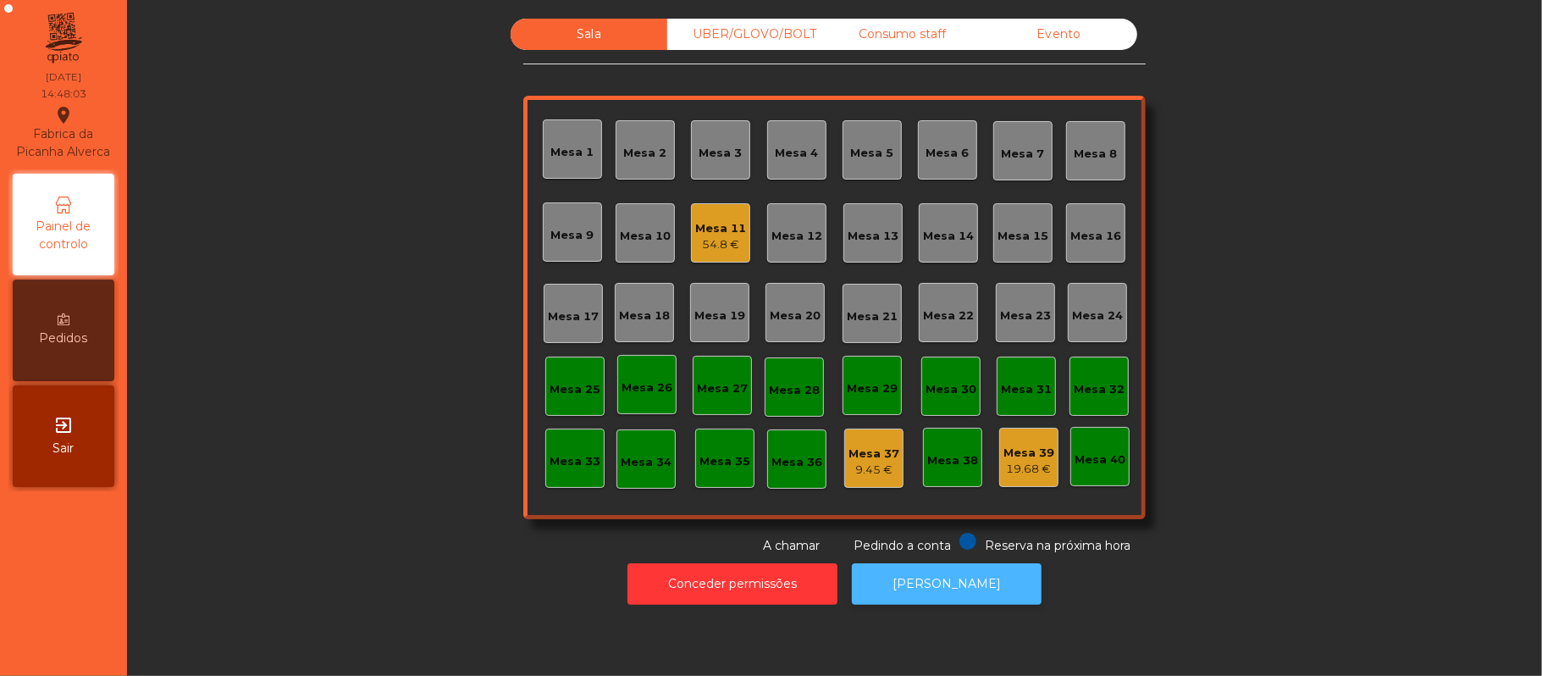
click at [942, 587] on button "[PERSON_NAME]" at bounding box center [947, 583] width 190 height 41
click at [759, 34] on div "UBER/GLOVO/BOLT" at bounding box center [745, 34] width 157 height 31
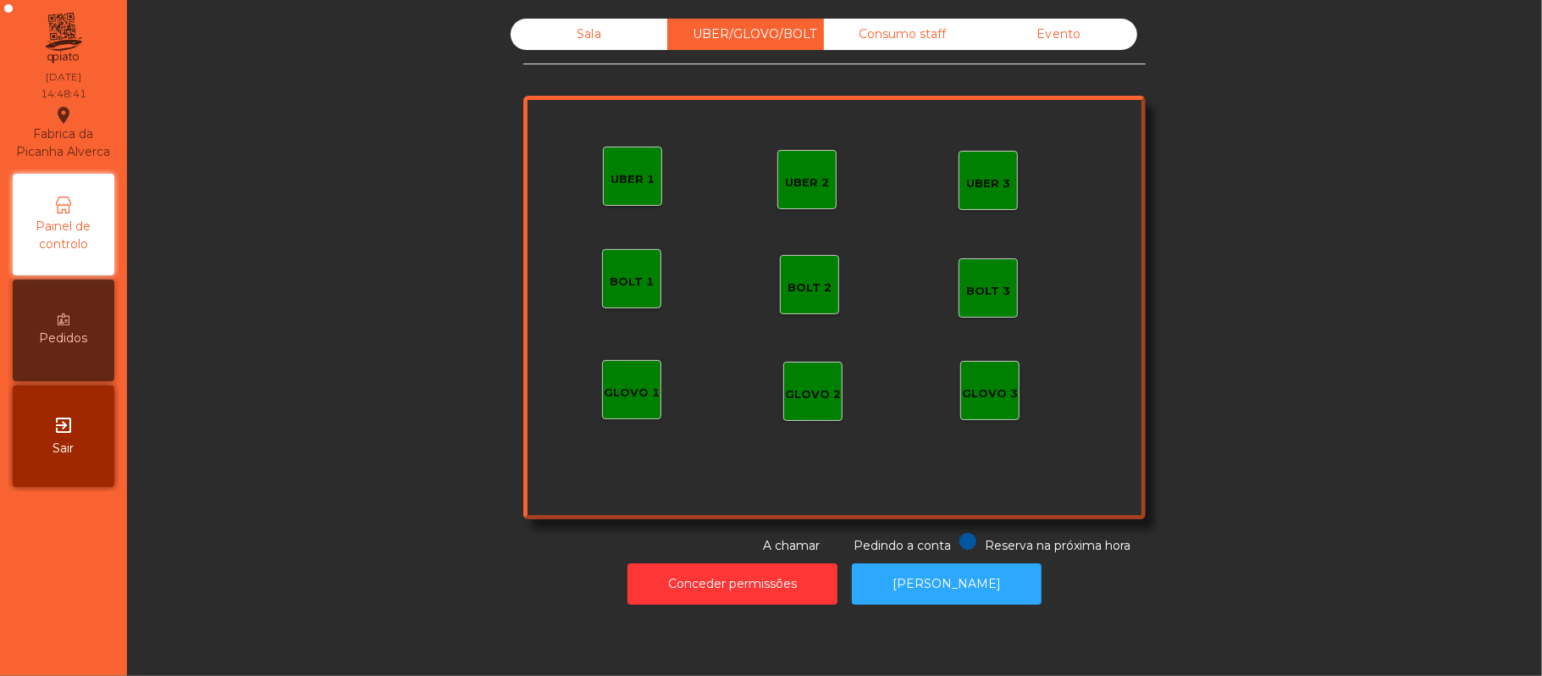
click at [911, 34] on div "Consumo staff" at bounding box center [902, 34] width 157 height 31
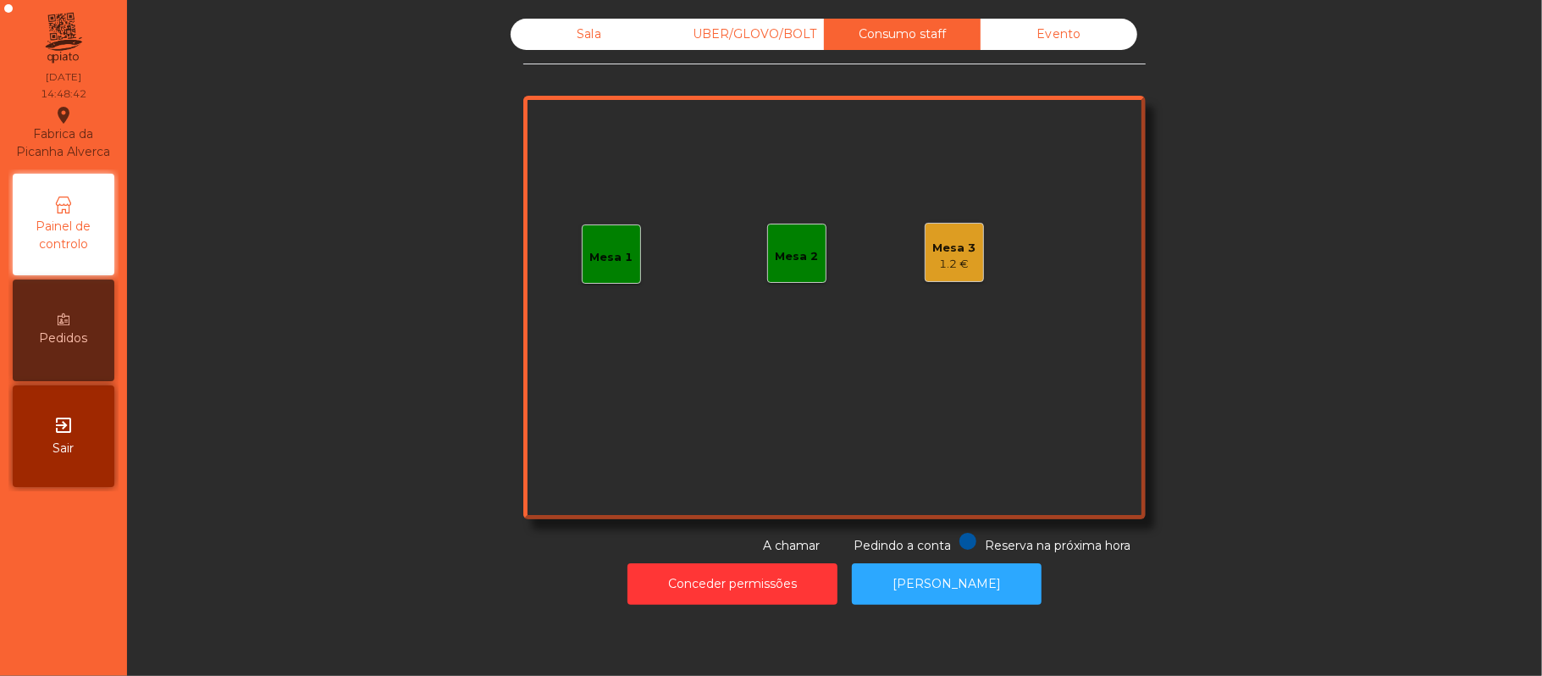
click at [956, 281] on div "Mesa 3 1.2 €" at bounding box center [954, 252] width 59 height 59
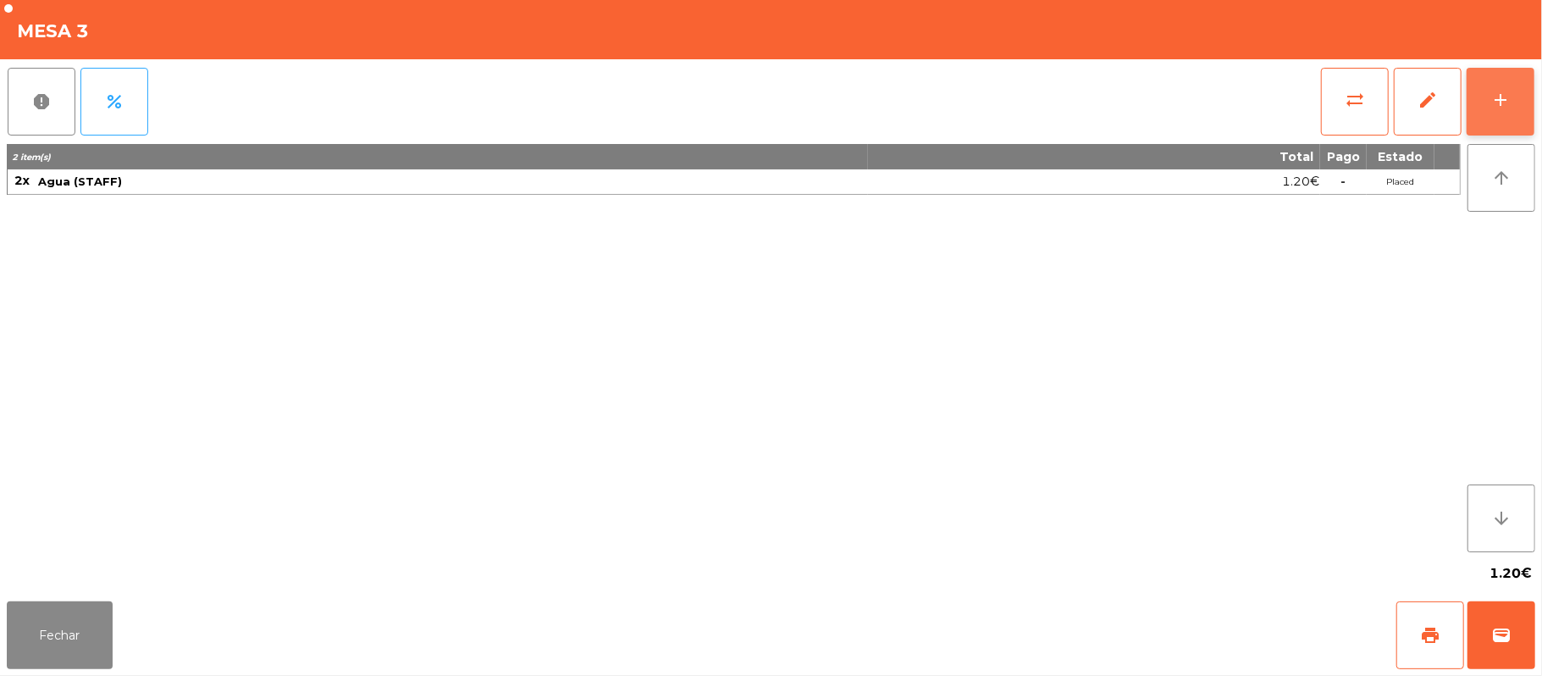
click at [1488, 97] on button "add" at bounding box center [1500, 102] width 68 height 68
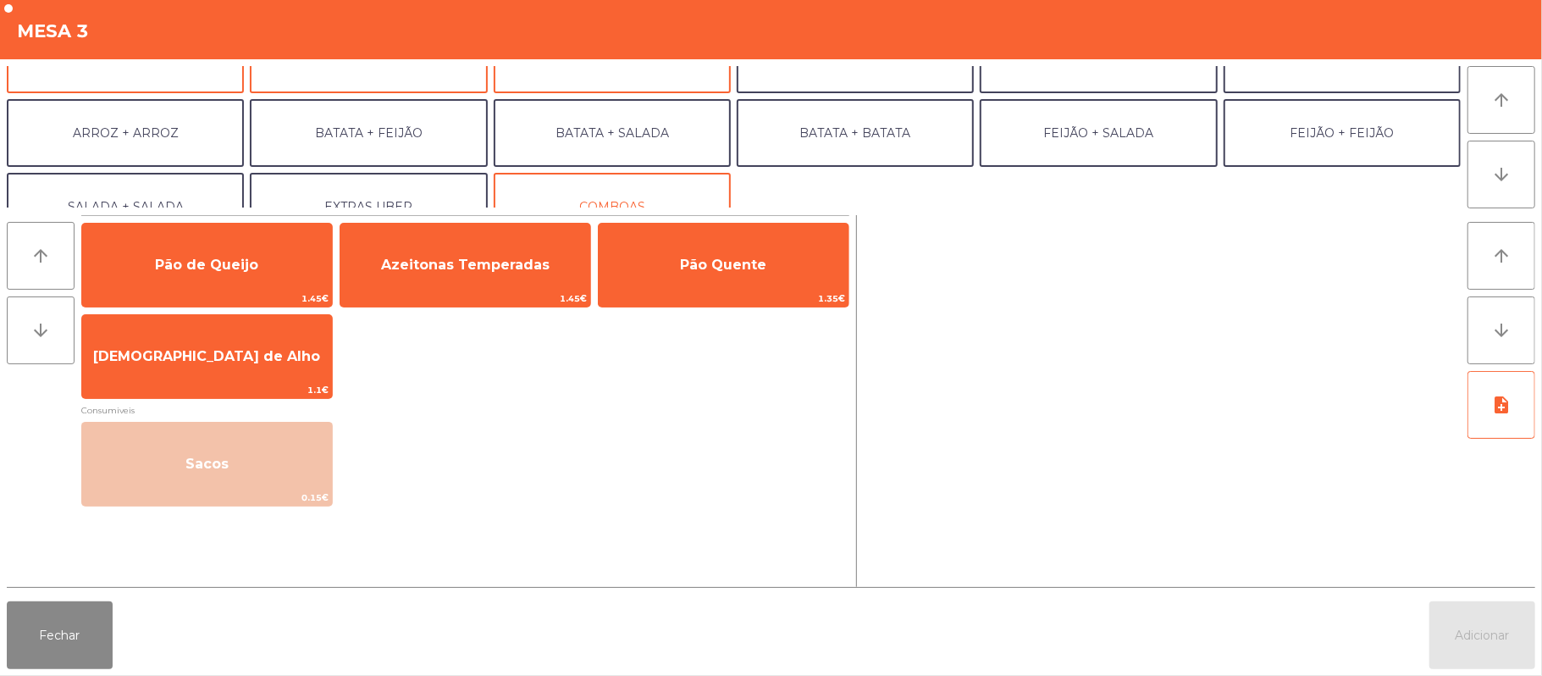
scroll to position [126, 0]
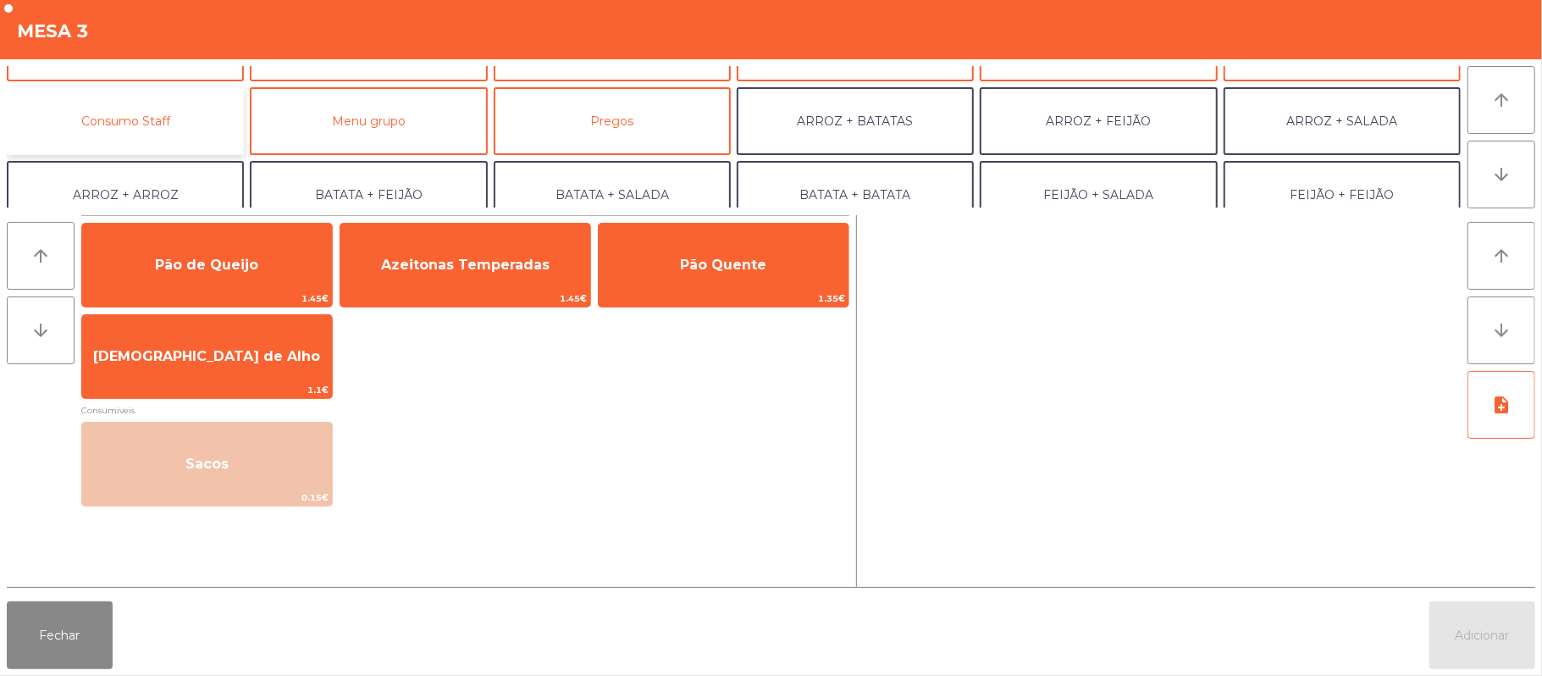
click at [173, 108] on button "Consumo Staff" at bounding box center [125, 121] width 237 height 68
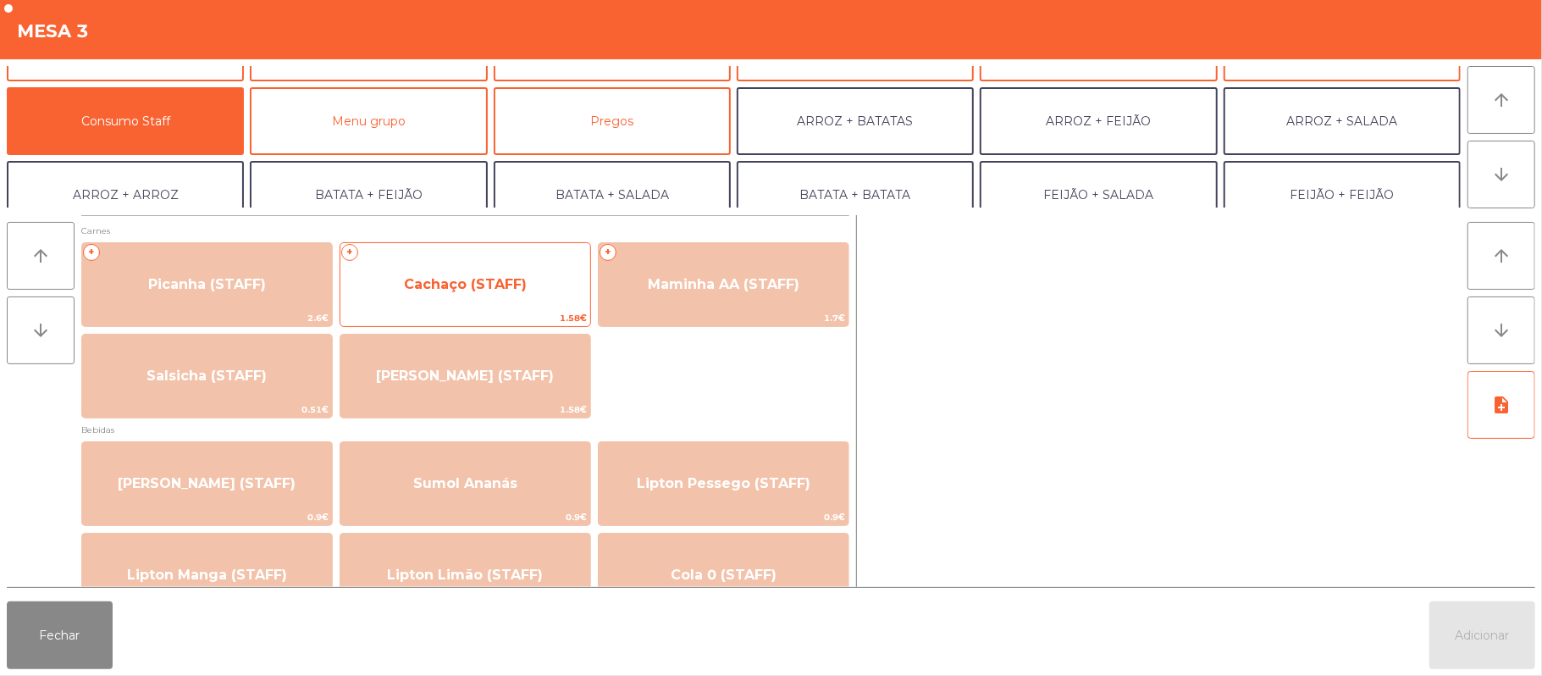
click at [505, 282] on span "Cachaço (STAFF)" at bounding box center [465, 284] width 123 height 16
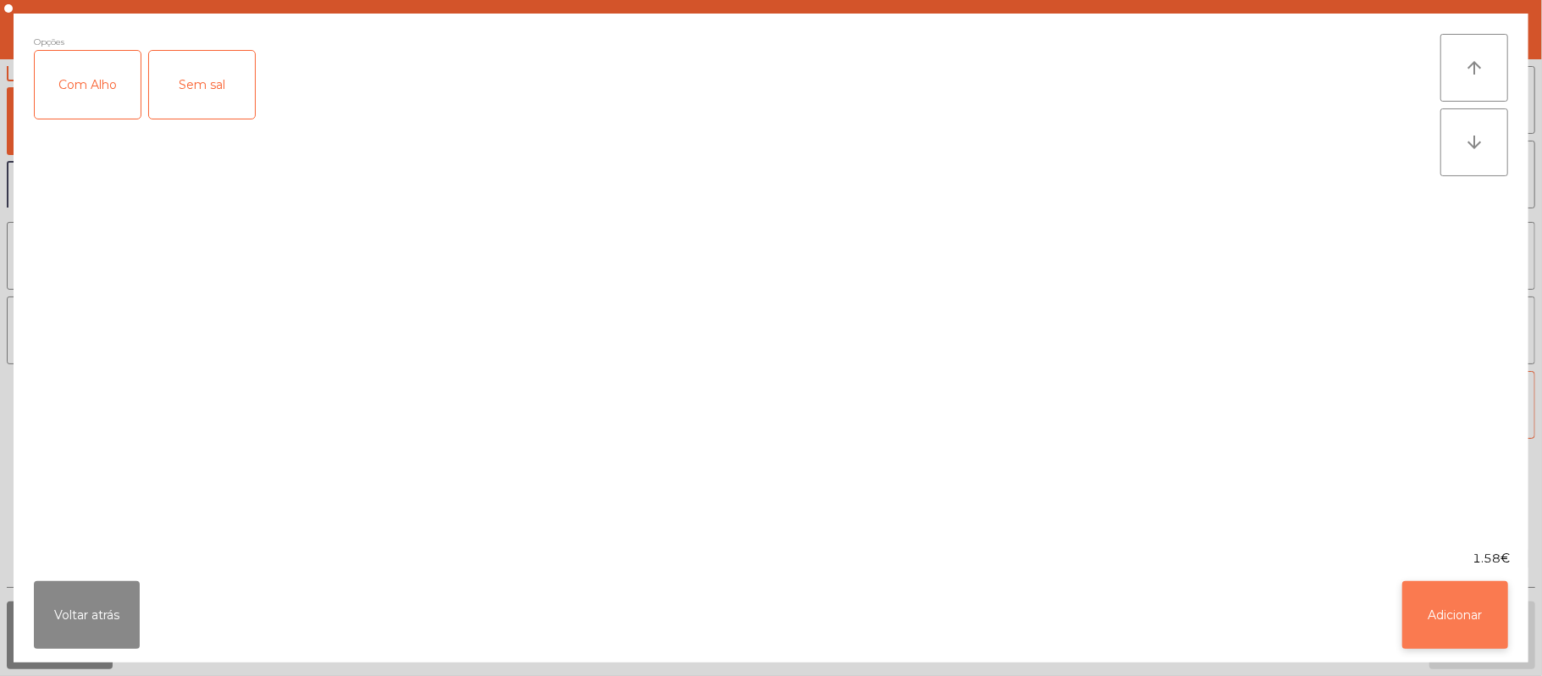
click at [1460, 643] on button "Adicionar" at bounding box center [1455, 615] width 106 height 68
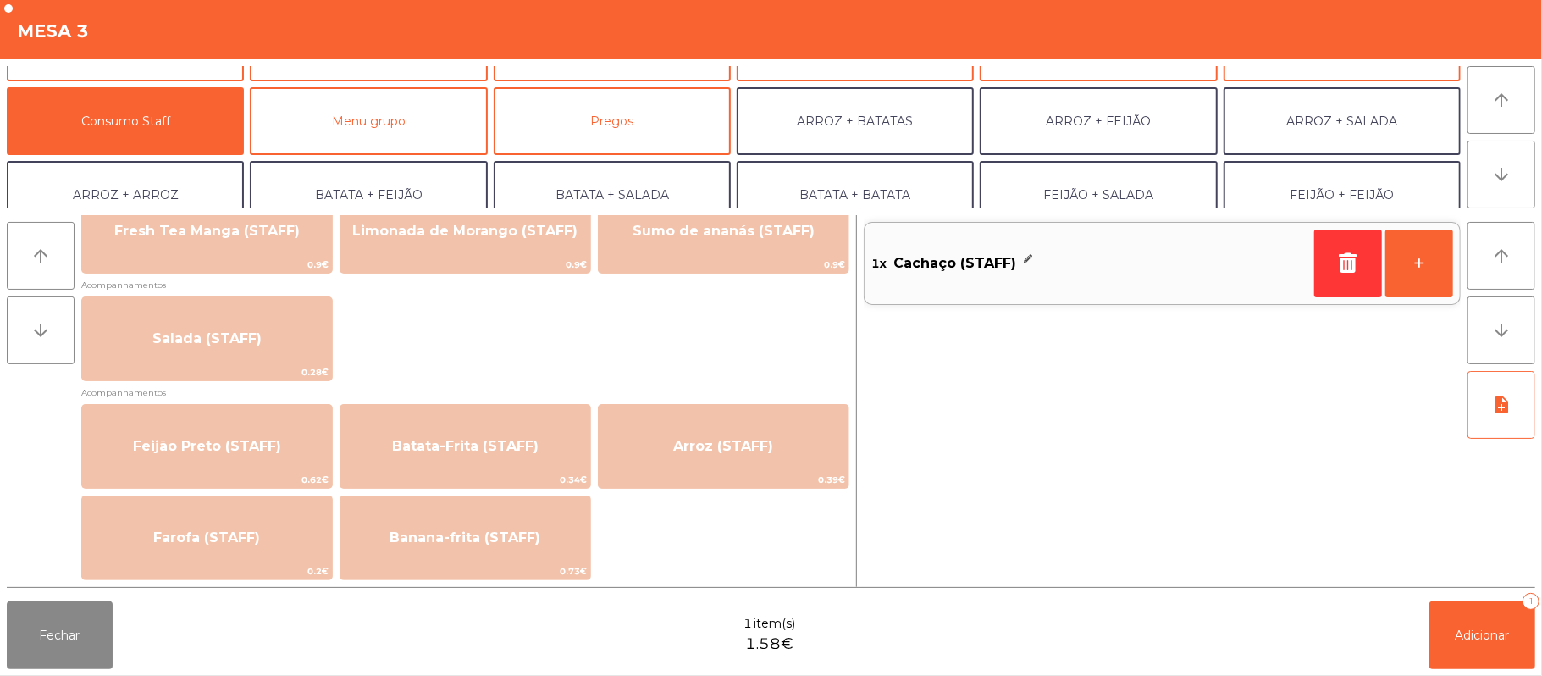
scroll to position [685, 0]
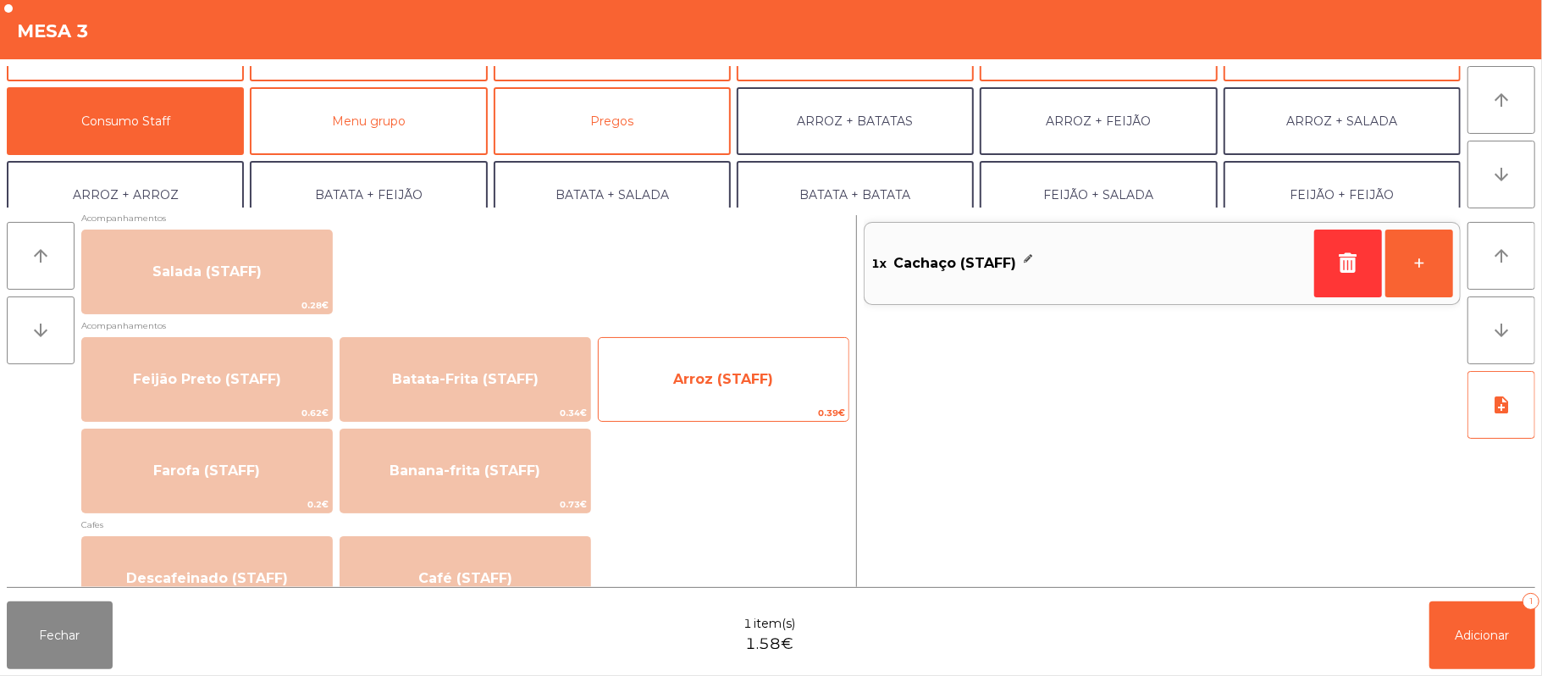
click at [733, 408] on span "0.39€" at bounding box center [724, 413] width 250 height 16
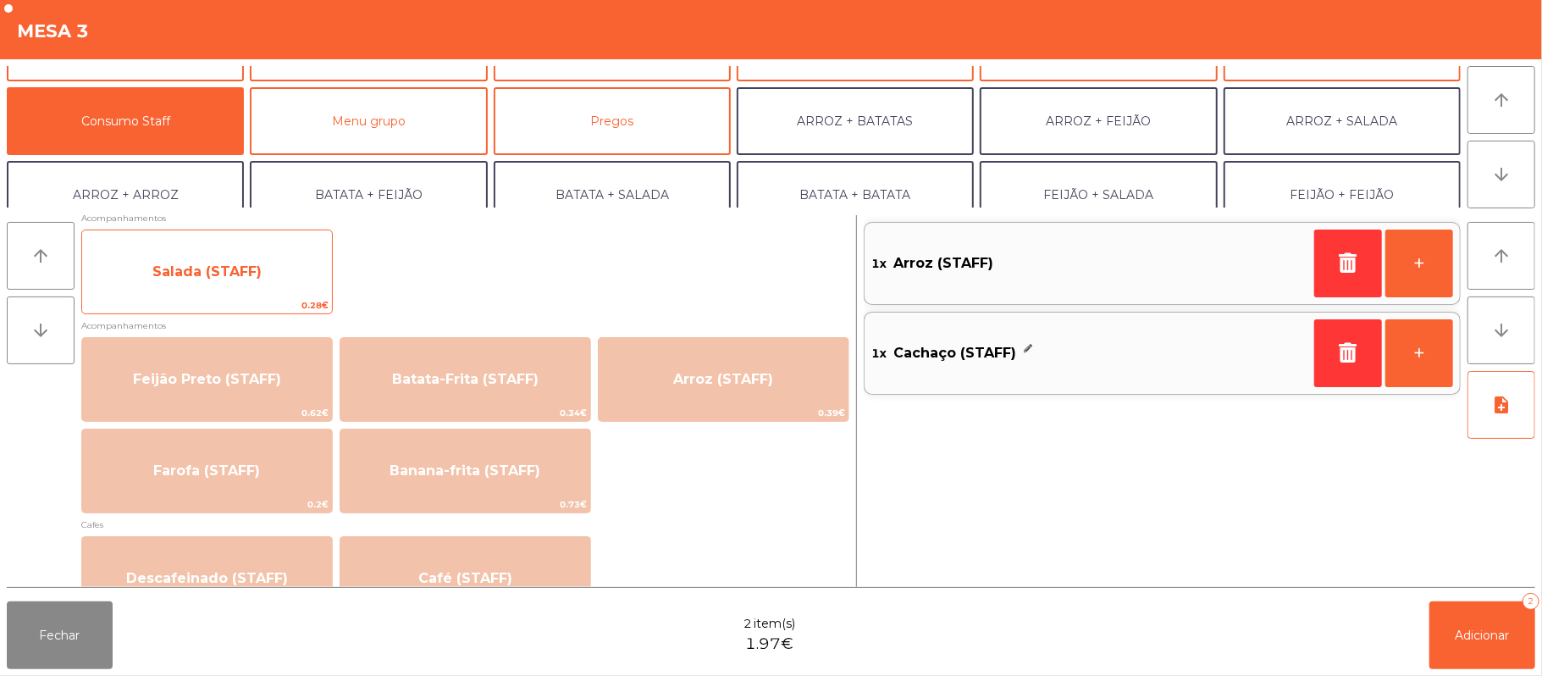
click at [269, 262] on span "Salada (STAFF)" at bounding box center [207, 272] width 250 height 46
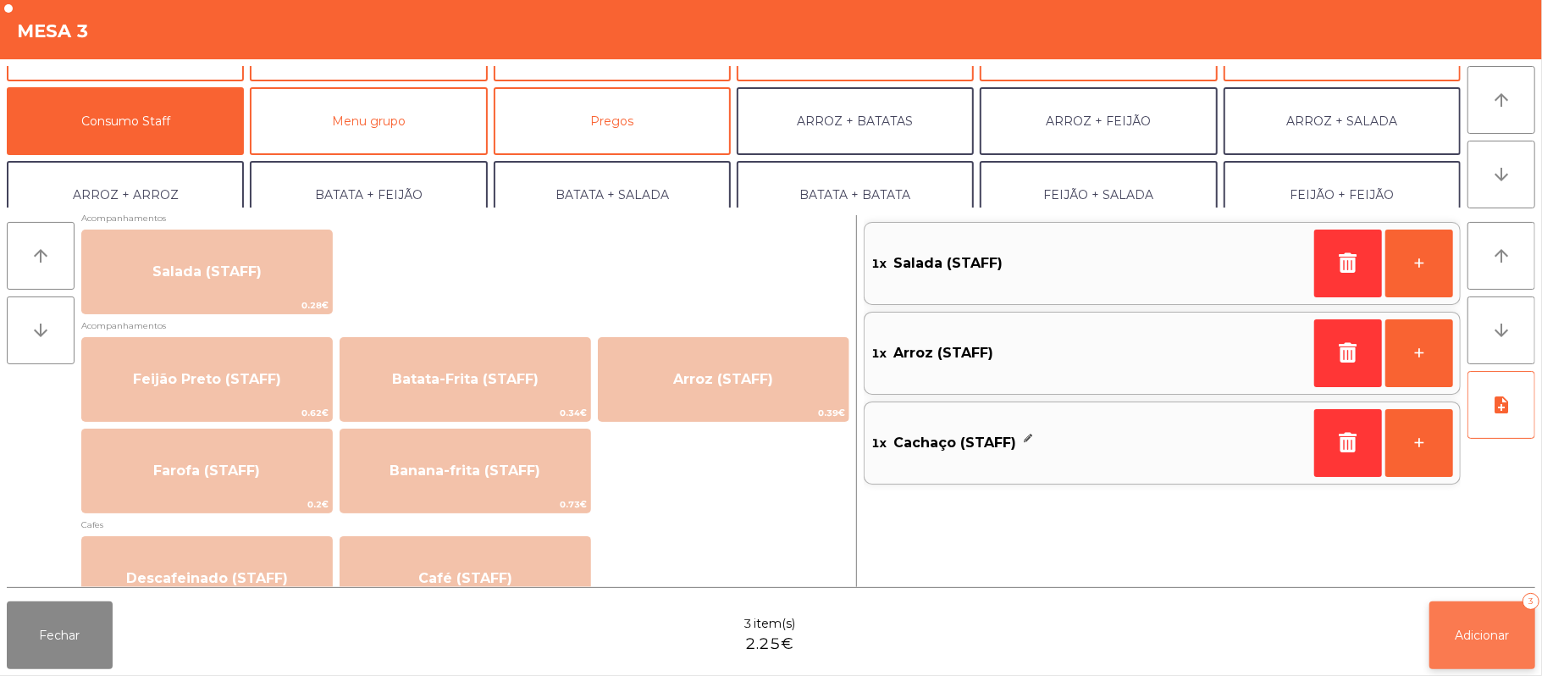
click at [1485, 637] on span "Adicionar" at bounding box center [1482, 634] width 54 height 15
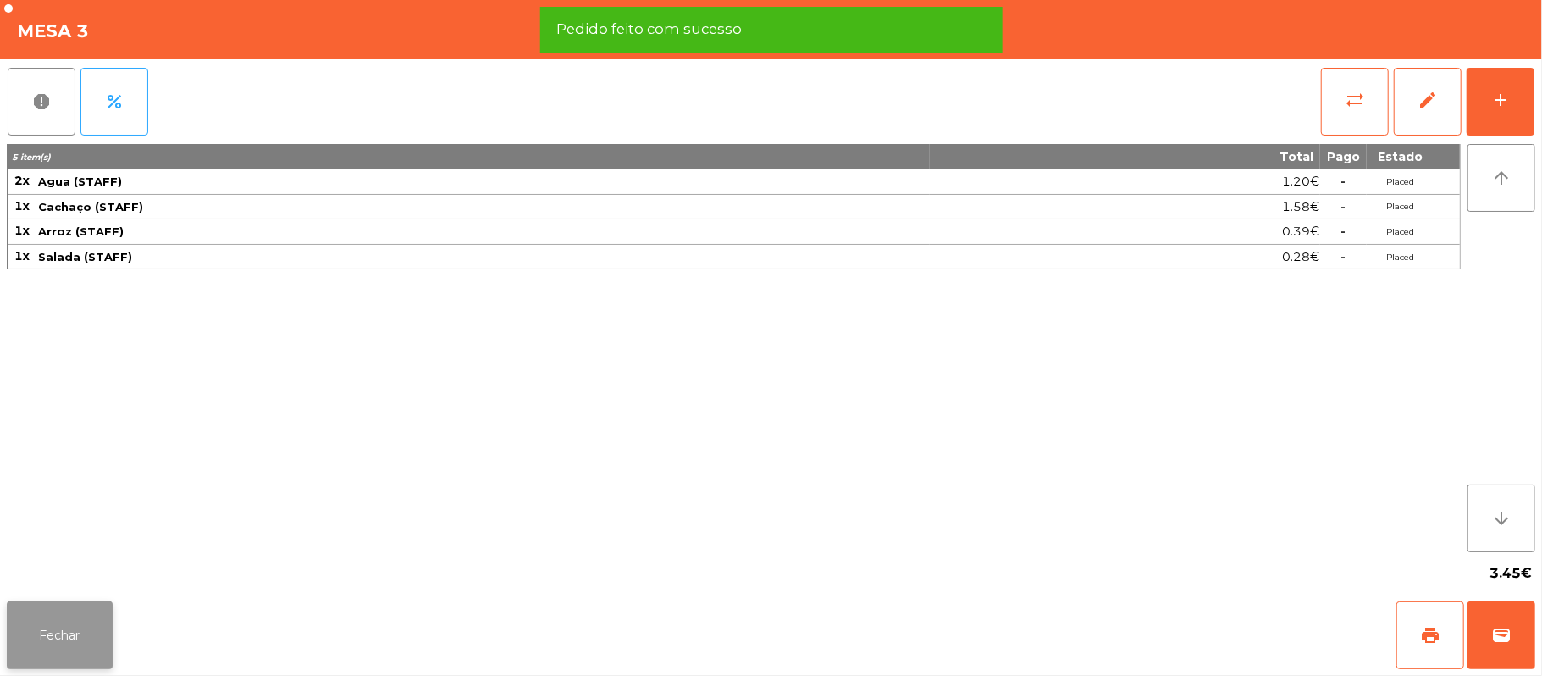
click at [63, 635] on button "Fechar" at bounding box center [60, 635] width 106 height 68
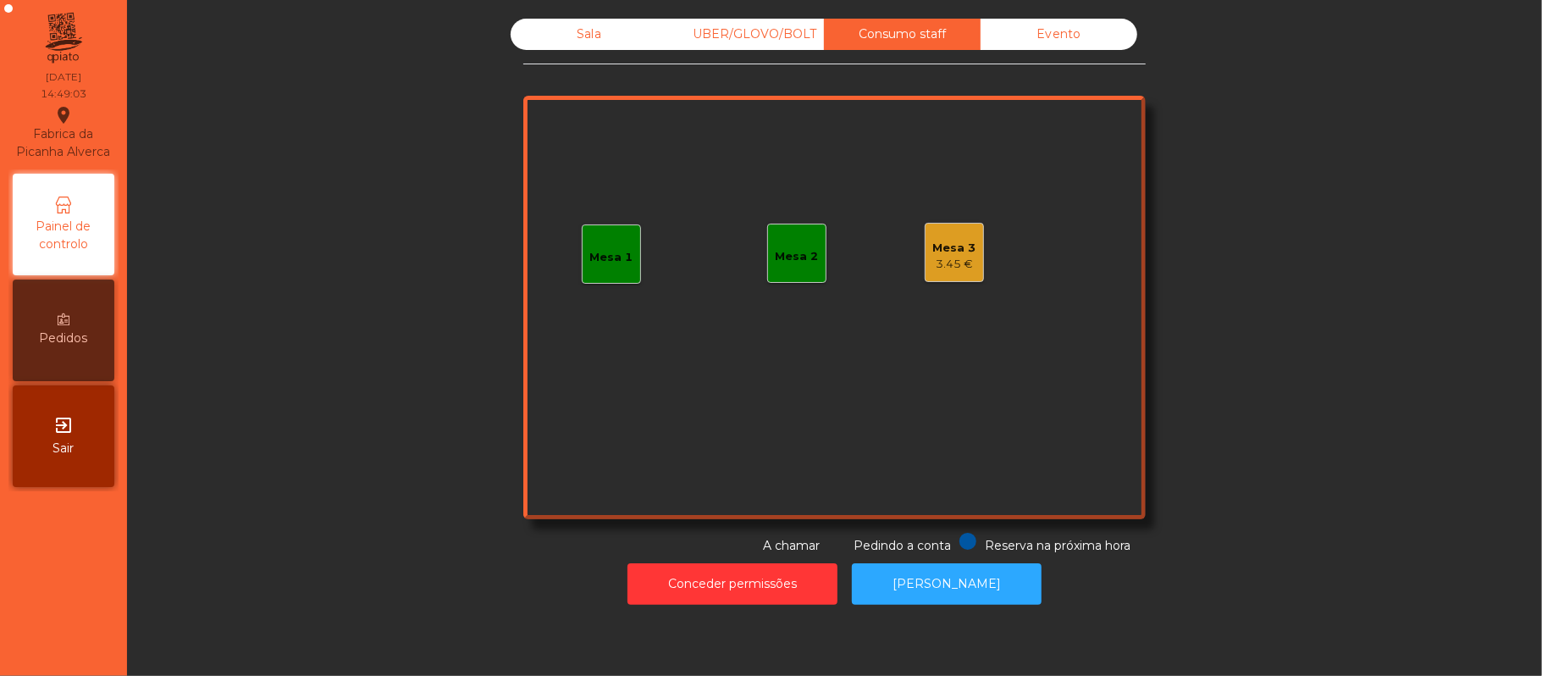
click at [559, 30] on div "Sala" at bounding box center [589, 34] width 157 height 31
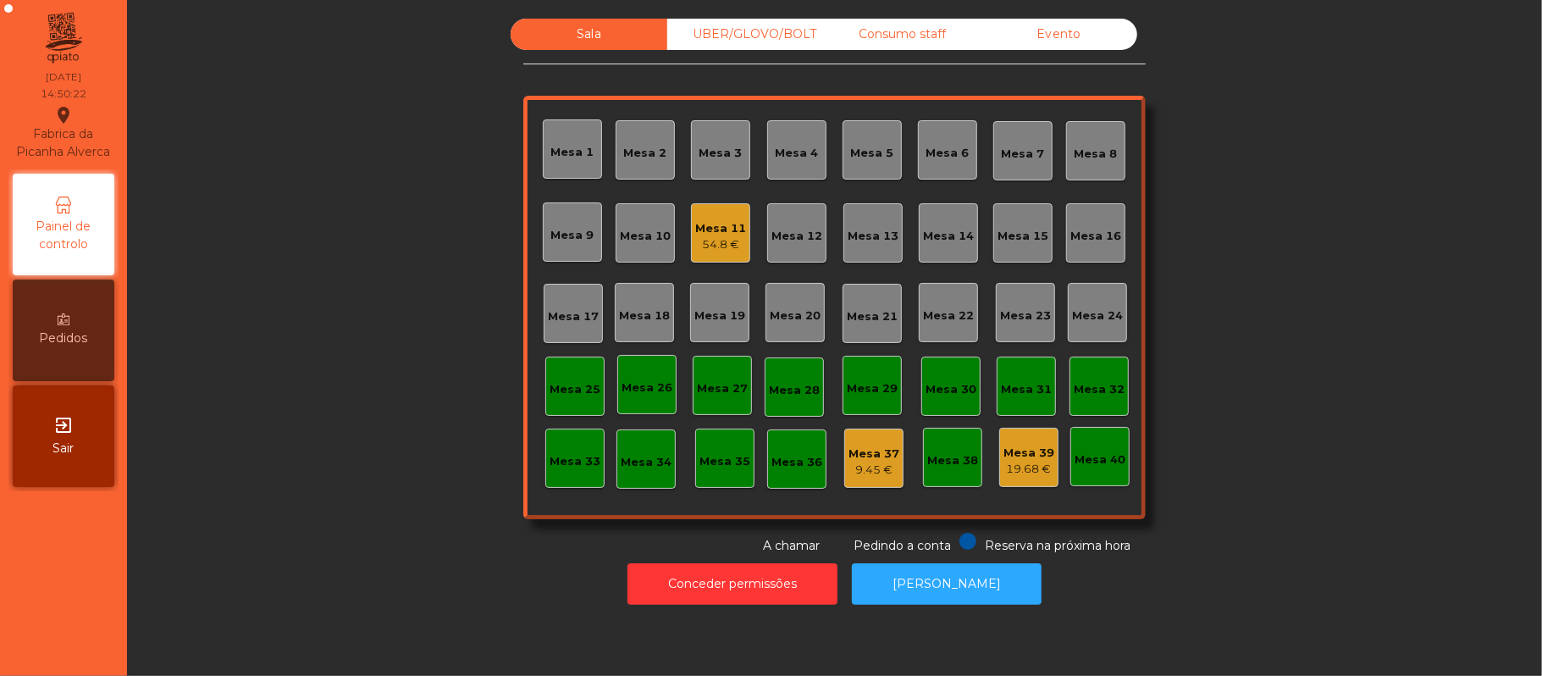
click at [695, 237] on div "54.8 €" at bounding box center [720, 244] width 51 height 17
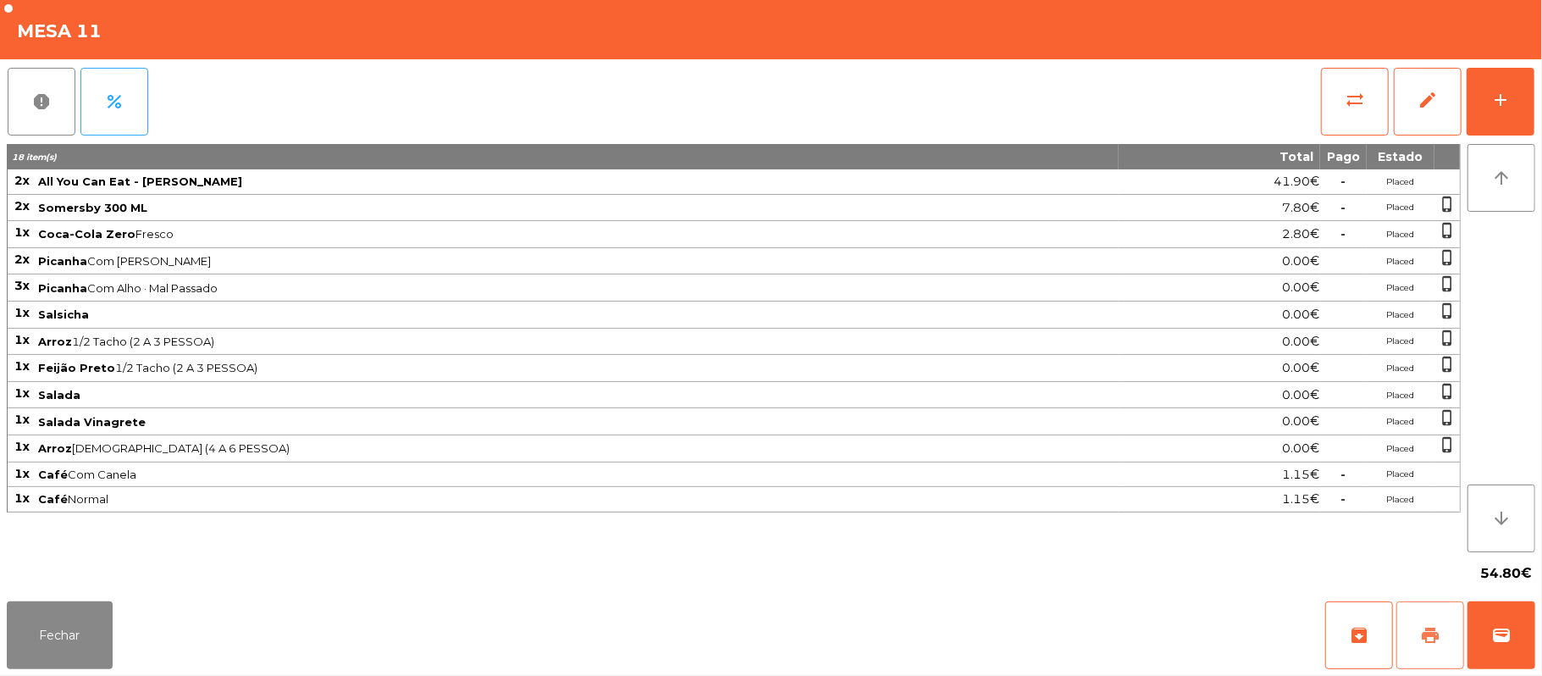
click at [1423, 640] on span "print" at bounding box center [1430, 635] width 20 height 20
click at [1536, 650] on div "Fechar archive print wallet" at bounding box center [771, 634] width 1542 height 81
click at [1487, 641] on button "wallet" at bounding box center [1501, 635] width 68 height 68
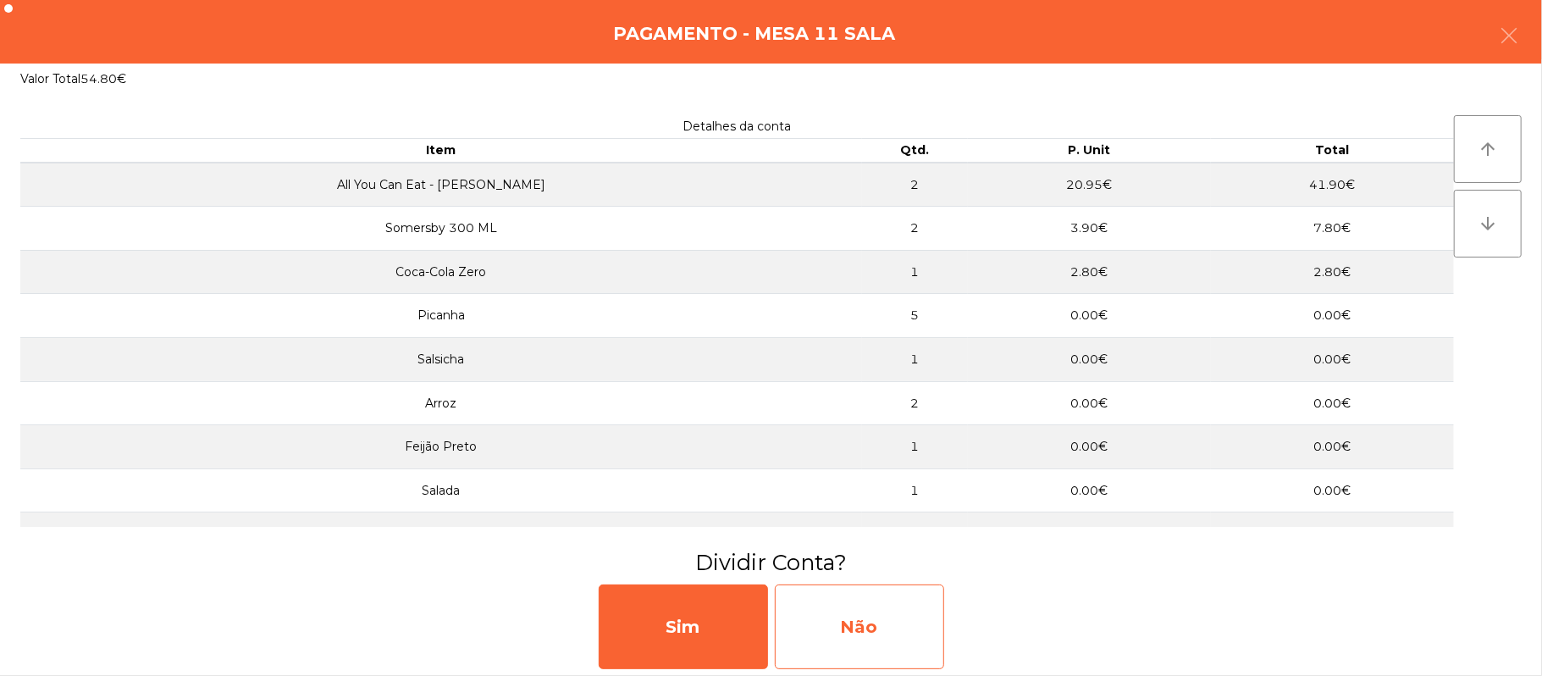
click at [881, 627] on div "Não" at bounding box center [859, 626] width 169 height 85
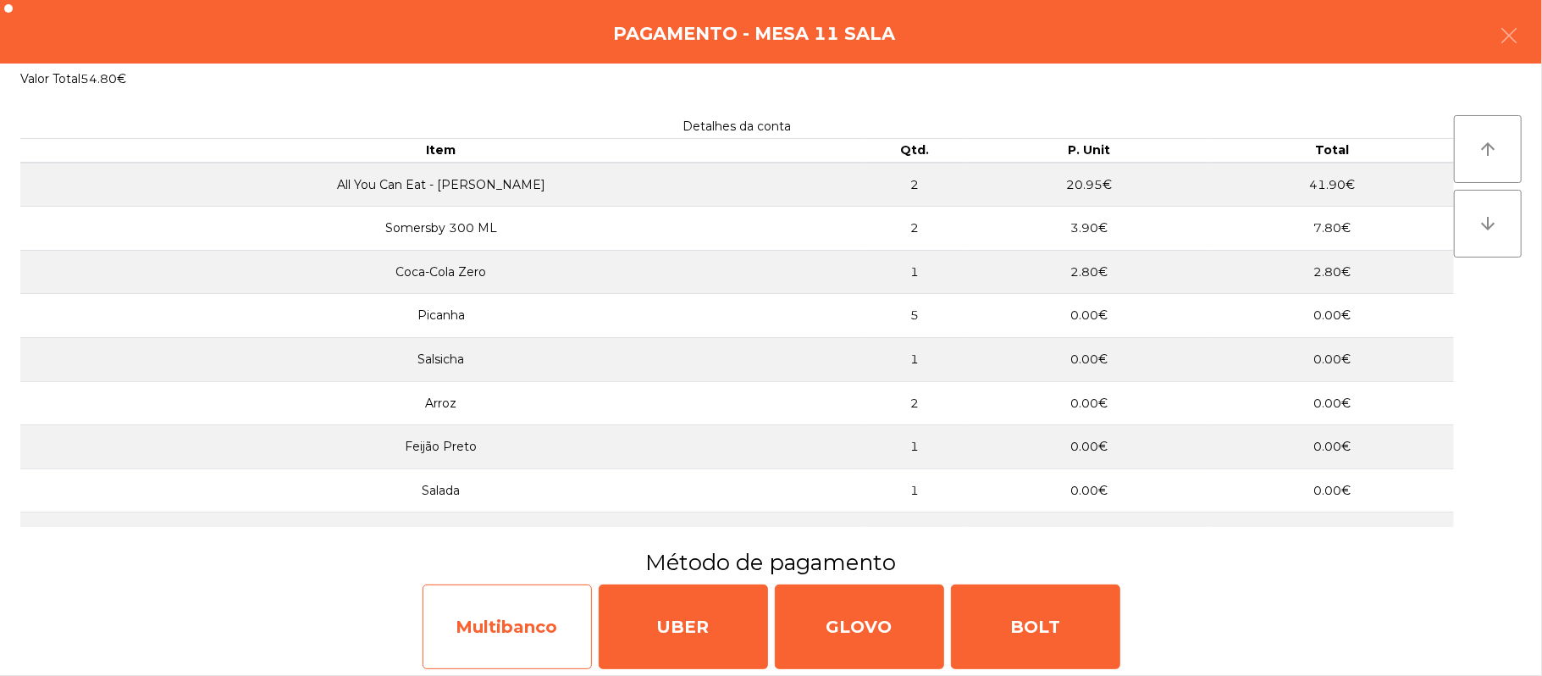
click at [512, 613] on div "Multibanco" at bounding box center [506, 626] width 169 height 85
select select "**"
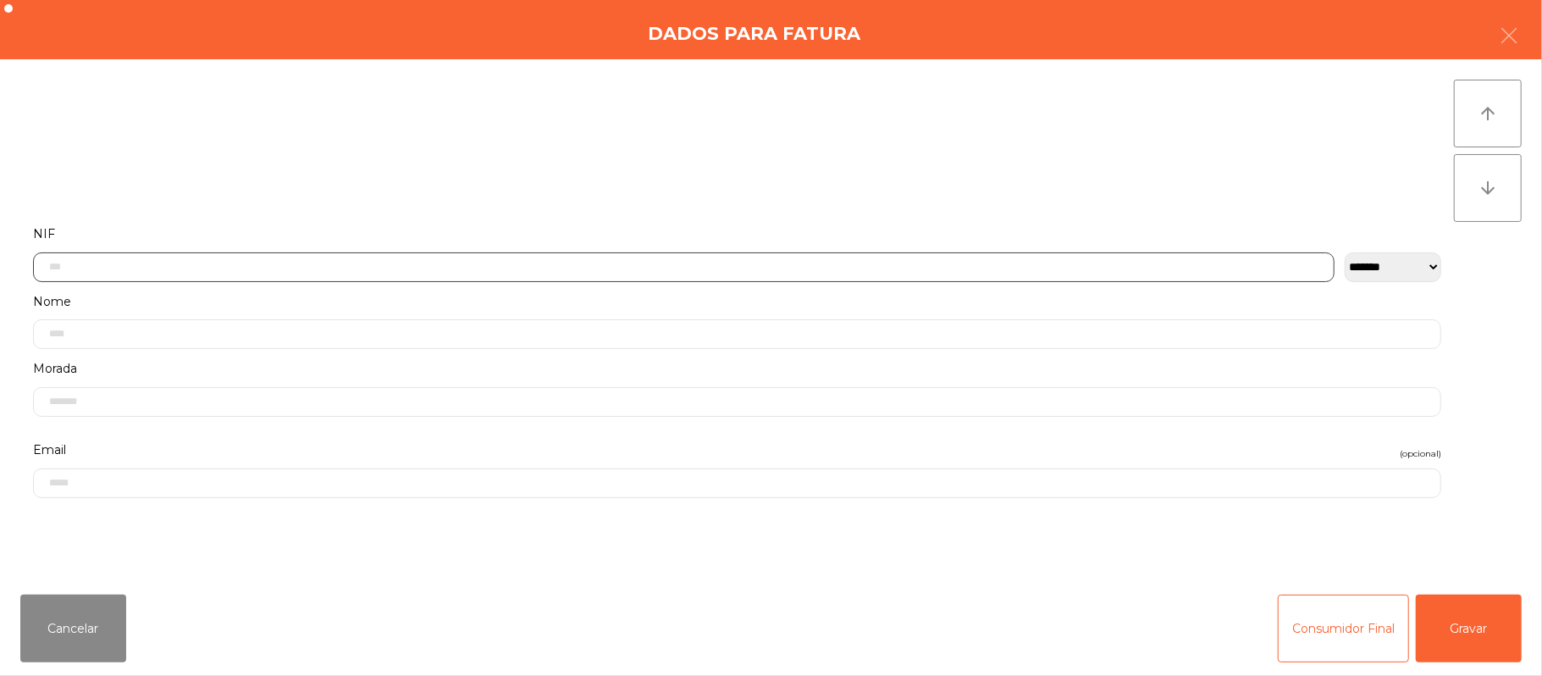
click at [499, 268] on input "text" at bounding box center [683, 267] width 1301 height 30
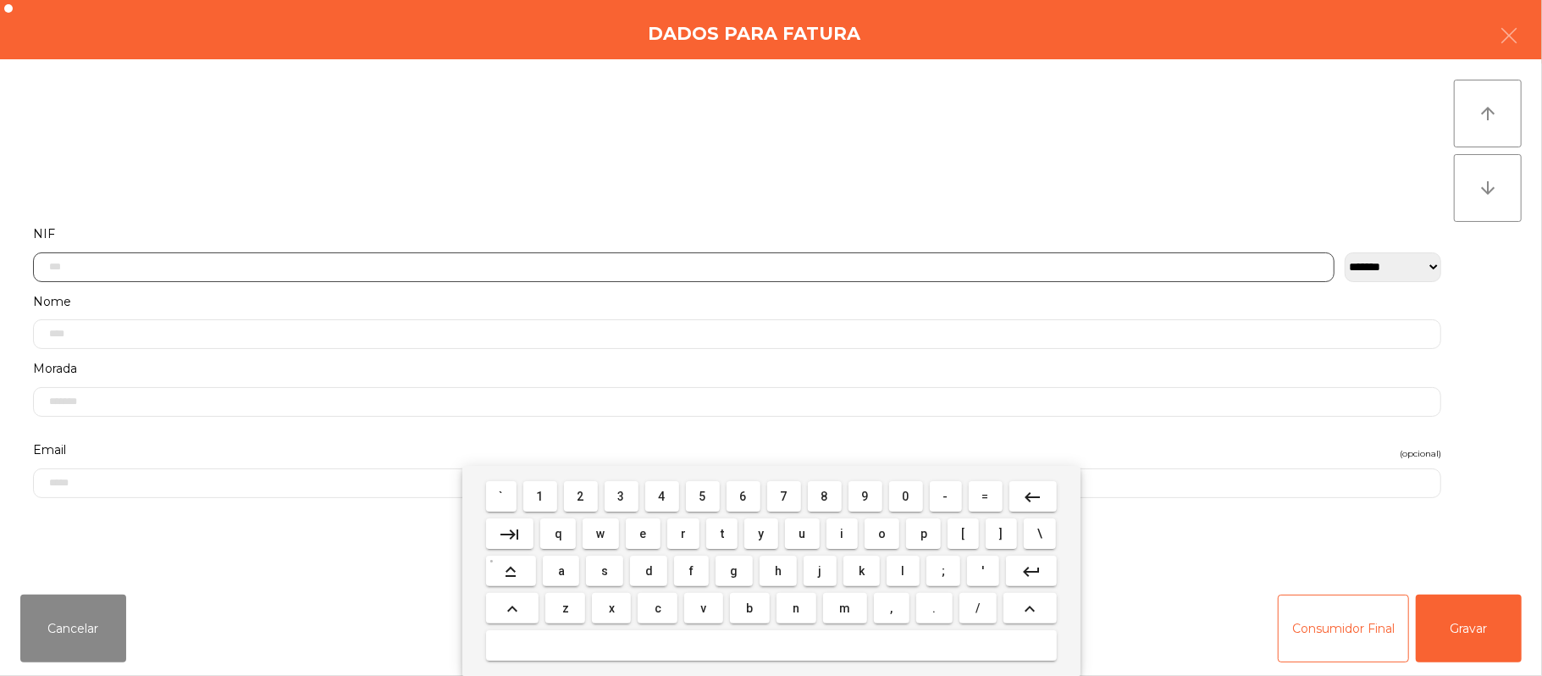
scroll to position [142, 0]
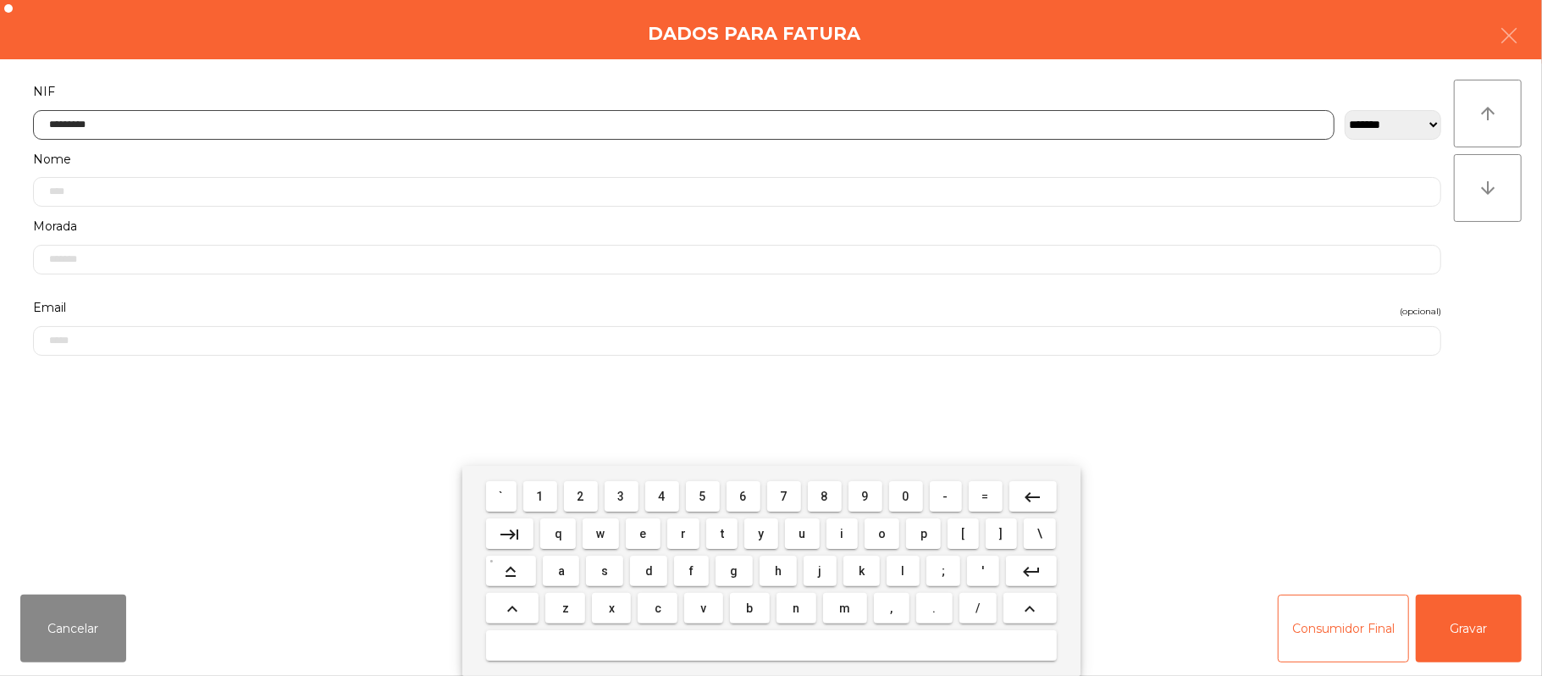
type input "*********"
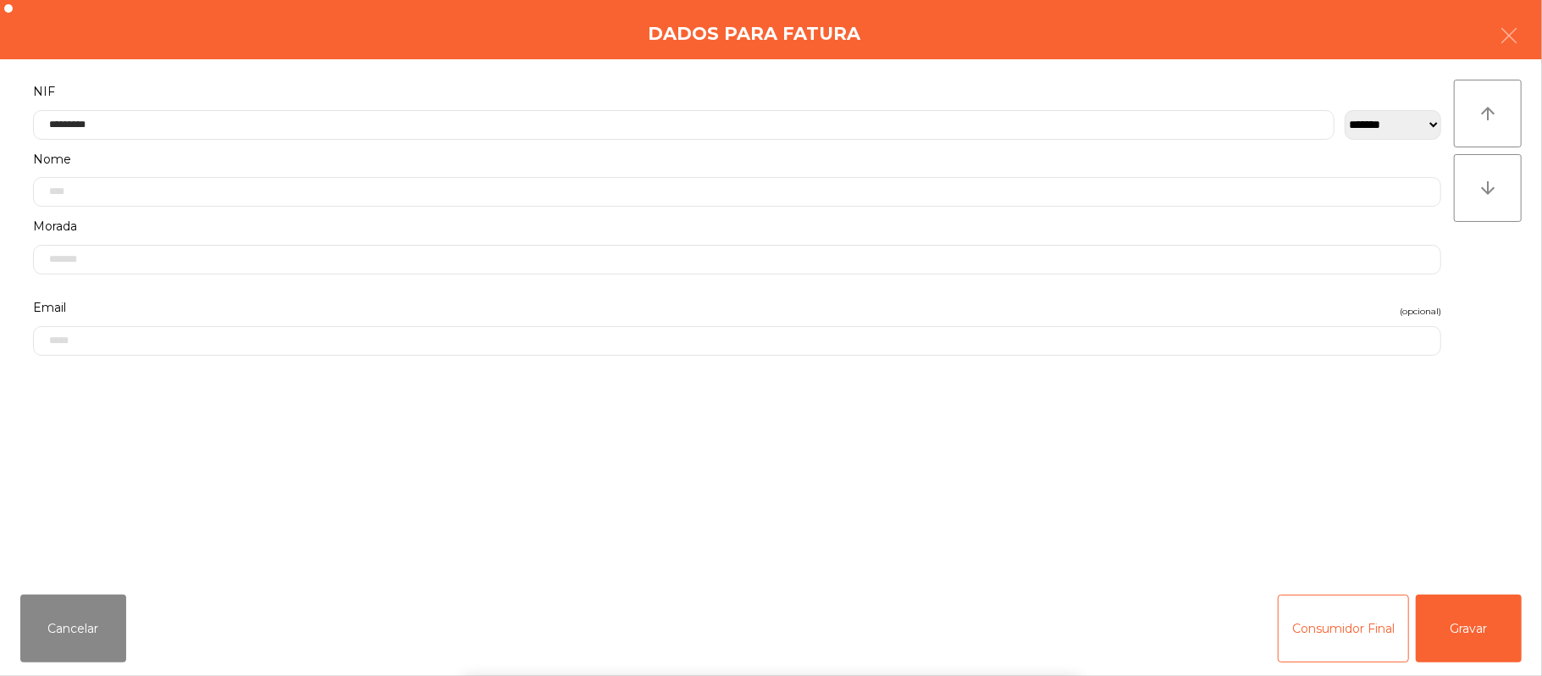
click at [1474, 610] on div "` 1 2 3 4 5 6 7 8 9 0 - = keyboard_backspace keyboard_tab q w e r t y u i o p […" at bounding box center [771, 571] width 1542 height 210
click at [1465, 627] on button "Gravar" at bounding box center [1469, 628] width 106 height 68
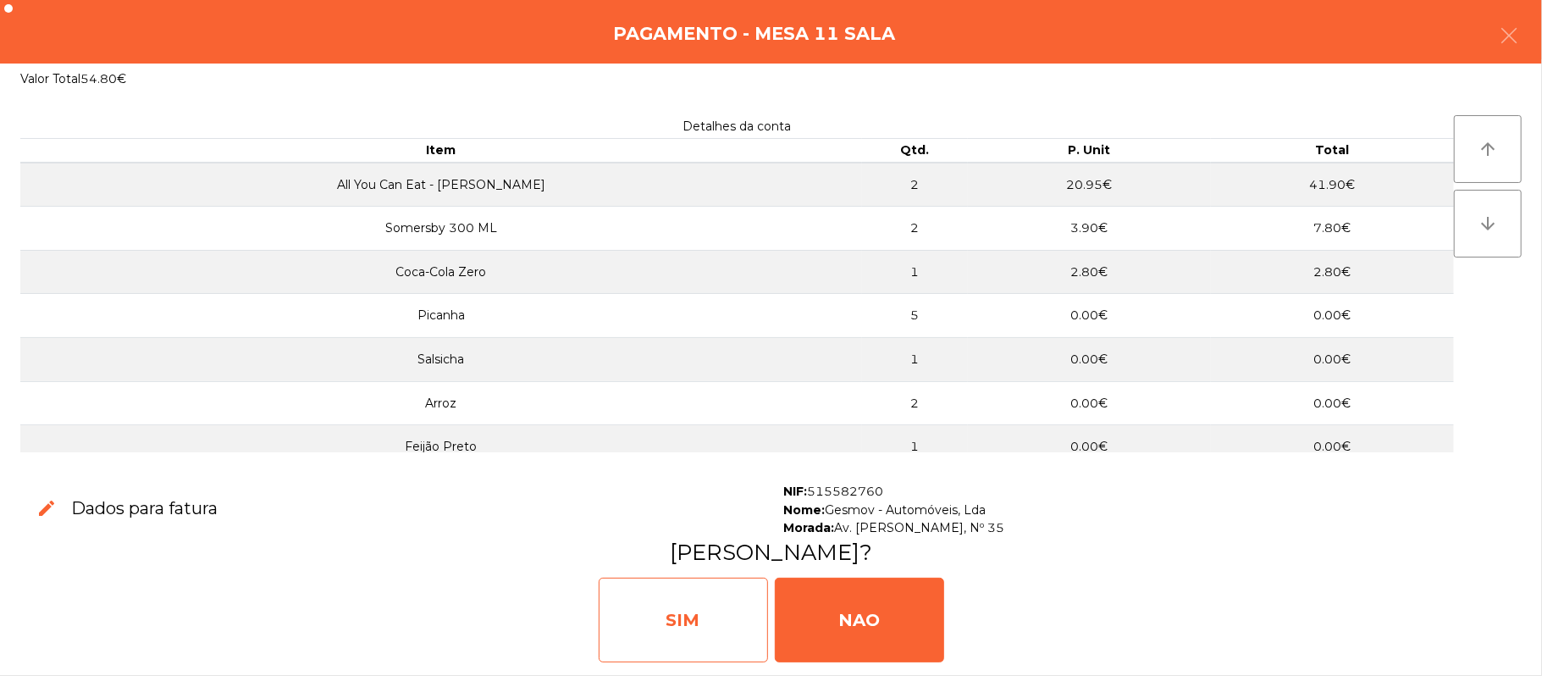
click at [685, 617] on div "SIM" at bounding box center [683, 619] width 169 height 85
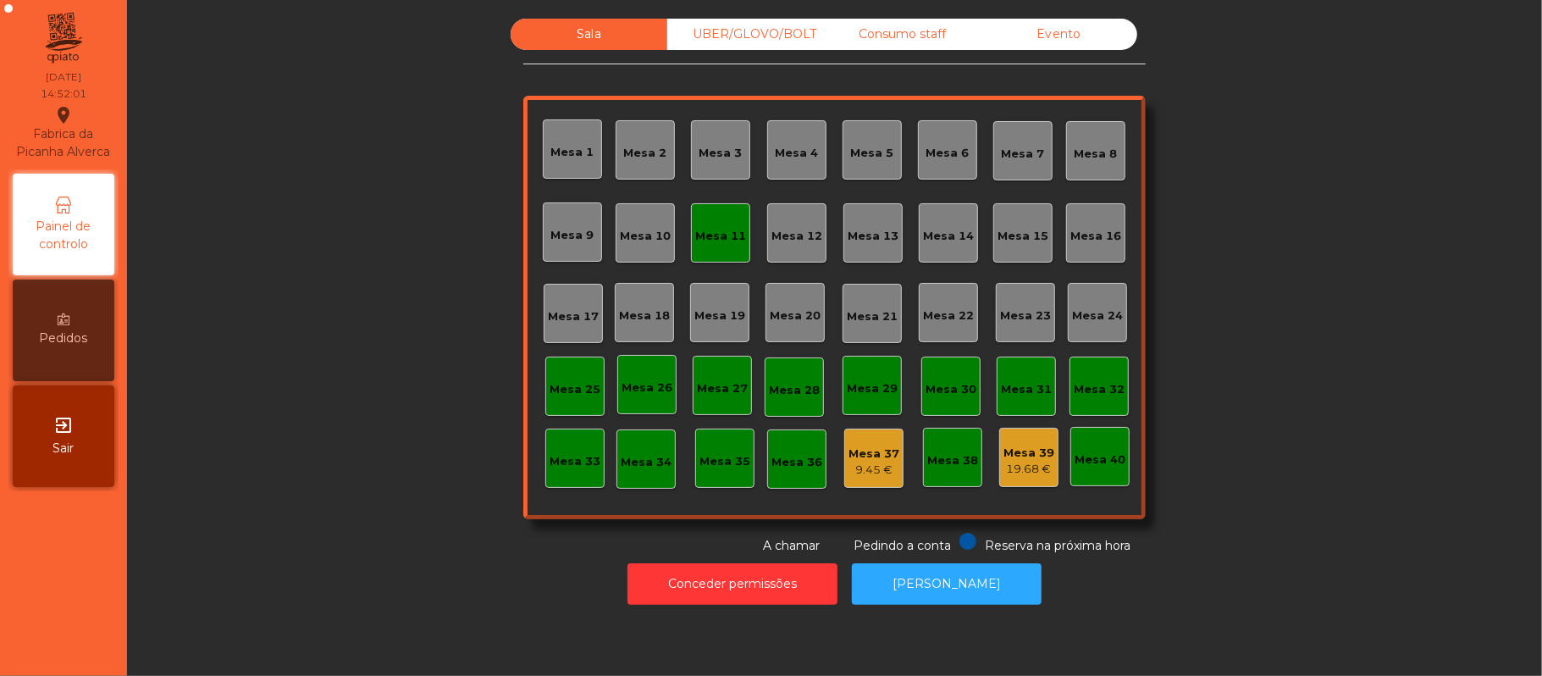
click at [719, 252] on div "Mesa 11" at bounding box center [720, 232] width 59 height 59
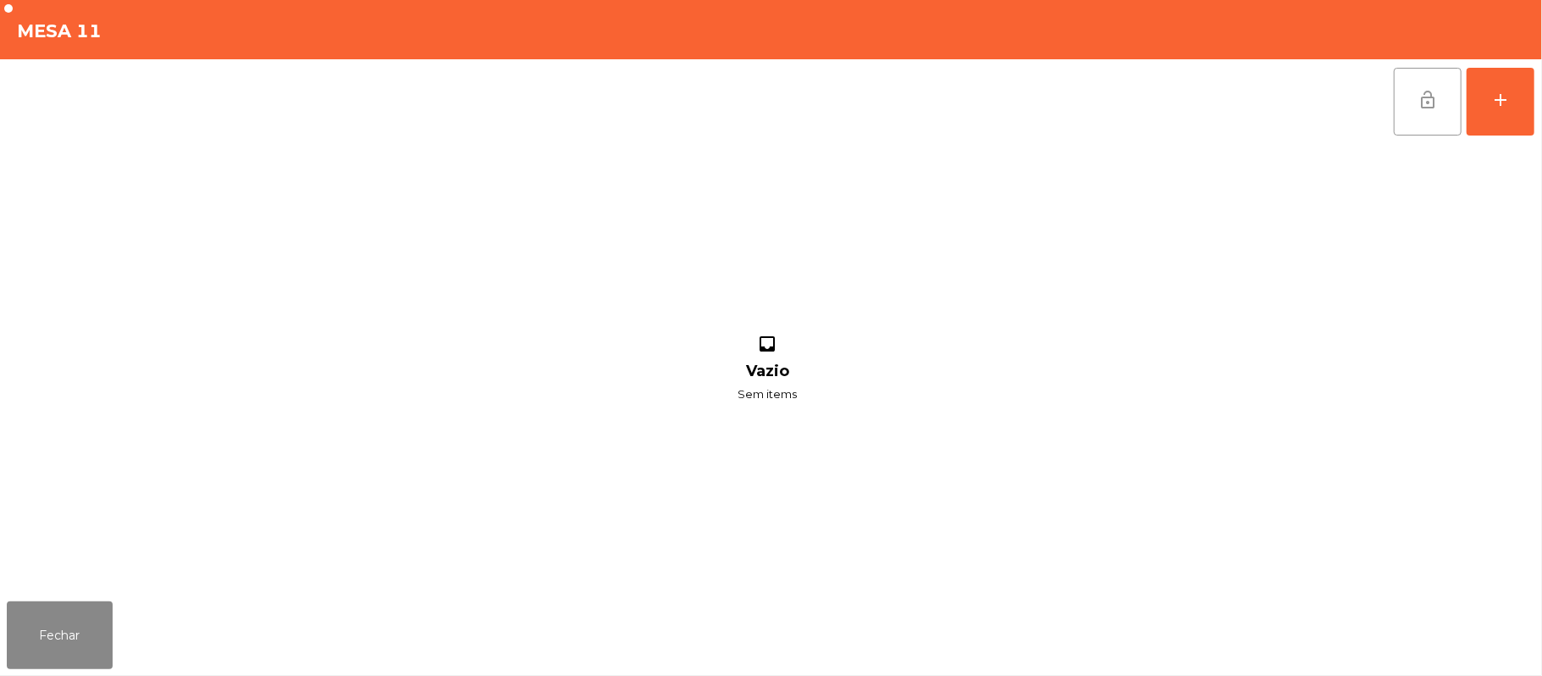
click at [1407, 117] on button "lock_open" at bounding box center [1428, 102] width 68 height 68
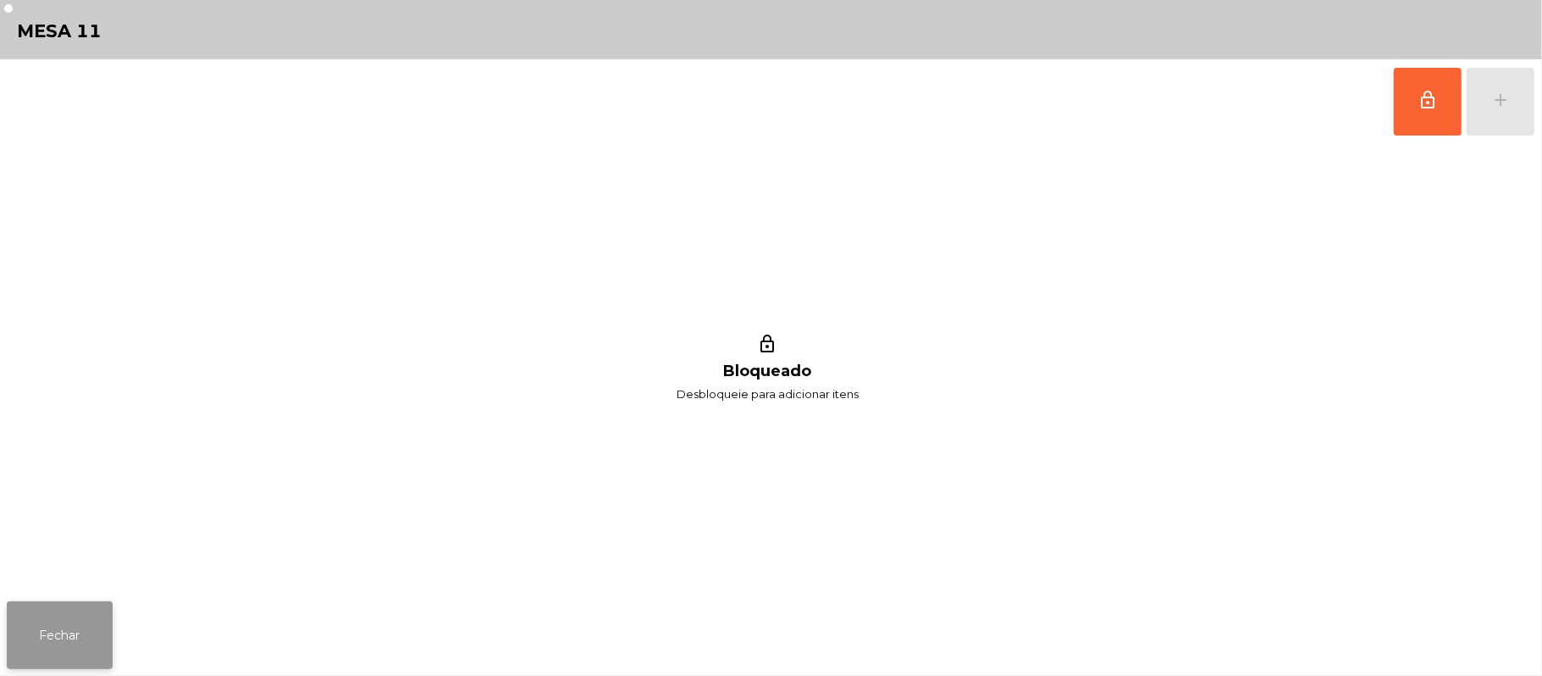
click at [42, 644] on button "Fechar" at bounding box center [60, 635] width 106 height 68
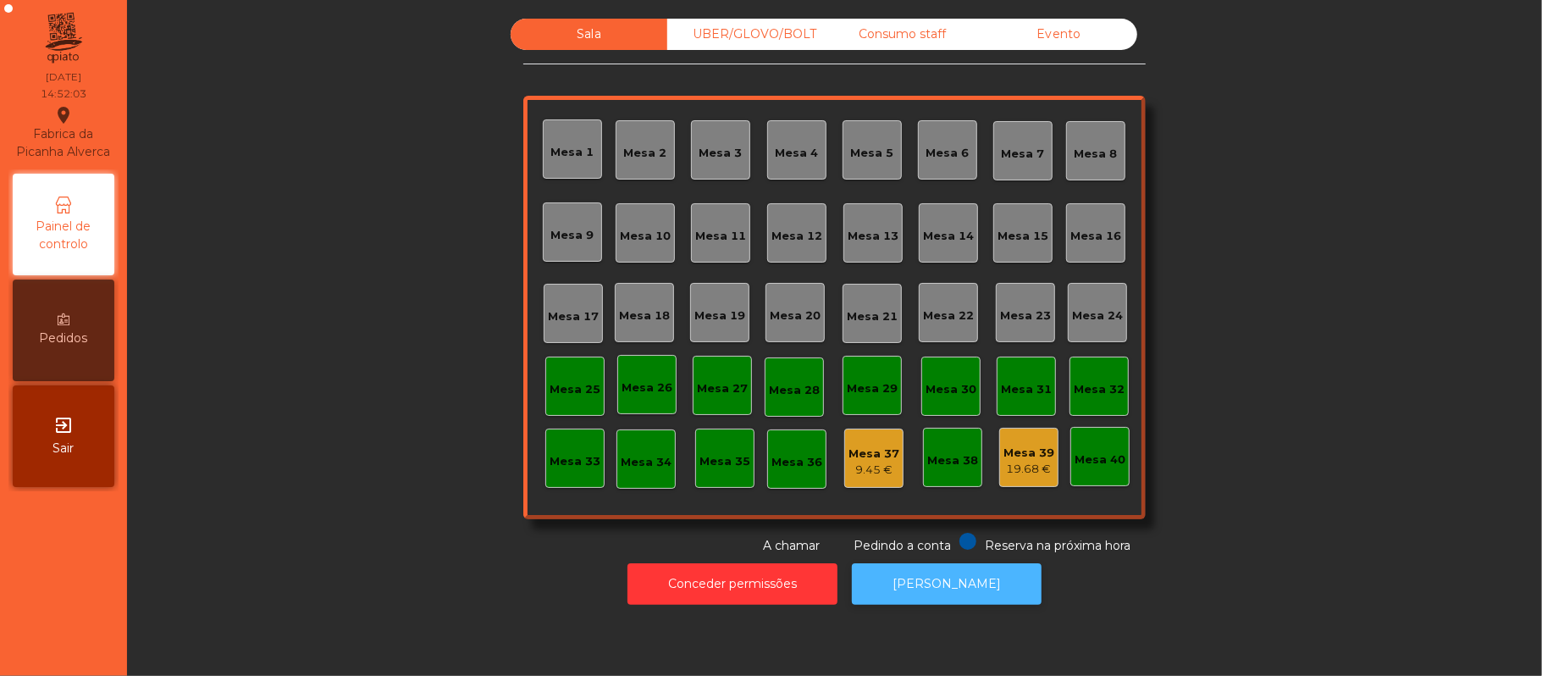
click at [959, 600] on button "[PERSON_NAME]" at bounding box center [947, 583] width 190 height 41
